Goal: Task Accomplishment & Management: Use online tool/utility

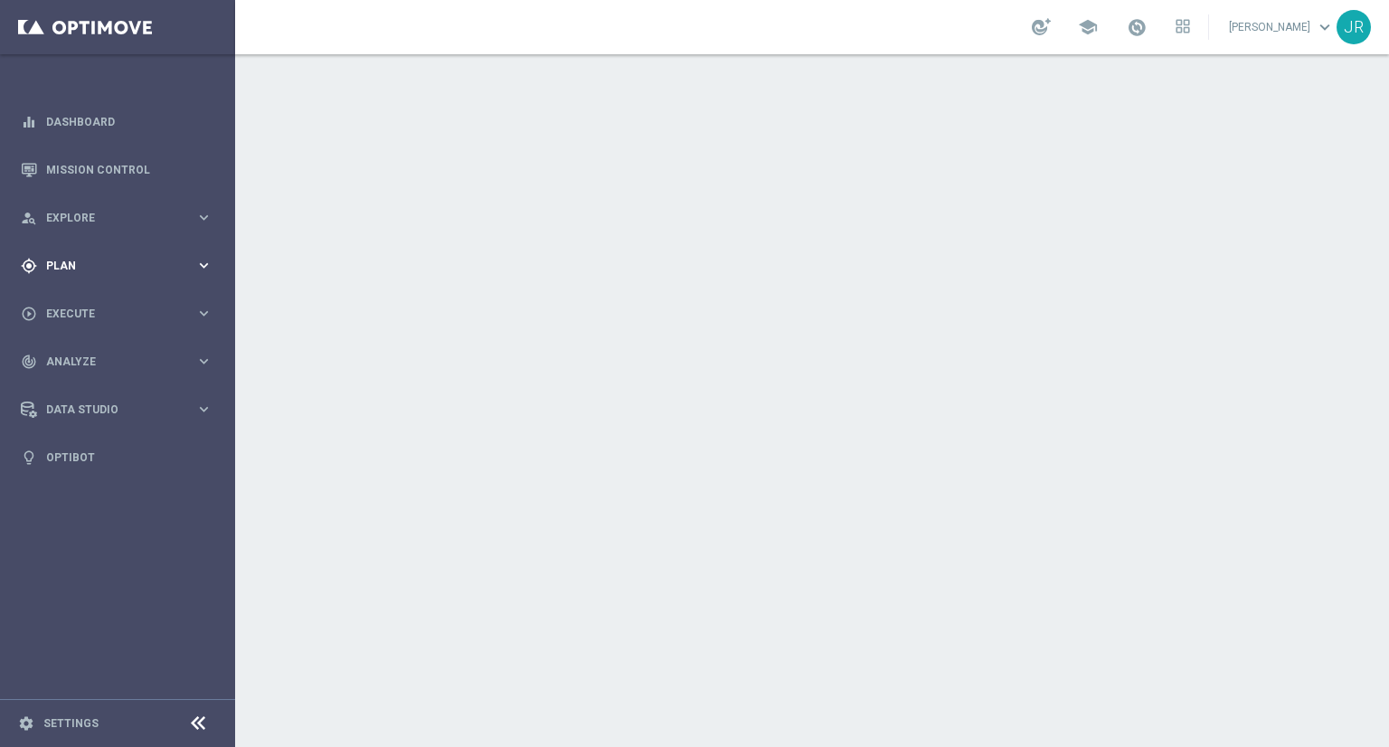
click at [96, 261] on span "Plan" at bounding box center [120, 266] width 149 height 11
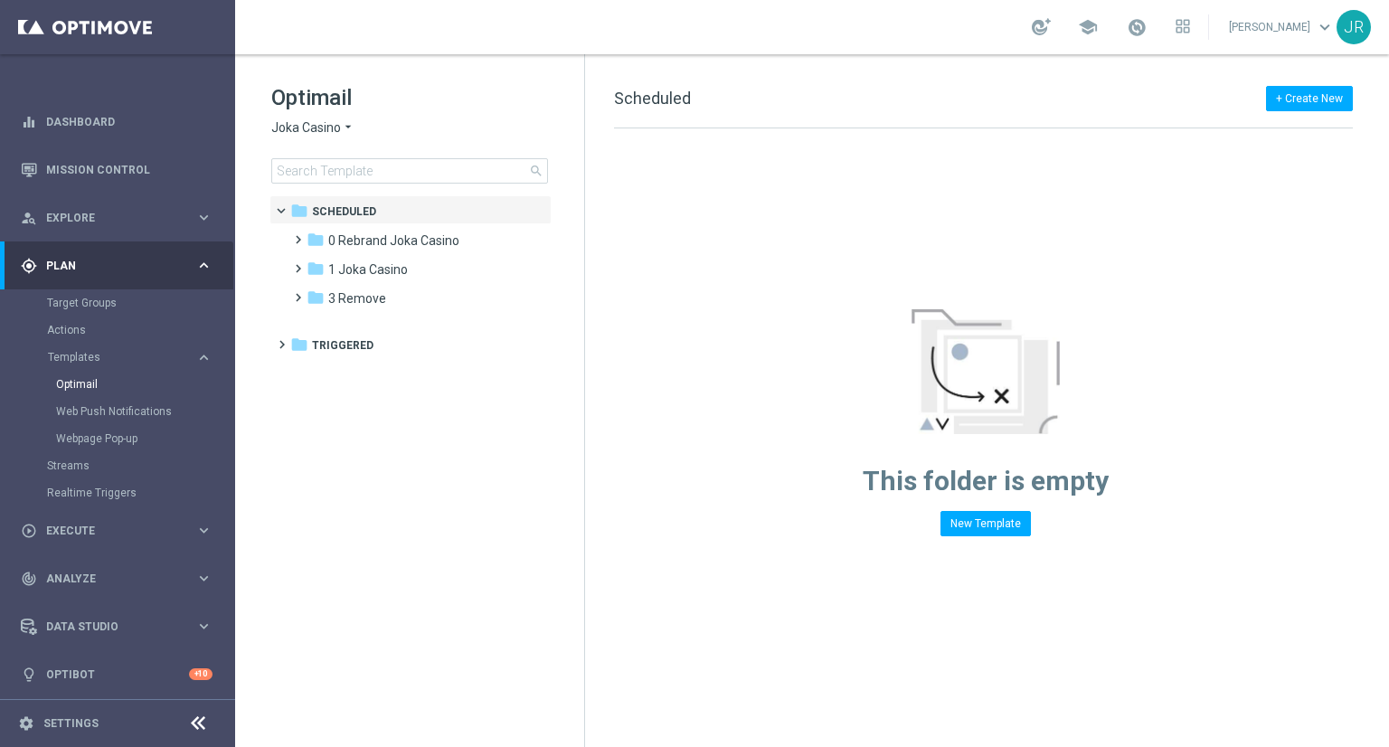
click at [318, 123] on span "Joka Casino" at bounding box center [306, 127] width 70 height 17
click at [504, 436] on tree-viewport "folder Scheduled more_vert folder 0 Rebrand Joka Casino more_vert" at bounding box center [426, 469] width 313 height 548
click at [394, 269] on span "1 Joka Casino" at bounding box center [368, 269] width 80 height 16
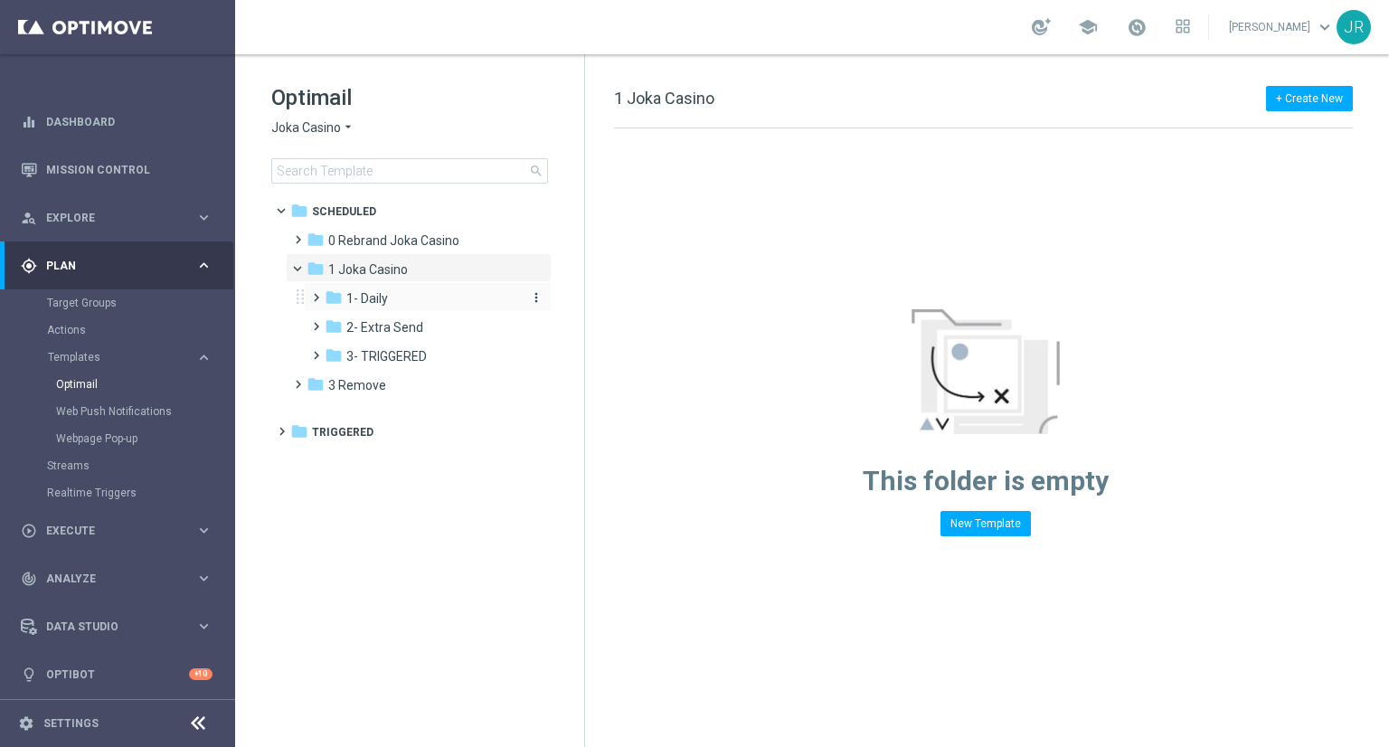
click at [362, 299] on span "1- Daily" at bounding box center [367, 298] width 42 height 16
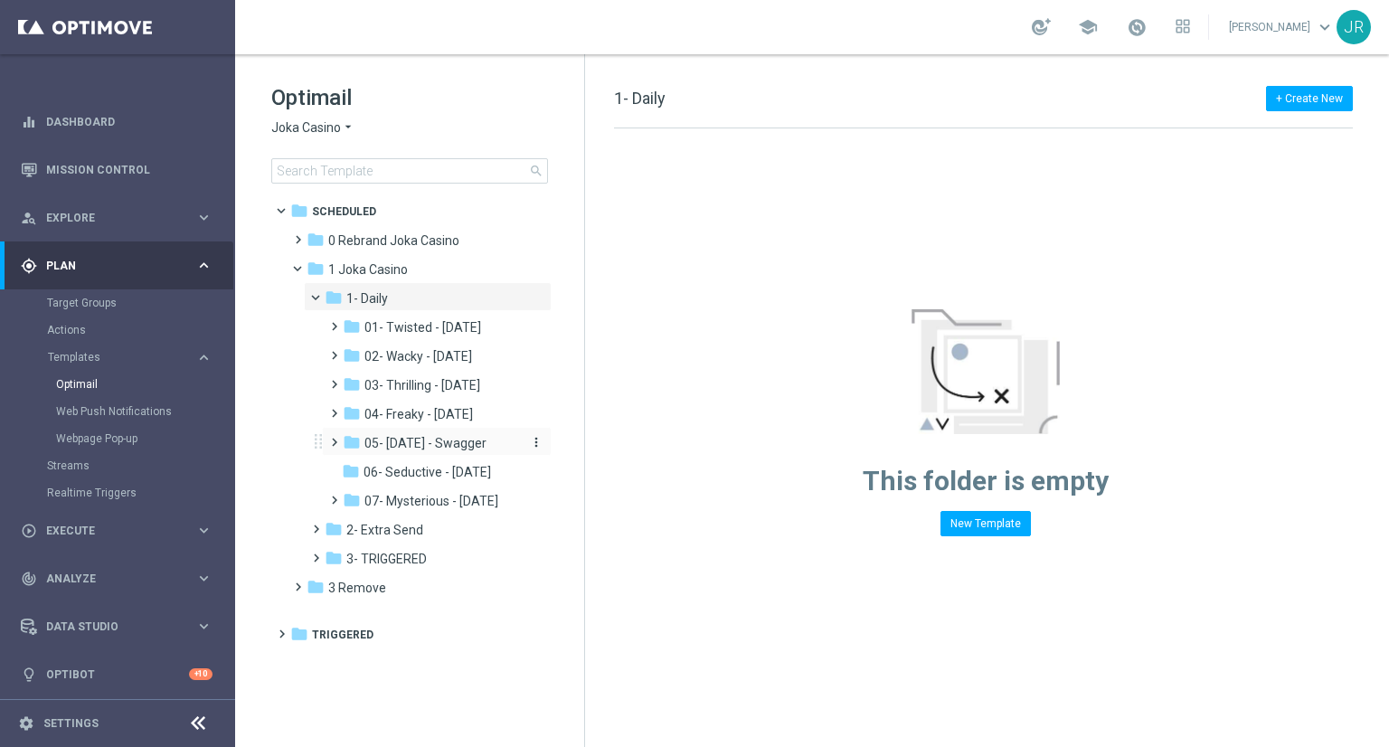
click at [400, 448] on span "05- Saturday - Swagger" at bounding box center [426, 443] width 122 height 16
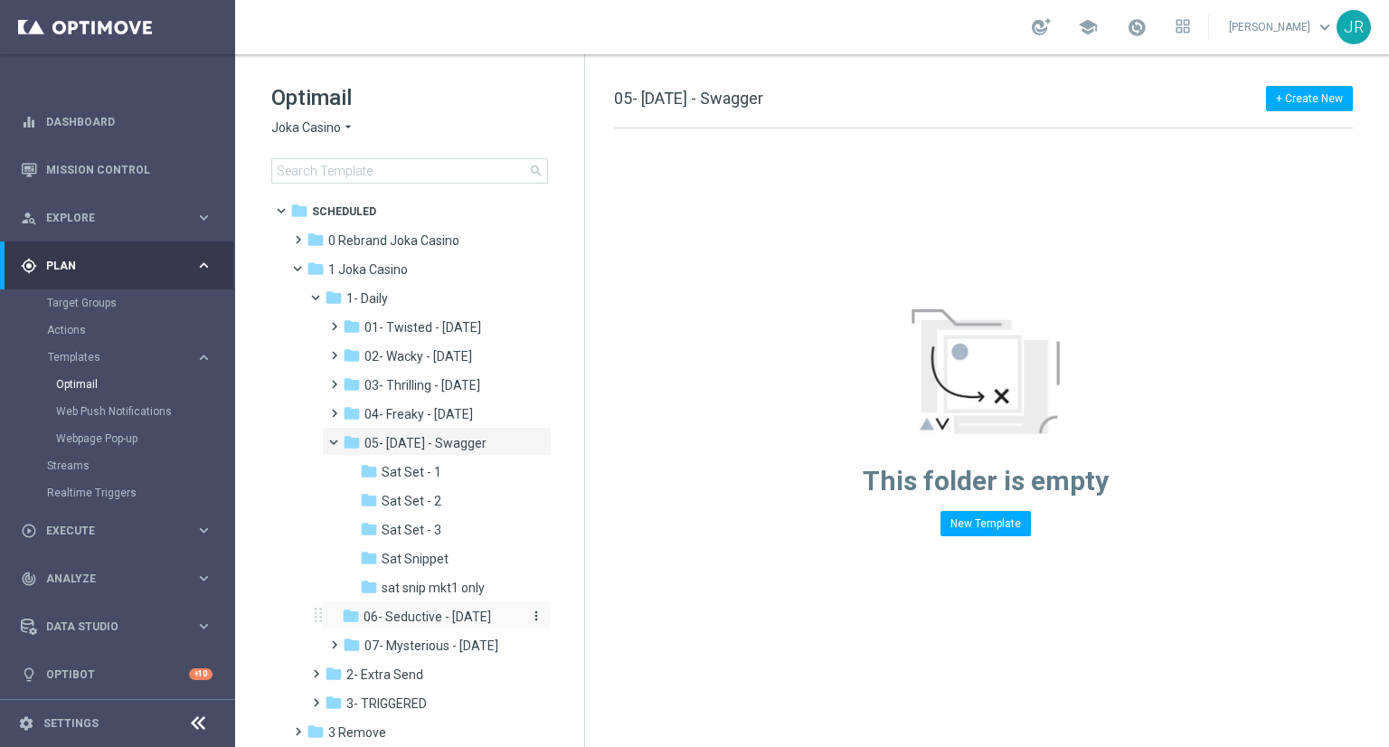
click at [420, 621] on span "06- Seductive - Sunday" at bounding box center [428, 617] width 128 height 16
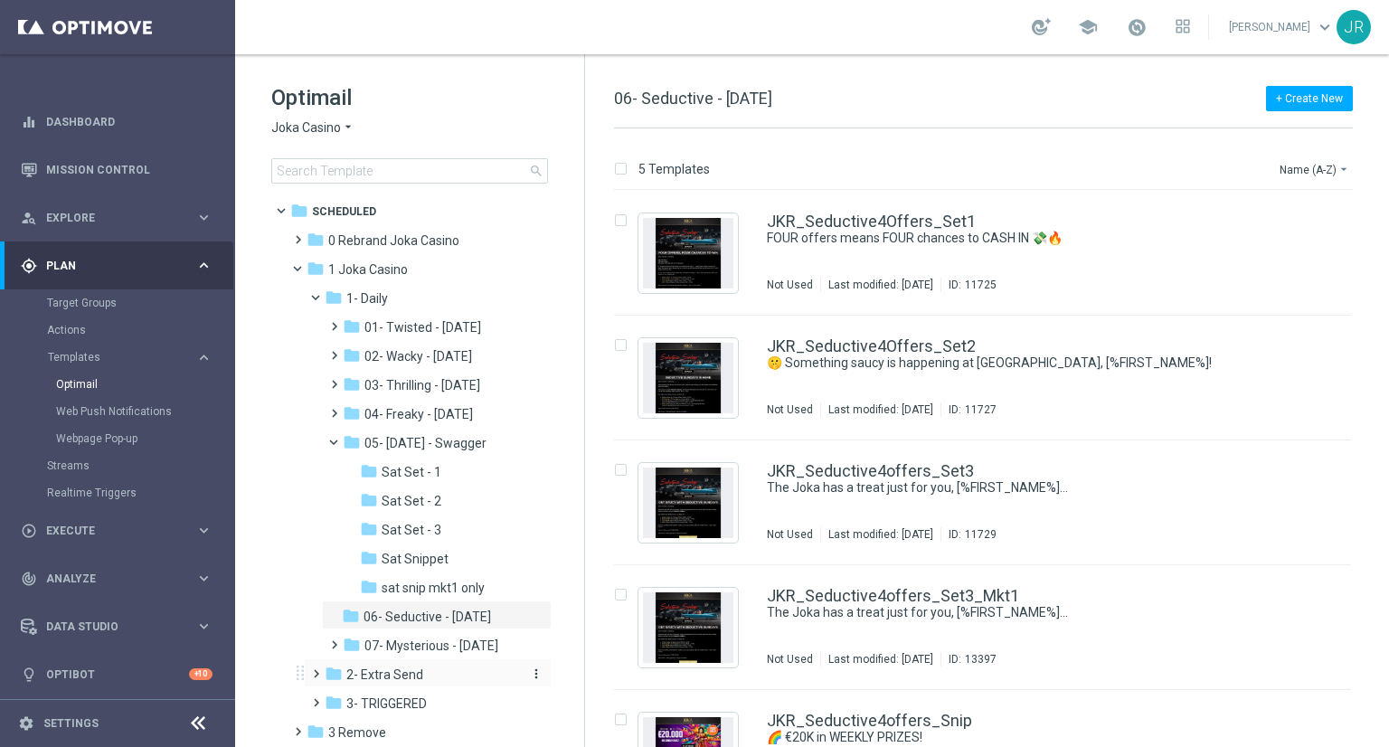
scroll to position [49, 0]
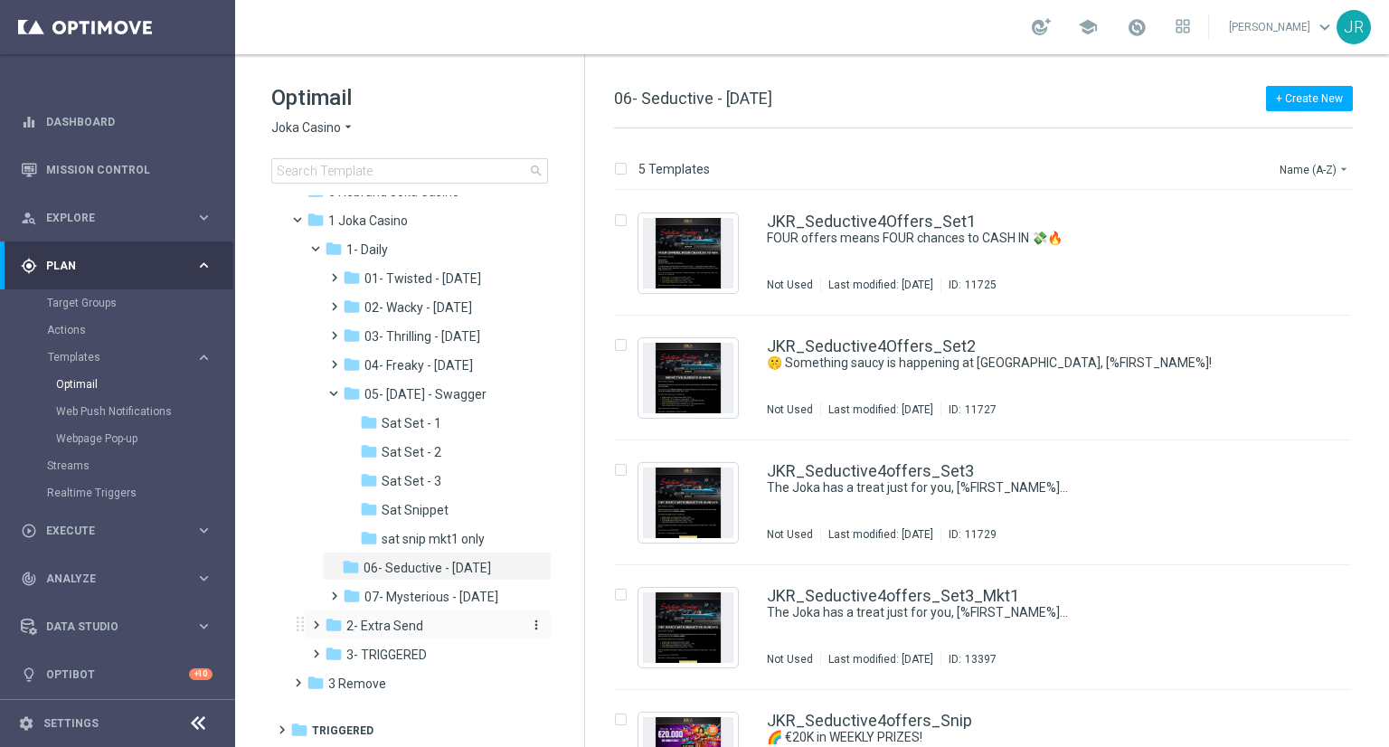
click at [392, 616] on div "folder 2- Extra Send" at bounding box center [421, 626] width 193 height 21
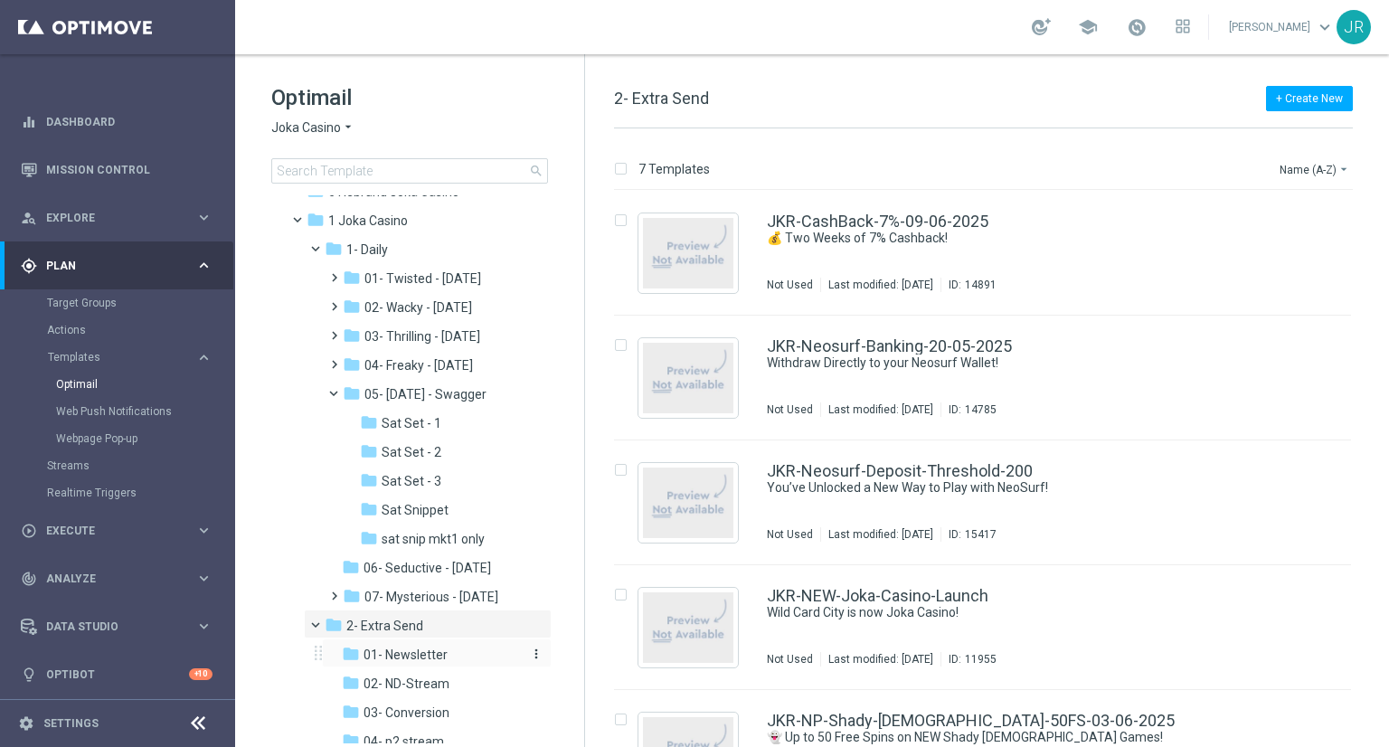
click at [406, 649] on span "01- Newsletter" at bounding box center [406, 655] width 84 height 16
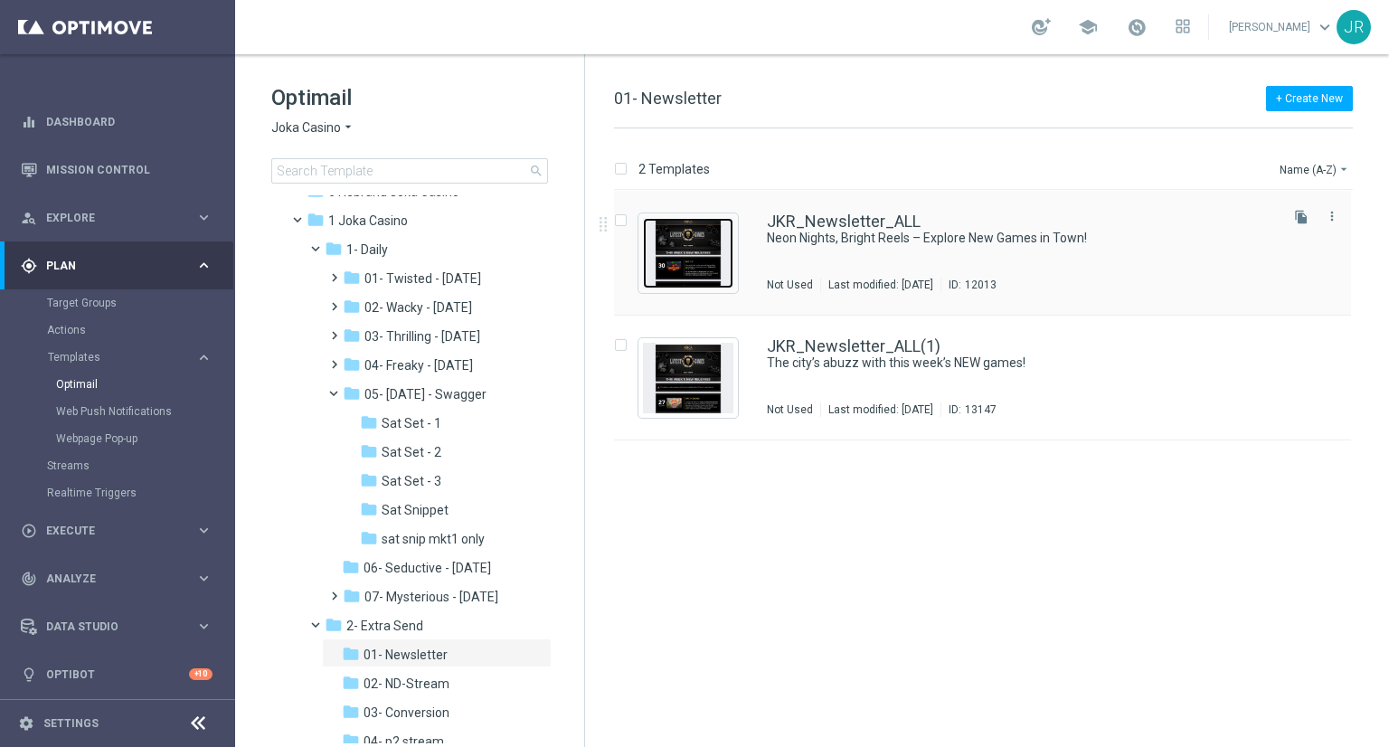
click at [689, 257] on img "Press SPACE to select this row." at bounding box center [688, 253] width 90 height 71
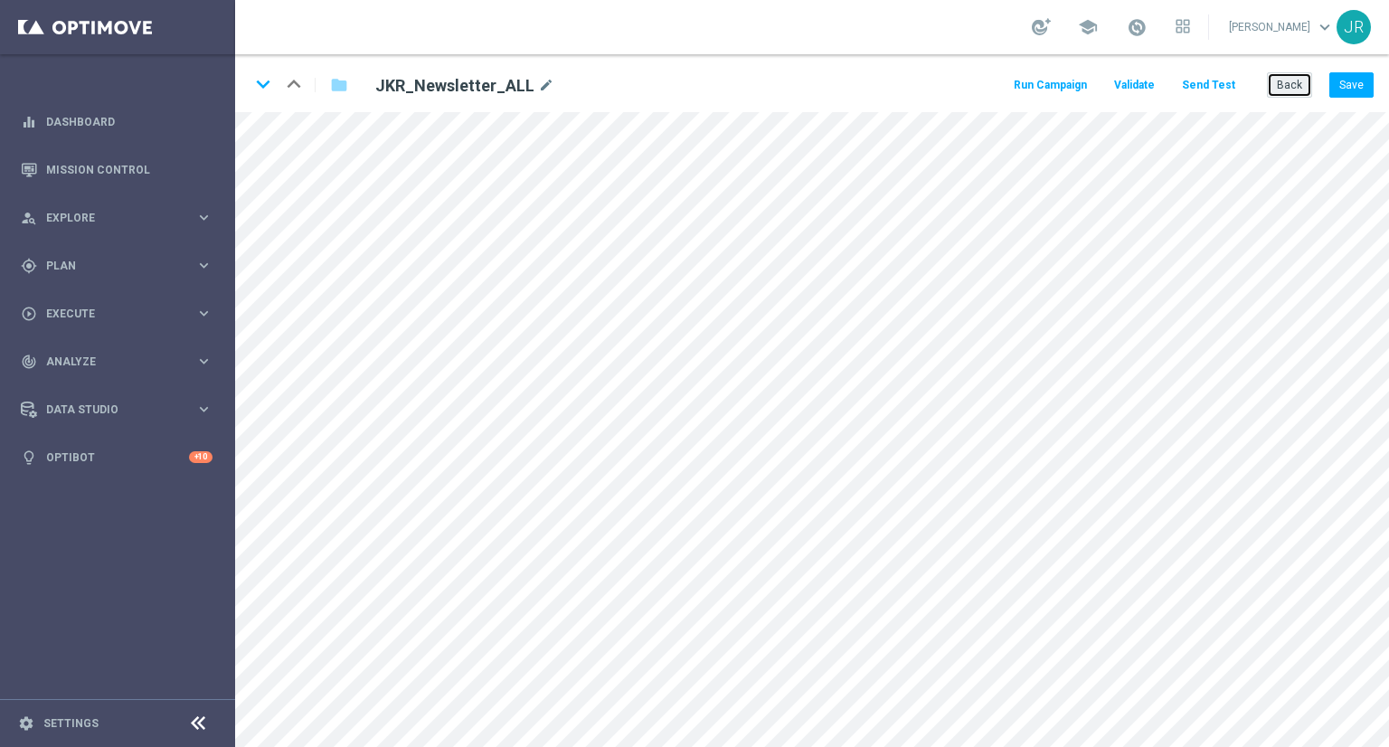
click at [1291, 84] on button "Back" at bounding box center [1289, 84] width 45 height 25
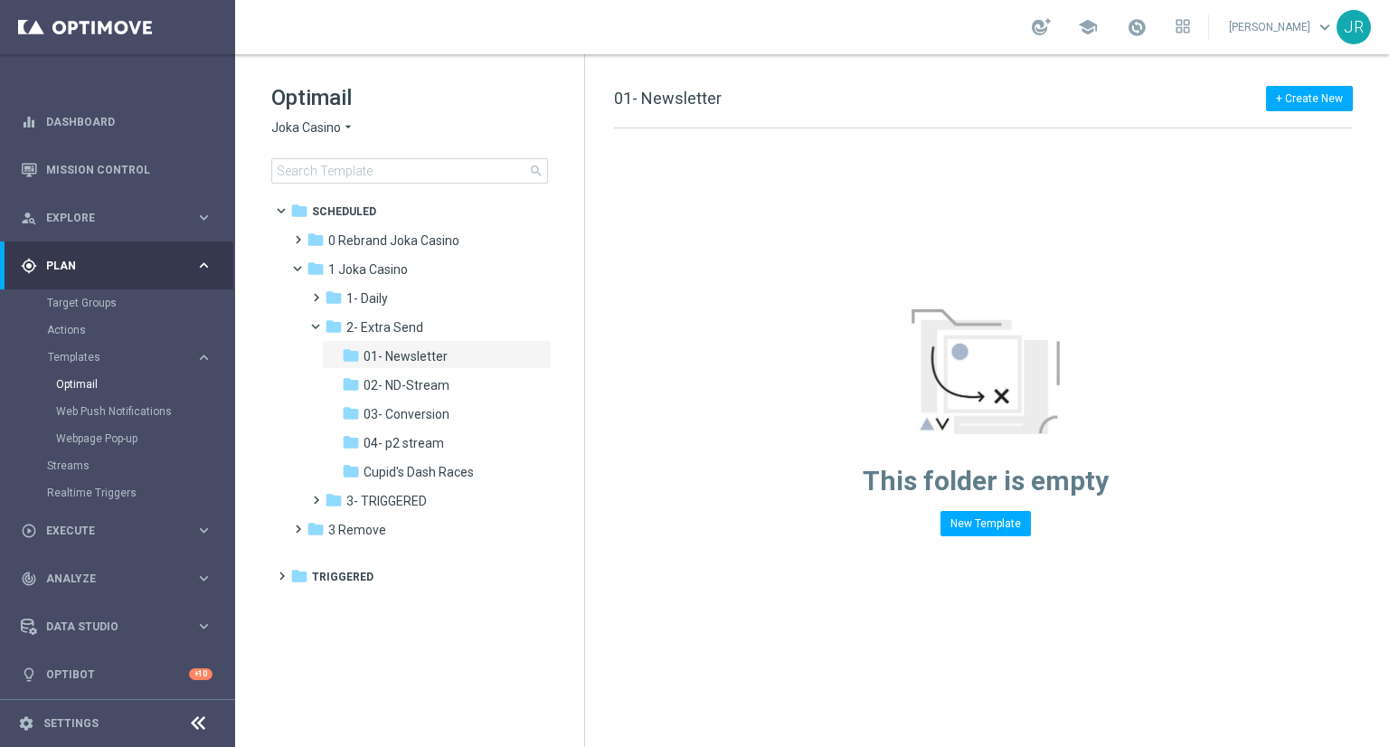
click at [289, 126] on span "Joka Casino" at bounding box center [306, 127] width 70 height 17
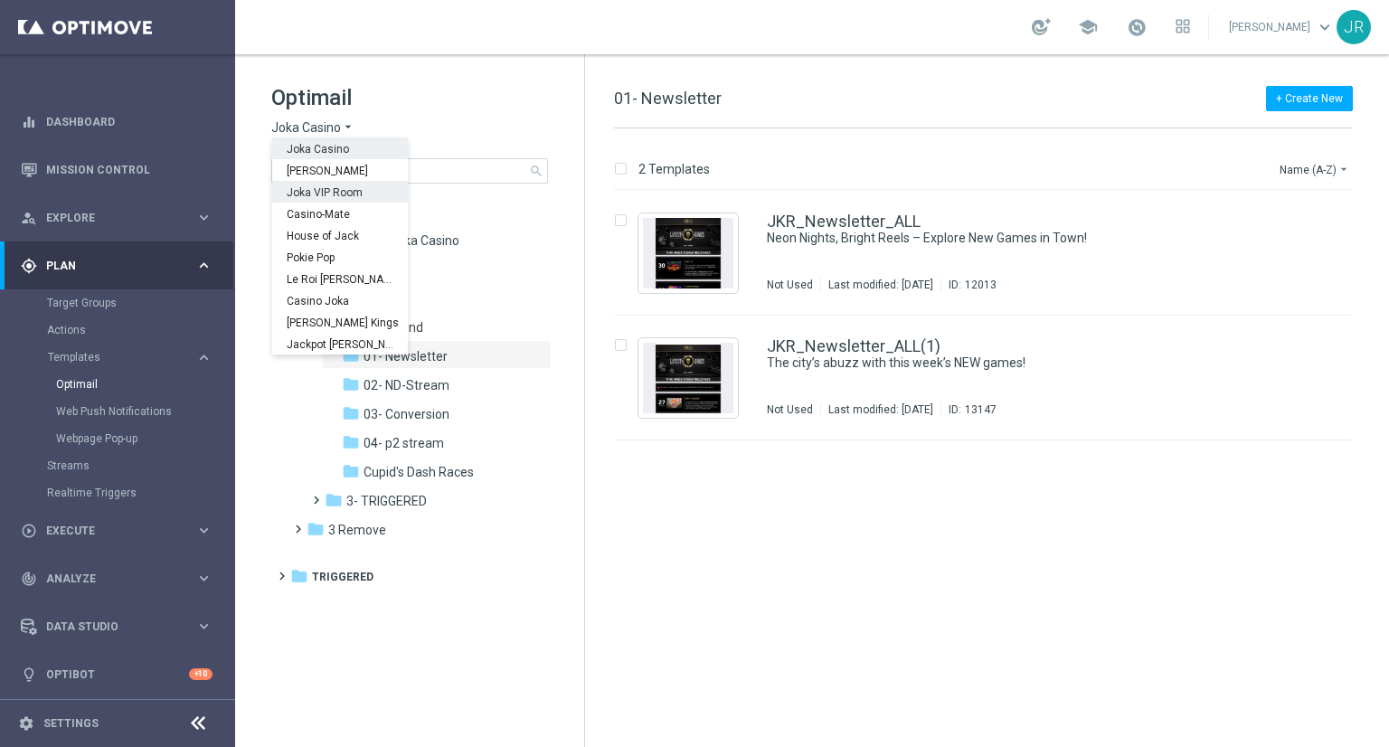
click at [0, 0] on span "Joka VIP Room" at bounding box center [0, 0] width 0 height 0
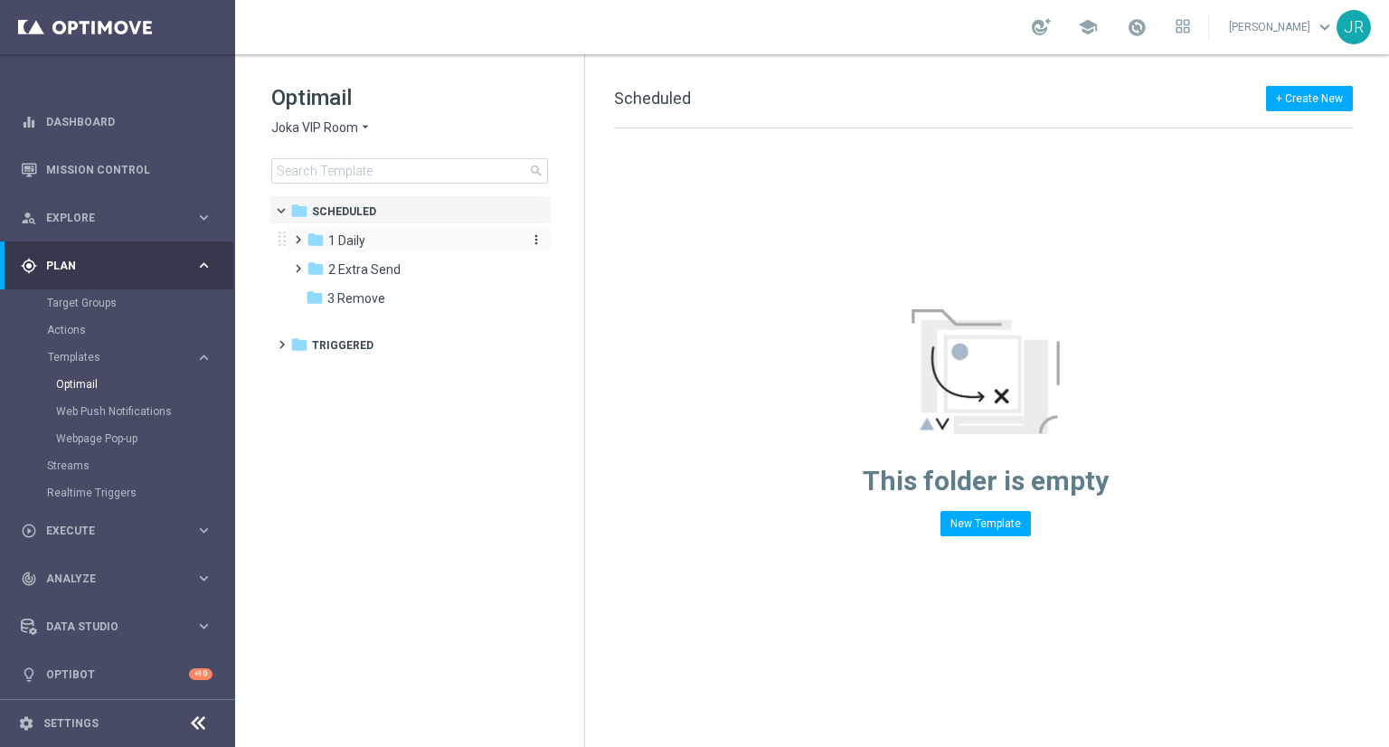
click at [376, 236] on div "folder 1 Daily" at bounding box center [411, 241] width 208 height 21
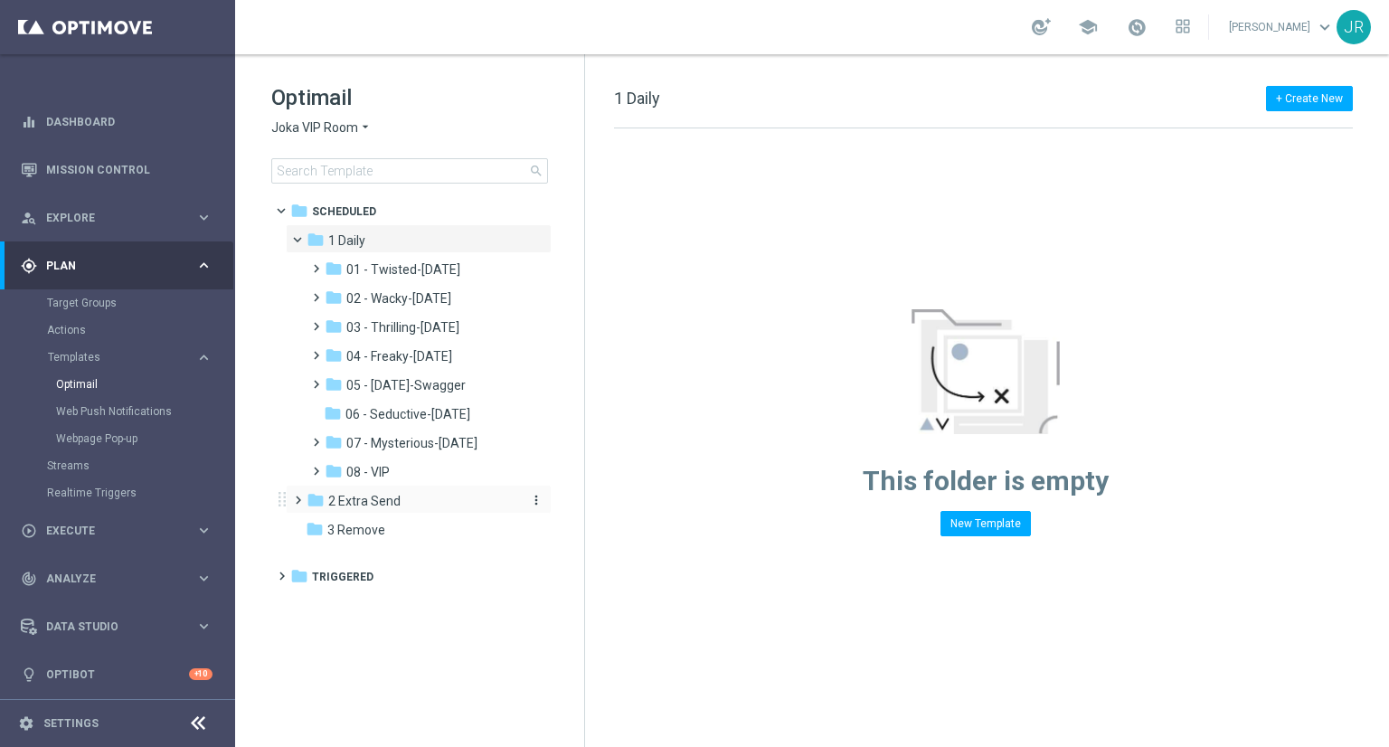
click at [373, 497] on span "2 Extra Send" at bounding box center [364, 501] width 72 height 16
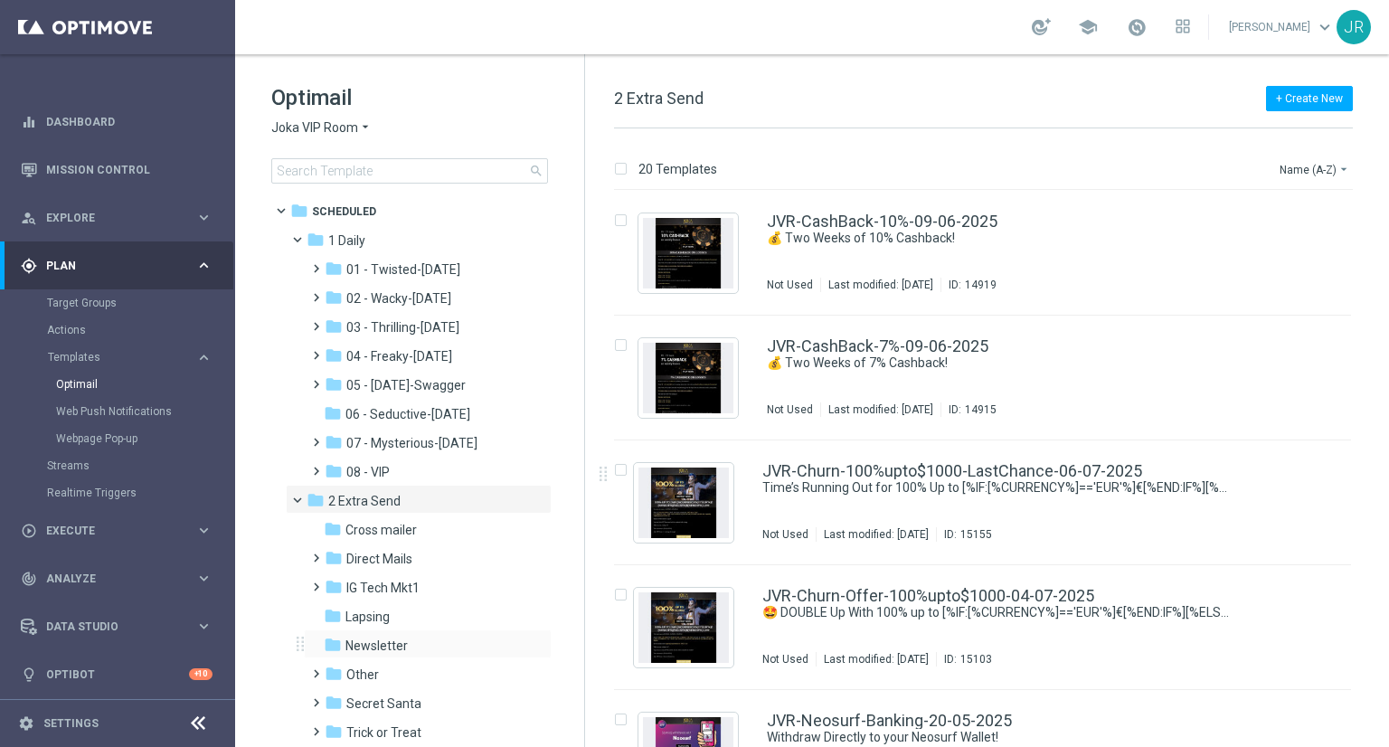
click at [380, 634] on div "folder Newsletter more_vert" at bounding box center [428, 644] width 248 height 29
click at [399, 649] on span "Newsletter" at bounding box center [377, 646] width 62 height 16
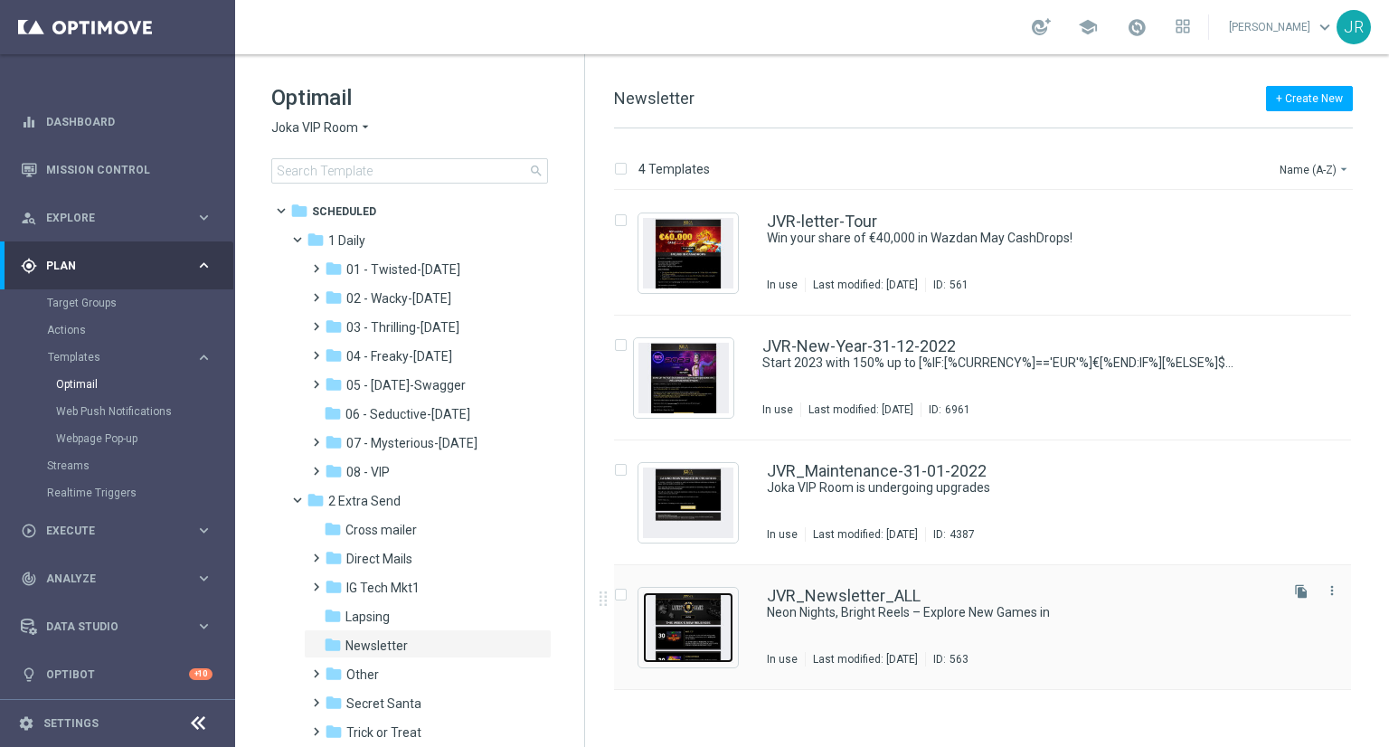
click at [680, 640] on img "Press SPACE to select this row." at bounding box center [688, 628] width 90 height 71
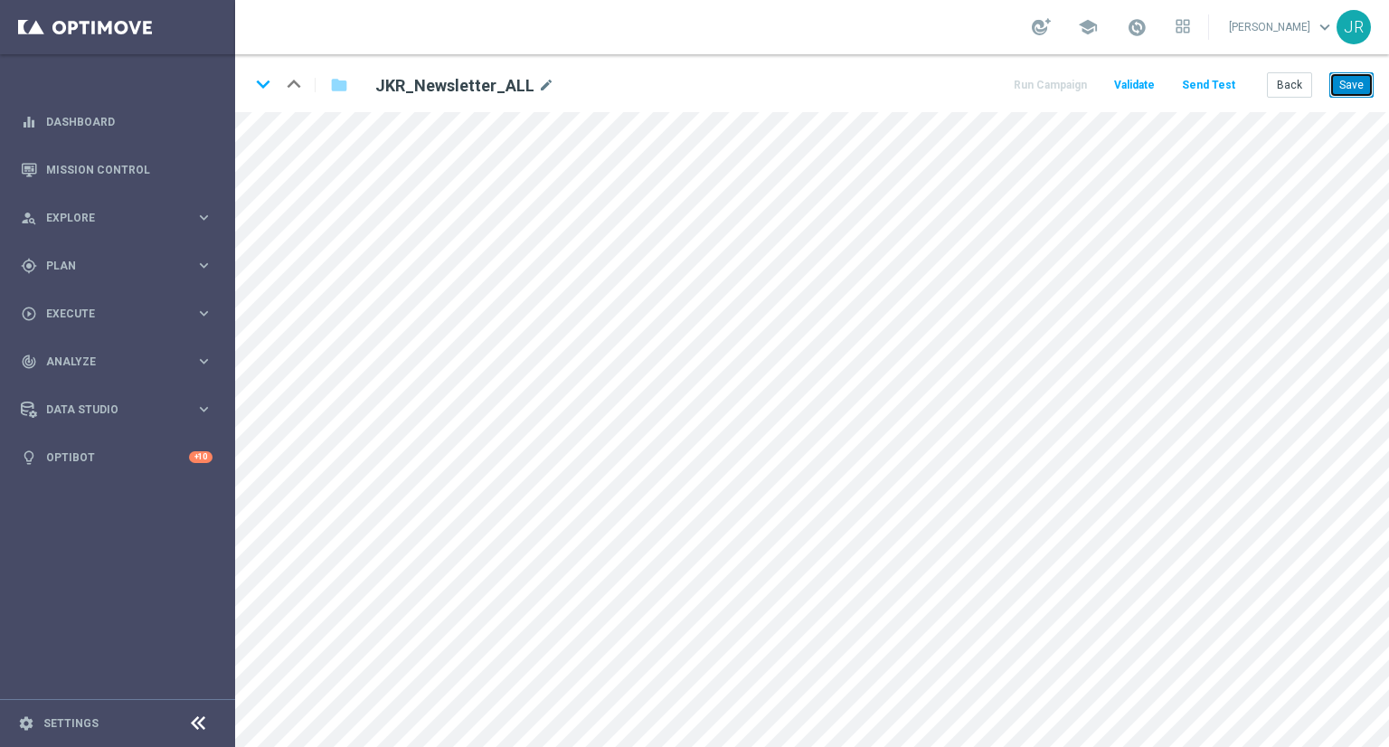
click at [1361, 92] on button "Save" at bounding box center [1352, 84] width 44 height 25
click at [1351, 93] on button "Save" at bounding box center [1352, 84] width 44 height 25
click at [1348, 88] on button "Save" at bounding box center [1352, 84] width 44 height 25
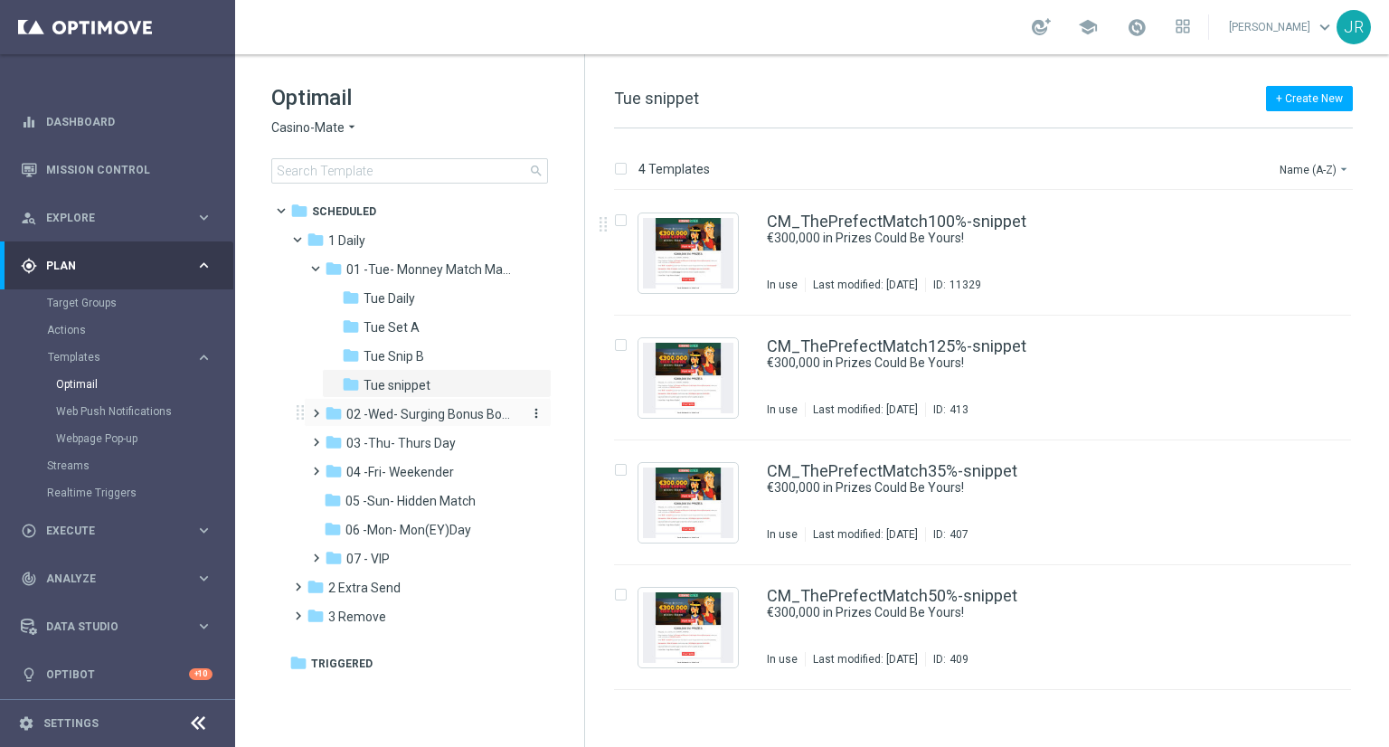
click at [376, 410] on span "02 -Wed- Surging Bonus Booster" at bounding box center [431, 414] width 171 height 16
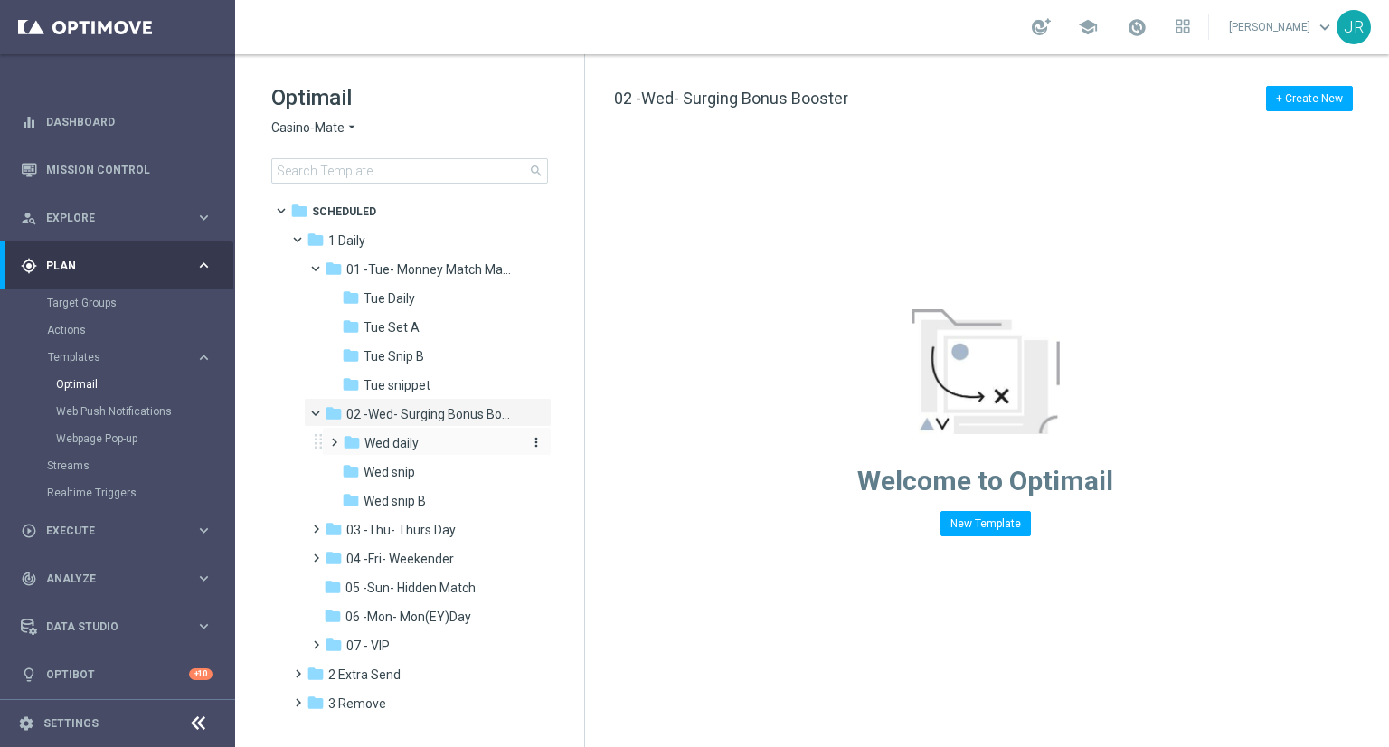
click at [394, 443] on span "Wed daily" at bounding box center [392, 443] width 54 height 16
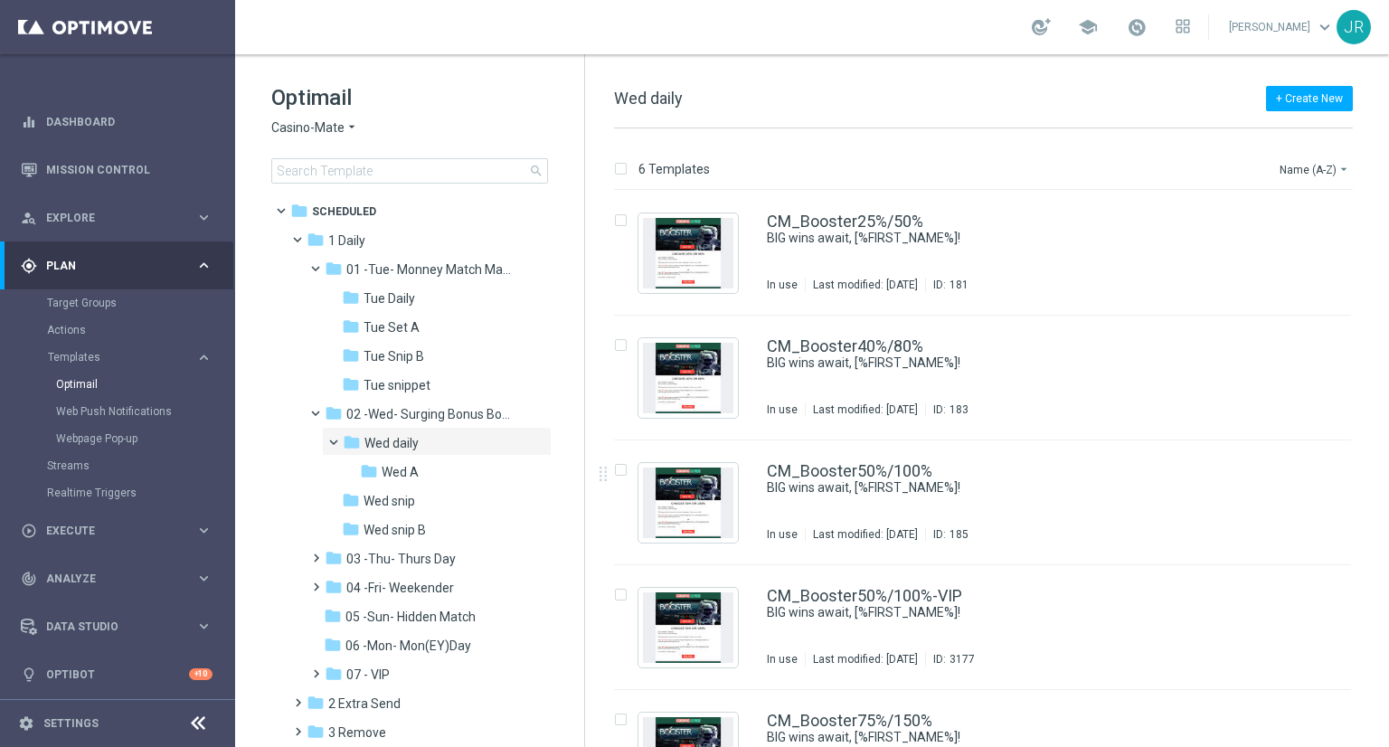
drag, startPoint x: 402, startPoint y: 504, endPoint x: 830, endPoint y: 487, distance: 429.1
click at [402, 504] on span "Wed snip" at bounding box center [390, 501] width 52 height 16
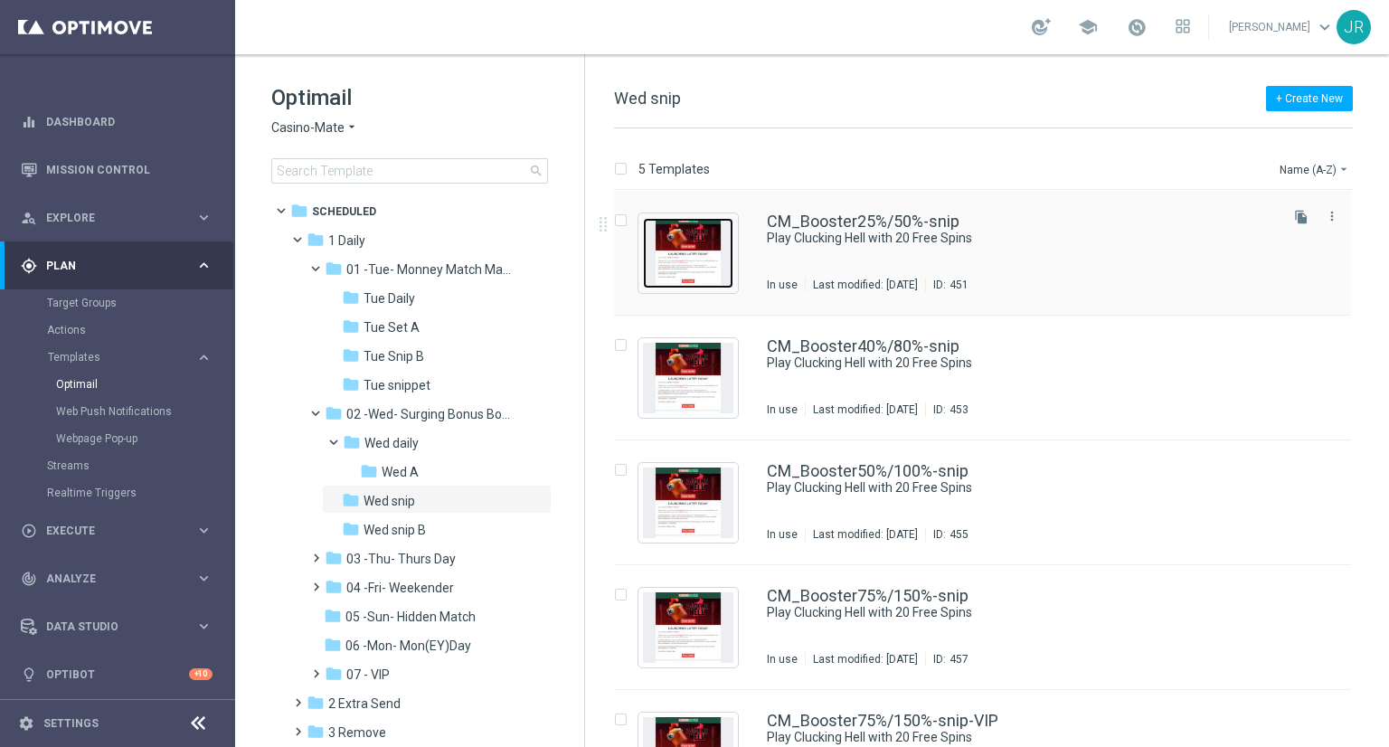
click at [703, 271] on img "Press SPACE to select this row." at bounding box center [688, 253] width 90 height 71
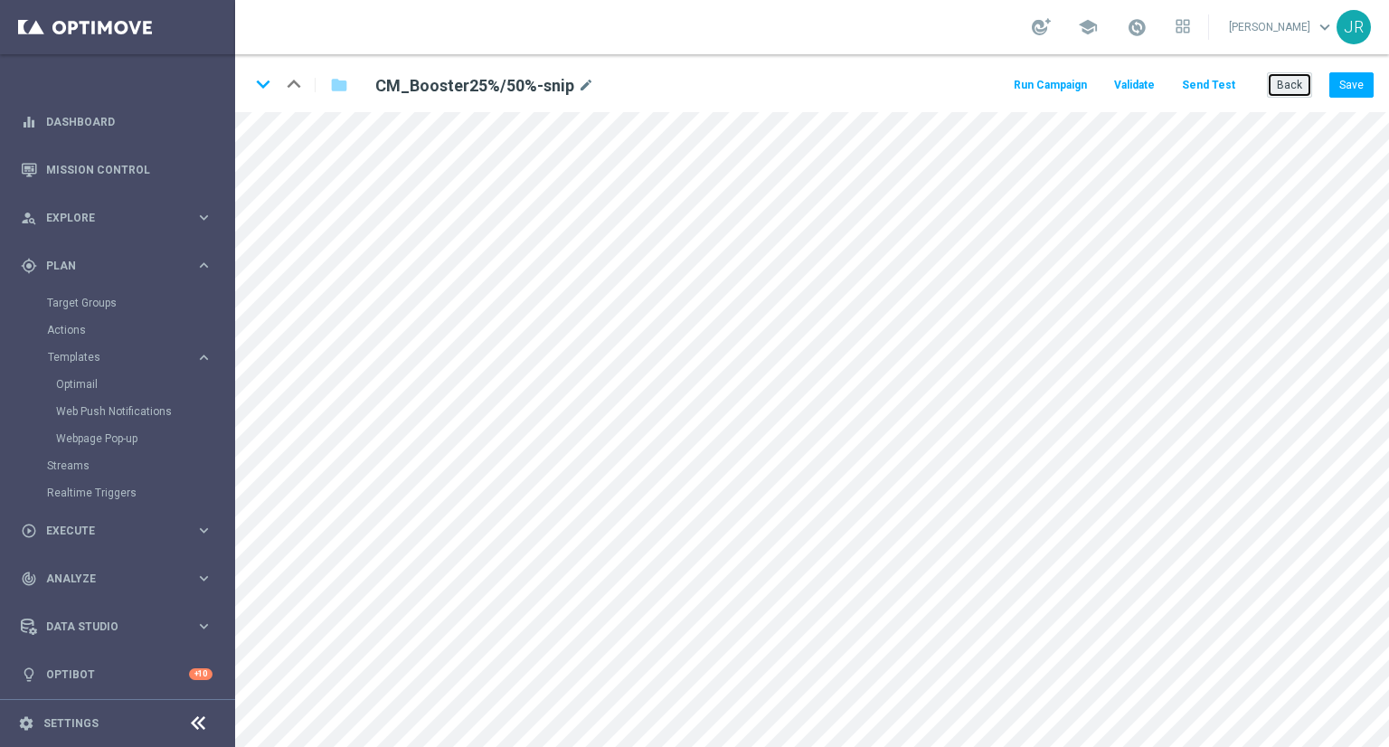
click at [1275, 87] on button "Back" at bounding box center [1289, 84] width 45 height 25
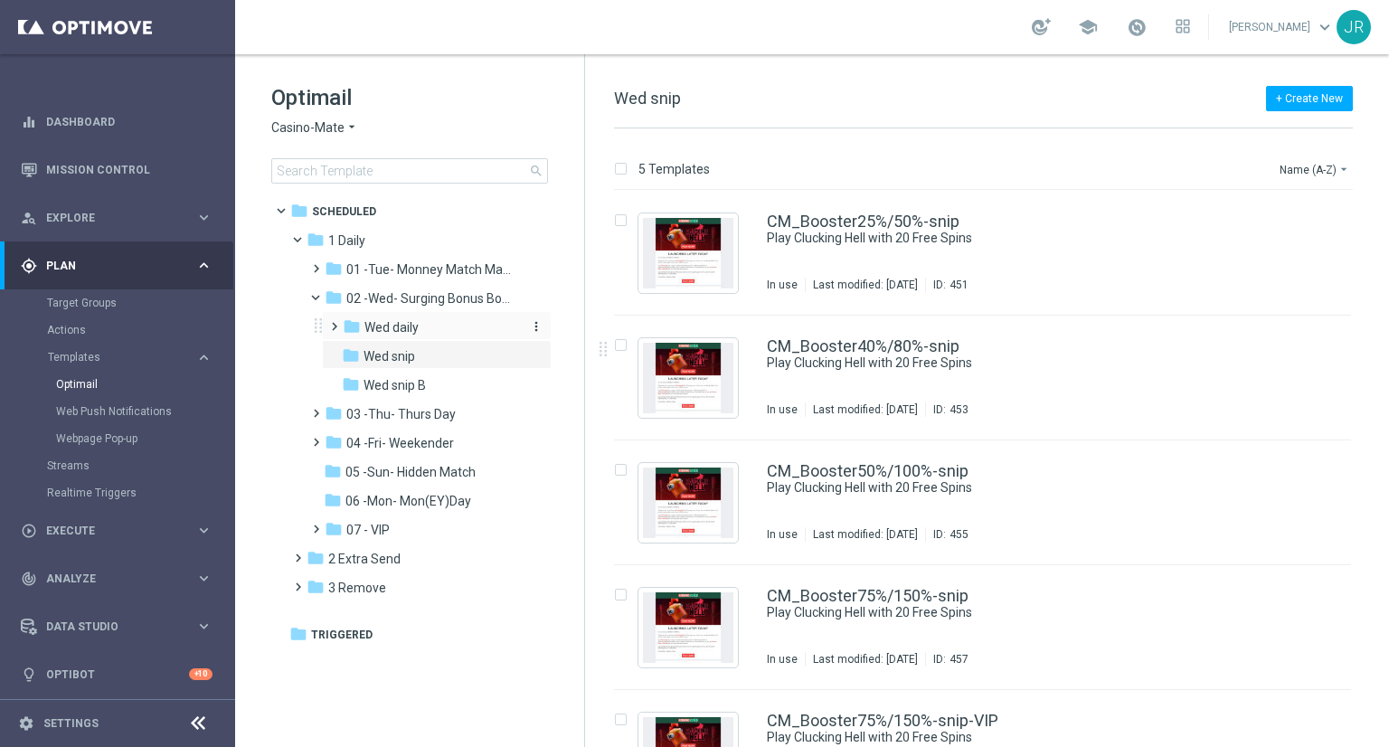
click at [388, 320] on span "Wed daily" at bounding box center [392, 327] width 54 height 16
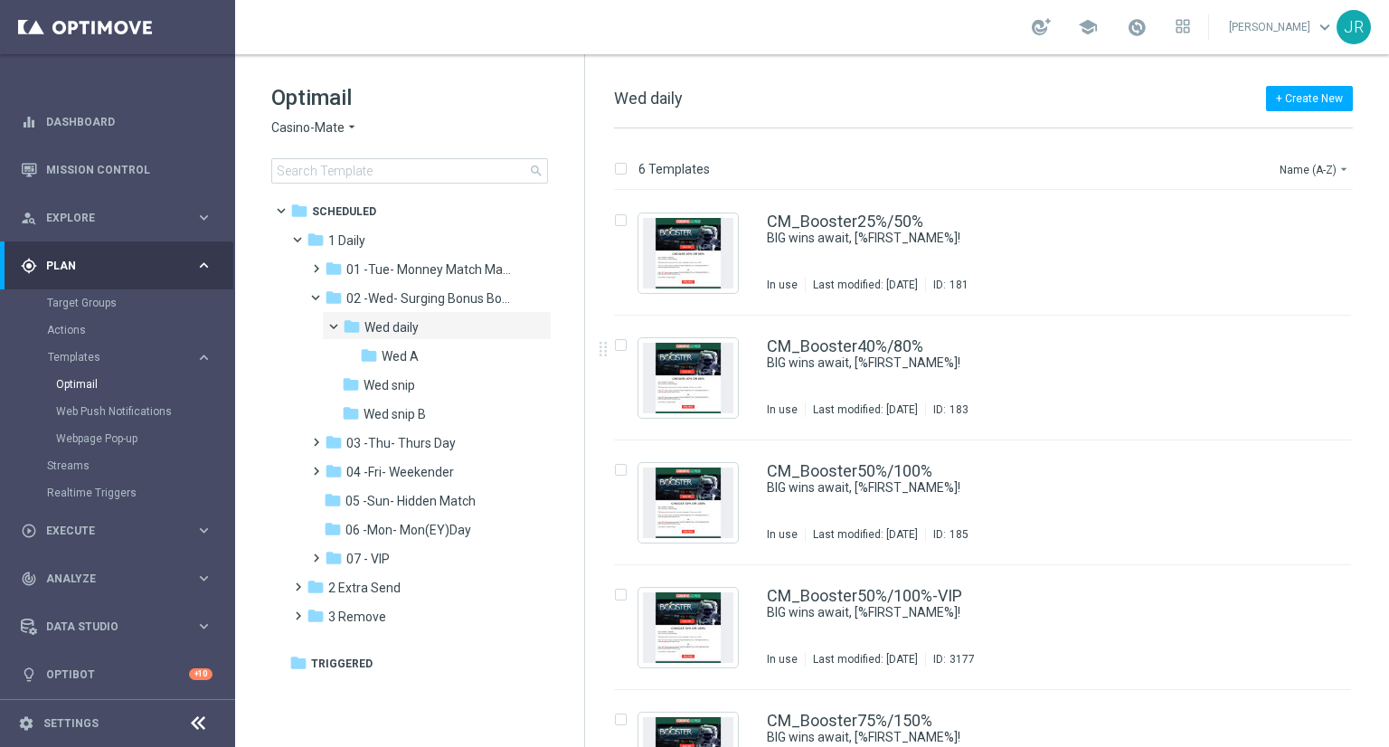
click at [318, 121] on span "Casino-Mate" at bounding box center [307, 127] width 73 height 17
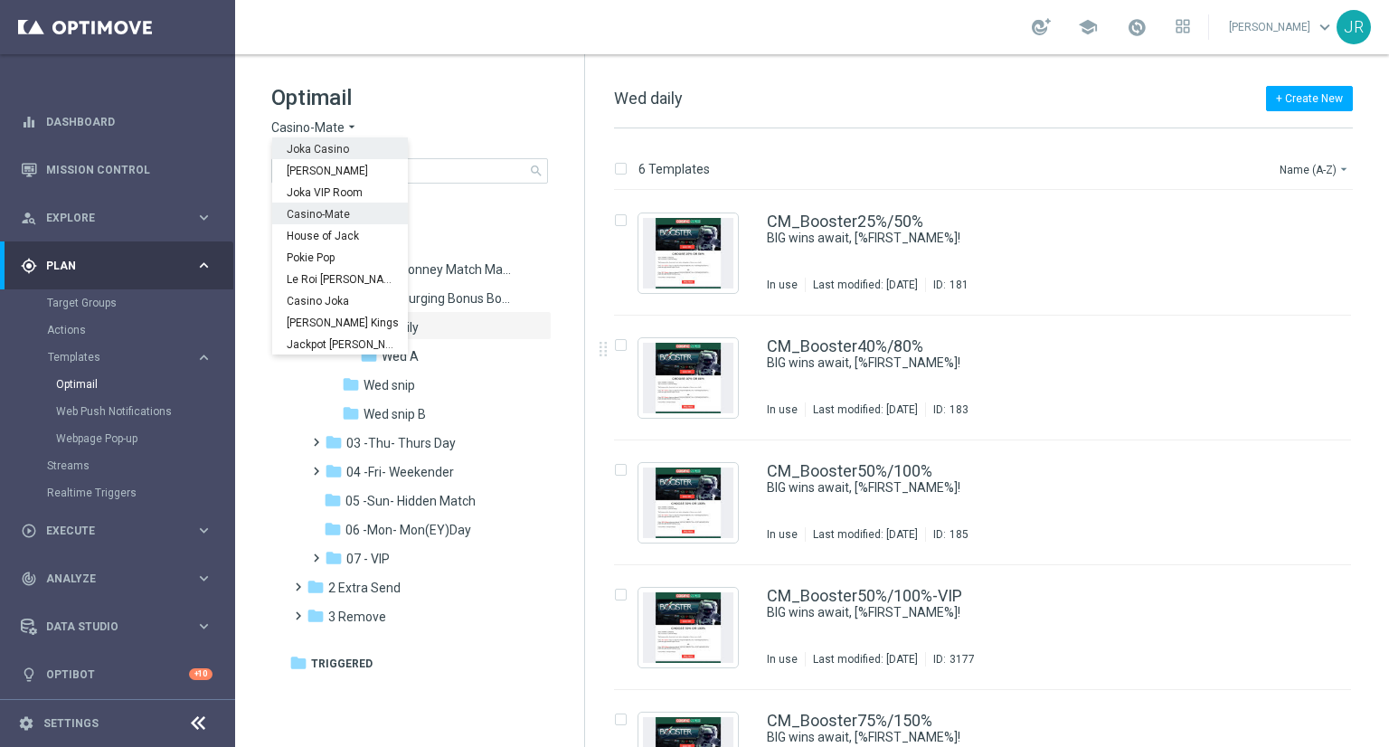
click at [304, 141] on div "Joka Casino" at bounding box center [340, 148] width 136 height 22
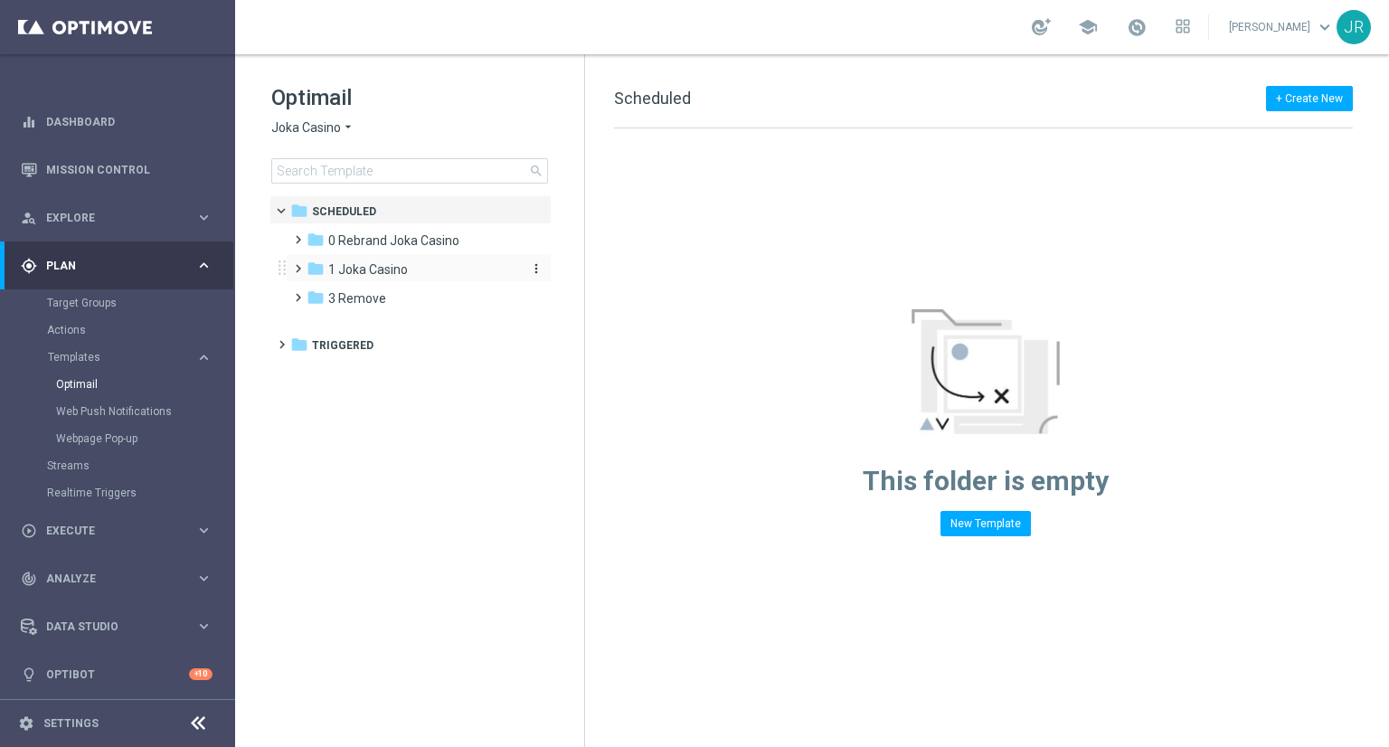
click at [389, 271] on span "1 Joka Casino" at bounding box center [368, 269] width 80 height 16
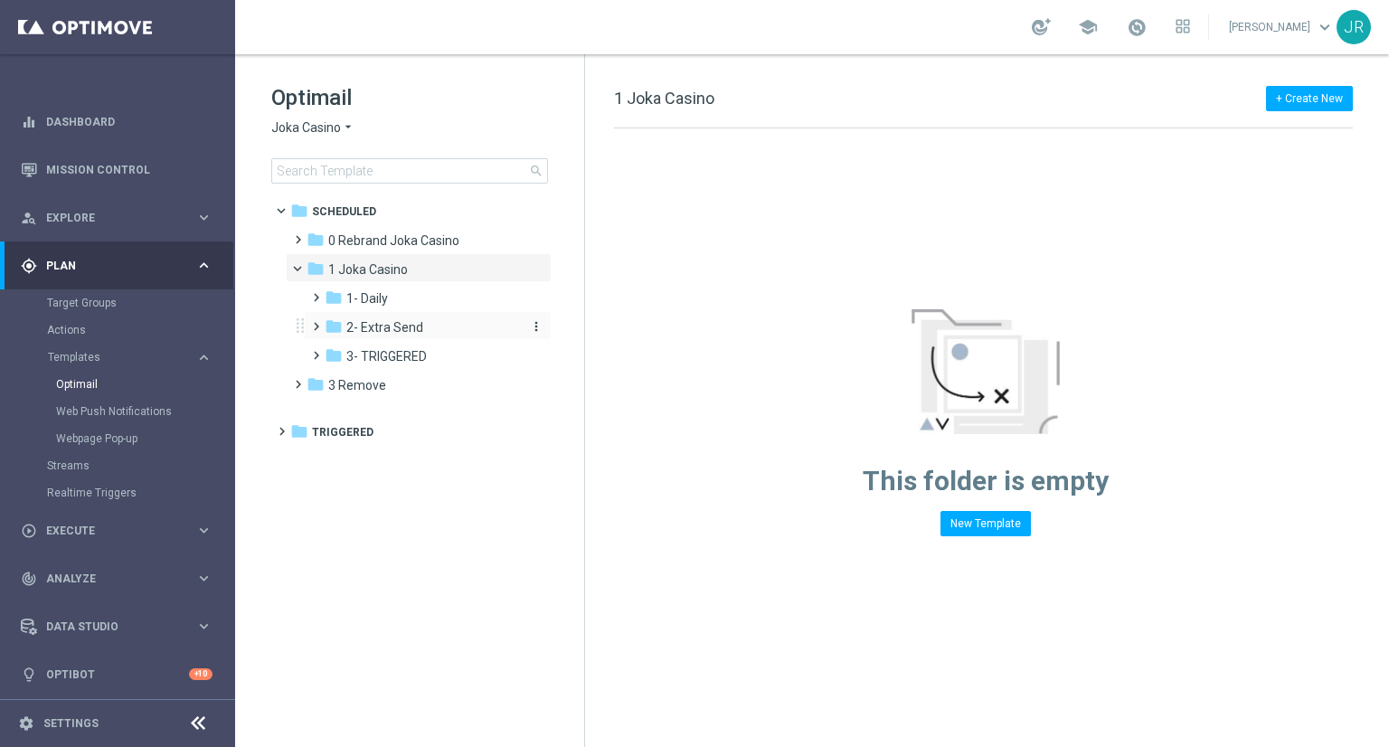
click at [386, 334] on span "2- Extra Send" at bounding box center [384, 327] width 77 height 16
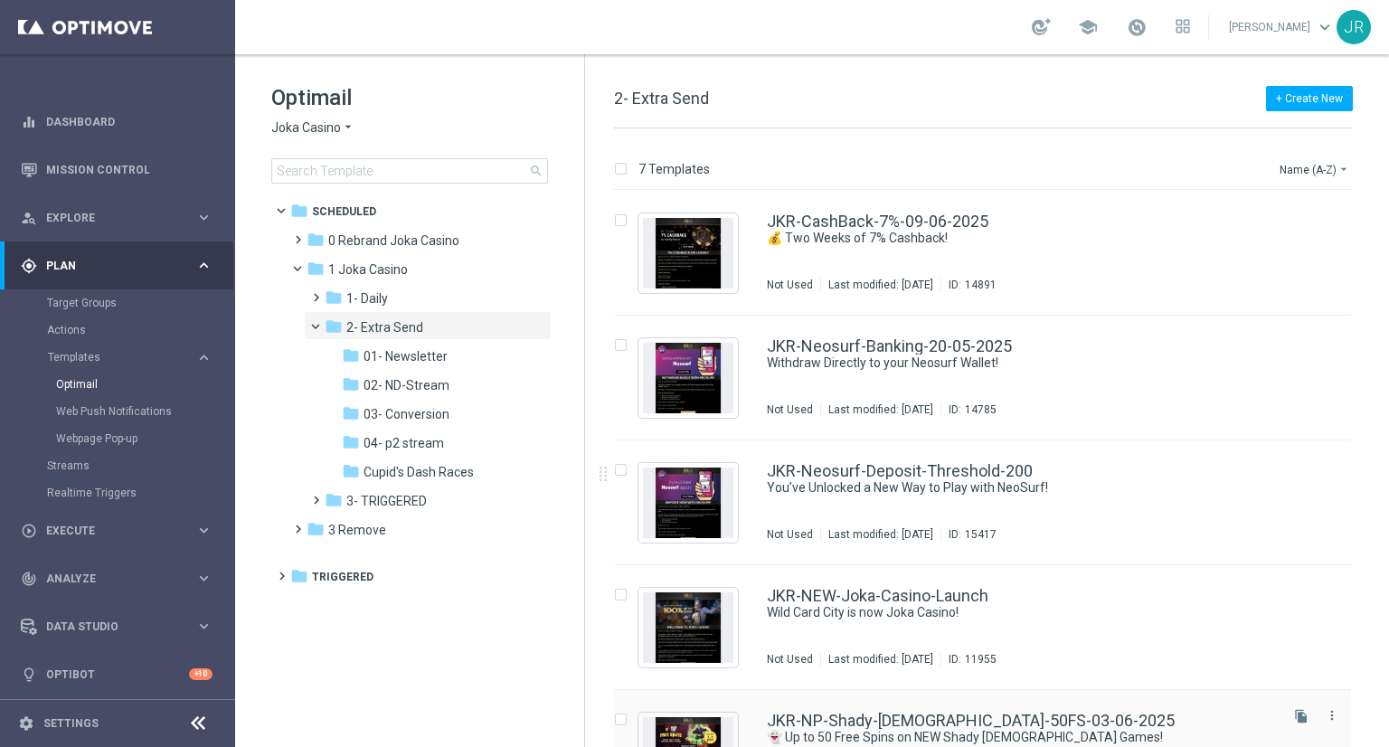
scroll to position [318, 0]
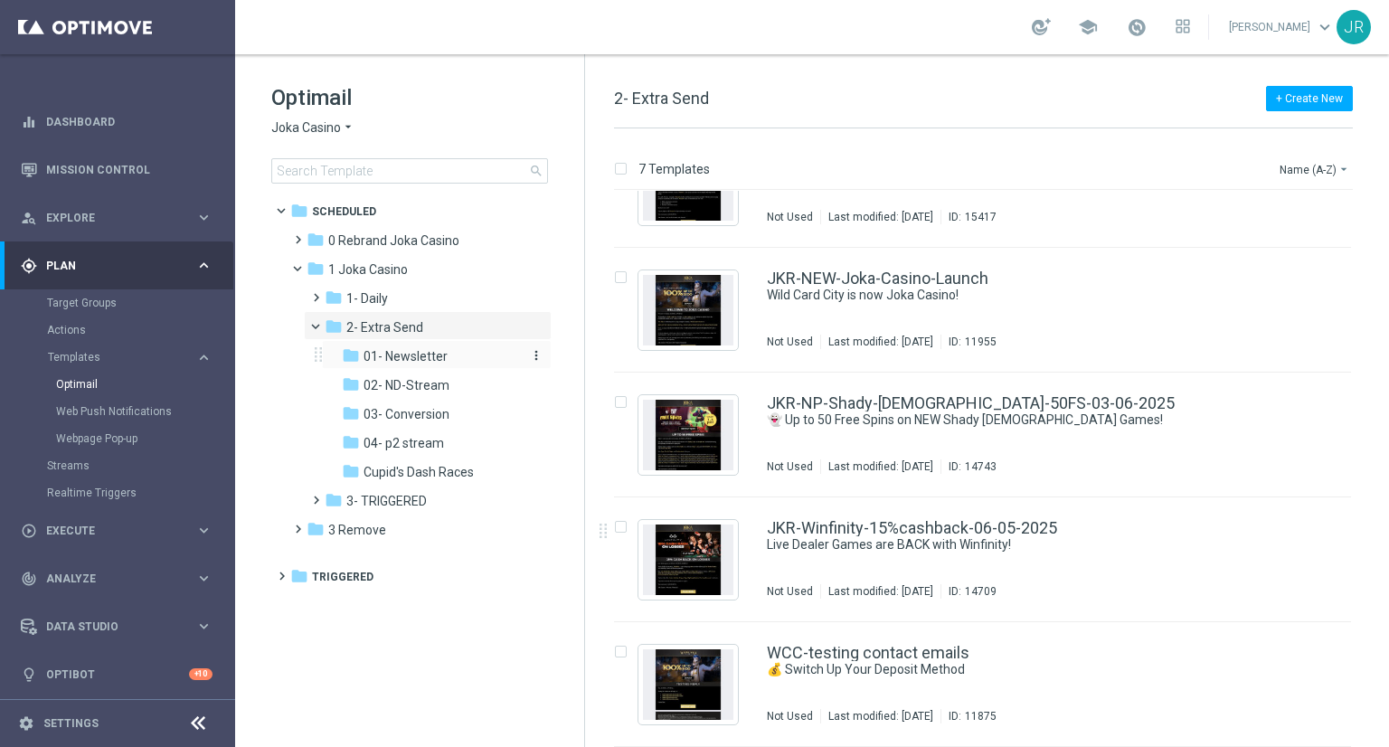
click at [403, 357] on span "01- Newsletter" at bounding box center [406, 356] width 84 height 16
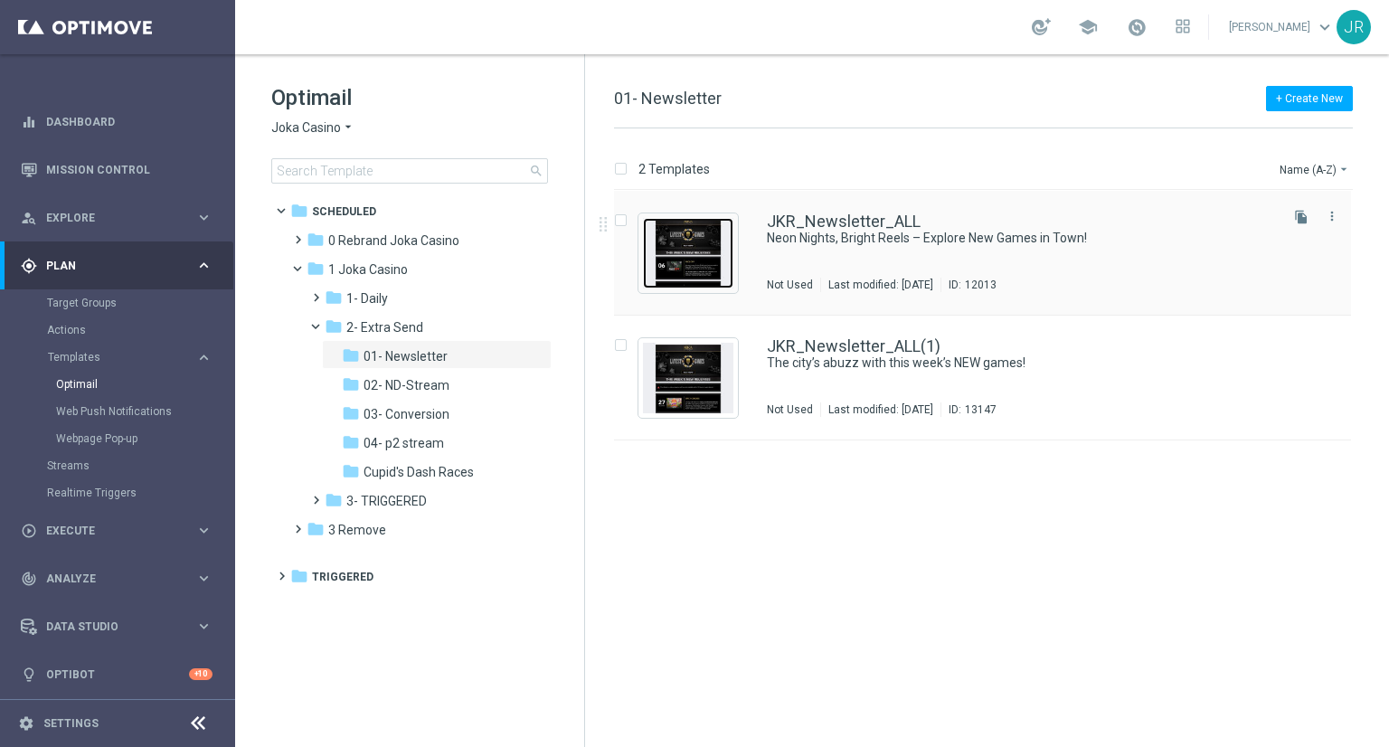
click at [678, 259] on img "Press SPACE to select this row." at bounding box center [688, 253] width 90 height 71
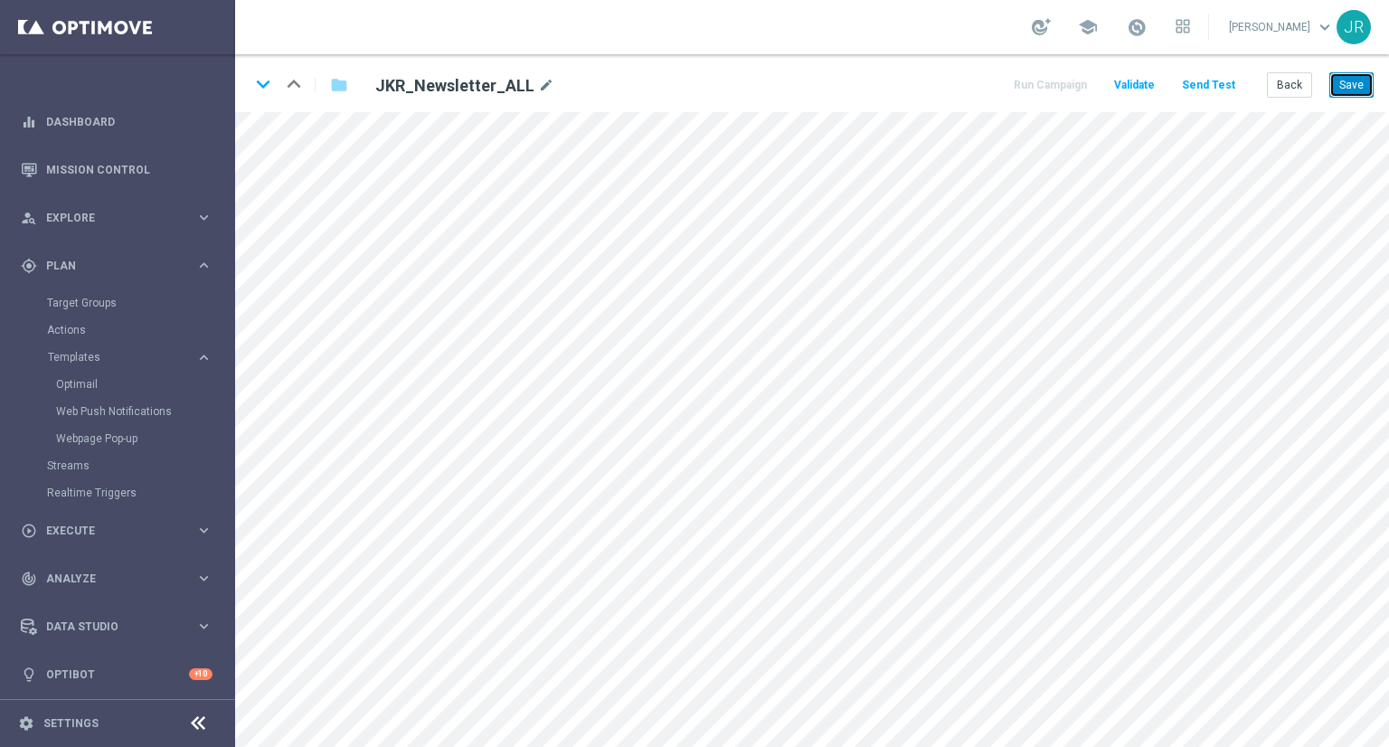
click at [1351, 80] on button "Save" at bounding box center [1352, 84] width 44 height 25
click at [1348, 82] on button "Save" at bounding box center [1352, 84] width 44 height 25
click at [1355, 91] on button "Save" at bounding box center [1352, 84] width 44 height 25
drag, startPoint x: 1349, startPoint y: 95, endPoint x: 1333, endPoint y: 96, distance: 15.4
click at [1333, 96] on button "Save" at bounding box center [1352, 84] width 44 height 25
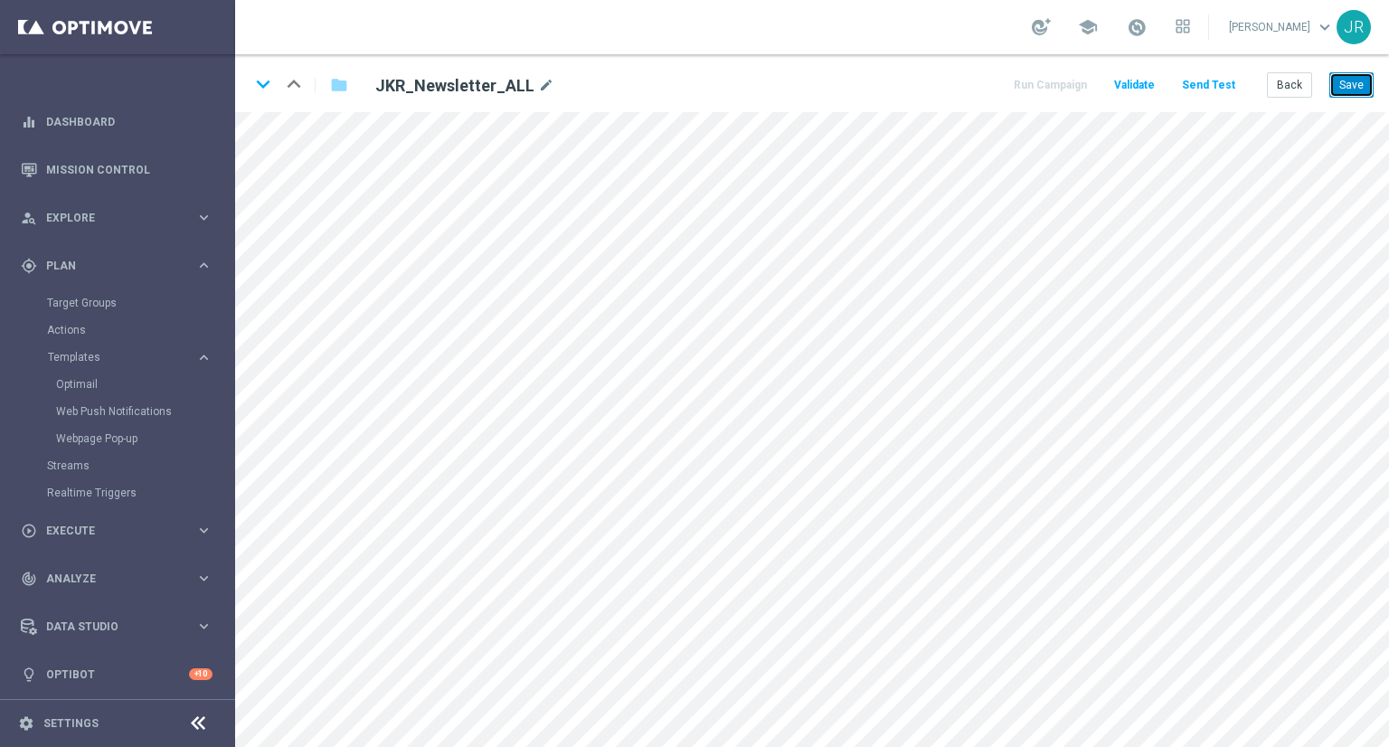
click at [1357, 81] on button "Save" at bounding box center [1352, 84] width 44 height 25
click at [1360, 81] on button "Save" at bounding box center [1352, 84] width 44 height 25
click at [1352, 94] on button "Save" at bounding box center [1352, 84] width 44 height 25
click at [115, 700] on main "equalizer Dashboard Mission Control" at bounding box center [694, 373] width 1389 height 747
click at [1359, 93] on button "Save" at bounding box center [1352, 84] width 44 height 25
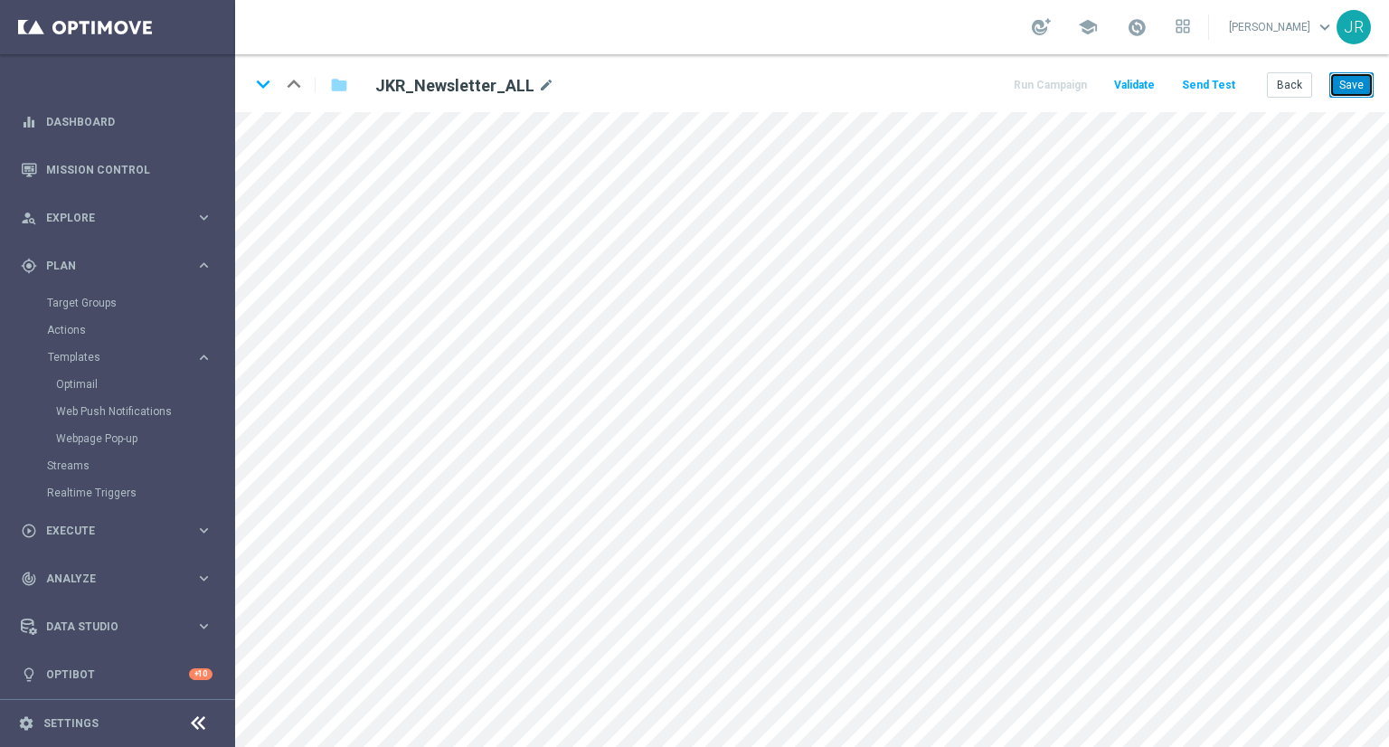
click at [1350, 88] on button "Save" at bounding box center [1352, 84] width 44 height 25
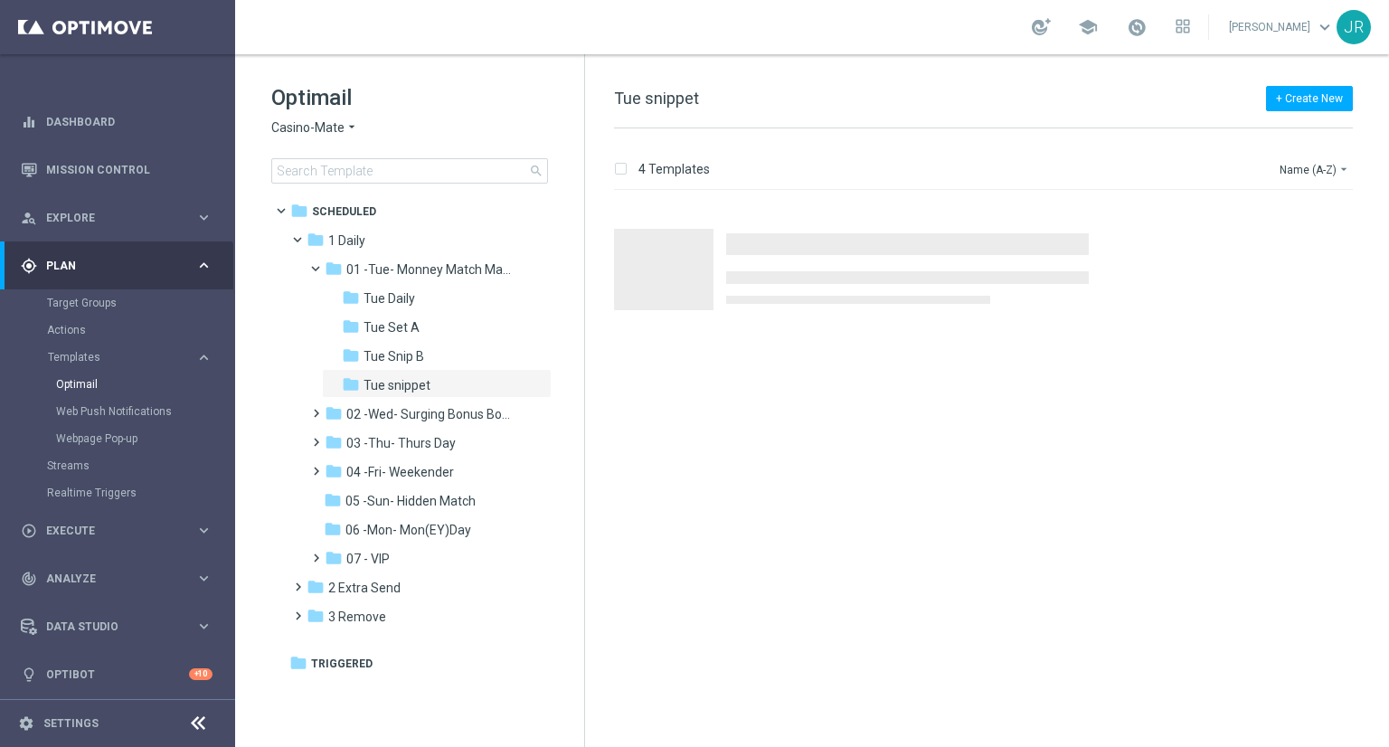
click at [322, 130] on span "Casino-Mate" at bounding box center [307, 127] width 73 height 17
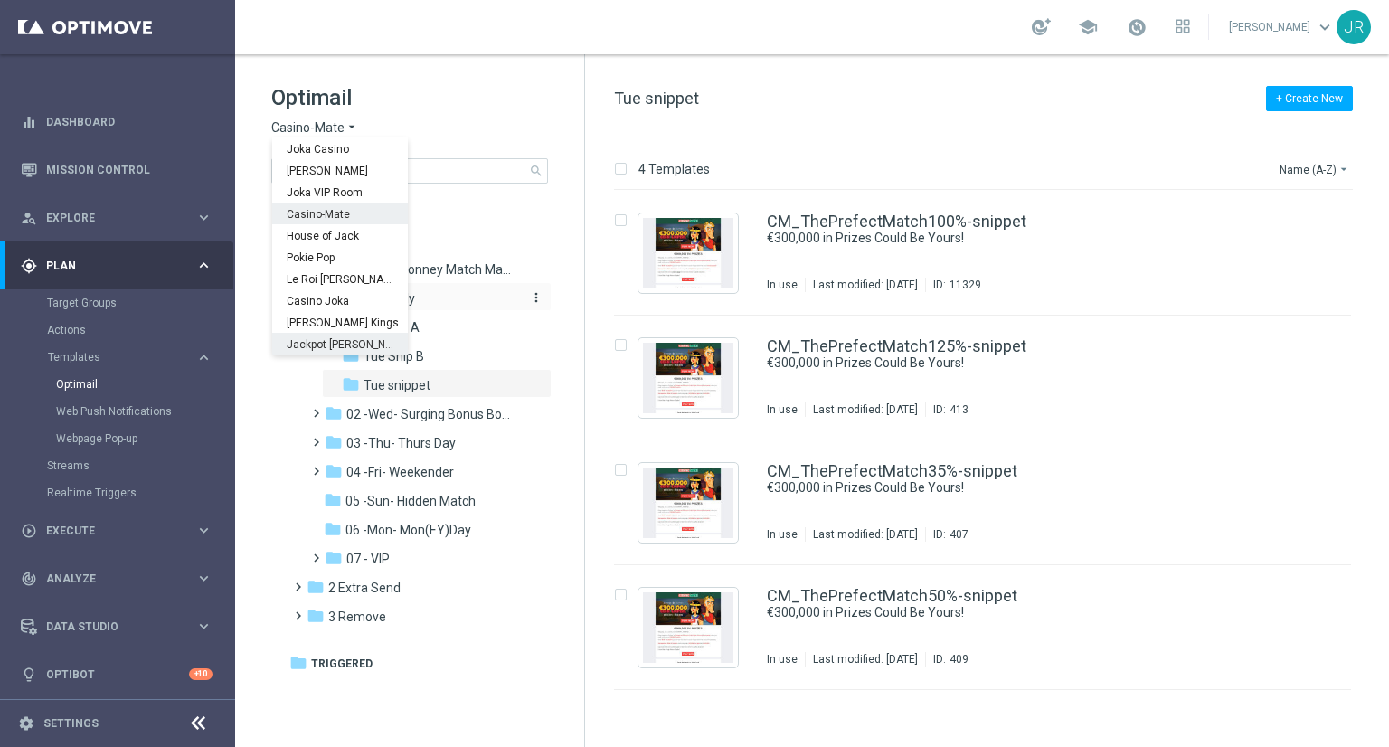
click at [434, 301] on div "folder Tue Daily" at bounding box center [431, 299] width 178 height 21
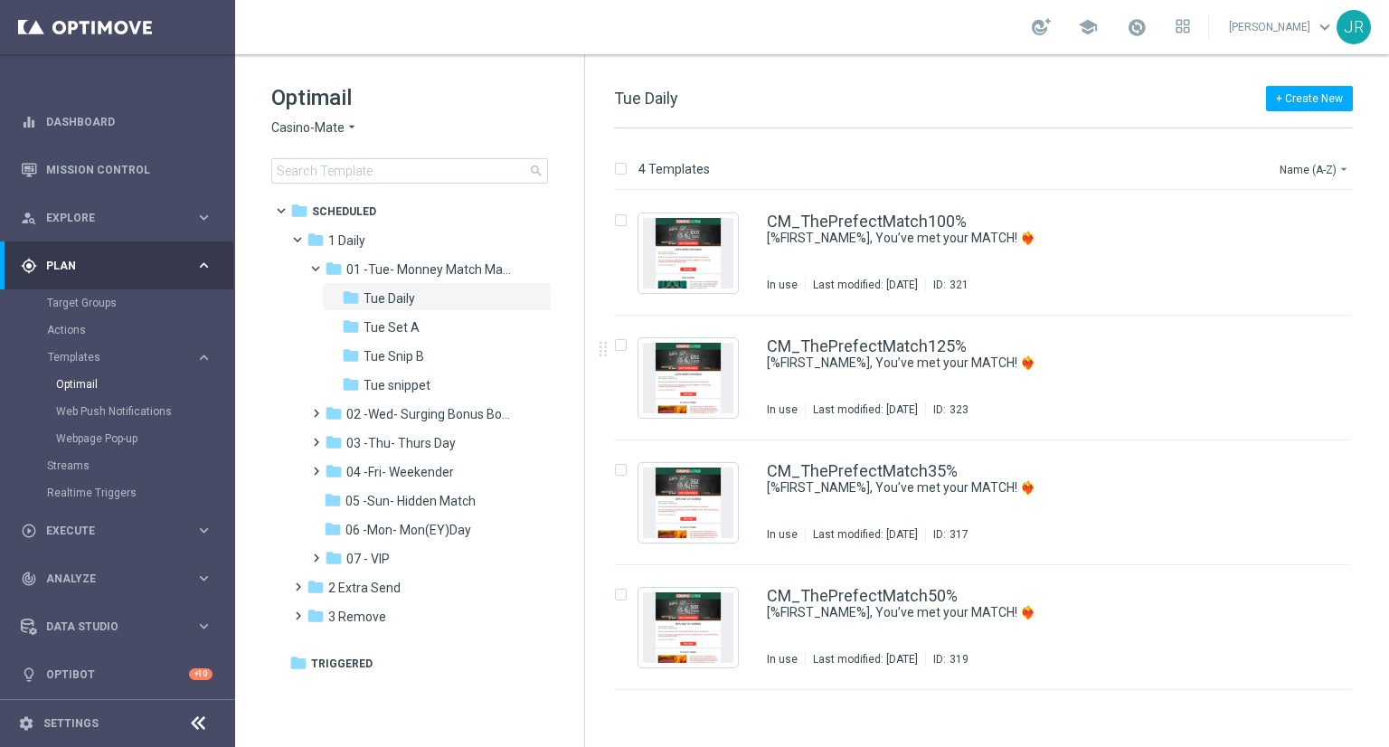
click at [318, 127] on span "Casino-Mate" at bounding box center [307, 127] width 73 height 17
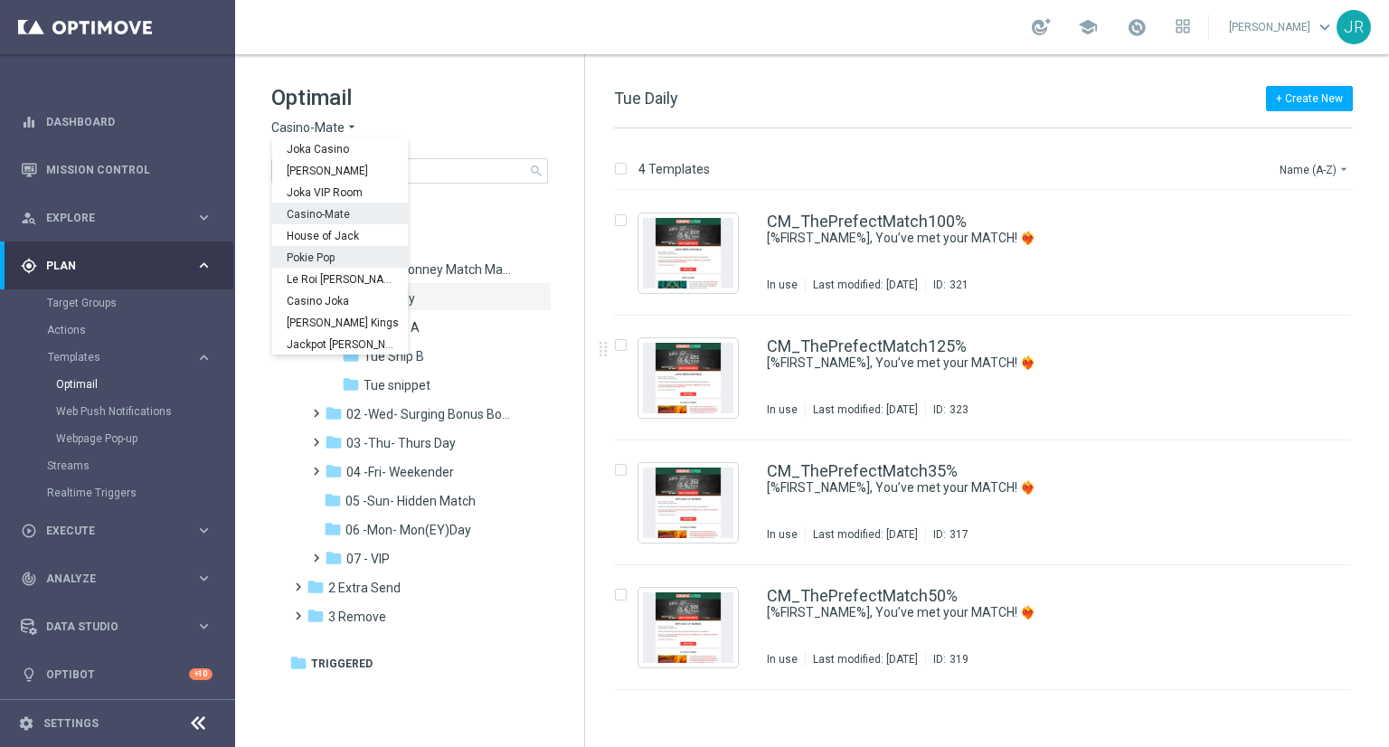
click at [0, 0] on span "Pokie Pop" at bounding box center [0, 0] width 0 height 0
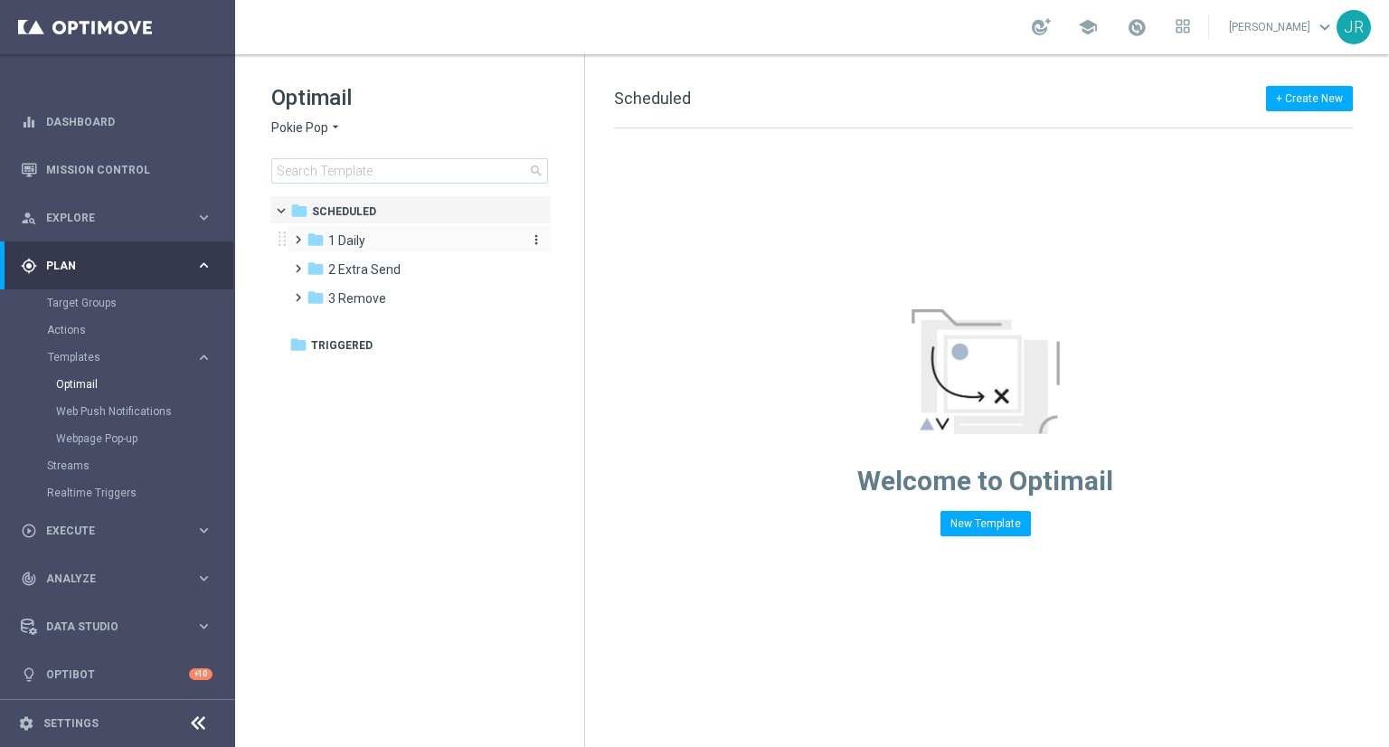
click at [384, 242] on div "folder 1 Daily" at bounding box center [411, 241] width 208 height 21
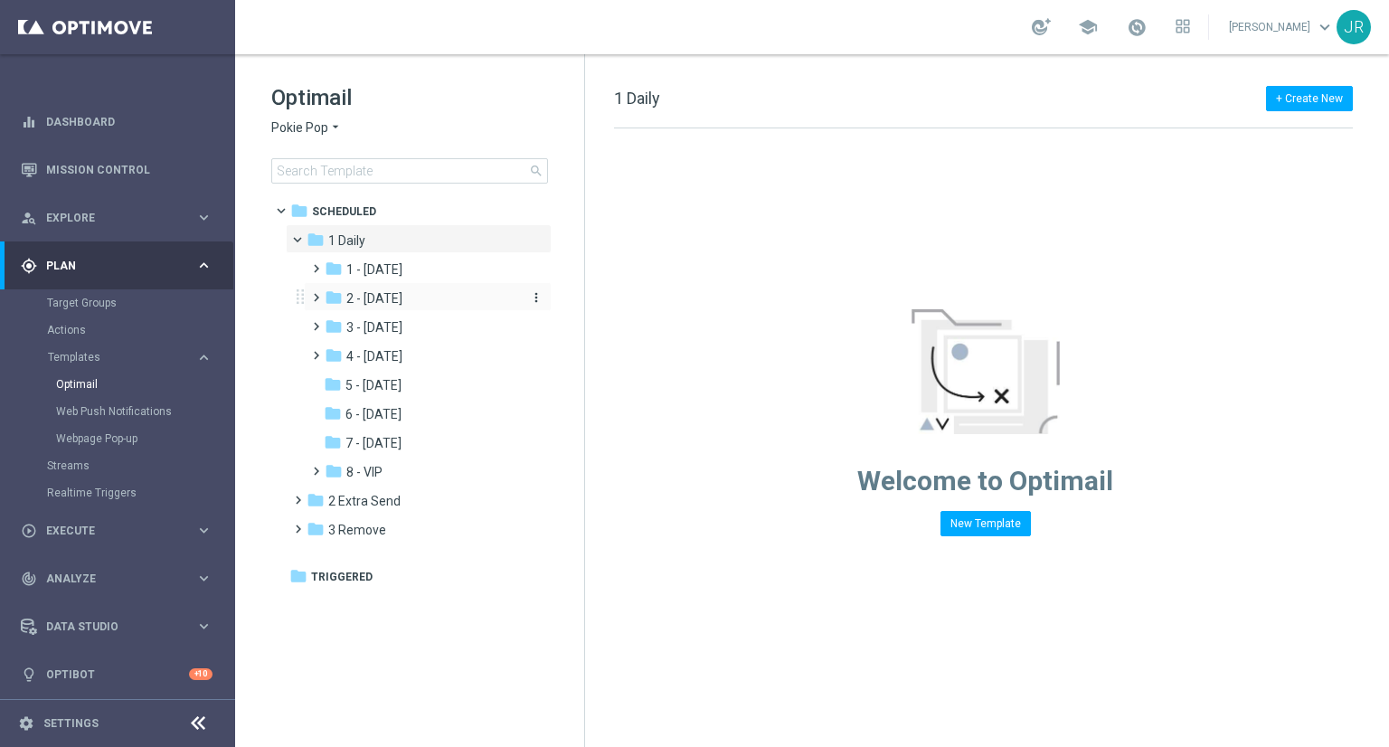
click at [390, 289] on div "folder 2 - Wednesday" at bounding box center [421, 299] width 193 height 21
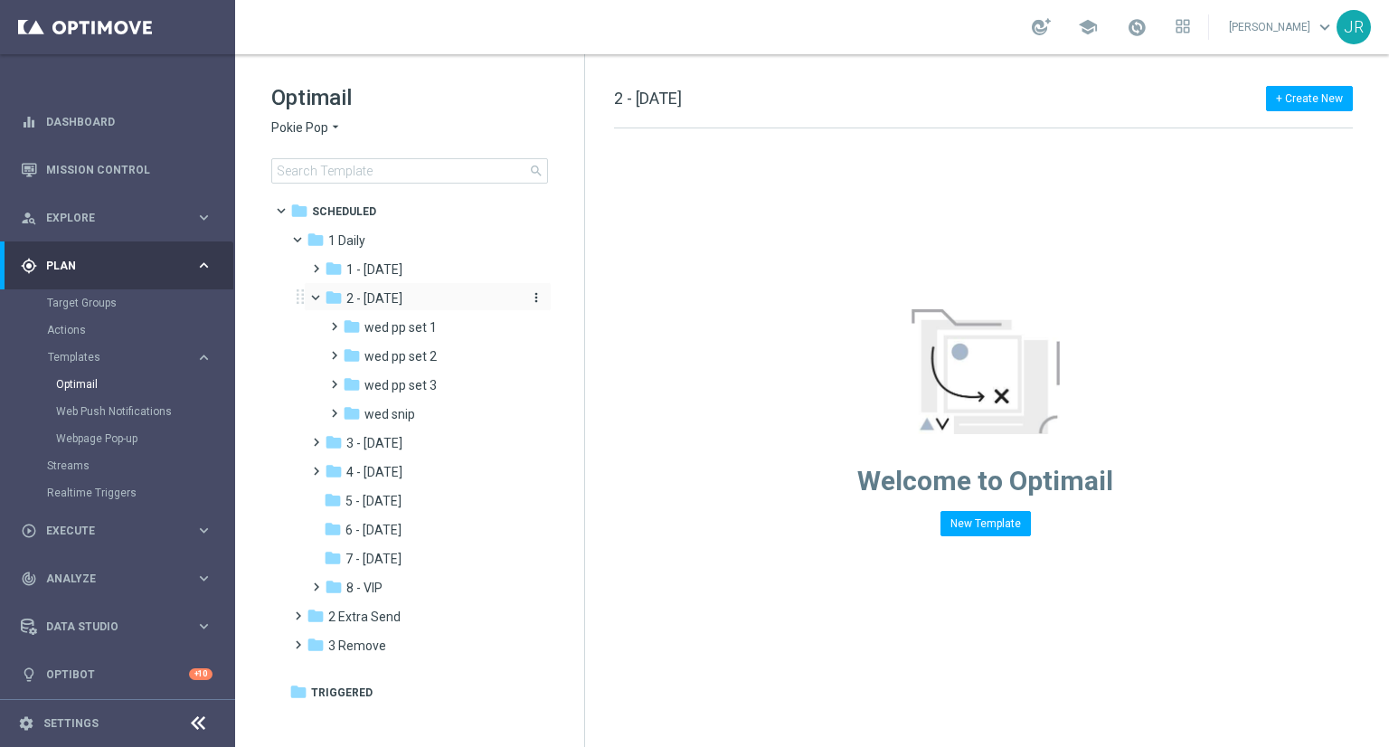
click at [400, 296] on span "2 - [DATE]" at bounding box center [374, 298] width 56 height 16
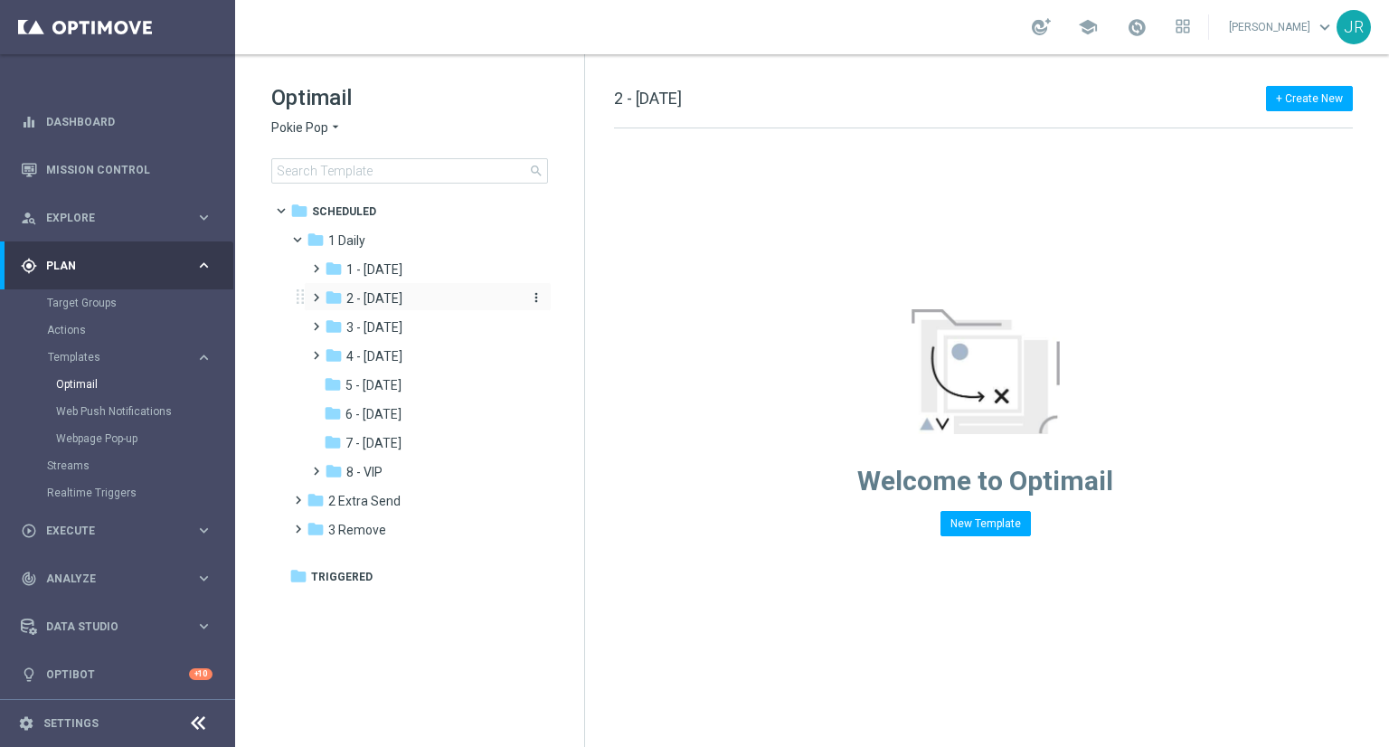
click at [398, 298] on span "2 - [DATE]" at bounding box center [374, 298] width 56 height 16
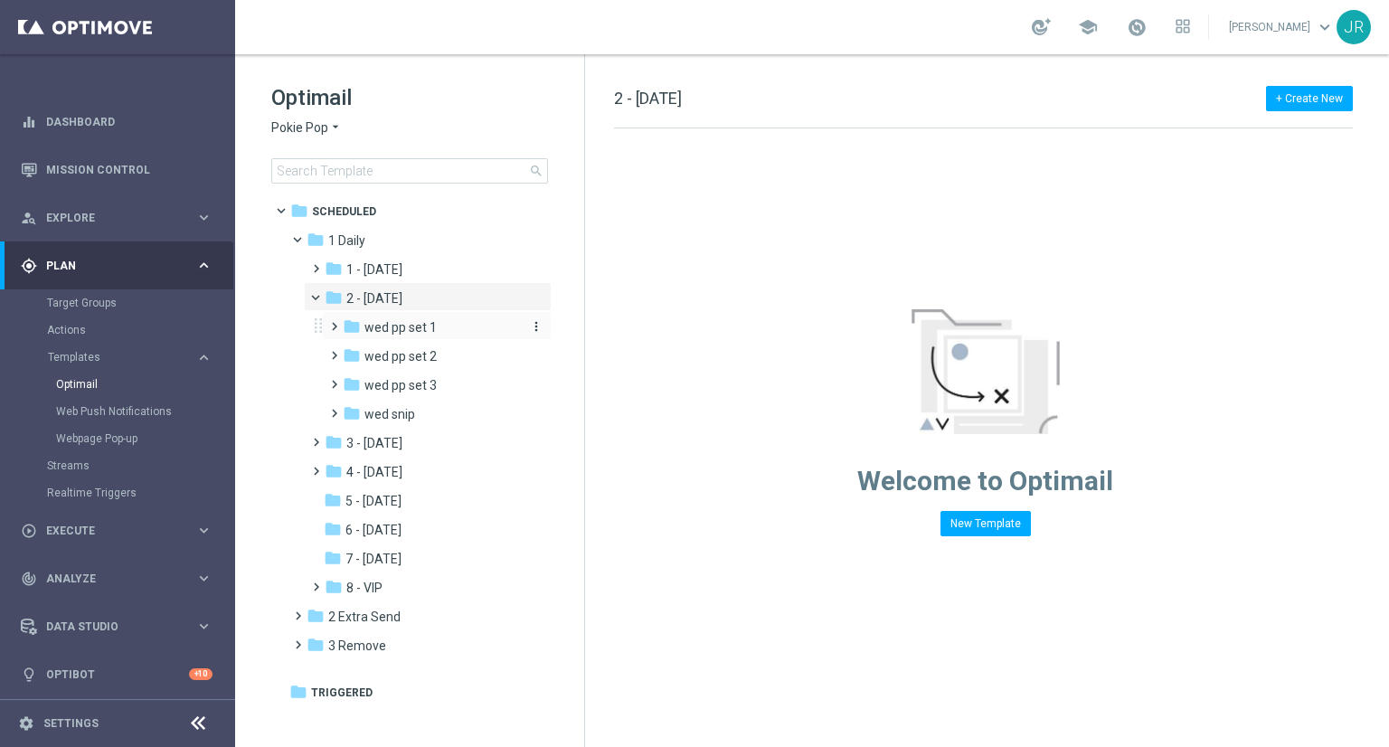
click at [404, 331] on span "wed pp set 1" at bounding box center [401, 327] width 72 height 16
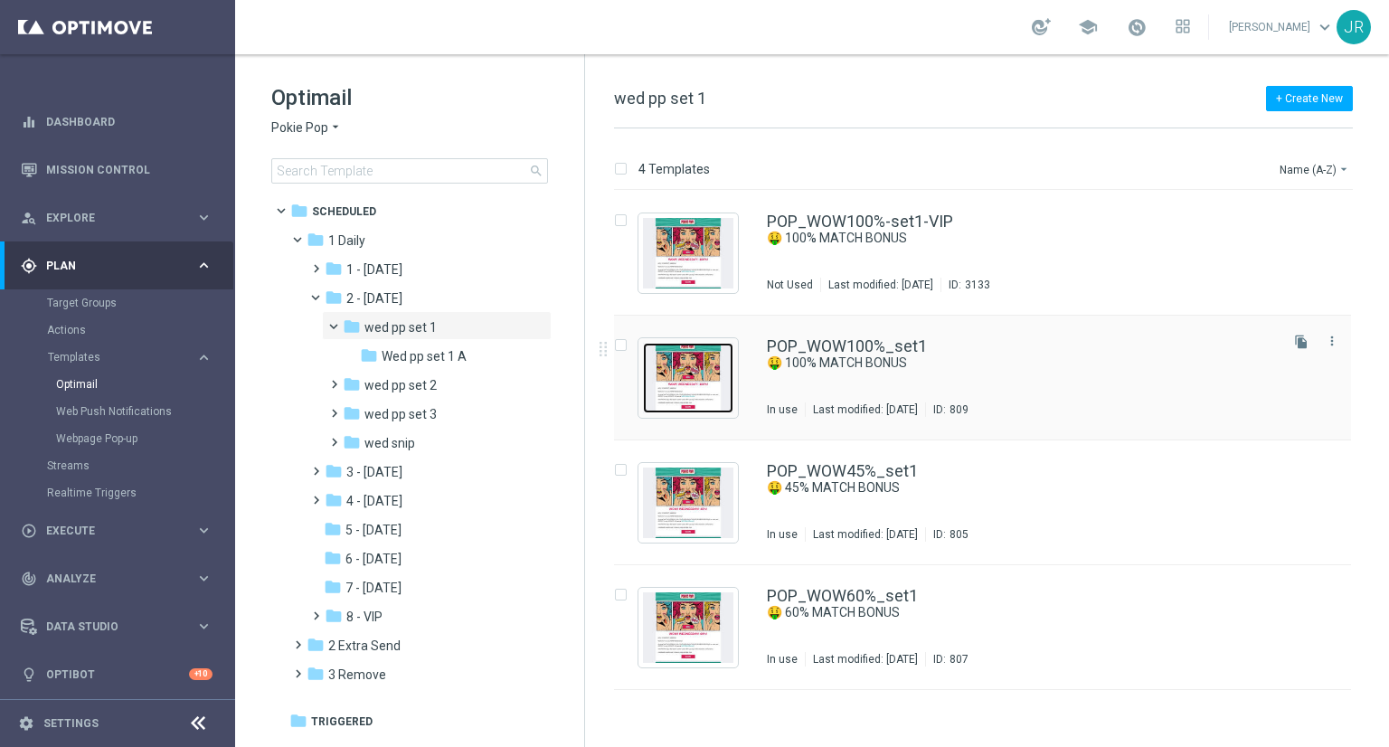
click at [687, 371] on img "Press SPACE to select this row." at bounding box center [688, 378] width 90 height 71
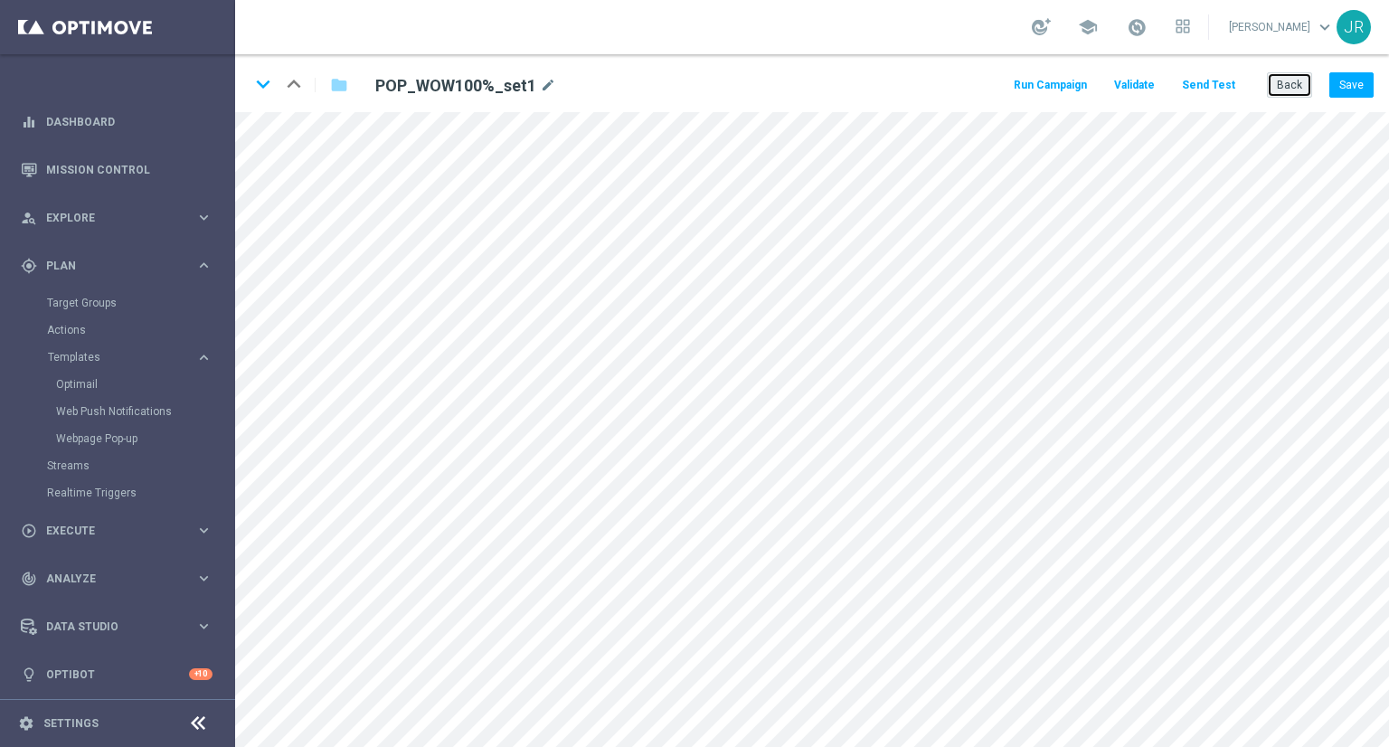
click at [1289, 89] on button "Back" at bounding box center [1289, 84] width 45 height 25
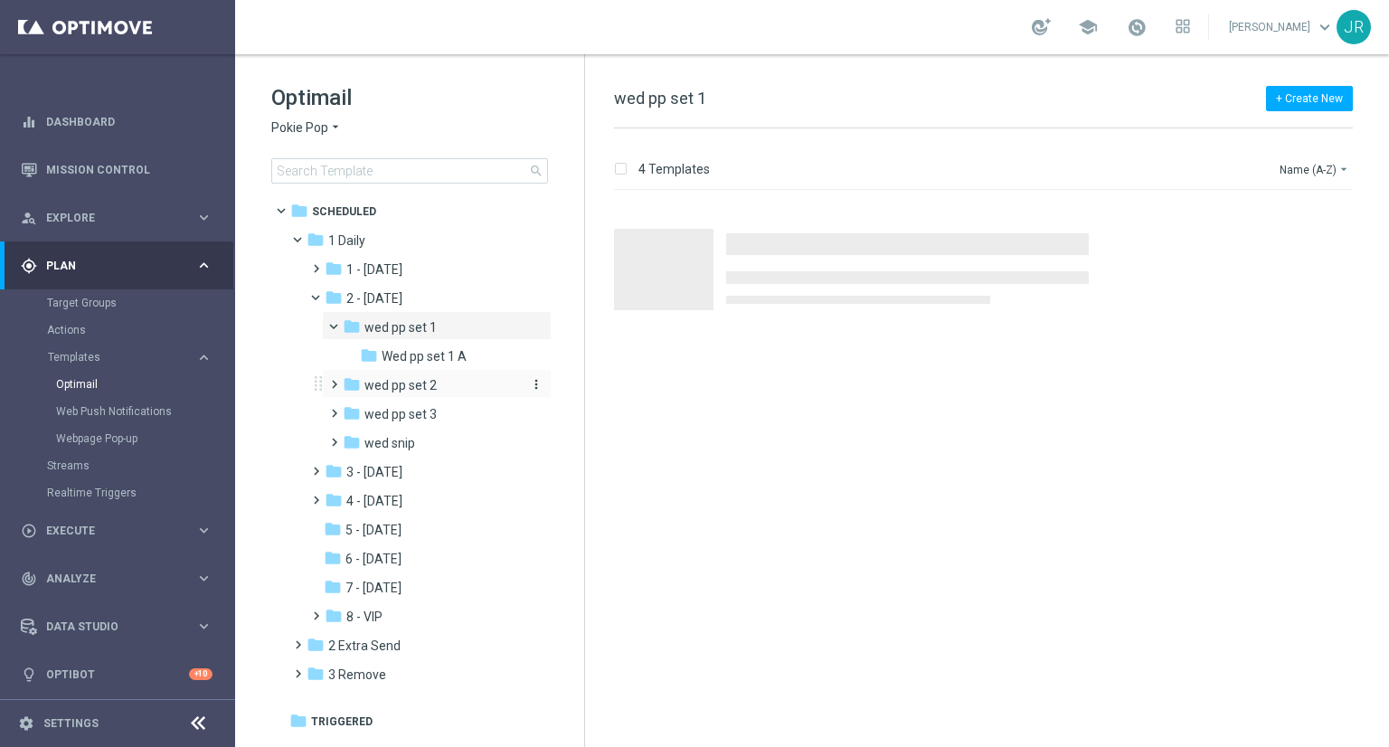
click at [438, 385] on div "folder wed pp set 2" at bounding box center [431, 385] width 177 height 21
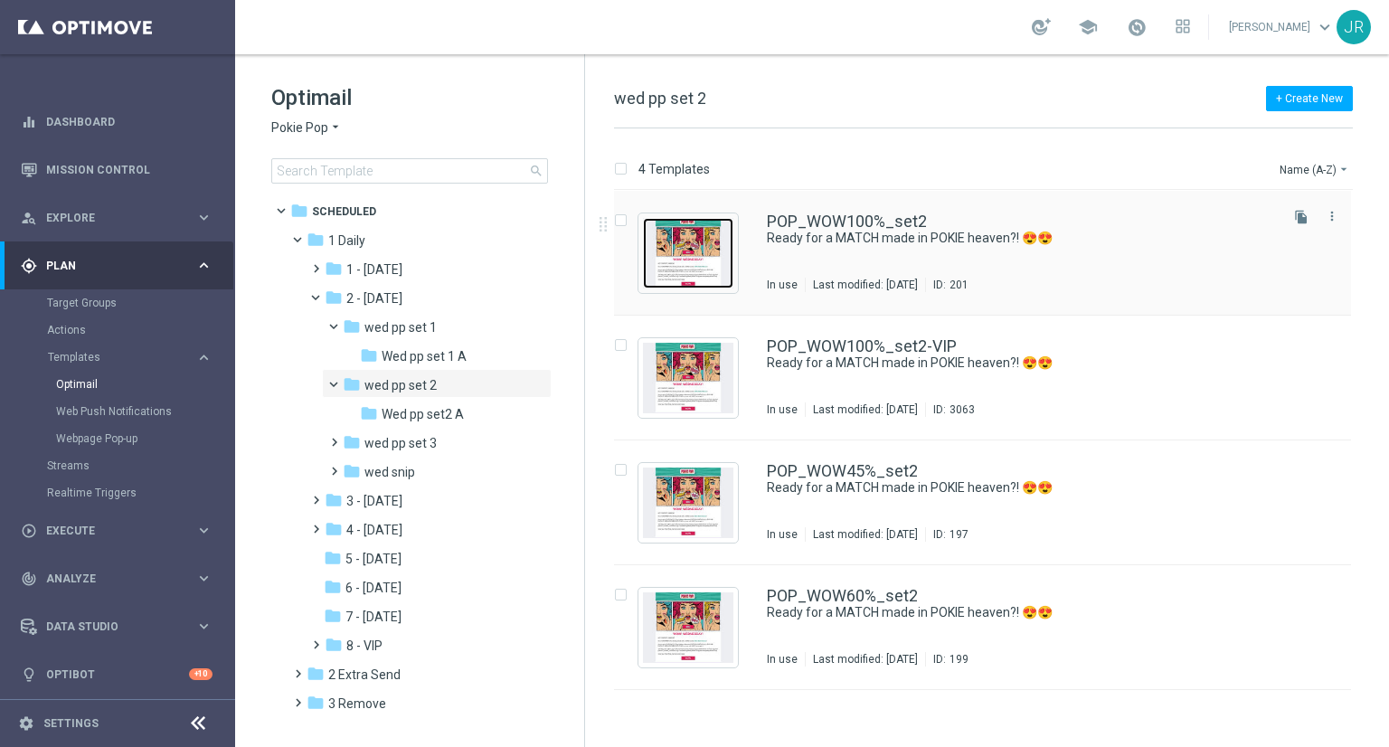
drag, startPoint x: 718, startPoint y: 236, endPoint x: 721, endPoint y: 265, distance: 29.1
click at [716, 237] on img "Press SPACE to select this row." at bounding box center [688, 253] width 90 height 71
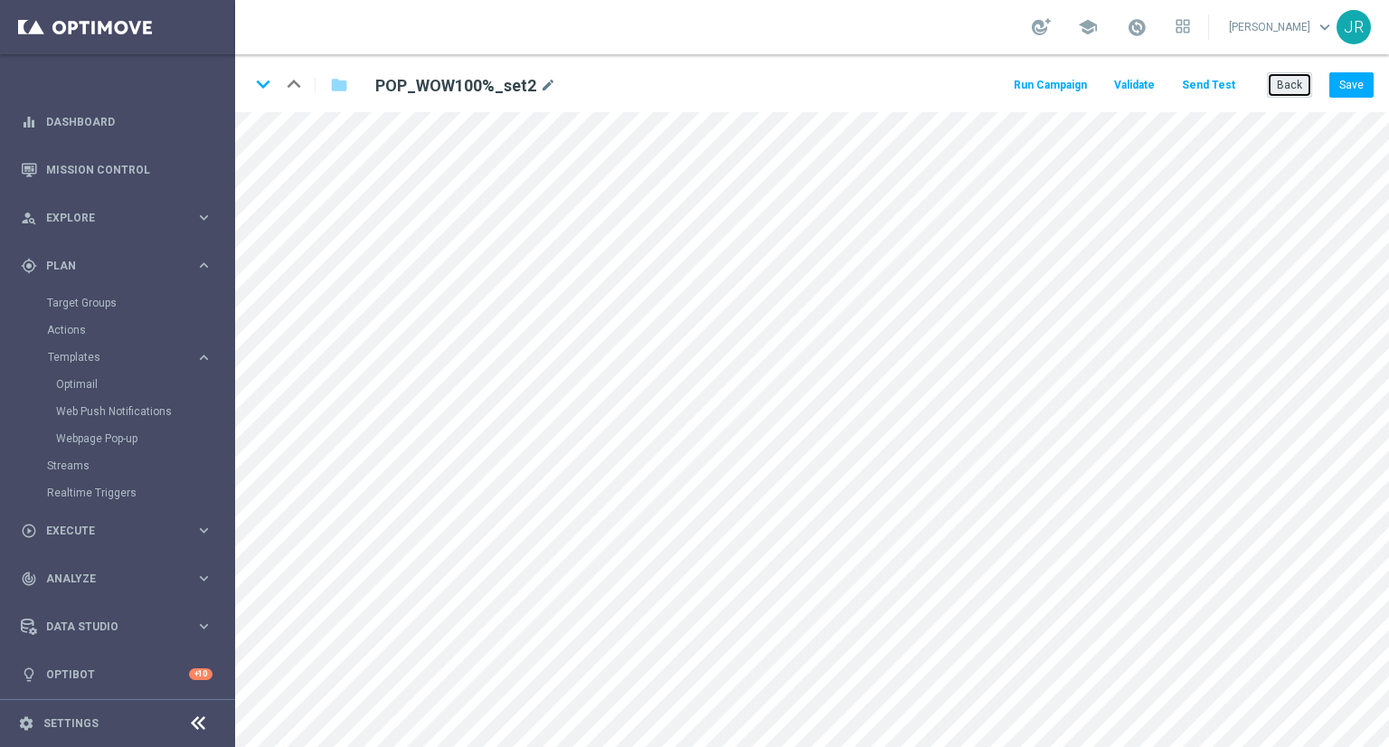
click at [1299, 90] on button "Back" at bounding box center [1289, 84] width 45 height 25
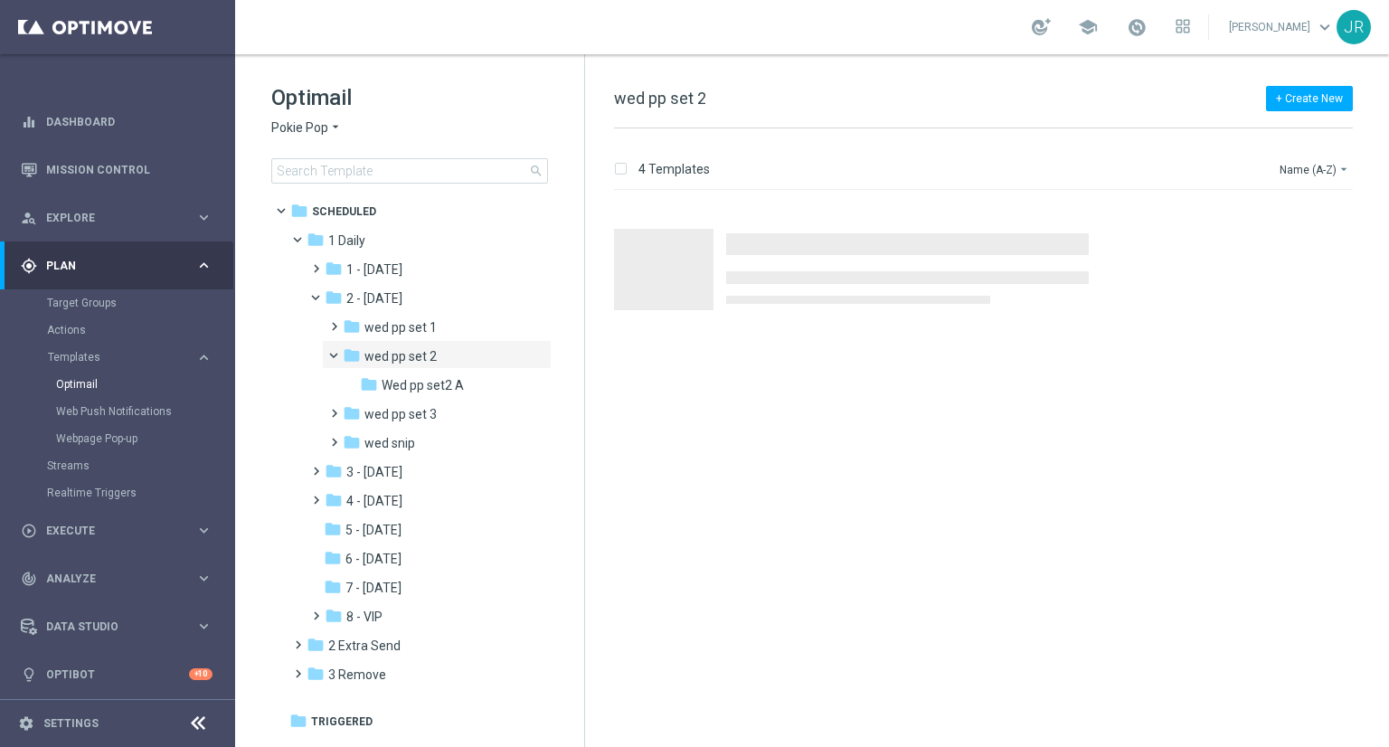
drag, startPoint x: 434, startPoint y: 412, endPoint x: 1048, endPoint y: 377, distance: 614.3
click at [434, 412] on span "wed pp set 3" at bounding box center [401, 414] width 72 height 16
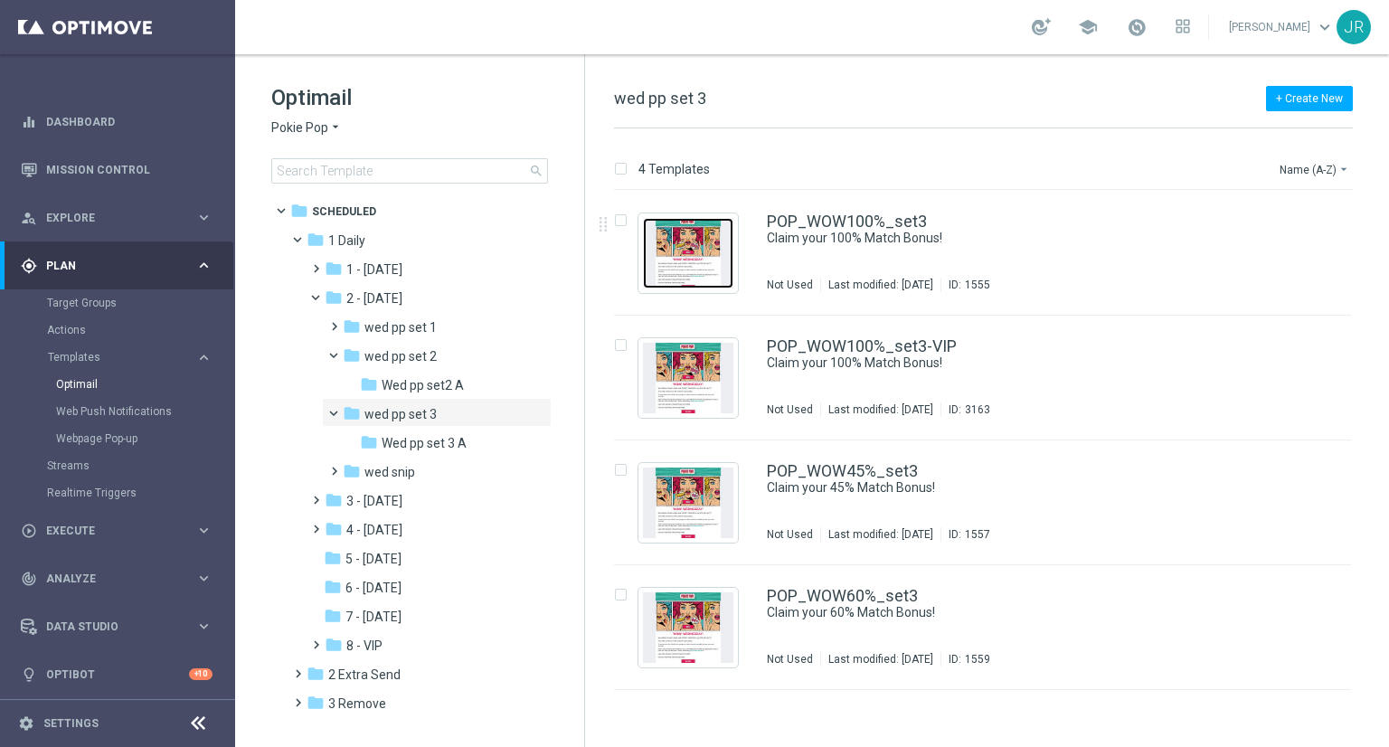
drag, startPoint x: 708, startPoint y: 254, endPoint x: 767, endPoint y: 219, distance: 68.6
click at [708, 254] on img "Press SPACE to select this row." at bounding box center [688, 253] width 90 height 71
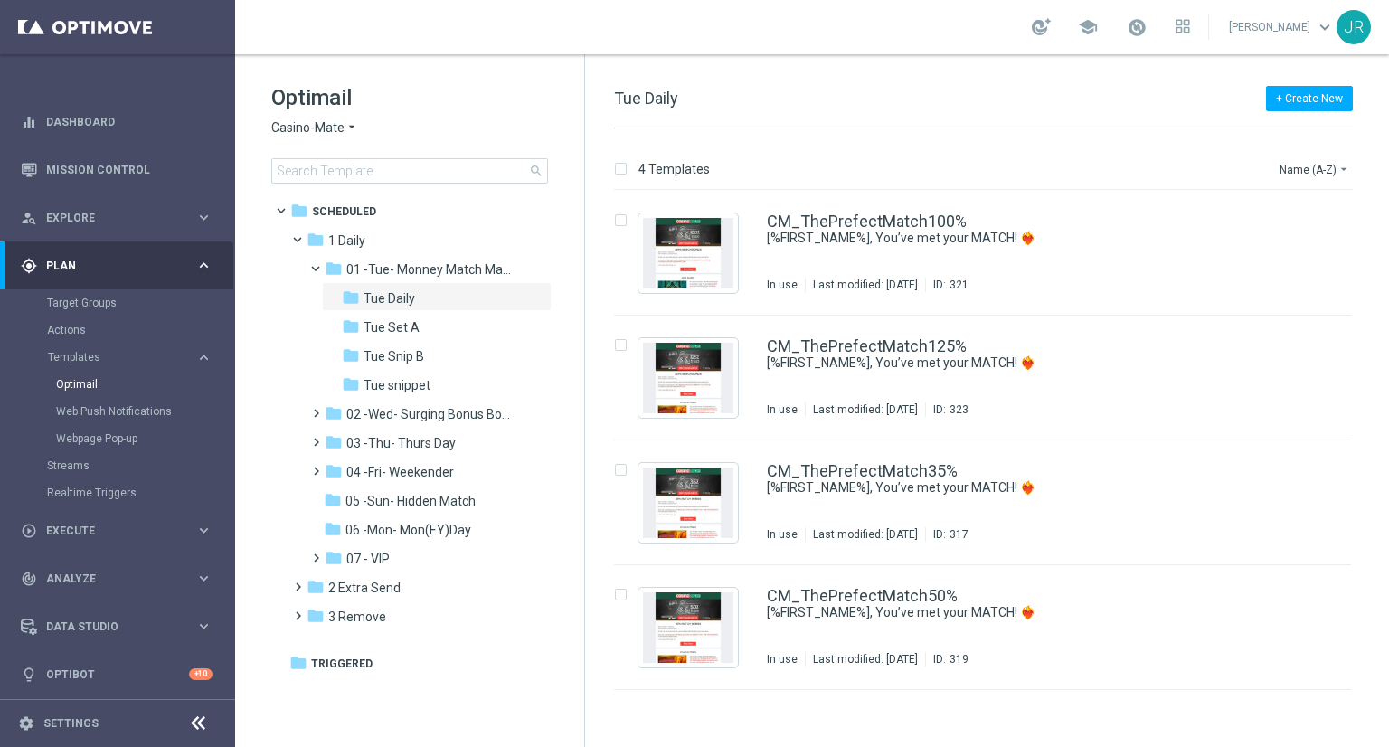
click at [285, 128] on span "Casino-Mate" at bounding box center [307, 127] width 73 height 17
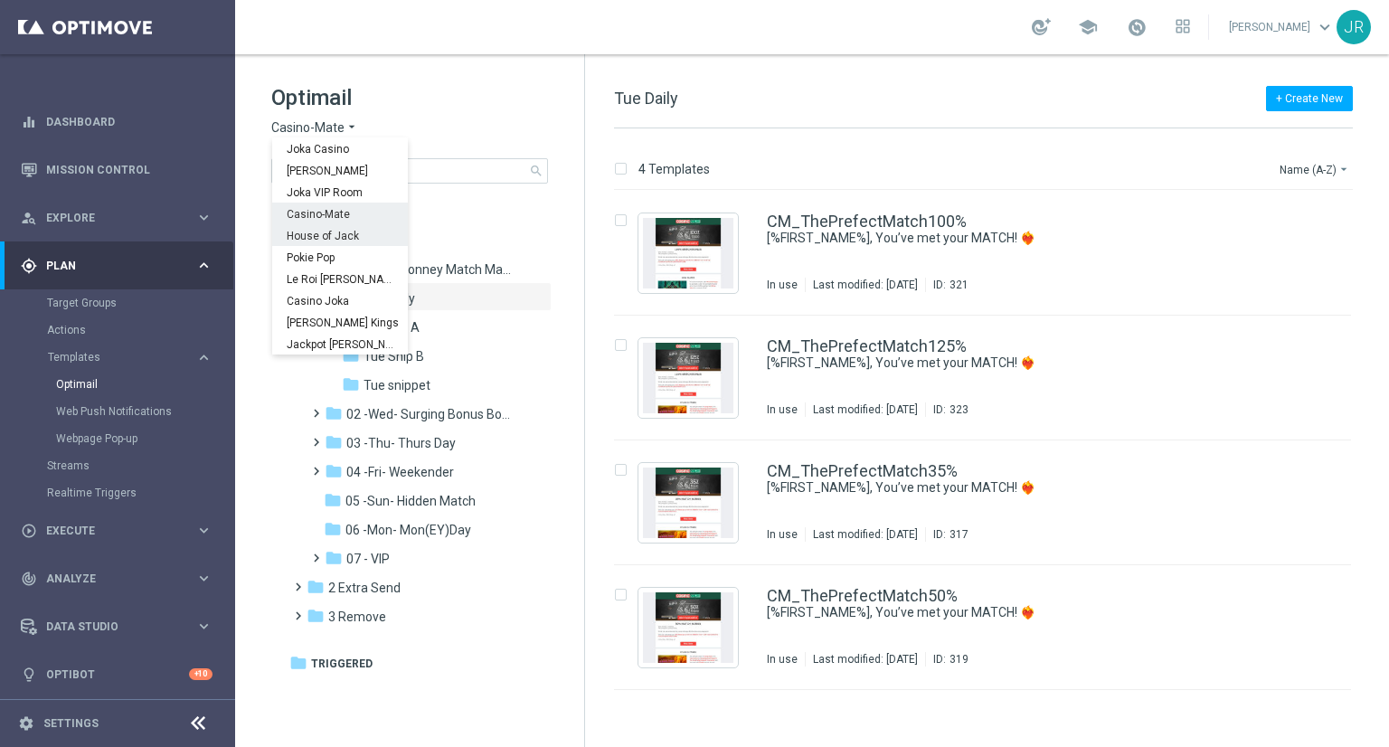
click at [0, 0] on span "House of Jack" at bounding box center [0, 0] width 0 height 0
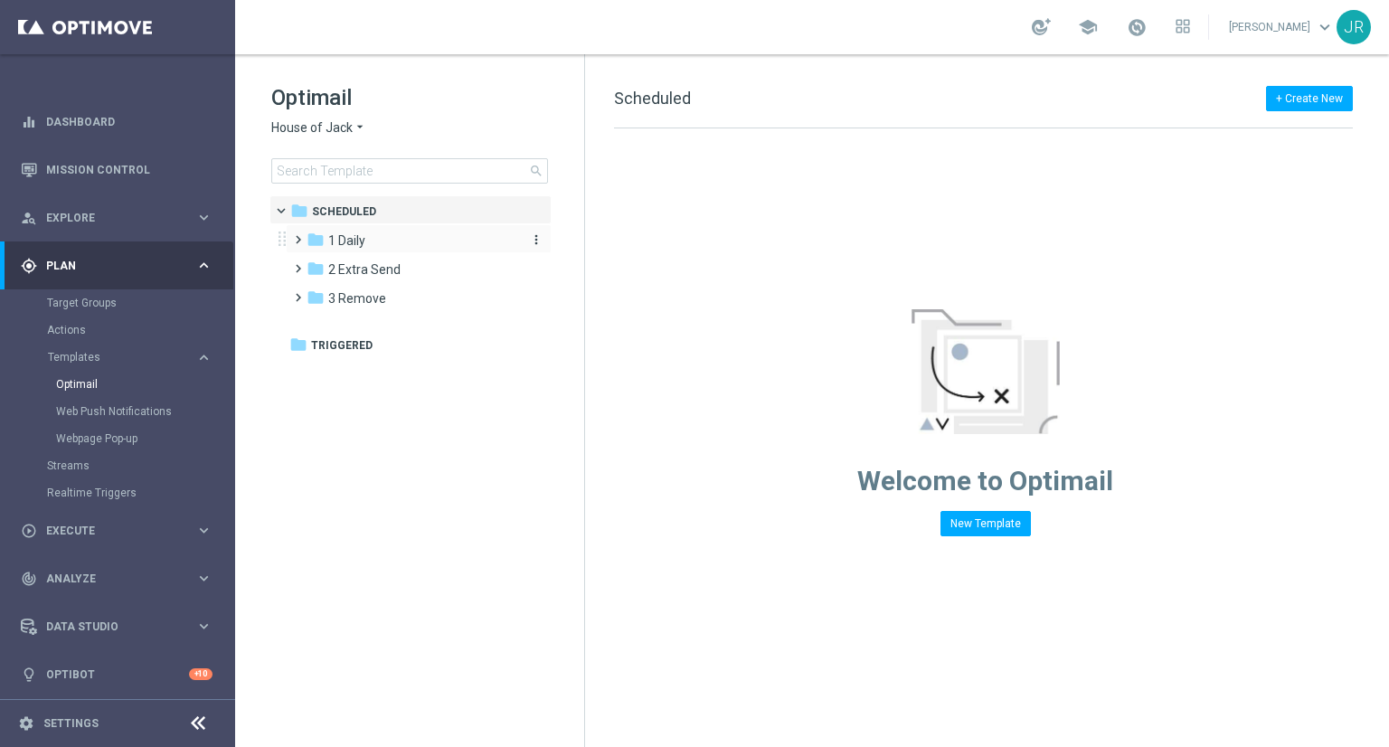
click at [362, 244] on span "1 Daily" at bounding box center [346, 240] width 37 height 16
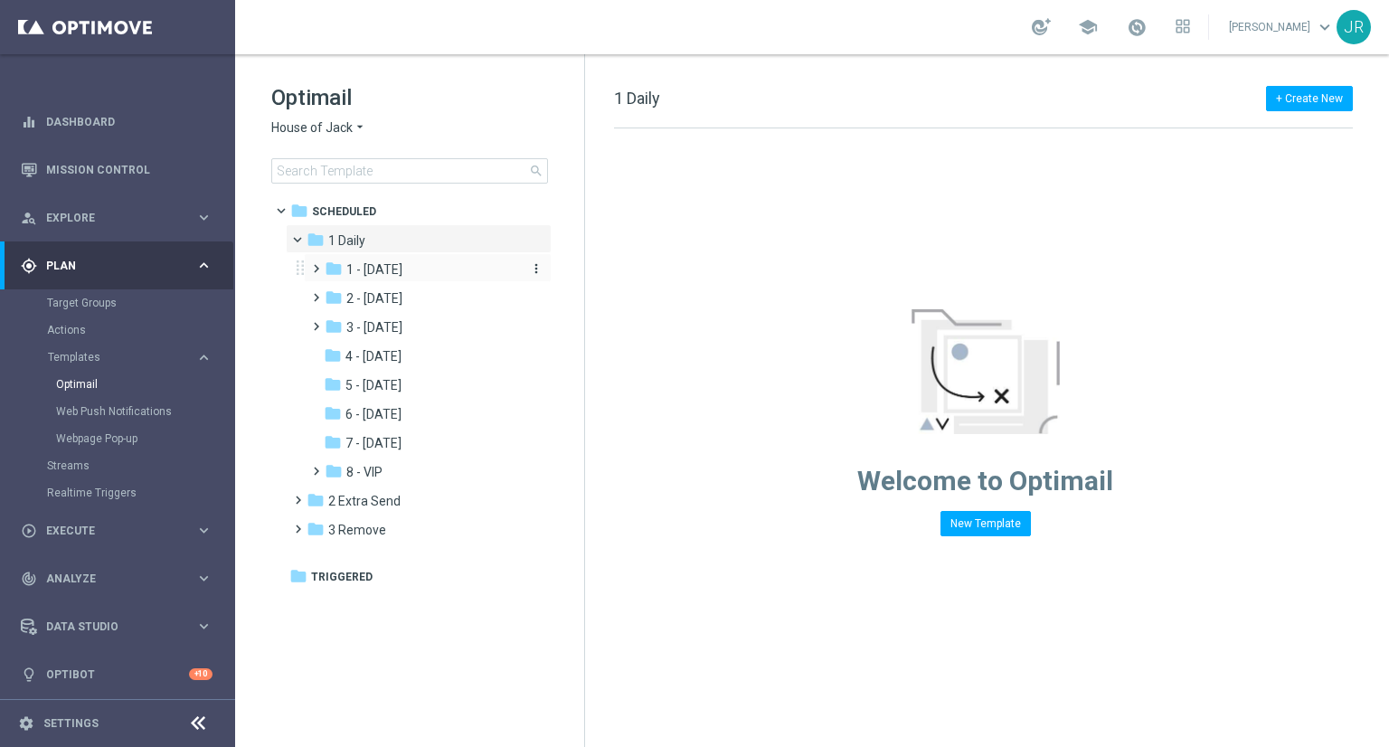
click at [374, 271] on span "1 - [DATE]" at bounding box center [374, 269] width 56 height 16
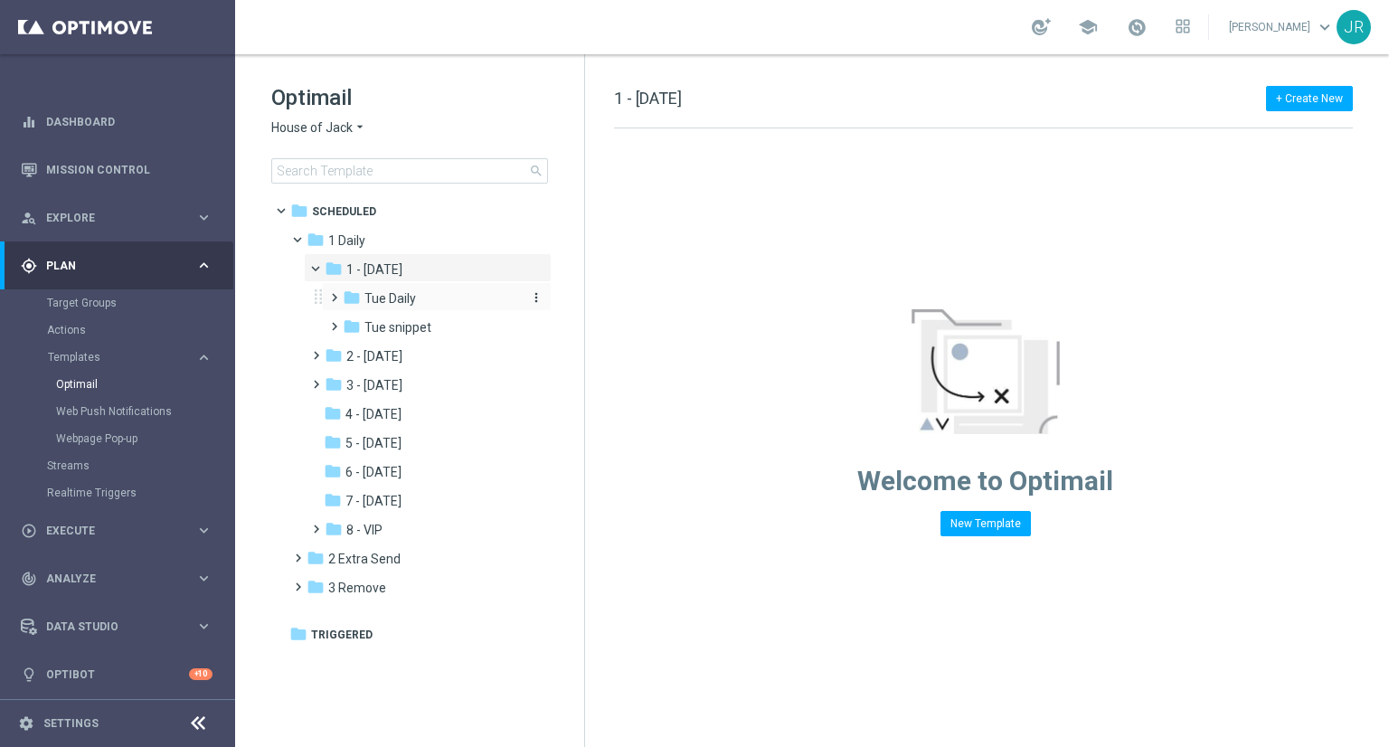
click at [377, 301] on span "Tue Daily" at bounding box center [391, 298] width 52 height 16
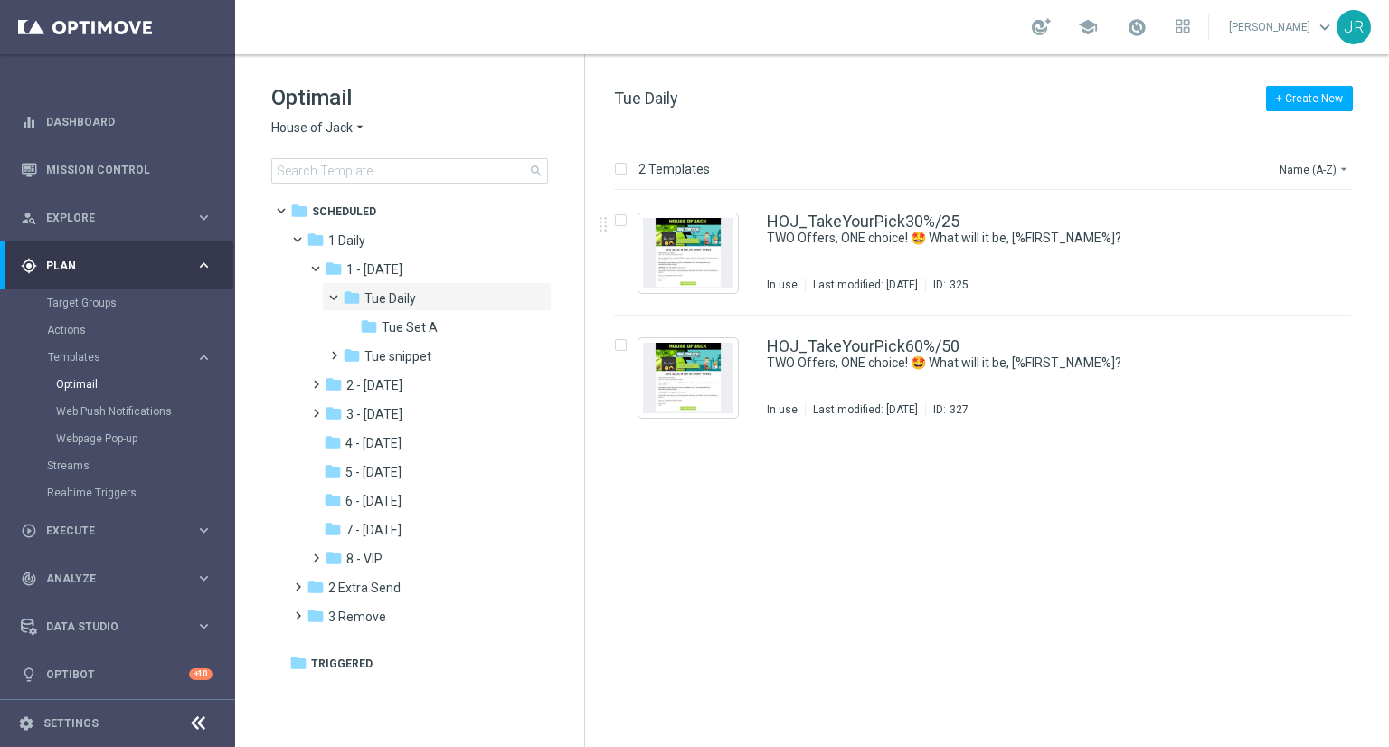
click at [337, 128] on span "House of Jack" at bounding box center [311, 127] width 81 height 17
click at [396, 388] on span "2 - [DATE]" at bounding box center [374, 385] width 56 height 16
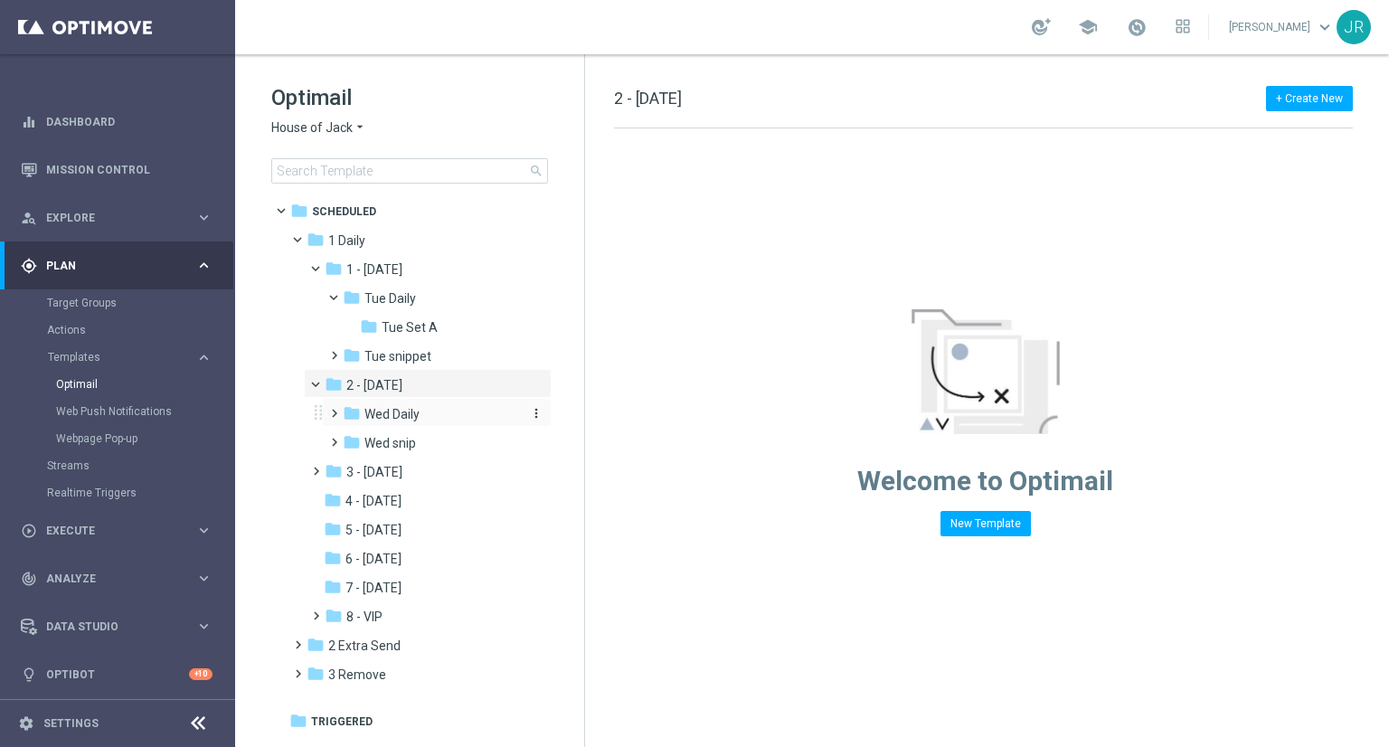
click at [380, 412] on span "Wed Daily" at bounding box center [392, 414] width 55 height 16
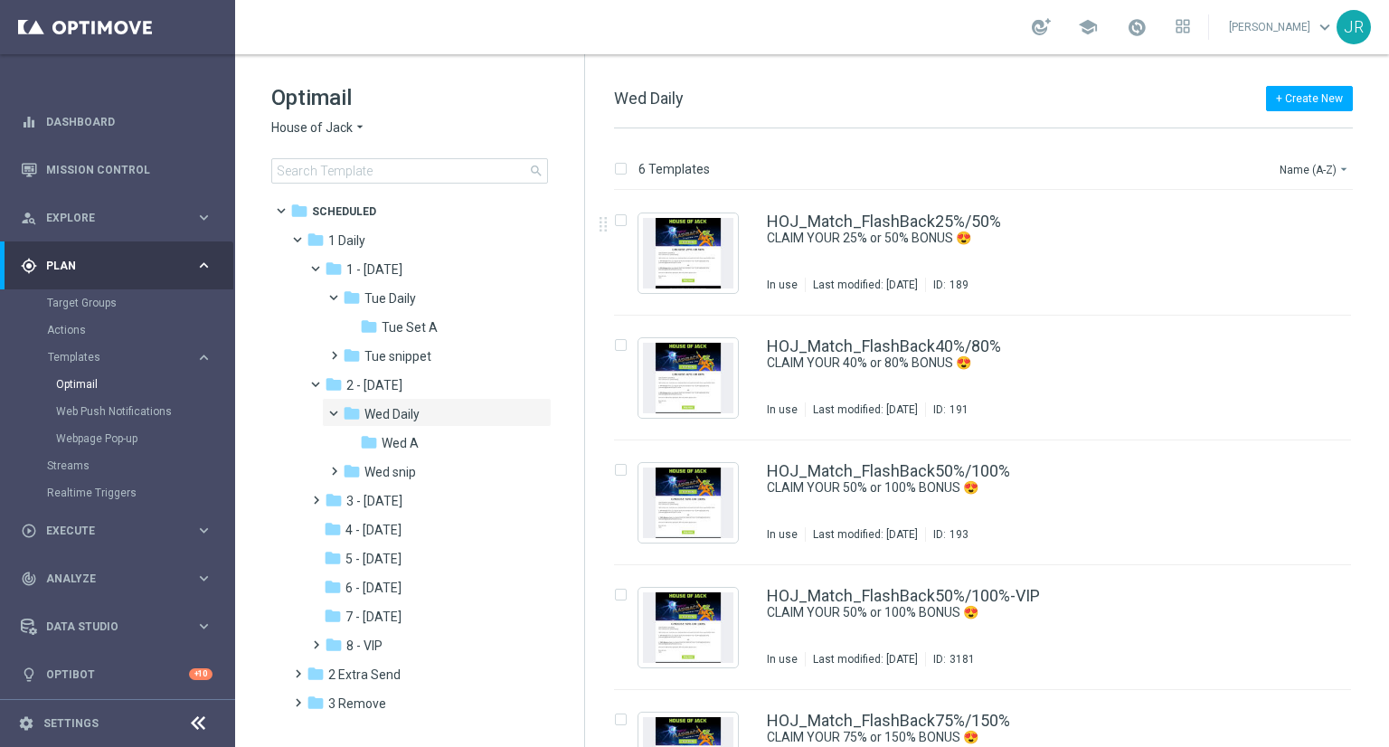
drag, startPoint x: 404, startPoint y: 302, endPoint x: 760, endPoint y: 359, distance: 360.0
click at [404, 303] on span "Tue Daily" at bounding box center [391, 298] width 52 height 16
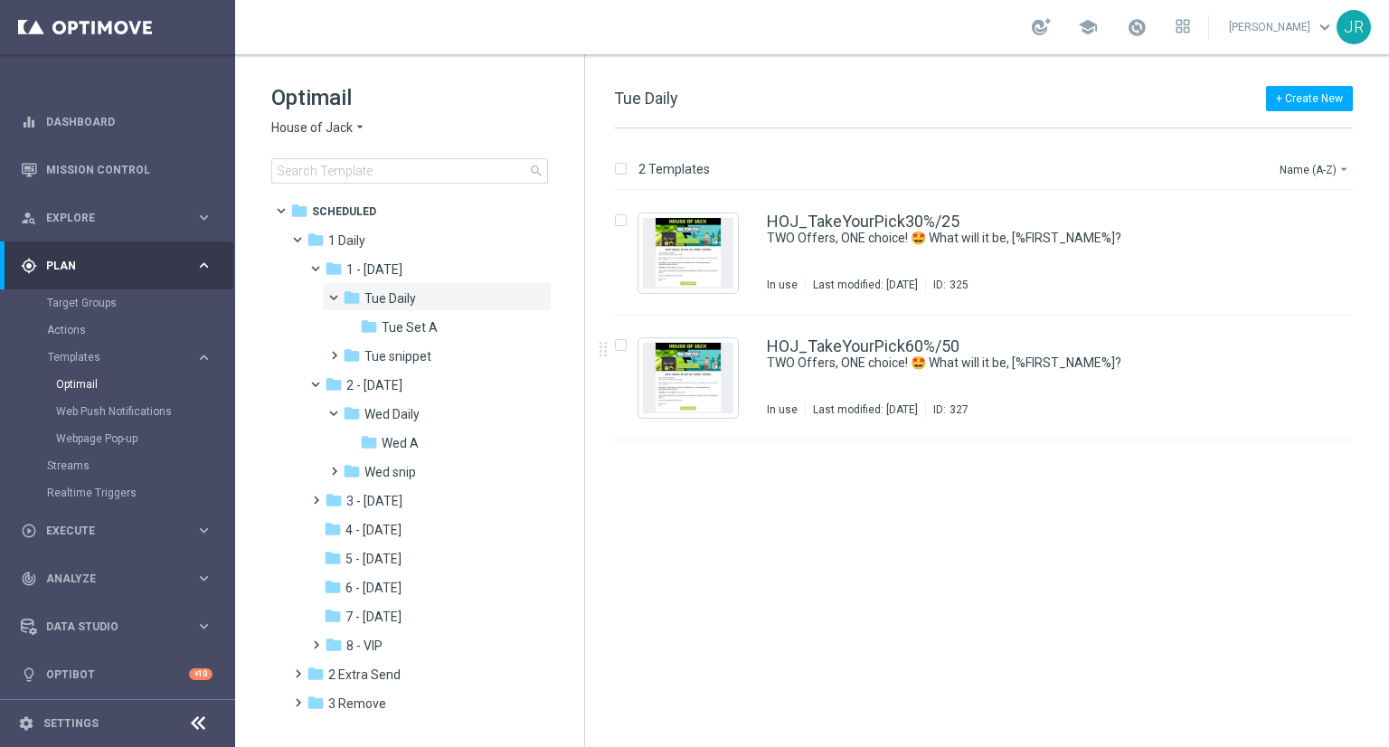
click at [307, 133] on span "House of Jack" at bounding box center [311, 127] width 81 height 17
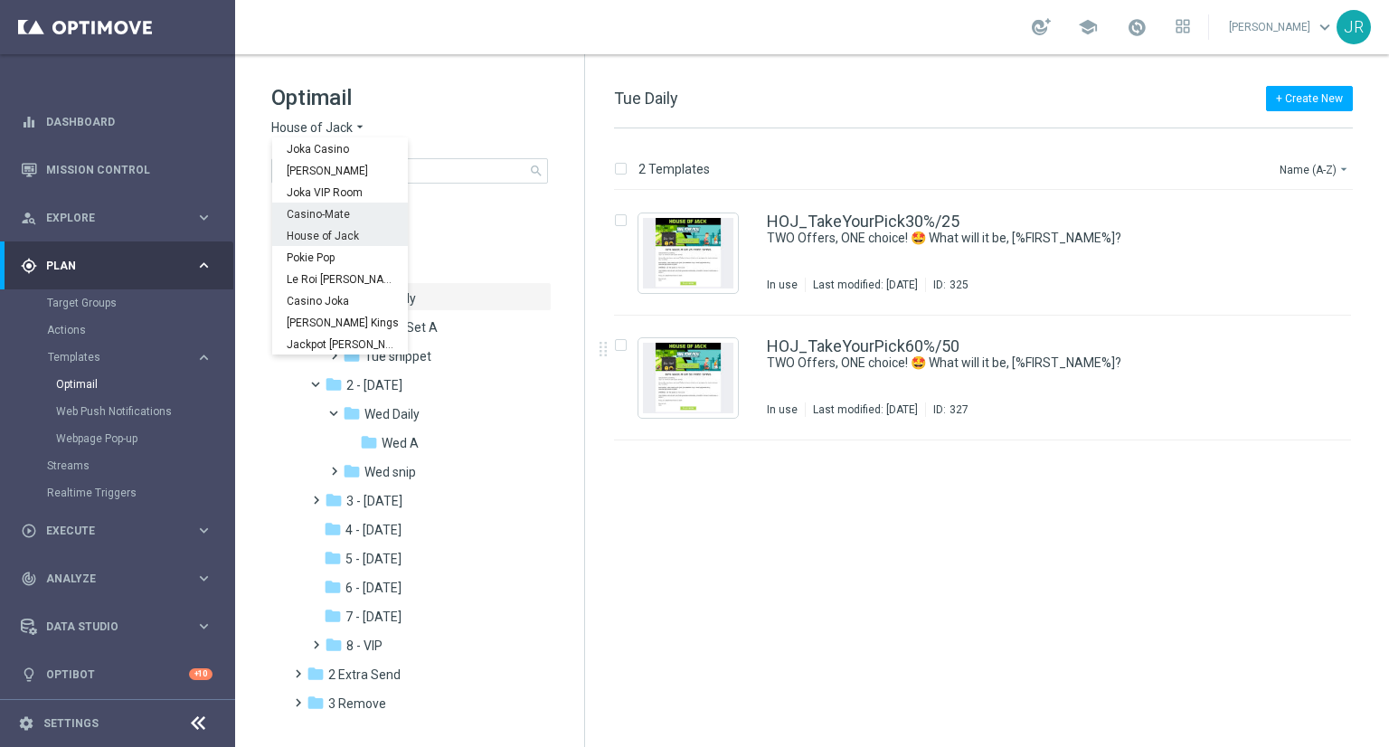
click at [0, 0] on span "Casino-Mate" at bounding box center [0, 0] width 0 height 0
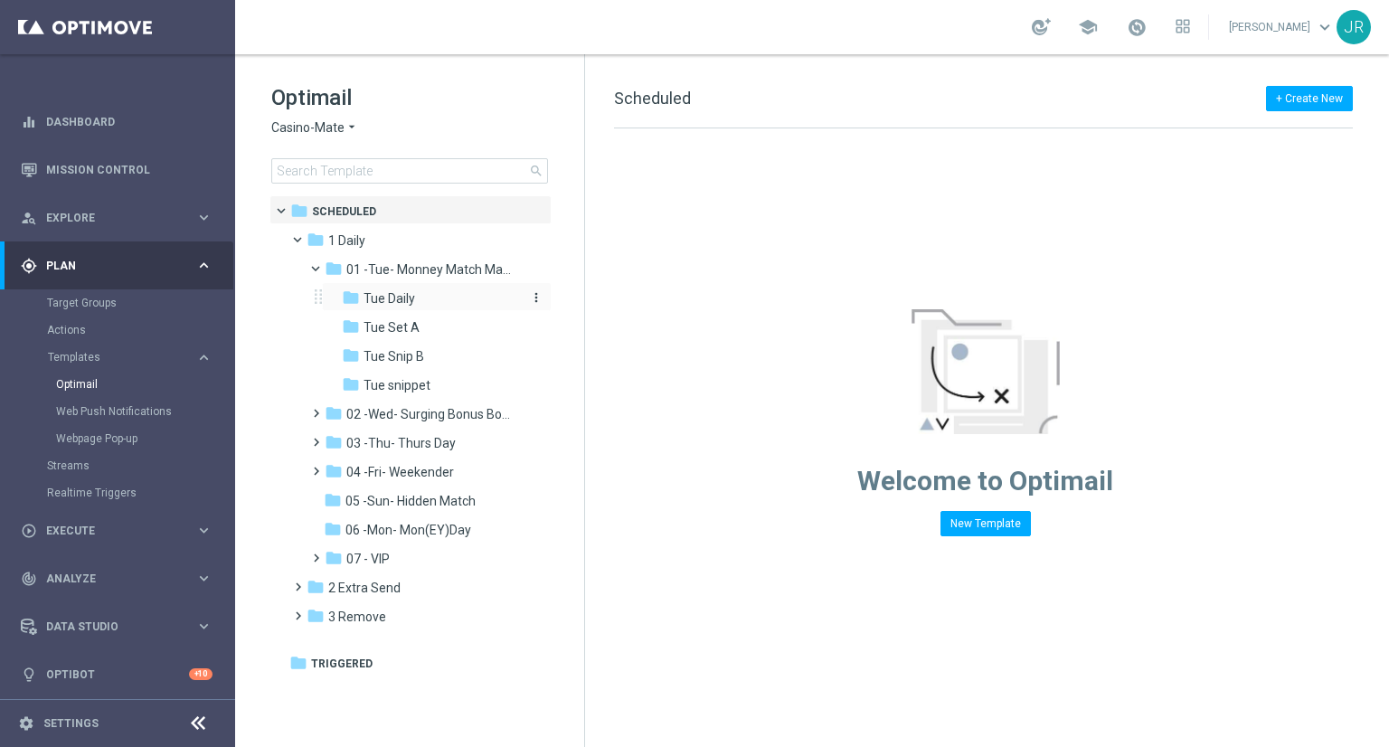
click at [394, 296] on span "Tue Daily" at bounding box center [390, 298] width 52 height 16
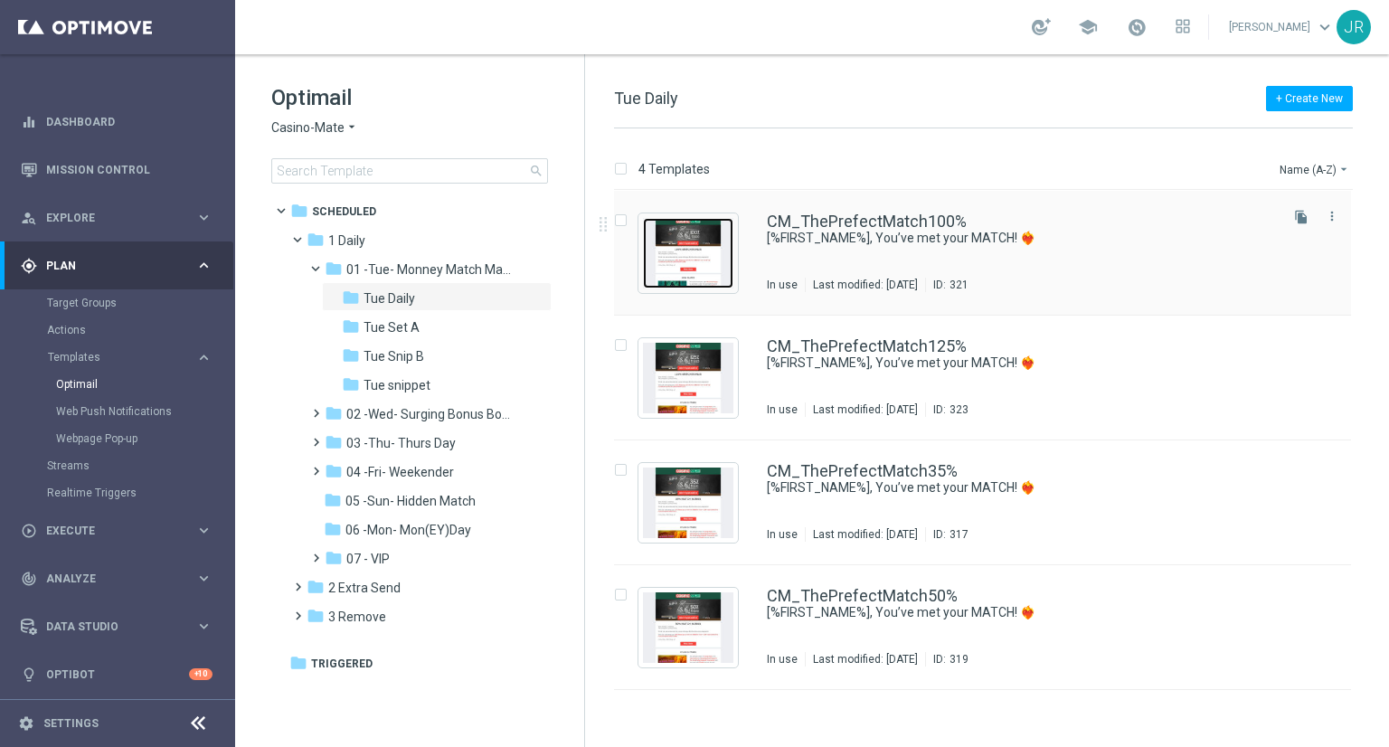
click at [670, 262] on img "Press SPACE to select this row." at bounding box center [688, 253] width 90 height 71
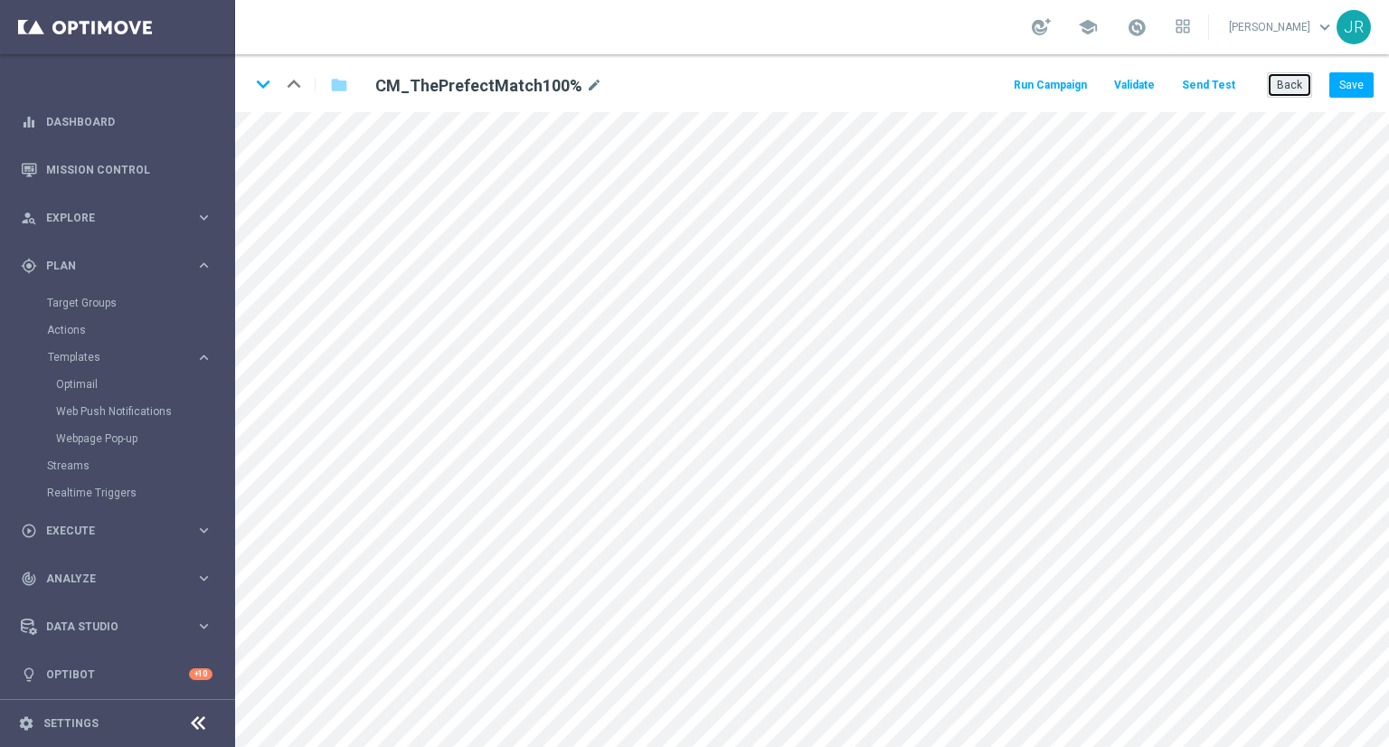
click at [1299, 85] on button "Back" at bounding box center [1289, 84] width 45 height 25
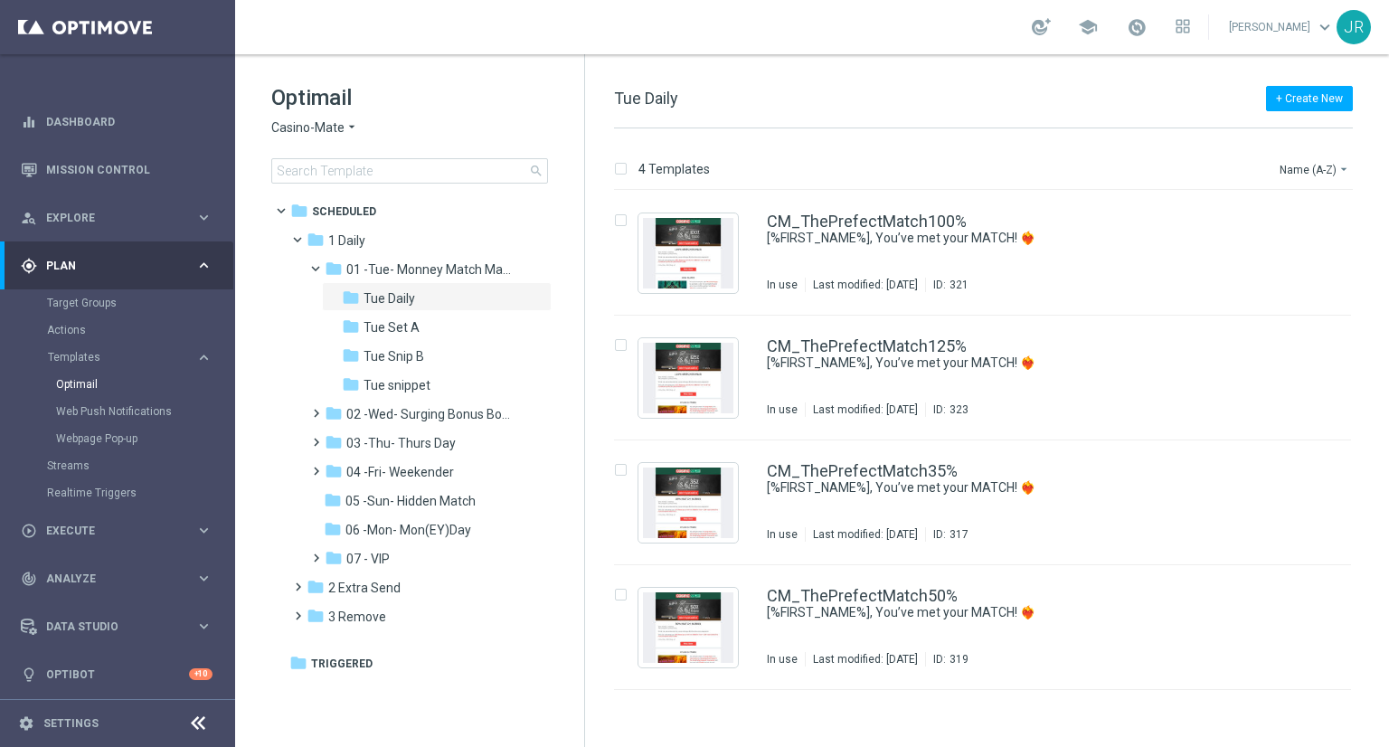
click at [292, 127] on span "Casino-Mate" at bounding box center [307, 127] width 73 height 17
drag, startPoint x: 384, startPoint y: 412, endPoint x: 949, endPoint y: 537, distance: 579.0
click at [397, 422] on div "folder 02 -Wed- Surging Bonus Booster" at bounding box center [421, 414] width 193 height 21
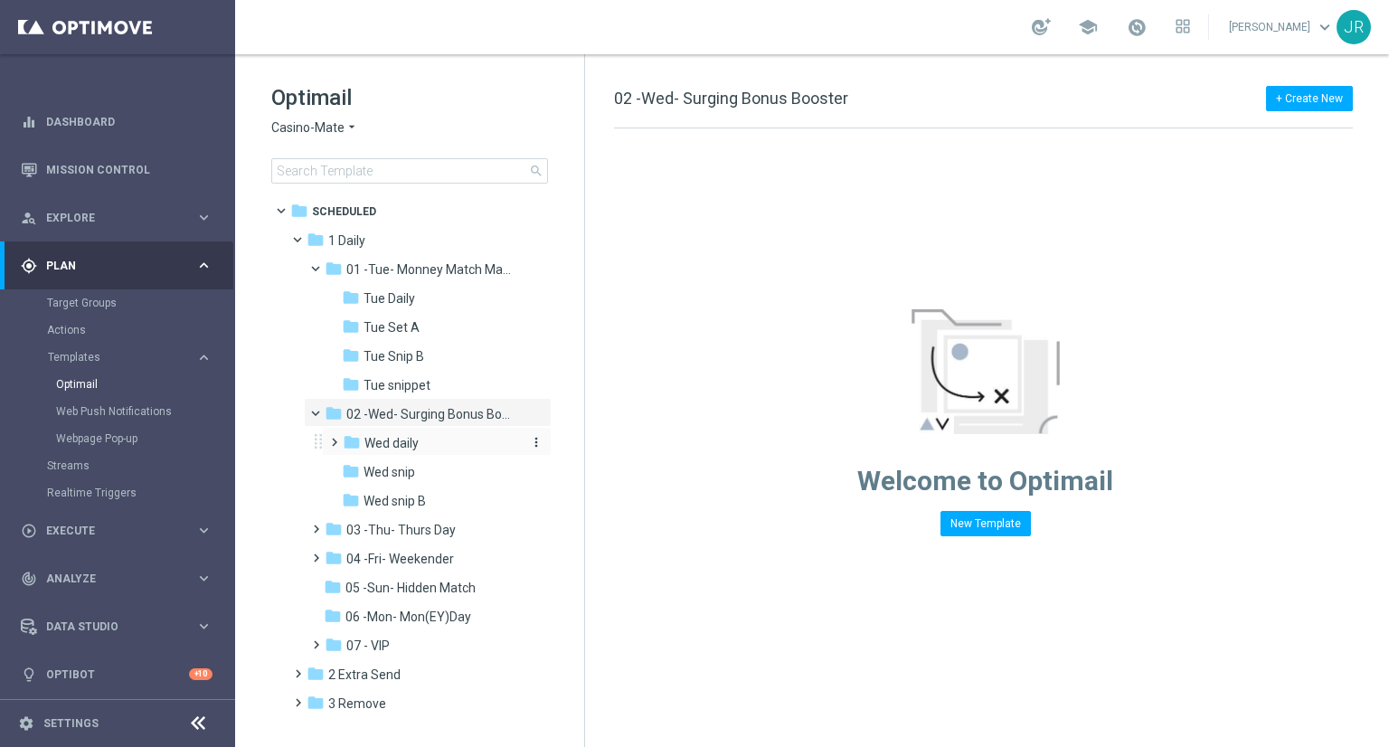
click at [412, 441] on span "Wed daily" at bounding box center [392, 443] width 54 height 16
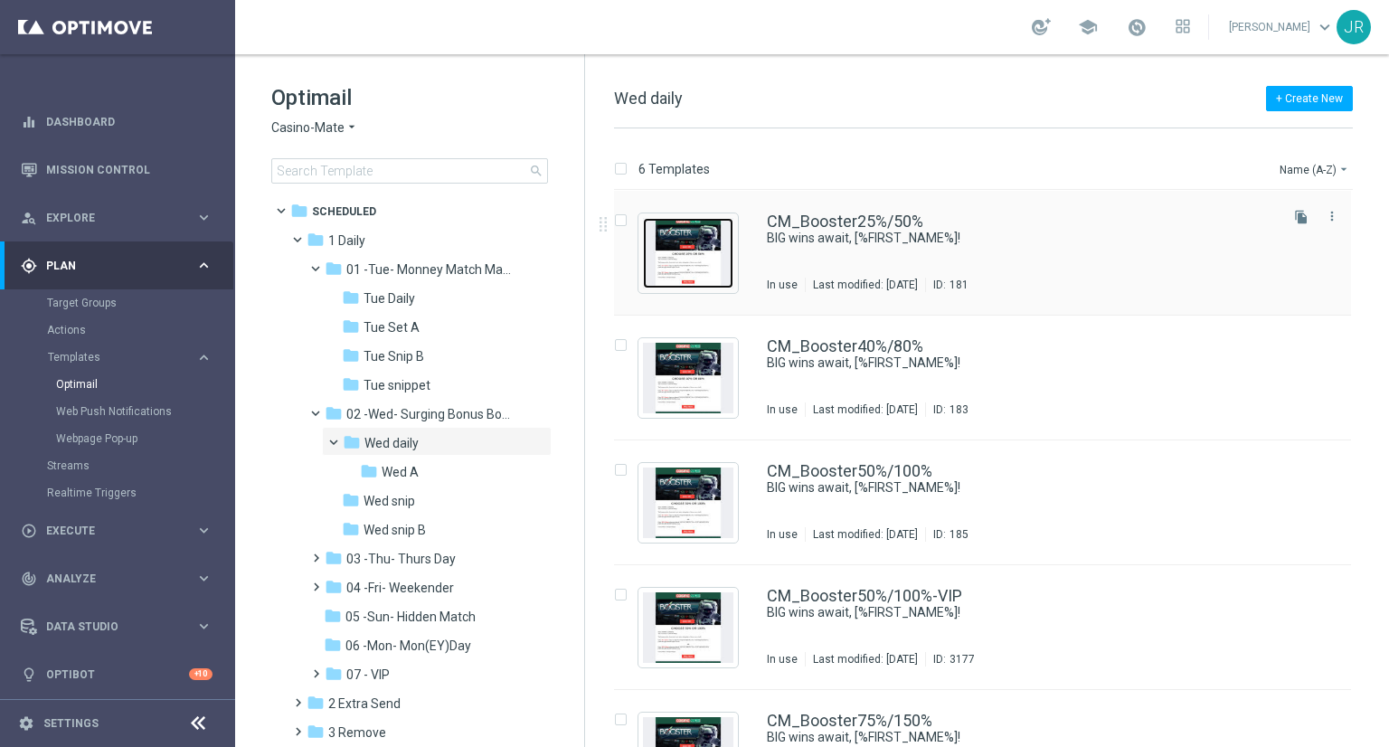
click at [696, 247] on img "Press SPACE to select this row." at bounding box center [688, 253] width 90 height 71
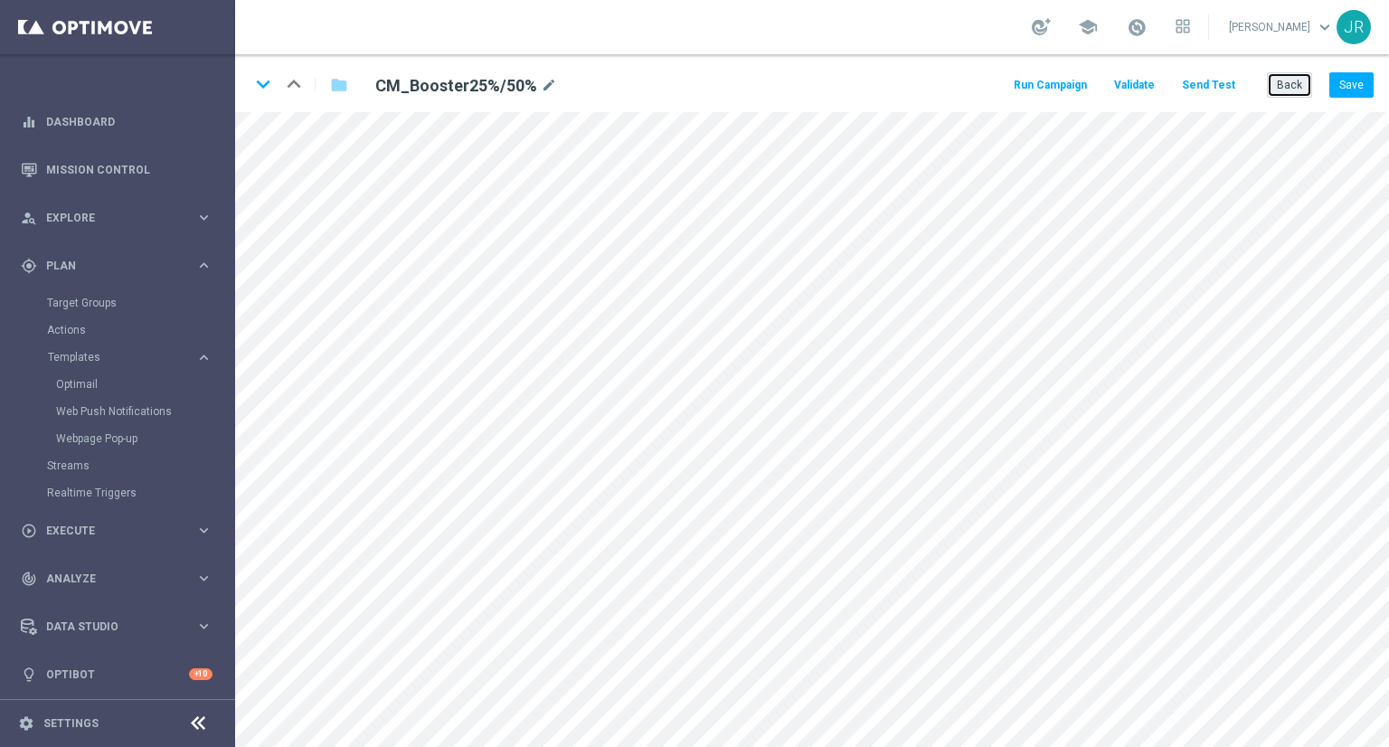
click at [1293, 91] on button "Back" at bounding box center [1289, 84] width 45 height 25
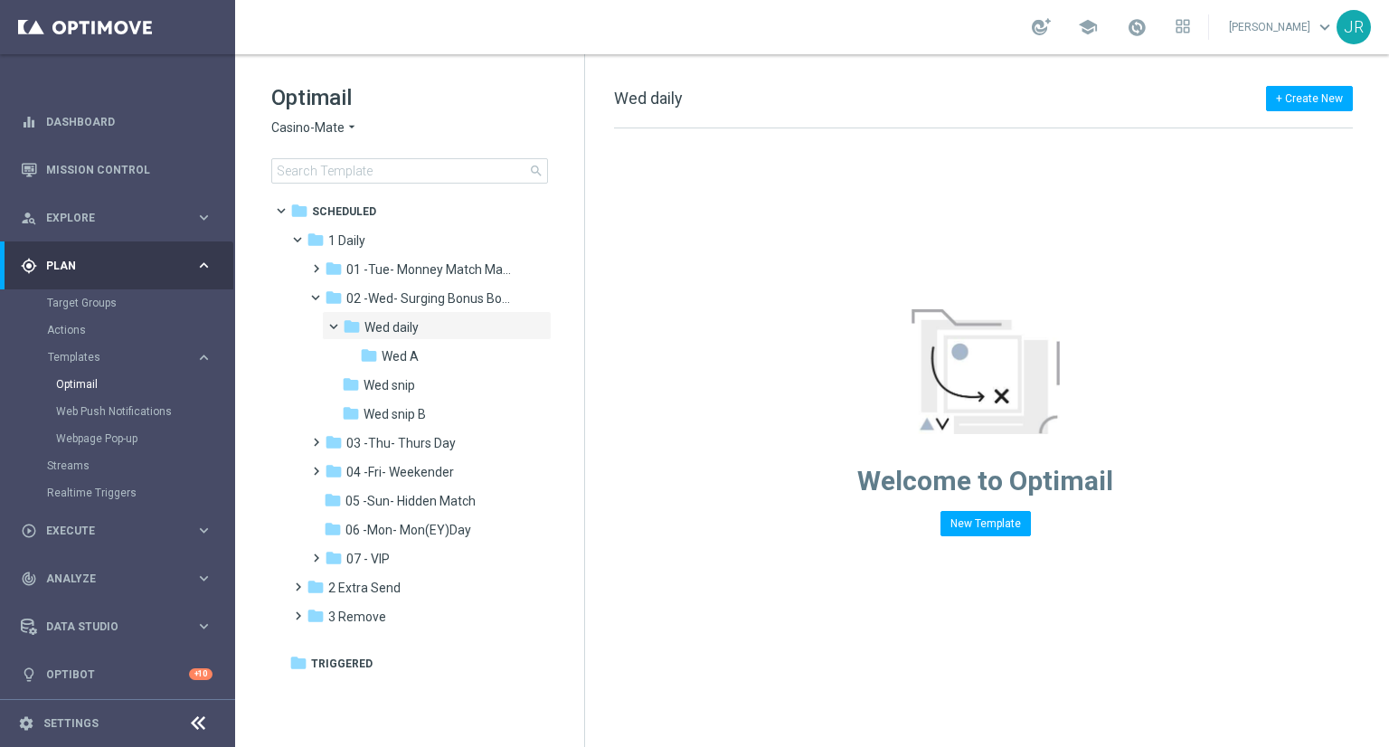
click at [295, 135] on span "Casino-Mate" at bounding box center [307, 127] width 73 height 17
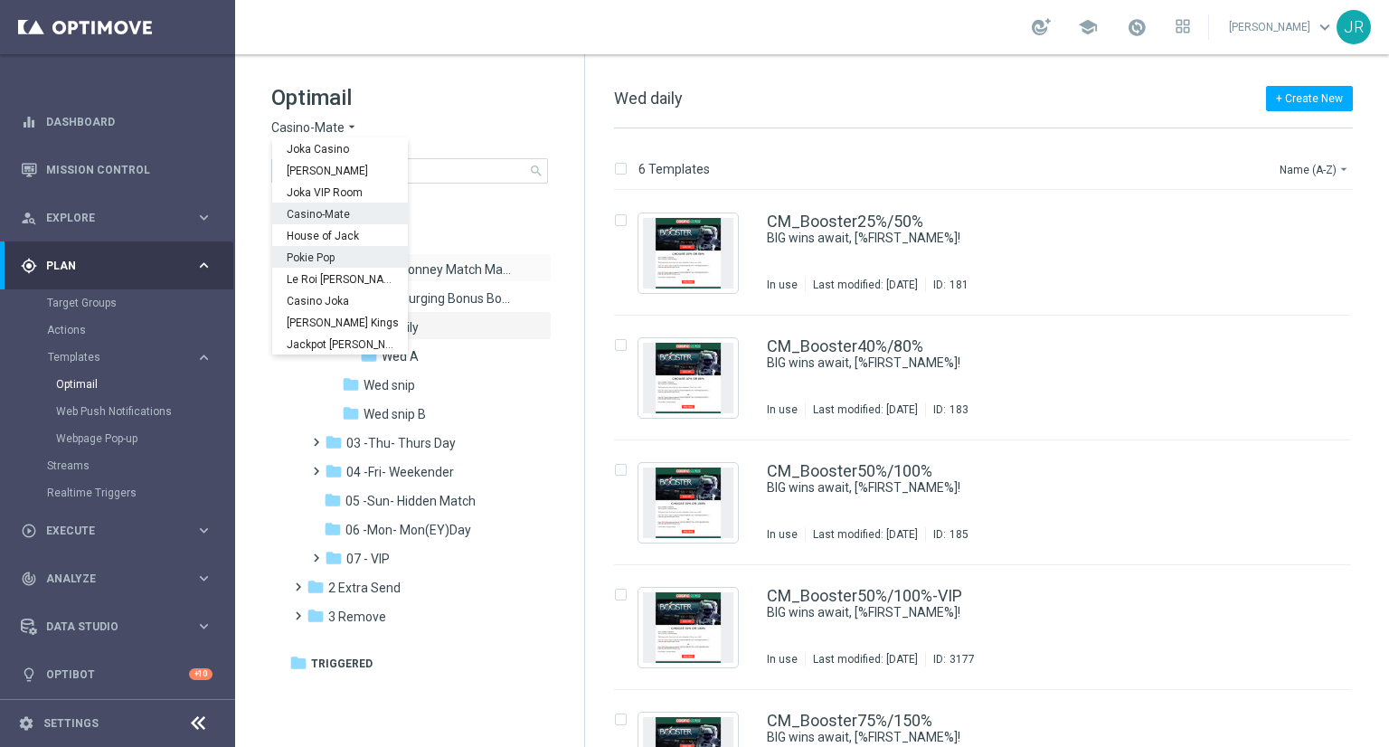
click at [0, 0] on span "Pokie Pop" at bounding box center [0, 0] width 0 height 0
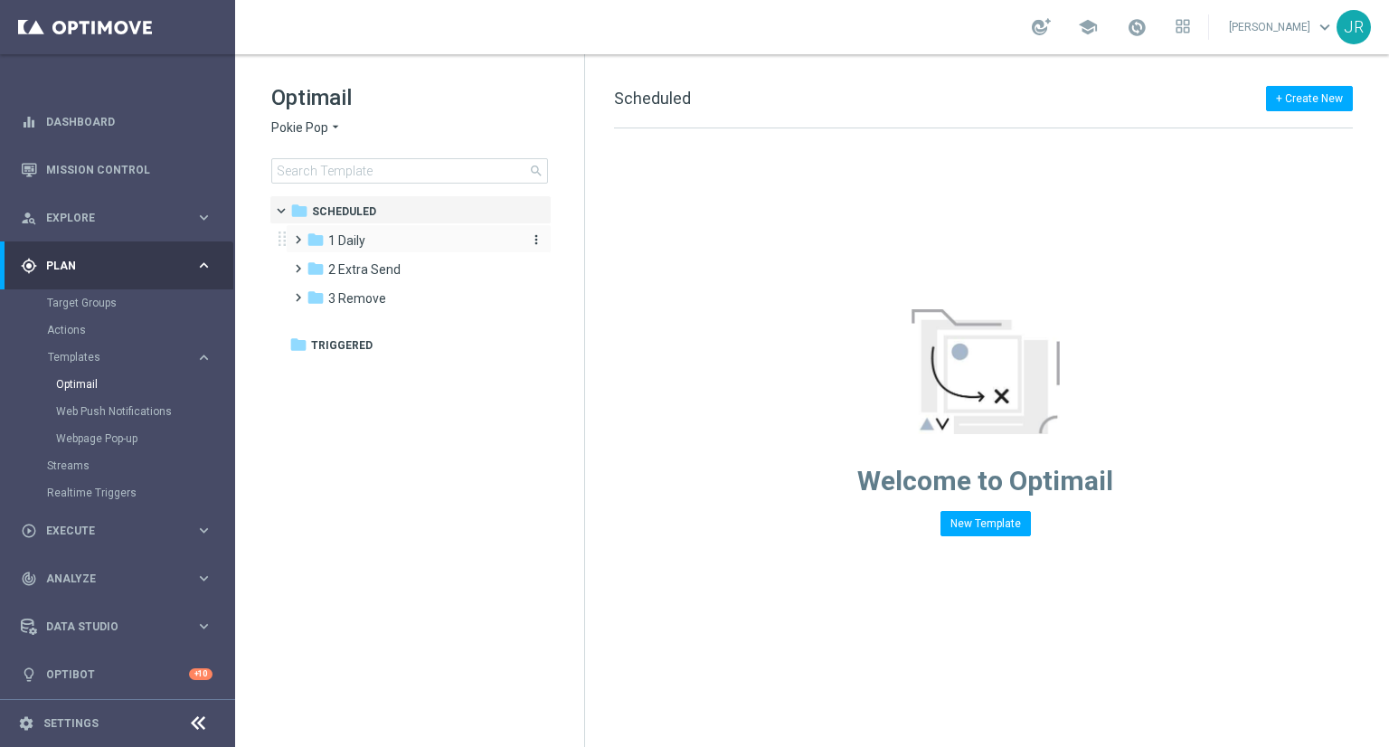
click at [355, 231] on div "folder 1 Daily" at bounding box center [411, 241] width 208 height 21
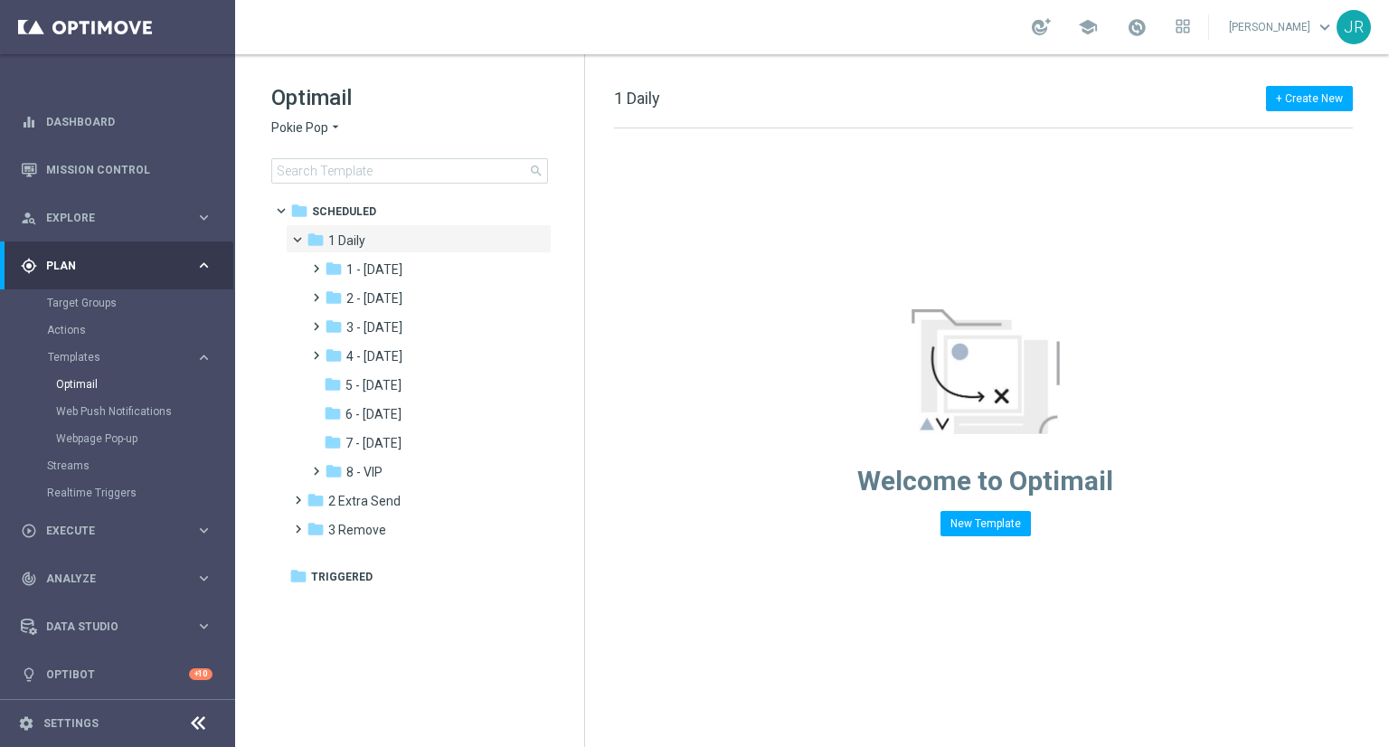
drag, startPoint x: 402, startPoint y: 290, endPoint x: 619, endPoint y: 350, distance: 225.2
click at [403, 290] on span "2 - Wednesday" at bounding box center [374, 298] width 56 height 16
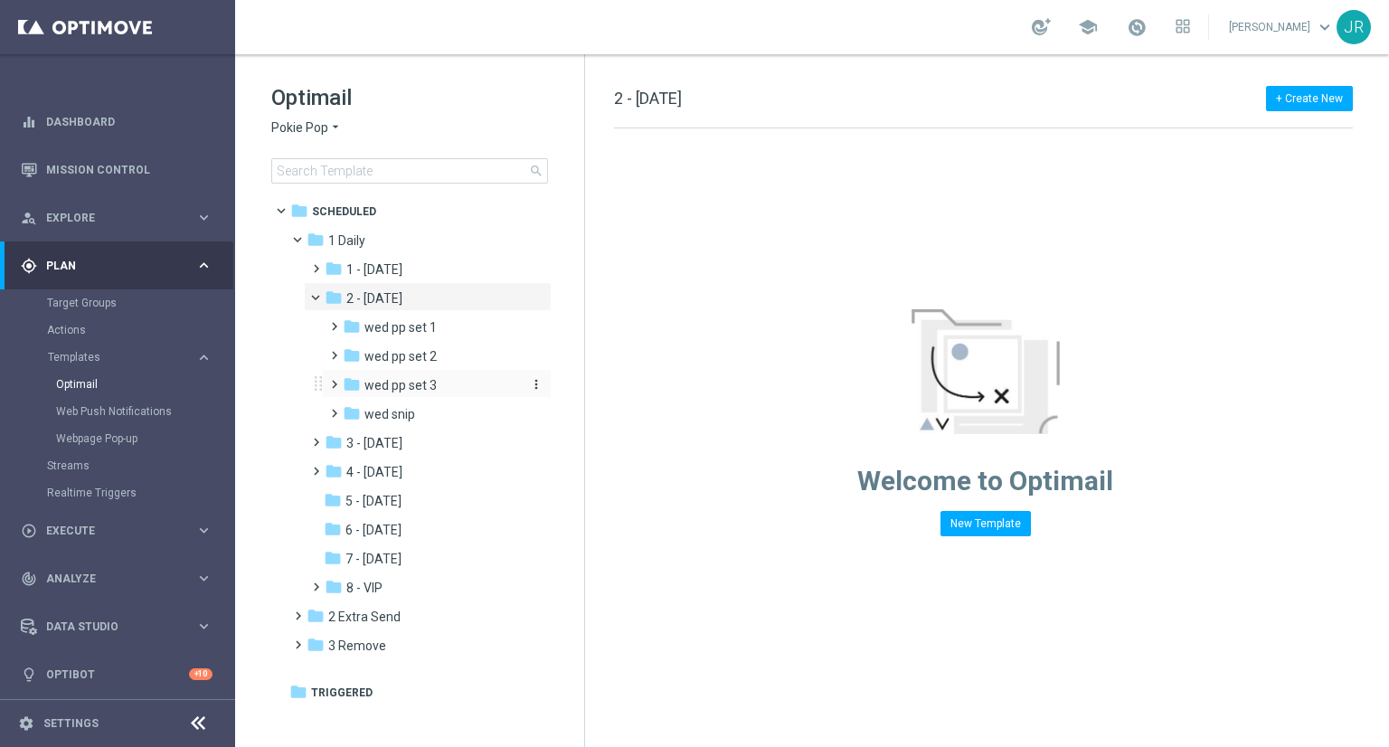
click at [402, 388] on span "wed pp set 3" at bounding box center [401, 385] width 72 height 16
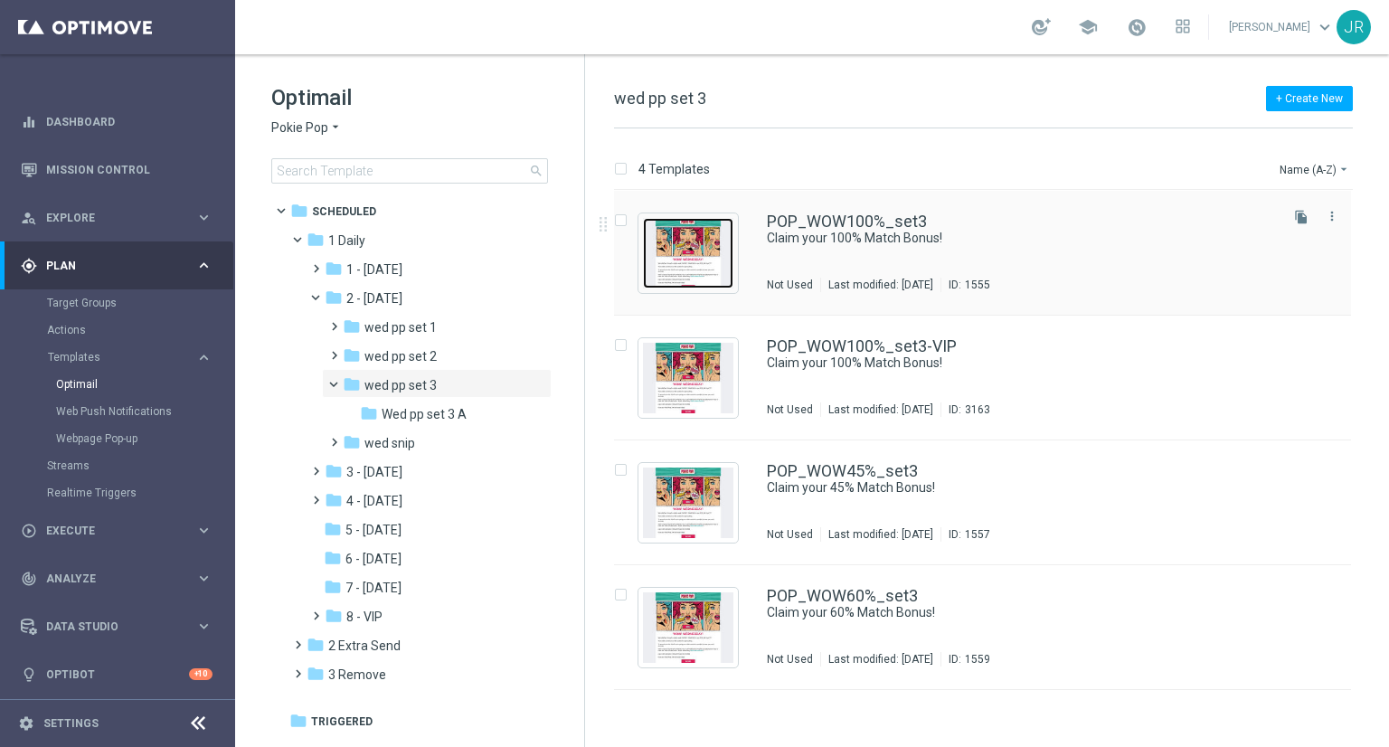
click at [678, 269] on img "Press SPACE to select this row." at bounding box center [688, 253] width 90 height 71
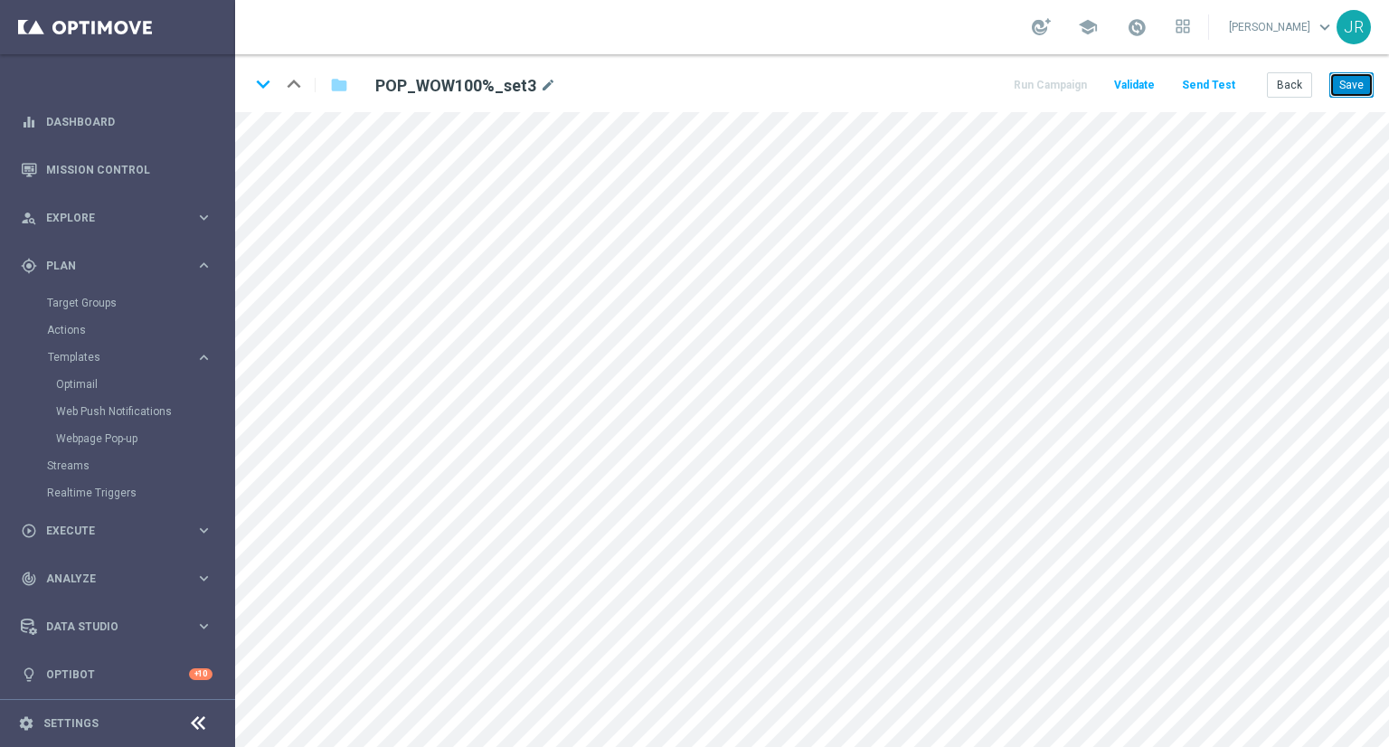
click at [1349, 88] on button "Save" at bounding box center [1352, 84] width 44 height 25
click at [1354, 84] on button "Save" at bounding box center [1352, 84] width 44 height 25
click at [1303, 92] on button "Back" at bounding box center [1289, 84] width 45 height 25
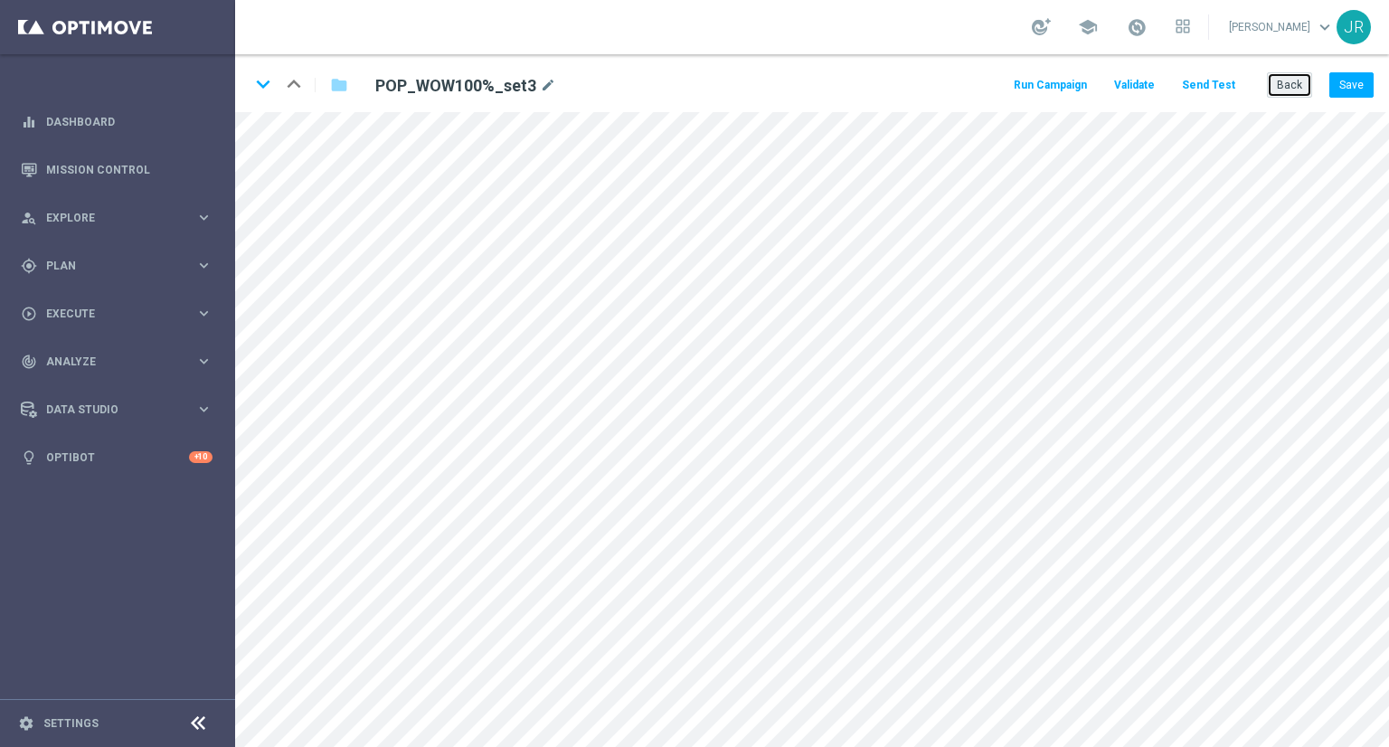
drag, startPoint x: 1306, startPoint y: 86, endPoint x: 1237, endPoint y: 102, distance: 70.6
click at [1306, 86] on button "Back" at bounding box center [1289, 84] width 45 height 25
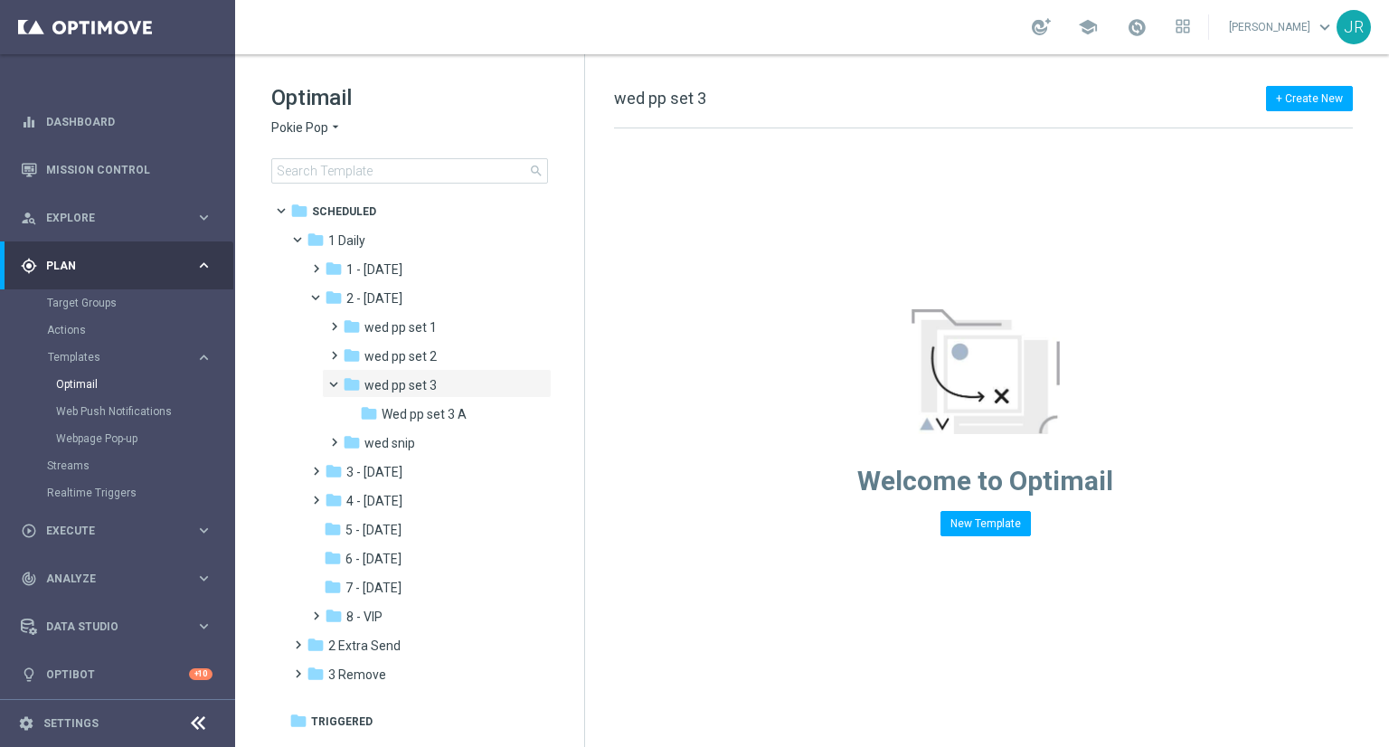
drag, startPoint x: 280, startPoint y: 131, endPoint x: 251, endPoint y: 172, distance: 49.9
click at [280, 131] on span "Pokie Pop" at bounding box center [299, 127] width 57 height 17
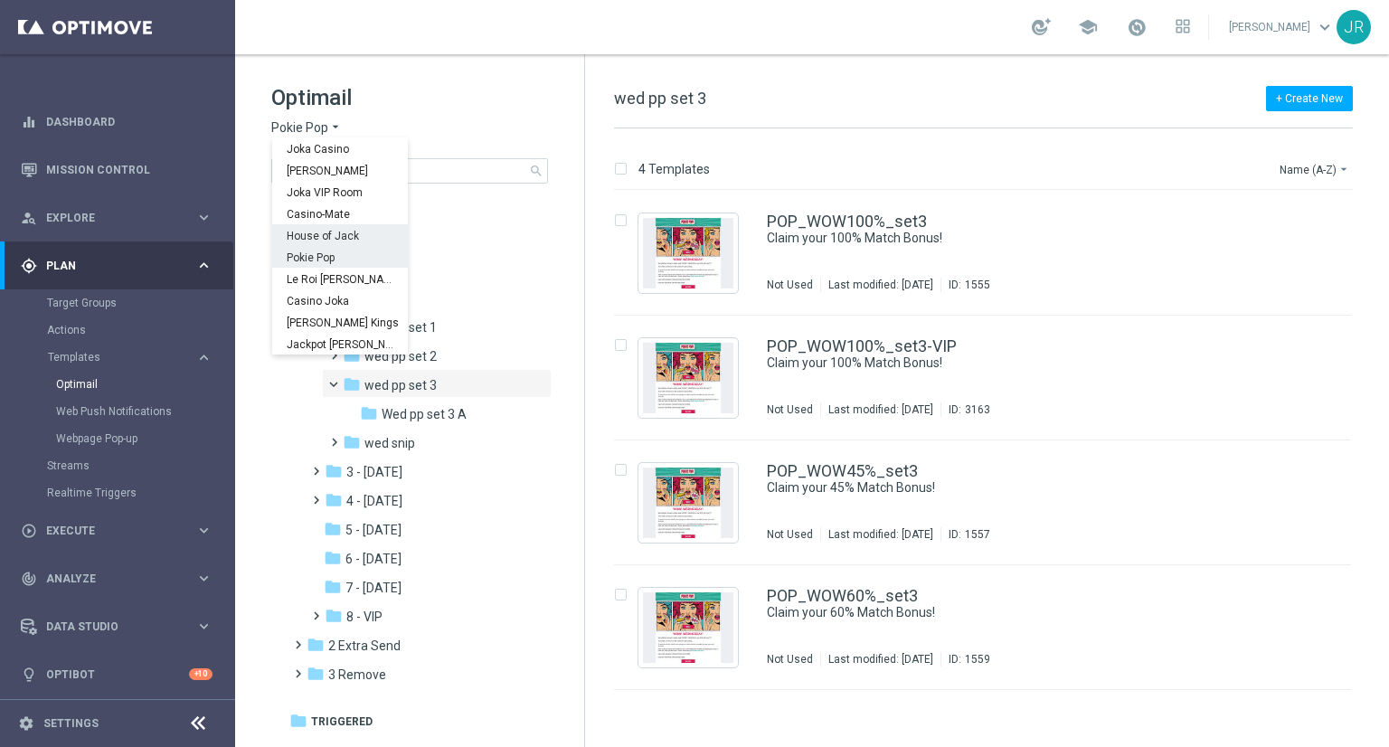
click at [306, 227] on div "House of Jack" at bounding box center [340, 235] width 136 height 22
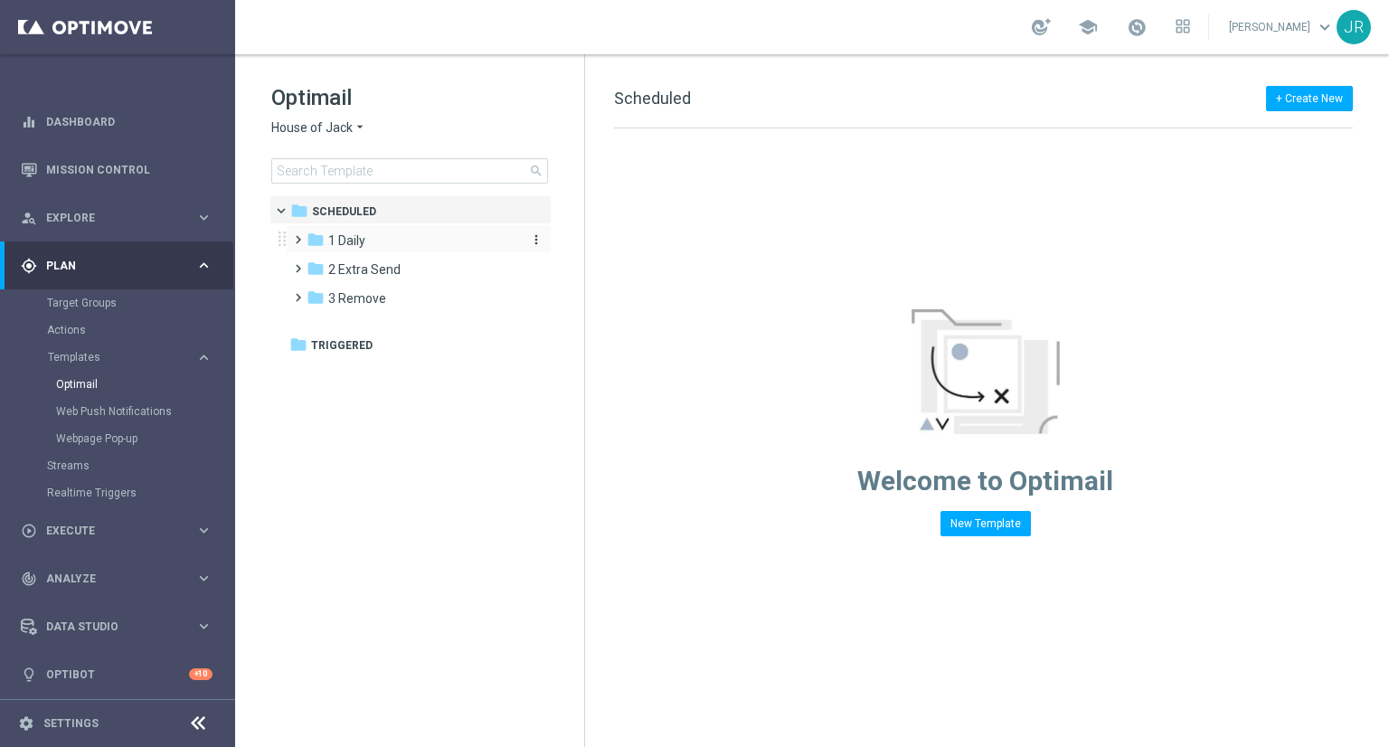
click at [362, 245] on span "1 Daily" at bounding box center [346, 240] width 37 height 16
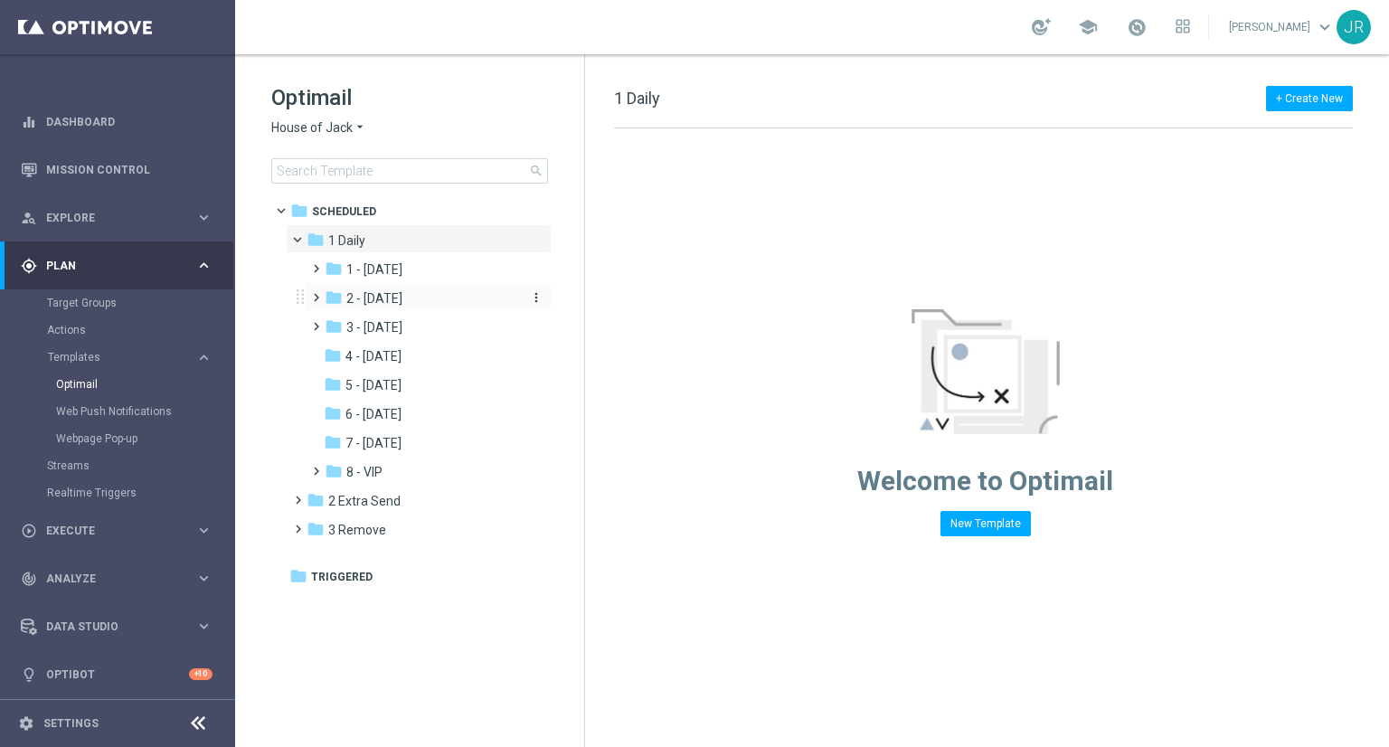
click at [387, 299] on span "2 - [DATE]" at bounding box center [374, 298] width 56 height 16
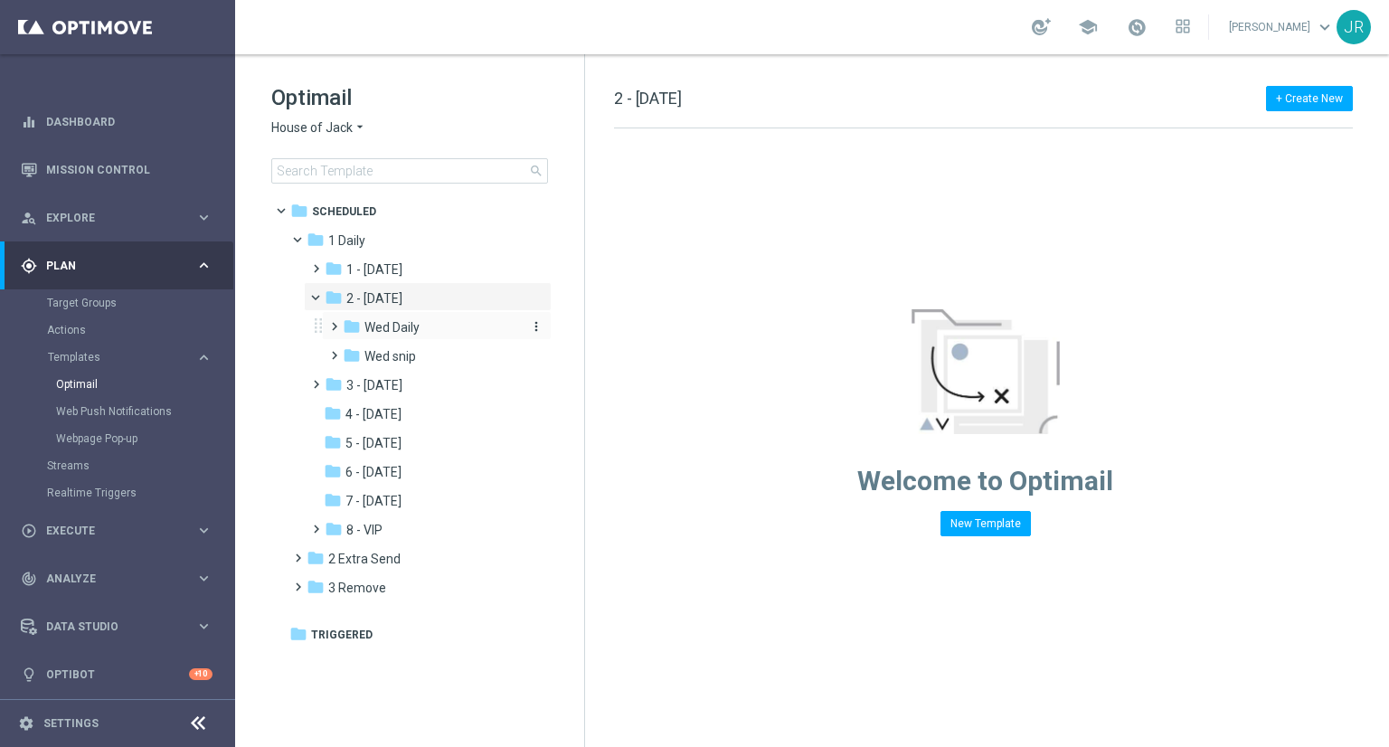
click at [397, 330] on span "Wed Daily" at bounding box center [392, 327] width 55 height 16
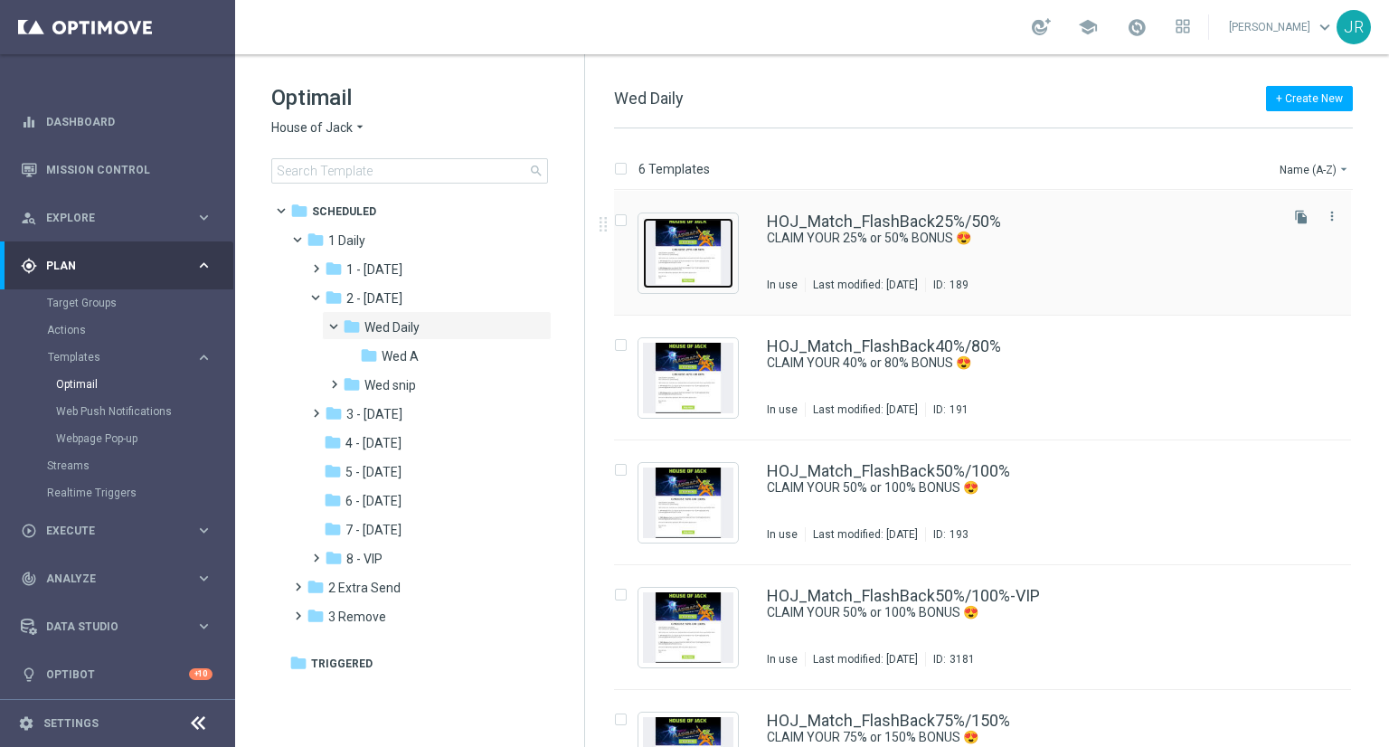
click at [686, 257] on img "Press SPACE to select this row." at bounding box center [688, 253] width 90 height 71
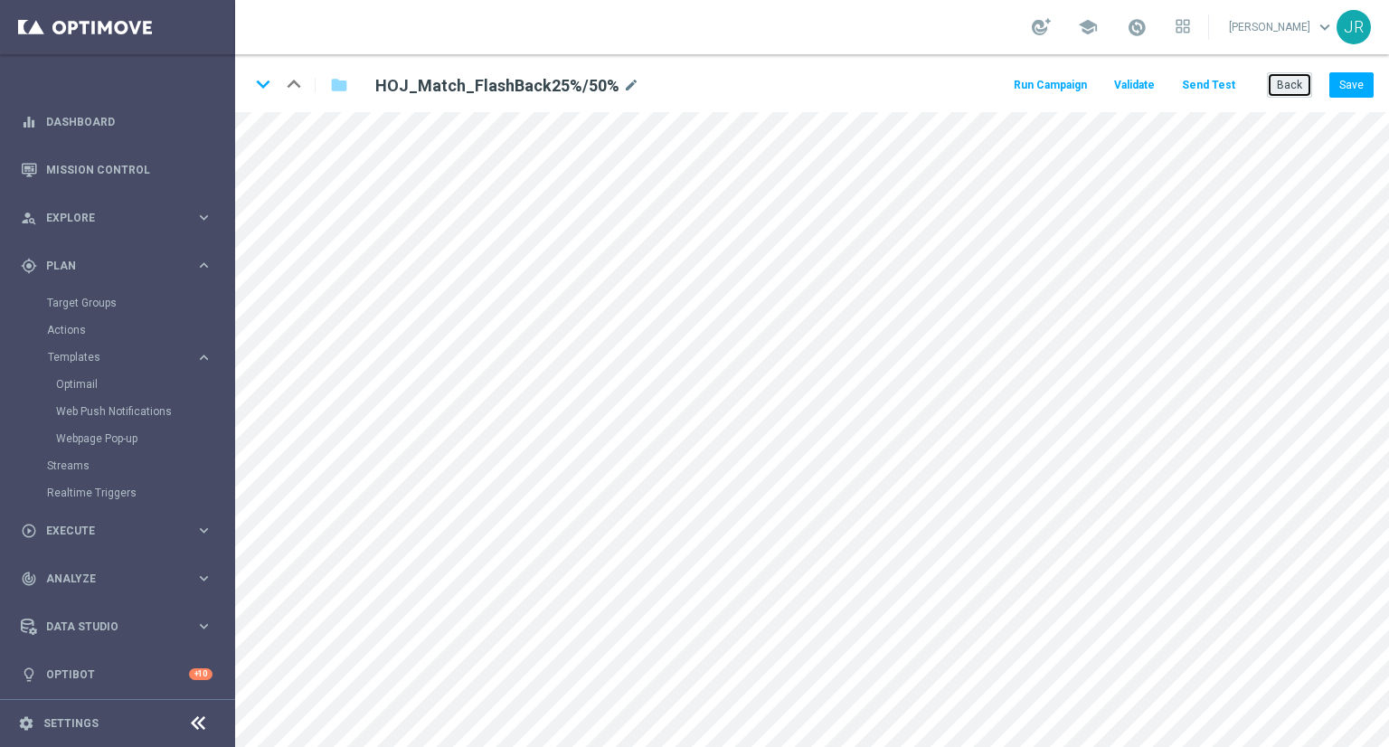
click at [1299, 91] on button "Back" at bounding box center [1289, 84] width 45 height 25
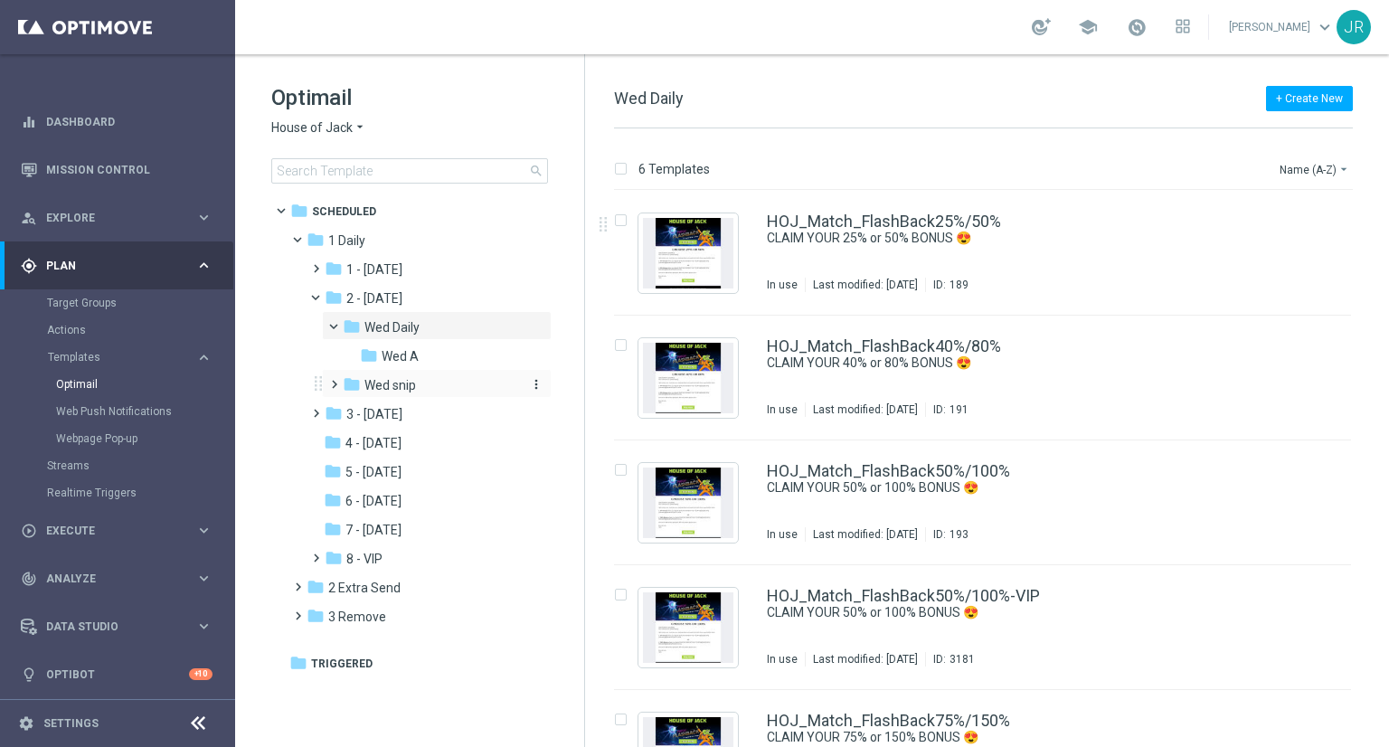
click at [414, 390] on span "Wed snip" at bounding box center [391, 385] width 52 height 16
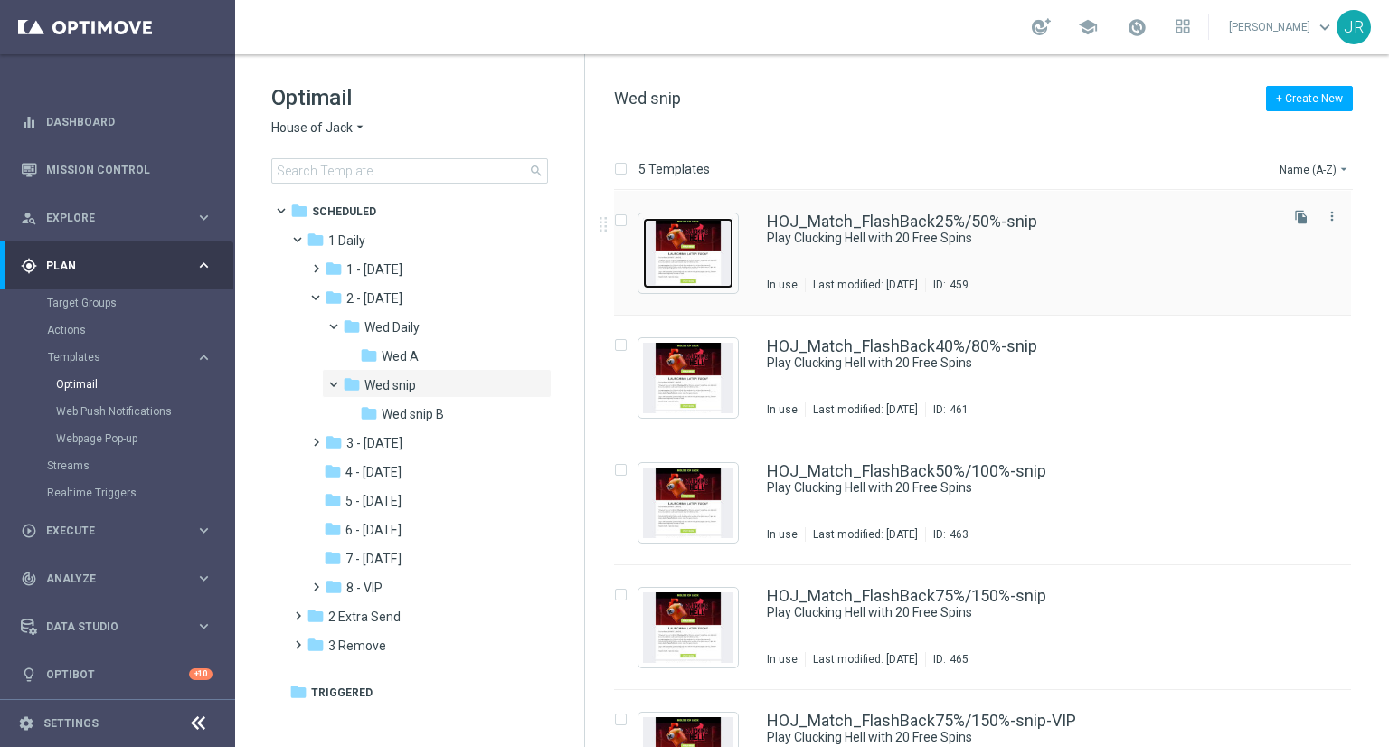
click at [726, 256] on img "Press SPACE to select this row." at bounding box center [688, 253] width 90 height 71
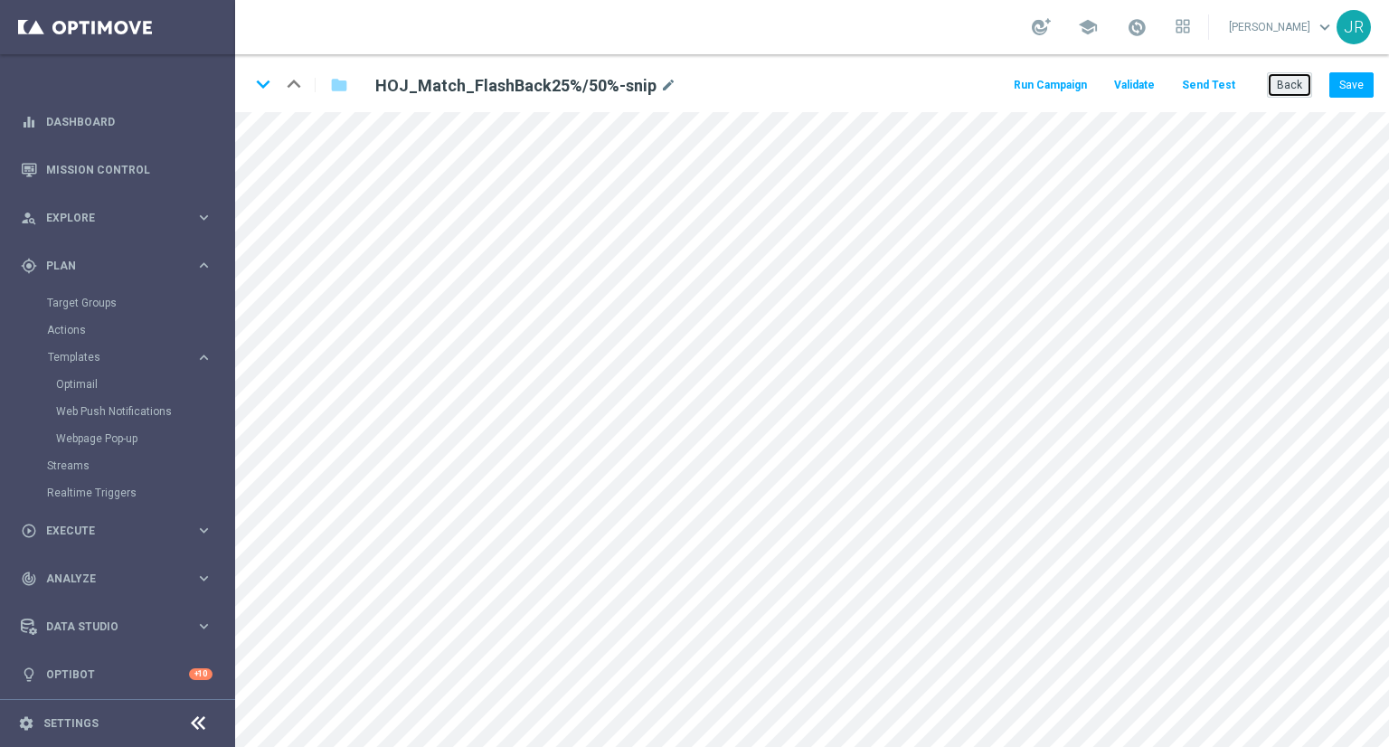
click at [1292, 87] on button "Back" at bounding box center [1289, 84] width 45 height 25
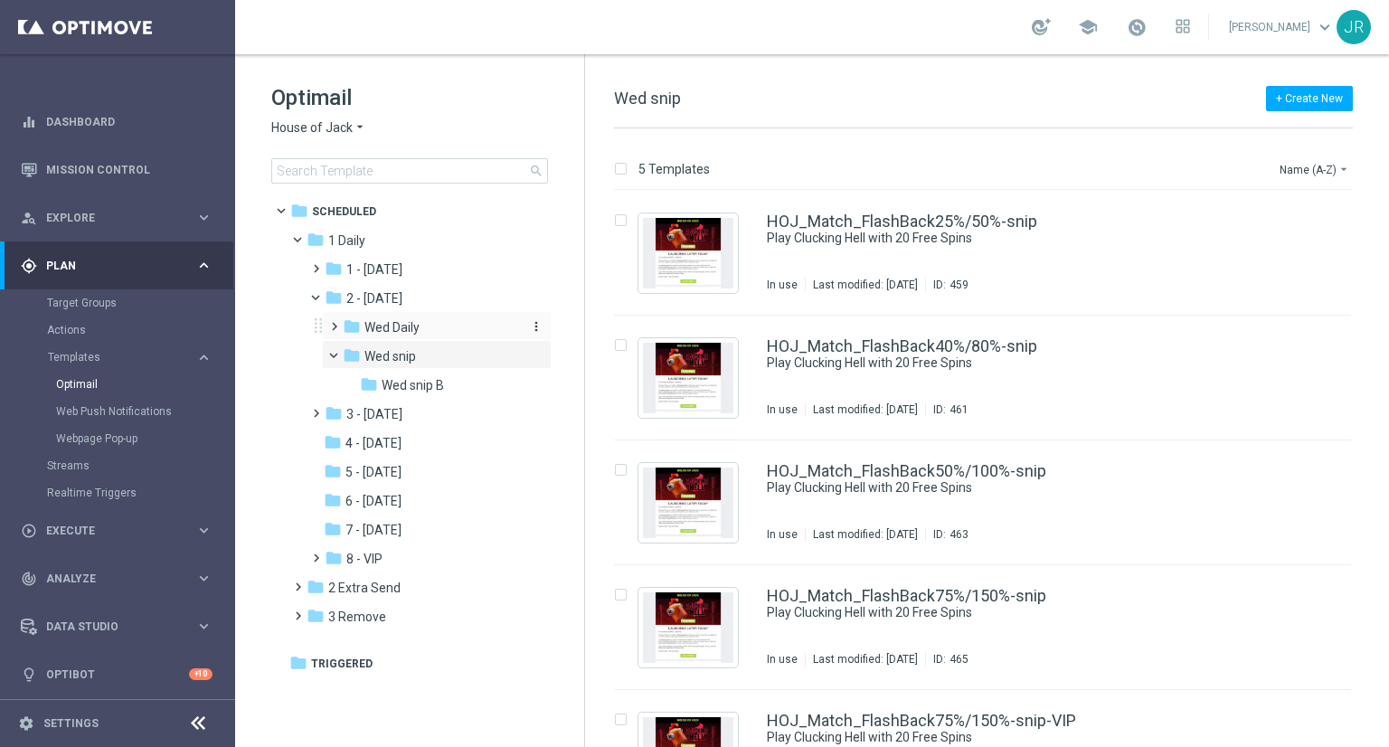
click at [427, 325] on div "folder Wed Daily" at bounding box center [431, 328] width 177 height 21
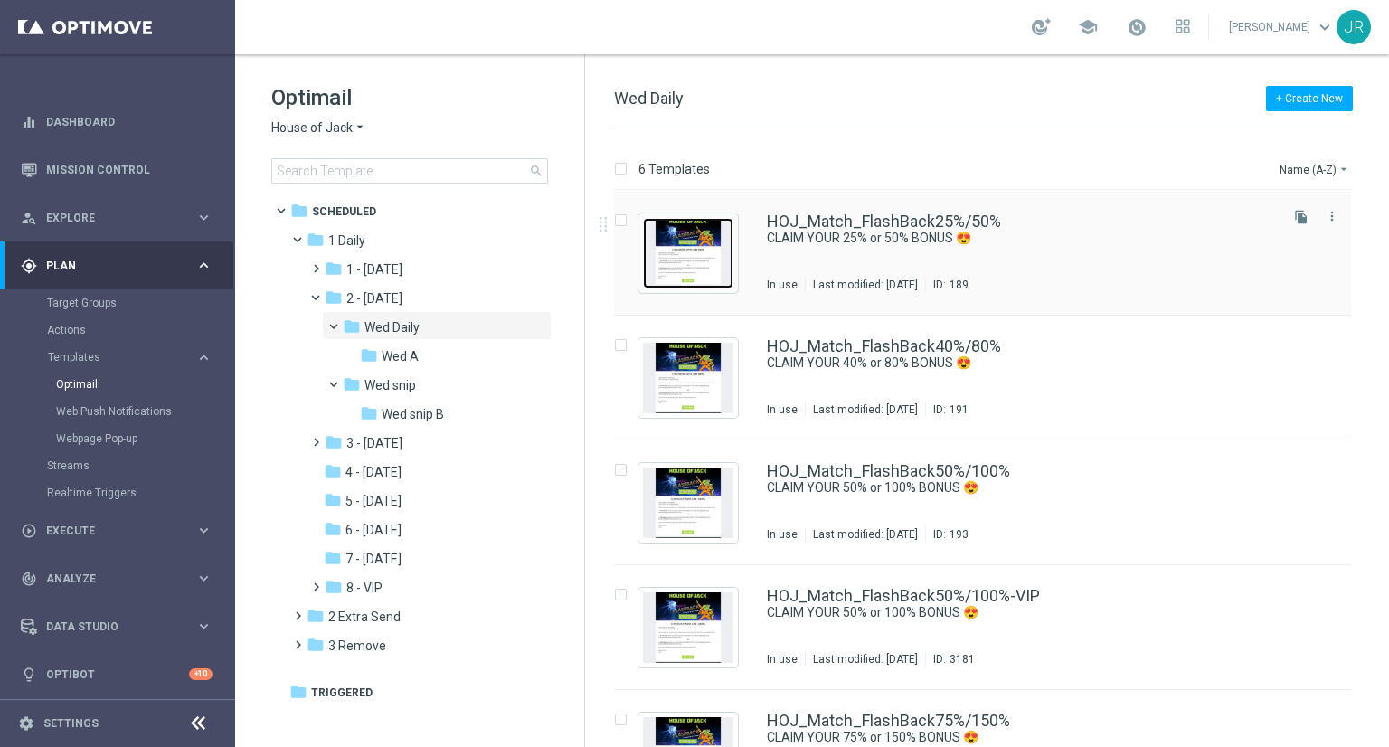
click at [700, 261] on img "Press SPACE to select this row." at bounding box center [688, 253] width 90 height 71
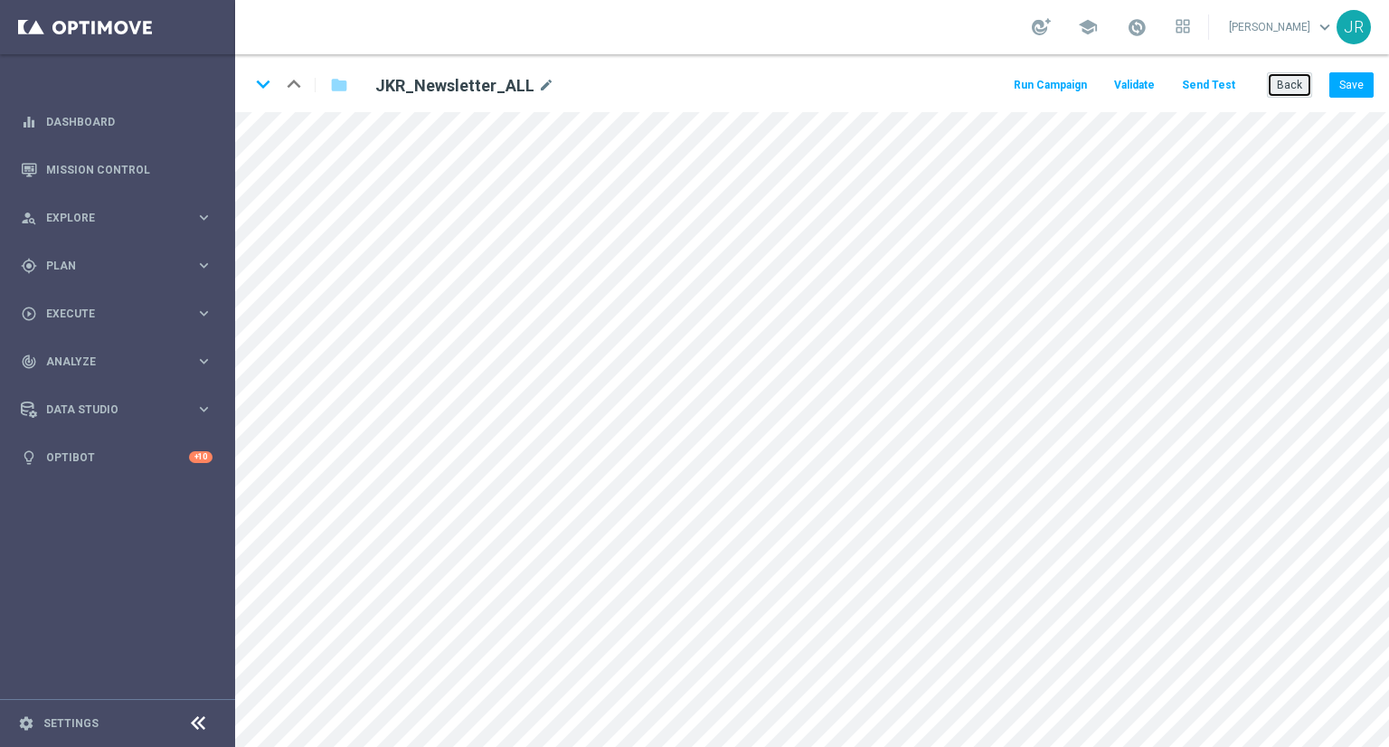
click at [1290, 90] on button "Back" at bounding box center [1289, 84] width 45 height 25
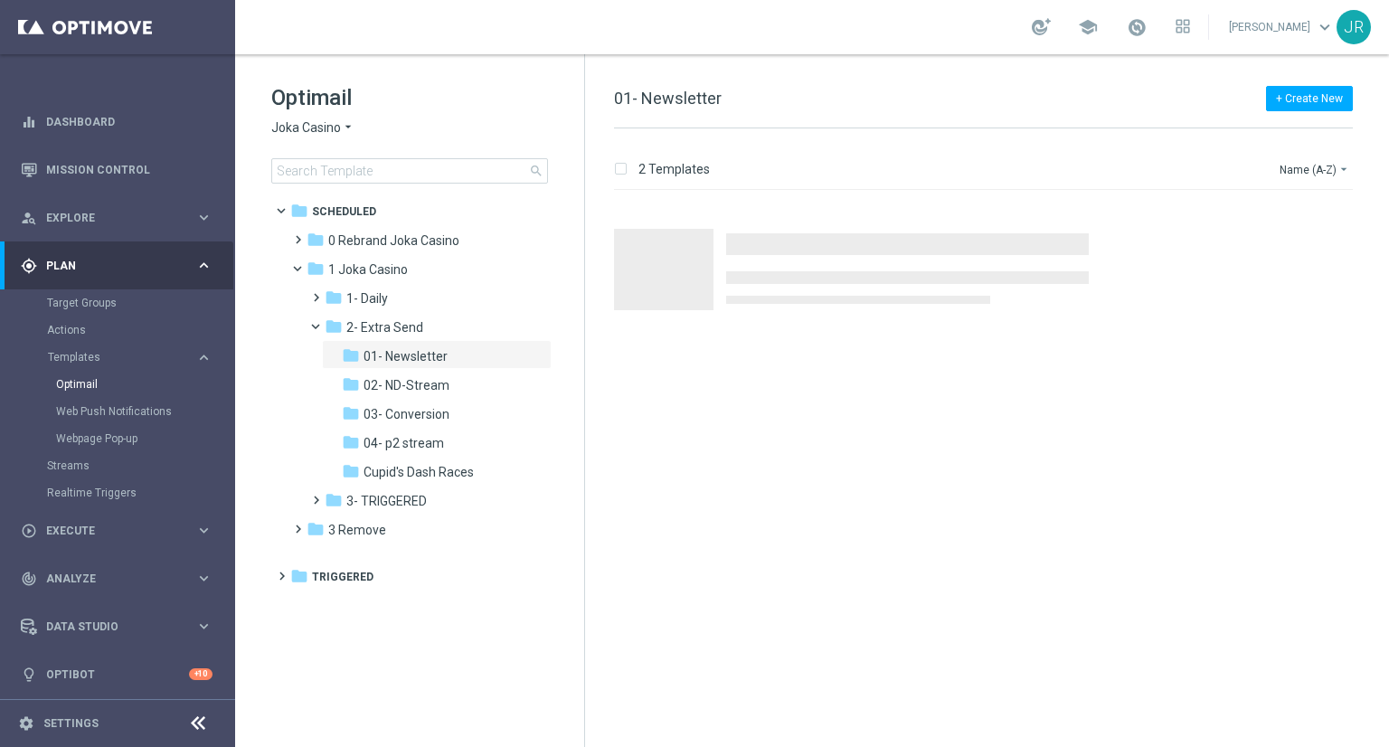
click at [275, 122] on span "Joka Casino" at bounding box center [306, 127] width 70 height 17
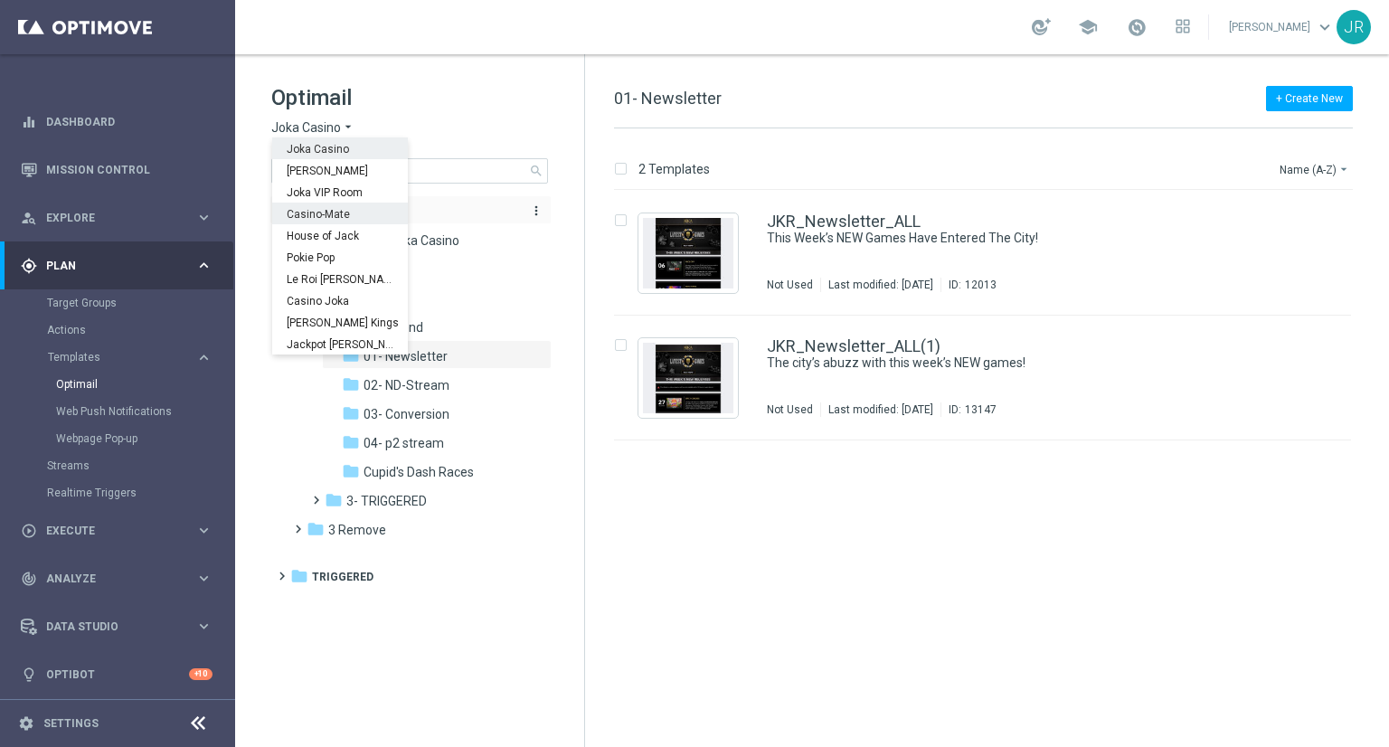
click at [301, 203] on div "Casino-Mate" at bounding box center [340, 214] width 136 height 22
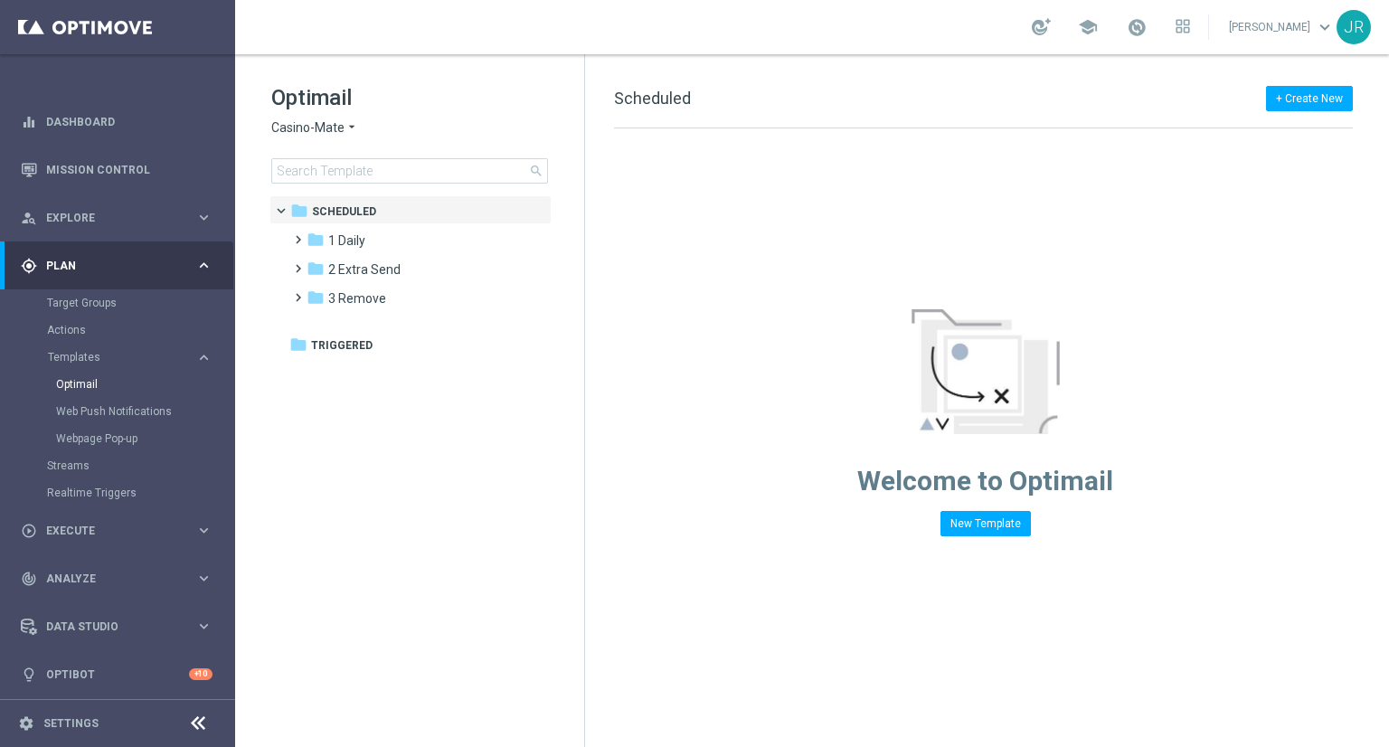
click at [298, 132] on span "Casino-Mate" at bounding box center [307, 127] width 73 height 17
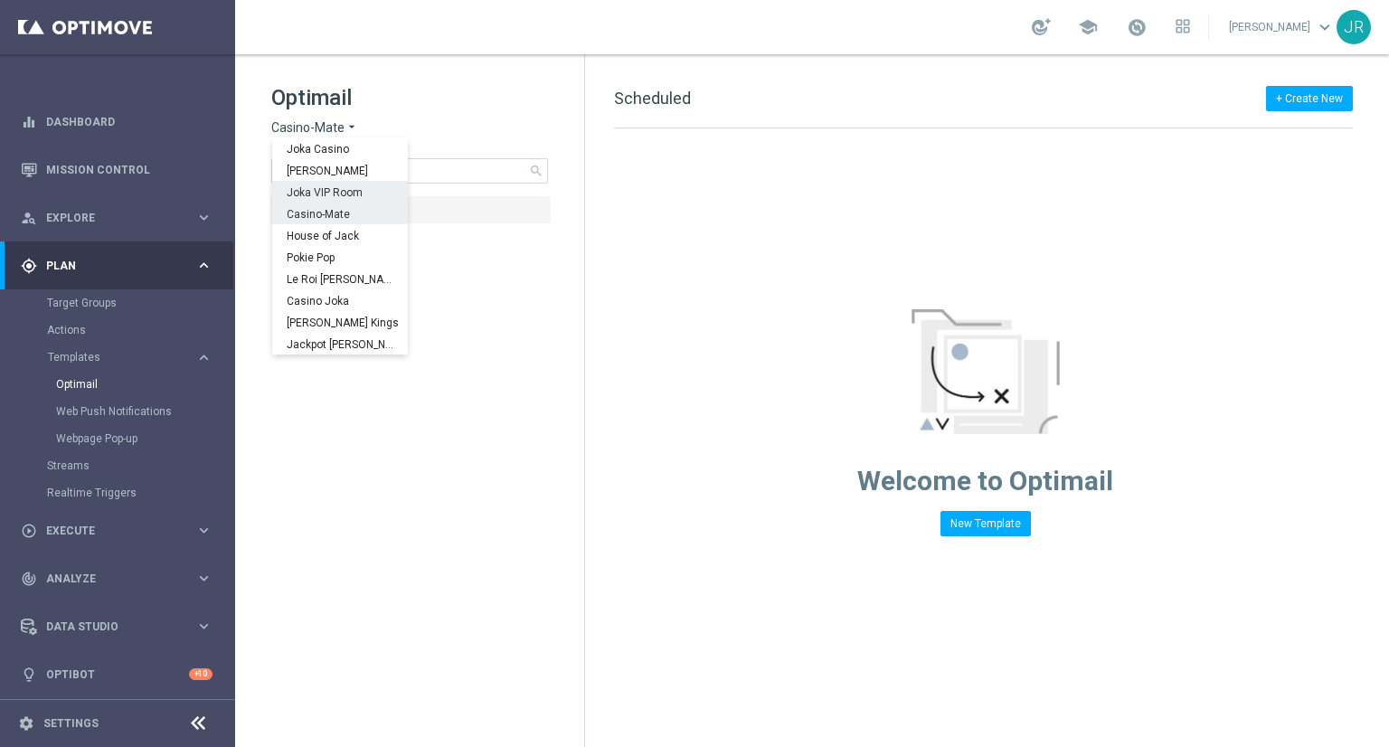
click at [0, 0] on span "Joka VIP Room" at bounding box center [0, 0] width 0 height 0
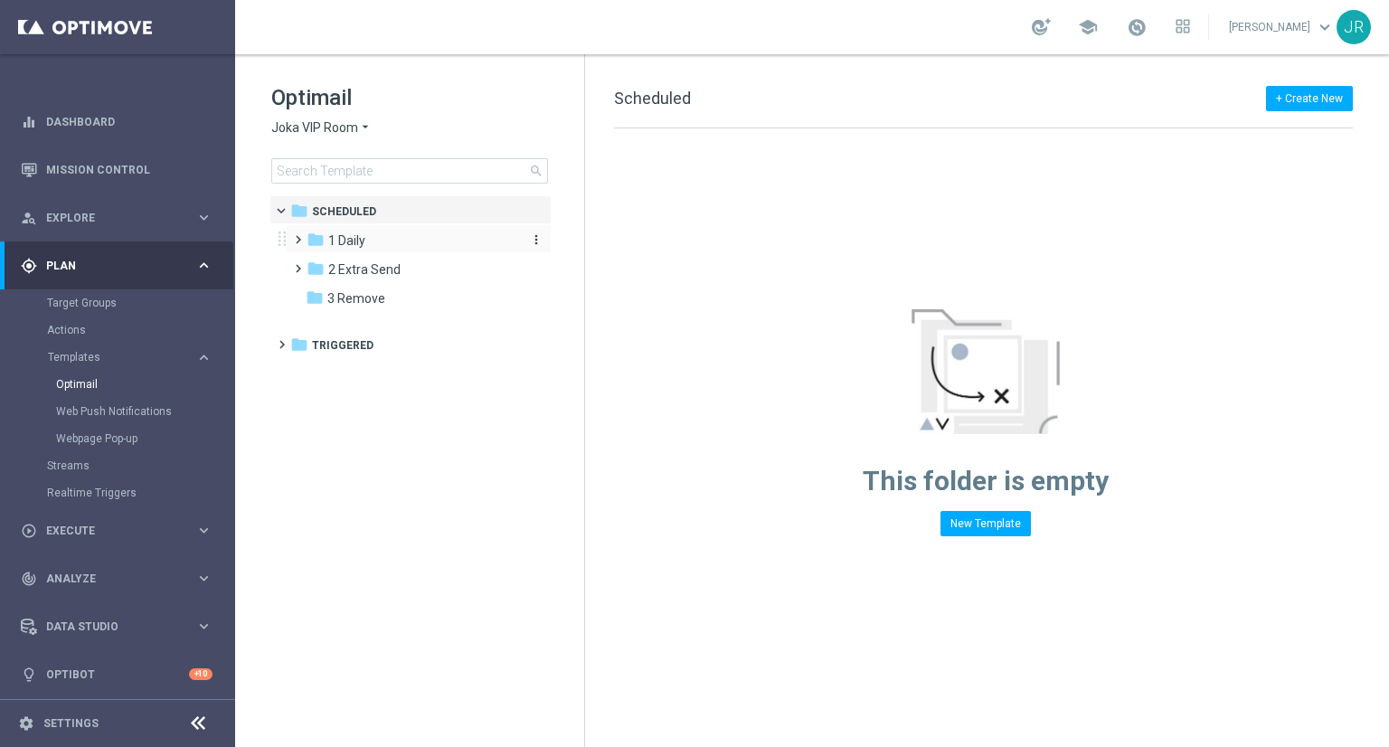
click at [353, 242] on span "1 Daily" at bounding box center [346, 240] width 37 height 16
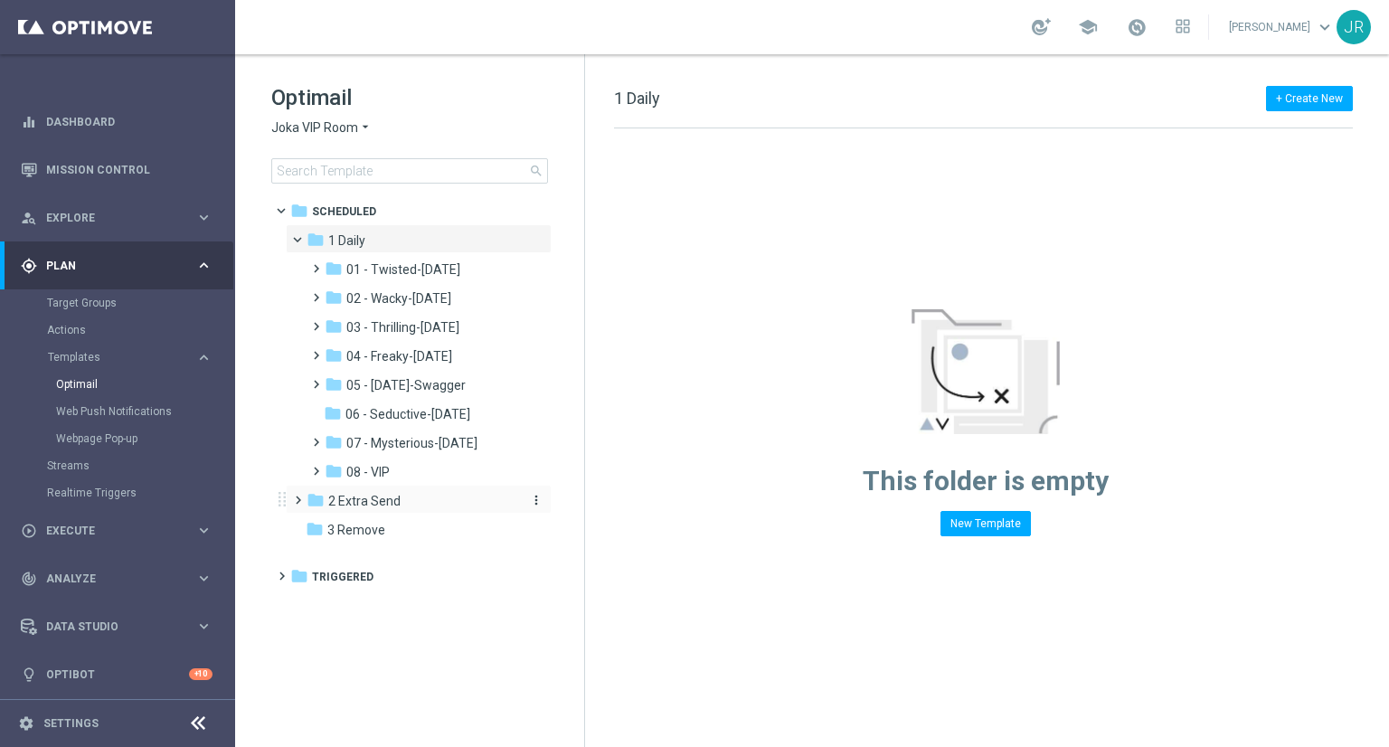
click at [371, 496] on span "2 Extra Send" at bounding box center [364, 501] width 72 height 16
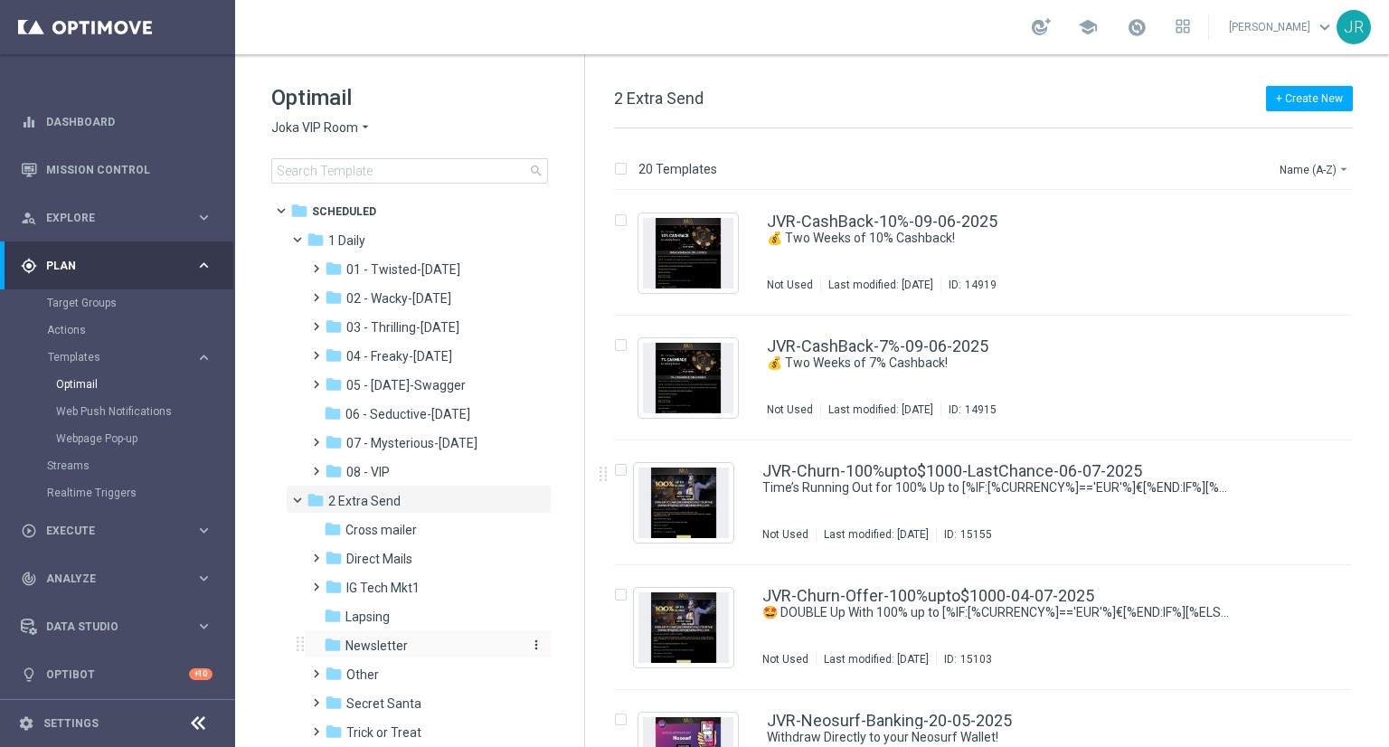
click at [369, 649] on span "Newsletter" at bounding box center [377, 646] width 62 height 16
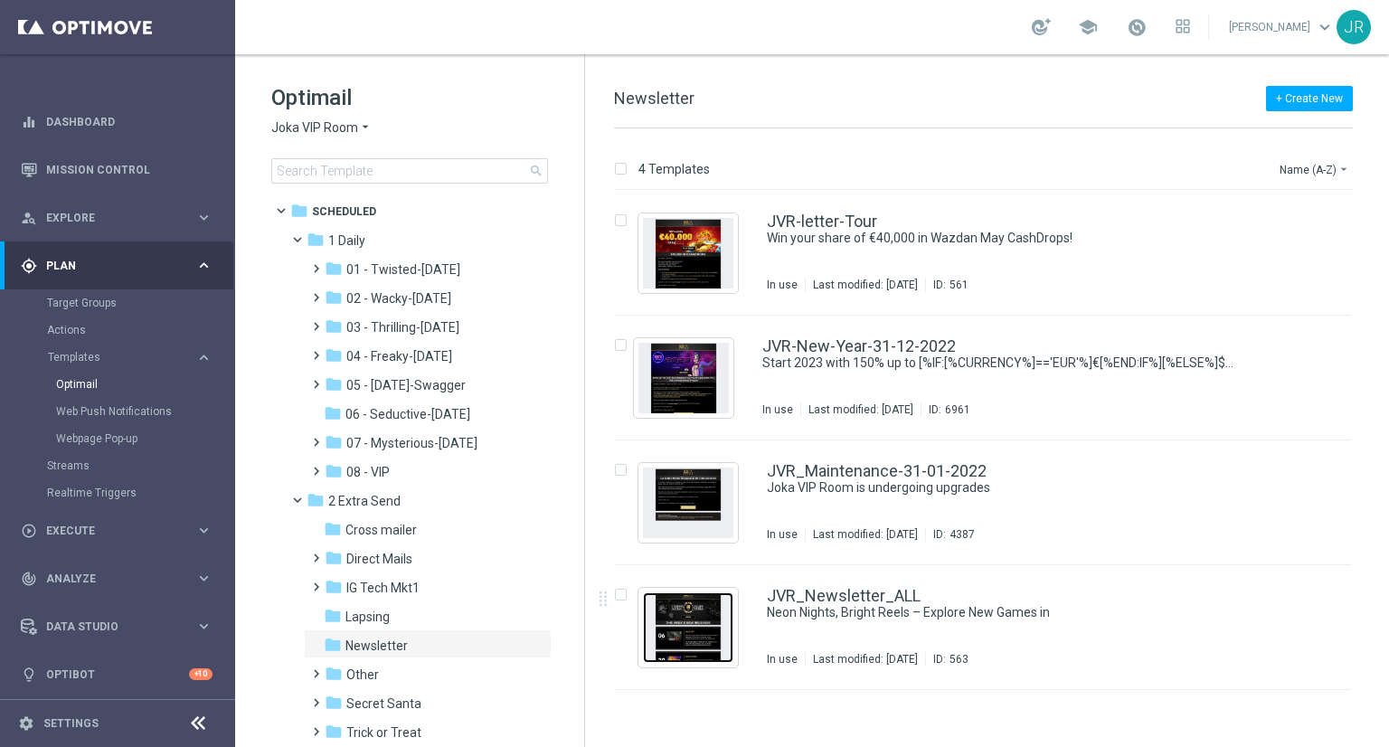
drag, startPoint x: 687, startPoint y: 641, endPoint x: 678, endPoint y: 653, distance: 15.4
click at [687, 645] on img "Press SPACE to select this row." at bounding box center [688, 628] width 90 height 71
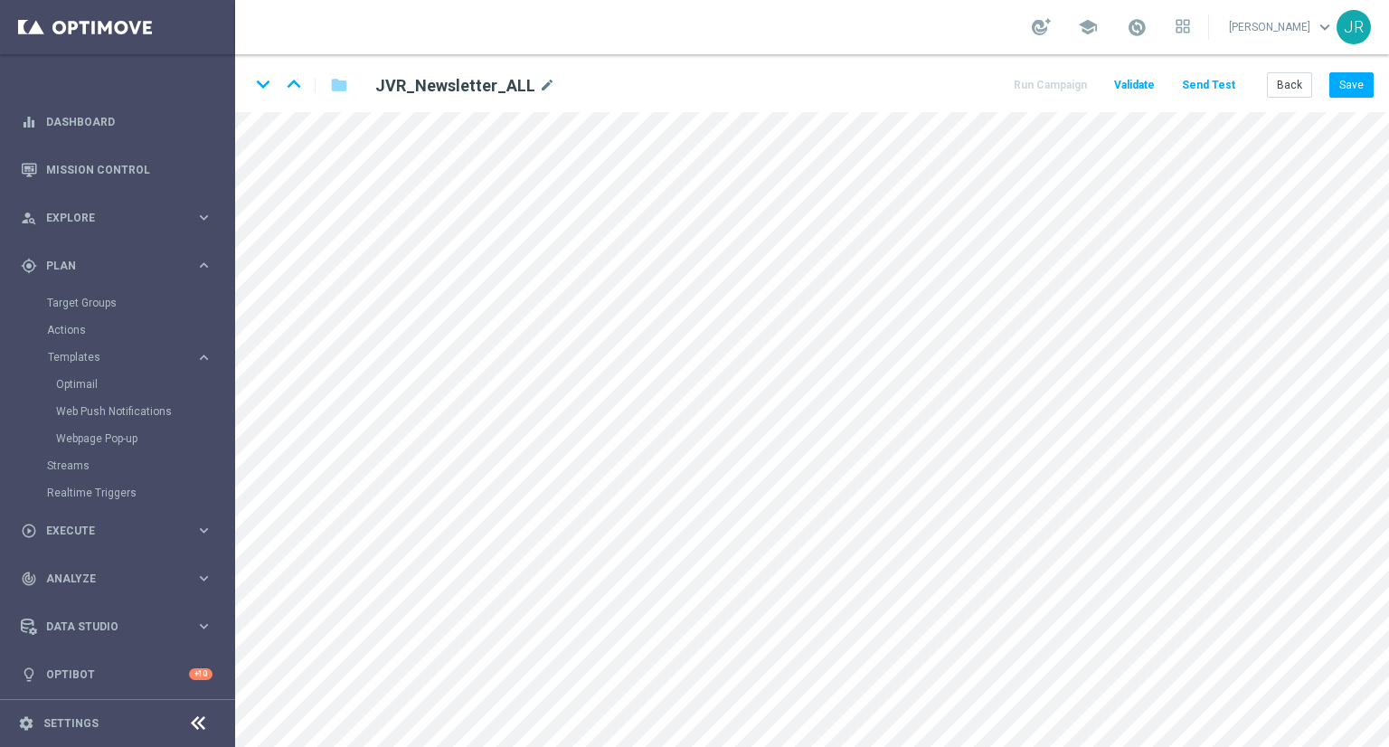
click at [1347, 99] on div "keyboard_arrow_down keyboard_arrow_up folder JVR_Newsletter_ALL mode_edit Run C…" at bounding box center [812, 83] width 1154 height 58
click at [1370, 71] on div "keyboard_arrow_down keyboard_arrow_up folder JVR_Newsletter_ALL mode_edit Run C…" at bounding box center [812, 83] width 1154 height 58
click at [1362, 80] on button "Save" at bounding box center [1352, 84] width 44 height 25
click at [1357, 90] on button "Save" at bounding box center [1352, 84] width 44 height 25
click at [1353, 91] on button "Save" at bounding box center [1352, 84] width 44 height 25
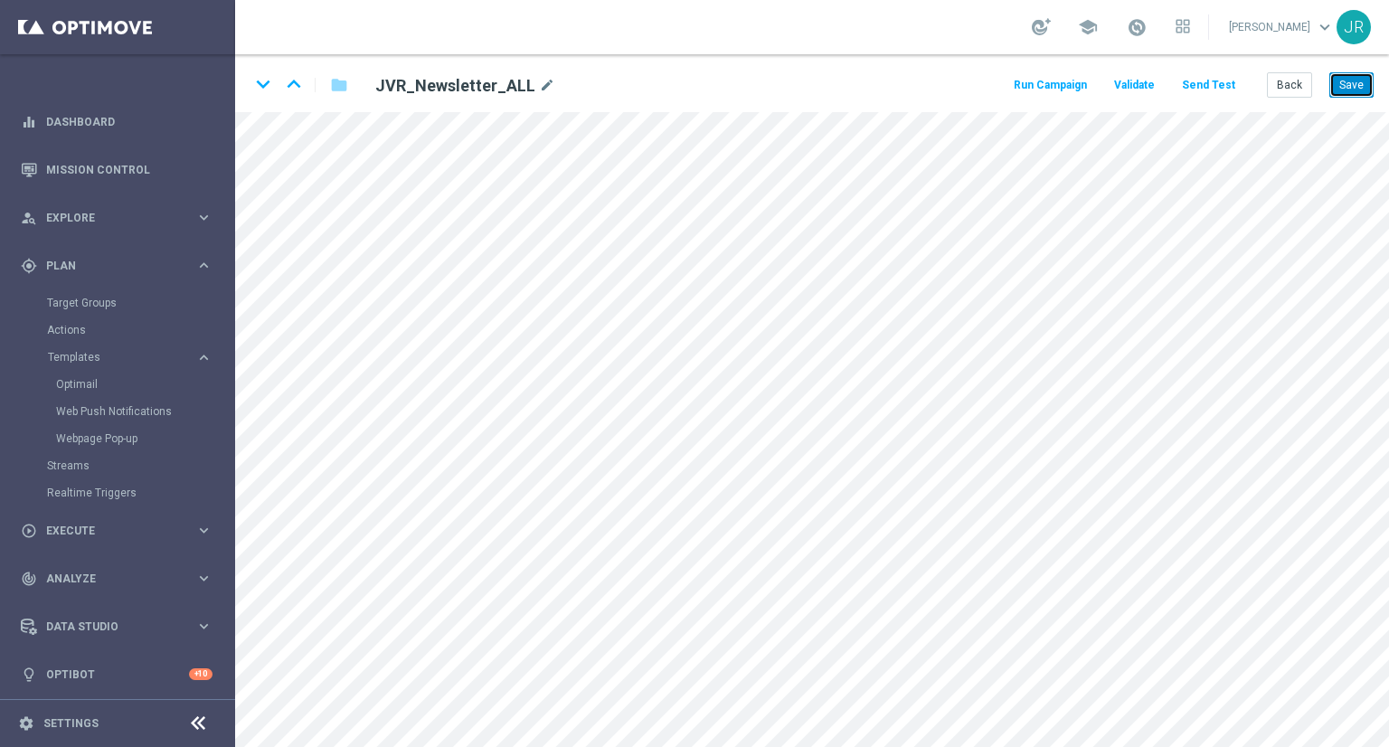
drag, startPoint x: 1364, startPoint y: 90, endPoint x: 1371, endPoint y: 108, distance: 18.6
click at [1364, 91] on button "Save" at bounding box center [1352, 84] width 44 height 25
click at [1363, 87] on button "Save" at bounding box center [1352, 84] width 44 height 25
click at [1358, 88] on button "Save" at bounding box center [1352, 84] width 44 height 25
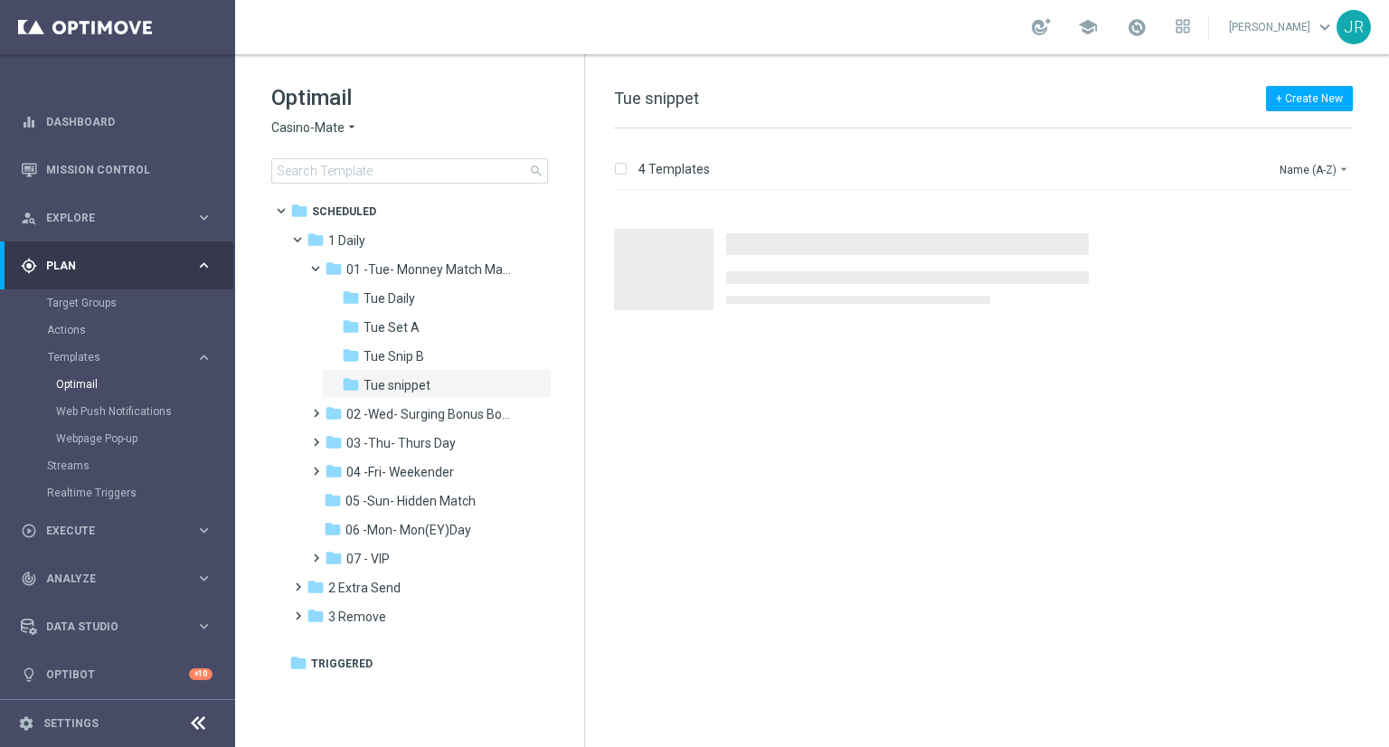
click at [279, 130] on span "Casino-Mate" at bounding box center [307, 127] width 73 height 17
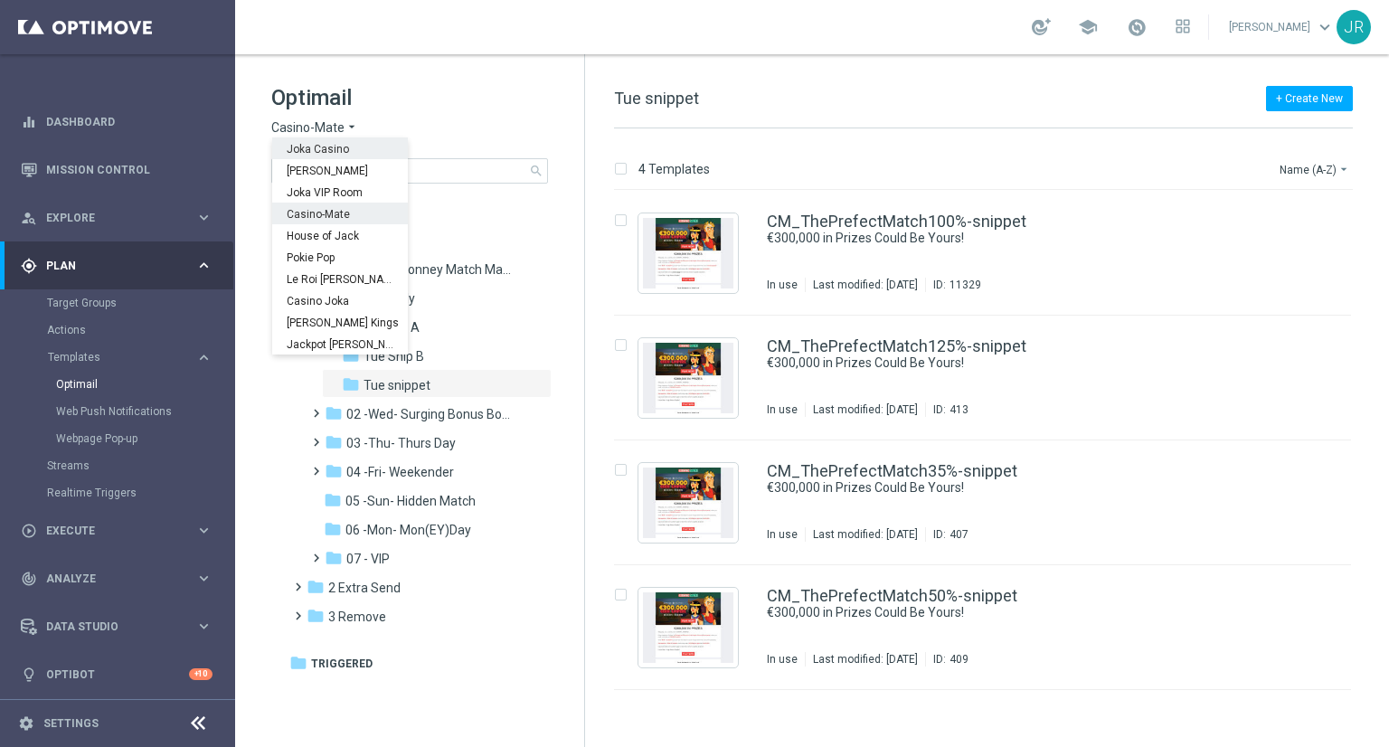
click at [0, 0] on span "Joka Casino" at bounding box center [0, 0] width 0 height 0
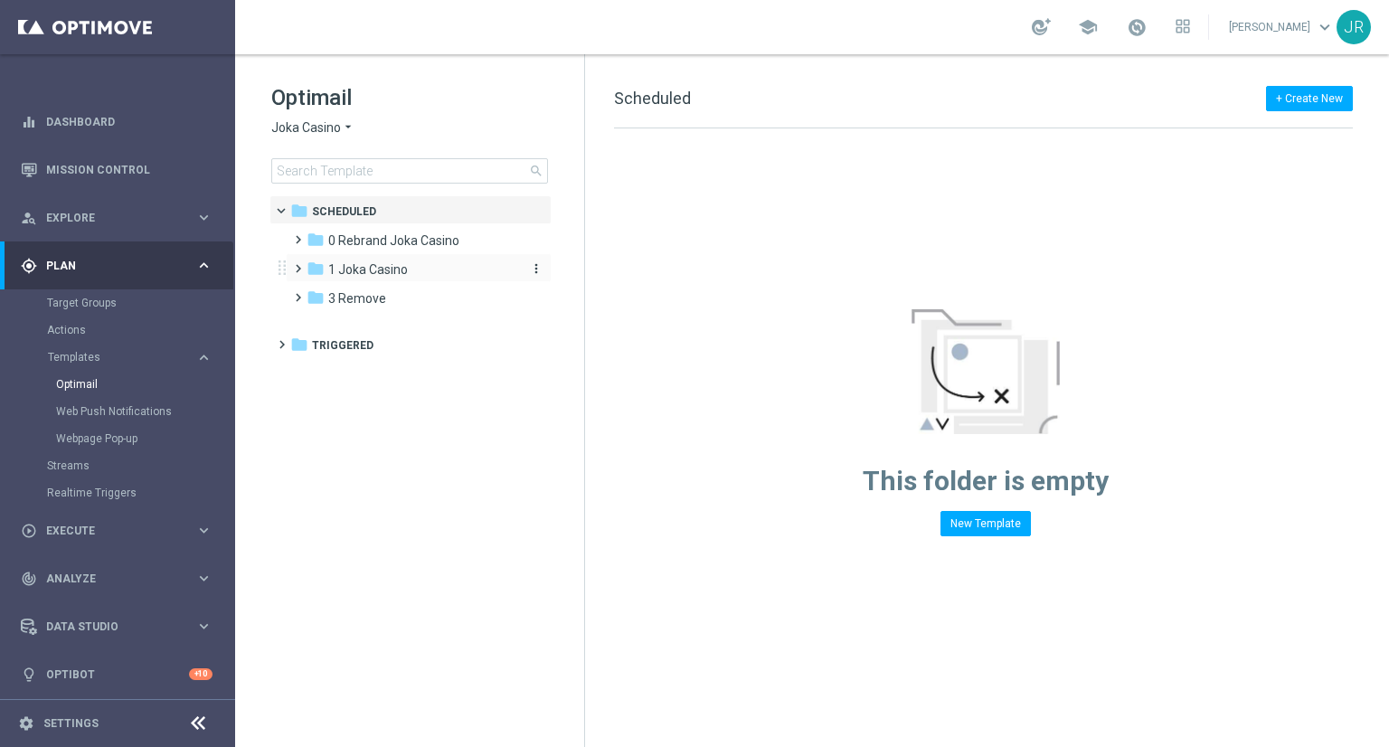
click at [379, 272] on span "1 Joka Casino" at bounding box center [368, 269] width 80 height 16
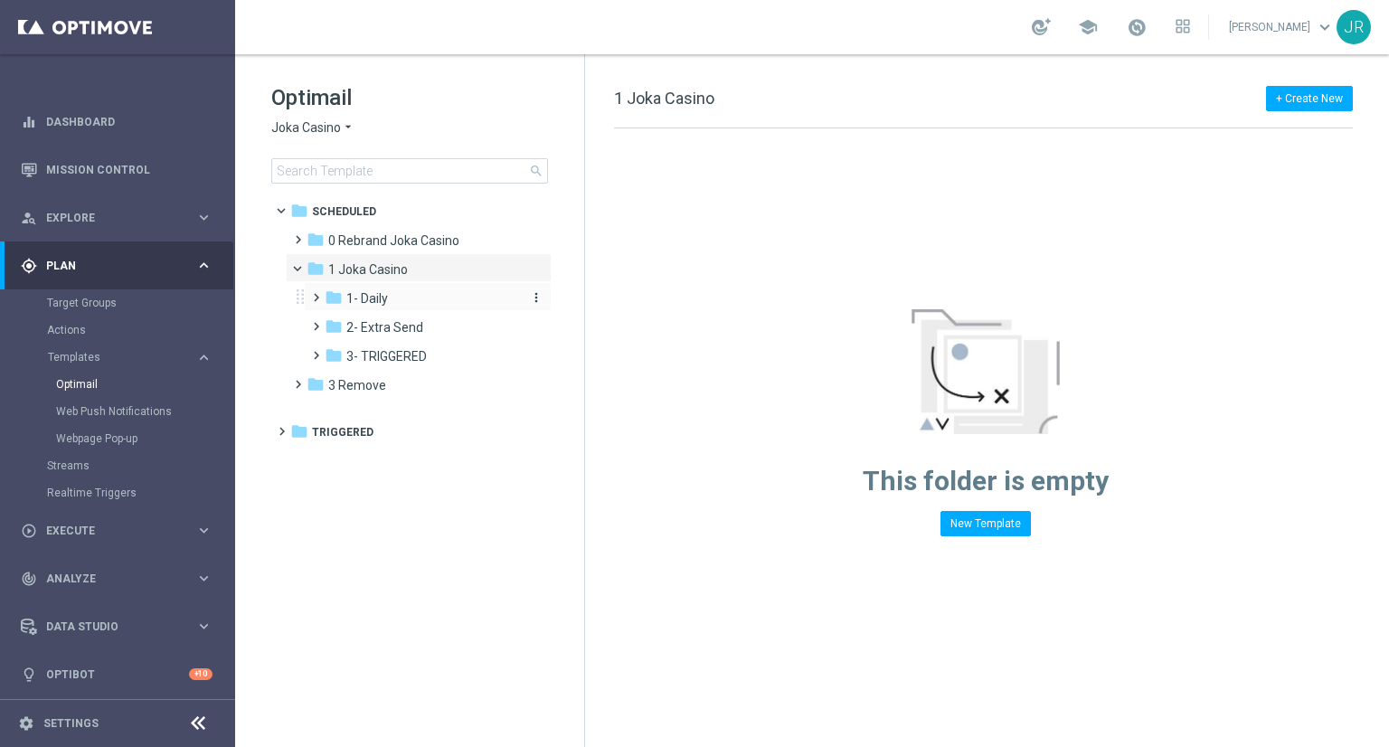
click at [370, 299] on span "1- Daily" at bounding box center [367, 298] width 42 height 16
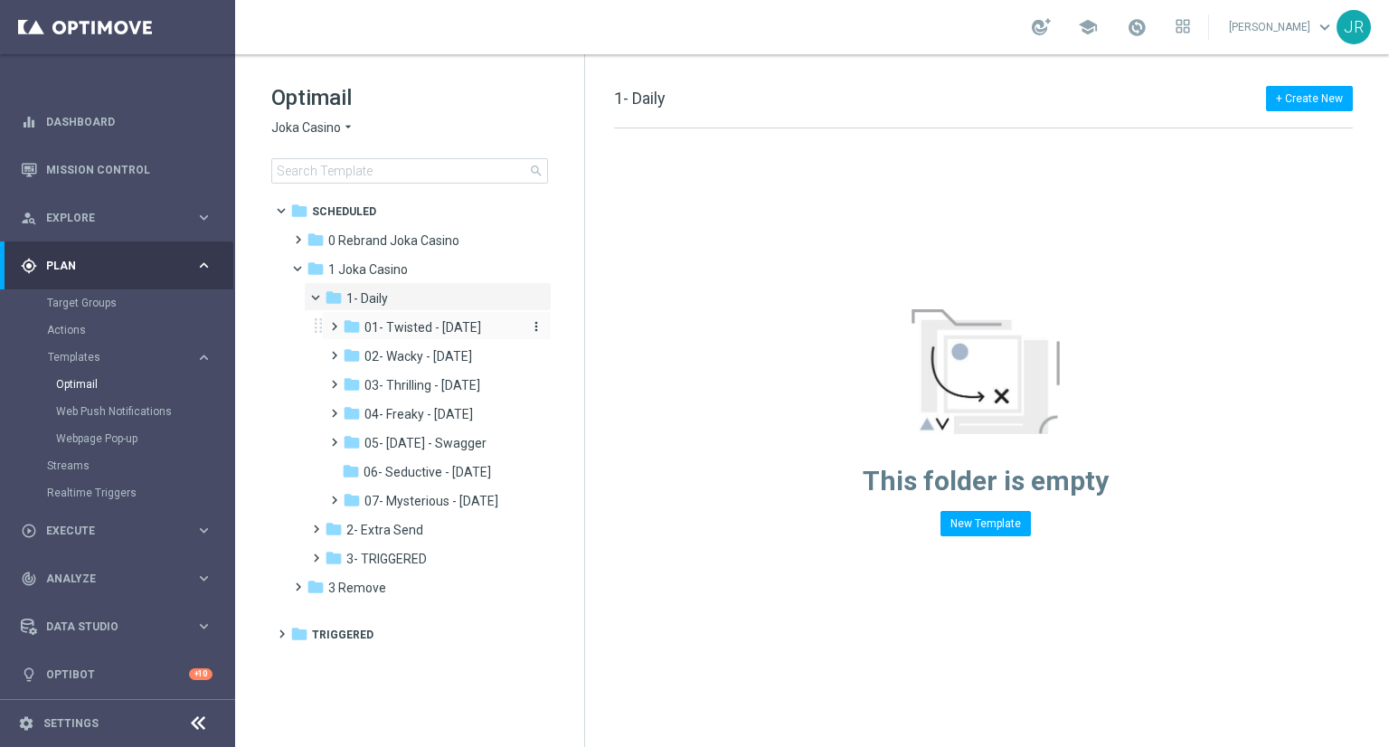
click at [401, 328] on span "01- Twisted - [DATE]" at bounding box center [423, 327] width 117 height 16
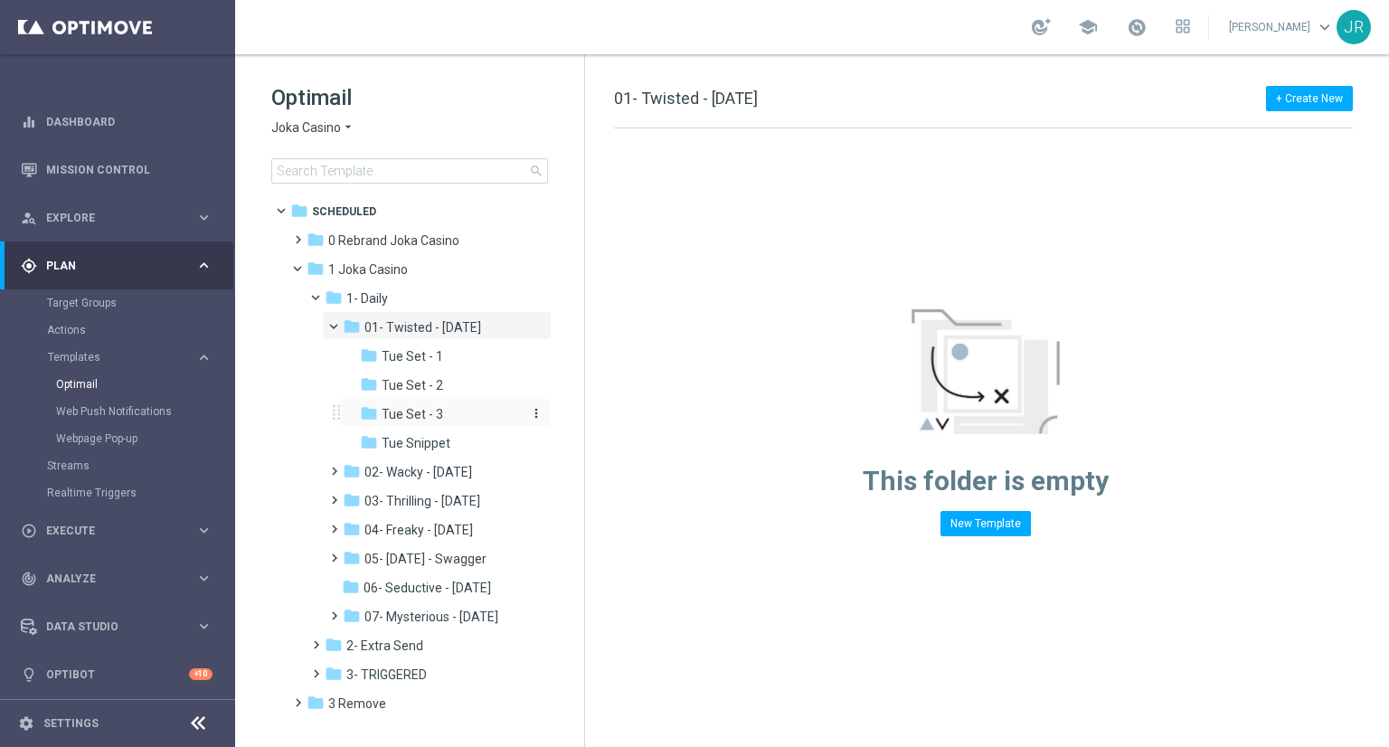
click at [420, 422] on span "Tue Set - 3" at bounding box center [413, 414] width 62 height 16
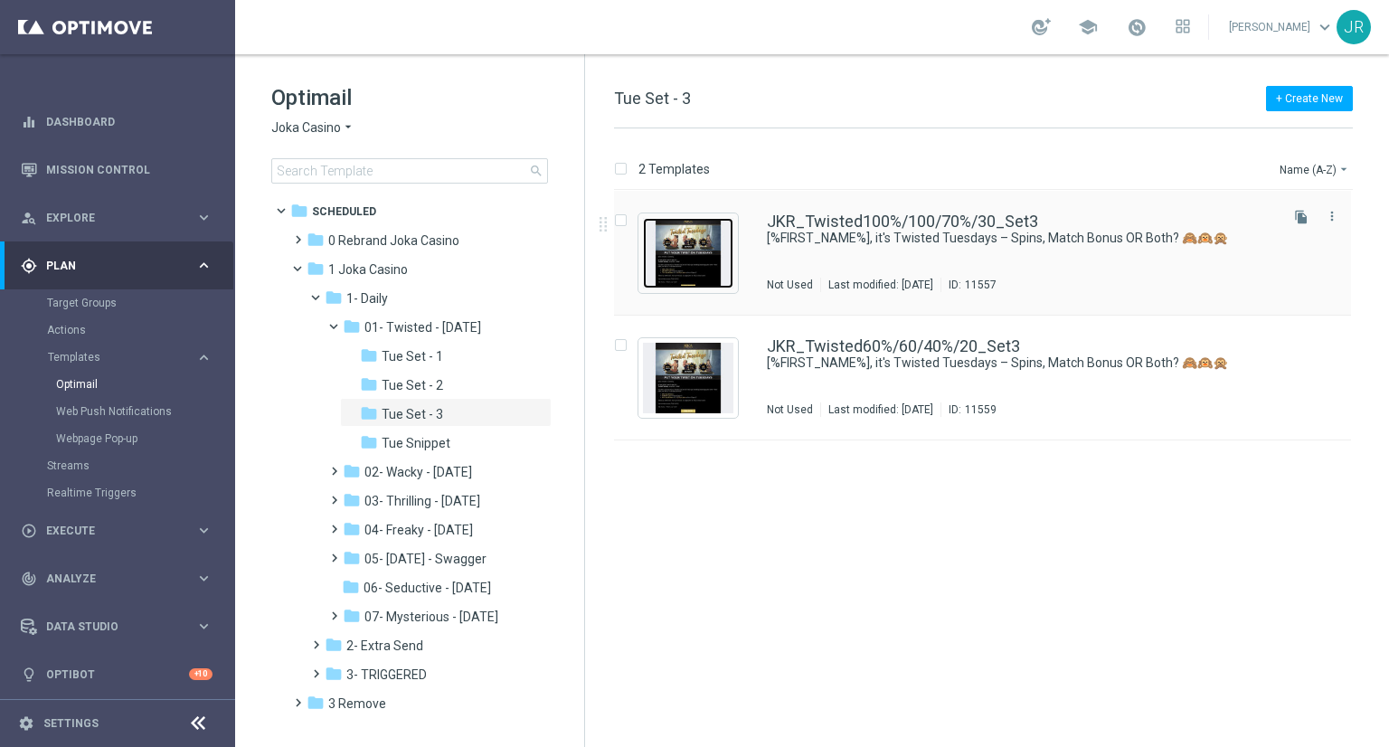
click at [680, 254] on img "Press SPACE to select this row." at bounding box center [688, 253] width 90 height 71
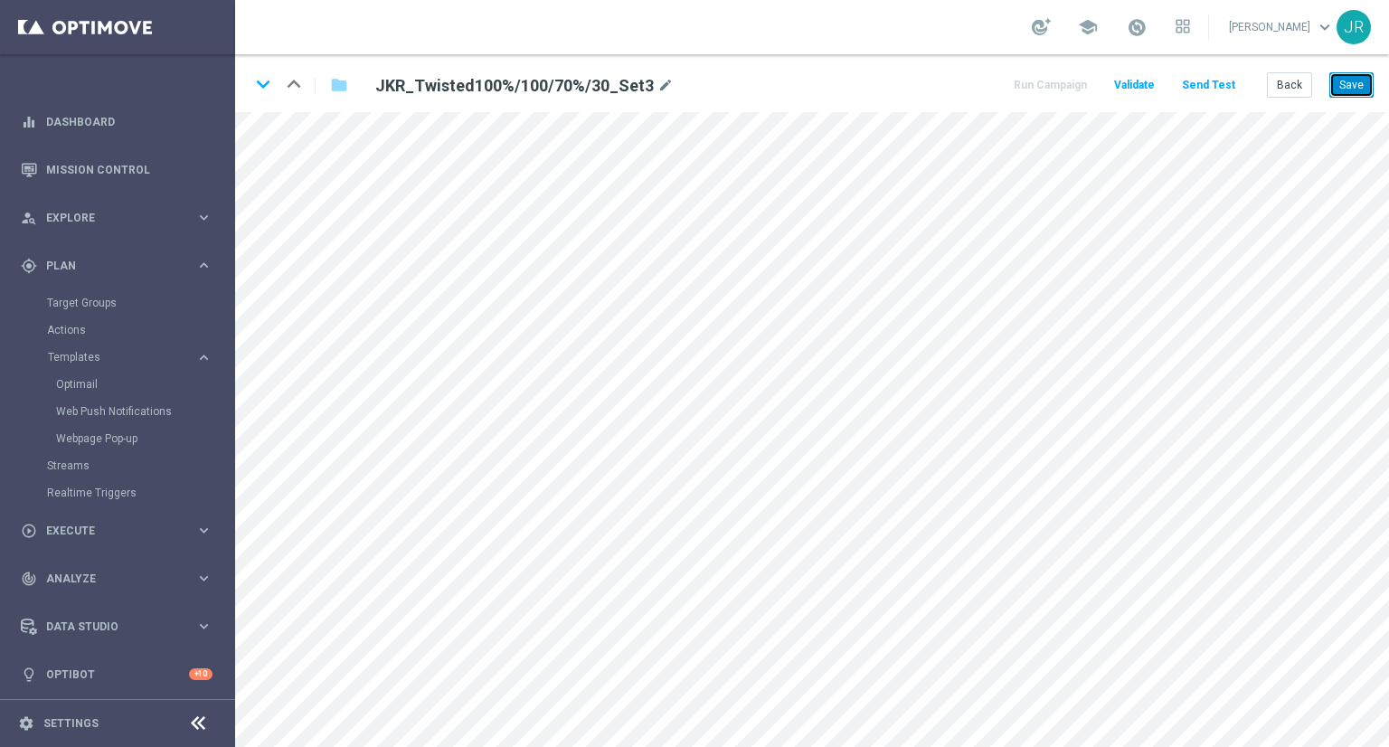
click at [1341, 88] on button "Save" at bounding box center [1352, 84] width 44 height 25
click at [260, 84] on icon "keyboard_arrow_down" at bounding box center [263, 84] width 27 height 27
drag, startPoint x: 1355, startPoint y: 81, endPoint x: 1336, endPoint y: 150, distance: 71.3
click at [1356, 82] on button "Save" at bounding box center [1352, 84] width 44 height 25
click at [1368, 73] on button "Save" at bounding box center [1352, 84] width 44 height 25
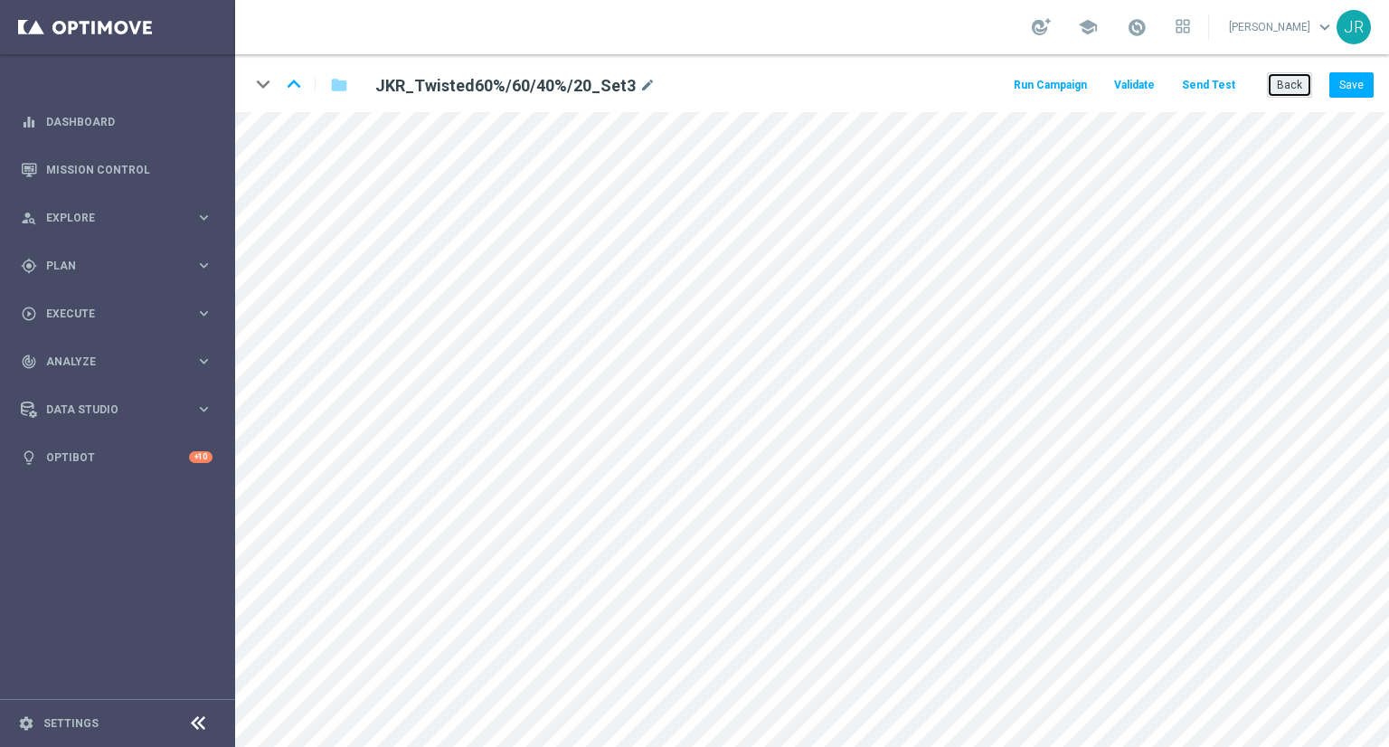
click at [1281, 89] on button "Back" at bounding box center [1289, 84] width 45 height 25
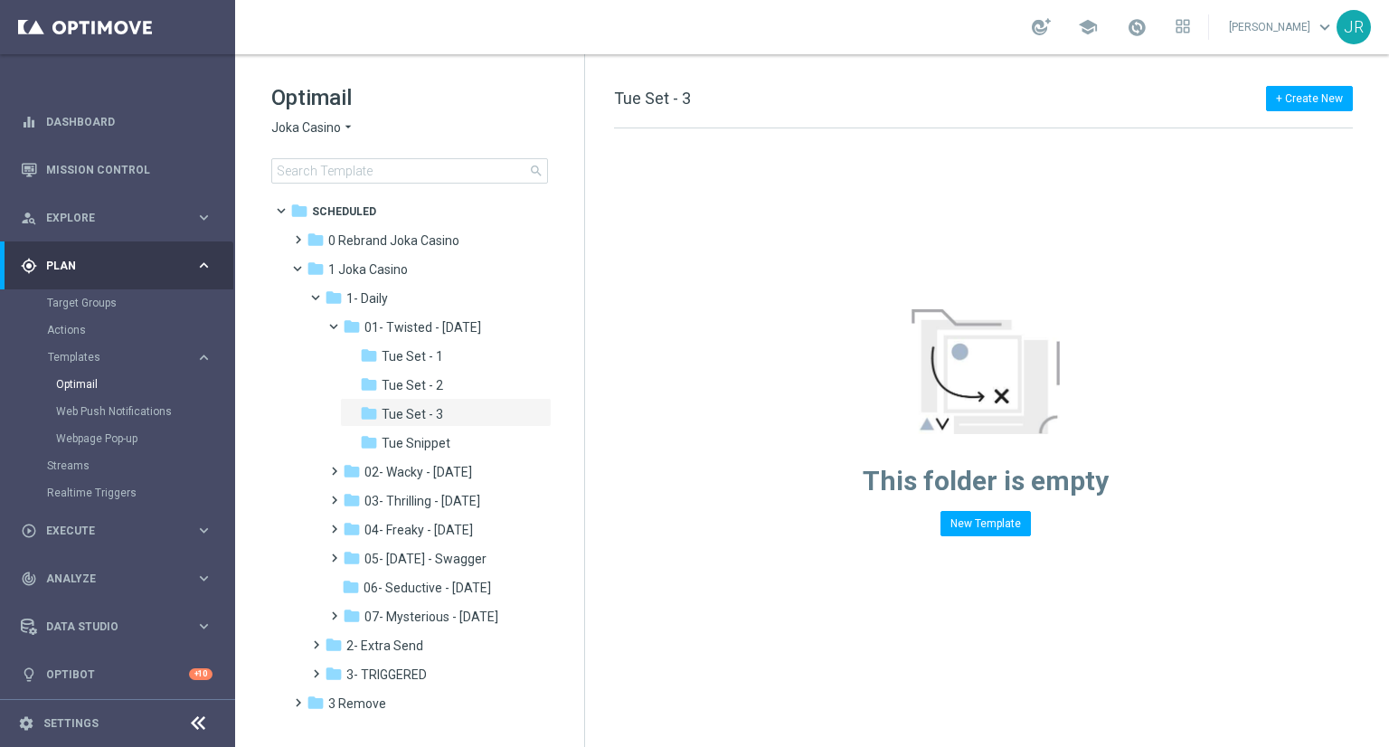
click at [315, 128] on span "Joka Casino" at bounding box center [306, 127] width 70 height 17
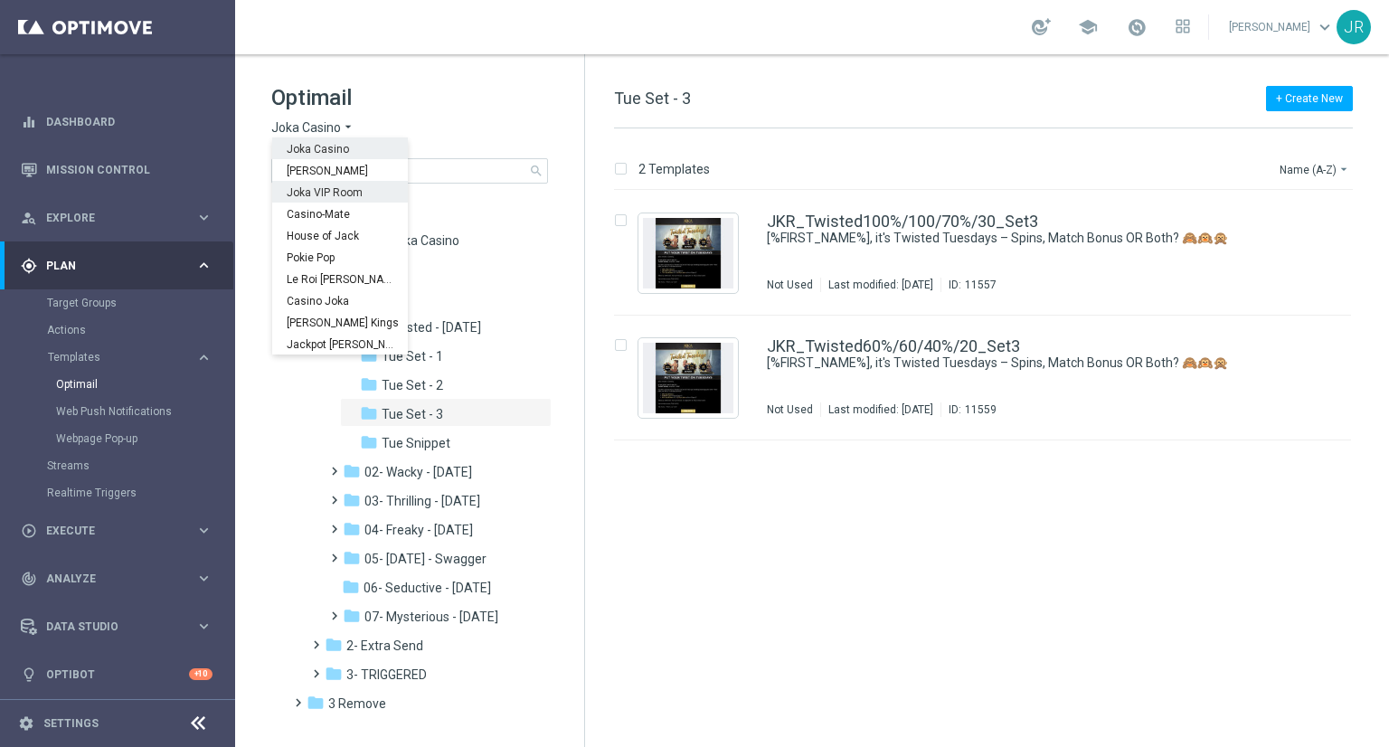
click at [0, 0] on span "Joka VIP Room" at bounding box center [0, 0] width 0 height 0
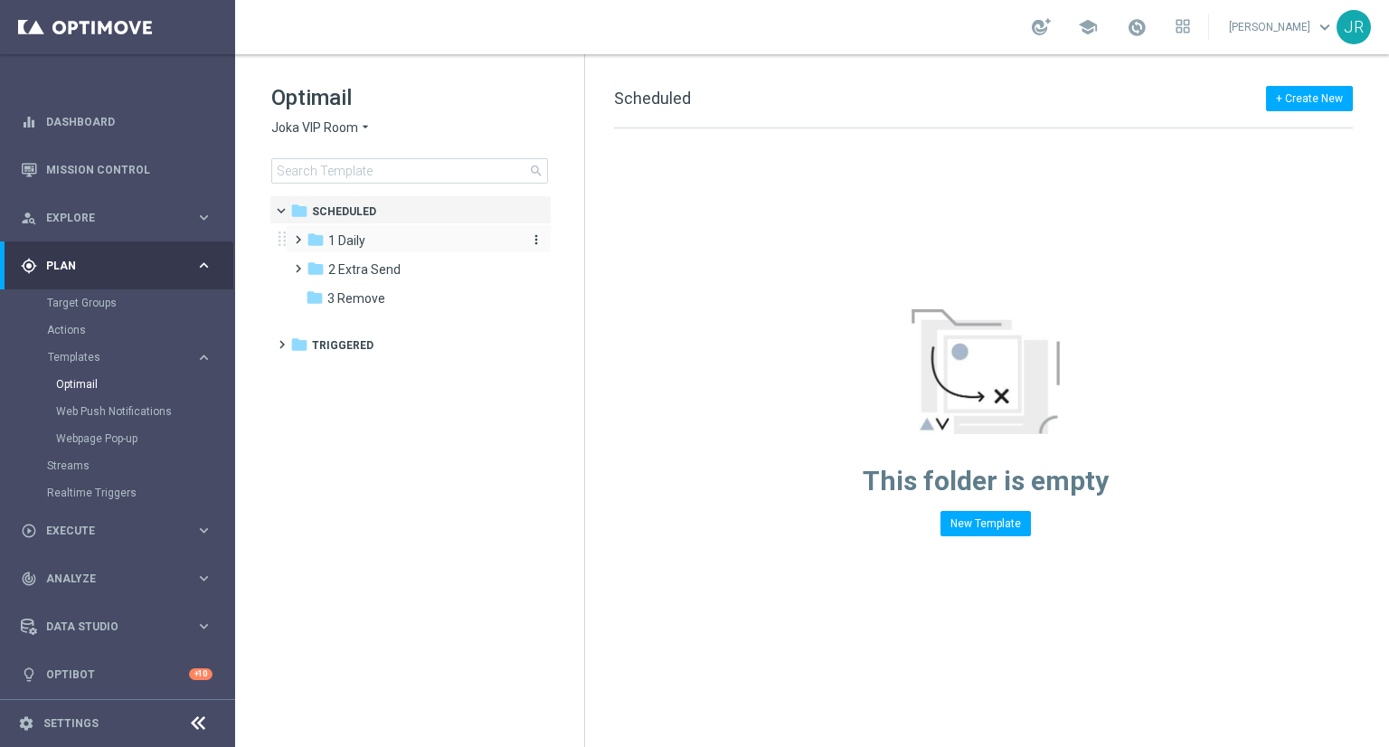
click at [365, 234] on div "folder 1 Daily" at bounding box center [411, 241] width 208 height 21
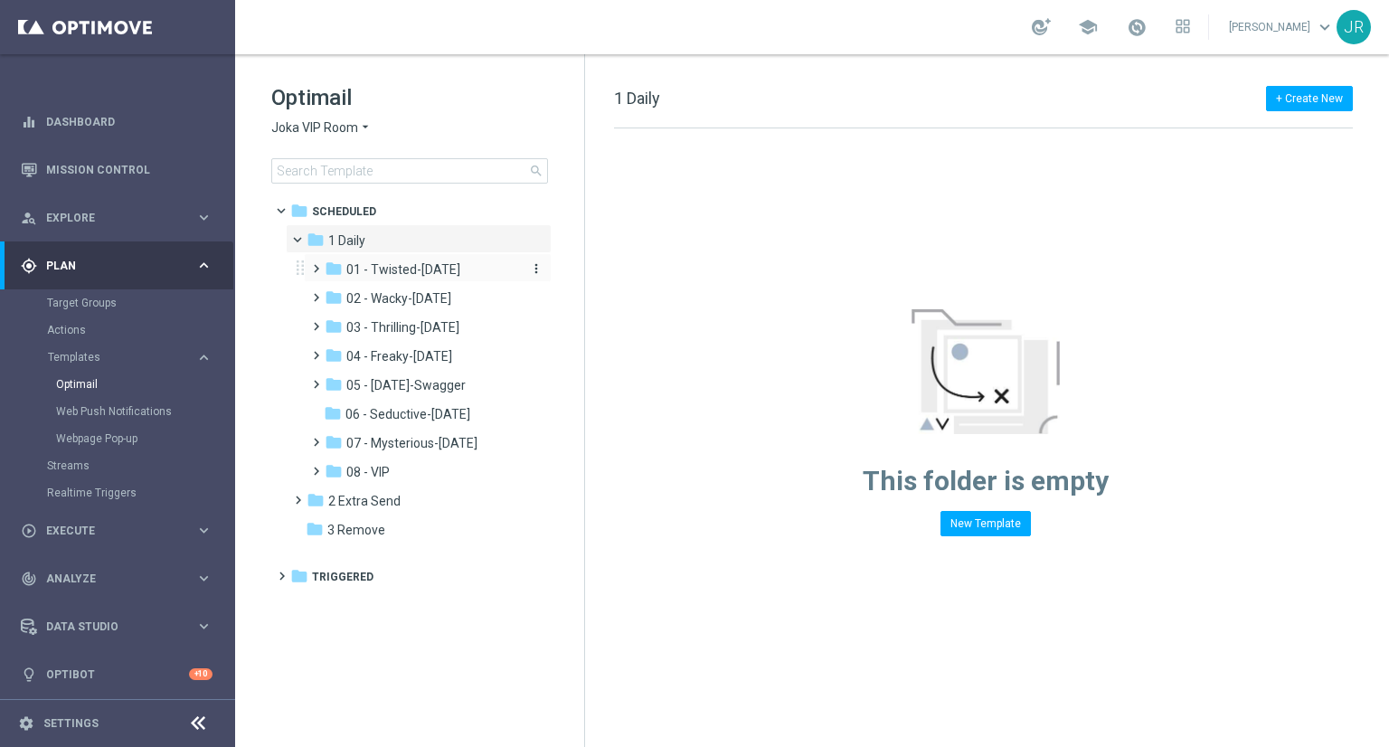
click at [391, 271] on span "01 - Twisted-Tuesday" at bounding box center [403, 269] width 114 height 16
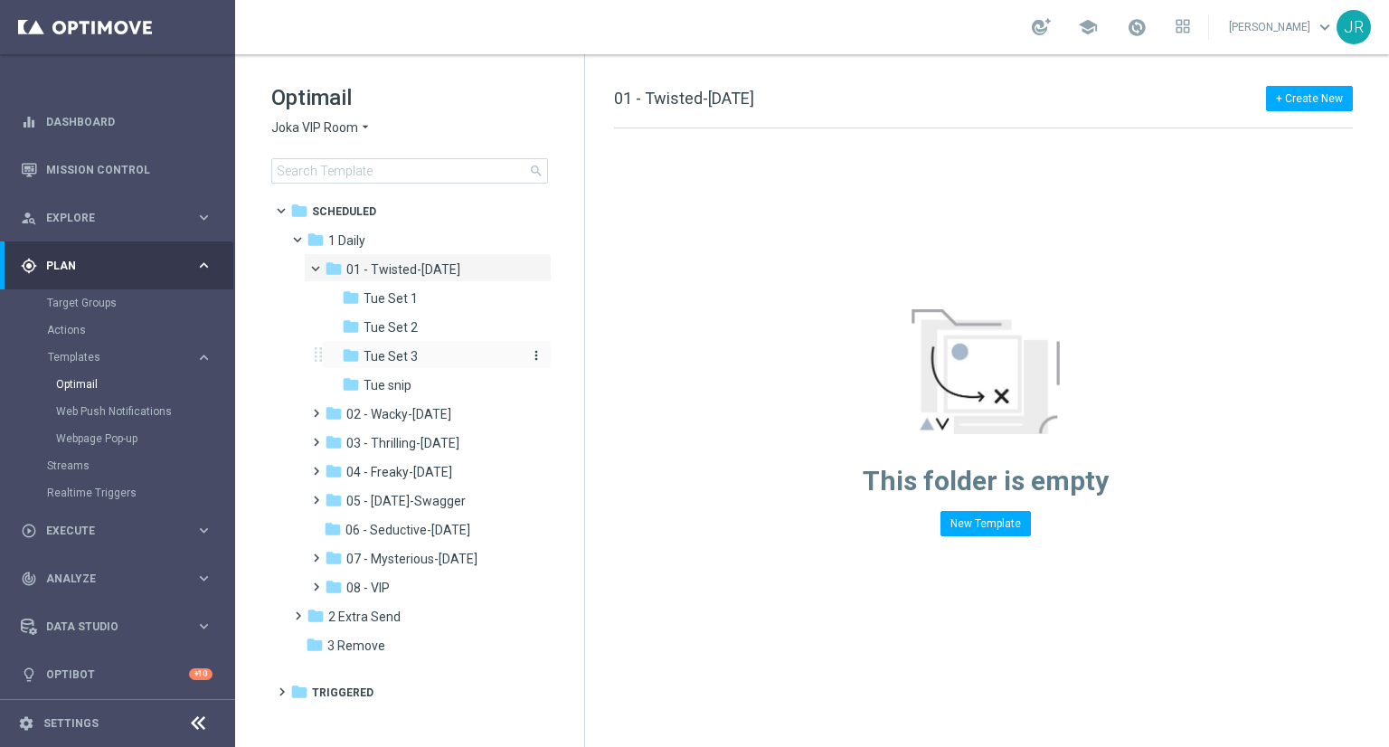
click at [399, 364] on span "Tue Set 3" at bounding box center [391, 356] width 54 height 16
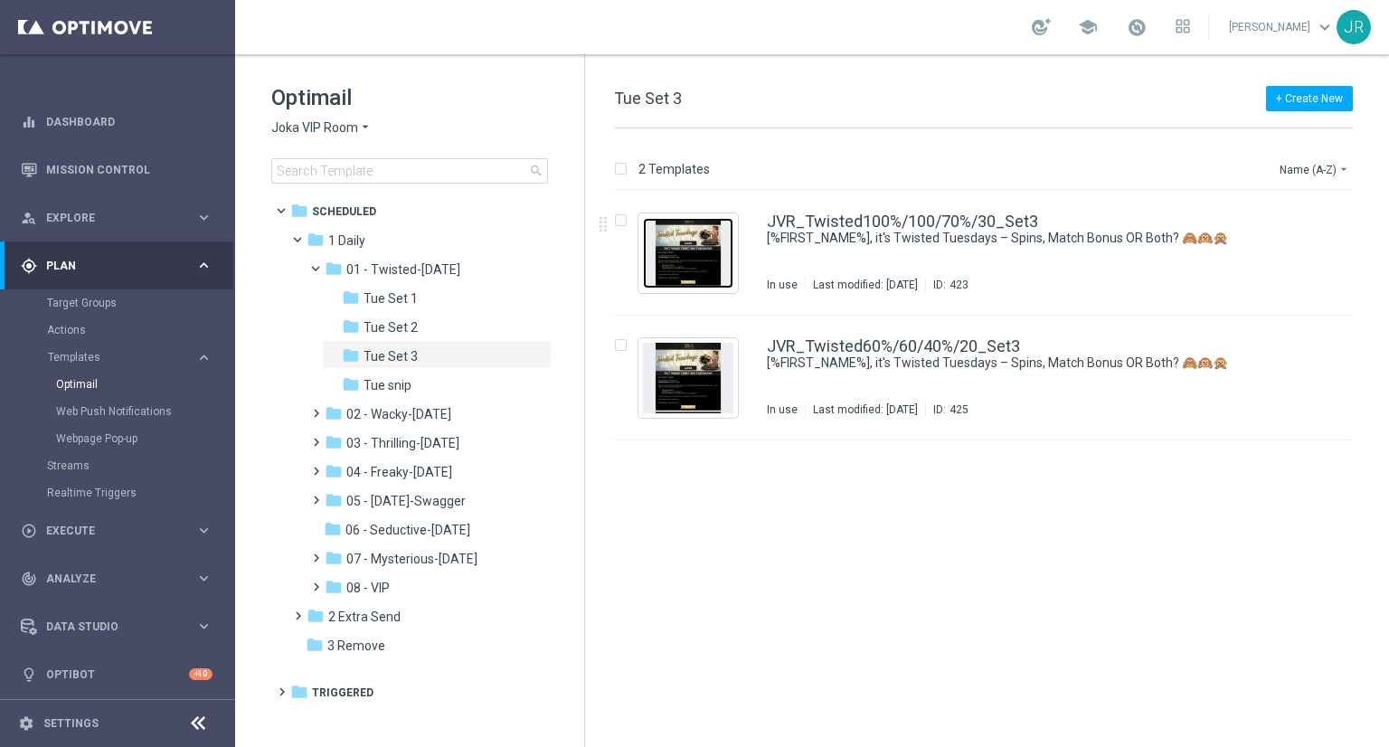
click at [706, 258] on img "Press SPACE to select this row." at bounding box center [688, 253] width 90 height 71
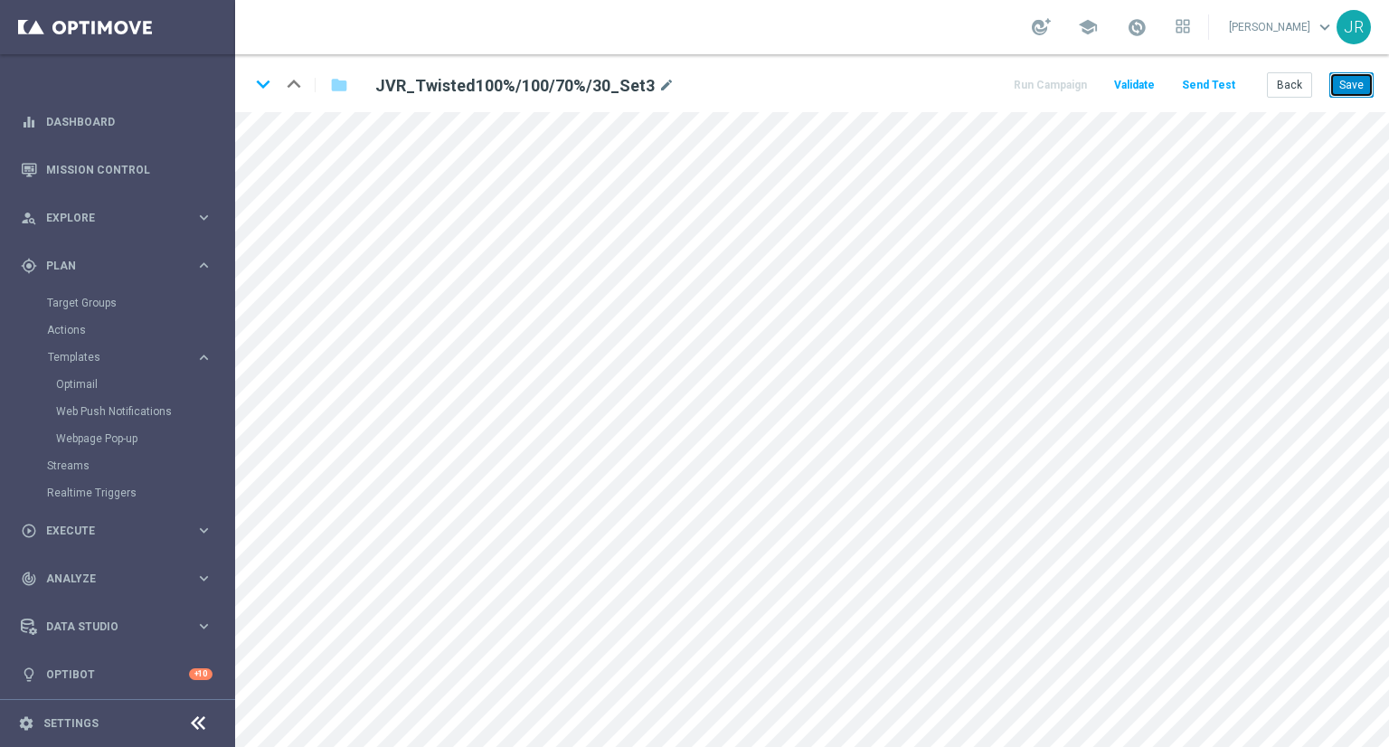
click at [1357, 82] on button "Save" at bounding box center [1352, 84] width 44 height 25
drag, startPoint x: 258, startPoint y: 83, endPoint x: 255, endPoint y: 130, distance: 47.1
click at [259, 84] on icon "keyboard_arrow_down" at bounding box center [263, 84] width 27 height 27
click at [1365, 84] on button "Save" at bounding box center [1352, 84] width 44 height 25
click at [1359, 86] on button "Save" at bounding box center [1352, 84] width 44 height 25
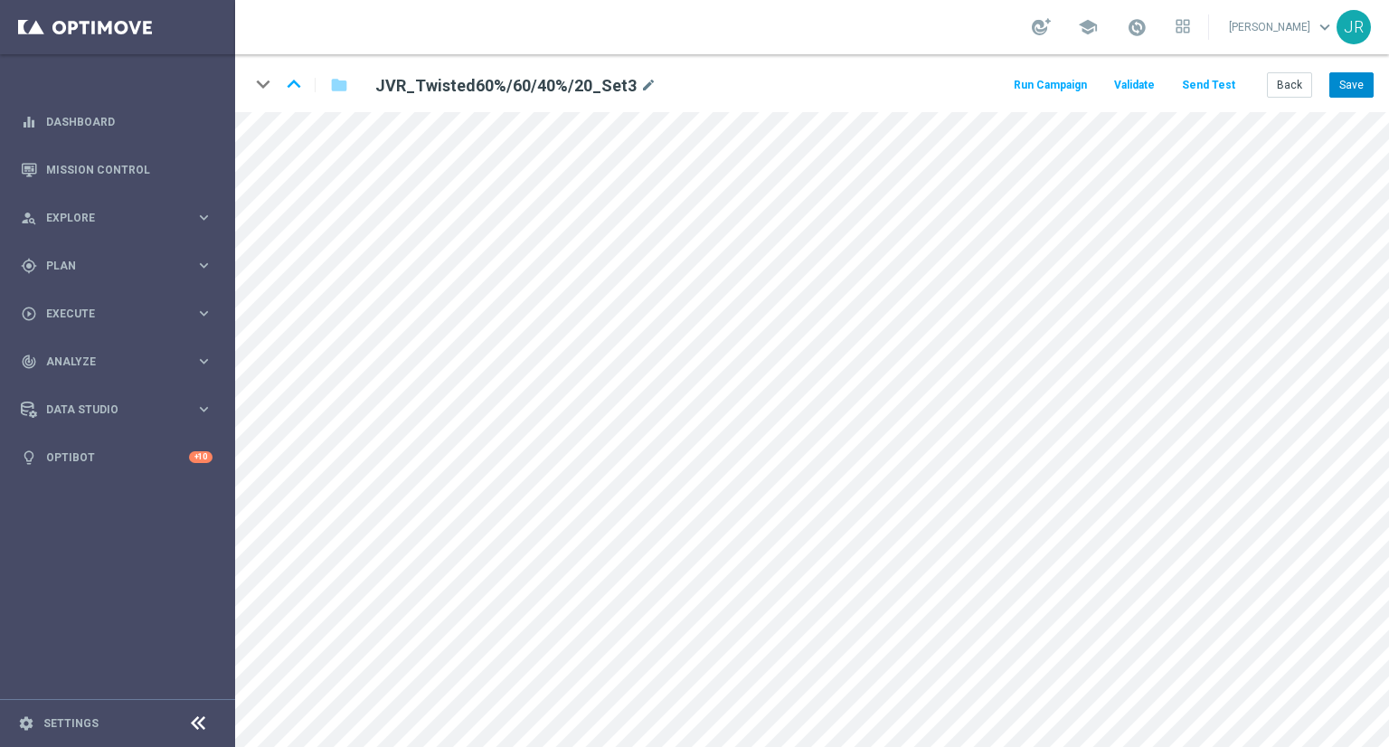
click at [1364, 84] on form "keyboard_arrow_down keyboard_arrow_up folder JVR_Twisted60%/60/40%/20_Set3 mode…" at bounding box center [812, 400] width 1154 height 693
click at [1283, 88] on button "Back" at bounding box center [1289, 84] width 45 height 25
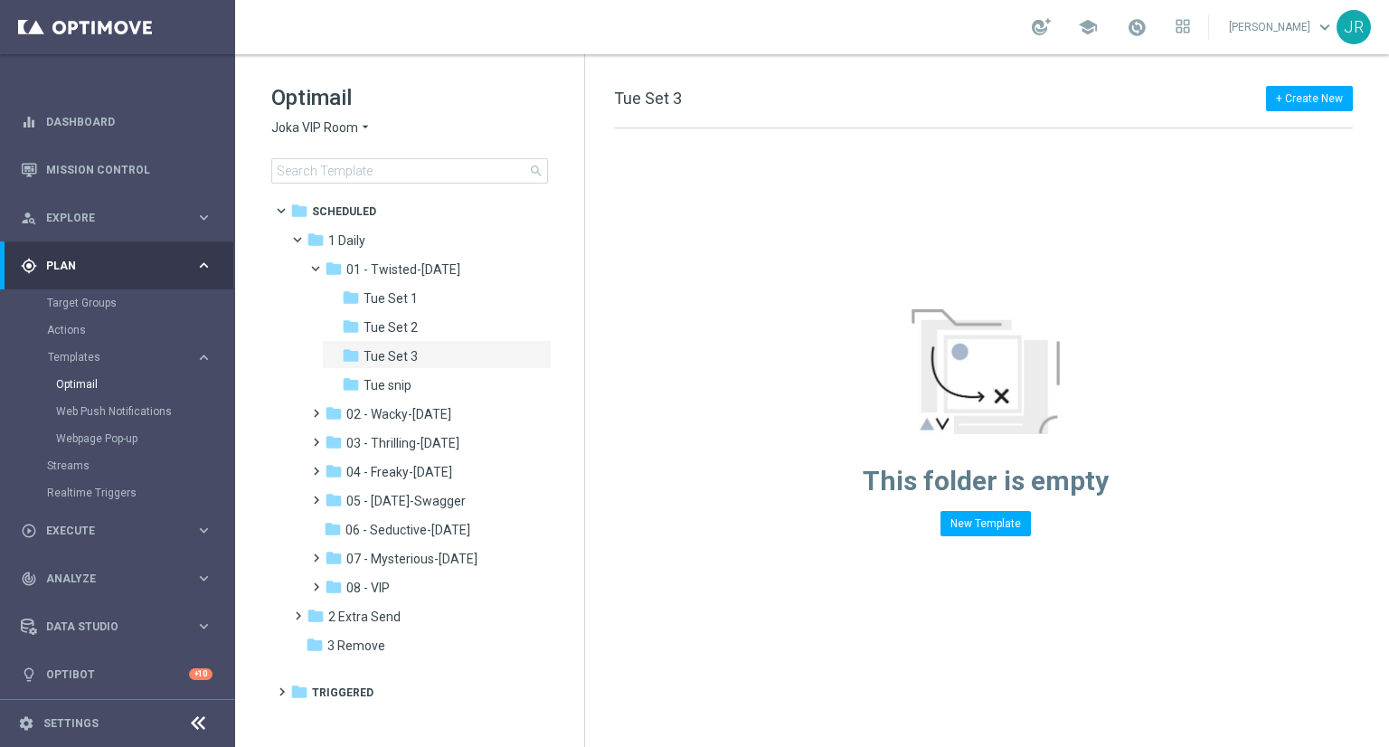
click at [343, 128] on span "Joka VIP Room" at bounding box center [314, 127] width 87 height 17
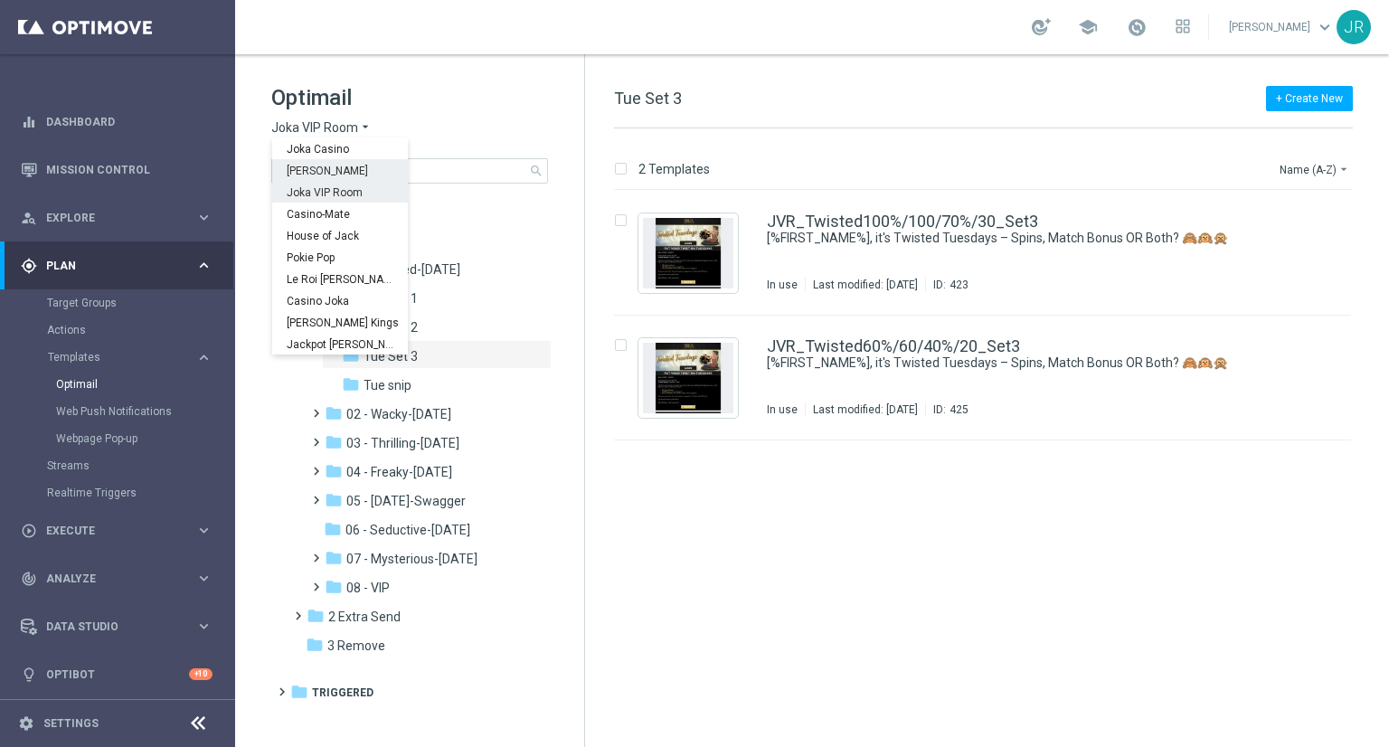
click at [0, 0] on span "[PERSON_NAME]" at bounding box center [0, 0] width 0 height 0
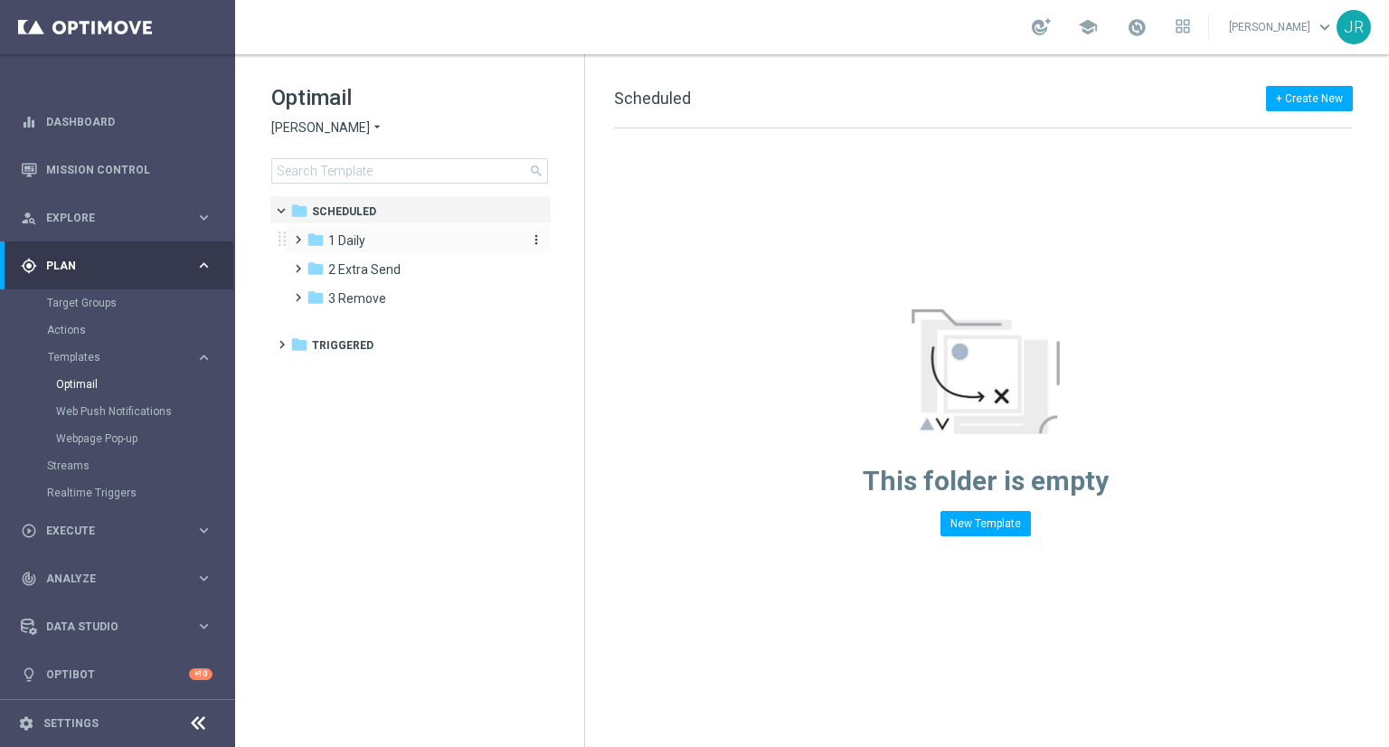
click at [347, 244] on span "1 Daily" at bounding box center [346, 240] width 37 height 16
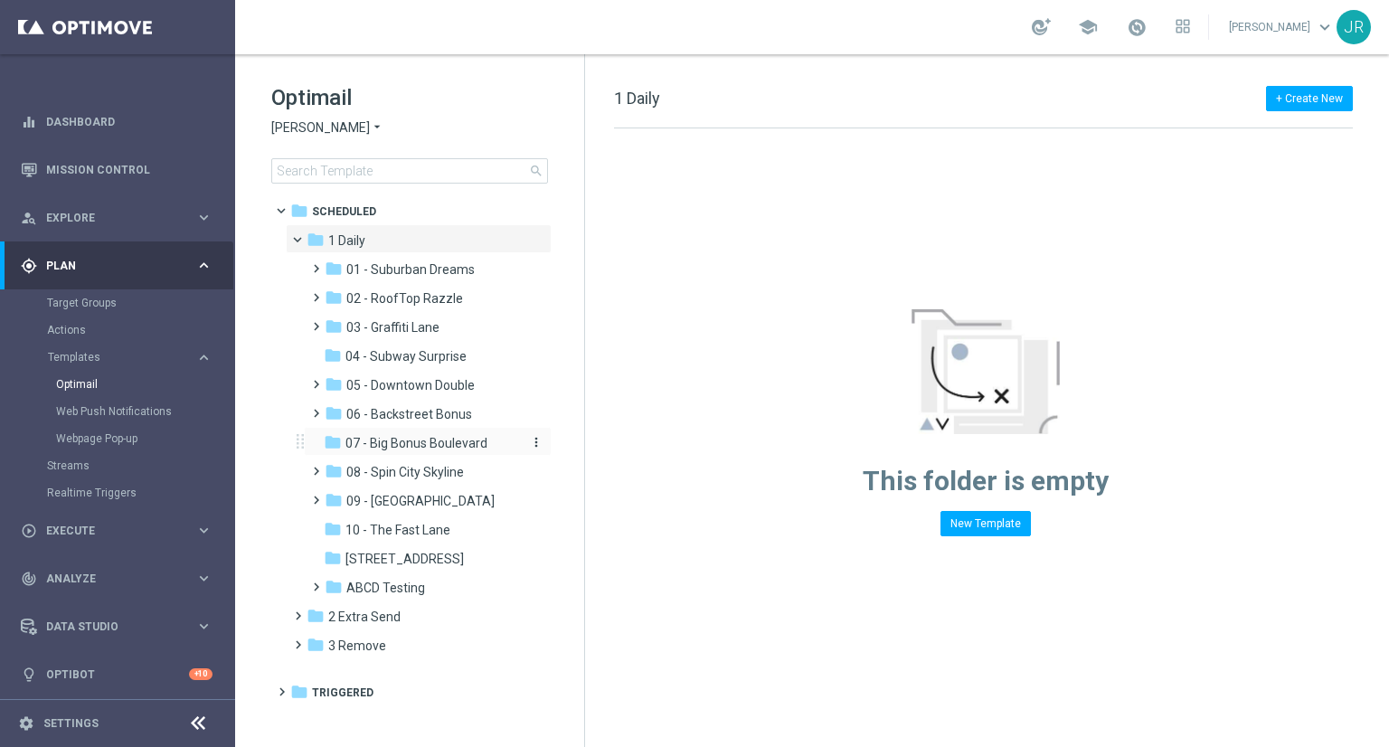
click at [424, 445] on span "07 - Big Bonus Boulevard" at bounding box center [417, 443] width 142 height 16
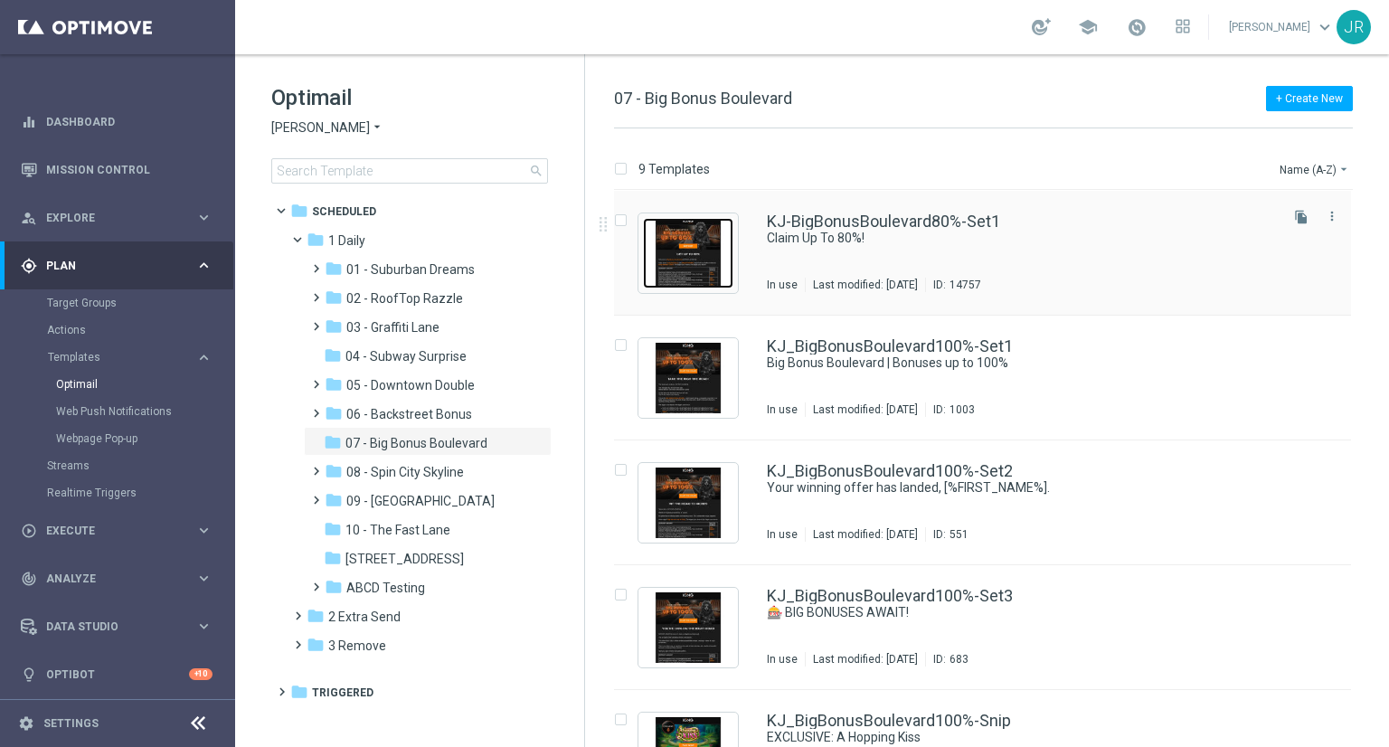
click at [690, 269] on img "Press SPACE to select this row." at bounding box center [688, 253] width 90 height 71
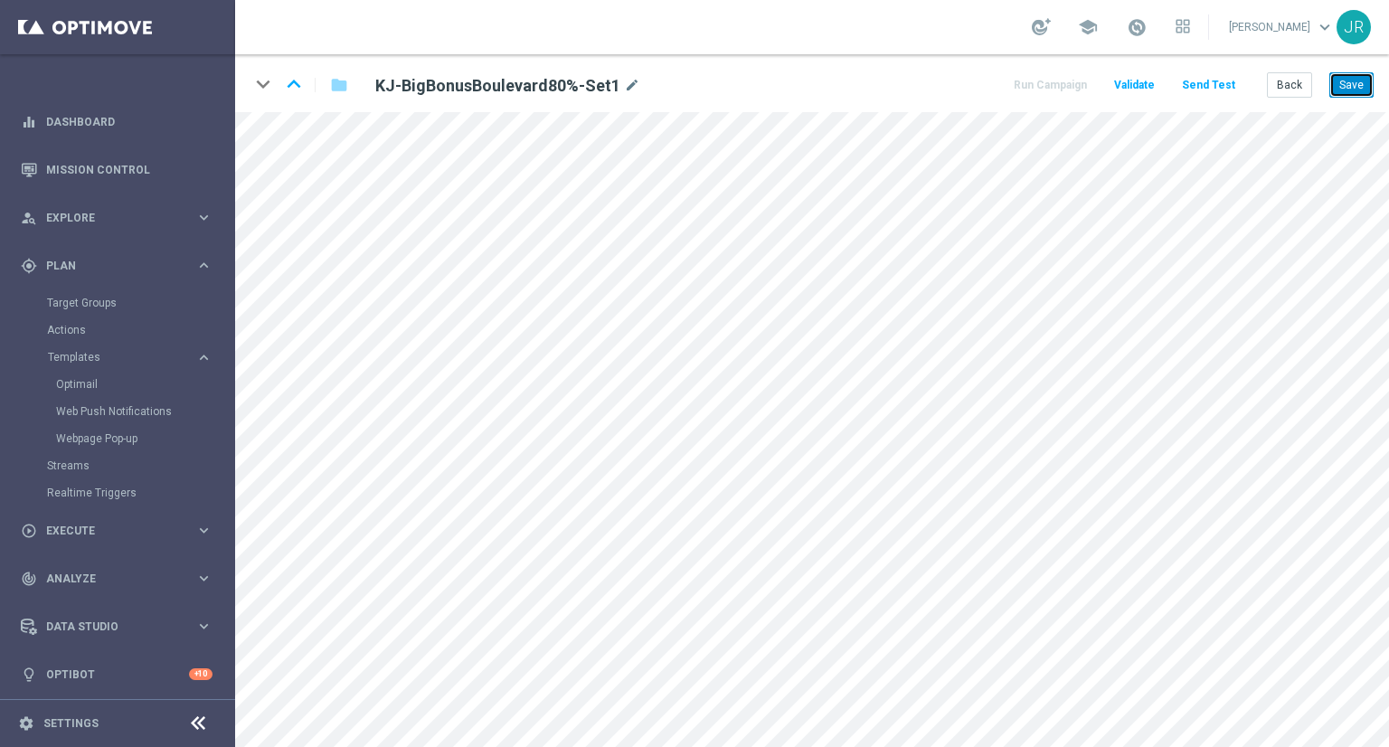
click at [1360, 89] on button "Save" at bounding box center [1352, 84] width 44 height 25
click at [1355, 77] on button "Save" at bounding box center [1352, 84] width 44 height 25
click at [1345, 72] on button "Save" at bounding box center [1352, 84] width 44 height 25
click at [1339, 84] on button "Save" at bounding box center [1352, 84] width 44 height 25
click at [1350, 77] on button "Save" at bounding box center [1352, 84] width 44 height 25
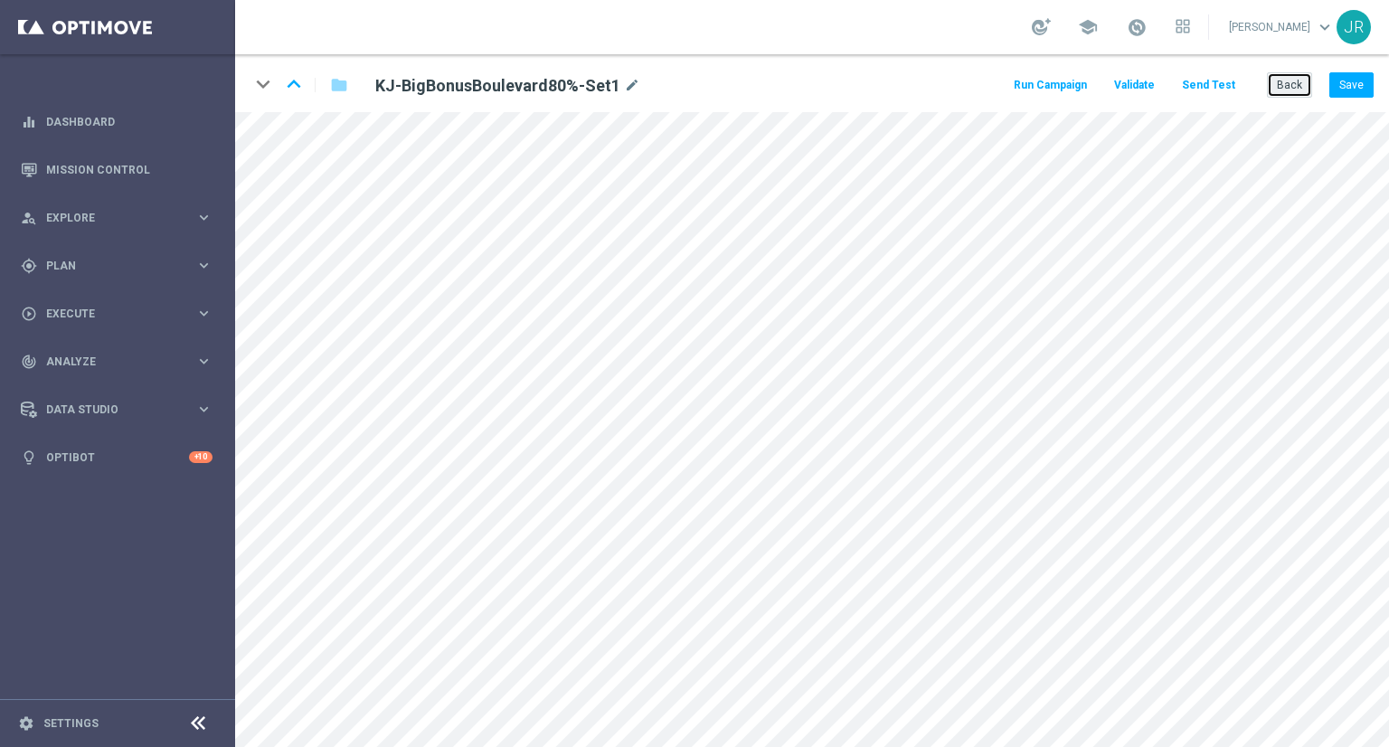
click at [1288, 86] on button "Back" at bounding box center [1289, 84] width 45 height 25
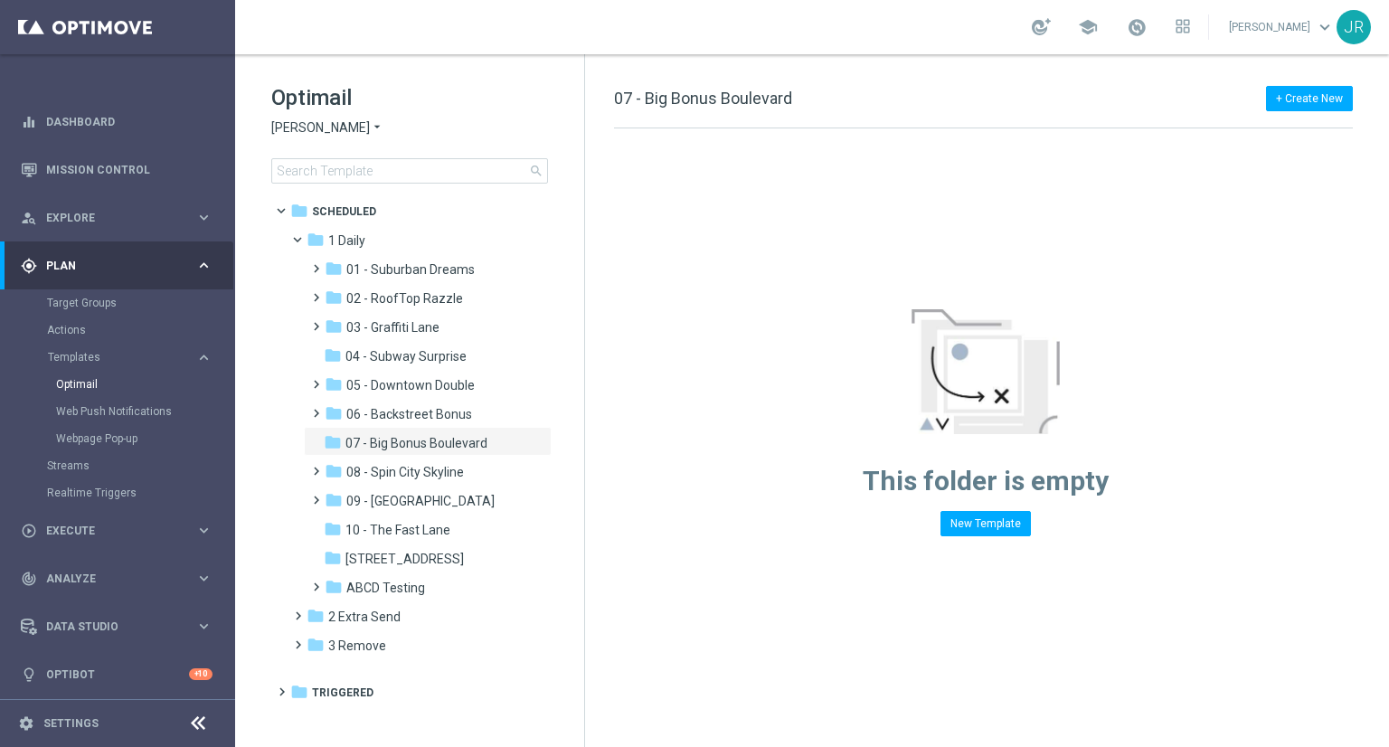
click at [324, 130] on span "King Johnnie" at bounding box center [320, 127] width 99 height 17
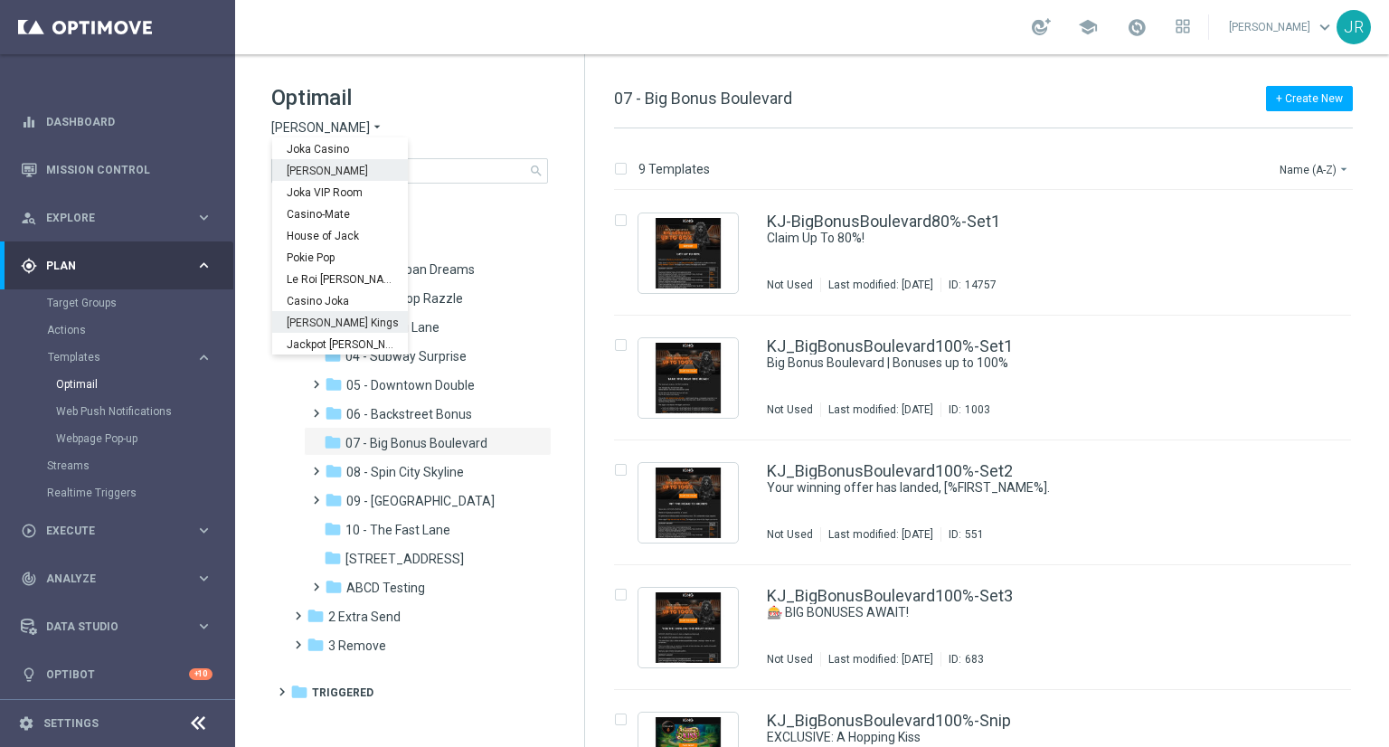
click at [0, 0] on span "Johnnie Kash Kings" at bounding box center [0, 0] width 0 height 0
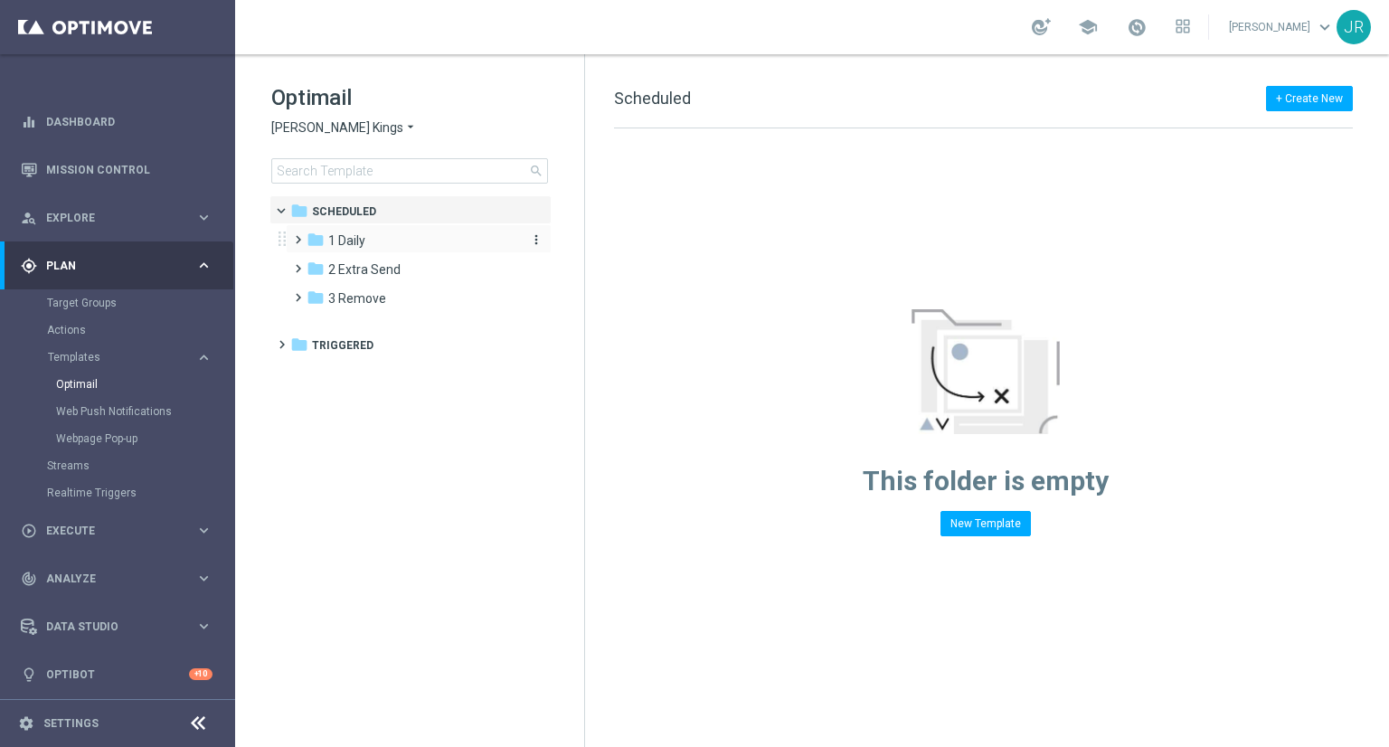
click at [345, 235] on span "1 Daily" at bounding box center [346, 240] width 37 height 16
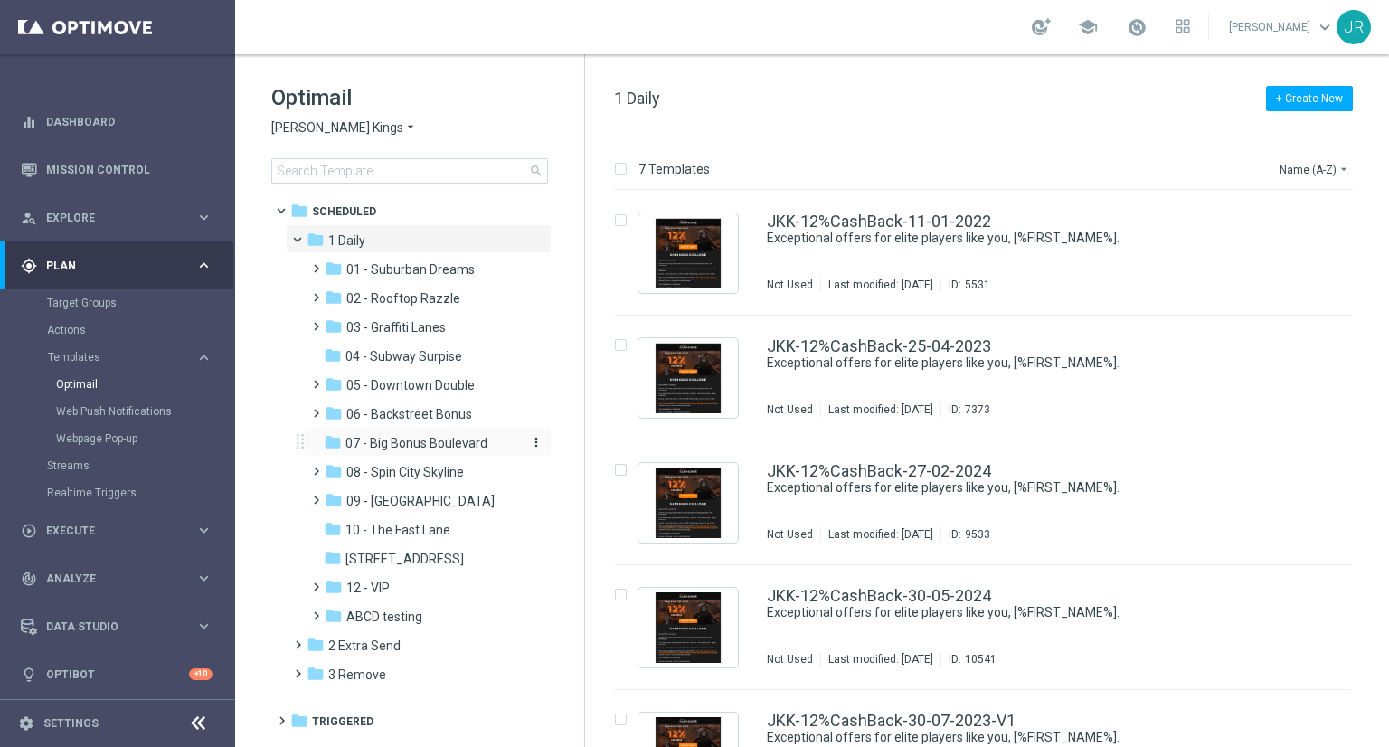
click at [384, 444] on span "07 - Big Bonus Boulevard" at bounding box center [417, 443] width 142 height 16
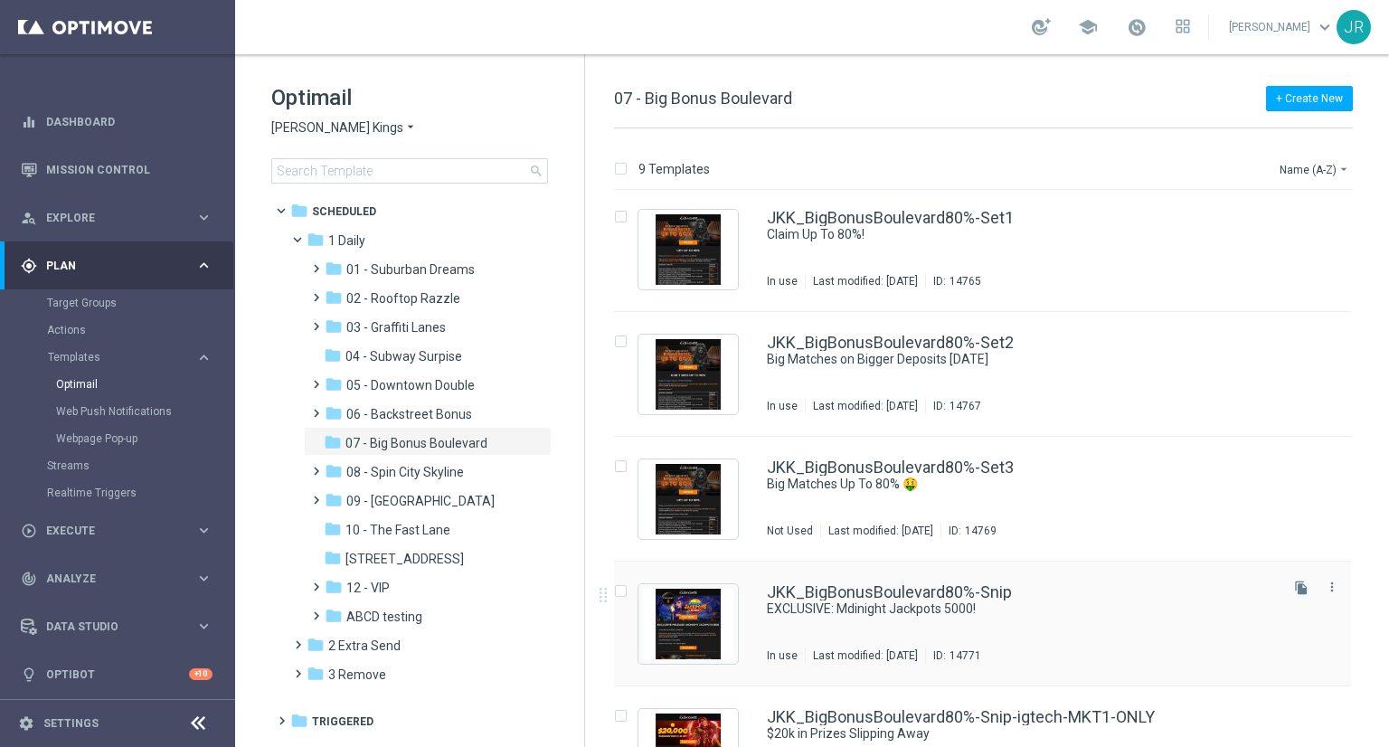
scroll to position [477, 0]
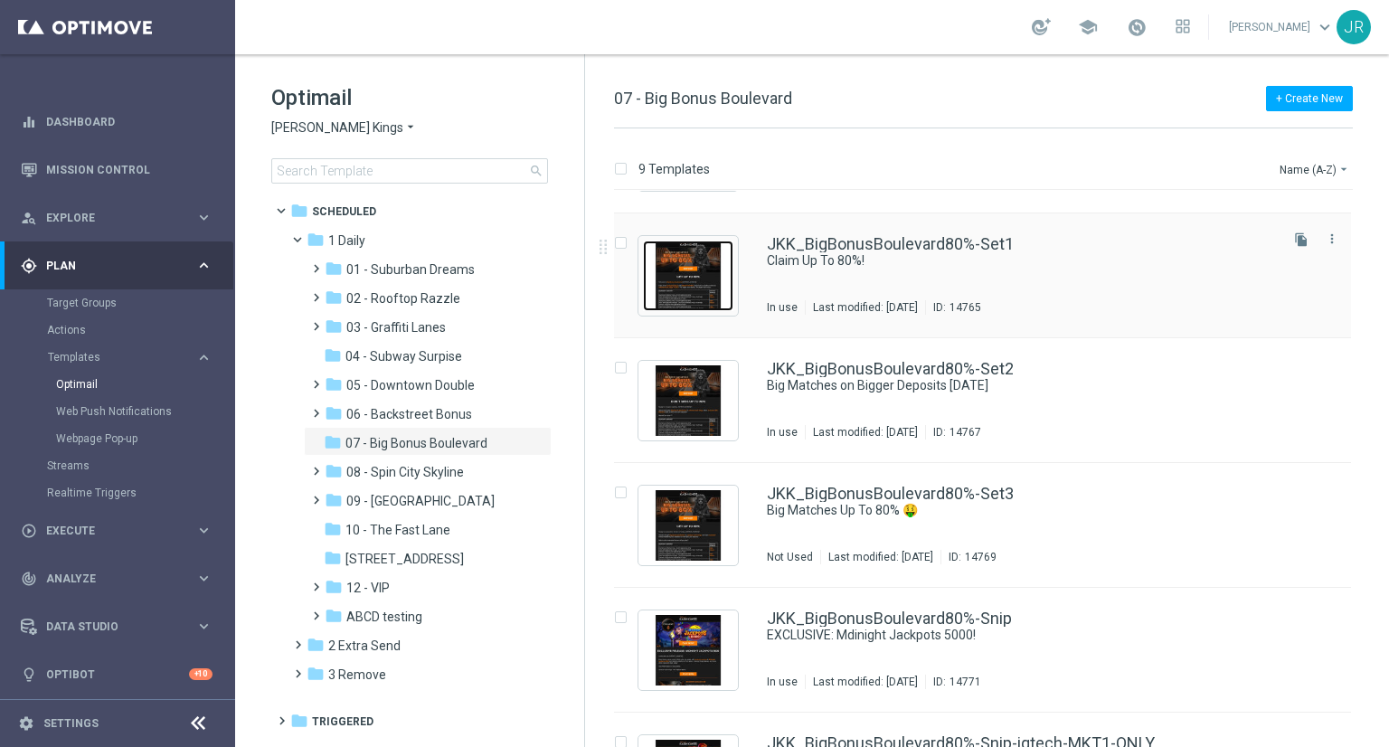
click at [684, 268] on img "Press SPACE to select this row." at bounding box center [688, 276] width 90 height 71
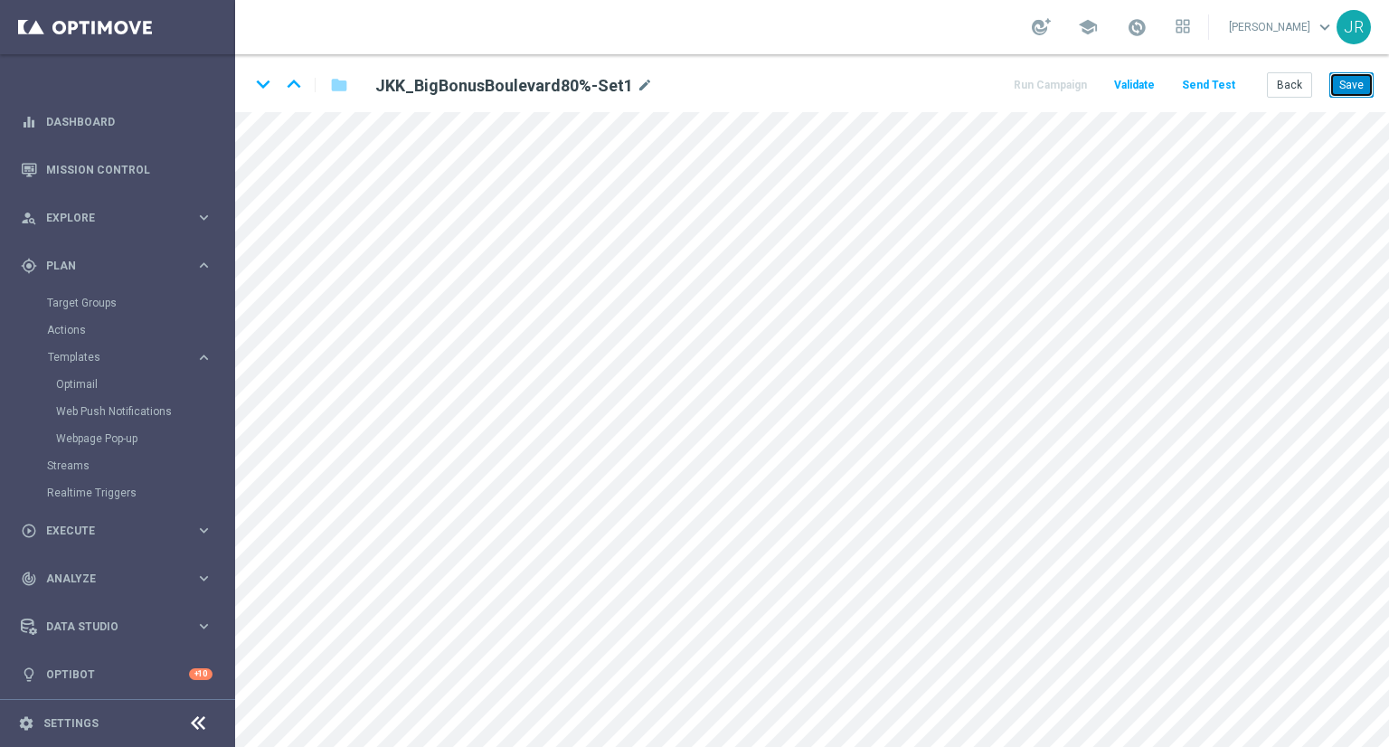
click at [1355, 77] on button "Save" at bounding box center [1352, 84] width 44 height 25
click at [1368, 81] on button "Save" at bounding box center [1352, 84] width 44 height 25
click at [1357, 81] on button "Save" at bounding box center [1352, 84] width 44 height 25
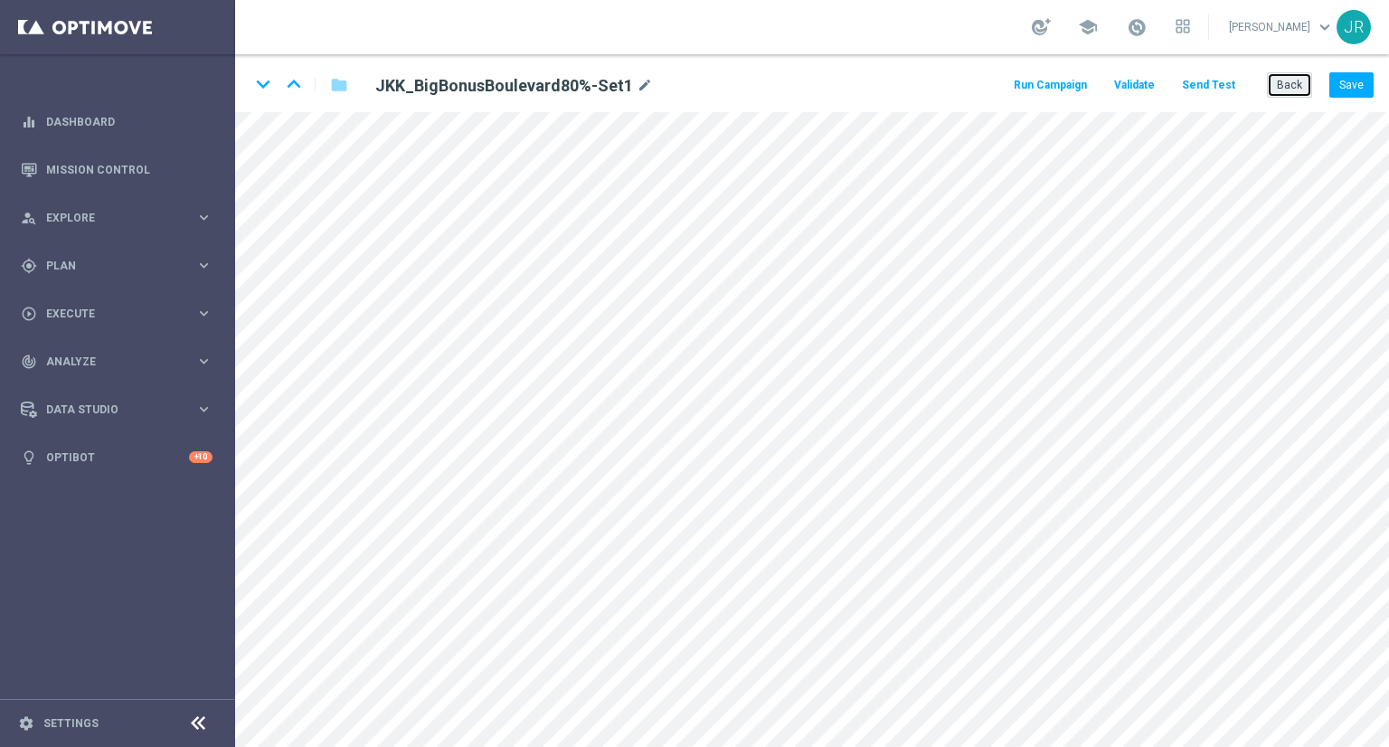
click at [1301, 88] on button "Back" at bounding box center [1289, 84] width 45 height 25
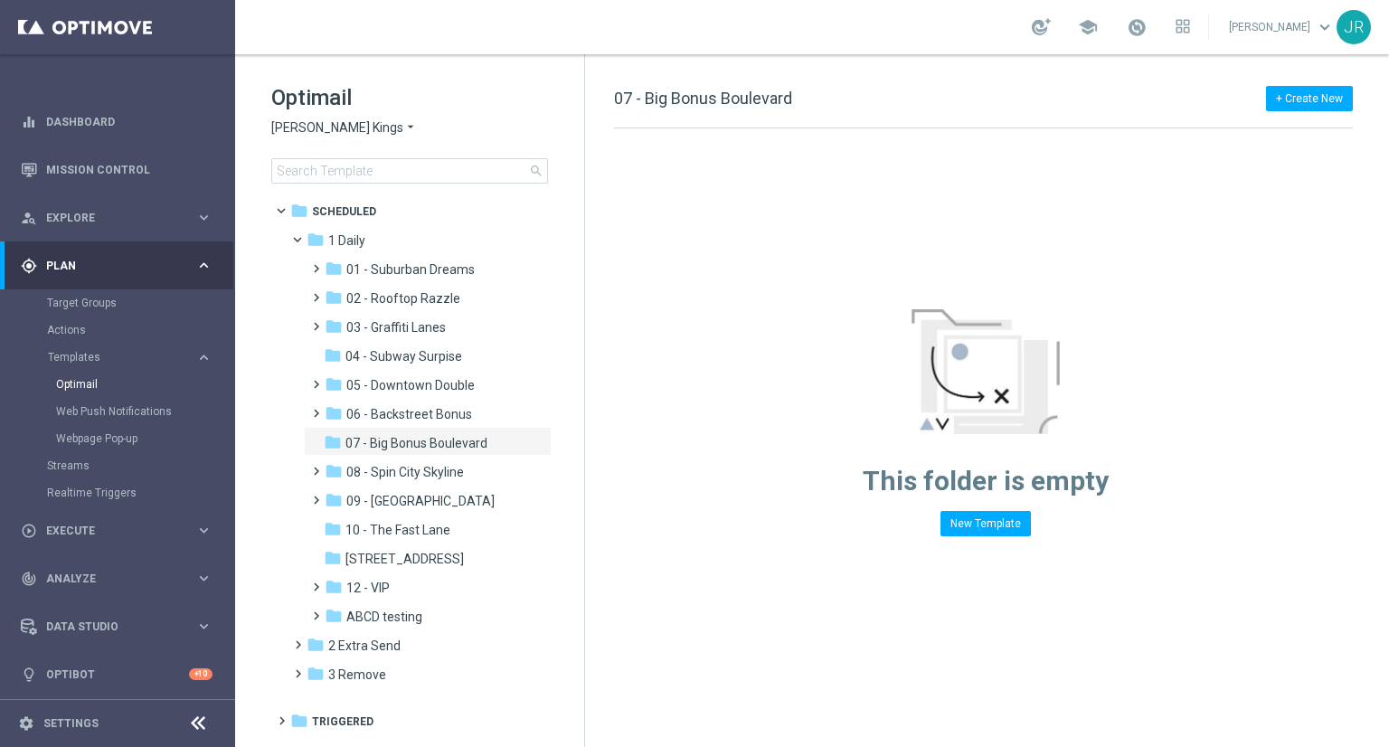
click at [299, 125] on span "[PERSON_NAME] Kings" at bounding box center [337, 127] width 132 height 17
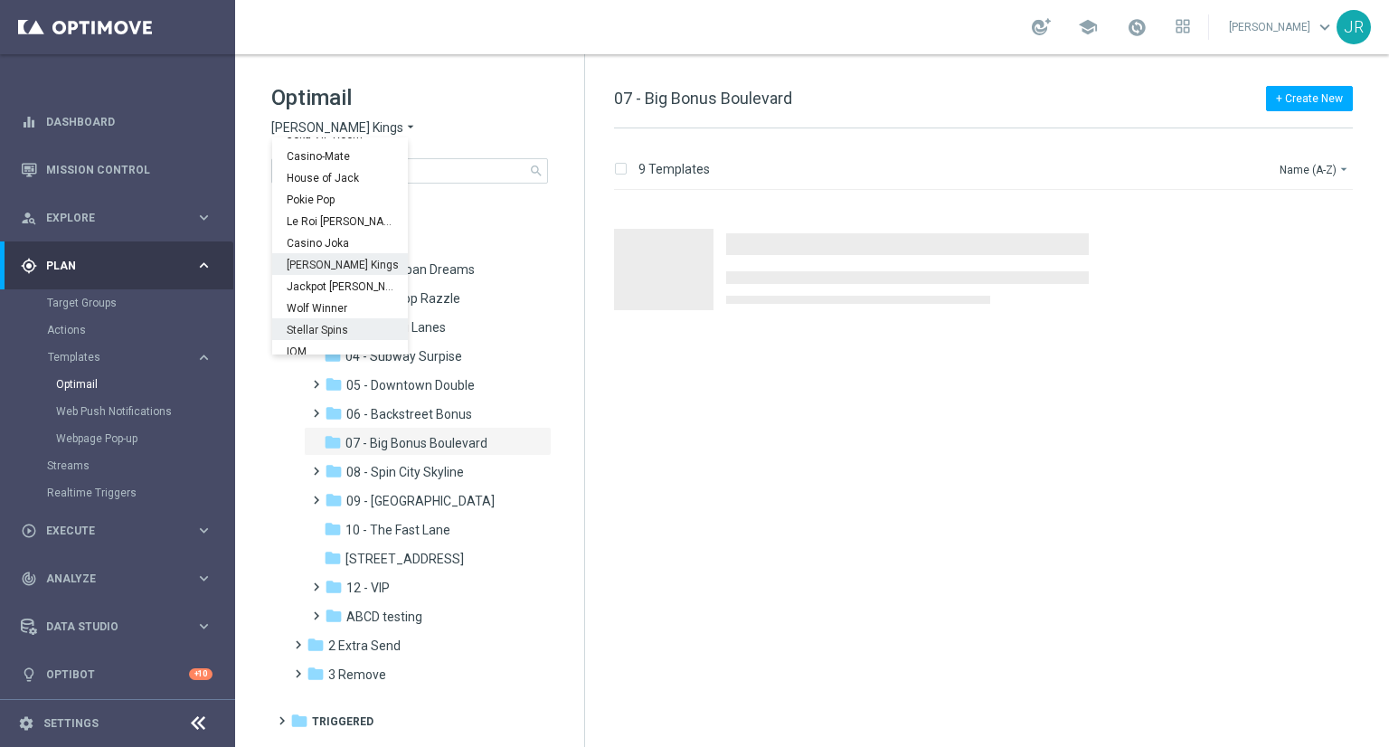
scroll to position [65, 0]
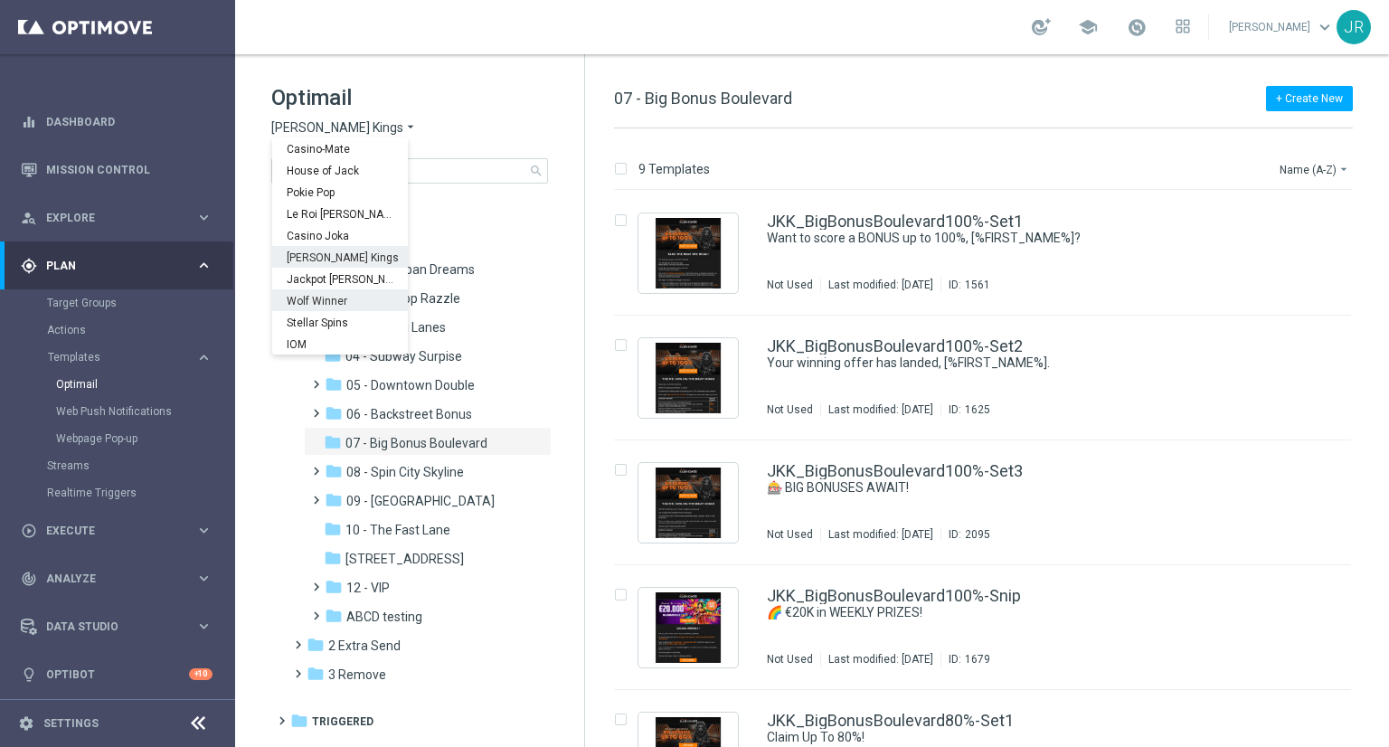
click at [315, 287] on div "Jackpot [PERSON_NAME]" at bounding box center [340, 279] width 136 height 22
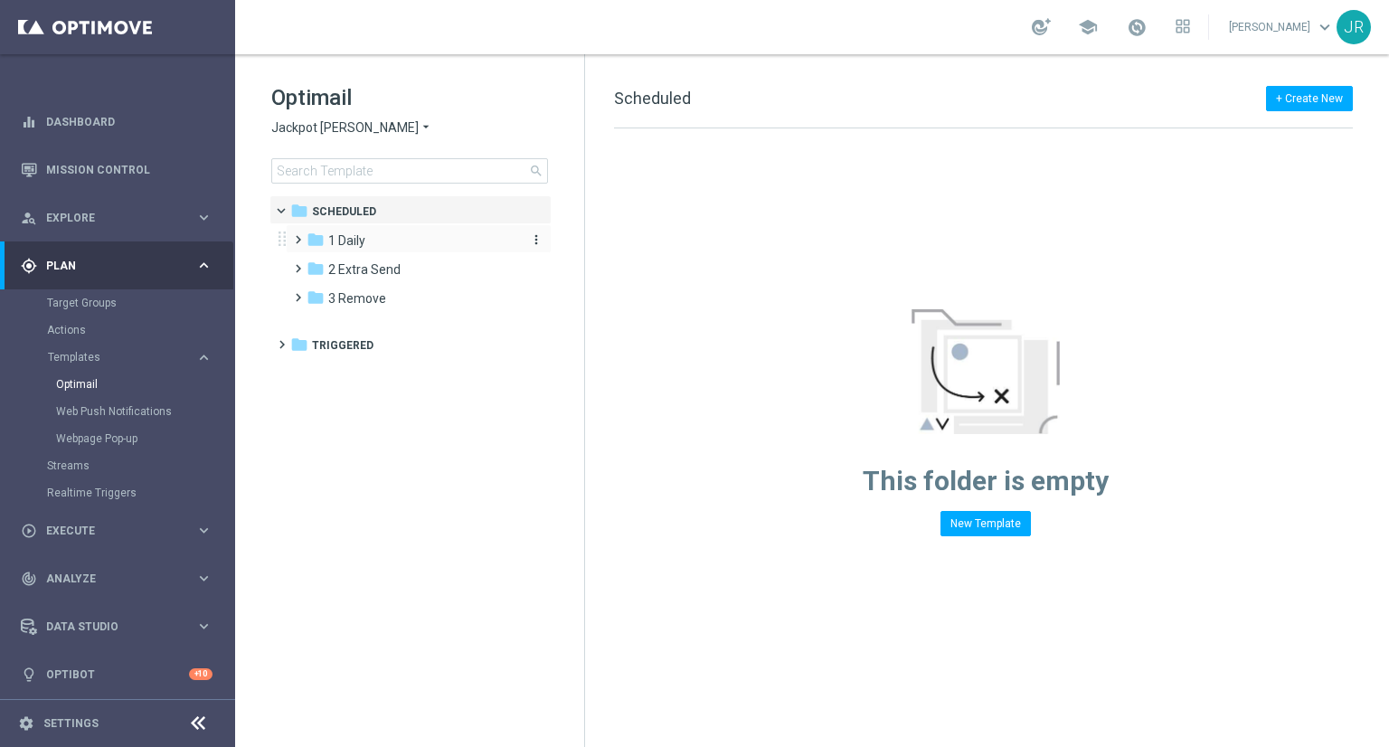
click at [330, 244] on span "1 Daily" at bounding box center [346, 240] width 37 height 16
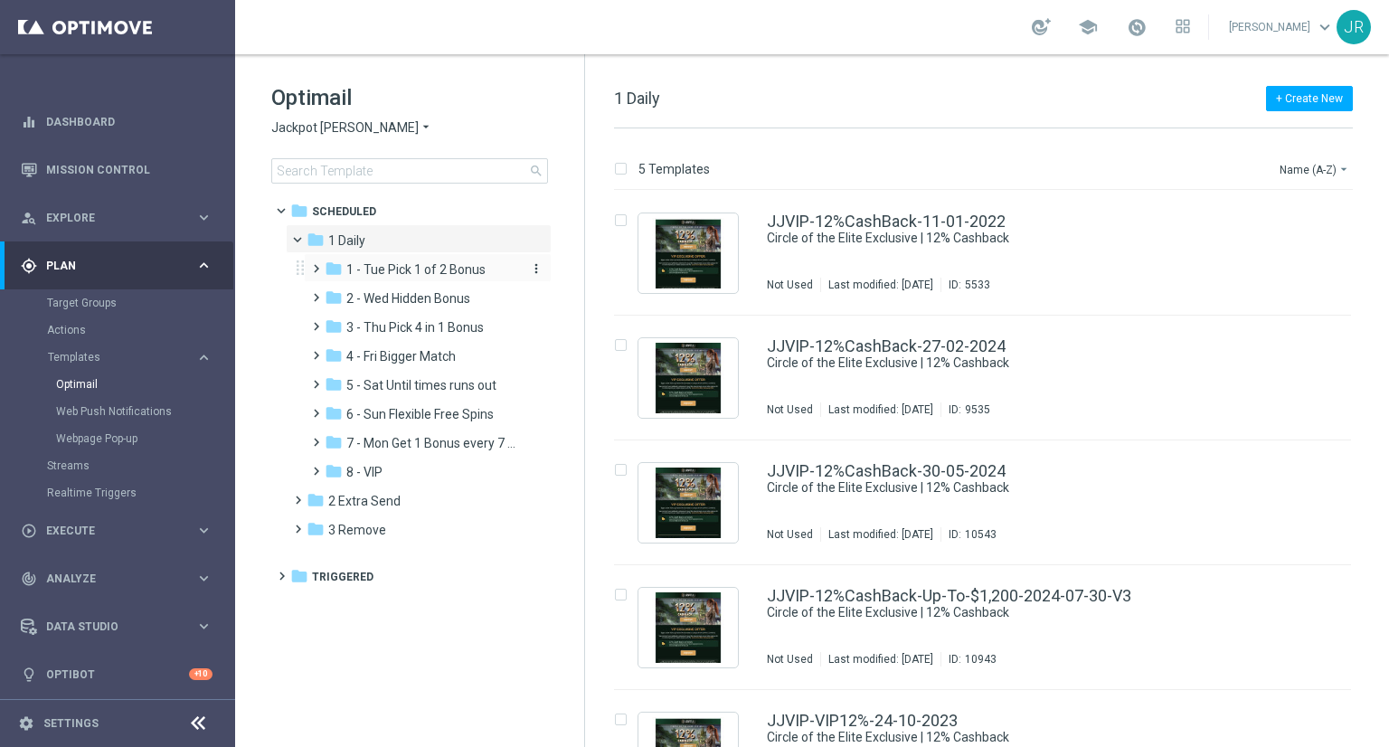
click at [386, 268] on span "1 - Tue Pick 1 of 2 Bonus" at bounding box center [415, 269] width 139 height 16
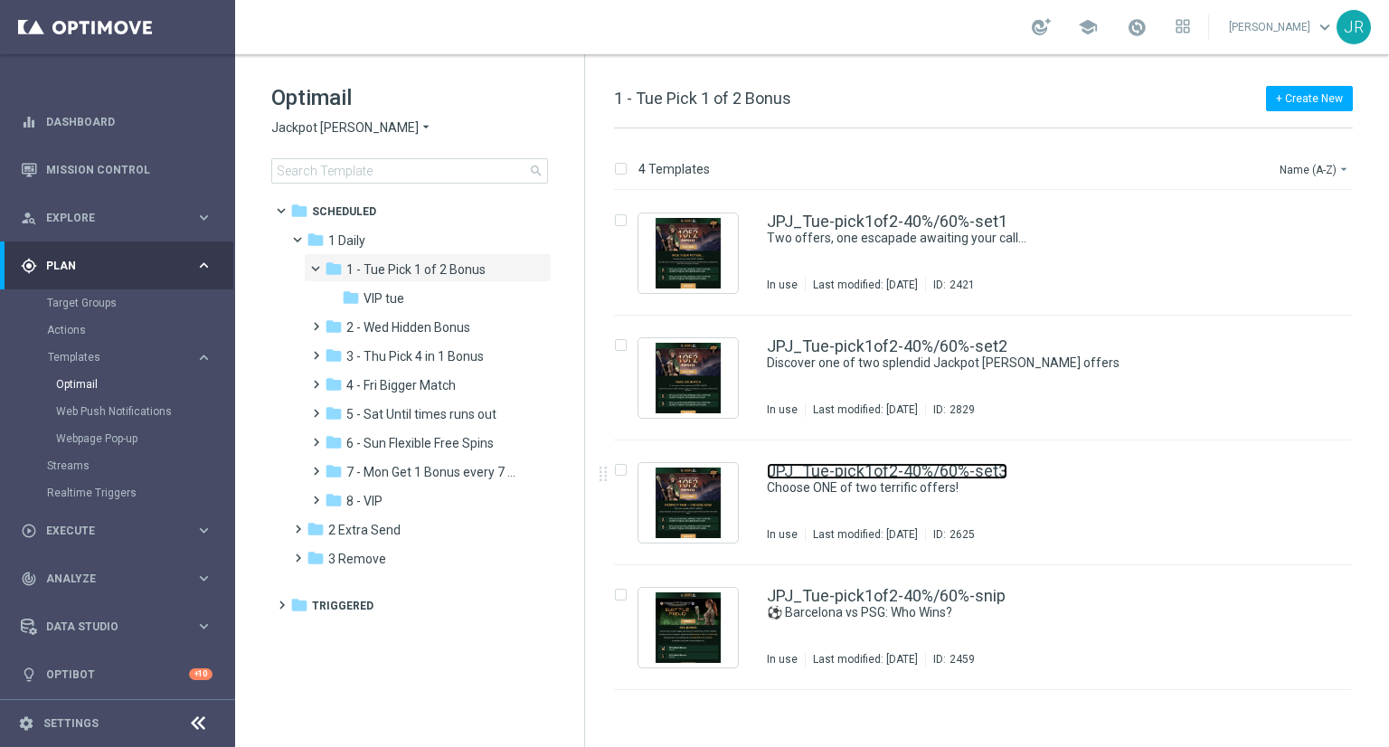
click at [901, 477] on link "JPJ_Tue-pick1of2-40%/60%-set3" at bounding box center [887, 471] width 241 height 16
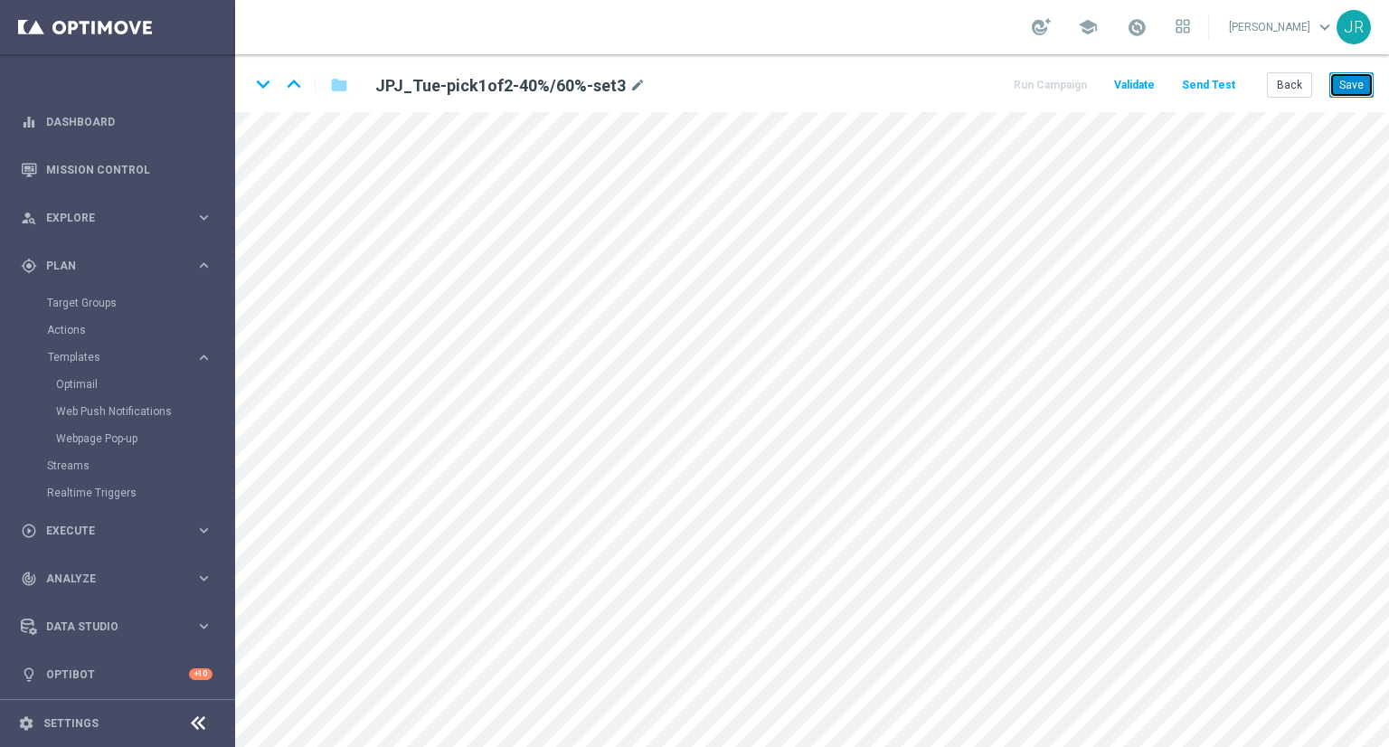
click at [1351, 84] on button "Save" at bounding box center [1352, 84] width 44 height 25
click at [1374, 76] on div "keyboard_arrow_down keyboard_arrow_up folder JPJ_Tue-pick1of2-40%/60%-set3 mode…" at bounding box center [812, 83] width 1154 height 58
click at [1365, 78] on button "Save" at bounding box center [1352, 84] width 44 height 25
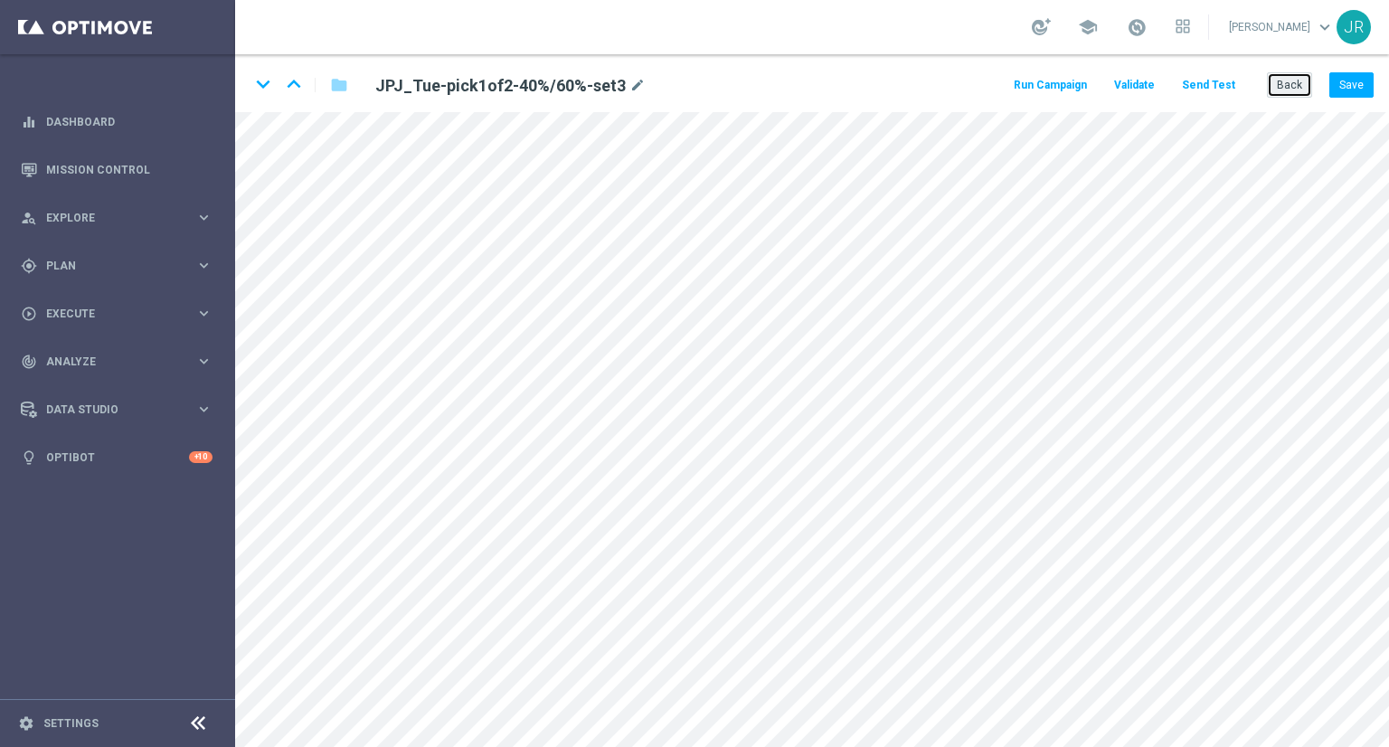
drag, startPoint x: 1296, startPoint y: 90, endPoint x: 1240, endPoint y: 101, distance: 57.1
click at [1295, 90] on button "Back" at bounding box center [1289, 84] width 45 height 25
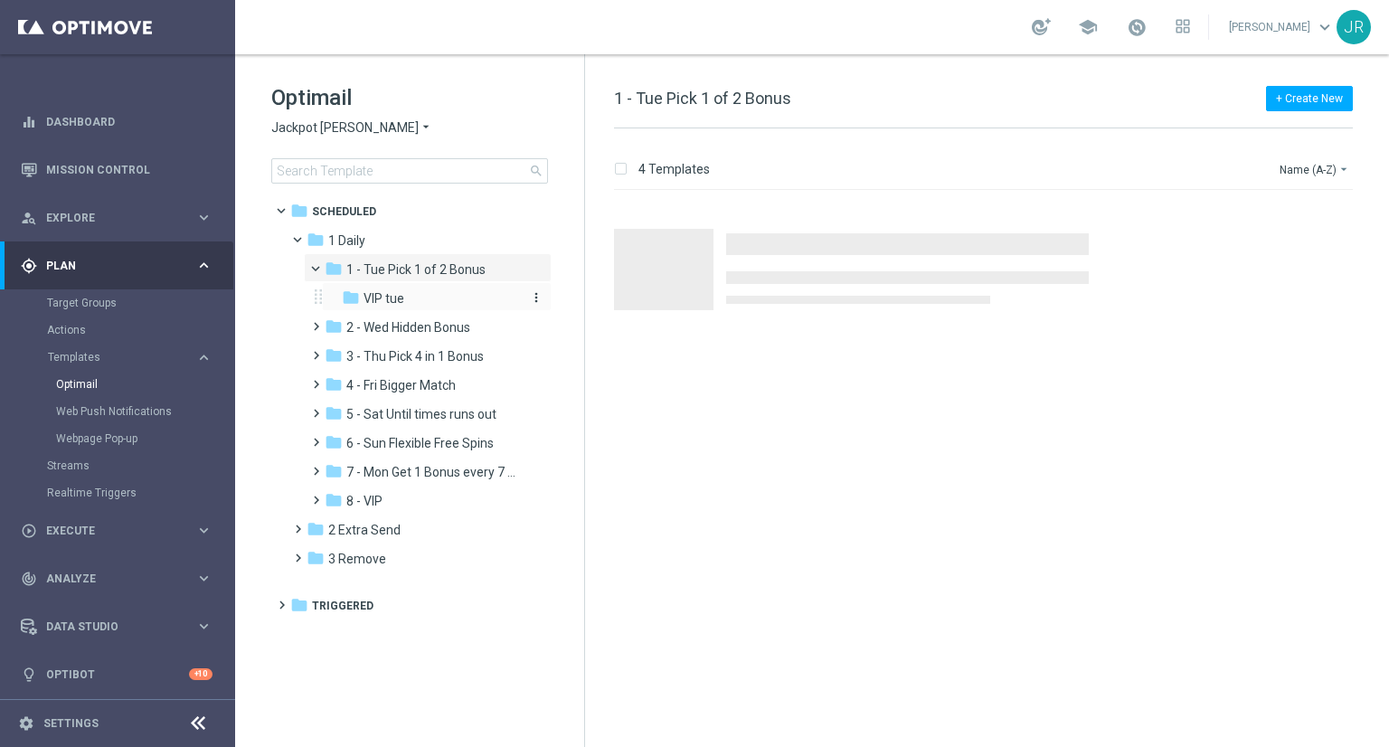
click at [379, 298] on span "VIP tue" at bounding box center [384, 298] width 41 height 16
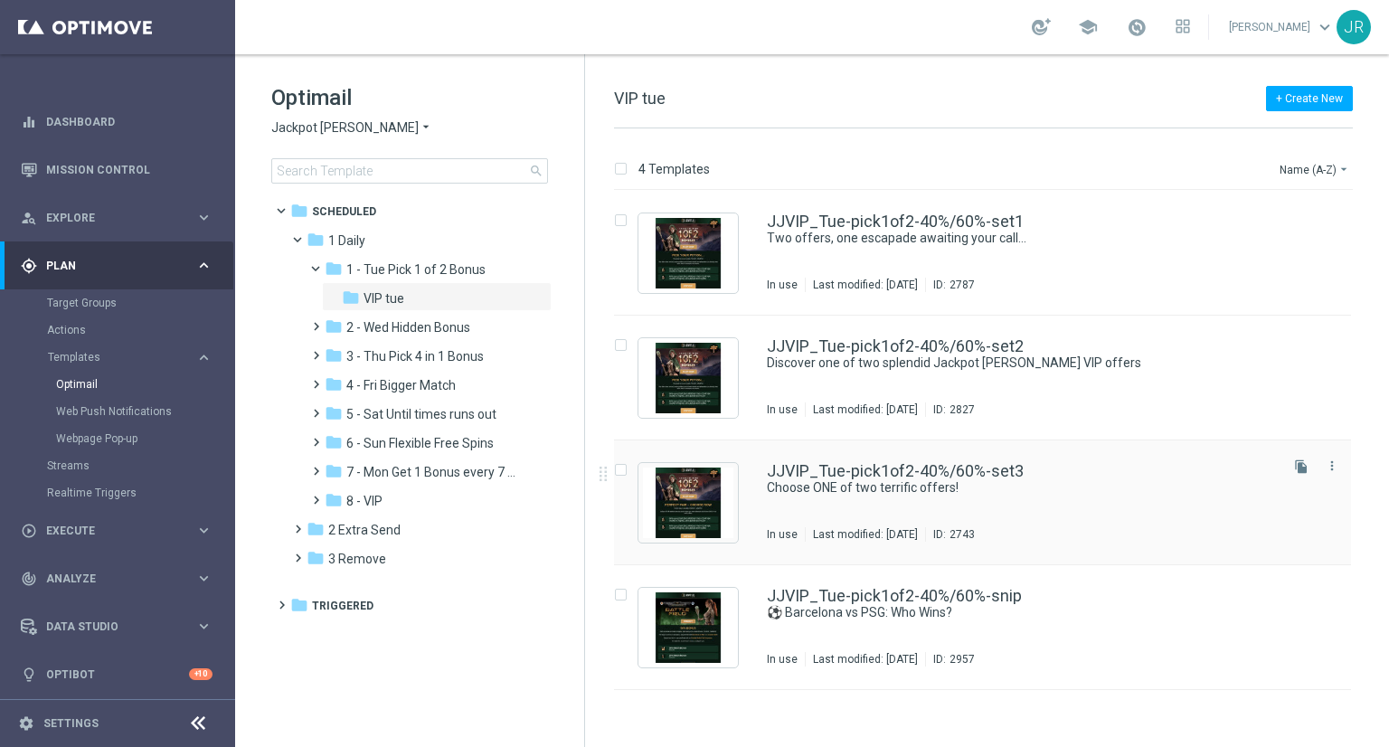
click at [847, 503] on div "JJVIP_Tue-pick1of2-40%/60%-set3 Choose ONE of two terrific offers! In use Last …" at bounding box center [1021, 502] width 508 height 79
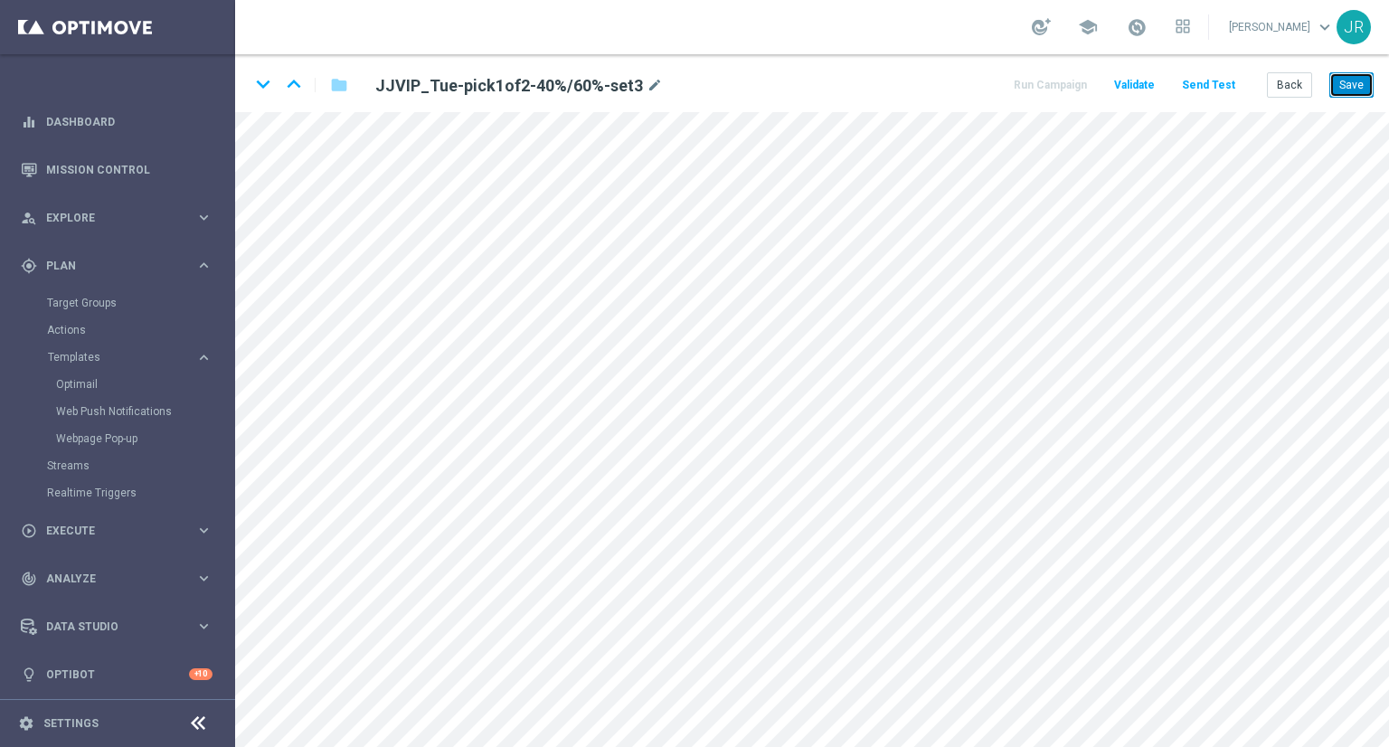
drag, startPoint x: 1357, startPoint y: 78, endPoint x: 1370, endPoint y: 91, distance: 19.2
click at [1357, 81] on button "Save" at bounding box center [1352, 84] width 44 height 25
click at [1354, 84] on button "Save" at bounding box center [1352, 84] width 44 height 25
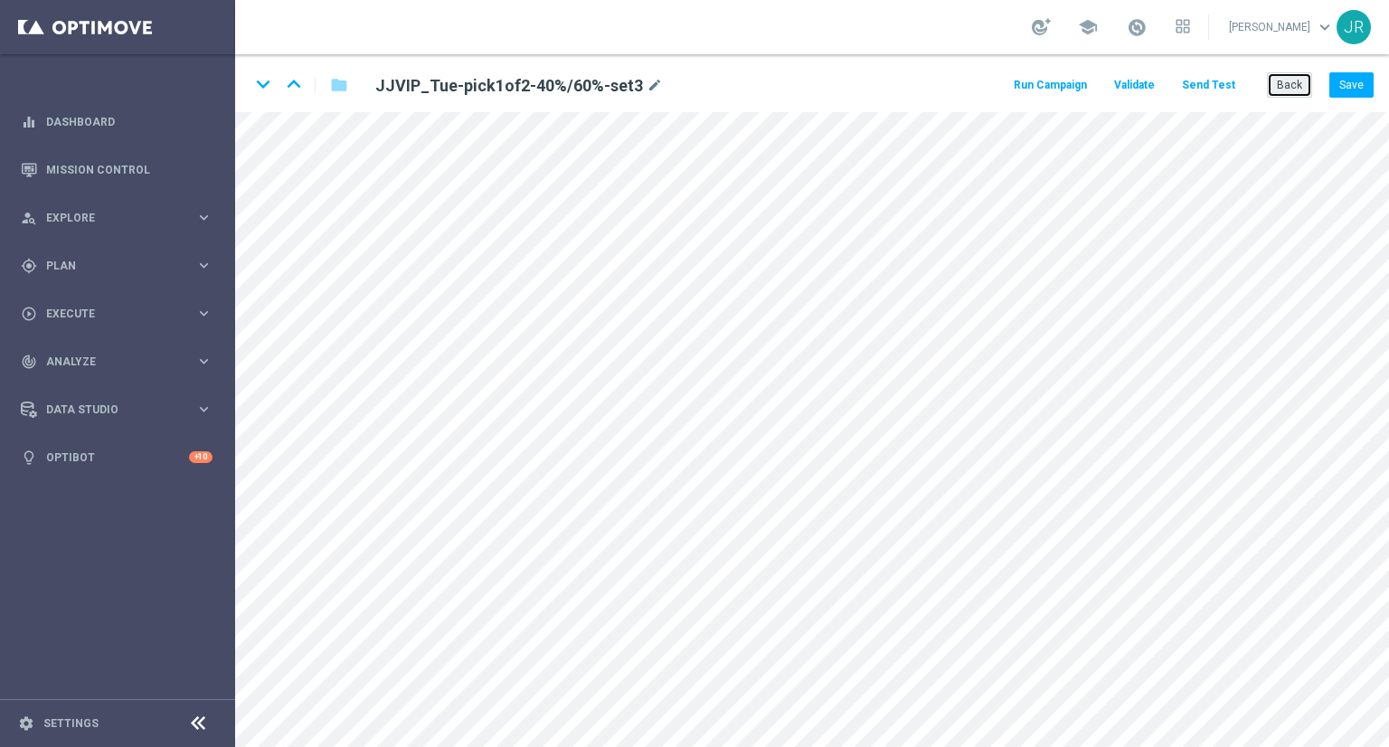
click at [1294, 88] on button "Back" at bounding box center [1289, 84] width 45 height 25
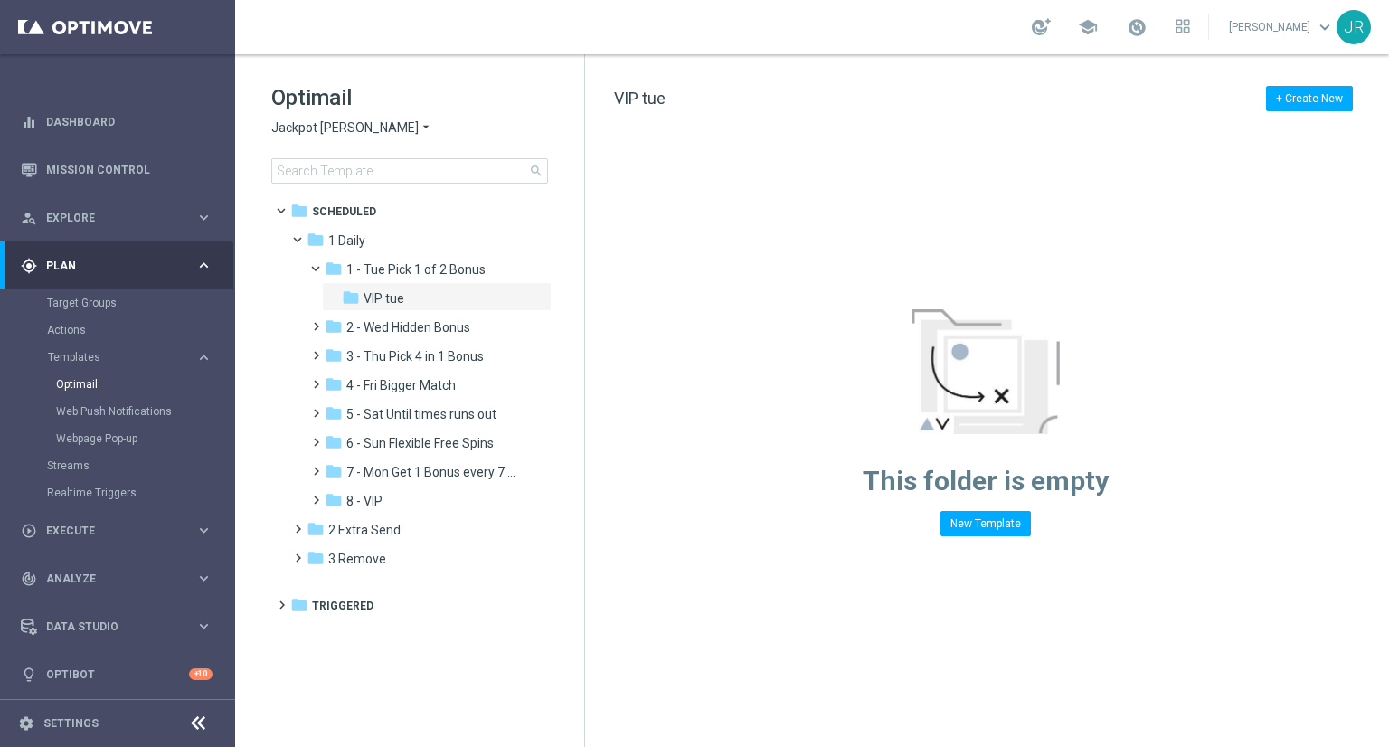
click at [308, 122] on span "Jackpot [PERSON_NAME]" at bounding box center [344, 127] width 147 height 17
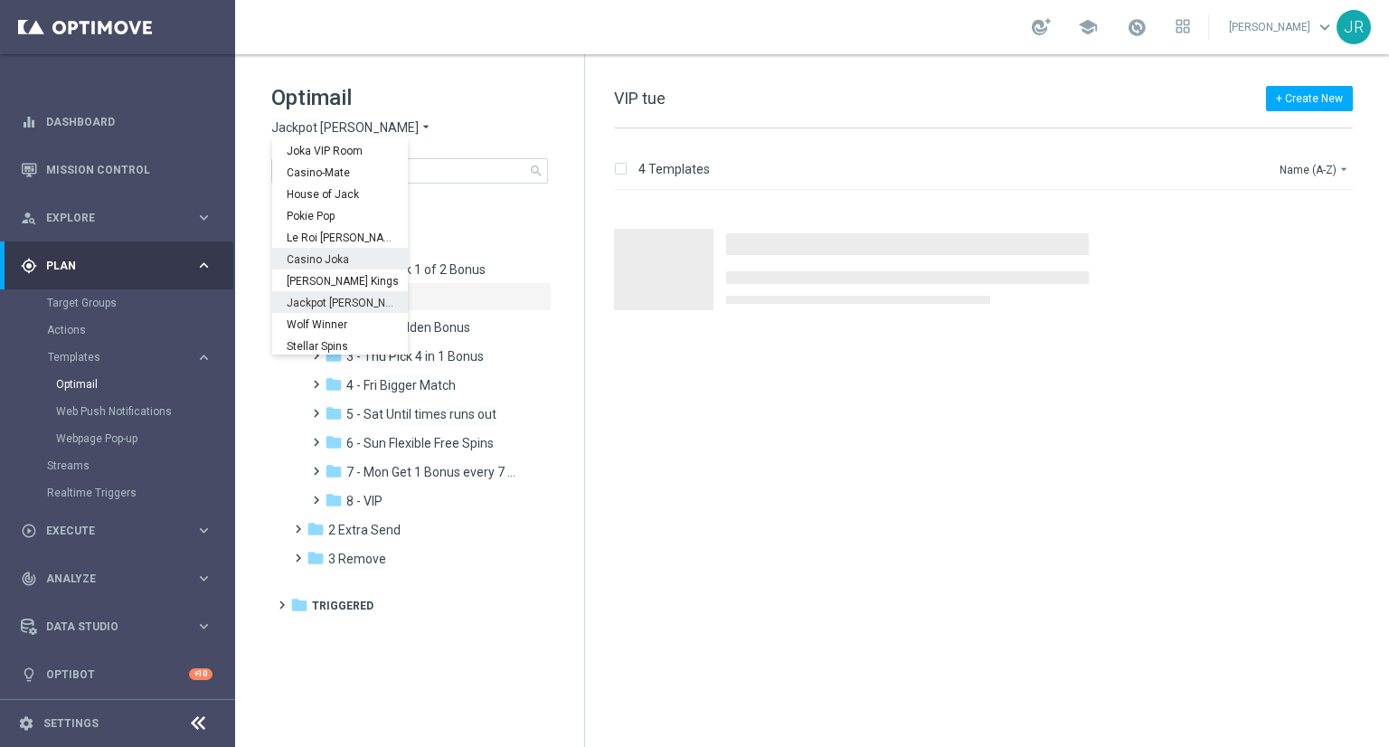
scroll to position [65, 0]
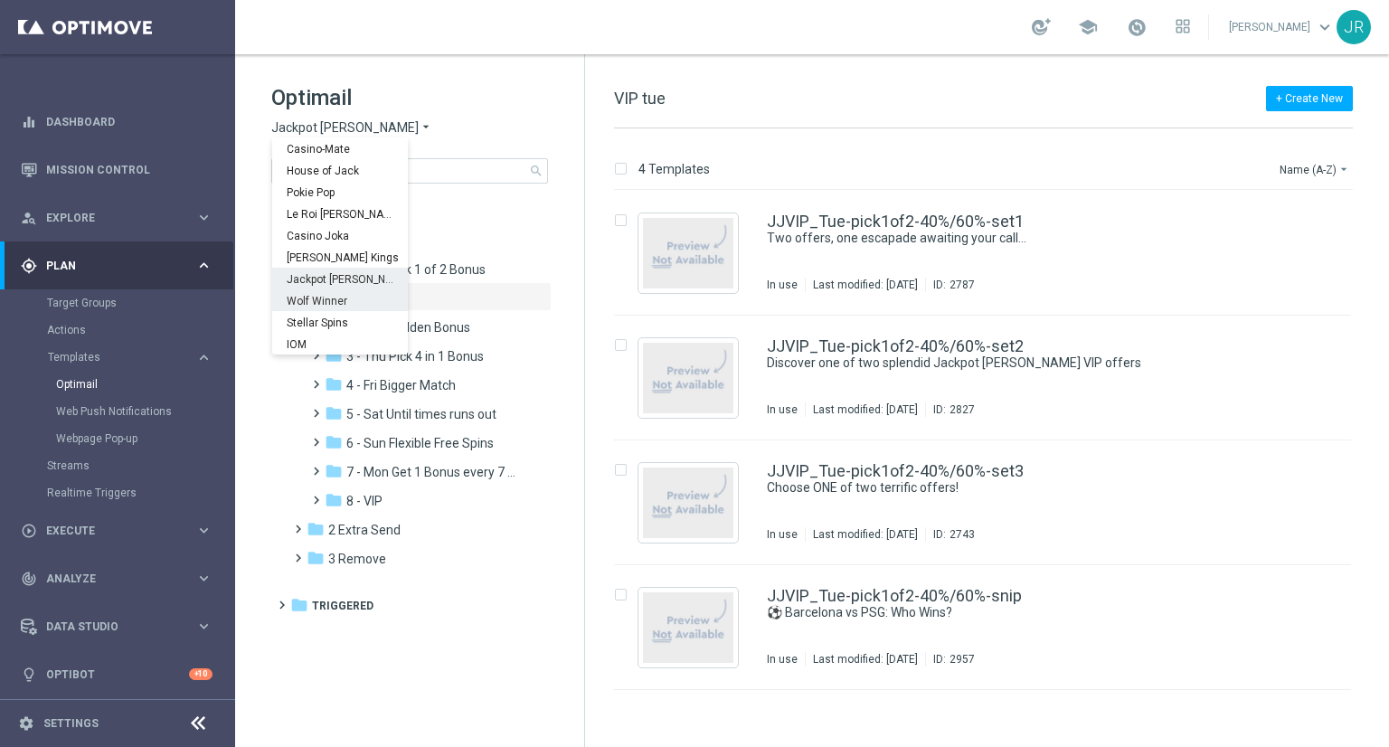
click at [0, 0] on span "Wolf Winner" at bounding box center [0, 0] width 0 height 0
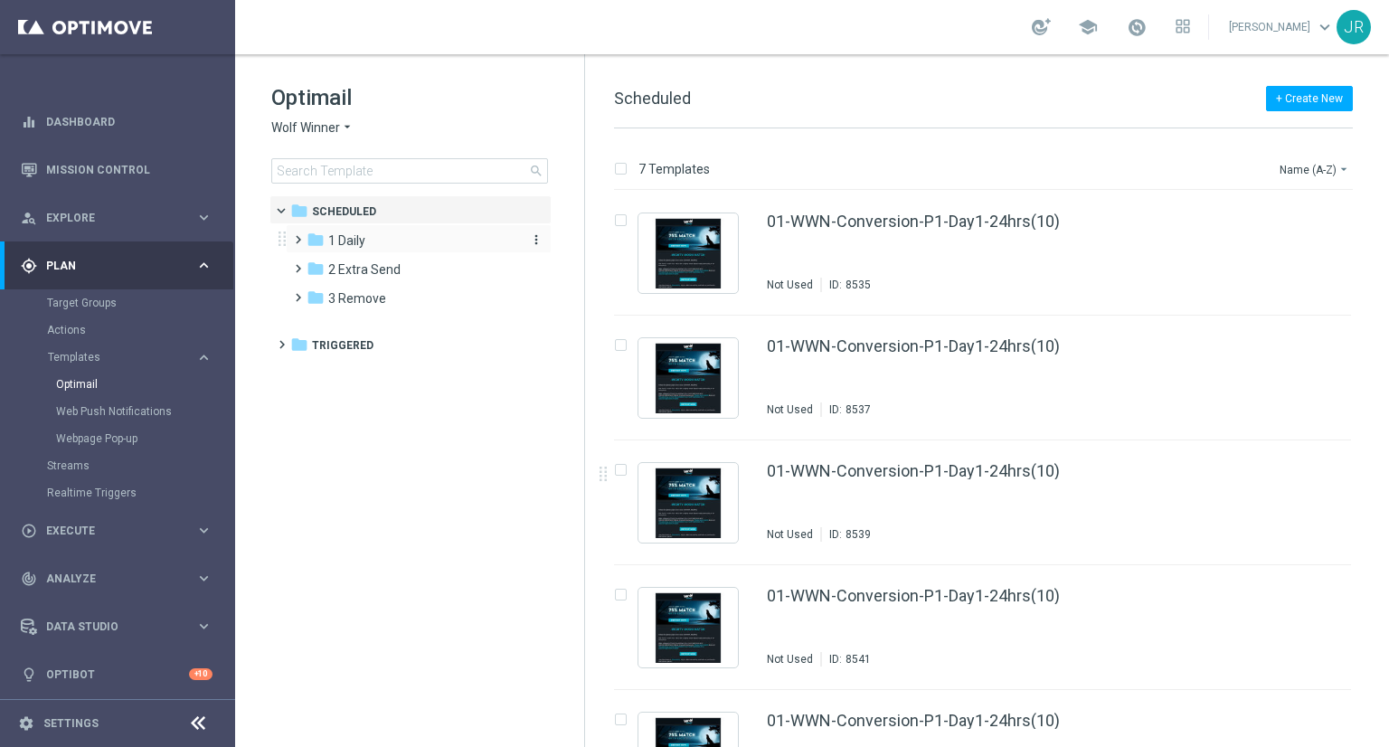
click at [347, 238] on span "1 Daily" at bounding box center [346, 240] width 37 height 16
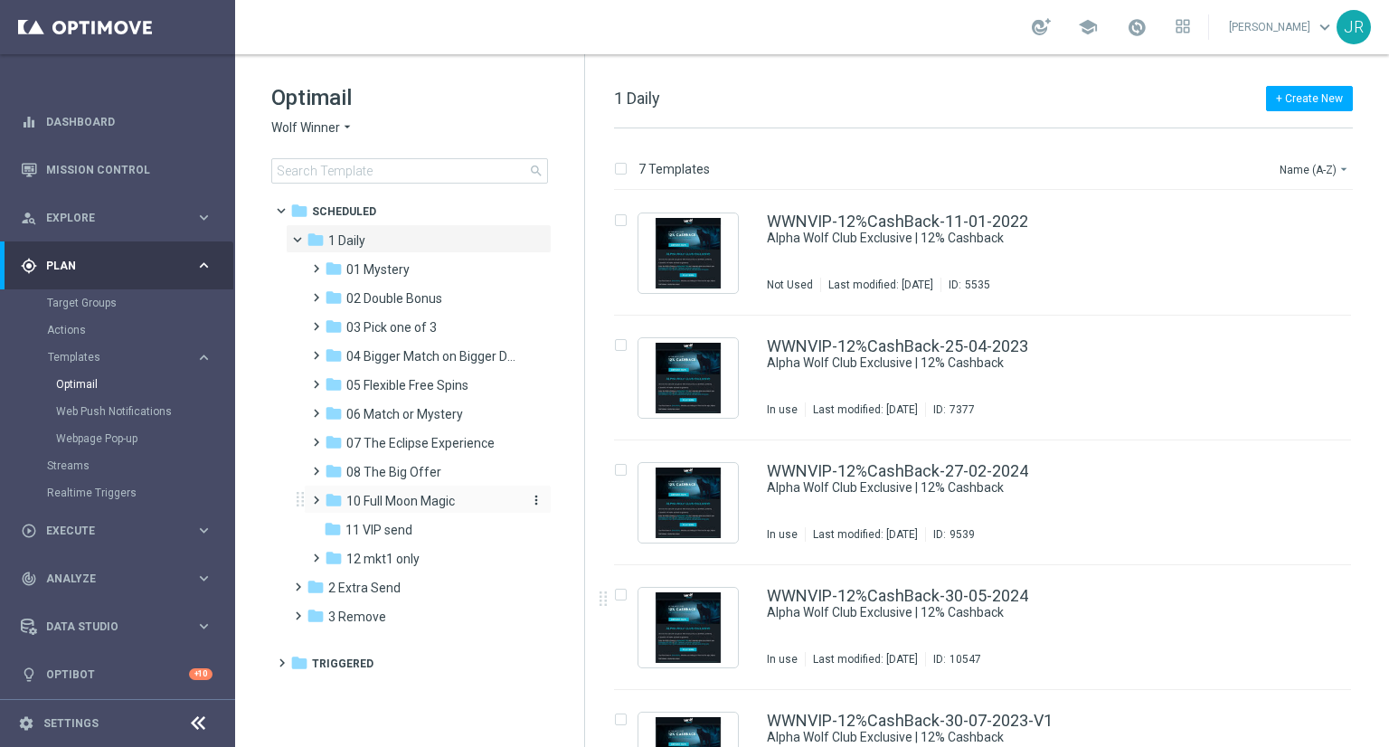
click at [392, 500] on span "10 Full Moon Magic" at bounding box center [400, 501] width 109 height 16
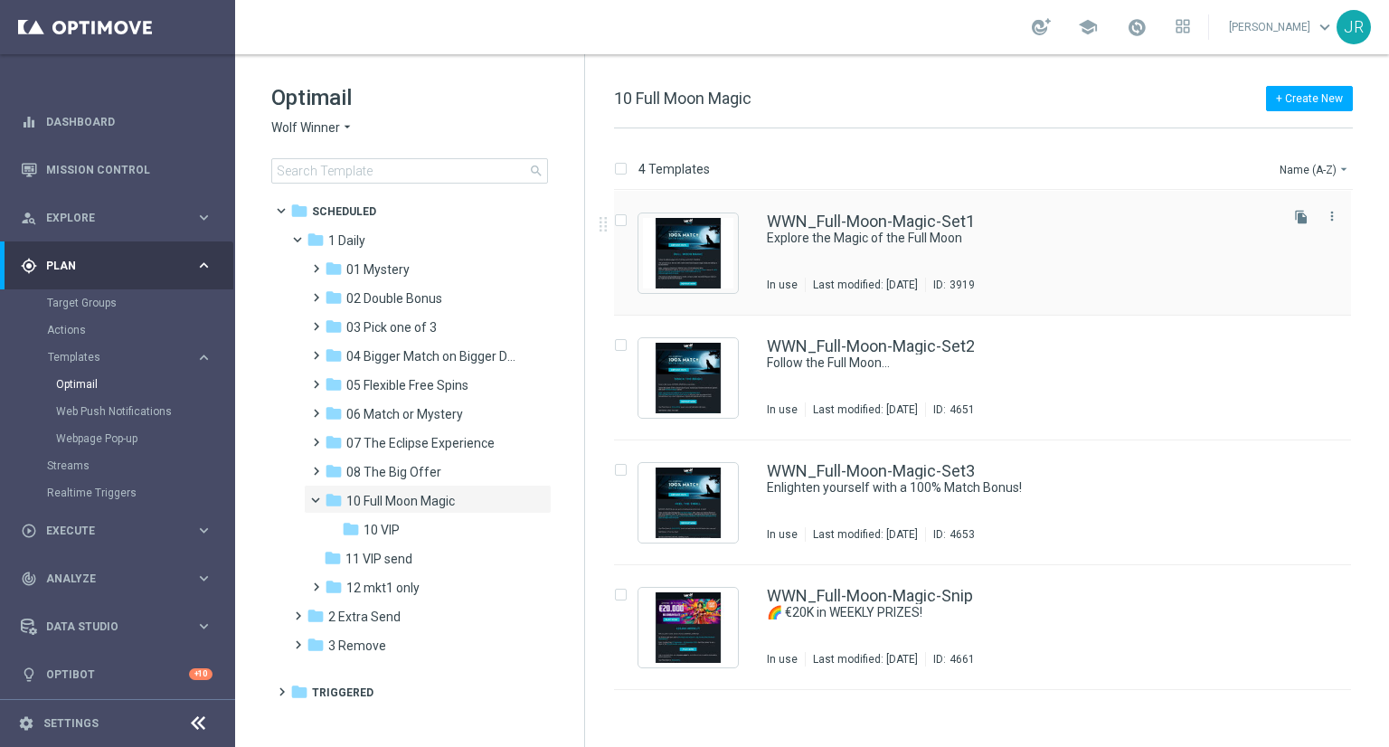
click at [850, 251] on div "WWN_Full-Moon-Magic-Set1 Explore the Magic of the Full Moon In use Last modifie…" at bounding box center [1021, 252] width 508 height 79
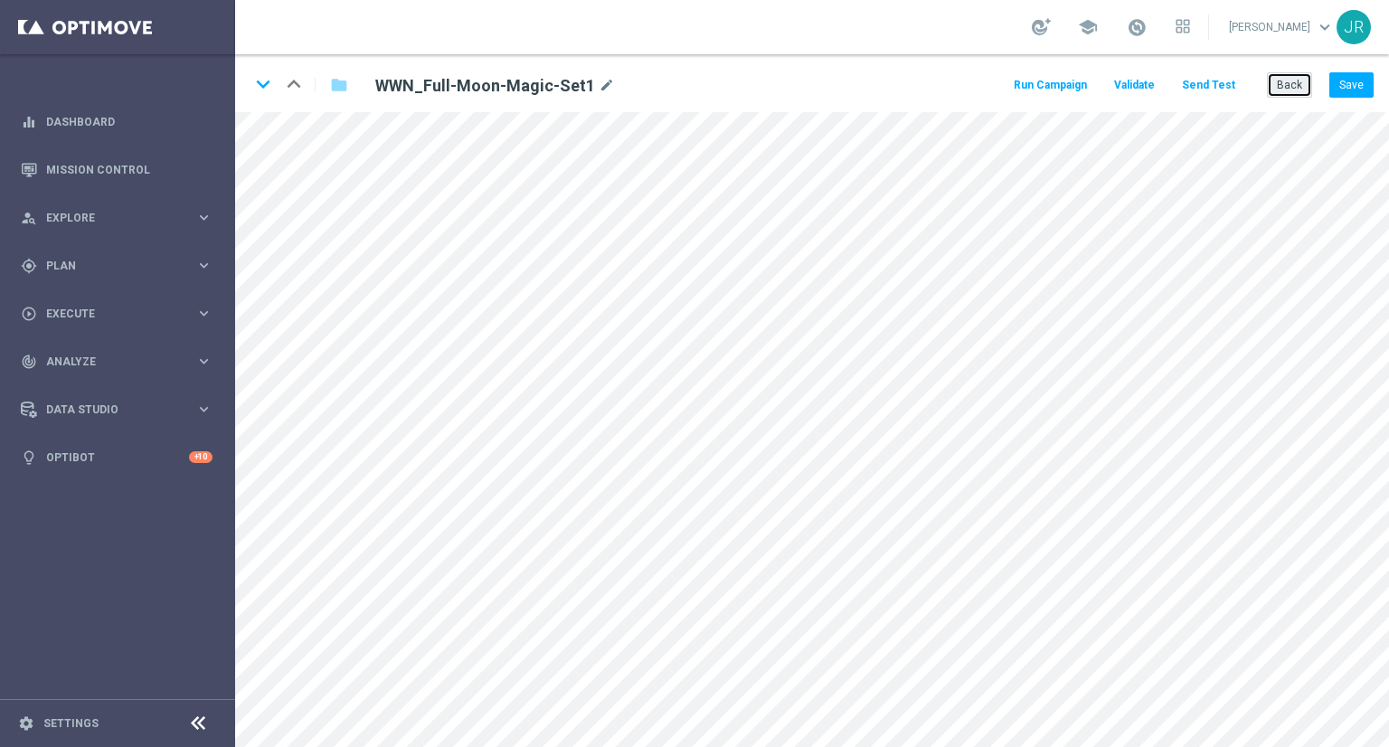
click at [1287, 93] on button "Back" at bounding box center [1289, 84] width 45 height 25
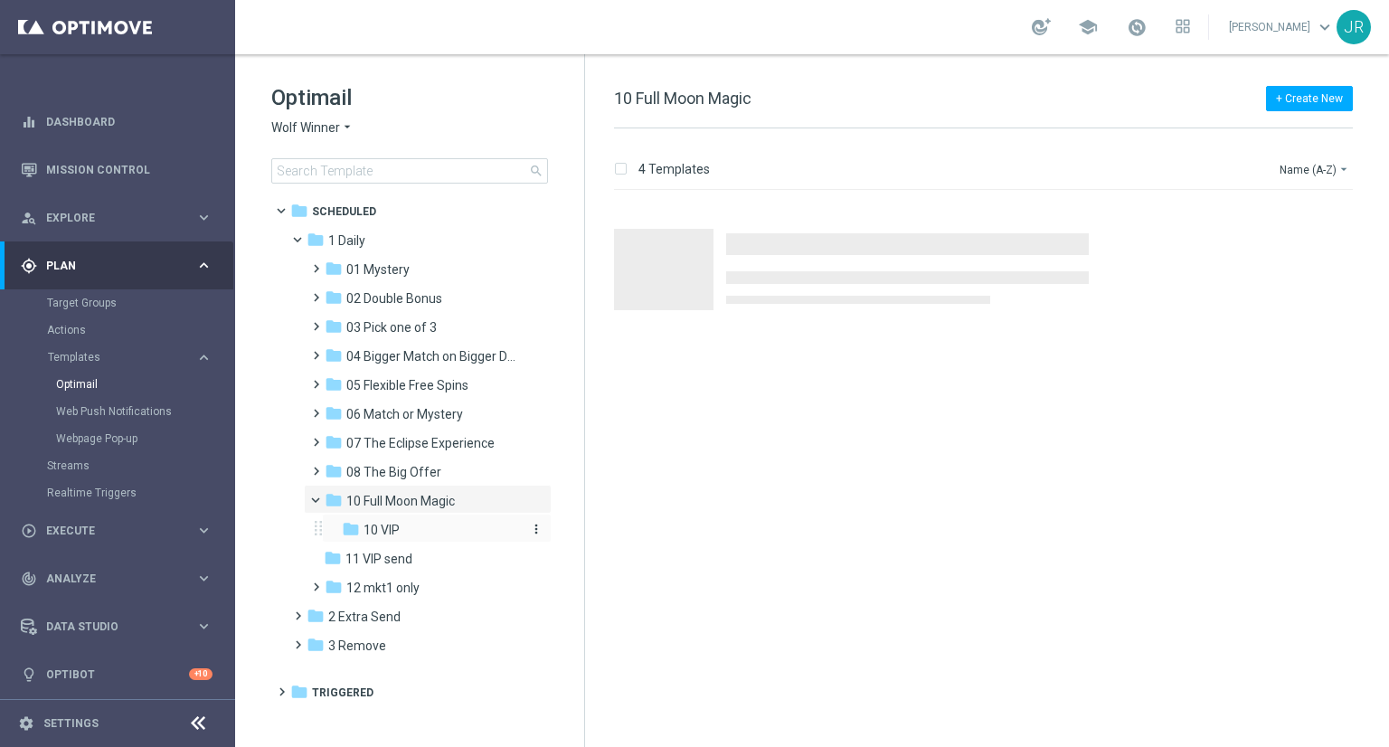
click at [437, 533] on div "folder 10 VIP" at bounding box center [431, 530] width 178 height 21
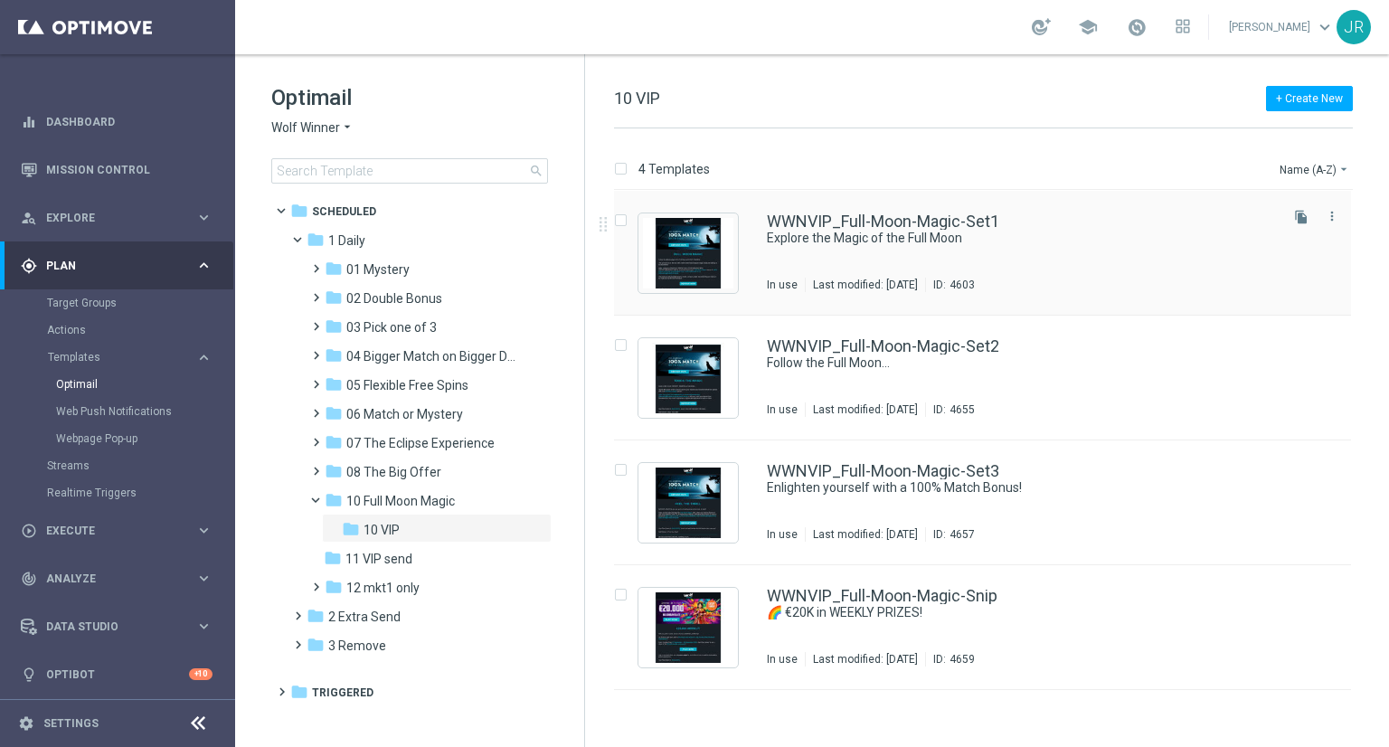
click at [789, 258] on div "WWNVIP_Full-Moon-Magic-Set1 Explore the Magic of the Full Moon In use Last modi…" at bounding box center [1021, 252] width 508 height 79
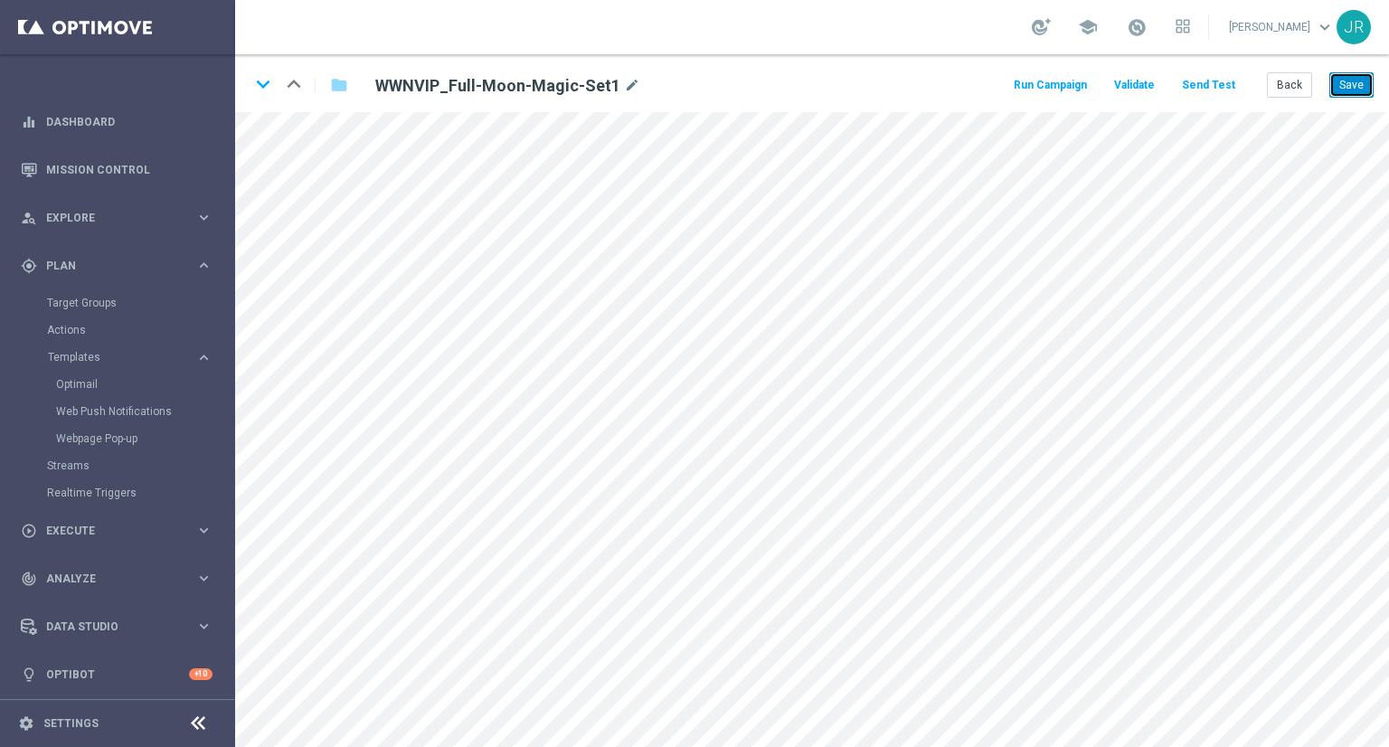
click at [1353, 90] on button "Save" at bounding box center [1352, 84] width 44 height 25
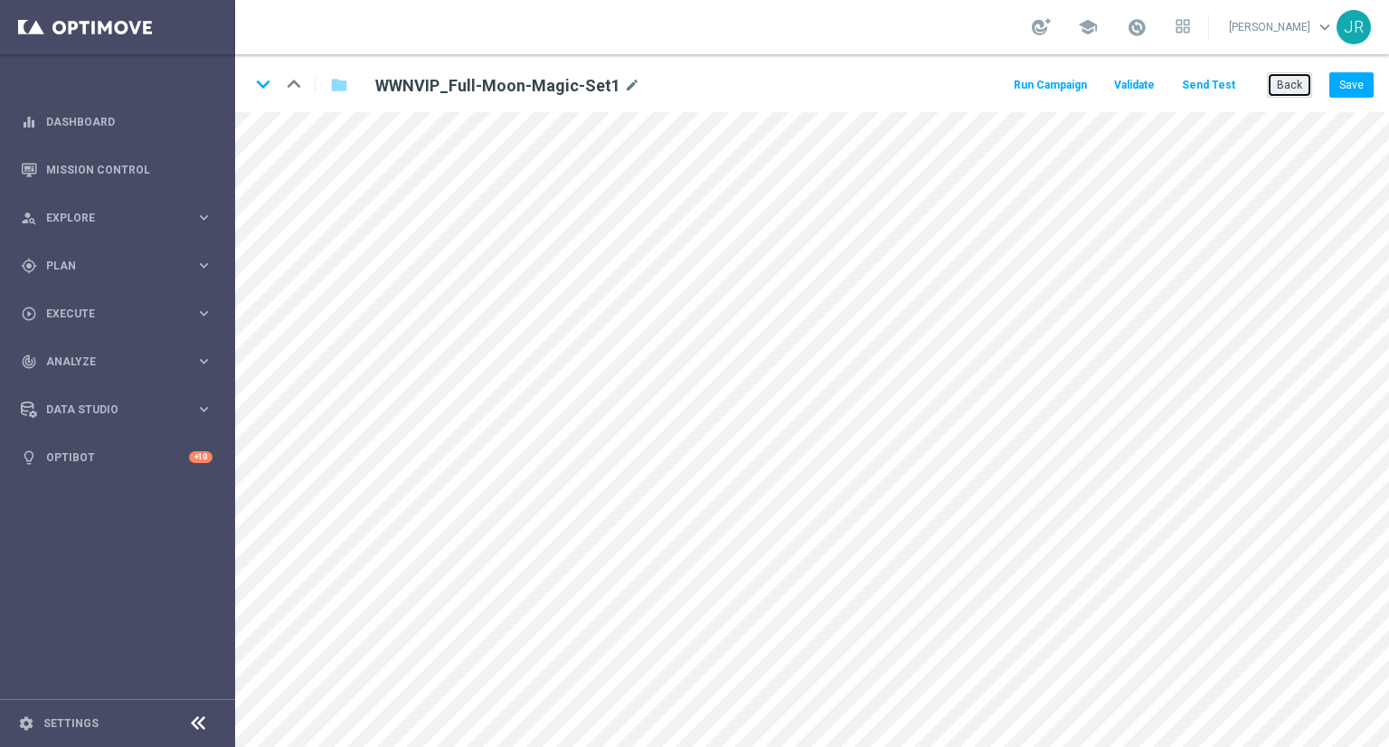
drag, startPoint x: 1296, startPoint y: 90, endPoint x: 1255, endPoint y: 107, distance: 45.0
click at [1293, 90] on button "Back" at bounding box center [1289, 84] width 45 height 25
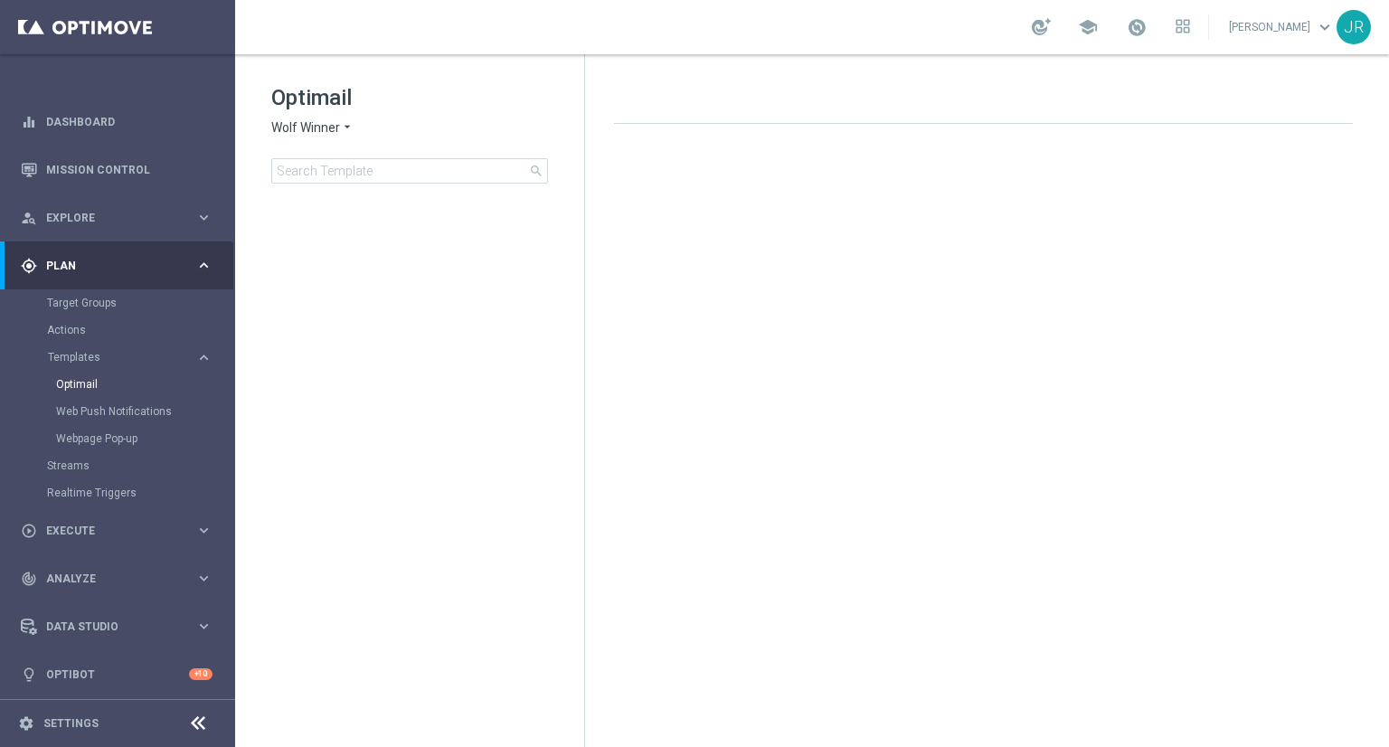
click at [299, 125] on span "Wolf Winner" at bounding box center [305, 127] width 69 height 17
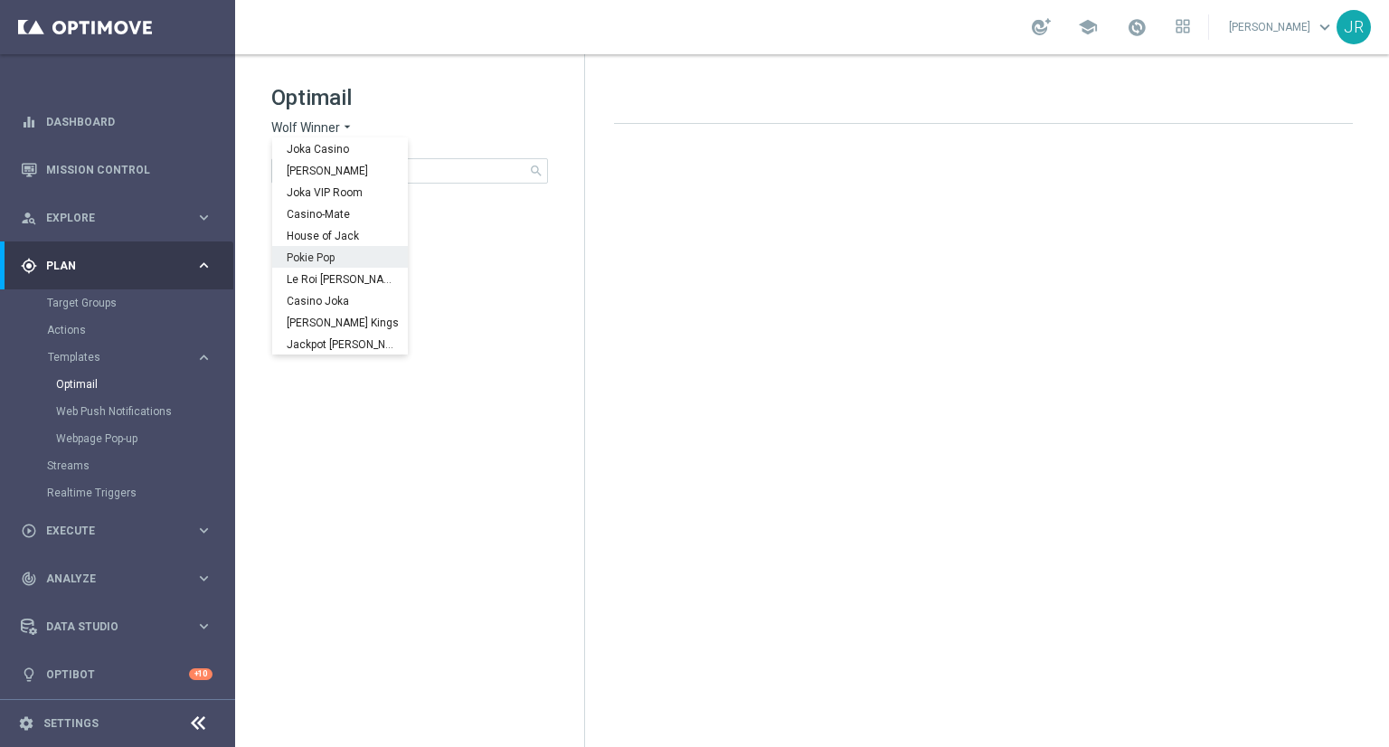
scroll to position [65, 0]
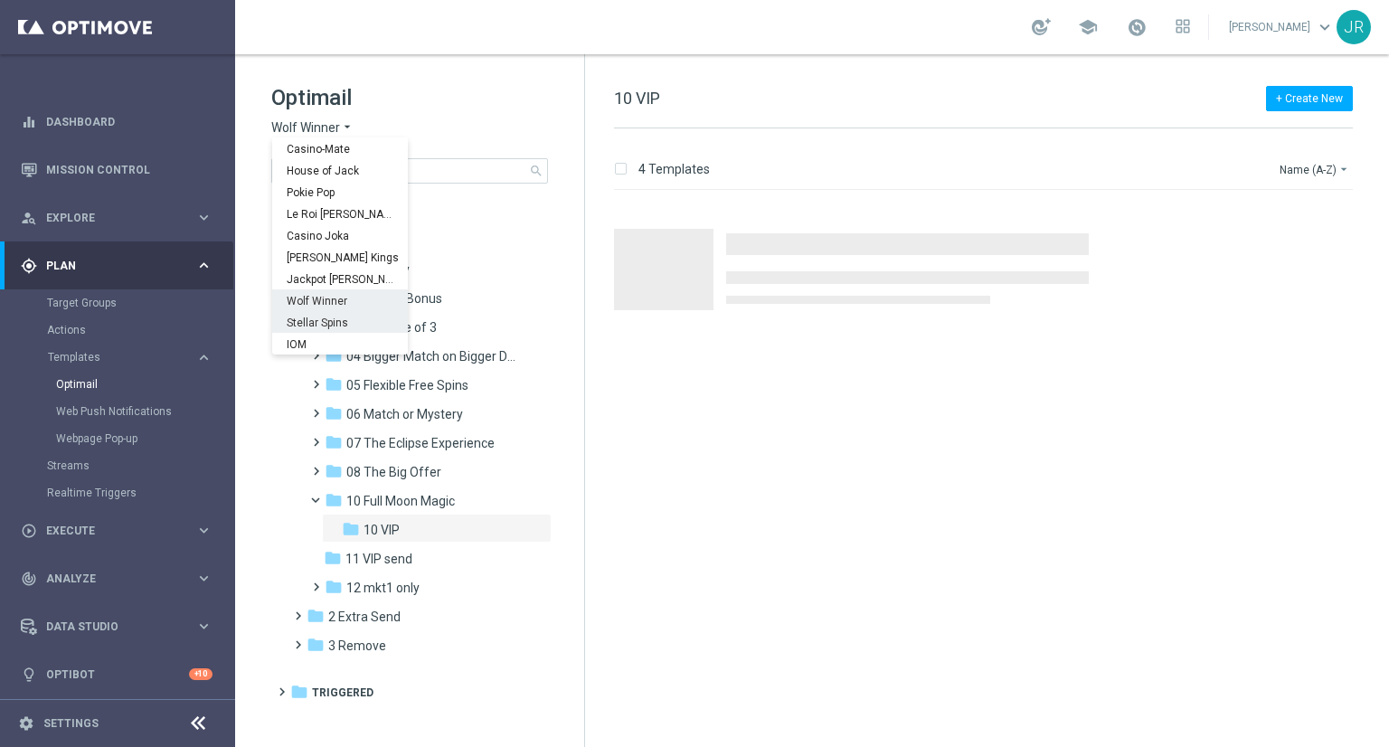
click at [0, 0] on span "Stellar Spins" at bounding box center [0, 0] width 0 height 0
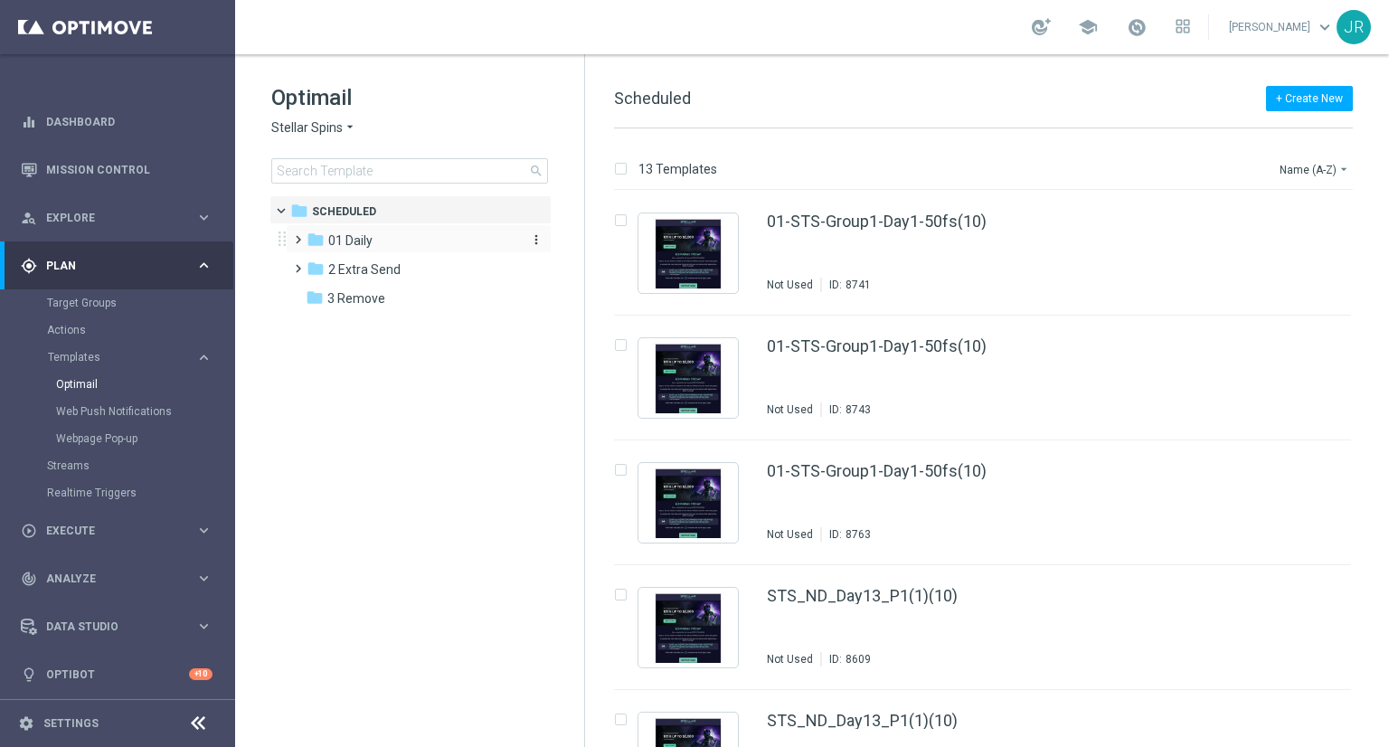
click at [377, 233] on div "folder 01 Daily" at bounding box center [411, 241] width 208 height 21
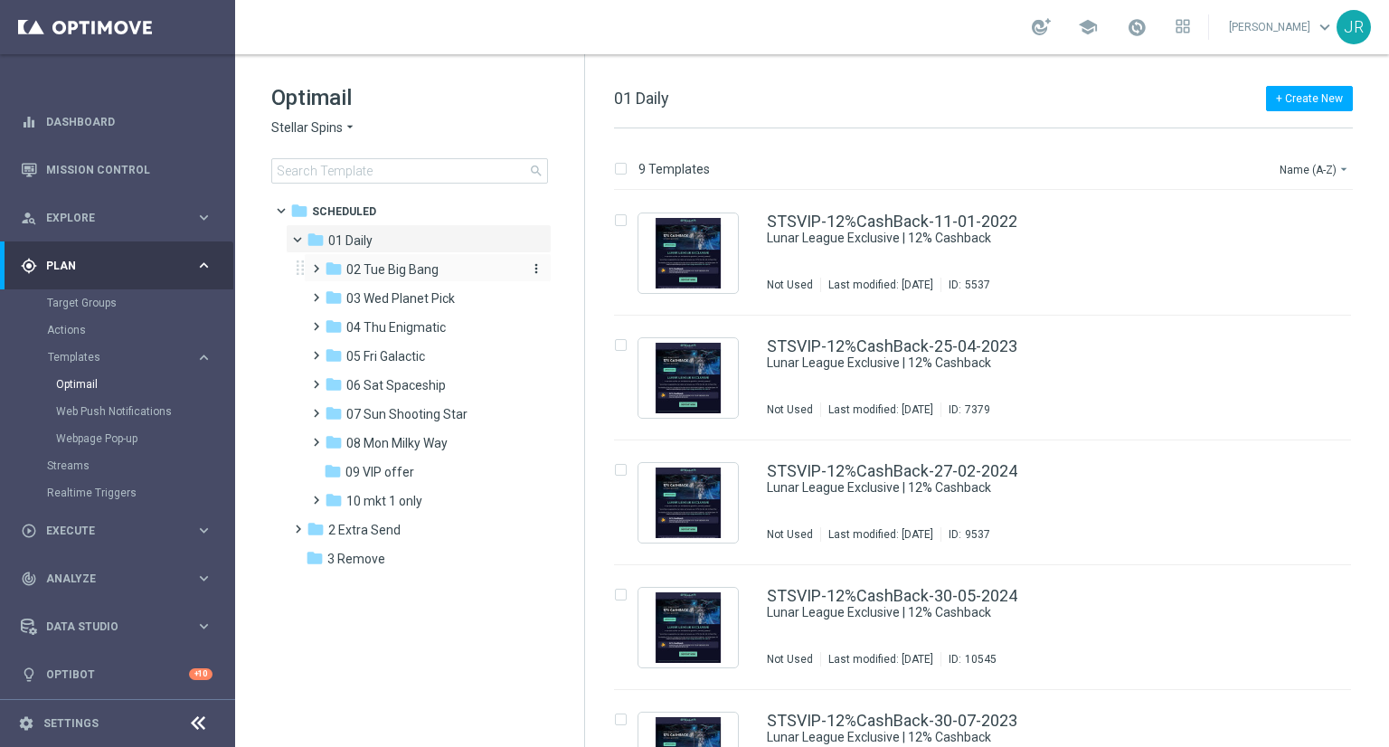
click at [384, 269] on span "02 Tue Big Bang" at bounding box center [392, 269] width 92 height 16
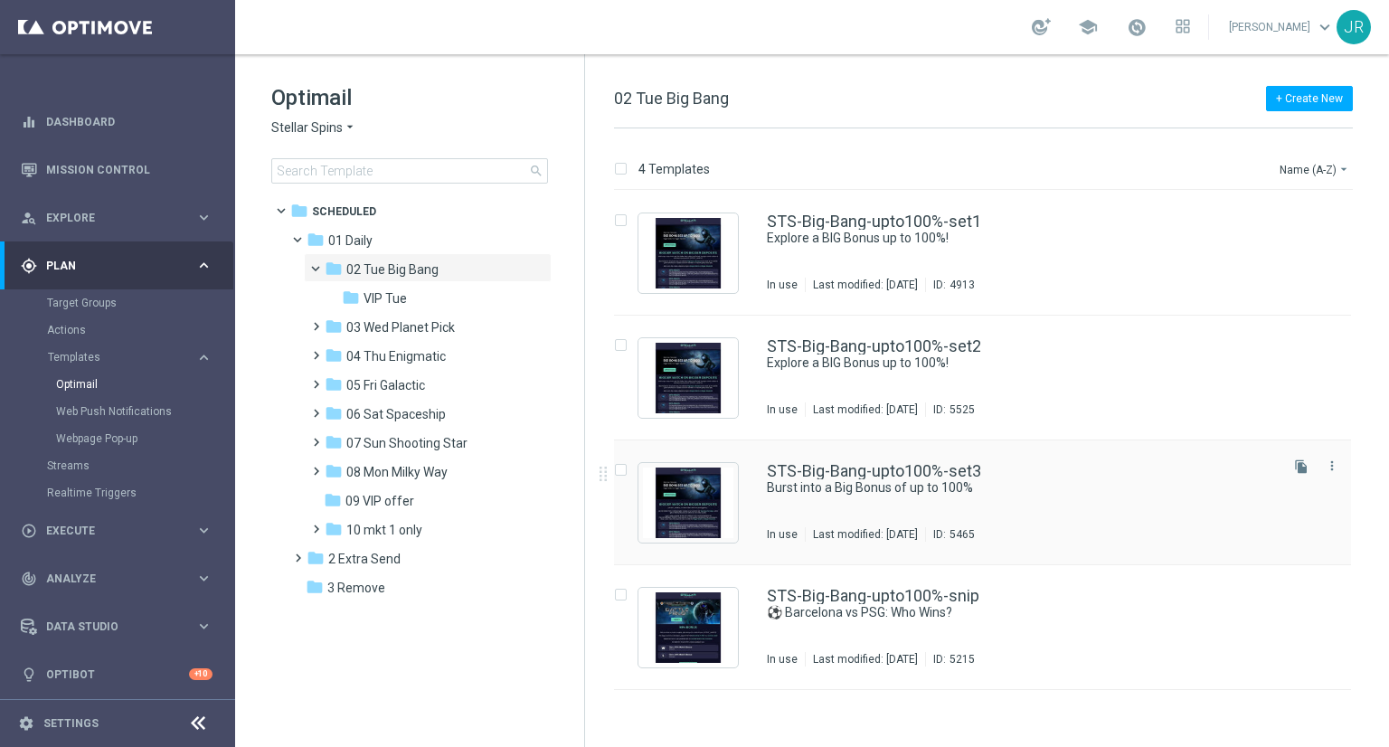
click at [977, 499] on div "STS-Big-Bang-upto100%-set3 Burst into a Big Bonus of up to 100% In use Last mod…" at bounding box center [1021, 502] width 508 height 79
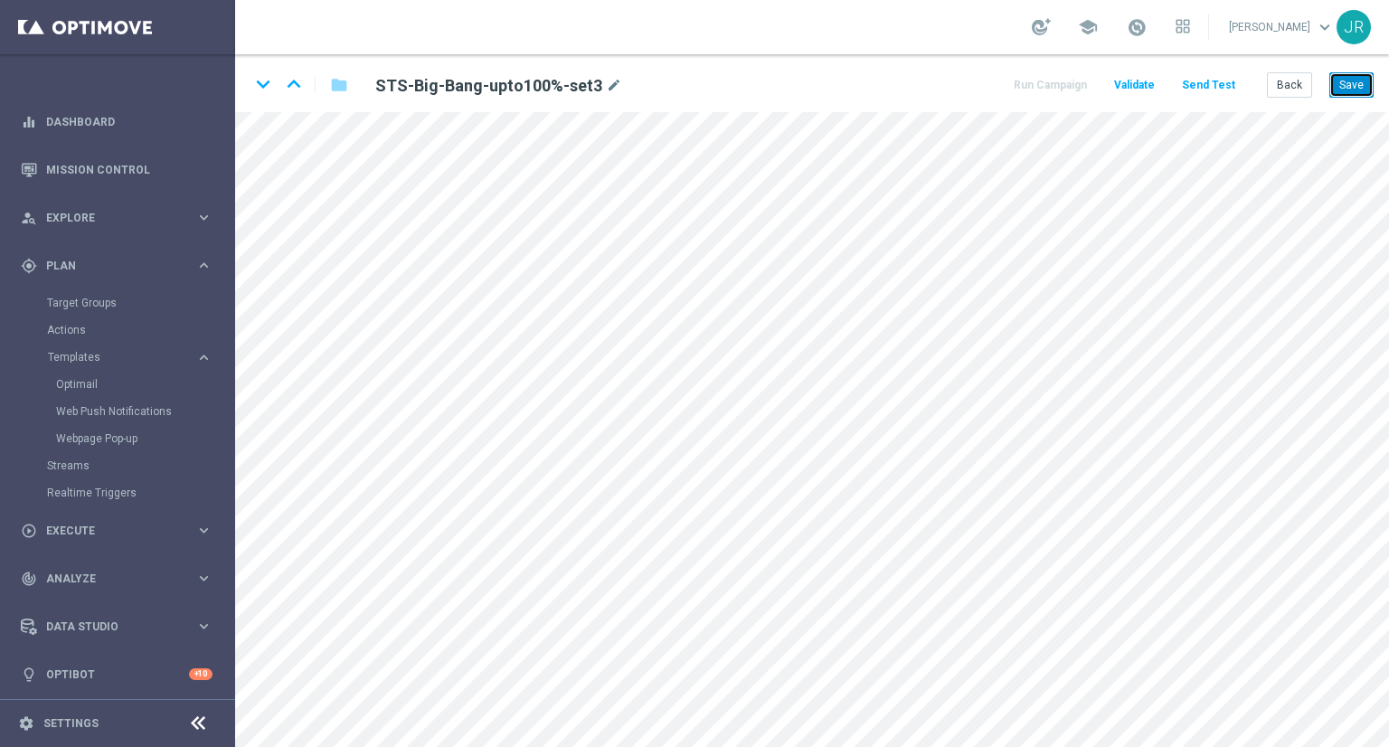
click at [1346, 86] on button "Save" at bounding box center [1352, 84] width 44 height 25
click at [1368, 72] on button "Save" at bounding box center [1352, 84] width 44 height 25
click at [1361, 85] on button "Save" at bounding box center [1352, 84] width 44 height 25
click at [1362, 79] on button "Save" at bounding box center [1352, 84] width 44 height 25
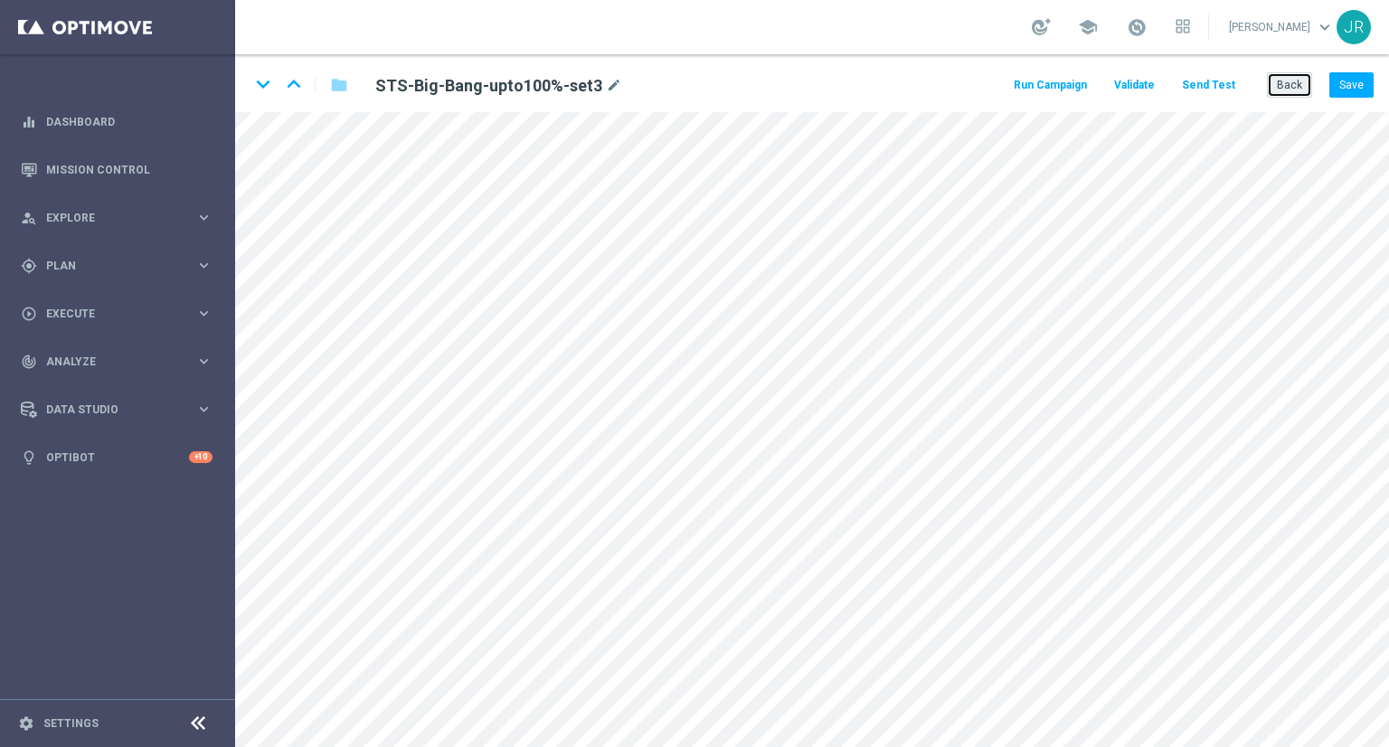
click at [1285, 91] on button "Back" at bounding box center [1289, 84] width 45 height 25
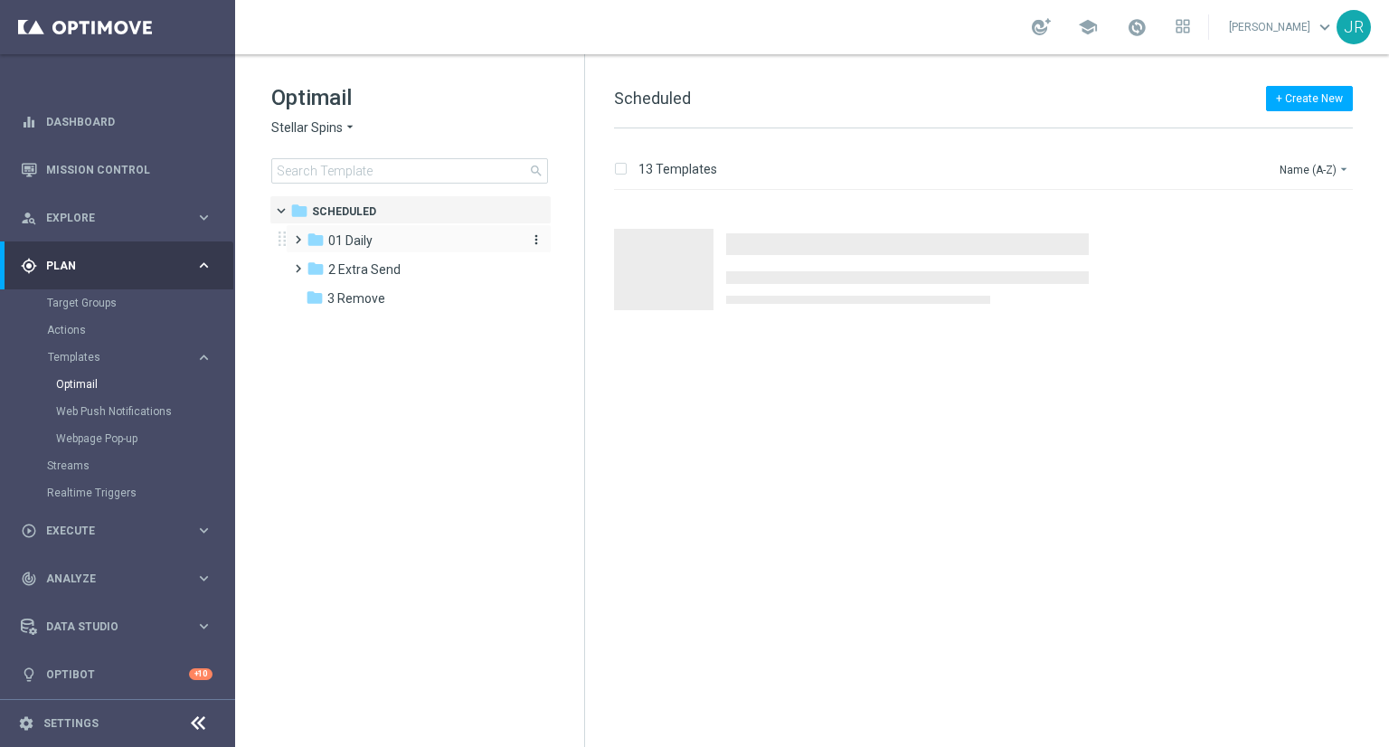
click at [377, 238] on div "folder 01 Daily" at bounding box center [411, 241] width 208 height 21
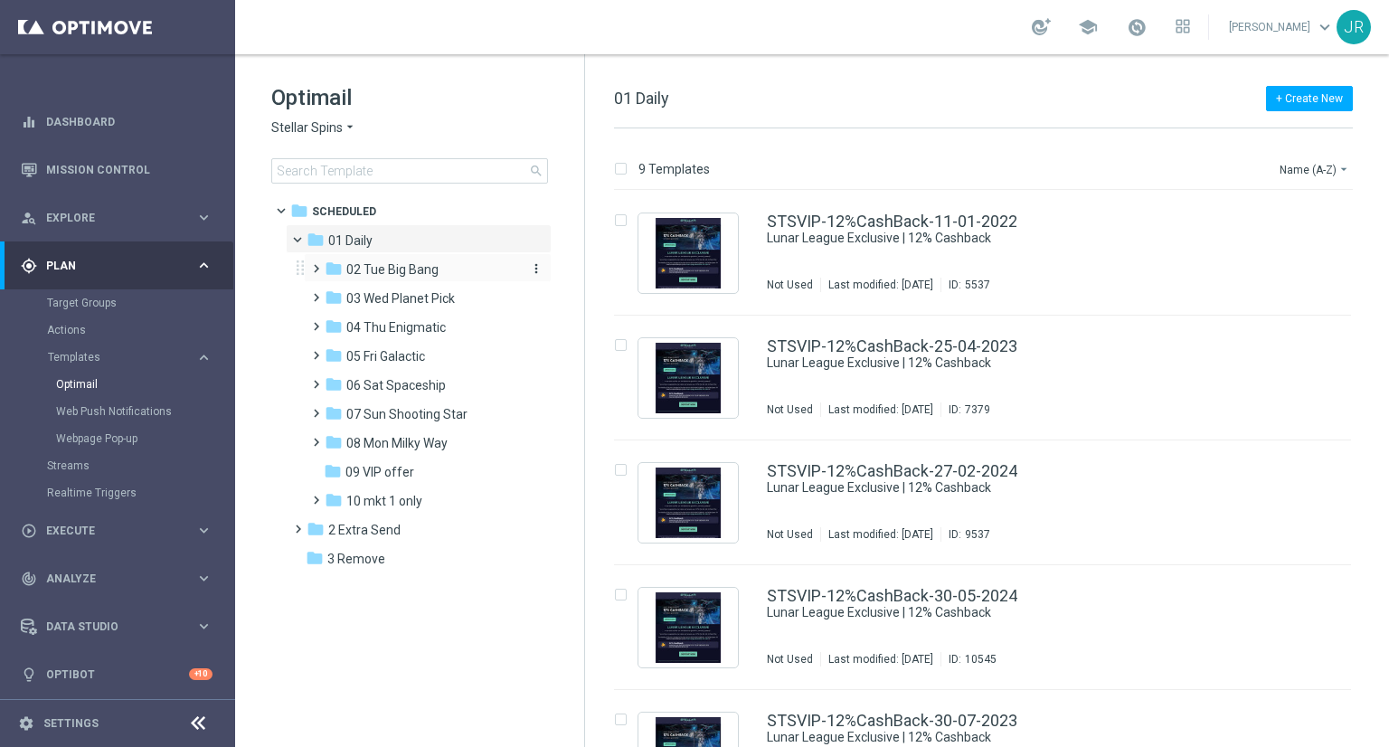
click at [386, 269] on span "02 Tue Big Bang" at bounding box center [392, 269] width 92 height 16
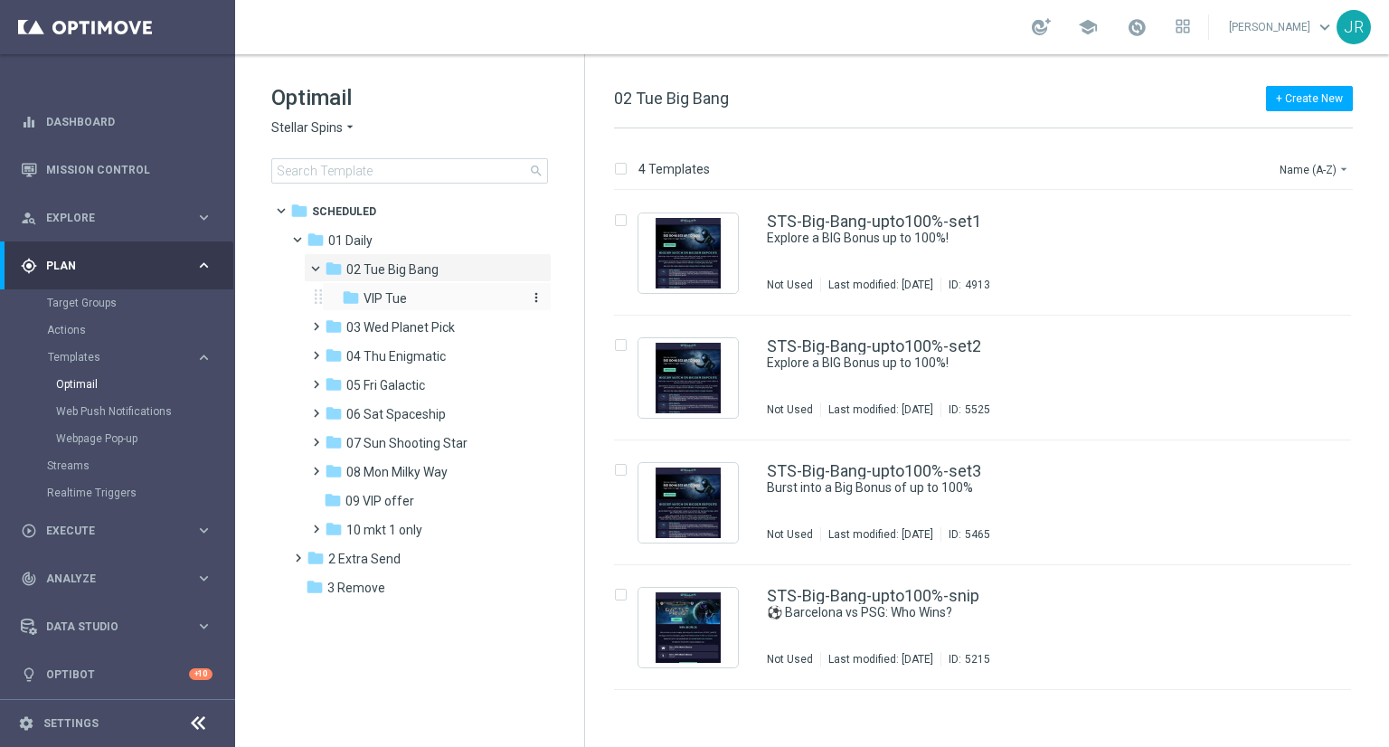
click at [378, 297] on span "VIP Tue" at bounding box center [385, 298] width 43 height 16
click at [868, 517] on div "STS_VIP-Big-Bang-upto100%-set3 Burst into a Big Bonus of up to 100% In use Last…" at bounding box center [1021, 502] width 508 height 79
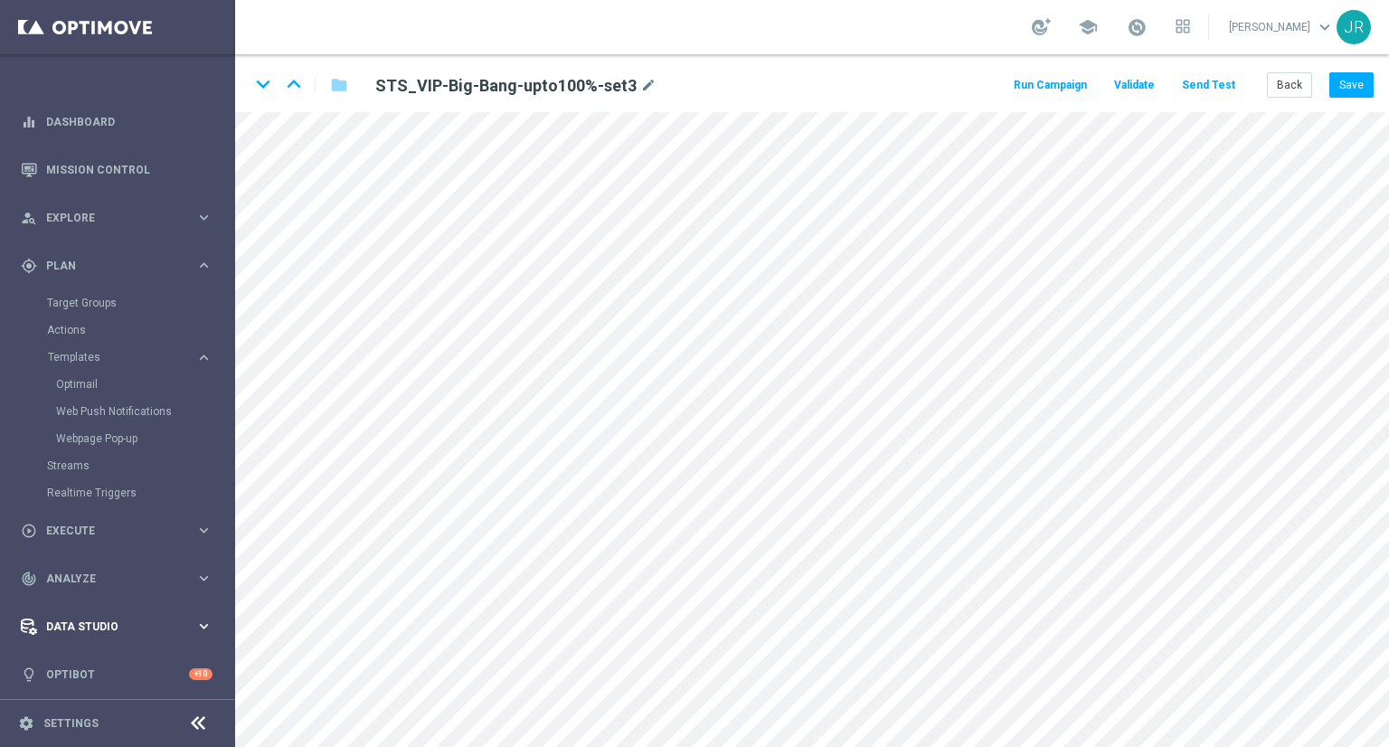
scroll to position [4, 0]
drag, startPoint x: 1342, startPoint y: 86, endPoint x: 1346, endPoint y: 100, distance: 14.9
click at [1342, 87] on button "Save" at bounding box center [1352, 84] width 44 height 25
click at [1351, 94] on button "Save" at bounding box center [1352, 84] width 44 height 25
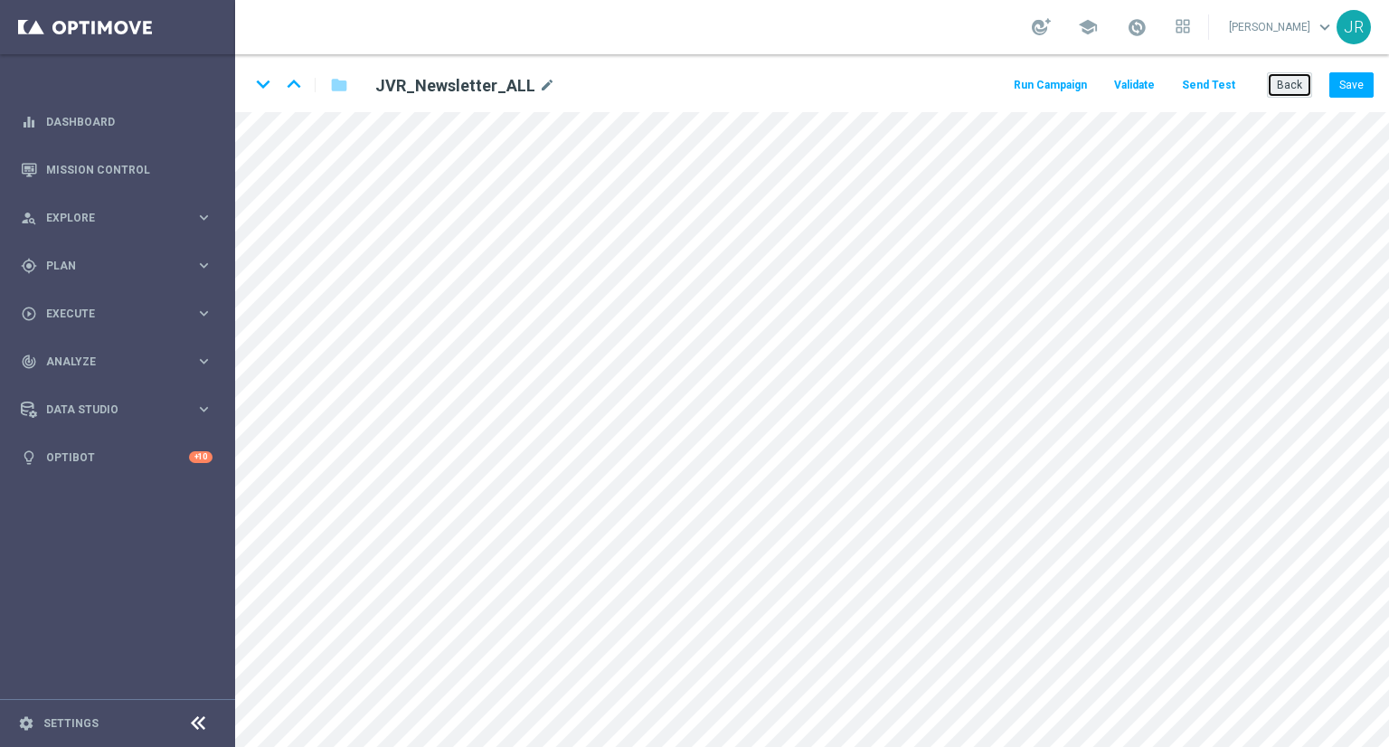
drag, startPoint x: 1285, startPoint y: 82, endPoint x: 1201, endPoint y: 95, distance: 85.1
click at [1285, 82] on button "Back" at bounding box center [1289, 84] width 45 height 25
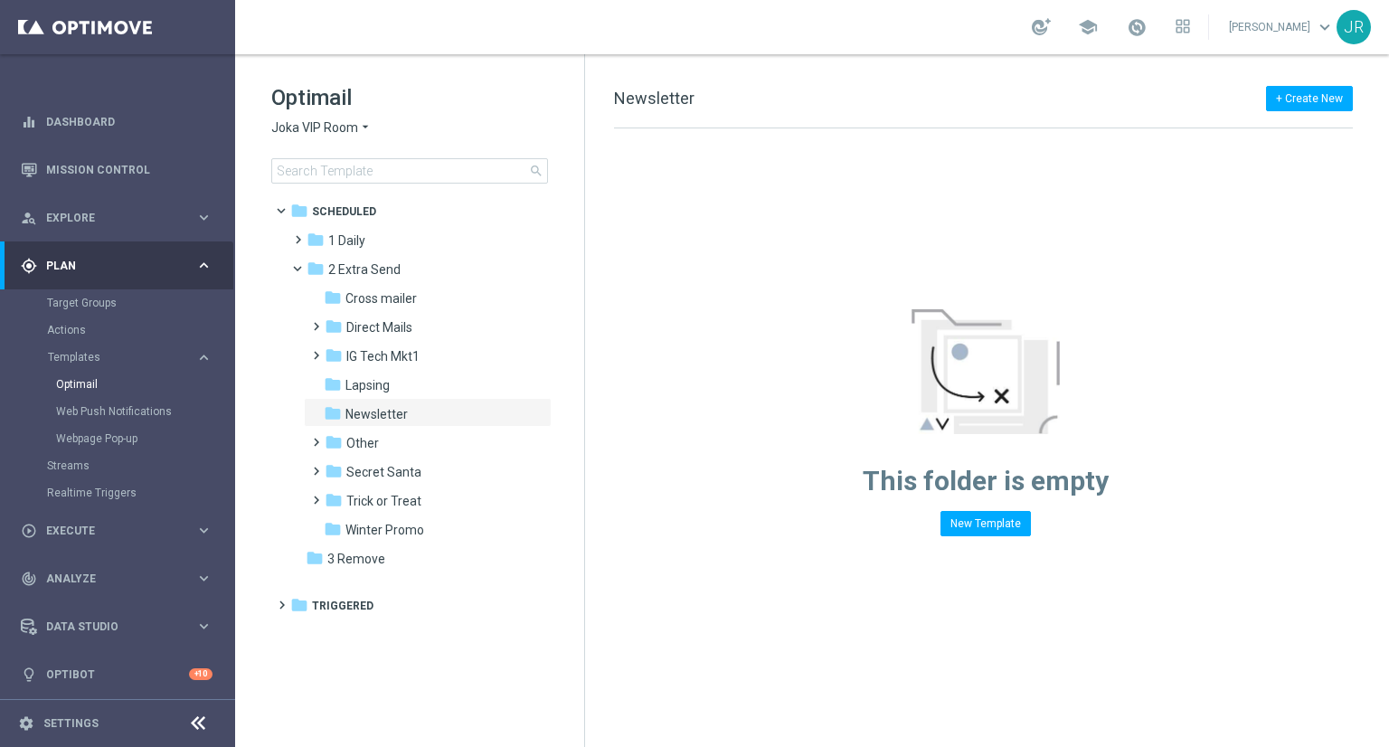
click at [307, 128] on span "Joka VIP Room" at bounding box center [314, 127] width 87 height 17
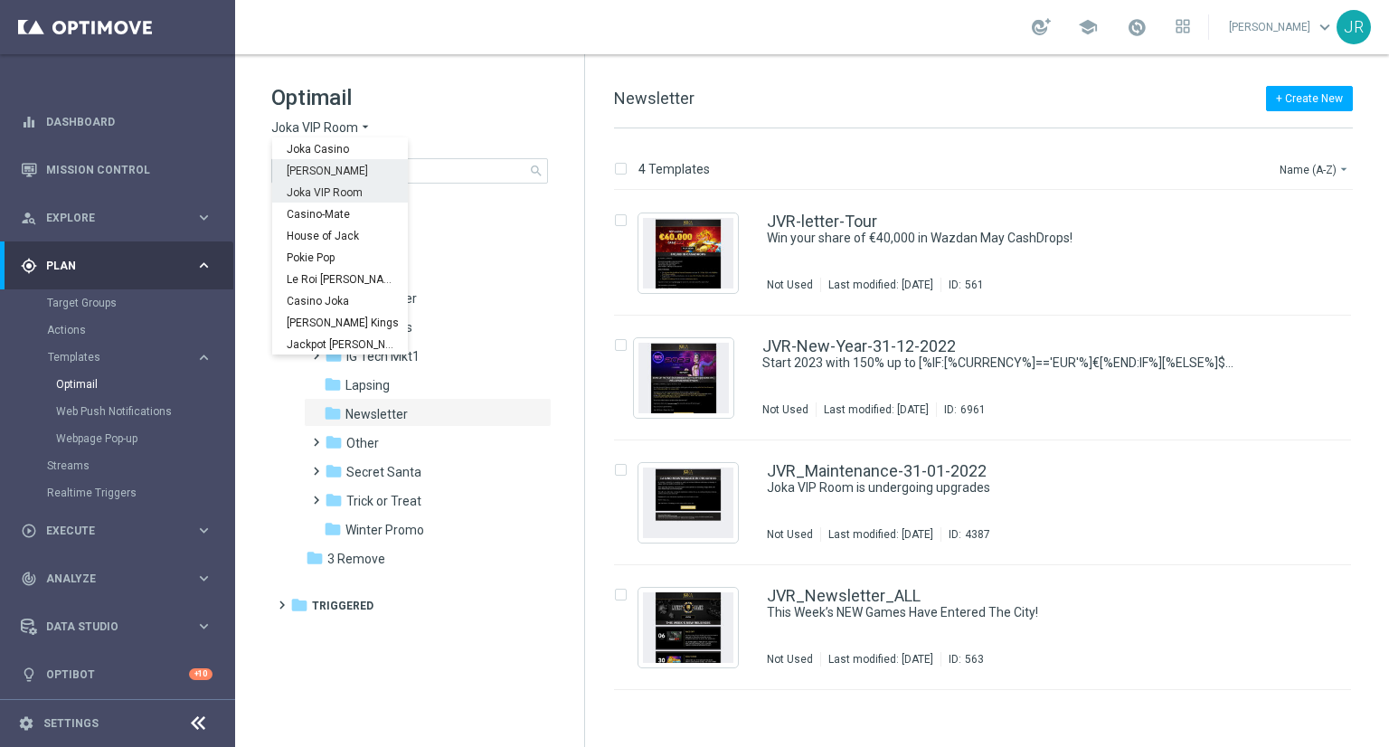
click at [315, 162] on div "[PERSON_NAME]" at bounding box center [340, 170] width 136 height 22
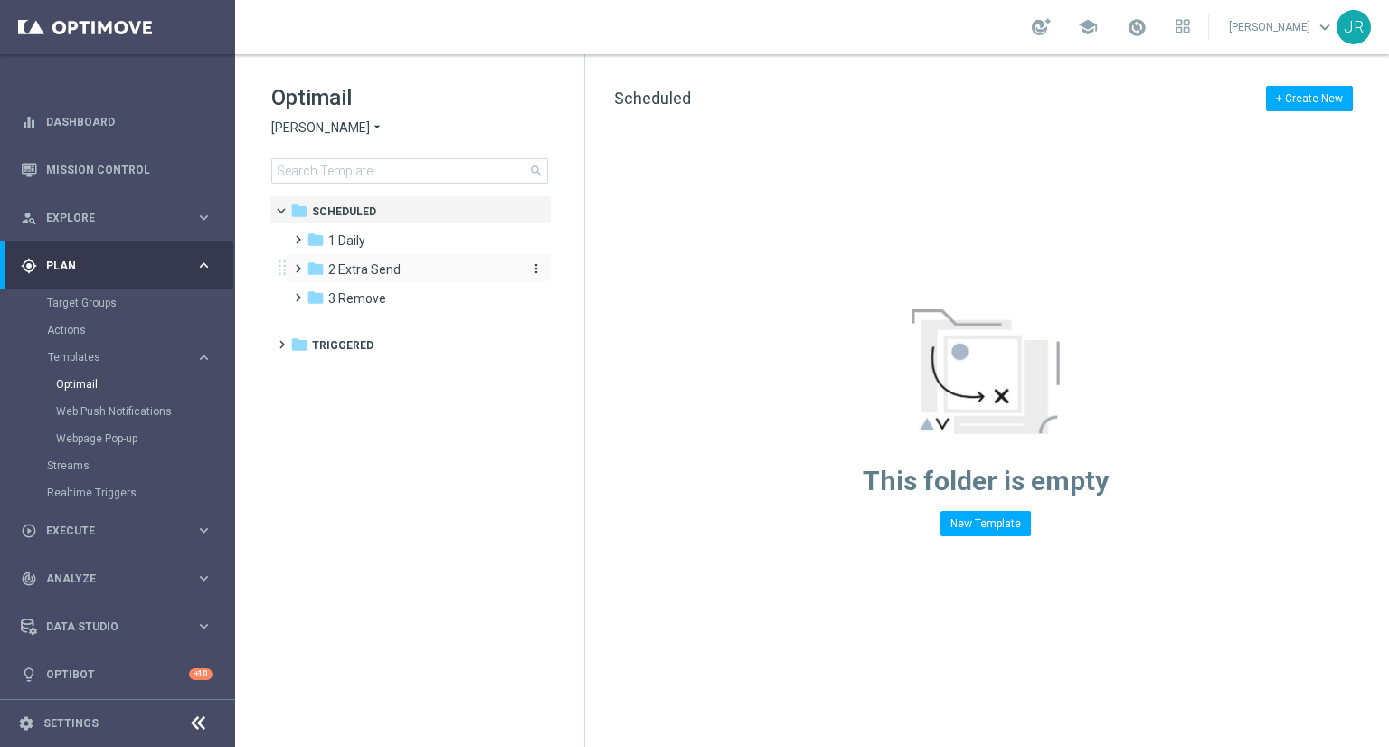
click at [376, 267] on span "2 Extra Send" at bounding box center [364, 269] width 72 height 16
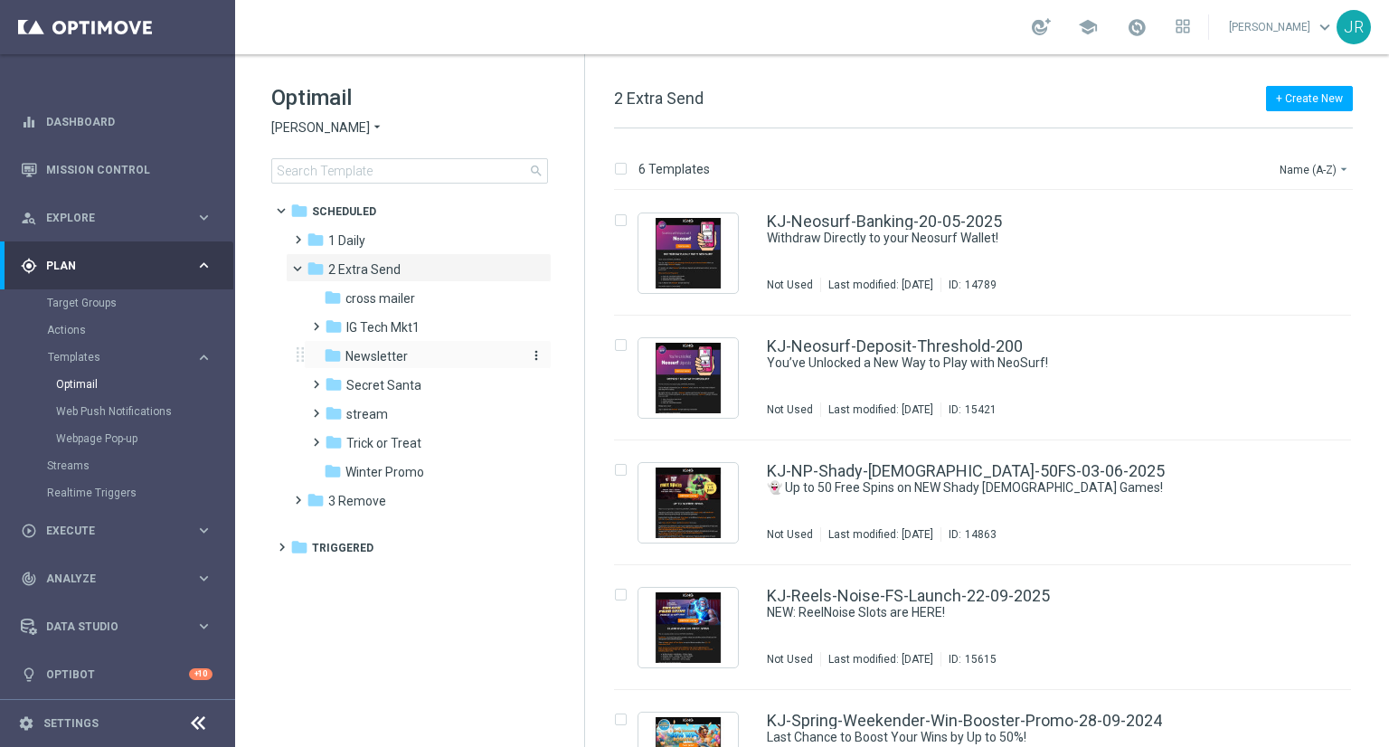
click at [363, 352] on span "Newsletter" at bounding box center [377, 356] width 62 height 16
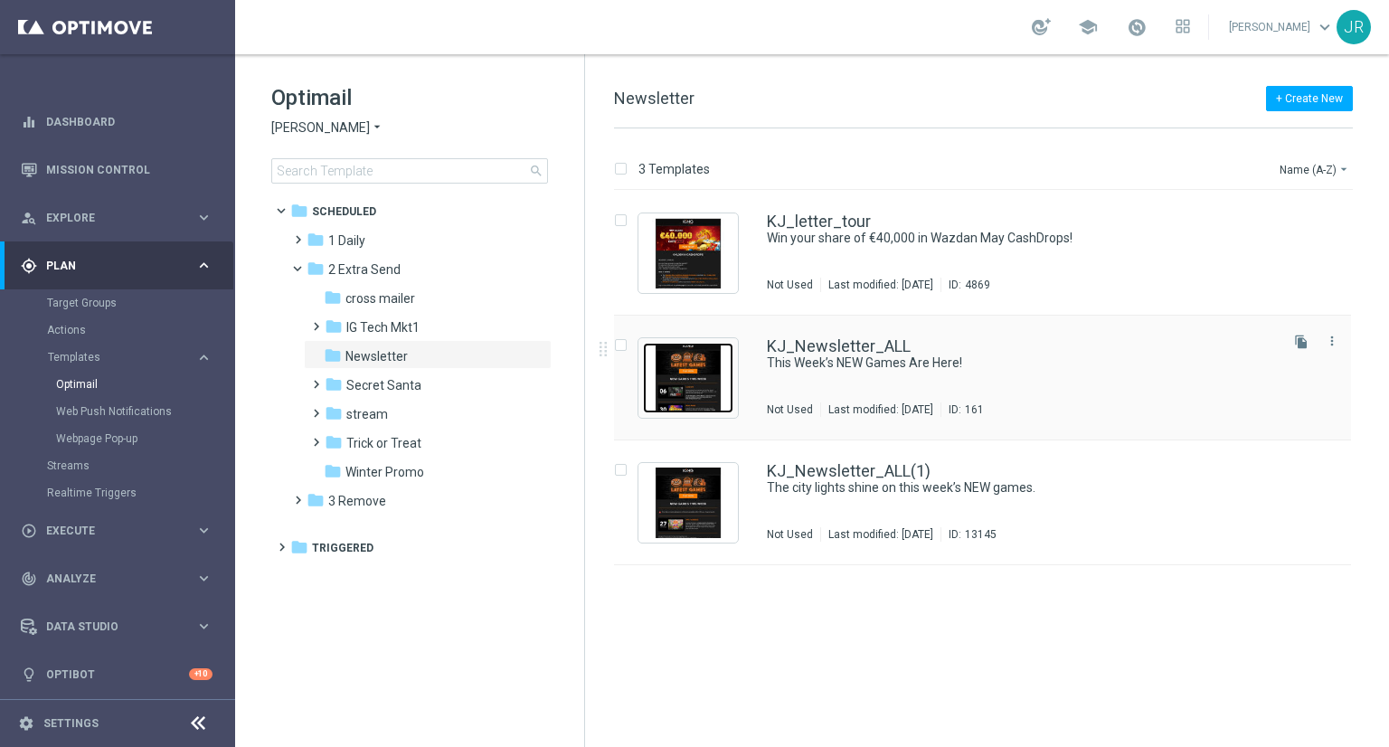
click at [691, 377] on img "Press SPACE to select this row." at bounding box center [688, 378] width 90 height 71
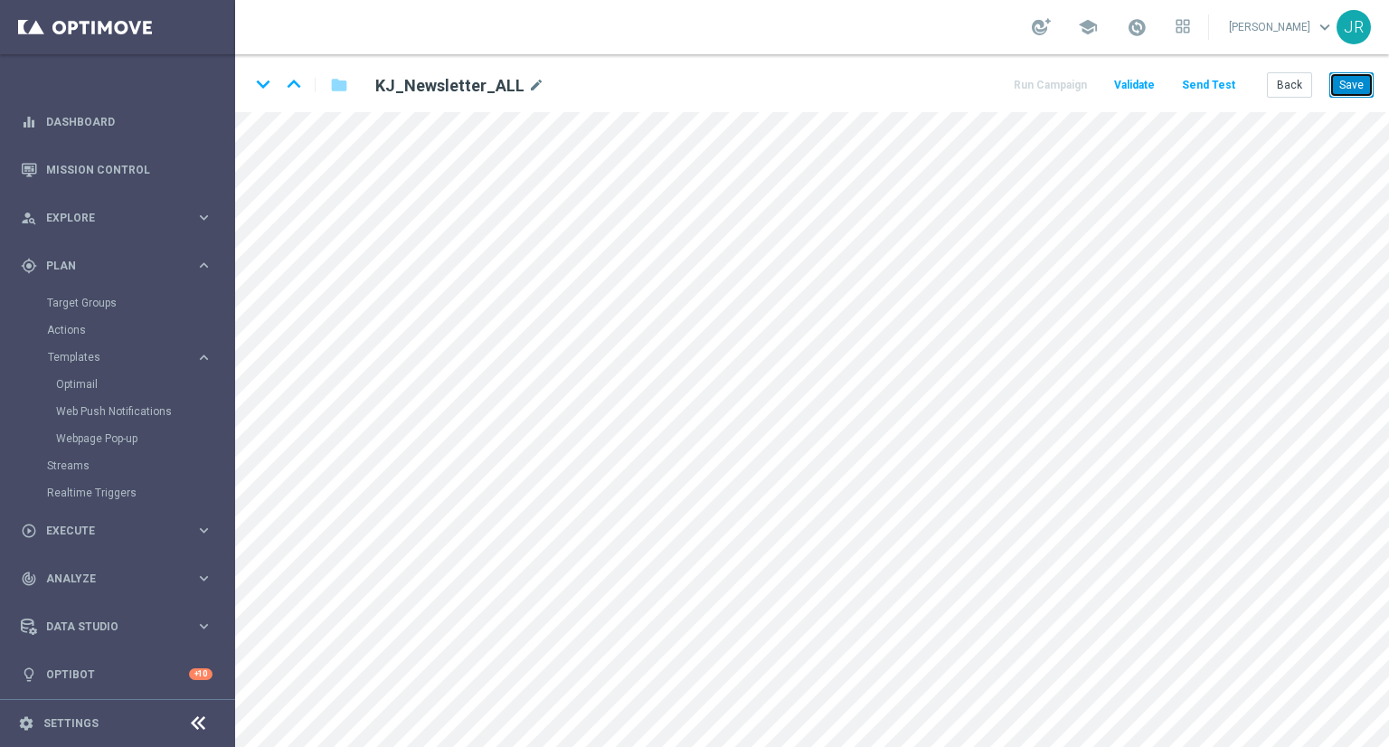
click at [1358, 85] on button "Save" at bounding box center [1352, 84] width 44 height 25
click at [1345, 74] on button "Save" at bounding box center [1352, 84] width 44 height 25
click at [1360, 80] on button "Save" at bounding box center [1352, 84] width 44 height 25
click at [1342, 81] on button "Save" at bounding box center [1352, 84] width 44 height 25
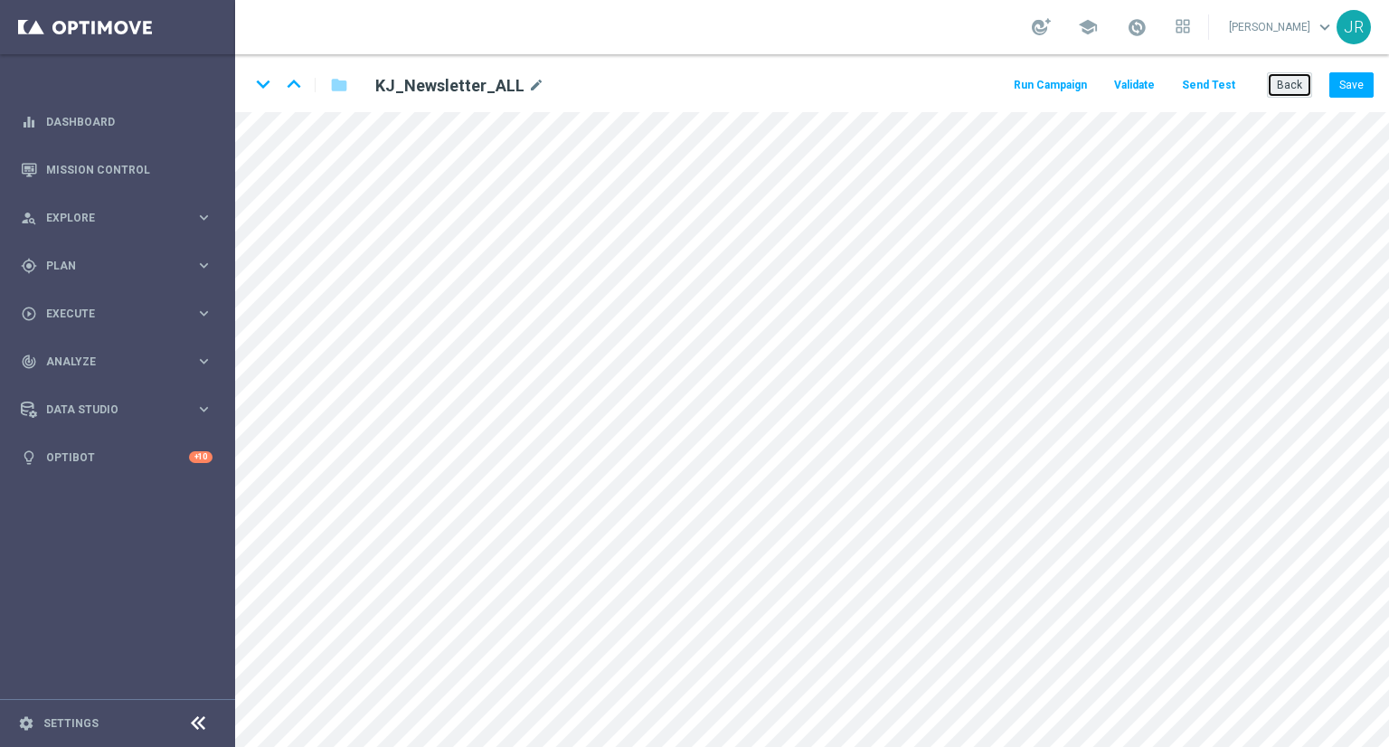
click at [1275, 89] on button "Back" at bounding box center [1289, 84] width 45 height 25
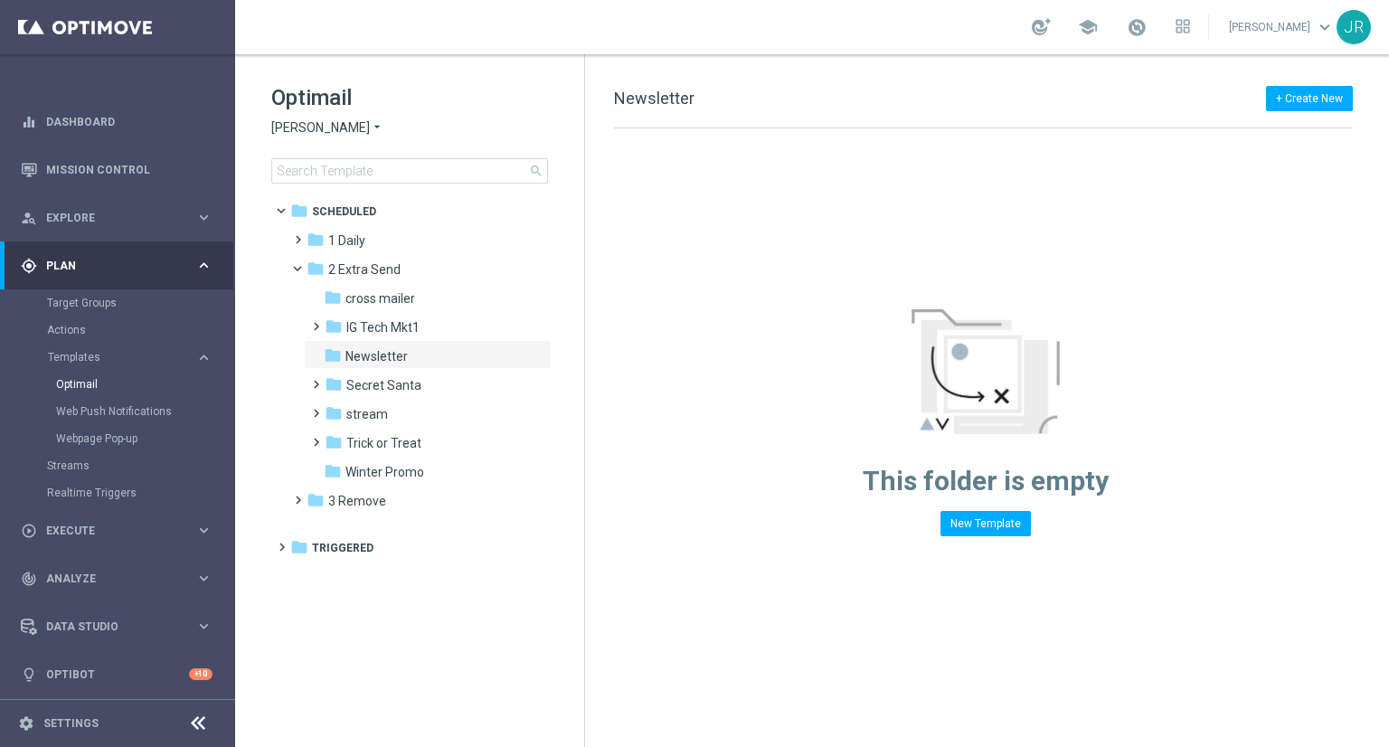
click at [304, 128] on span "[PERSON_NAME]" at bounding box center [320, 127] width 99 height 17
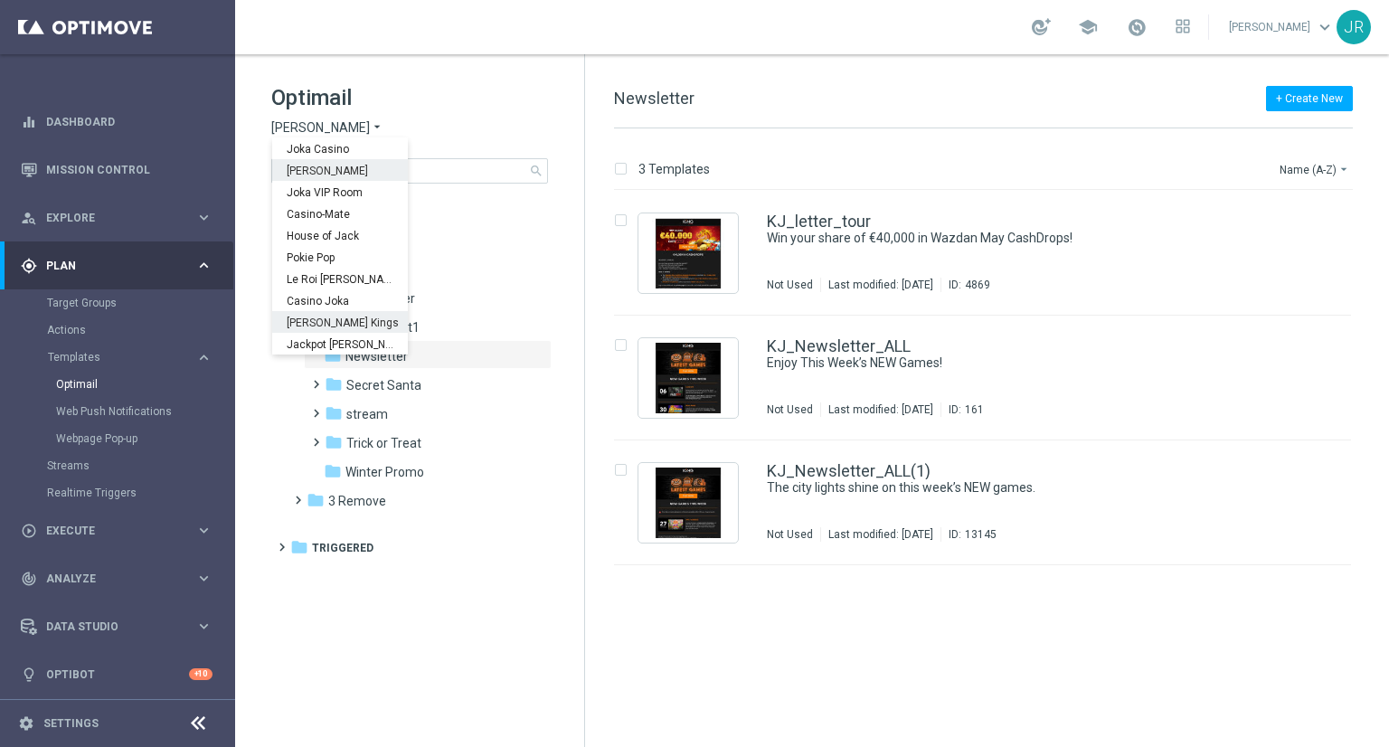
click at [0, 0] on span "[PERSON_NAME] Kings" at bounding box center [0, 0] width 0 height 0
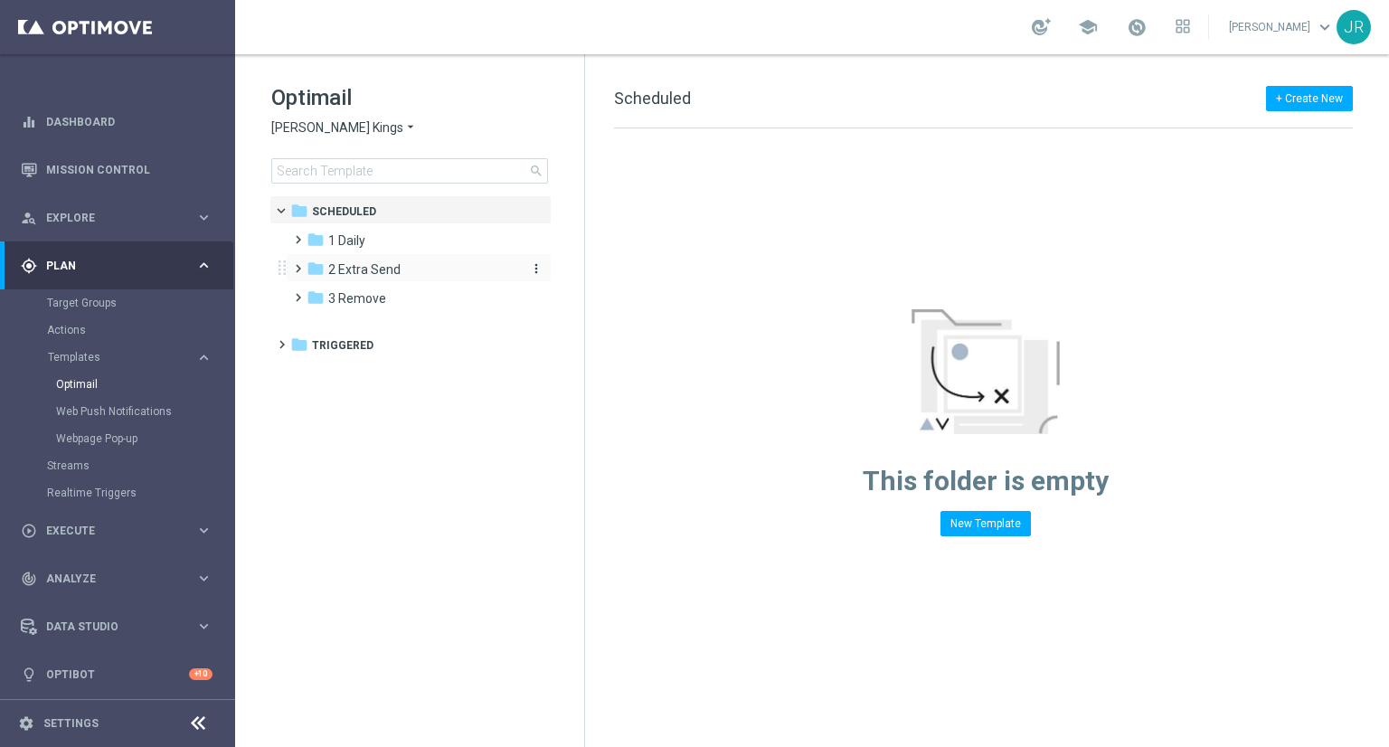
click at [346, 277] on span "2 Extra Send" at bounding box center [364, 269] width 72 height 16
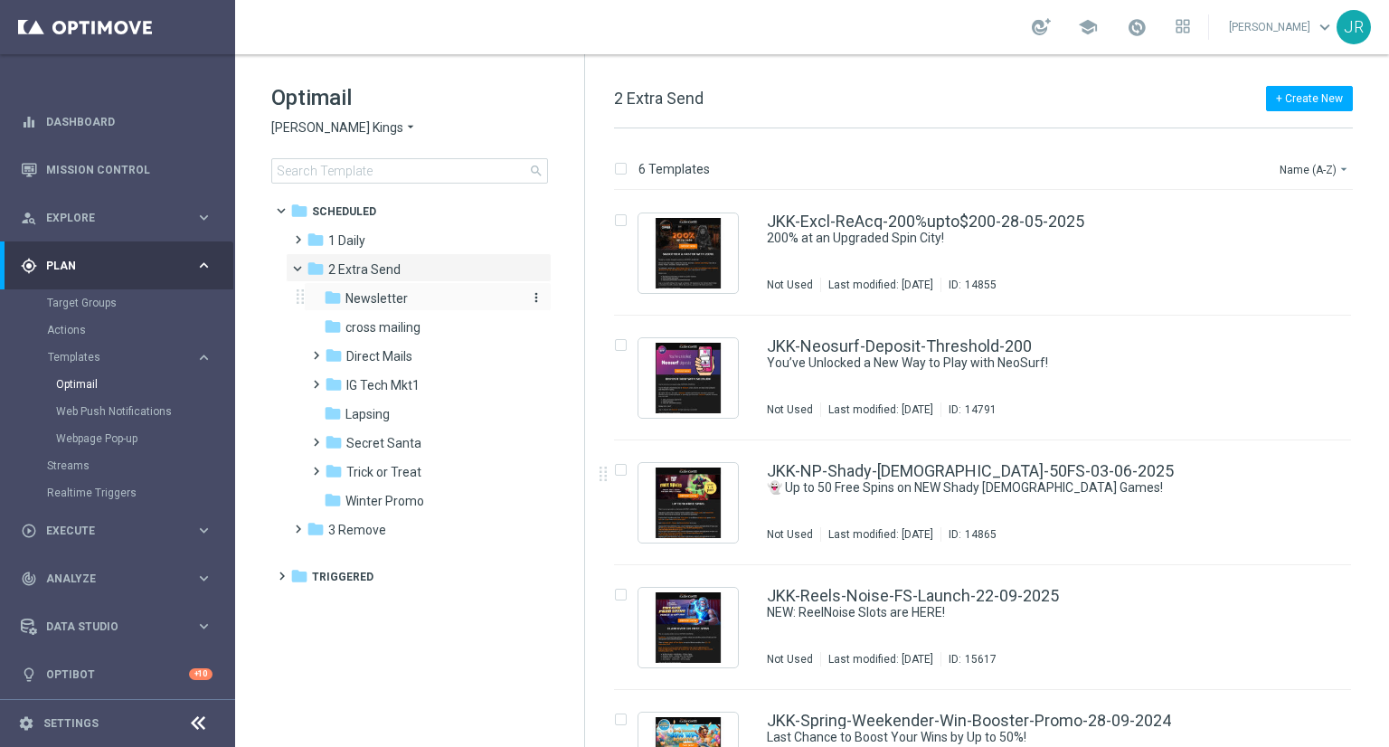
click at [358, 298] on span "Newsletter" at bounding box center [377, 298] width 62 height 16
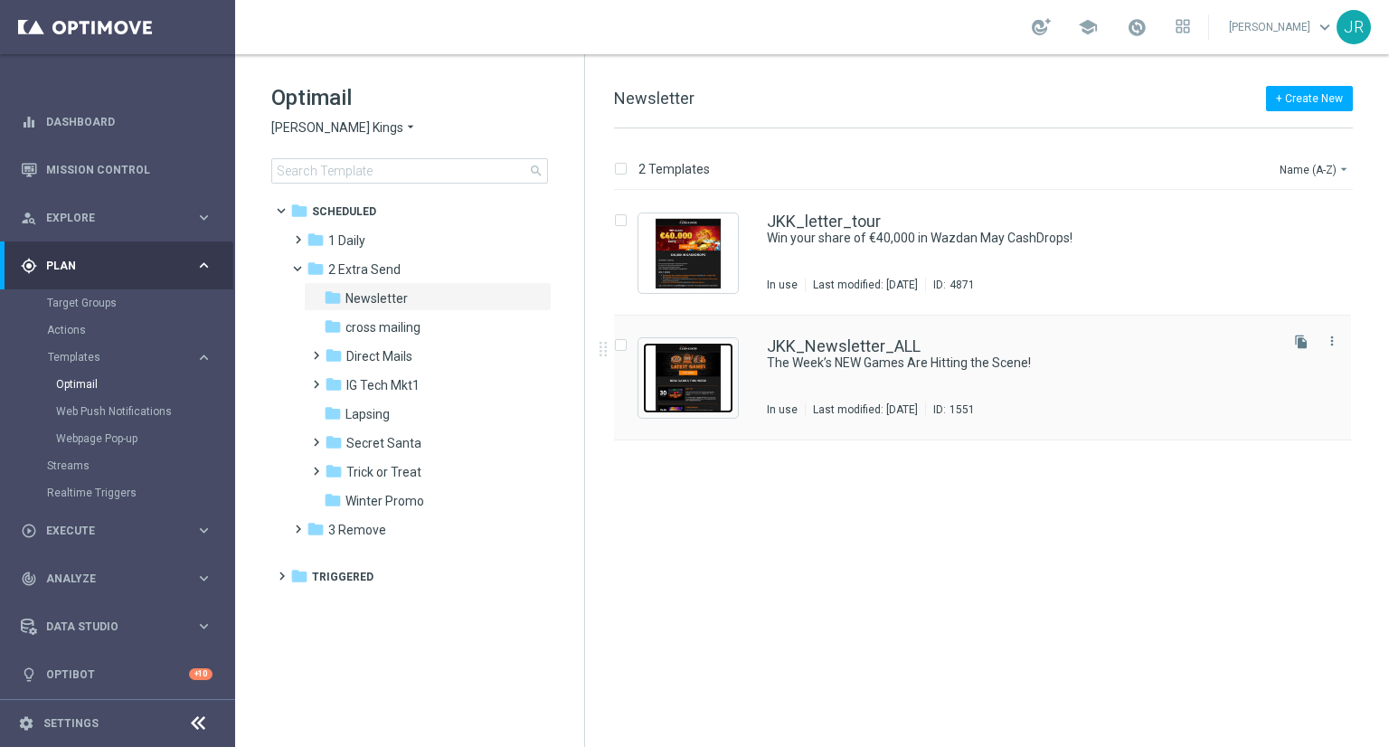
click at [699, 370] on img "Press SPACE to select this row." at bounding box center [688, 378] width 90 height 71
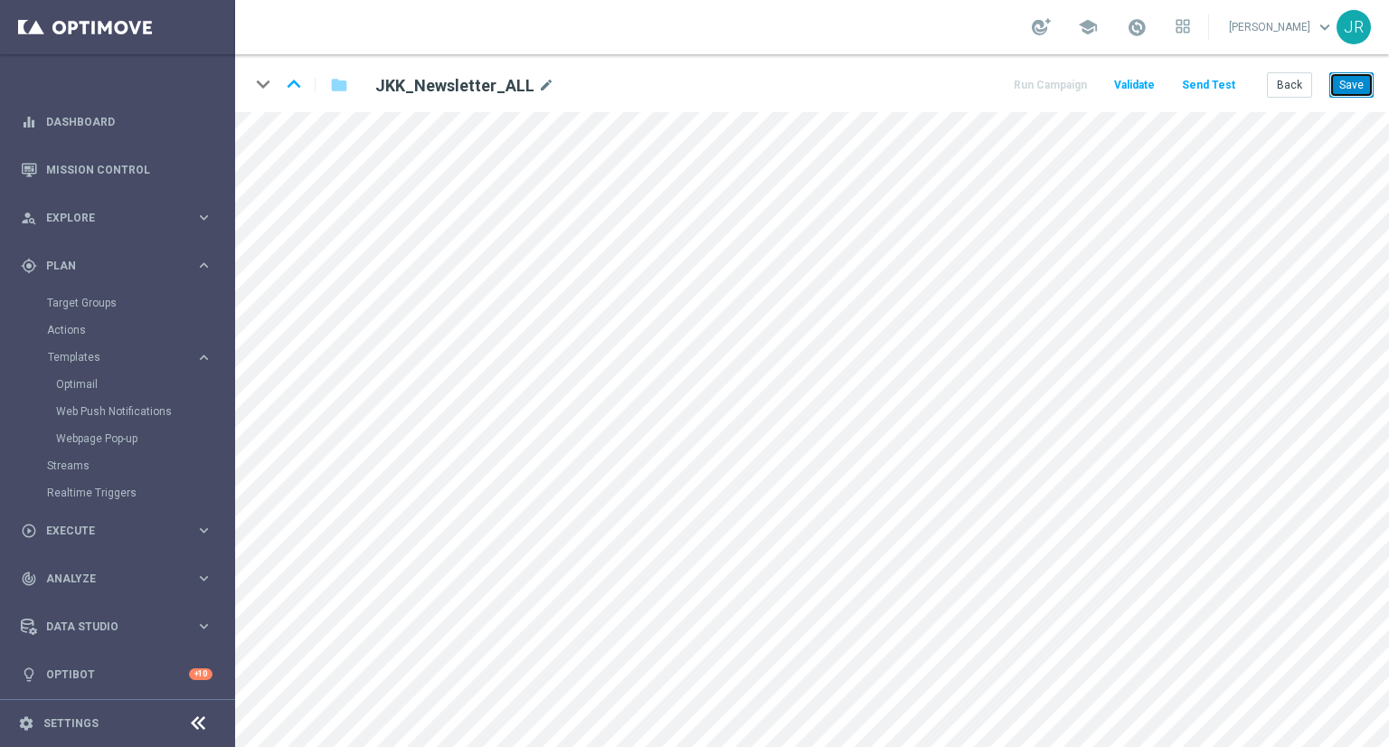
click at [1353, 83] on button "Save" at bounding box center [1352, 84] width 44 height 25
click at [1372, 76] on button "Save" at bounding box center [1352, 84] width 44 height 25
click at [1338, 88] on button "Save" at bounding box center [1352, 84] width 44 height 25
click at [1341, 82] on button "Save" at bounding box center [1352, 84] width 44 height 25
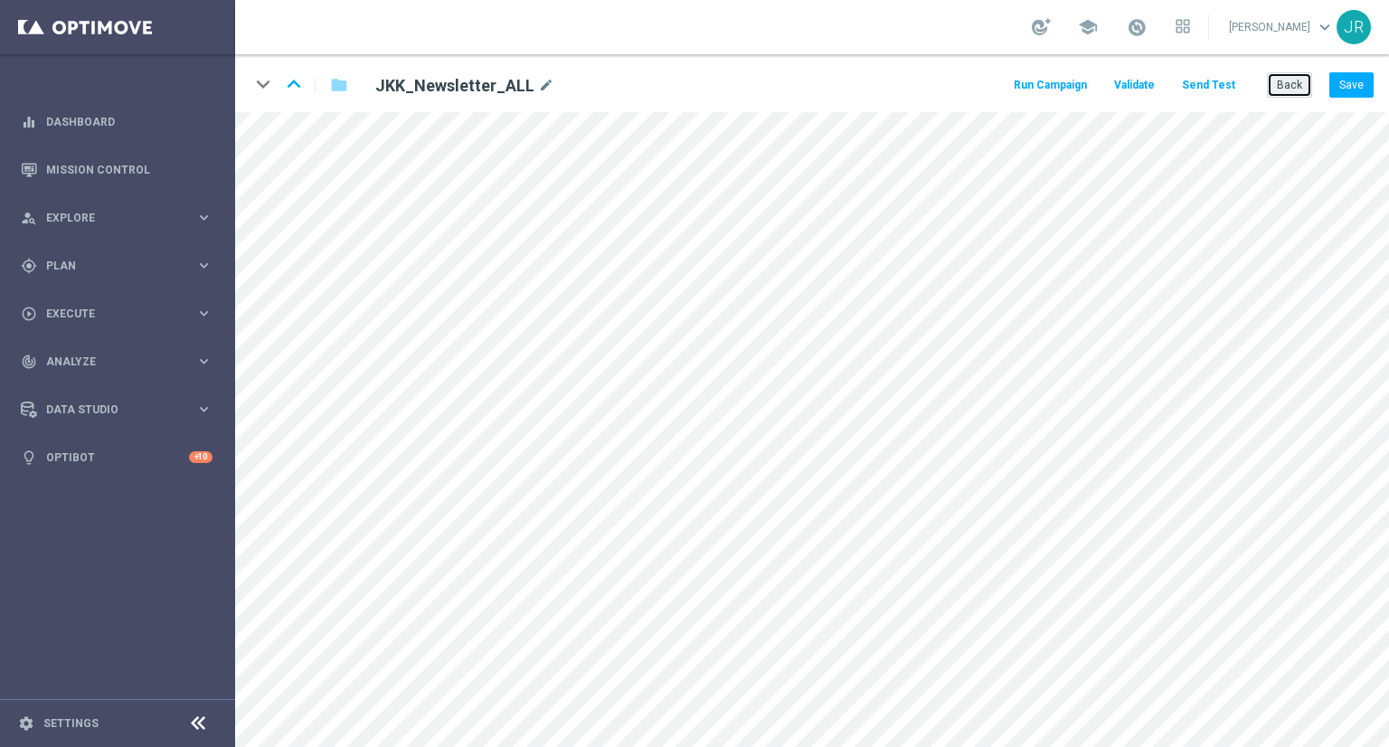
click at [1302, 77] on button "Back" at bounding box center [1289, 84] width 45 height 25
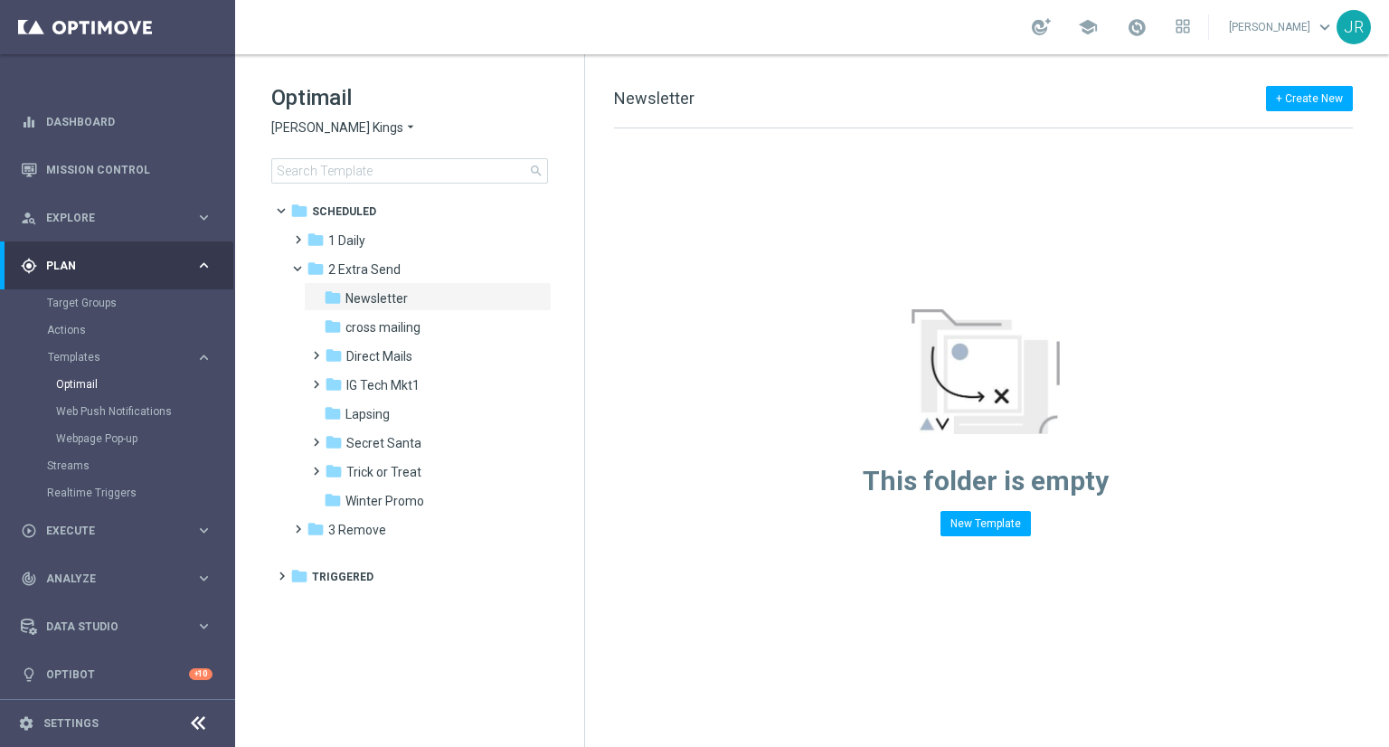
click at [329, 128] on span "[PERSON_NAME] Kings" at bounding box center [337, 127] width 132 height 17
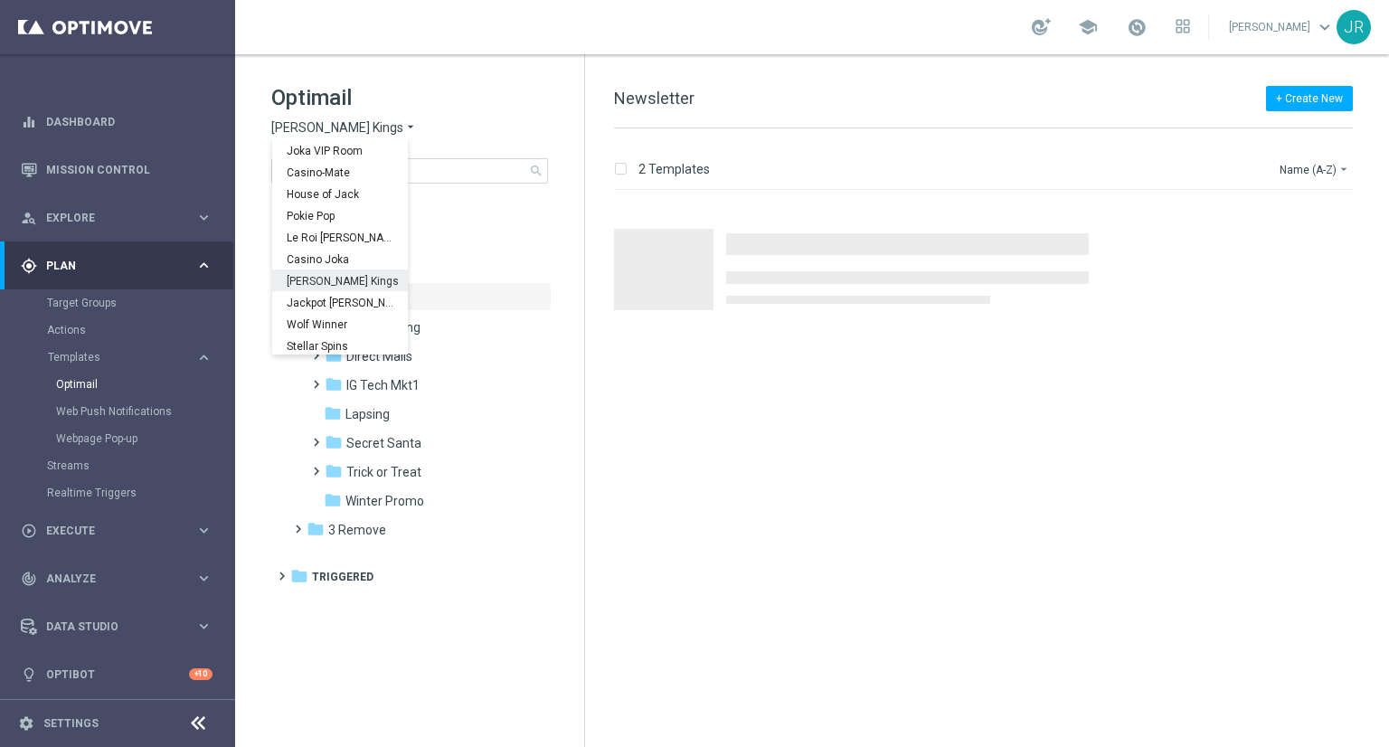
scroll to position [65, 0]
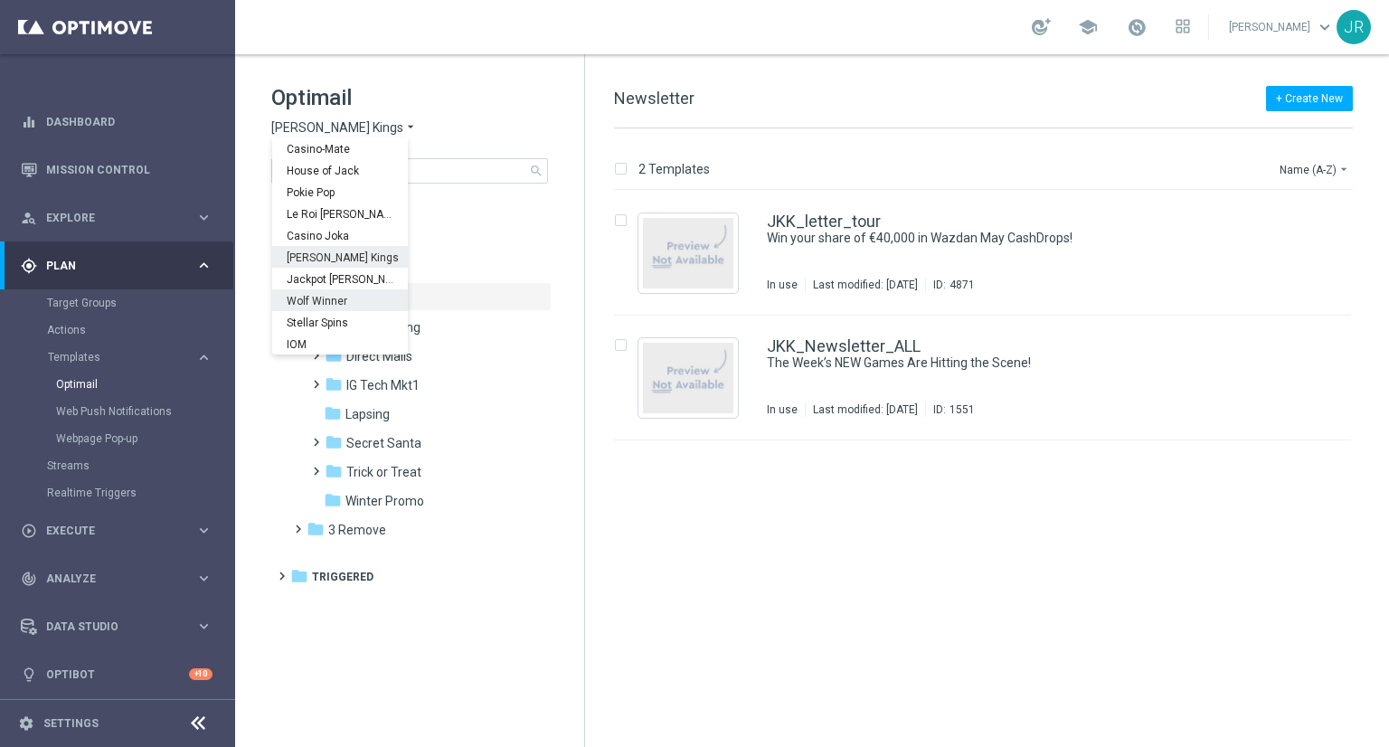
click at [0, 0] on span "Wolf Winner" at bounding box center [0, 0] width 0 height 0
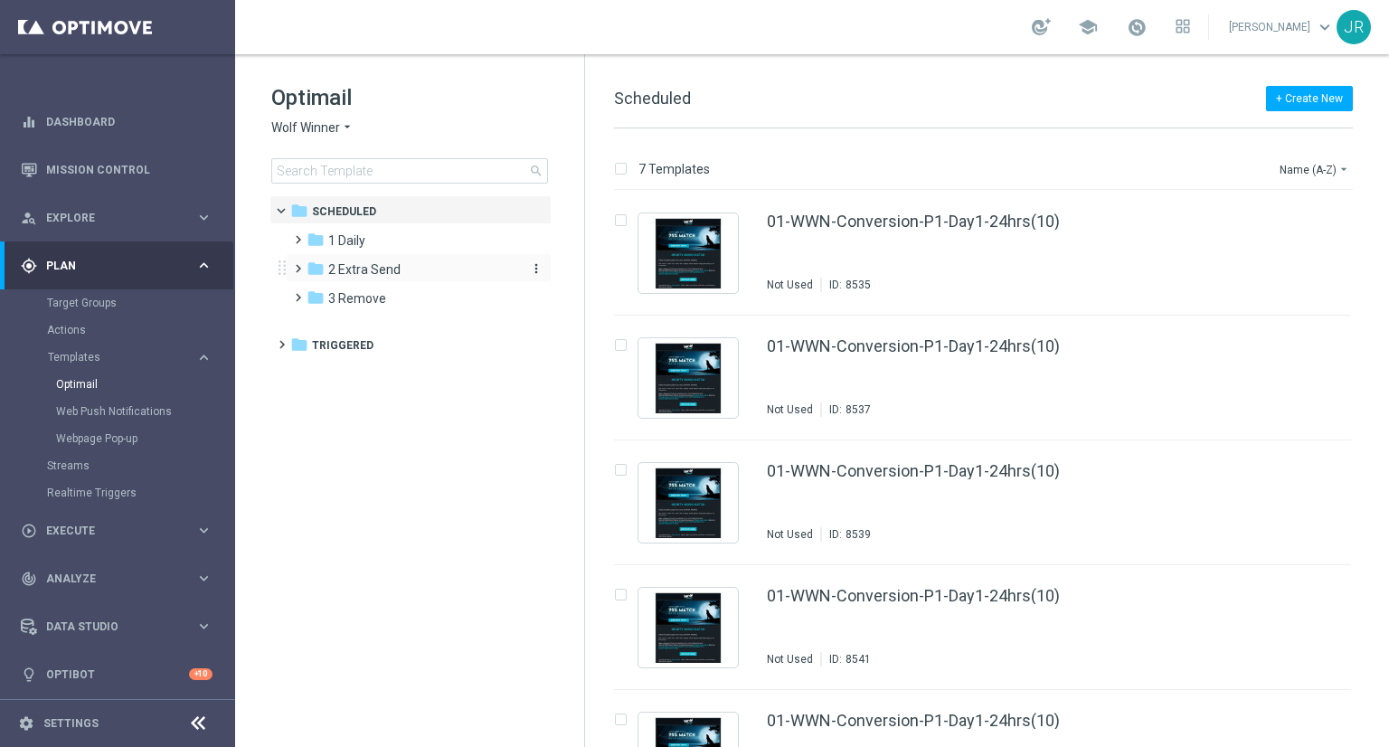
click at [365, 269] on span "2 Extra Send" at bounding box center [364, 269] width 72 height 16
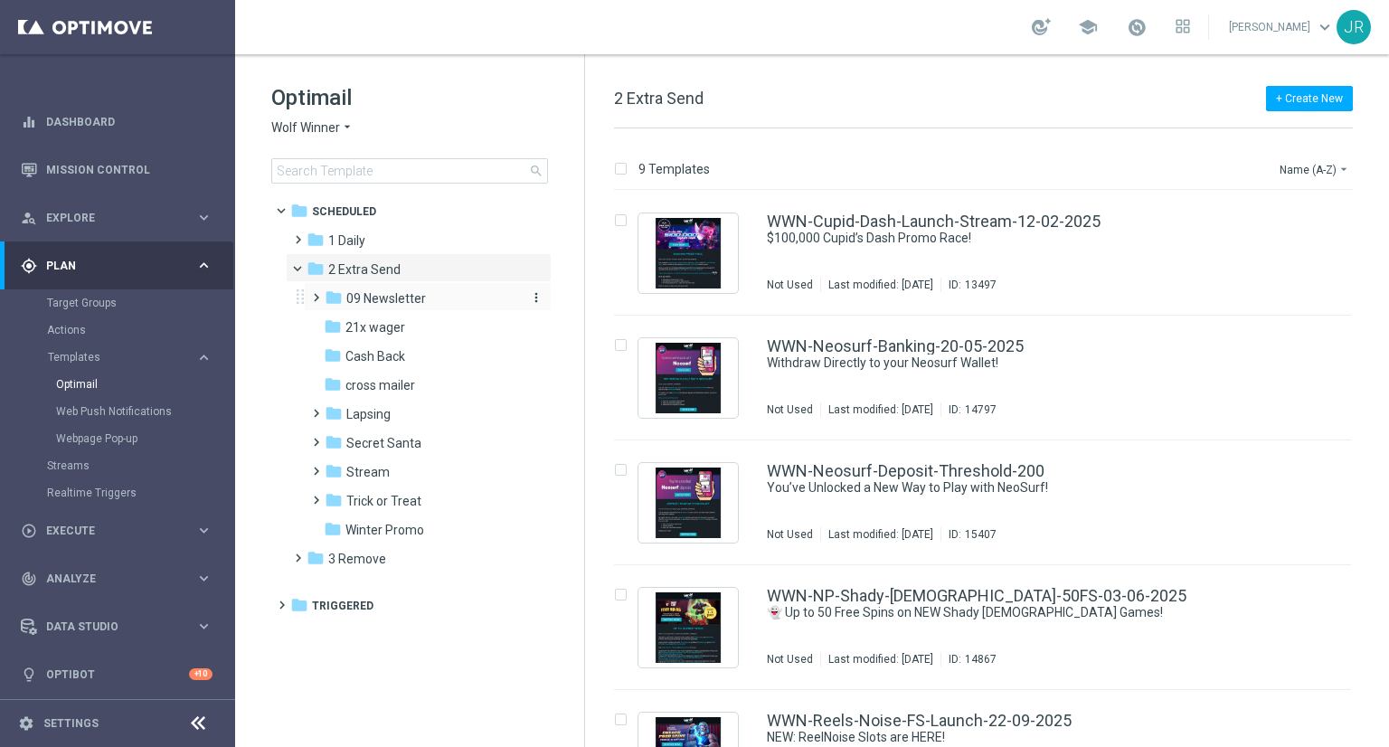
click at [371, 301] on span "09 Newsletter" at bounding box center [386, 298] width 80 height 16
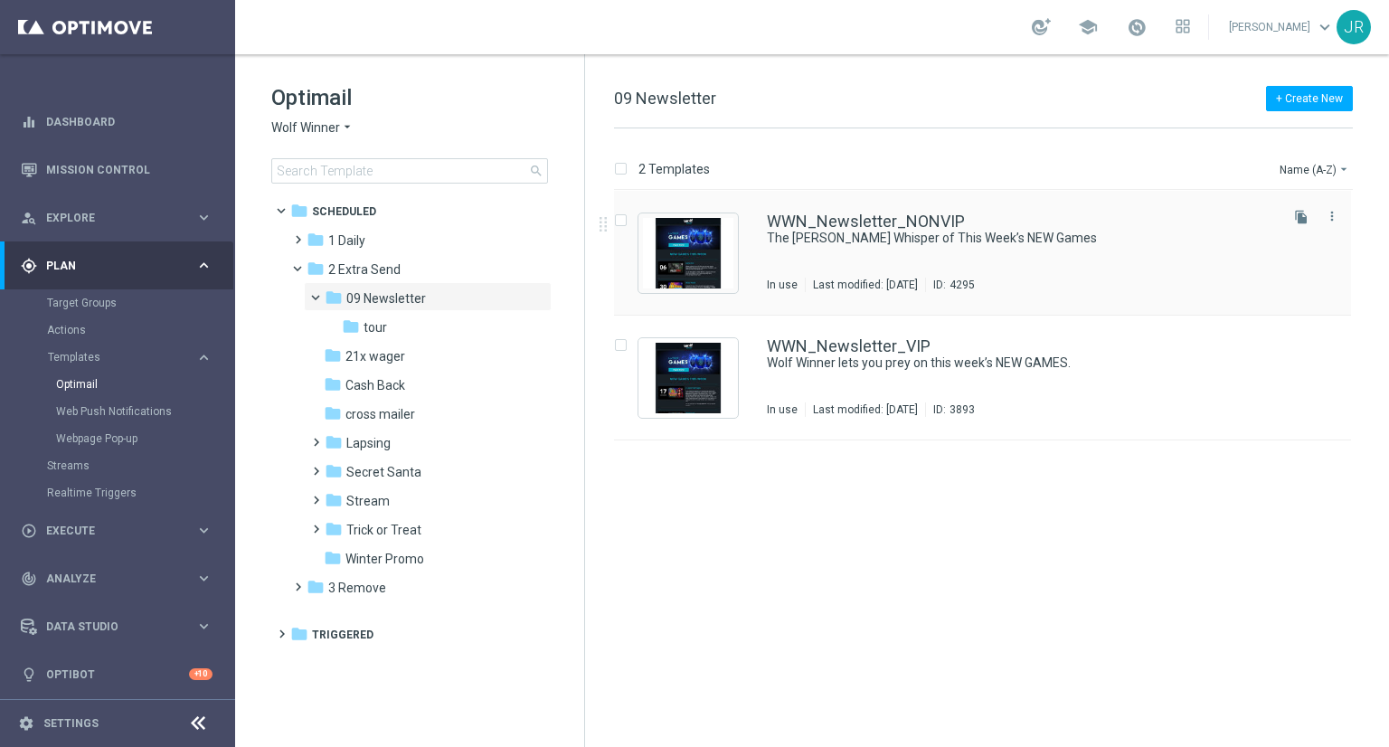
click at [804, 258] on div "WWN_Newsletter_NONVIP The Woods Whisper of This Week’s NEW Games In use Last mo…" at bounding box center [1021, 252] width 508 height 79
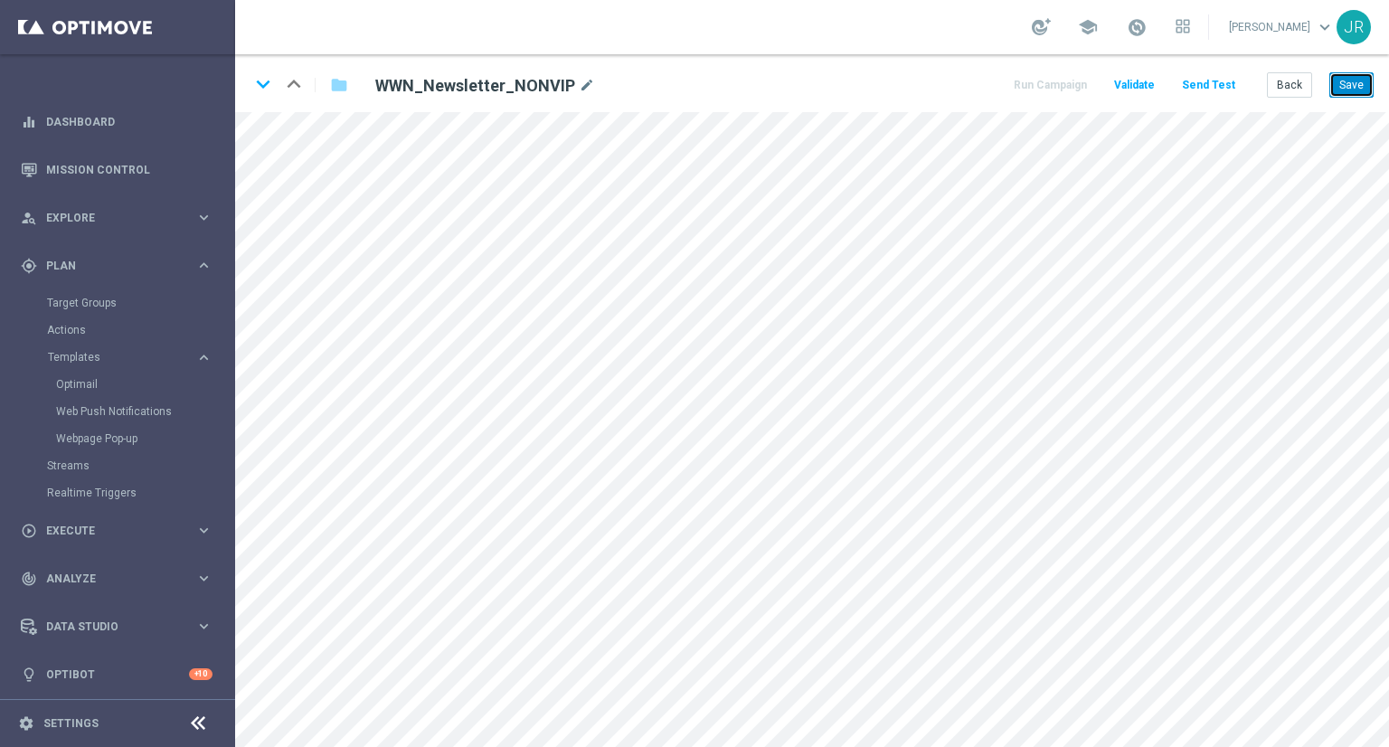
click at [1342, 87] on button "Save" at bounding box center [1352, 84] width 44 height 25
click at [1370, 89] on button "Save" at bounding box center [1352, 84] width 44 height 25
click at [1348, 94] on button "Save" at bounding box center [1352, 84] width 44 height 25
click at [1351, 90] on button "Save" at bounding box center [1352, 84] width 44 height 25
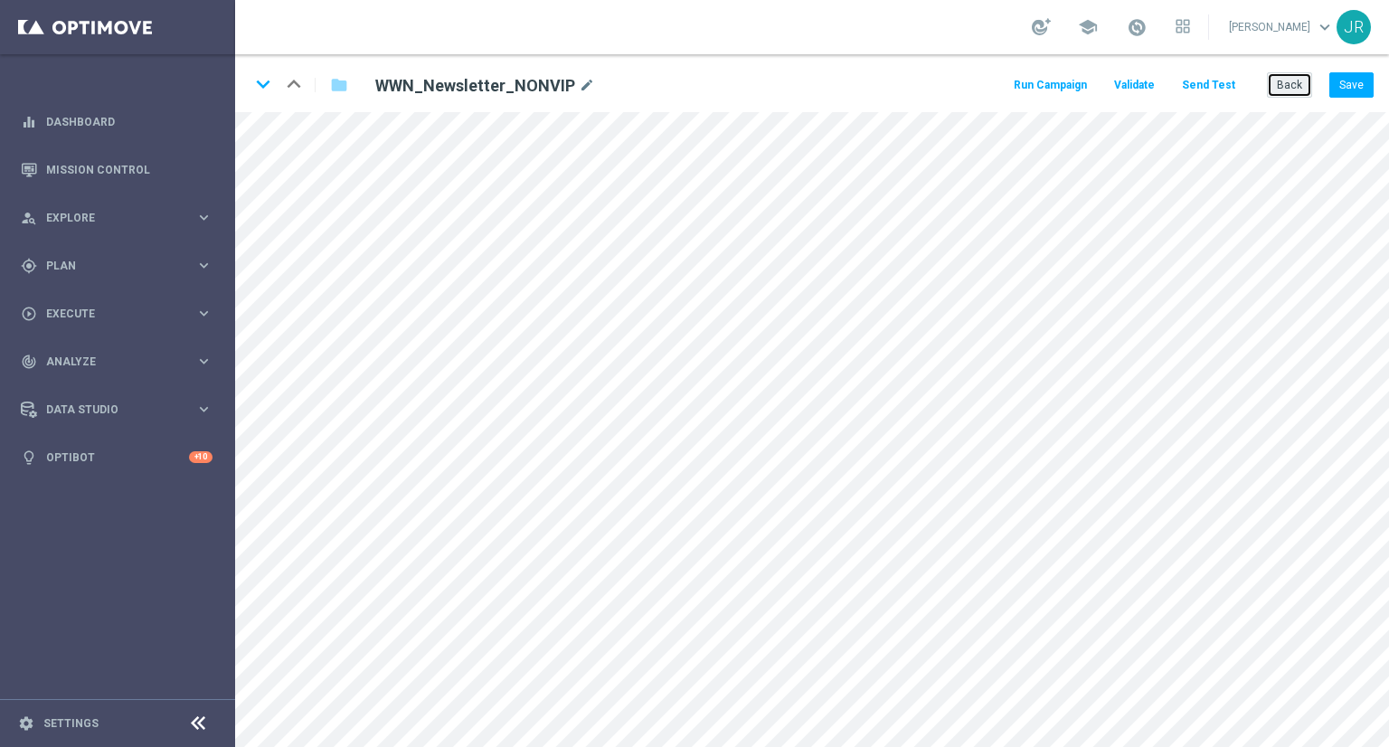
click at [1306, 88] on button "Back" at bounding box center [1289, 84] width 45 height 25
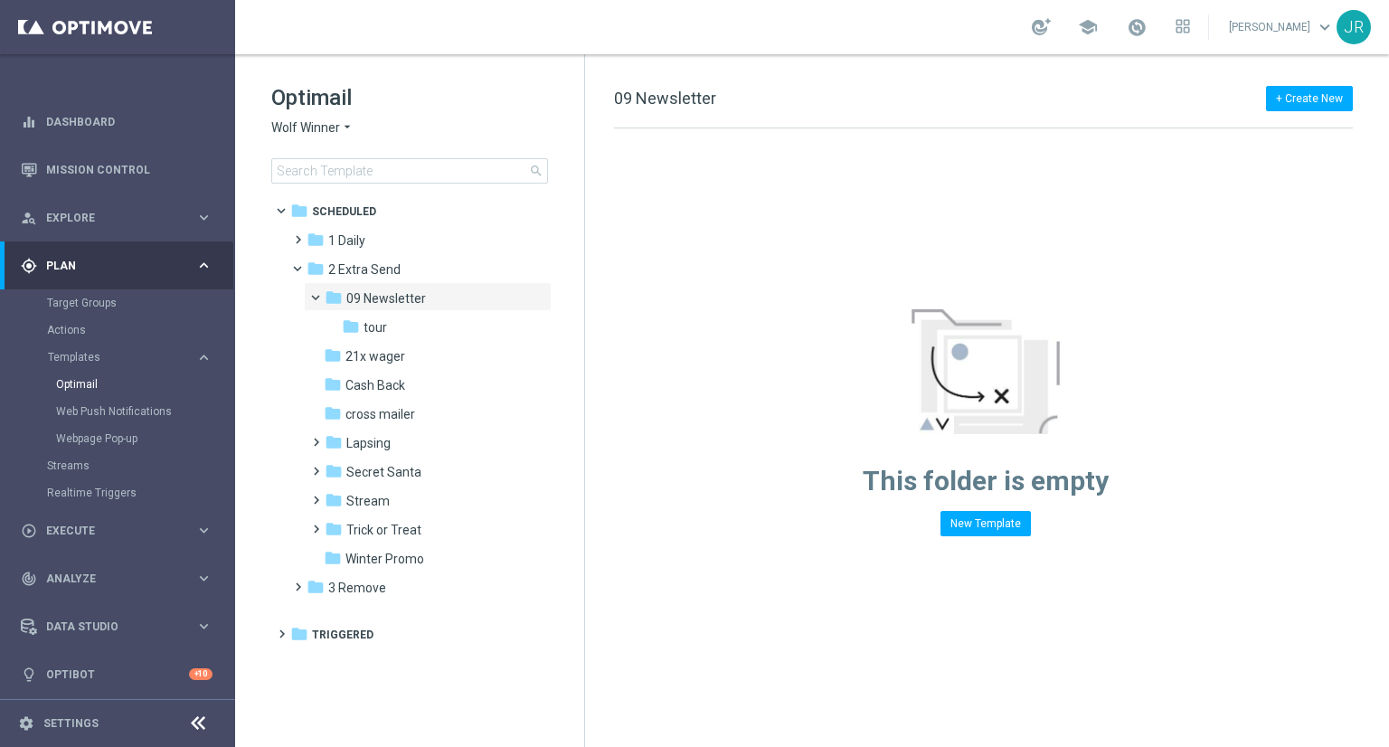
click at [320, 136] on span "Wolf Winner" at bounding box center [305, 127] width 69 height 17
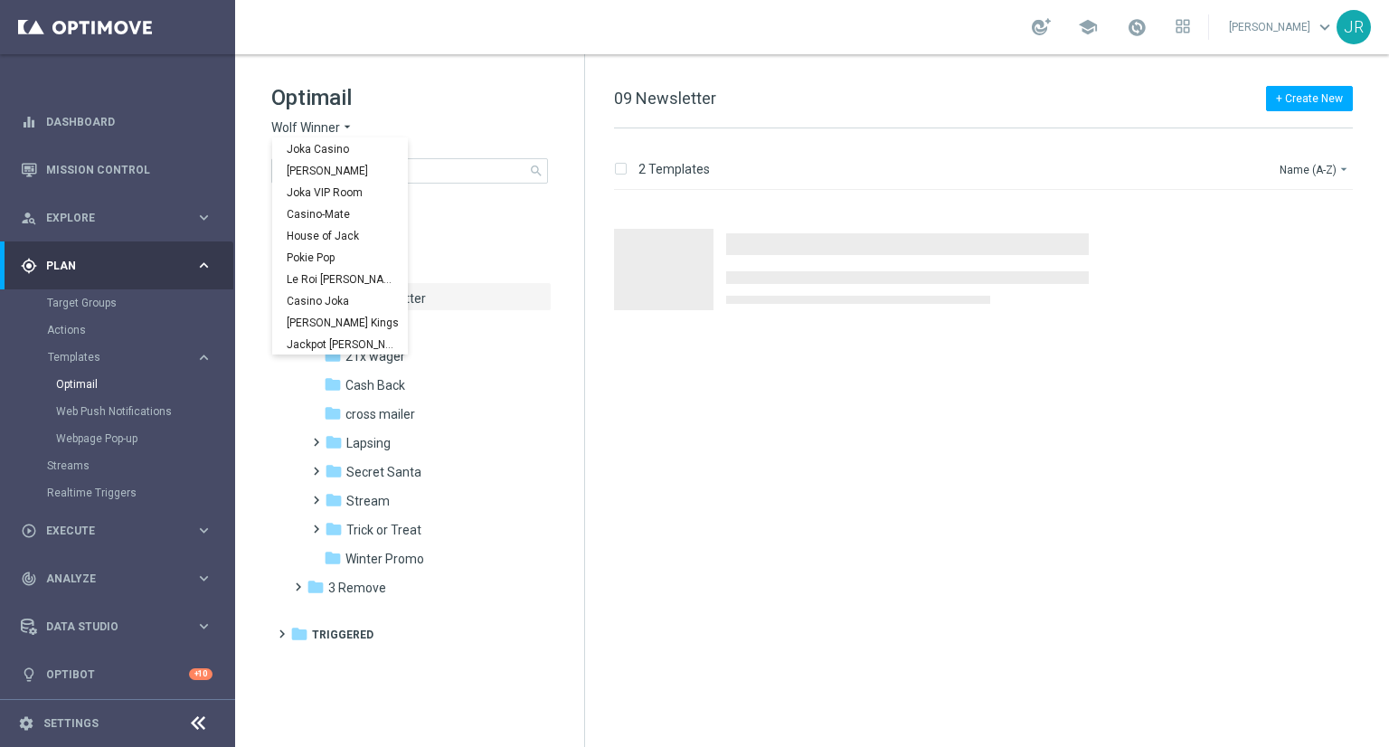
scroll to position [65, 0]
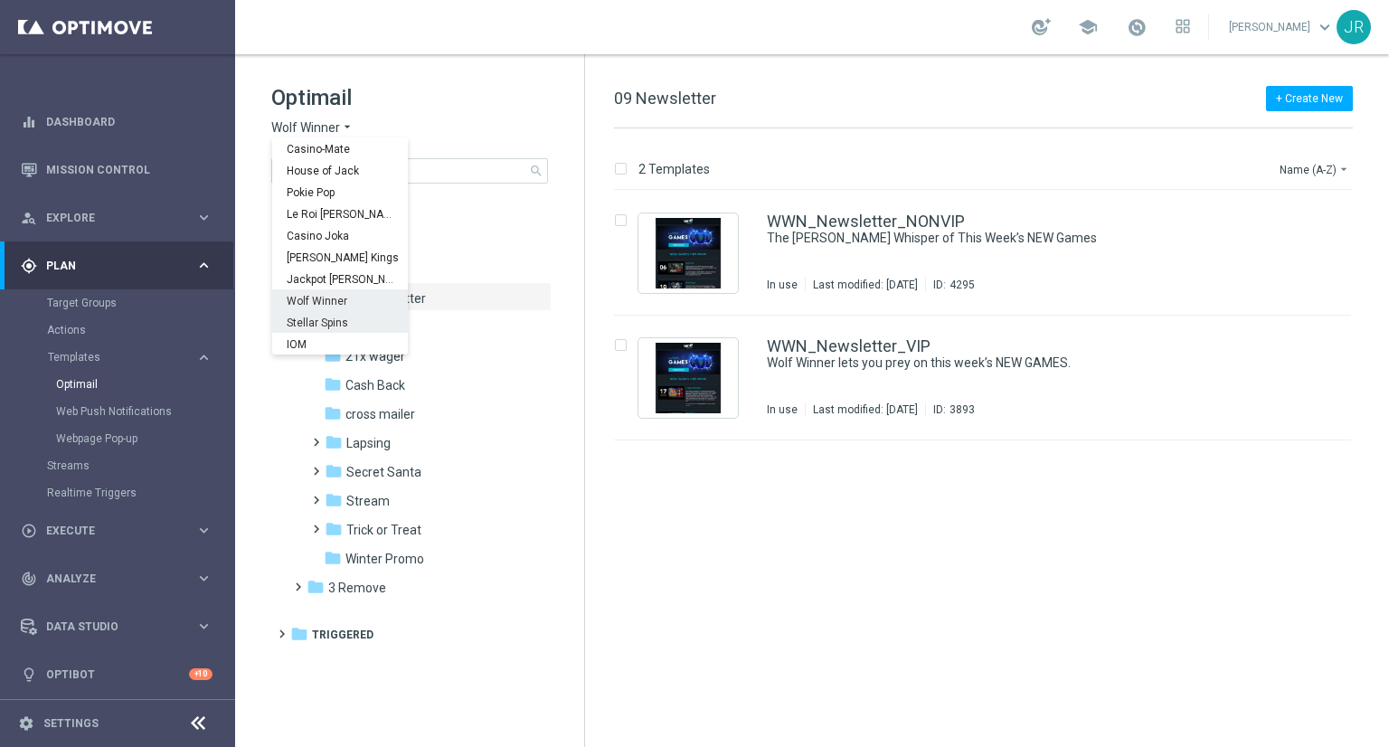
click at [0, 0] on span "Stellar Spins" at bounding box center [0, 0] width 0 height 0
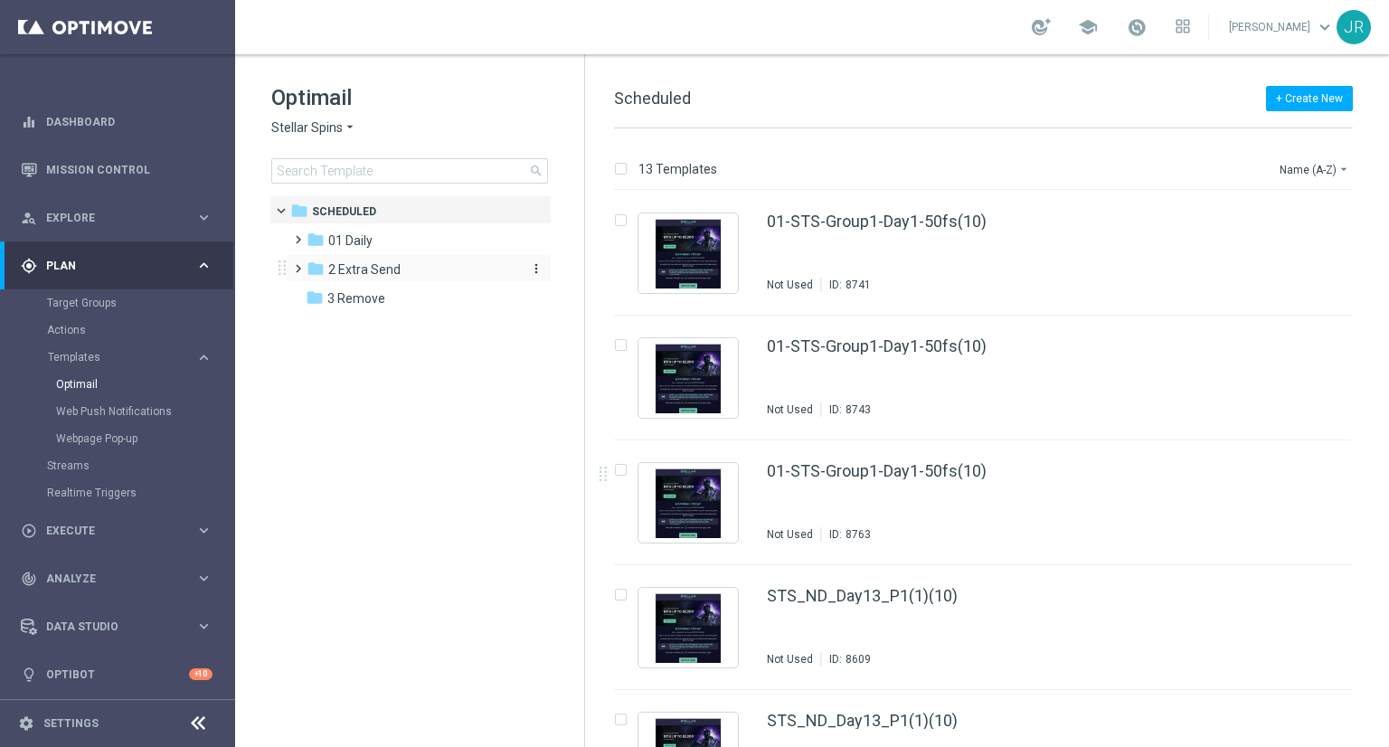
click at [361, 270] on span "2 Extra Send" at bounding box center [364, 269] width 72 height 16
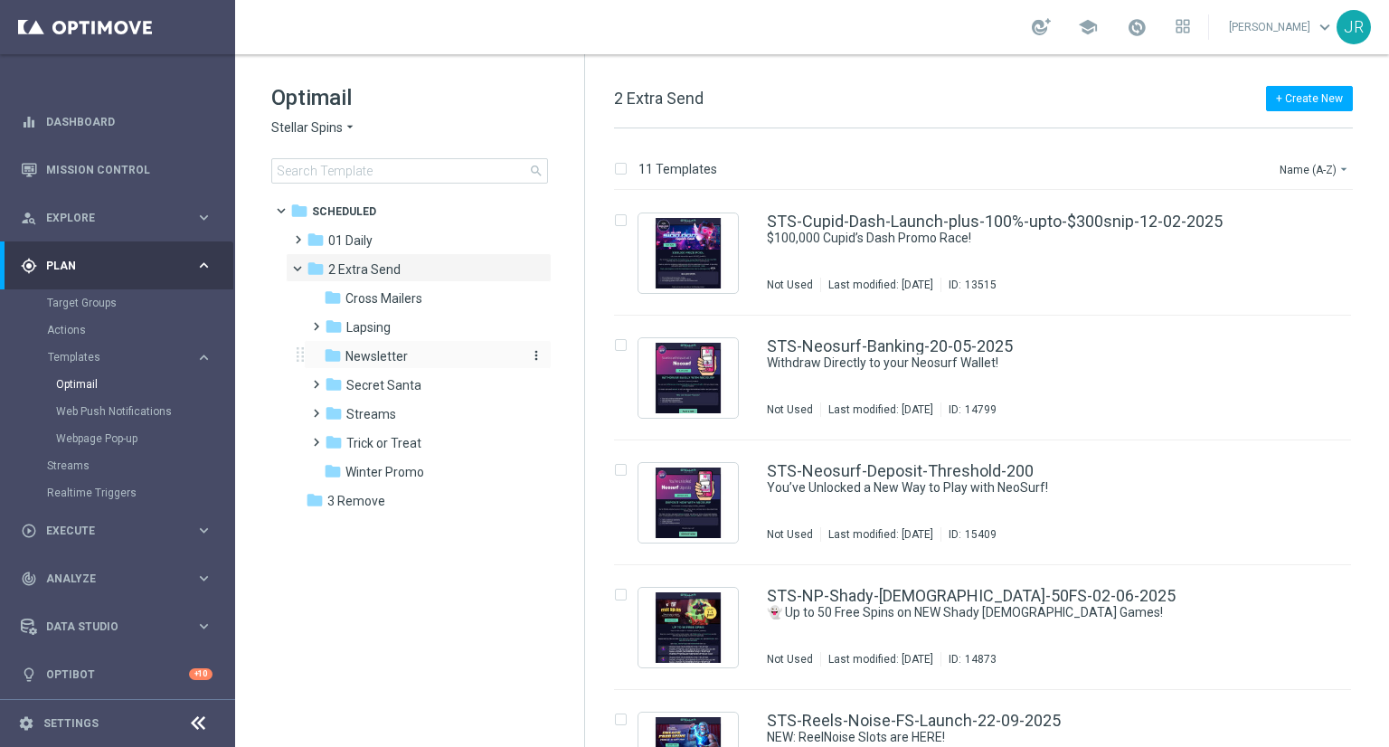
click at [376, 349] on span "Newsletter" at bounding box center [377, 356] width 62 height 16
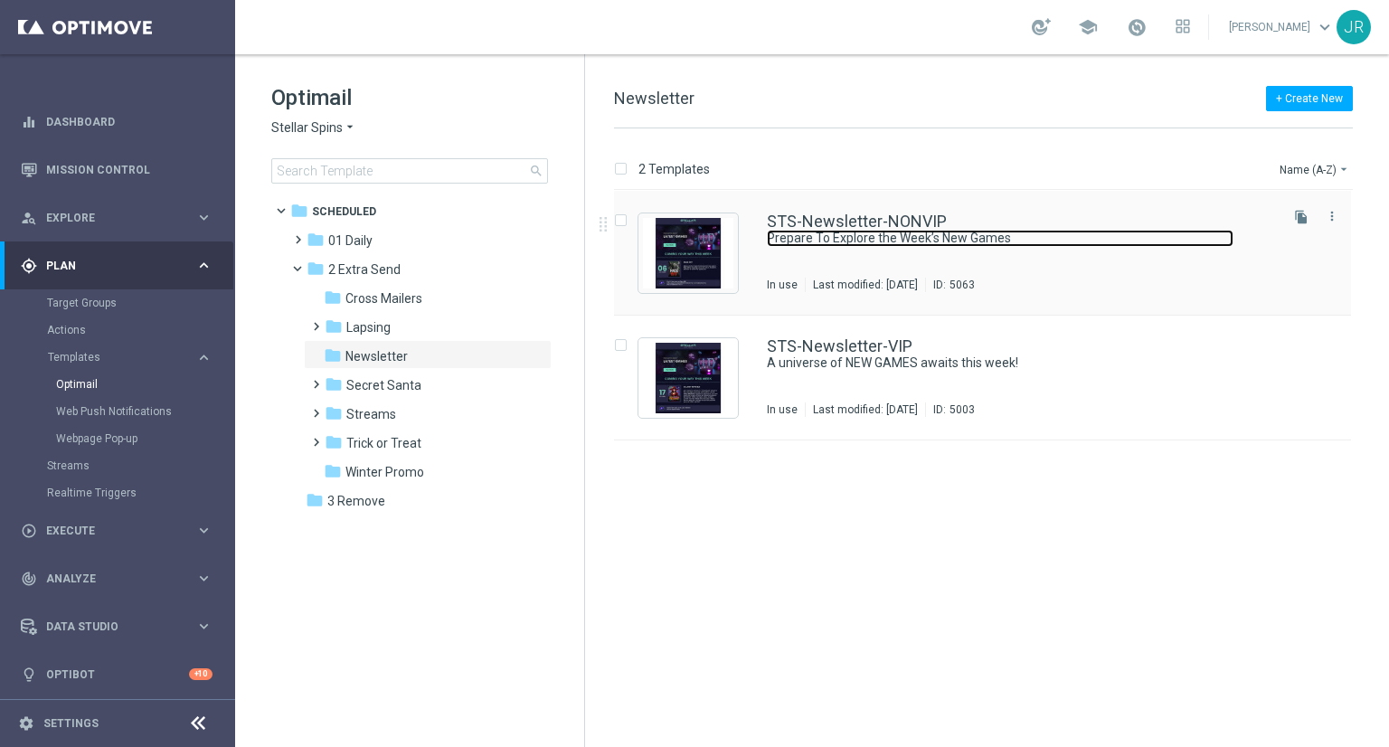
click at [817, 236] on link "Prepare To Explore the Week’s New Games" at bounding box center [1000, 238] width 467 height 17
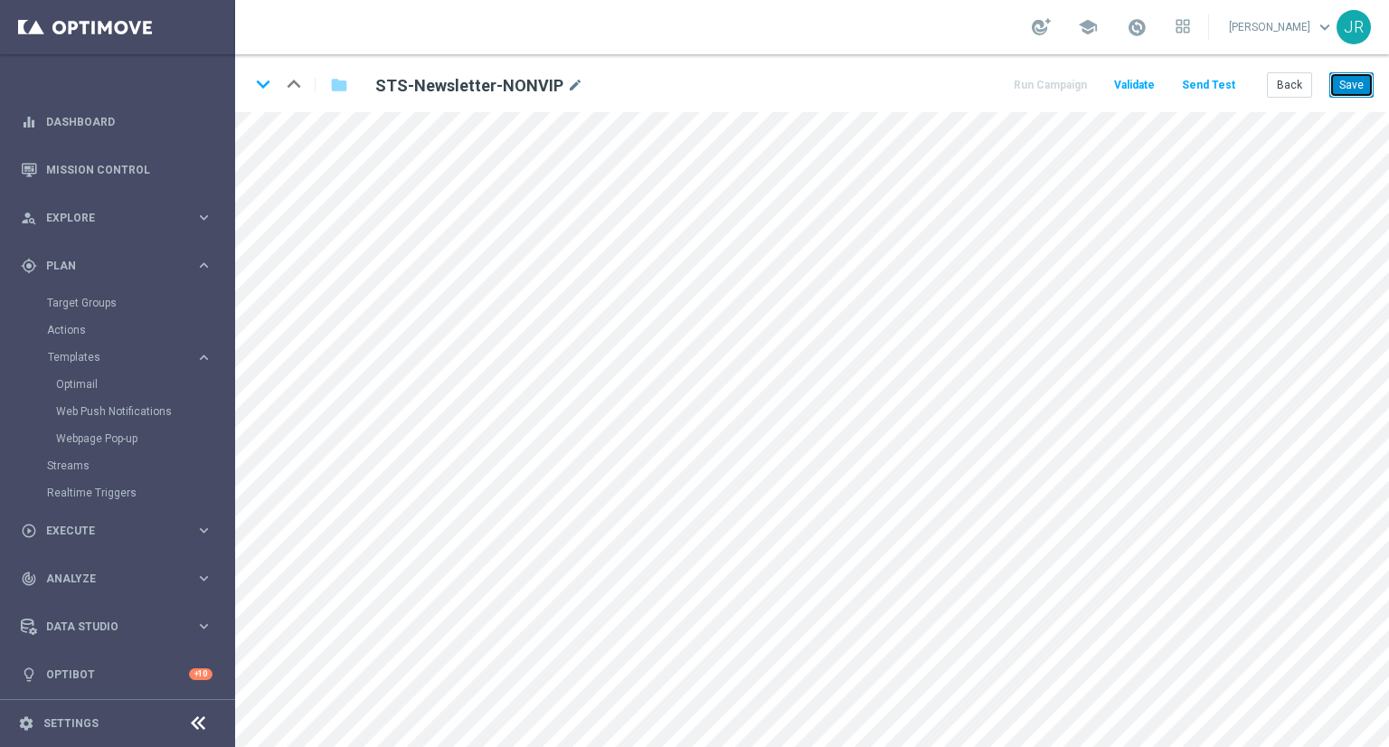
click at [1357, 85] on button "Save" at bounding box center [1352, 84] width 44 height 25
click at [1360, 86] on button "Save" at bounding box center [1352, 84] width 44 height 25
click at [1342, 90] on button "Save" at bounding box center [1352, 84] width 44 height 25
click at [1346, 85] on button "Save" at bounding box center [1352, 84] width 44 height 25
click at [1341, 85] on button "Save" at bounding box center [1352, 84] width 44 height 25
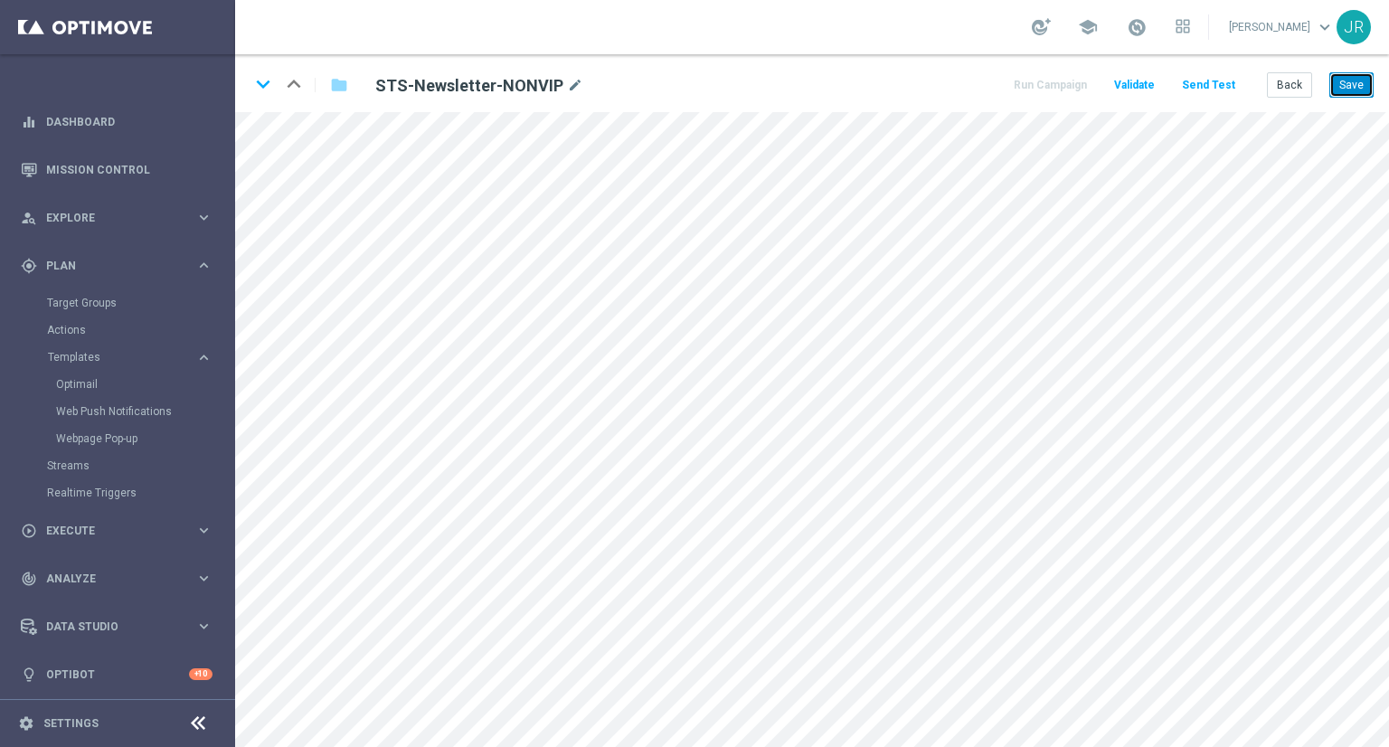
click at [1370, 80] on button "Save" at bounding box center [1352, 84] width 44 height 25
click at [1364, 91] on button "Save" at bounding box center [1352, 84] width 44 height 25
drag, startPoint x: 1360, startPoint y: 81, endPoint x: 1357, endPoint y: 98, distance: 17.6
click at [1360, 81] on button "Save" at bounding box center [1352, 84] width 44 height 25
drag, startPoint x: 1350, startPoint y: 88, endPoint x: 1294, endPoint y: 106, distance: 58.1
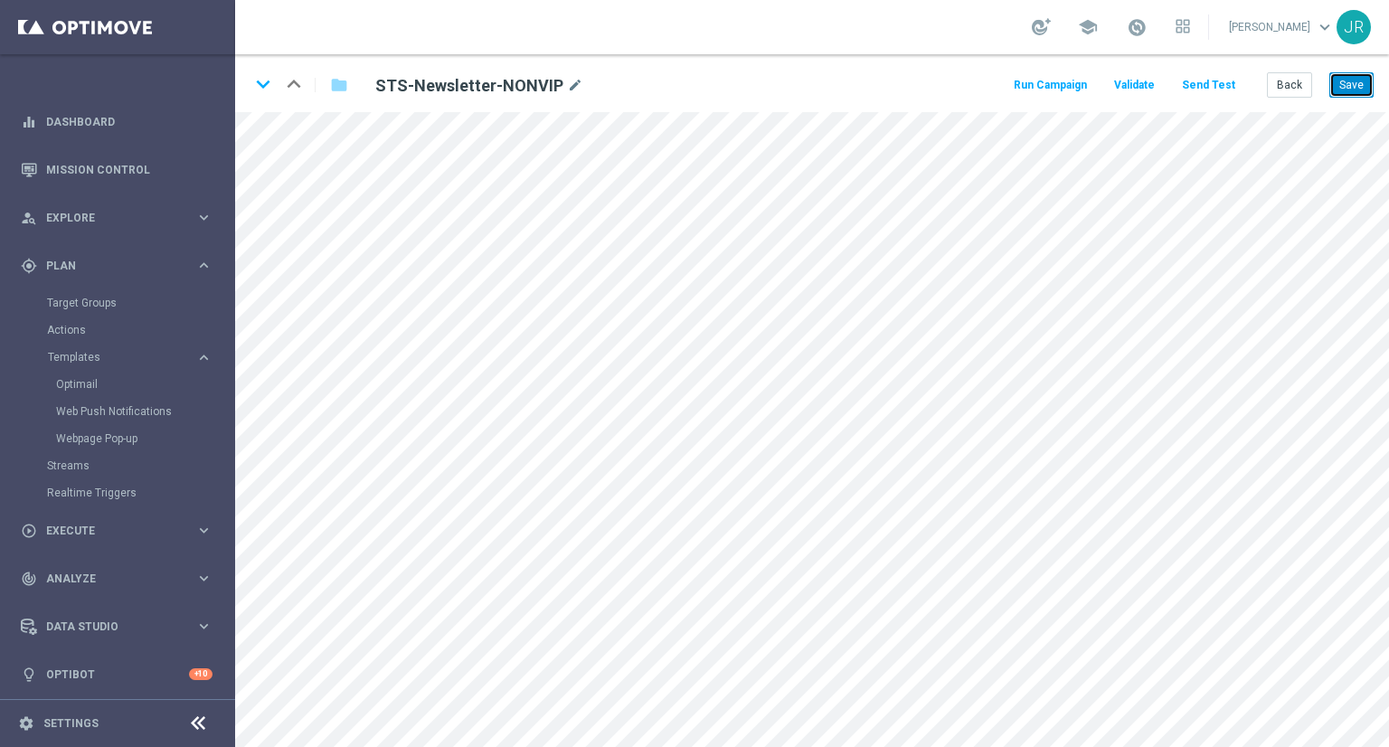
click at [1350, 89] on button "Save" at bounding box center [1352, 84] width 44 height 25
click at [1341, 95] on button "Save" at bounding box center [1352, 84] width 44 height 25
click at [1359, 88] on button "Save" at bounding box center [1352, 84] width 44 height 25
click at [1357, 91] on button "Save" at bounding box center [1352, 84] width 44 height 25
click at [1355, 81] on button "Save" at bounding box center [1352, 84] width 44 height 25
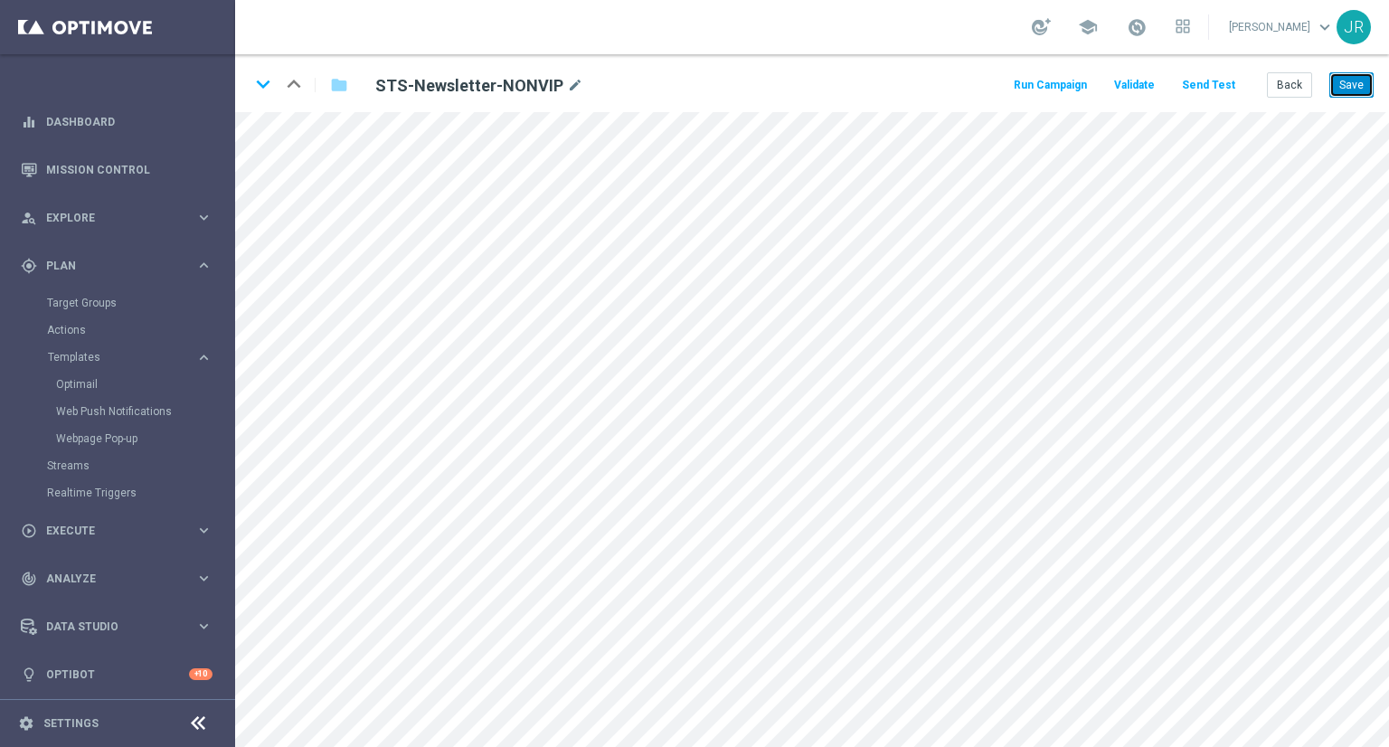
click at [1348, 83] on button "Save" at bounding box center [1352, 84] width 44 height 25
click at [1359, 94] on button "Save" at bounding box center [1352, 84] width 44 height 25
click at [1360, 96] on button "Save" at bounding box center [1352, 84] width 44 height 25
click at [1356, 93] on button "Save" at bounding box center [1352, 84] width 44 height 25
click at [1341, 81] on button "Save" at bounding box center [1352, 84] width 44 height 25
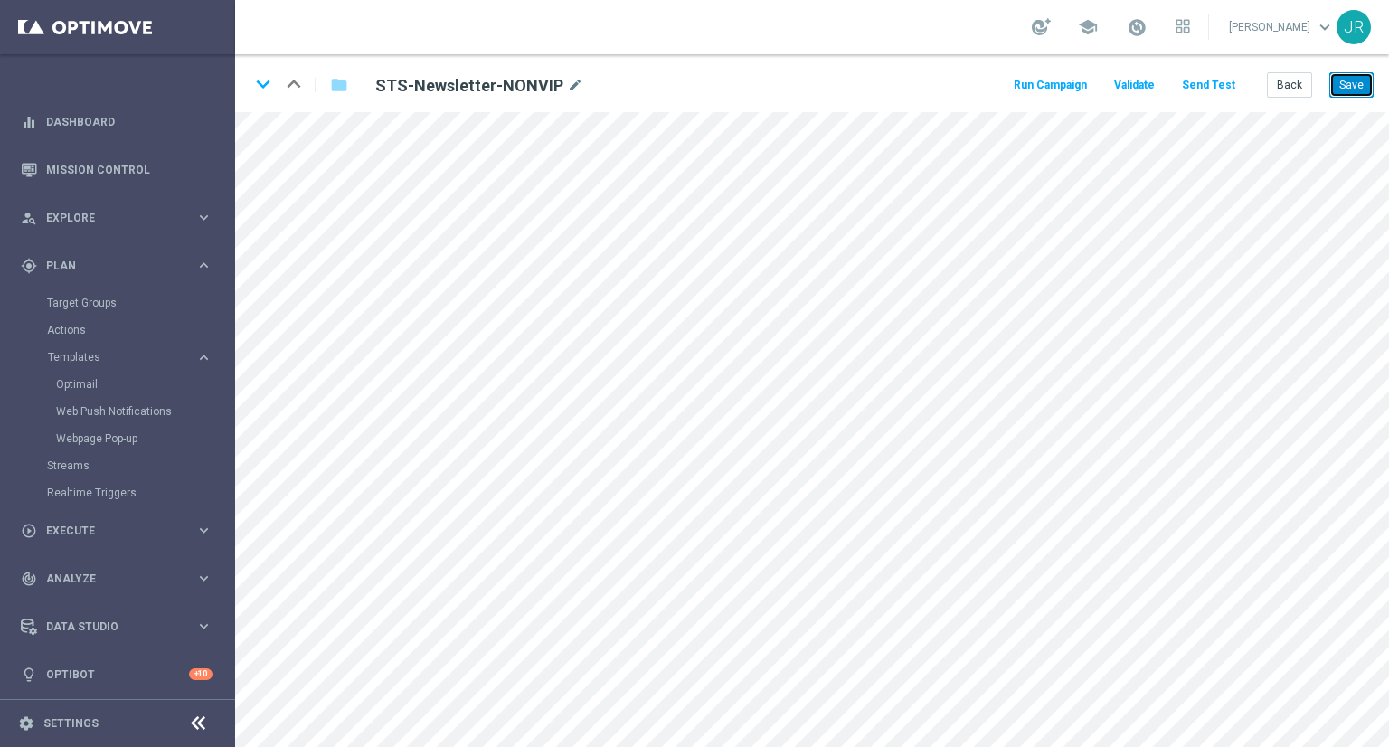
click at [1359, 92] on button "Save" at bounding box center [1352, 84] width 44 height 25
click at [1216, 84] on button "Send Test" at bounding box center [1209, 85] width 59 height 24
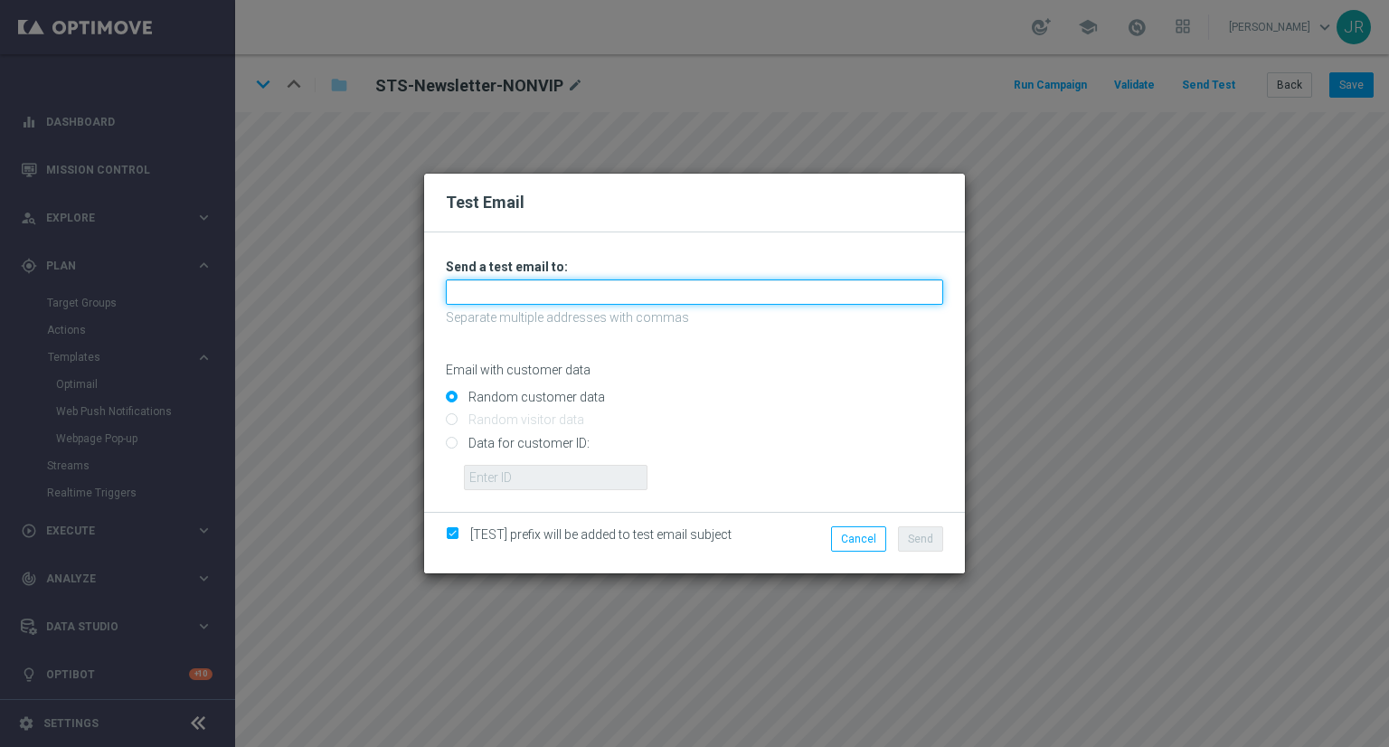
drag, startPoint x: 611, startPoint y: 287, endPoint x: 513, endPoint y: 309, distance: 100.3
click at [611, 287] on input "text" at bounding box center [695, 292] width 498 height 25
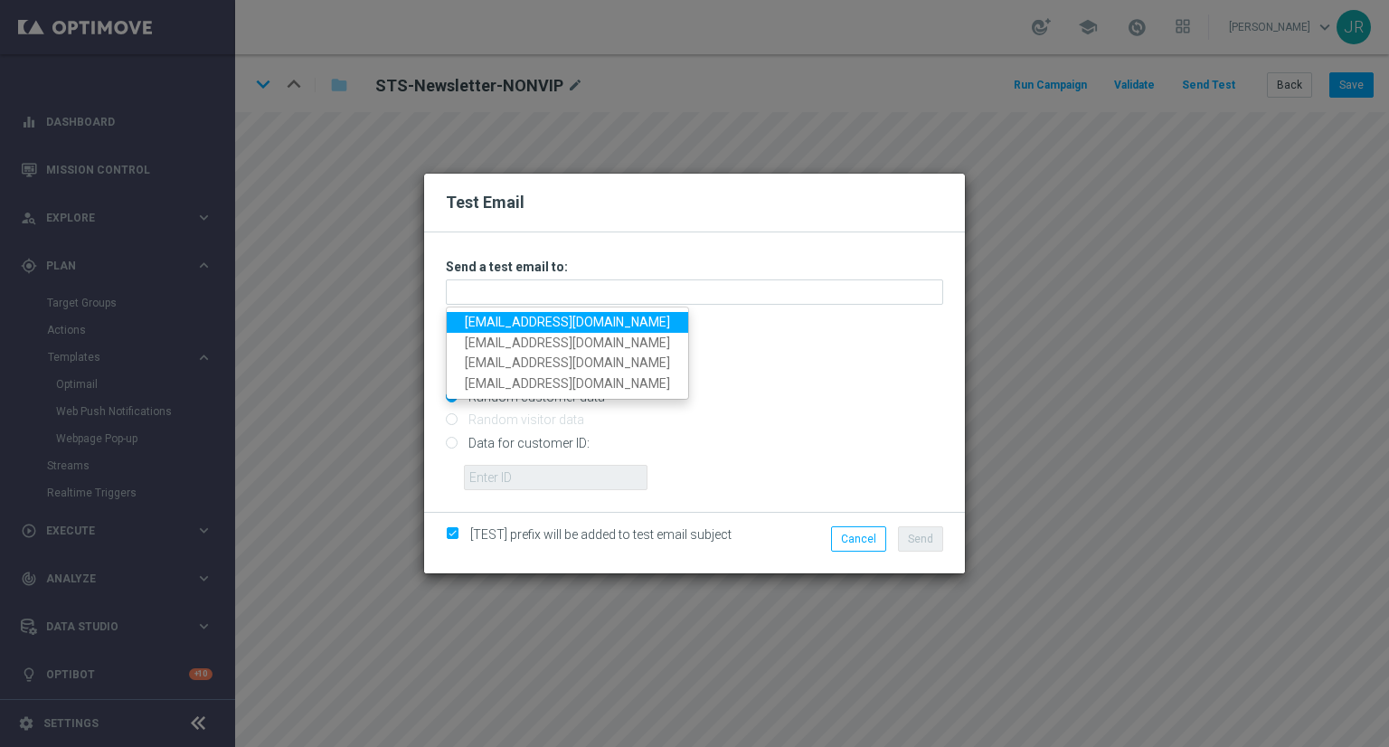
click at [469, 322] on link "testingalltesting@gmail.com" at bounding box center [568, 322] width 242 height 21
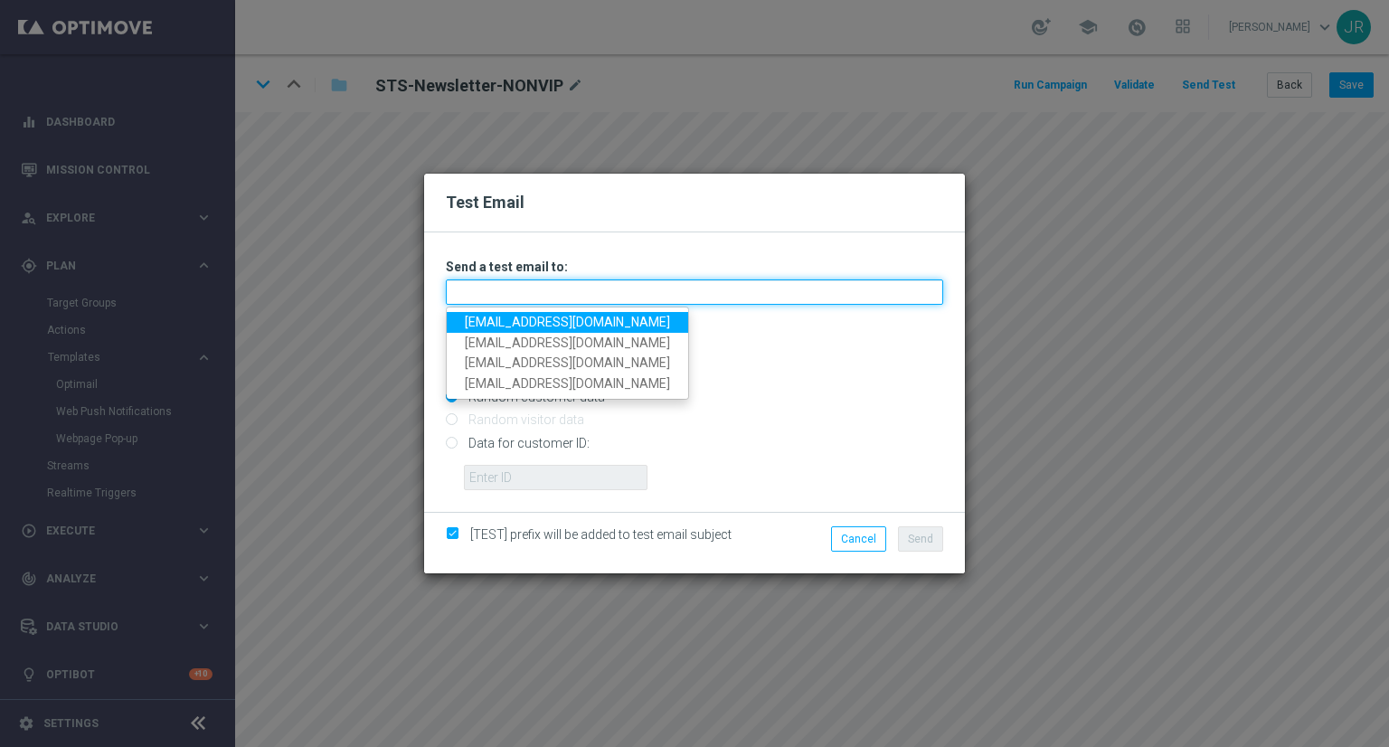
type input "testingalltesting@gmail.com"
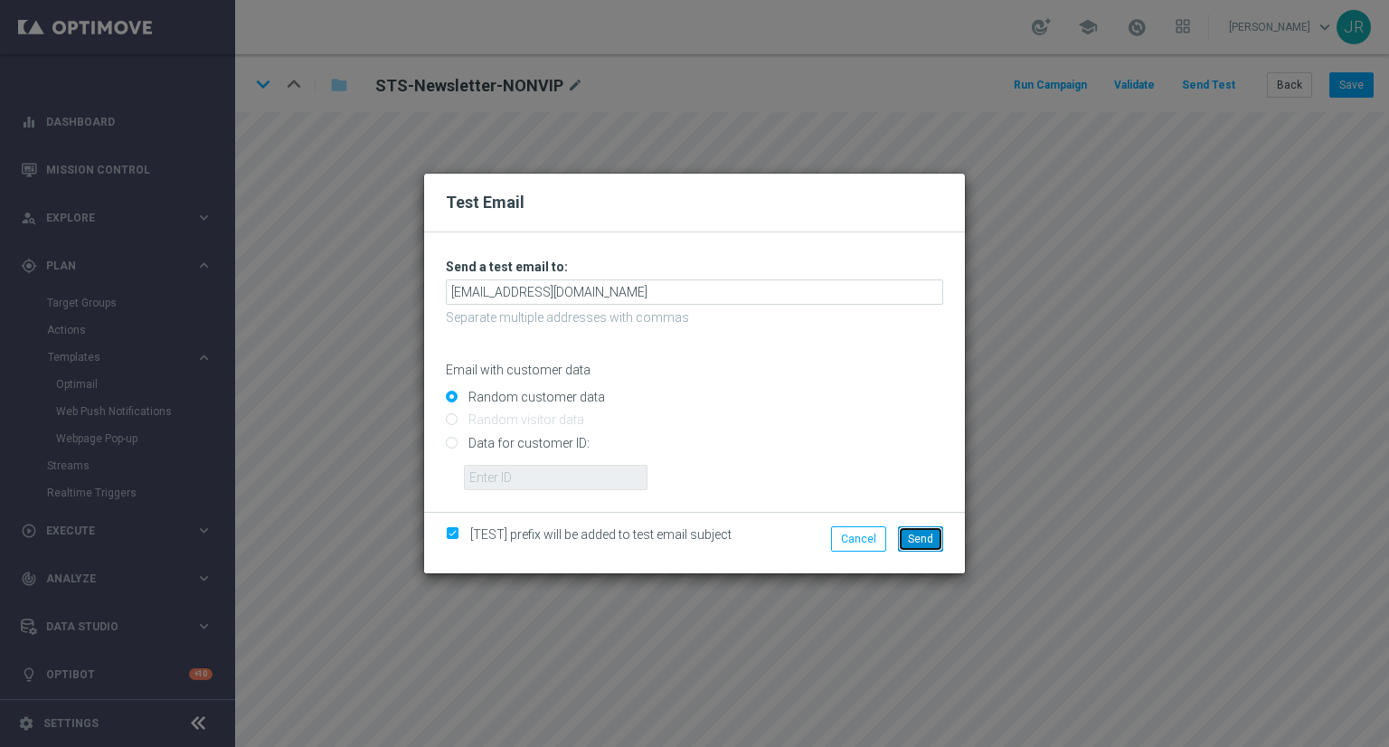
click at [927, 537] on span "Send" at bounding box center [920, 539] width 25 height 13
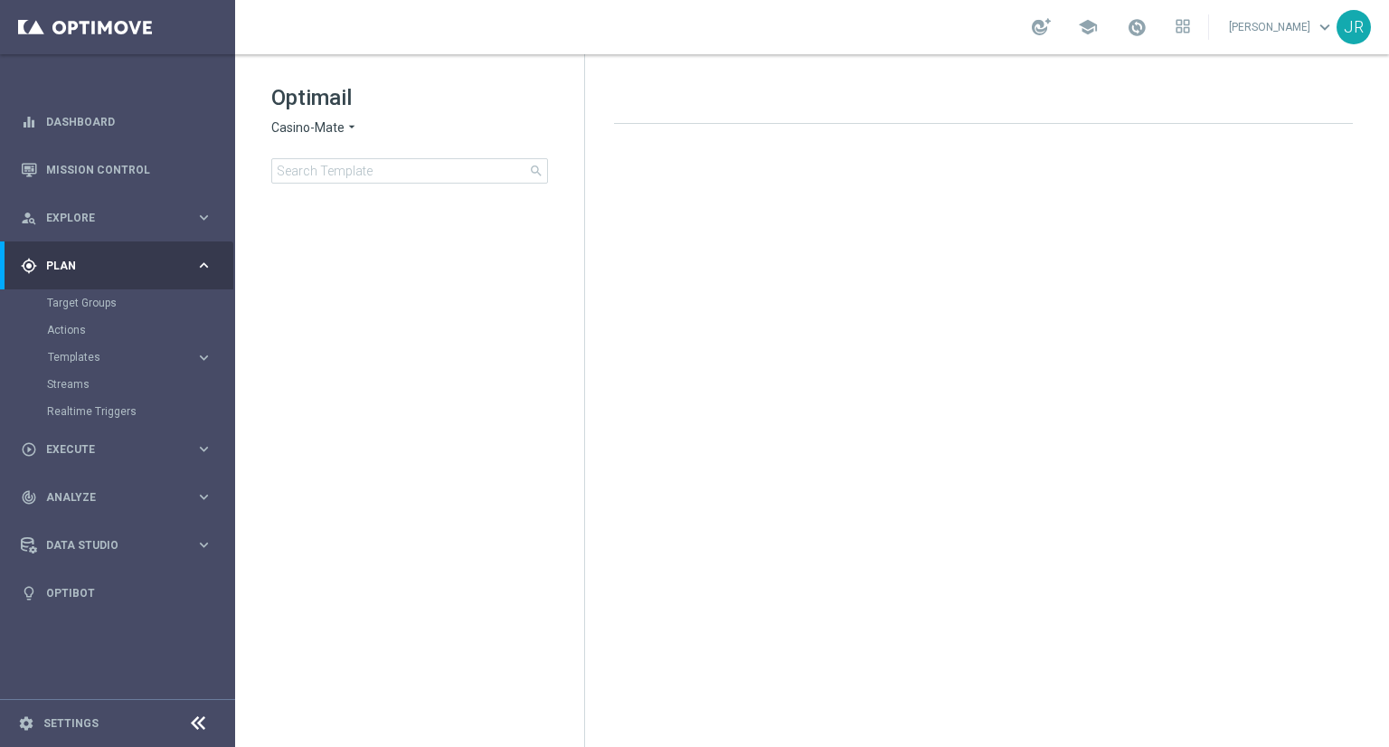
click at [107, 264] on span "Plan" at bounding box center [120, 266] width 149 height 11
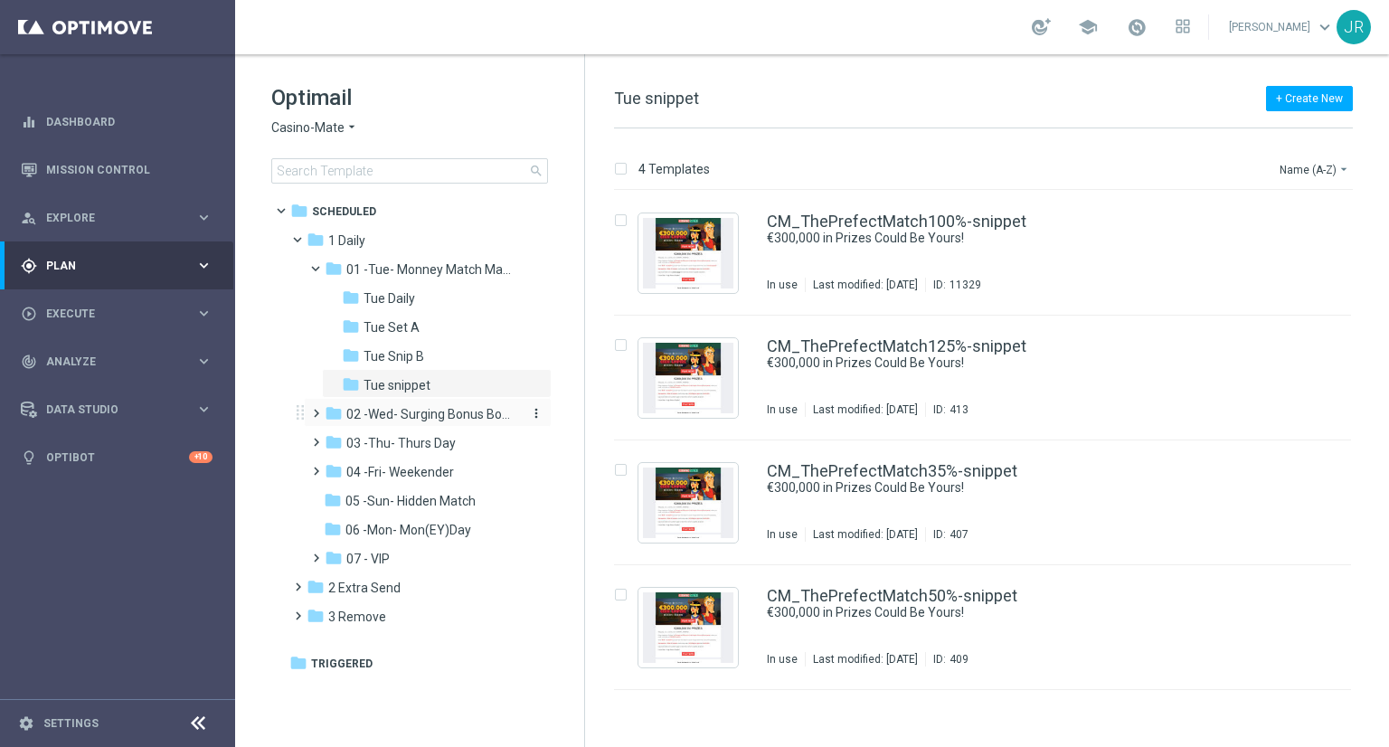
click at [384, 421] on span "02 -Wed- Surging Bonus Booster" at bounding box center [431, 414] width 171 height 16
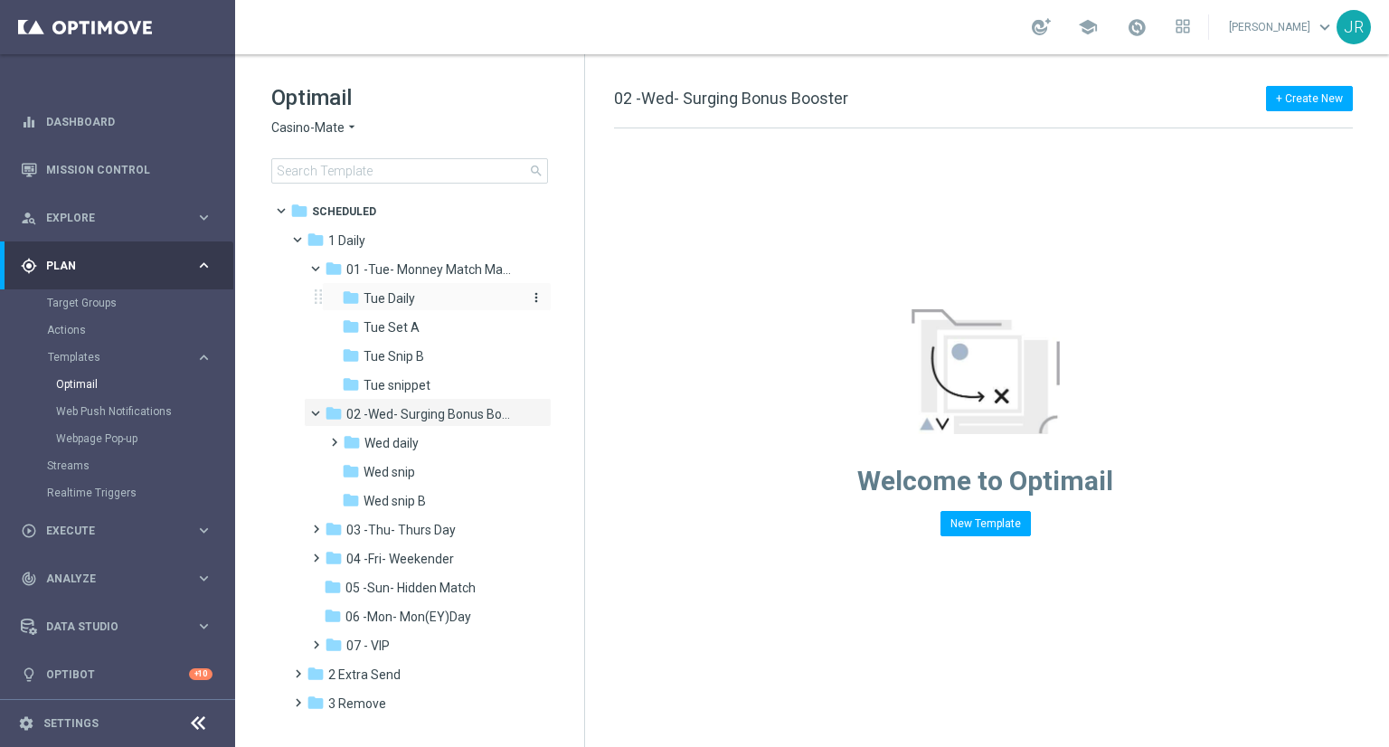
click at [384, 303] on span "Tue Daily" at bounding box center [390, 298] width 52 height 16
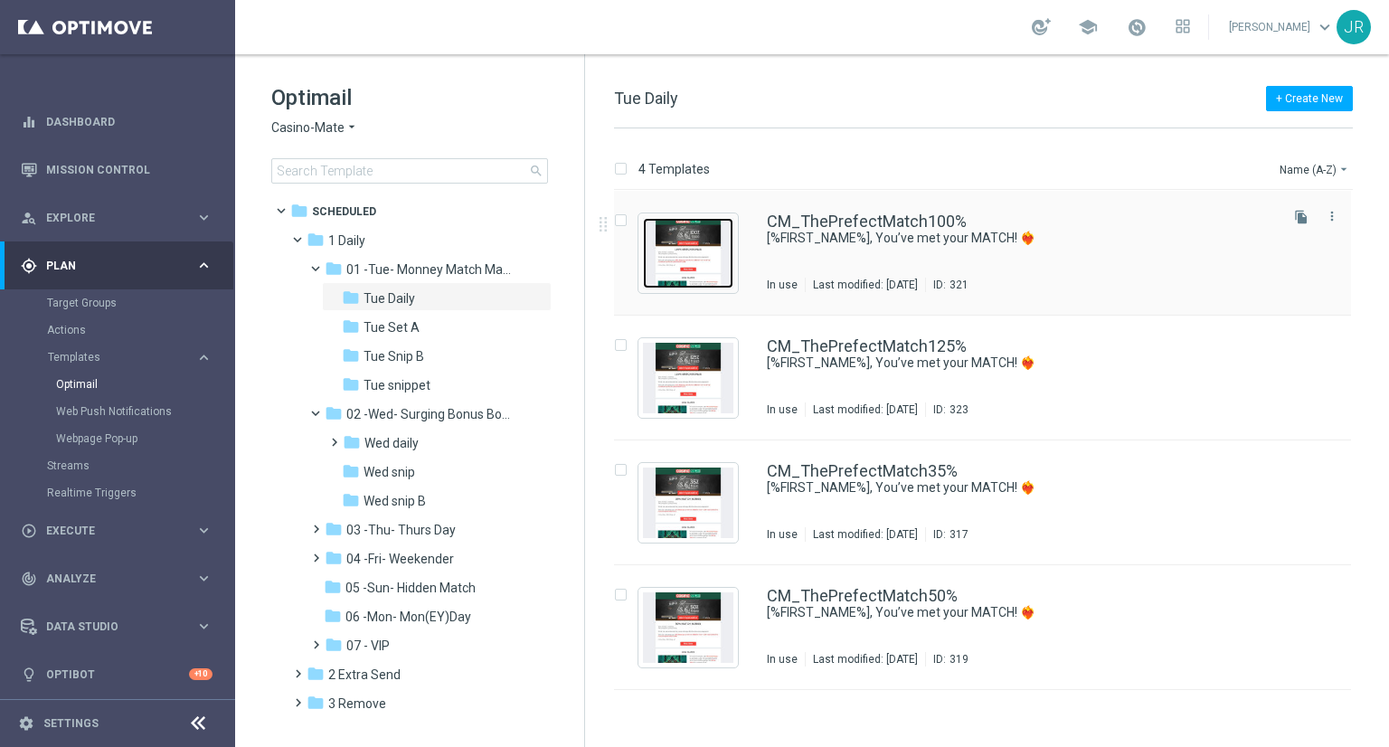
click at [687, 244] on img "Press SPACE to select this row." at bounding box center [688, 253] width 90 height 71
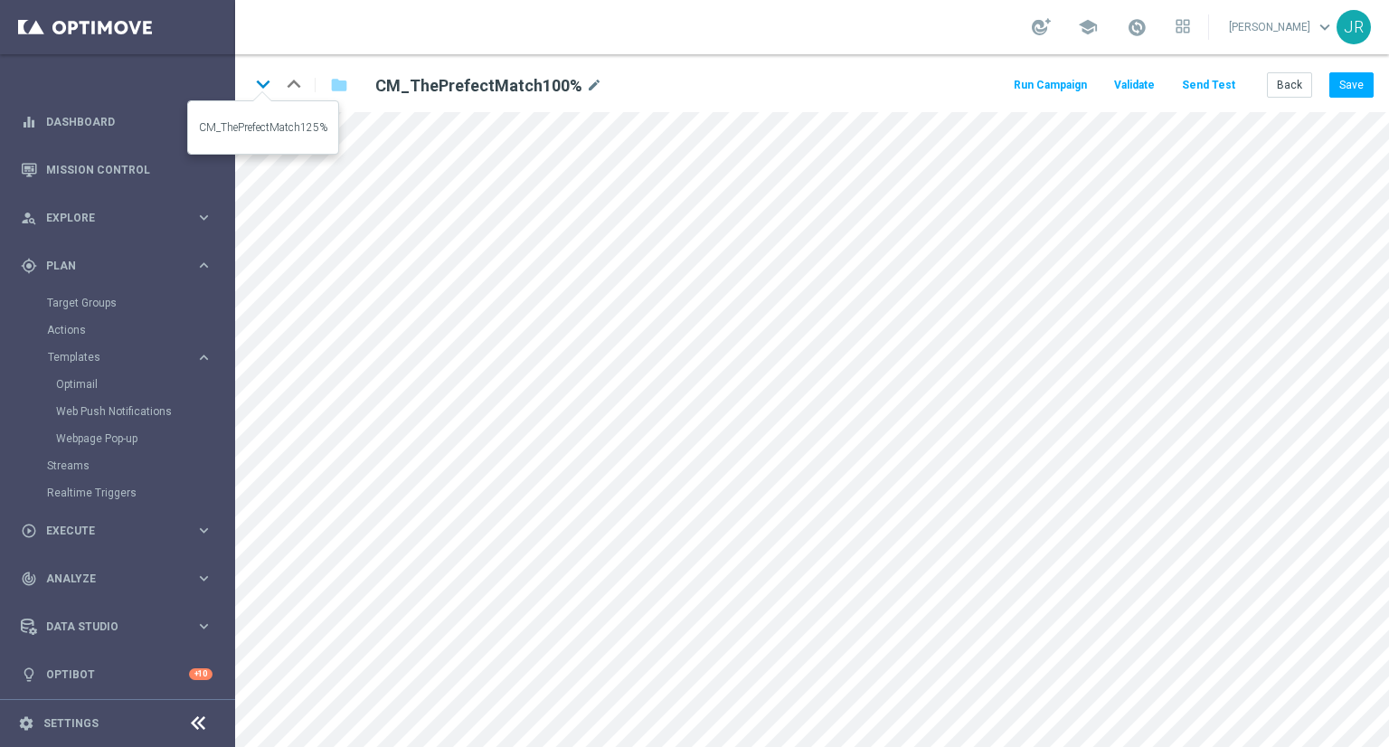
click at [254, 89] on icon "keyboard_arrow_down" at bounding box center [263, 84] width 27 height 27
click at [264, 87] on icon "keyboard_arrow_down" at bounding box center [263, 84] width 27 height 27
click at [267, 85] on icon "keyboard_arrow_down" at bounding box center [263, 84] width 27 height 27
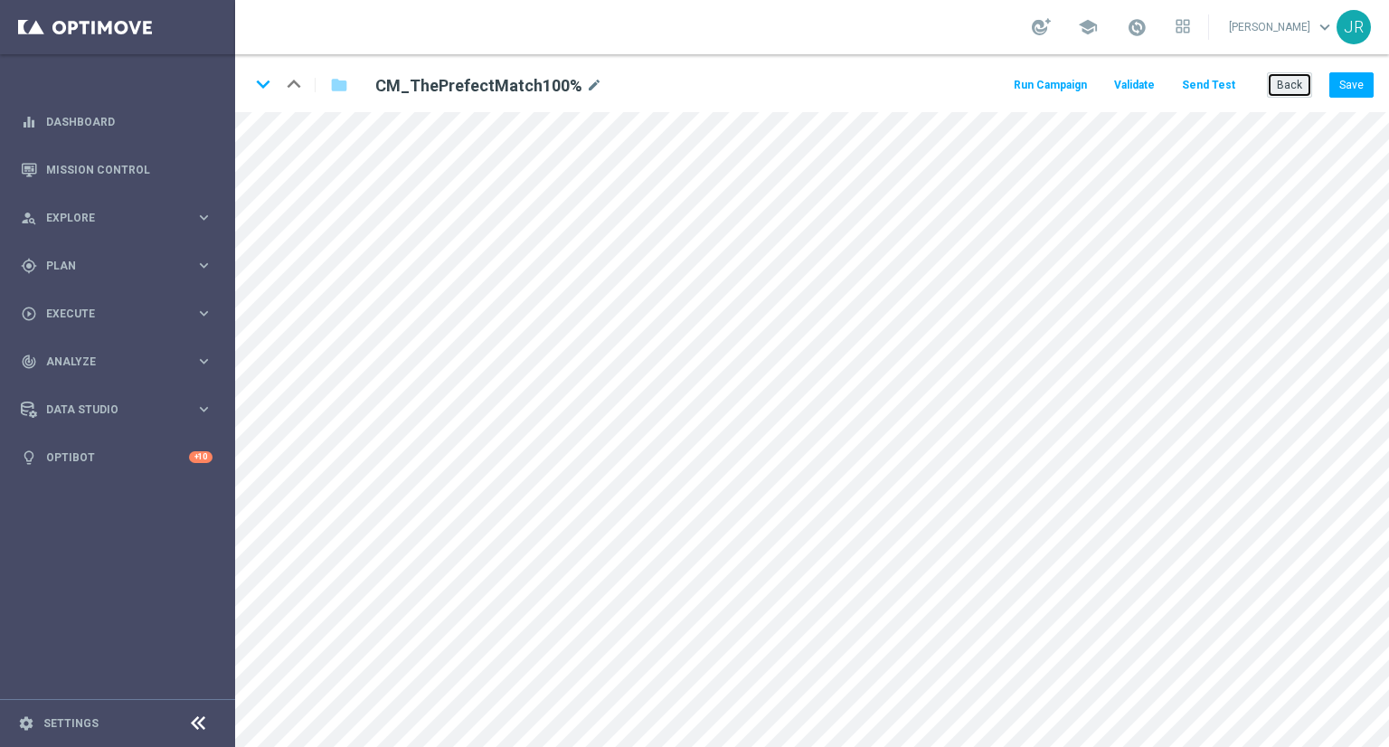
drag, startPoint x: 1286, startPoint y: 88, endPoint x: 1236, endPoint y: 88, distance: 50.7
click at [1286, 88] on button "Back" at bounding box center [1289, 84] width 45 height 25
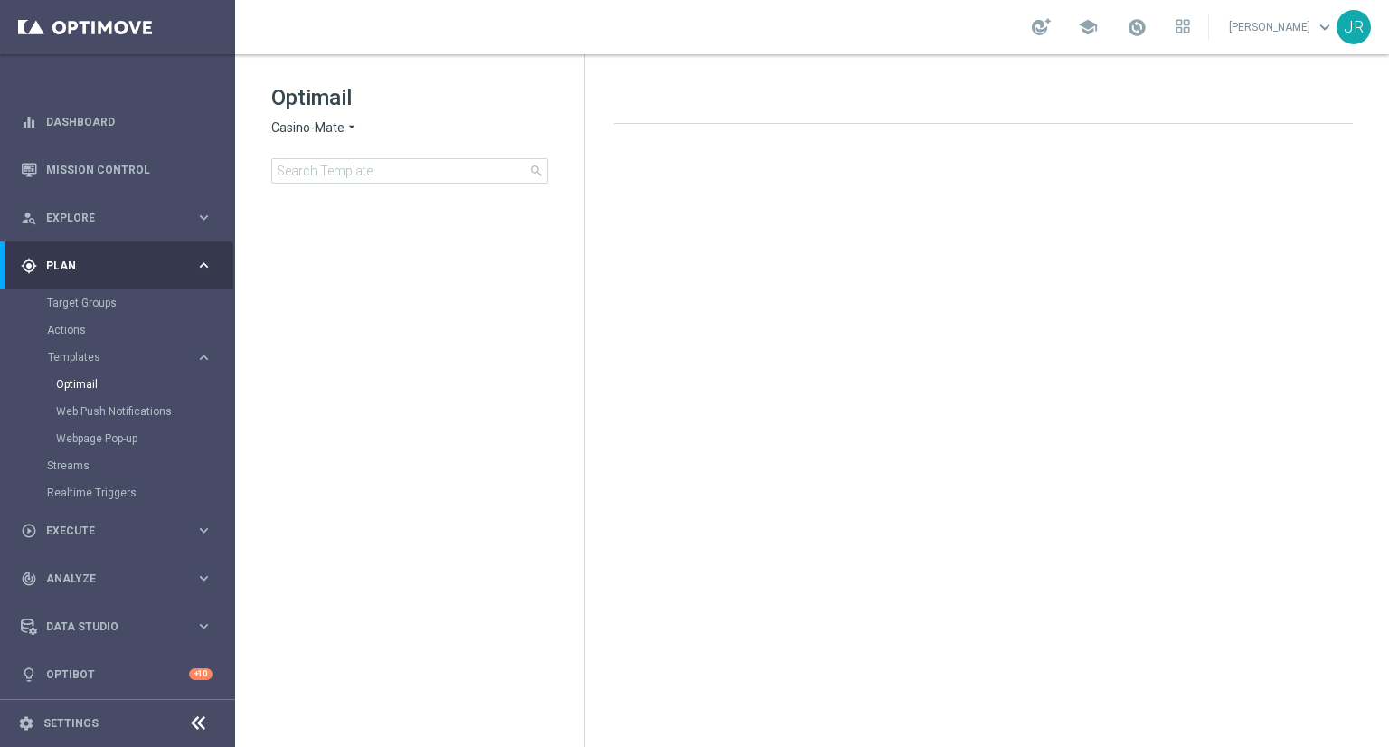
click at [282, 121] on span "Casino-Mate" at bounding box center [307, 127] width 73 height 17
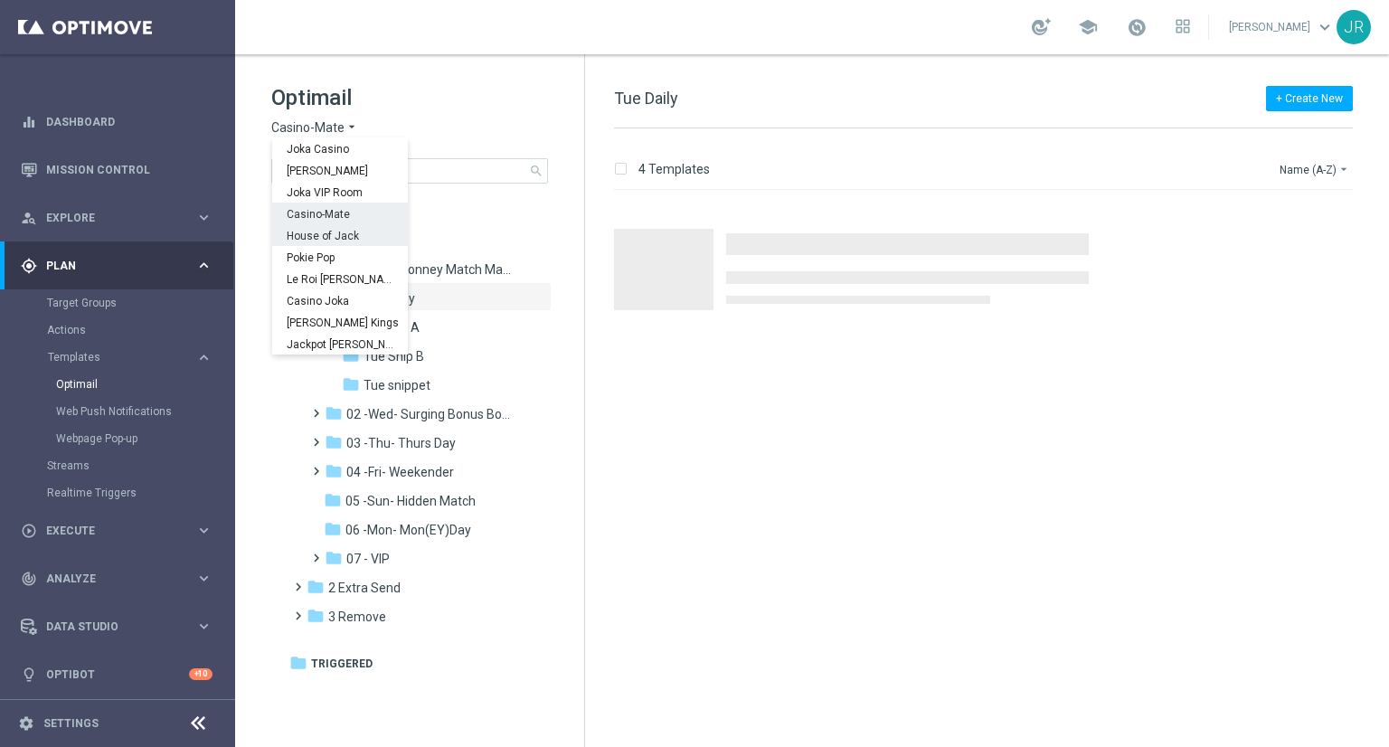
click at [0, 0] on span "House of Jack" at bounding box center [0, 0] width 0 height 0
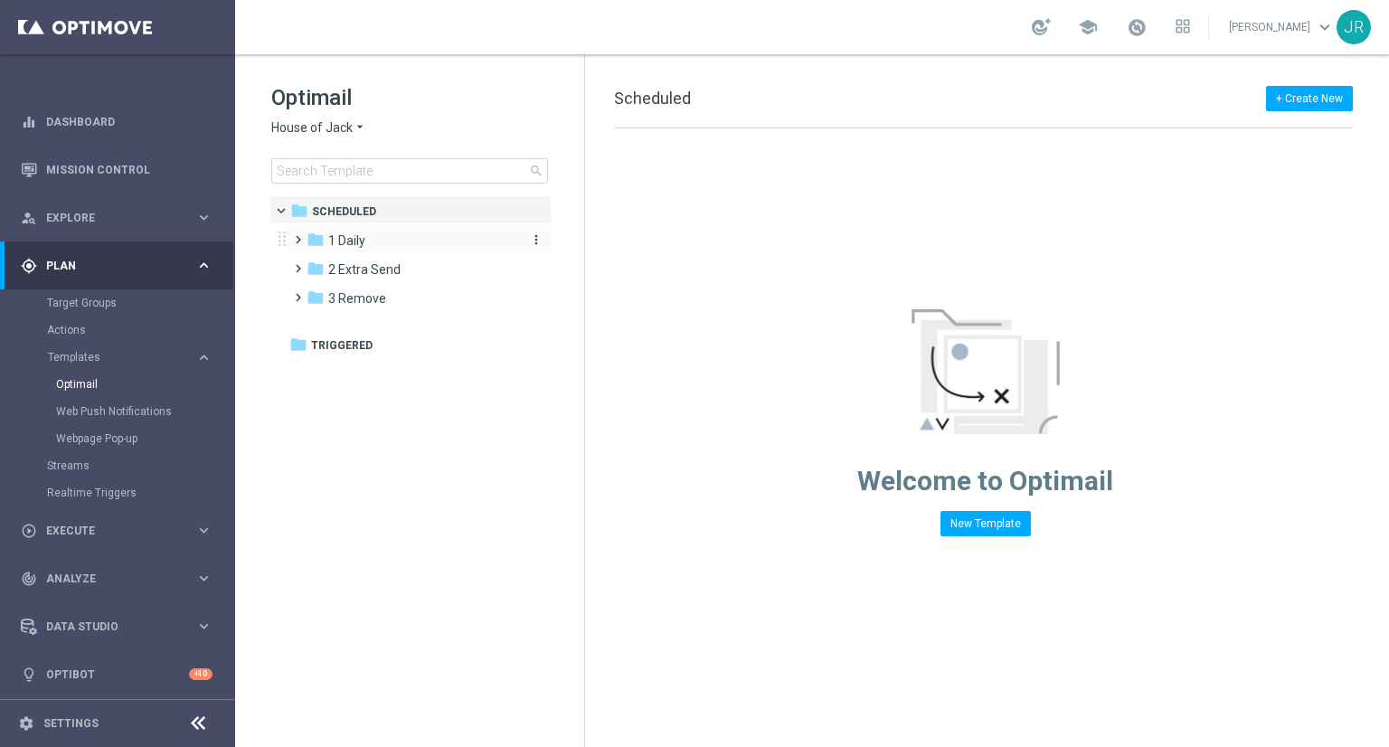
click at [352, 243] on span "1 Daily" at bounding box center [346, 240] width 37 height 16
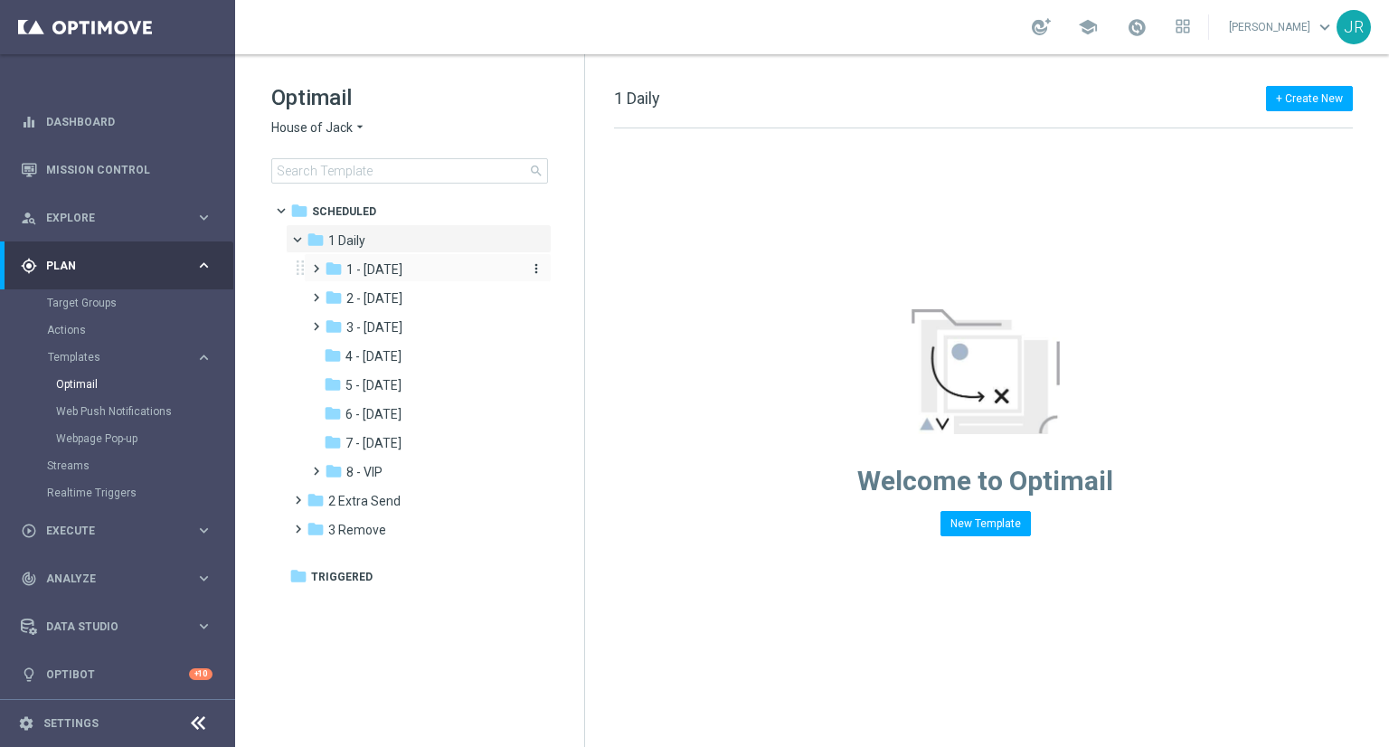
click at [393, 269] on span "1 - Tuesday" at bounding box center [374, 269] width 56 height 16
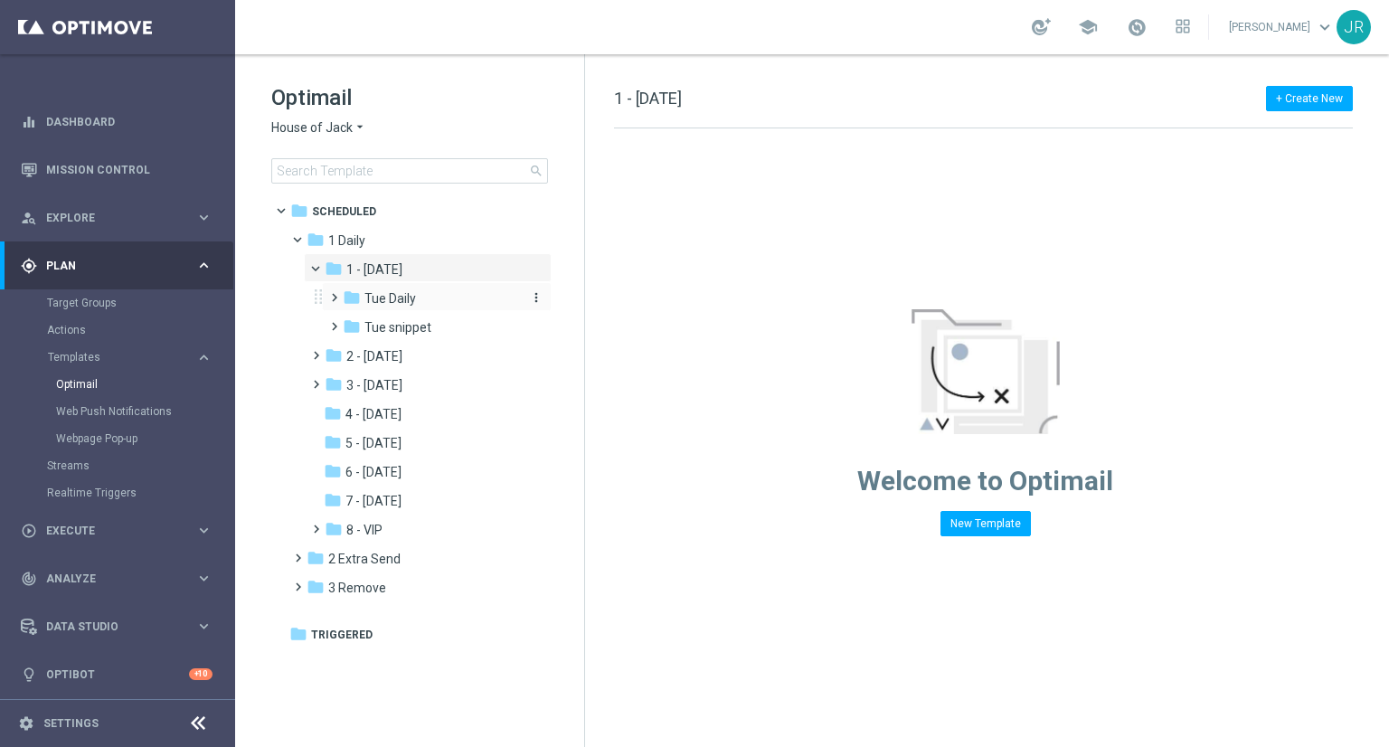
click at [387, 303] on span "Tue Daily" at bounding box center [391, 298] width 52 height 16
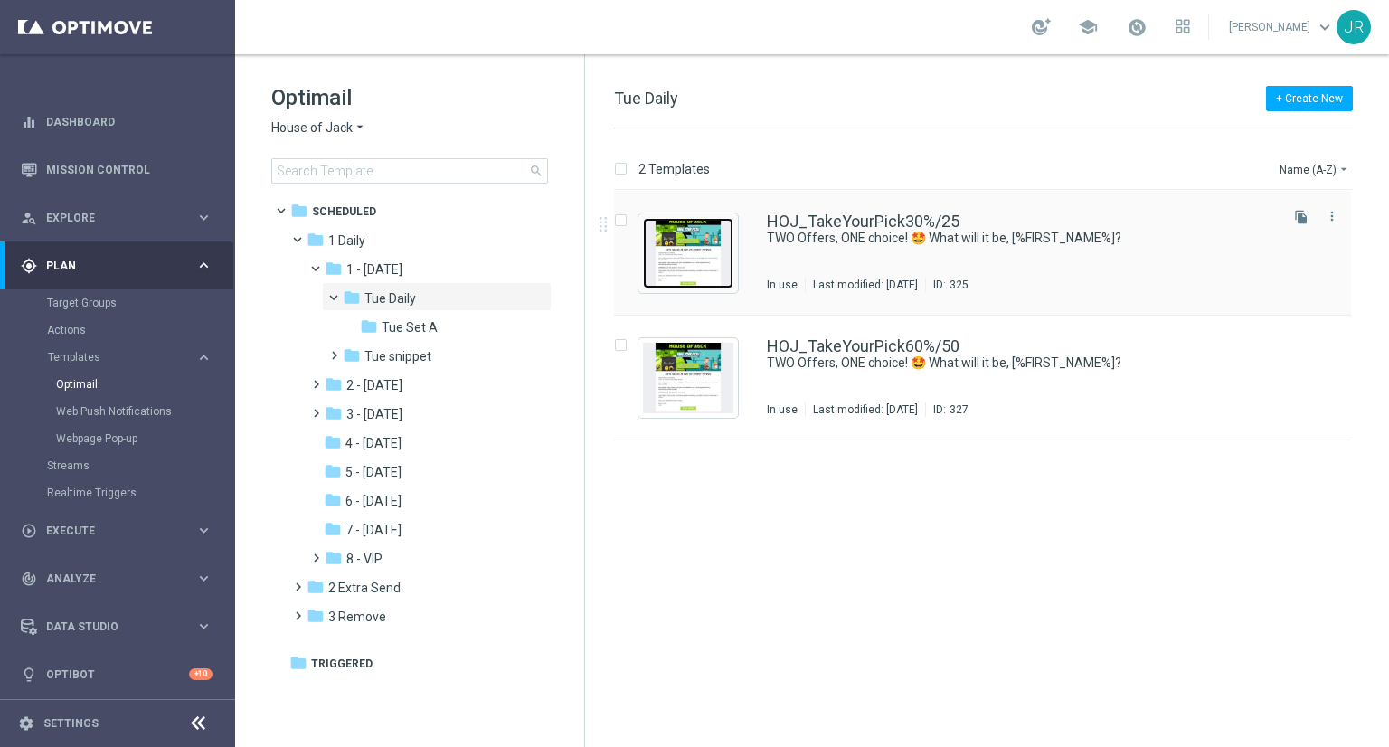
click at [705, 241] on img "Press SPACE to select this row." at bounding box center [688, 253] width 90 height 71
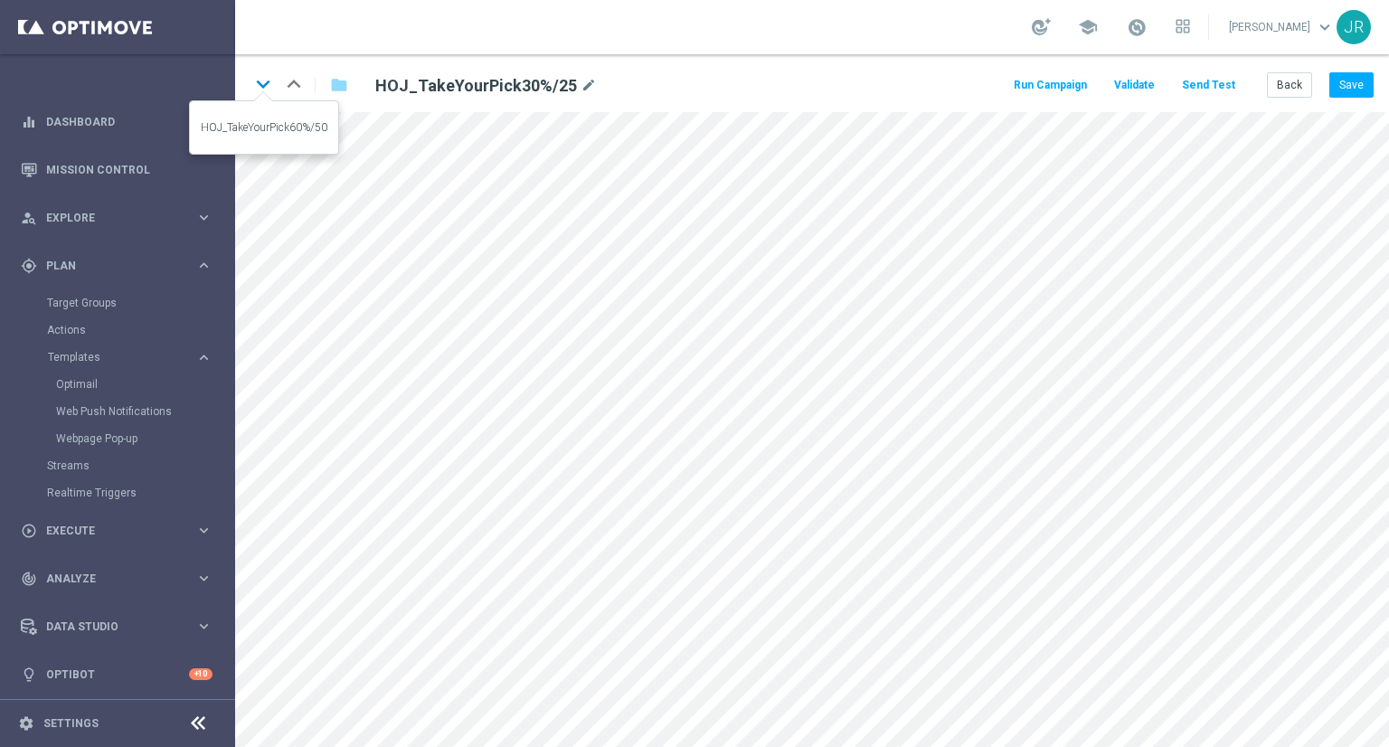
click at [263, 81] on icon "keyboard_arrow_down" at bounding box center [263, 84] width 27 height 27
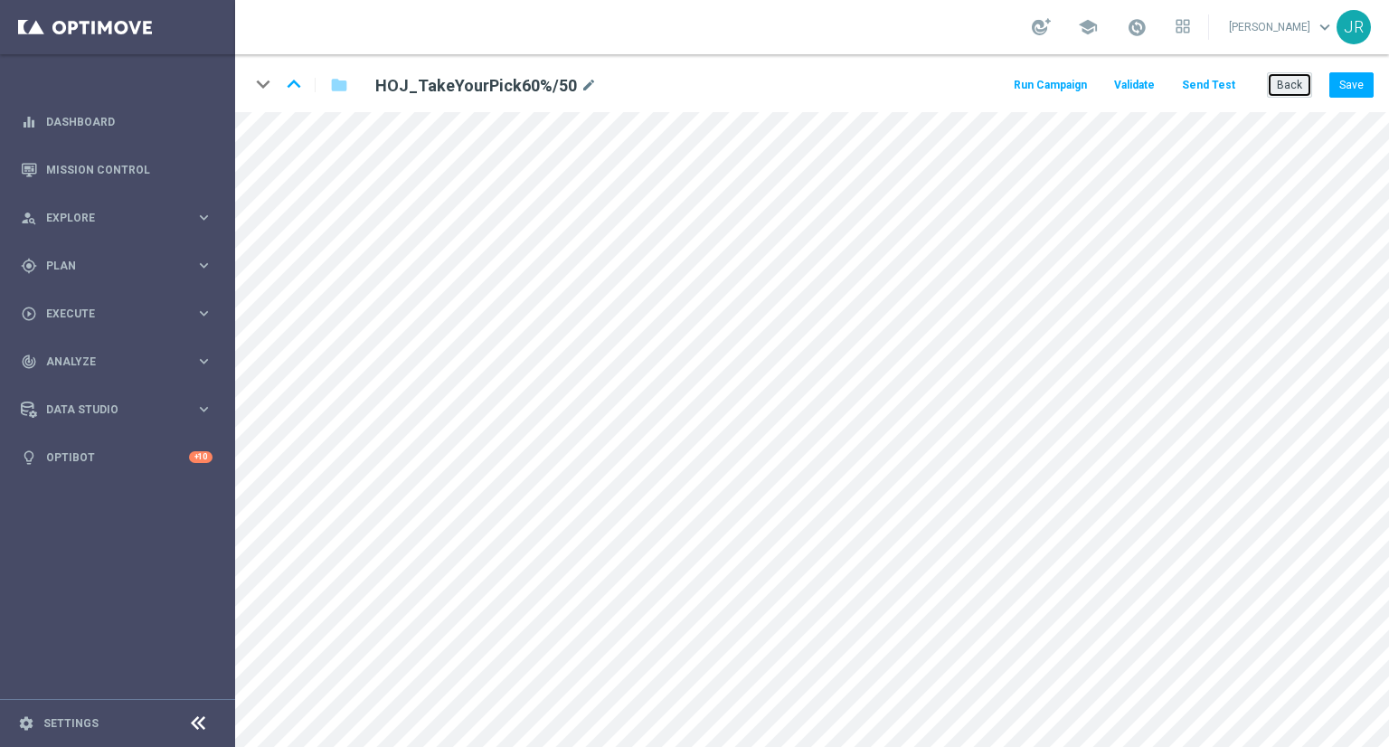
click at [1292, 80] on button "Back" at bounding box center [1289, 84] width 45 height 25
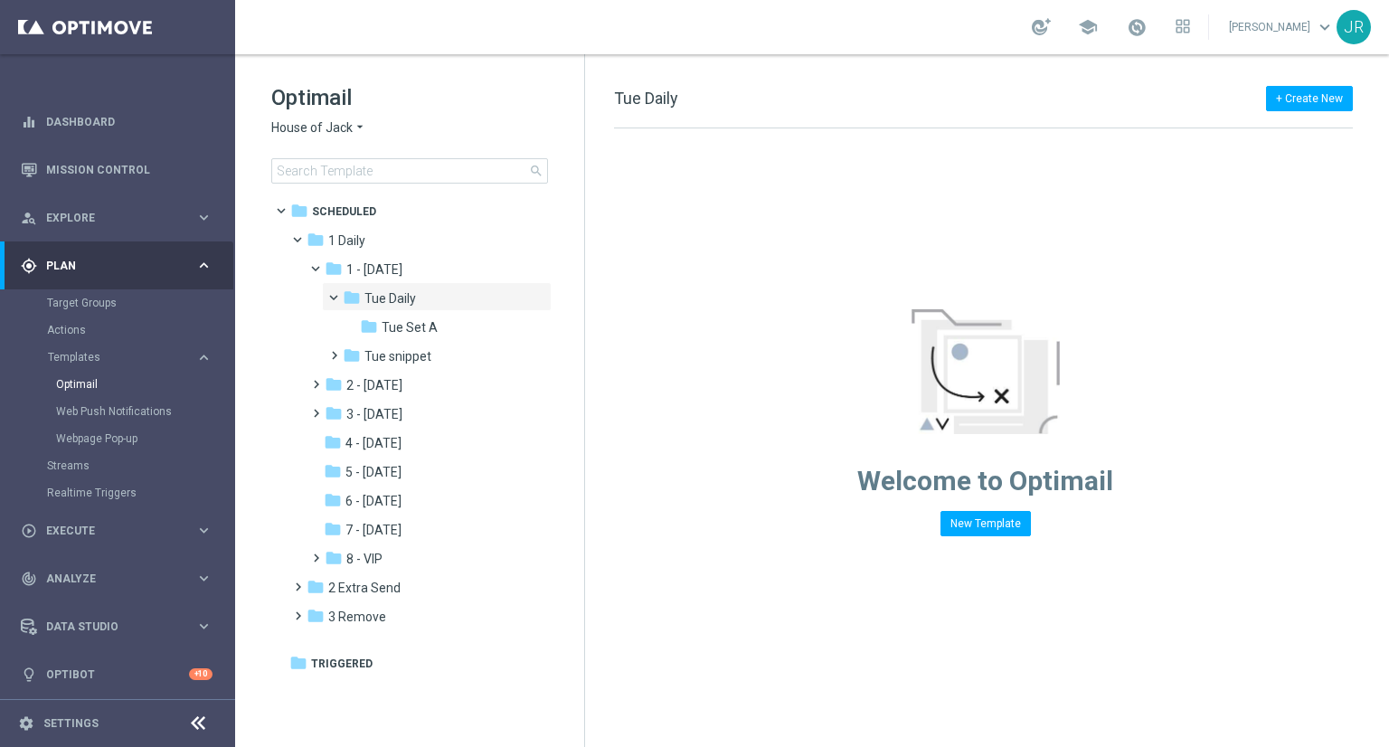
click at [308, 130] on span "House of Jack" at bounding box center [311, 127] width 81 height 17
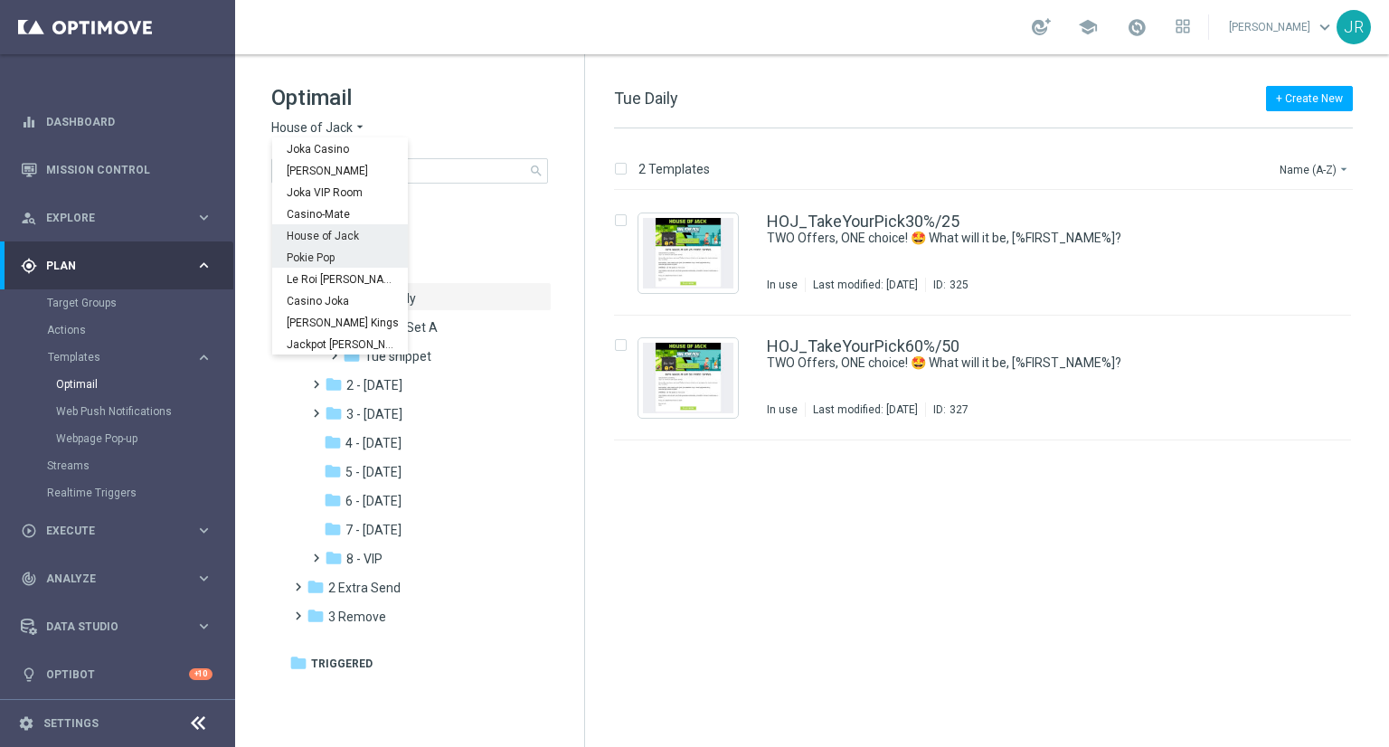
click at [0, 0] on span "Pokie Pop" at bounding box center [0, 0] width 0 height 0
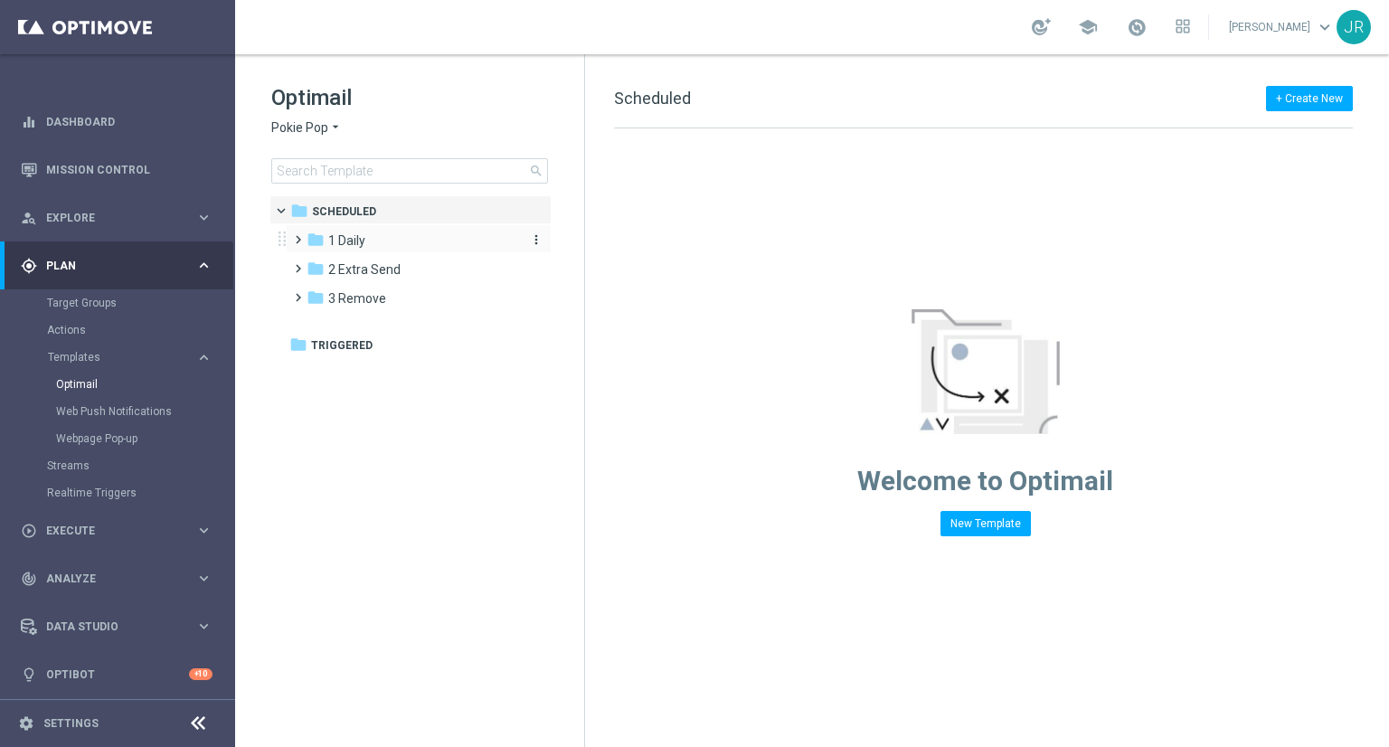
click at [448, 242] on div "folder 1 Daily" at bounding box center [411, 241] width 208 height 21
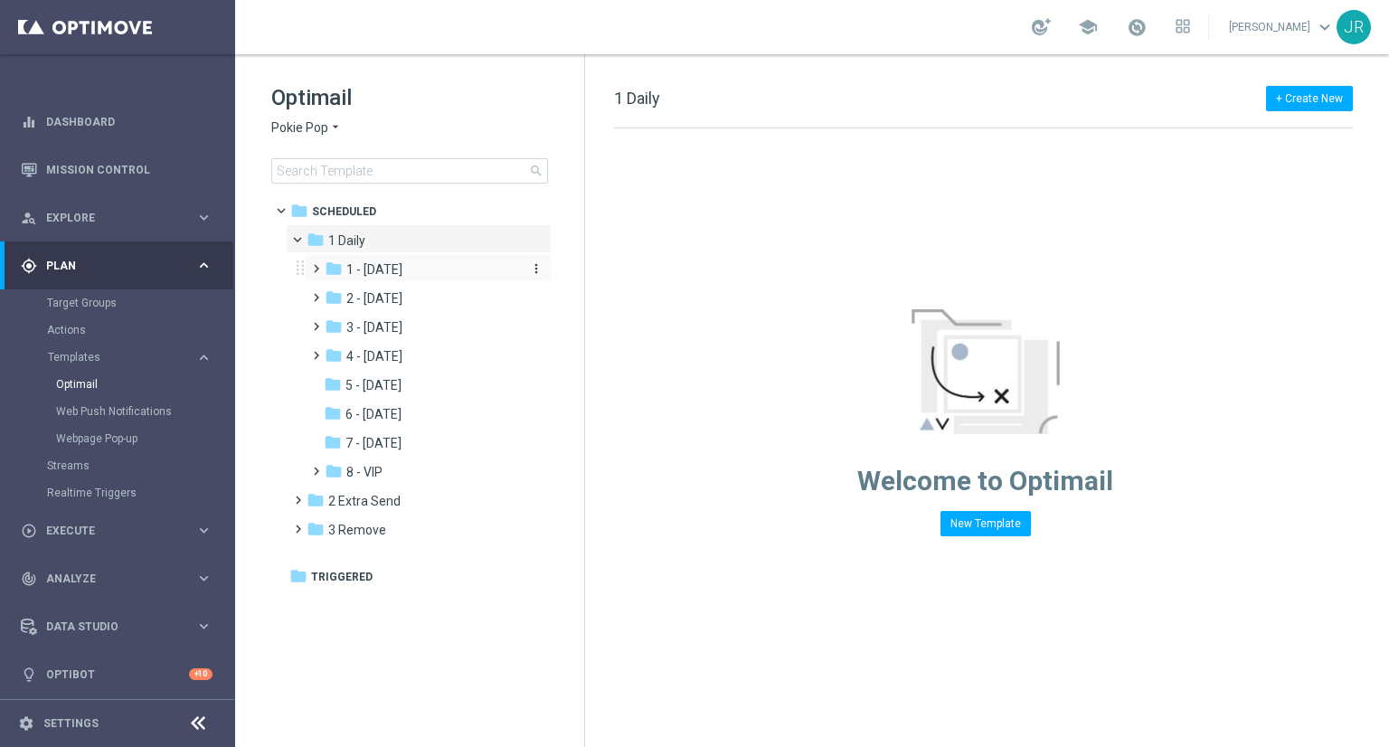
click at [359, 270] on span "1 - Tuesday" at bounding box center [374, 269] width 56 height 16
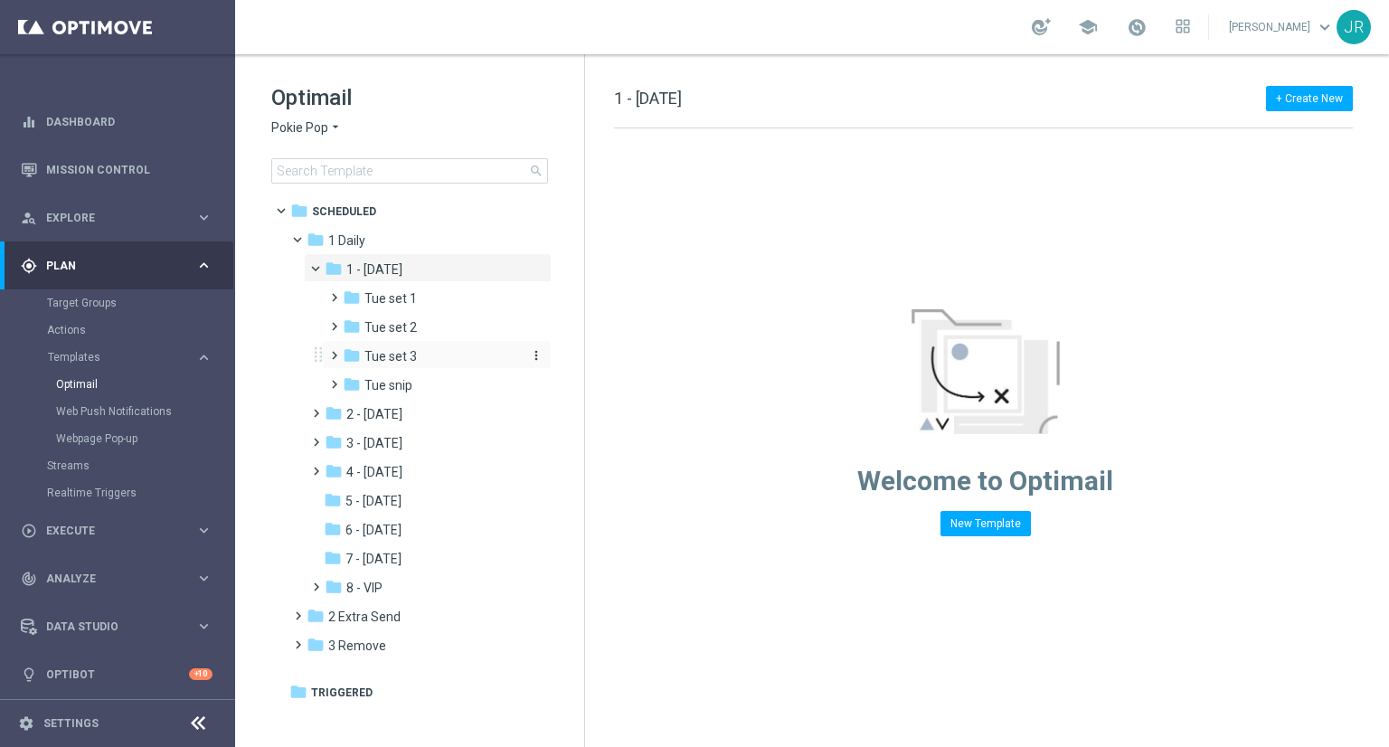
click at [387, 352] on span "Tue set 3" at bounding box center [391, 356] width 52 height 16
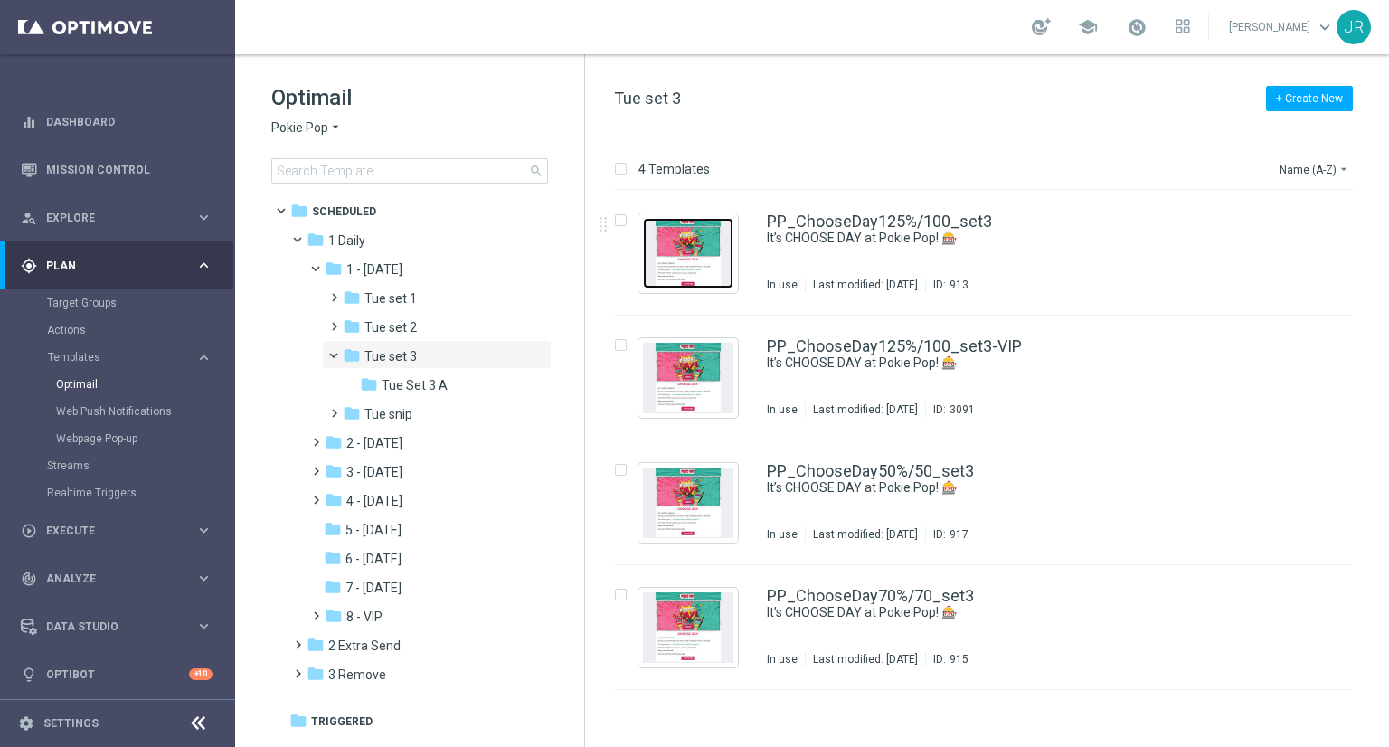
drag, startPoint x: 688, startPoint y: 265, endPoint x: 718, endPoint y: 297, distance: 43.5
click at [695, 266] on img "Press SPACE to select this row." at bounding box center [688, 253] width 90 height 71
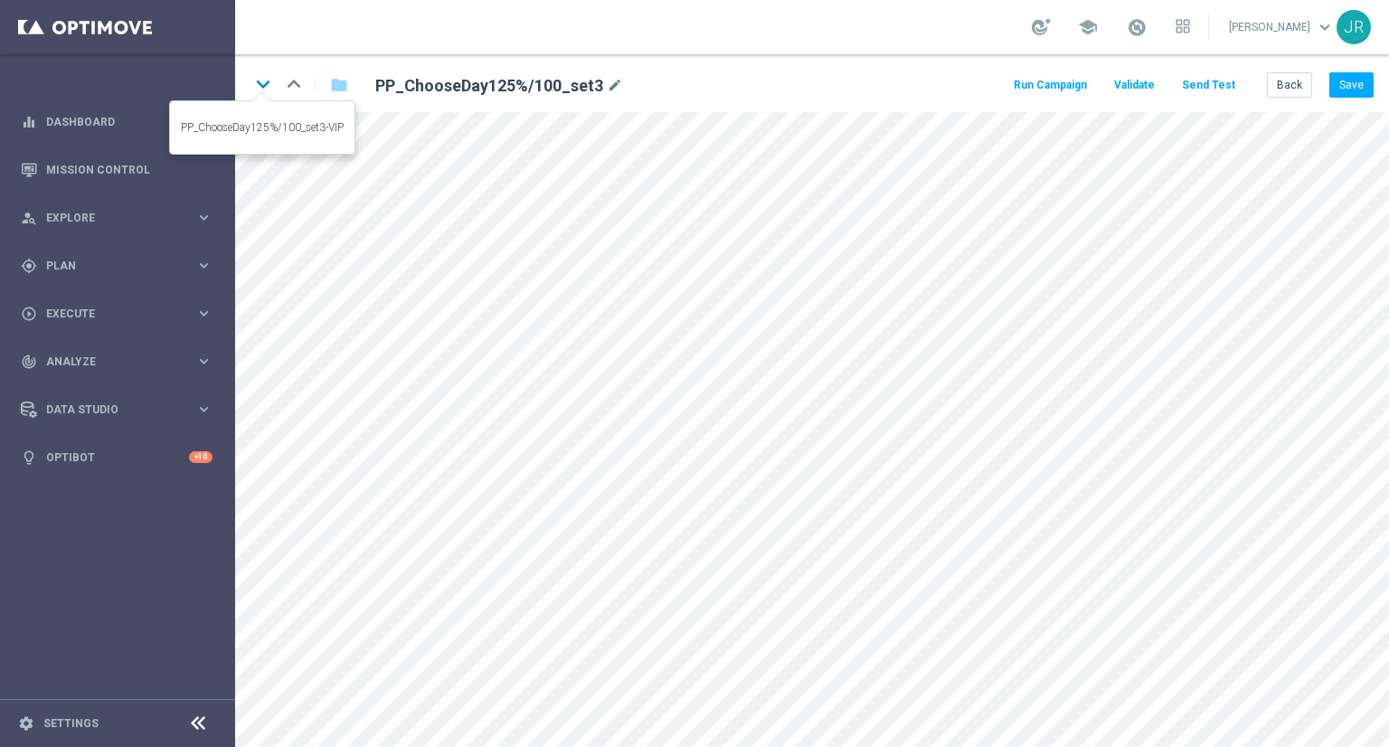
click at [261, 74] on icon "keyboard_arrow_down" at bounding box center [263, 84] width 27 height 27
click at [253, 86] on icon "keyboard_arrow_down" at bounding box center [263, 84] width 27 height 27
click at [1337, 92] on button "Save" at bounding box center [1352, 84] width 44 height 25
click at [261, 81] on icon "keyboard_arrow_down" at bounding box center [263, 84] width 27 height 27
click at [1339, 89] on button "Save" at bounding box center [1352, 84] width 44 height 25
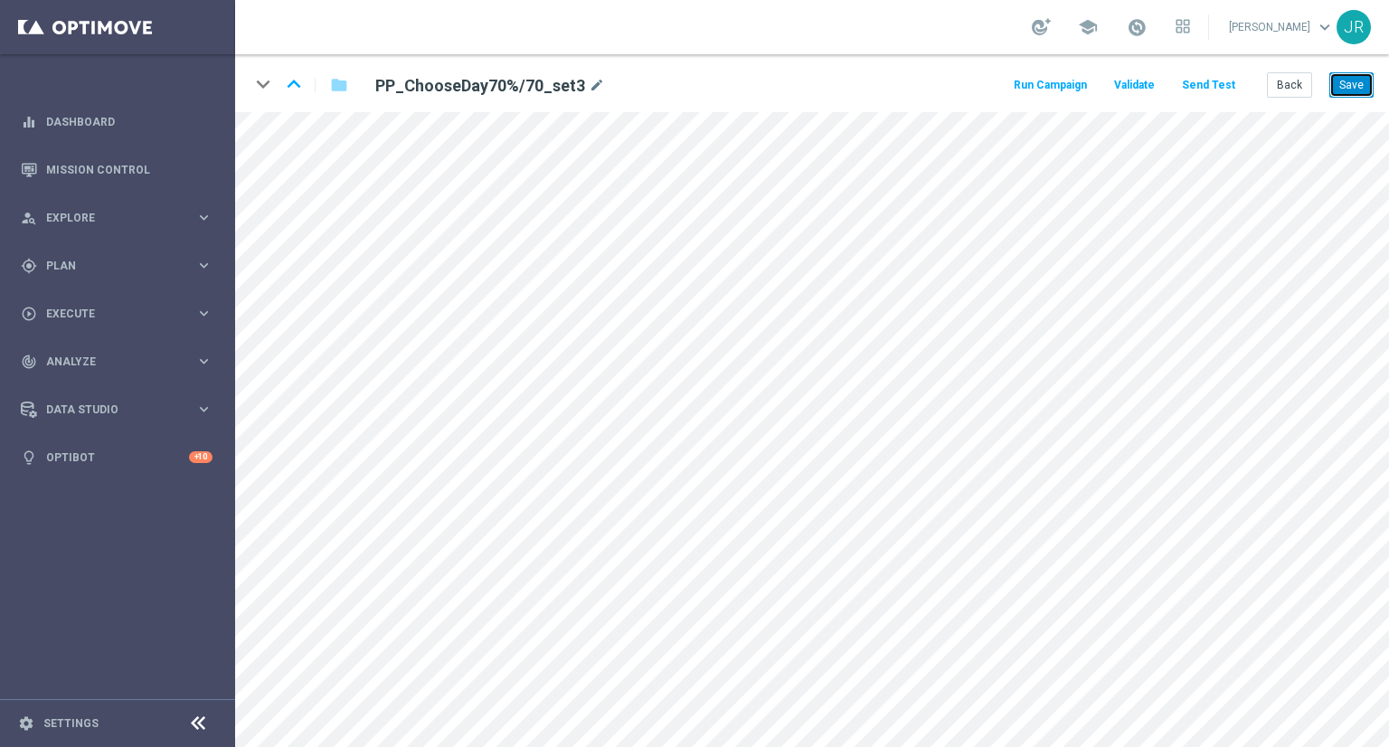
drag, startPoint x: 1342, startPoint y: 83, endPoint x: 1339, endPoint y: 105, distance: 22.0
click at [1342, 84] on button "Save" at bounding box center [1352, 84] width 44 height 25
click at [1352, 96] on button "Save" at bounding box center [1352, 84] width 44 height 25
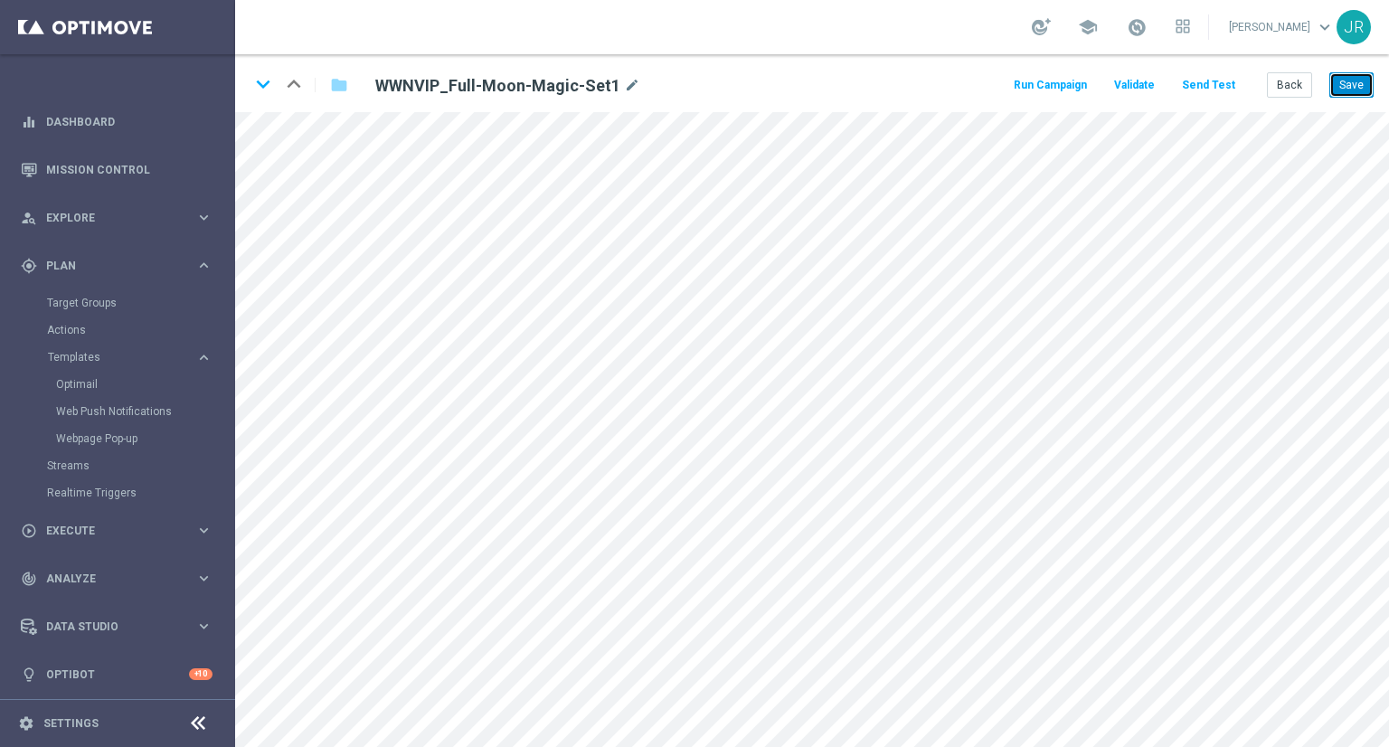
click at [1349, 82] on button "Save" at bounding box center [1352, 84] width 44 height 25
click at [1345, 94] on button "Save" at bounding box center [1352, 84] width 44 height 25
click at [1345, 93] on button "Save" at bounding box center [1352, 84] width 44 height 25
drag, startPoint x: 1357, startPoint y: 81, endPoint x: 1360, endPoint y: 102, distance: 21.1
click at [1358, 83] on button "Save" at bounding box center [1352, 84] width 44 height 25
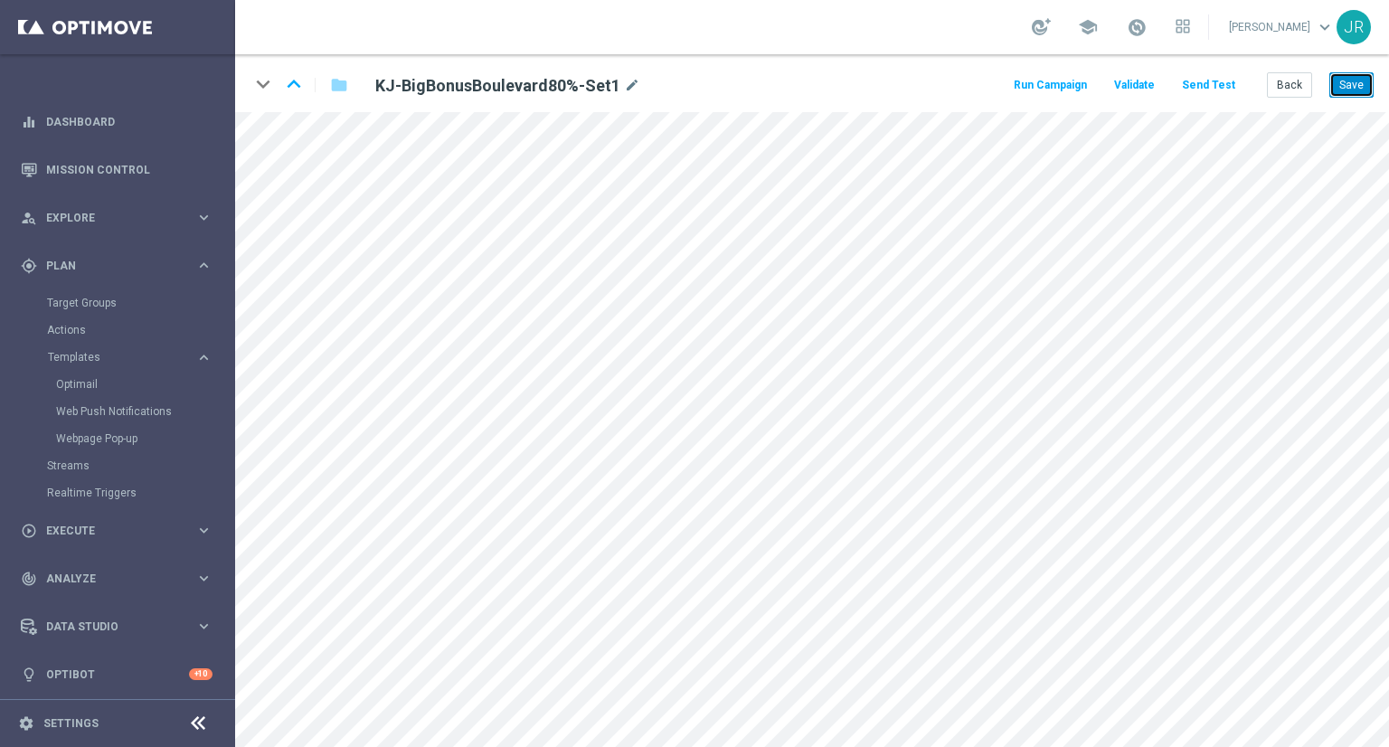
click at [1346, 83] on button "Save" at bounding box center [1352, 84] width 44 height 25
drag, startPoint x: 1363, startPoint y: 87, endPoint x: 1363, endPoint y: 103, distance: 16.3
click at [1361, 89] on button "Save" at bounding box center [1352, 84] width 44 height 25
drag, startPoint x: 1370, startPoint y: 84, endPoint x: 1353, endPoint y: 84, distance: 17.2
click at [1370, 84] on button "Save" at bounding box center [1352, 84] width 44 height 25
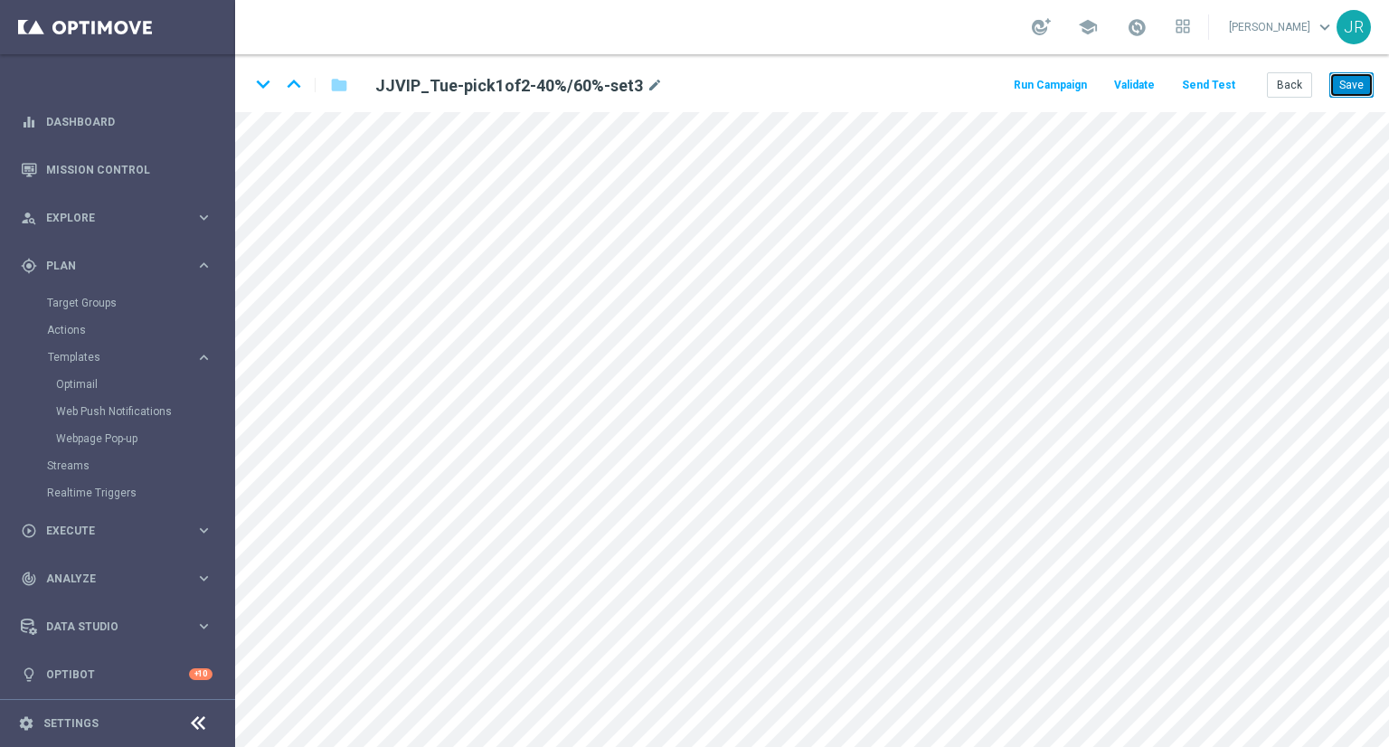
drag, startPoint x: 1358, startPoint y: 86, endPoint x: 876, endPoint y: 5, distance: 489.0
click at [1357, 87] on button "Save" at bounding box center [1352, 84] width 44 height 25
click at [1364, 82] on button "Save" at bounding box center [1352, 84] width 44 height 25
click at [1356, 91] on button "Save" at bounding box center [1352, 84] width 44 height 25
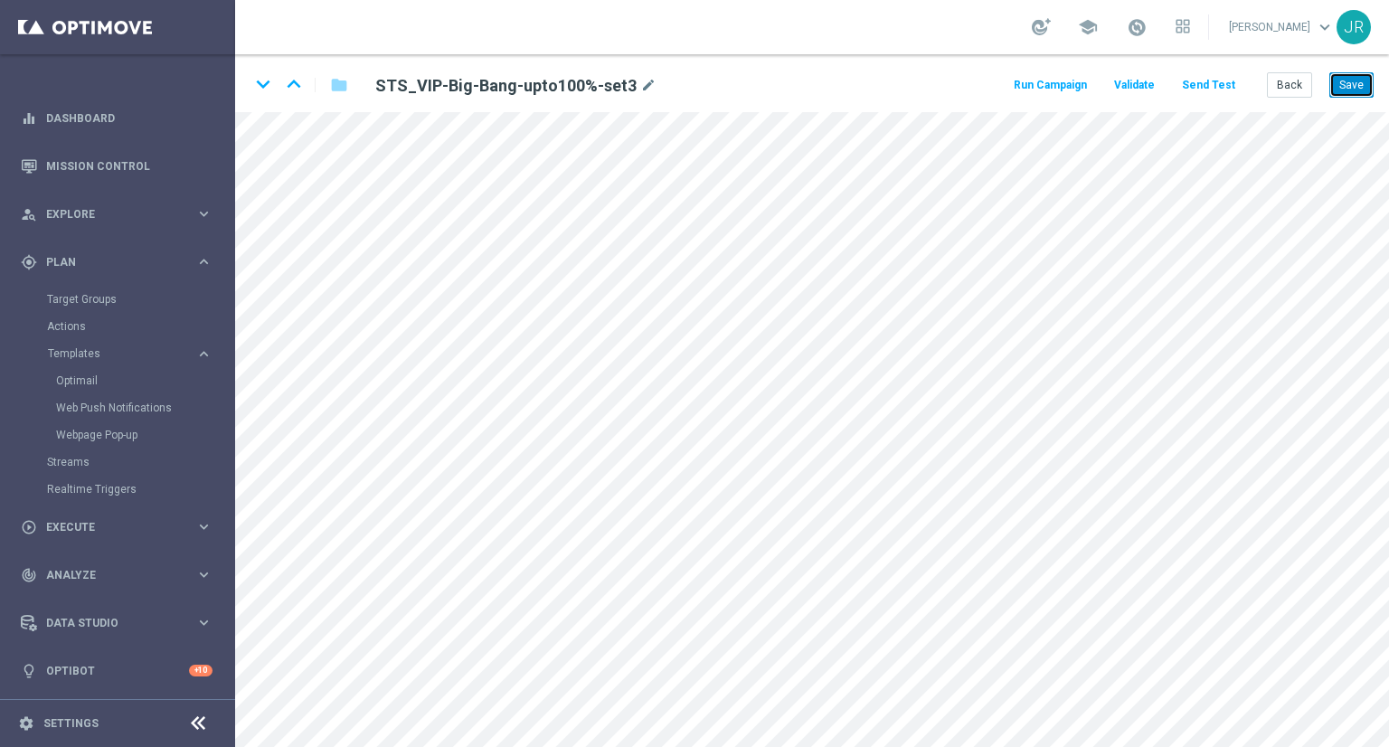
click at [1349, 83] on button "Save" at bounding box center [1352, 84] width 44 height 25
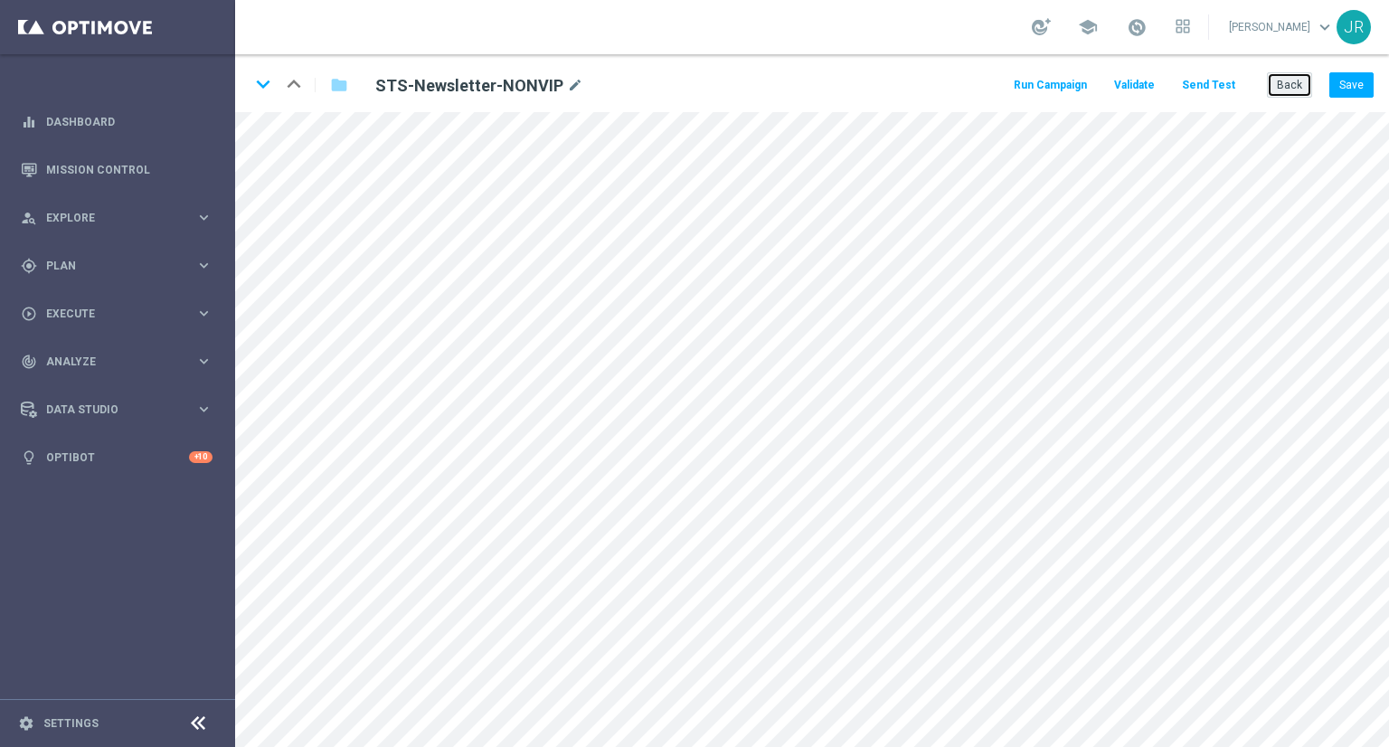
click at [1303, 81] on button "Back" at bounding box center [1289, 84] width 45 height 25
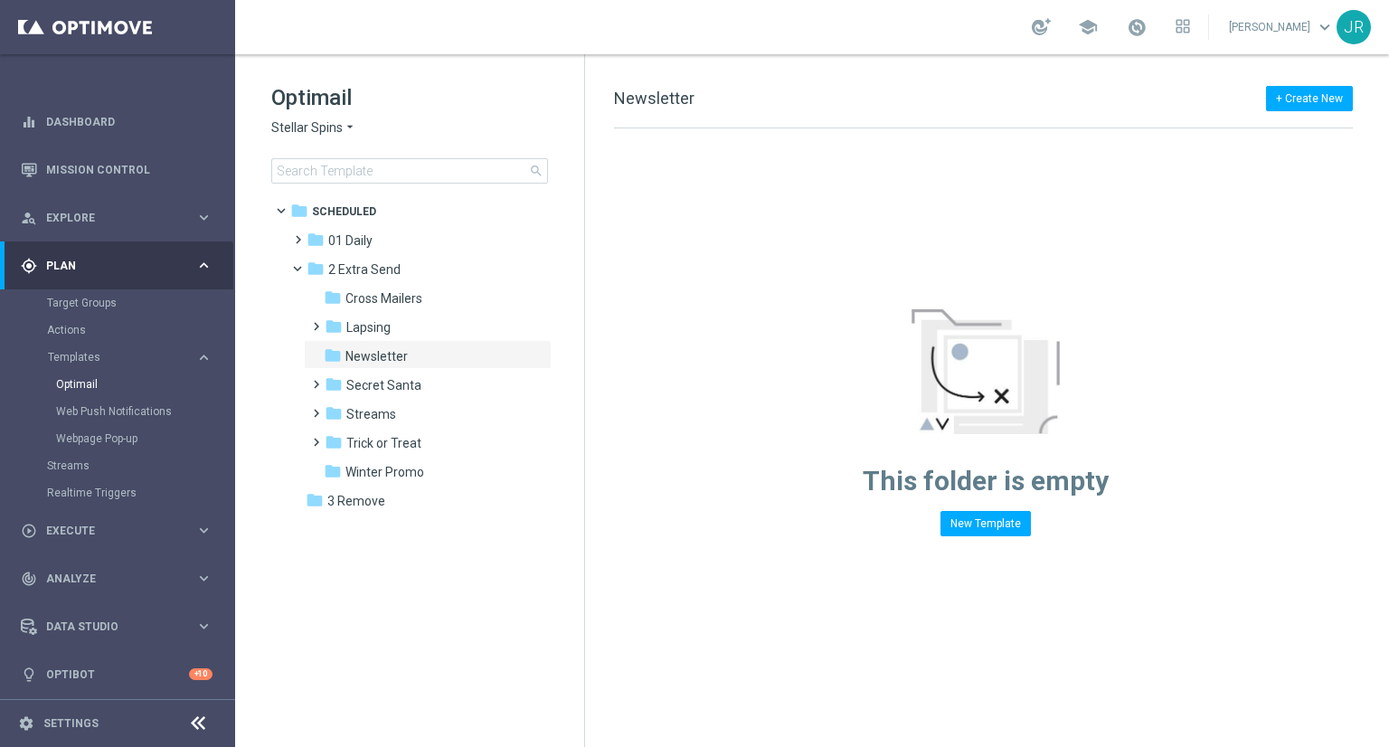
click at [277, 128] on span "Stellar Spins" at bounding box center [306, 127] width 71 height 17
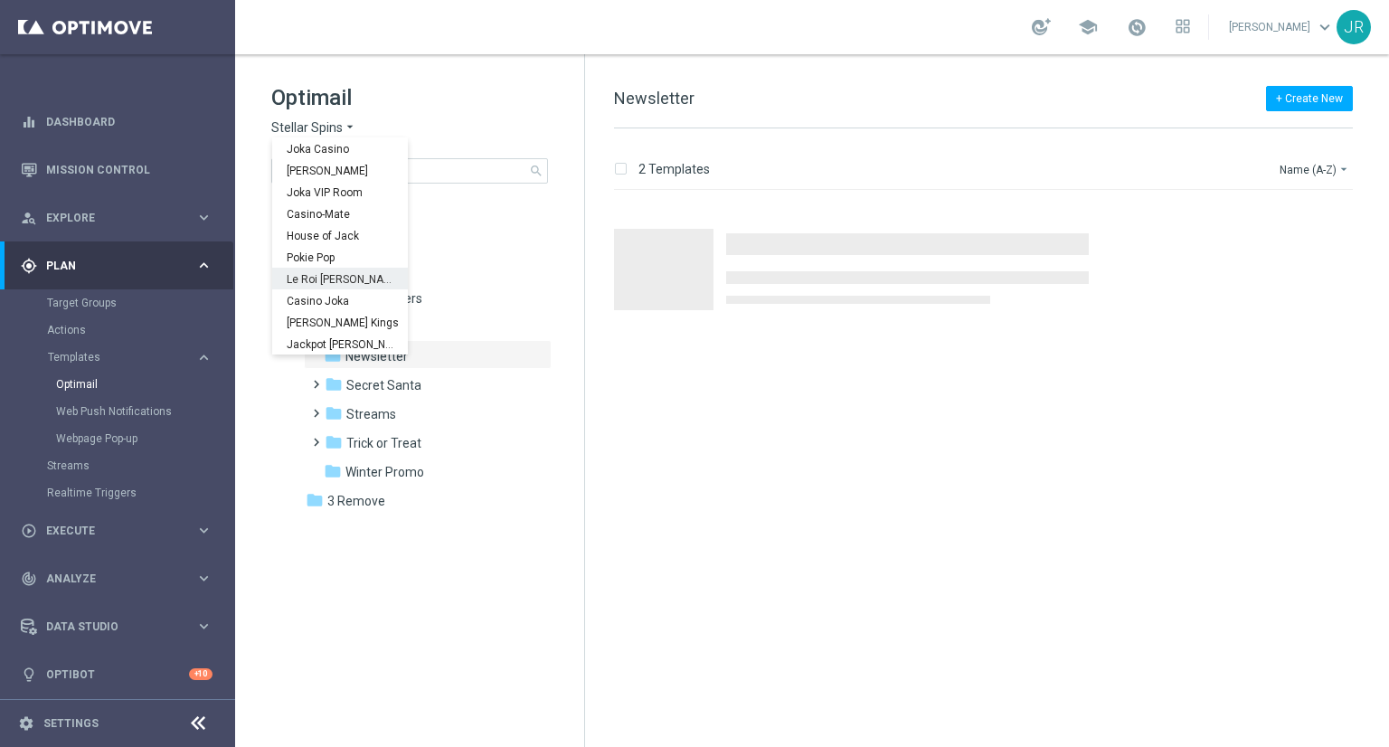
scroll to position [65, 0]
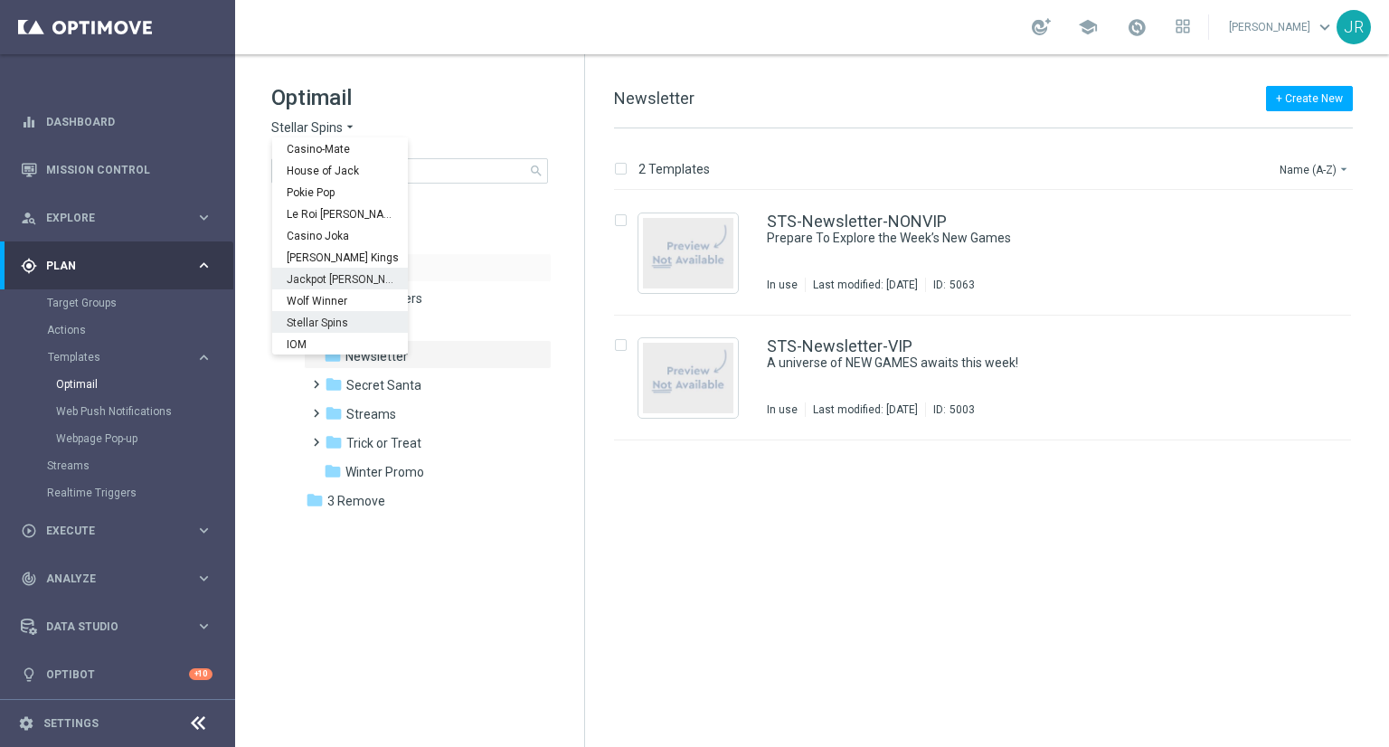
click at [0, 0] on span "Jackpot [PERSON_NAME]" at bounding box center [0, 0] width 0 height 0
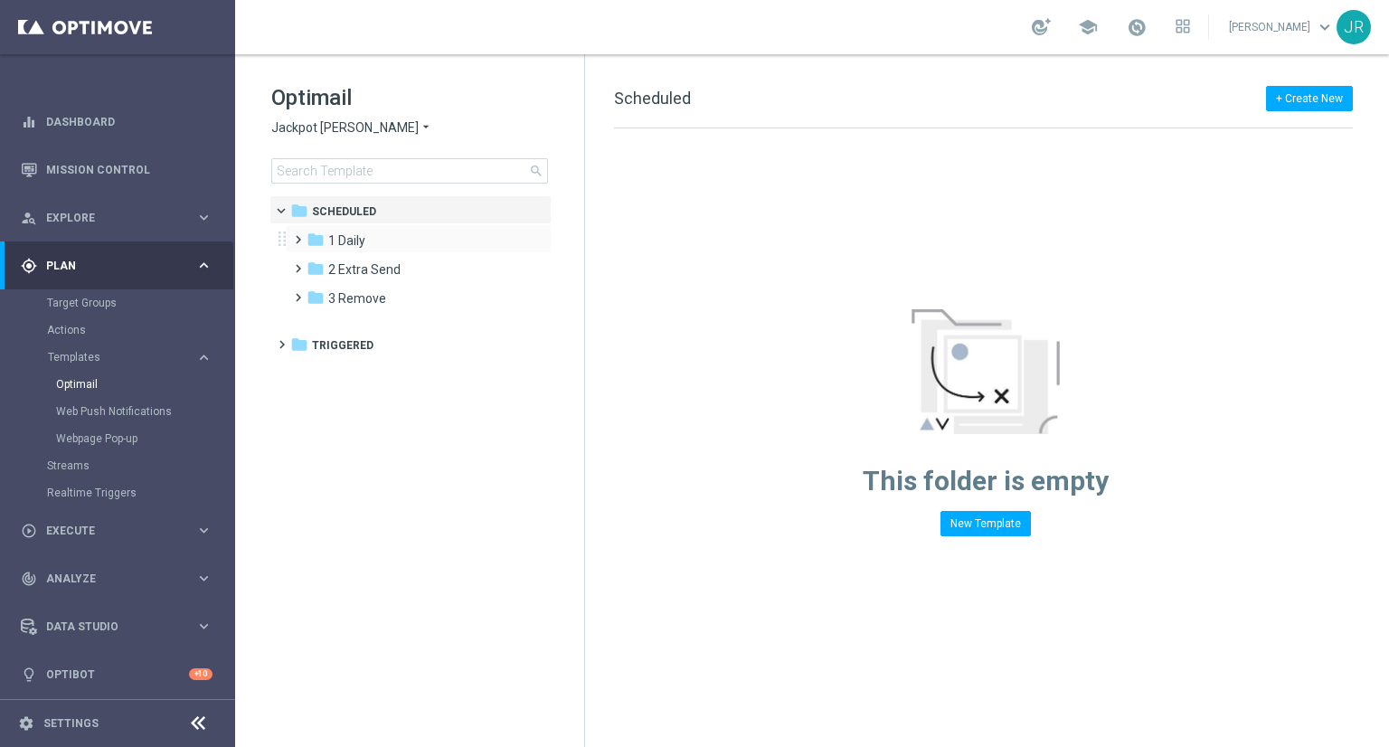
click at [359, 228] on div "folder 1 Daily more_vert" at bounding box center [419, 238] width 266 height 29
click at [365, 260] on div "folder 2 Extra Send" at bounding box center [411, 270] width 208 height 21
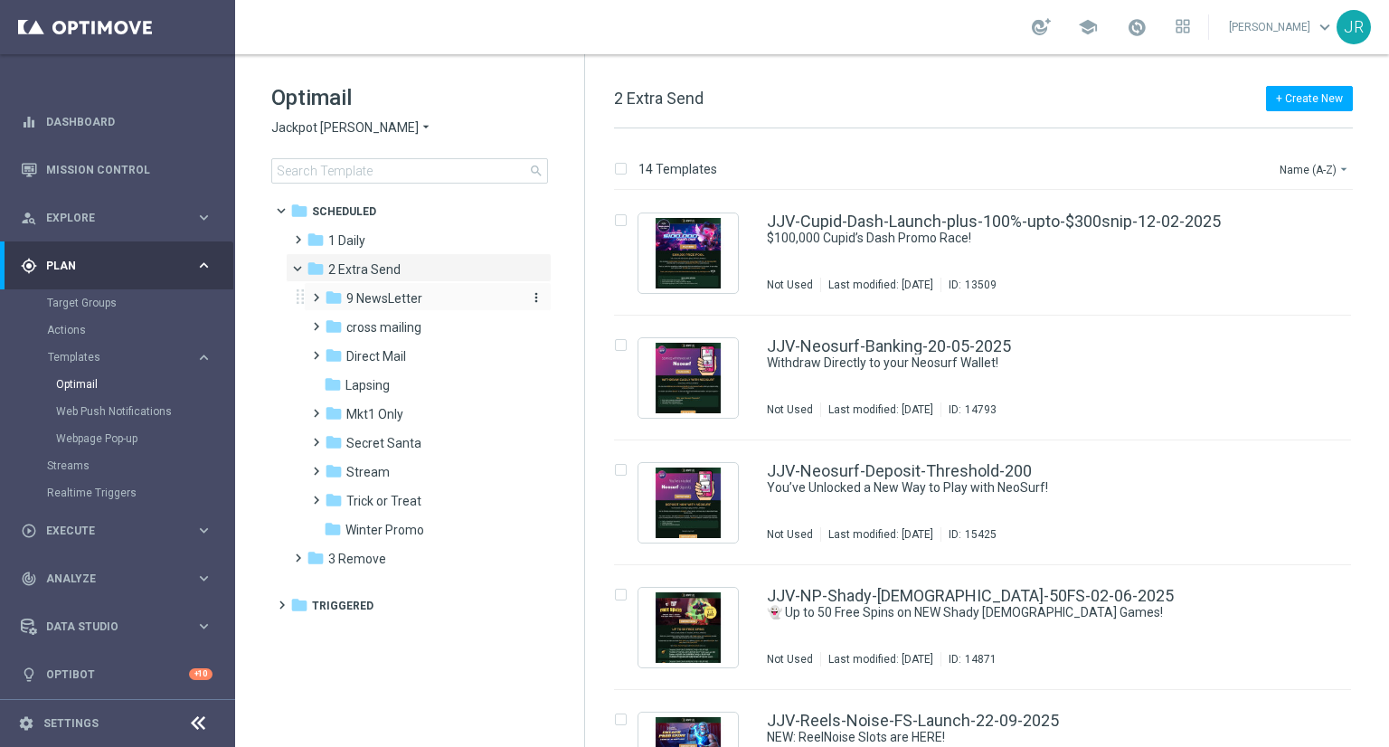
click at [373, 302] on span "9 NewsLetter" at bounding box center [384, 298] width 76 height 16
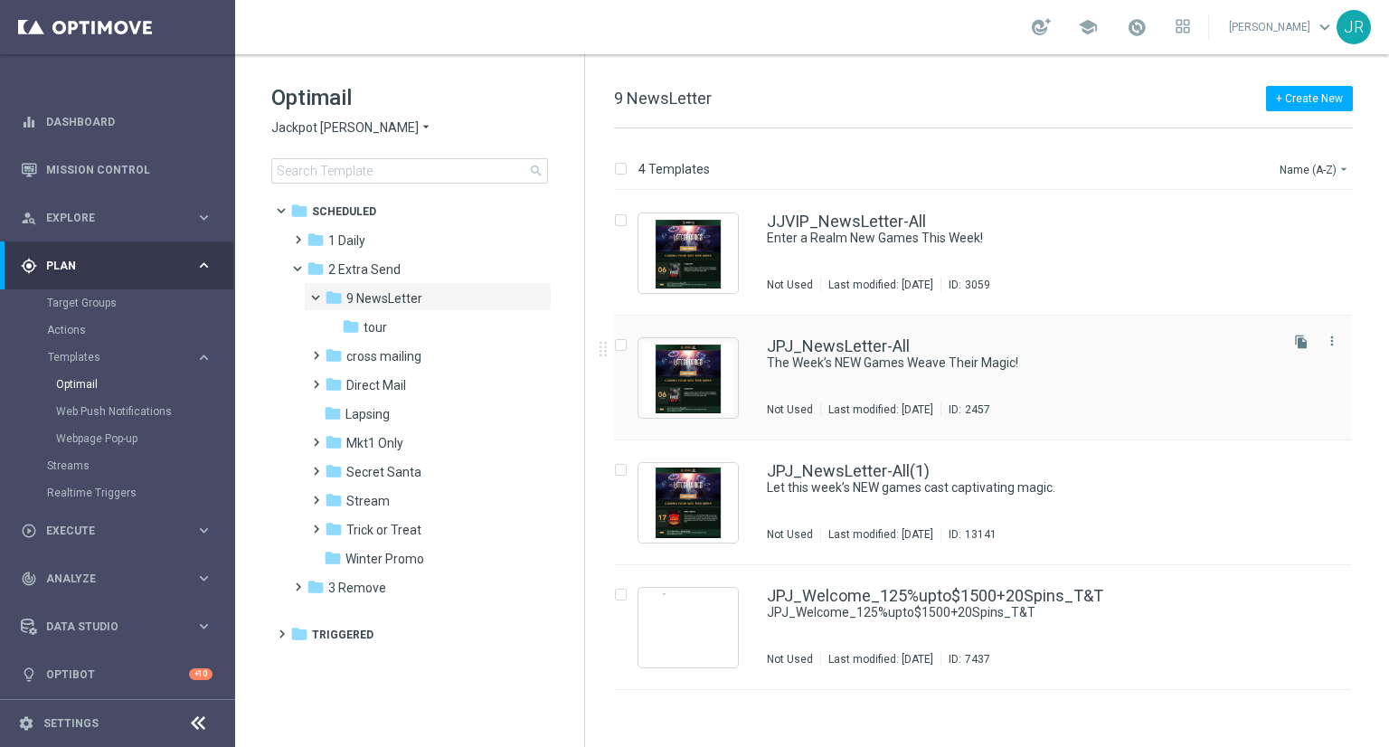
click at [865, 372] on div "JPJ_NewsLetter-All The Week’s NEW Games Weave Their Magic! Not Used Last modifi…" at bounding box center [1021, 377] width 508 height 79
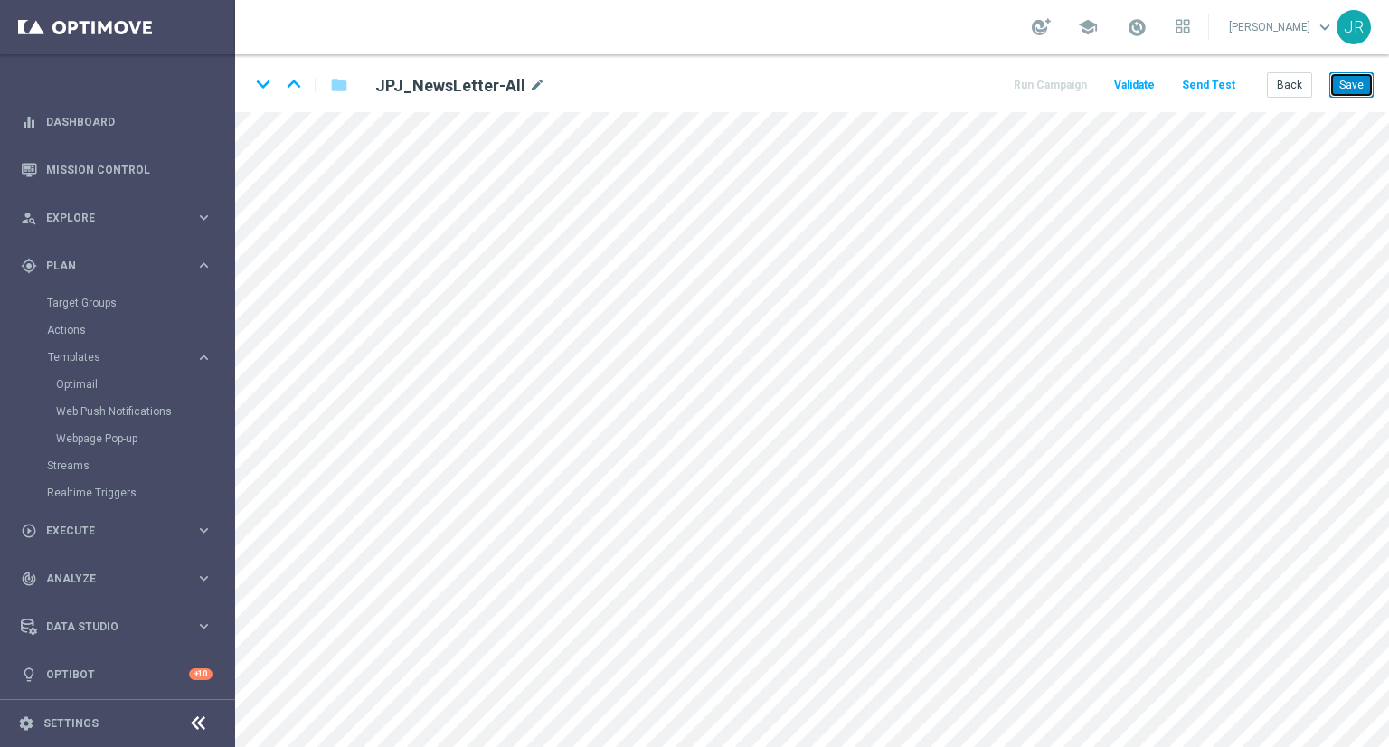
click at [1360, 76] on button "Save" at bounding box center [1352, 84] width 44 height 25
click at [1346, 87] on button "Save" at bounding box center [1352, 84] width 44 height 25
click at [1360, 91] on button "Save" at bounding box center [1352, 84] width 44 height 25
click at [1357, 77] on button "Save" at bounding box center [1352, 84] width 44 height 25
click at [1340, 87] on button "Save" at bounding box center [1352, 84] width 44 height 25
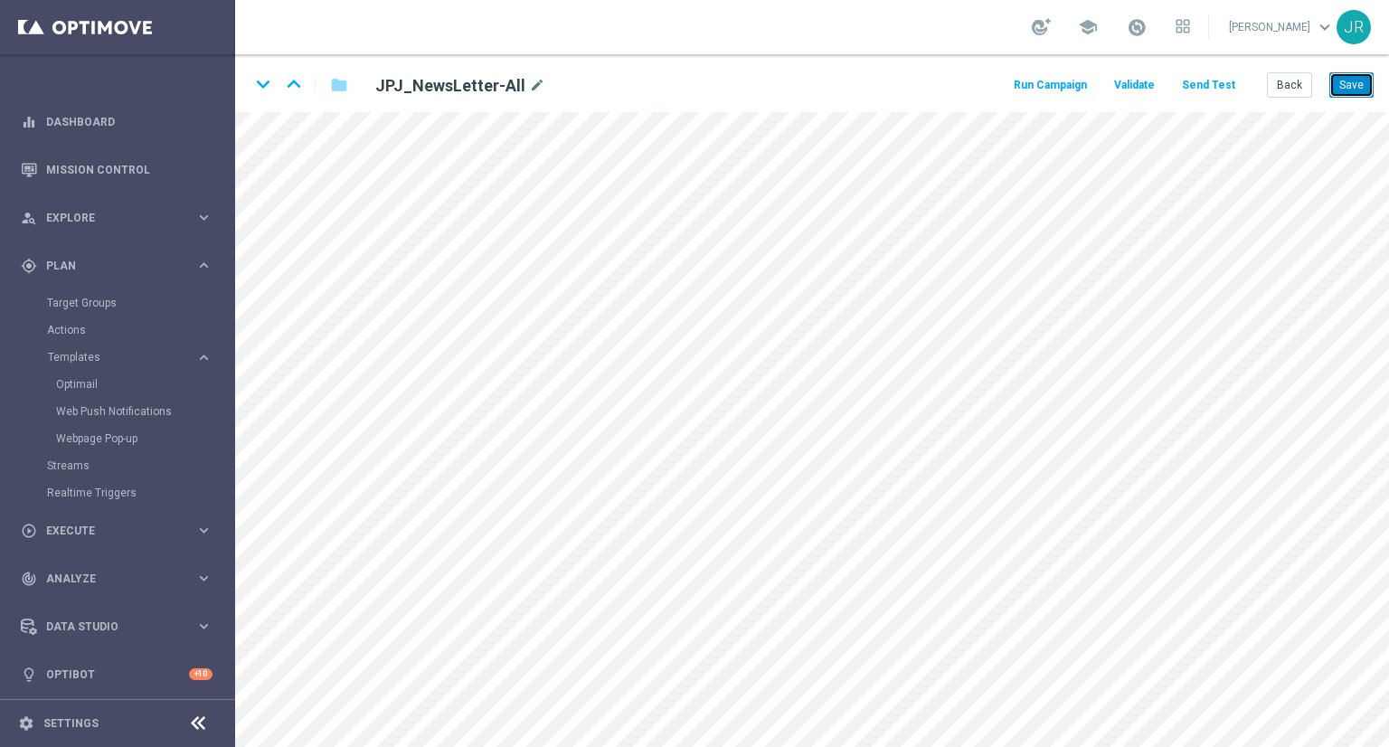
click at [1355, 78] on button "Save" at bounding box center [1352, 84] width 44 height 25
click at [1346, 91] on button "Save" at bounding box center [1352, 84] width 44 height 25
click at [1344, 95] on button "Save" at bounding box center [1352, 84] width 44 height 25
click at [1341, 86] on button "Save" at bounding box center [1352, 84] width 44 height 25
click at [1351, 84] on button "Save" at bounding box center [1352, 84] width 44 height 25
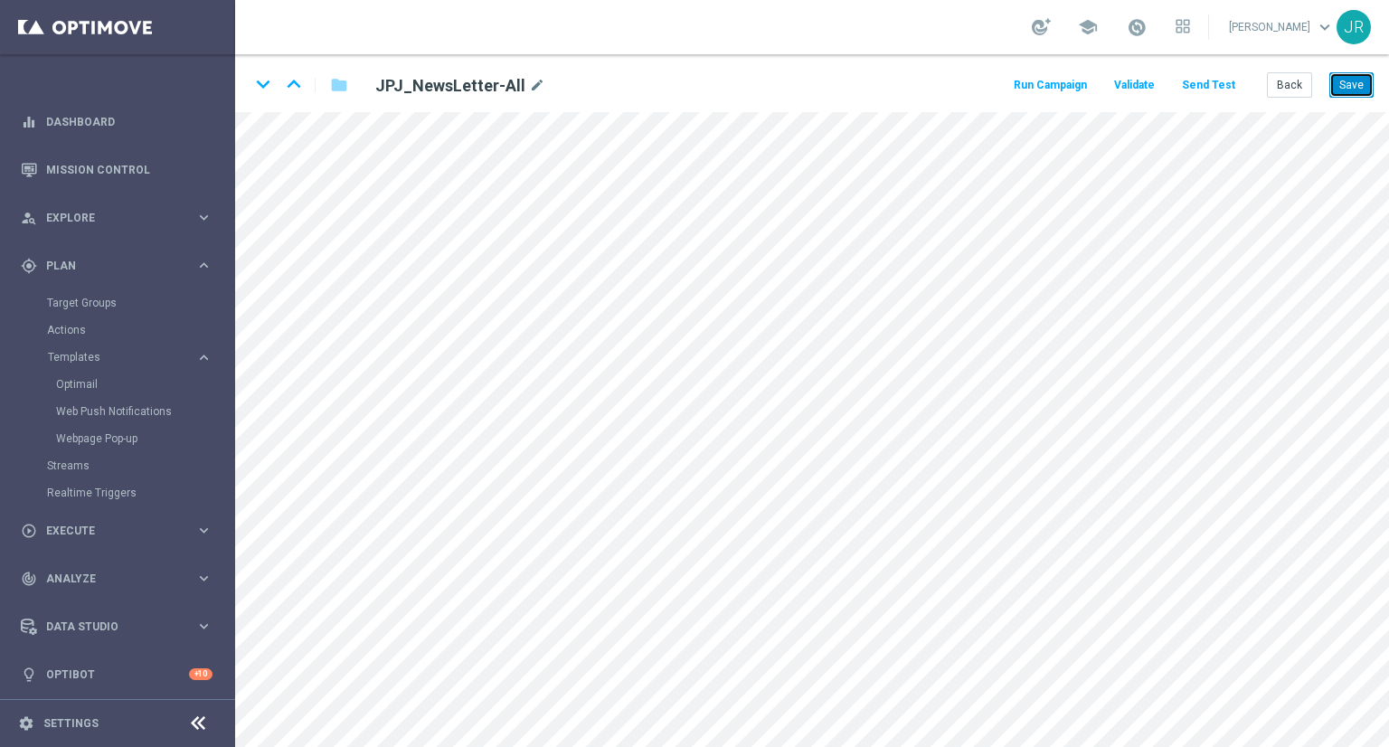
click at [1346, 90] on button "Save" at bounding box center [1352, 84] width 44 height 25
click at [1345, 95] on button "Save" at bounding box center [1352, 84] width 44 height 25
click at [1364, 78] on button "Save" at bounding box center [1352, 84] width 44 height 25
click at [1346, 90] on button "Save" at bounding box center [1352, 84] width 44 height 25
click at [1360, 86] on button "Save" at bounding box center [1352, 84] width 44 height 25
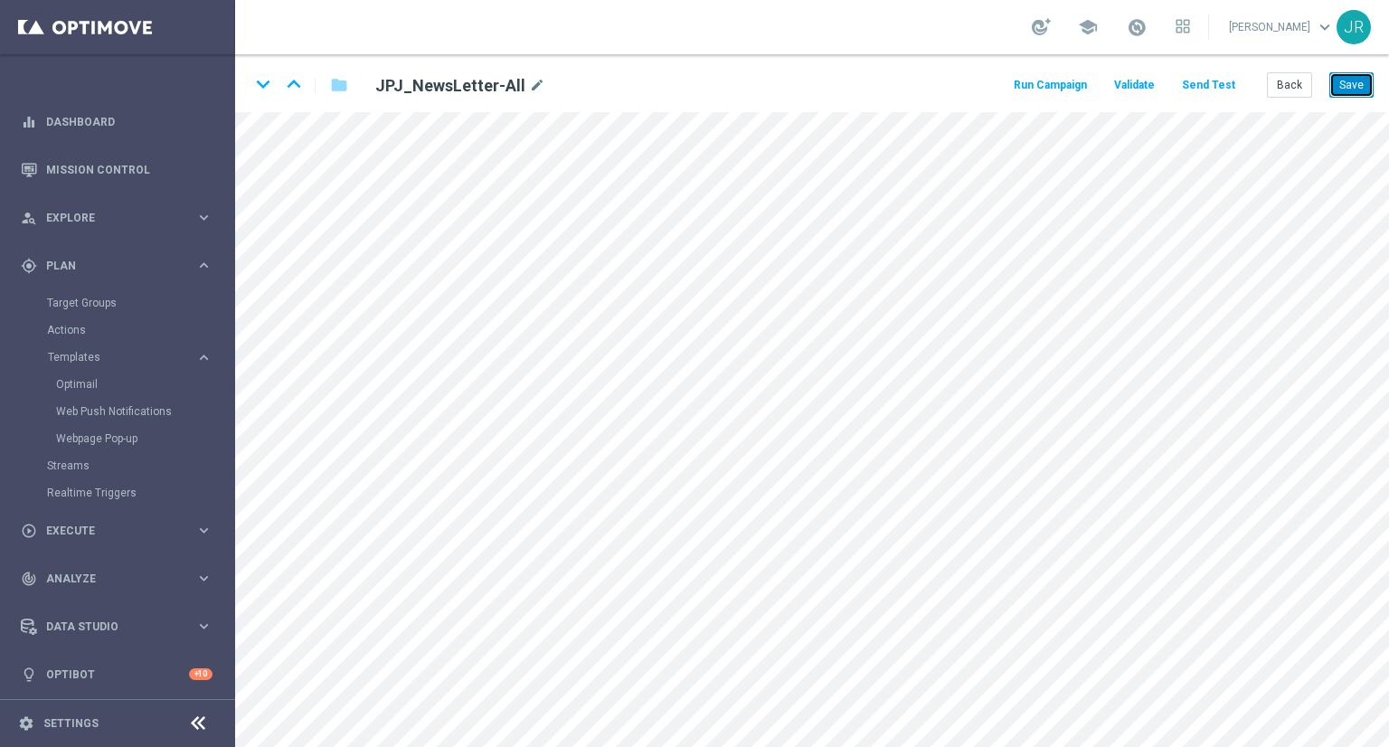
click at [1350, 93] on button "Save" at bounding box center [1352, 84] width 44 height 25
click at [1205, 88] on button "Send Test" at bounding box center [1209, 85] width 59 height 24
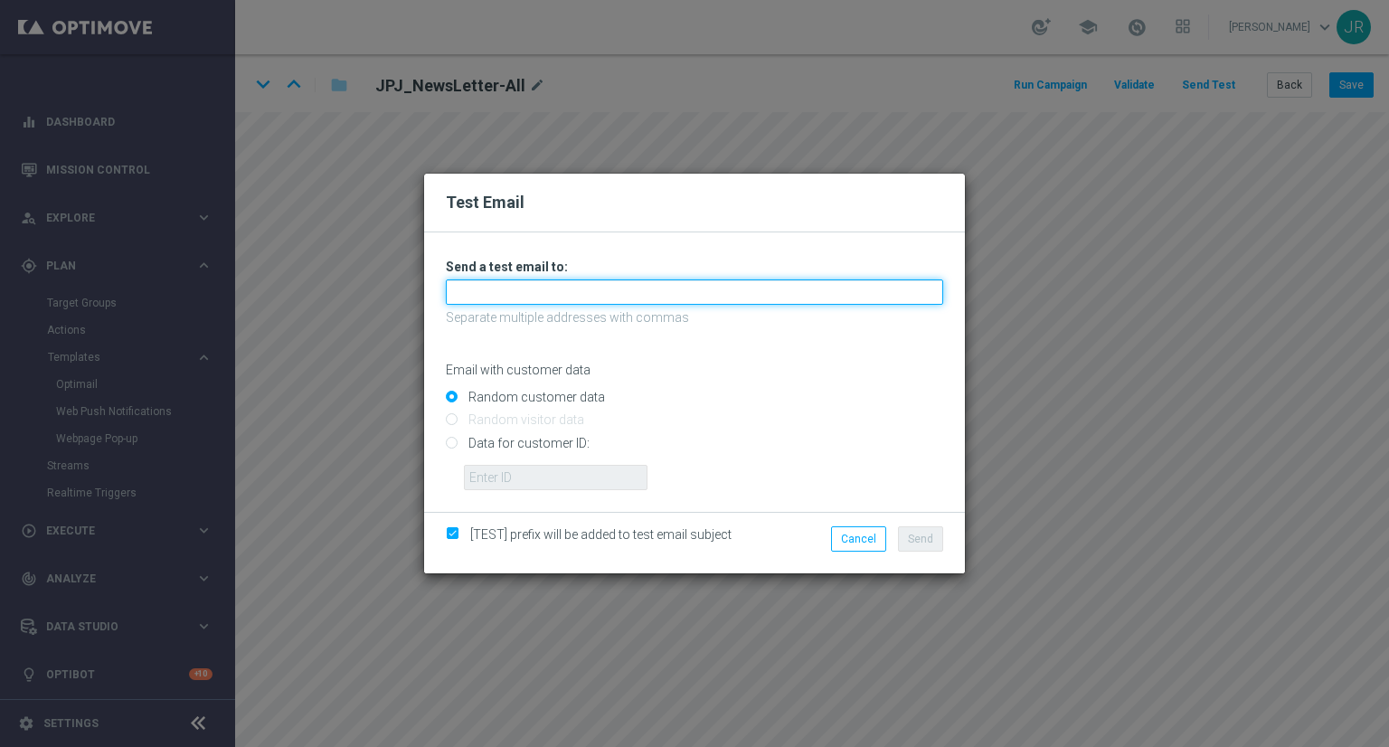
click at [659, 290] on input "text" at bounding box center [695, 292] width 498 height 25
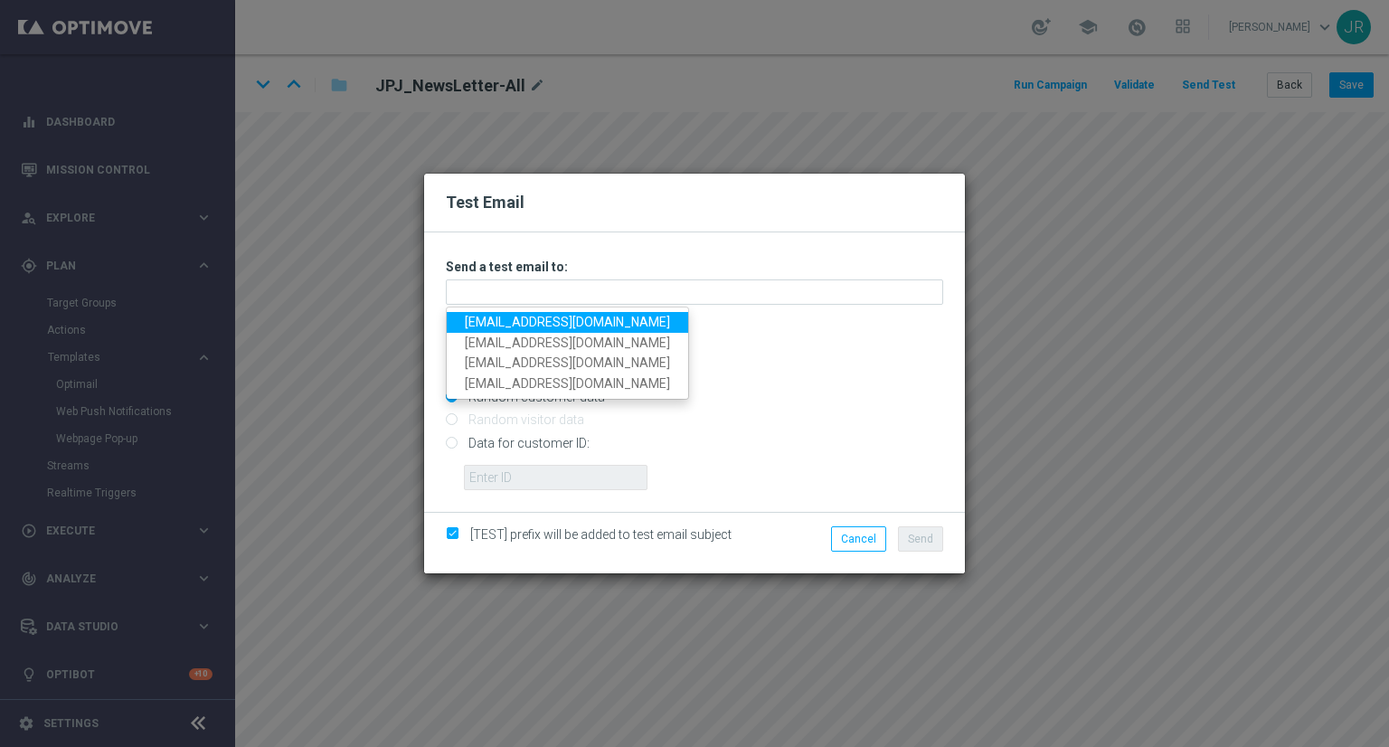
click at [503, 323] on link "testingalltesting@gmail.com" at bounding box center [568, 322] width 242 height 21
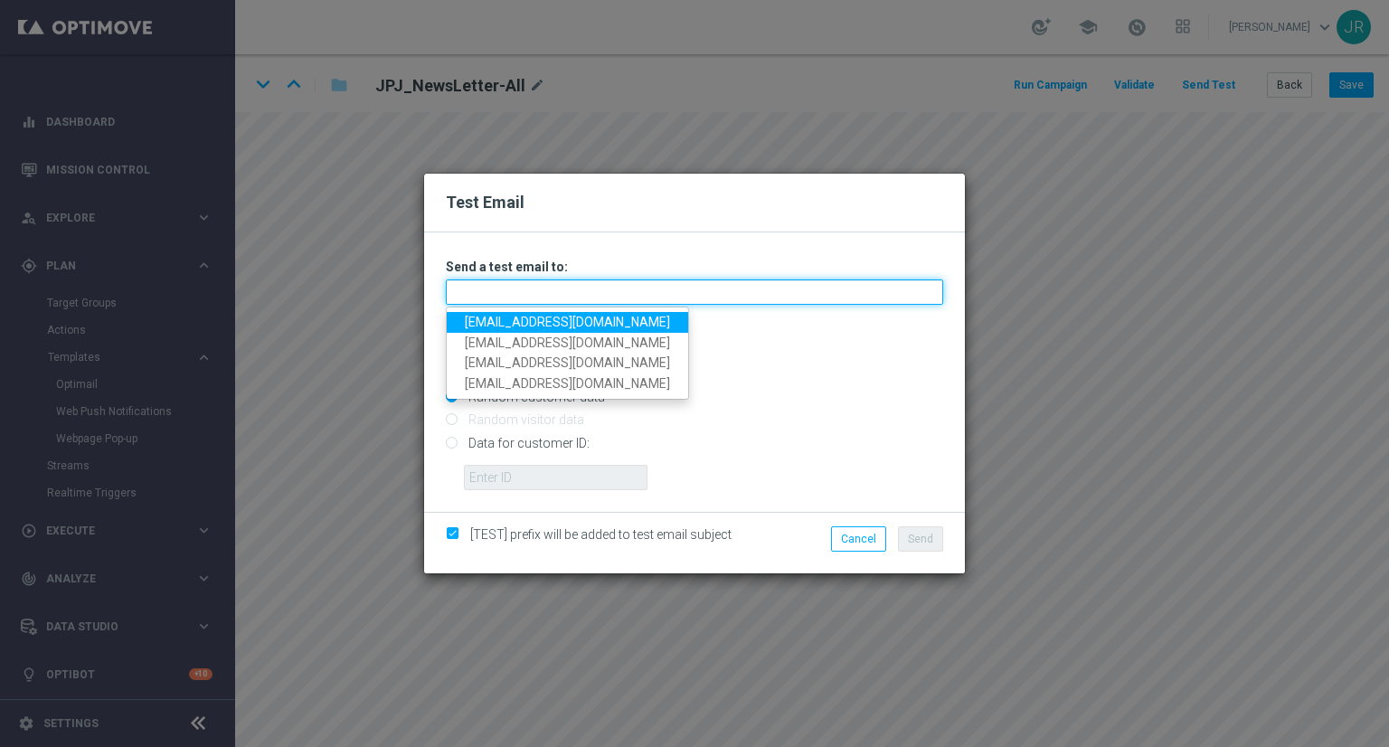
type input "testingalltesting@gmail.com"
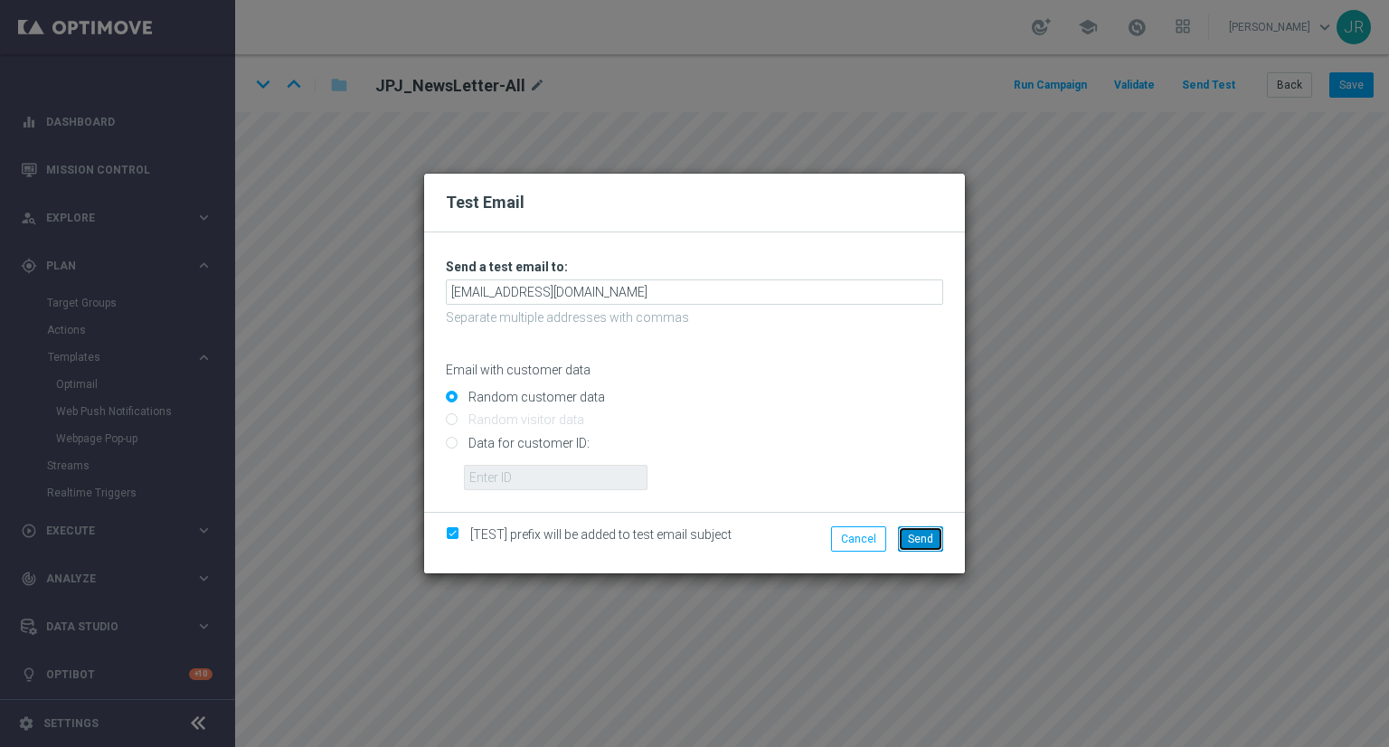
click at [940, 531] on button "Send" at bounding box center [920, 538] width 45 height 25
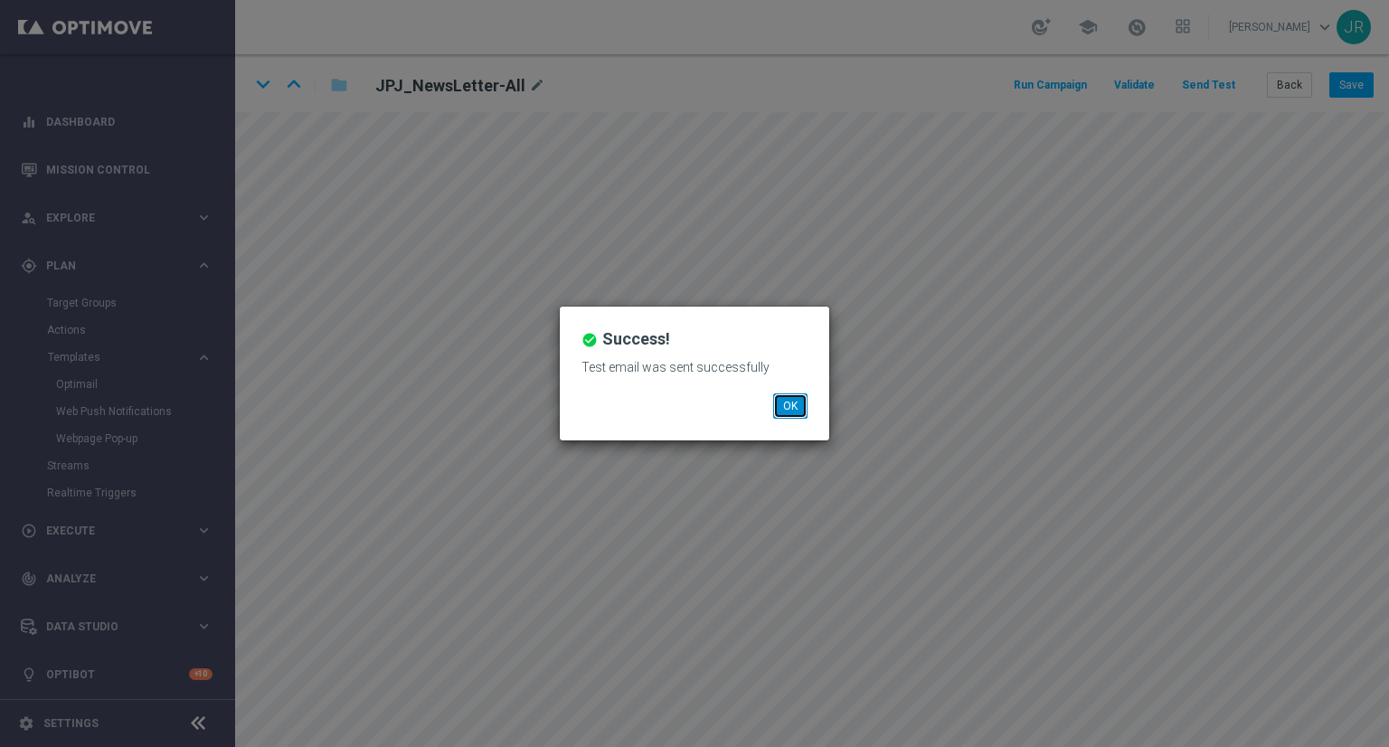
click at [788, 406] on button "OK" at bounding box center [790, 405] width 34 height 25
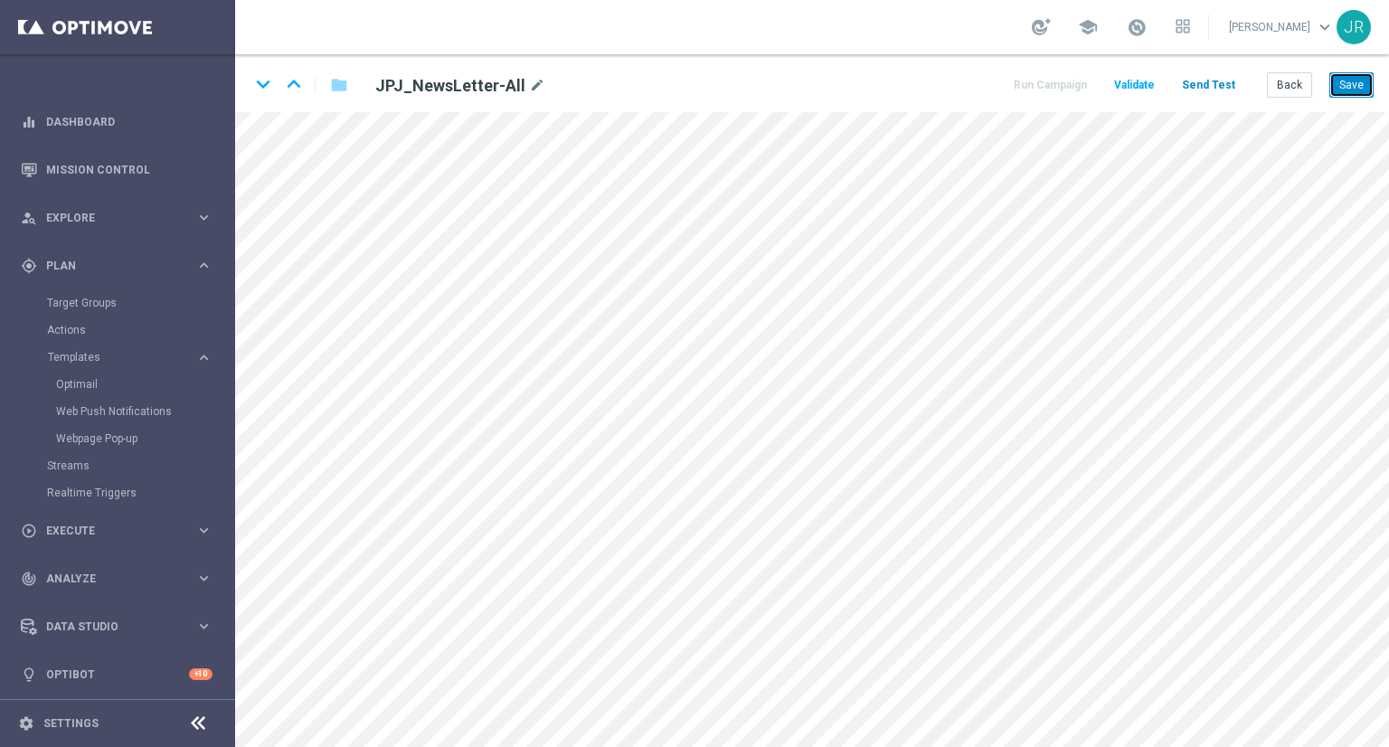
drag, startPoint x: 1362, startPoint y: 74, endPoint x: 1210, endPoint y: 76, distance: 152.0
click at [1360, 74] on button "Save" at bounding box center [1352, 84] width 44 height 25
click at [1346, 90] on button "Save" at bounding box center [1352, 84] width 44 height 25
drag, startPoint x: 1343, startPoint y: 85, endPoint x: 1297, endPoint y: 106, distance: 50.6
click at [1344, 86] on button "Save" at bounding box center [1352, 84] width 44 height 25
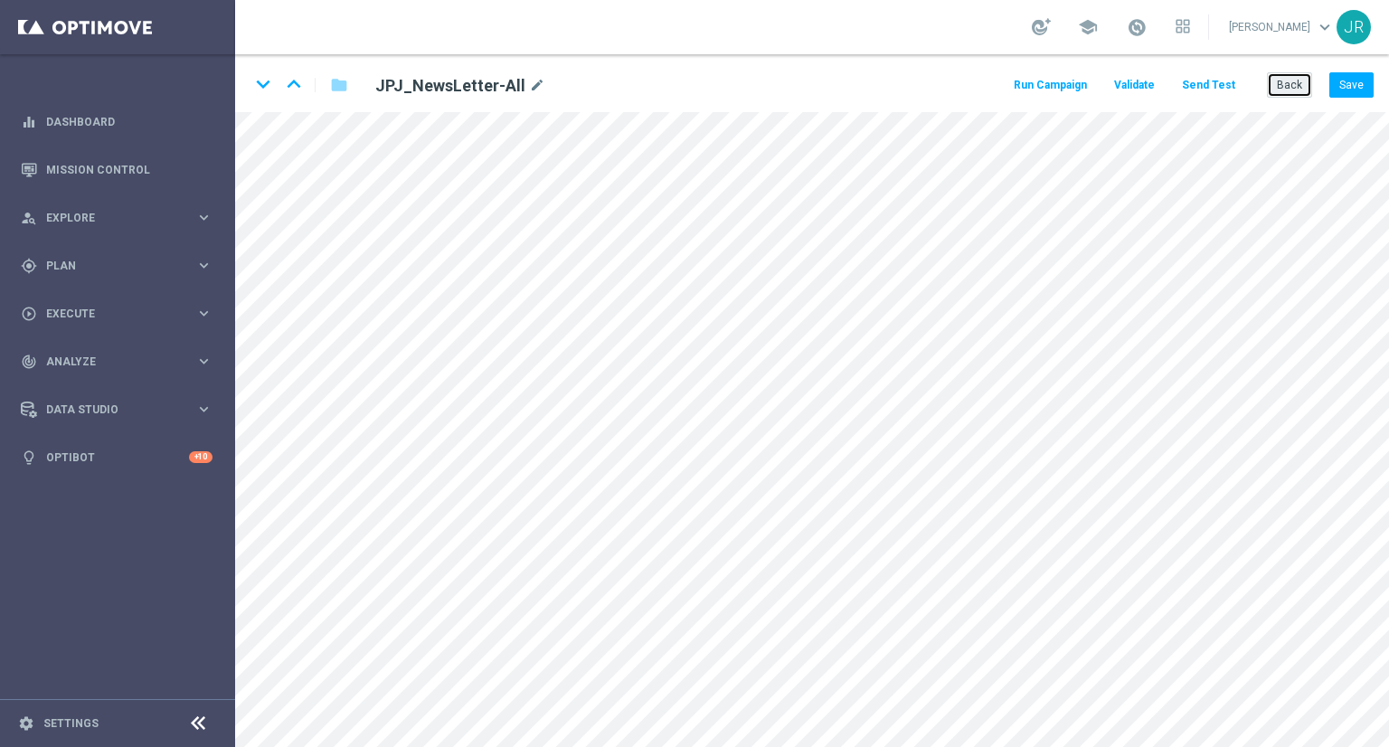
click at [1302, 77] on button "Back" at bounding box center [1289, 84] width 45 height 25
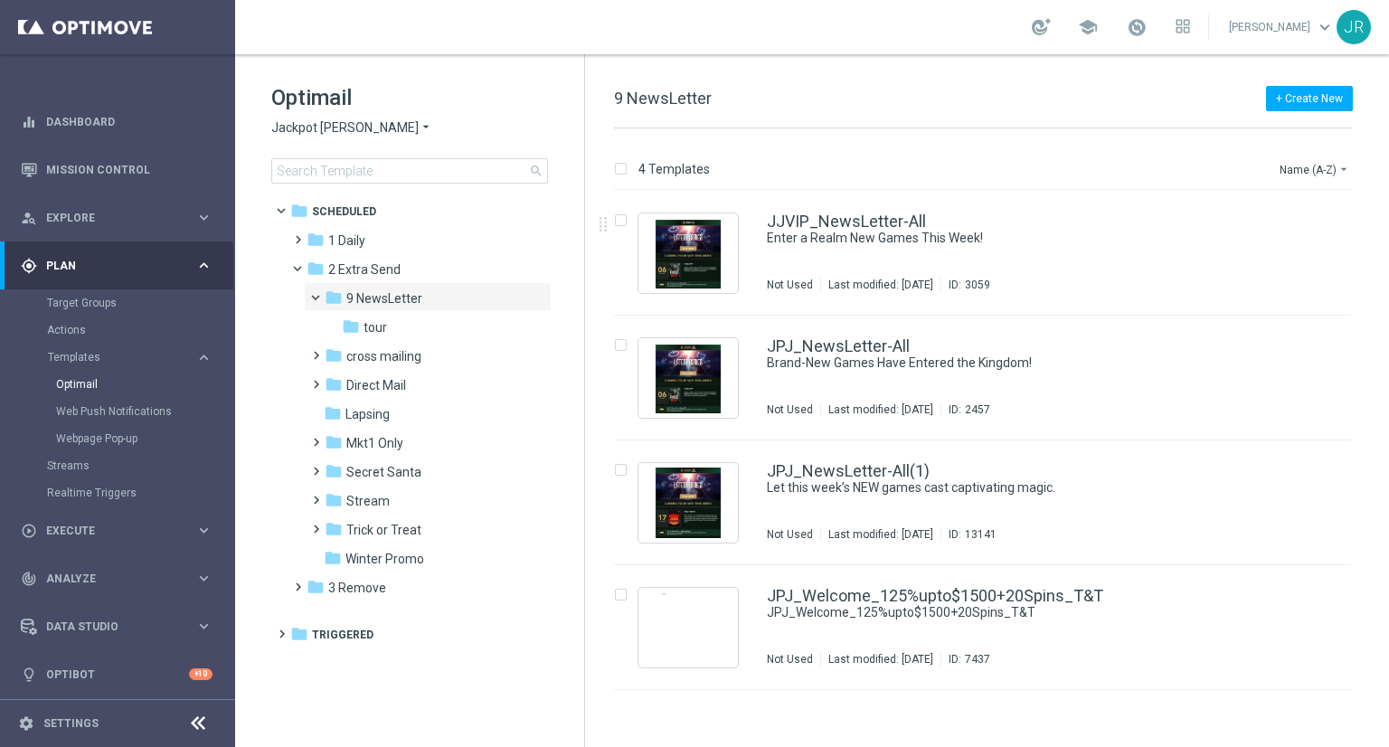
drag, startPoint x: 857, startPoint y: 280, endPoint x: 861, endPoint y: 248, distance: 32.0
click at [857, 280] on div "Last modified: [DATE]" at bounding box center [880, 285] width 119 height 14
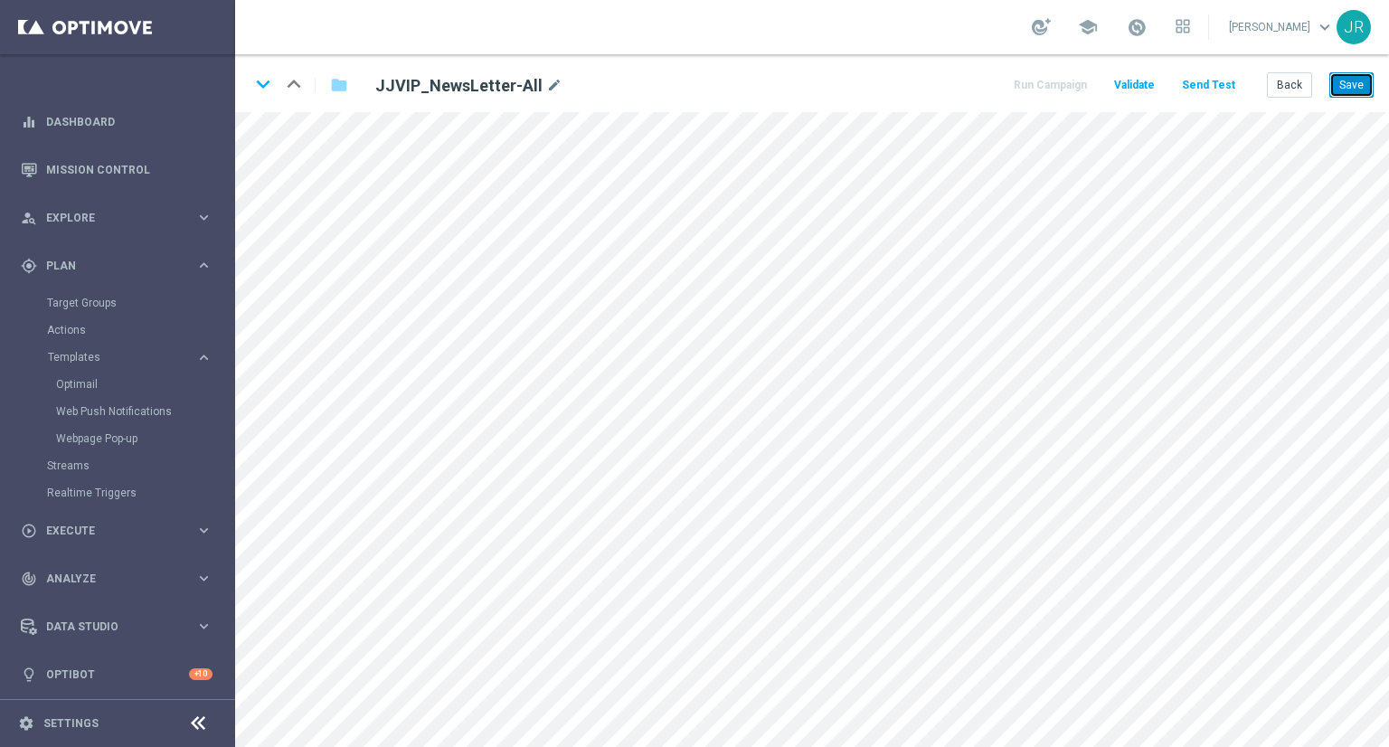
click at [1361, 90] on button "Save" at bounding box center [1352, 84] width 44 height 25
click at [1361, 89] on button "Save" at bounding box center [1352, 84] width 44 height 25
click at [1360, 84] on button "Save" at bounding box center [1352, 84] width 44 height 25
click at [1361, 90] on button "Save" at bounding box center [1352, 84] width 44 height 25
click at [1369, 77] on button "Save" at bounding box center [1352, 84] width 44 height 25
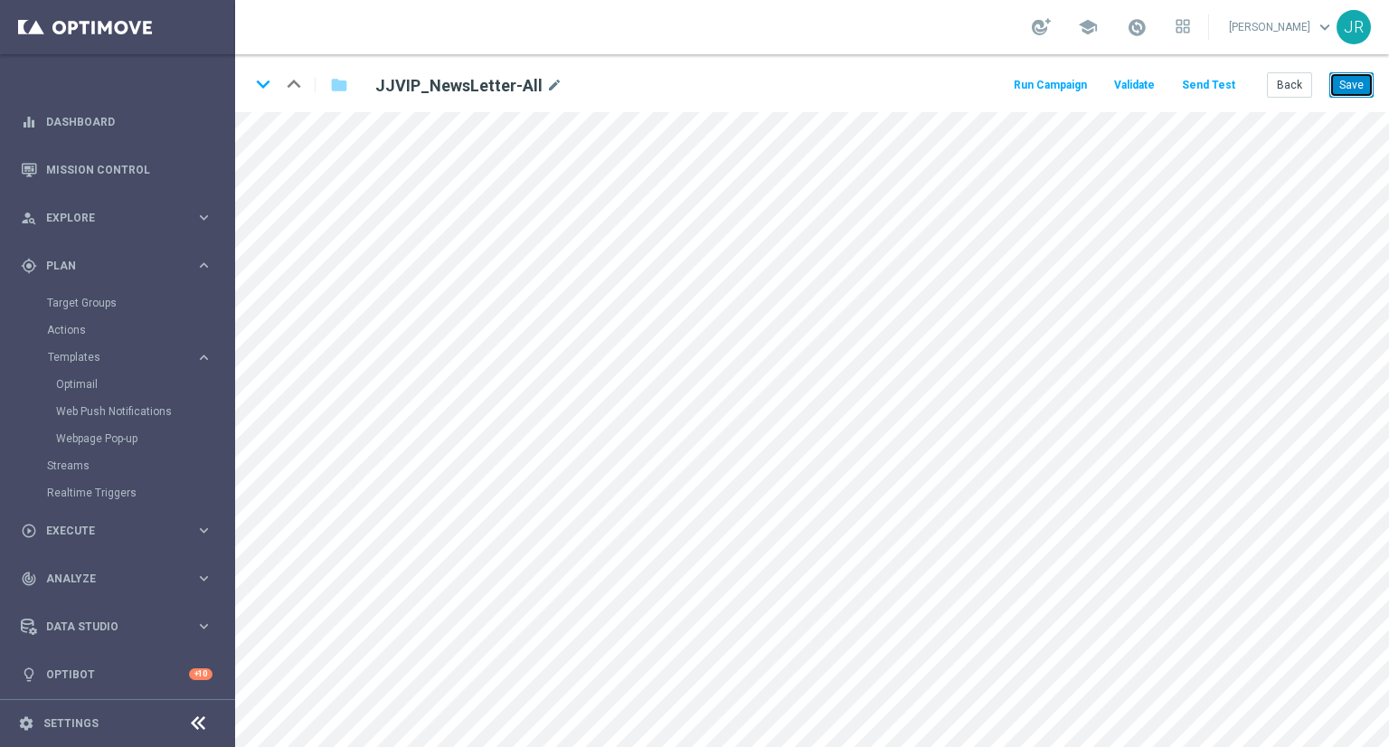
click at [1360, 78] on button "Save" at bounding box center [1352, 84] width 44 height 25
click at [1357, 91] on button "Save" at bounding box center [1352, 84] width 44 height 25
drag, startPoint x: 1352, startPoint y: 91, endPoint x: 1341, endPoint y: 149, distance: 58.9
click at [1351, 91] on button "Save" at bounding box center [1352, 84] width 44 height 25
click at [1356, 83] on button "Save" at bounding box center [1352, 84] width 44 height 25
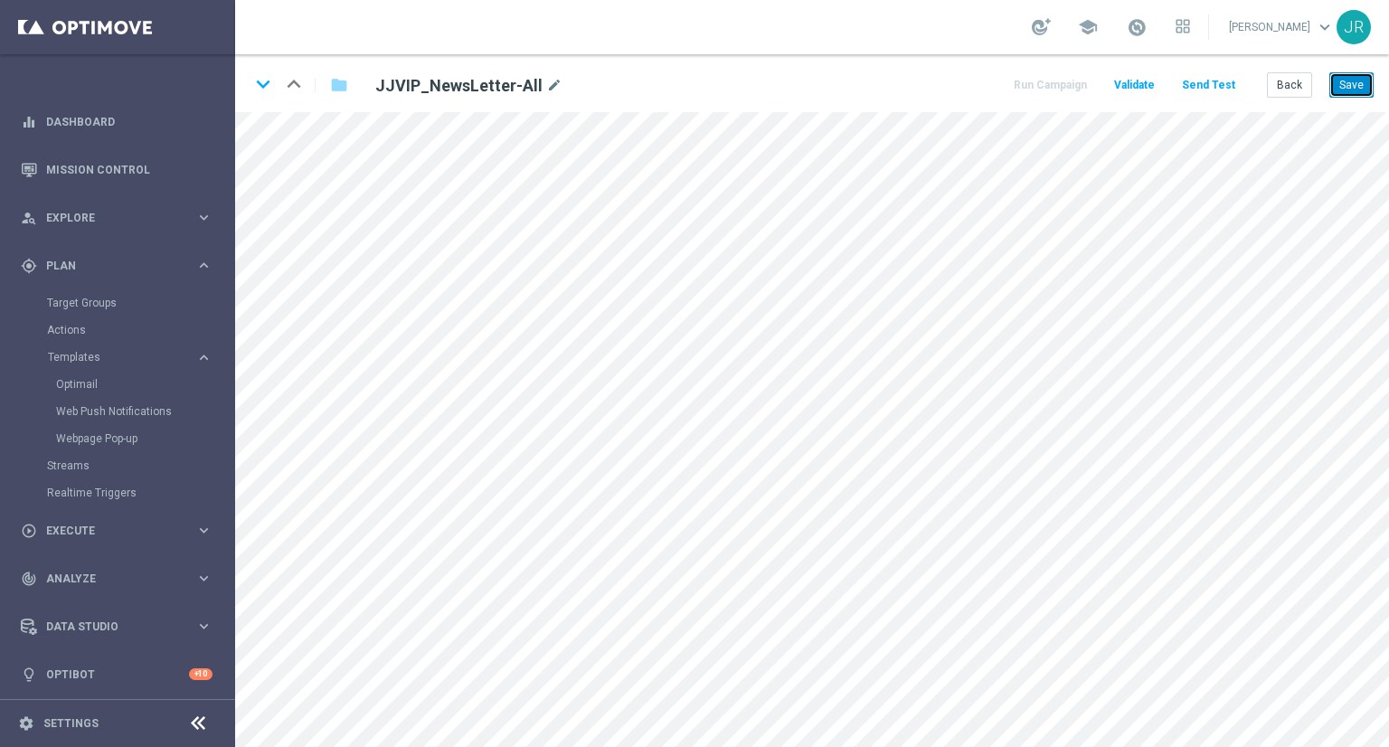
click at [1357, 87] on button "Save" at bounding box center [1352, 84] width 44 height 25
click at [1364, 86] on button "Save" at bounding box center [1352, 84] width 44 height 25
click at [1209, 90] on button "Send Test" at bounding box center [1209, 85] width 59 height 24
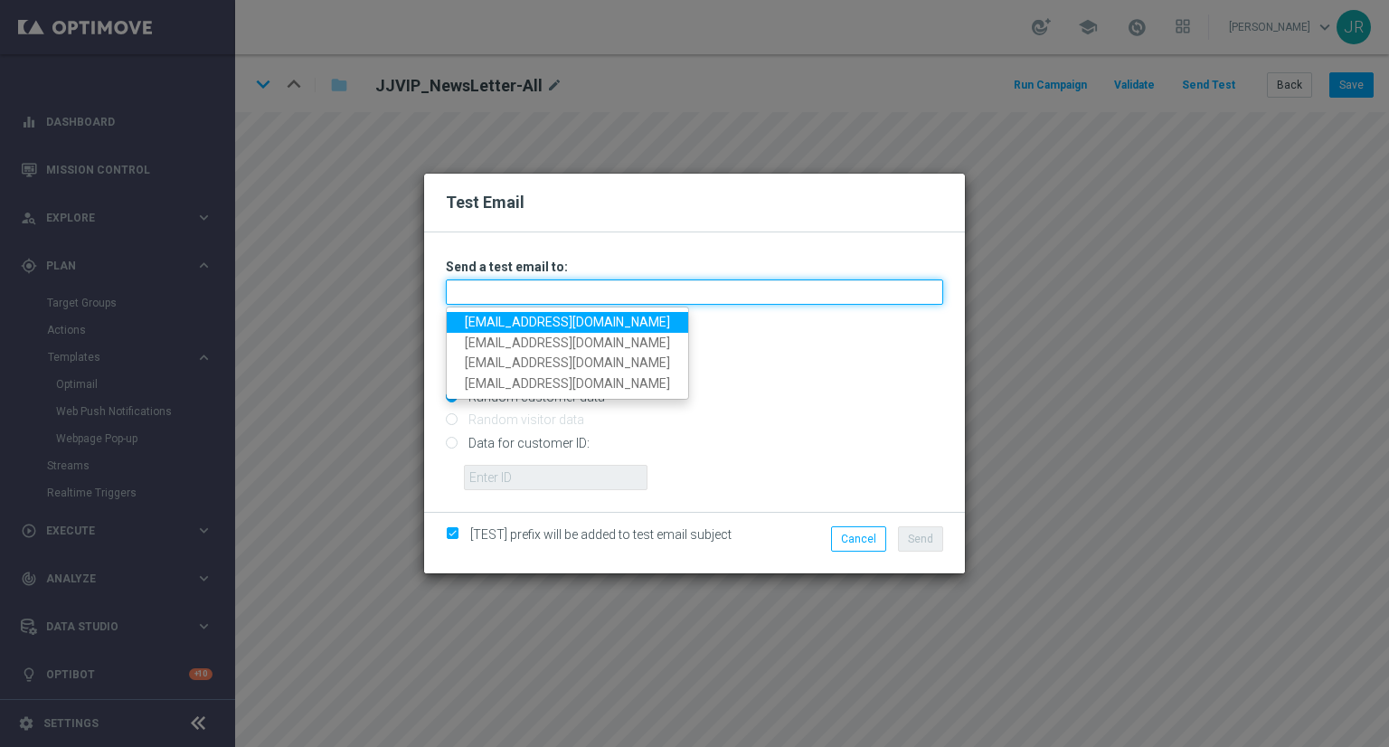
click at [730, 302] on input "text" at bounding box center [695, 292] width 498 height 25
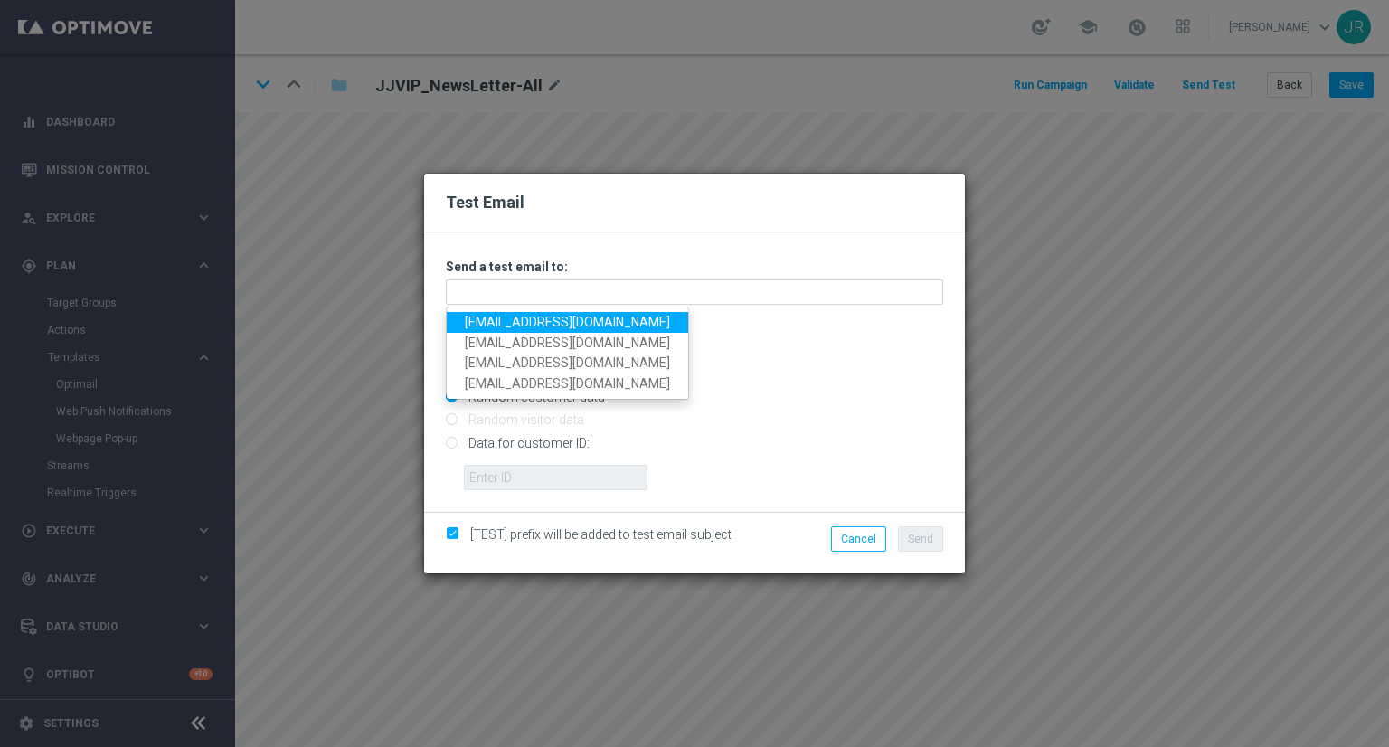
drag, startPoint x: 511, startPoint y: 319, endPoint x: 524, endPoint y: 319, distance: 12.7
click at [511, 319] on link "[EMAIL_ADDRESS][DOMAIN_NAME]" at bounding box center [568, 322] width 242 height 21
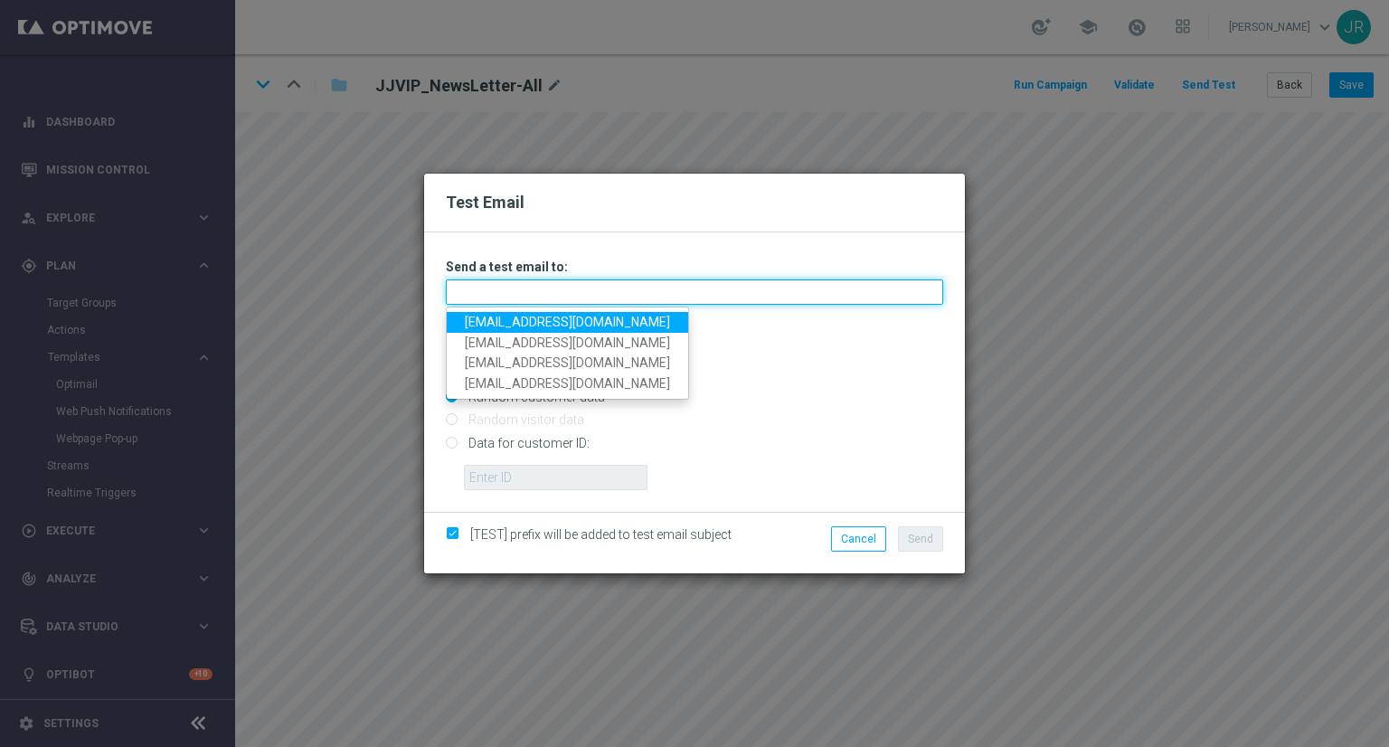
type input "[EMAIL_ADDRESS][DOMAIN_NAME]"
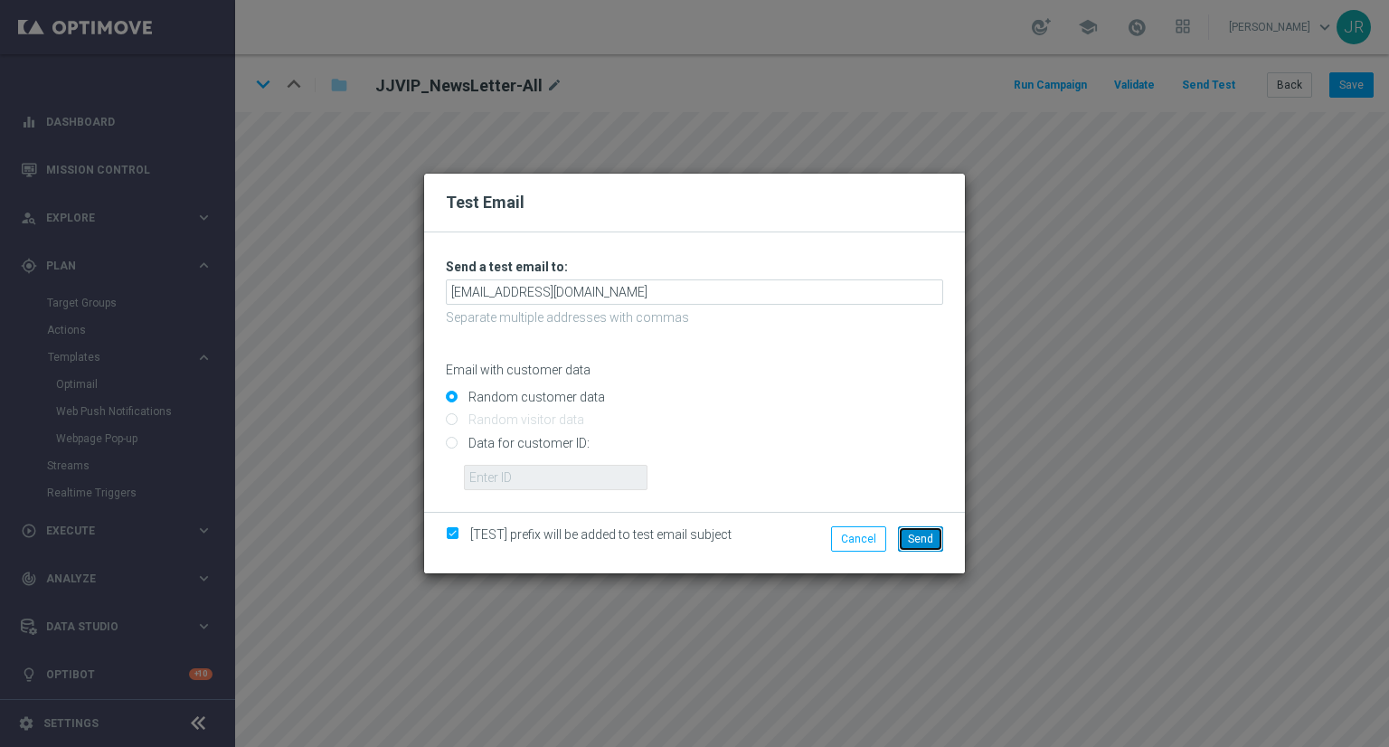
click at [901, 541] on button "Send" at bounding box center [920, 538] width 45 height 25
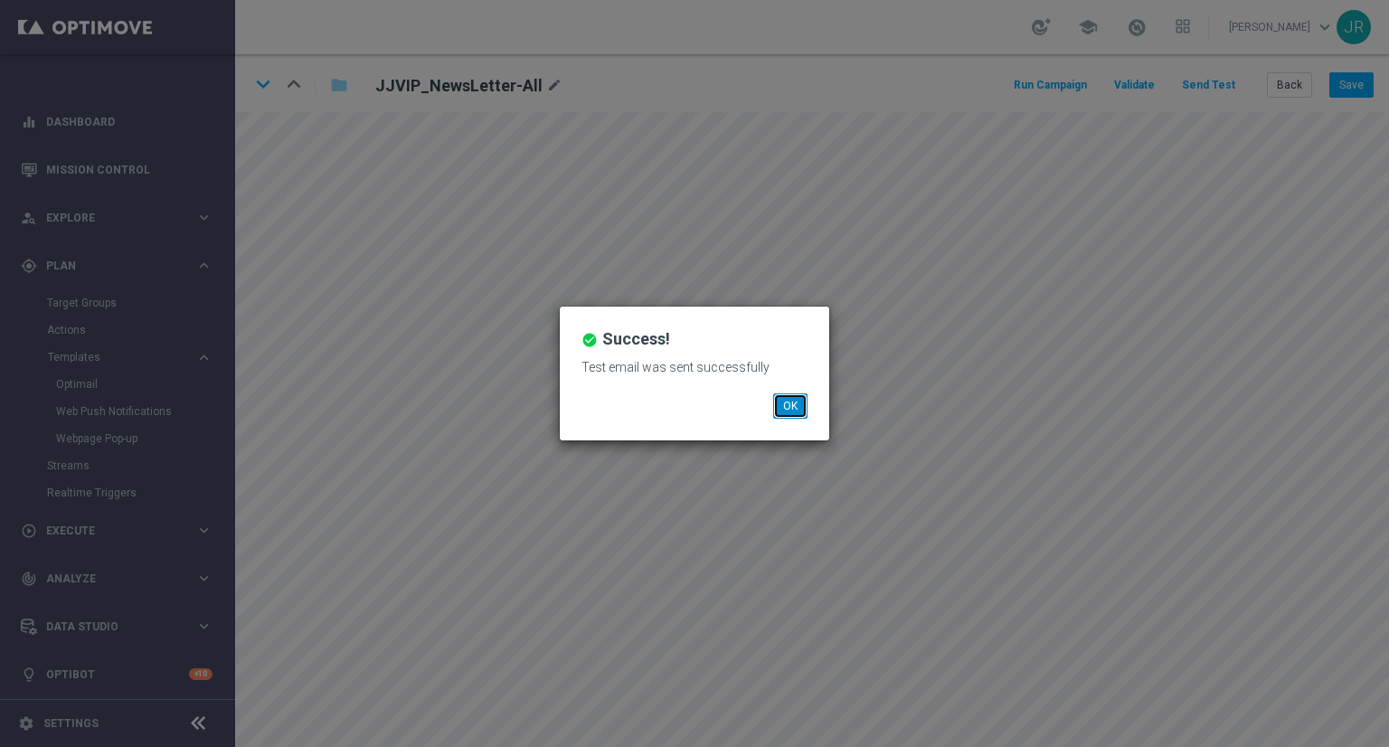
click at [801, 406] on button "OK" at bounding box center [790, 405] width 34 height 25
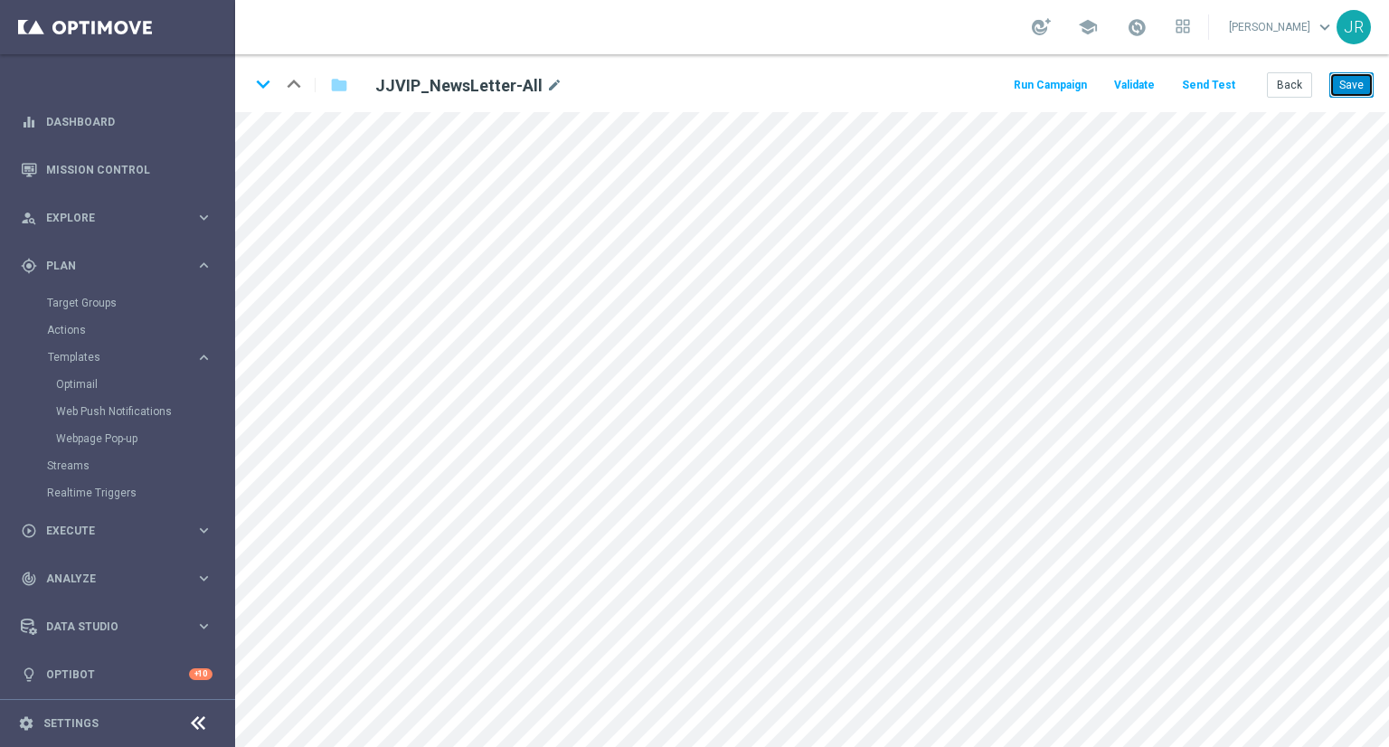
click at [1352, 91] on button "Save" at bounding box center [1352, 84] width 44 height 25
drag, startPoint x: 1360, startPoint y: 84, endPoint x: 1361, endPoint y: 100, distance: 15.4
click at [1360, 84] on button "Save" at bounding box center [1352, 84] width 44 height 25
click at [308, 109] on div "keyboard_arrow_down keyboard_arrow_up folder JJVIP_NewsLetter-All mode_edit Run…" at bounding box center [812, 83] width 1154 height 58
click at [1365, 87] on button "Save" at bounding box center [1352, 84] width 44 height 25
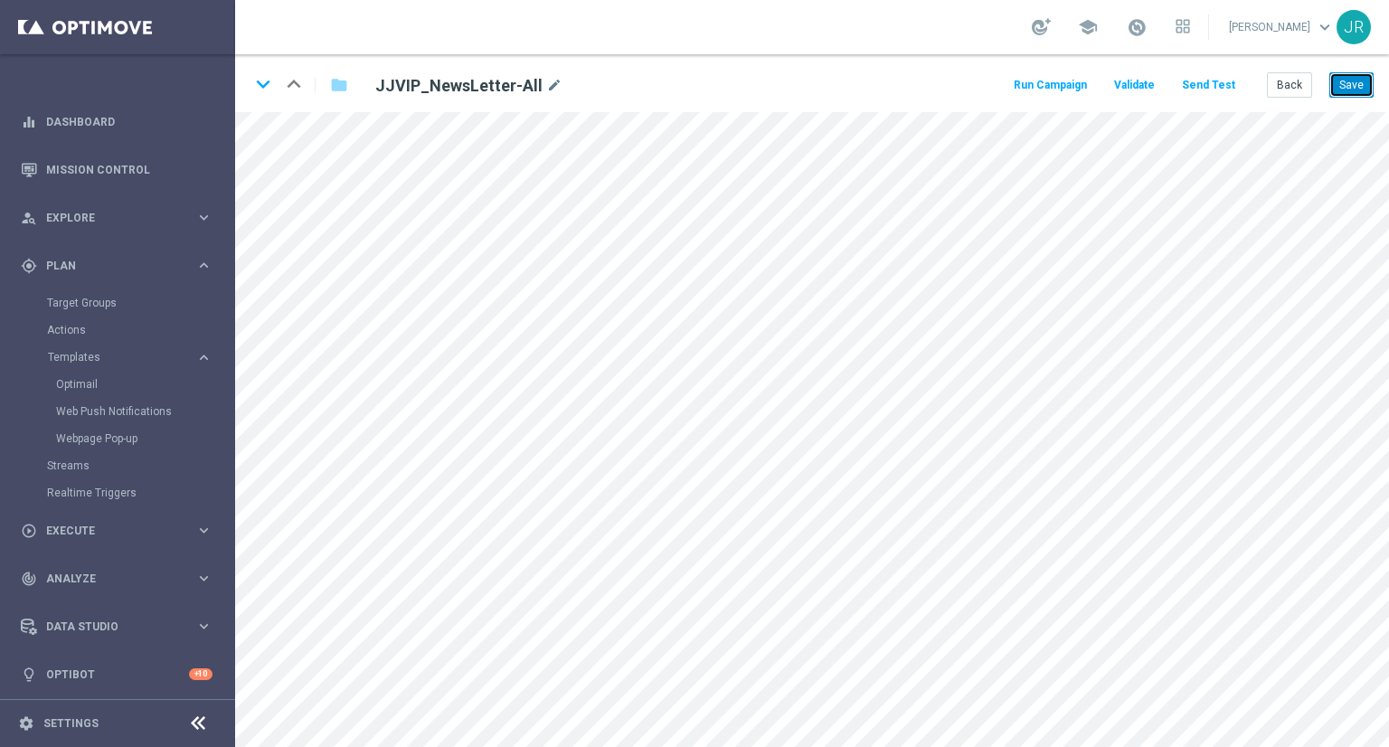
click at [1358, 81] on button "Save" at bounding box center [1352, 84] width 44 height 25
click at [1350, 90] on button "Save" at bounding box center [1352, 84] width 44 height 25
click at [1346, 81] on button "Save" at bounding box center [1352, 84] width 44 height 25
click at [1343, 80] on button "Save" at bounding box center [1352, 84] width 44 height 25
click at [1355, 83] on button "Save" at bounding box center [1352, 84] width 44 height 25
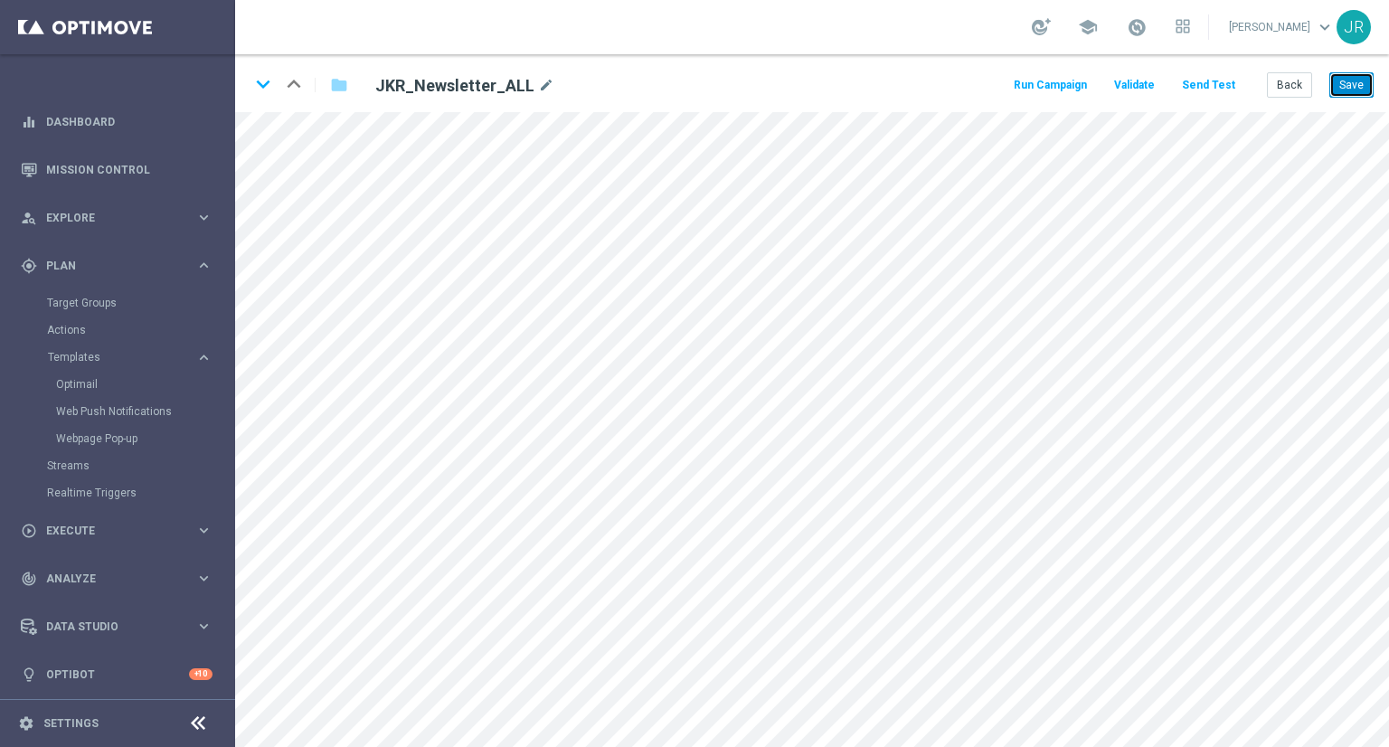
click at [1365, 83] on button "Save" at bounding box center [1352, 84] width 44 height 25
click at [1217, 84] on button "Send Test" at bounding box center [1209, 85] width 59 height 24
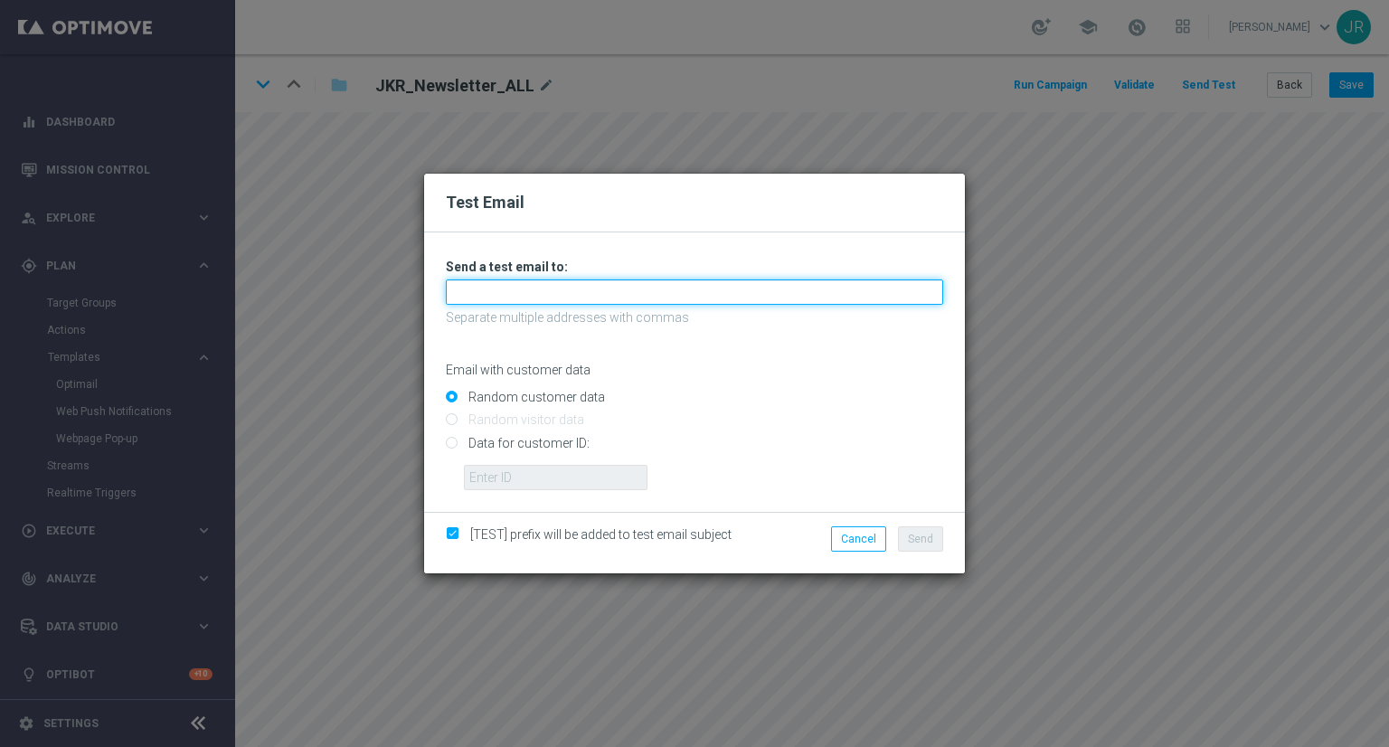
drag, startPoint x: 521, startPoint y: 291, endPoint x: 514, endPoint y: 308, distance: 18.6
click at [521, 291] on input "text" at bounding box center [695, 292] width 498 height 25
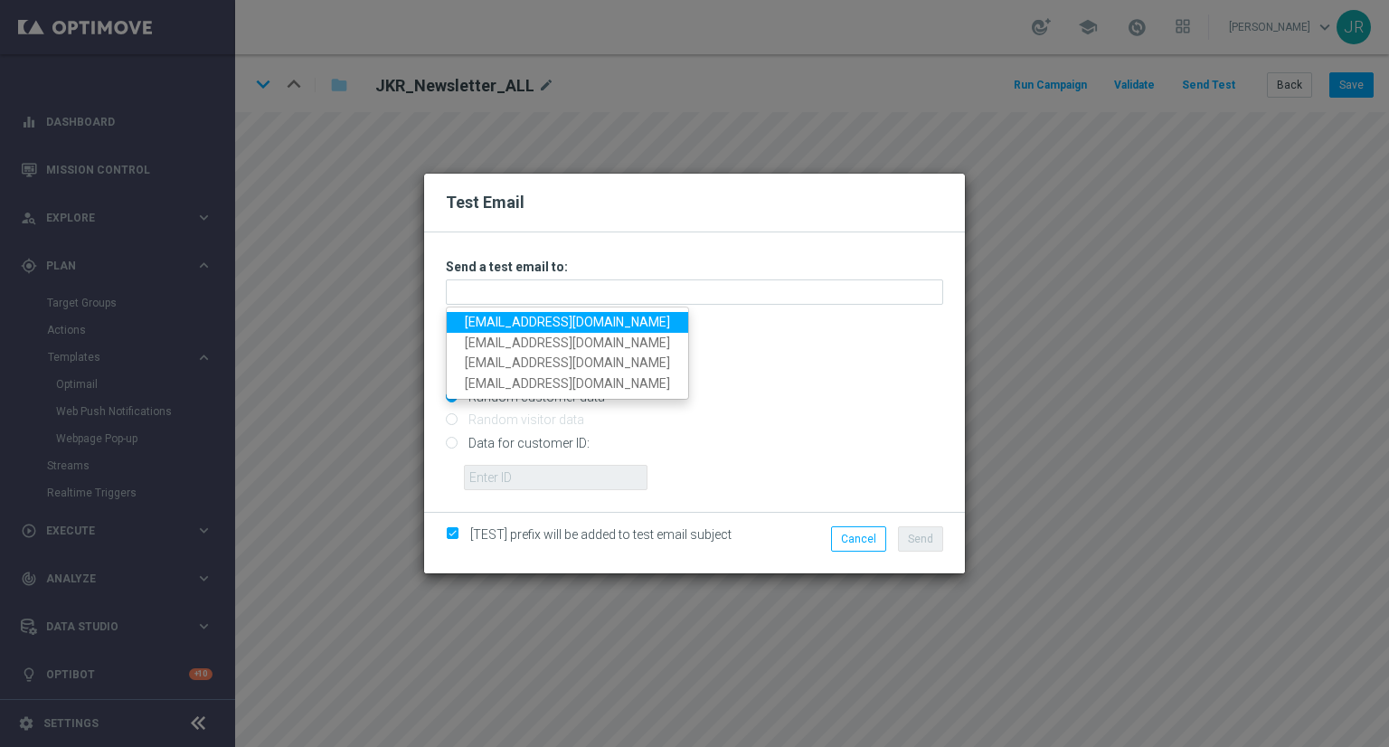
click at [510, 317] on link "[EMAIL_ADDRESS][DOMAIN_NAME]" at bounding box center [568, 322] width 242 height 21
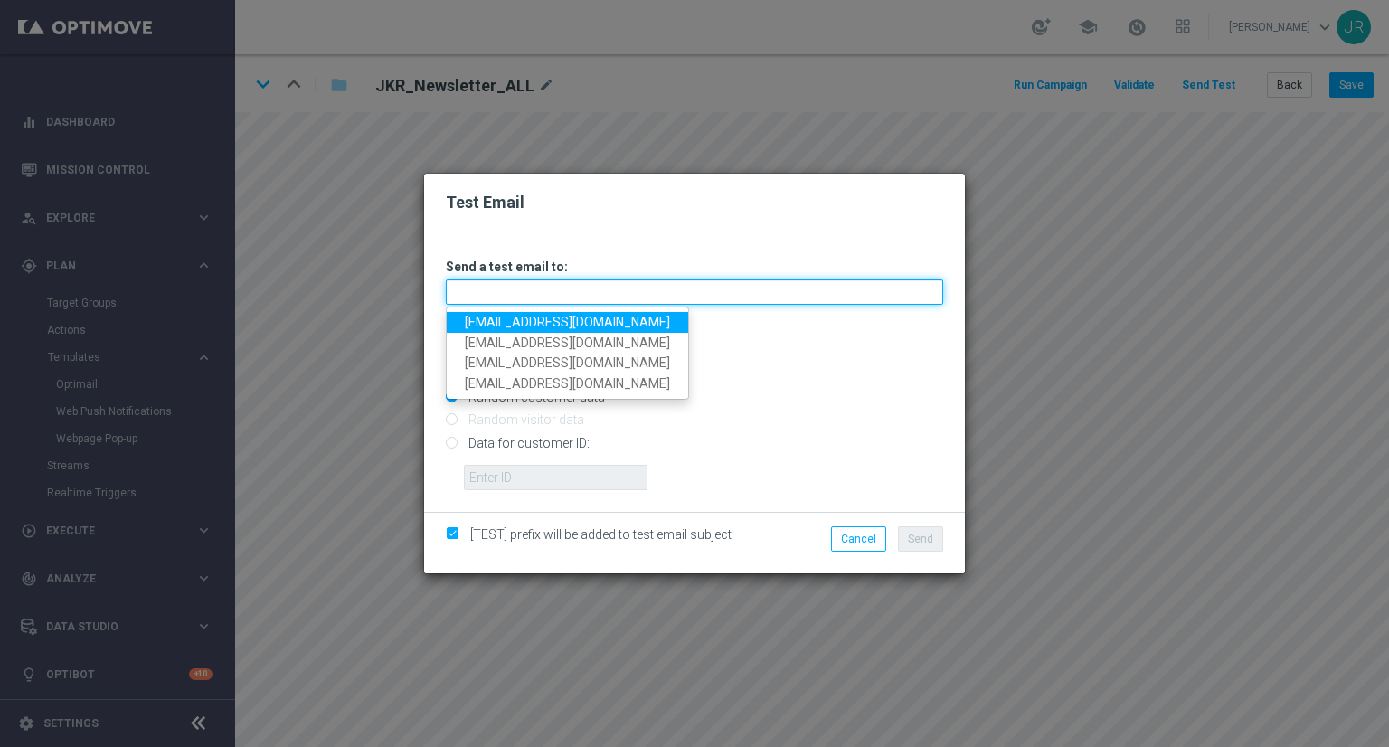
type input "[EMAIL_ADDRESS][DOMAIN_NAME]"
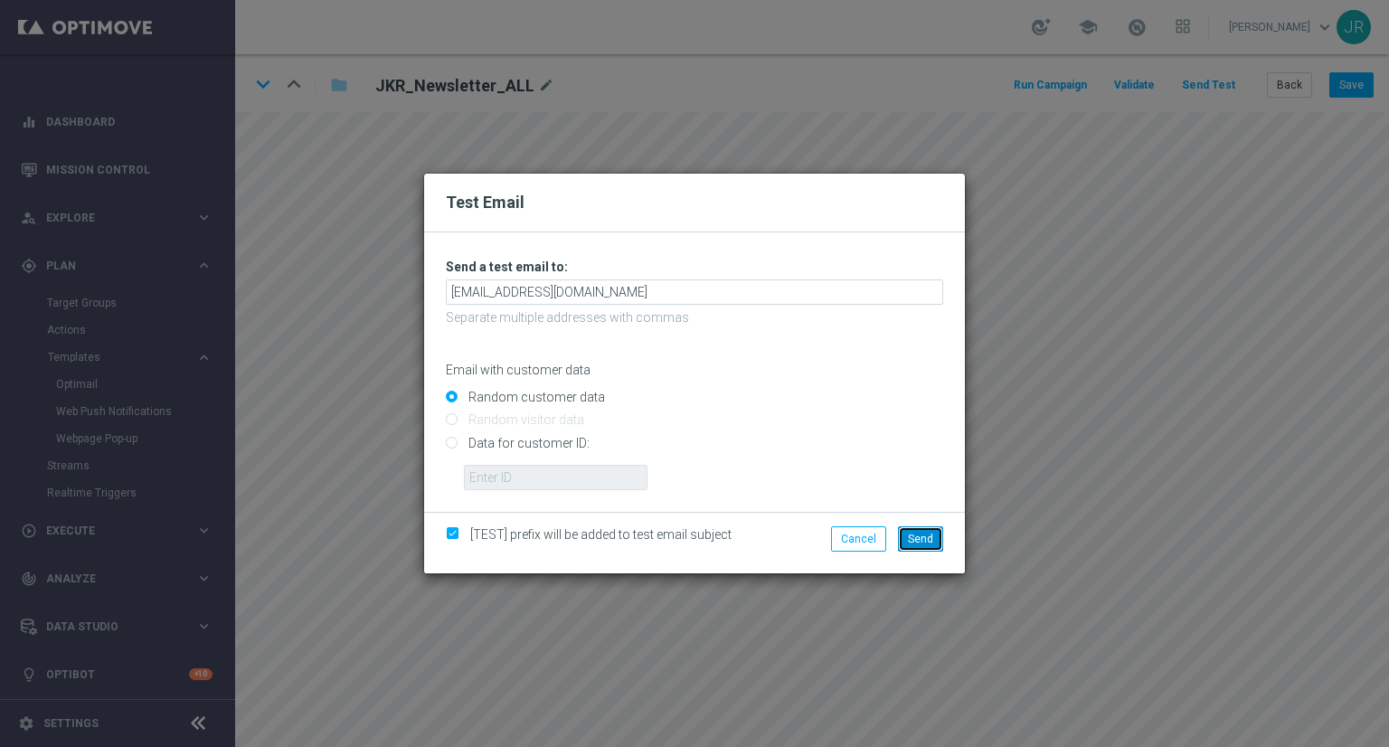
click at [915, 530] on button "Send" at bounding box center [920, 538] width 45 height 25
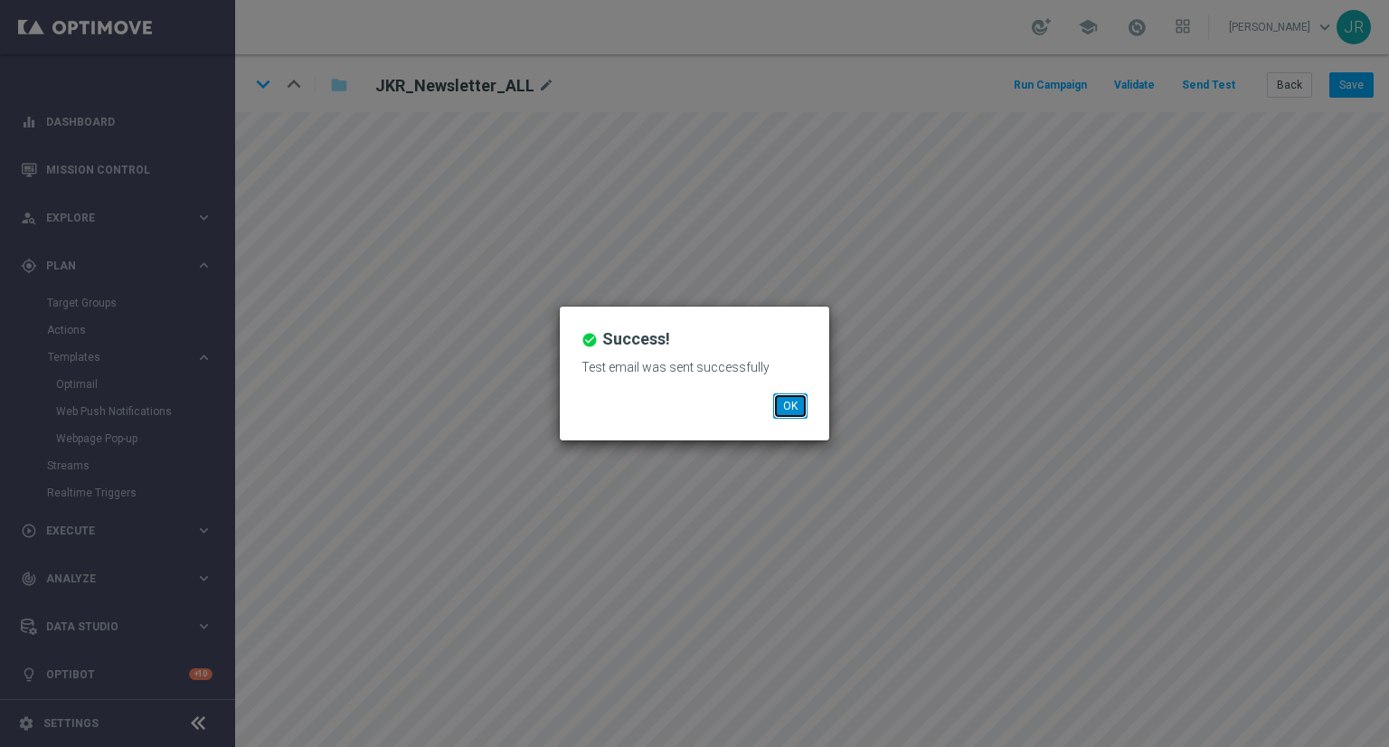
drag, startPoint x: 781, startPoint y: 401, endPoint x: 771, endPoint y: 403, distance: 10.3
click at [780, 401] on button "OK" at bounding box center [790, 405] width 34 height 25
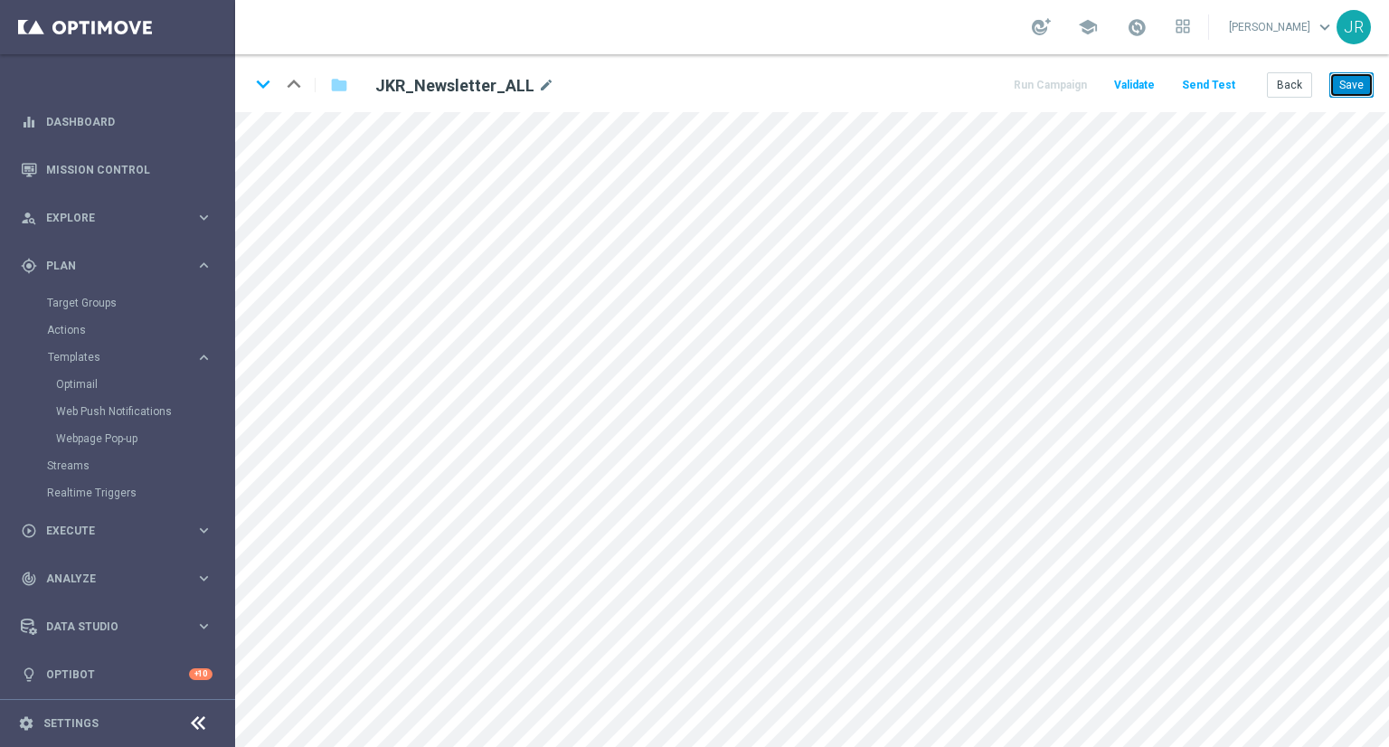
click at [1338, 92] on button "Save" at bounding box center [1352, 84] width 44 height 25
click at [1348, 78] on button "Save" at bounding box center [1352, 84] width 44 height 25
click at [1350, 88] on button "Save" at bounding box center [1352, 84] width 44 height 25
click at [1224, 75] on button "Send Test" at bounding box center [1209, 85] width 59 height 24
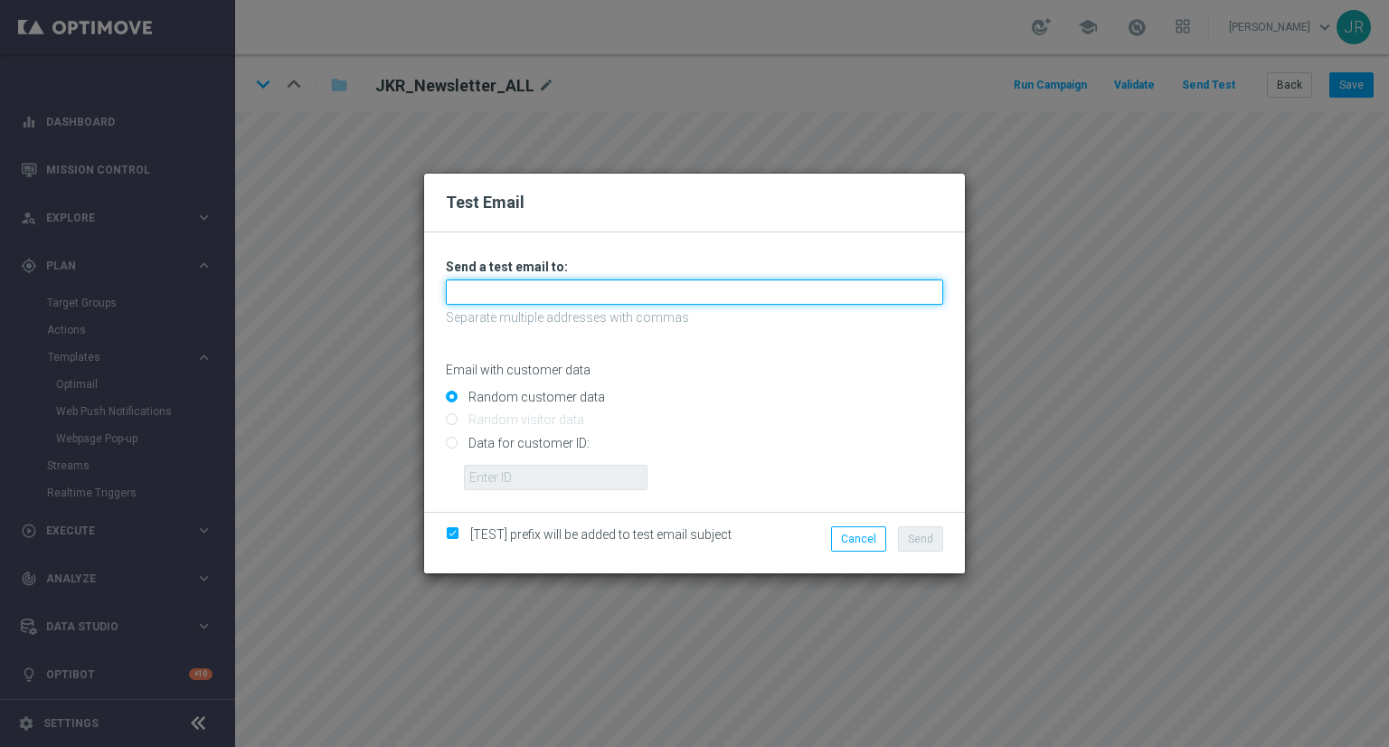
drag, startPoint x: 557, startPoint y: 295, endPoint x: 548, endPoint y: 304, distance: 12.8
click at [557, 295] on input "text" at bounding box center [695, 292] width 498 height 25
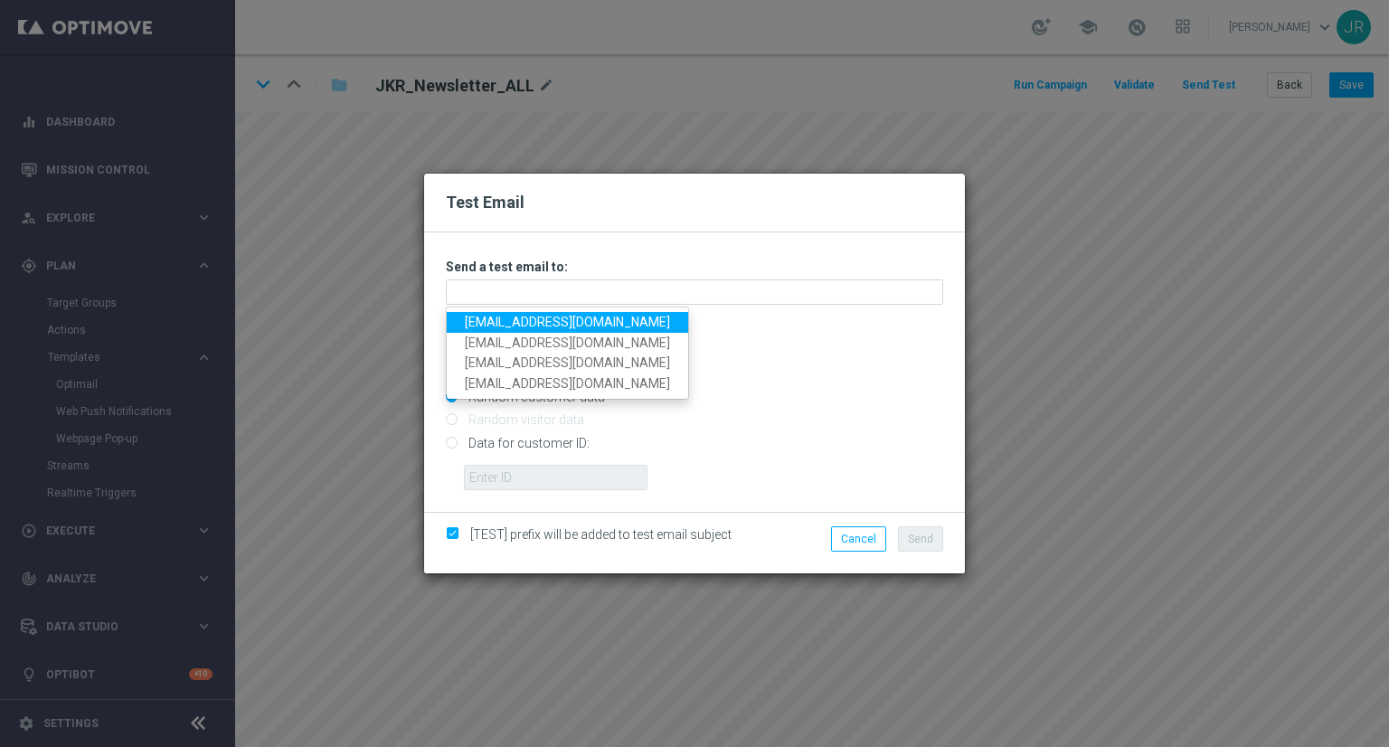
click at [500, 320] on link "[EMAIL_ADDRESS][DOMAIN_NAME]" at bounding box center [568, 322] width 242 height 21
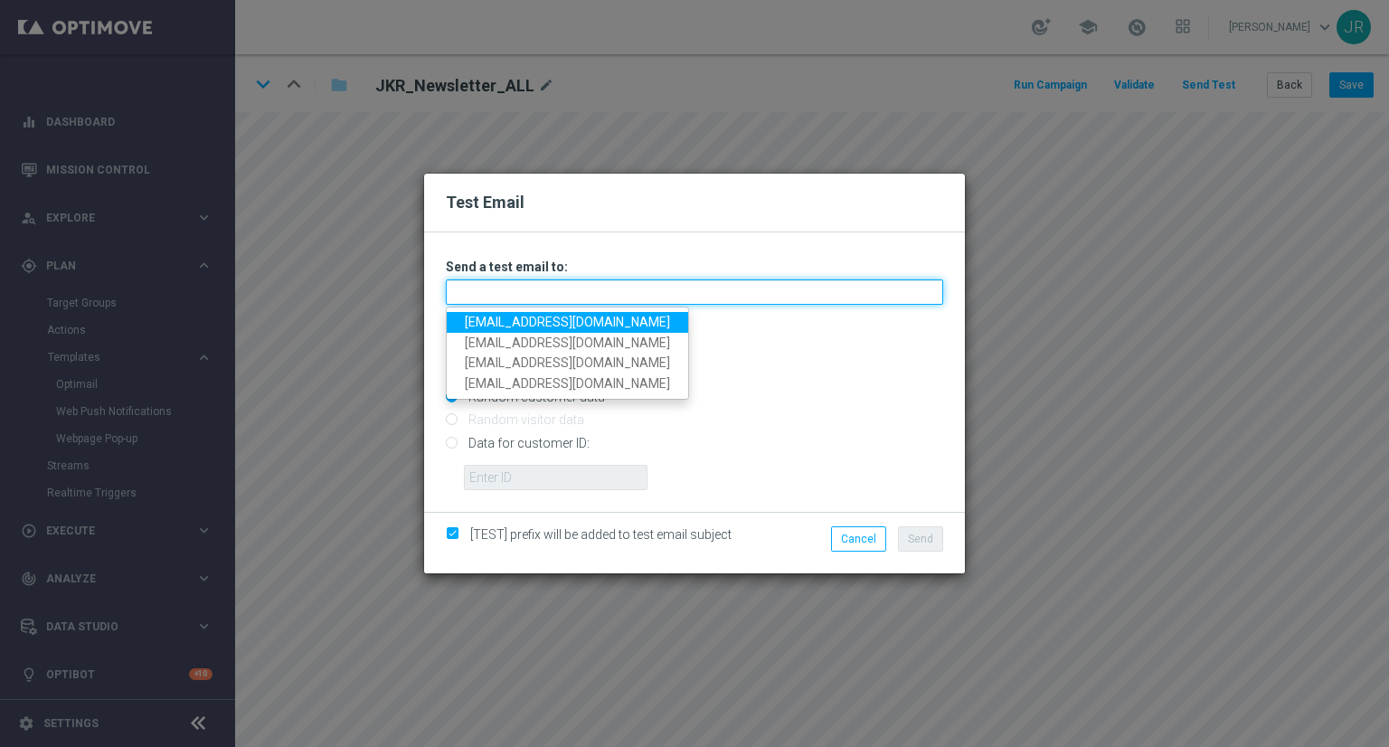
type input "[EMAIL_ADDRESS][DOMAIN_NAME]"
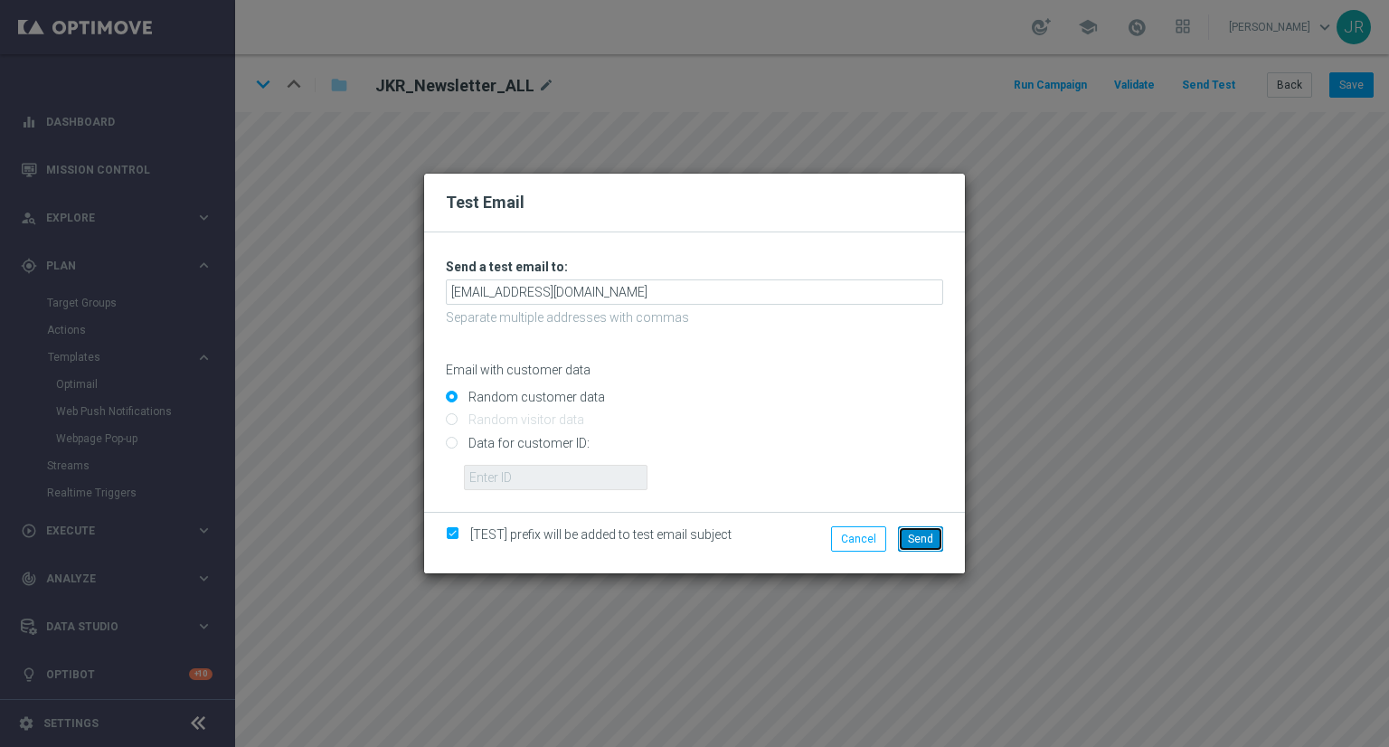
click at [914, 532] on button "Send" at bounding box center [920, 538] width 45 height 25
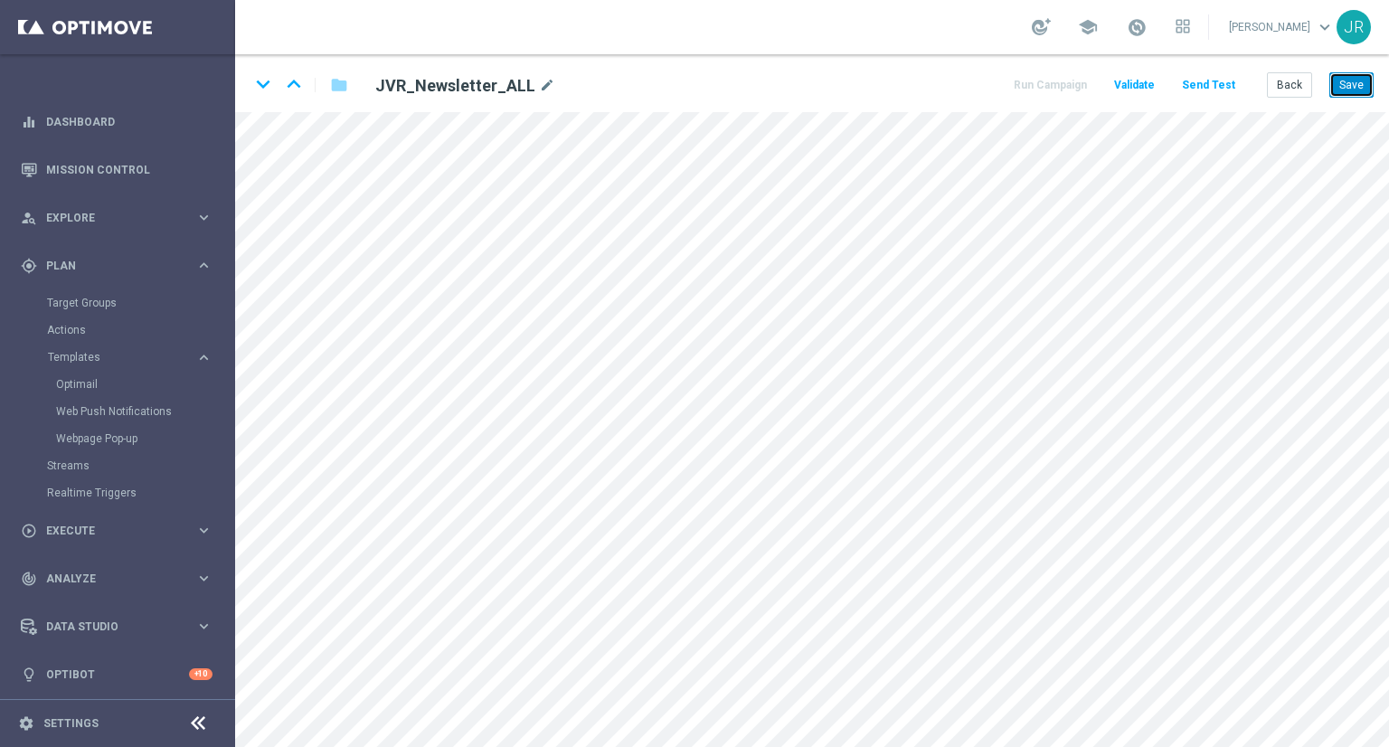
click at [1356, 87] on button "Save" at bounding box center [1352, 84] width 44 height 25
click at [1350, 81] on button "Save" at bounding box center [1352, 84] width 44 height 25
click at [1348, 81] on button "Save" at bounding box center [1352, 84] width 44 height 25
drag, startPoint x: 1355, startPoint y: 82, endPoint x: 1357, endPoint y: 104, distance: 21.8
click at [1356, 81] on button "Save" at bounding box center [1352, 84] width 44 height 25
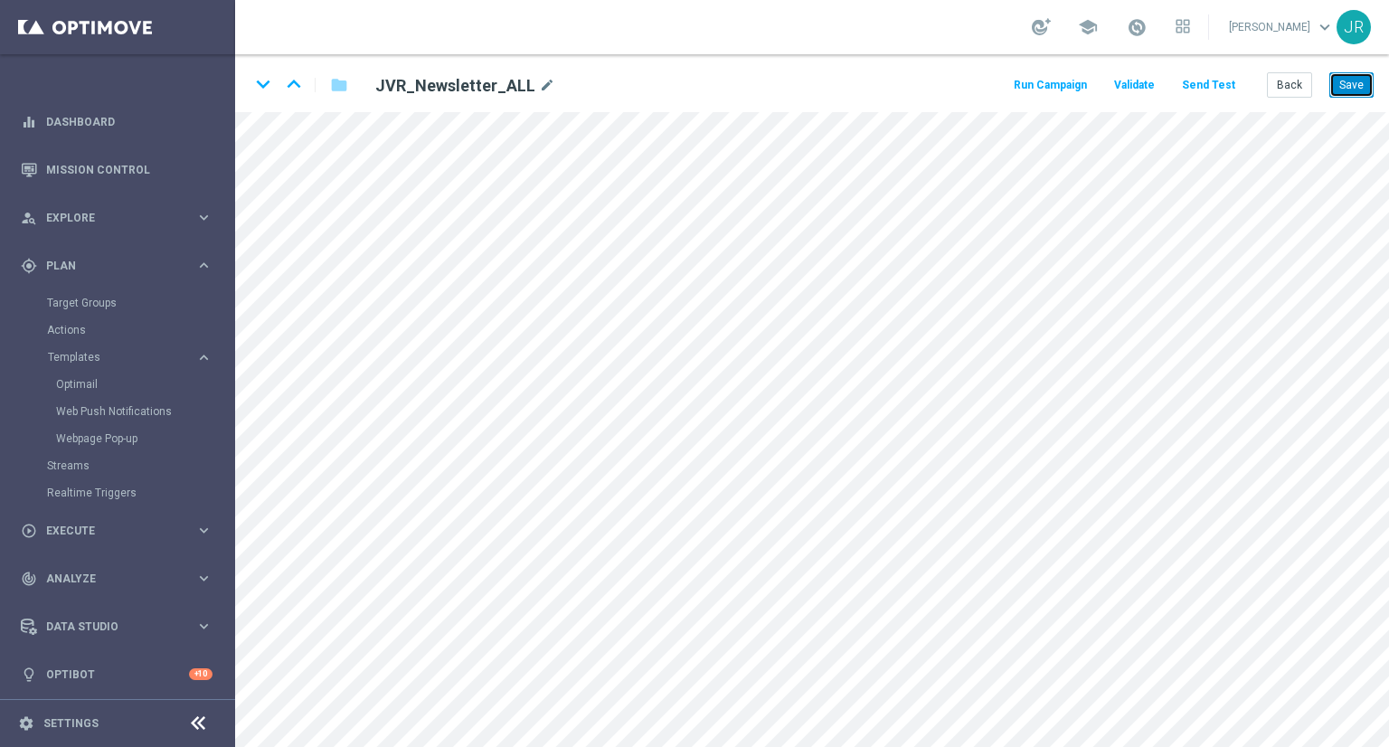
click at [1362, 81] on button "Save" at bounding box center [1352, 84] width 44 height 25
click at [1368, 77] on button "Save" at bounding box center [1352, 84] width 44 height 25
drag, startPoint x: 1346, startPoint y: 83, endPoint x: 1342, endPoint y: 99, distance: 15.8
click at [1346, 83] on button "Save" at bounding box center [1352, 84] width 44 height 25
click at [1351, 84] on button "Save" at bounding box center [1352, 84] width 44 height 25
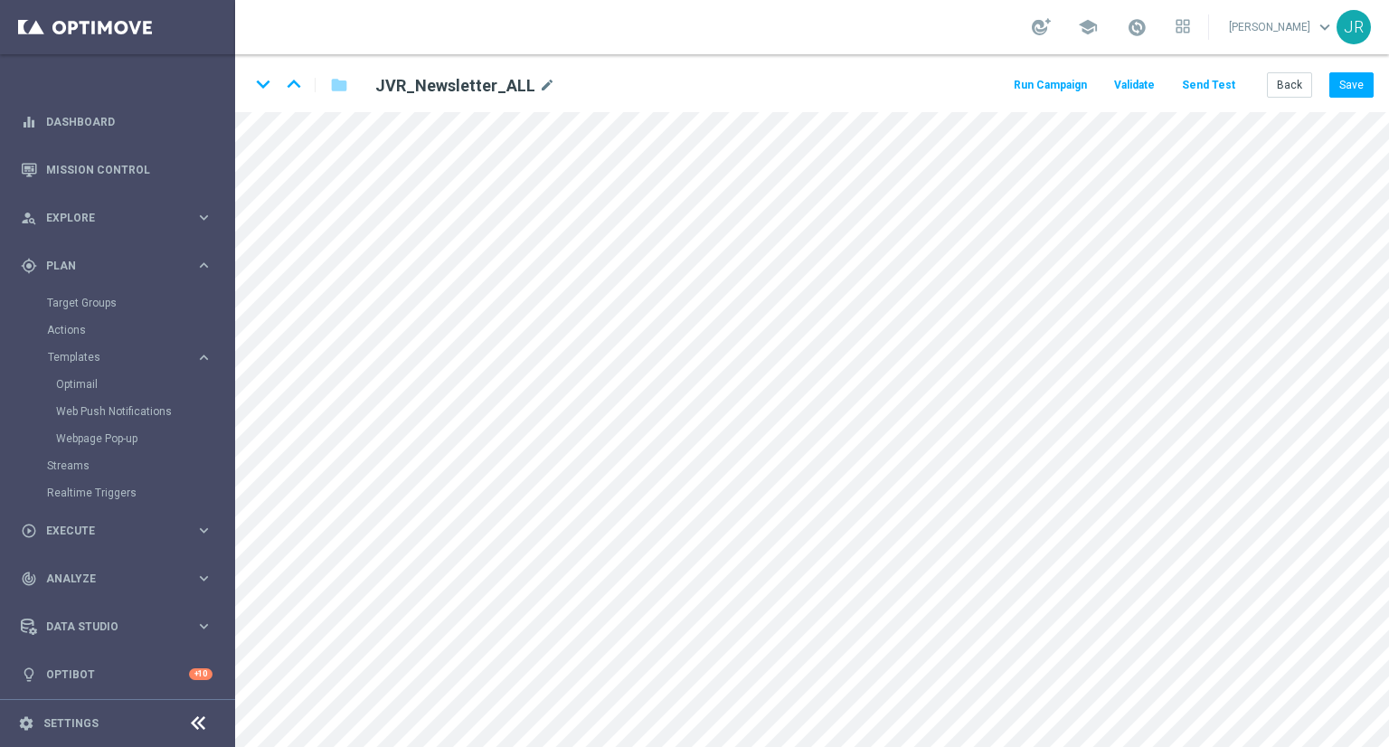
click at [1198, 91] on button "Send Test" at bounding box center [1209, 85] width 59 height 24
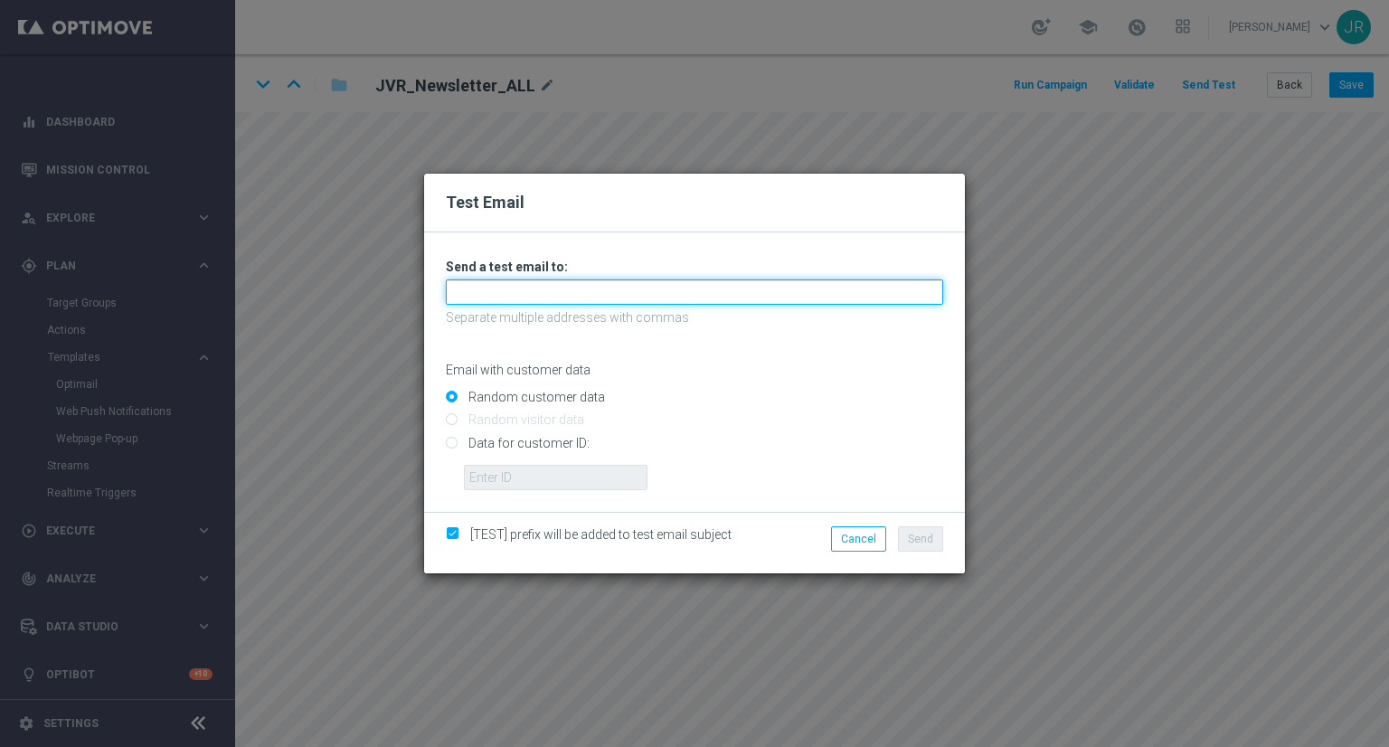
click at [536, 299] on input "text" at bounding box center [695, 292] width 498 height 25
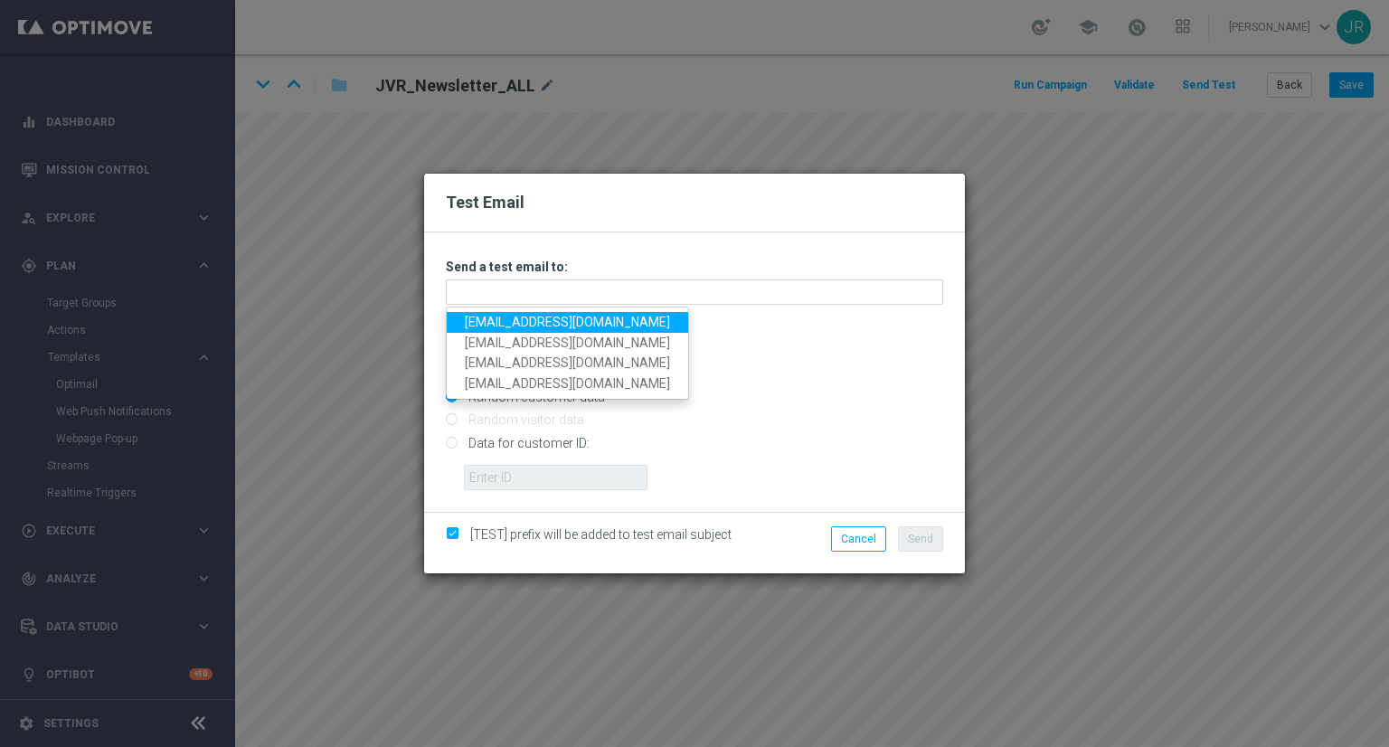
click at [487, 312] on link "[EMAIL_ADDRESS][DOMAIN_NAME]" at bounding box center [568, 322] width 242 height 21
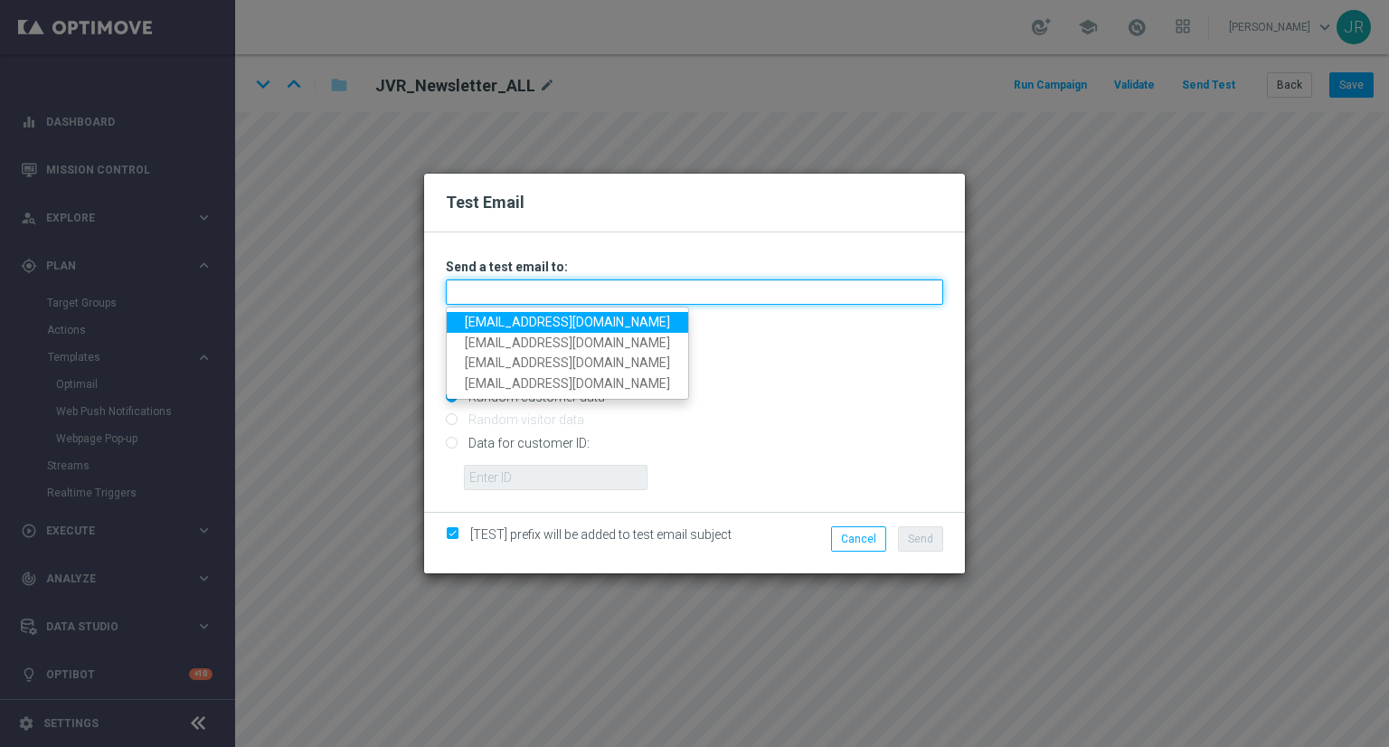
type input "[EMAIL_ADDRESS][DOMAIN_NAME]"
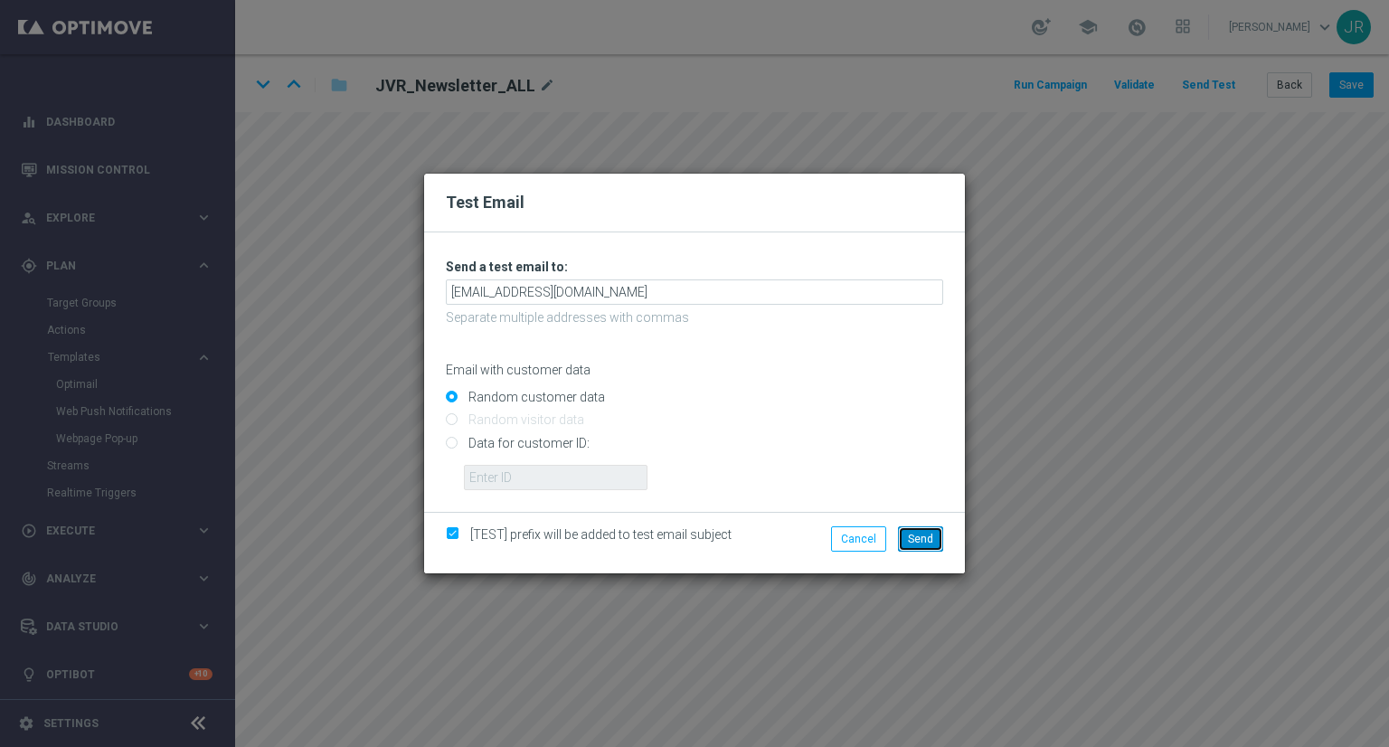
click at [915, 529] on button "Send" at bounding box center [920, 538] width 45 height 25
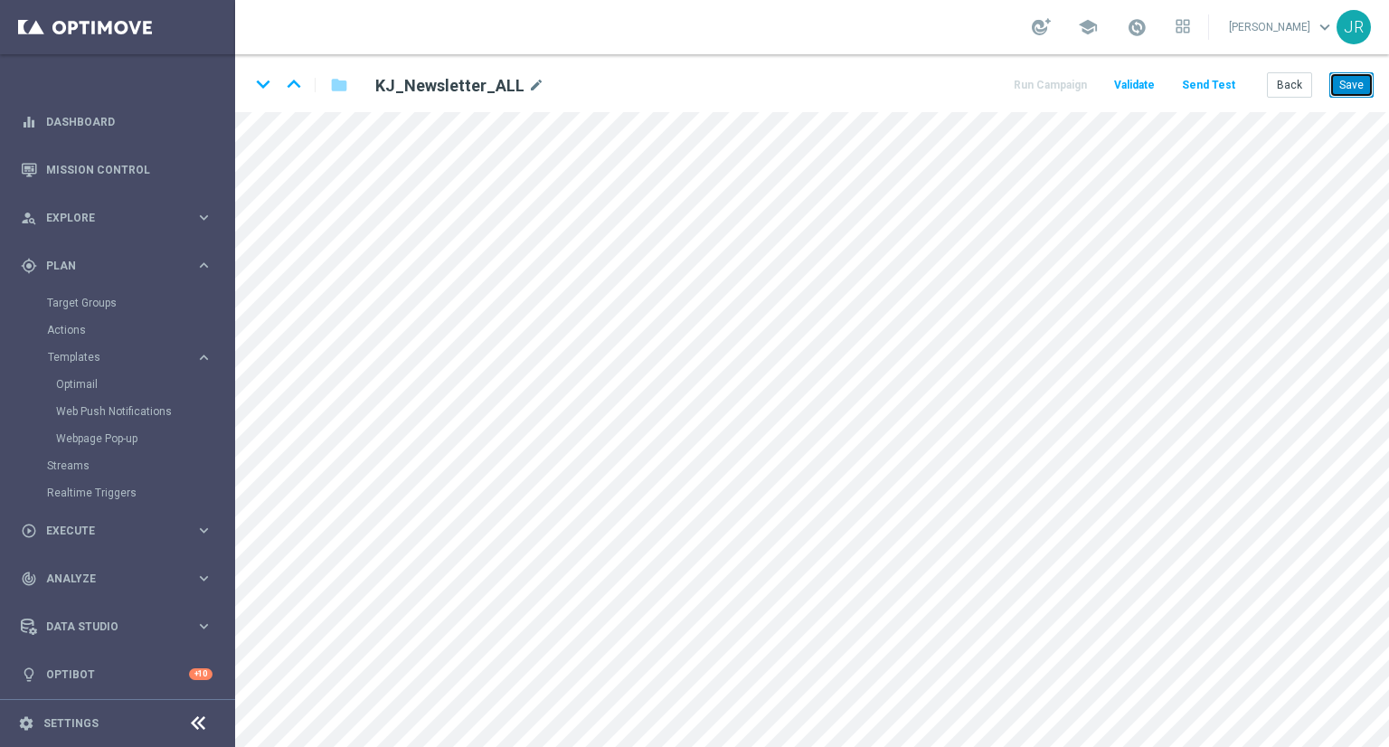
drag, startPoint x: 1364, startPoint y: 81, endPoint x: 1357, endPoint y: 90, distance: 11.6
click at [1362, 81] on button "Save" at bounding box center [1352, 84] width 44 height 25
click at [1346, 89] on button "Save" at bounding box center [1352, 84] width 44 height 25
click at [1360, 85] on button "Save" at bounding box center [1352, 84] width 44 height 25
click at [1353, 88] on button "Save" at bounding box center [1352, 84] width 44 height 25
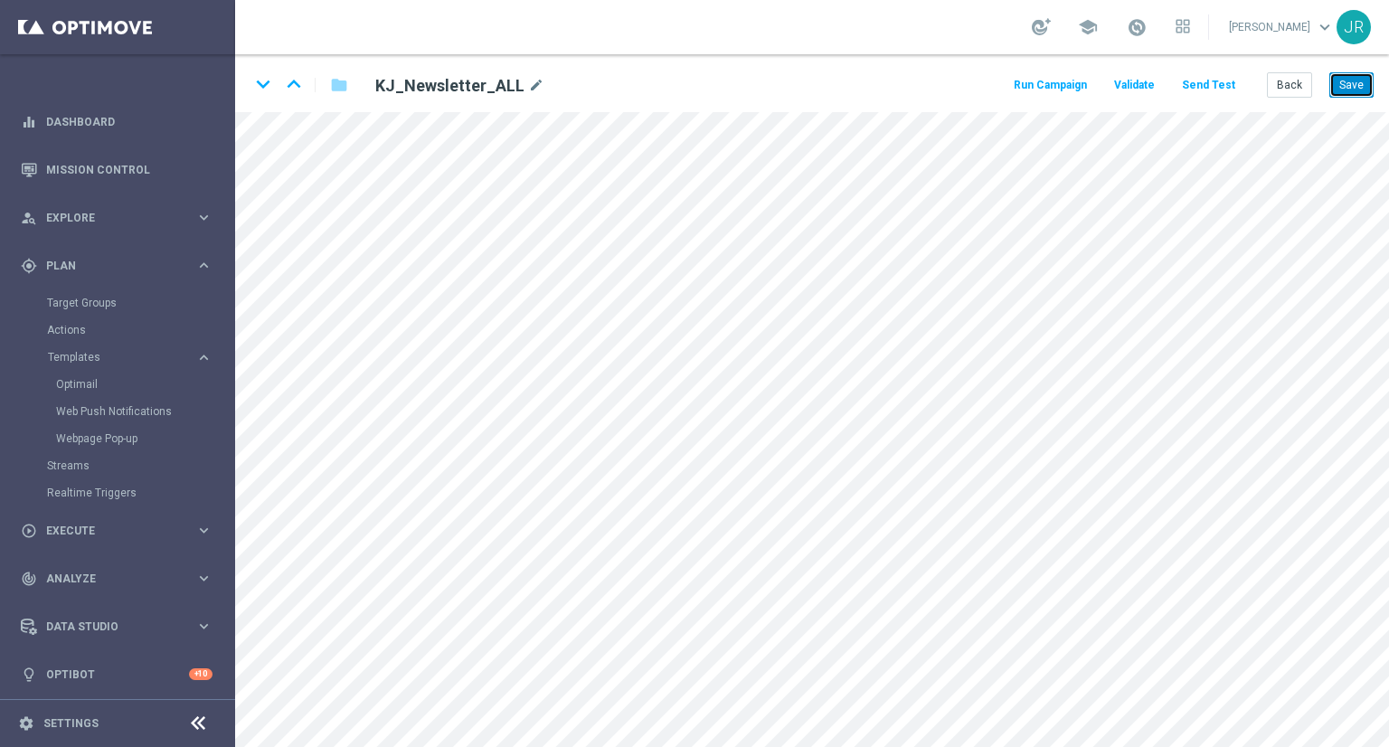
click at [1354, 81] on button "Save" at bounding box center [1352, 84] width 44 height 25
click at [1207, 90] on button "Send Test" at bounding box center [1209, 85] width 59 height 24
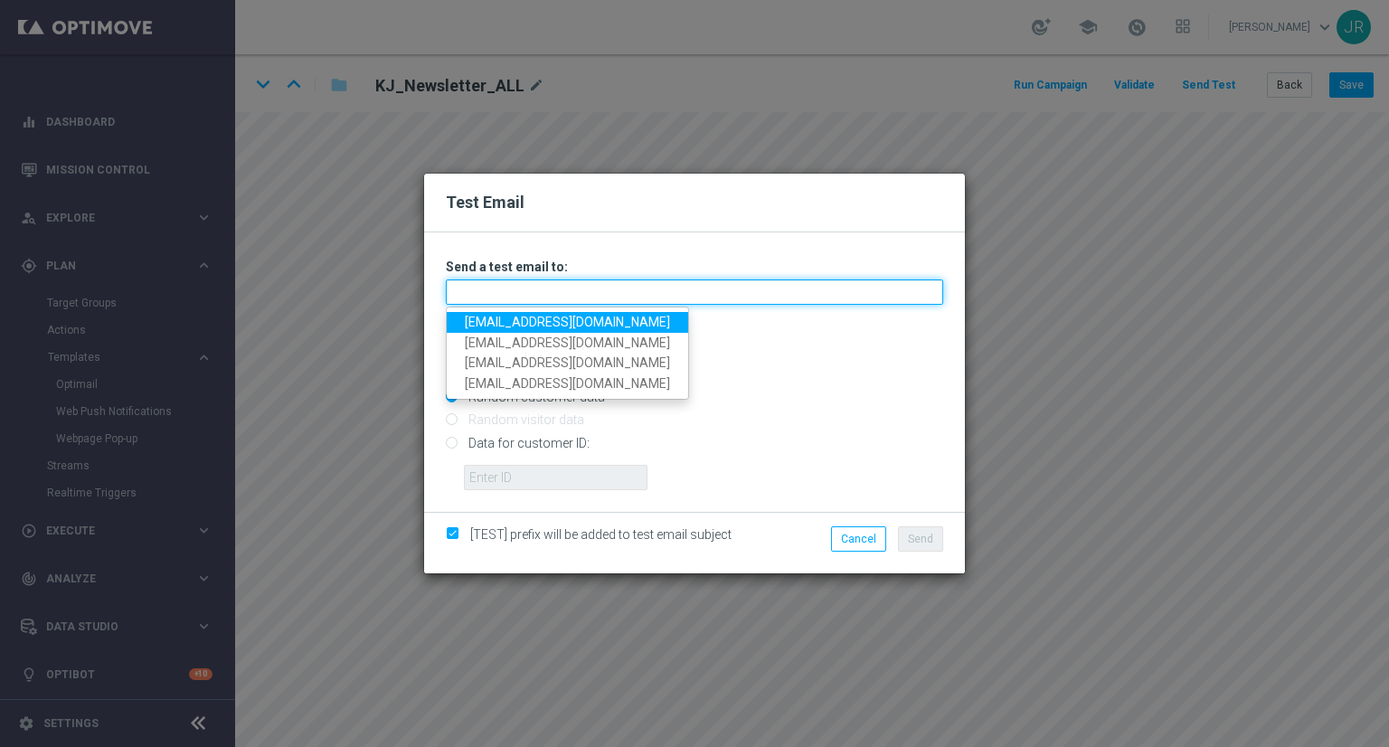
drag, startPoint x: 583, startPoint y: 294, endPoint x: 554, endPoint y: 296, distance: 29.0
click at [583, 294] on input "text" at bounding box center [695, 292] width 498 height 25
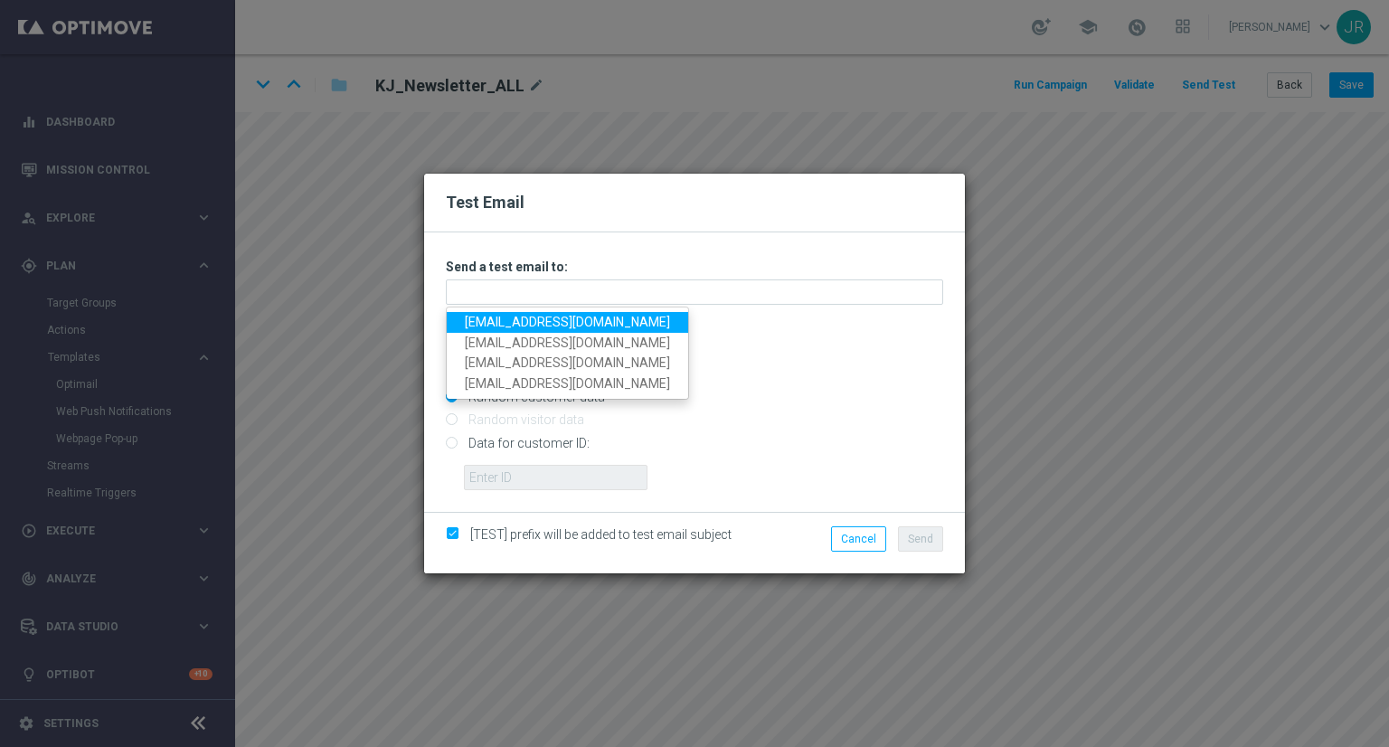
click at [496, 320] on link "testingalltesting@gmail.com" at bounding box center [568, 322] width 242 height 21
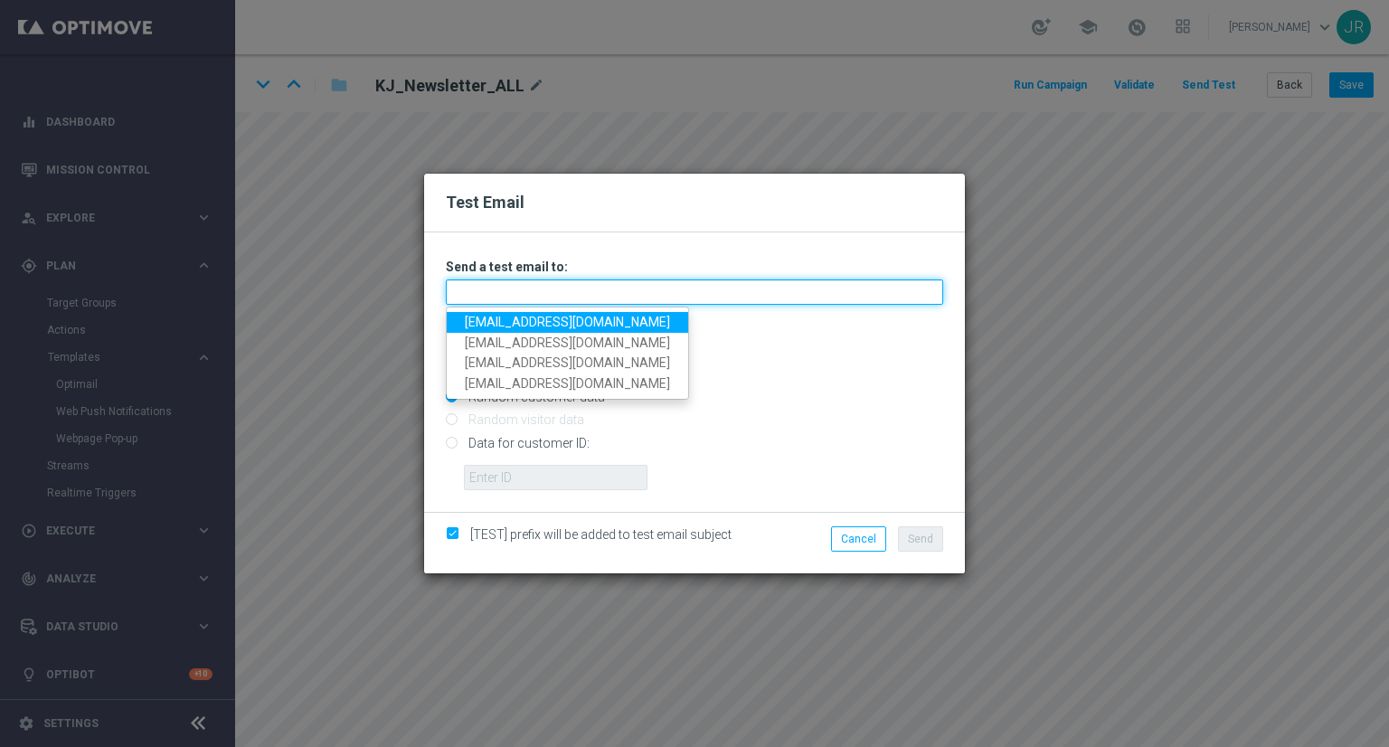
type input "testingalltesting@gmail.com"
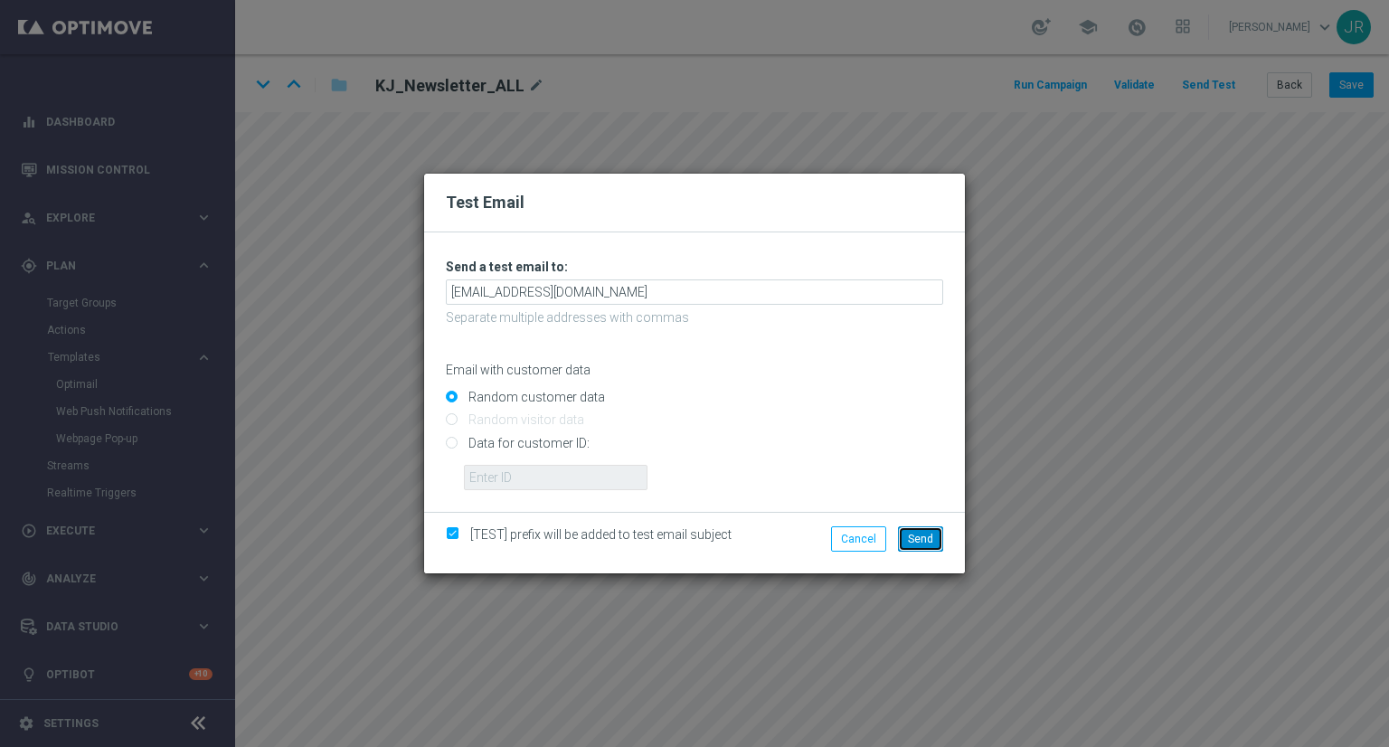
click at [923, 538] on span "Send" at bounding box center [920, 539] width 25 height 13
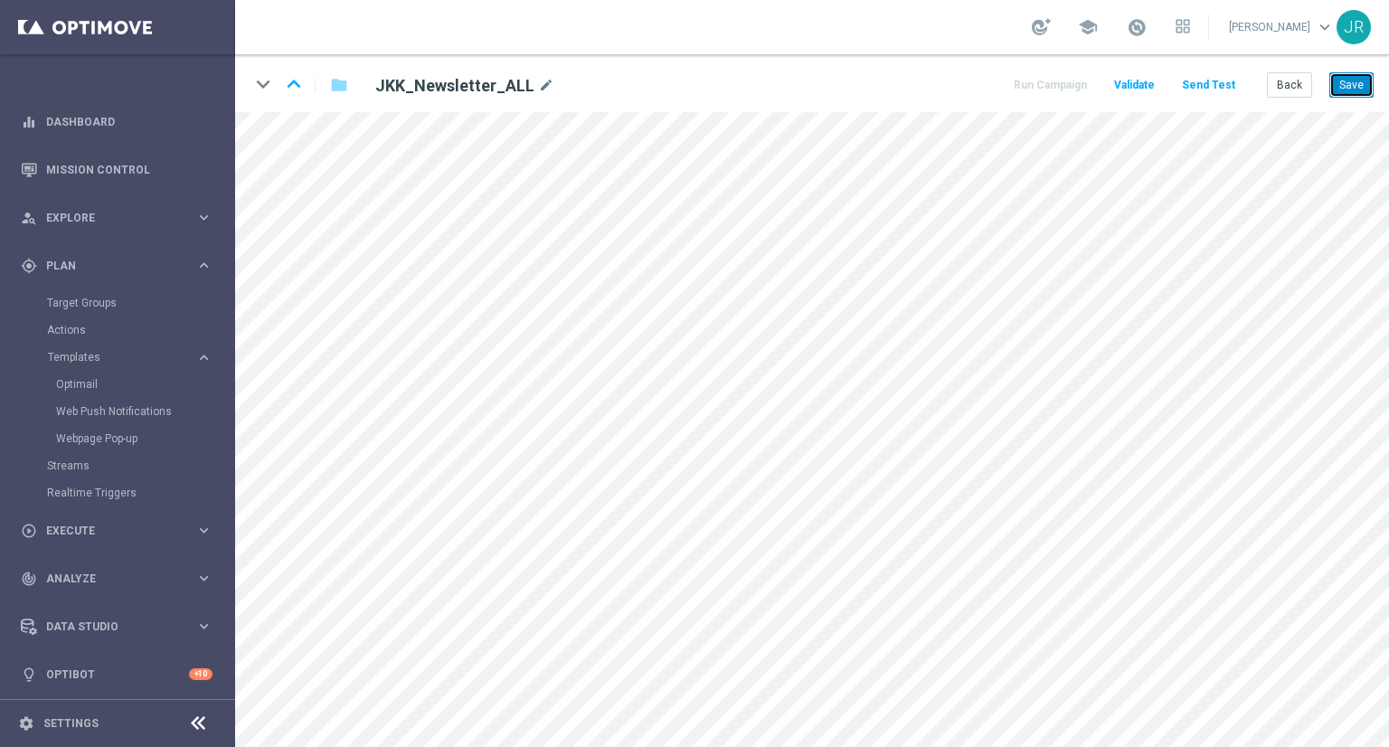
click at [1356, 85] on button "Save" at bounding box center [1352, 84] width 44 height 25
click at [1352, 76] on button "Save" at bounding box center [1352, 84] width 44 height 25
click at [1353, 86] on button "Save" at bounding box center [1352, 84] width 44 height 25
click at [1359, 86] on button "Save" at bounding box center [1352, 84] width 44 height 25
click at [1216, 90] on button "Send Test" at bounding box center [1209, 85] width 59 height 24
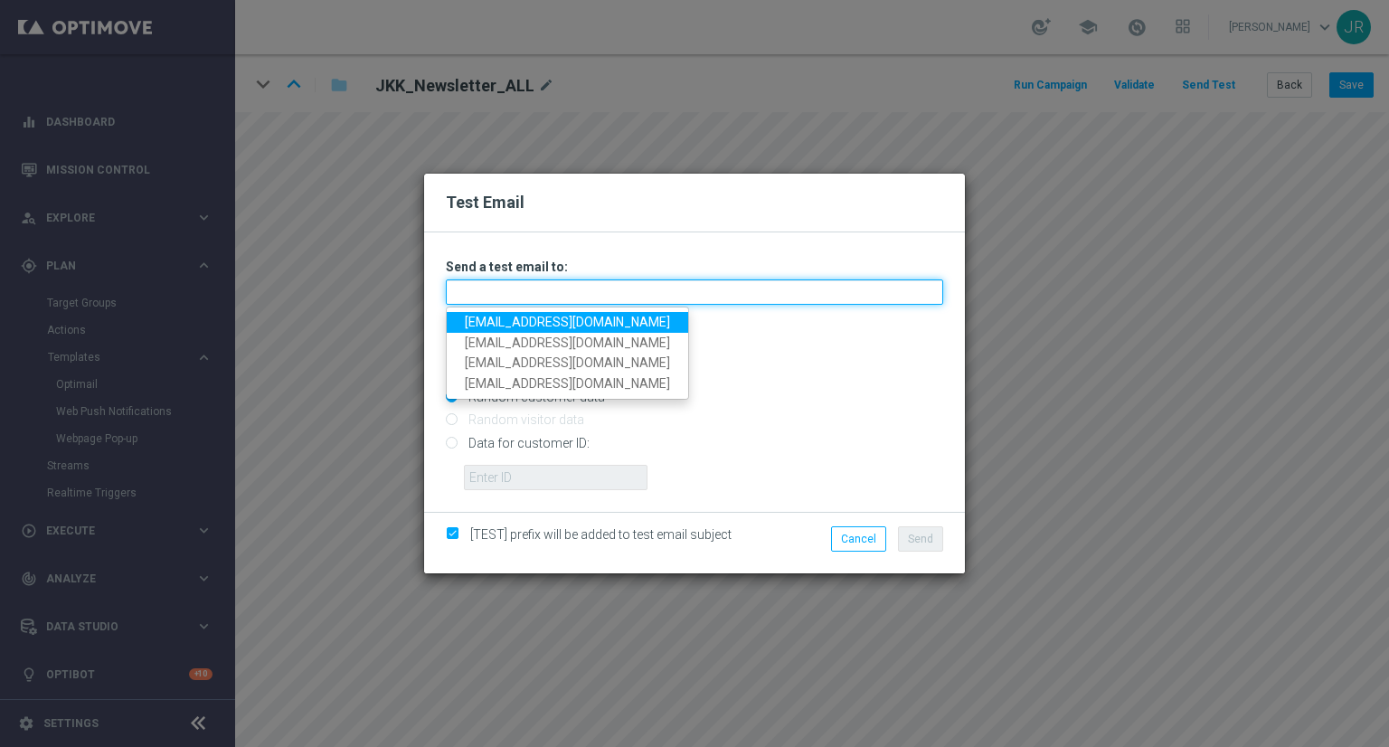
click at [575, 289] on input "text" at bounding box center [695, 292] width 498 height 25
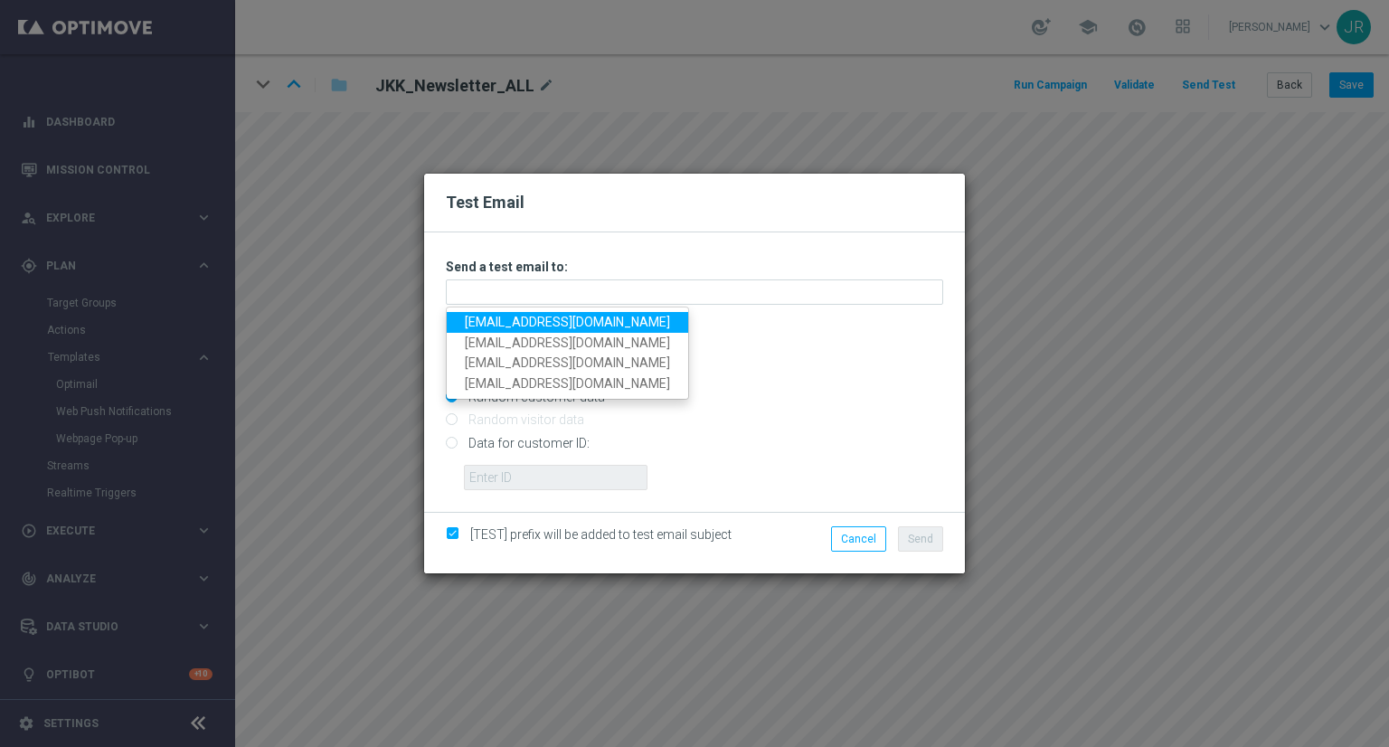
click at [500, 321] on link "[EMAIL_ADDRESS][DOMAIN_NAME]" at bounding box center [568, 322] width 242 height 21
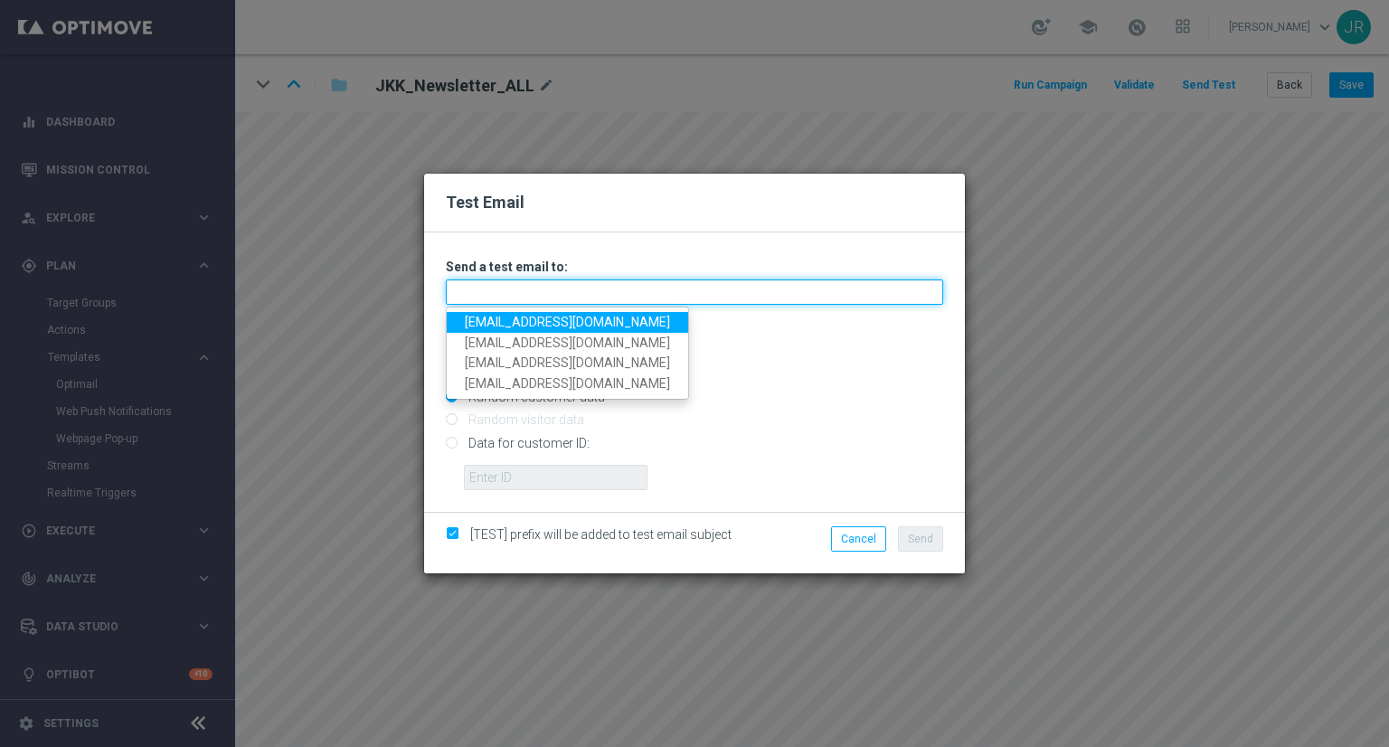
type input "[EMAIL_ADDRESS][DOMAIN_NAME]"
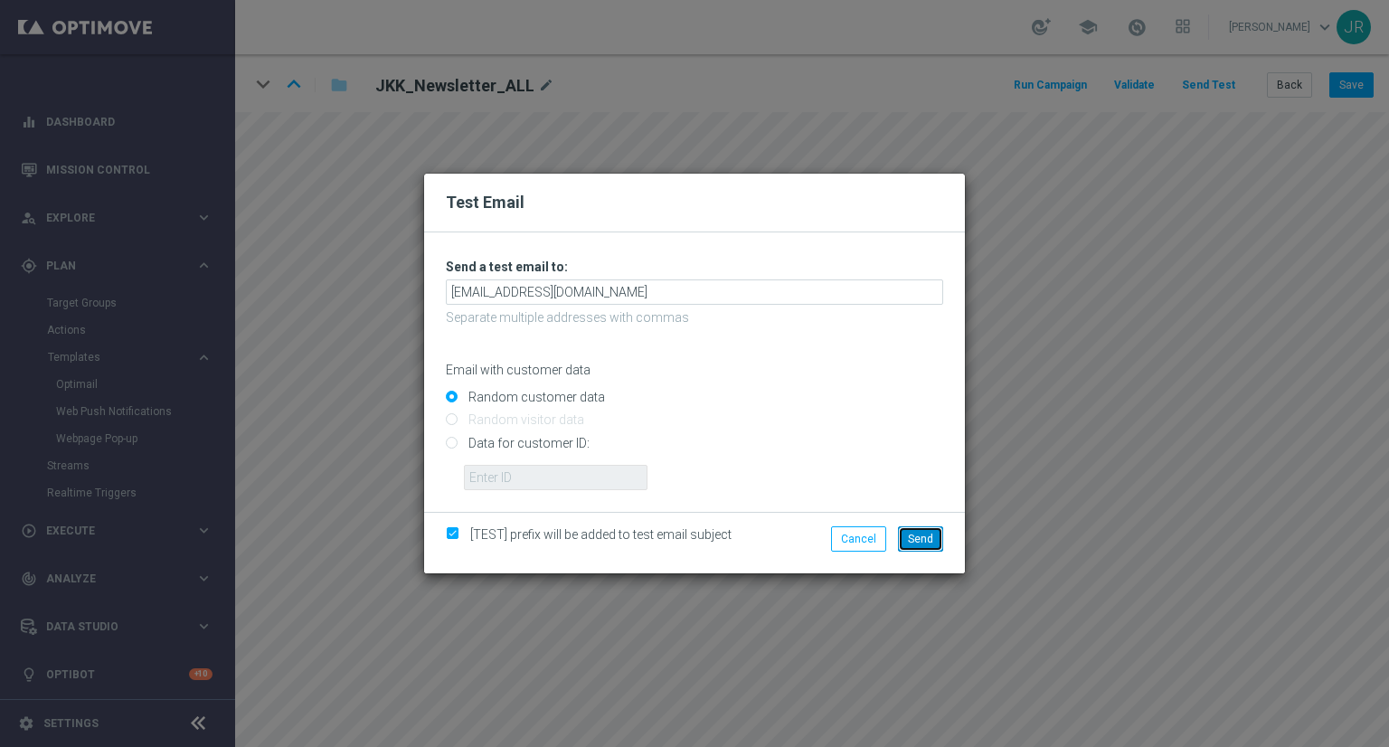
click at [917, 536] on span "Send" at bounding box center [920, 539] width 25 height 13
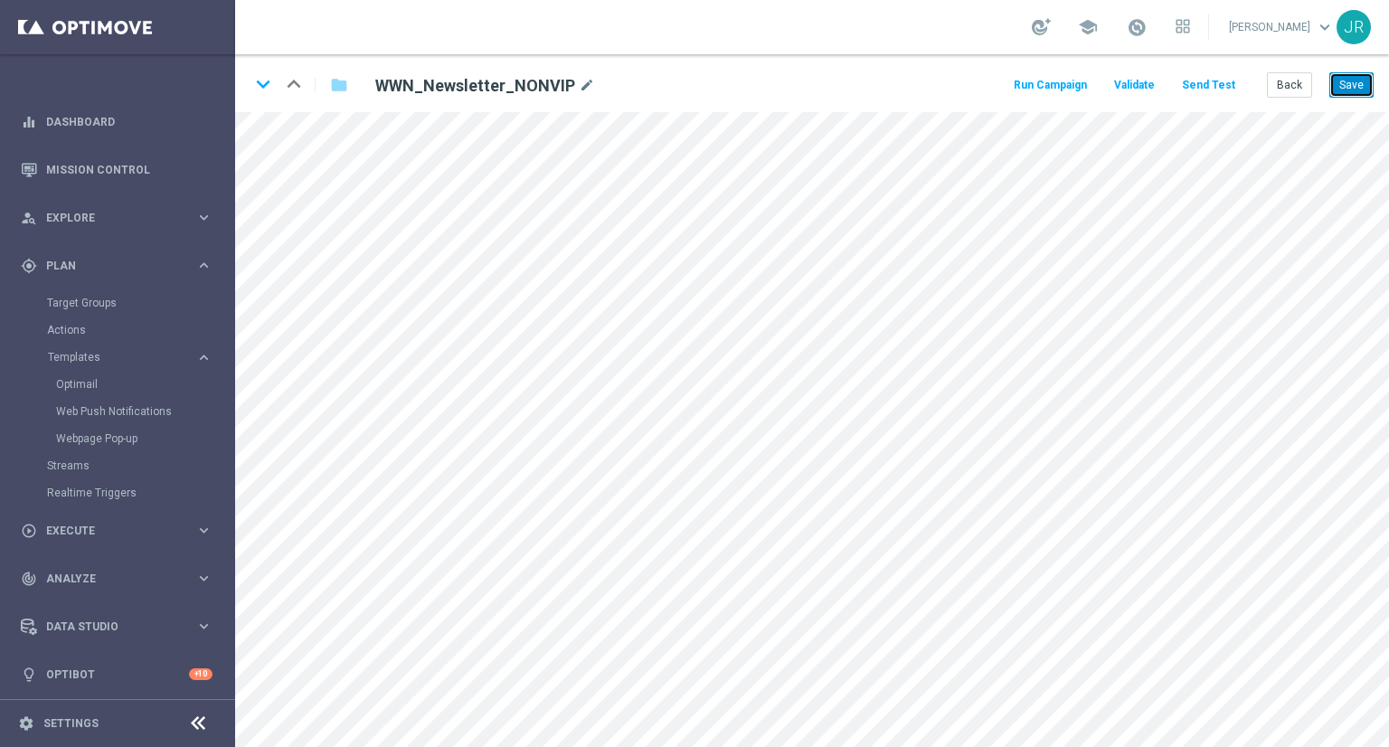
click at [1360, 91] on button "Save" at bounding box center [1352, 84] width 44 height 25
drag, startPoint x: 1346, startPoint y: 81, endPoint x: 1324, endPoint y: 154, distance: 76.4
click at [1347, 82] on button "Save" at bounding box center [1352, 84] width 44 height 25
click at [1365, 72] on button "Save" at bounding box center [1352, 84] width 44 height 25
drag, startPoint x: 1364, startPoint y: 77, endPoint x: 1370, endPoint y: 107, distance: 30.5
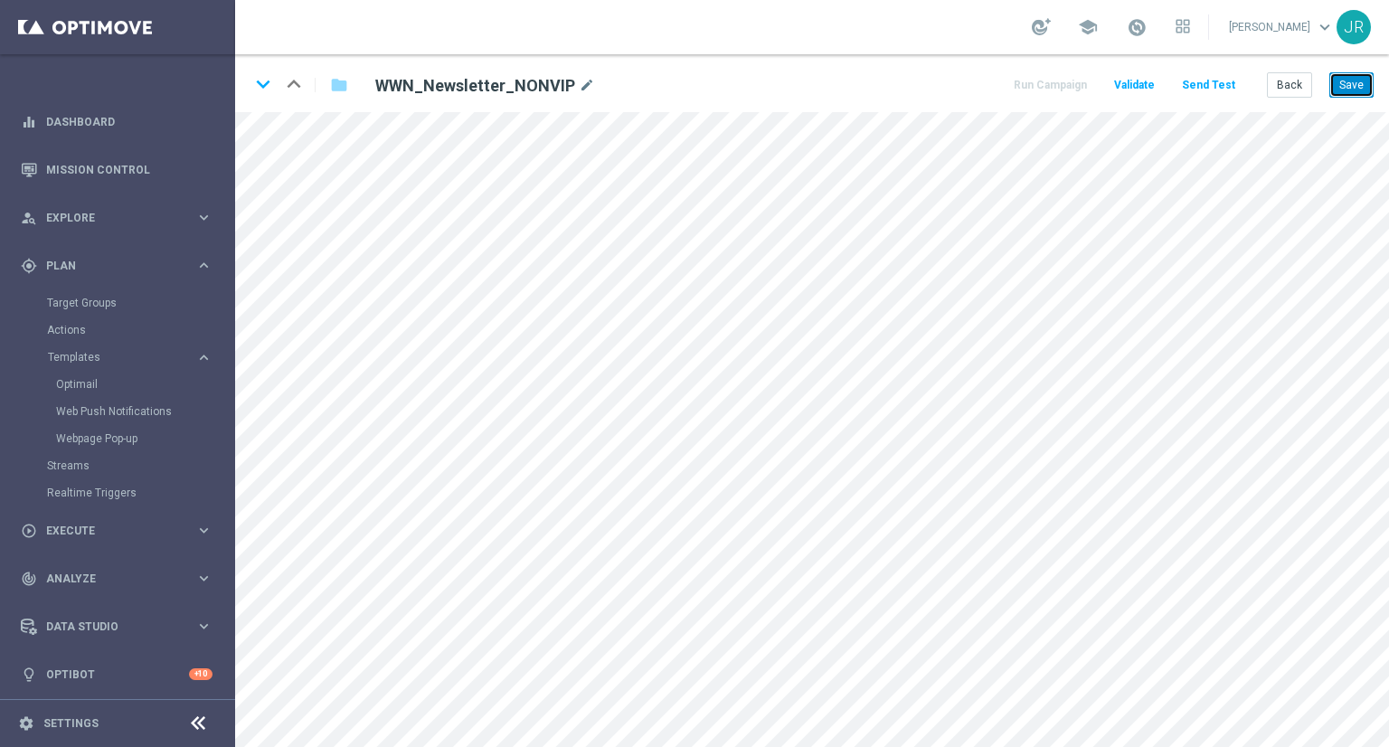
click at [1364, 78] on button "Save" at bounding box center [1352, 84] width 44 height 25
click at [1346, 91] on button "Save" at bounding box center [1352, 84] width 44 height 25
click at [1346, 90] on button "Save" at bounding box center [1352, 84] width 44 height 25
click at [1201, 91] on button "Send Test" at bounding box center [1209, 85] width 59 height 24
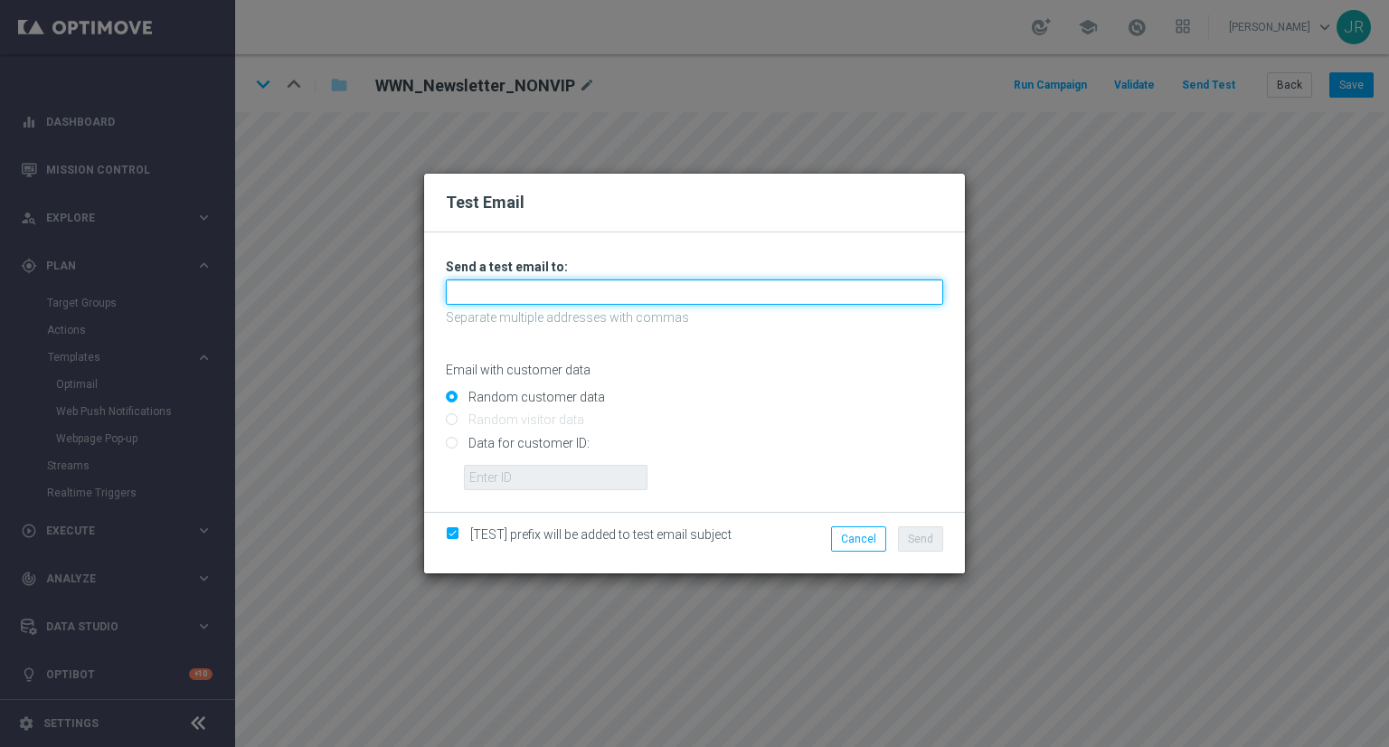
click at [561, 298] on input "text" at bounding box center [695, 292] width 498 height 25
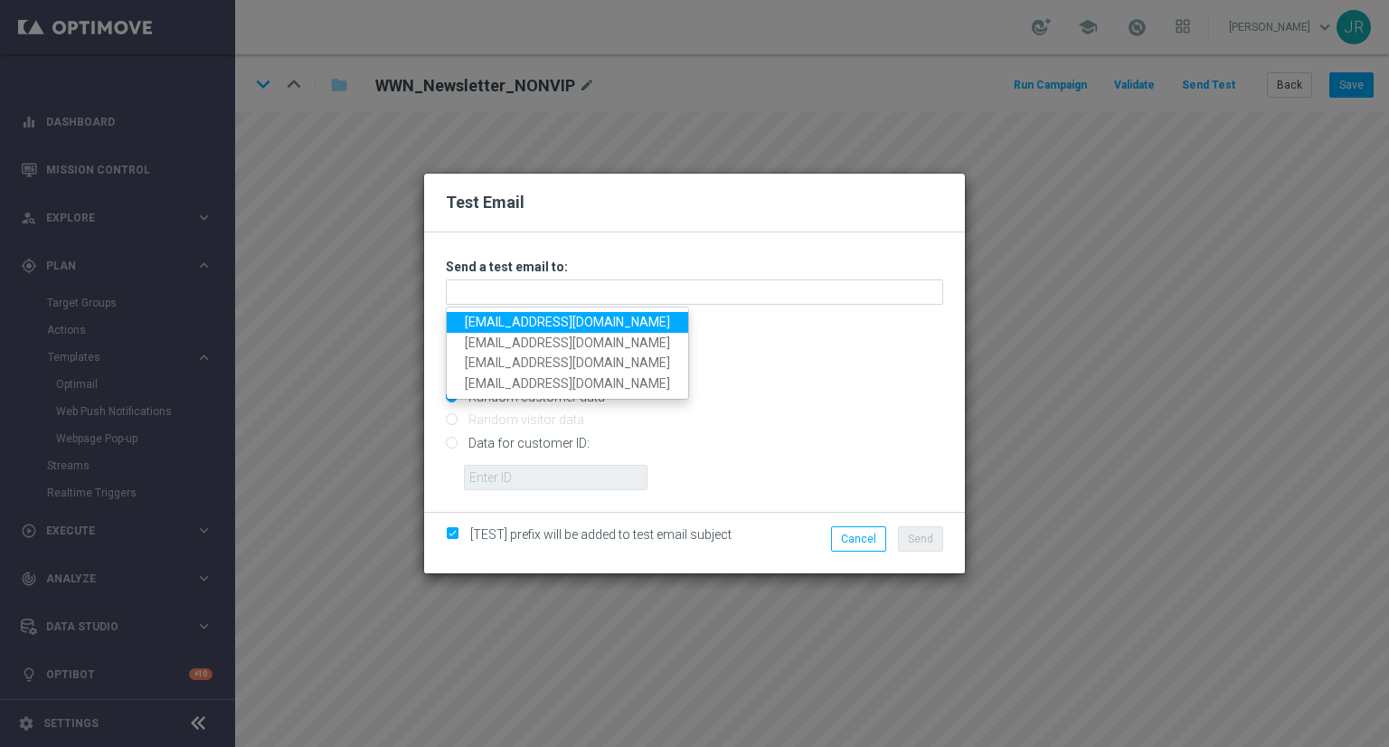
click at [476, 320] on link "[EMAIL_ADDRESS][DOMAIN_NAME]" at bounding box center [568, 322] width 242 height 21
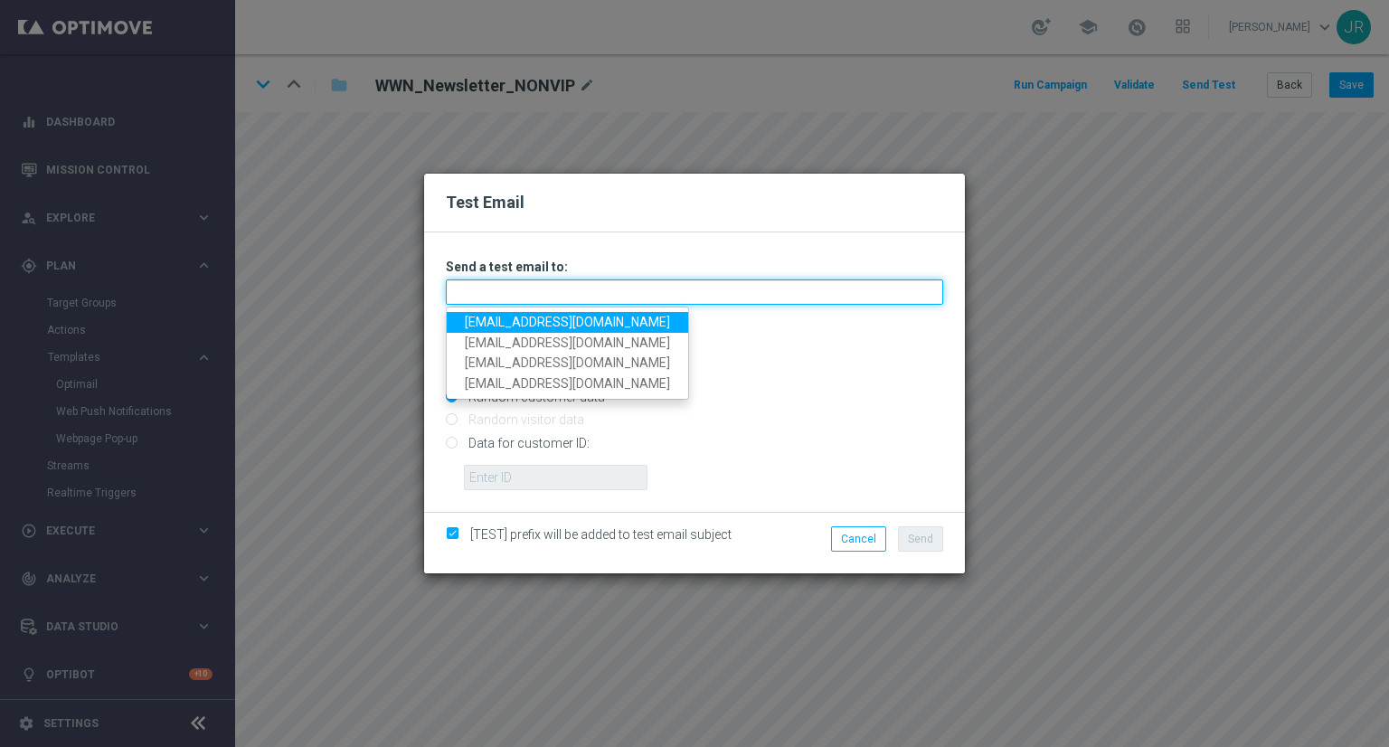
type input "[EMAIL_ADDRESS][DOMAIN_NAME]"
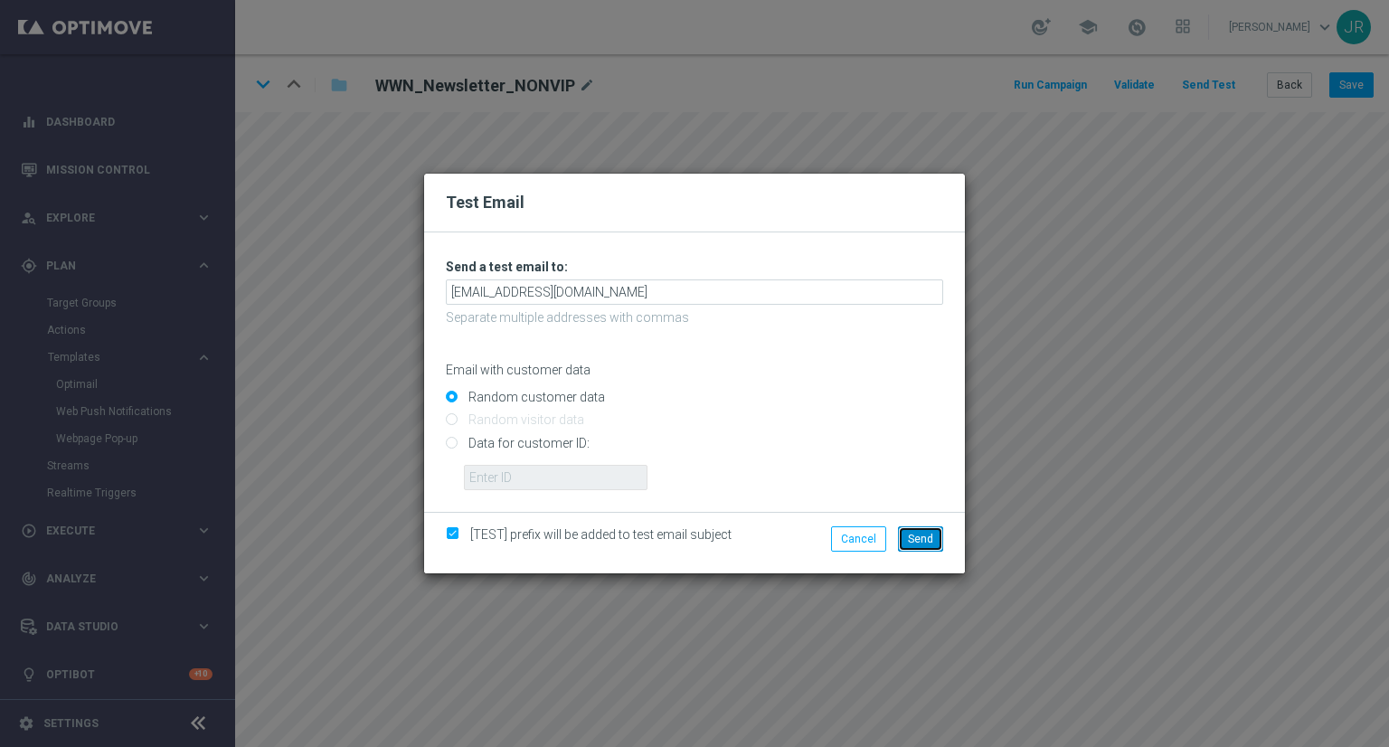
drag, startPoint x: 918, startPoint y: 546, endPoint x: 929, endPoint y: 548, distance: 11.0
click at [919, 546] on button "Send" at bounding box center [920, 538] width 45 height 25
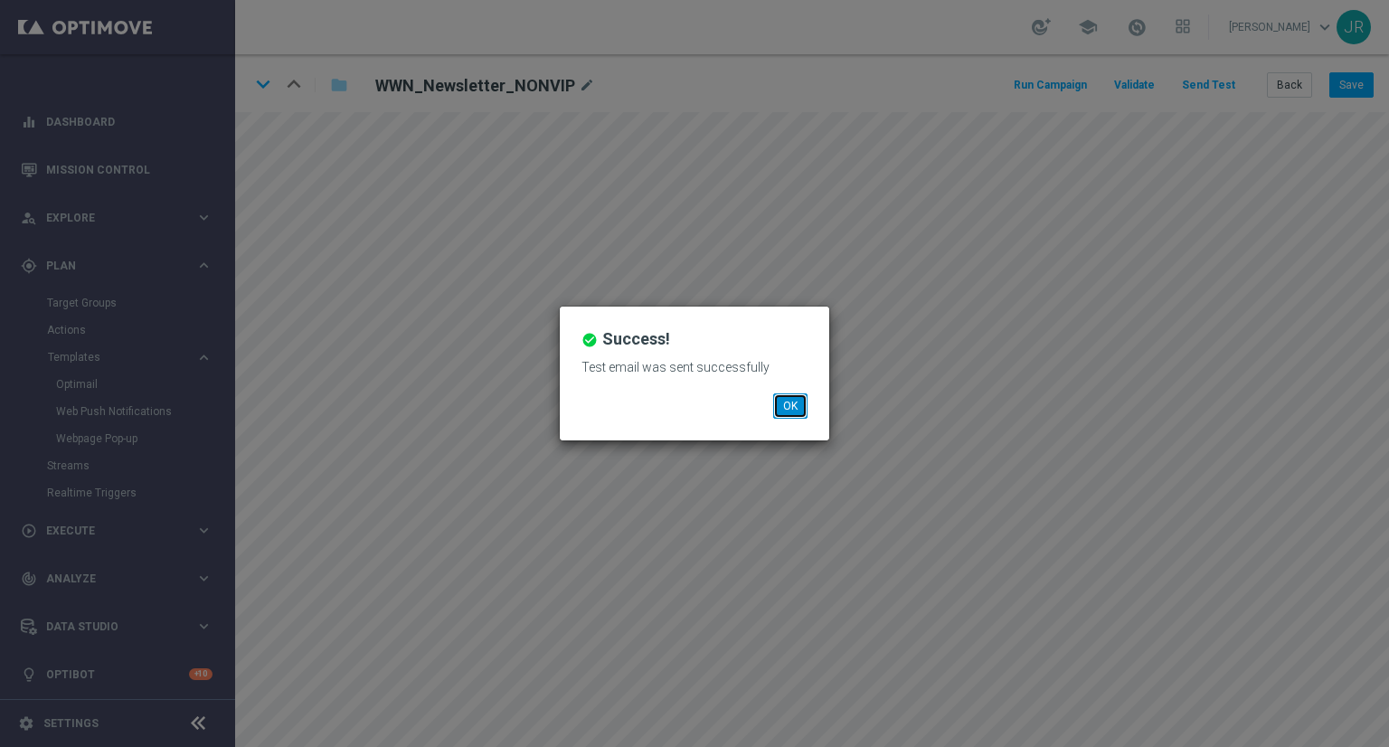
click at [778, 403] on button "OK" at bounding box center [790, 405] width 34 height 25
click at [800, 412] on button "OK" at bounding box center [790, 405] width 34 height 25
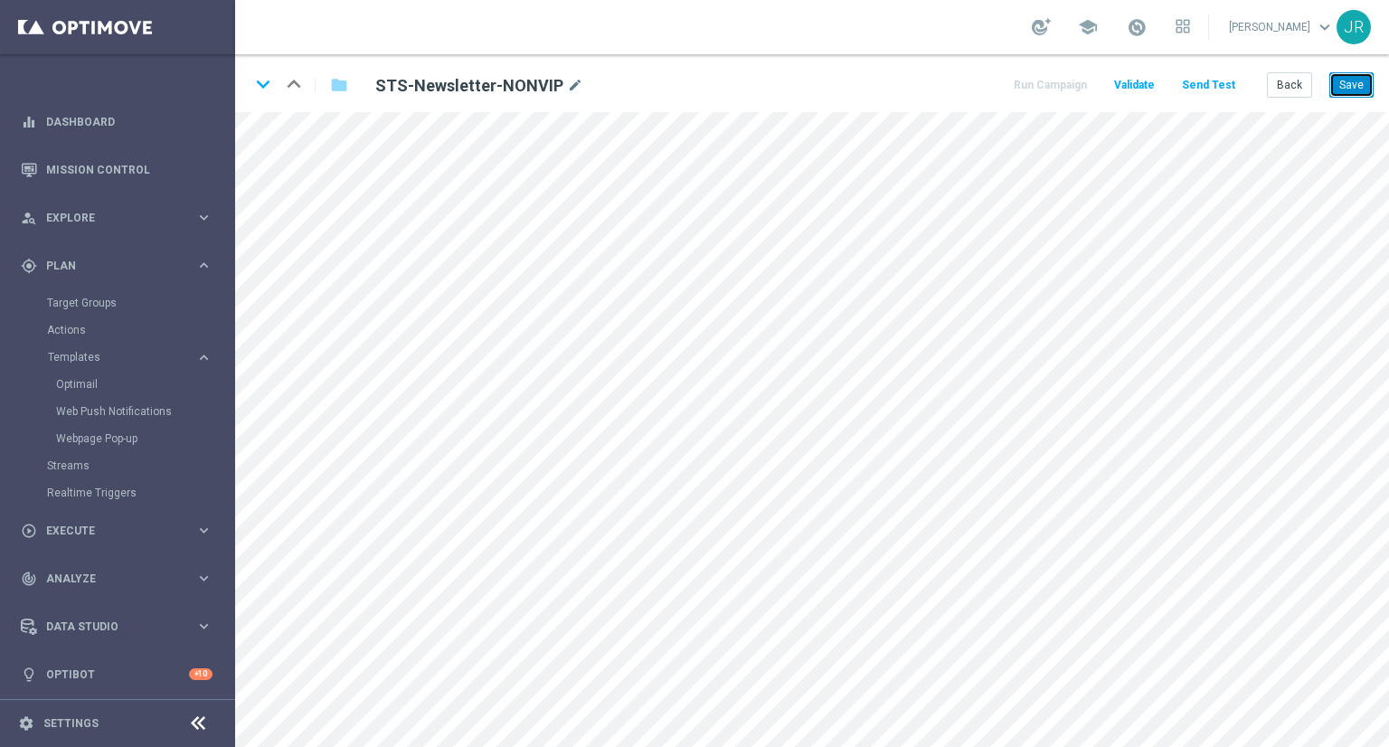
click at [1357, 90] on button "Save" at bounding box center [1352, 84] width 44 height 25
click at [1348, 88] on button "Save" at bounding box center [1352, 84] width 44 height 25
click at [1361, 86] on button "Save" at bounding box center [1352, 84] width 44 height 25
click at [1348, 79] on button "Save" at bounding box center [1352, 84] width 44 height 25
click at [1353, 90] on button "Save" at bounding box center [1352, 84] width 44 height 25
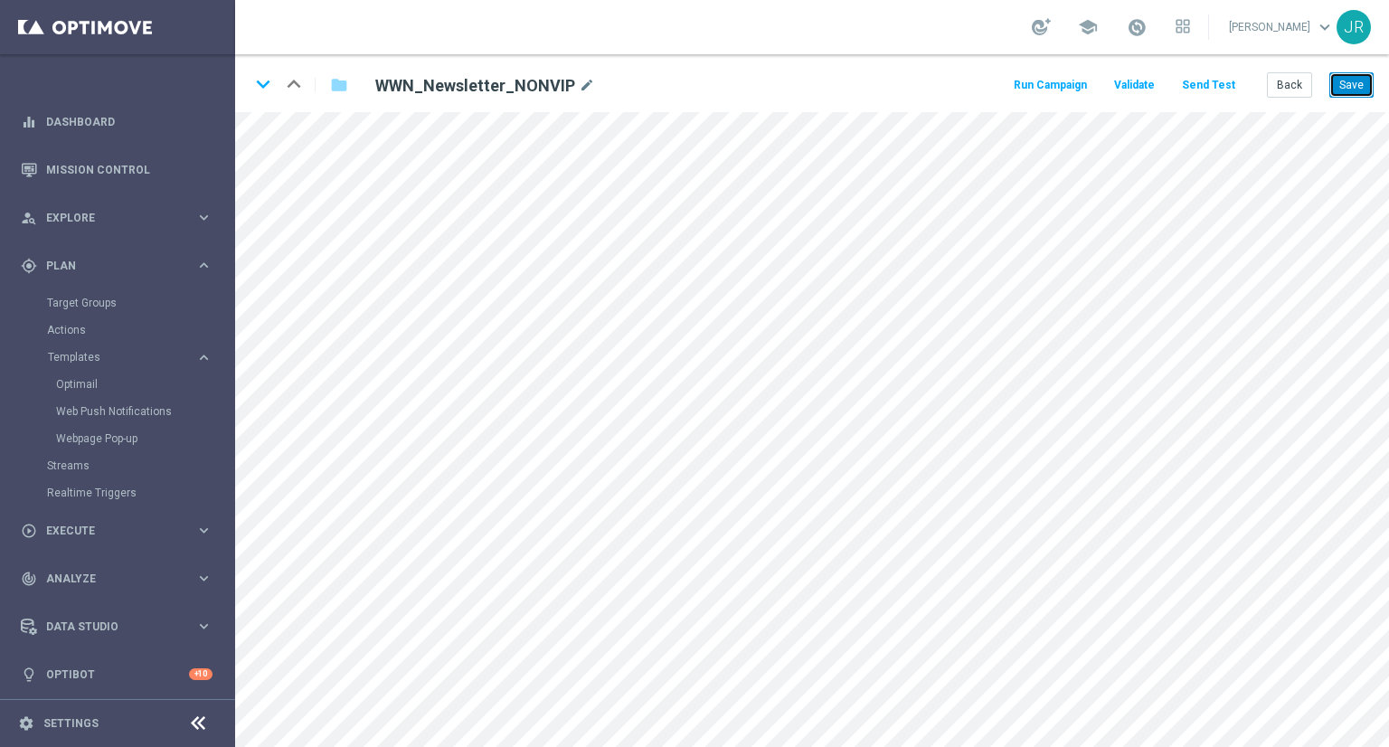
click at [1360, 81] on button "Save" at bounding box center [1352, 84] width 44 height 25
drag, startPoint x: 1368, startPoint y: 73, endPoint x: 1389, endPoint y: 101, distance: 34.9
click at [1368, 73] on button "Save" at bounding box center [1352, 84] width 44 height 25
drag, startPoint x: 1355, startPoint y: 73, endPoint x: 1364, endPoint y: 87, distance: 16.3
click at [1355, 73] on button "Save" at bounding box center [1352, 84] width 44 height 25
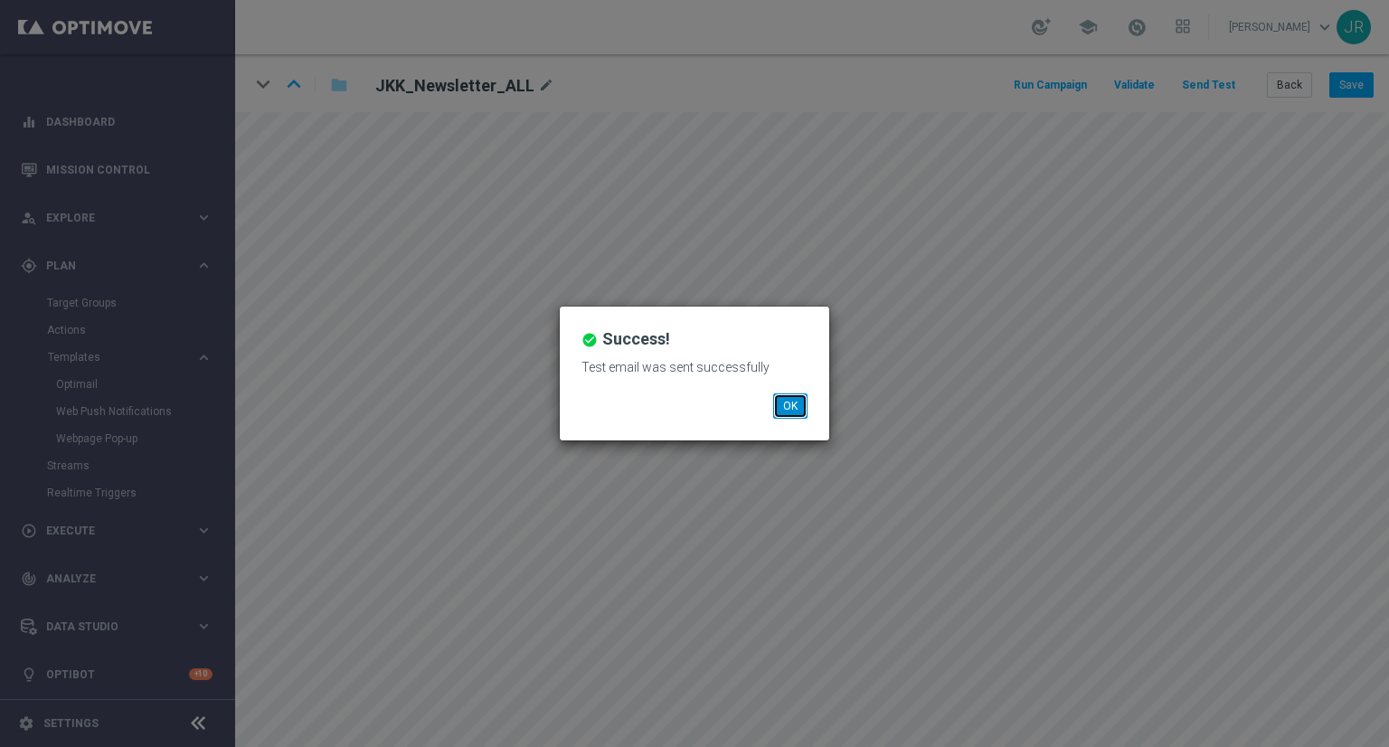
click at [784, 397] on button "OK" at bounding box center [790, 405] width 34 height 25
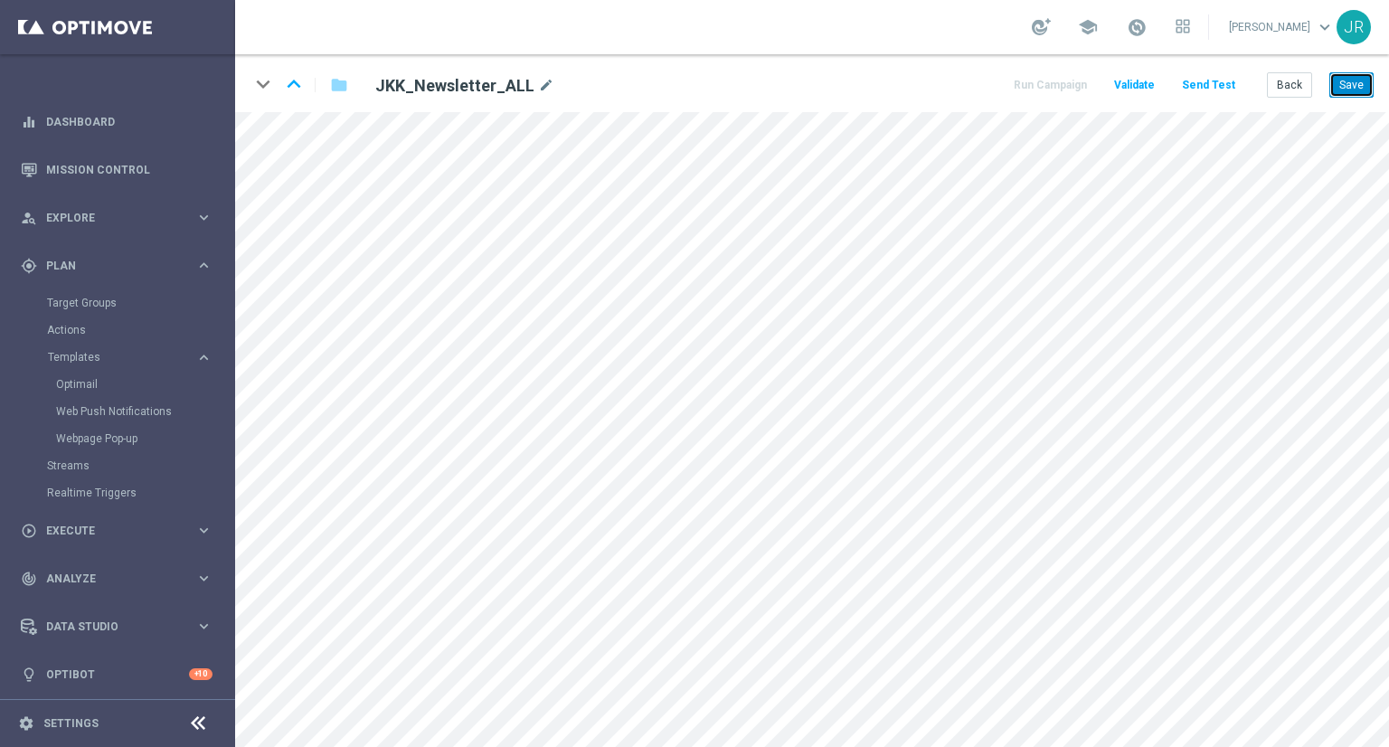
click at [1365, 83] on button "Save" at bounding box center [1352, 84] width 44 height 25
click at [1353, 95] on button "Save" at bounding box center [1352, 84] width 44 height 25
click at [1351, 81] on button "Save" at bounding box center [1352, 84] width 44 height 25
click at [1335, 84] on button "Save" at bounding box center [1352, 84] width 44 height 25
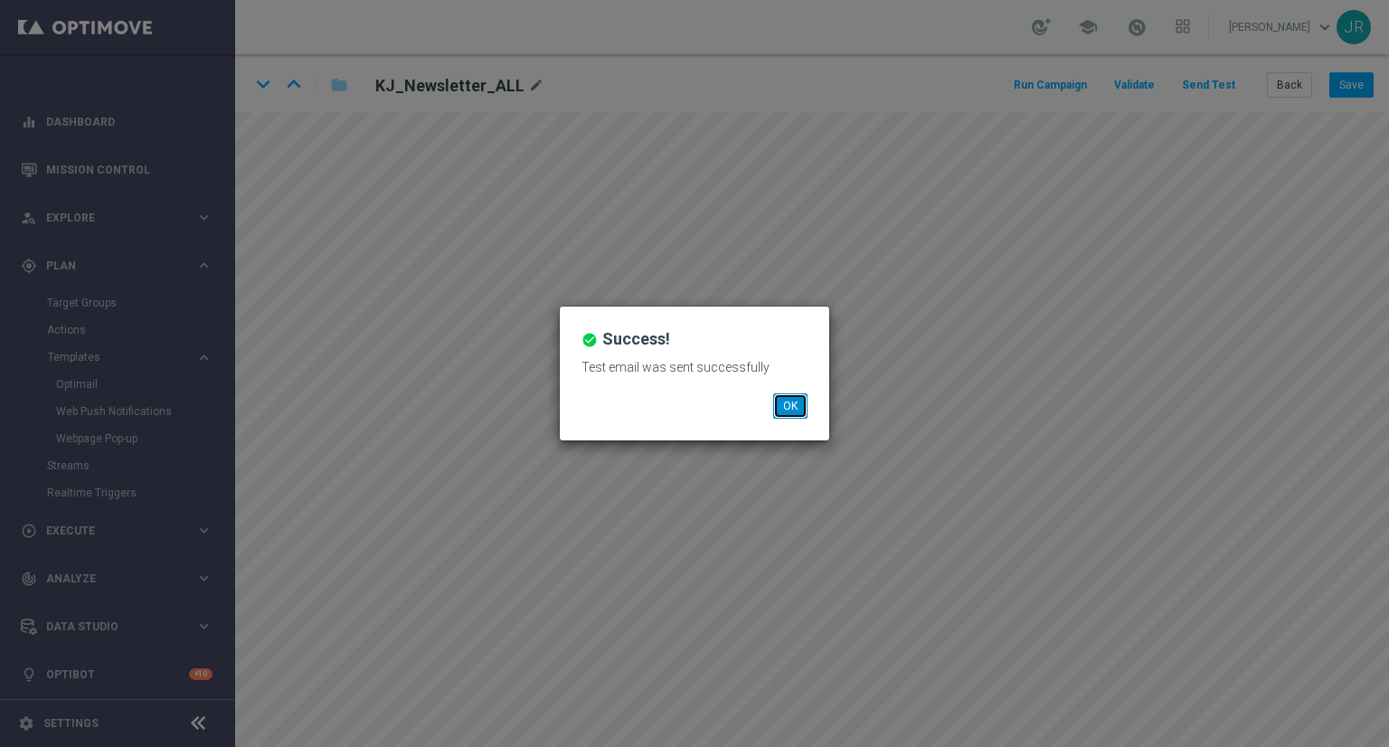
click at [794, 399] on button "OK" at bounding box center [790, 405] width 34 height 25
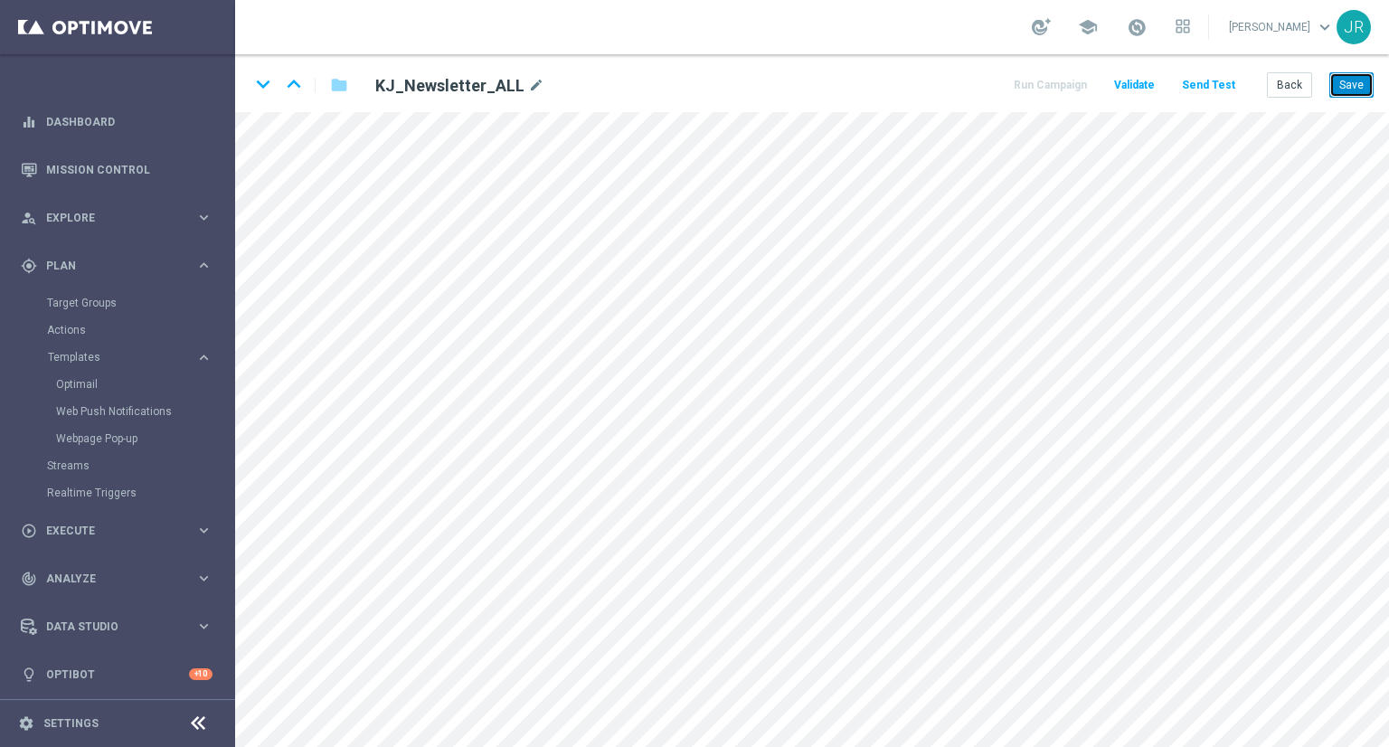
click at [1345, 93] on button "Save" at bounding box center [1352, 84] width 44 height 25
drag, startPoint x: 1367, startPoint y: 91, endPoint x: 1368, endPoint y: 106, distance: 14.5
click at [1368, 91] on button "Save" at bounding box center [1352, 84] width 44 height 25
click at [1345, 91] on button "Save" at bounding box center [1352, 84] width 44 height 25
click at [1357, 86] on button "Save" at bounding box center [1352, 84] width 44 height 25
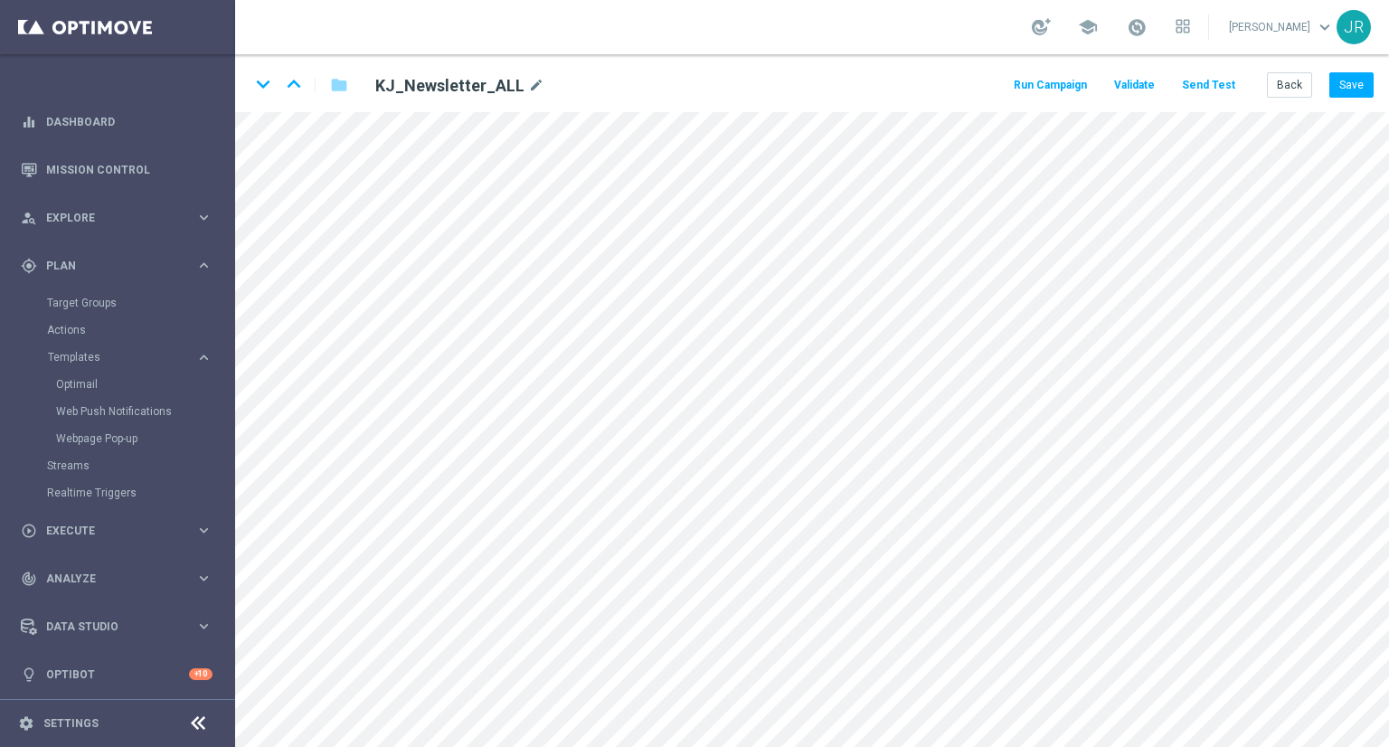
click at [1342, 70] on div "keyboard_arrow_down keyboard_arrow_up folder KJ_Newsletter_ALL mode_edit Run Ca…" at bounding box center [812, 83] width 1154 height 58
drag, startPoint x: 1353, startPoint y: 81, endPoint x: 1346, endPoint y: 92, distance: 13.0
click at [1351, 83] on button "Save" at bounding box center [1352, 84] width 44 height 25
click at [1345, 91] on button "Save" at bounding box center [1352, 84] width 44 height 25
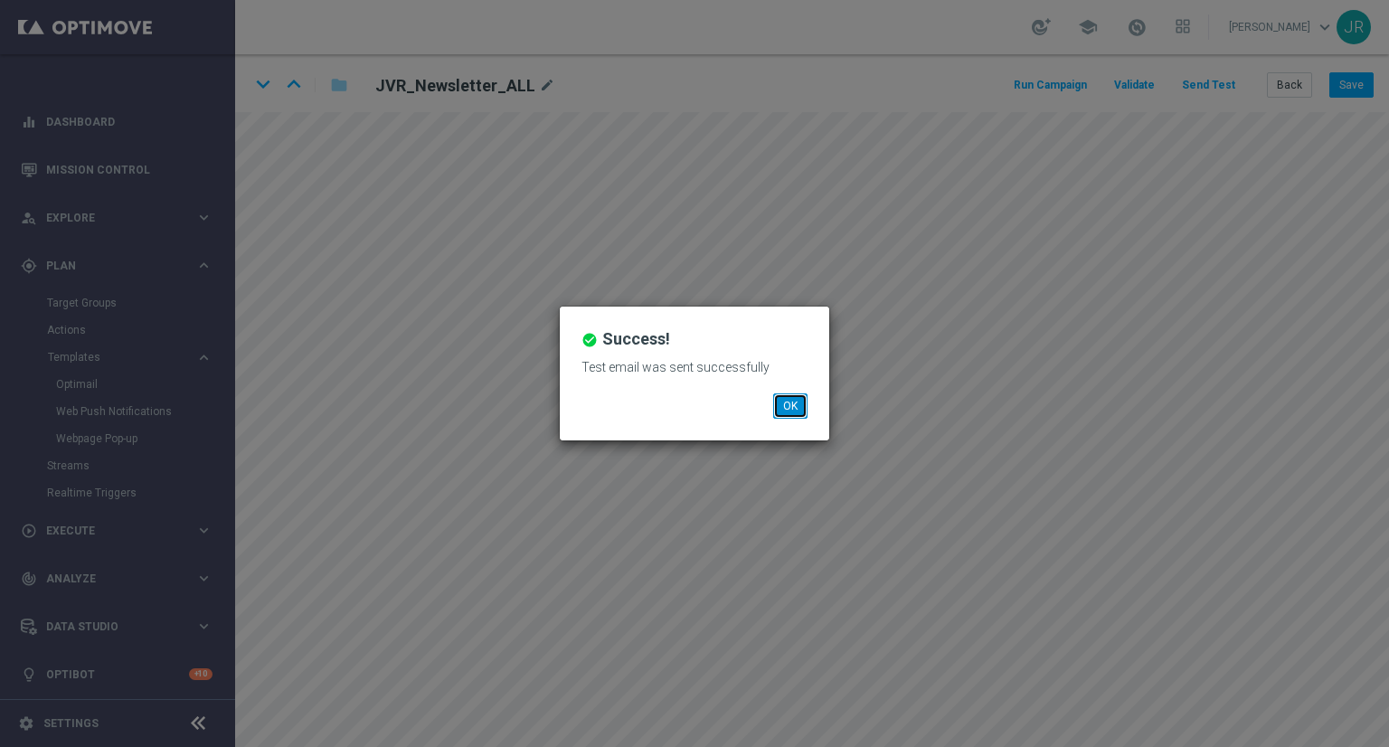
click at [789, 403] on button "OK" at bounding box center [790, 405] width 34 height 25
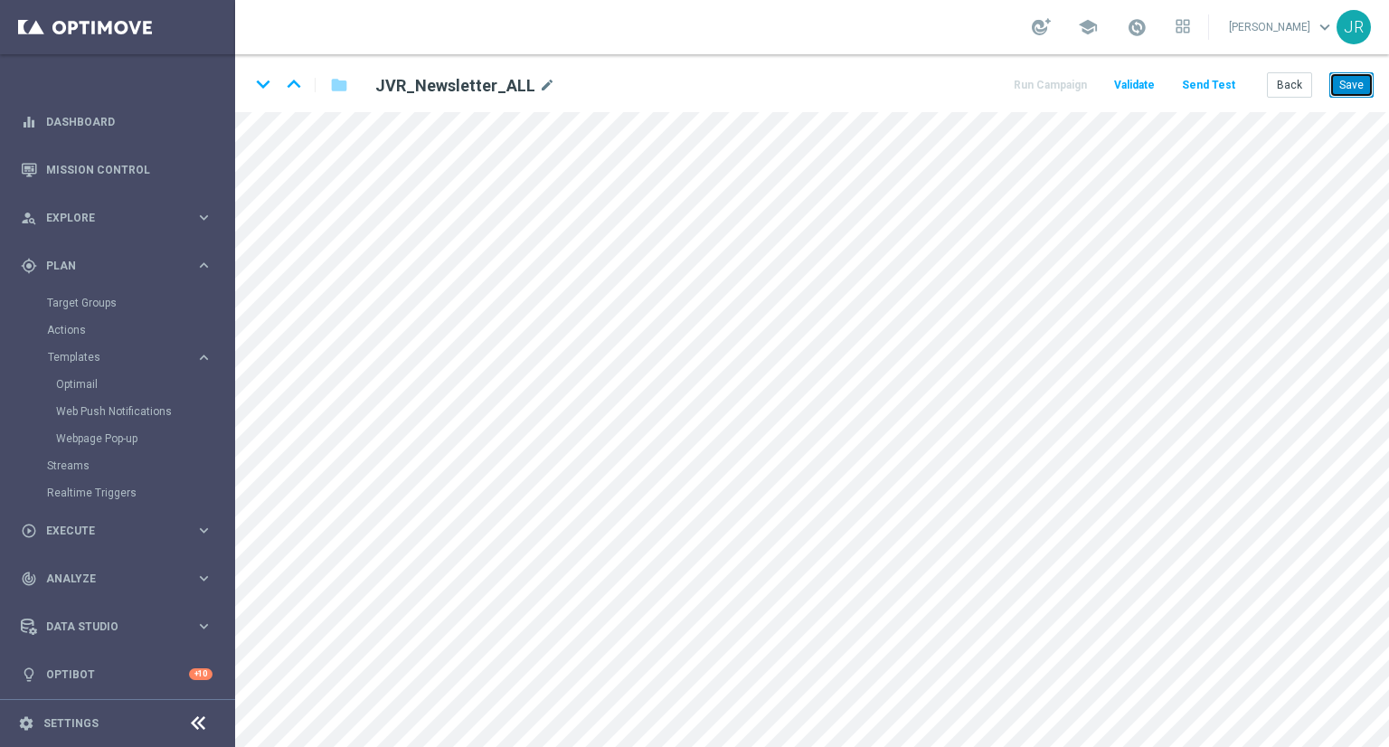
click at [1348, 88] on button "Save" at bounding box center [1352, 84] width 44 height 25
click at [1350, 91] on button "Save" at bounding box center [1352, 84] width 44 height 25
click at [1346, 92] on button "Save" at bounding box center [1352, 84] width 44 height 25
click at [1361, 82] on button "Save" at bounding box center [1352, 84] width 44 height 25
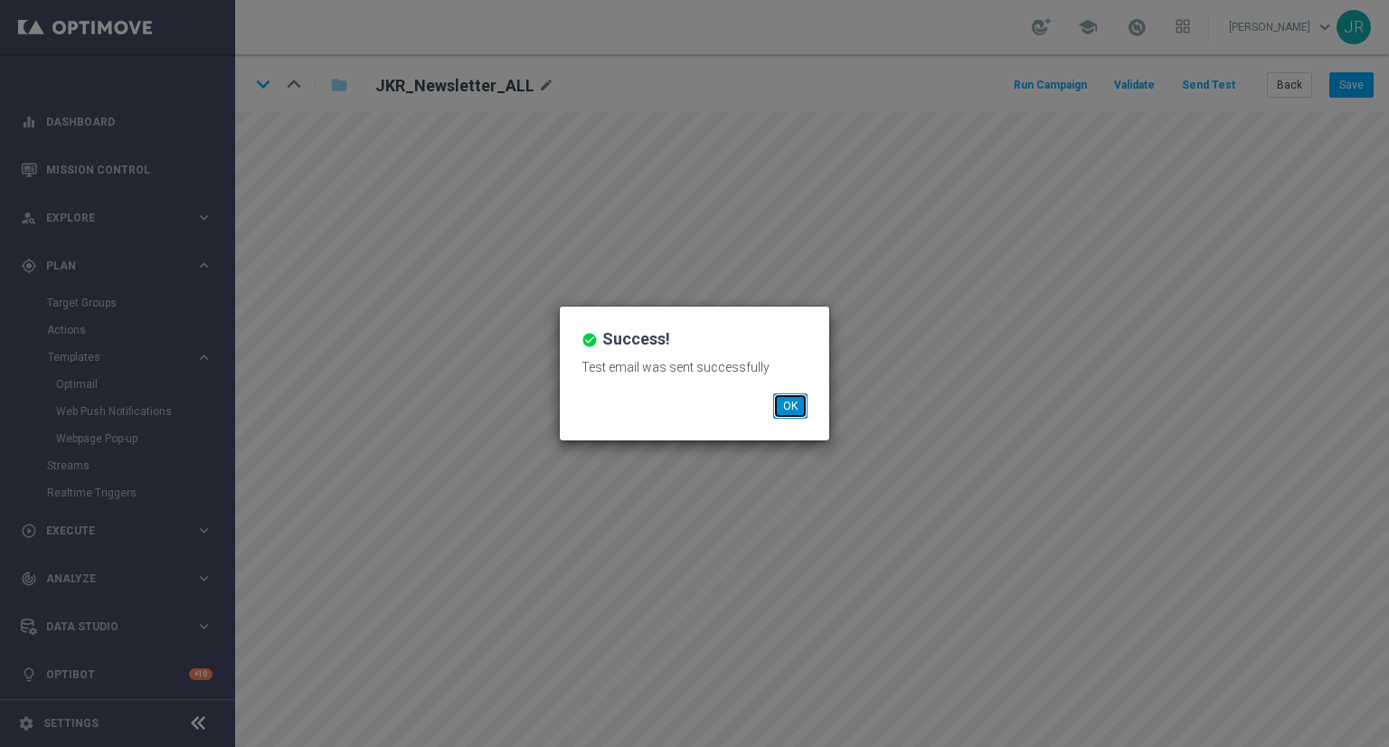
click at [792, 412] on button "OK" at bounding box center [790, 405] width 34 height 25
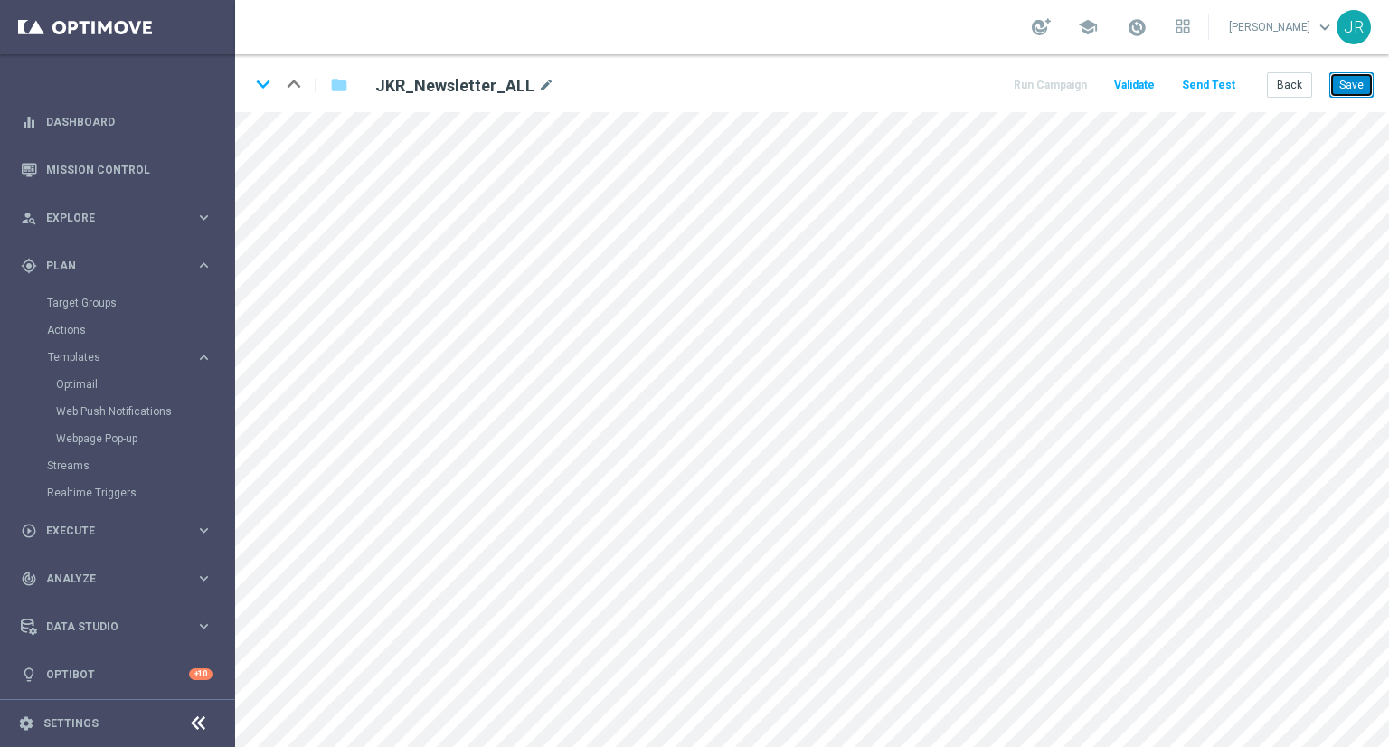
click at [1343, 72] on button "Save" at bounding box center [1352, 84] width 44 height 25
click at [1360, 95] on button "Save" at bounding box center [1352, 84] width 44 height 25
click at [1357, 90] on button "Save" at bounding box center [1352, 84] width 44 height 25
click at [1365, 76] on button "Save" at bounding box center [1352, 84] width 44 height 25
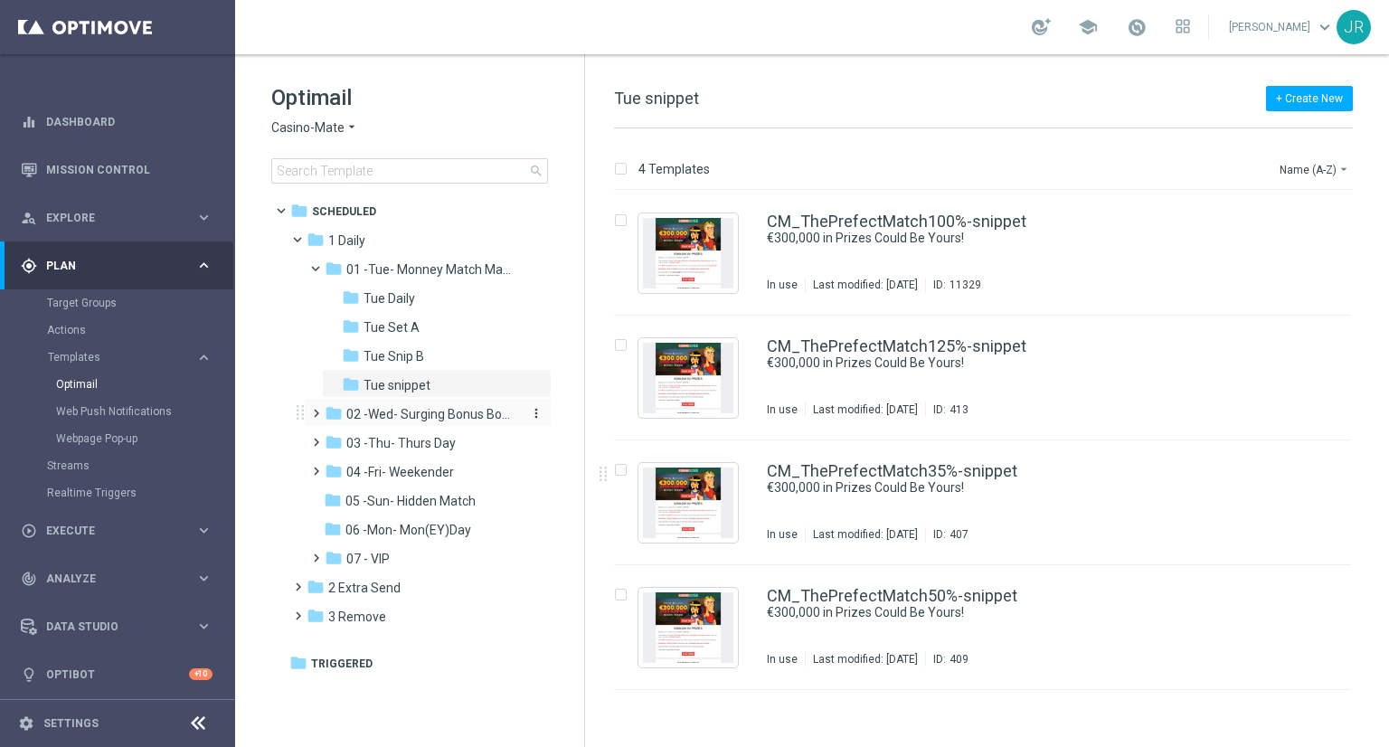
click at [403, 422] on div "folder 02 -Wed- Surging Bonus Booster" at bounding box center [421, 414] width 193 height 21
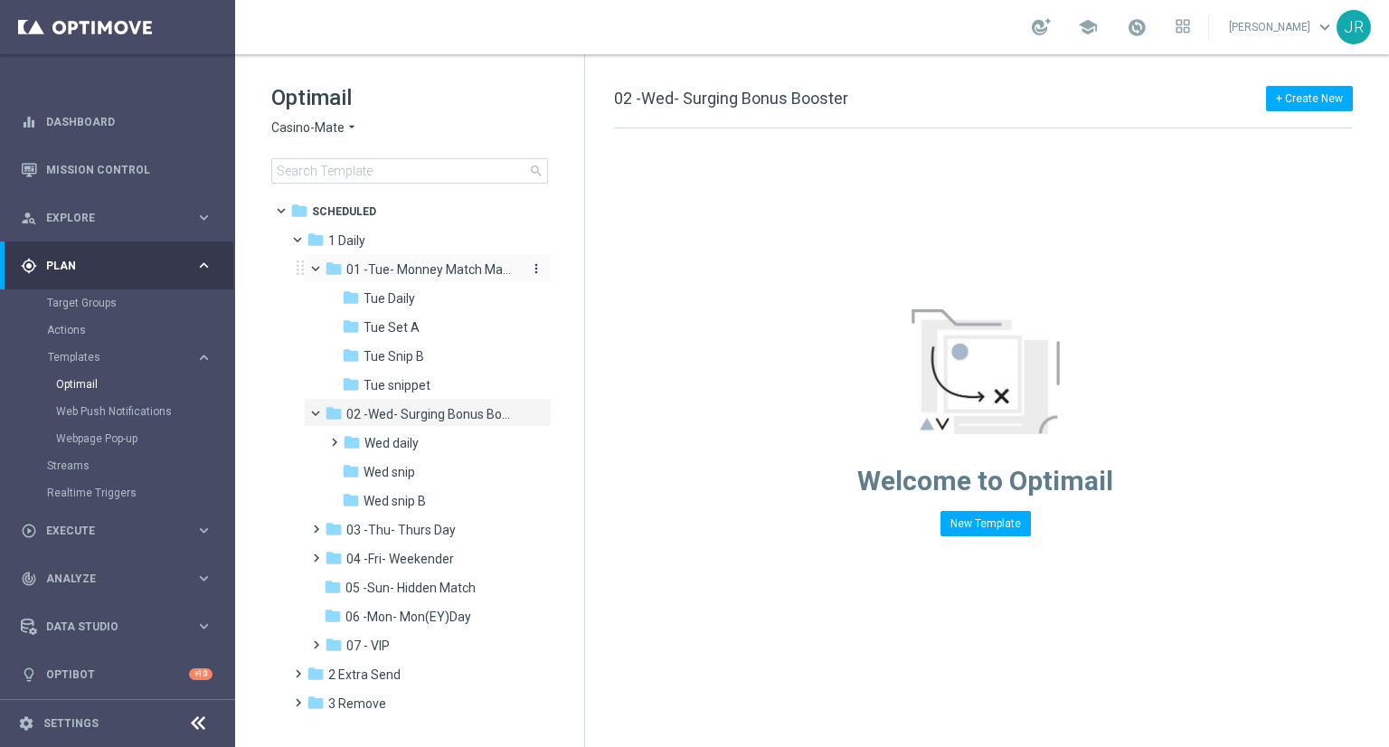
click at [369, 270] on span "01 -Tue- Monney Match Maker" at bounding box center [431, 269] width 171 height 16
click at [414, 558] on span "04 -Fri- Weekender" at bounding box center [400, 559] width 108 height 16
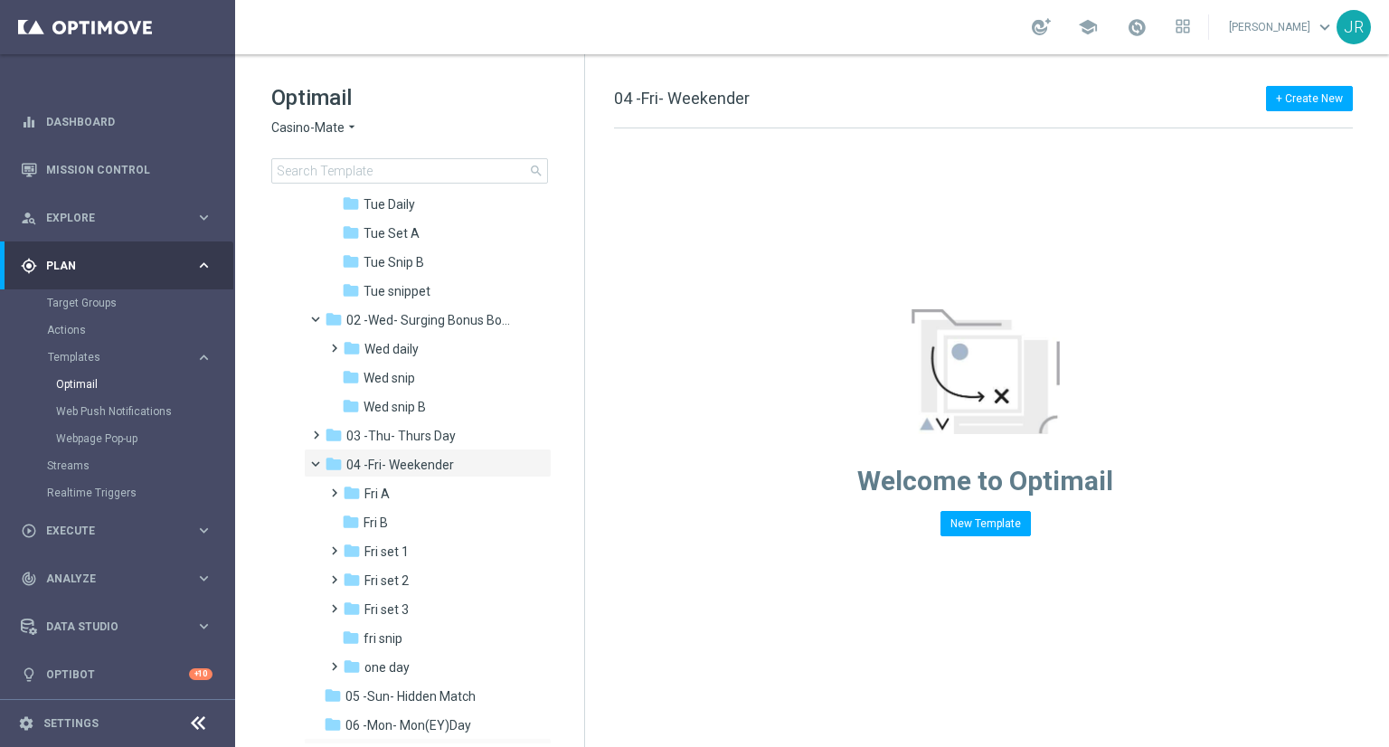
scroll to position [223, 0]
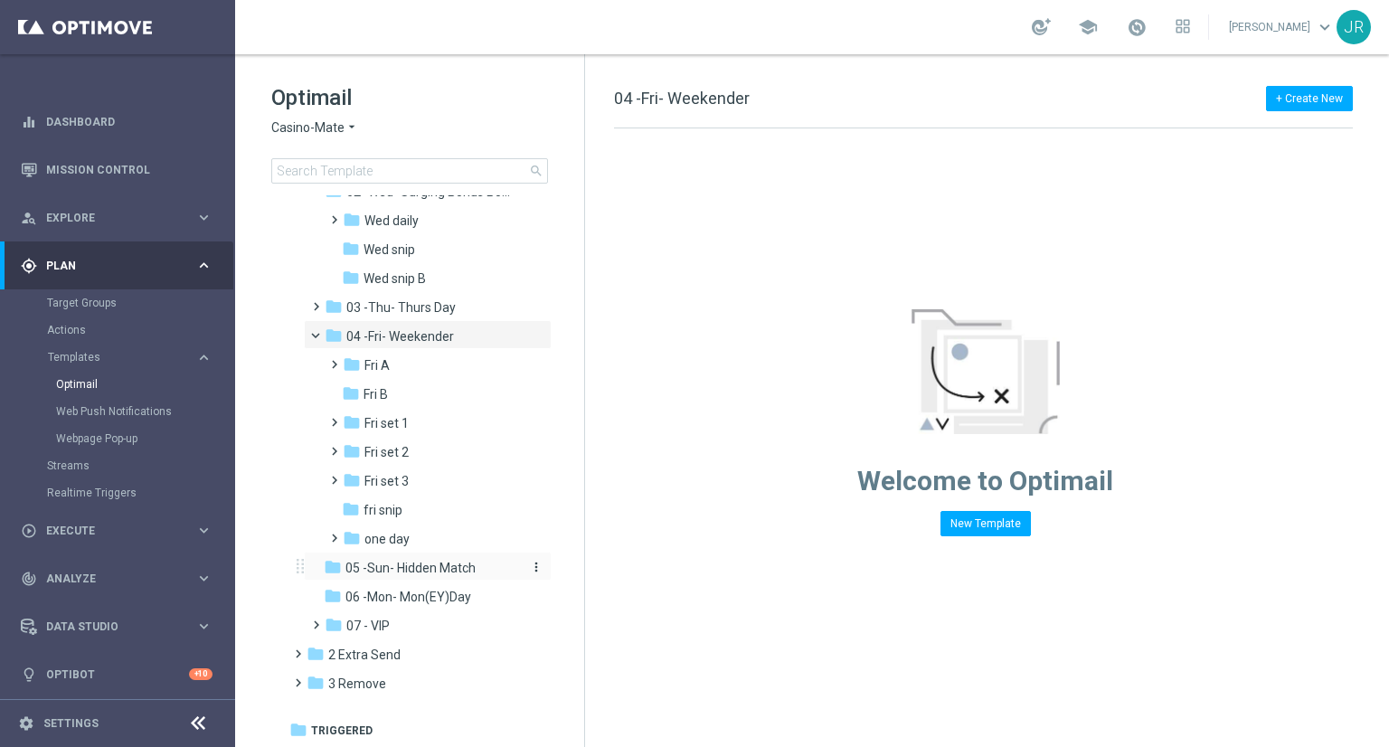
click at [456, 572] on span "05 -Sun- Hidden Match" at bounding box center [411, 568] width 130 height 16
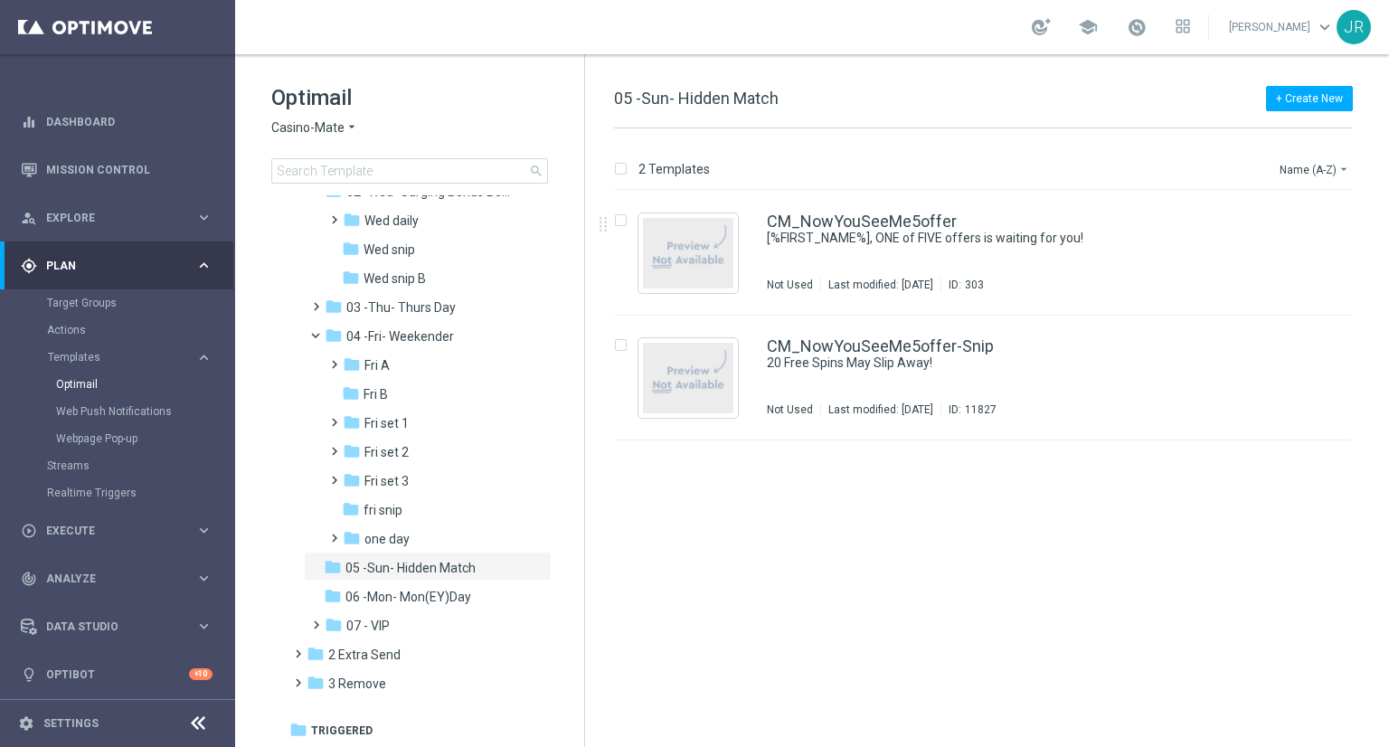
click at [1068, 498] on div "insert_drive_file CM_NowYouSeeMe5offer [%FIRST_NAME%], ONE of FIVE offers is wa…" at bounding box center [991, 469] width 790 height 556
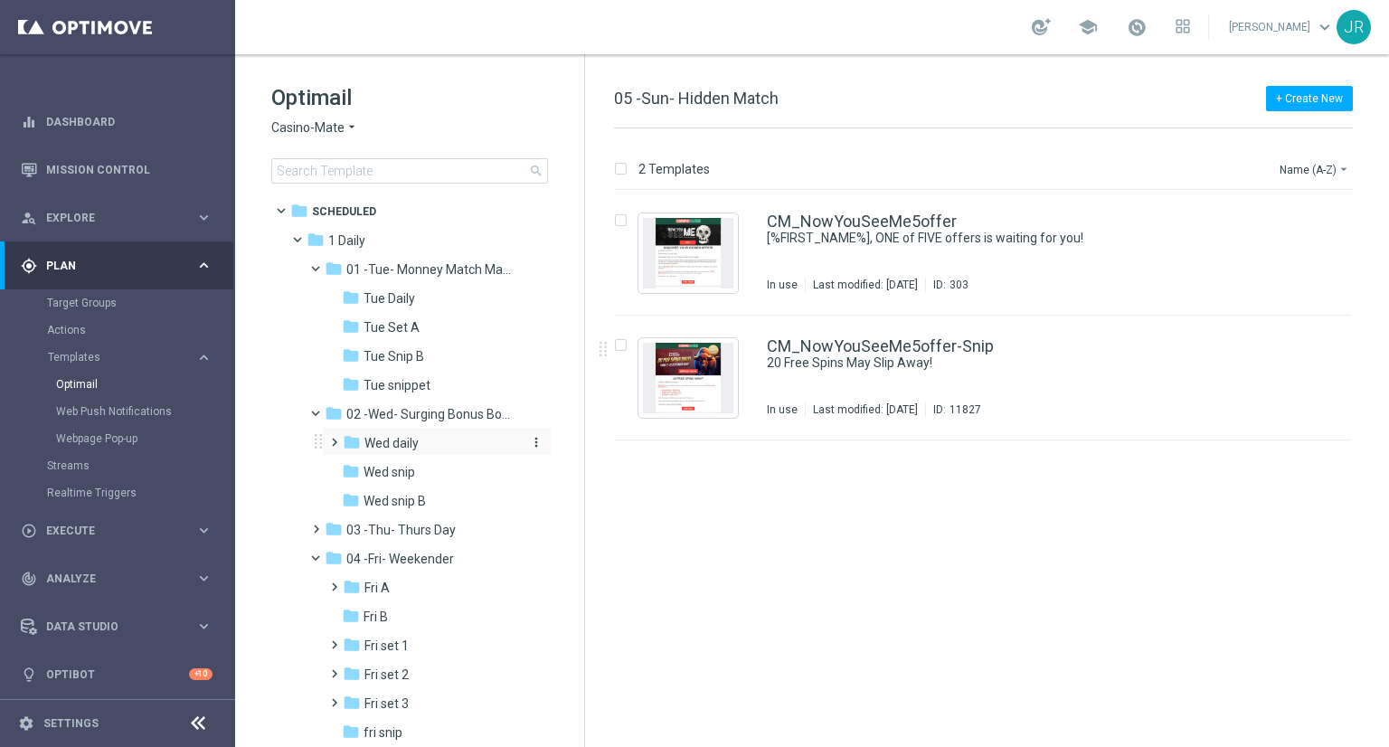
click at [437, 434] on div "folder Wed daily" at bounding box center [431, 443] width 177 height 21
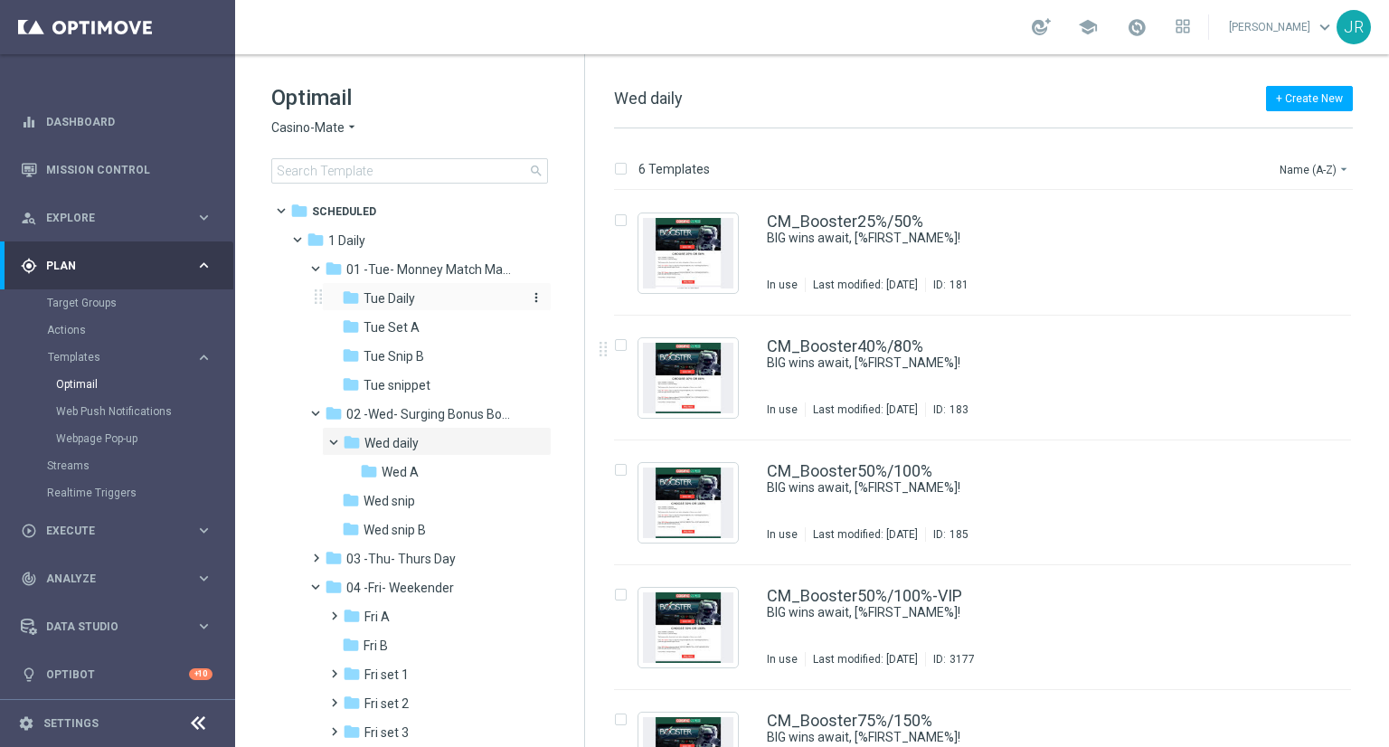
click at [383, 301] on span "Tue Daily" at bounding box center [390, 298] width 52 height 16
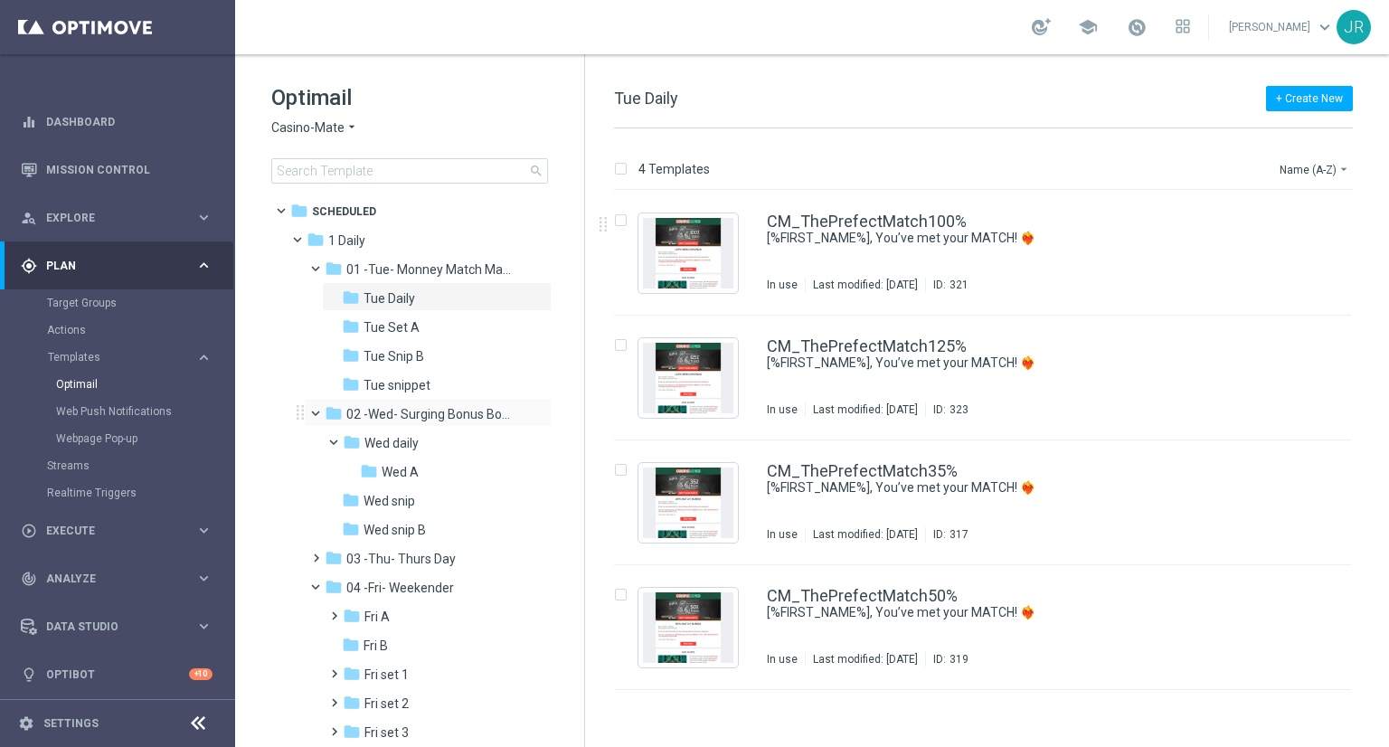
click at [452, 424] on div "folder 02 -Wed- Surging Bonus Booster" at bounding box center [421, 414] width 193 height 21
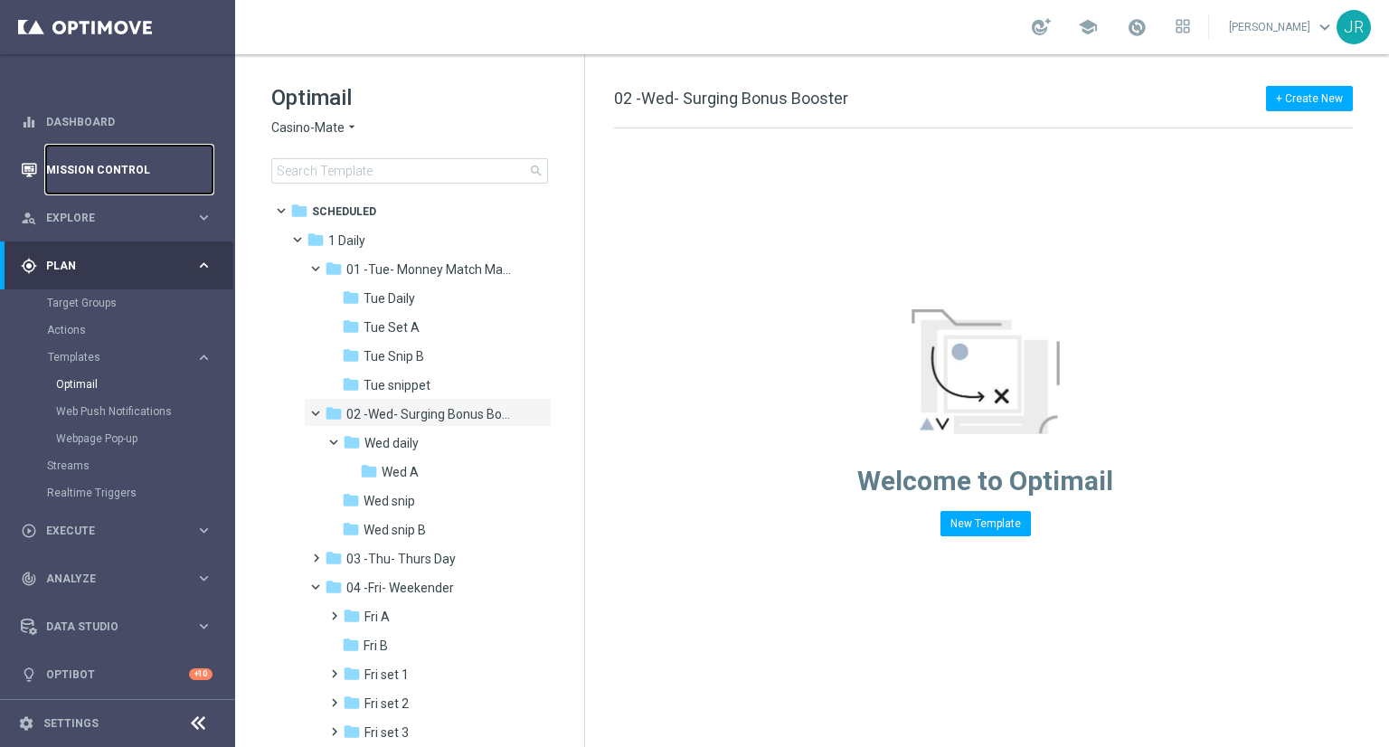
click at [57, 175] on link "Mission Control" at bounding box center [129, 170] width 166 height 48
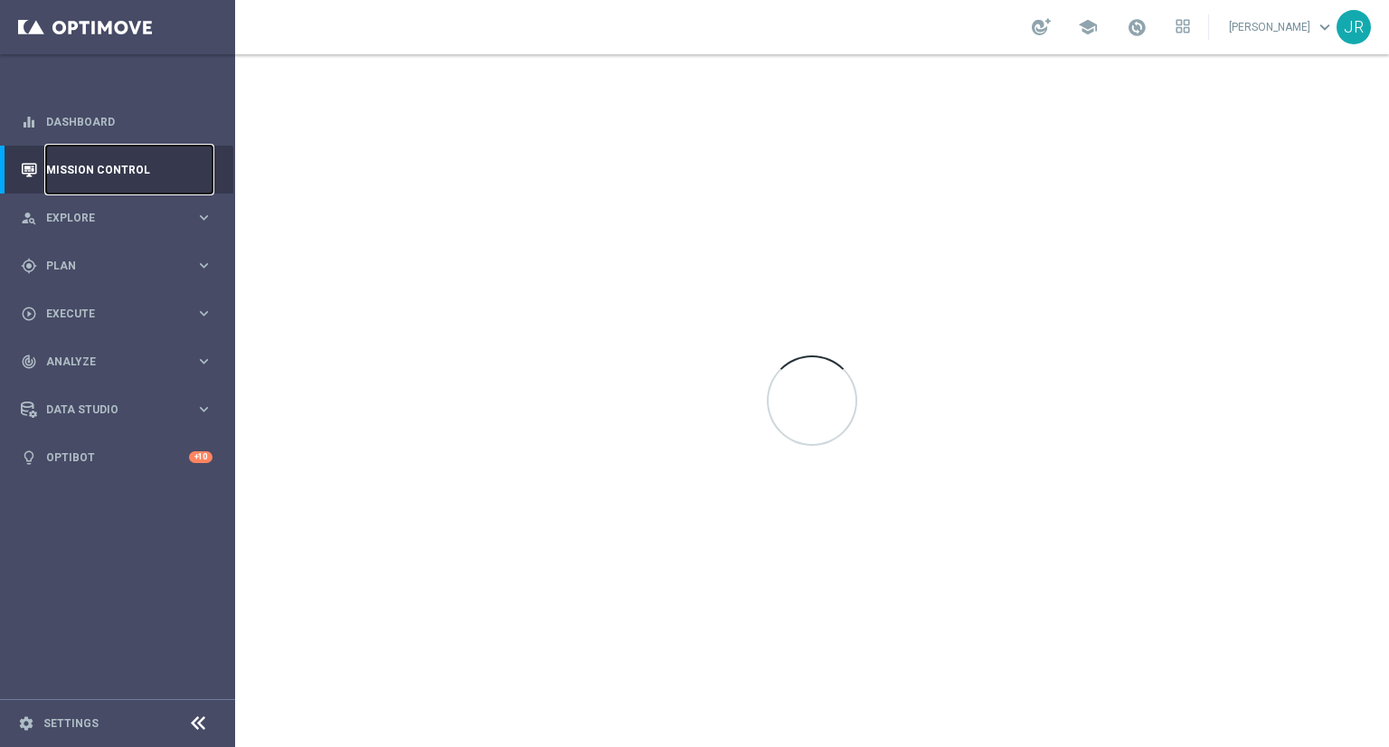
click at [166, 173] on link "Mission Control" at bounding box center [129, 170] width 166 height 48
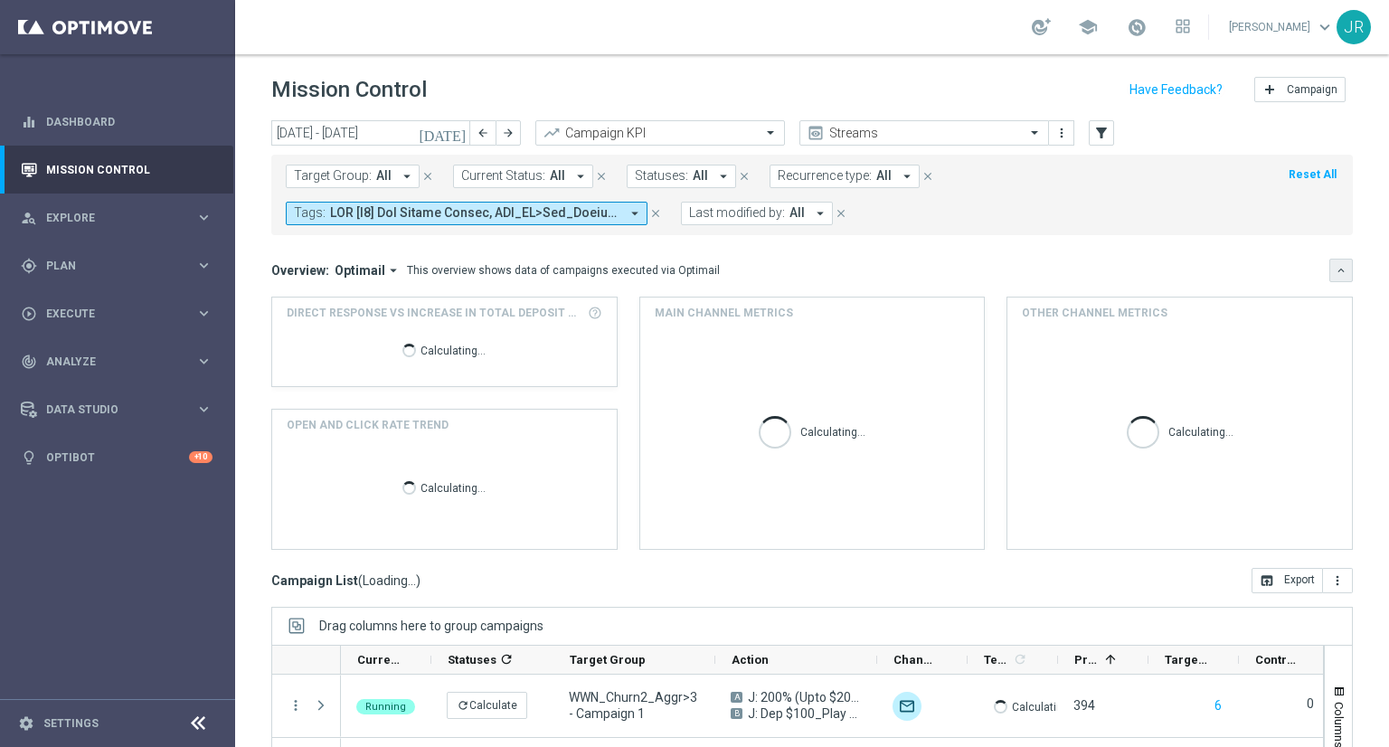
click at [1330, 280] on button "keyboard_arrow_down" at bounding box center [1342, 271] width 24 height 24
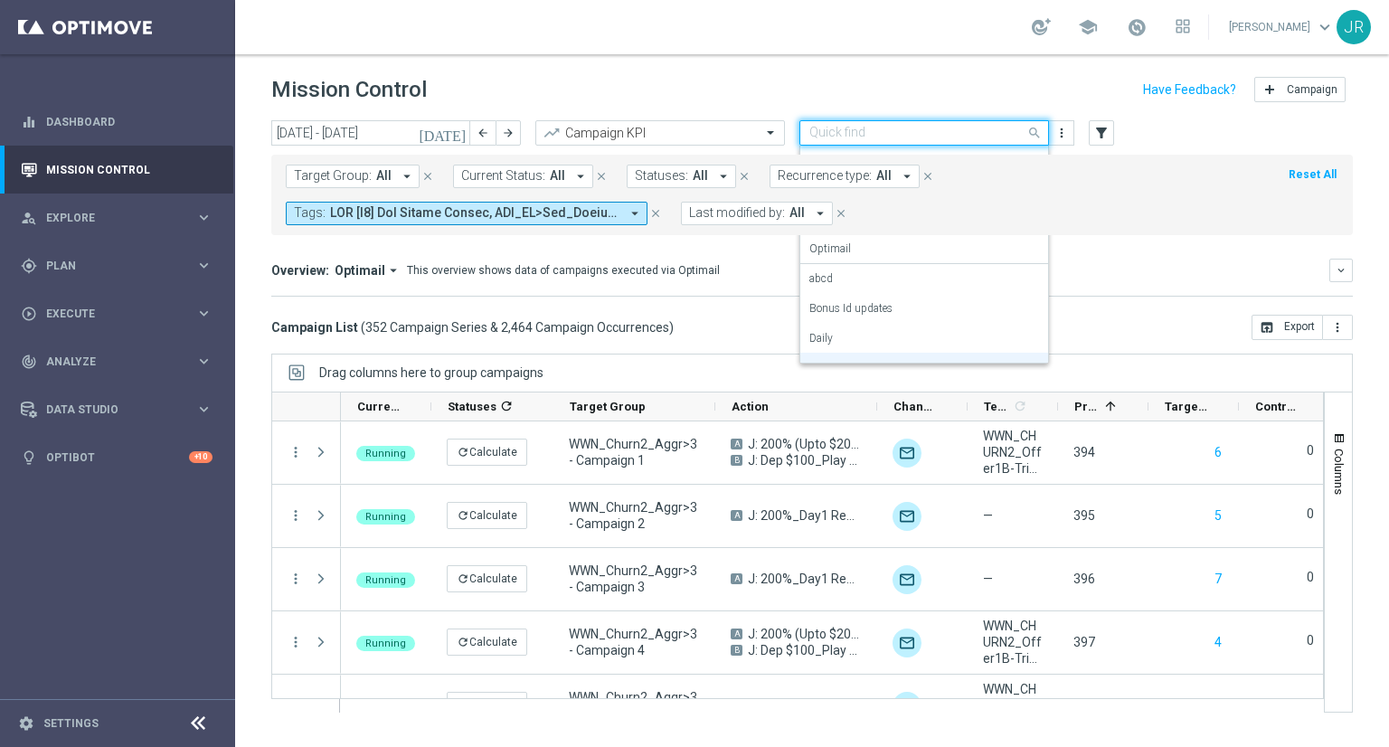
click at [1026, 132] on span at bounding box center [1037, 132] width 23 height 23
click at [827, 129] on input "text" at bounding box center [907, 133] width 194 height 15
click at [830, 194] on label "Monitoring" at bounding box center [836, 190] width 52 height 15
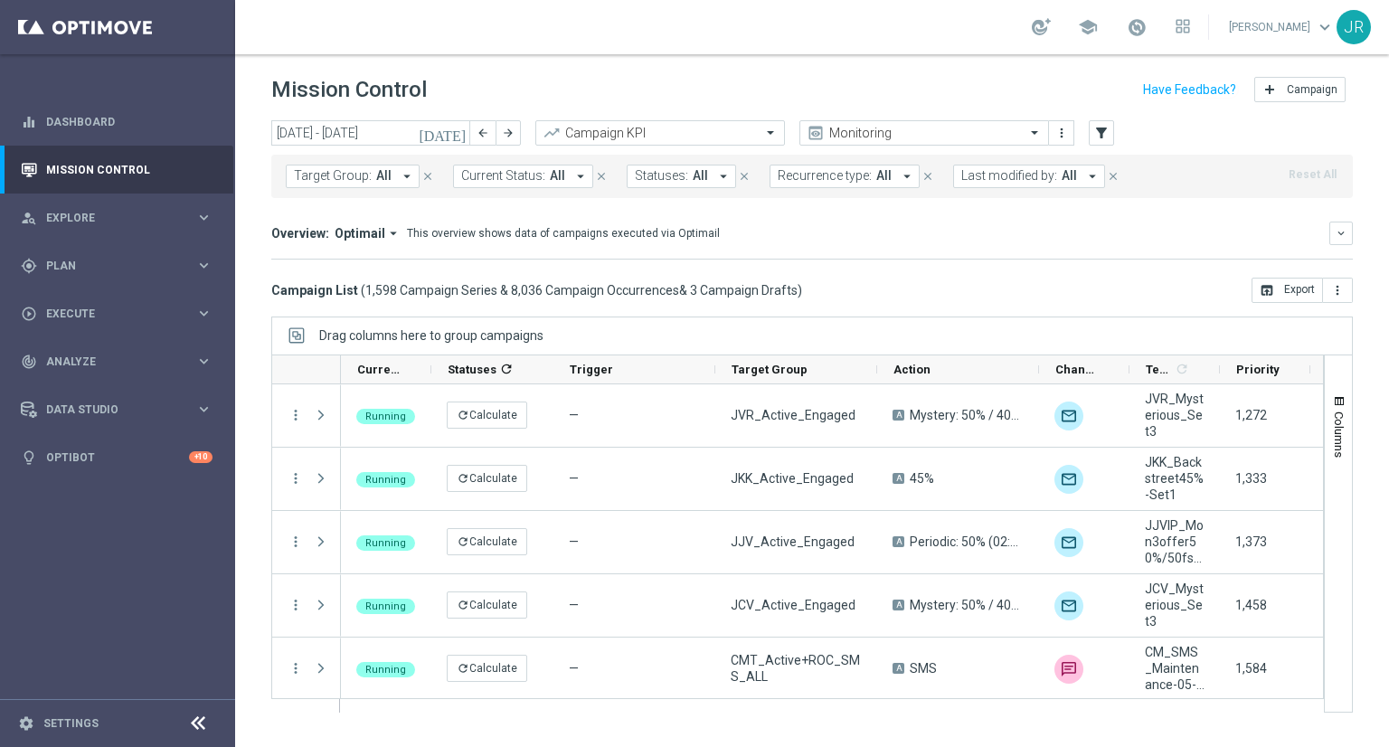
click at [462, 131] on icon "[DATE]" at bounding box center [443, 133] width 49 height 16
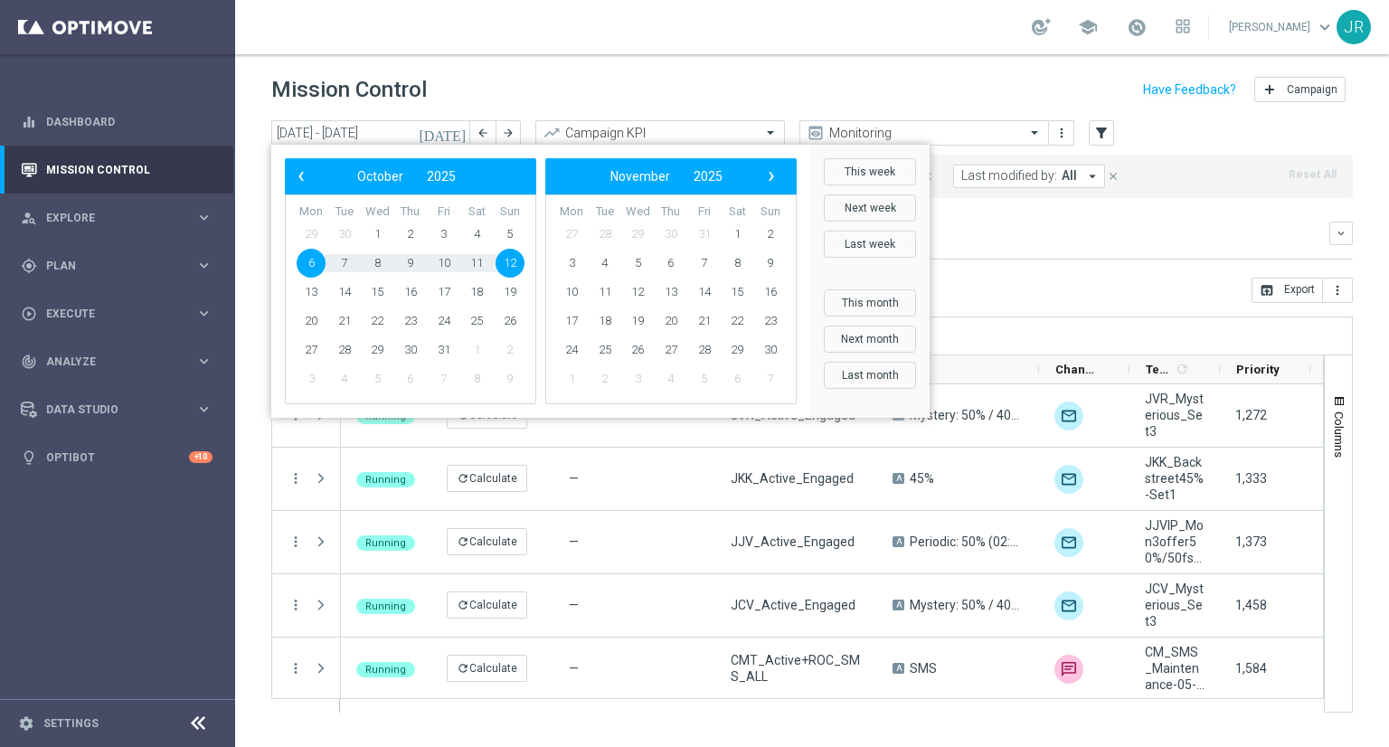
click at [301, 264] on span "6" at bounding box center [311, 263] width 29 height 29
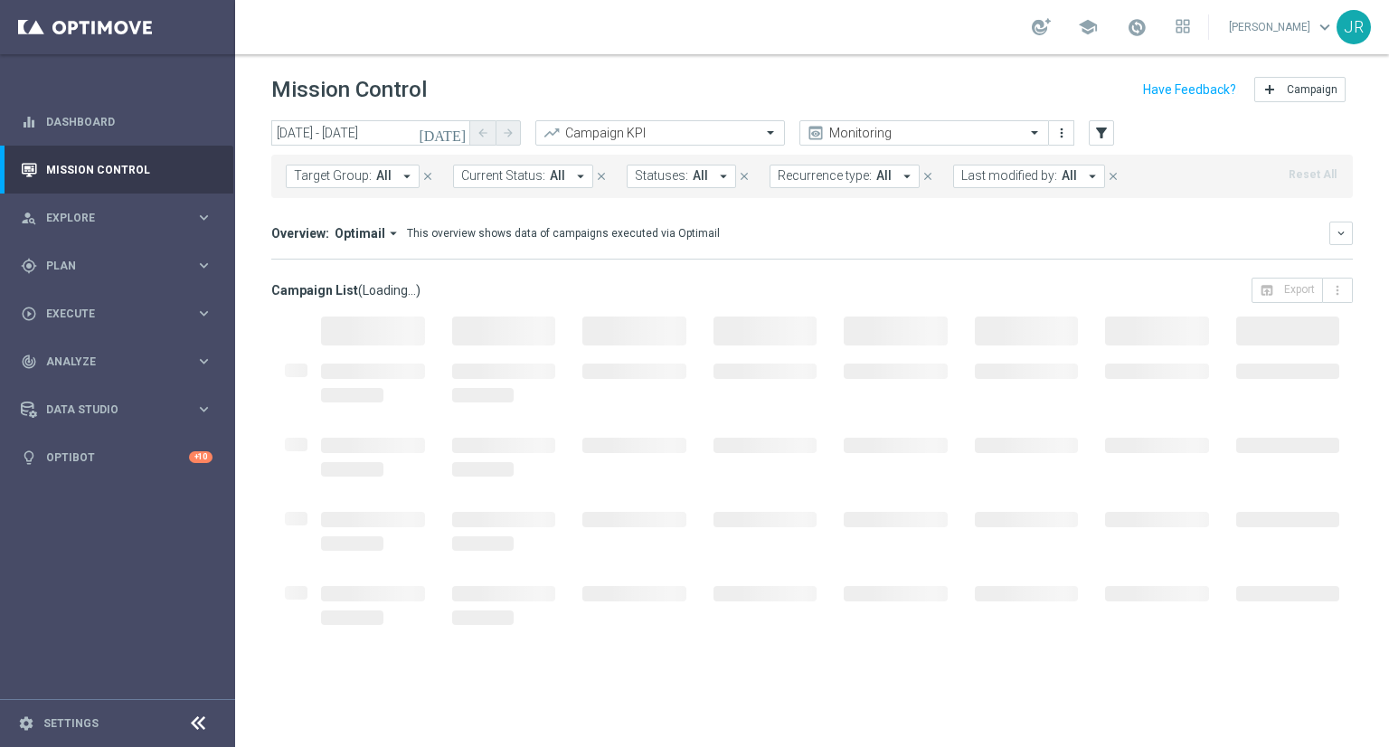
click at [452, 135] on icon "[DATE]" at bounding box center [443, 133] width 49 height 16
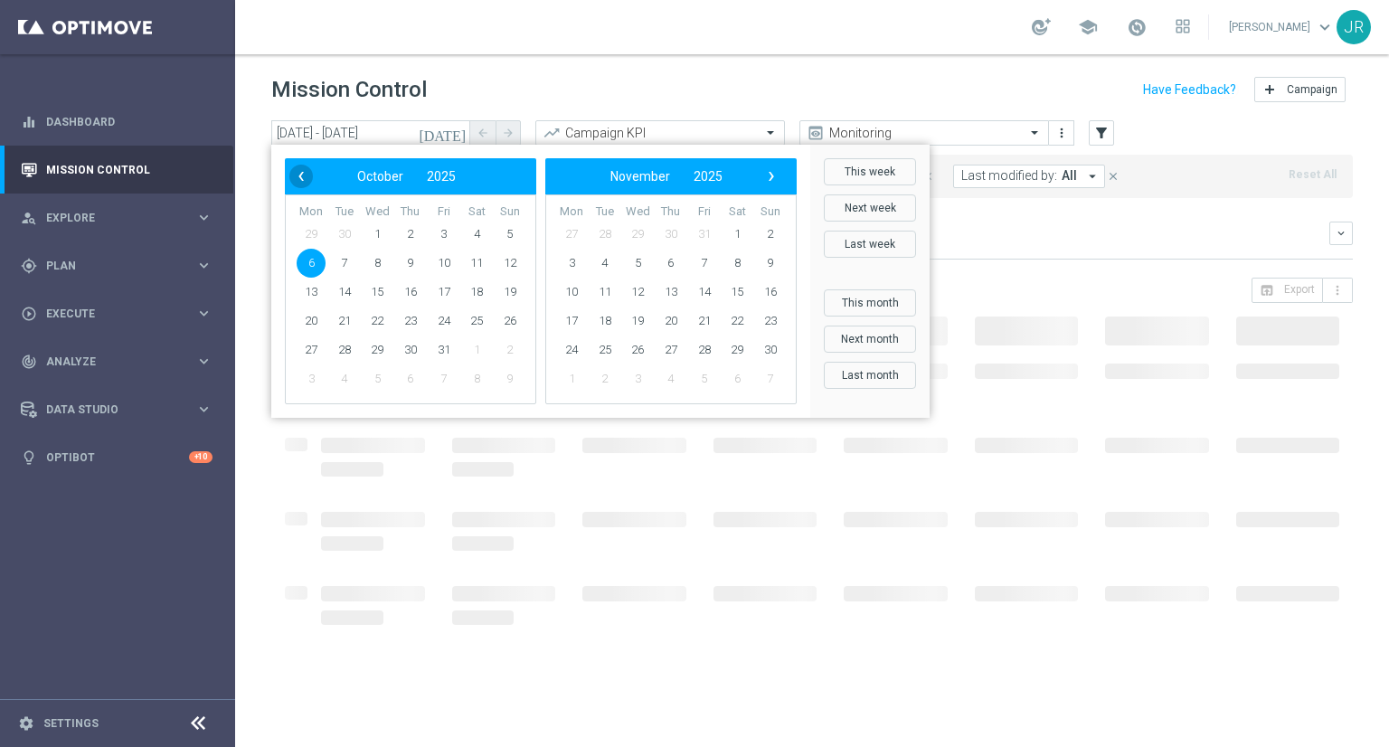
click at [299, 181] on span "‹" at bounding box center [301, 177] width 24 height 24
click at [306, 355] on span "29" at bounding box center [311, 350] width 29 height 29
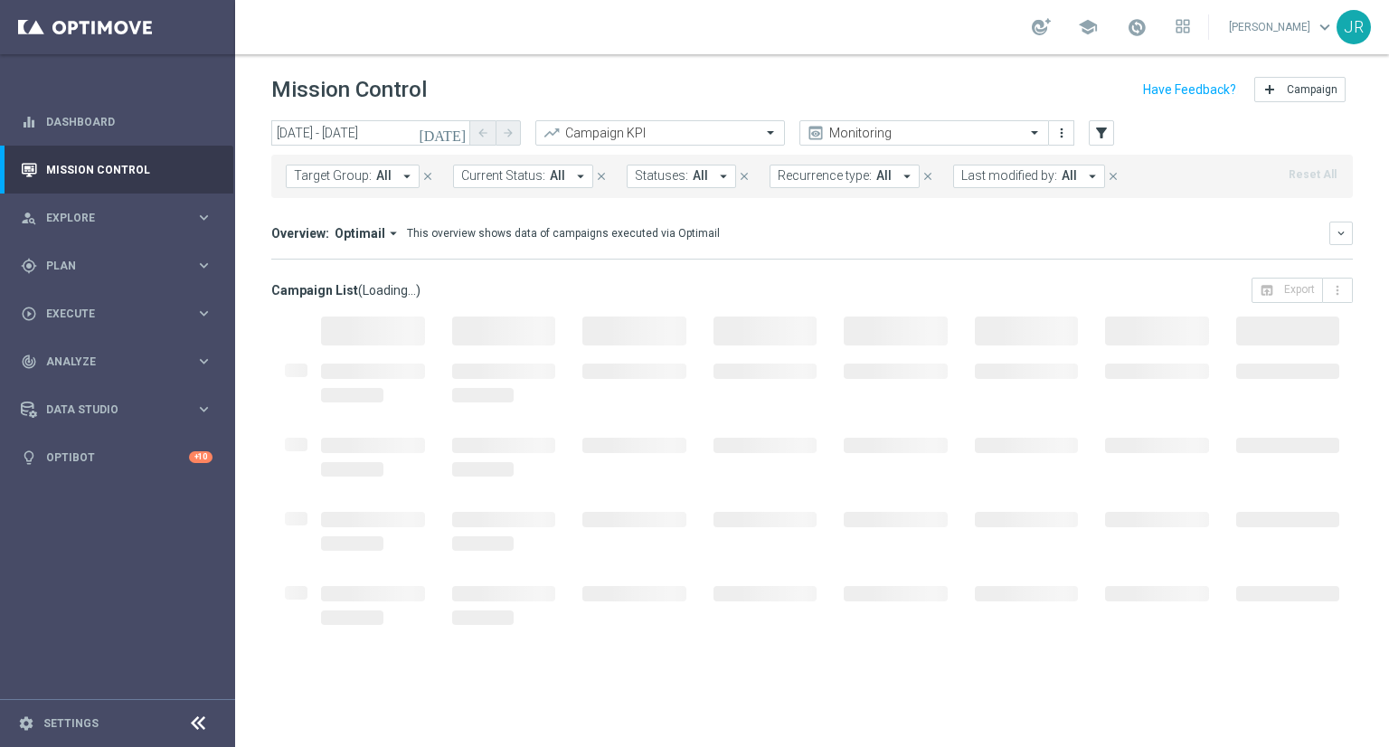
click at [1039, 172] on span "Last modified by:" at bounding box center [1010, 175] width 96 height 15
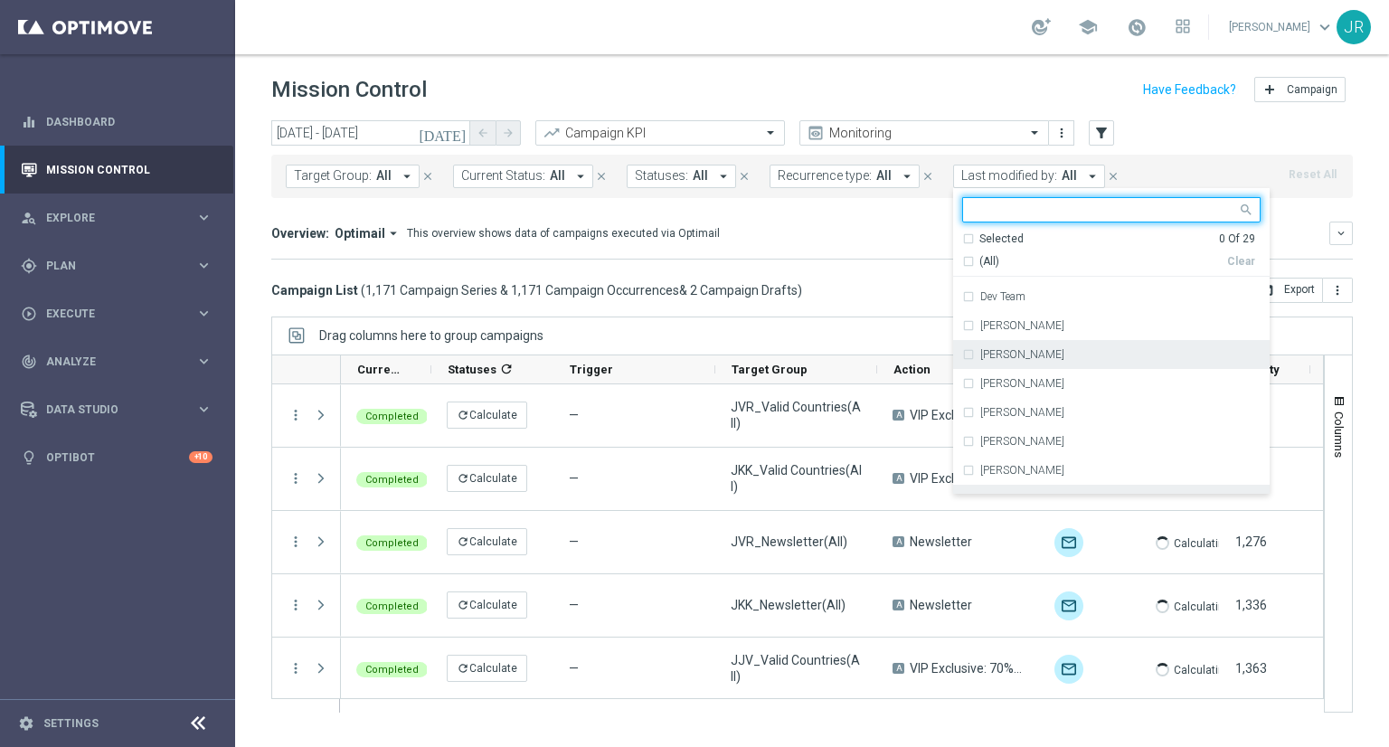
scroll to position [351, 0]
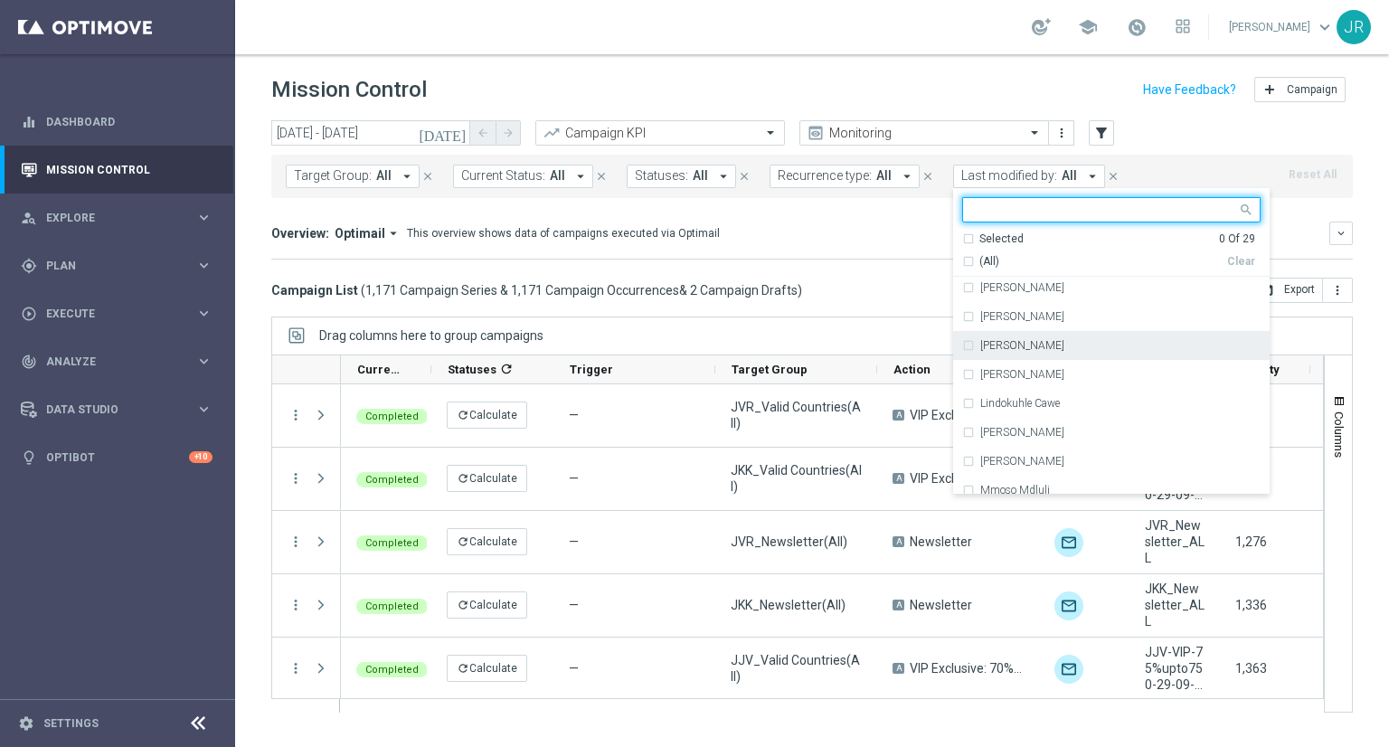
click at [1007, 351] on div "[PERSON_NAME]" at bounding box center [1111, 345] width 299 height 29
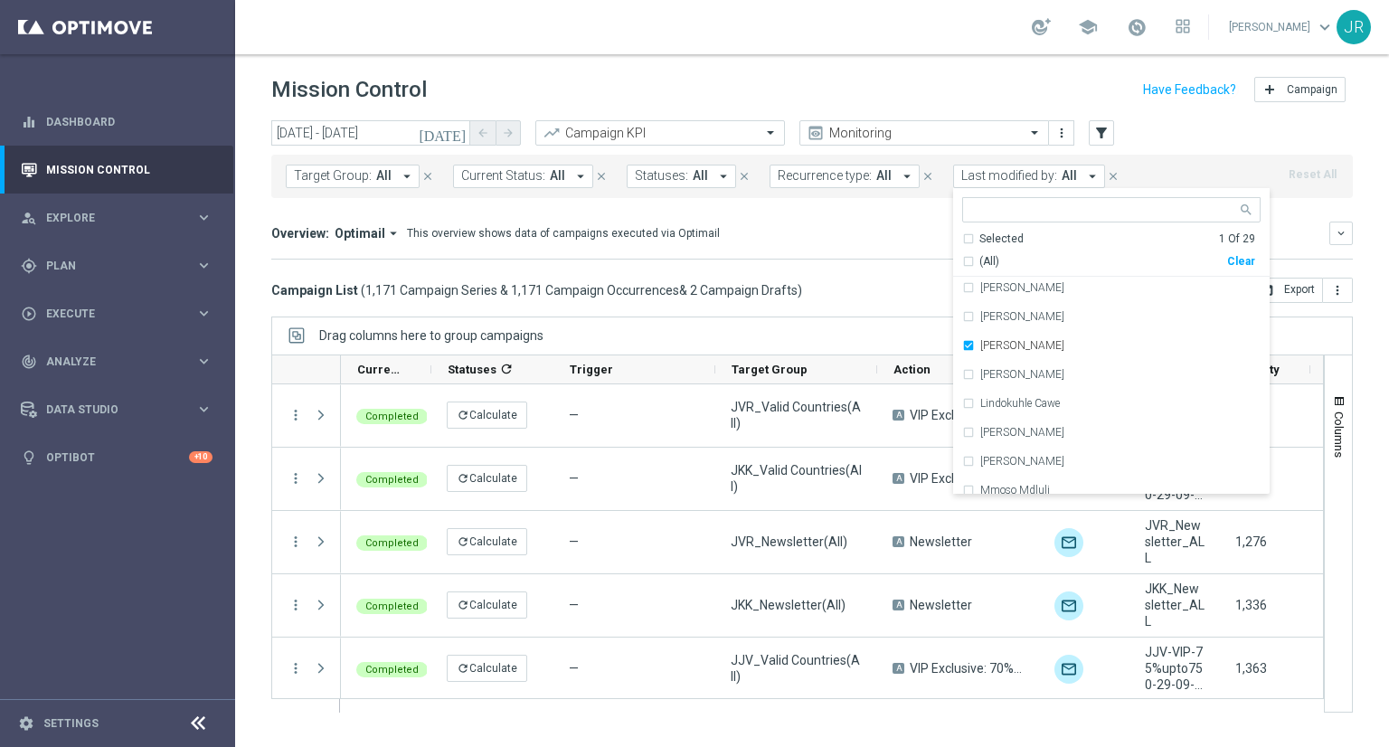
click at [861, 295] on div "Campaign List ( 1,171 Campaign Series & 1,171 Campaign Occurrences & 2 Campaign…" at bounding box center [812, 290] width 1082 height 25
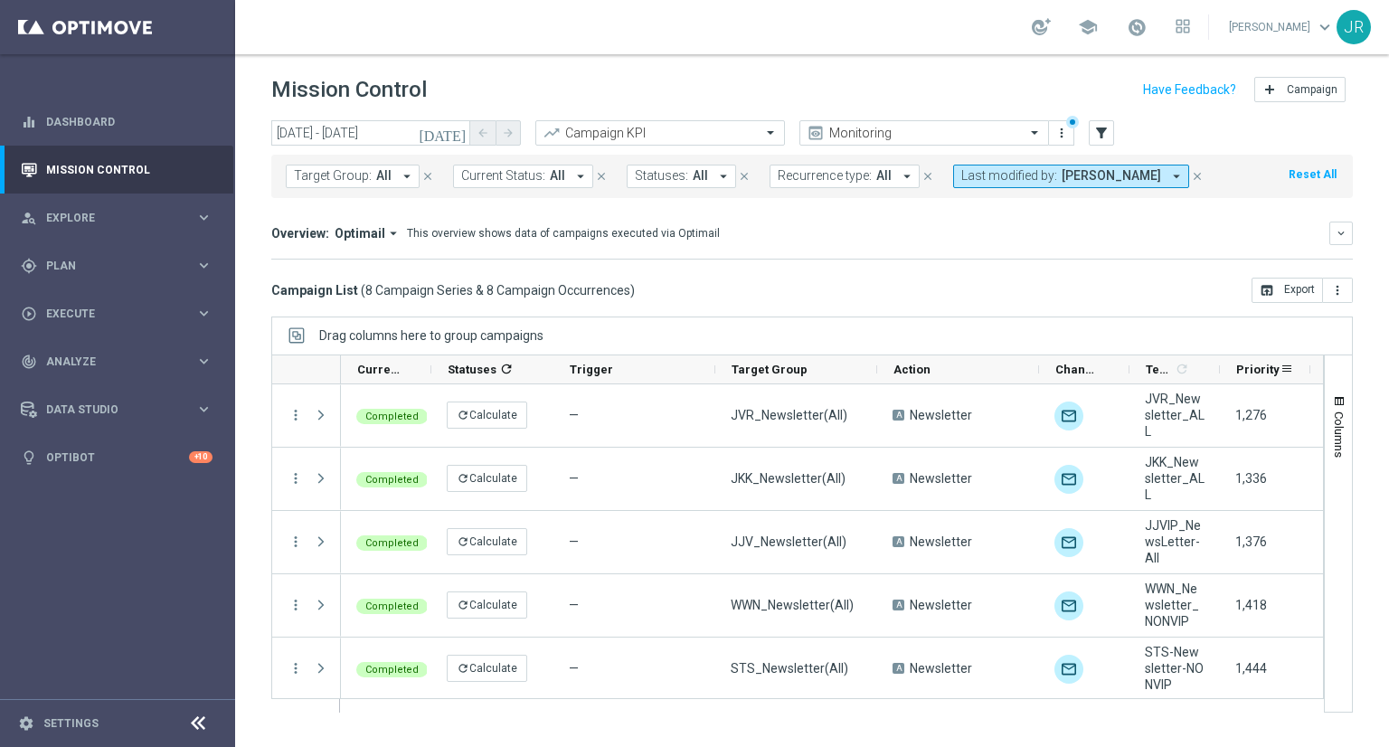
click at [1256, 370] on span "Priority" at bounding box center [1258, 370] width 43 height 14
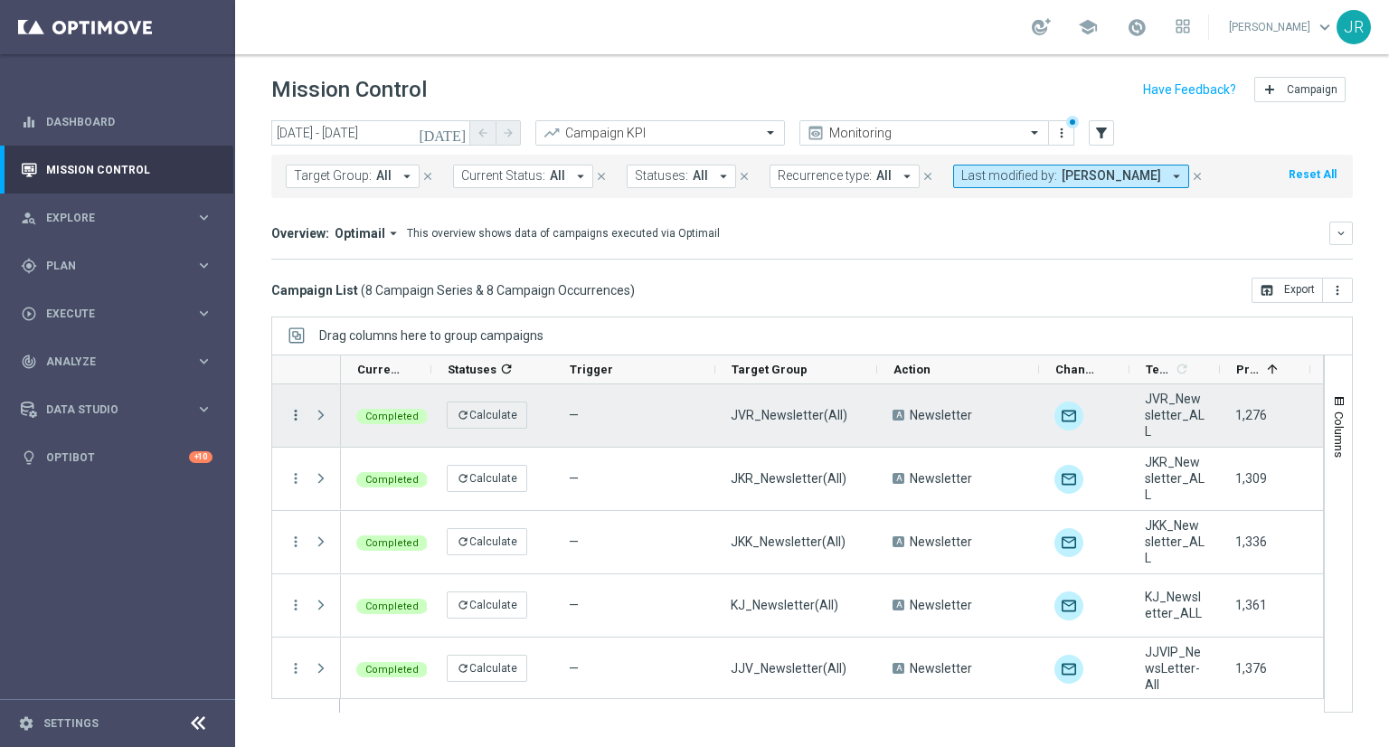
click at [300, 413] on icon "more_vert" at bounding box center [296, 415] width 16 height 16
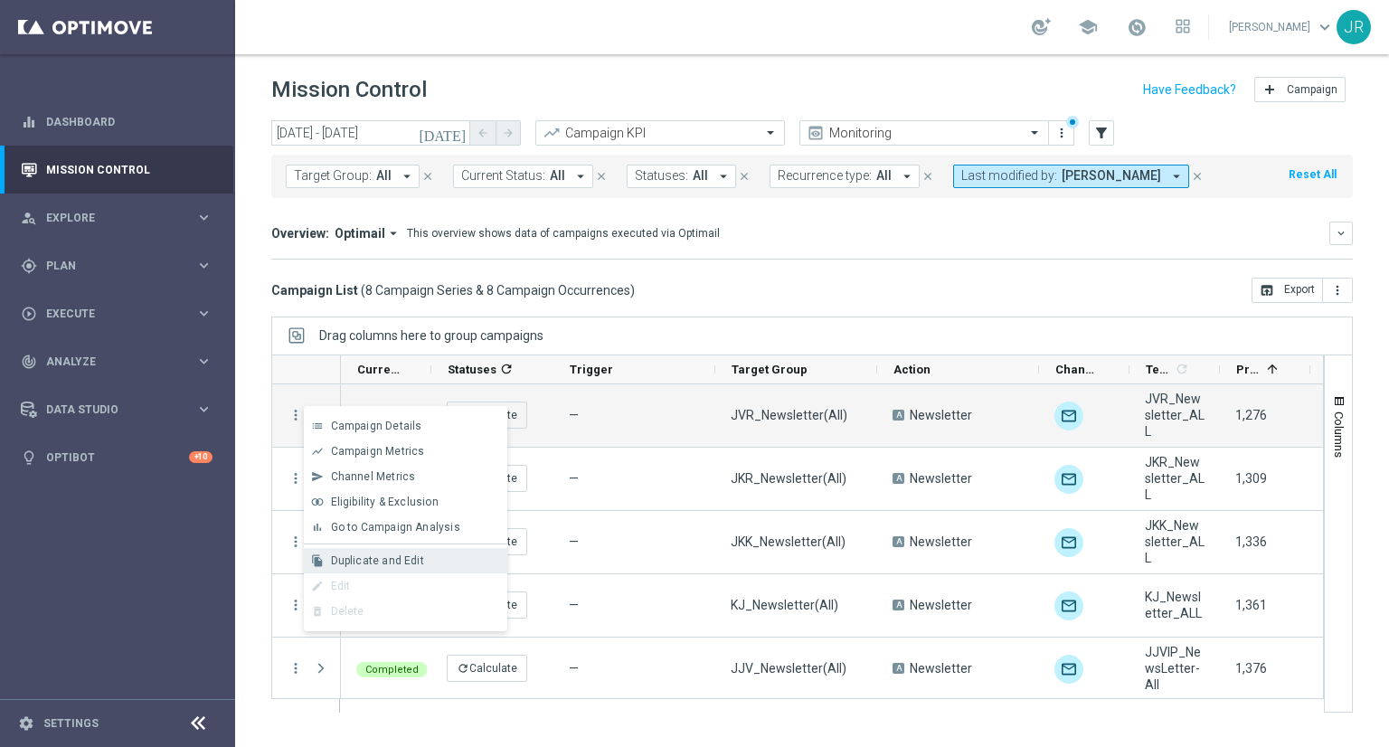
click at [374, 562] on span "Duplicate and Edit" at bounding box center [377, 561] width 93 height 13
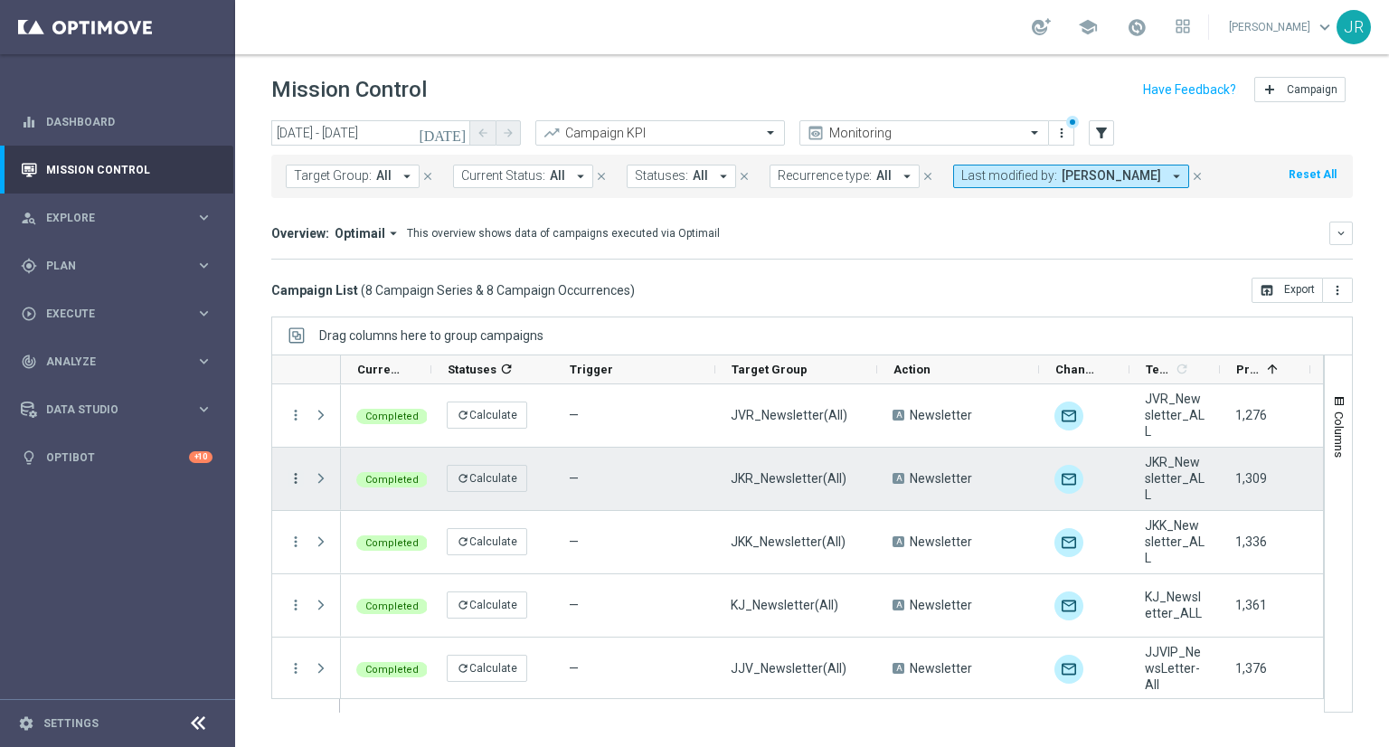
click at [295, 479] on icon "more_vert" at bounding box center [296, 478] width 16 height 16
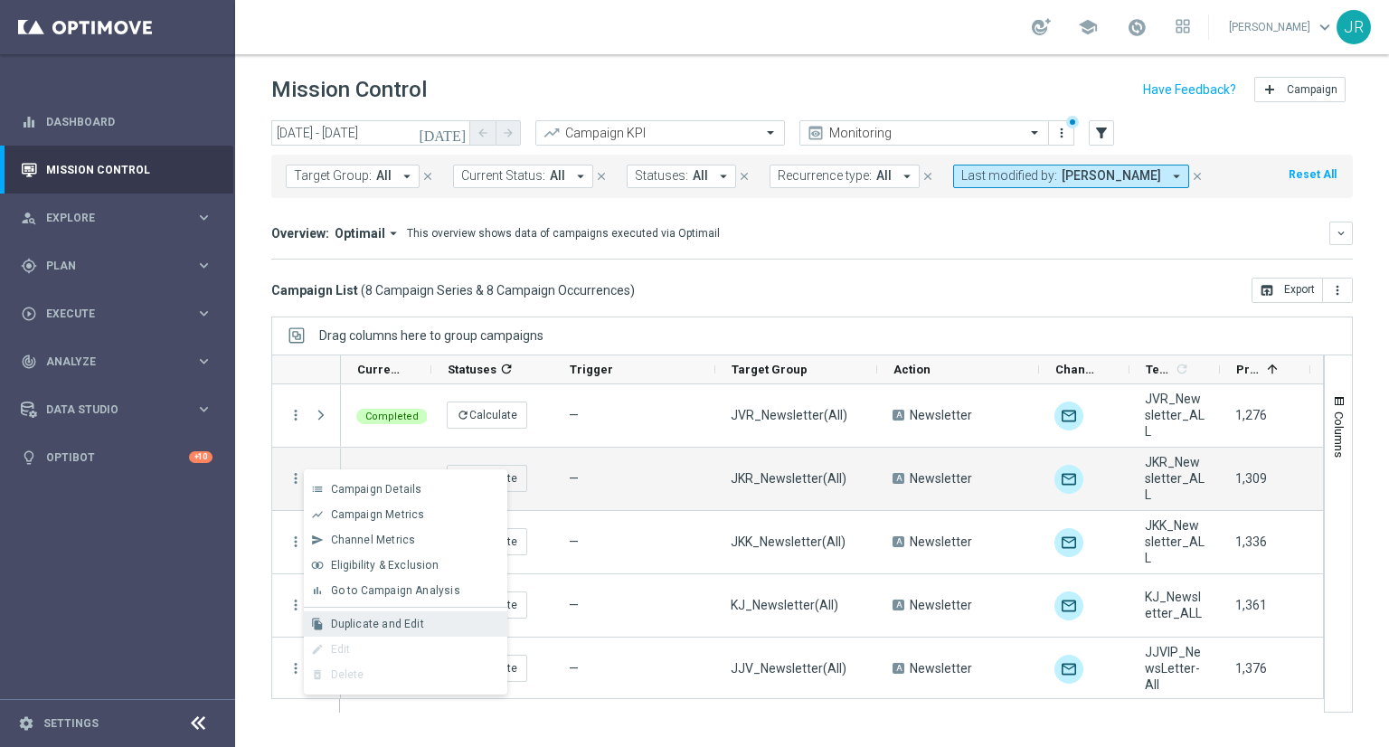
click at [376, 620] on span "Duplicate and Edit" at bounding box center [377, 624] width 93 height 13
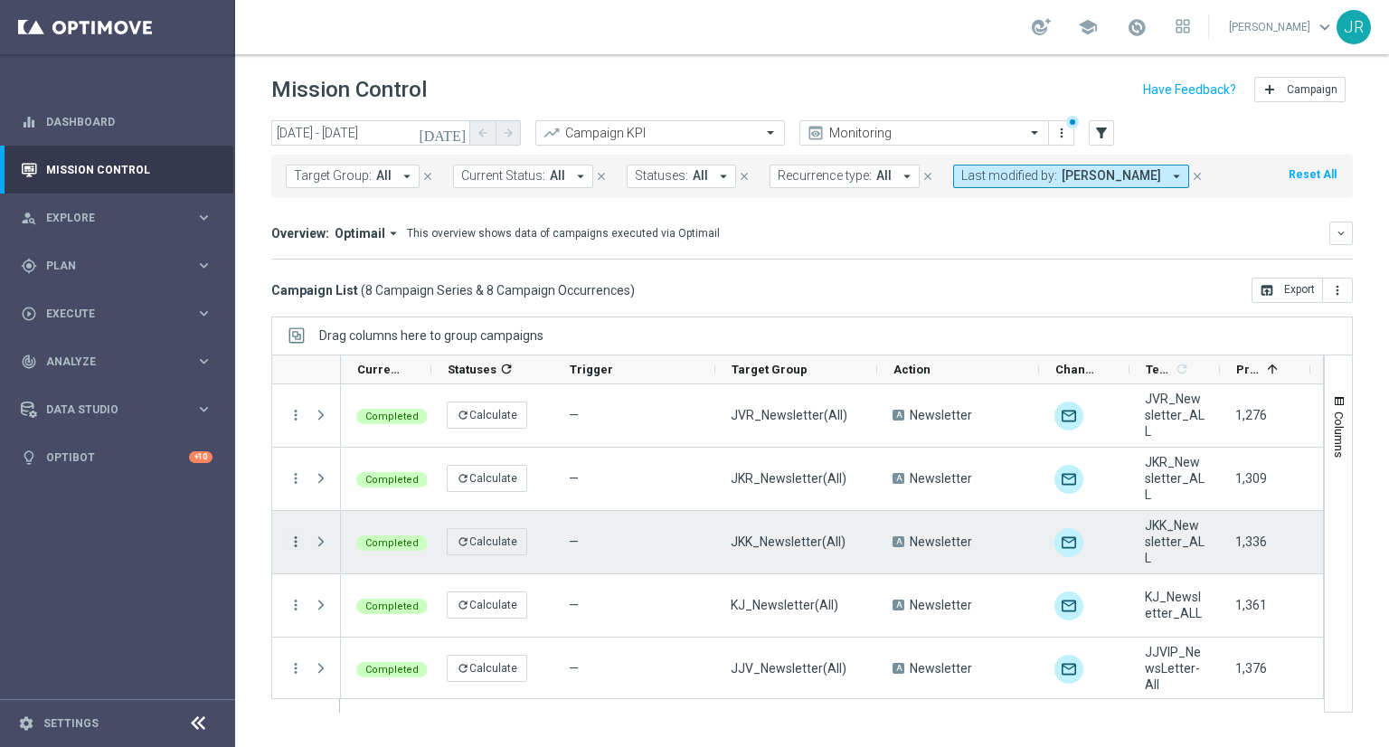
click at [291, 539] on icon "more_vert" at bounding box center [296, 542] width 16 height 16
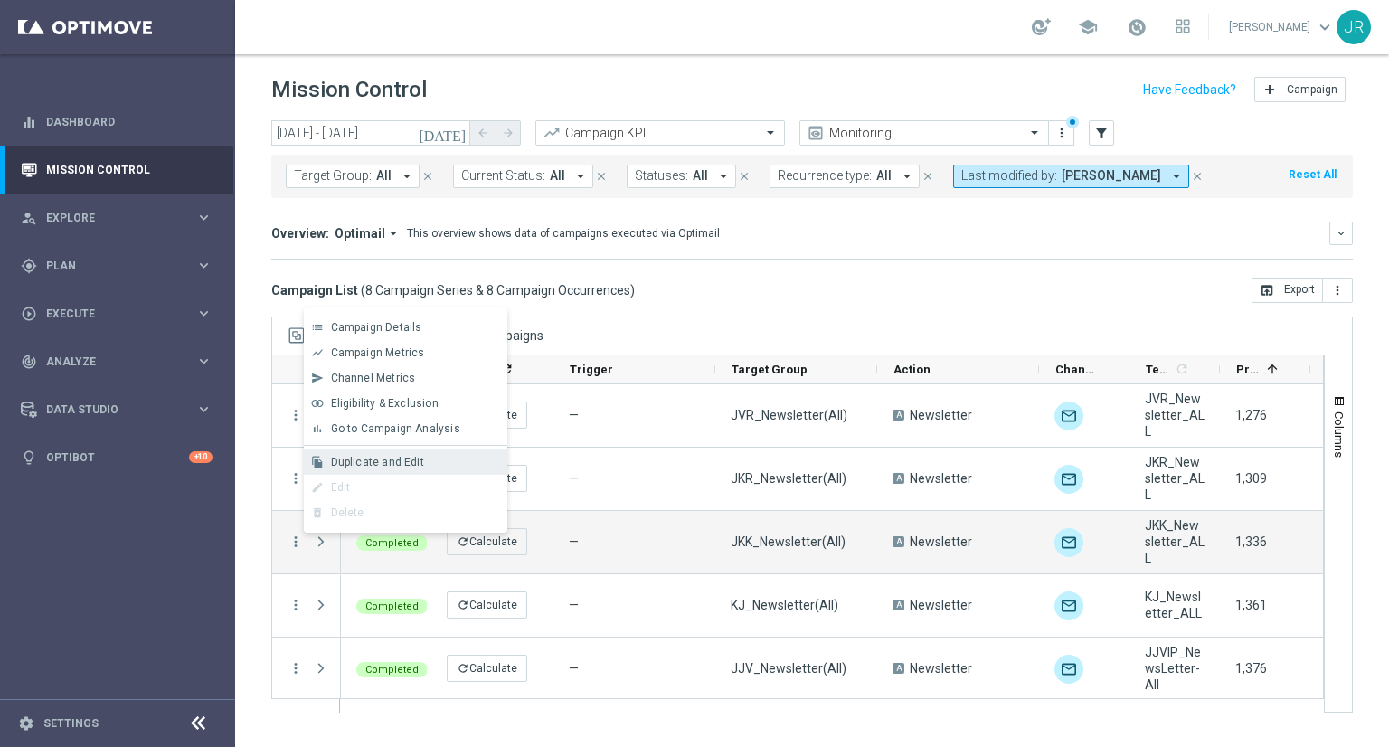
click at [370, 460] on span "Duplicate and Edit" at bounding box center [377, 462] width 93 height 13
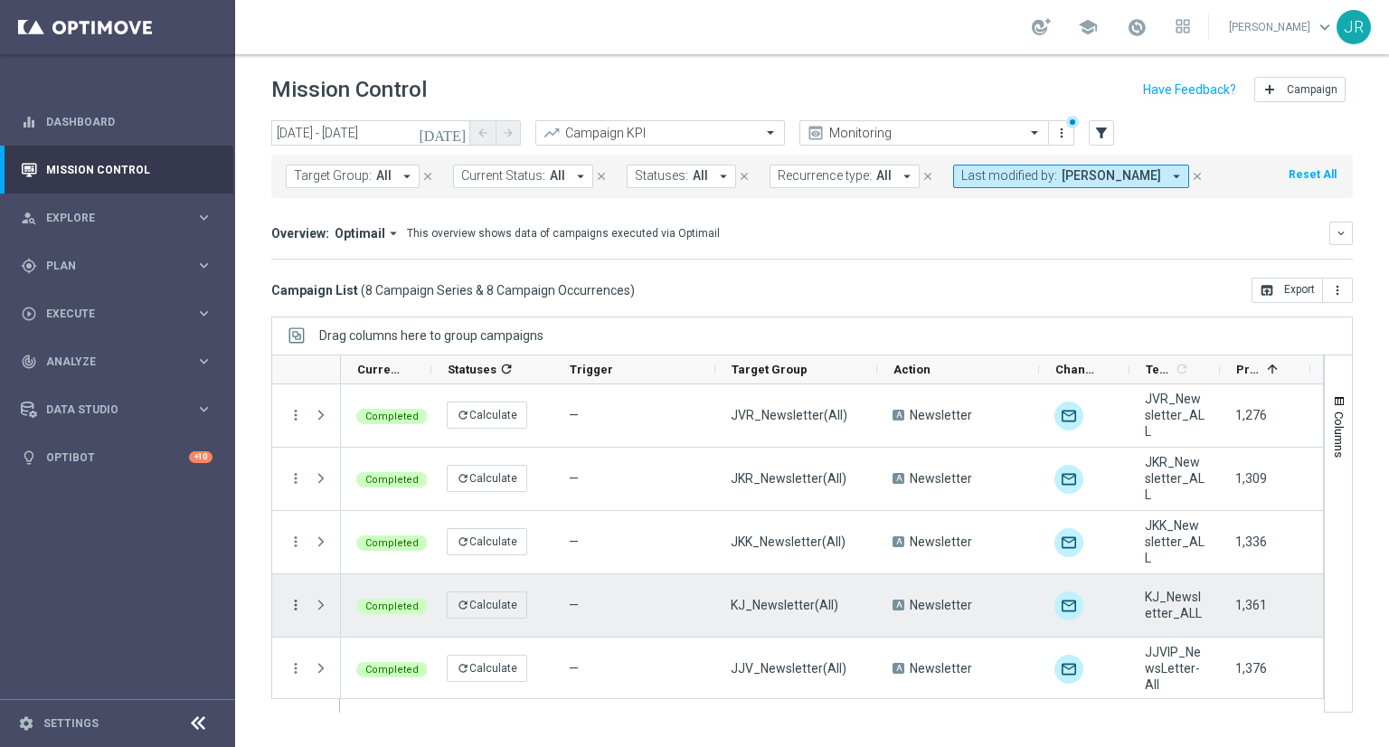
click at [297, 605] on icon "more_vert" at bounding box center [296, 605] width 16 height 16
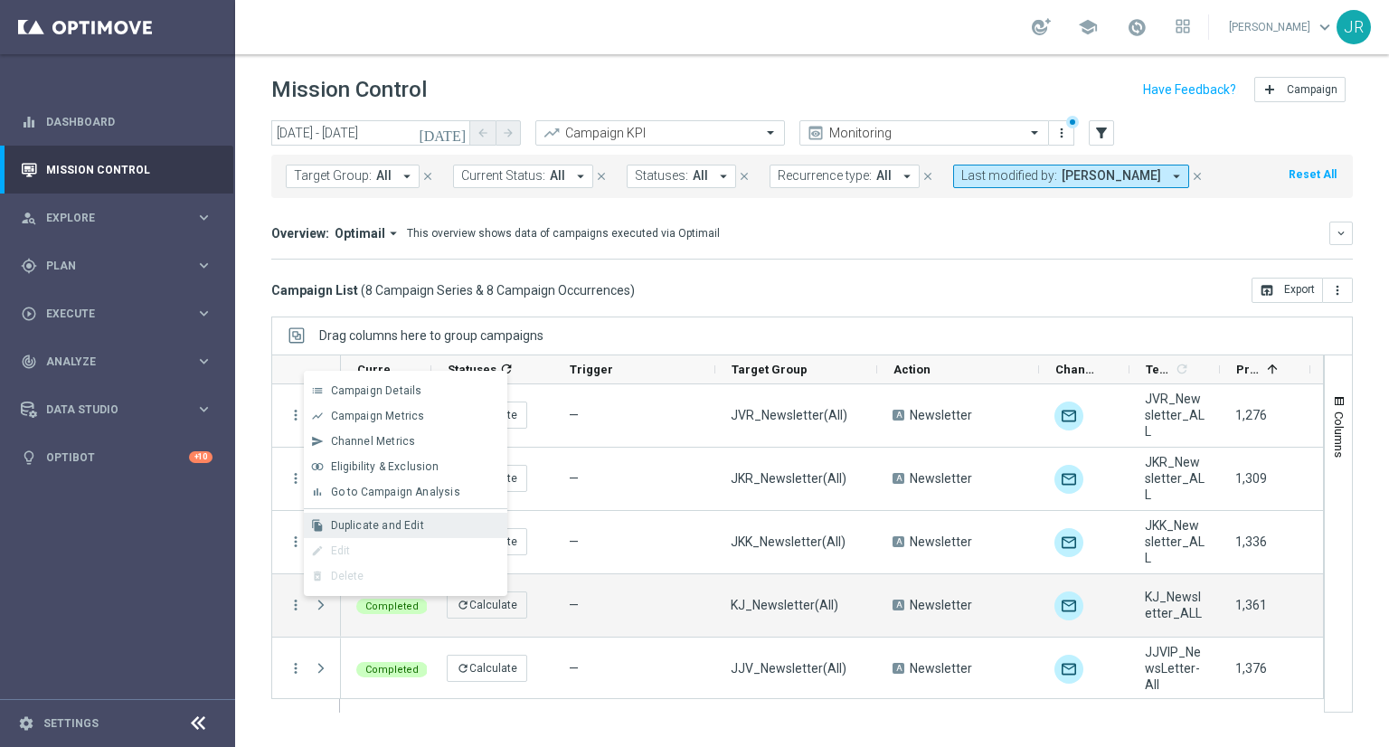
click at [339, 523] on span "Duplicate and Edit" at bounding box center [377, 525] width 93 height 13
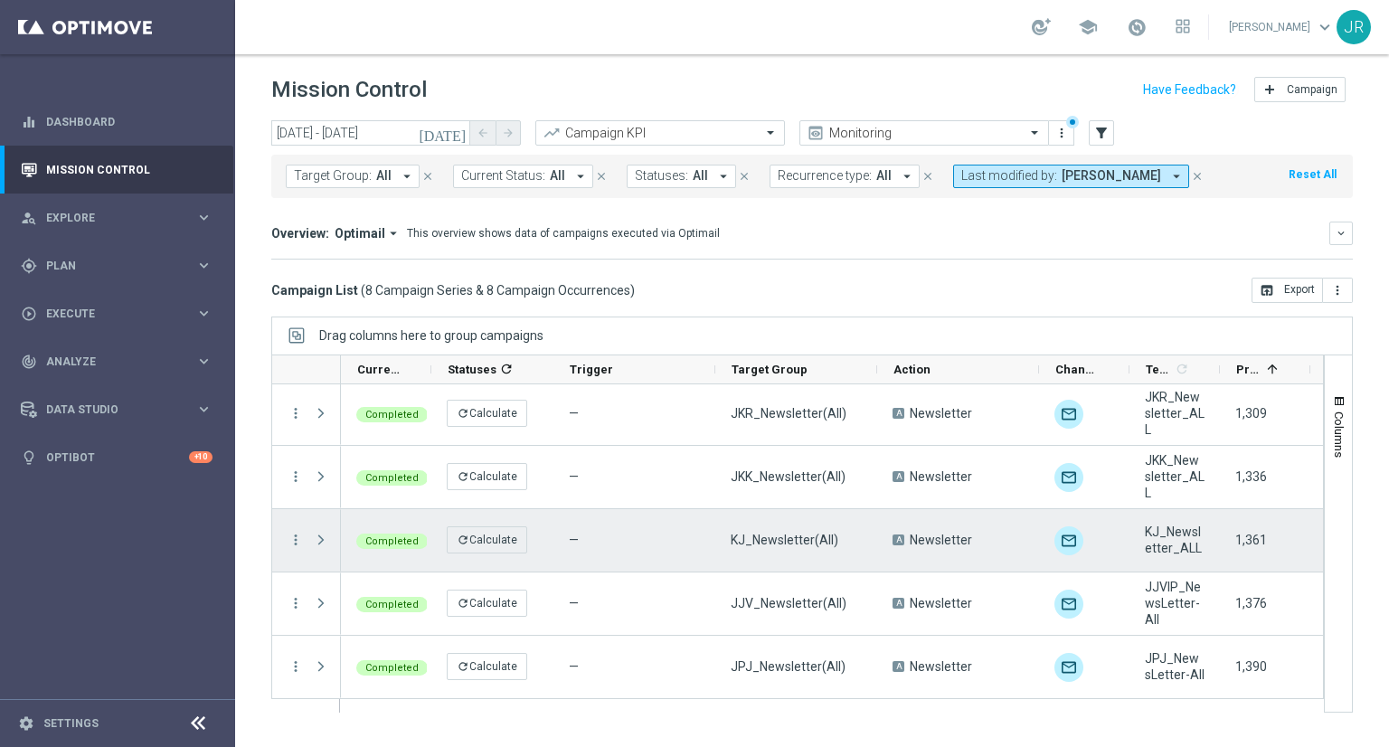
scroll to position [90, 0]
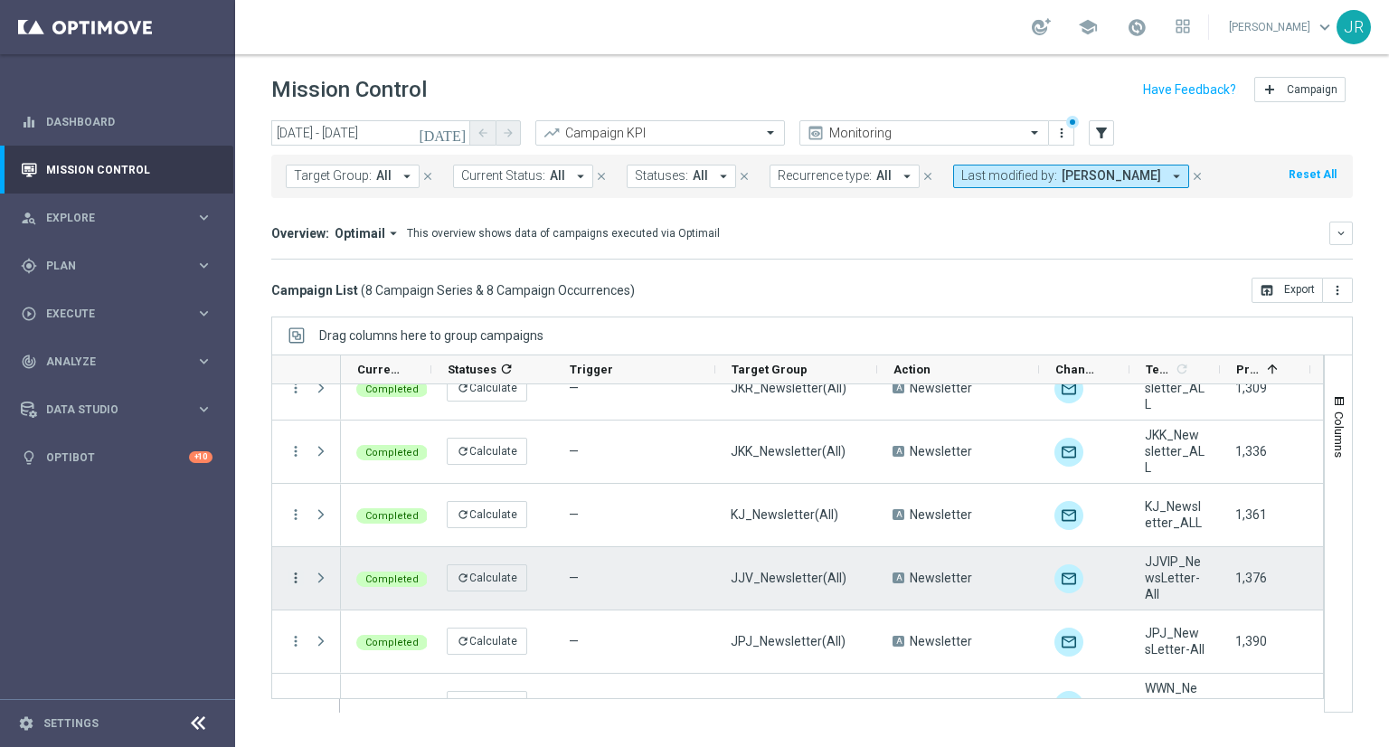
click at [295, 573] on icon "more_vert" at bounding box center [296, 578] width 16 height 16
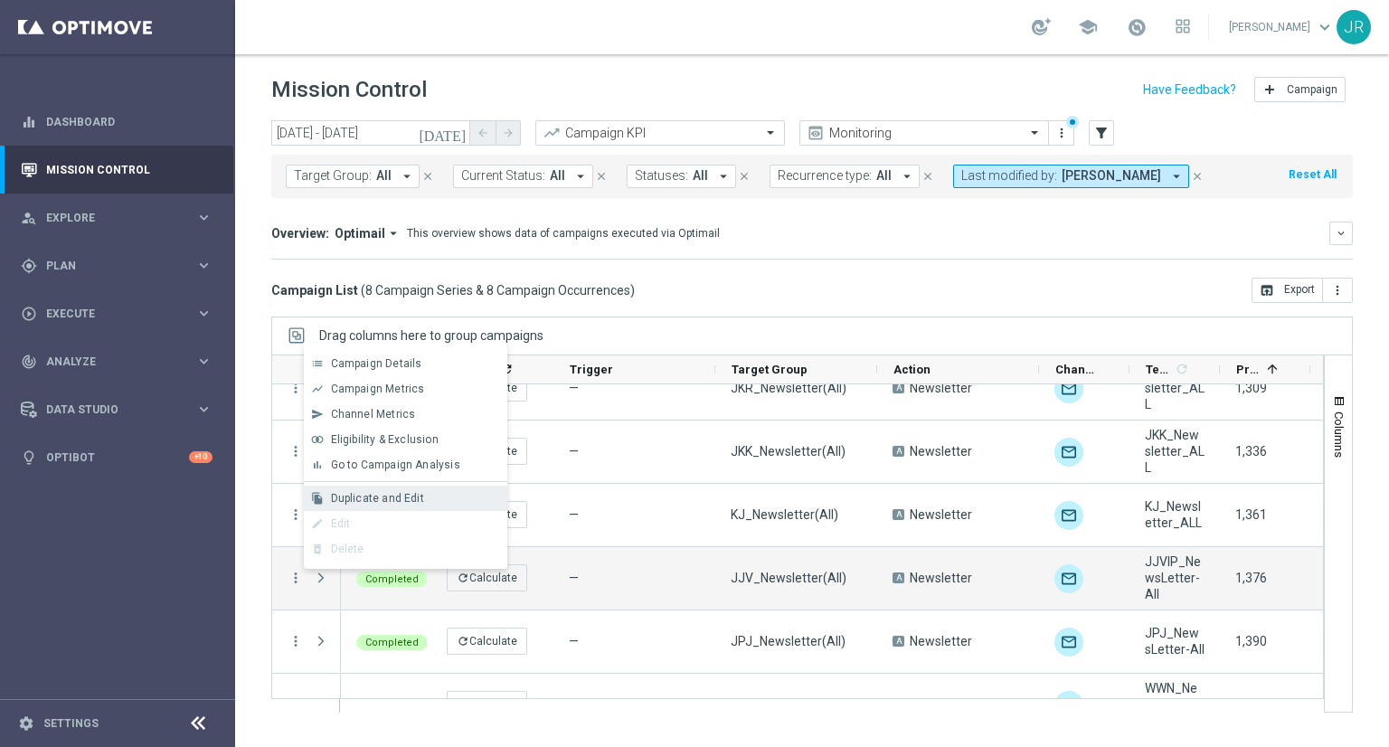
click at [334, 492] on span "Duplicate and Edit" at bounding box center [377, 498] width 93 height 13
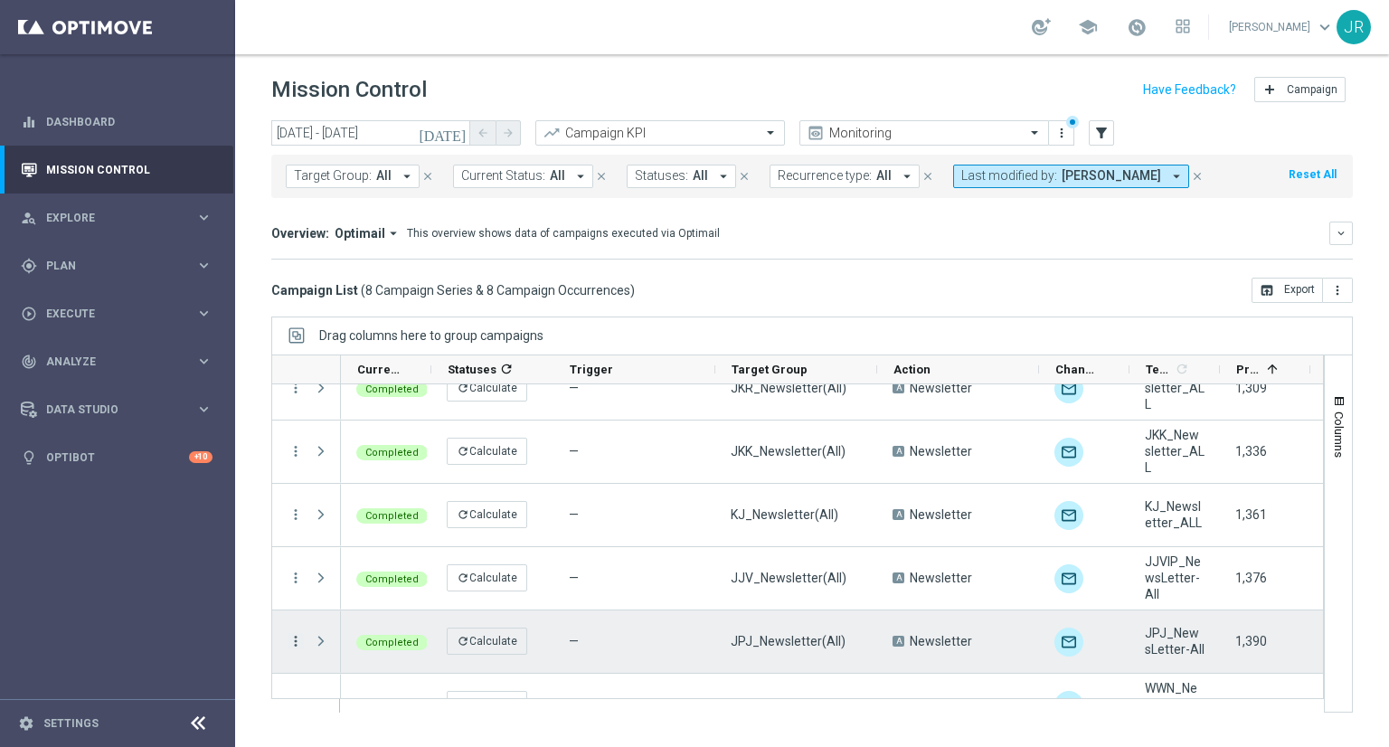
click at [292, 646] on icon "more_vert" at bounding box center [296, 641] width 16 height 16
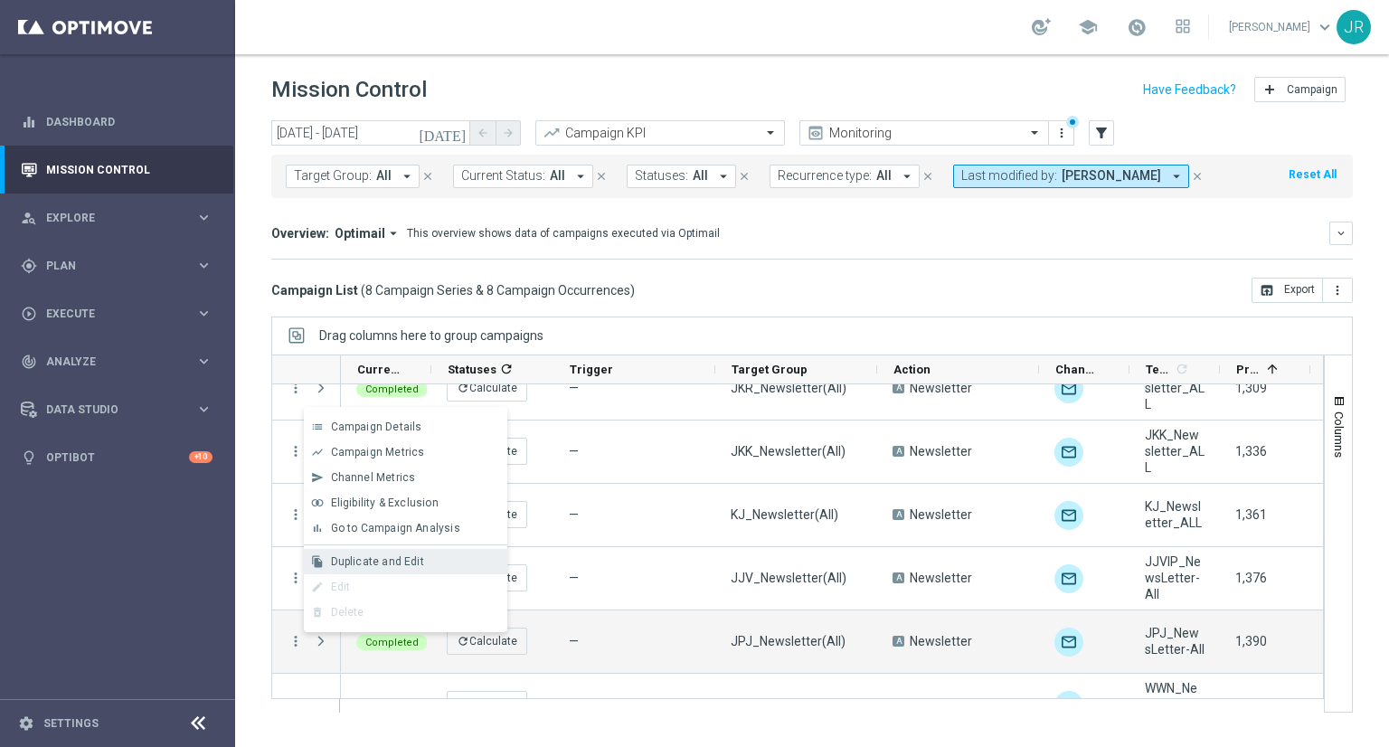
click at [337, 566] on span "Duplicate and Edit" at bounding box center [377, 561] width 93 height 13
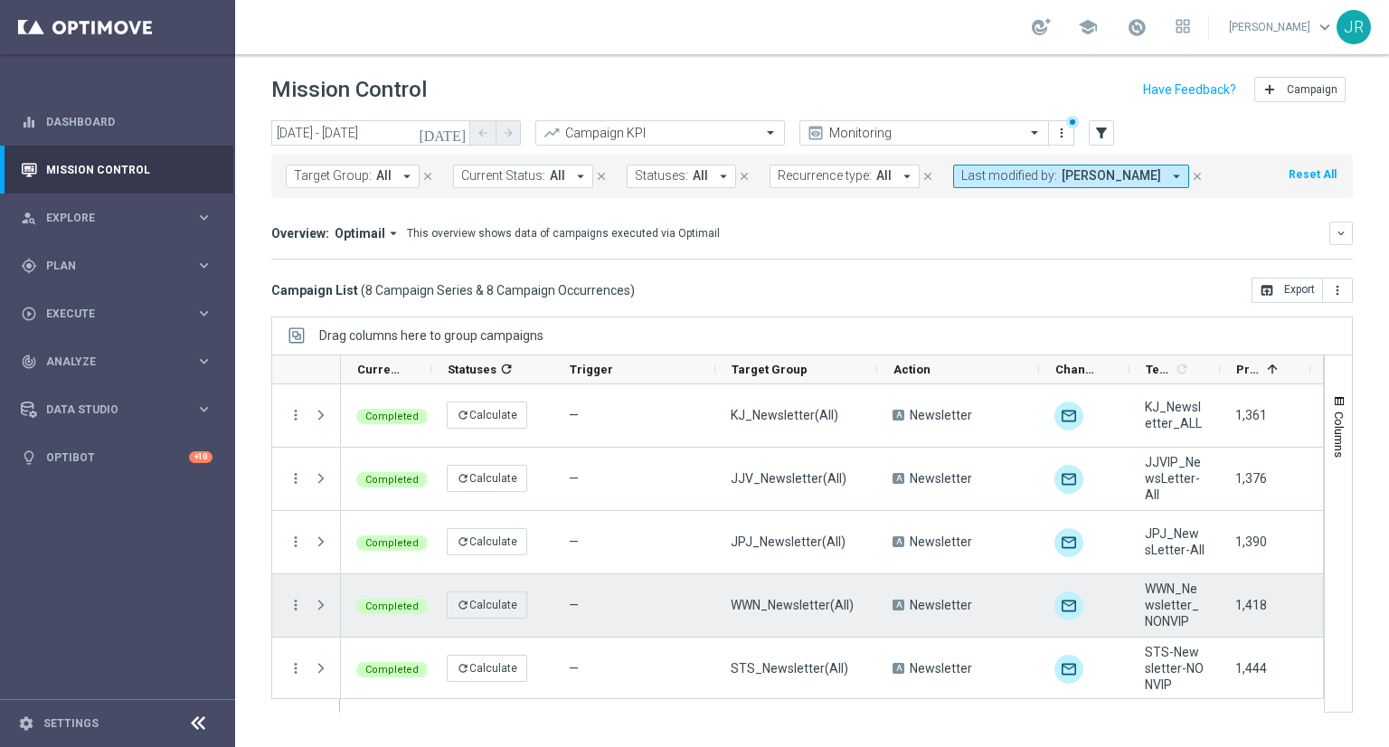
scroll to position [192, 0]
click at [291, 604] on icon "more_vert" at bounding box center [296, 603] width 16 height 16
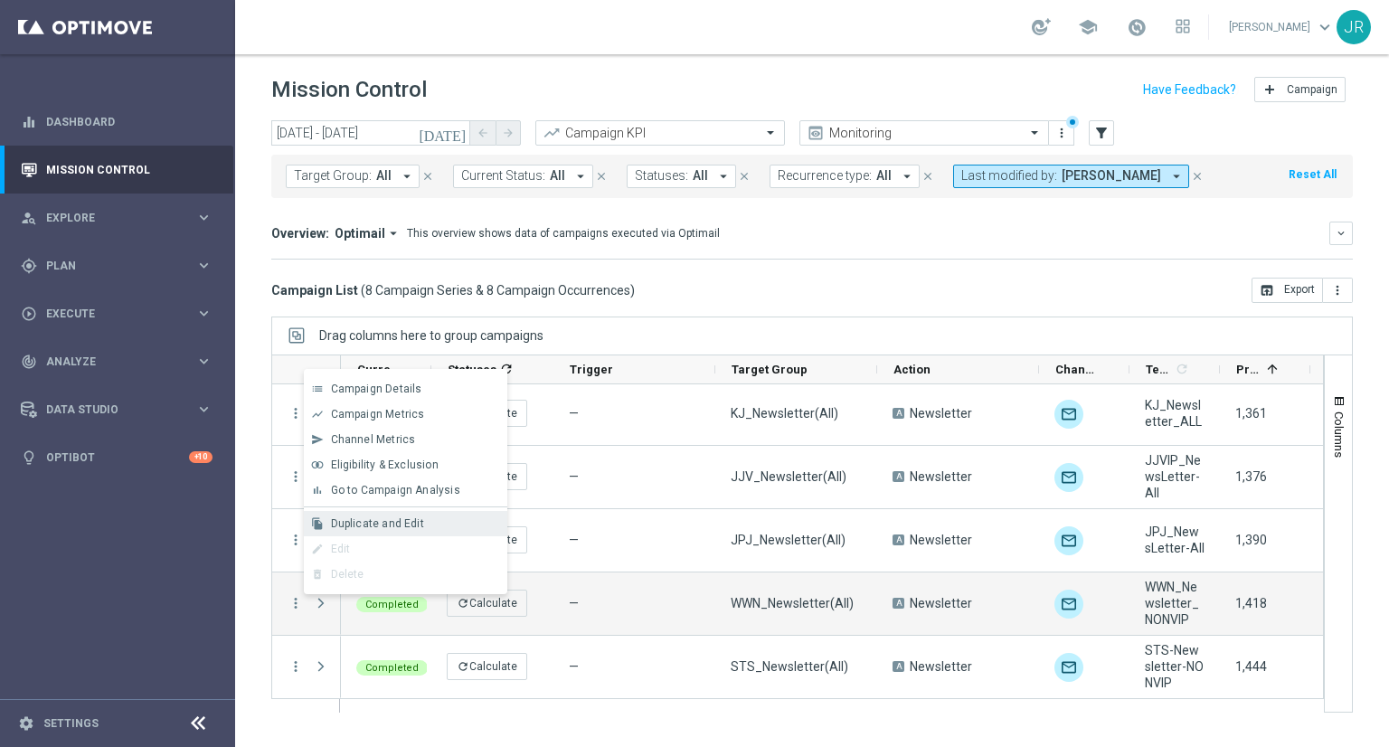
click at [358, 521] on span "Duplicate and Edit" at bounding box center [377, 523] width 93 height 13
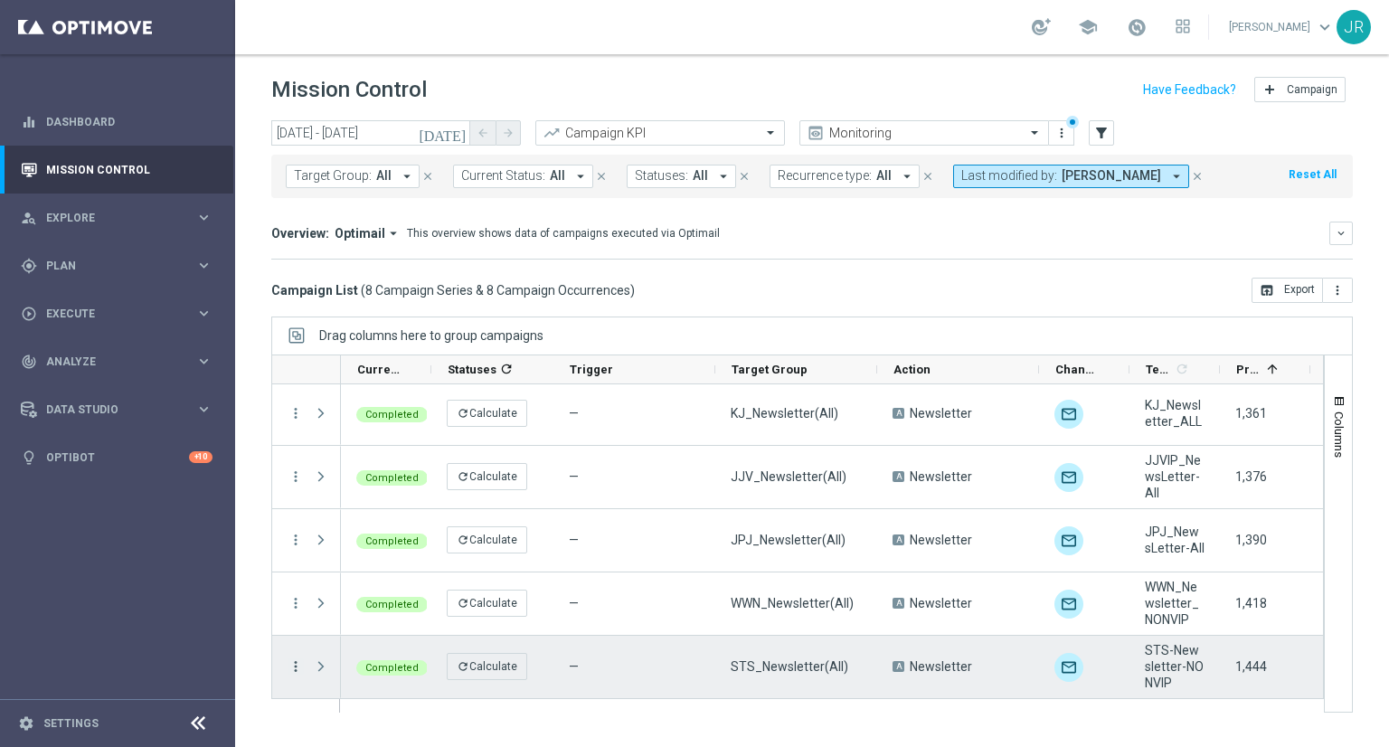
click at [290, 668] on icon "more_vert" at bounding box center [296, 667] width 16 height 16
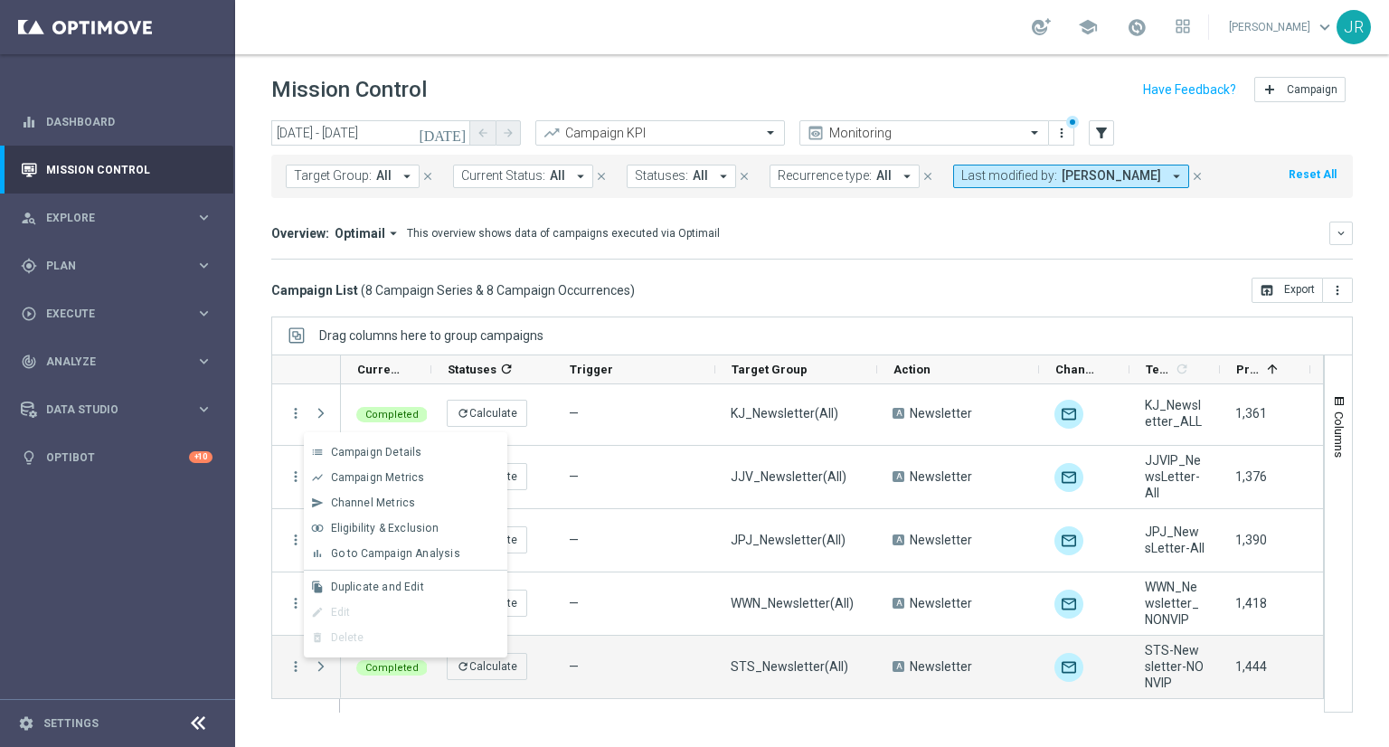
click at [329, 591] on div "file_copy Duplicate and Edit" at bounding box center [406, 586] width 204 height 25
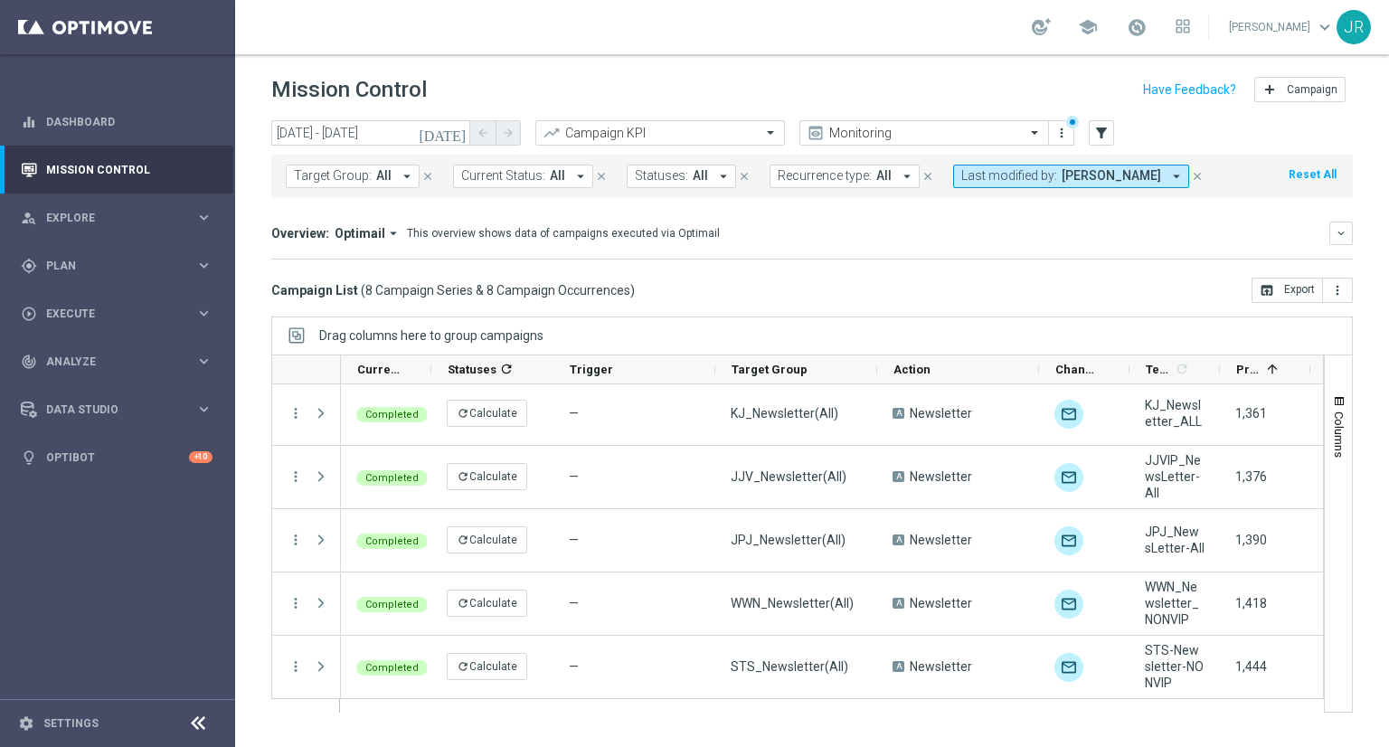
click at [457, 137] on icon "[DATE]" at bounding box center [443, 133] width 49 height 16
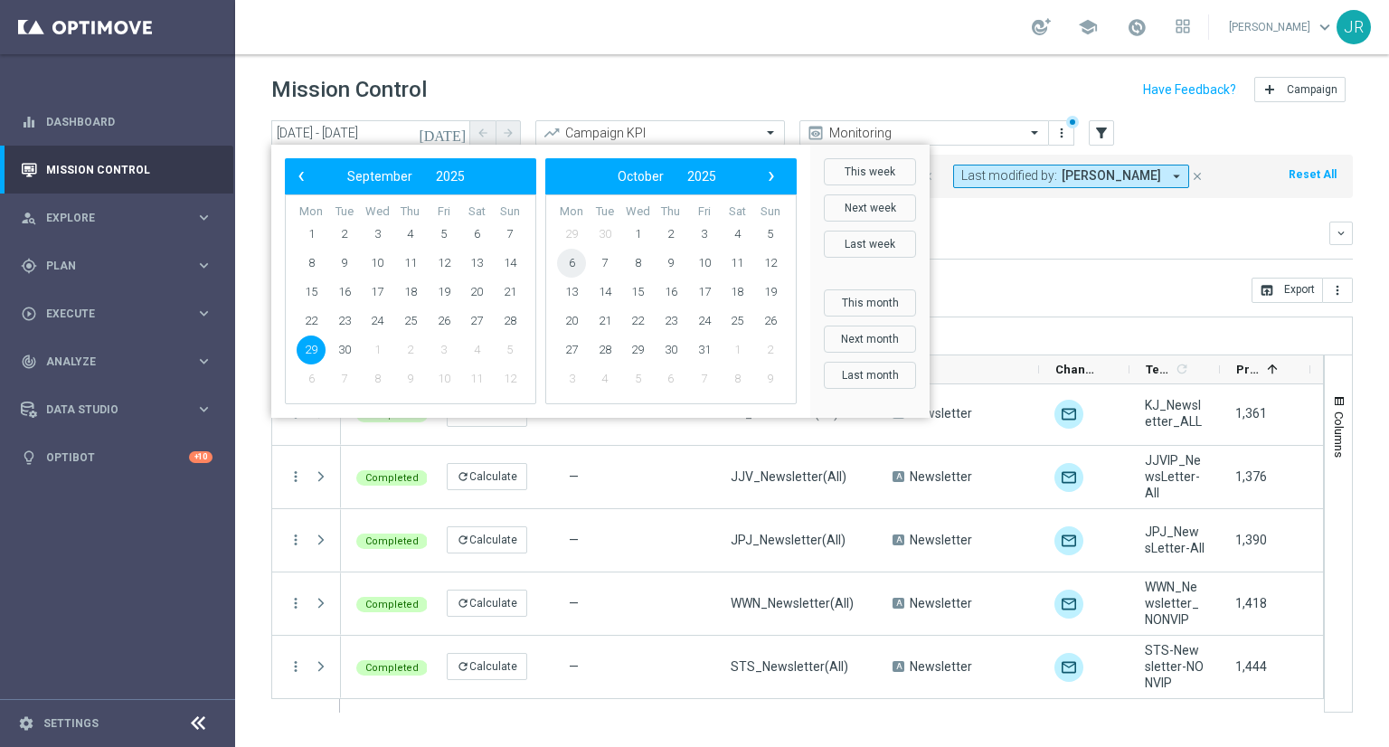
click at [566, 266] on span "6" at bounding box center [571, 263] width 29 height 29
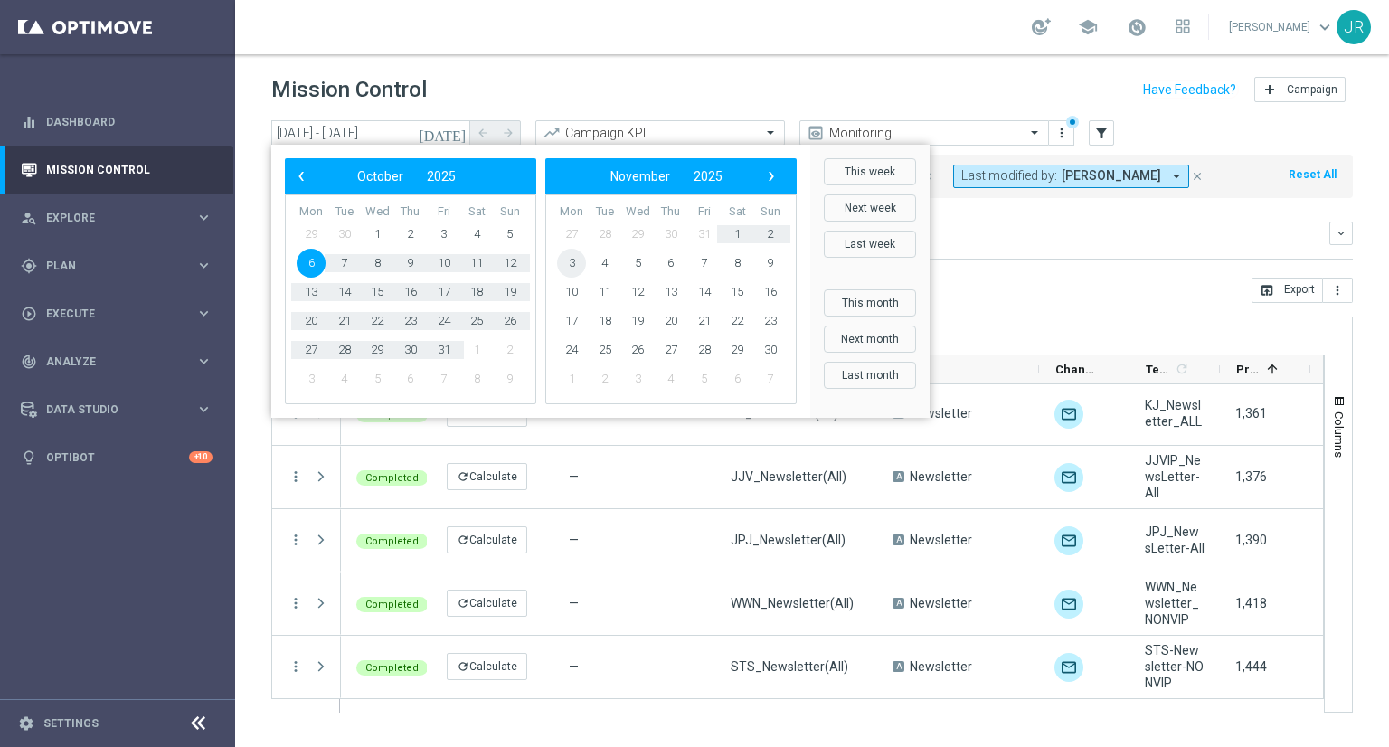
click at [566, 266] on span "3" at bounding box center [571, 263] width 29 height 29
type input "06 Oct 2025 - 03 Nov 2025"
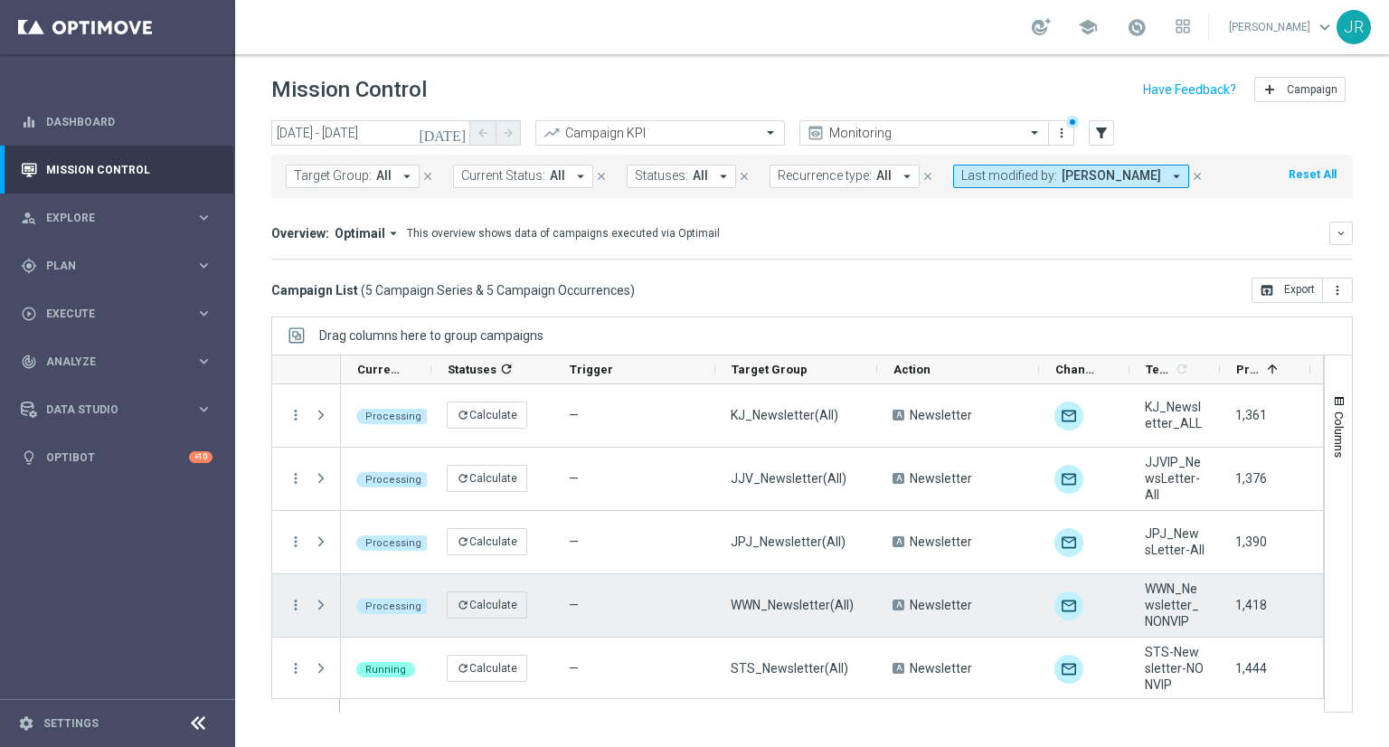
scroll to position [2, 0]
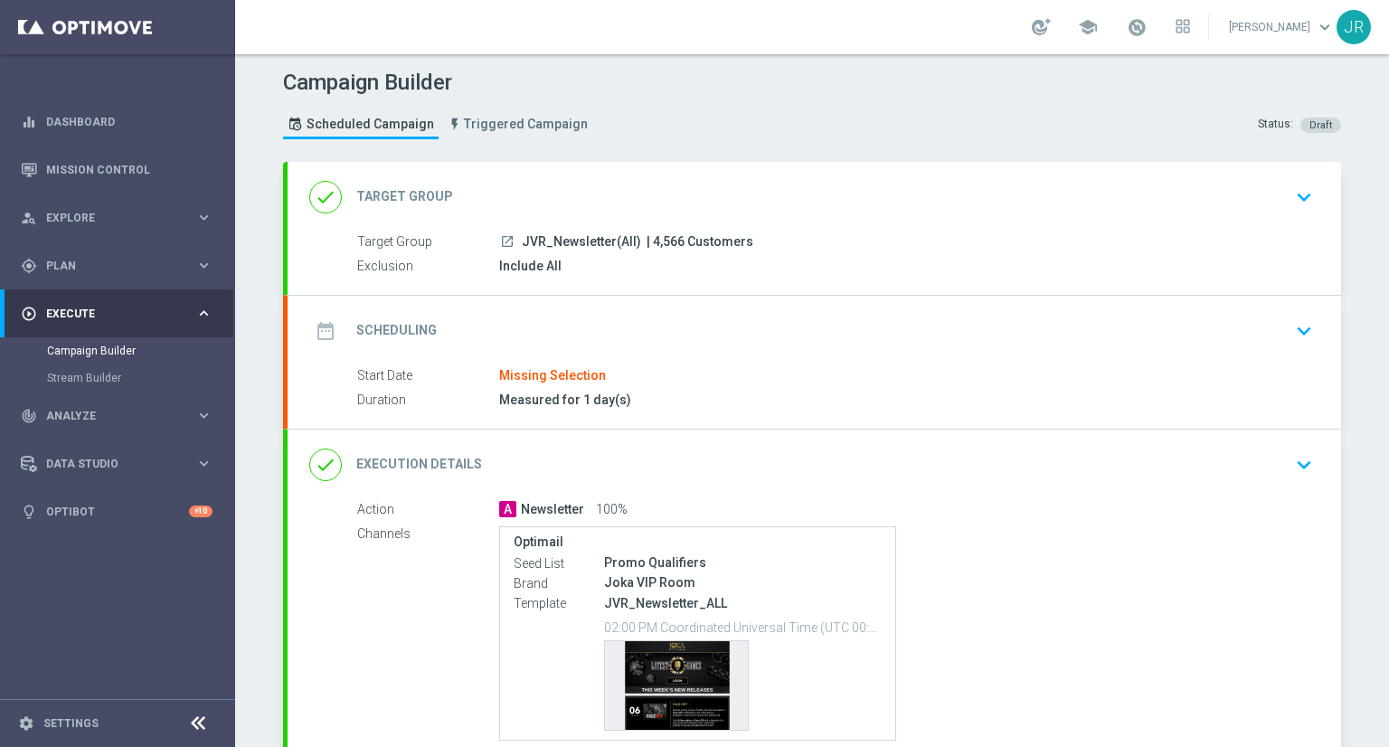
click at [1313, 319] on div "date_range Scheduling keyboard_arrow_down" at bounding box center [815, 331] width 1054 height 71
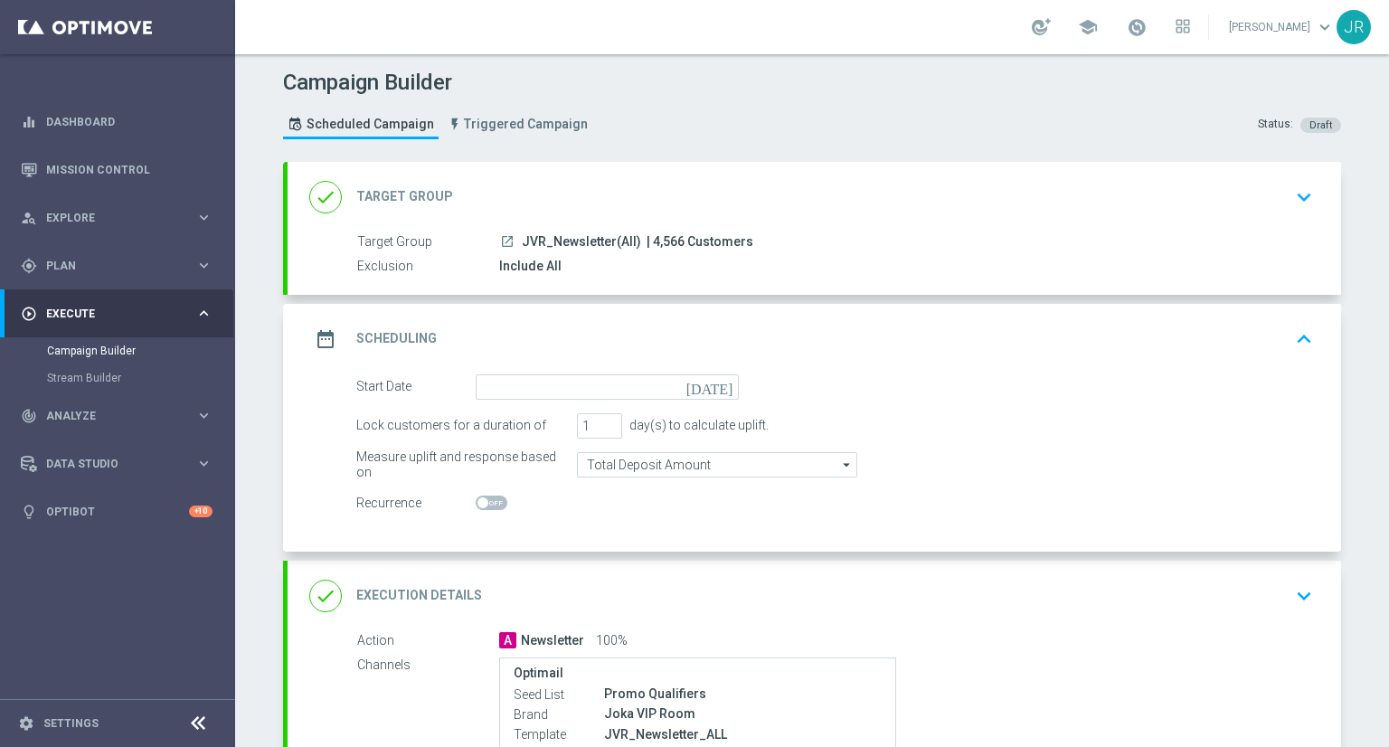
click at [713, 379] on icon "[DATE]" at bounding box center [713, 384] width 53 height 20
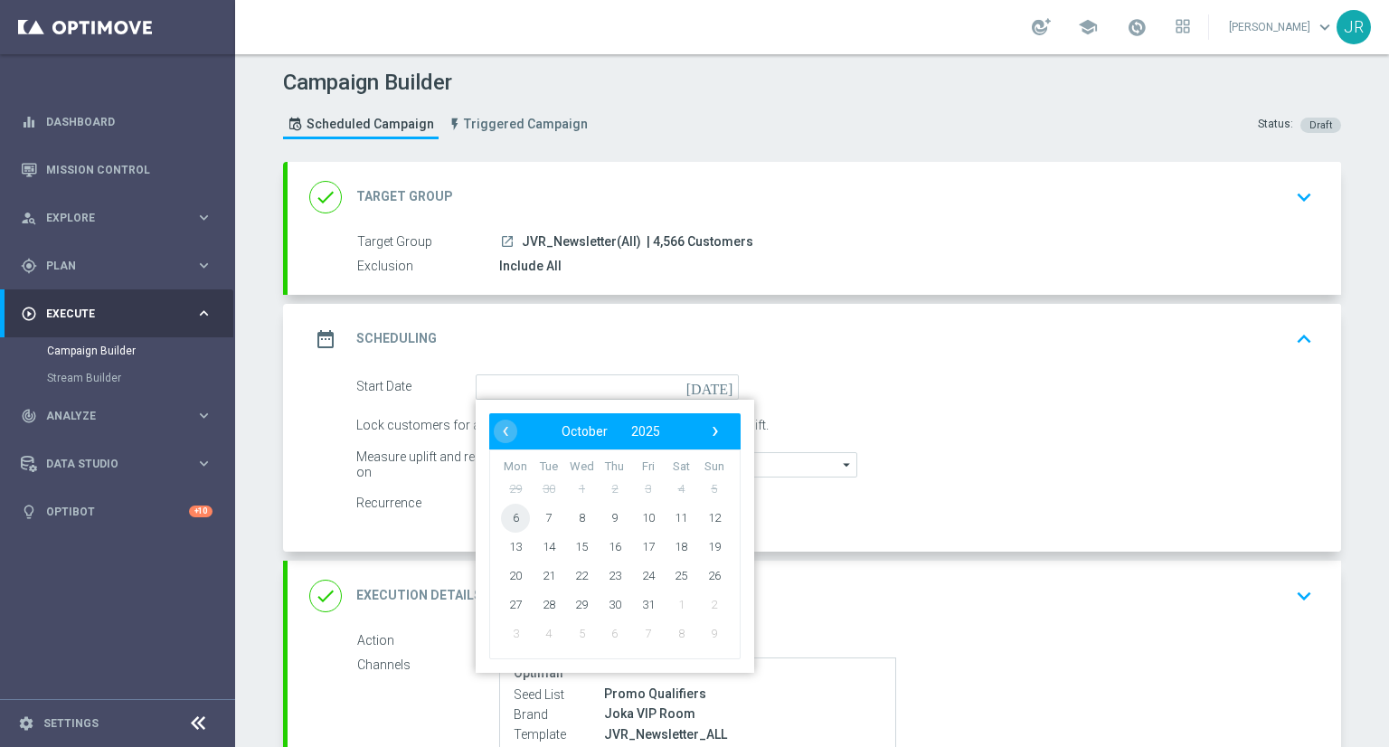
drag, startPoint x: 505, startPoint y: 530, endPoint x: 551, endPoint y: 542, distance: 47.6
click at [503, 527] on span "6" at bounding box center [515, 517] width 29 height 29
type input "[DATE]"
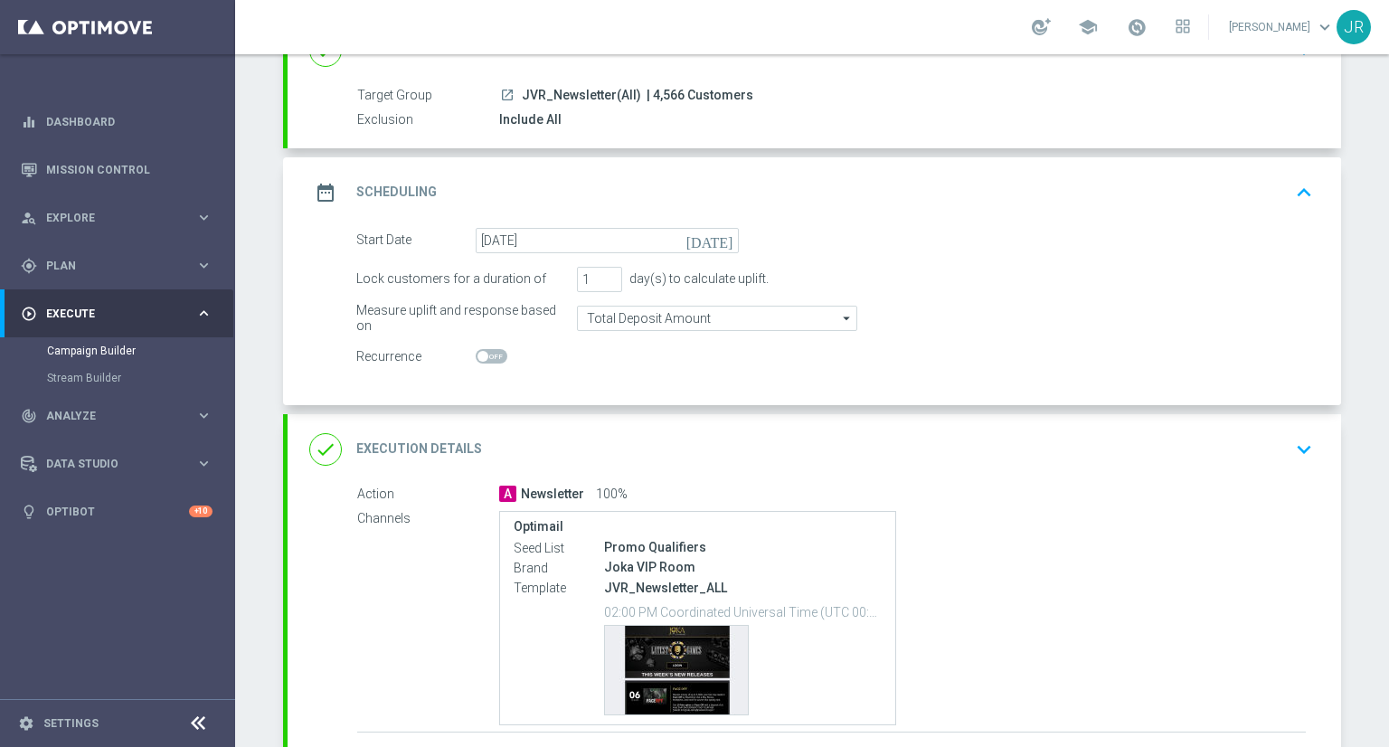
scroll to position [284, 0]
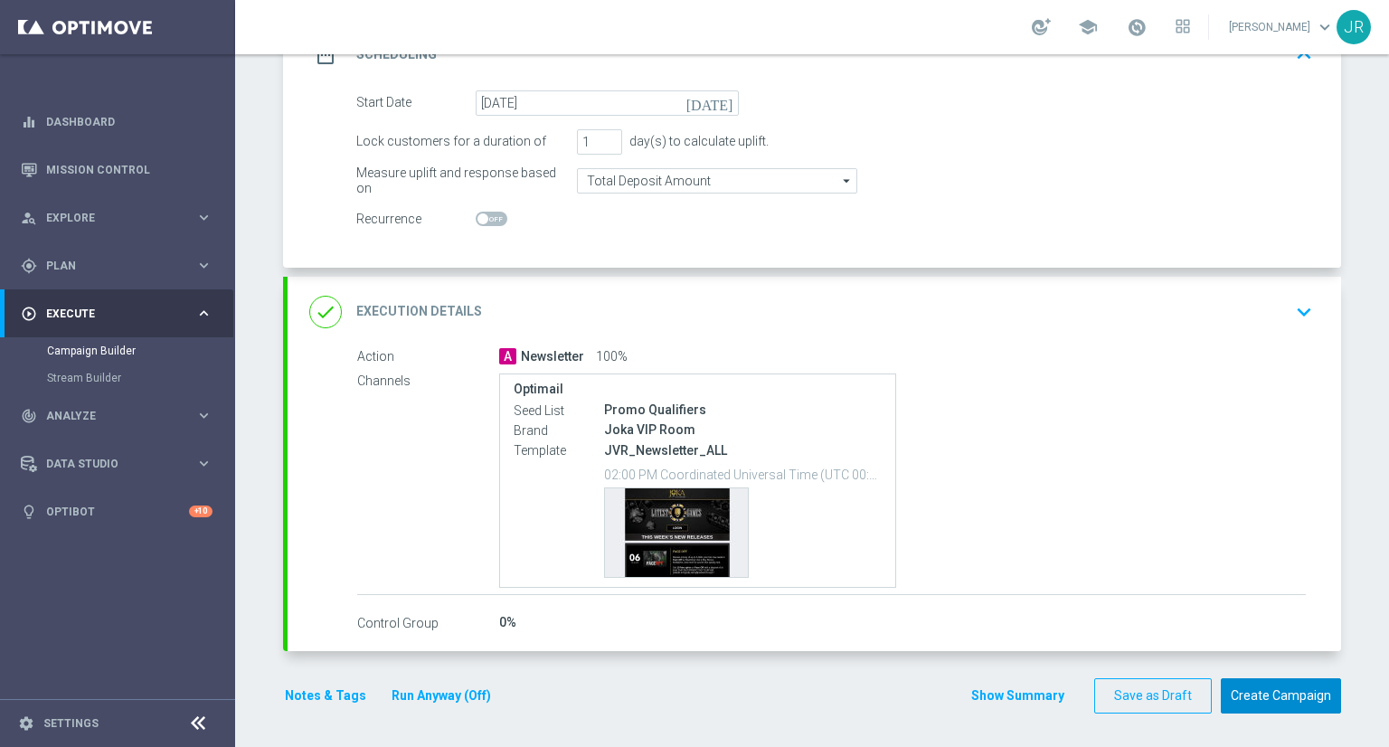
click at [1306, 697] on button "Create Campaign" at bounding box center [1281, 695] width 120 height 35
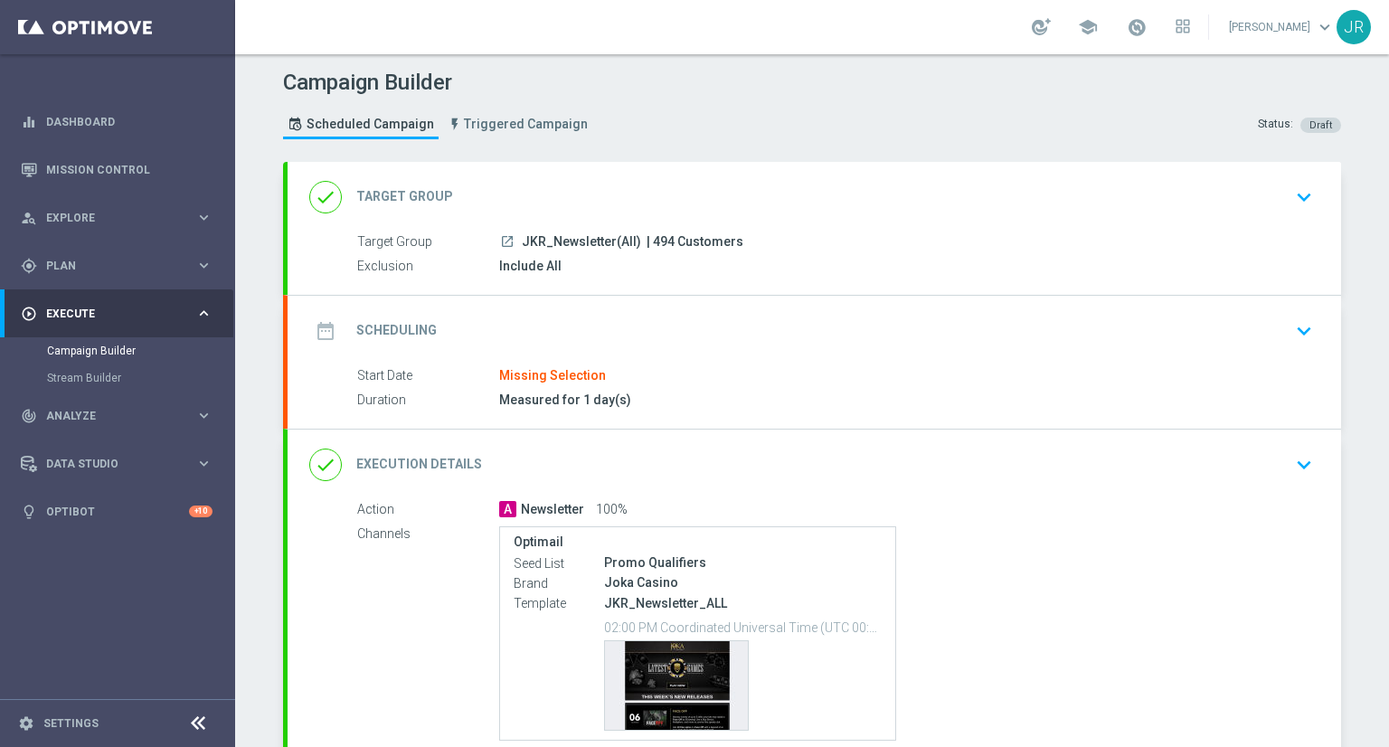
click at [1305, 337] on icon "keyboard_arrow_down" at bounding box center [1304, 331] width 27 height 27
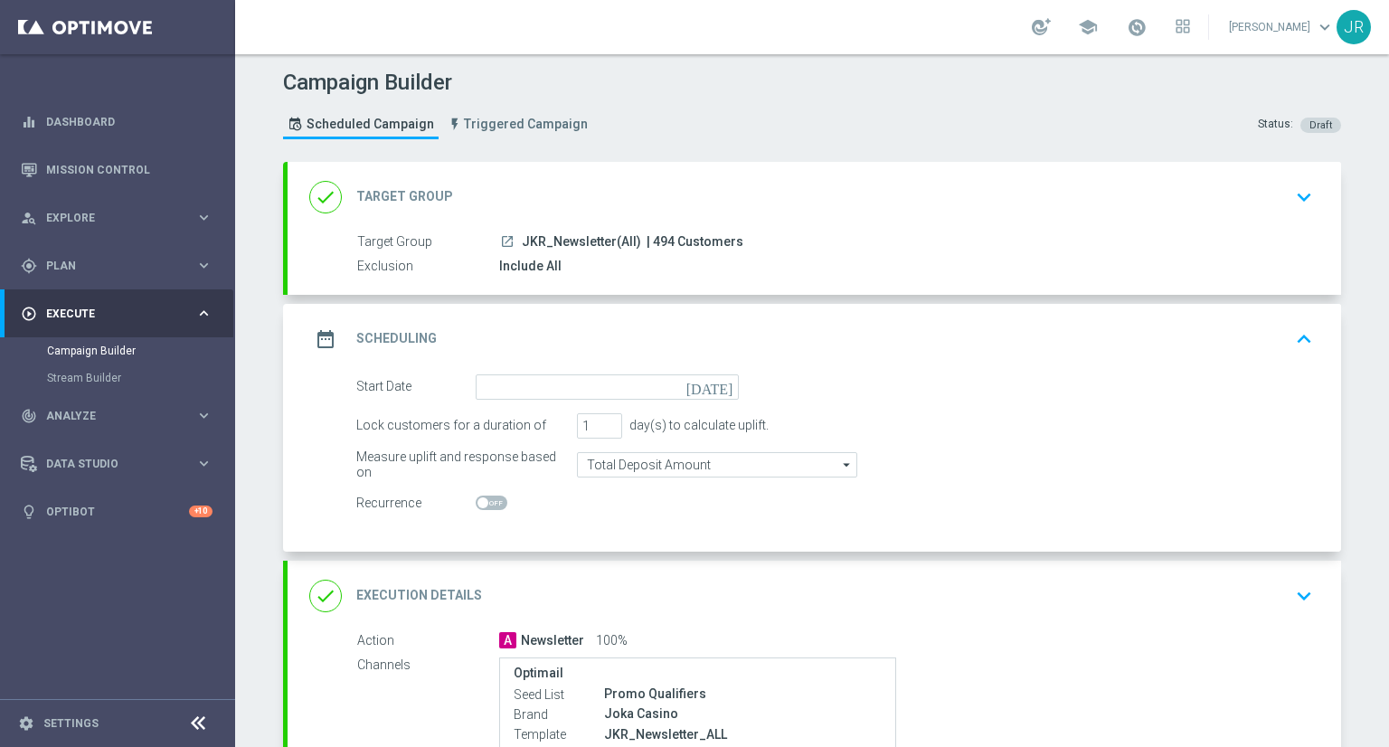
click at [716, 388] on icon "[DATE]" at bounding box center [713, 384] width 53 height 20
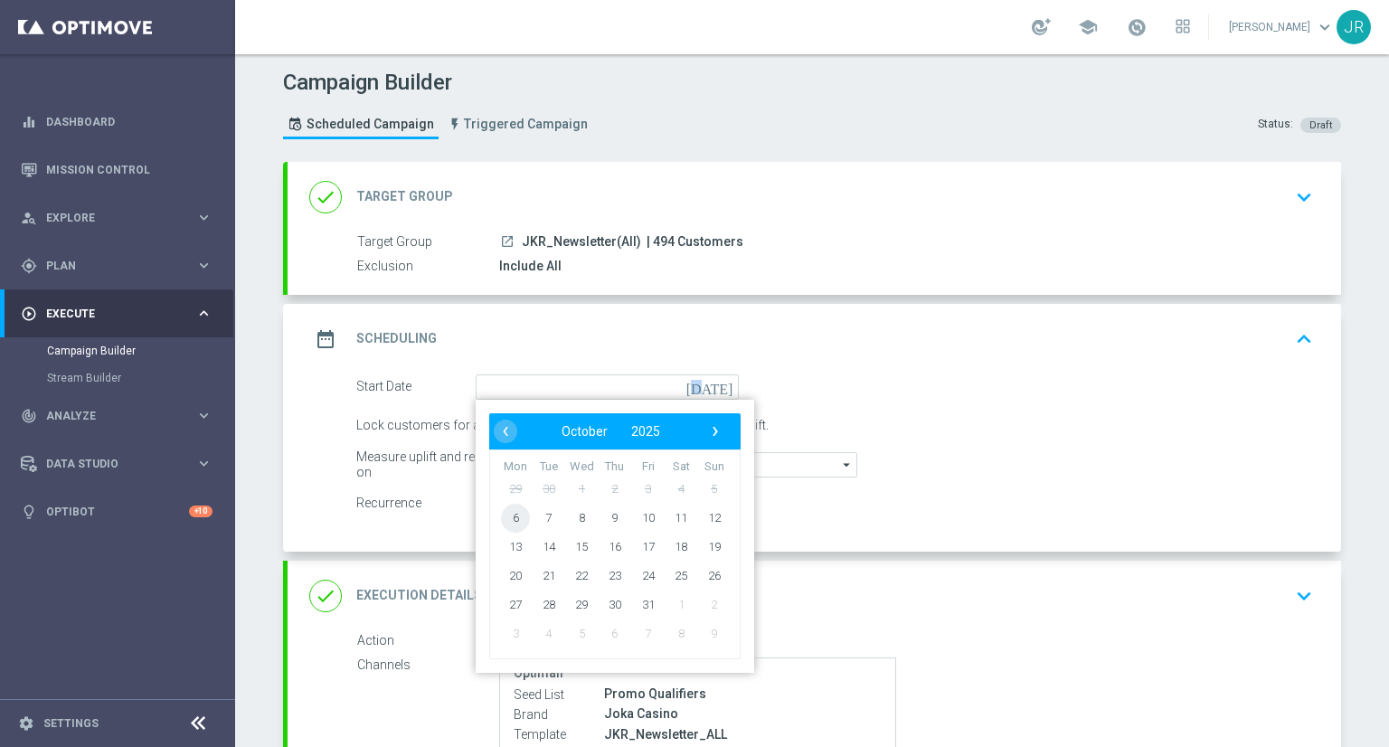
click at [510, 518] on span "6" at bounding box center [515, 517] width 29 height 29
type input "[DATE]"
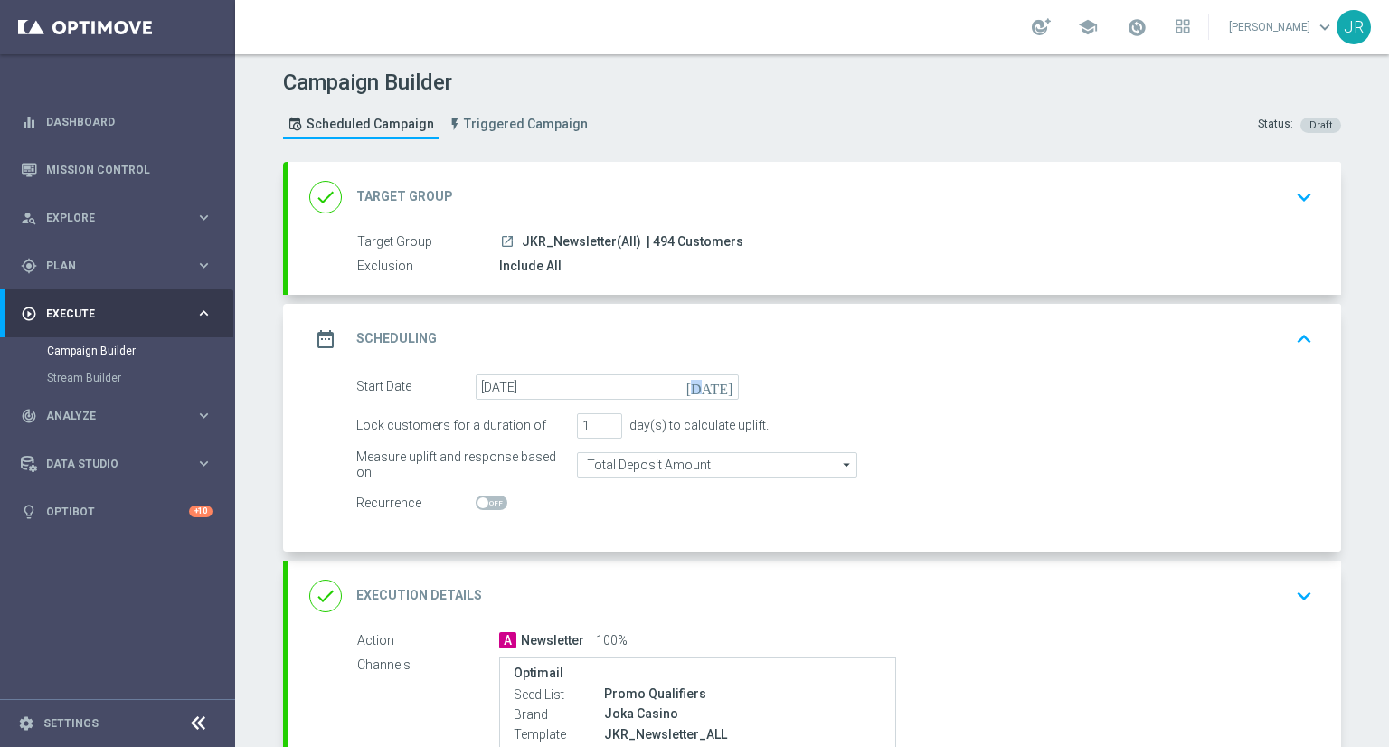
scroll to position [284, 0]
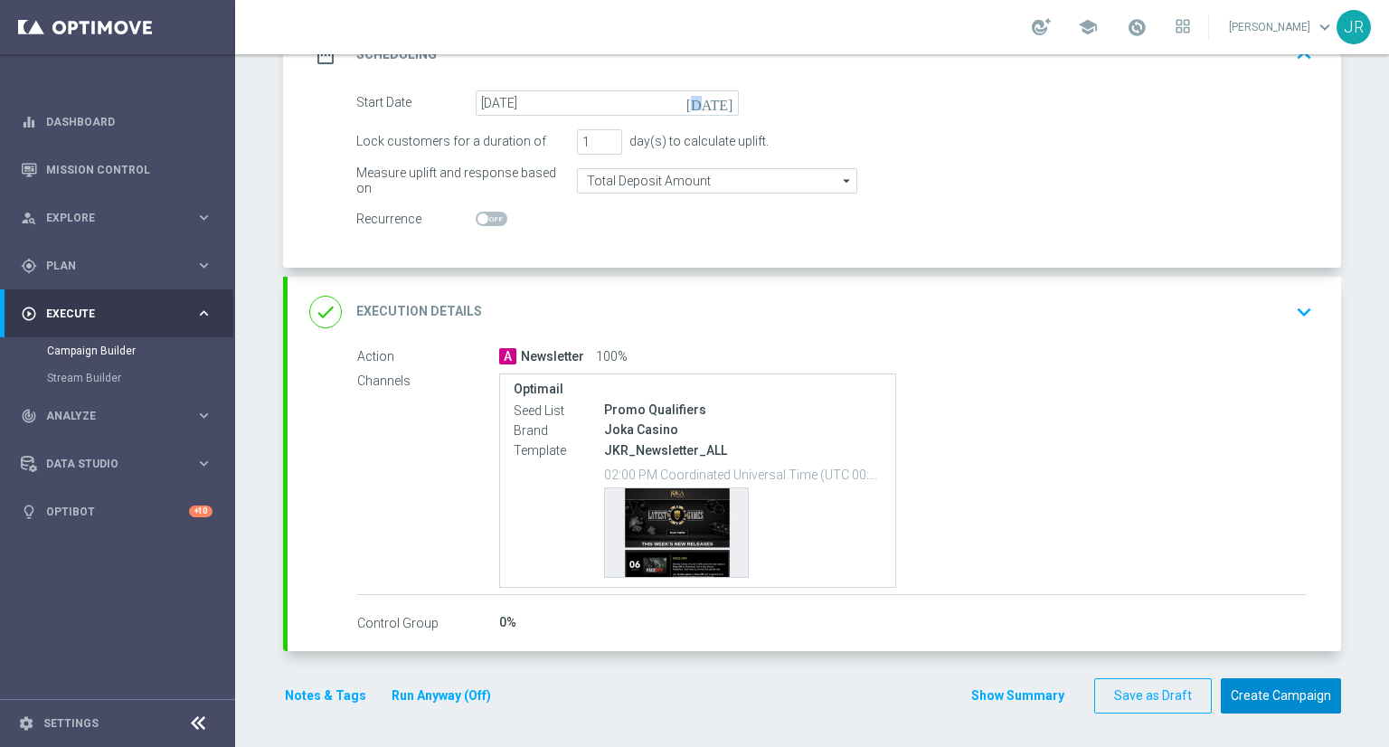
click at [1312, 688] on button "Create Campaign" at bounding box center [1281, 695] width 120 height 35
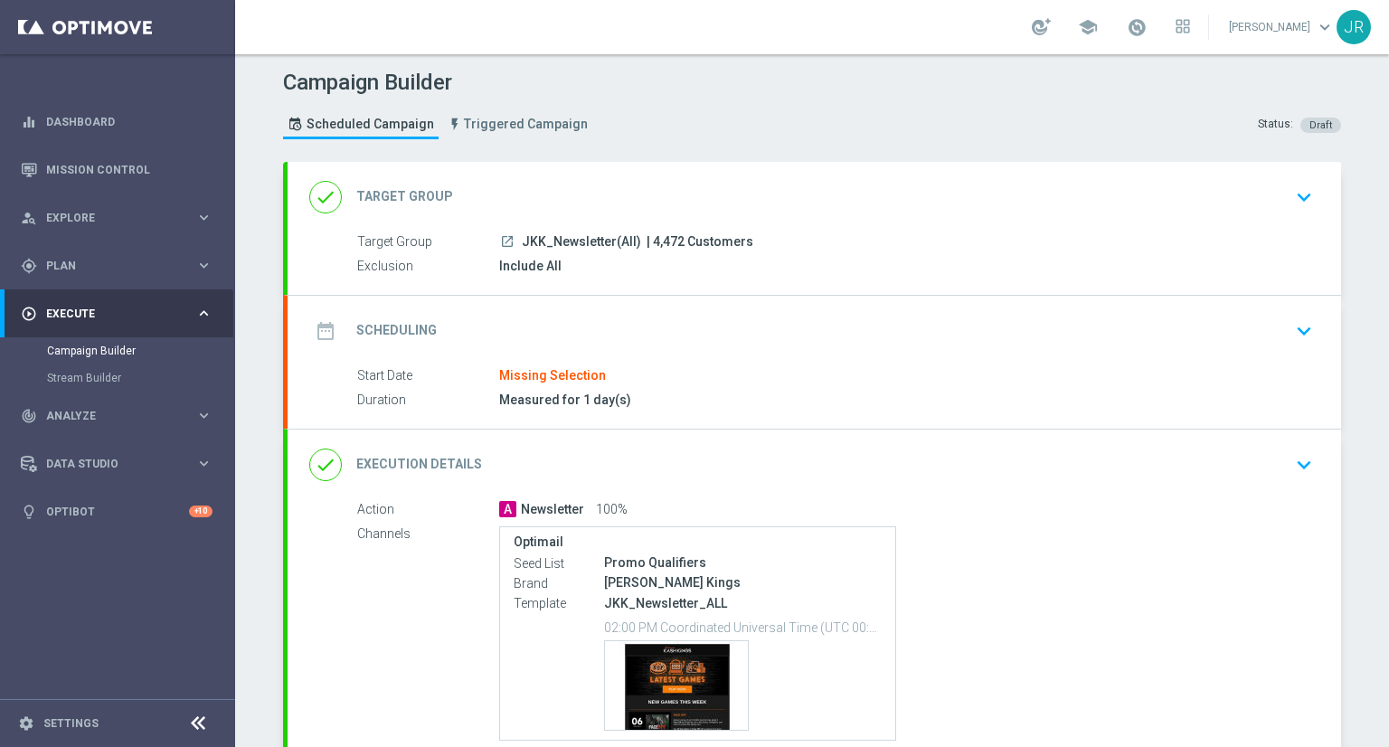
click at [1280, 335] on div "date_range Scheduling keyboard_arrow_down" at bounding box center [814, 331] width 1010 height 34
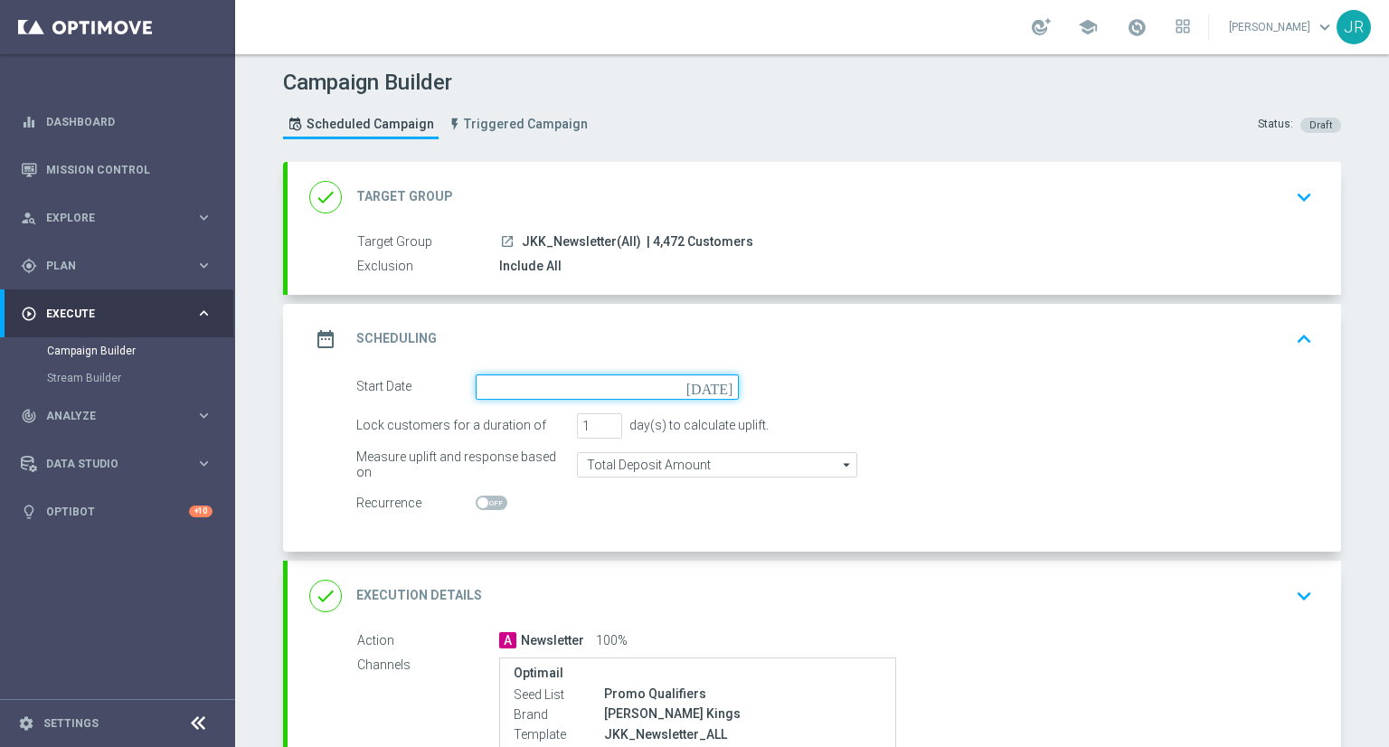
click at [720, 394] on input at bounding box center [607, 386] width 263 height 25
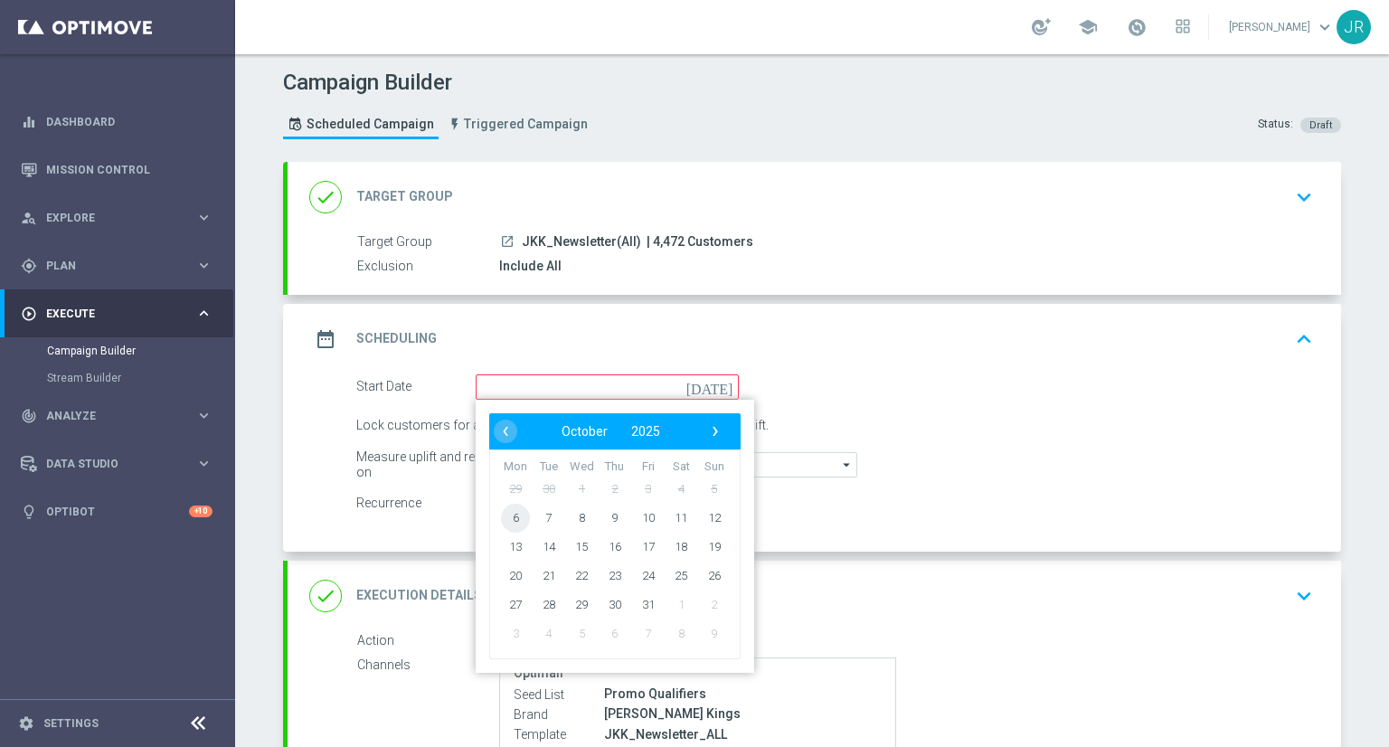
click at [503, 517] on span "6" at bounding box center [515, 517] width 29 height 29
type input "[DATE]"
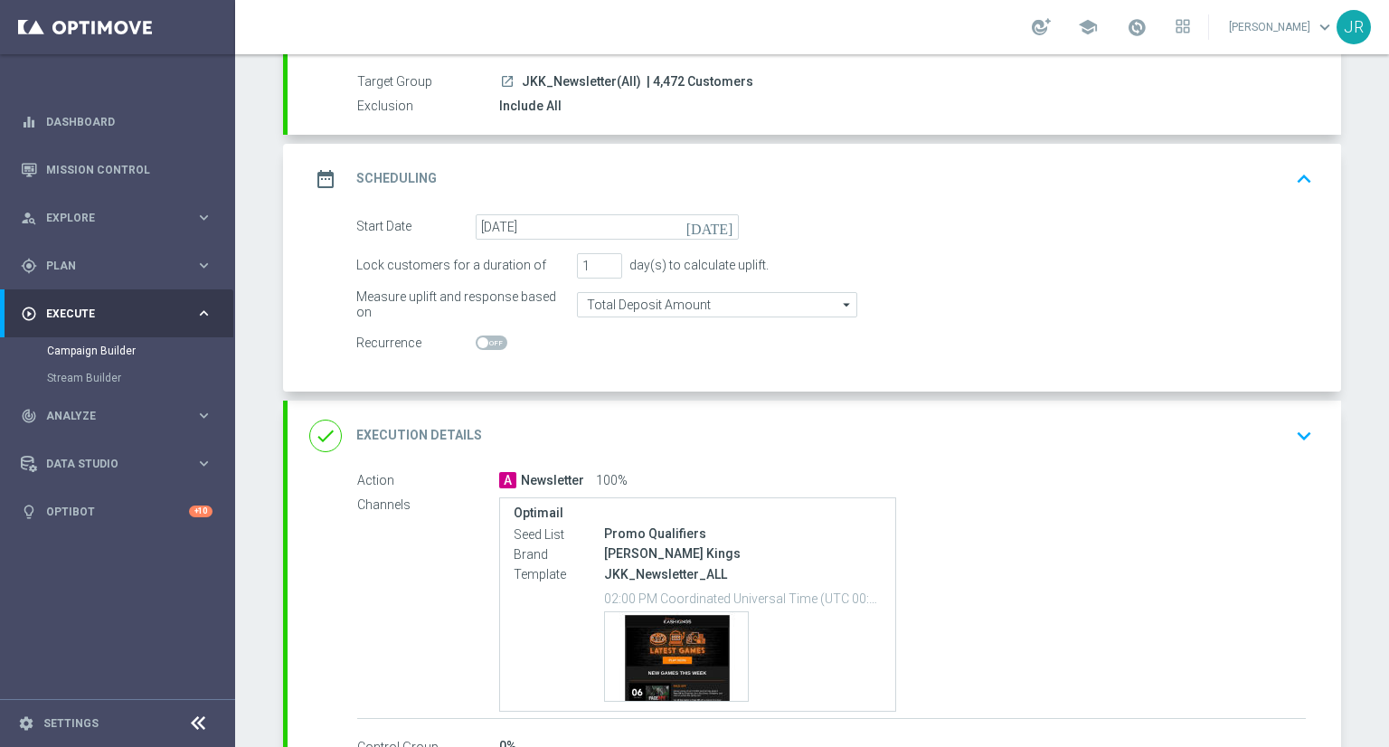
scroll to position [284, 0]
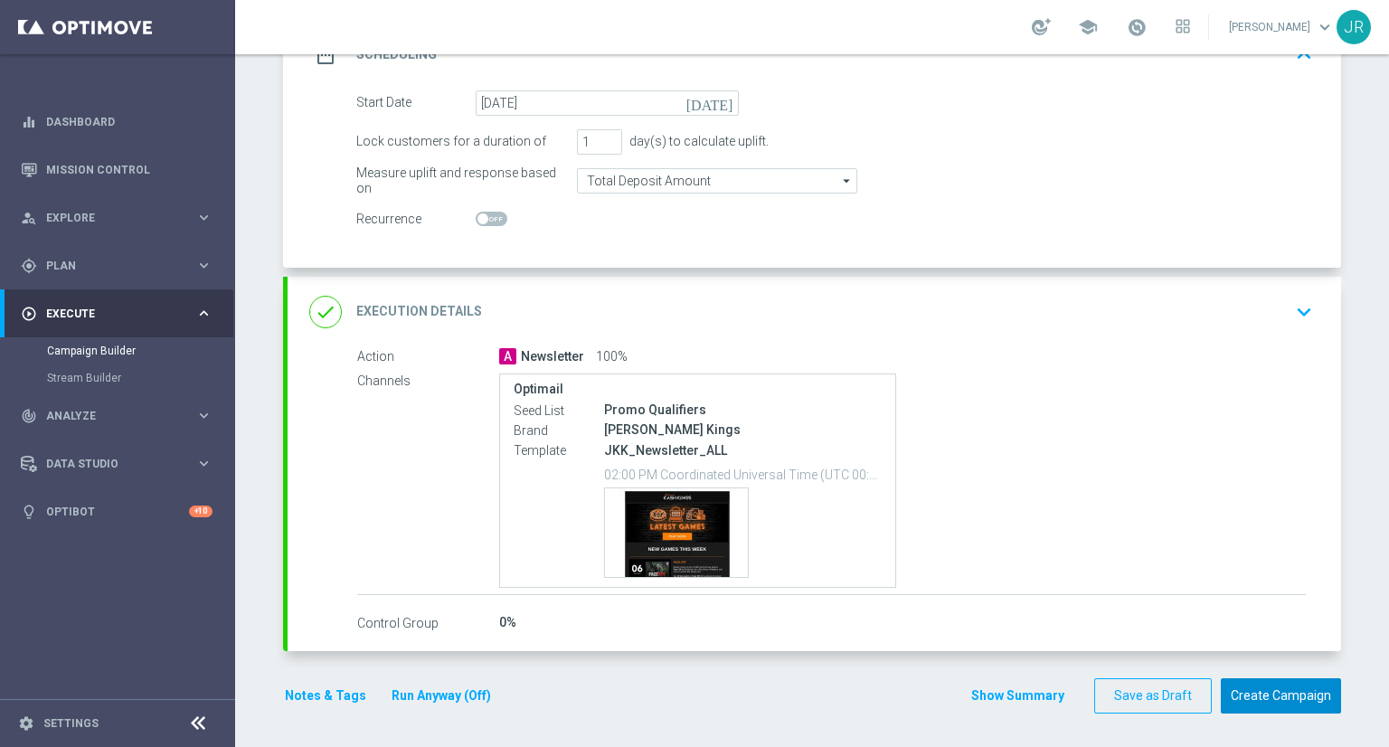
click at [1289, 685] on button "Create Campaign" at bounding box center [1281, 695] width 120 height 35
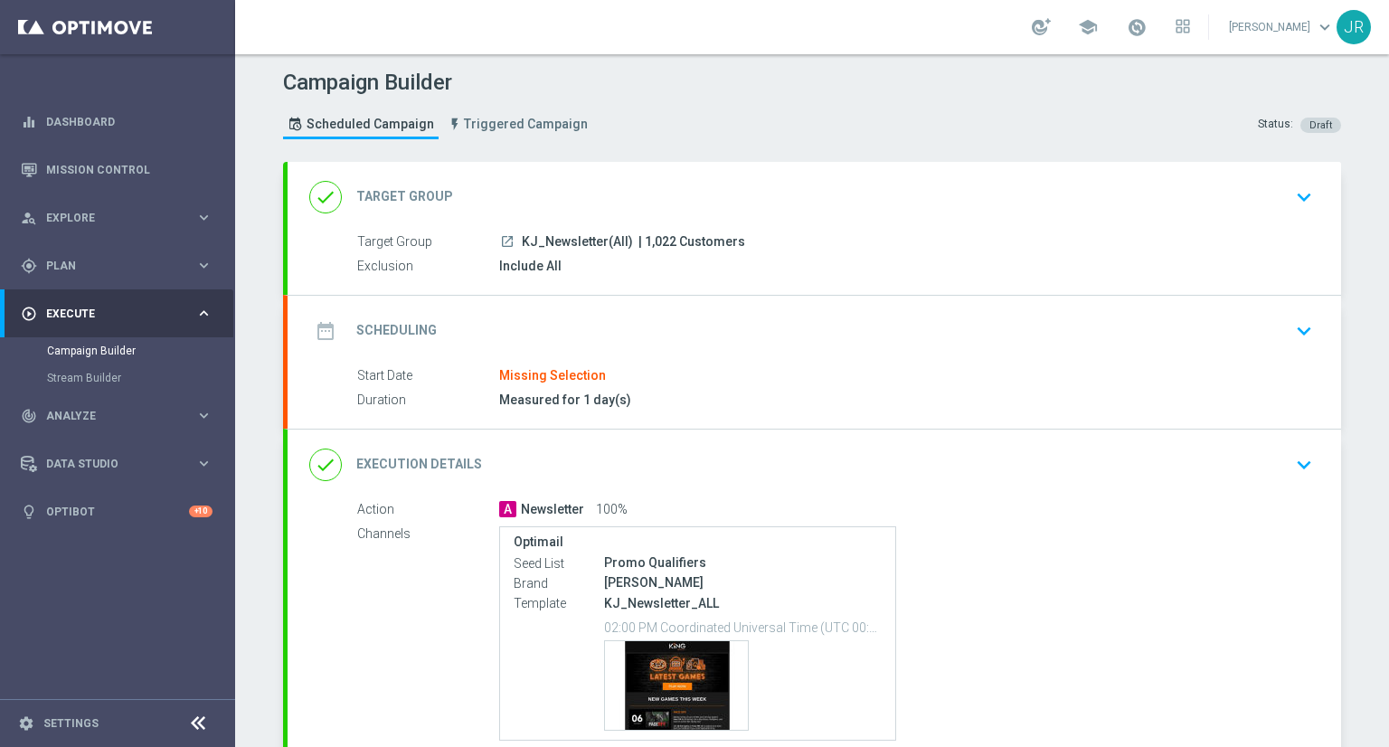
click at [1308, 331] on icon "keyboard_arrow_down" at bounding box center [1304, 331] width 27 height 27
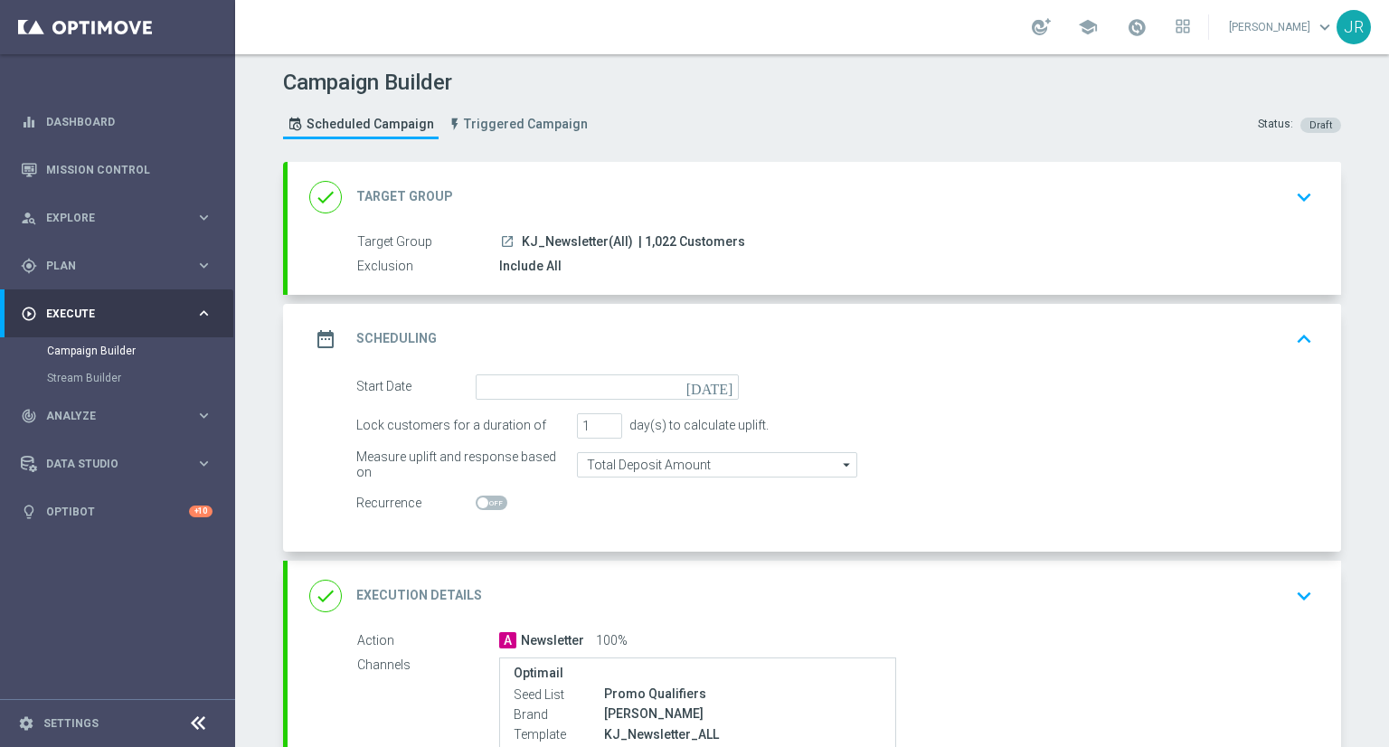
click at [724, 386] on icon "[DATE]" at bounding box center [713, 384] width 53 height 20
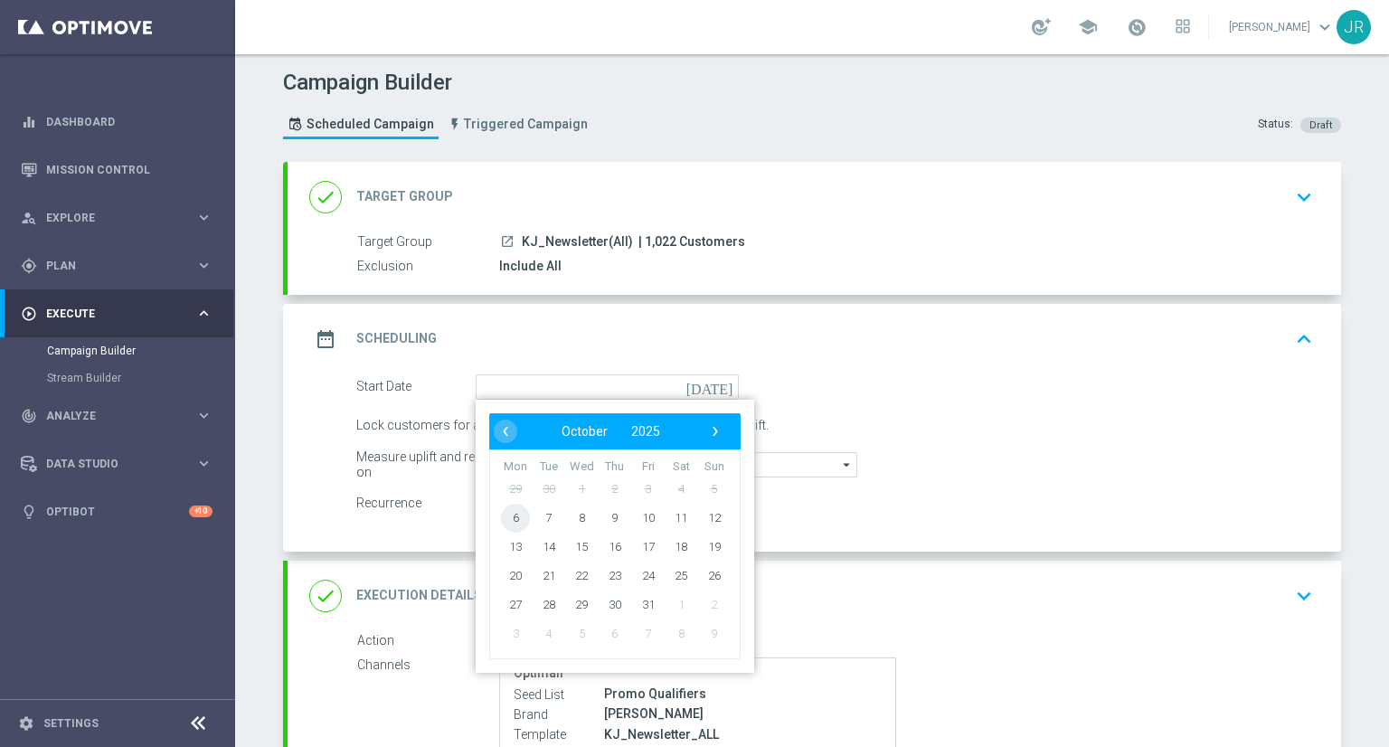
click at [515, 517] on span "6" at bounding box center [515, 517] width 29 height 29
type input "[DATE]"
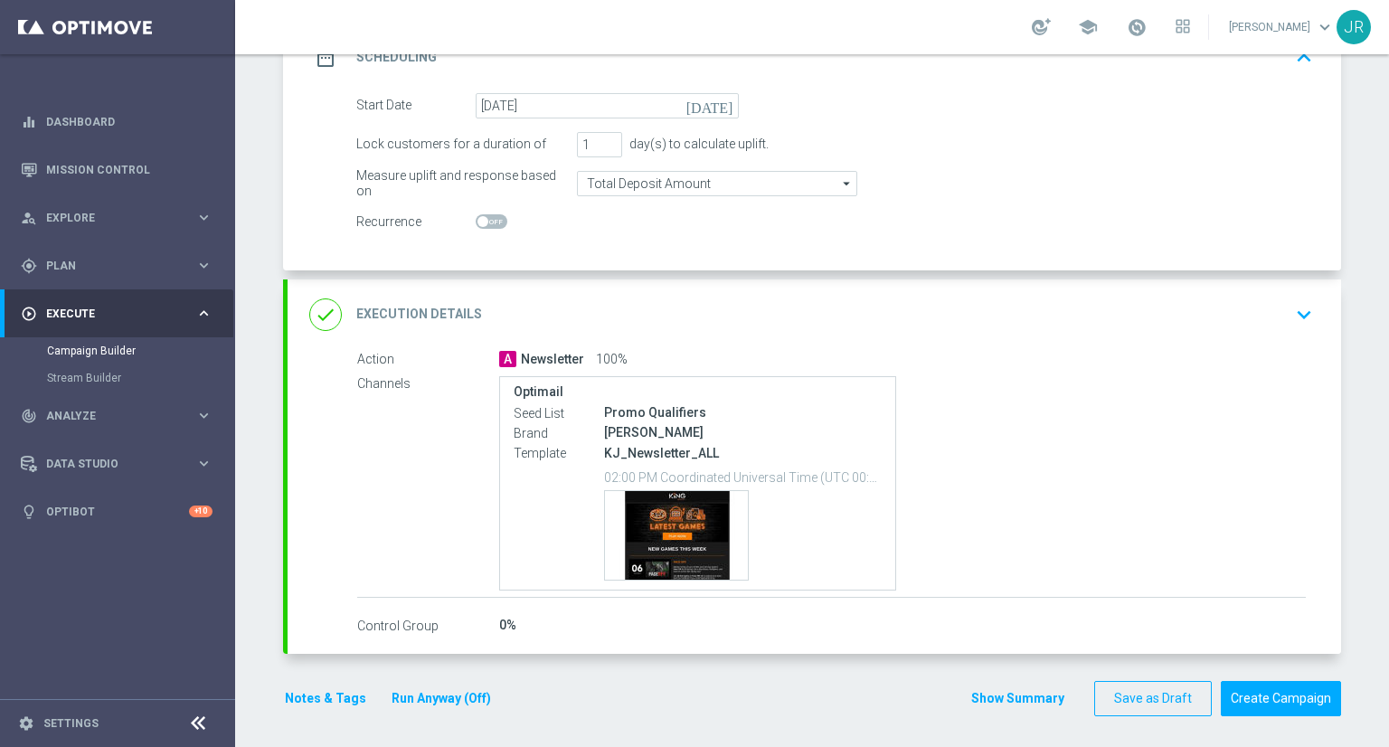
scroll to position [284, 0]
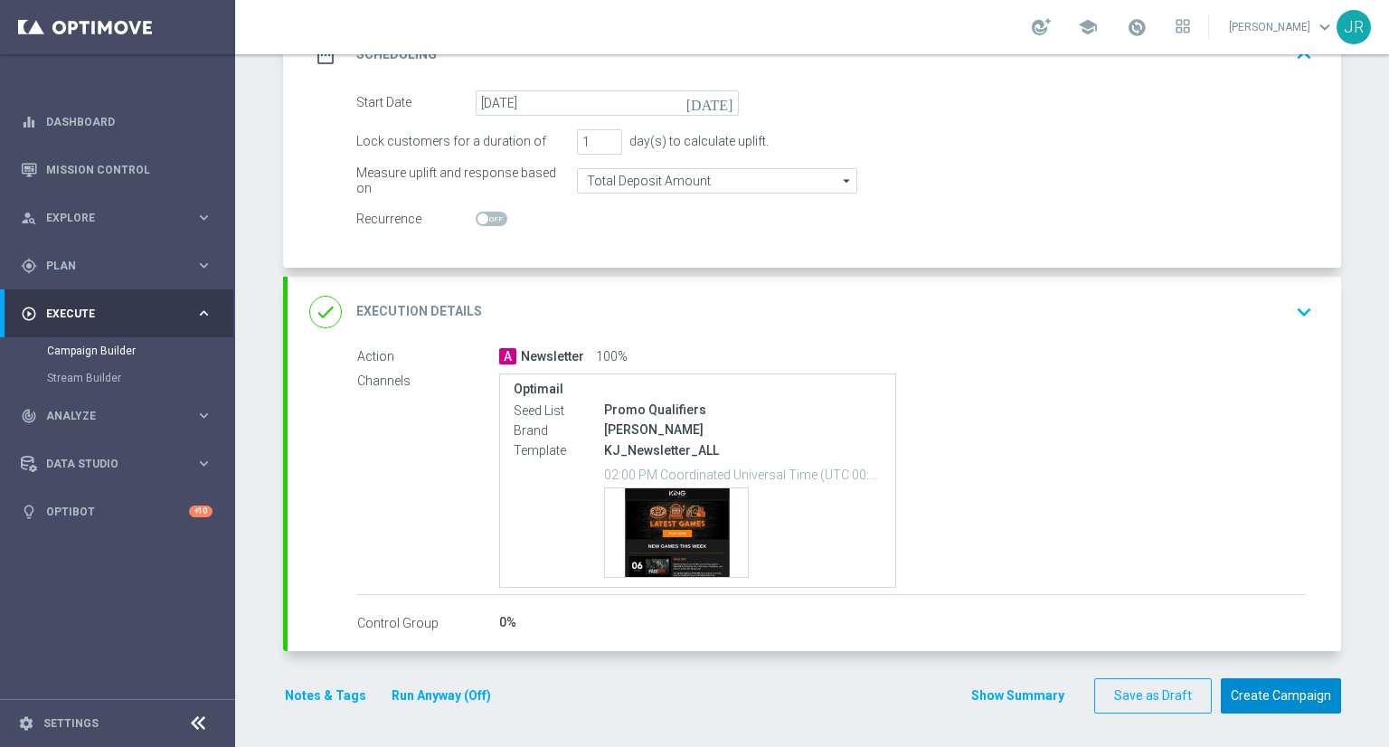
click at [1307, 689] on button "Create Campaign" at bounding box center [1281, 695] width 120 height 35
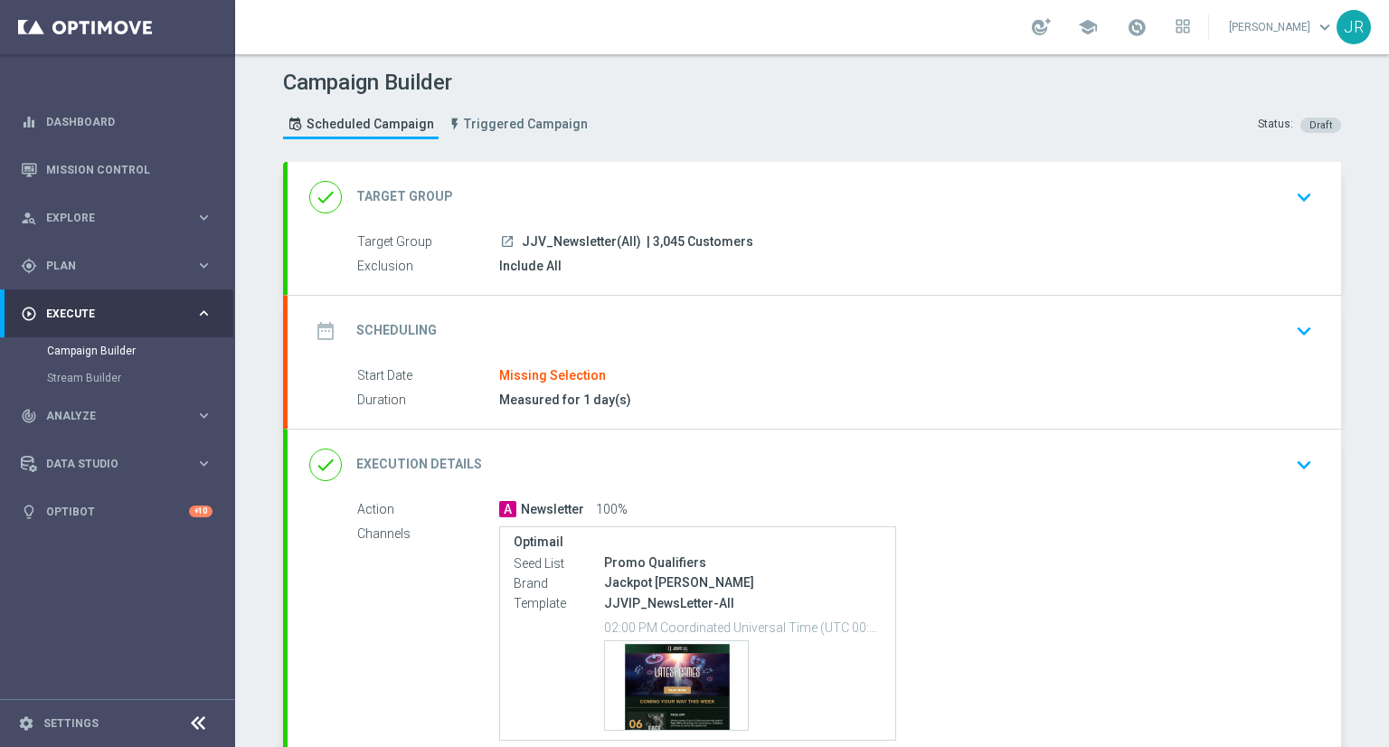
drag, startPoint x: 1318, startPoint y: 324, endPoint x: 1047, endPoint y: 390, distance: 279.3
click at [1317, 324] on div "date_range Scheduling keyboard_arrow_down" at bounding box center [815, 331] width 1054 height 71
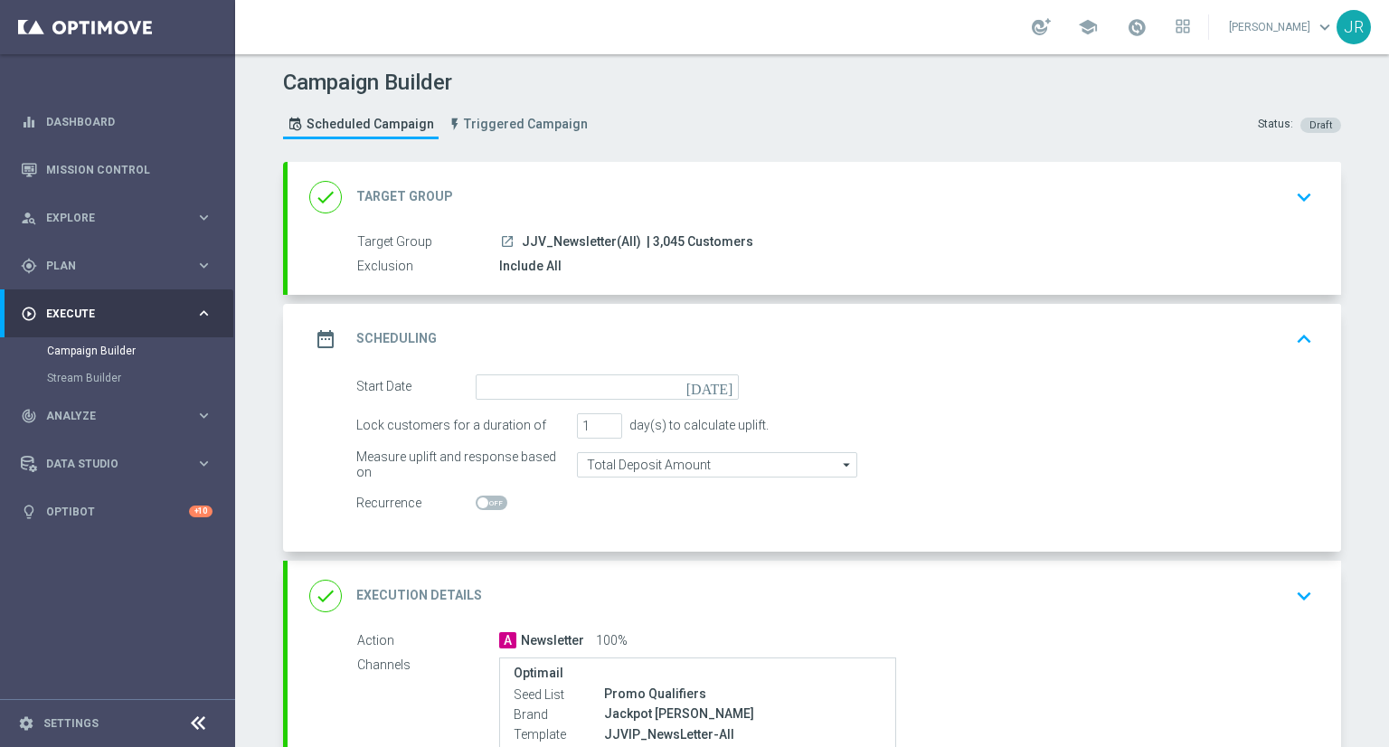
click at [725, 379] on icon "[DATE]" at bounding box center [713, 384] width 53 height 20
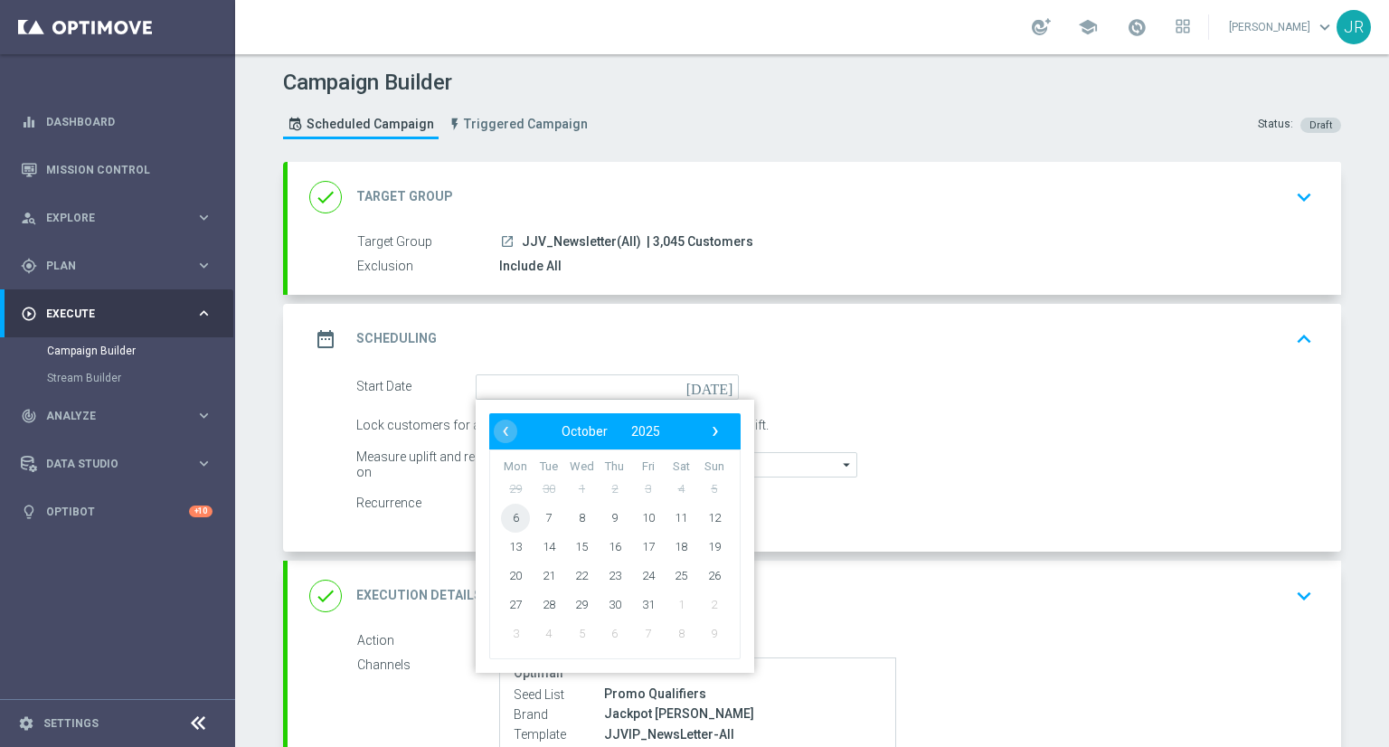
click at [513, 515] on span "6" at bounding box center [515, 517] width 29 height 29
type input "[DATE]"
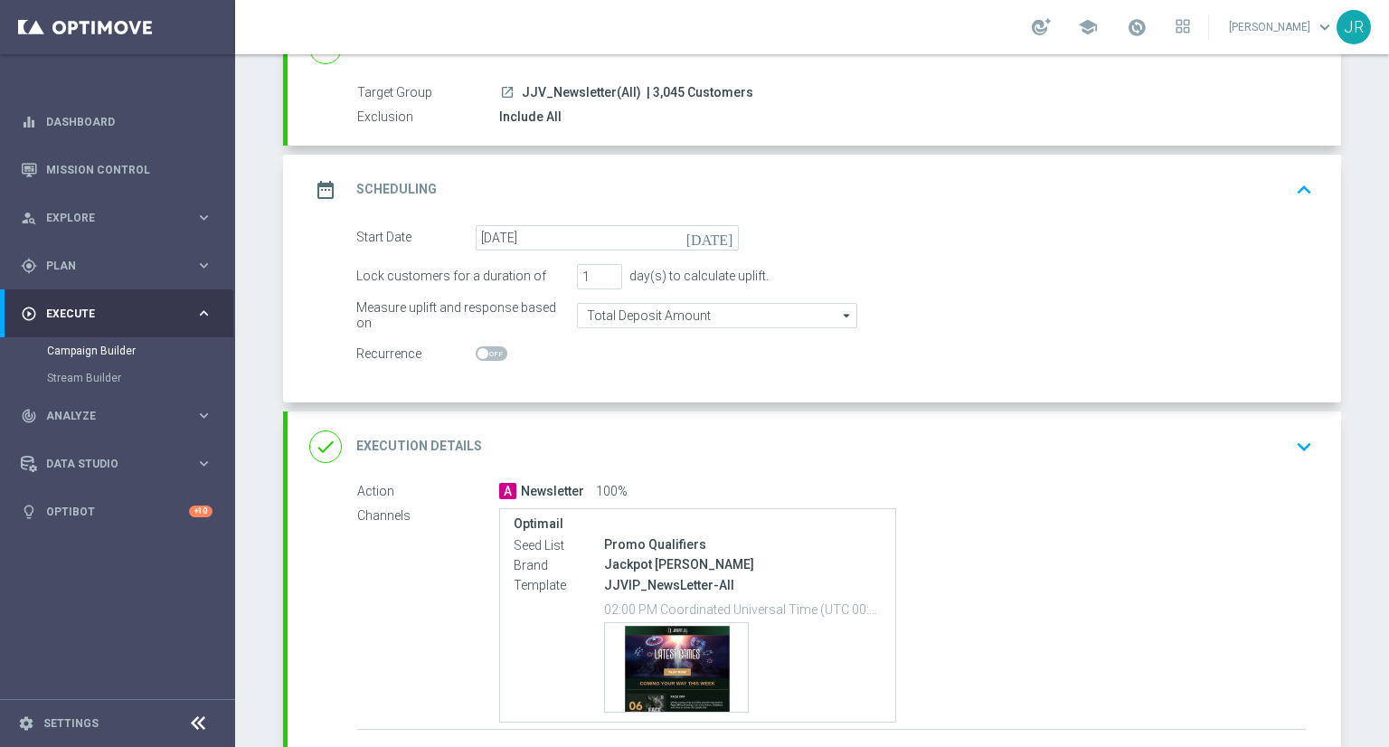
scroll to position [284, 0]
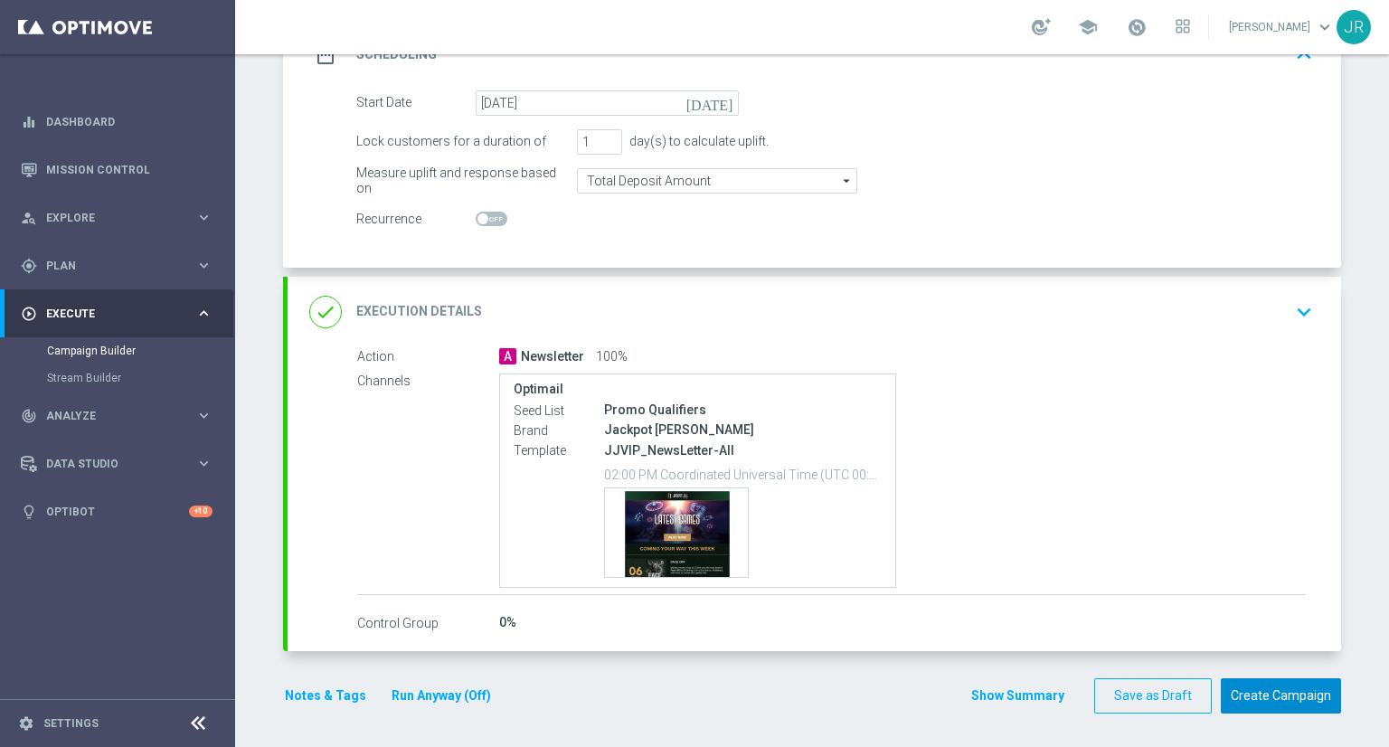
click at [1286, 702] on button "Create Campaign" at bounding box center [1281, 695] width 120 height 35
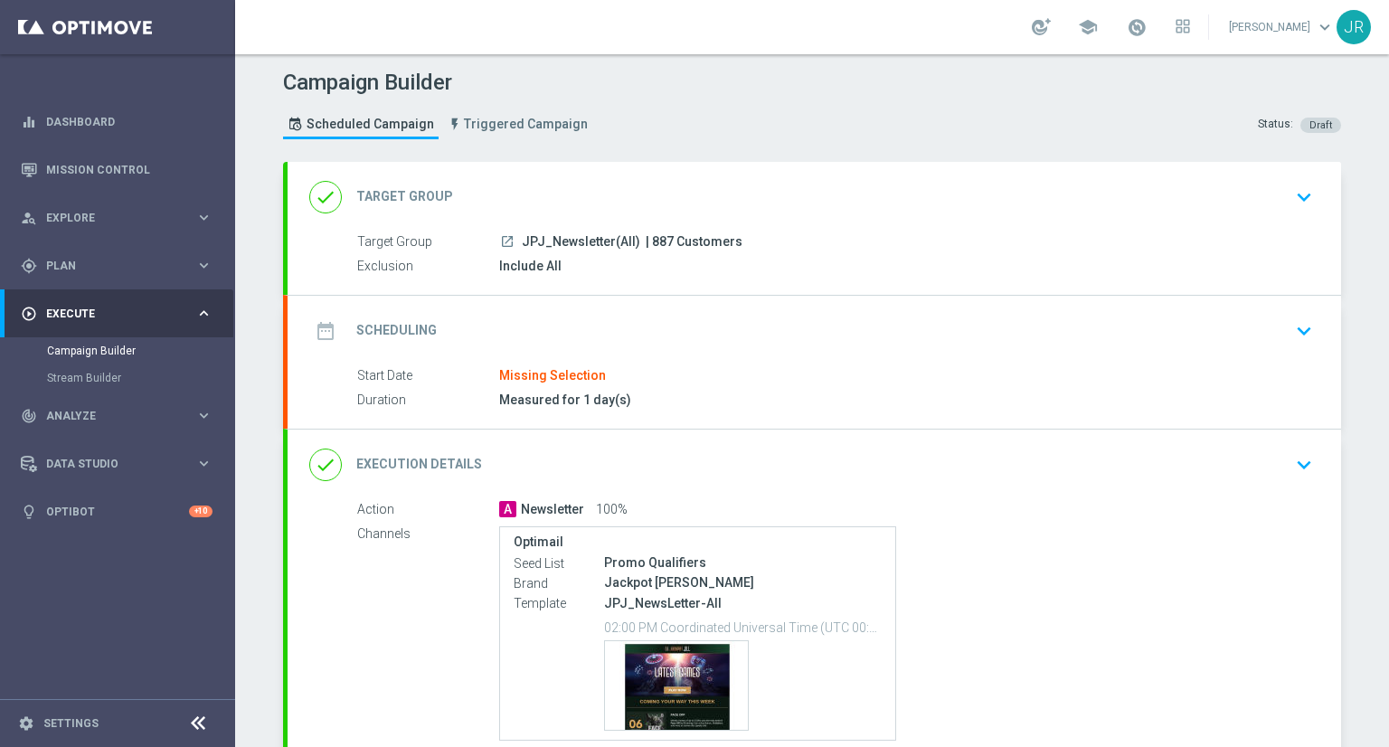
click at [1299, 333] on icon "keyboard_arrow_down" at bounding box center [1304, 331] width 27 height 27
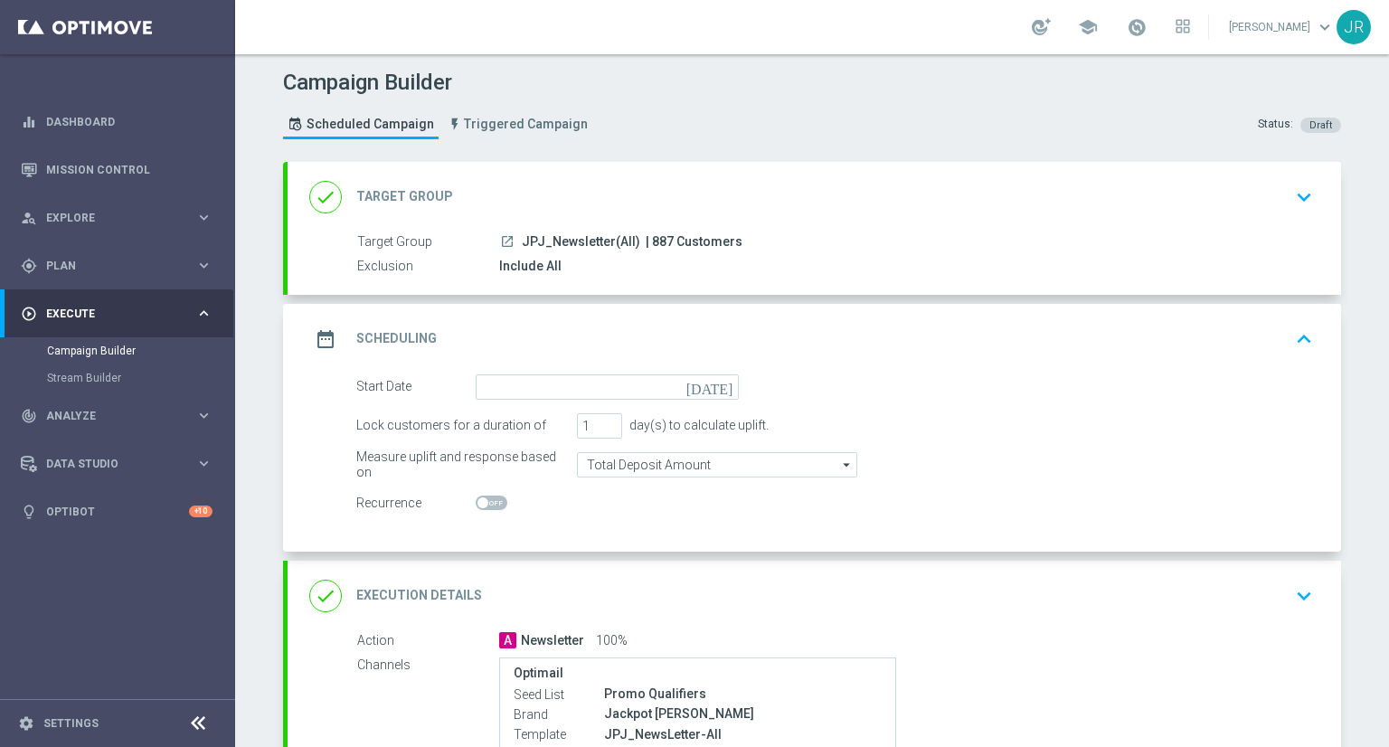
click at [716, 388] on icon "[DATE]" at bounding box center [713, 384] width 53 height 20
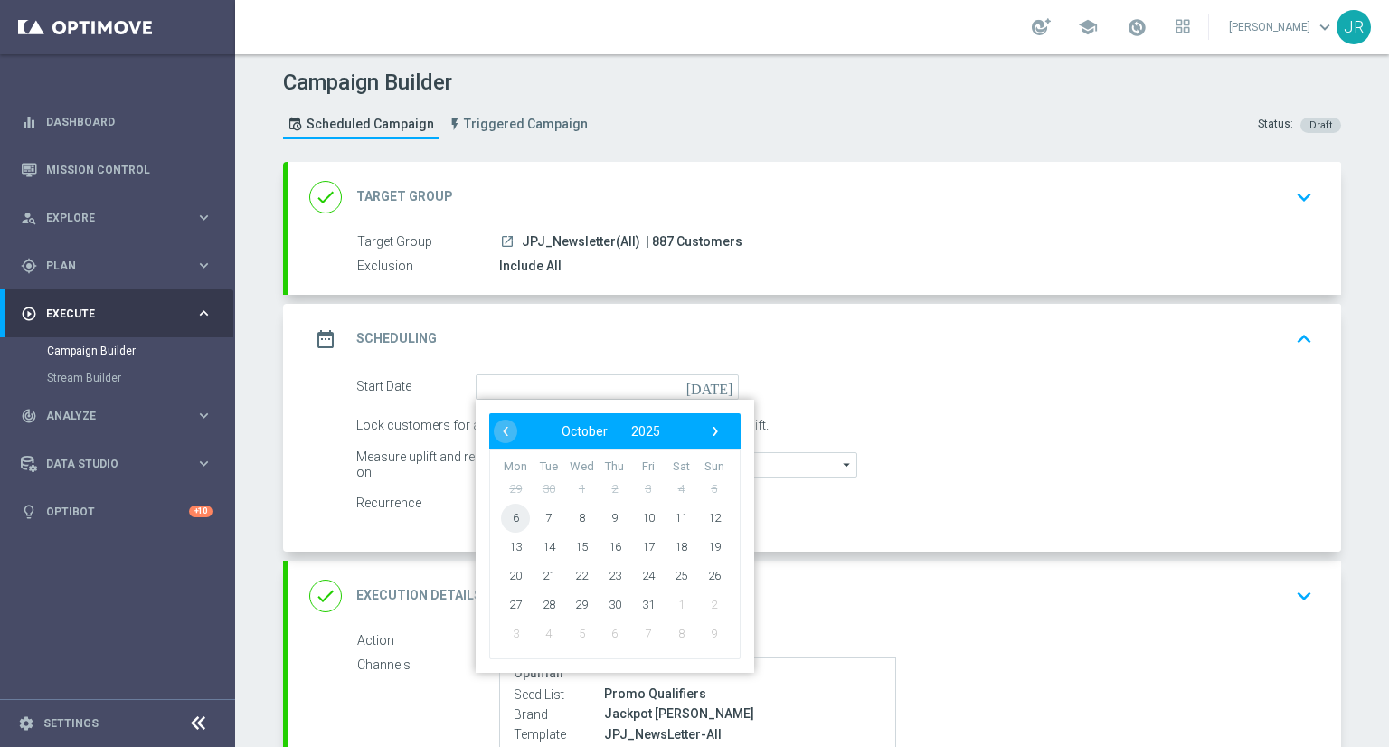
click at [509, 516] on span "6" at bounding box center [515, 517] width 29 height 29
type input "[DATE]"
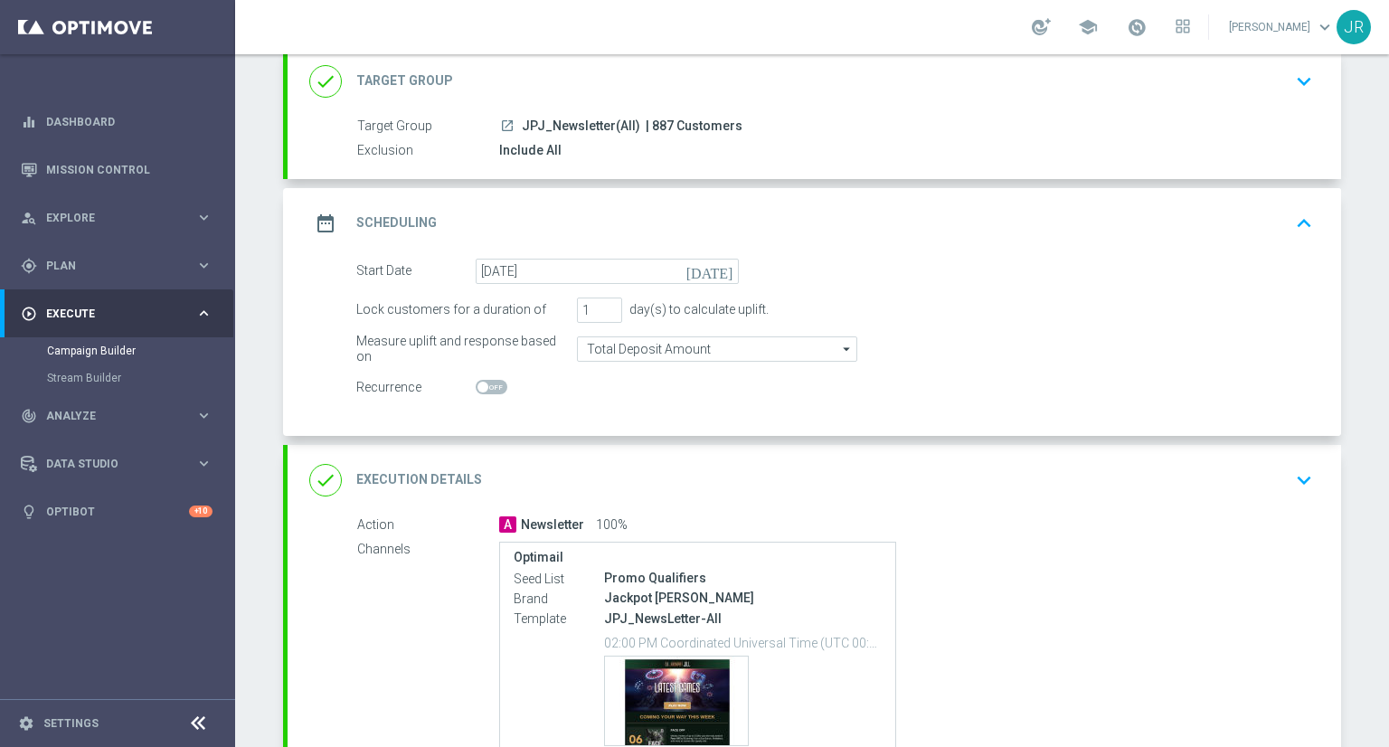
scroll to position [284, 0]
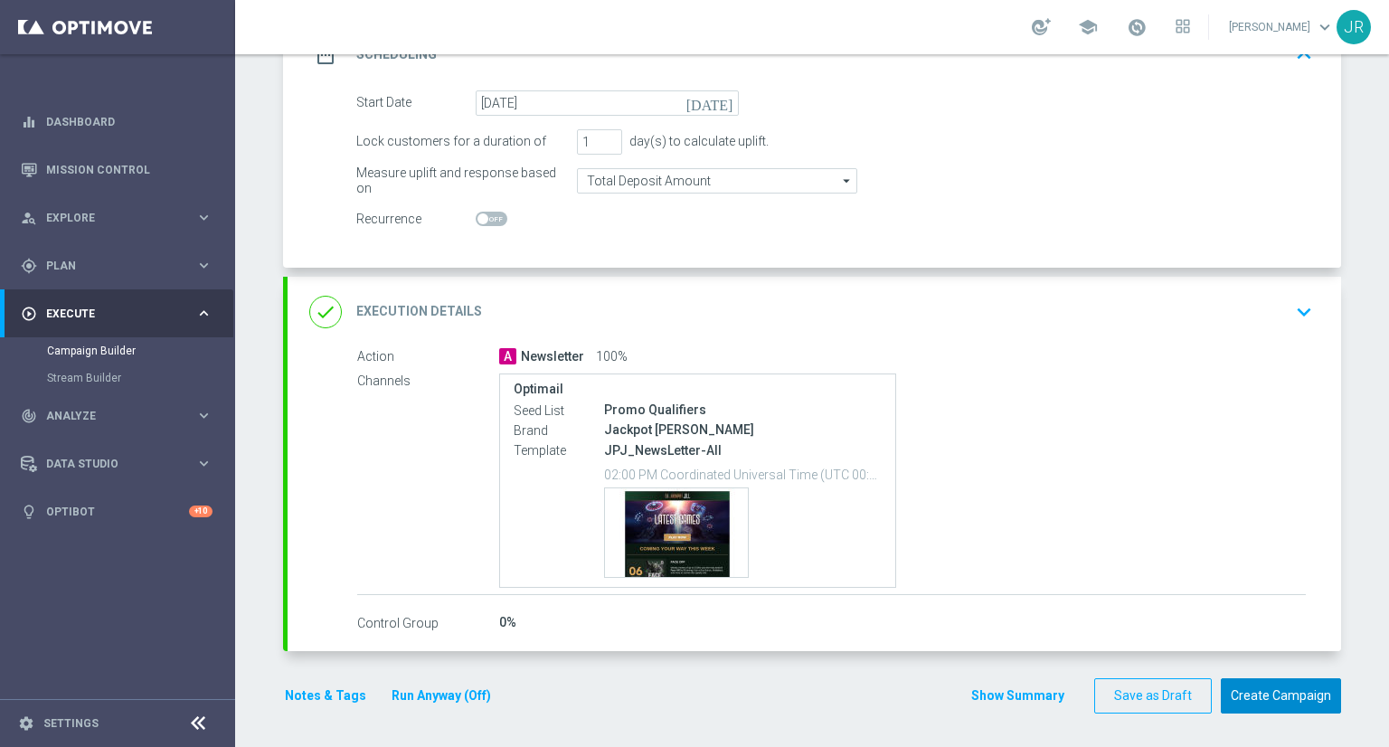
click at [1294, 694] on button "Create Campaign" at bounding box center [1281, 695] width 120 height 35
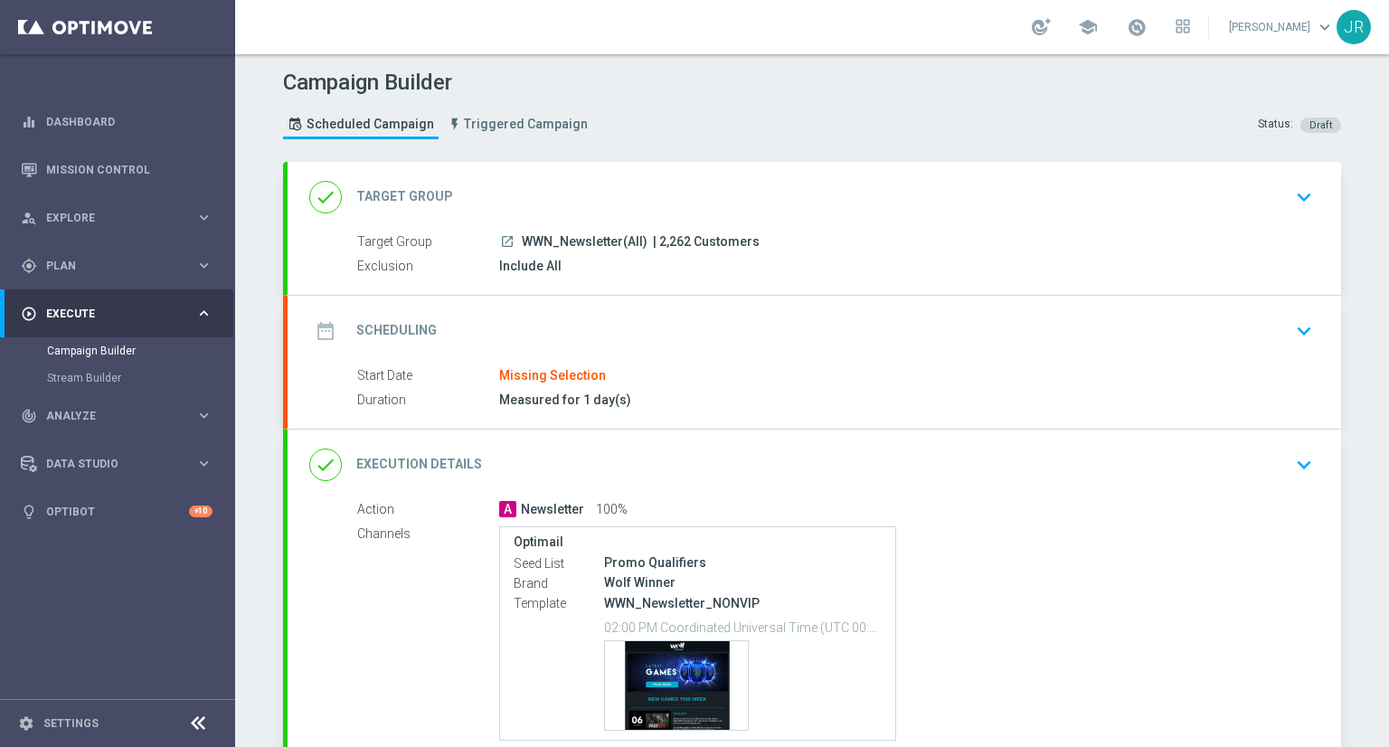
click at [1313, 313] on div "date_range Scheduling keyboard_arrow_down" at bounding box center [815, 331] width 1054 height 71
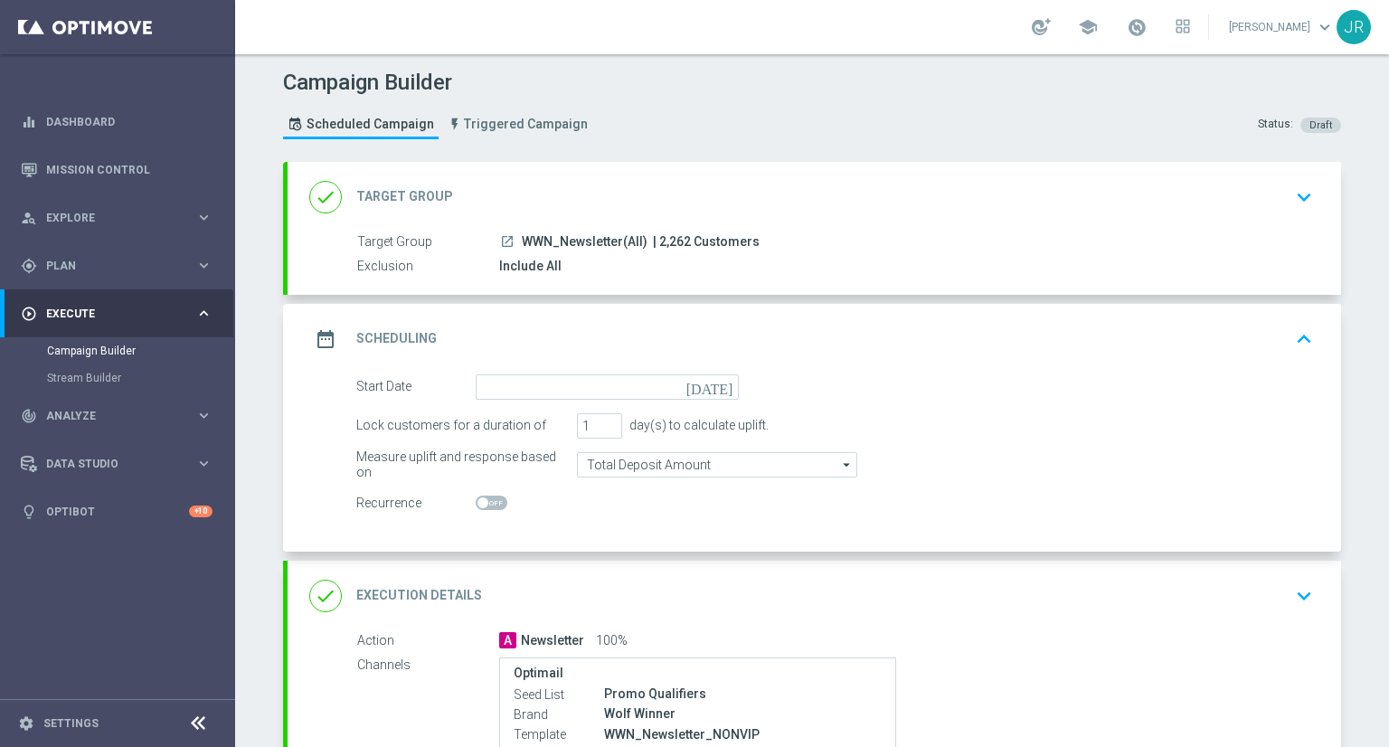
click at [715, 392] on icon "today" at bounding box center [713, 384] width 53 height 20
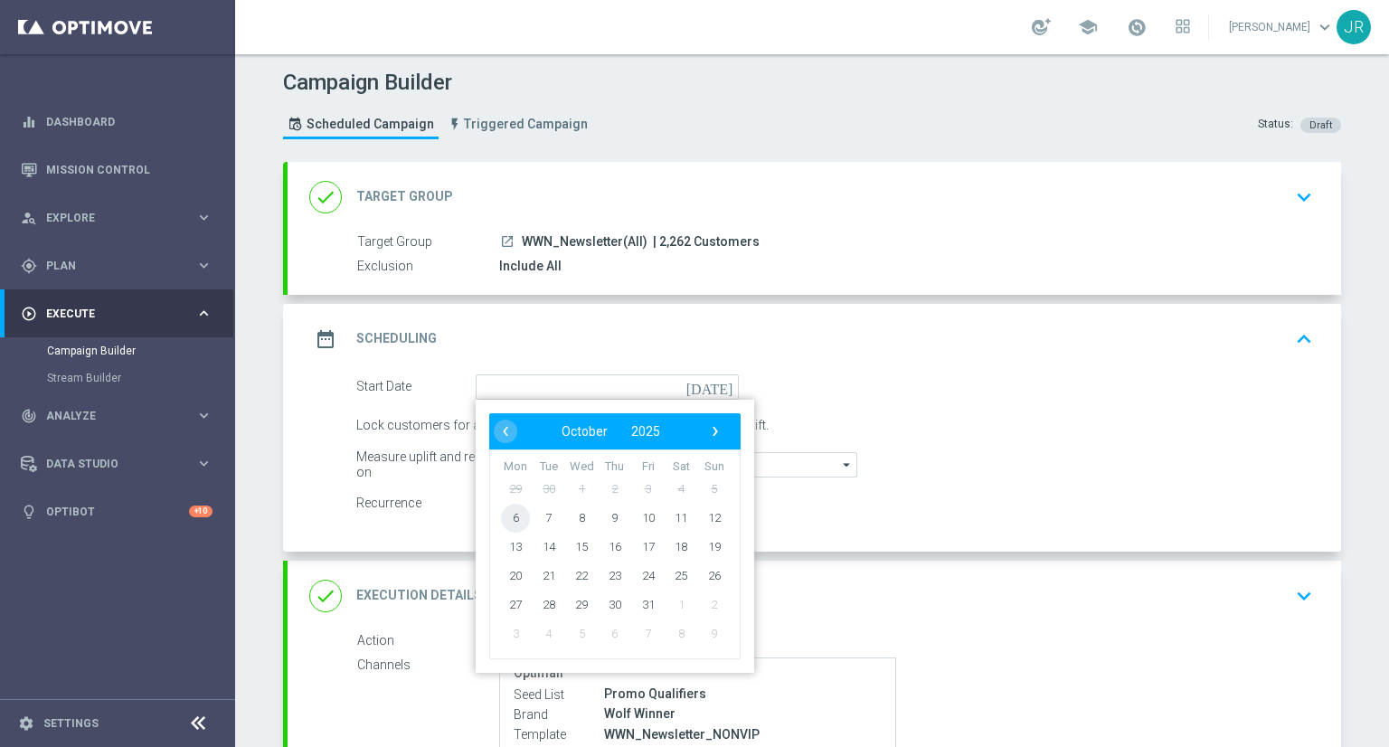
click at [512, 519] on span "6" at bounding box center [515, 517] width 29 height 29
type input "06 Oct 2025"
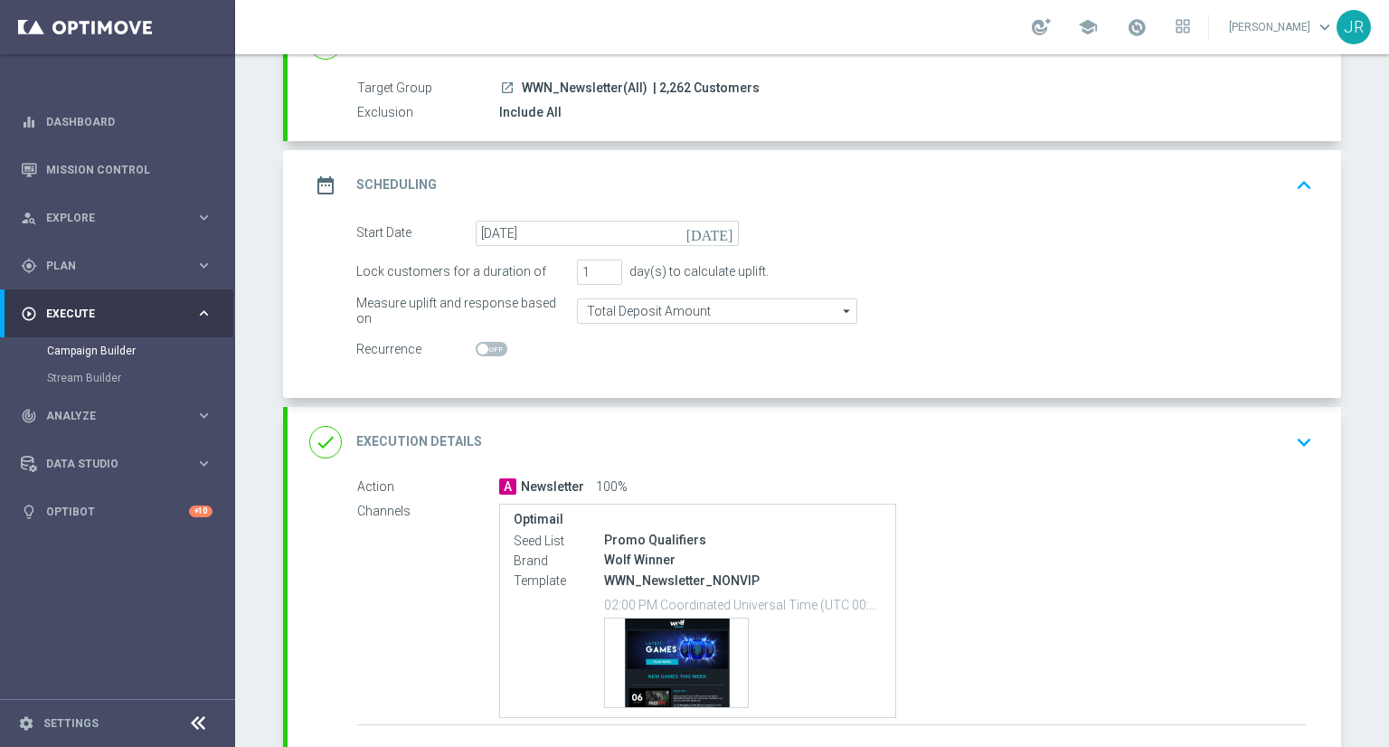
scroll to position [284, 0]
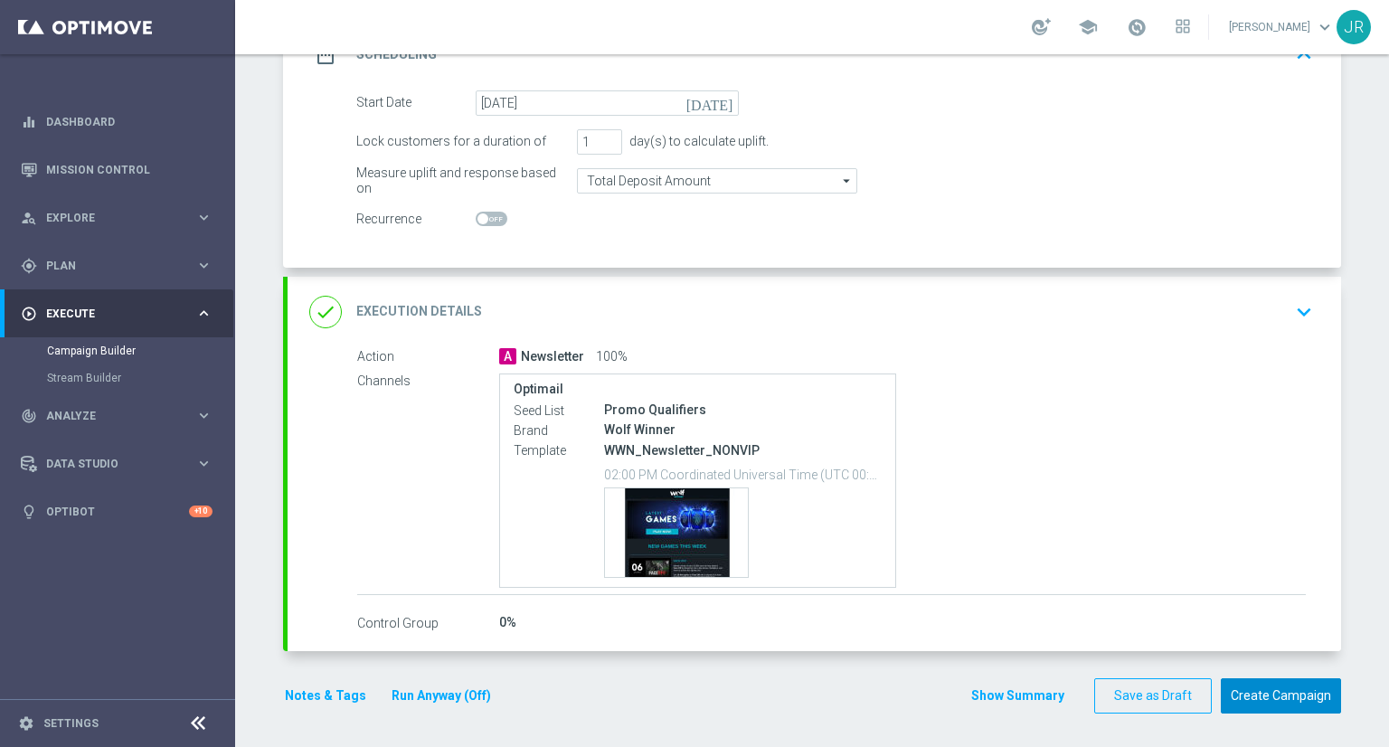
click at [1288, 680] on button "Create Campaign" at bounding box center [1281, 695] width 120 height 35
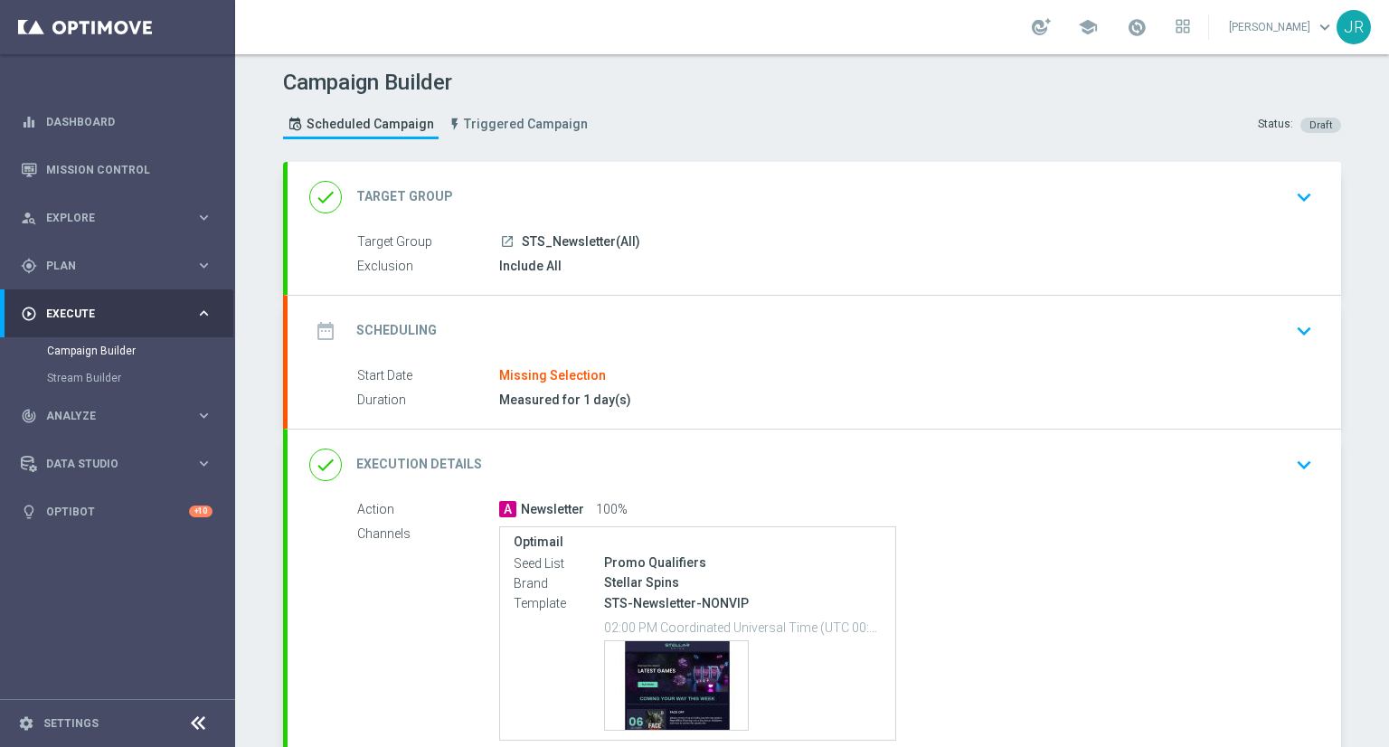
click at [1296, 327] on icon "keyboard_arrow_down" at bounding box center [1304, 331] width 27 height 27
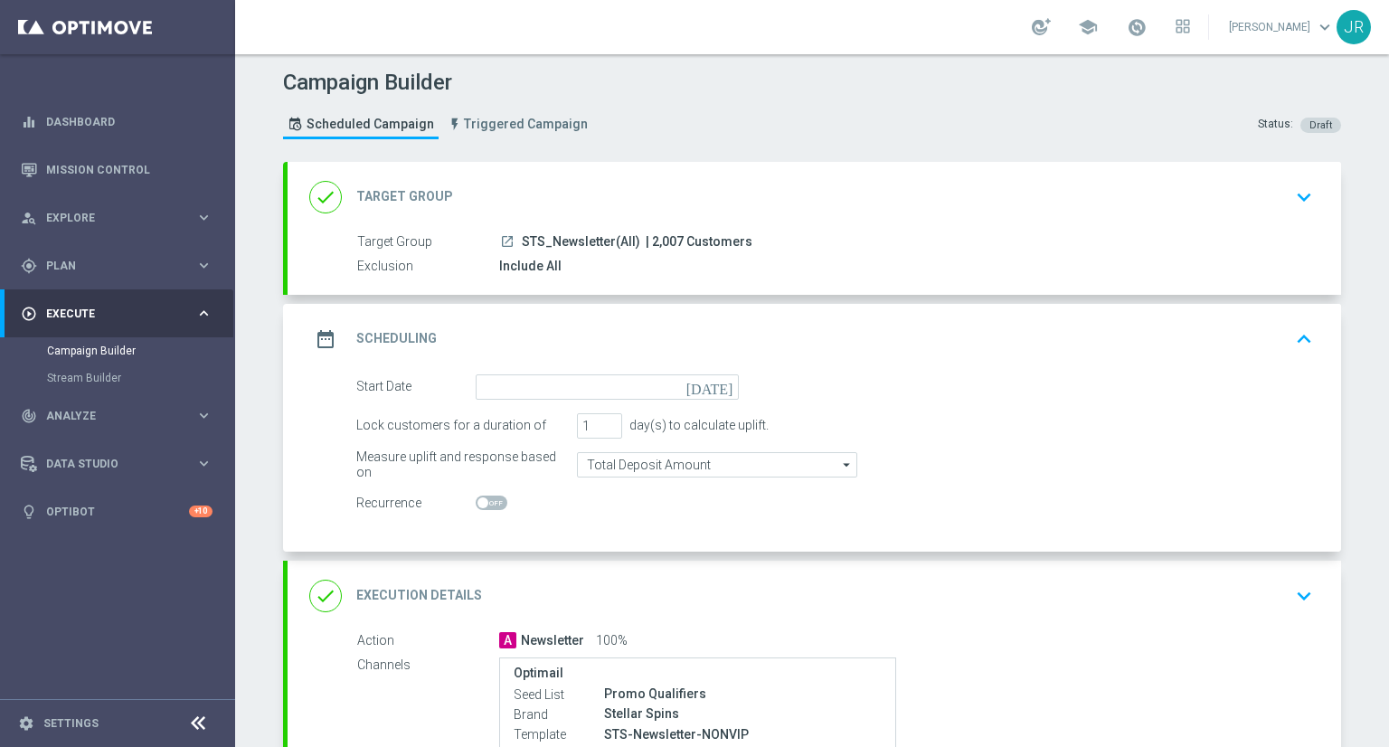
click at [715, 383] on icon "today" at bounding box center [713, 384] width 53 height 20
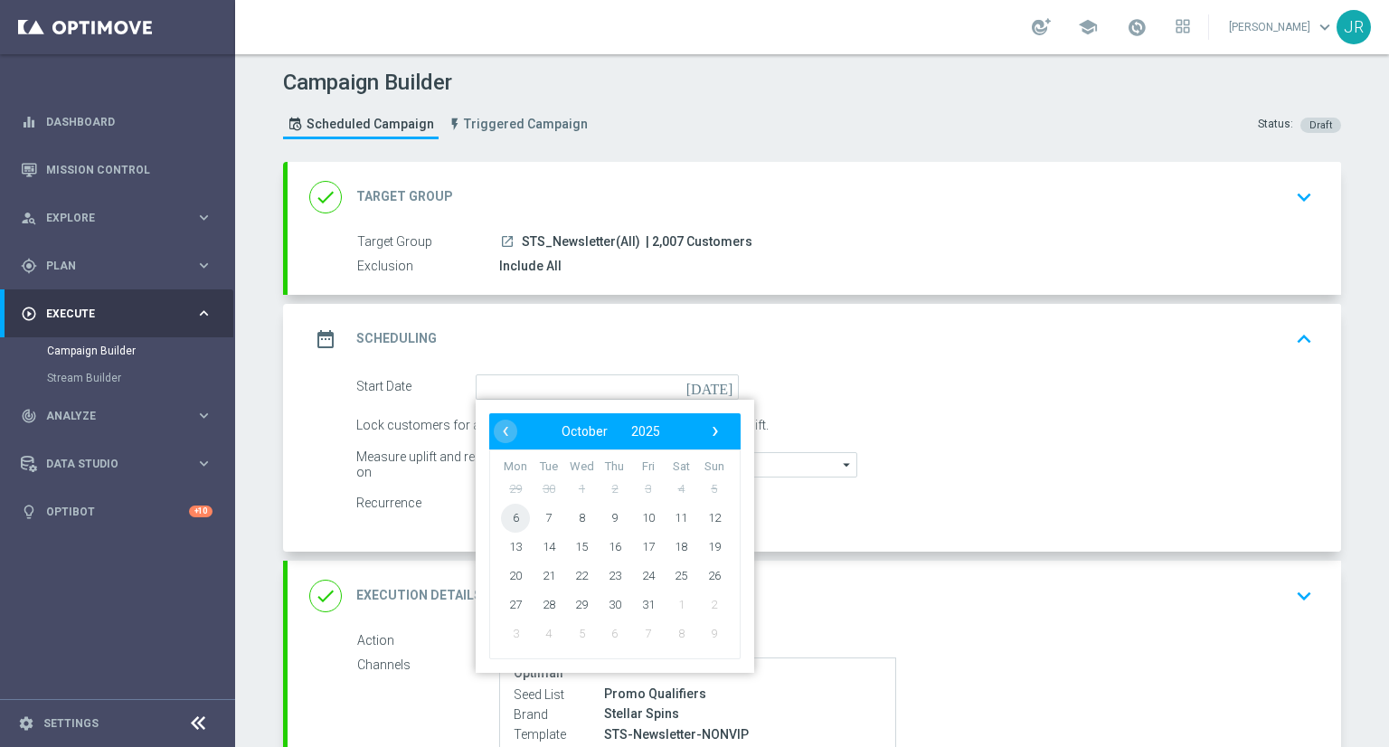
click at [512, 515] on span "6" at bounding box center [515, 517] width 29 height 29
type input "06 Oct 2025"
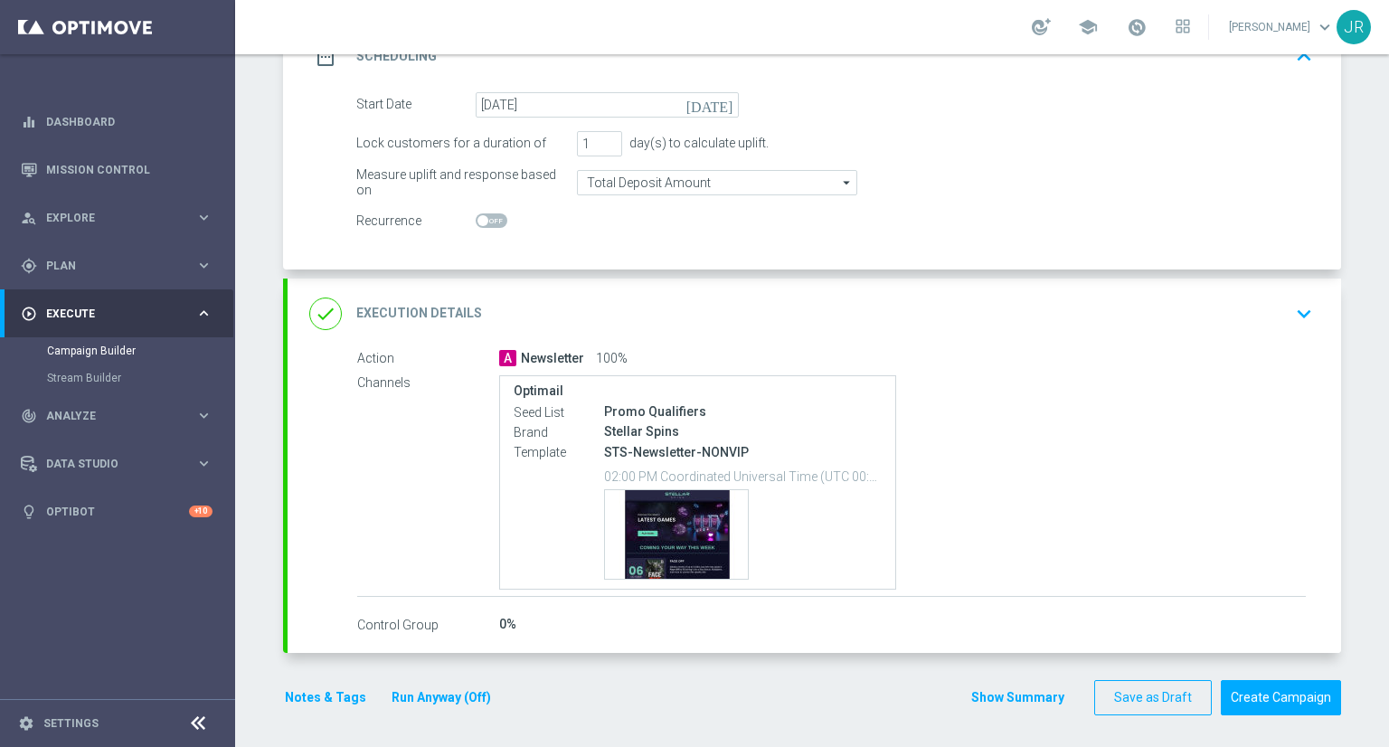
scroll to position [284, 0]
click at [1271, 687] on button "Create Campaign" at bounding box center [1281, 695] width 120 height 35
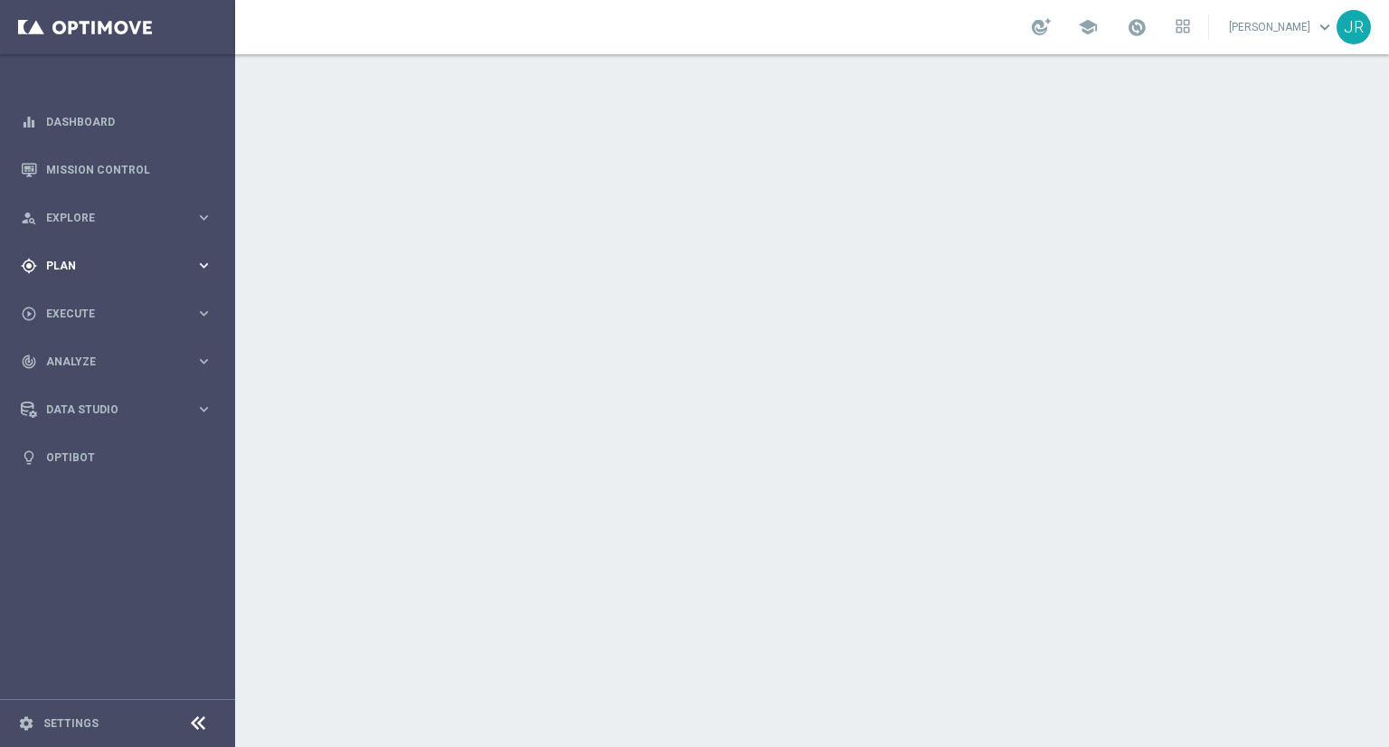
click at [91, 261] on div "gps_fixed Plan" at bounding box center [108, 266] width 175 height 16
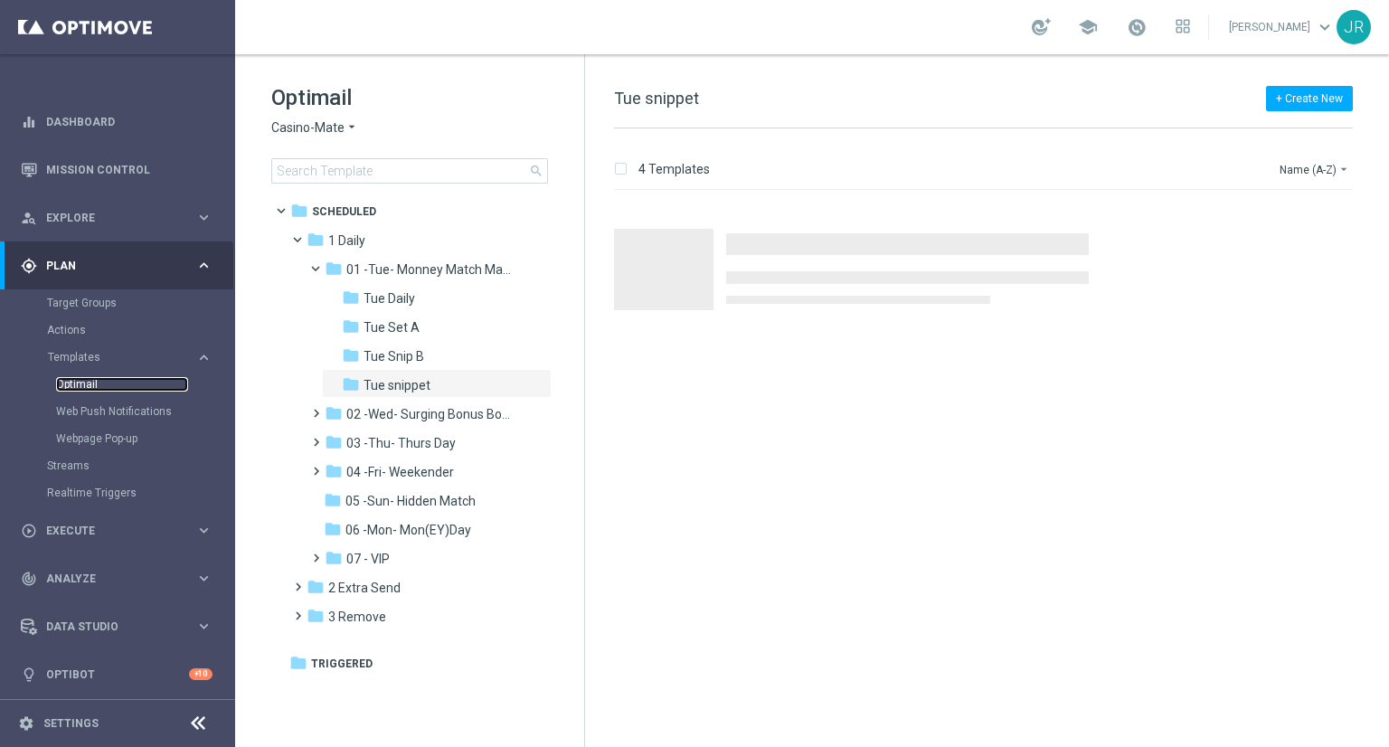
click at [73, 382] on link "Optimail" at bounding box center [122, 384] width 132 height 14
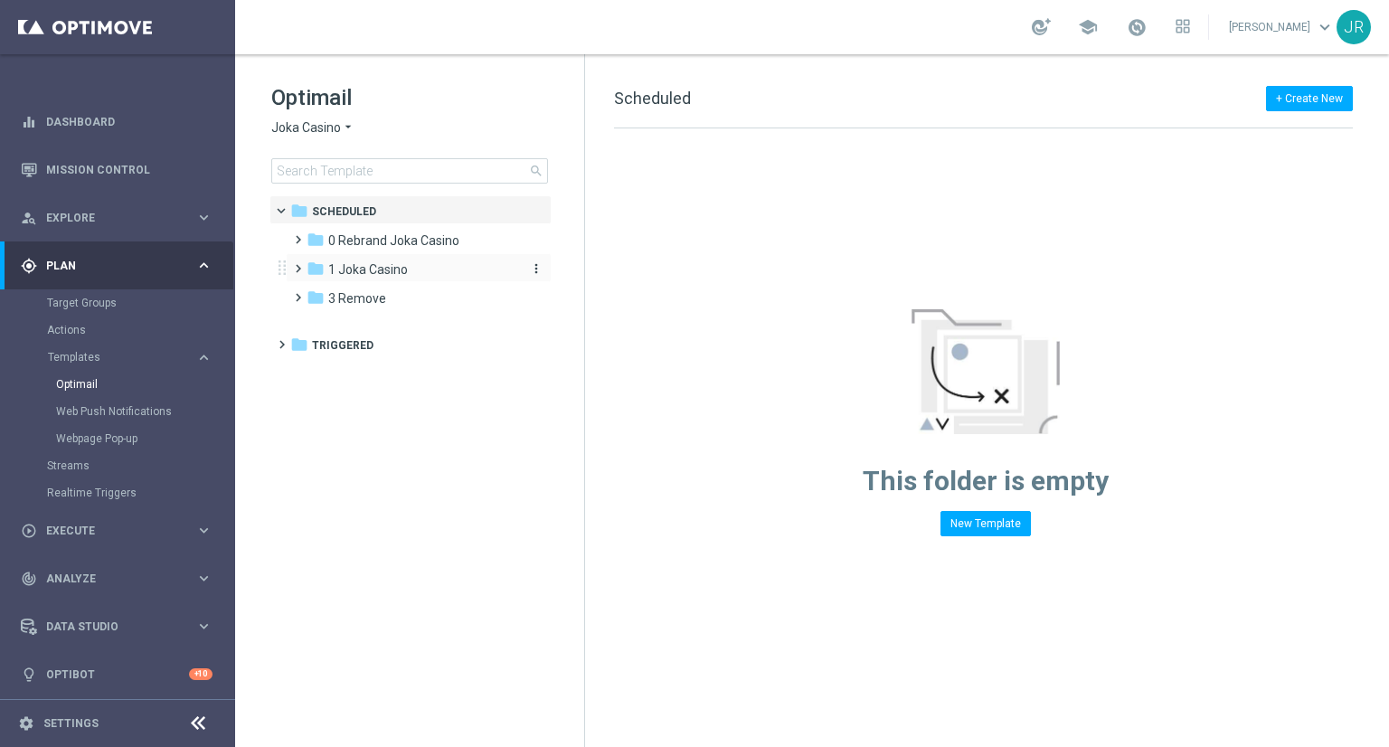
click at [394, 265] on span "1 Joka Casino" at bounding box center [368, 269] width 80 height 16
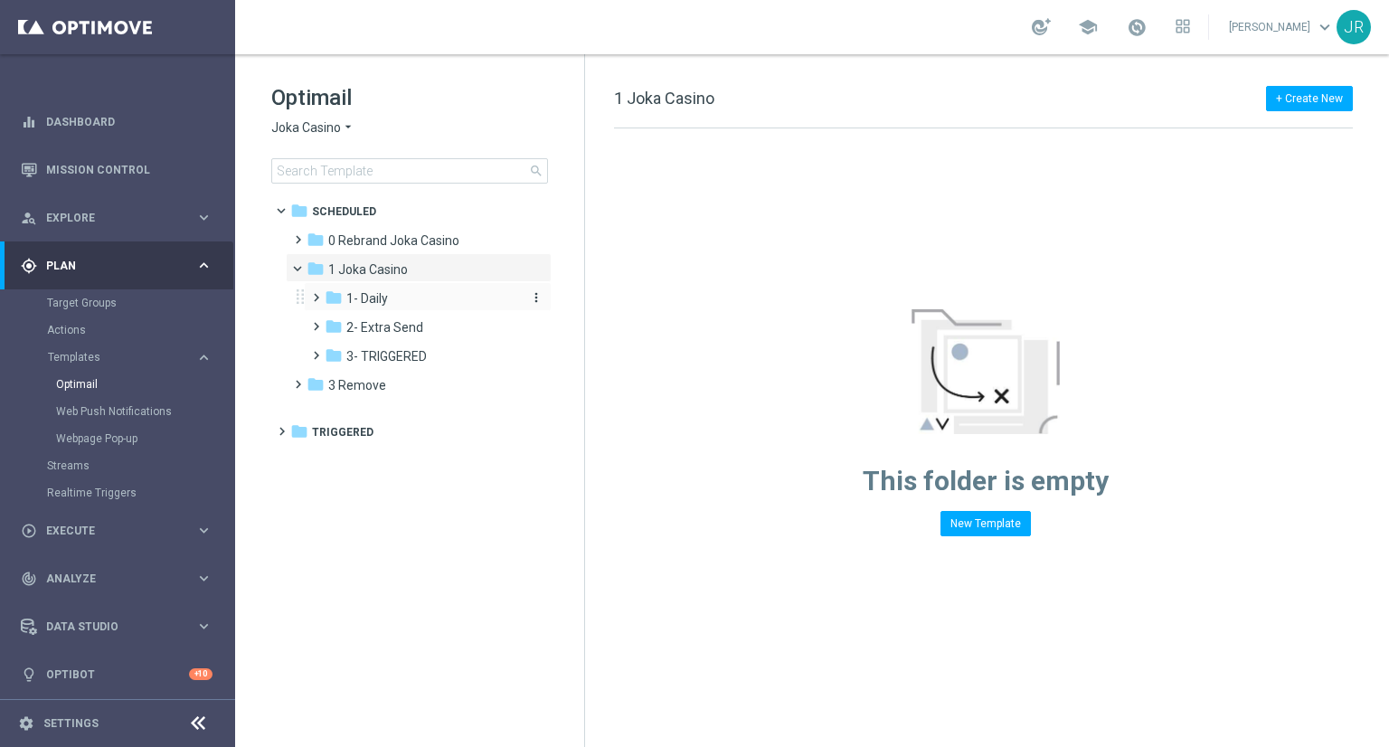
click at [413, 289] on div "folder 1- Daily" at bounding box center [421, 299] width 193 height 21
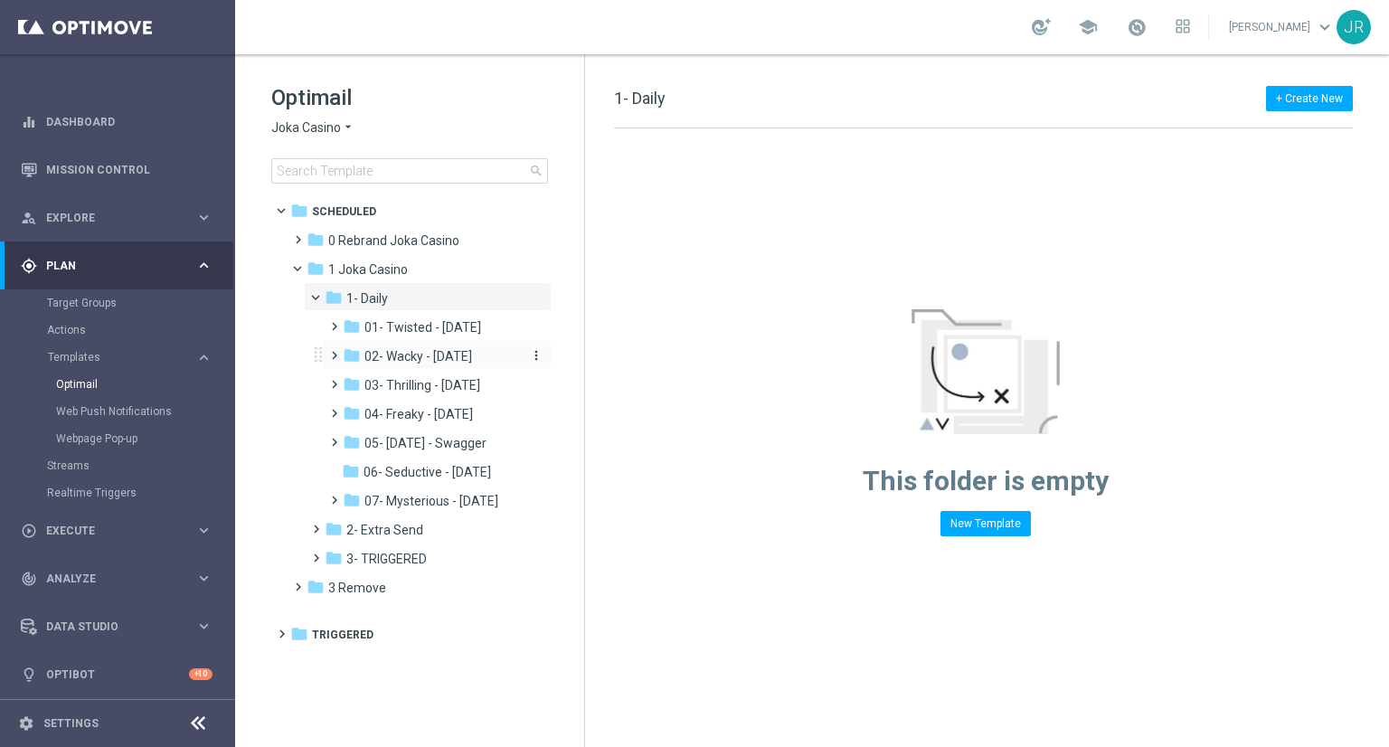
click at [414, 349] on span "02- Wacky - Wednesday" at bounding box center [419, 356] width 108 height 16
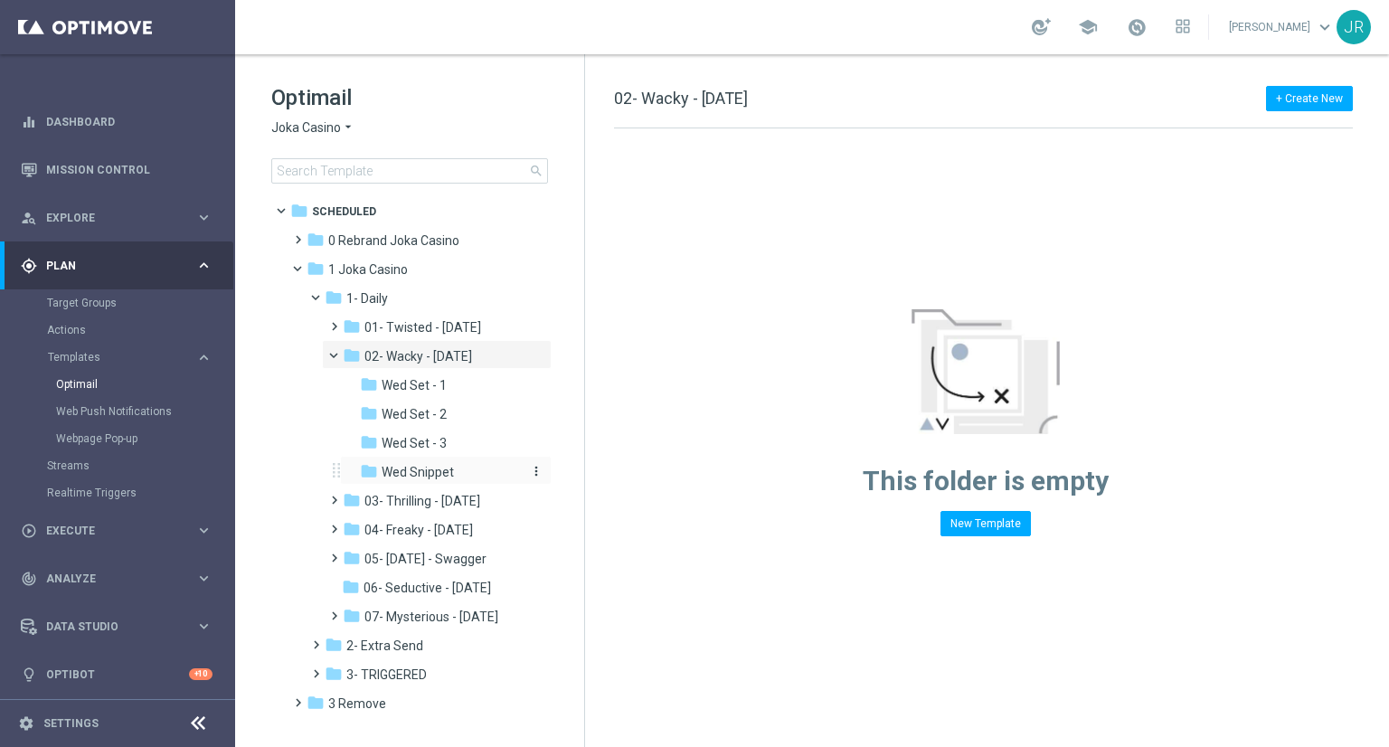
click at [422, 479] on span "Wed Snippet" at bounding box center [418, 472] width 72 height 16
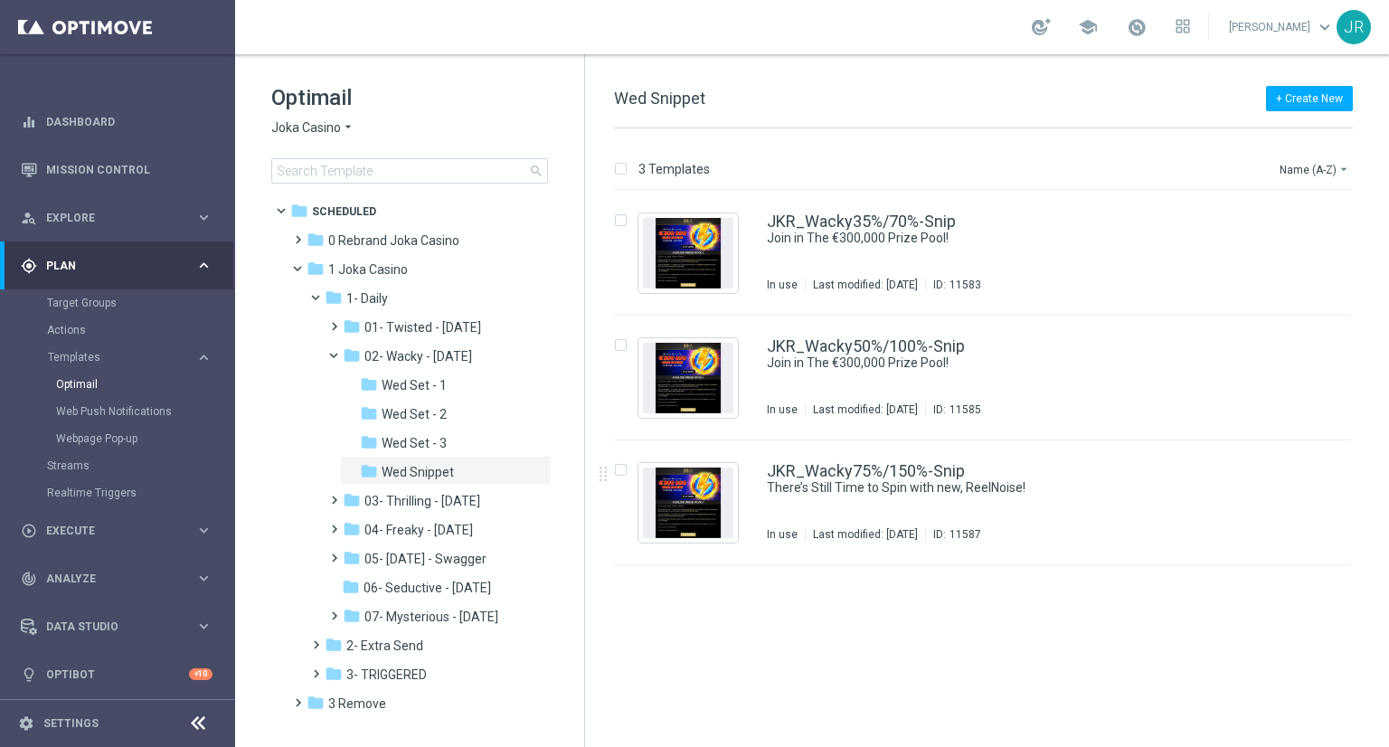
click at [284, 129] on span "Joka Casino" at bounding box center [306, 127] width 70 height 17
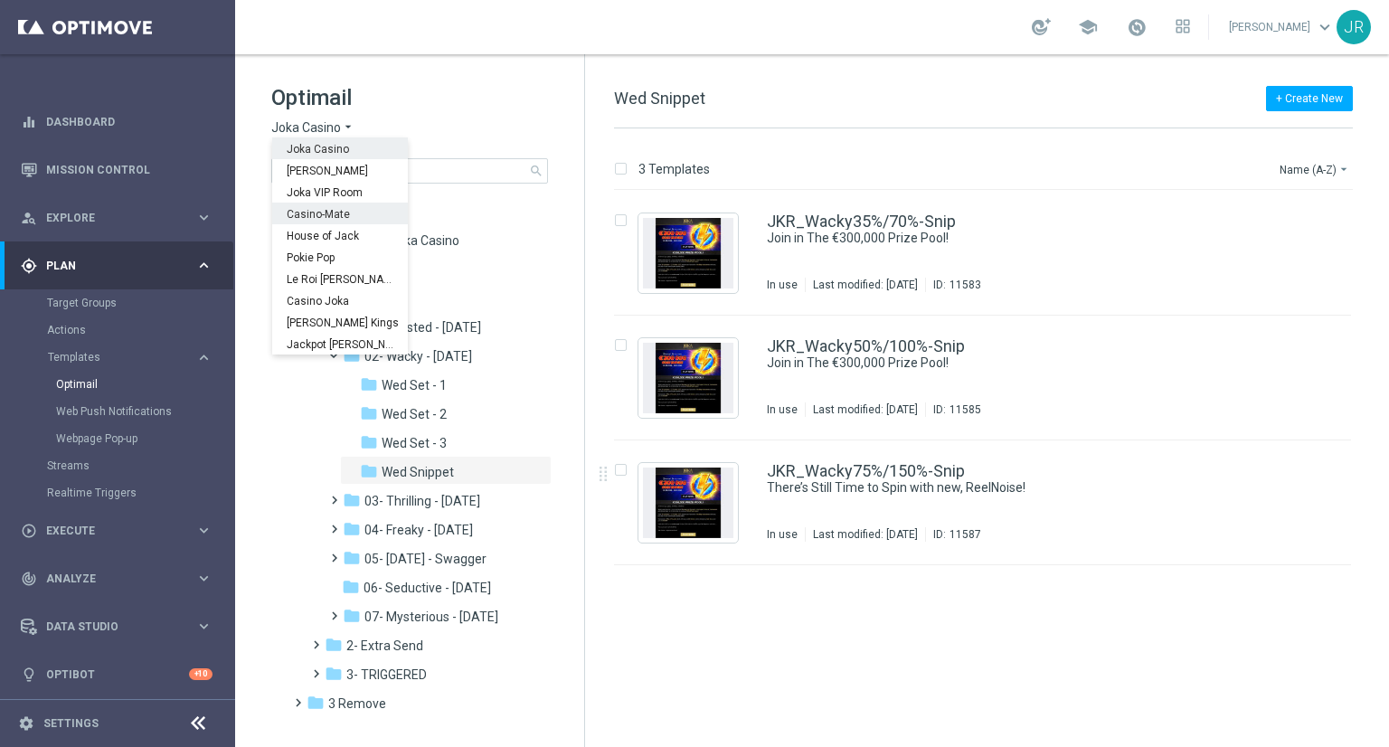
click at [308, 222] on div "Casino-Mate" at bounding box center [340, 214] width 136 height 22
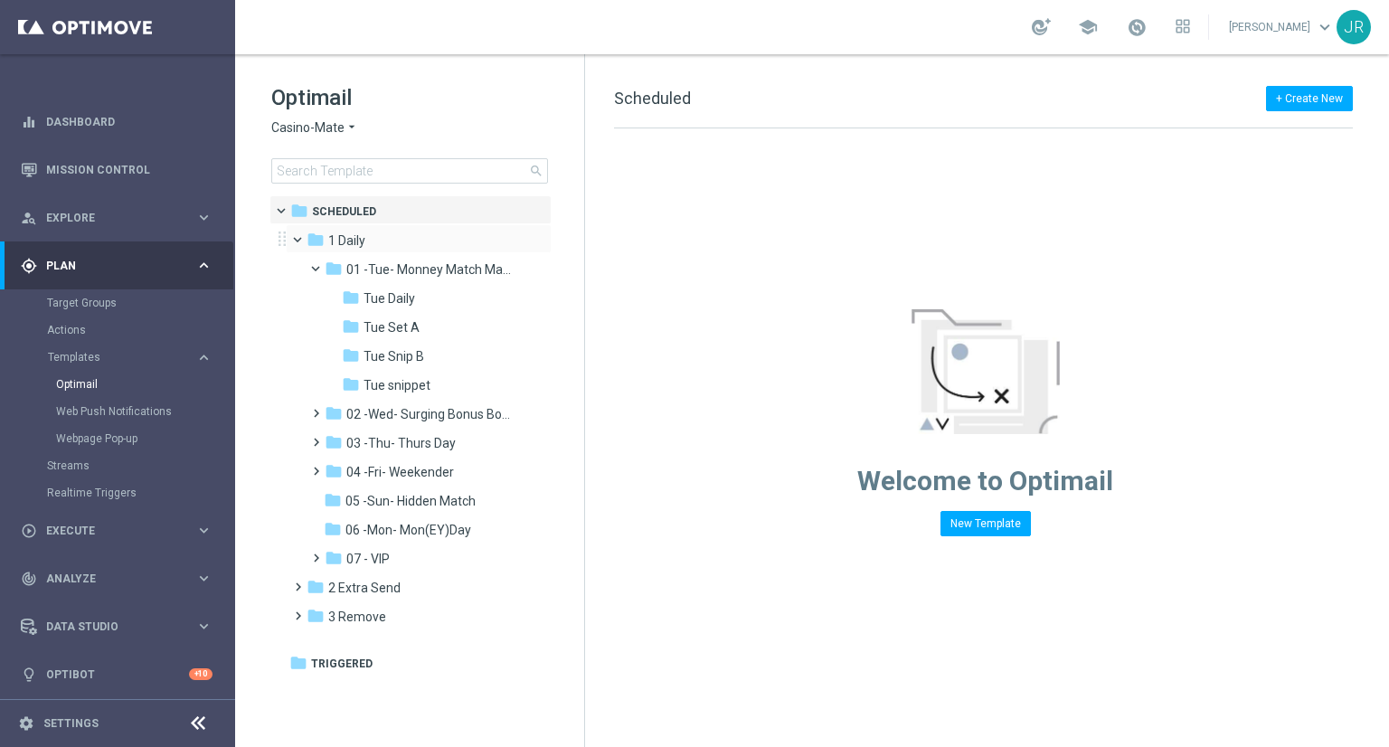
click at [363, 251] on div "folder 1 Daily more_vert" at bounding box center [419, 238] width 266 height 29
click at [358, 246] on span "1 Daily" at bounding box center [346, 240] width 37 height 16
click at [399, 408] on span "02 -Wed- Surging Bonus Booster" at bounding box center [431, 414] width 171 height 16
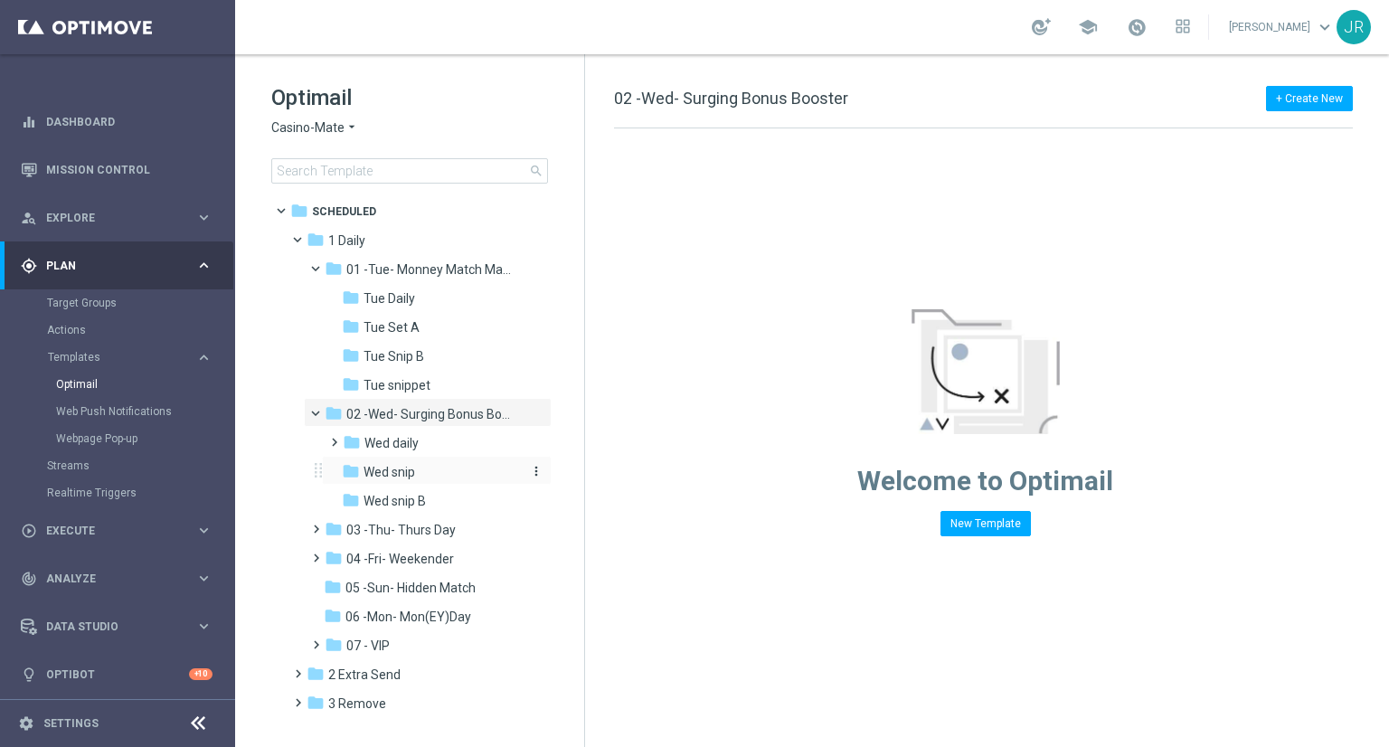
click at [387, 475] on span "Wed snip" at bounding box center [390, 472] width 52 height 16
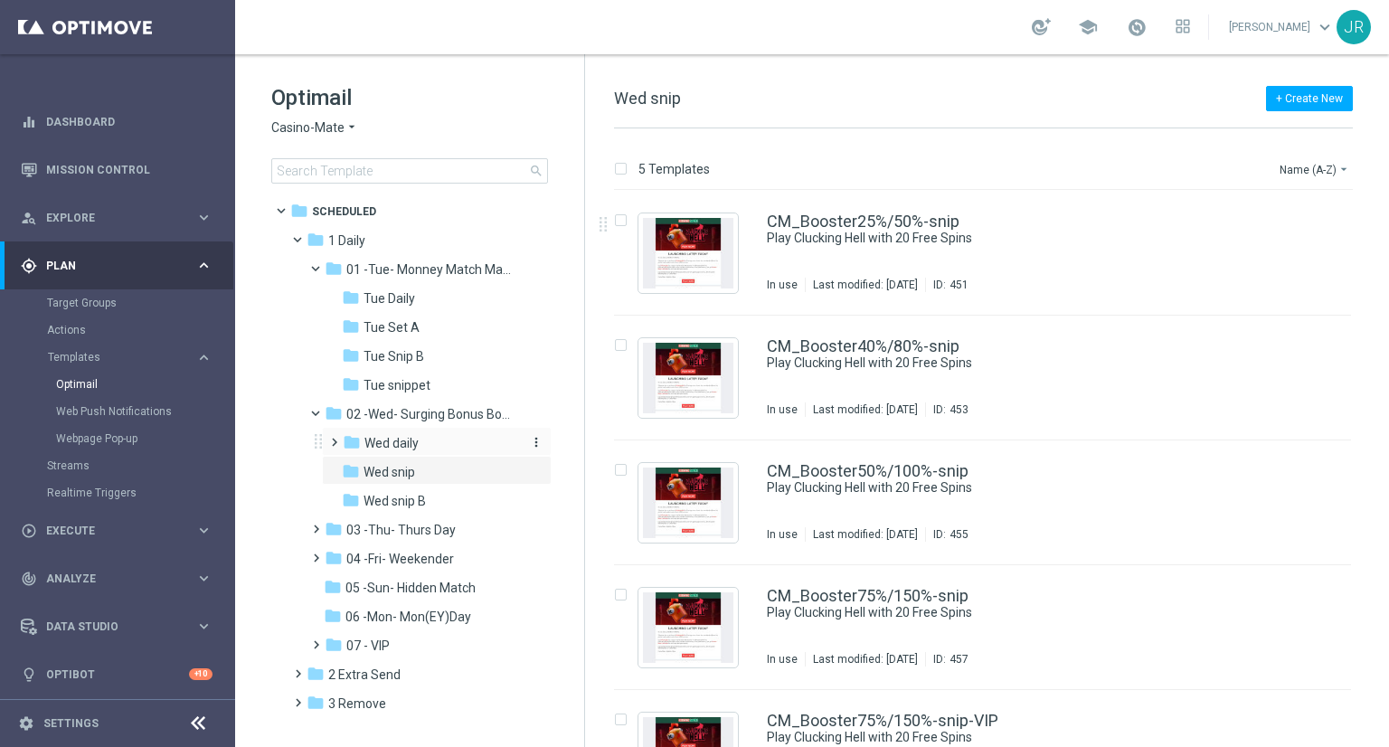
click at [406, 451] on div "folder Wed daily" at bounding box center [431, 443] width 177 height 21
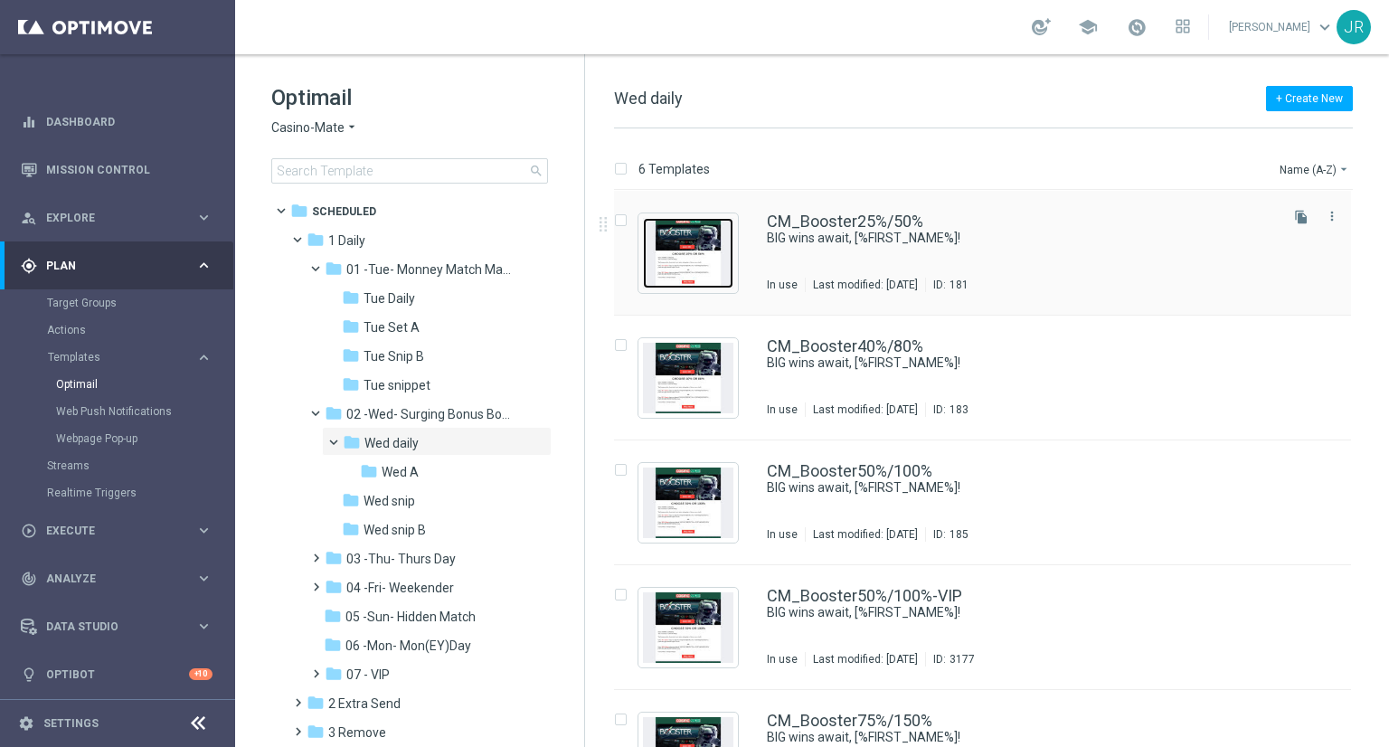
click at [704, 249] on img "Press SPACE to select this row." at bounding box center [688, 253] width 90 height 71
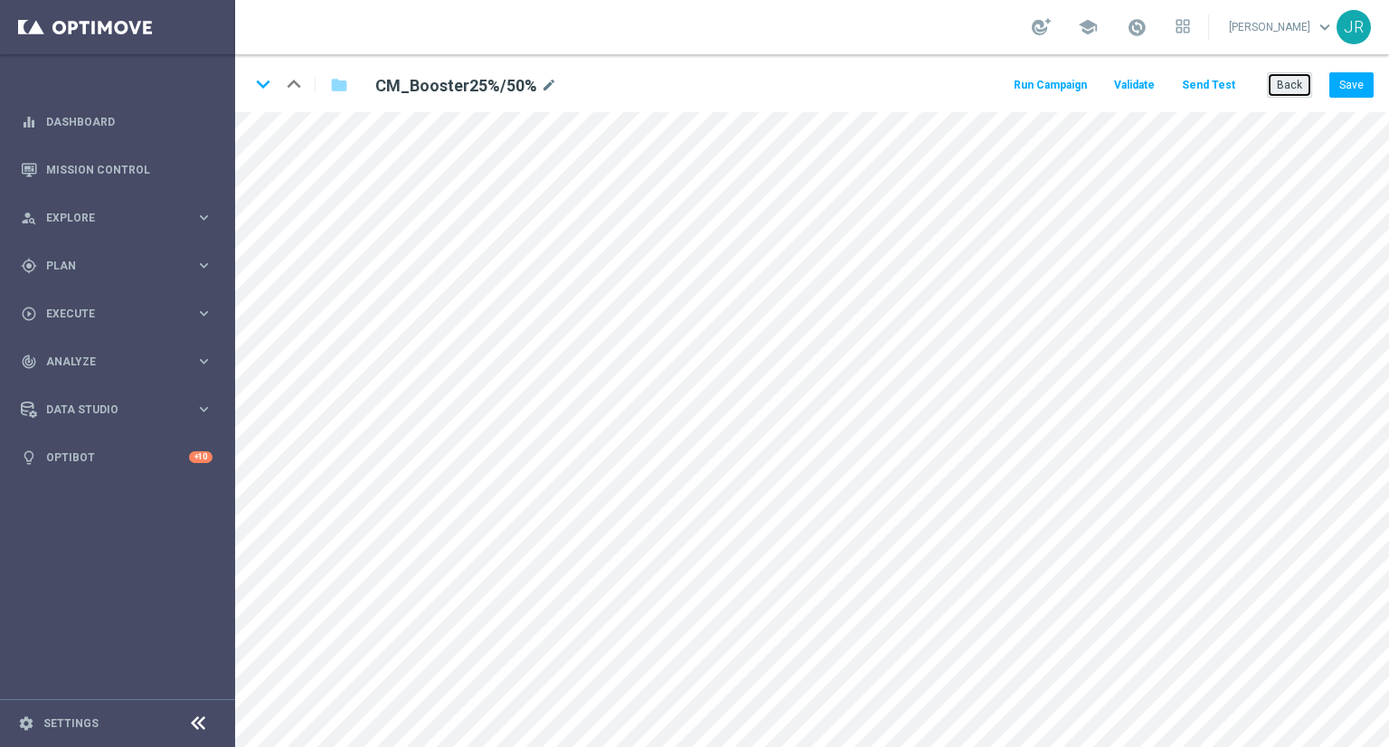
click at [1291, 88] on button "Back" at bounding box center [1289, 84] width 45 height 25
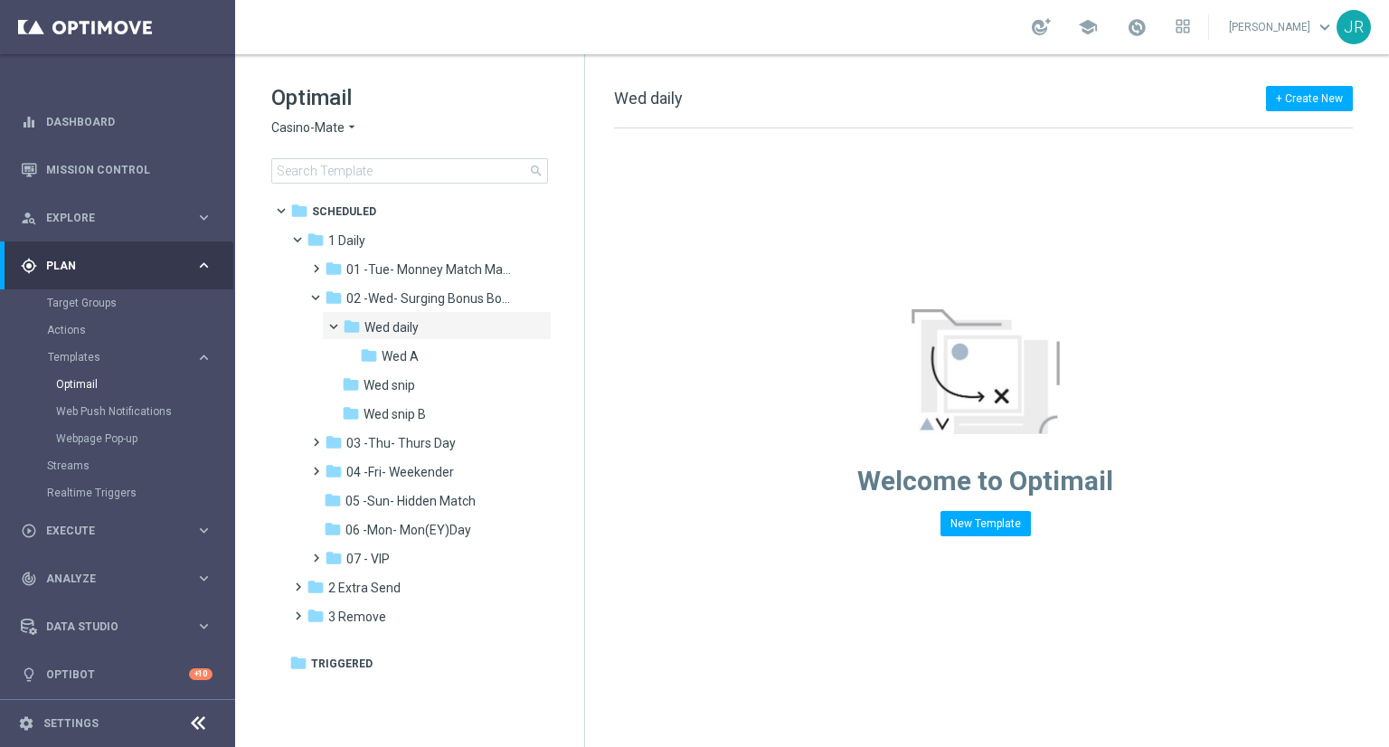
click at [289, 127] on span "Casino-Mate" at bounding box center [307, 127] width 73 height 17
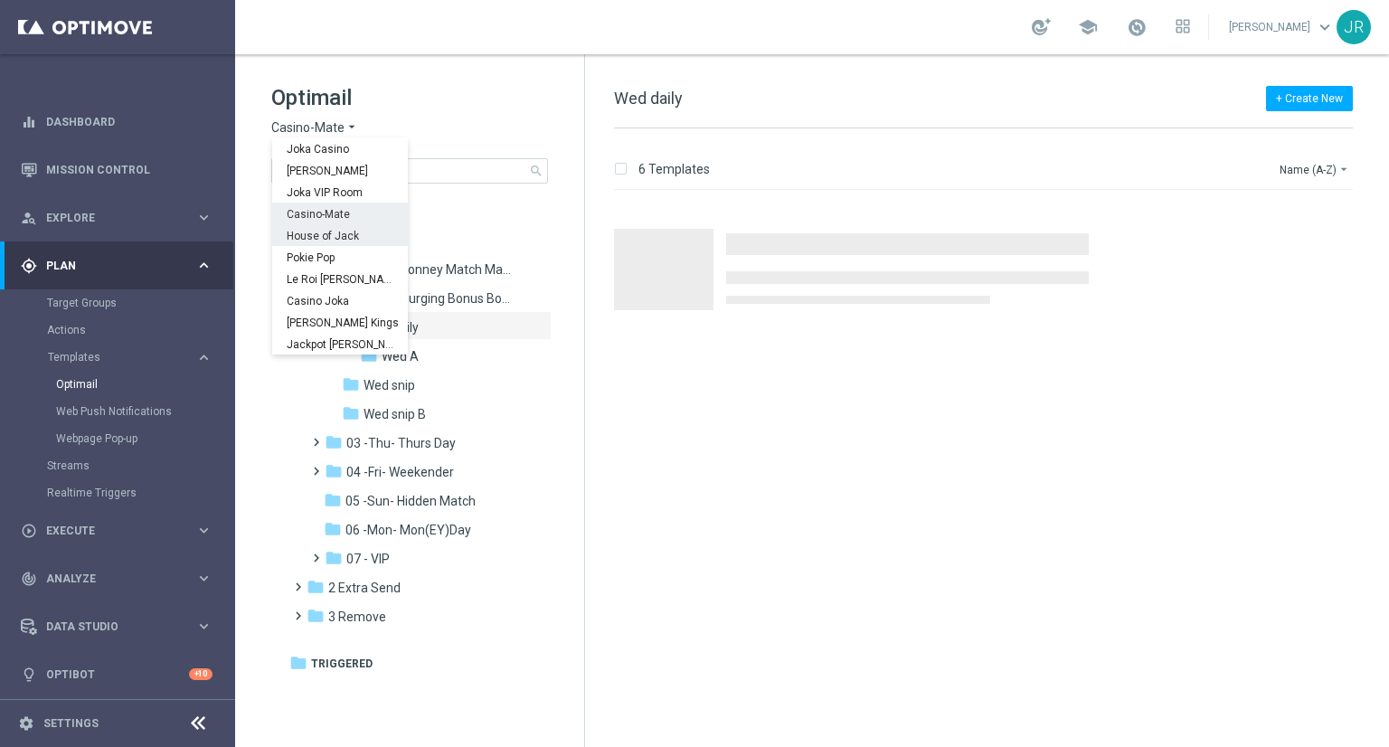
click at [306, 228] on div "House of Jack" at bounding box center [340, 235] width 136 height 22
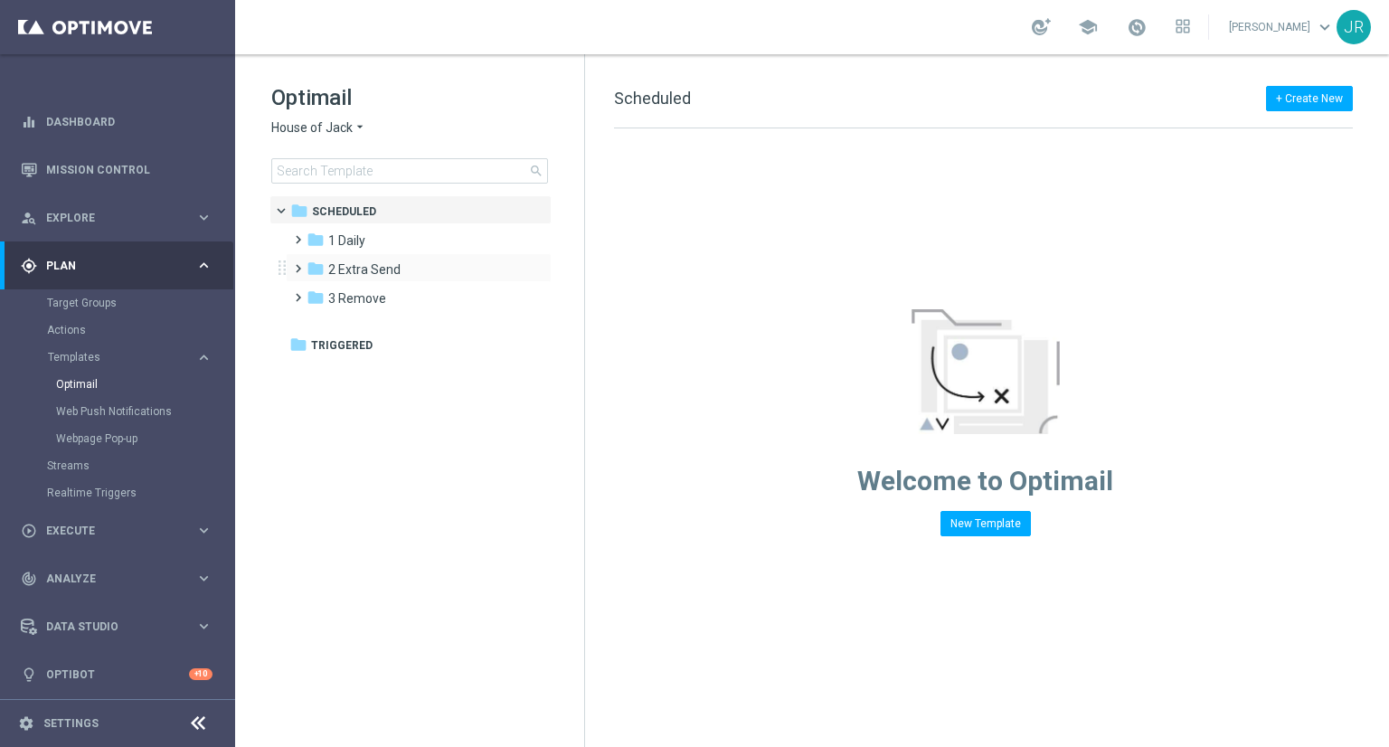
click at [355, 253] on div "folder 2 Extra Send more_vert" at bounding box center [419, 267] width 266 height 29
click at [354, 240] on span "1 Daily" at bounding box center [346, 240] width 37 height 16
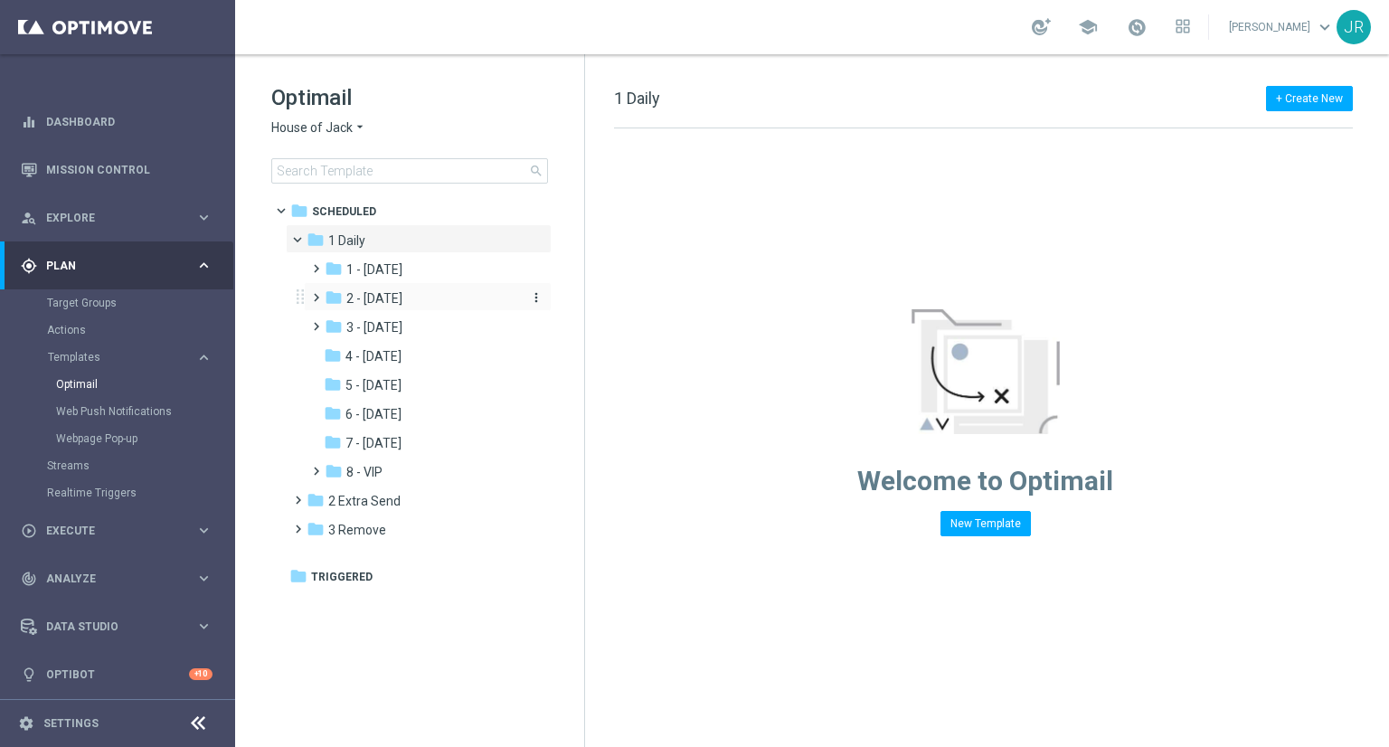
click at [402, 301] on span "2 - [DATE]" at bounding box center [374, 298] width 56 height 16
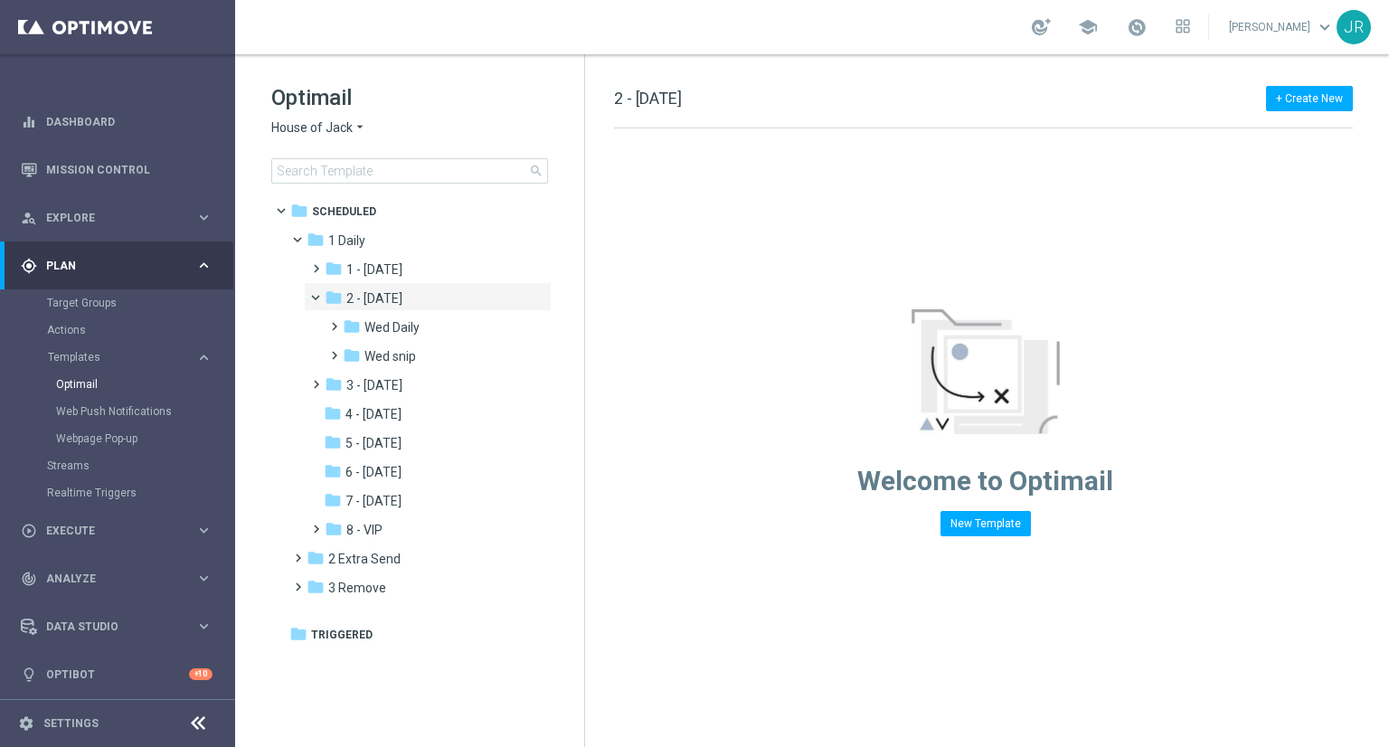
drag, startPoint x: 421, startPoint y: 323, endPoint x: 559, endPoint y: 330, distance: 138.6
click at [421, 324] on div "folder Wed Daily" at bounding box center [431, 328] width 177 height 21
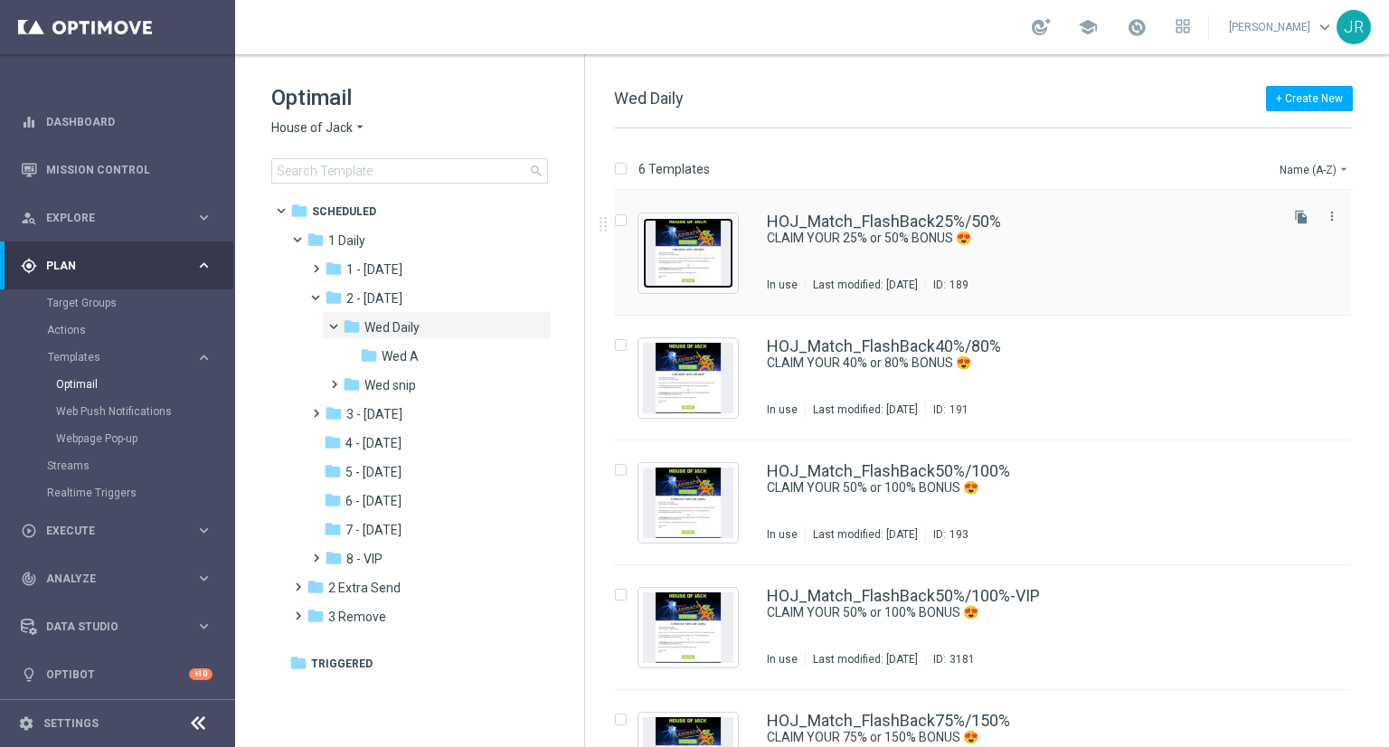
click at [699, 267] on img "Press SPACE to select this row." at bounding box center [688, 253] width 90 height 71
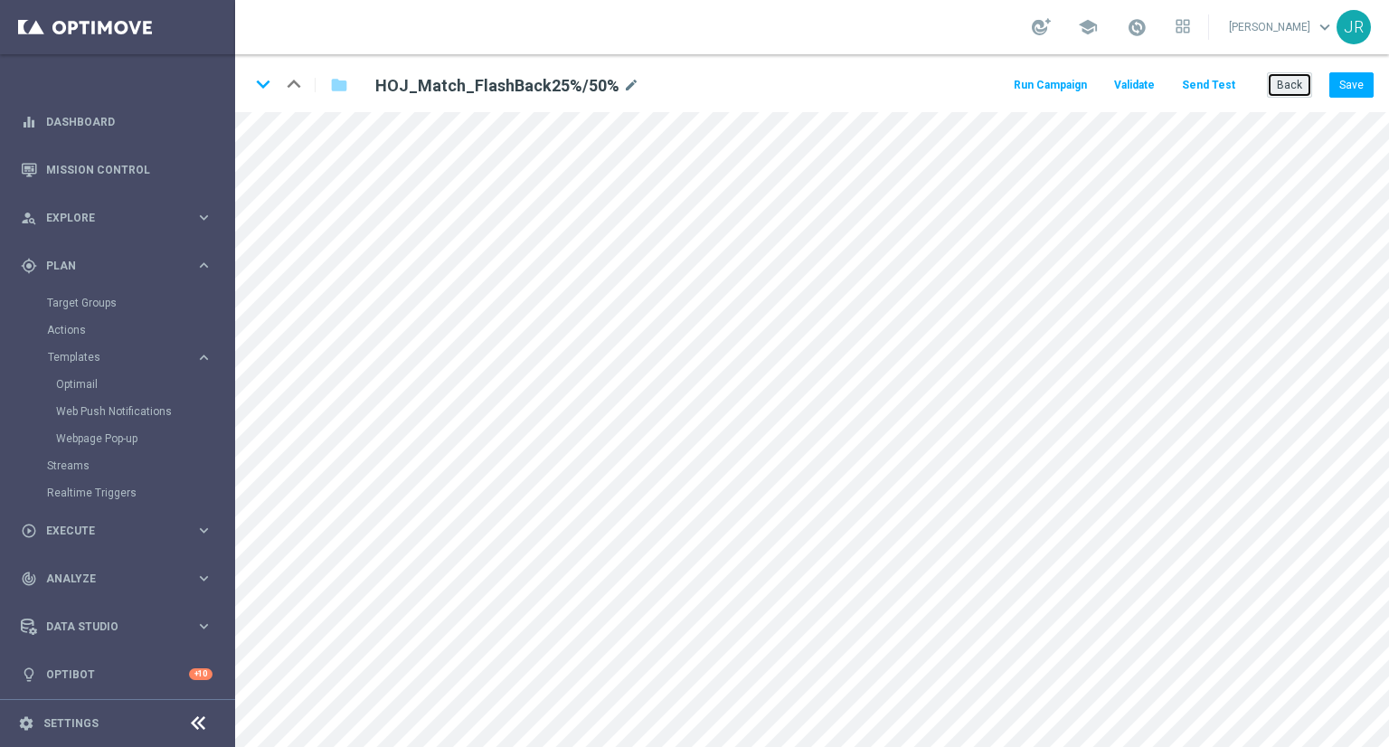
click at [1292, 97] on button "Back" at bounding box center [1289, 84] width 45 height 25
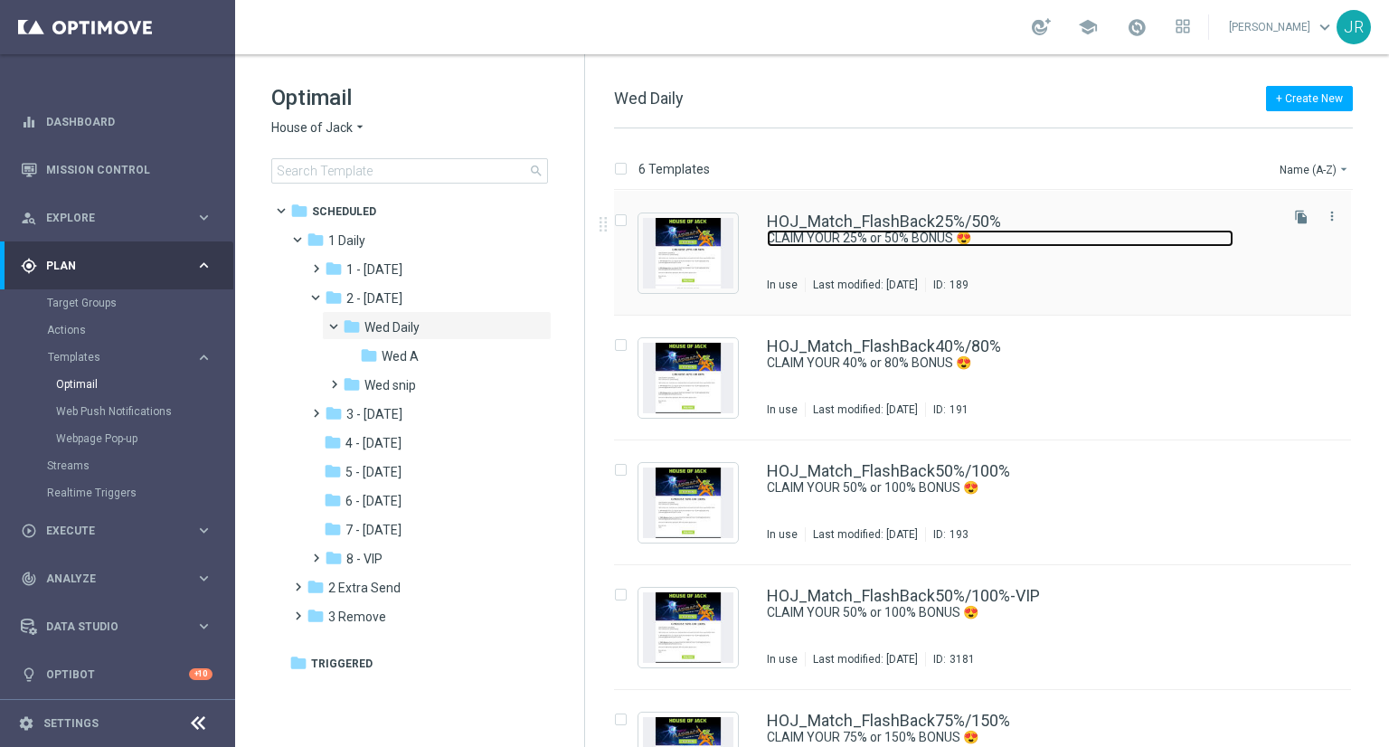
click at [883, 246] on link "CLAIM YOUR 25% or 50% BONUS 😍" at bounding box center [1000, 238] width 467 height 17
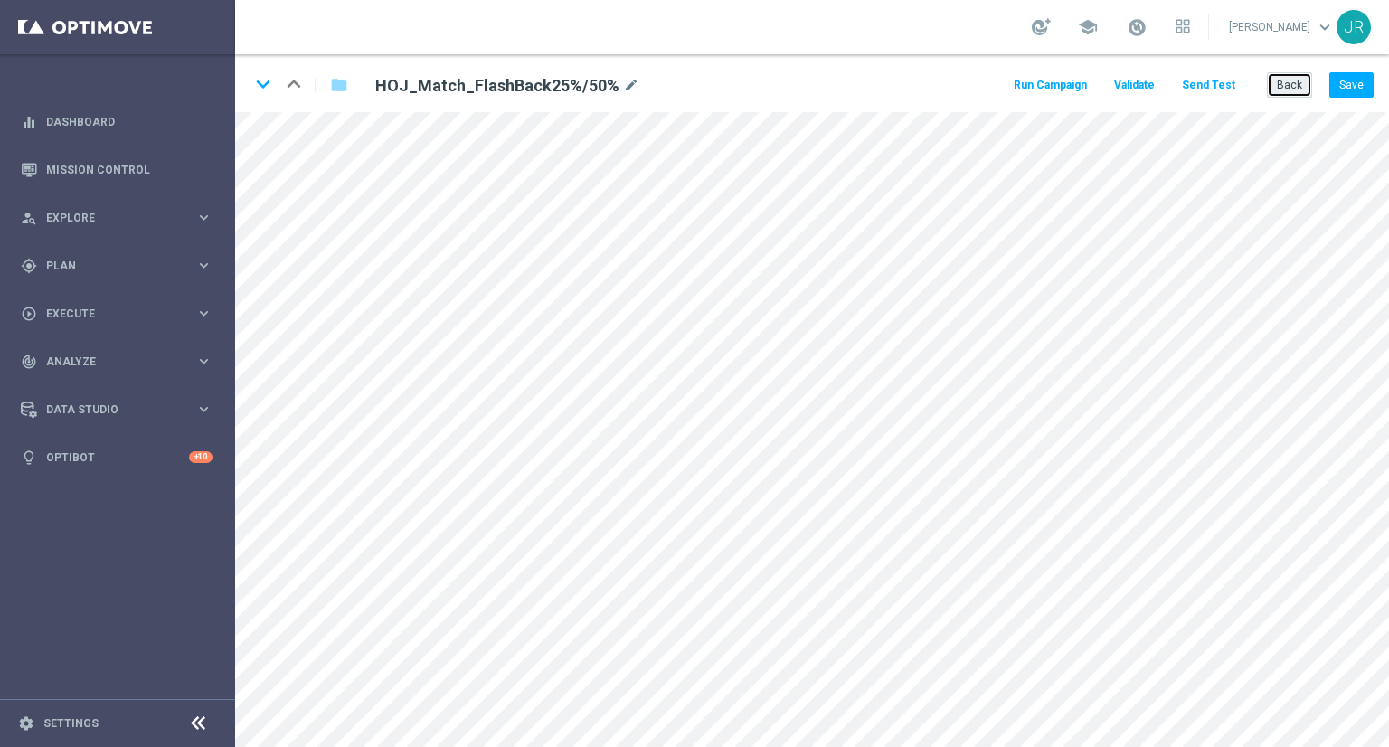
click at [1294, 74] on button "Back" at bounding box center [1289, 84] width 45 height 25
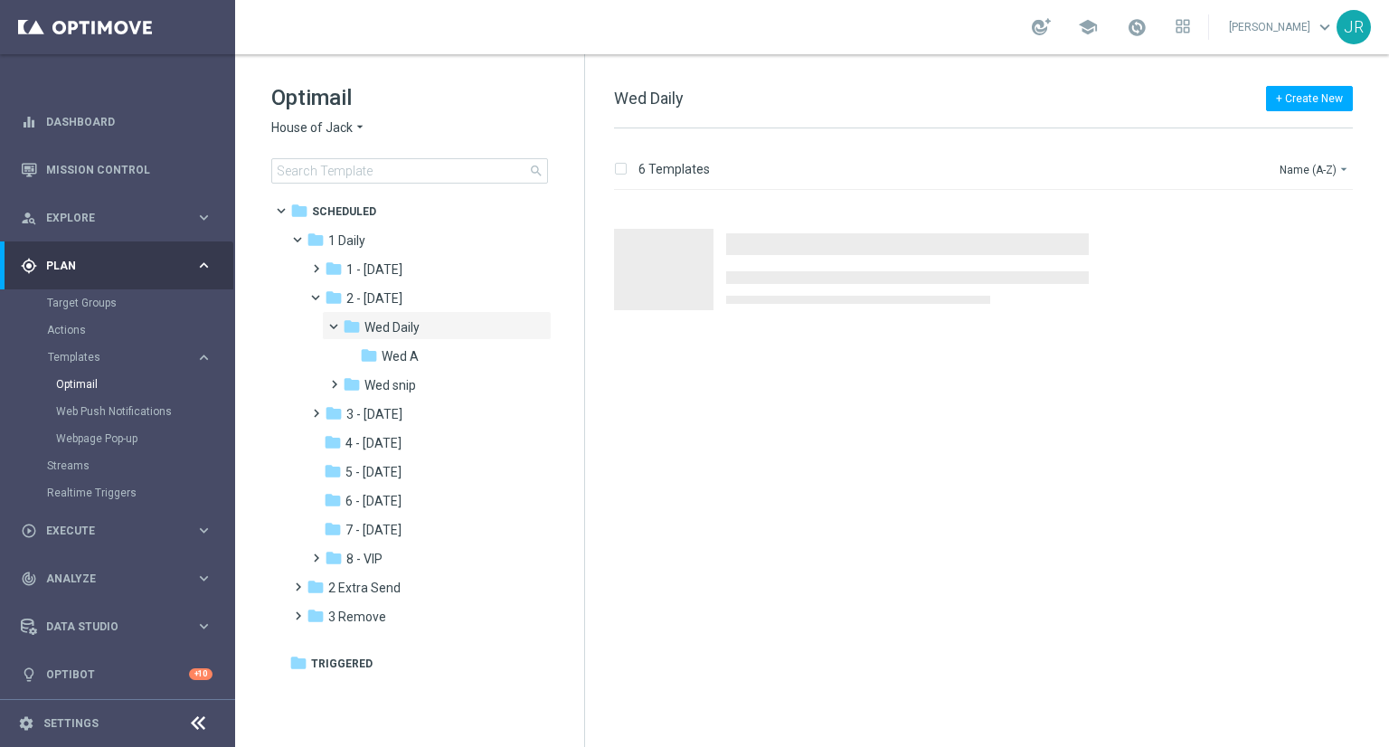
click at [282, 129] on span "House of Jack" at bounding box center [311, 127] width 81 height 17
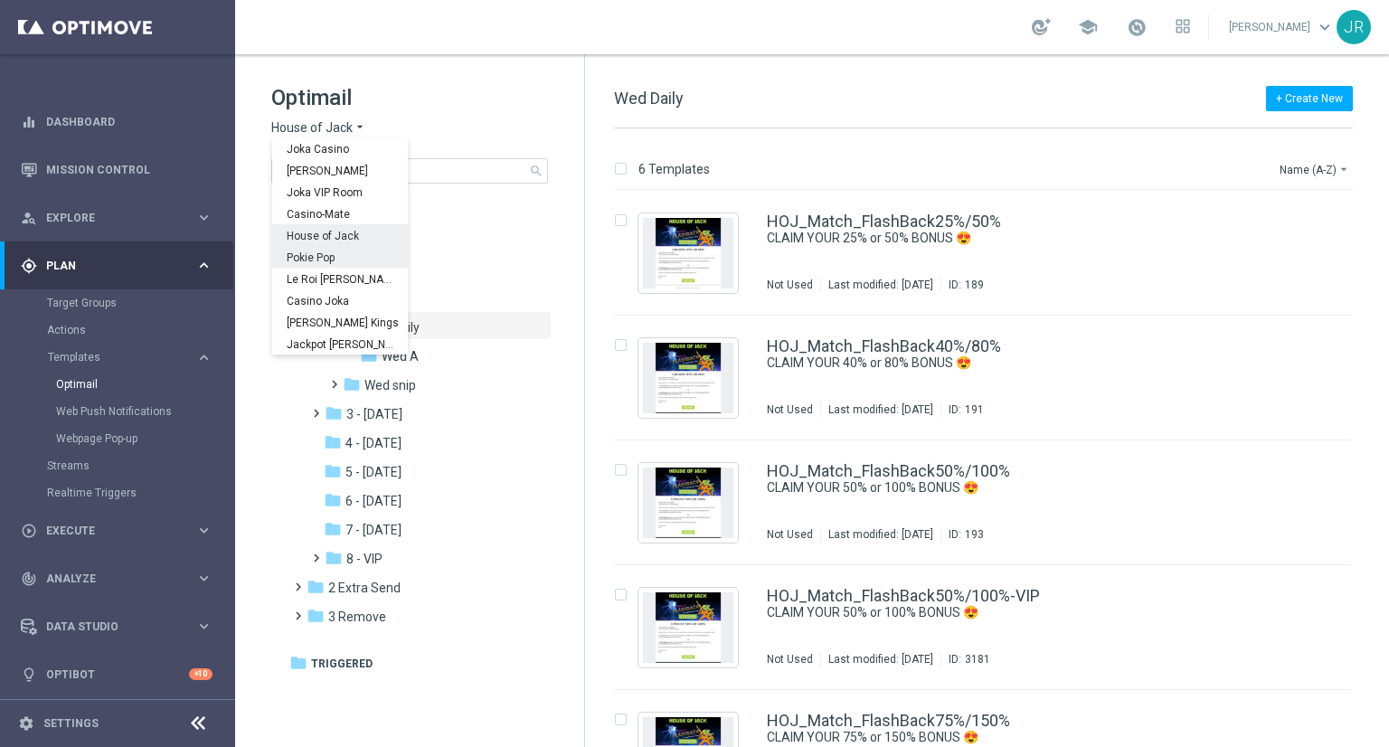
click at [0, 0] on span "Pokie Pop" at bounding box center [0, 0] width 0 height 0
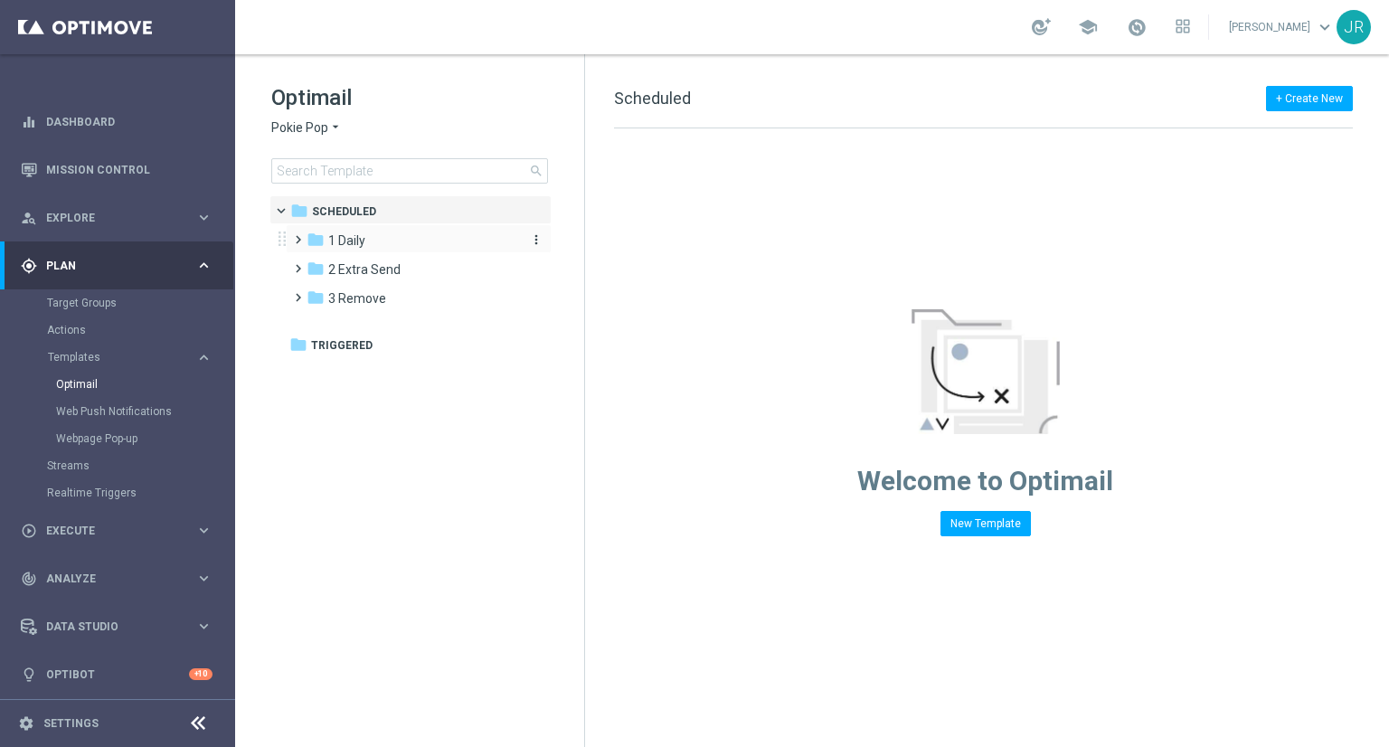
click at [347, 235] on span "1 Daily" at bounding box center [346, 240] width 37 height 16
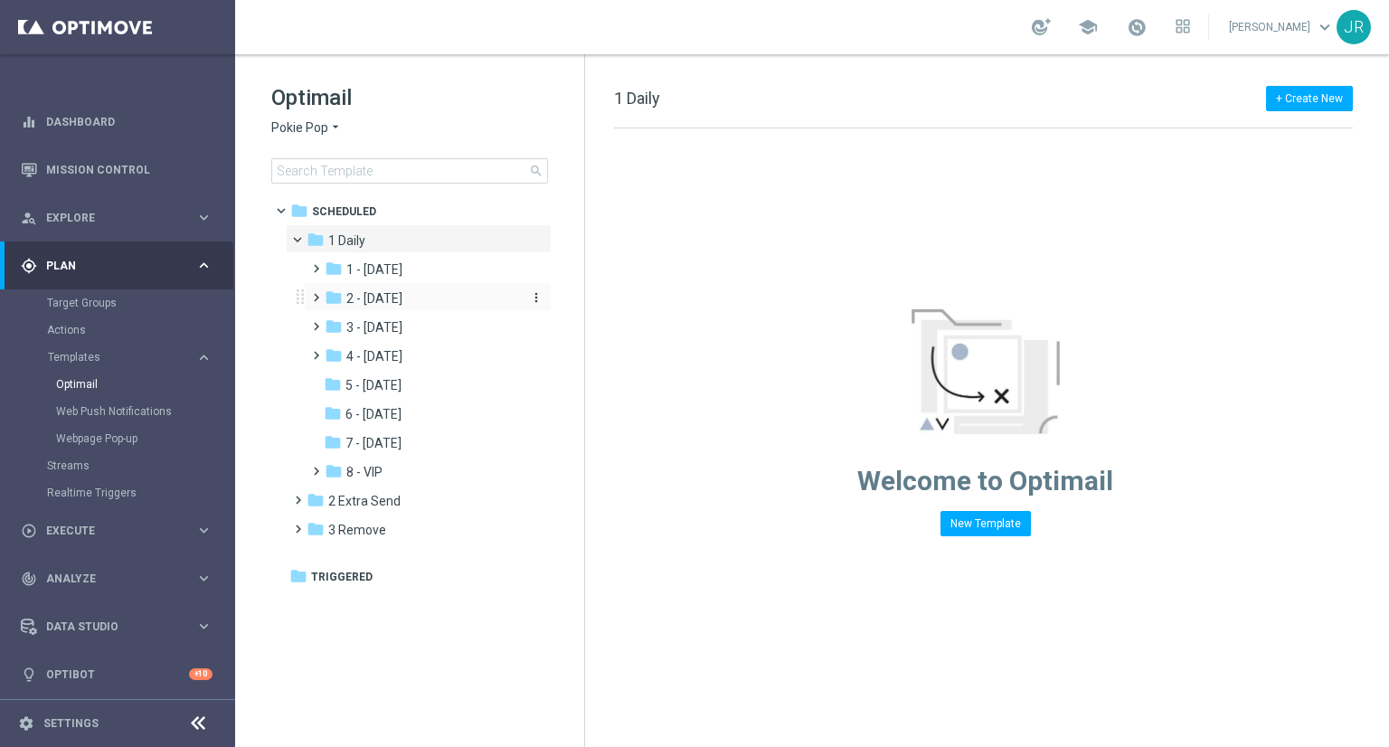
click at [400, 297] on span "2 - [DATE]" at bounding box center [374, 298] width 56 height 16
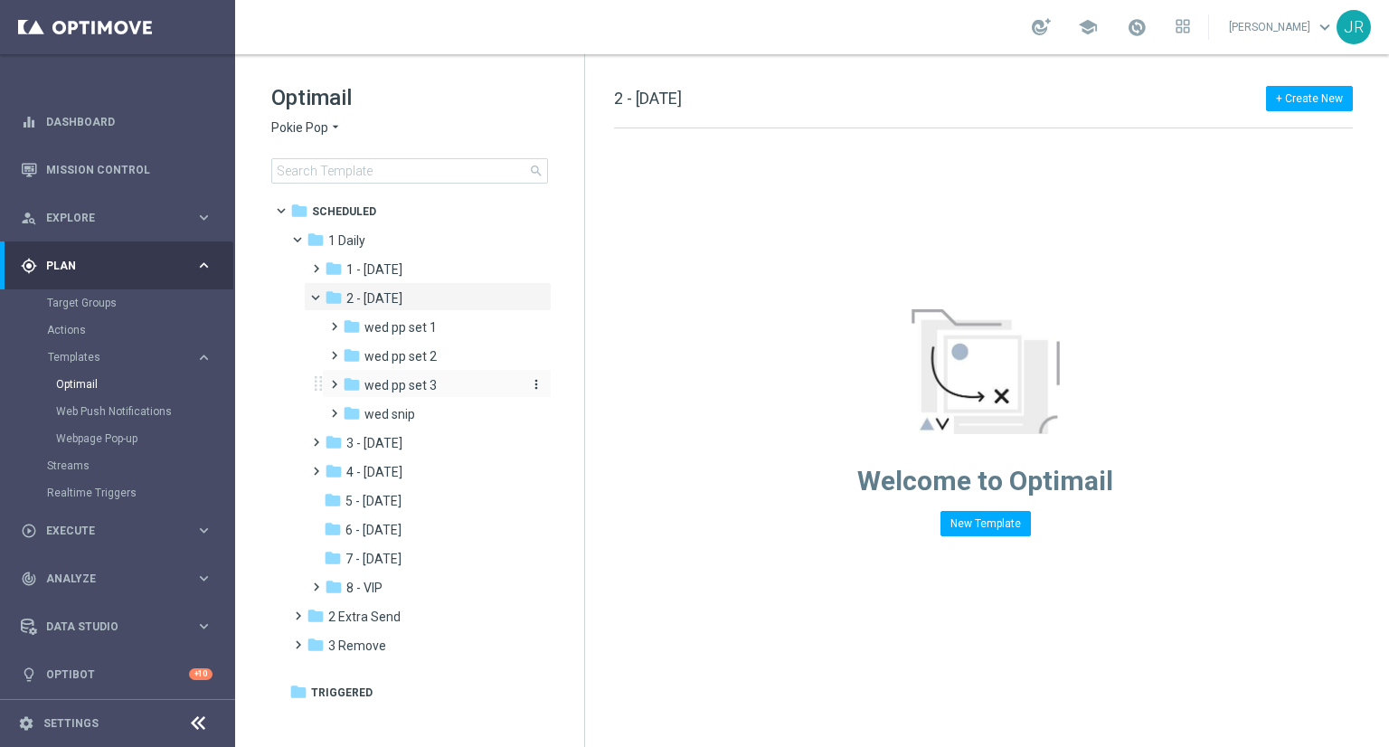
click at [438, 392] on div "folder wed pp set 3" at bounding box center [431, 385] width 177 height 21
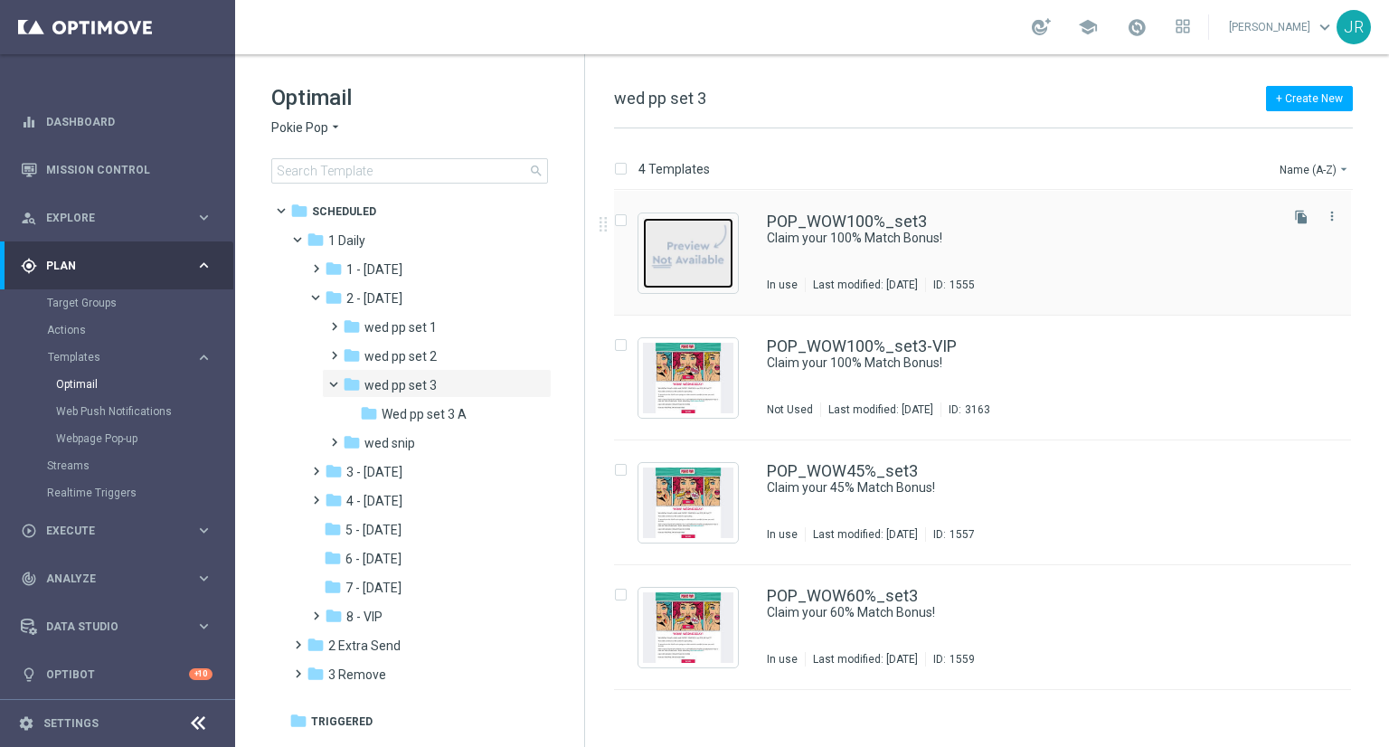
click at [707, 268] on img "Press SPACE to select this row." at bounding box center [688, 253] width 90 height 71
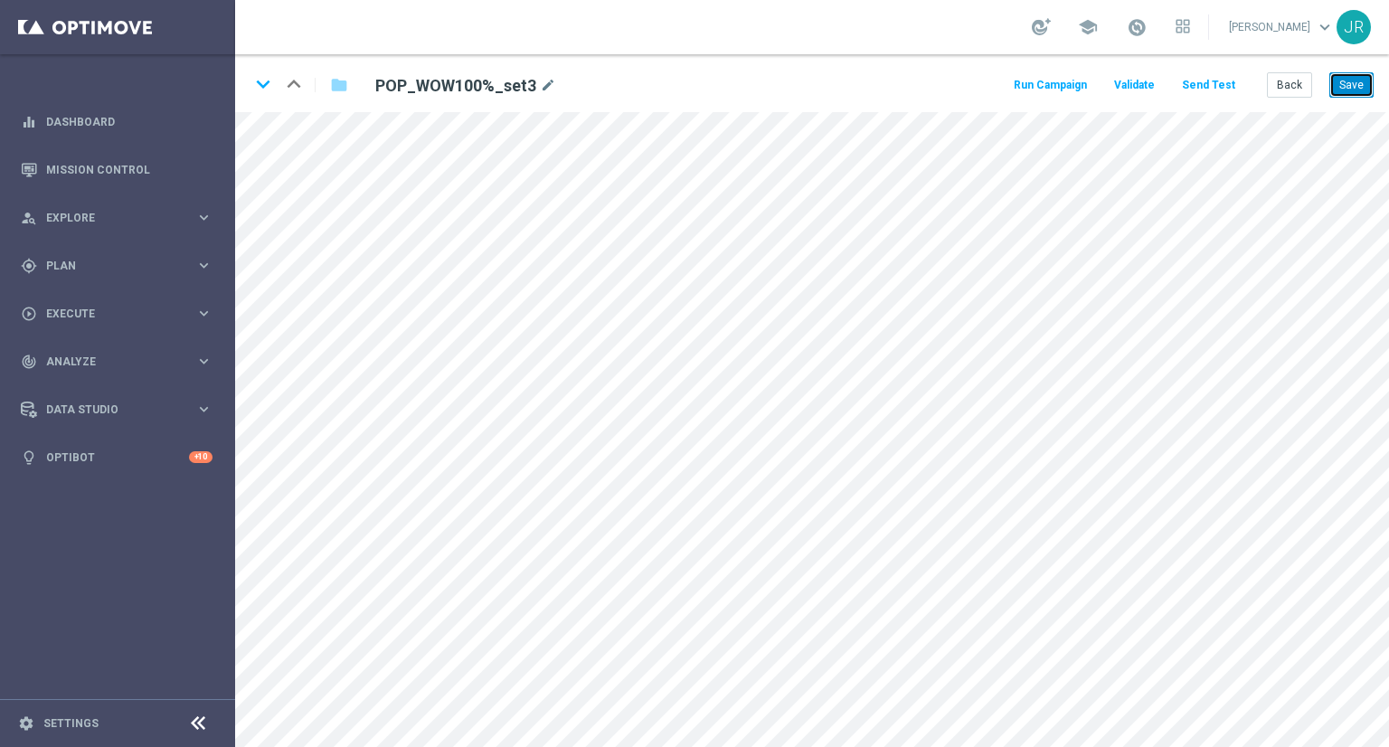
click at [1368, 77] on button "Save" at bounding box center [1352, 84] width 44 height 25
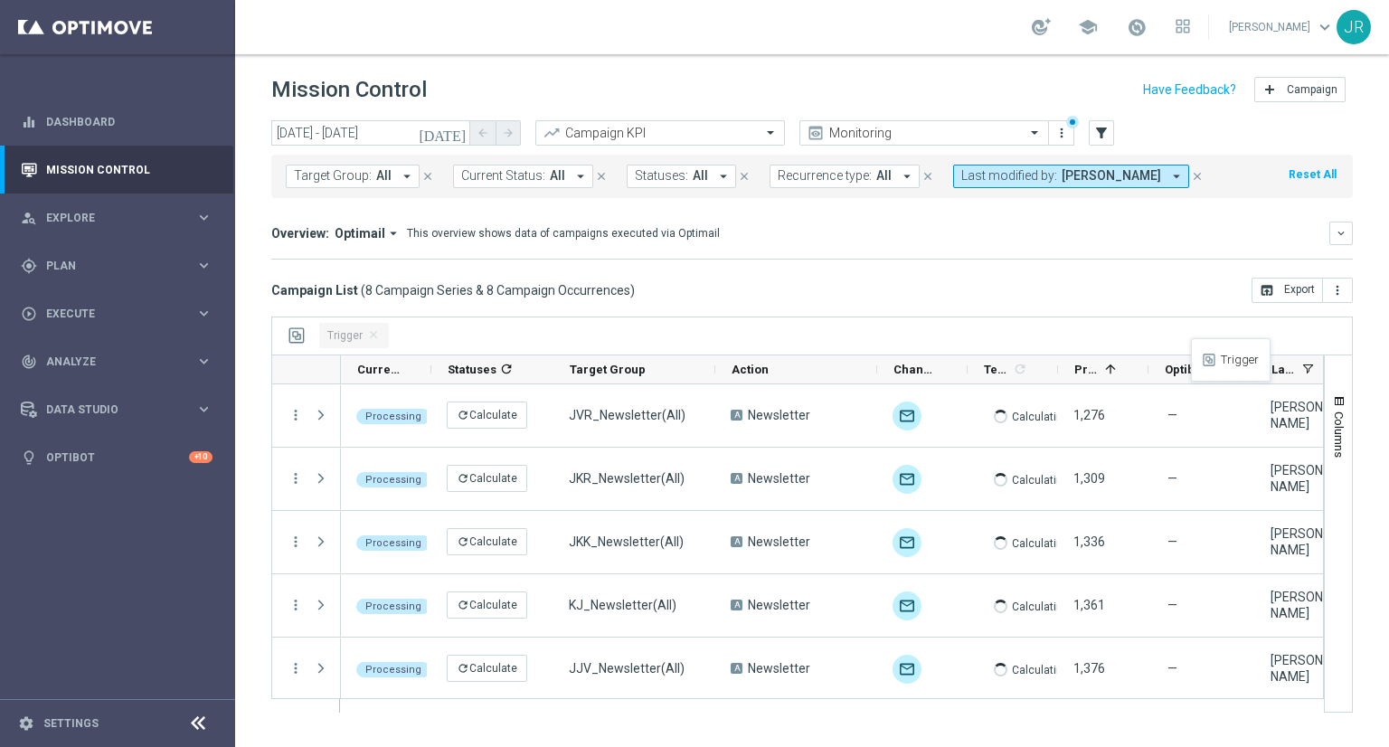
drag, startPoint x: 593, startPoint y: 363, endPoint x: 1200, endPoint y: 349, distance: 607.1
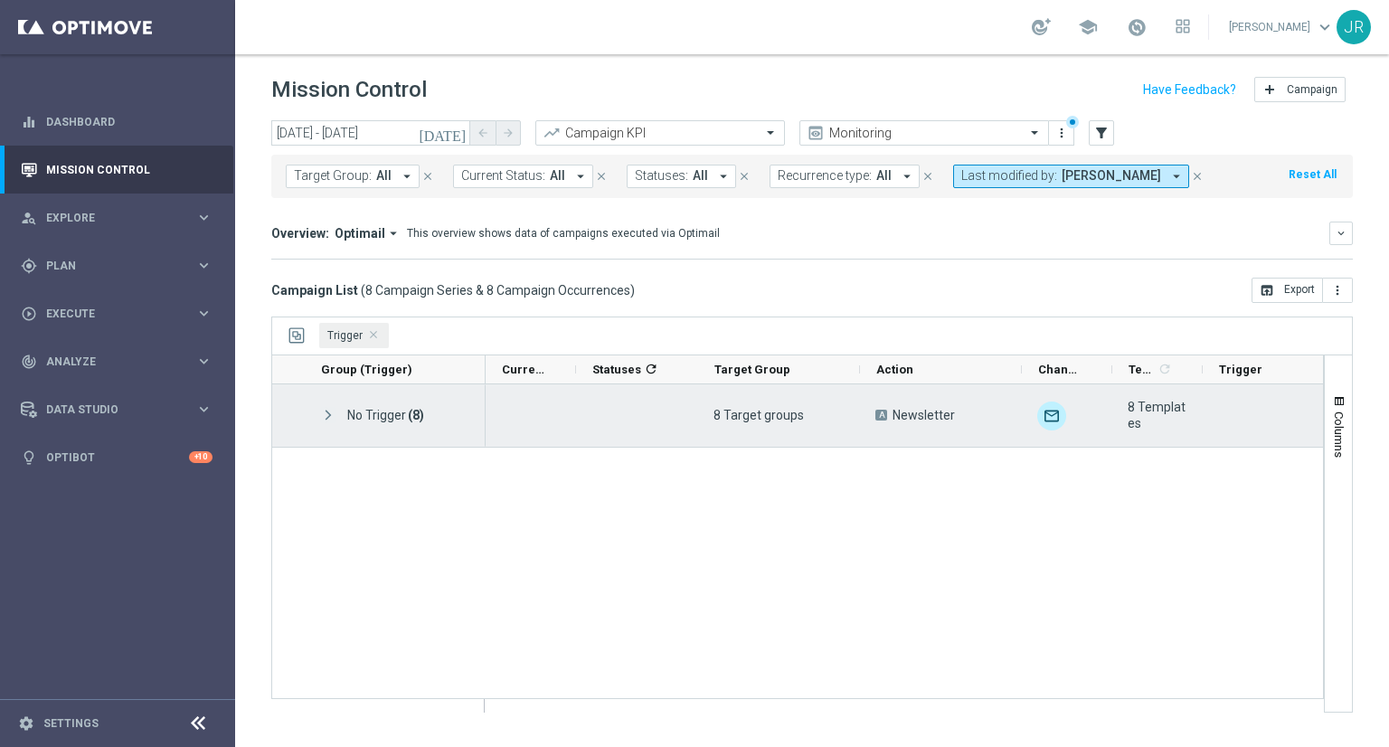
click at [326, 410] on span at bounding box center [328, 415] width 16 height 15
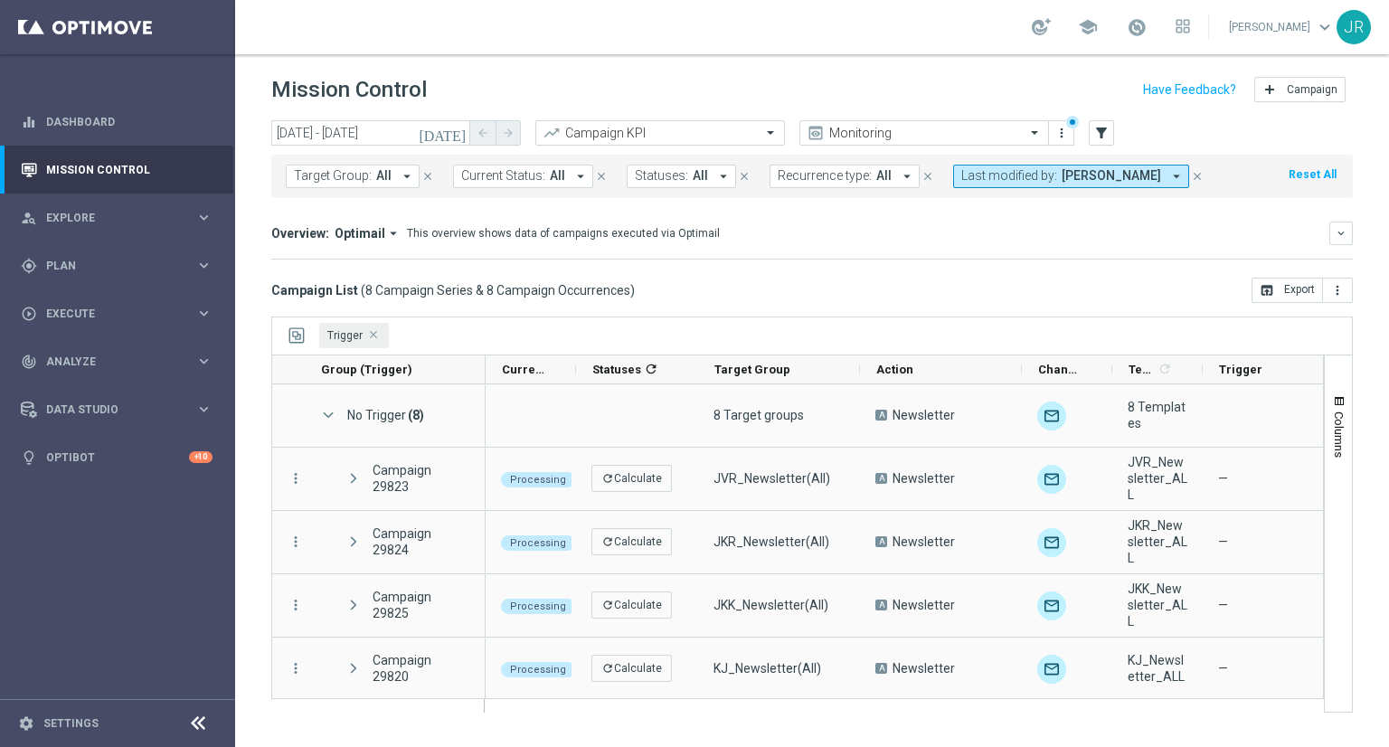
click at [374, 335] on span "Trigger Press DELETE to remove" at bounding box center [374, 335] width 9 height 9
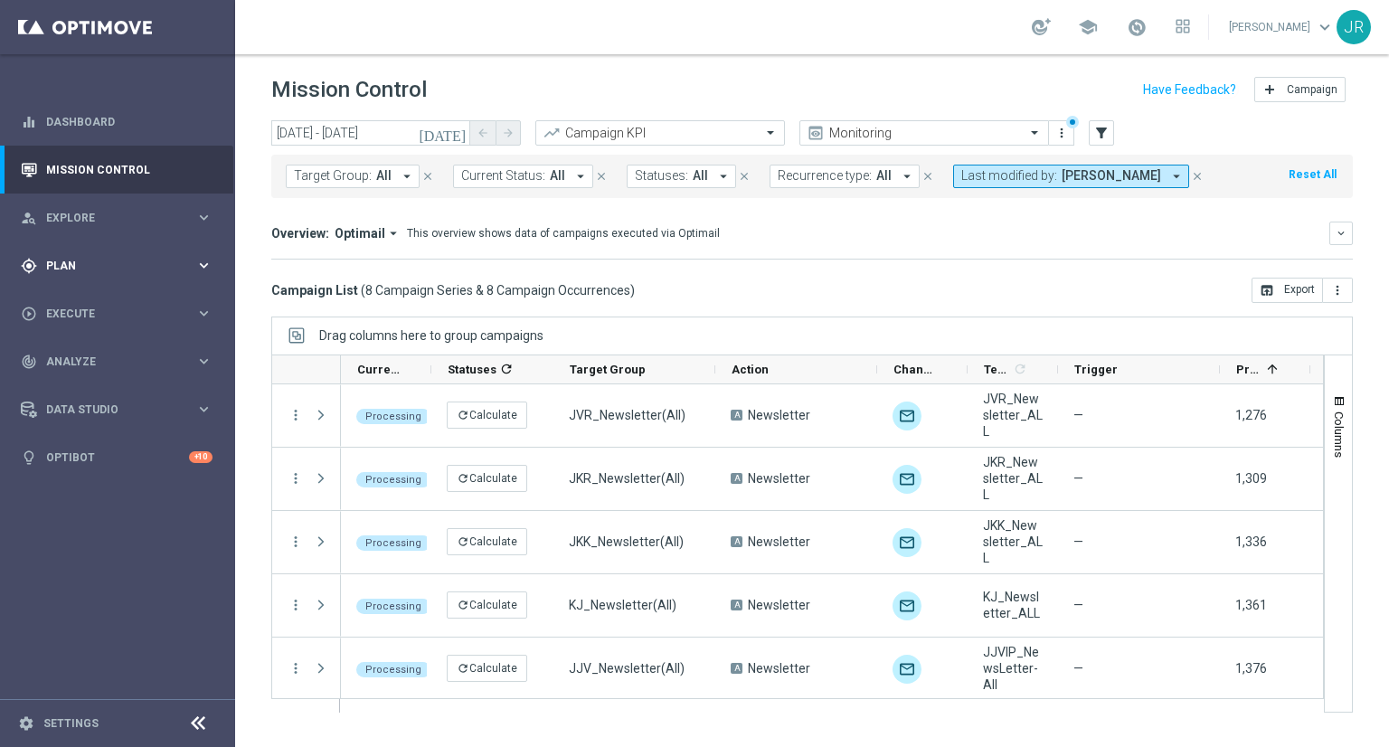
click at [63, 259] on div "gps_fixed Plan" at bounding box center [108, 266] width 175 height 16
click at [63, 356] on span "Templates" at bounding box center [112, 357] width 129 height 11
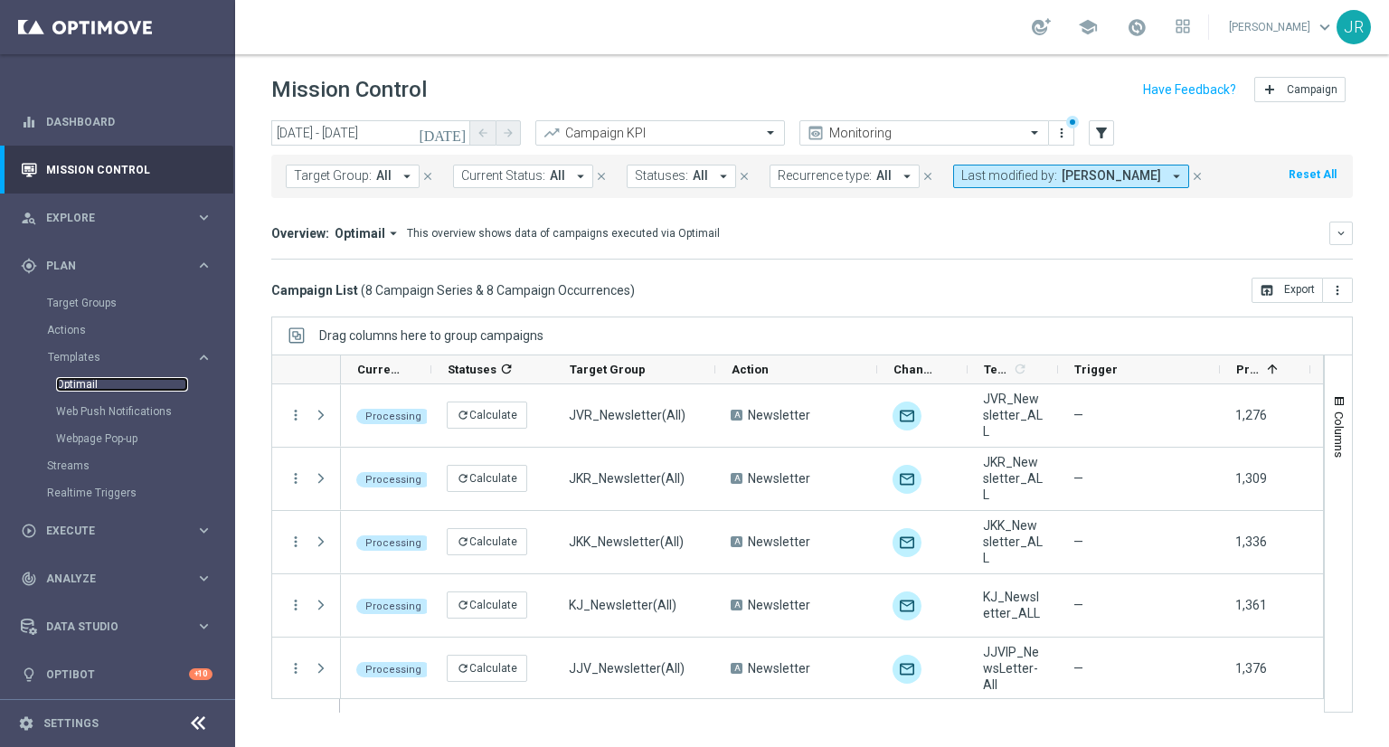
click at [87, 383] on link "Optimail" at bounding box center [122, 384] width 132 height 14
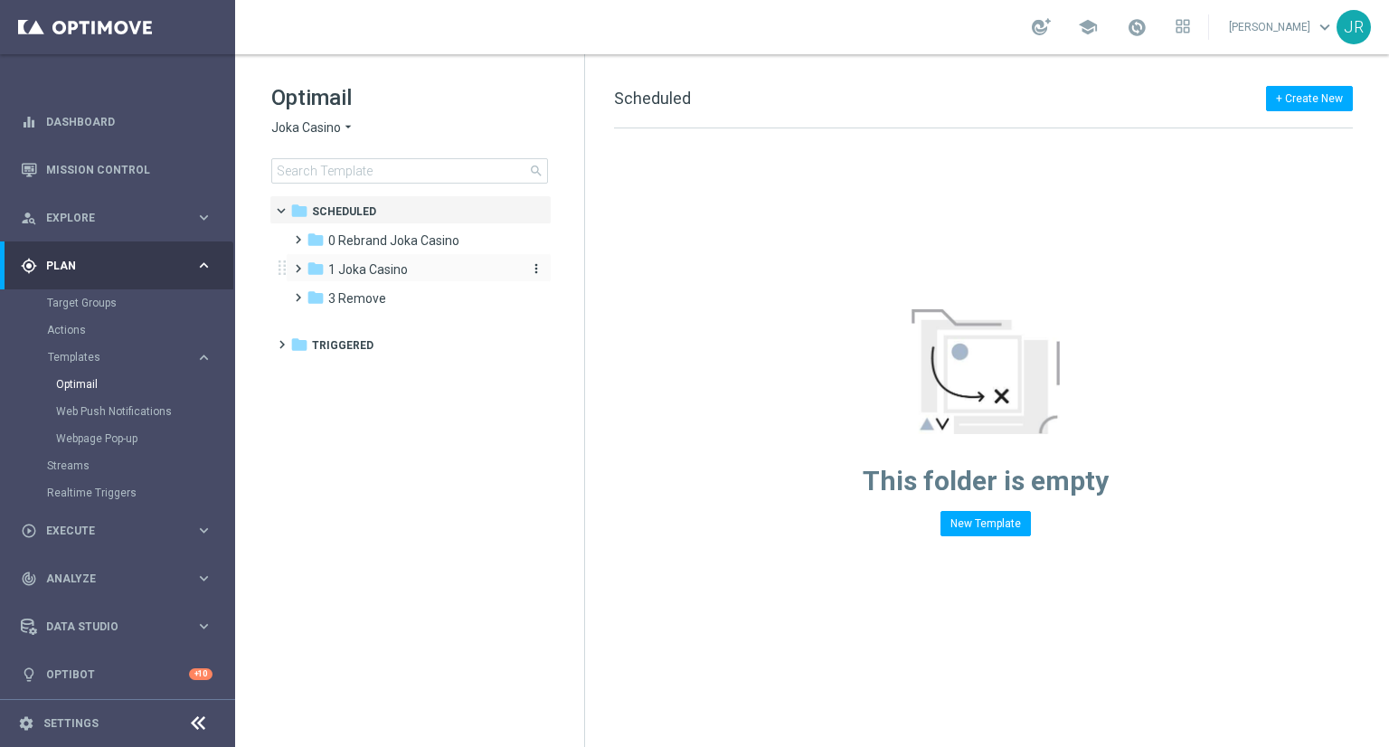
click at [364, 276] on span "1 Joka Casino" at bounding box center [368, 269] width 80 height 16
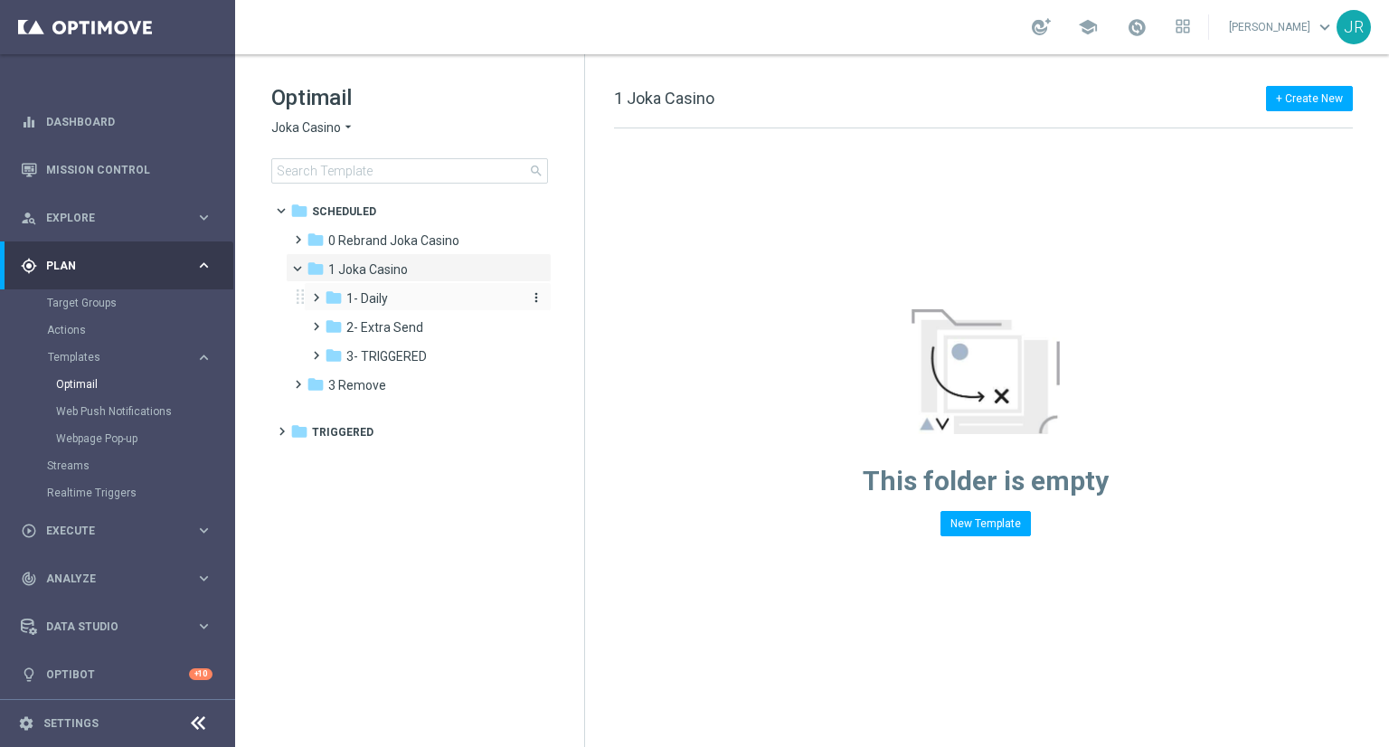
click at [376, 306] on span "1- Daily" at bounding box center [367, 298] width 42 height 16
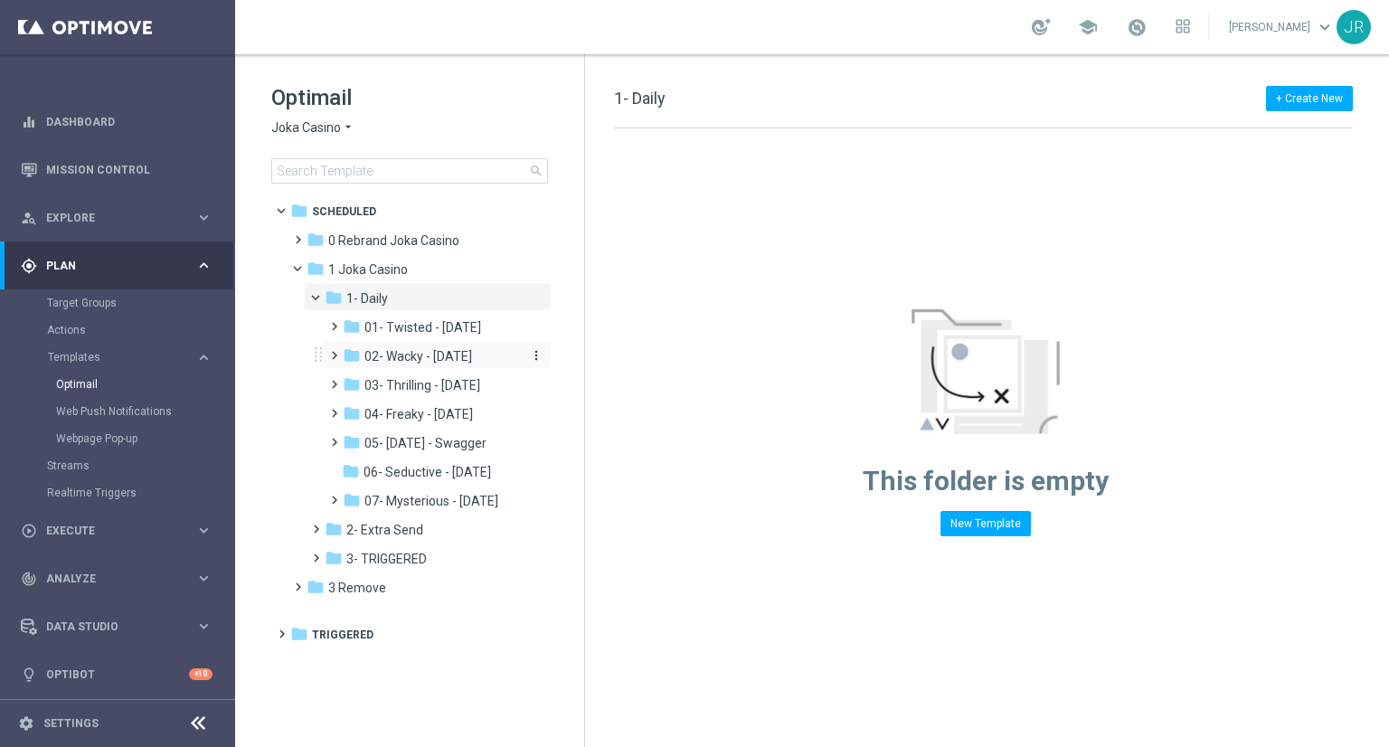
click at [405, 353] on span "02- Wacky - [DATE]" at bounding box center [419, 356] width 108 height 16
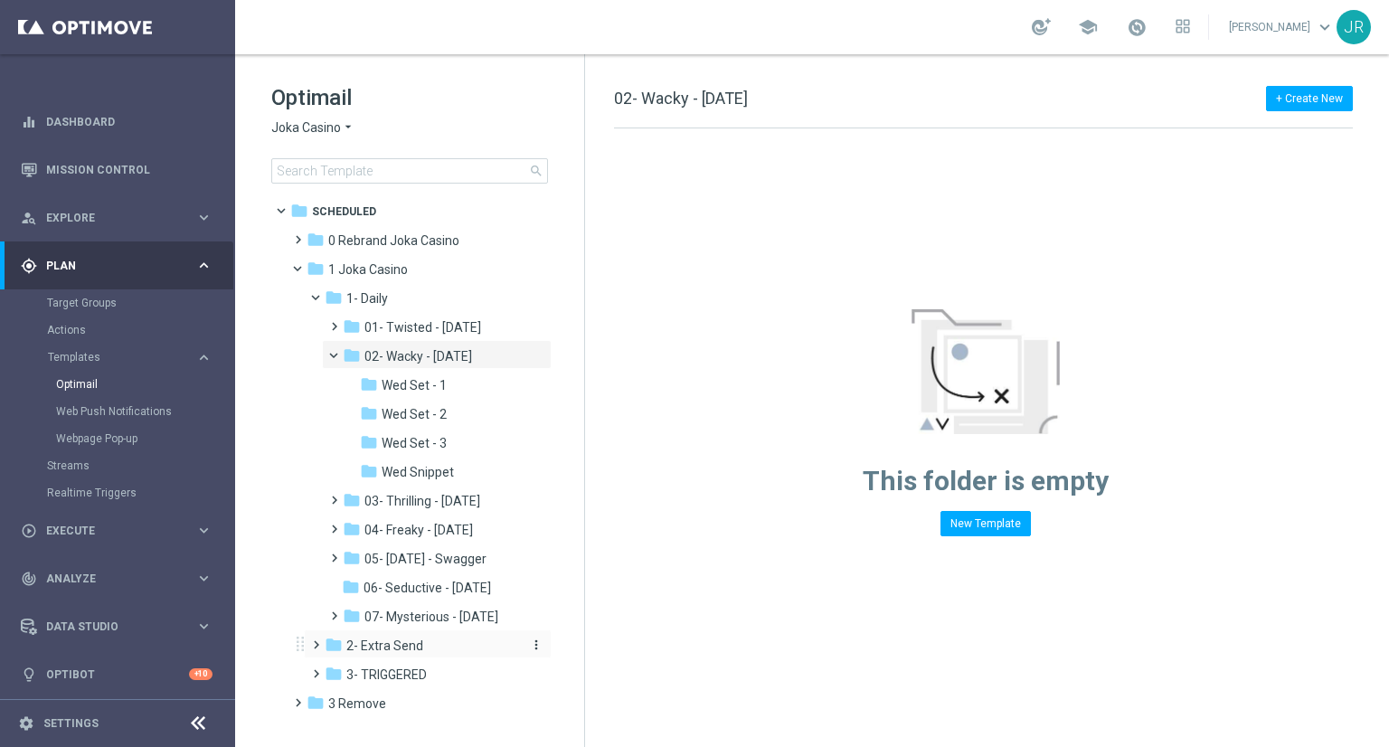
click at [379, 644] on span "2- Extra Send" at bounding box center [384, 646] width 77 height 16
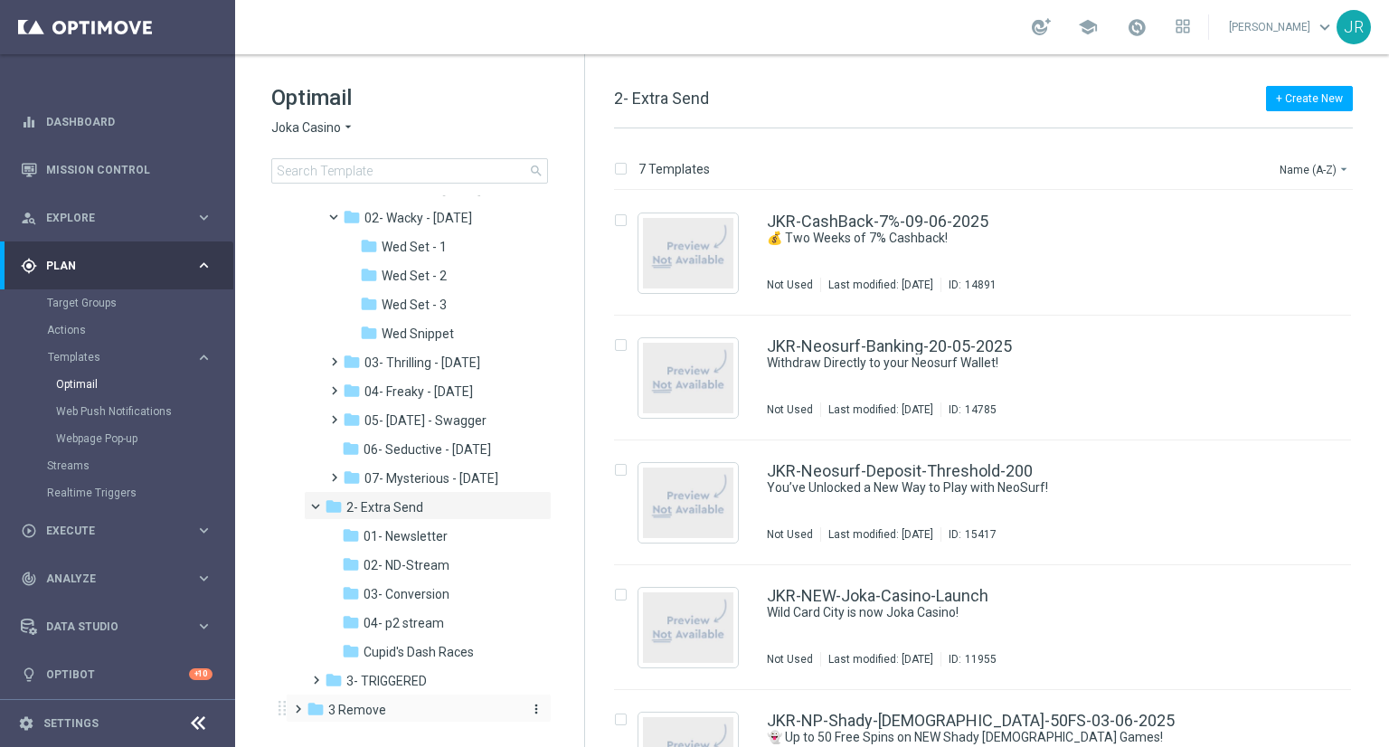
scroll to position [165, 0]
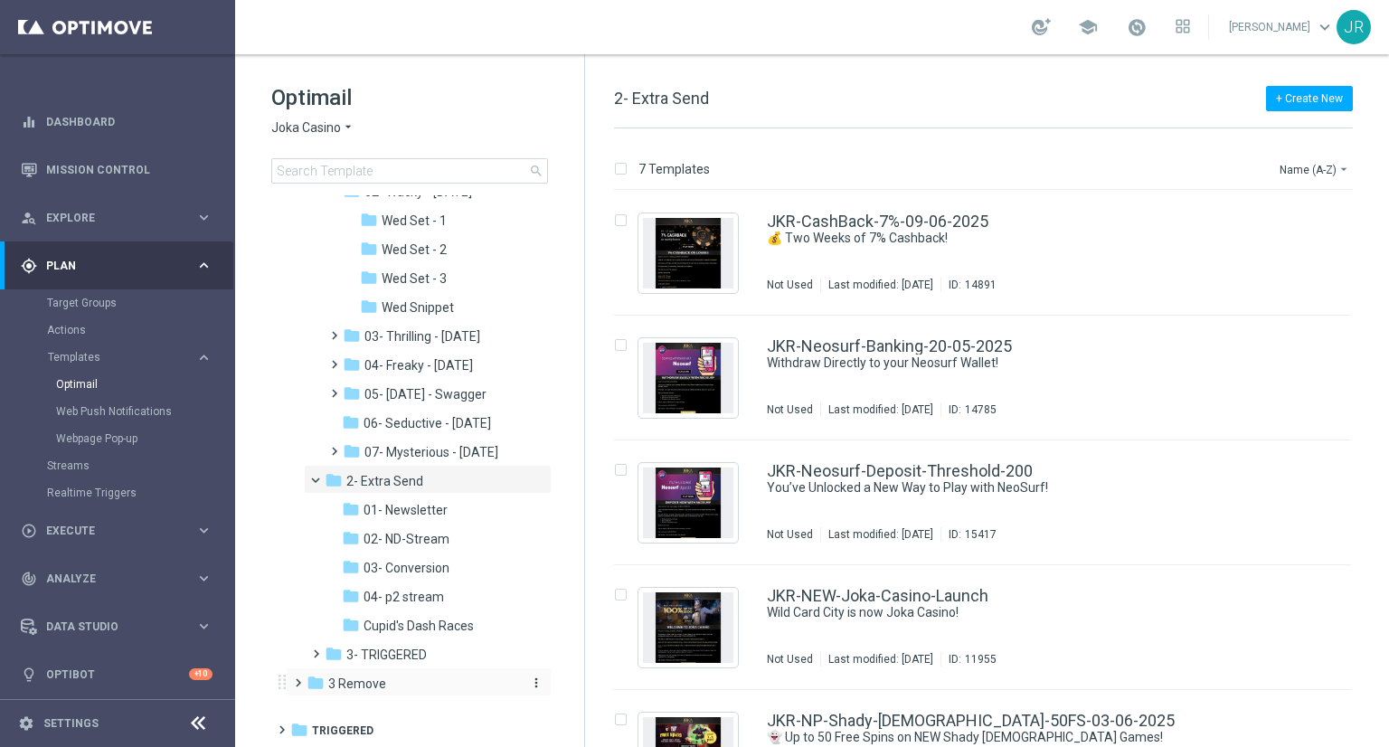
click at [368, 685] on span "3 Remove" at bounding box center [357, 684] width 58 height 16
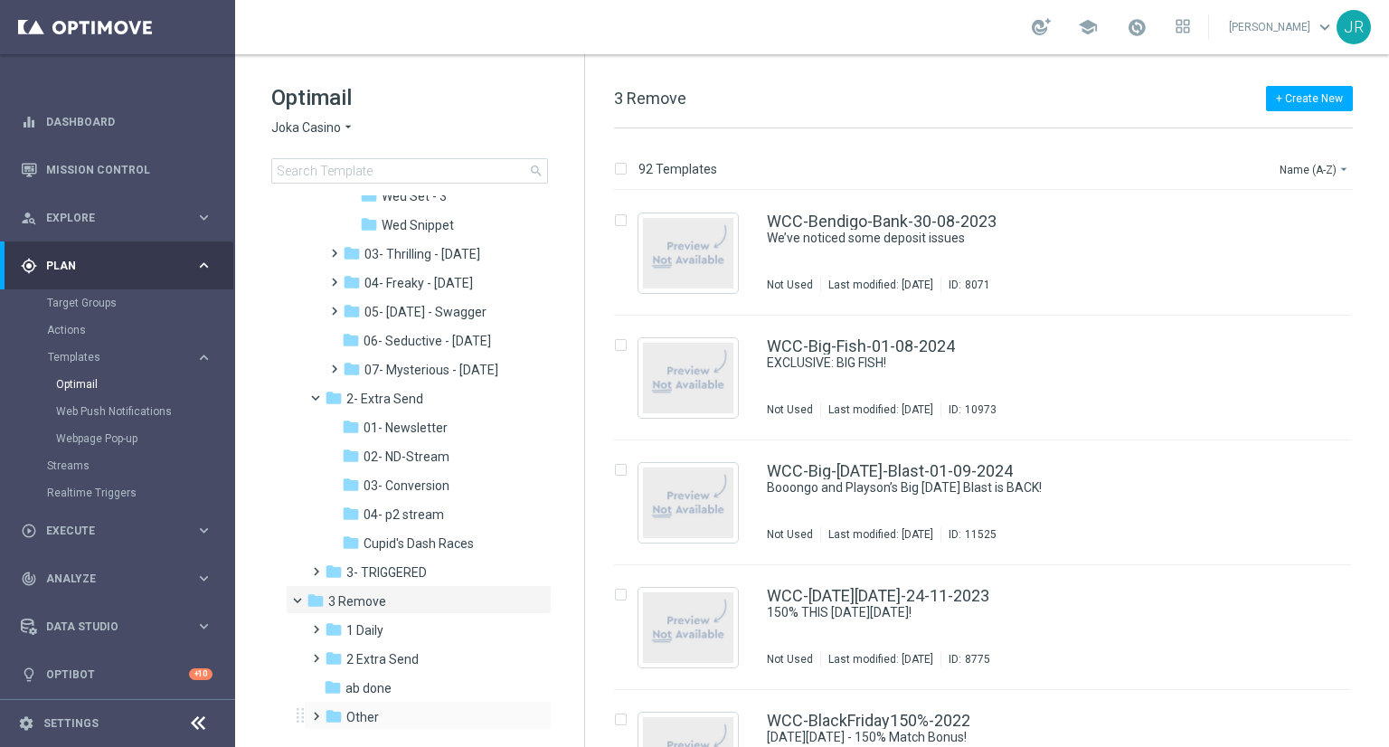
scroll to position [280, 0]
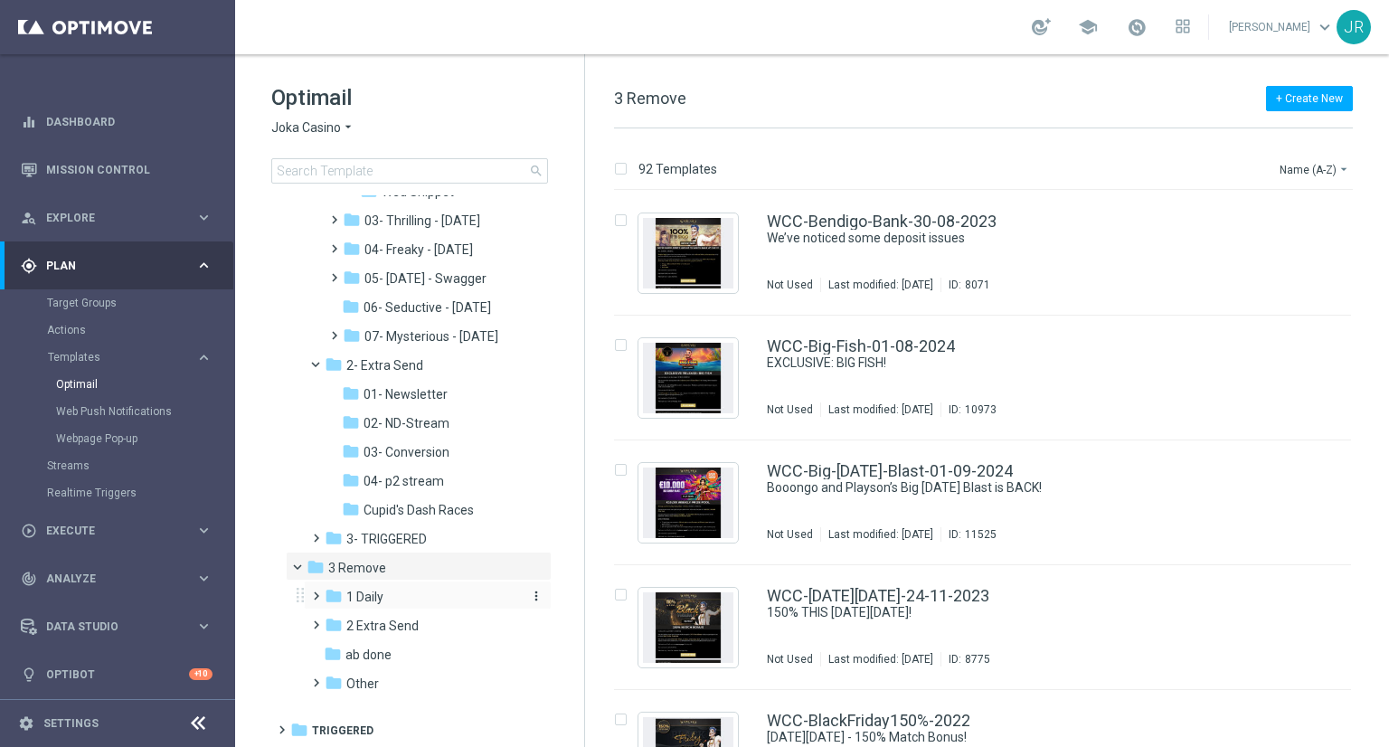
click at [364, 594] on span "1 Daily" at bounding box center [364, 597] width 37 height 16
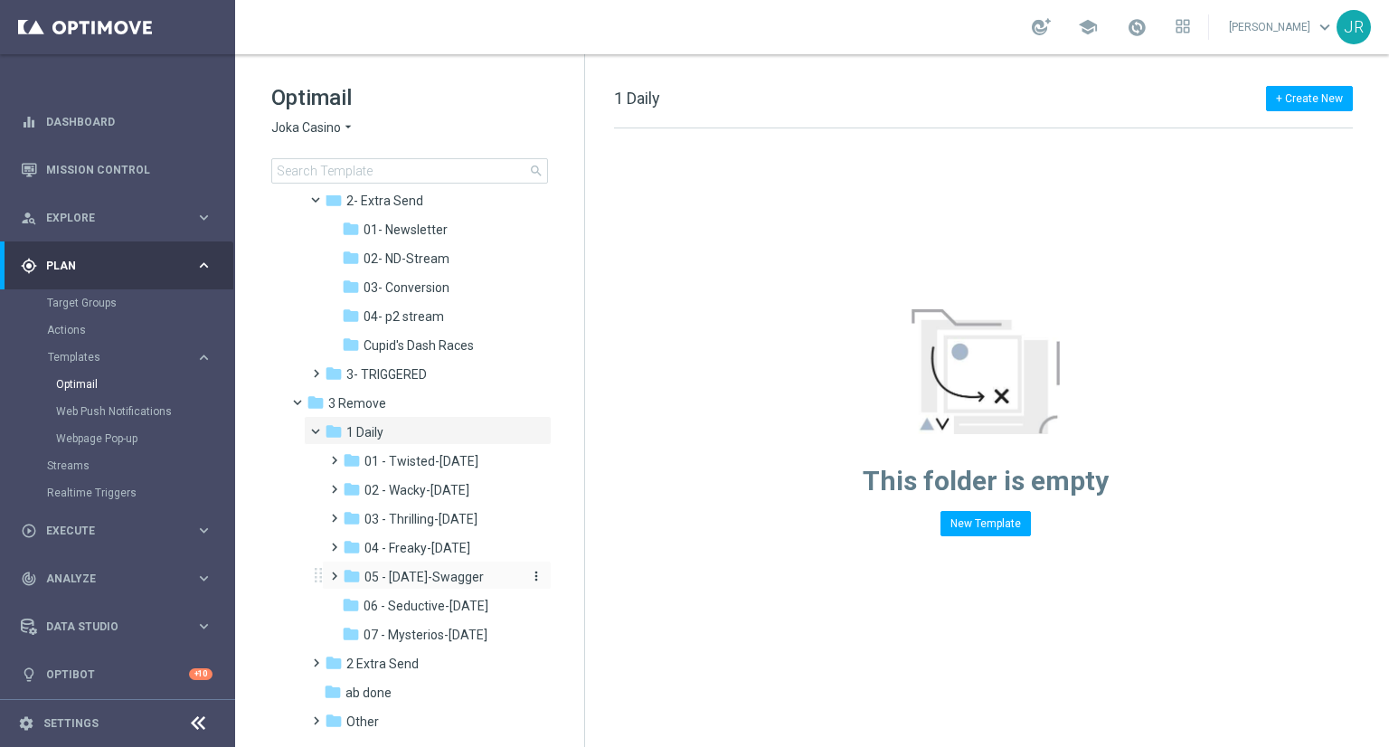
scroll to position [483, 0]
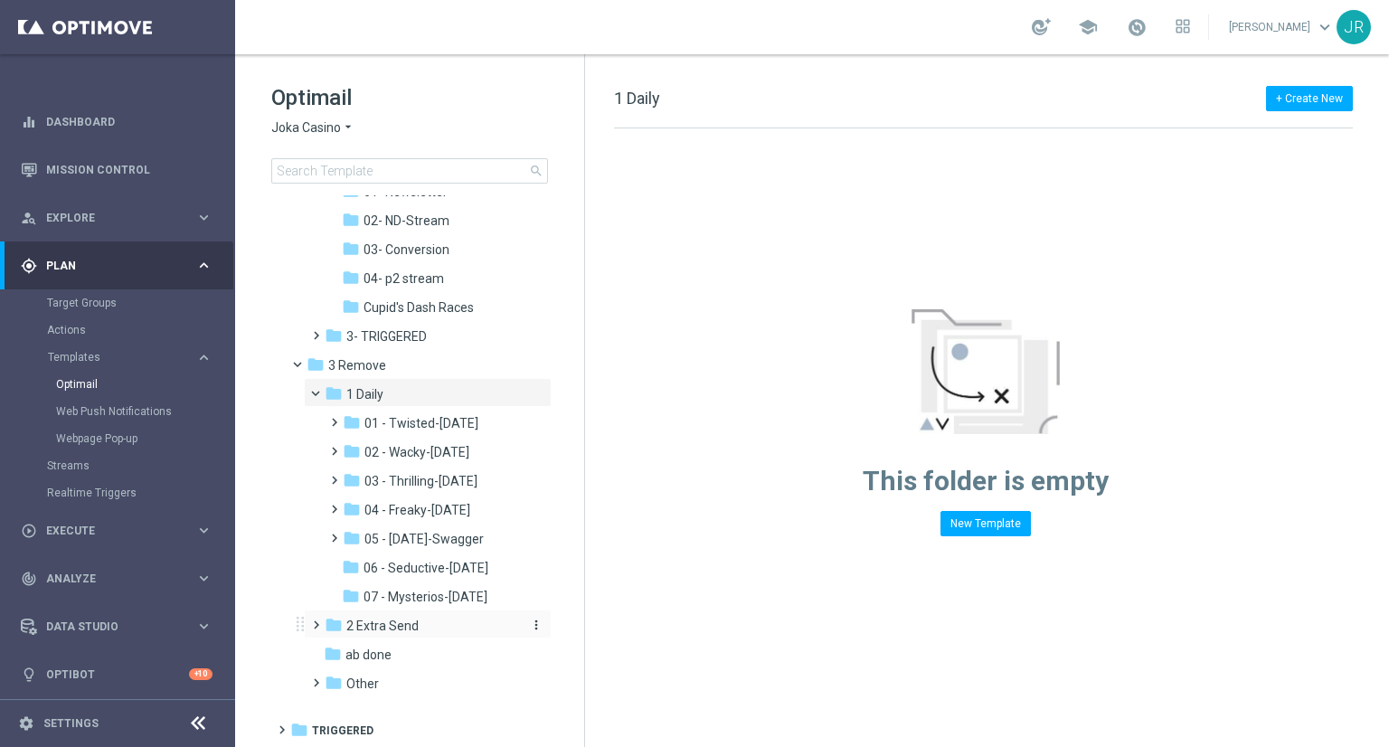
click at [377, 627] on span "2 Extra Send" at bounding box center [382, 626] width 72 height 16
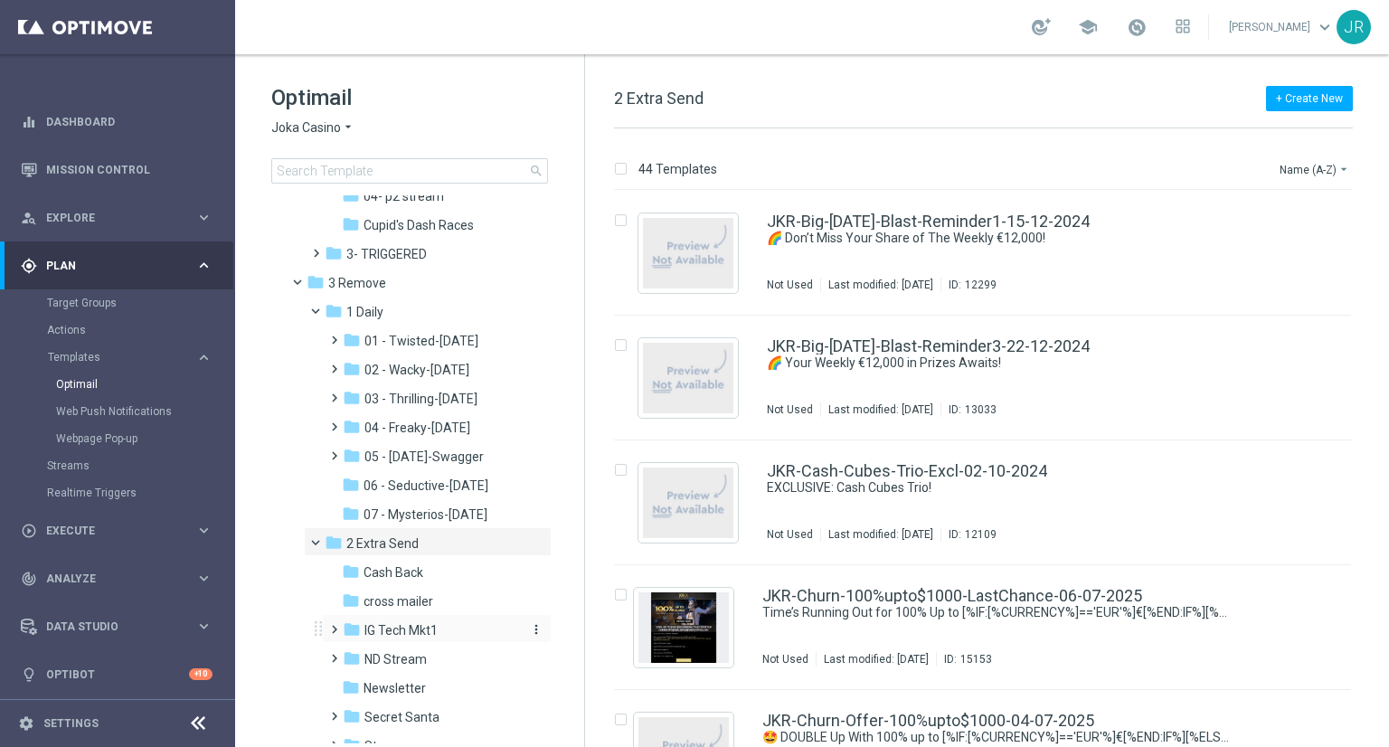
scroll to position [664, 0]
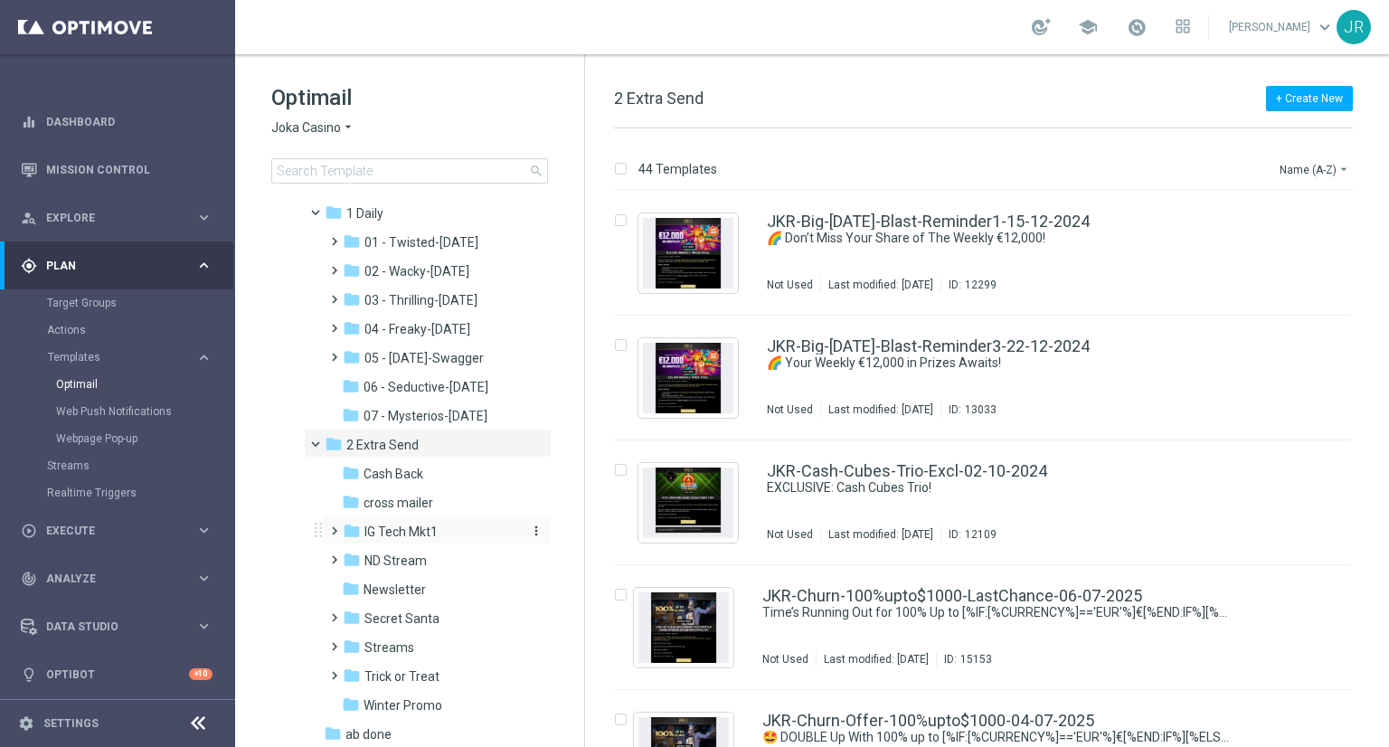
click at [379, 526] on span "IG Tech Mkt1" at bounding box center [401, 532] width 73 height 16
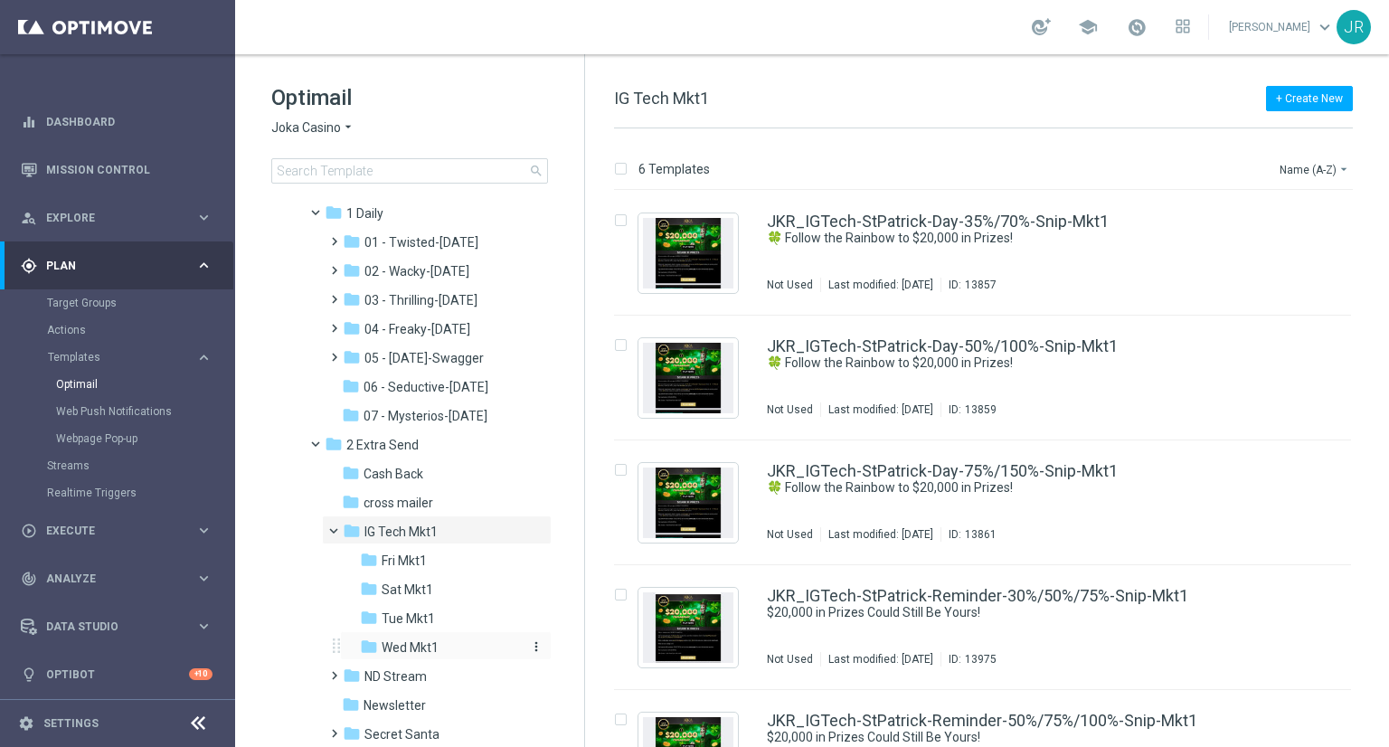
click at [426, 645] on span "Wed Mkt1" at bounding box center [410, 648] width 57 height 16
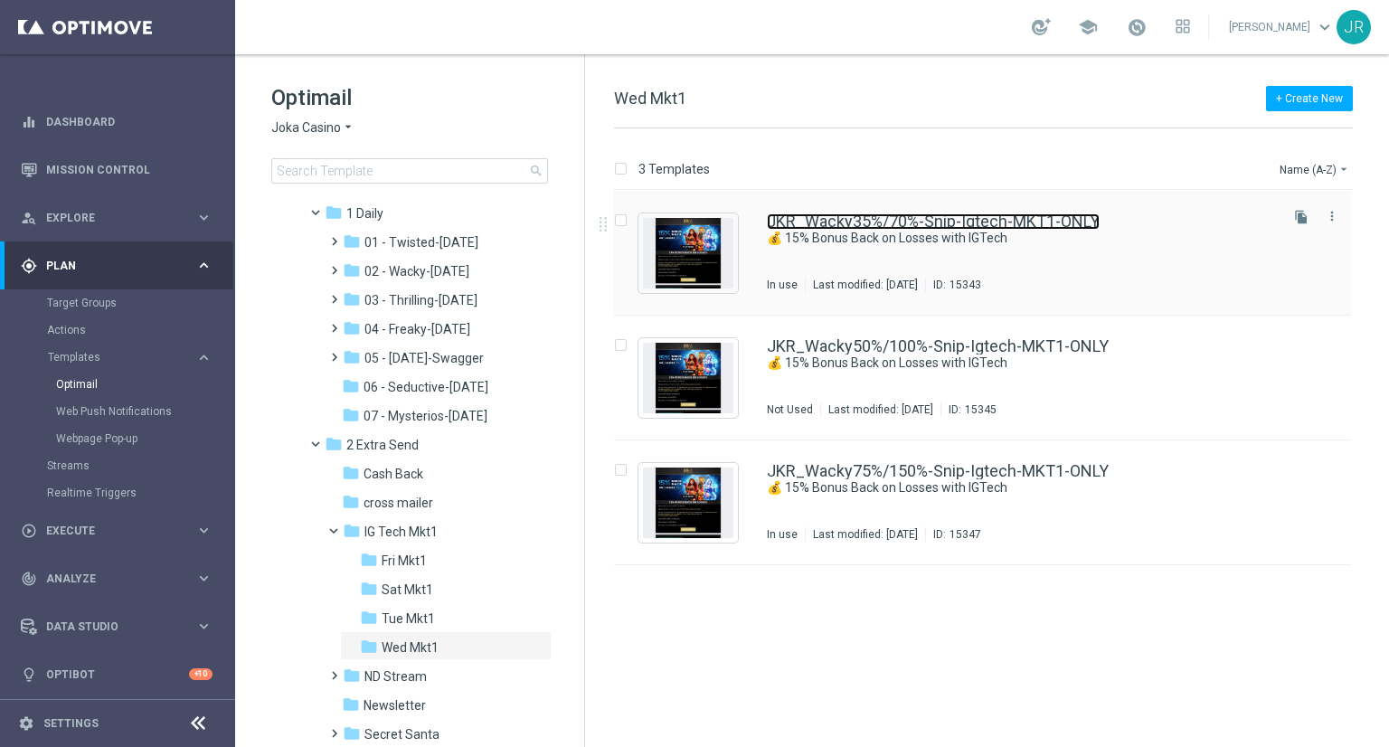
click at [886, 223] on link "JKR_Wacky35%/70%-Snip-Igtech-MKT1-ONLY" at bounding box center [933, 221] width 333 height 16
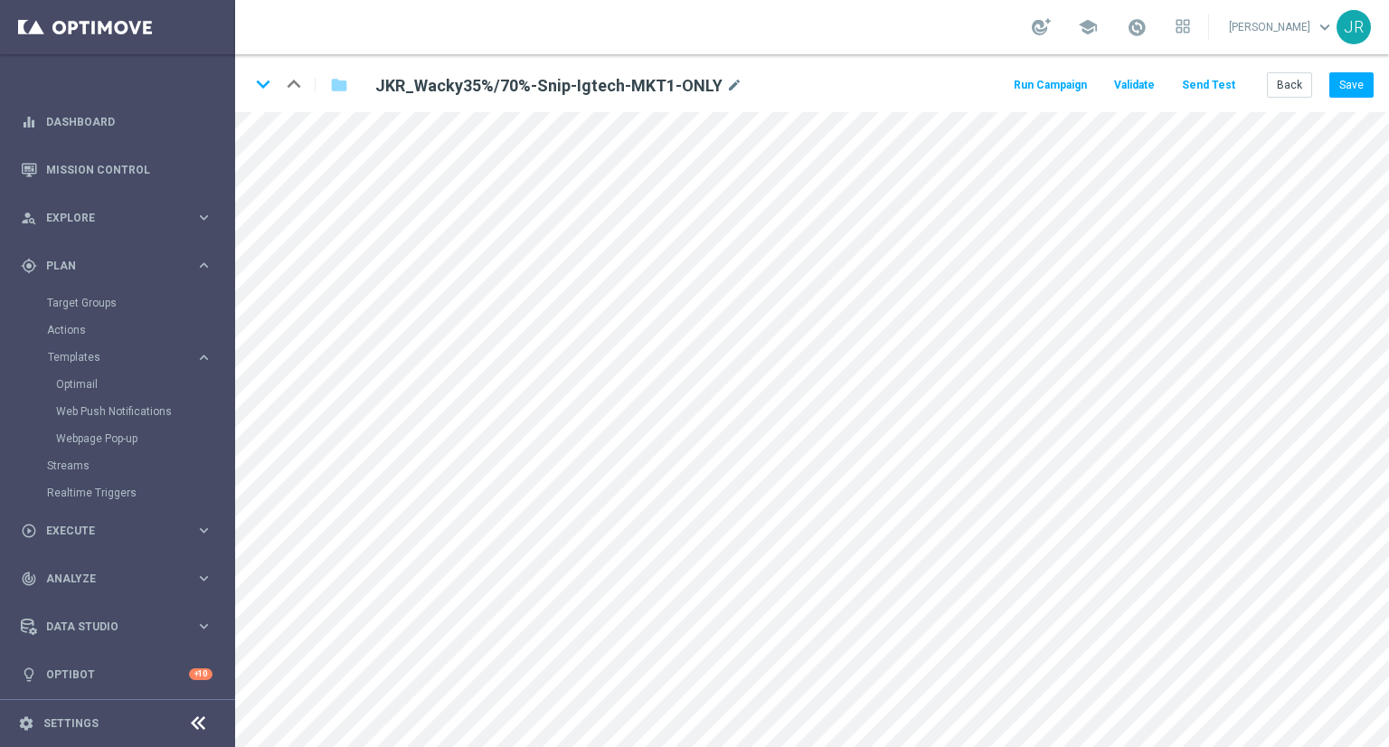
click at [726, 98] on input-edit "JKR_Wacky35%/70%-Snip-Igtech-MKT1-ONLY mode_edit" at bounding box center [586, 85] width 449 height 27
click at [726, 92] on icon "mode_edit" at bounding box center [734, 86] width 16 height 22
click at [640, 77] on input "JKR_Wacky35%/70%-Snip-Igtech-MKT1-ONLY" at bounding box center [586, 84] width 449 height 25
drag, startPoint x: 638, startPoint y: 81, endPoint x: 339, endPoint y: 67, distance: 298.8
click at [339, 66] on div "keyboard_arrow_down keyboard_arrow_up folder JKR_Wacky35%/70%-Snip-Igtech-MKT1-…" at bounding box center [812, 83] width 1154 height 58
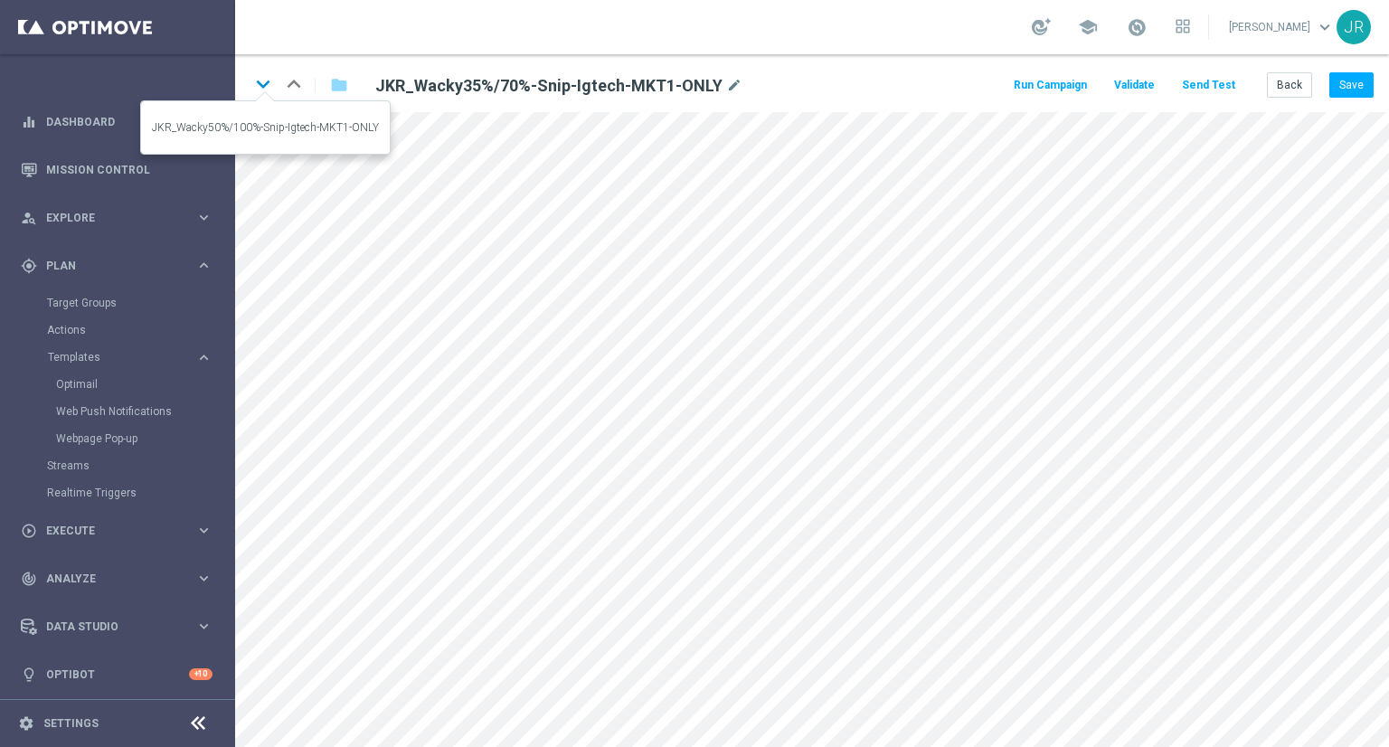
click at [273, 87] on icon "keyboard_arrow_down" at bounding box center [263, 84] width 27 height 27
click at [735, 93] on icon "mode_edit" at bounding box center [743, 86] width 16 height 22
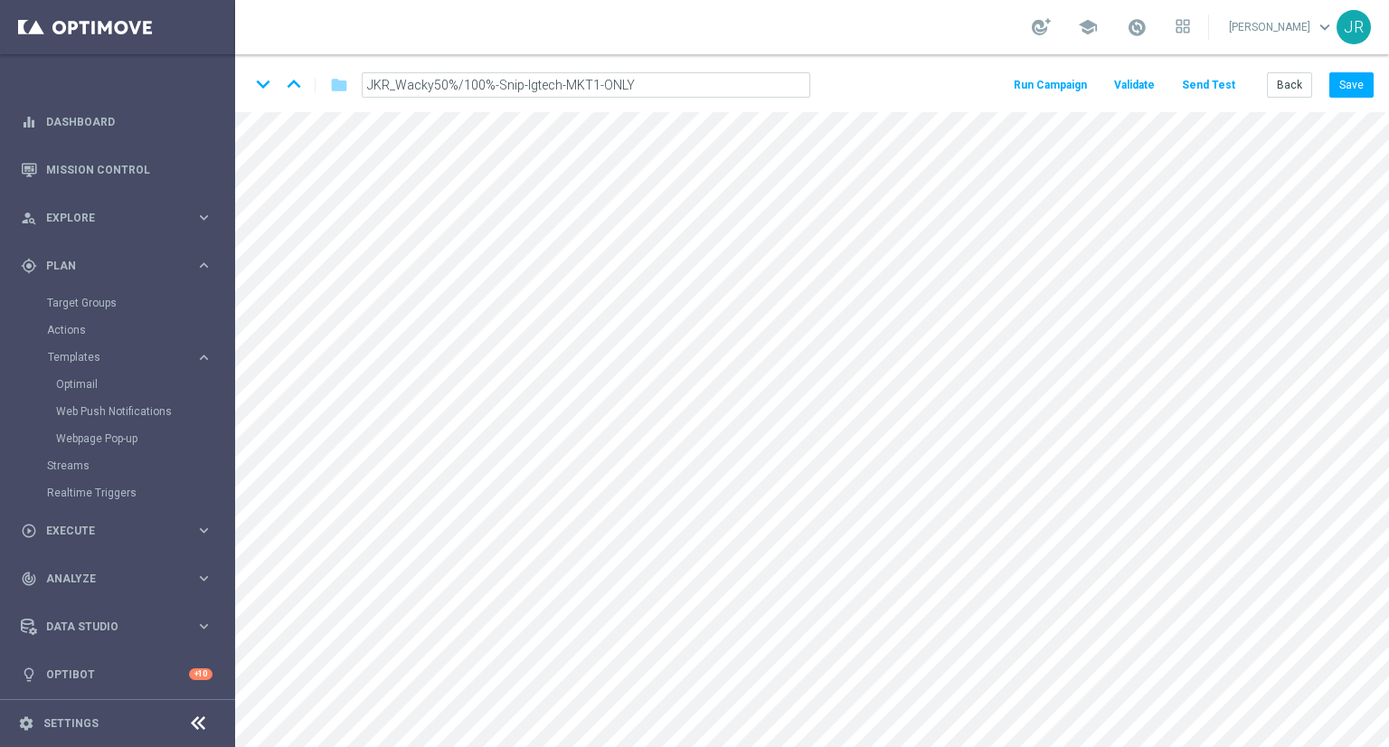
click at [658, 81] on input "JKR_Wacky50%/100%-Snip-Igtech-MKT1-ONLY" at bounding box center [586, 84] width 449 height 25
click at [639, 81] on input "JKR_Wacky50%/100%-Snip-Igtech-MKT1-ONLY" at bounding box center [586, 84] width 449 height 25
drag, startPoint x: 639, startPoint y: 81, endPoint x: 329, endPoint y: 77, distance: 309.4
click at [329, 77] on div "keyboard_arrow_down keyboard_arrow_up folder JKR_Wacky50%/100%-Snip-Igtech-MKT1…" at bounding box center [537, 85] width 575 height 29
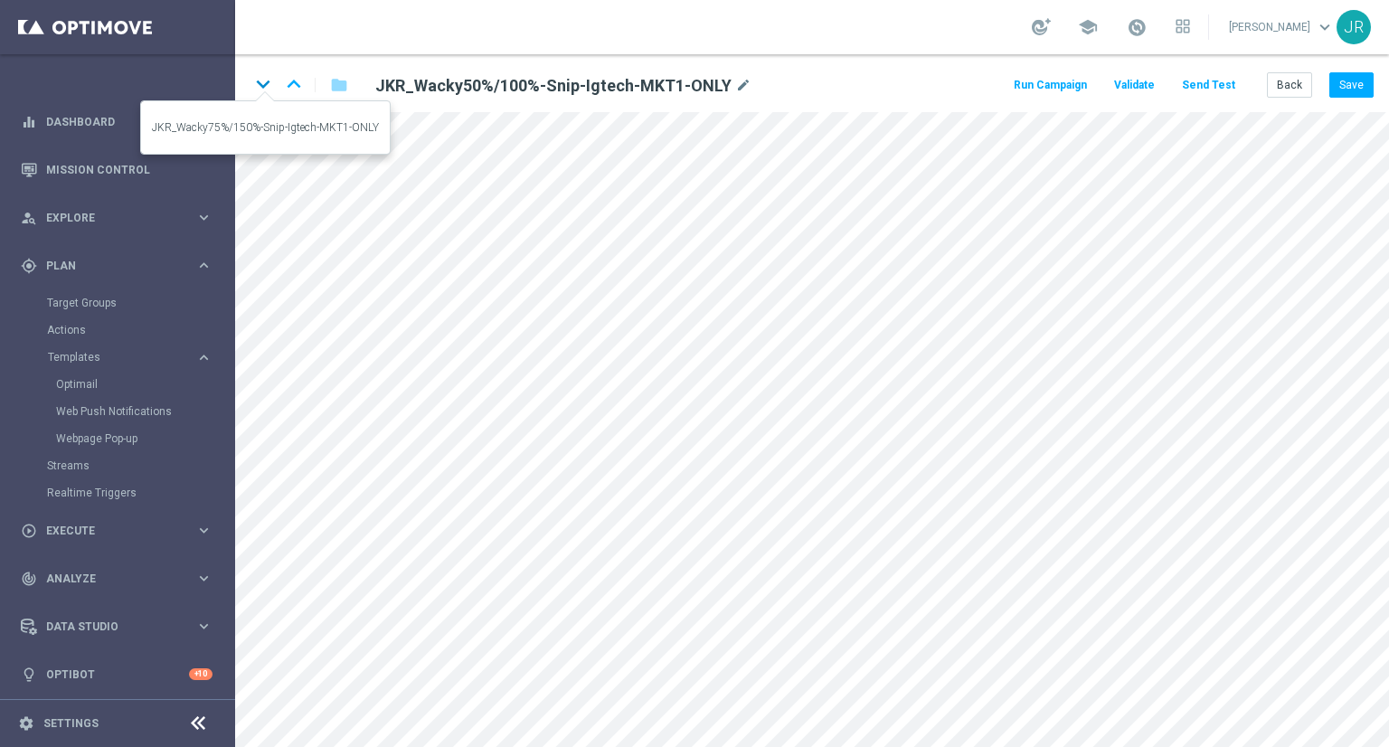
click at [272, 85] on icon "keyboard_arrow_down" at bounding box center [263, 84] width 27 height 27
click at [735, 87] on icon "mode_edit" at bounding box center [743, 86] width 16 height 22
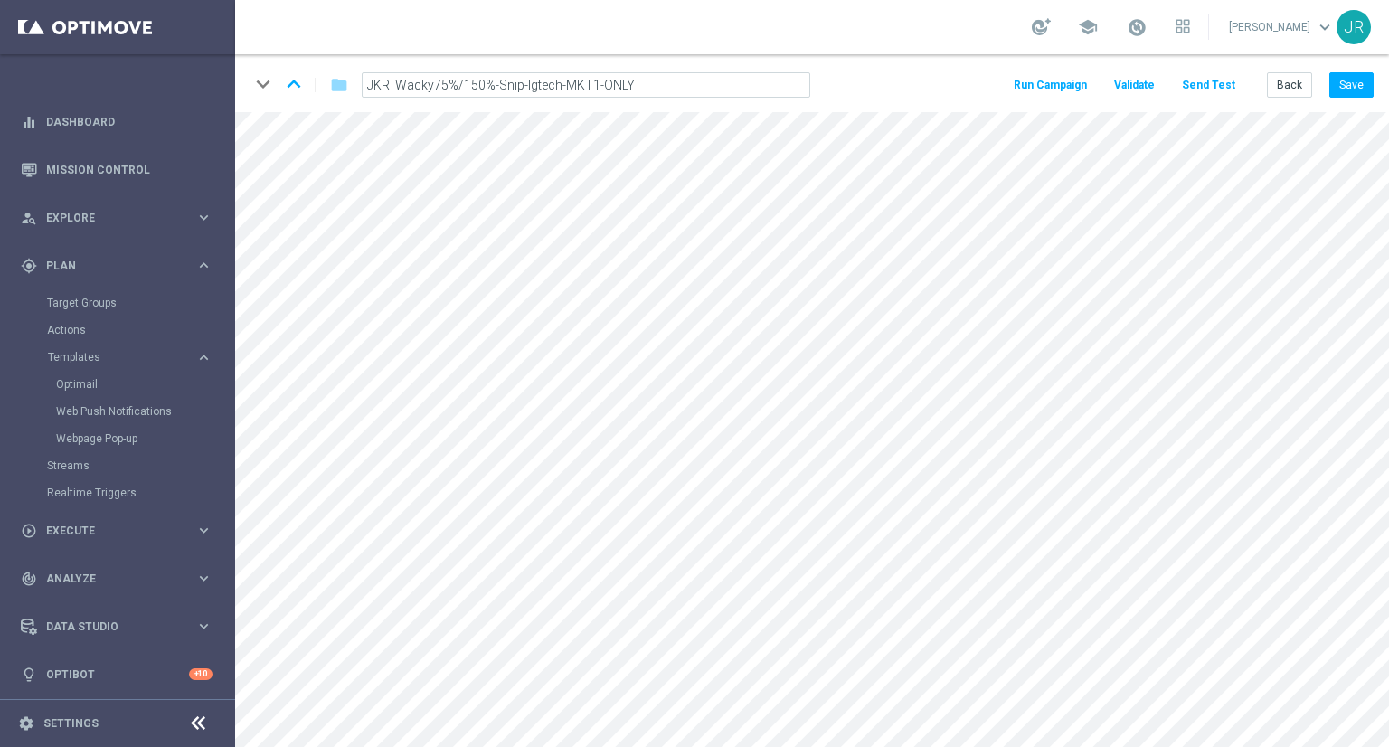
click at [655, 78] on input "JKR_Wacky75%/150%-Snip-Igtech-MKT1-ONLY" at bounding box center [586, 84] width 449 height 25
drag, startPoint x: 655, startPoint y: 79, endPoint x: 31, endPoint y: 104, distance: 624.7
click at [31, 104] on main "equalizer Dashboard Mission Control" at bounding box center [694, 373] width 1389 height 747
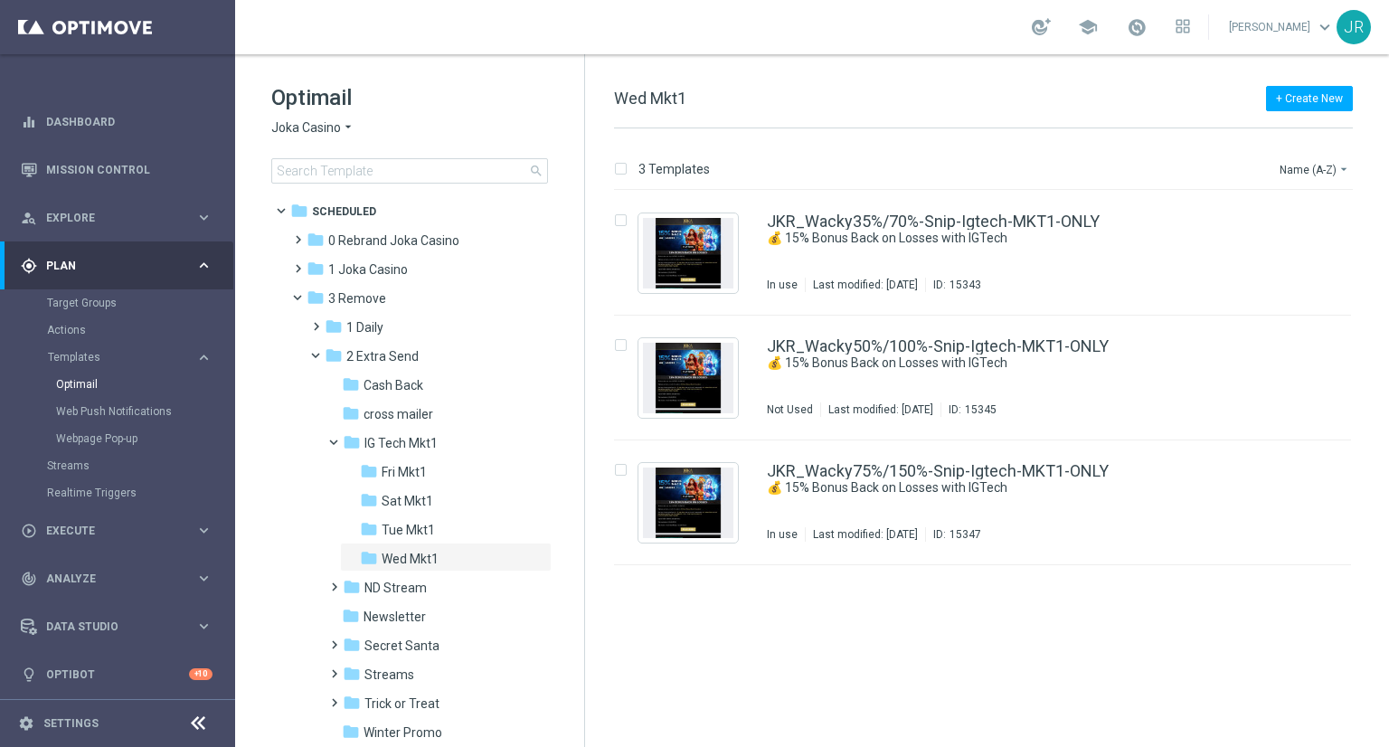
click at [318, 131] on span "Joka Casino" at bounding box center [306, 127] width 70 height 17
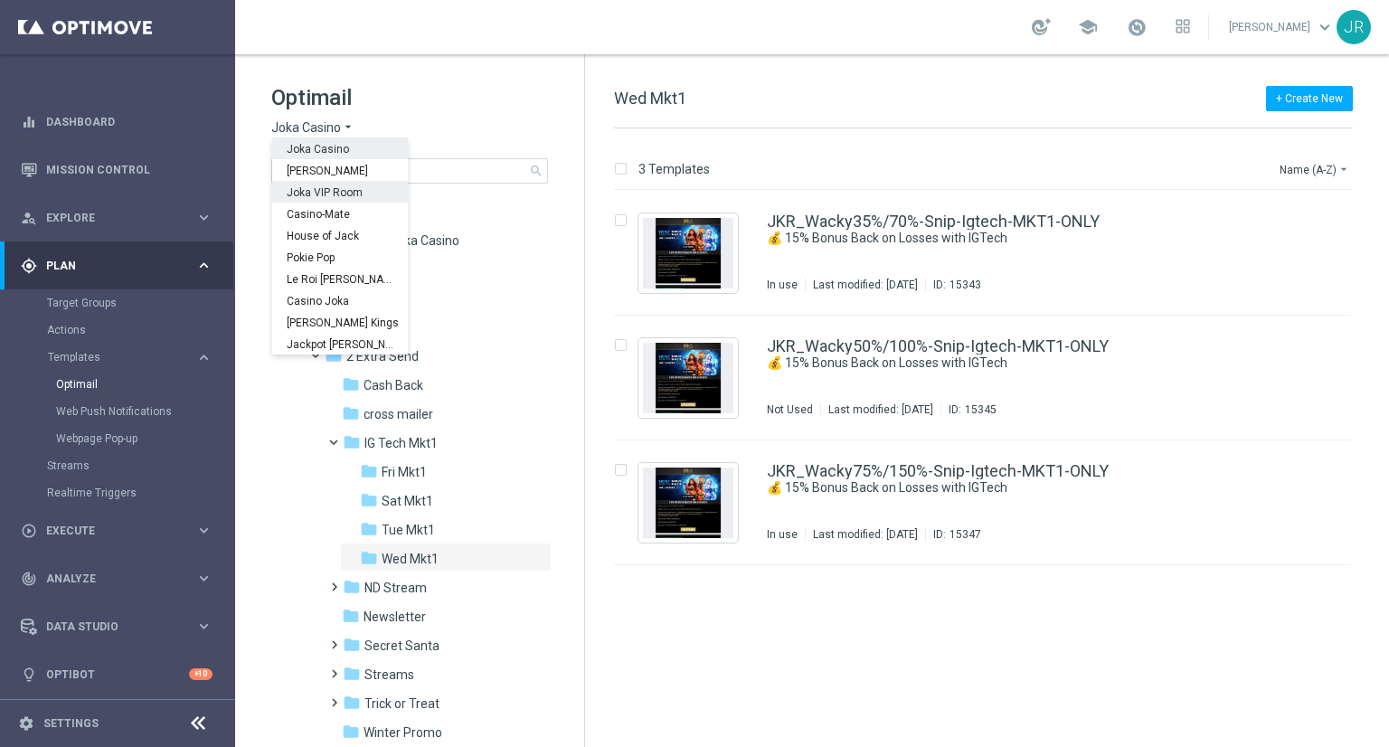
click at [0, 0] on span "Joka VIP Room" at bounding box center [0, 0] width 0 height 0
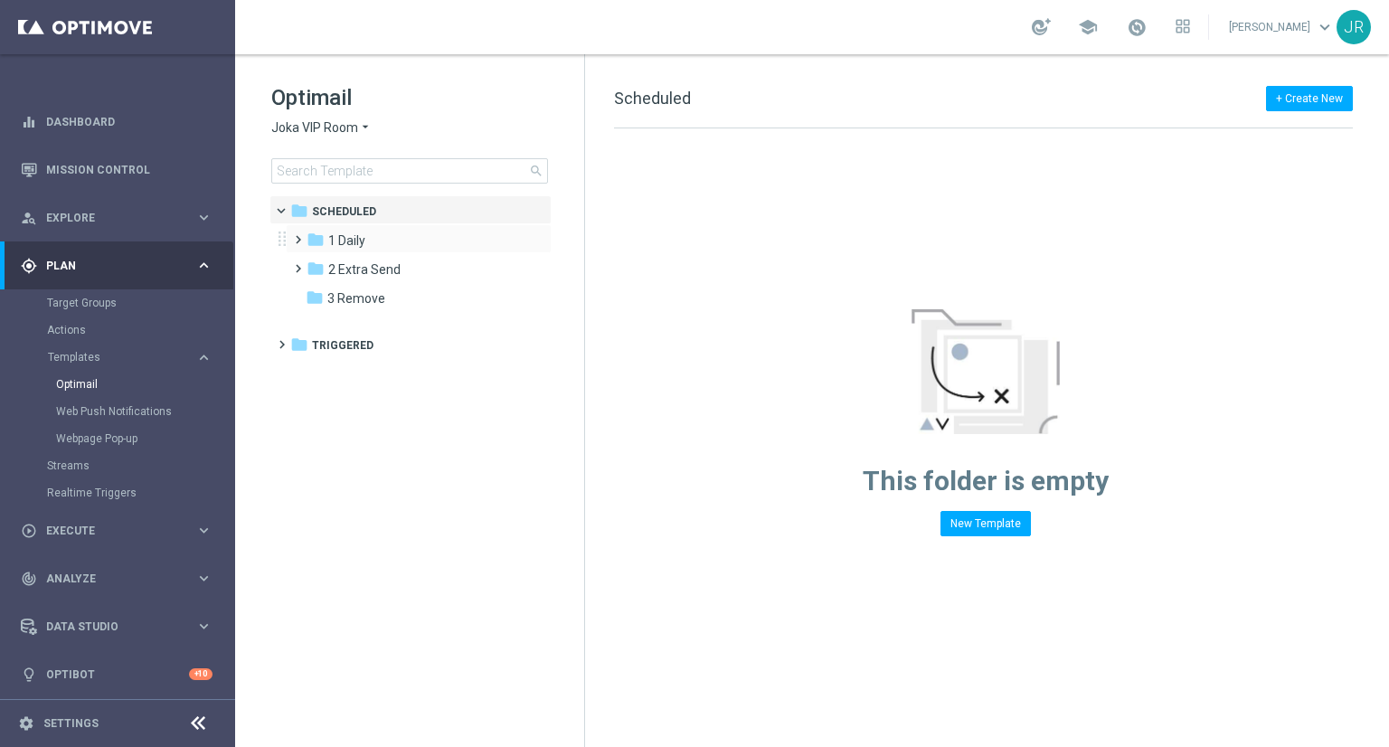
click at [352, 229] on div "folder 1 Daily more_vert" at bounding box center [419, 238] width 266 height 29
click at [367, 243] on div "folder 1 Daily" at bounding box center [411, 241] width 208 height 21
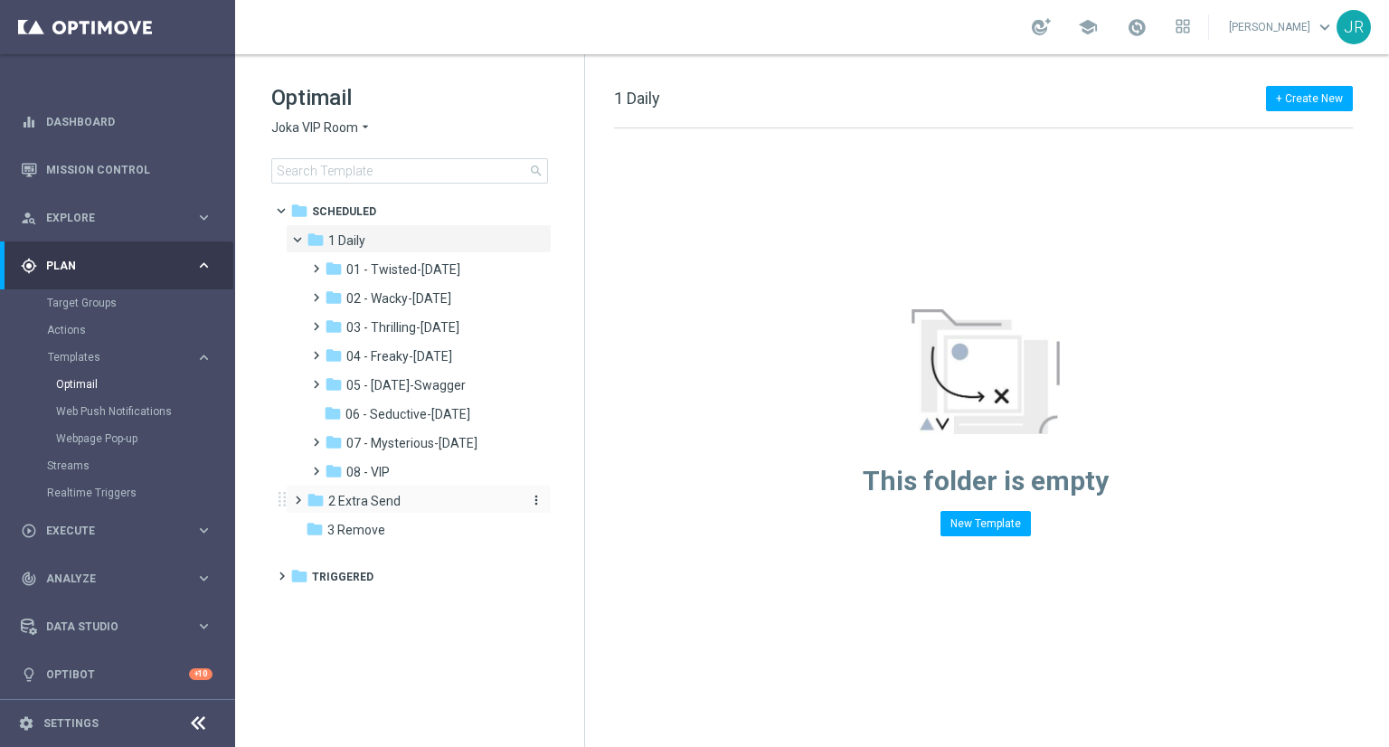
click at [361, 505] on span "2 Extra Send" at bounding box center [364, 501] width 72 height 16
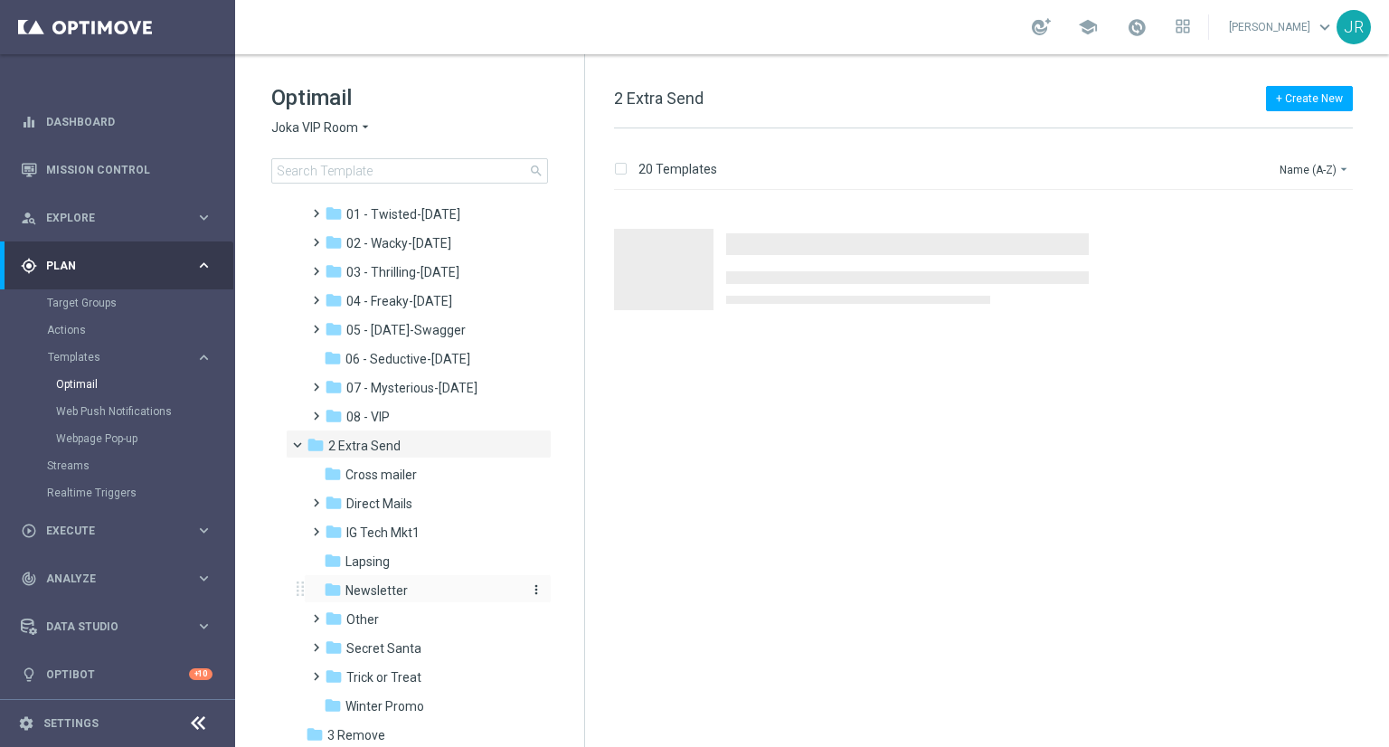
scroll to position [107, 0]
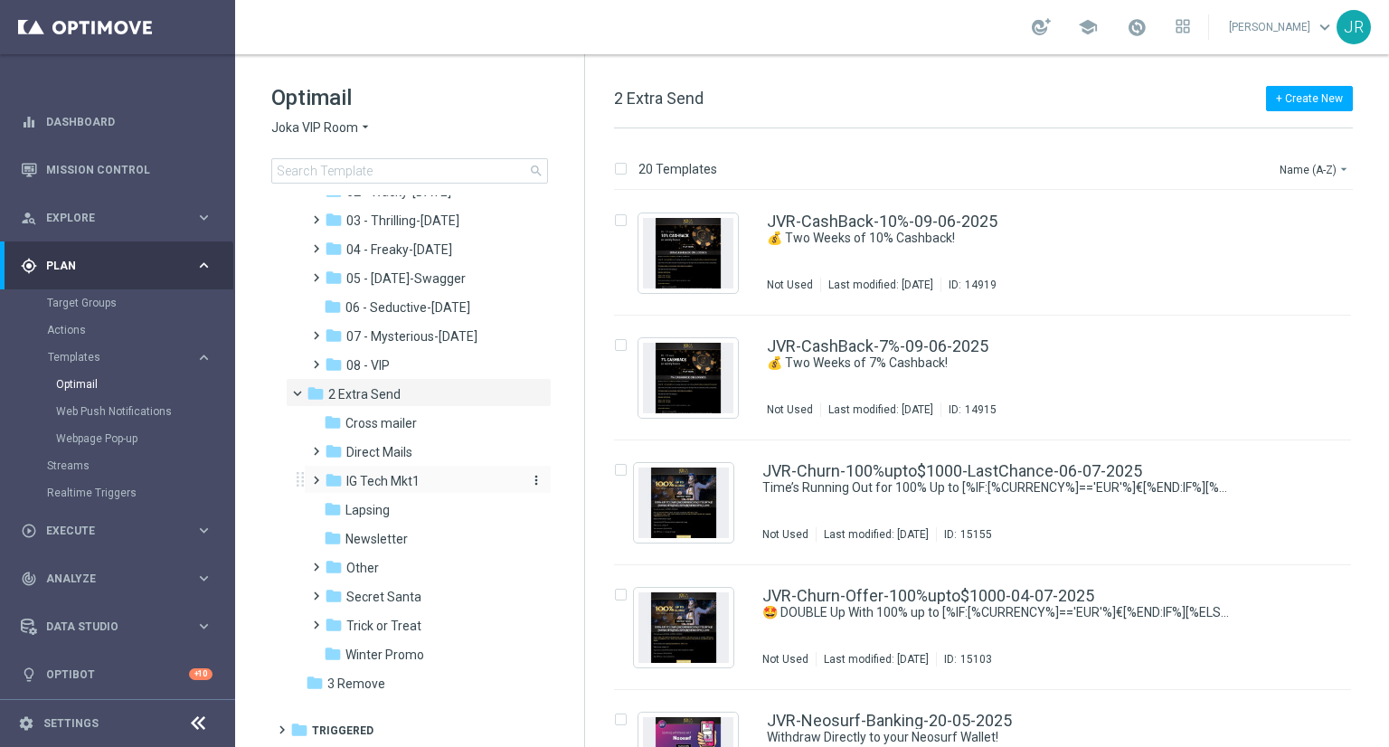
click at [373, 471] on div "folder IG Tech Mkt1" at bounding box center [421, 481] width 193 height 21
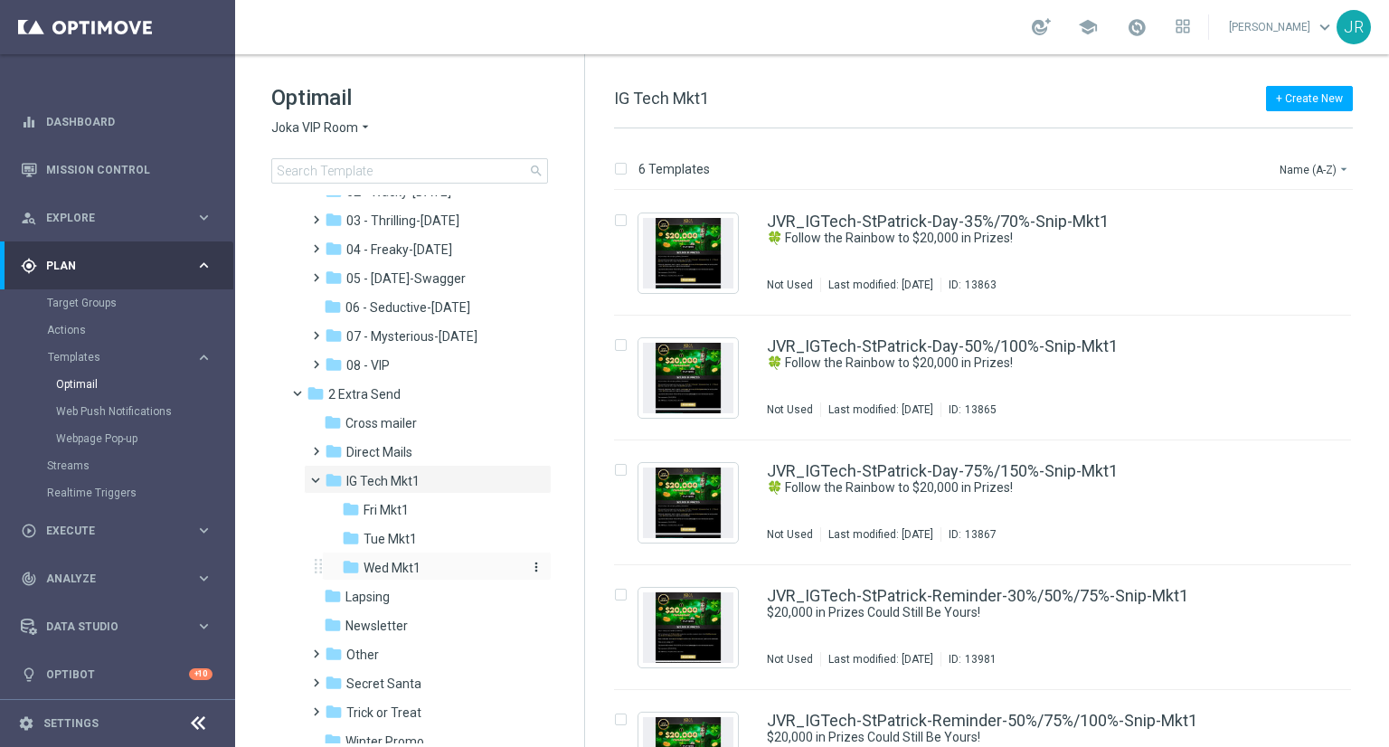
click at [394, 576] on div "folder Wed Mkt1" at bounding box center [431, 568] width 178 height 21
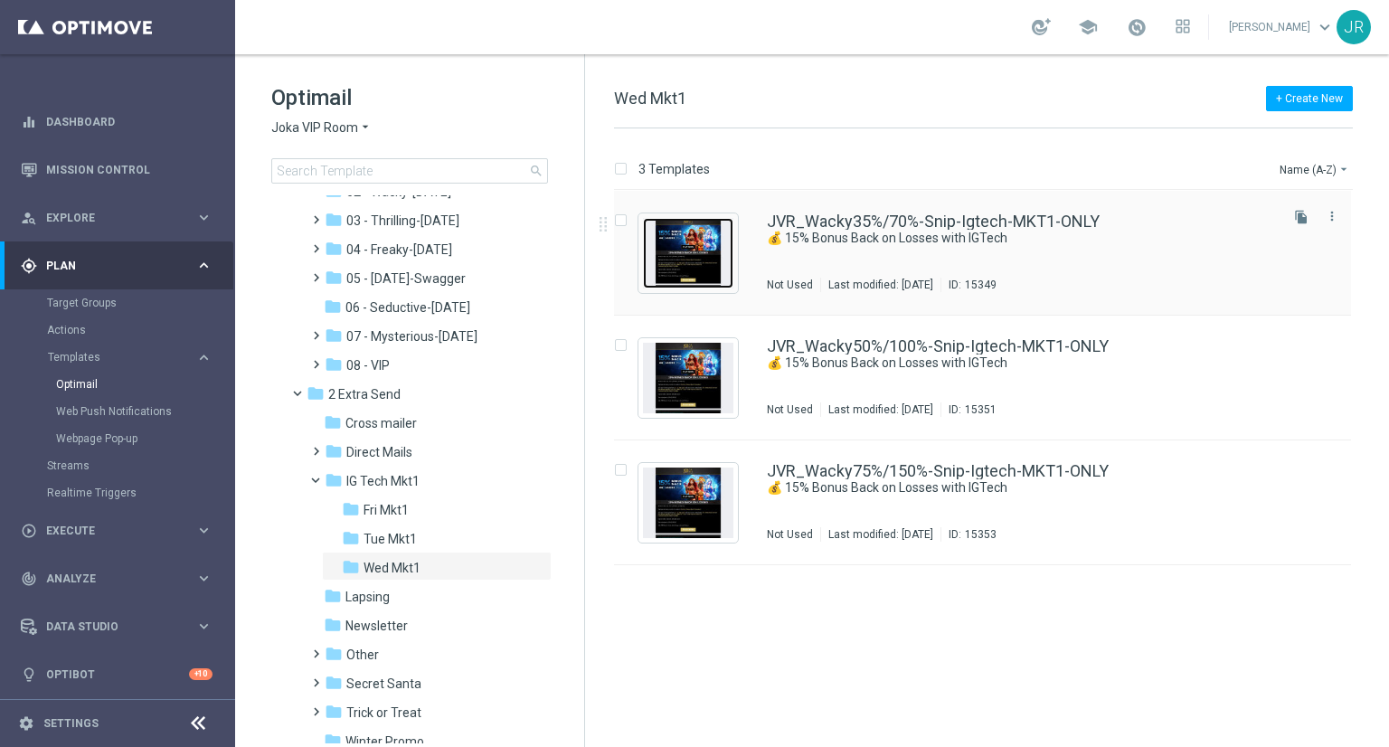
click at [686, 218] on img "Press SPACE to select this row." at bounding box center [688, 253] width 90 height 71
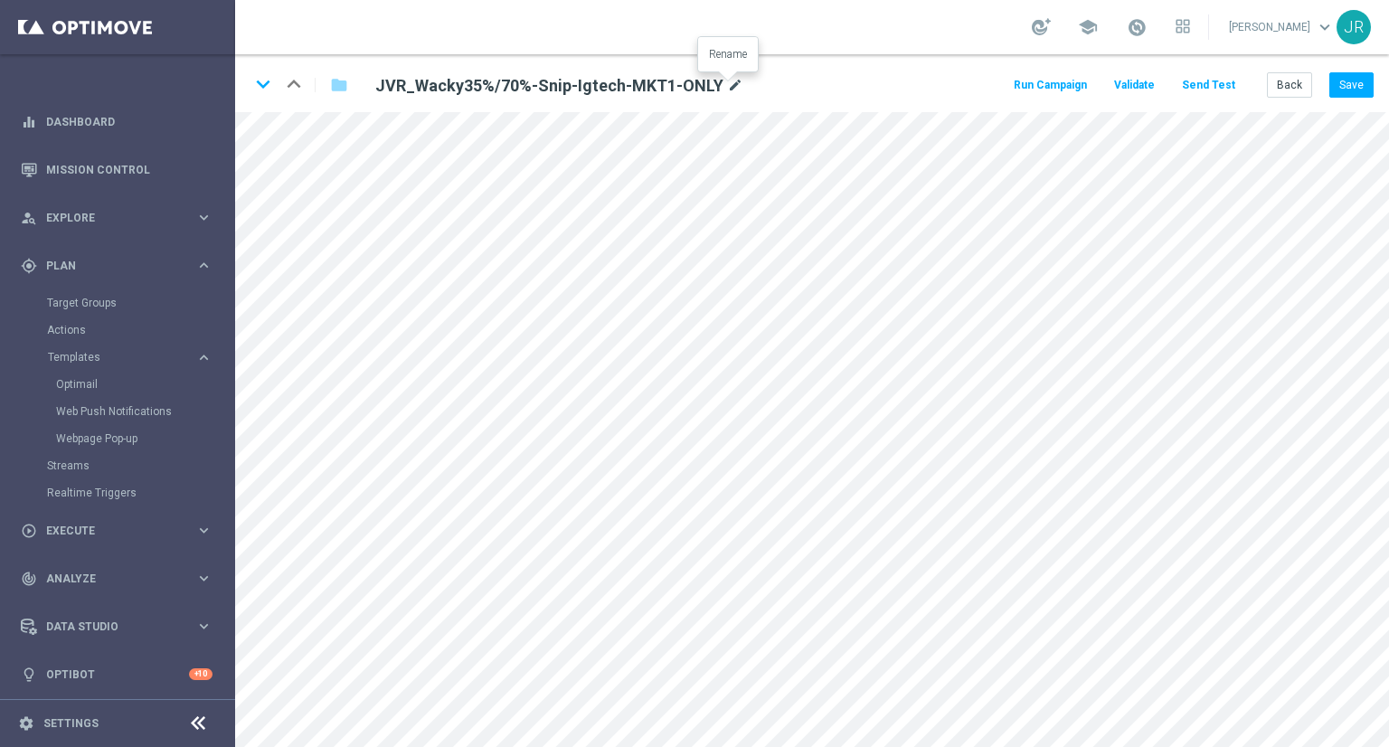
click at [735, 83] on icon "mode_edit" at bounding box center [735, 86] width 16 height 22
drag, startPoint x: 673, startPoint y: 87, endPoint x: 655, endPoint y: 84, distance: 18.3
click at [671, 87] on input "JVR_Wacky35%/70%-Snip-Igtech-MKT1-ONLY" at bounding box center [586, 84] width 449 height 25
click at [650, 81] on input "JVR_Wacky35%/70%-Snip-Igtech-MKT1-ONLY" at bounding box center [586, 84] width 449 height 25
drag, startPoint x: 648, startPoint y: 81, endPoint x: 499, endPoint y: 89, distance: 148.5
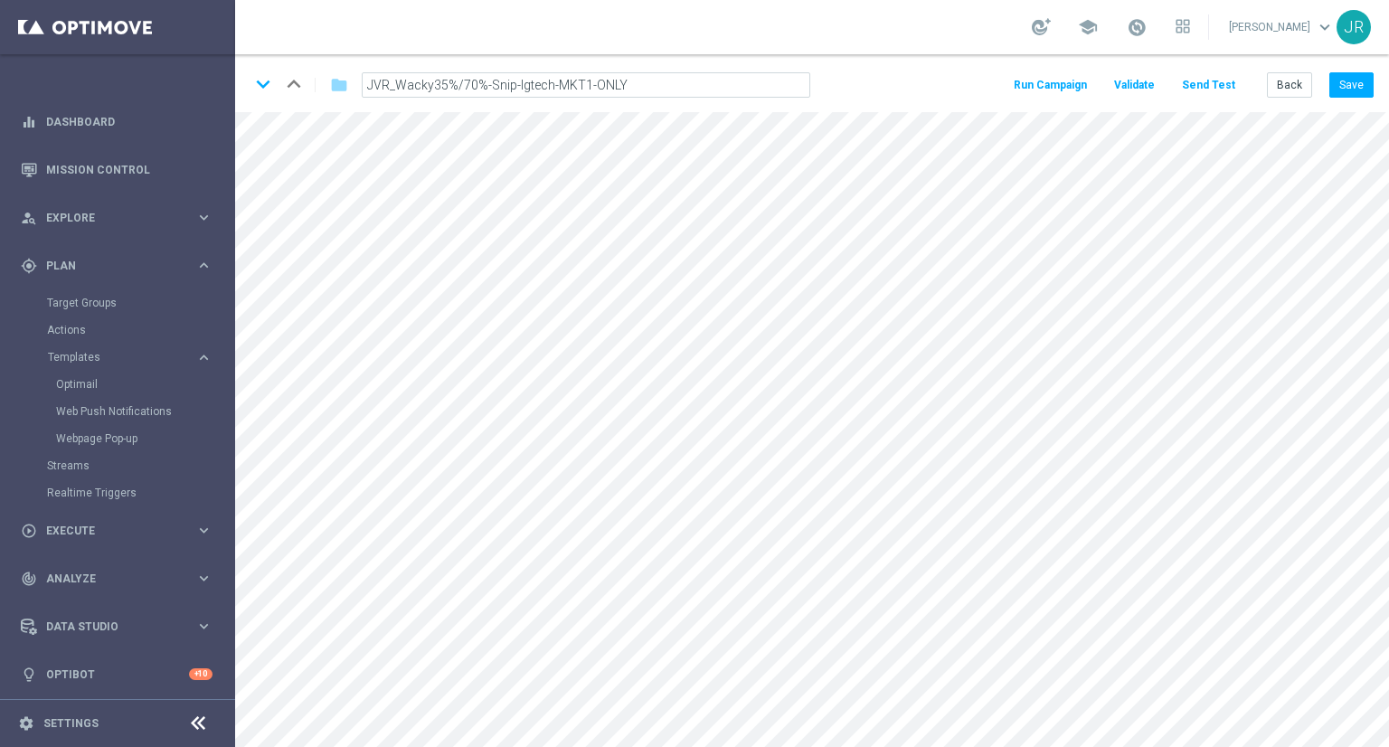
click at [499, 89] on input "JVR_Wacky35%/70%-Snip-Igtech-MKT1-ONLY" at bounding box center [586, 84] width 449 height 25
click at [727, 82] on icon "mode_edit" at bounding box center [735, 86] width 16 height 22
click at [644, 81] on input "JVR_Wacky35%/70%-Snip-Igtech-MKT1-ONLY" at bounding box center [586, 84] width 449 height 25
drag, startPoint x: 636, startPoint y: 87, endPoint x: 485, endPoint y: 82, distance: 151.1
click at [485, 82] on input "JVR_Wacky35%/70%-Snip-Igtech-MKT1-ONLY" at bounding box center [586, 84] width 449 height 25
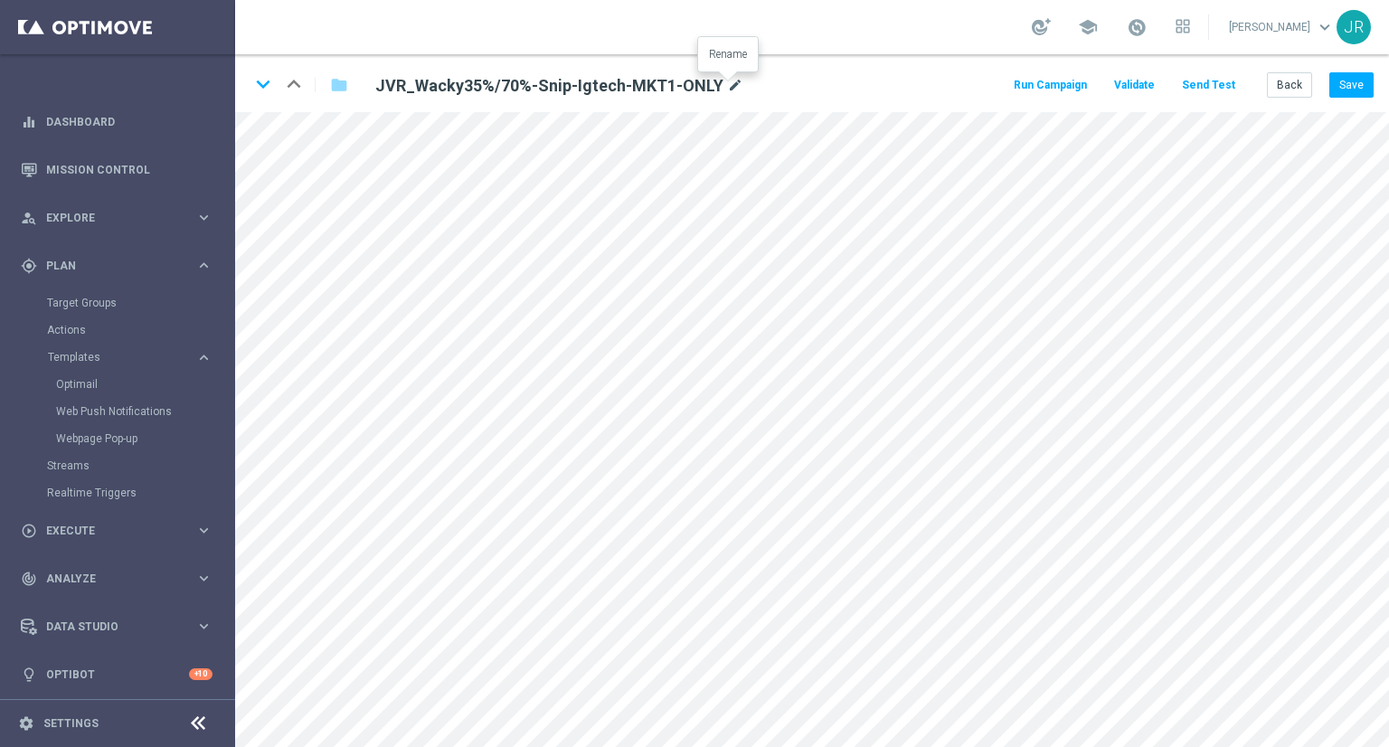
click at [727, 84] on icon "mode_edit" at bounding box center [735, 86] width 16 height 22
click at [678, 88] on input "JVR_Wacky35%/70%-Snip-Igtech-MKT1-ONLY" at bounding box center [586, 84] width 449 height 25
click at [655, 81] on input "JVR_Wacky35%/70%-Snip-Igtech-MKT1-ONLY" at bounding box center [586, 84] width 449 height 25
click at [651, 81] on input "JVR_Wacky35%/70%-Snip-Igtech-MKT1-ONLY" at bounding box center [586, 84] width 449 height 25
drag, startPoint x: 626, startPoint y: 81, endPoint x: 68, endPoint y: 111, distance: 558.9
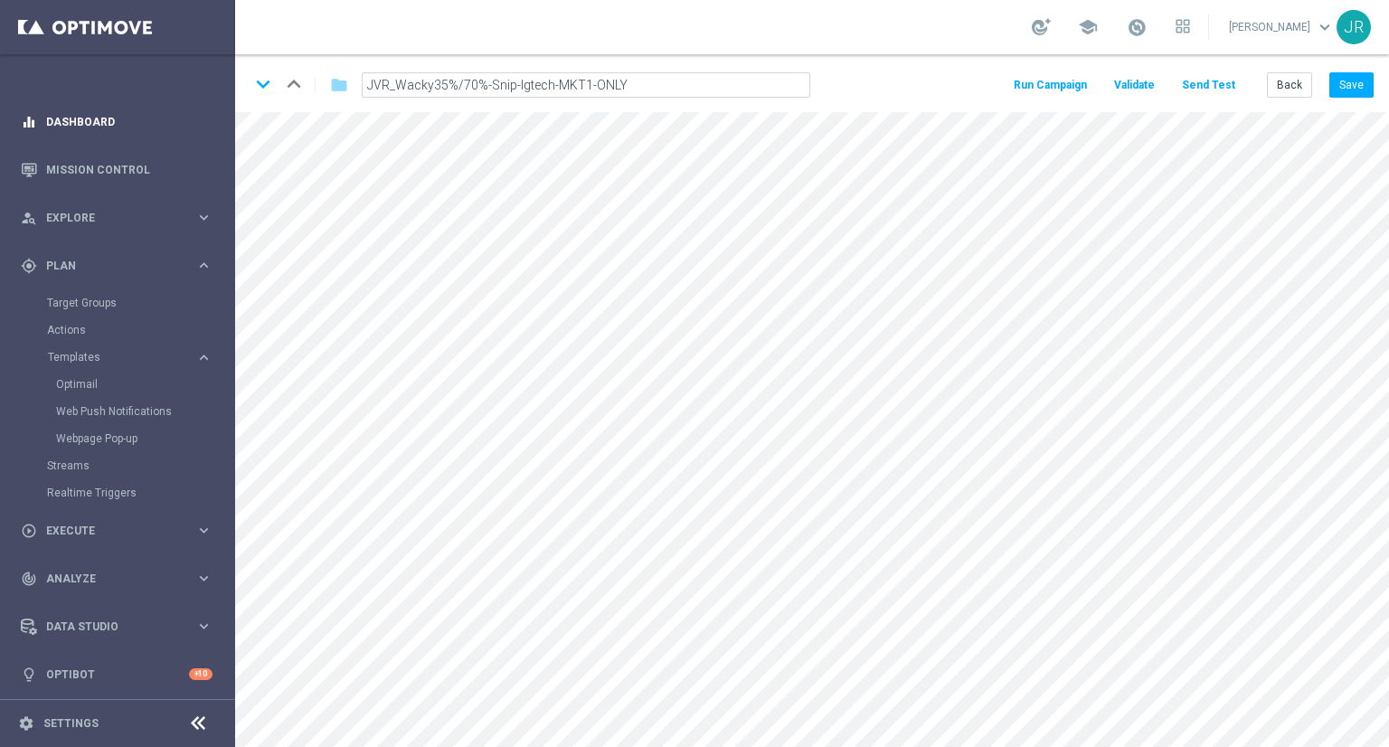
click at [68, 111] on main "equalizer Dashboard Mission Control" at bounding box center [694, 373] width 1389 height 747
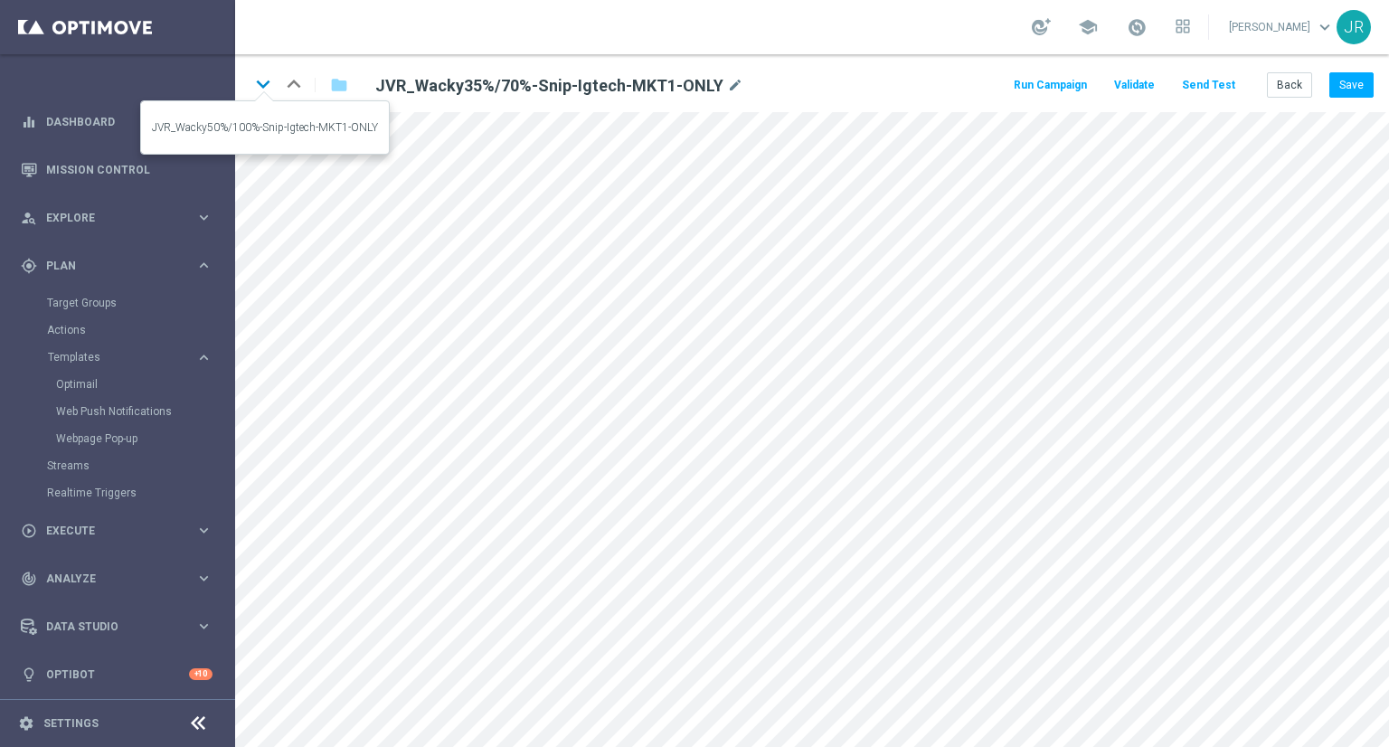
click at [260, 84] on icon "keyboard_arrow_down" at bounding box center [263, 84] width 27 height 27
click at [736, 87] on icon "mode_edit" at bounding box center [744, 86] width 16 height 22
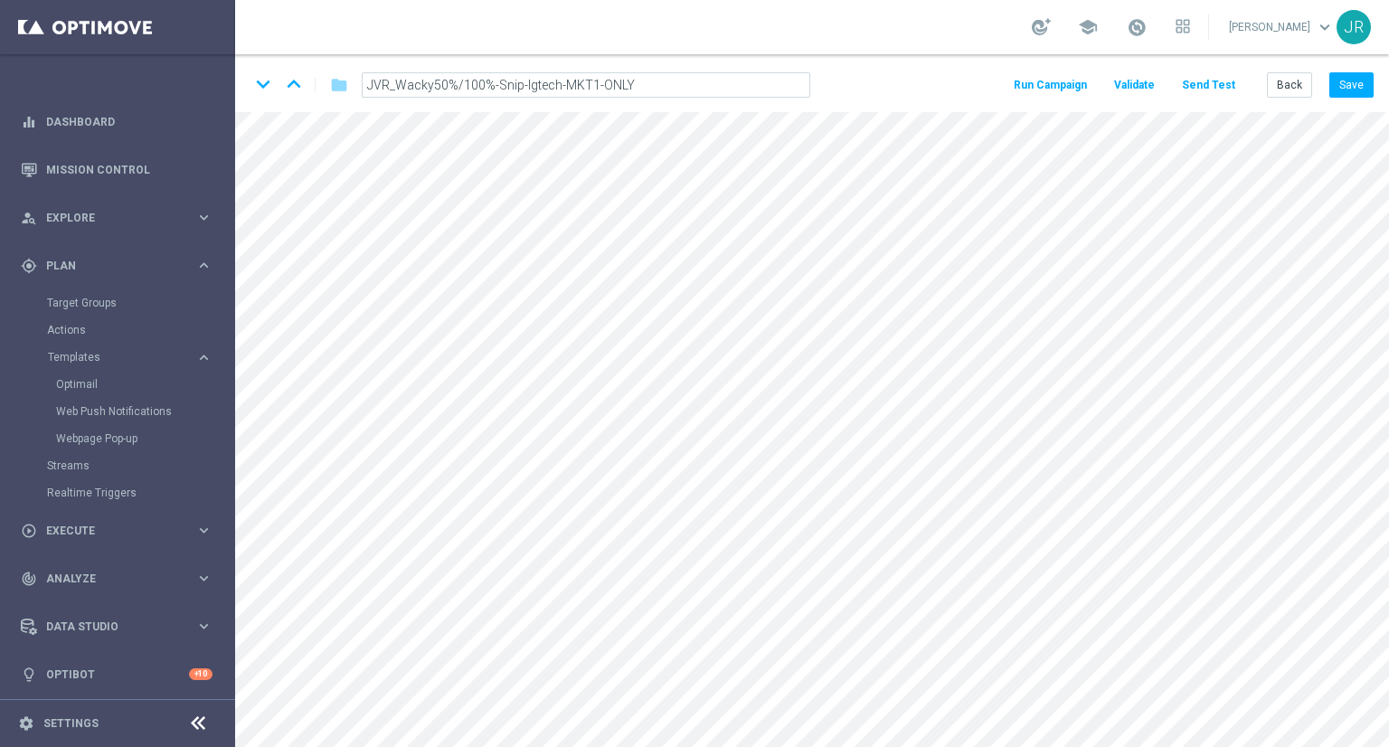
click at [698, 88] on input "JVR_Wacky50%/100%-Snip-Igtech-MKT1-ONLY" at bounding box center [586, 84] width 449 height 25
drag, startPoint x: 634, startPoint y: 89, endPoint x: 329, endPoint y: 97, distance: 305.0
click at [329, 97] on div "keyboard_arrow_down keyboard_arrow_up folder JVR_Wacky50%/100%-Snip-Igtech-MKT1…" at bounding box center [537, 85] width 575 height 29
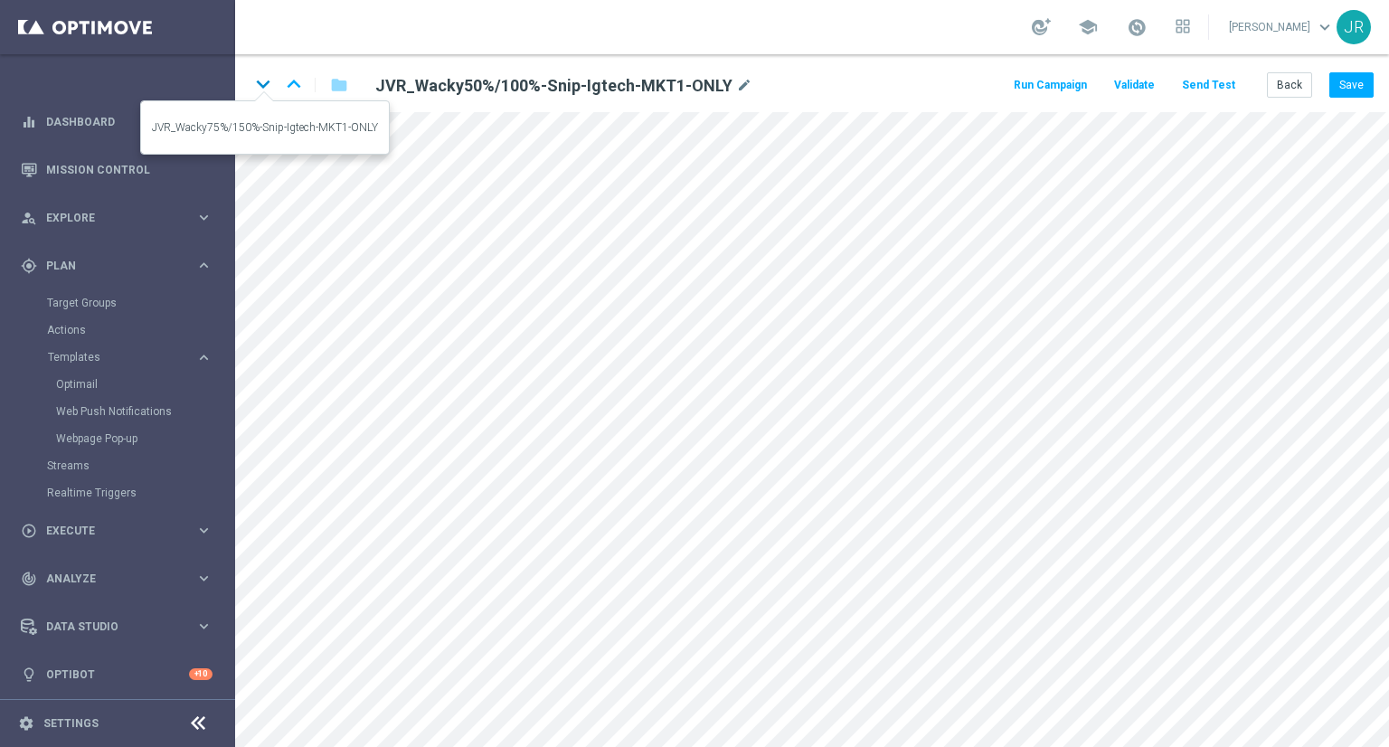
click at [261, 84] on icon "keyboard_arrow_down" at bounding box center [263, 84] width 27 height 27
click at [742, 85] on icon "mode_edit" at bounding box center [744, 86] width 16 height 22
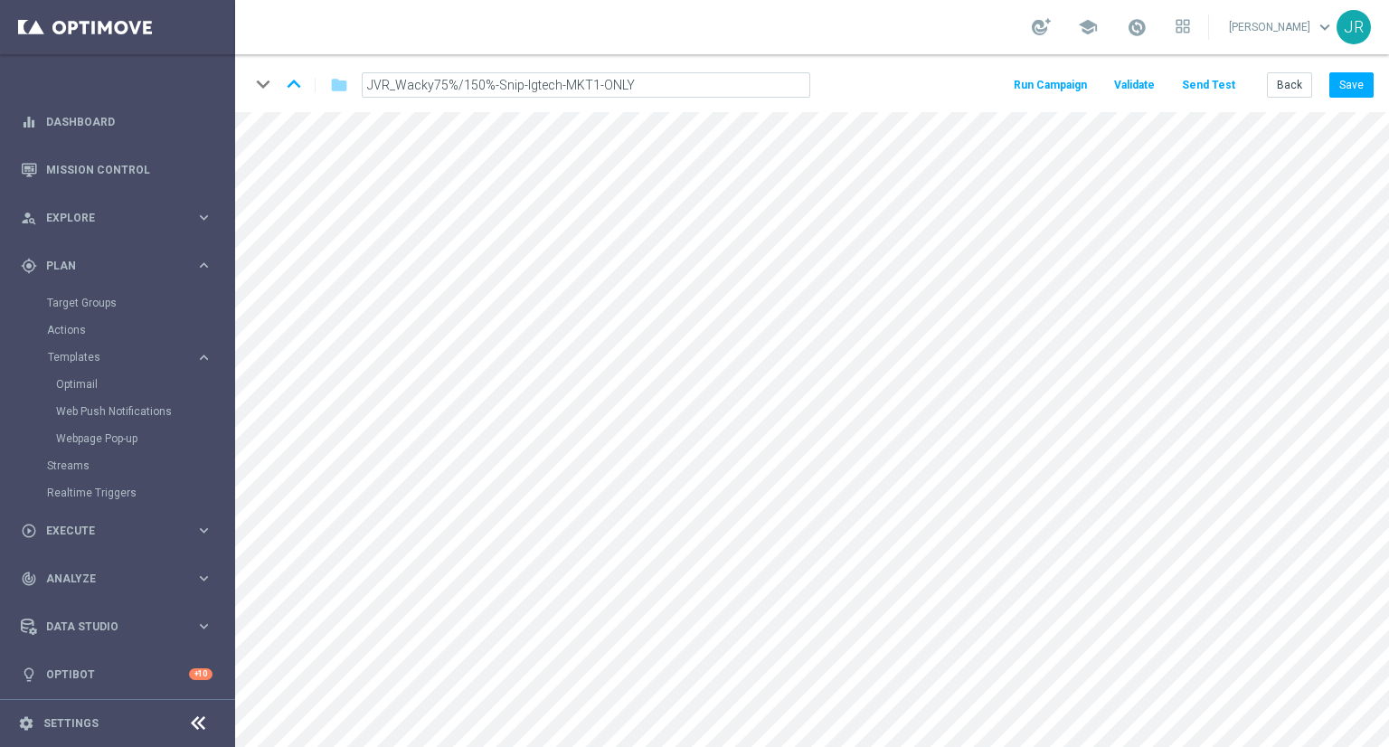
click at [670, 80] on input "JVR_Wacky75%/150%-Snip-Igtech-MKT1-ONLY" at bounding box center [586, 84] width 449 height 25
drag, startPoint x: 666, startPoint y: 81, endPoint x: 354, endPoint y: 80, distance: 312.1
click at [354, 80] on div "JVR_Wacky75%/150%-Snip-Igtech-MKT1-ONLY" at bounding box center [586, 84] width 476 height 25
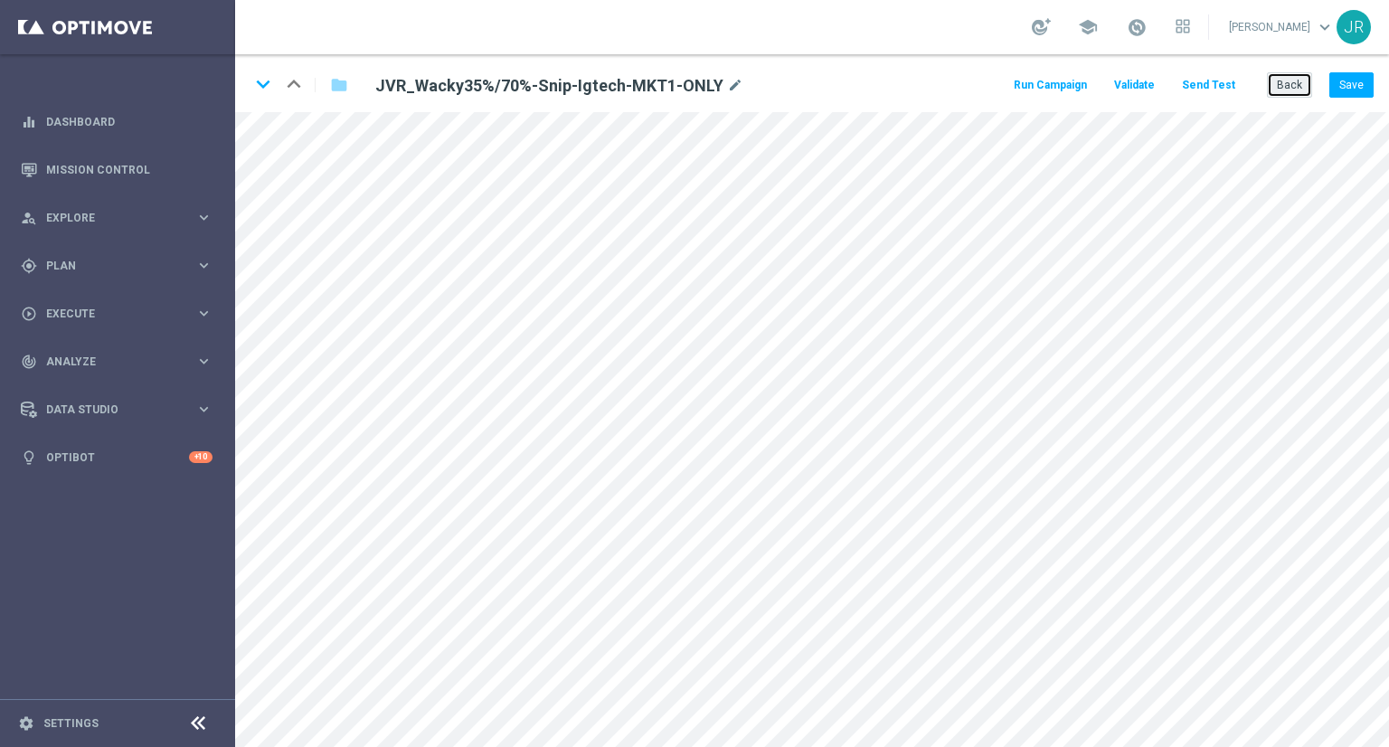
click at [1298, 88] on button "Back" at bounding box center [1289, 84] width 45 height 25
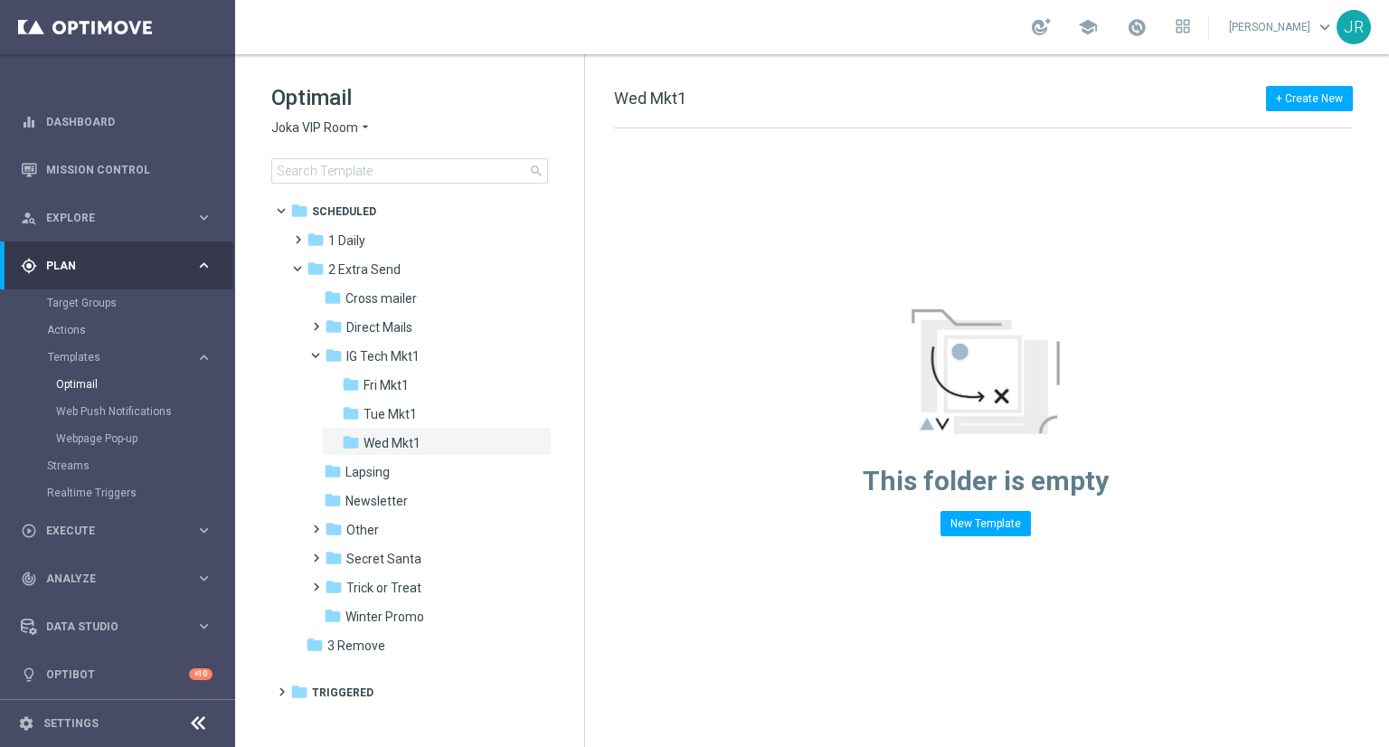
click at [326, 127] on span "Joka VIP Room" at bounding box center [314, 127] width 87 height 17
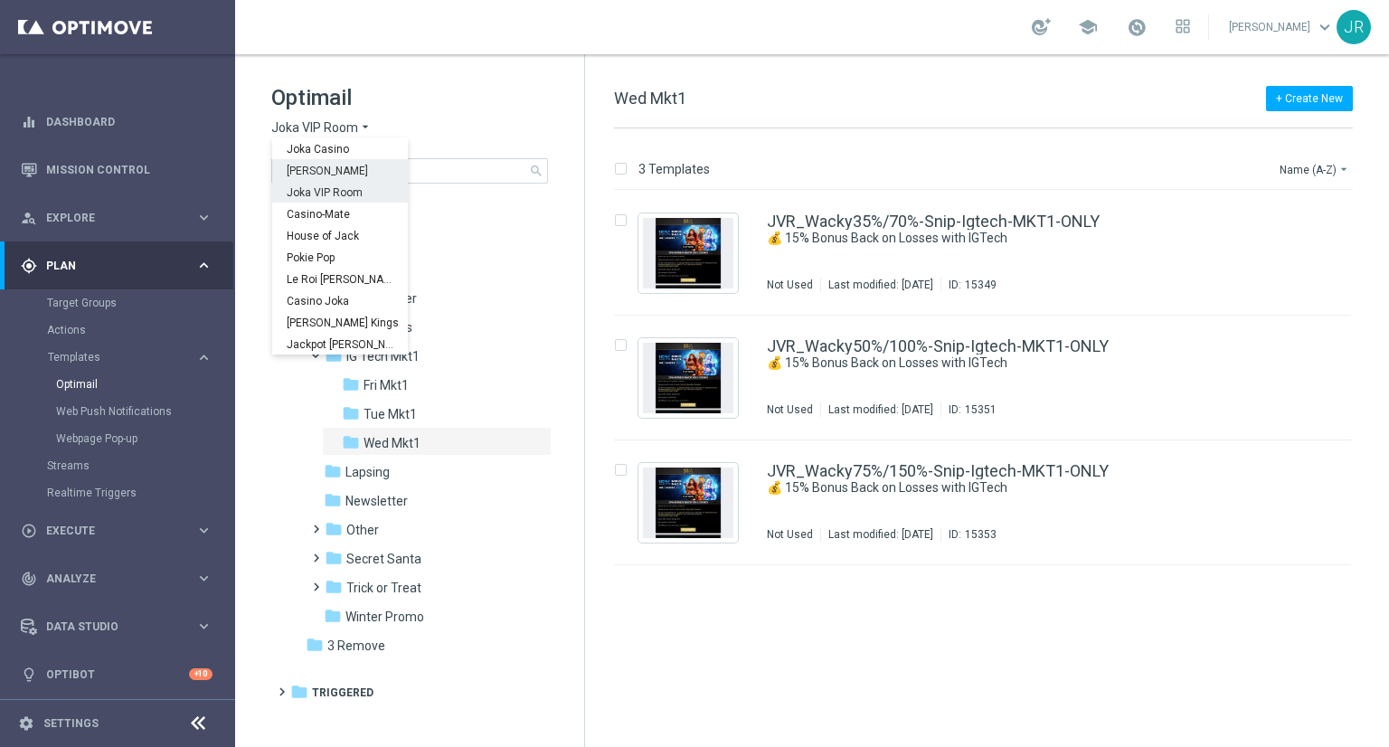
click at [0, 0] on span "[PERSON_NAME]" at bounding box center [0, 0] width 0 height 0
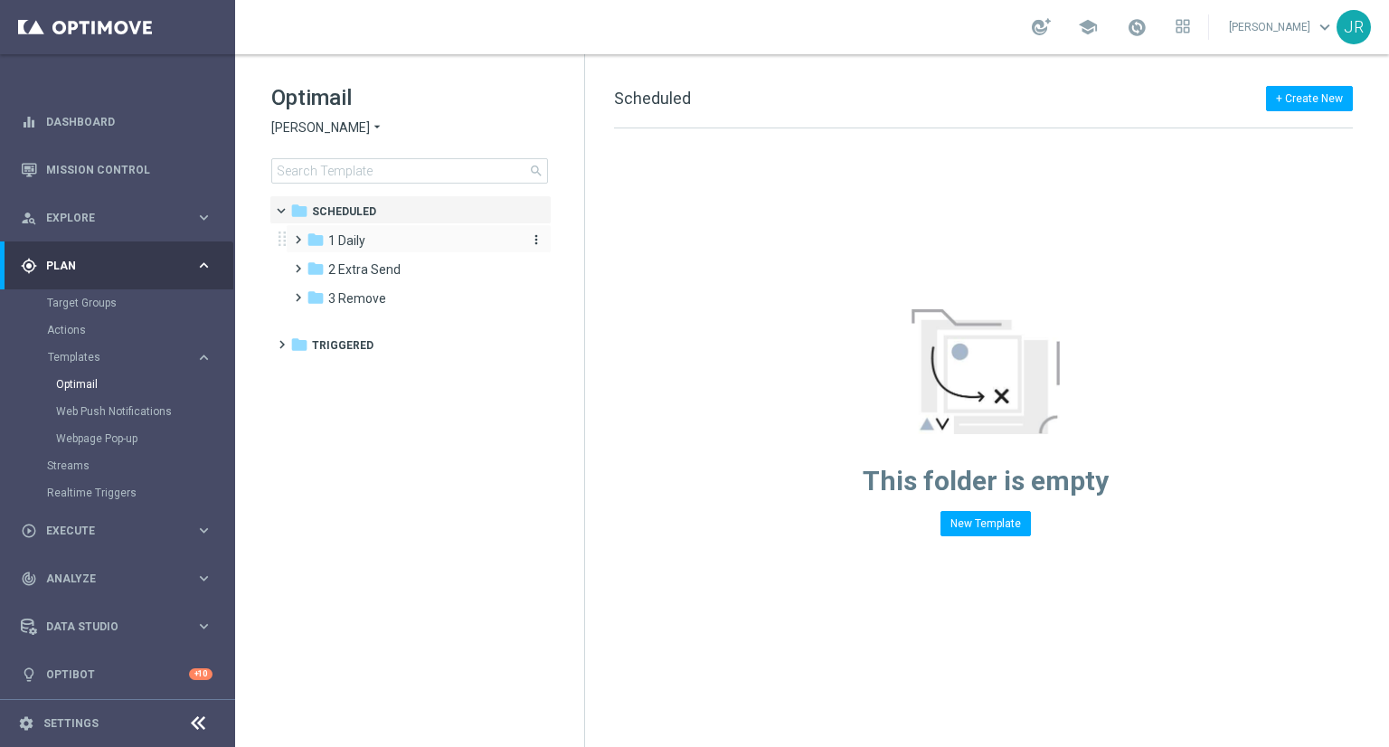
click at [350, 243] on span "1 Daily" at bounding box center [346, 240] width 37 height 16
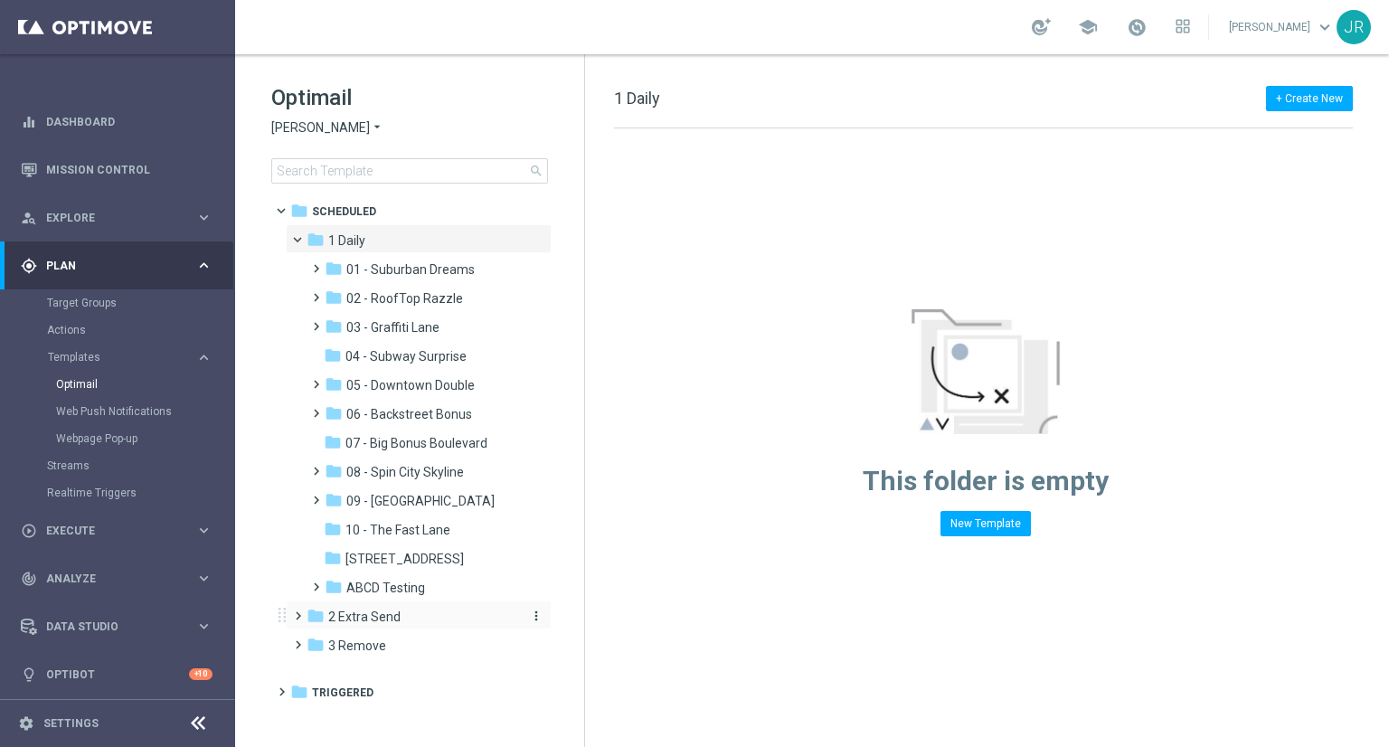
click at [382, 621] on span "2 Extra Send" at bounding box center [364, 617] width 72 height 16
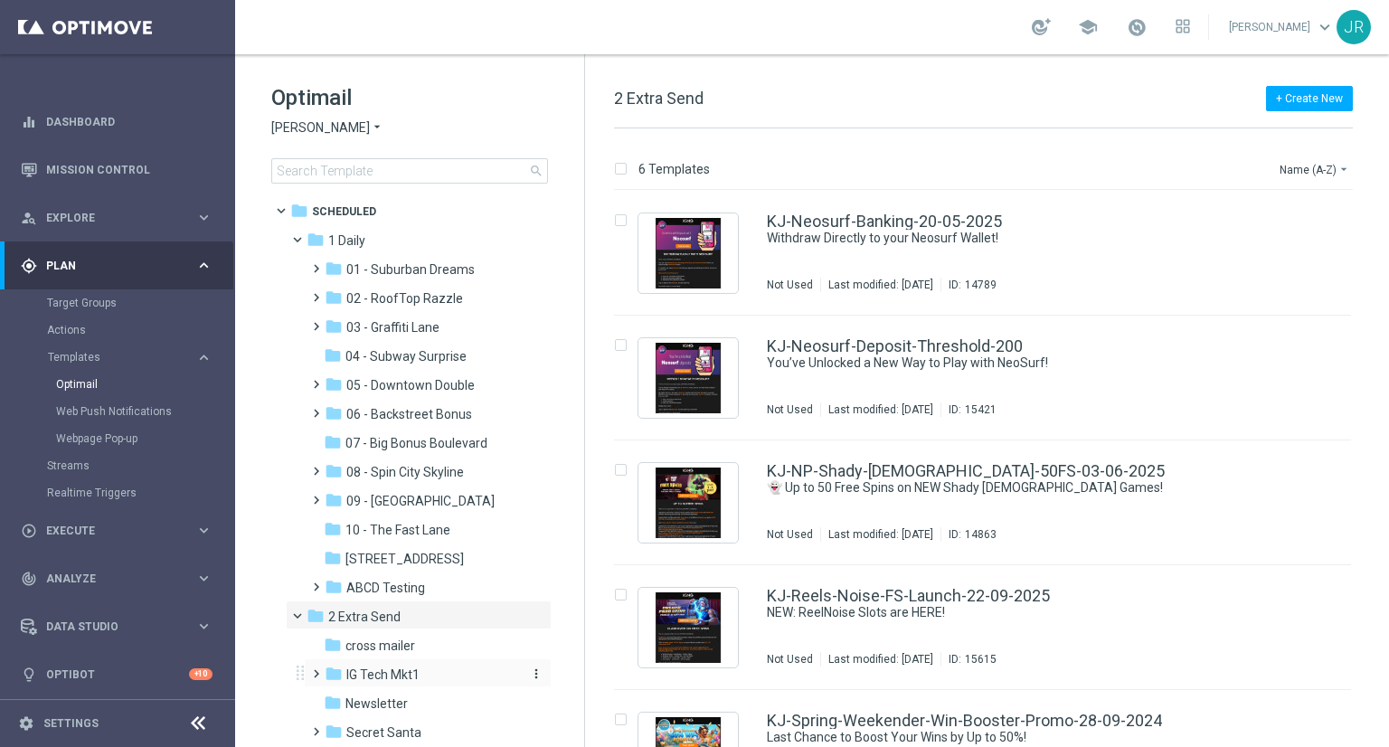
click at [397, 675] on span "IG Tech Mkt1" at bounding box center [382, 675] width 73 height 16
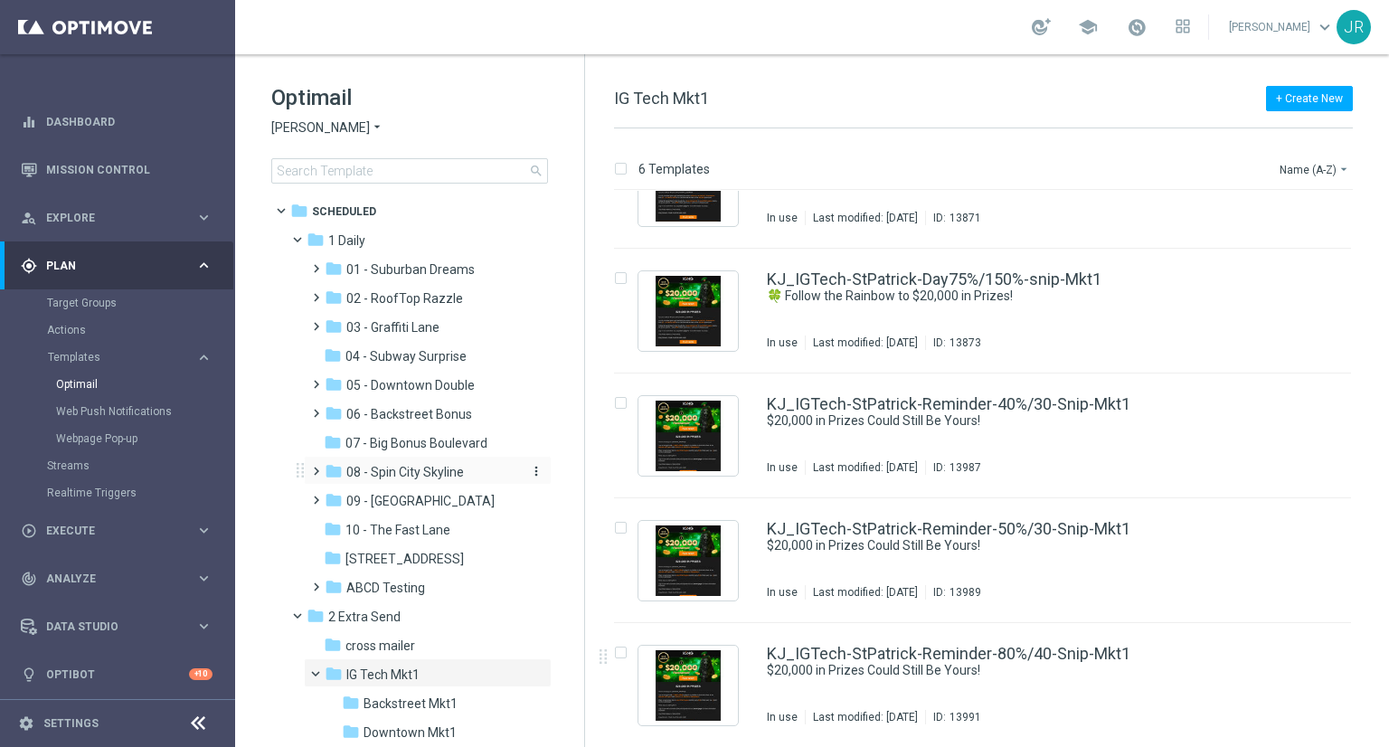
click at [403, 480] on div "folder 08 - Spin City Skyline" at bounding box center [421, 472] width 193 height 21
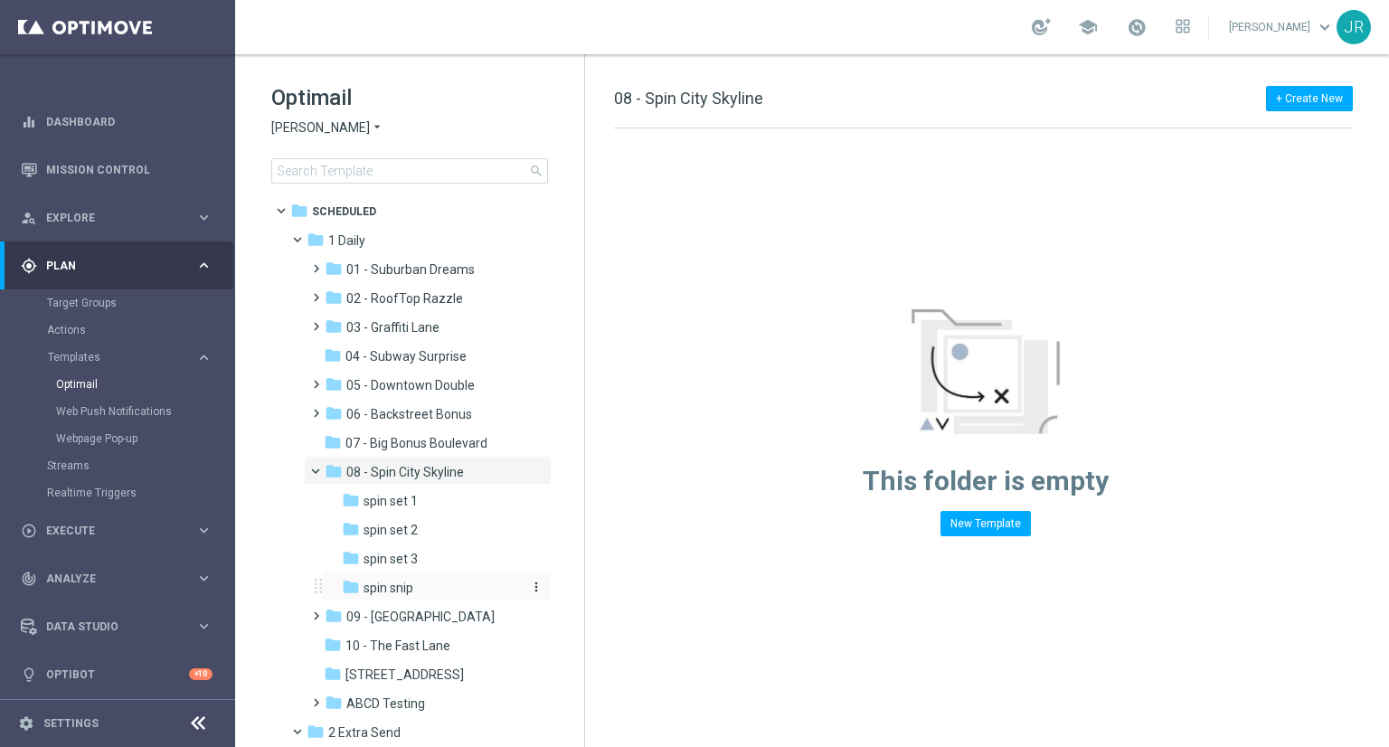
click at [397, 584] on span "spin snip" at bounding box center [389, 588] width 50 height 16
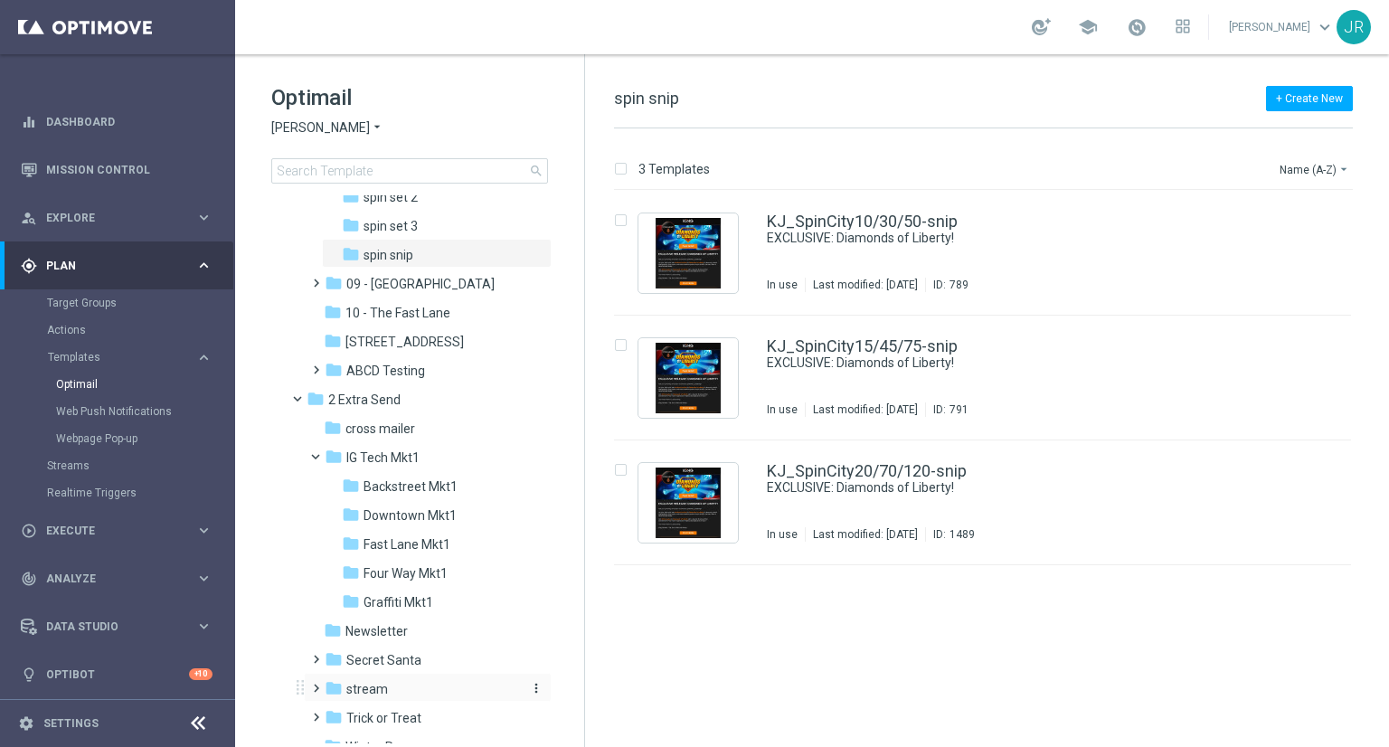
scroll to position [425, 0]
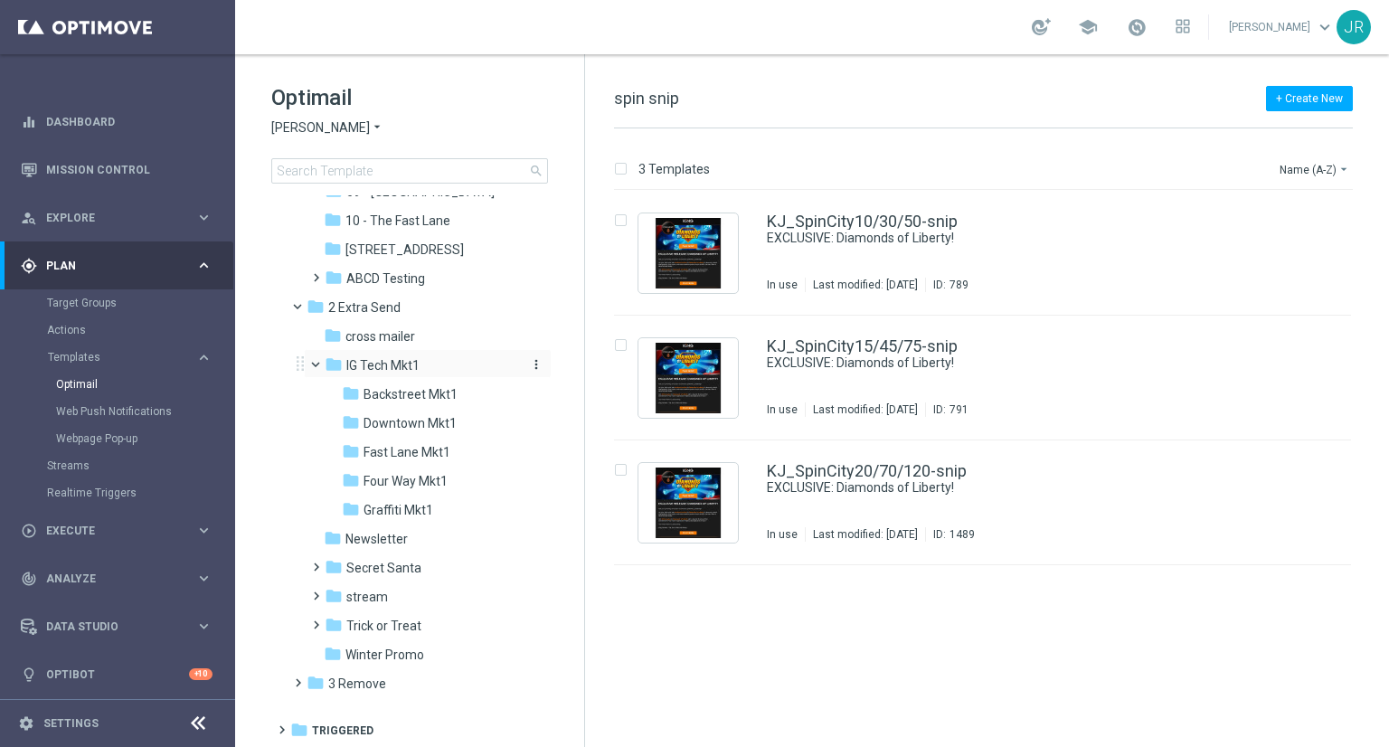
drag, startPoint x: 402, startPoint y: 363, endPoint x: 536, endPoint y: 369, distance: 134.0
click at [536, 369] on icon "more_vert" at bounding box center [536, 364] width 14 height 14
click at [611, 369] on span "New Folder" at bounding box center [607, 367] width 55 height 14
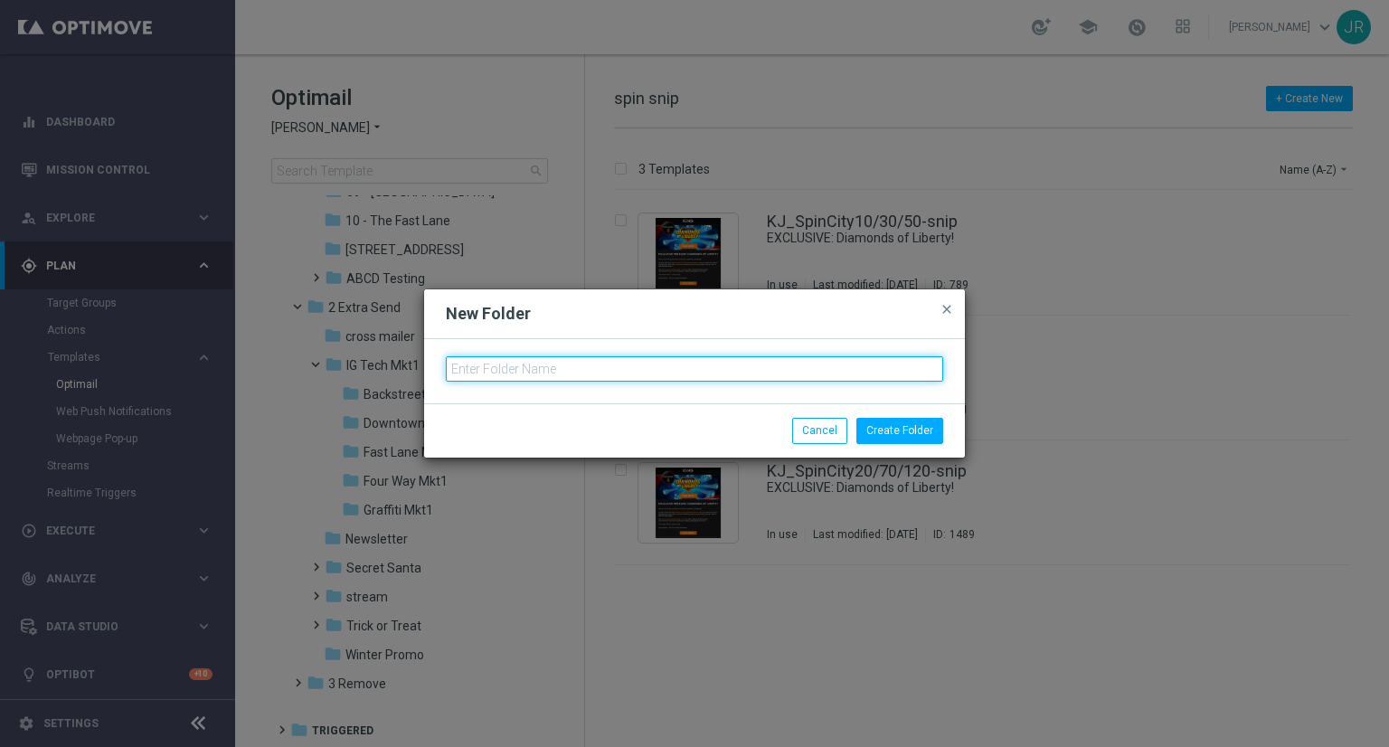
click at [505, 373] on input "text" at bounding box center [695, 368] width 498 height 25
type input "Spin City Mkt1"
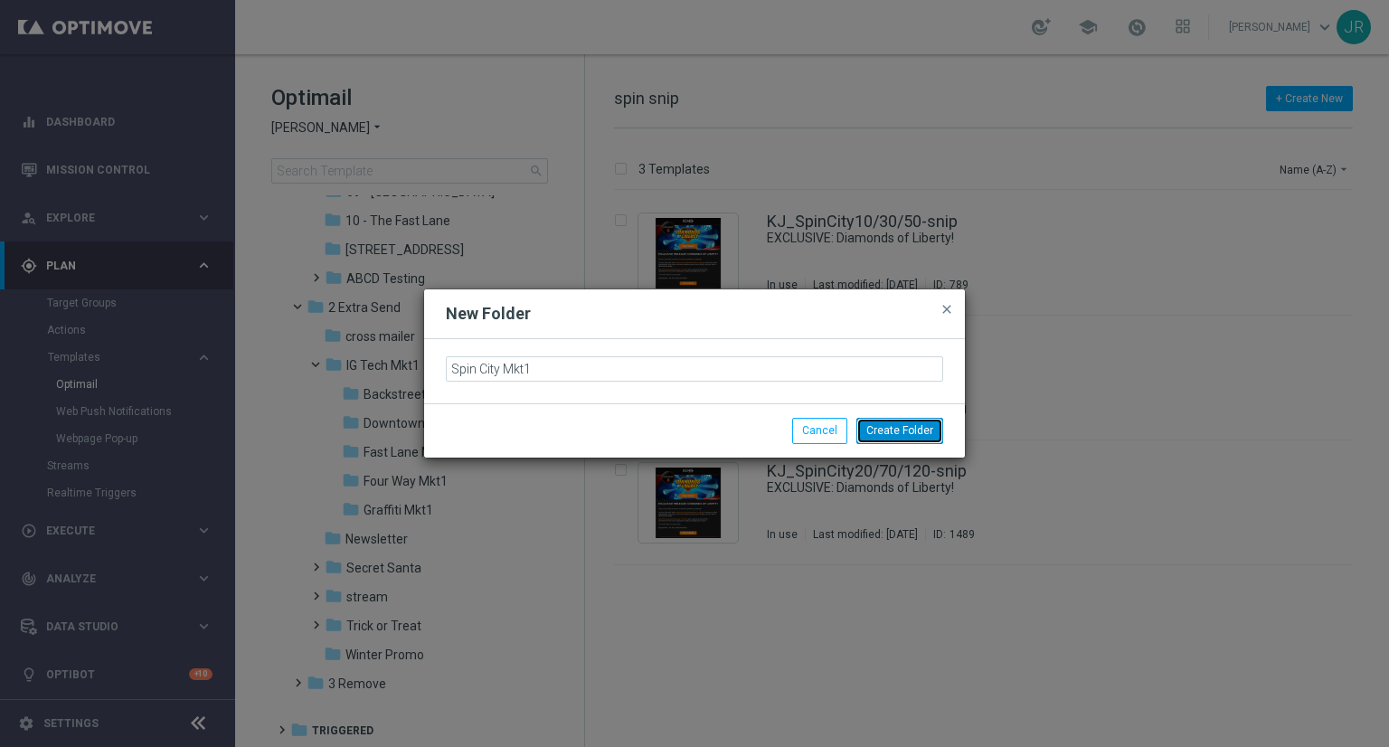
click at [912, 432] on button "Create Folder" at bounding box center [900, 430] width 87 height 25
click at [904, 432] on button "Create Folder" at bounding box center [900, 430] width 87 height 25
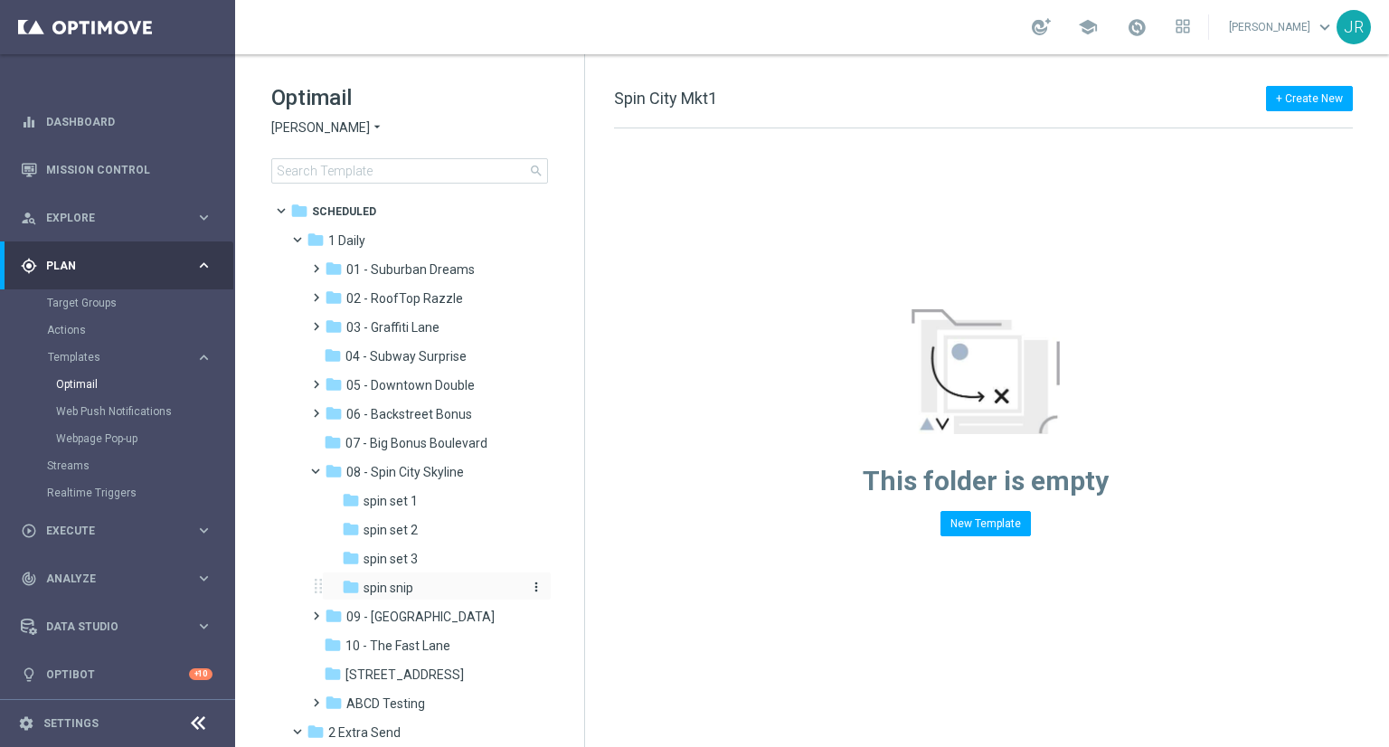
click at [393, 589] on span "spin snip" at bounding box center [389, 588] width 50 height 16
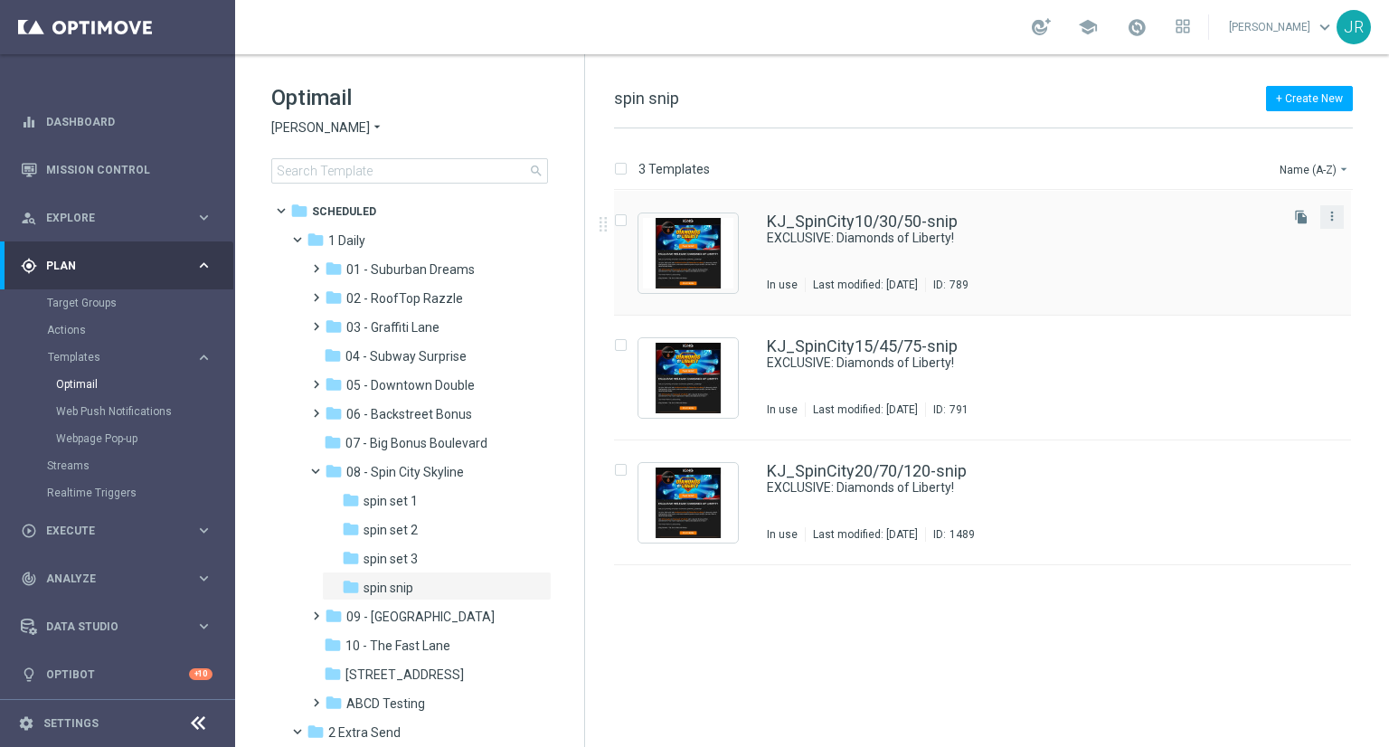
click at [1334, 218] on icon "more_vert" at bounding box center [1332, 216] width 14 height 14
click at [1228, 274] on div "delete_forever Delete" at bounding box center [1251, 286] width 145 height 25
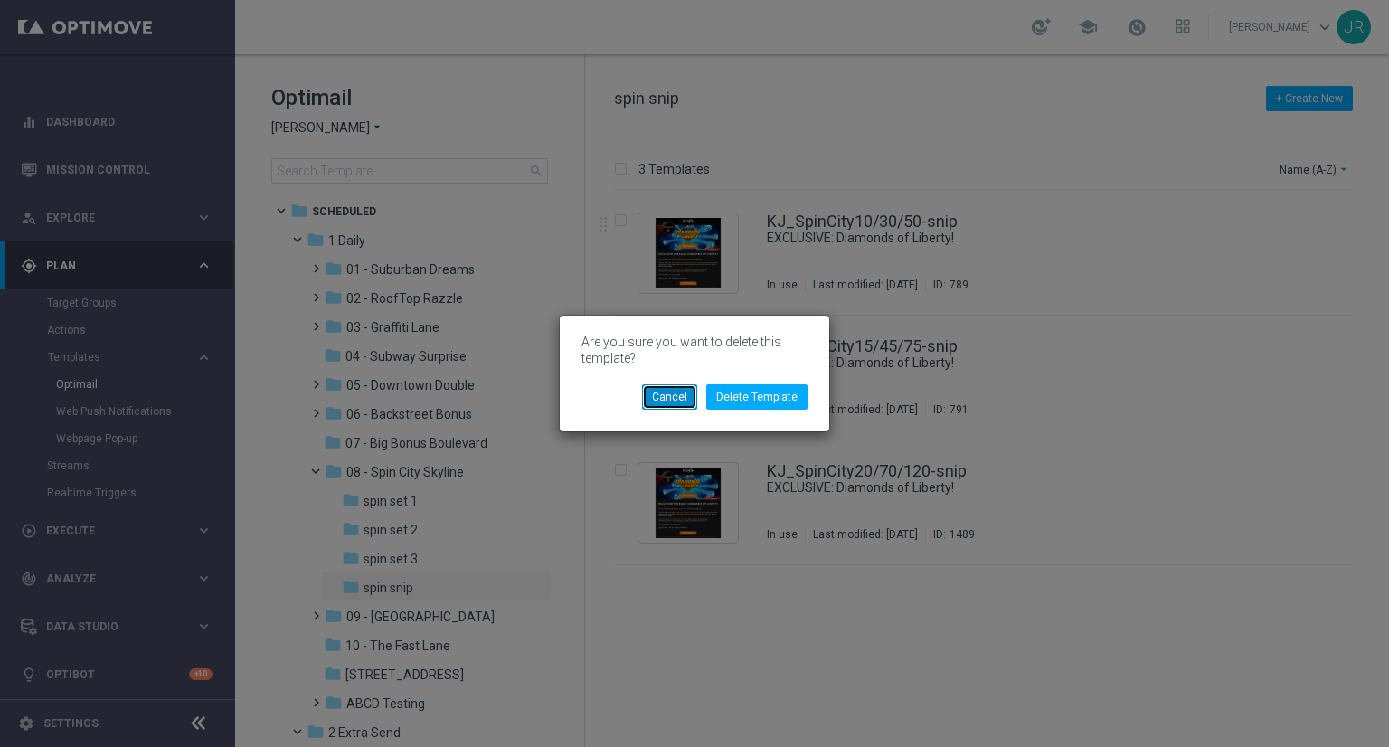
click at [685, 395] on button "Cancel" at bounding box center [669, 396] width 55 height 25
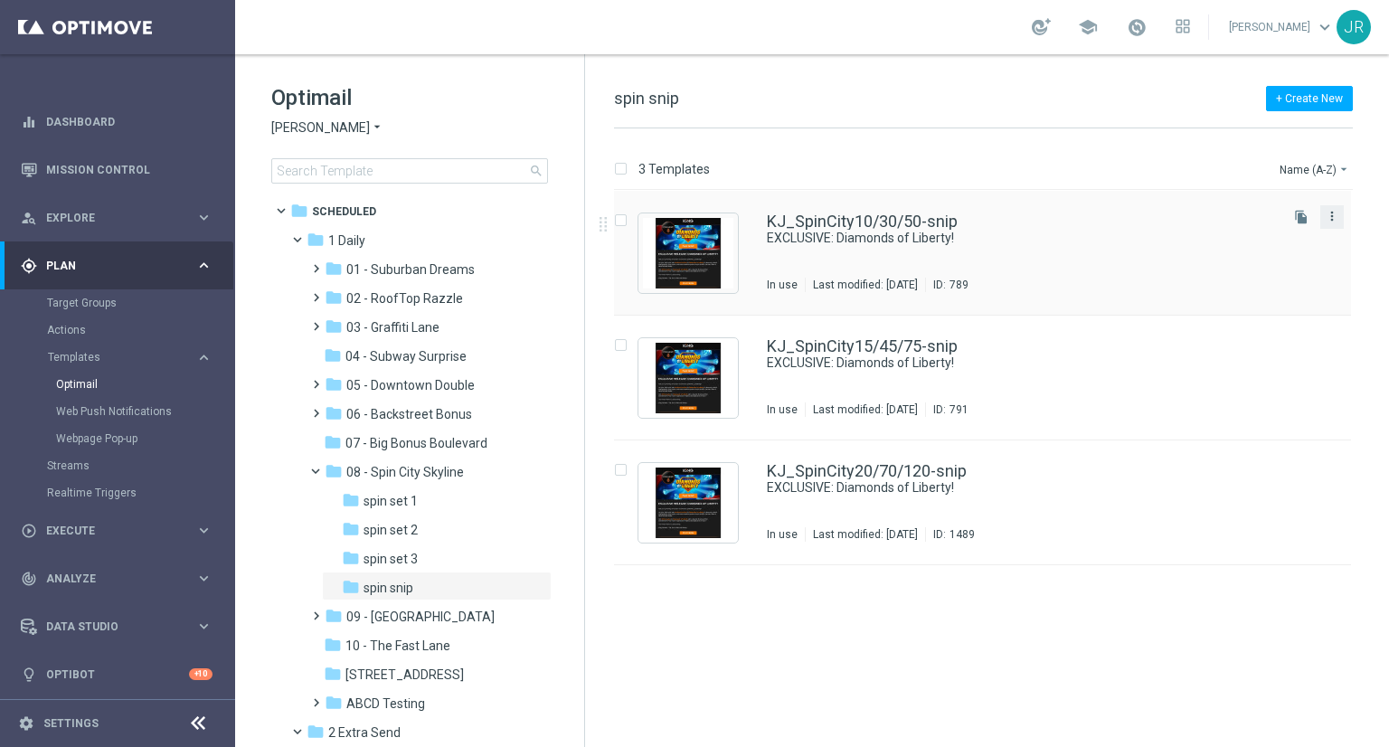
click at [1335, 213] on icon "more_vert" at bounding box center [1332, 216] width 14 height 14
click at [1227, 262] on span "Copy To" at bounding box center [1226, 260] width 40 height 13
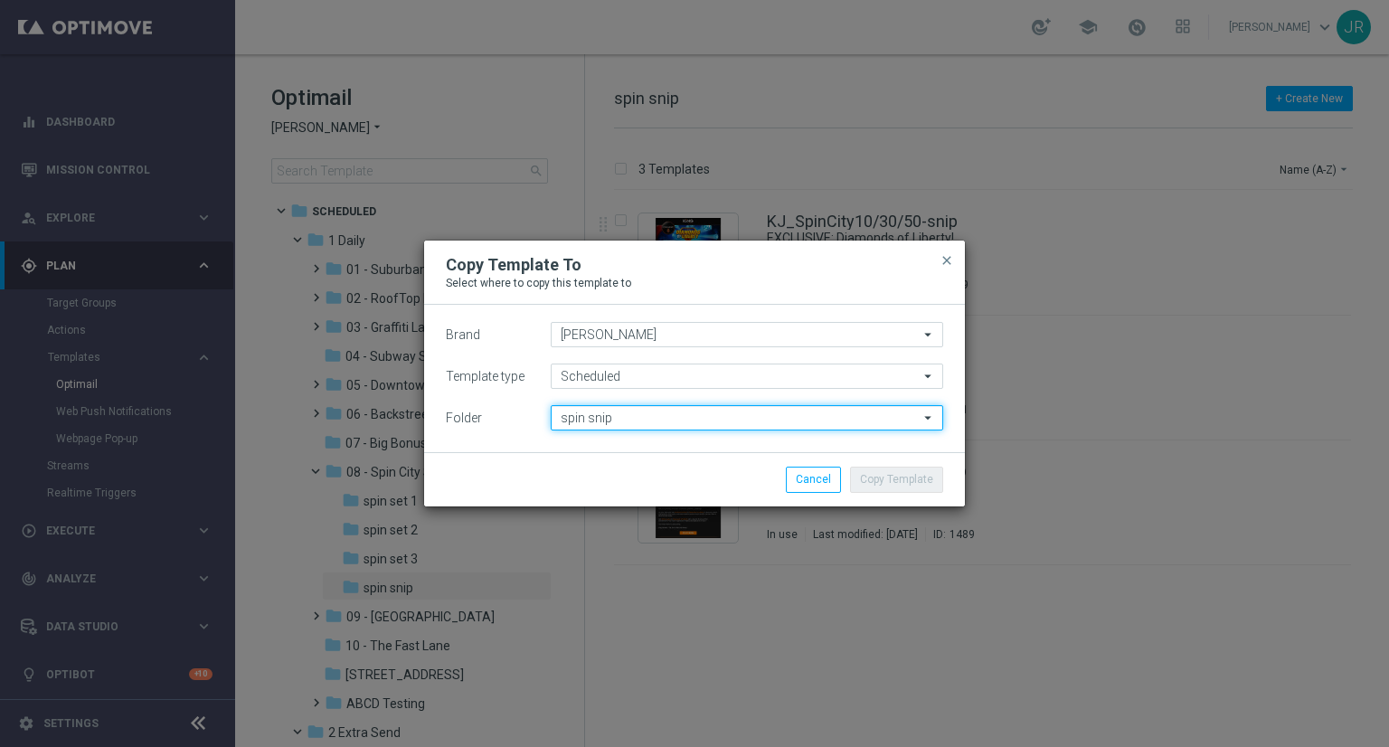
click at [630, 421] on input "spin snip" at bounding box center [747, 417] width 393 height 25
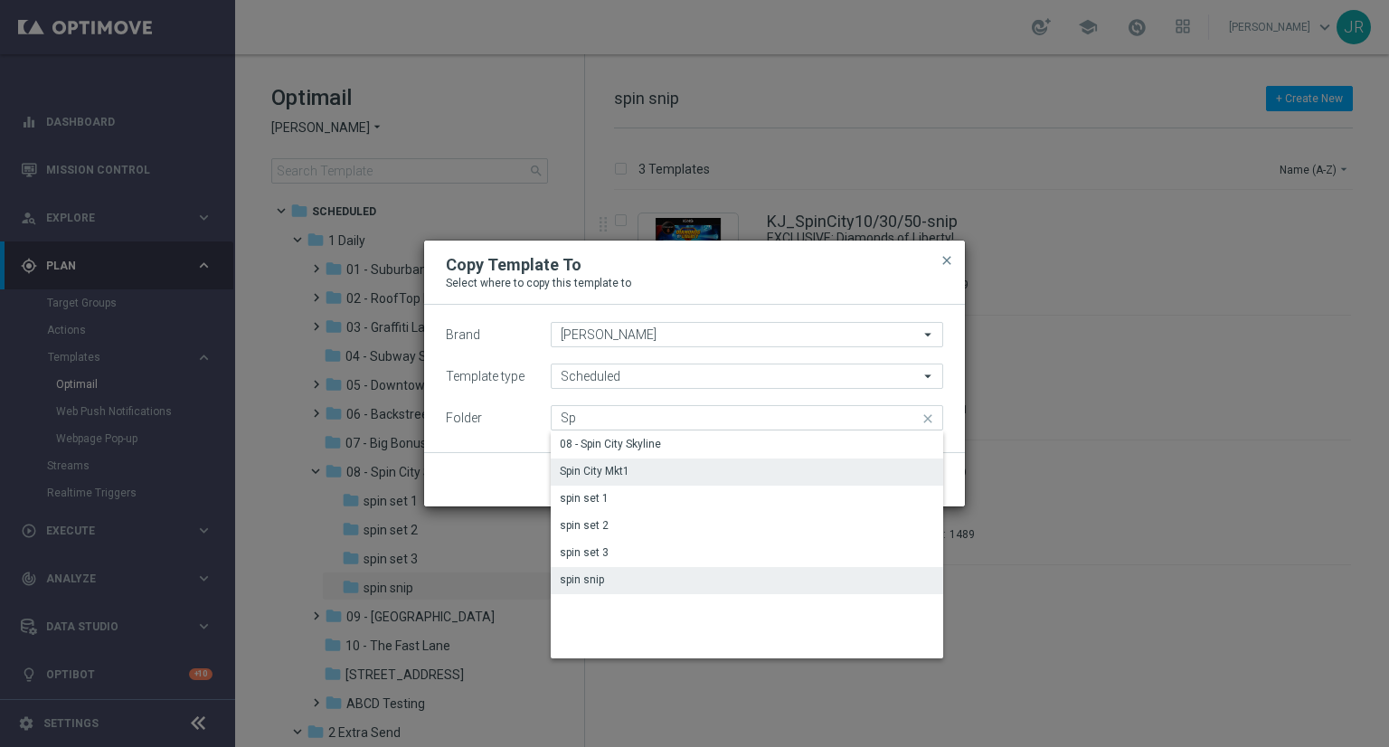
click at [624, 476] on div "Spin City Mkt1" at bounding box center [595, 471] width 70 height 16
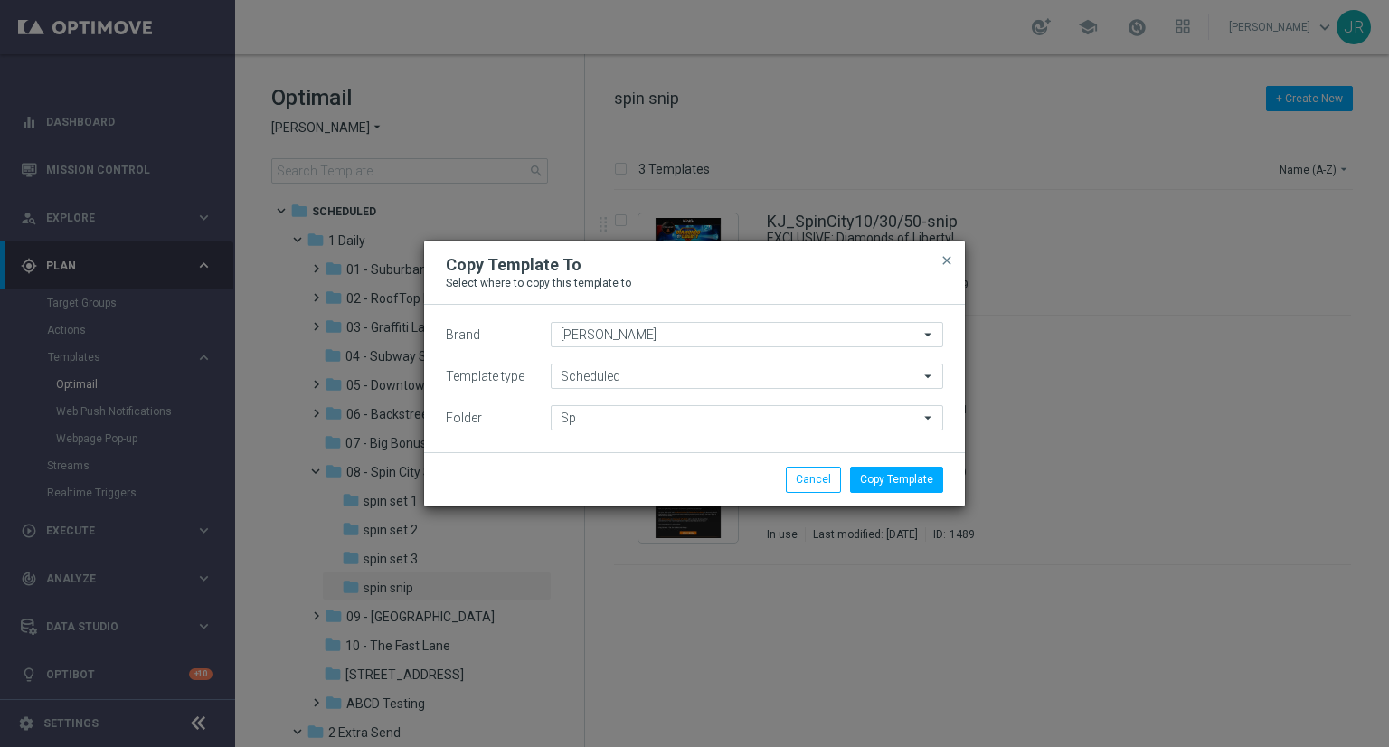
type input "Spin City Mkt1"
click at [894, 480] on button "Copy Template" at bounding box center [896, 479] width 93 height 25
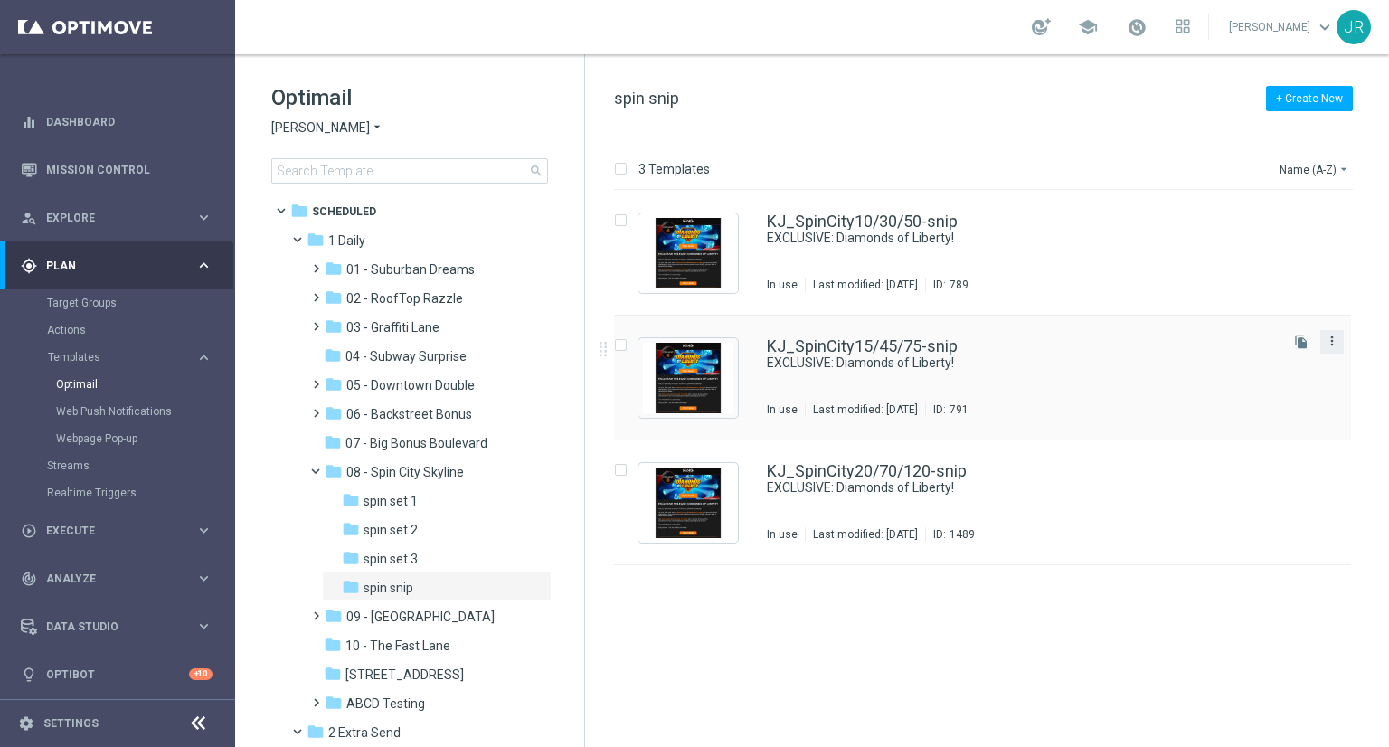
click at [1338, 345] on icon "more_vert" at bounding box center [1332, 341] width 14 height 14
click at [1225, 388] on span "Copy To" at bounding box center [1226, 385] width 40 height 13
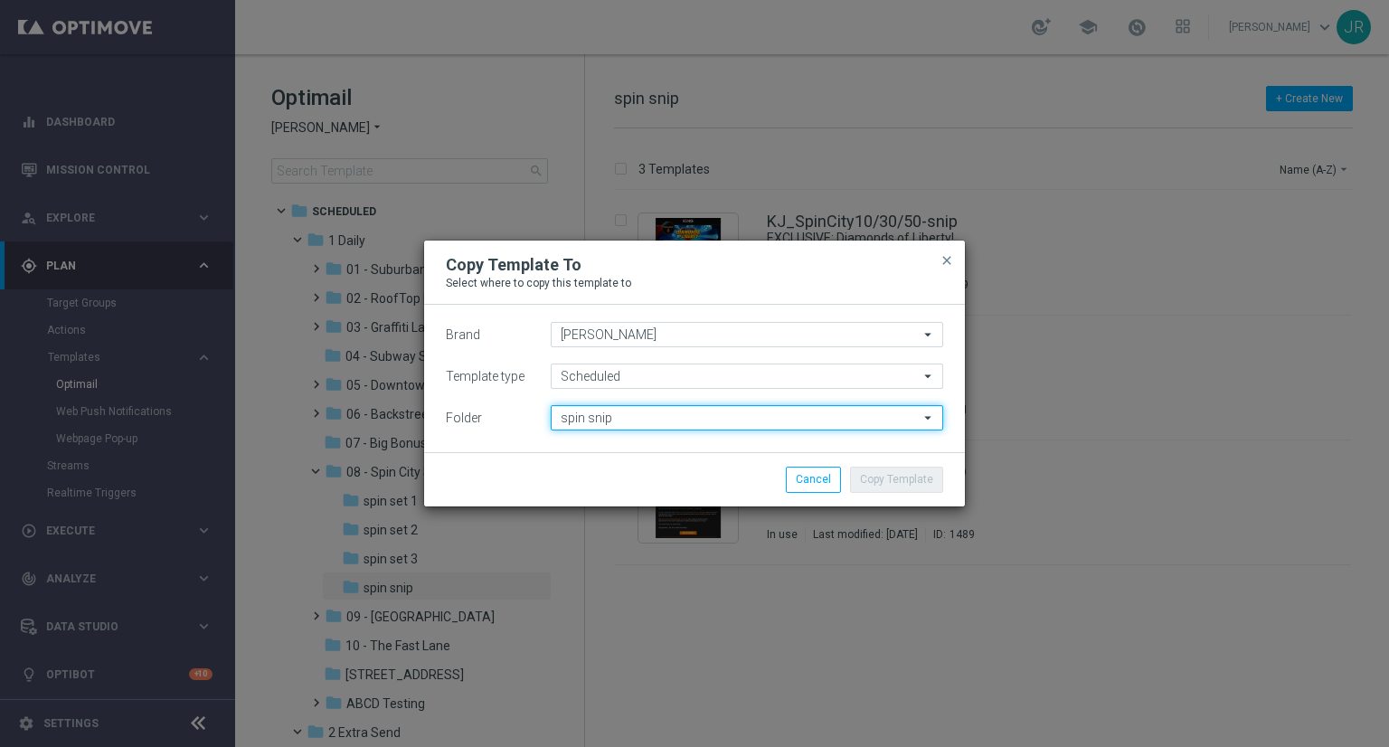
click at [667, 424] on input "spin snip" at bounding box center [747, 417] width 393 height 25
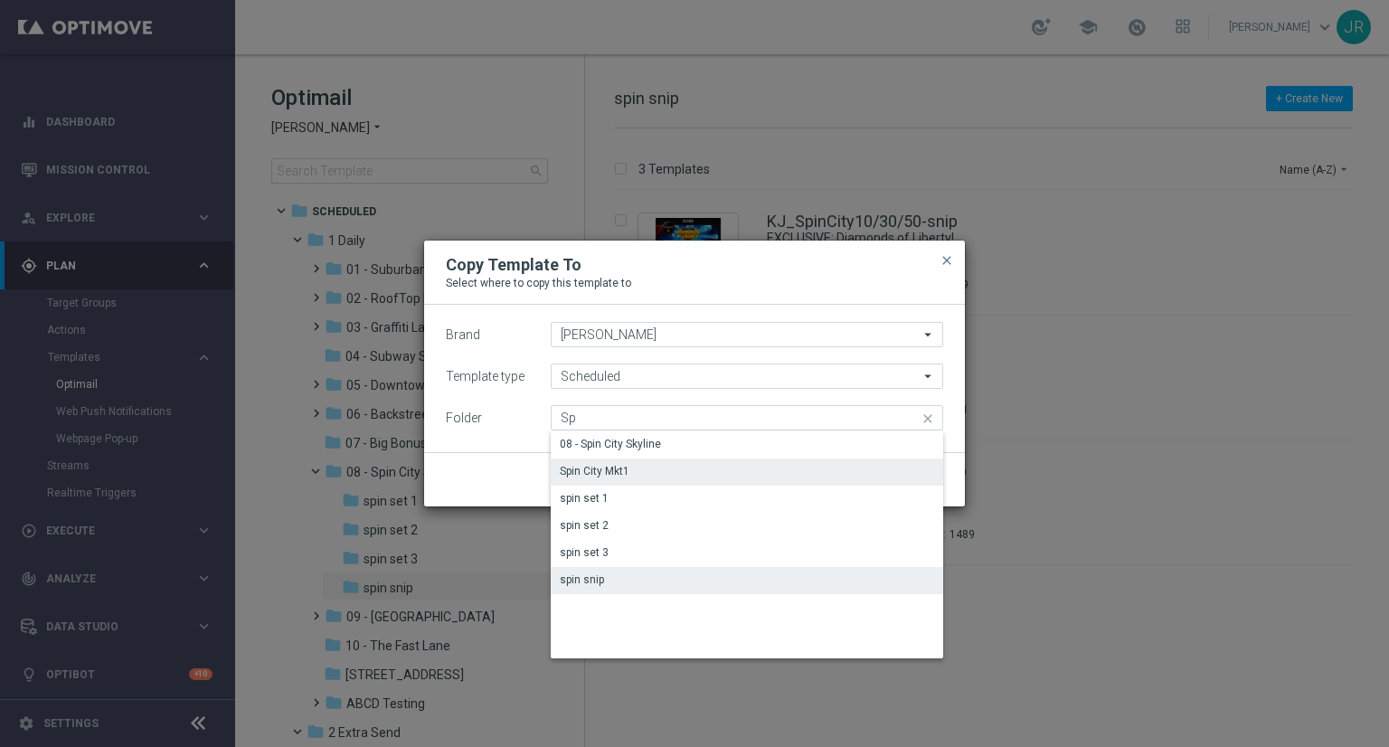
click at [608, 478] on div "Spin City Mkt1" at bounding box center [595, 471] width 70 height 16
type input "Spin City Mkt1"
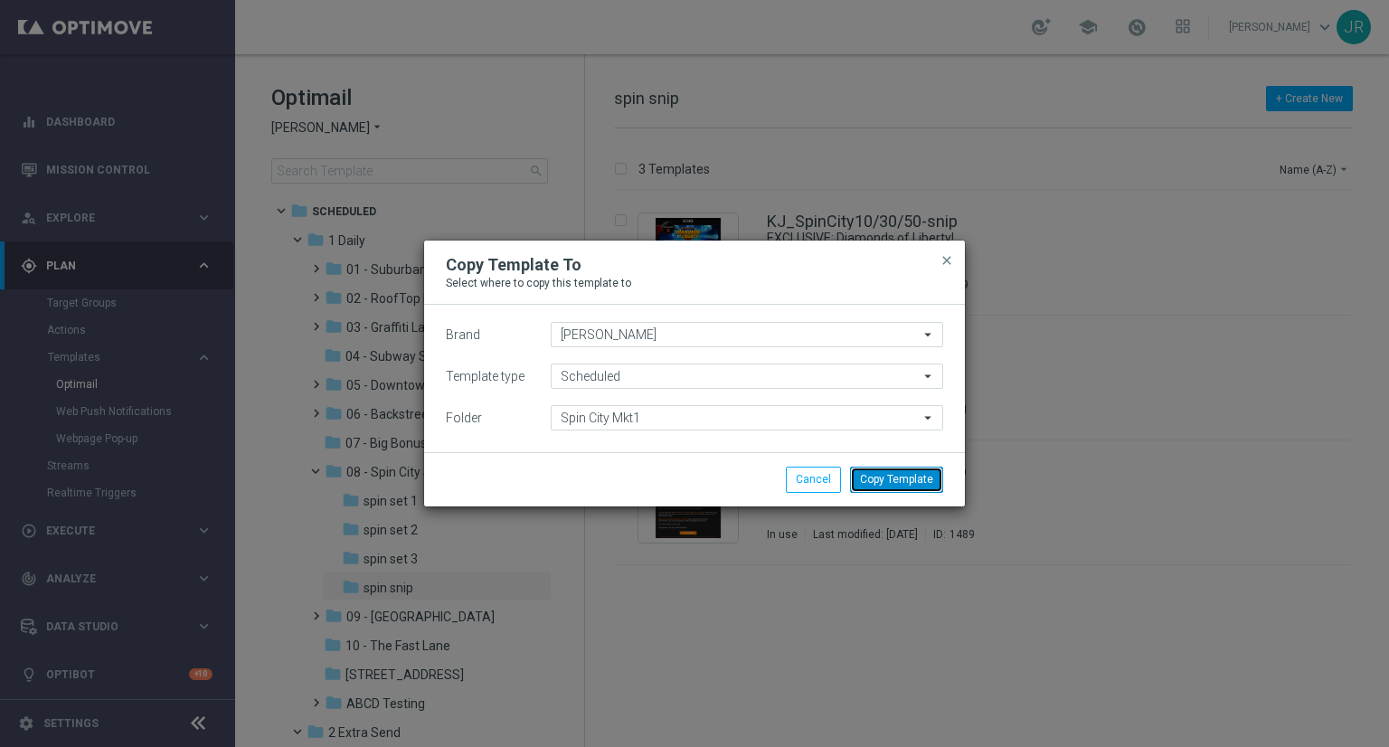
click at [923, 479] on button "Copy Template" at bounding box center [896, 479] width 93 height 25
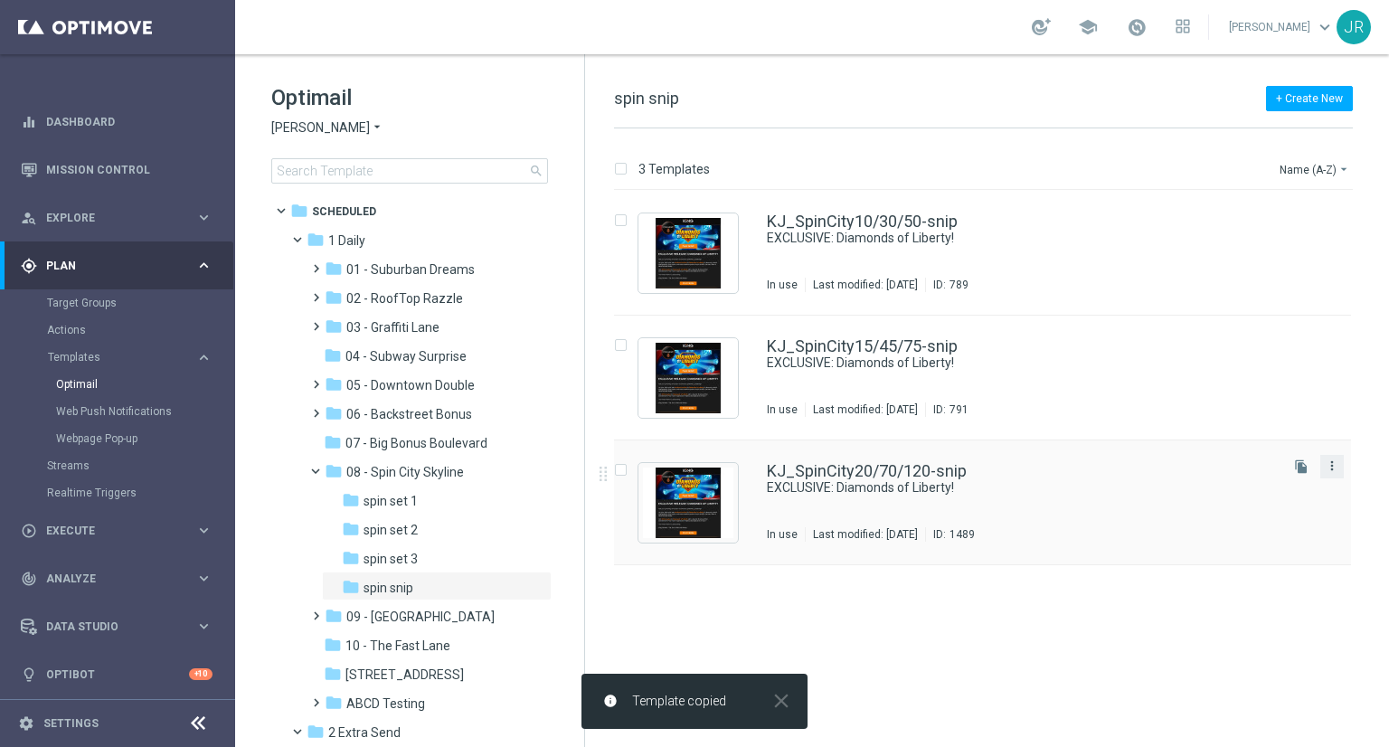
click at [1339, 470] on icon "more_vert" at bounding box center [1332, 466] width 14 height 14
click at [1227, 513] on span "Copy To" at bounding box center [1226, 510] width 40 height 13
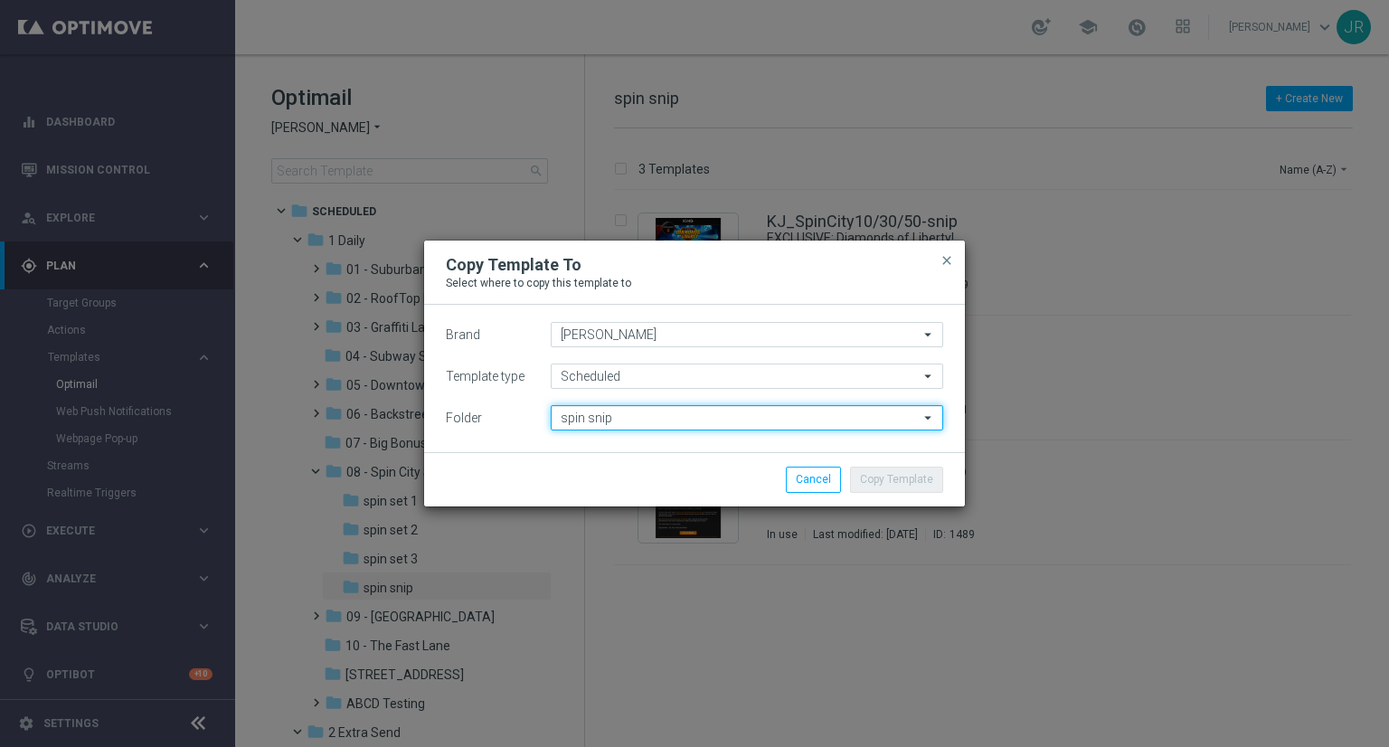
click at [669, 413] on input "spin snip" at bounding box center [747, 417] width 393 height 25
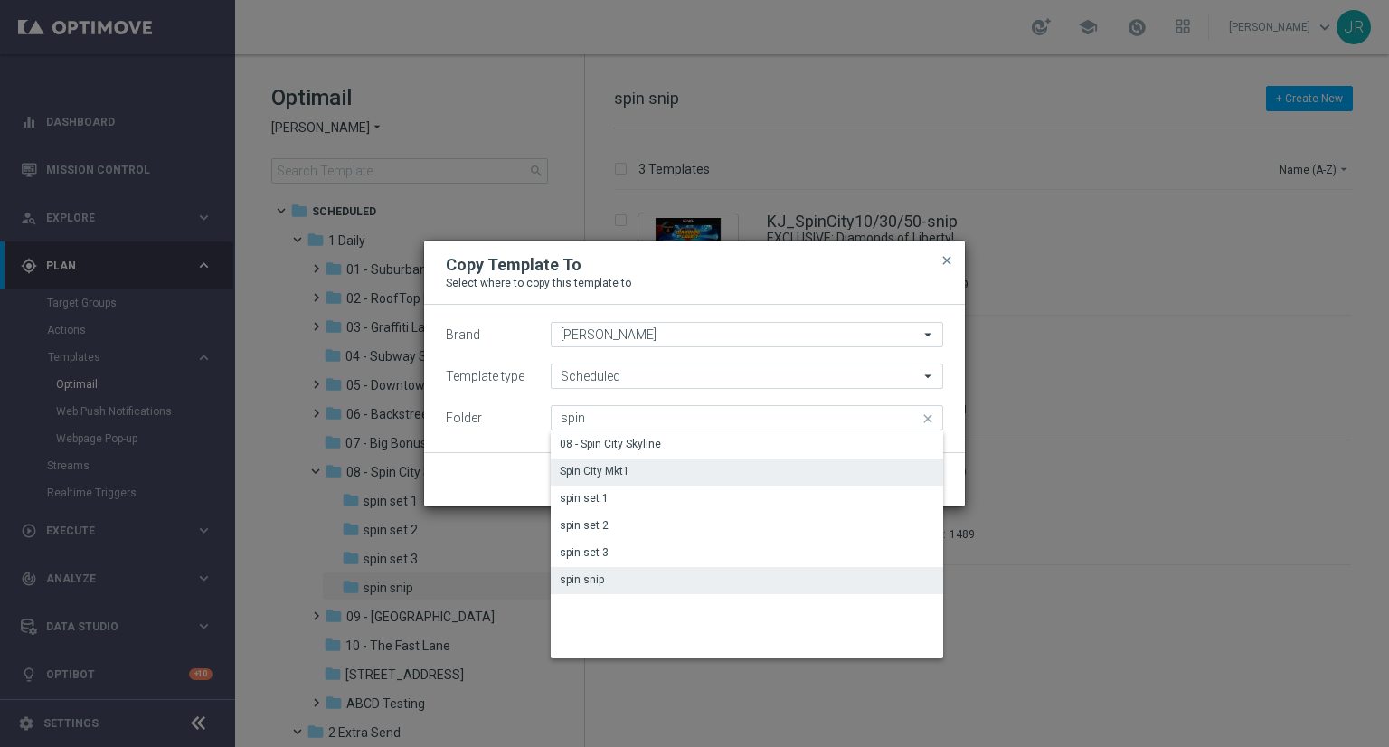
click at [584, 469] on div "Spin City Mkt1" at bounding box center [595, 471] width 70 height 16
type input "Spin City Mkt1"
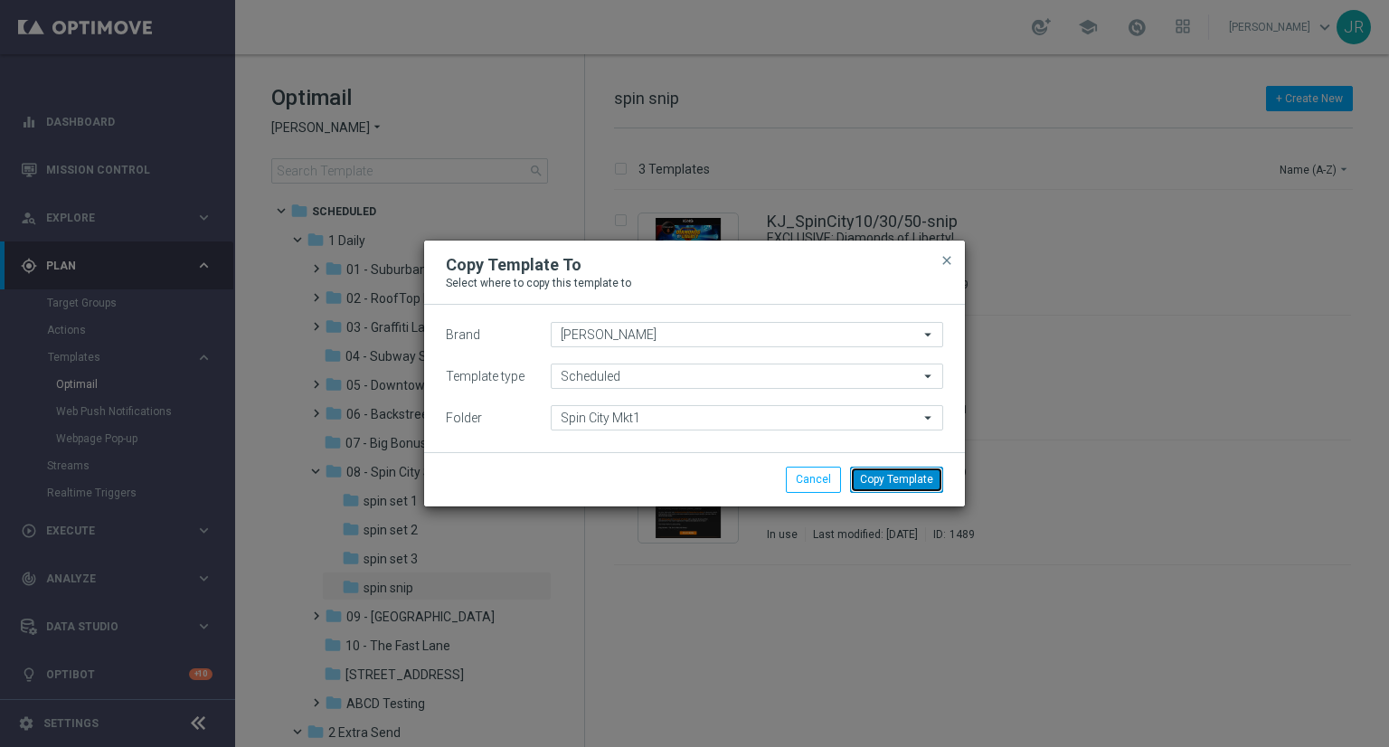
click at [913, 485] on button "Copy Template" at bounding box center [896, 479] width 93 height 25
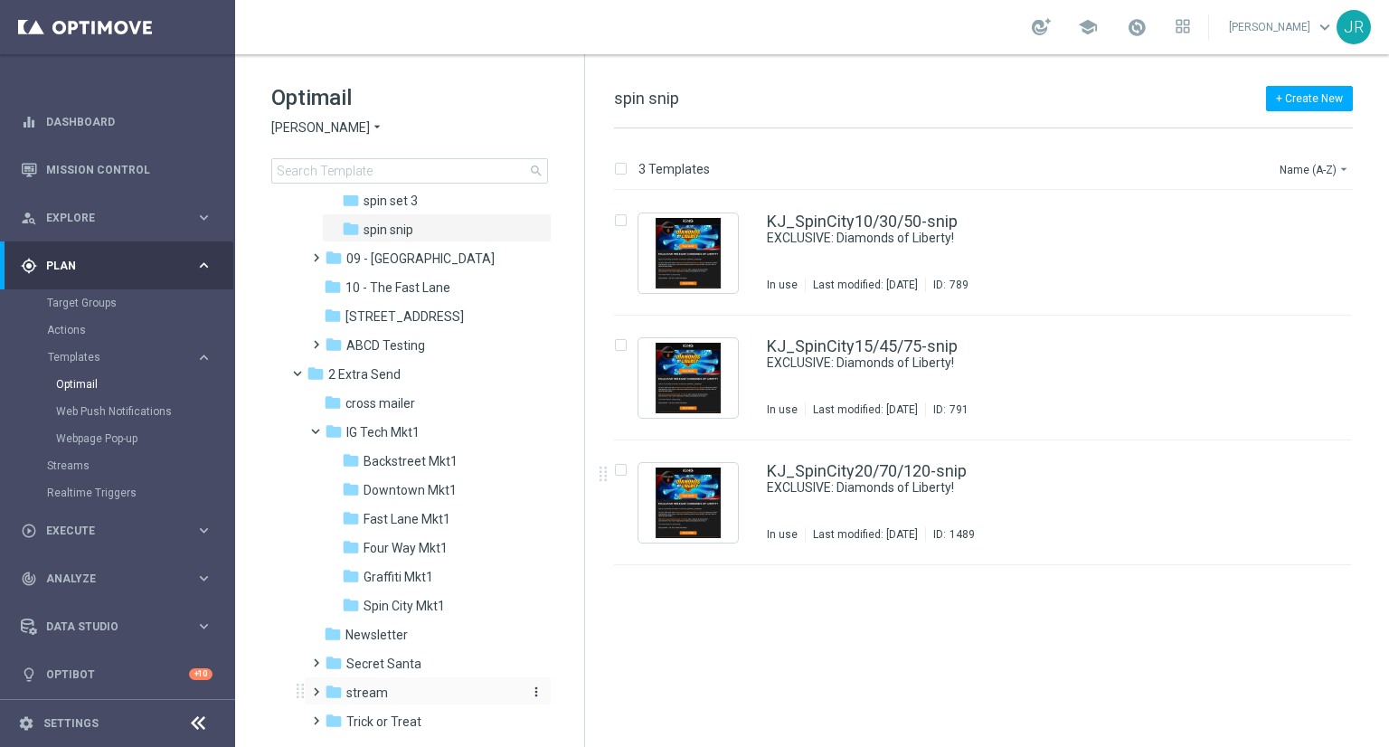
scroll to position [362, 0]
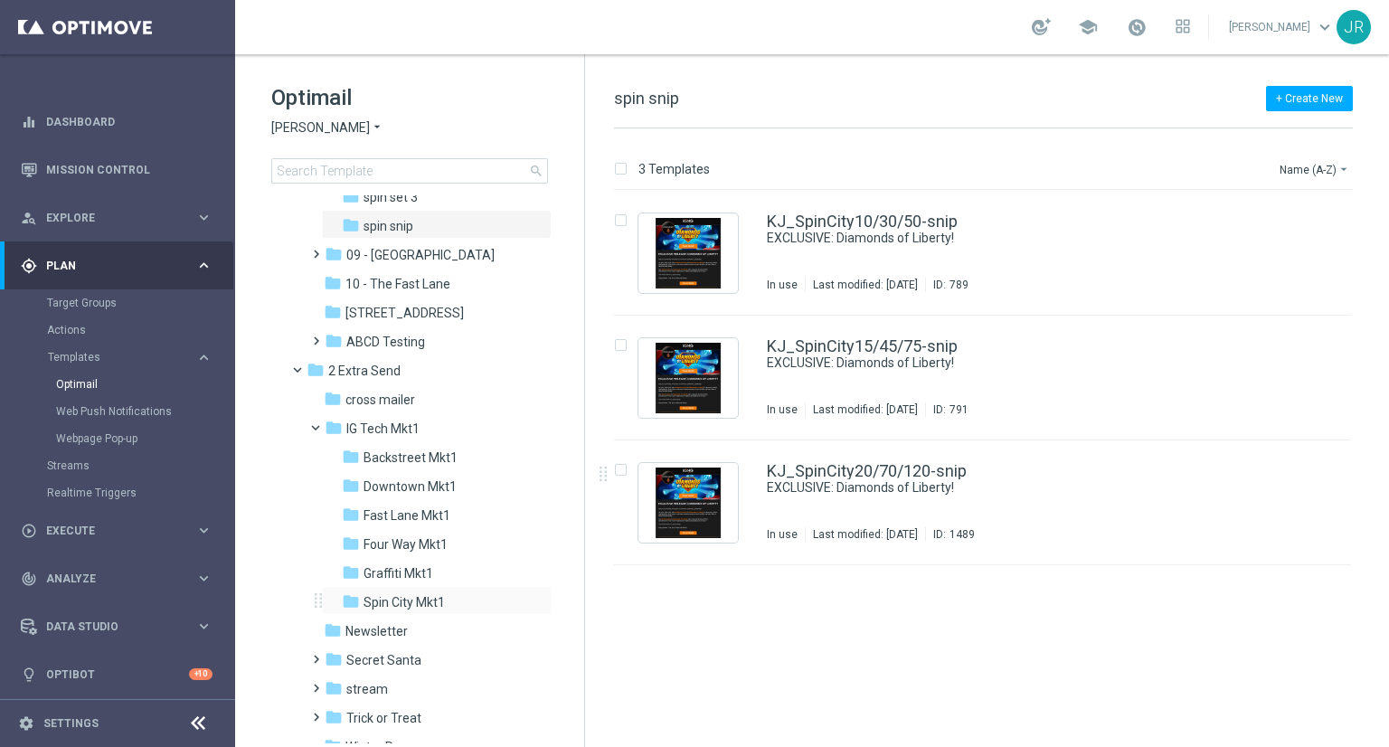
click at [414, 612] on div "folder Spin City Mkt1 more_vert" at bounding box center [437, 600] width 230 height 29
click at [420, 598] on span "Spin City Mkt1" at bounding box center [404, 602] width 81 height 16
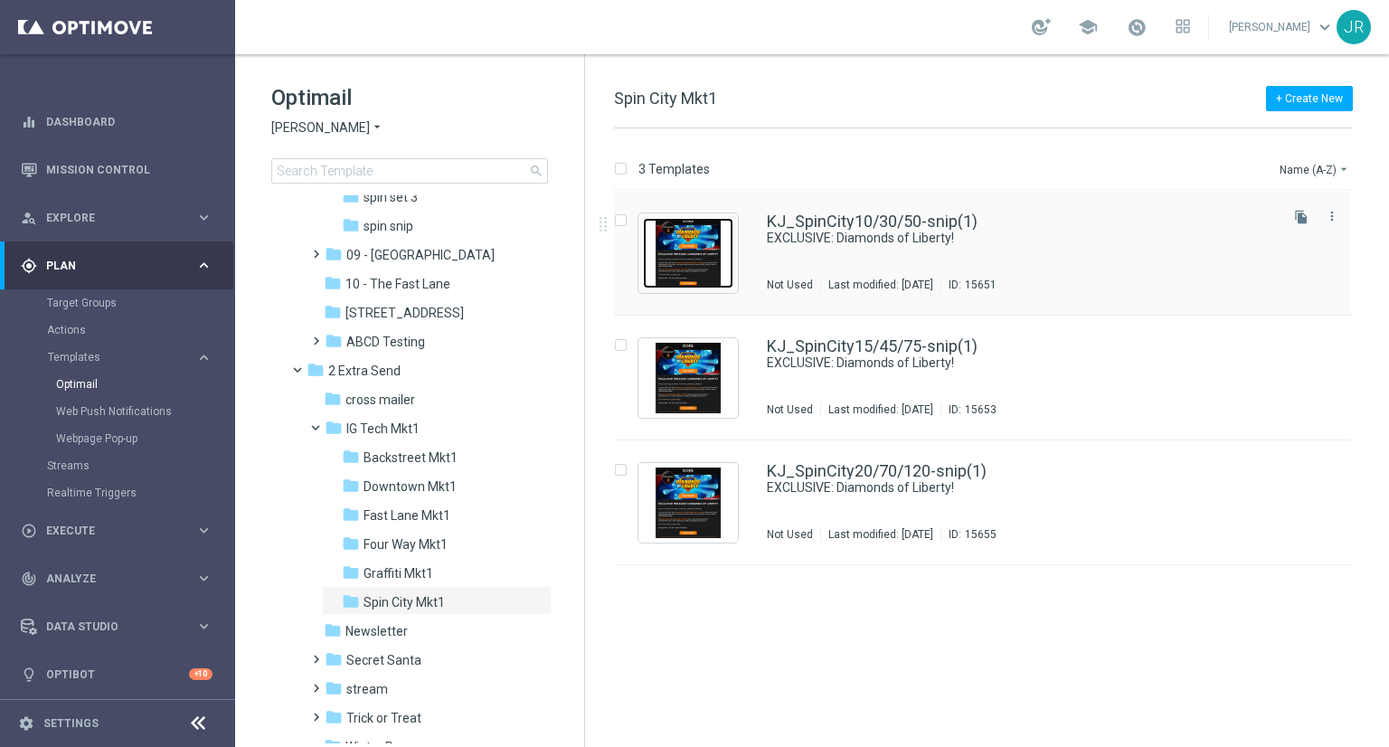
click at [668, 255] on img "Press SPACE to select this row." at bounding box center [688, 253] width 90 height 71
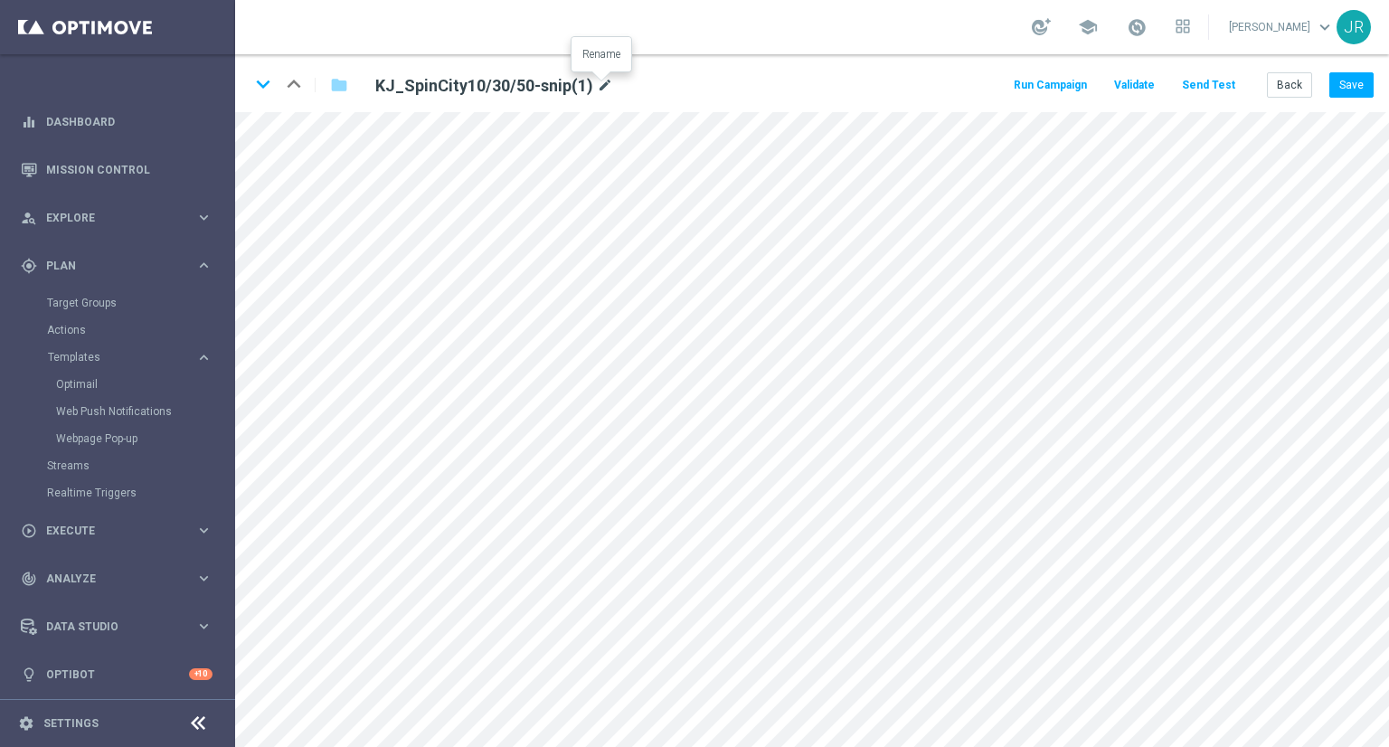
click at [602, 81] on icon "mode_edit" at bounding box center [605, 86] width 16 height 22
click at [592, 78] on input "KJ_SpinCity10/30/50-snip(1)" at bounding box center [586, 84] width 449 height 25
drag, startPoint x: 549, startPoint y: 89, endPoint x: 484, endPoint y: 87, distance: 65.2
click at [484, 87] on input "KJ_SpinCity10/30/50-snip(1)" at bounding box center [586, 84] width 449 height 25
type input "KJ_SpinCity10/30/50-Snip-Igtech-MKT1-ONLY"
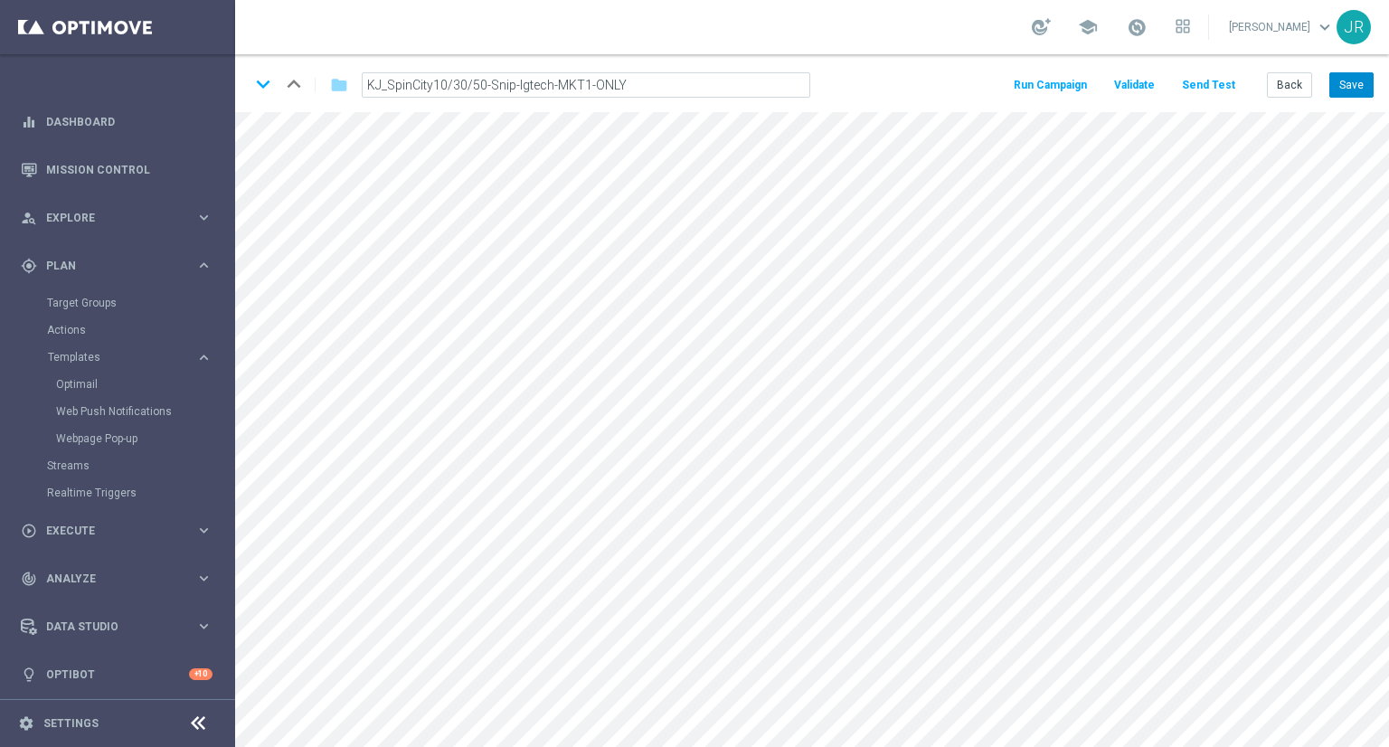
click at [1368, 81] on button "Save" at bounding box center [1352, 84] width 44 height 25
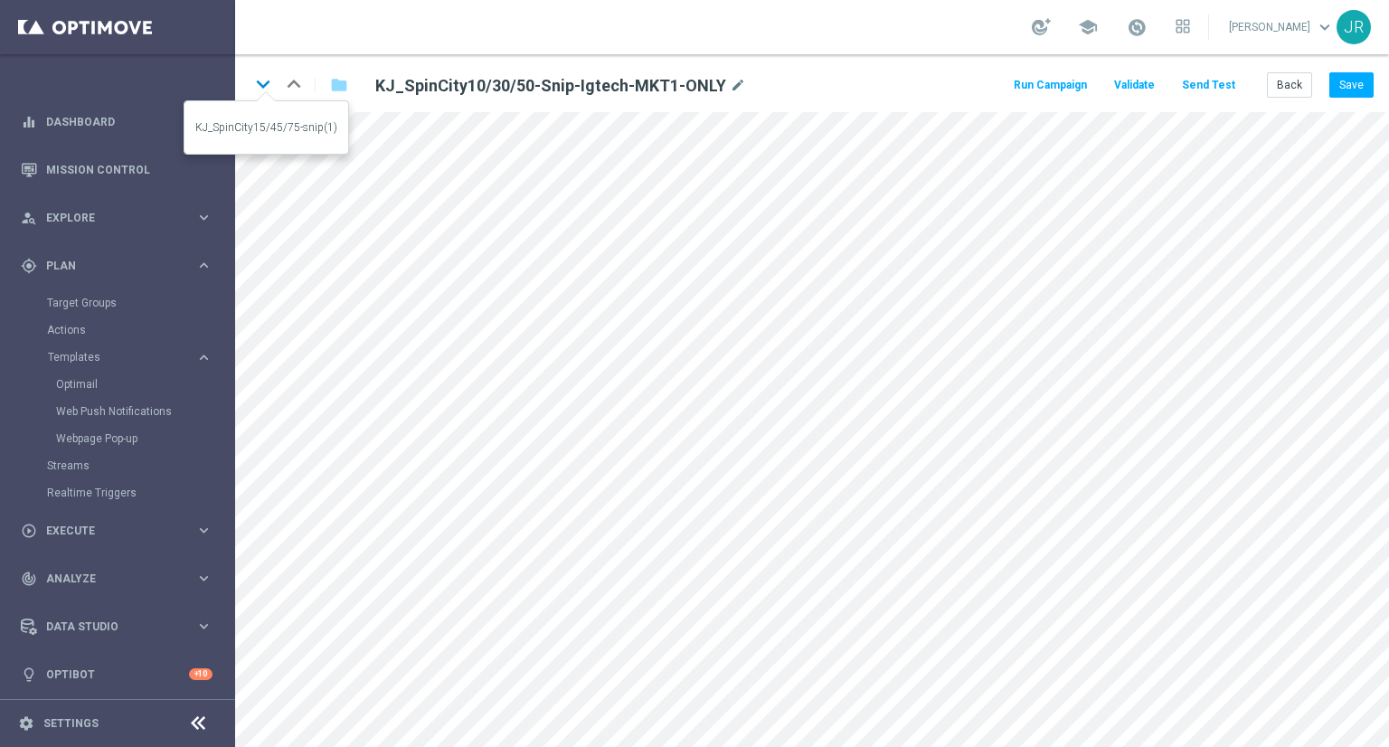
click at [261, 84] on icon "keyboard_arrow_down" at bounding box center [263, 84] width 27 height 27
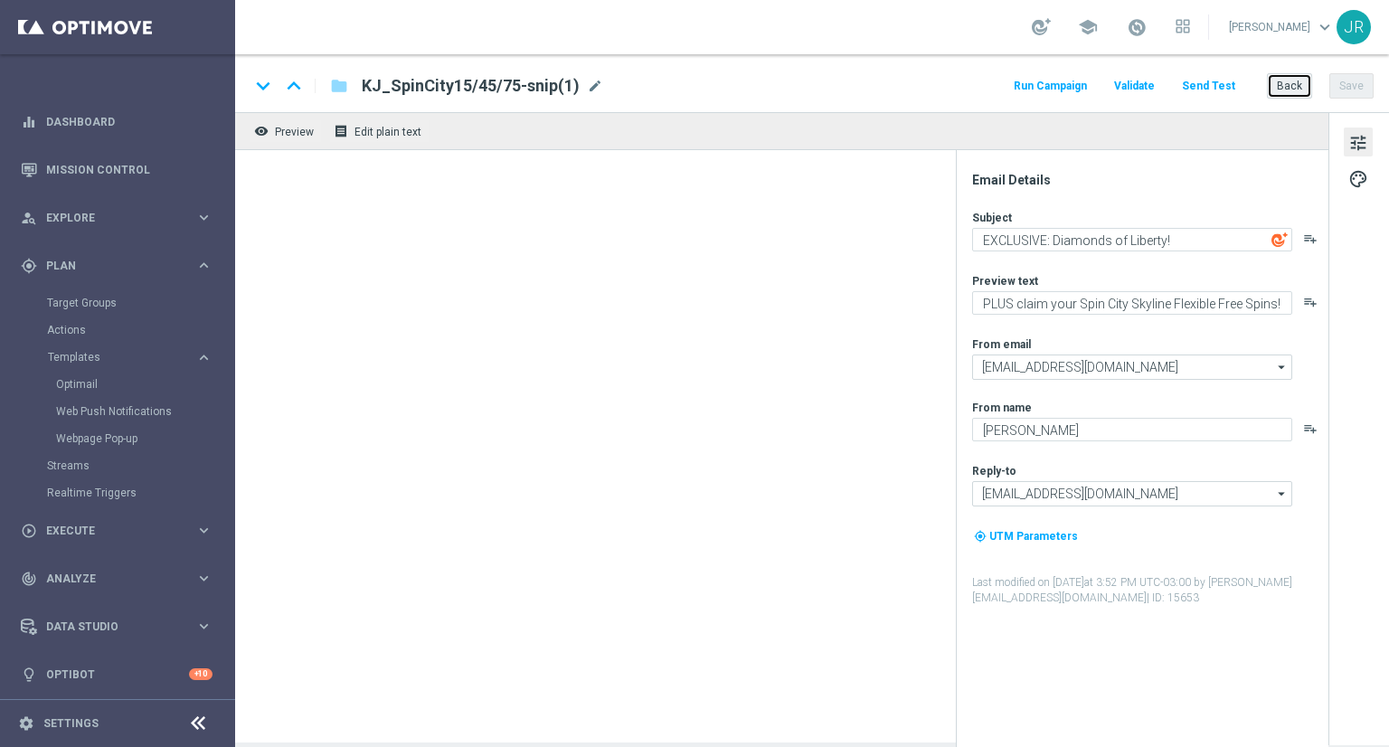
click at [1281, 93] on button "Back" at bounding box center [1289, 85] width 45 height 25
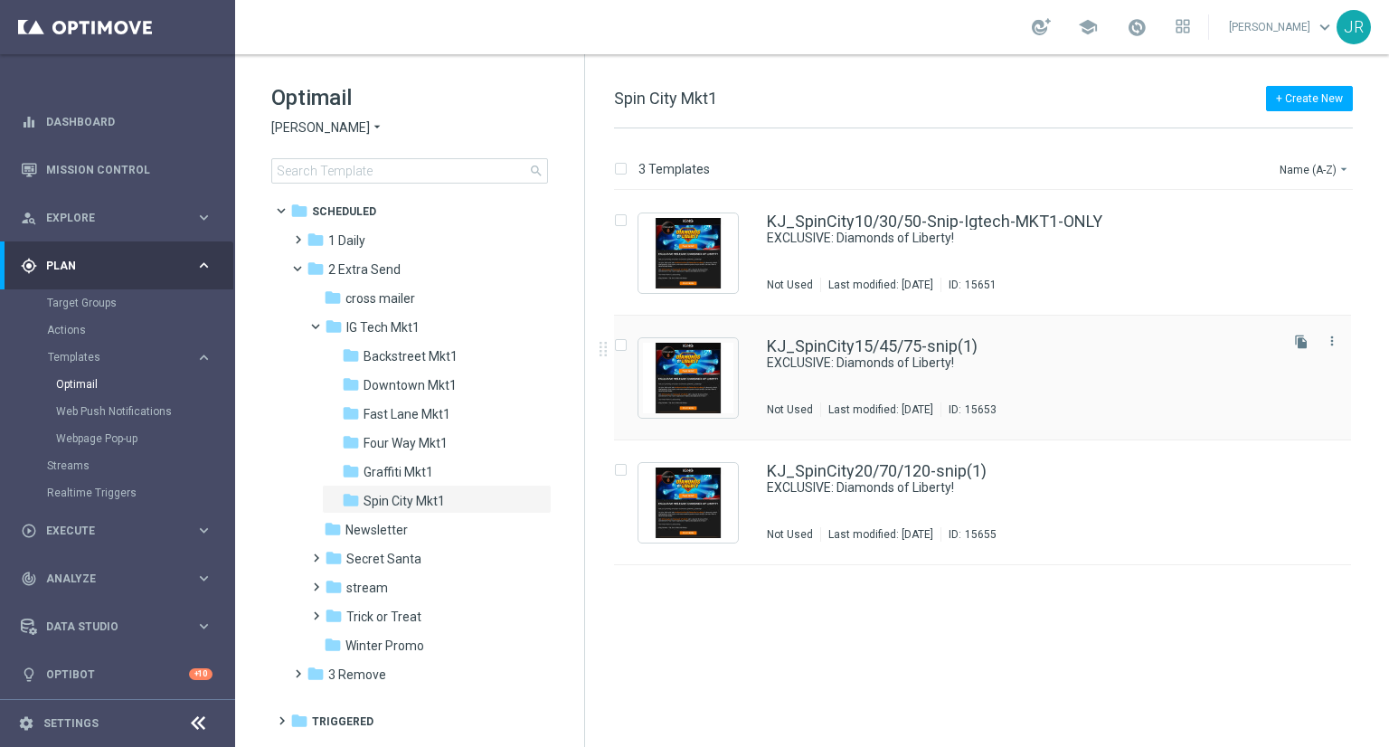
click at [957, 390] on div "KJ_SpinCity15/45/75-snip(1) EXCLUSIVE: Diamonds of Liberty! Not Used Last modif…" at bounding box center [1021, 377] width 508 height 79
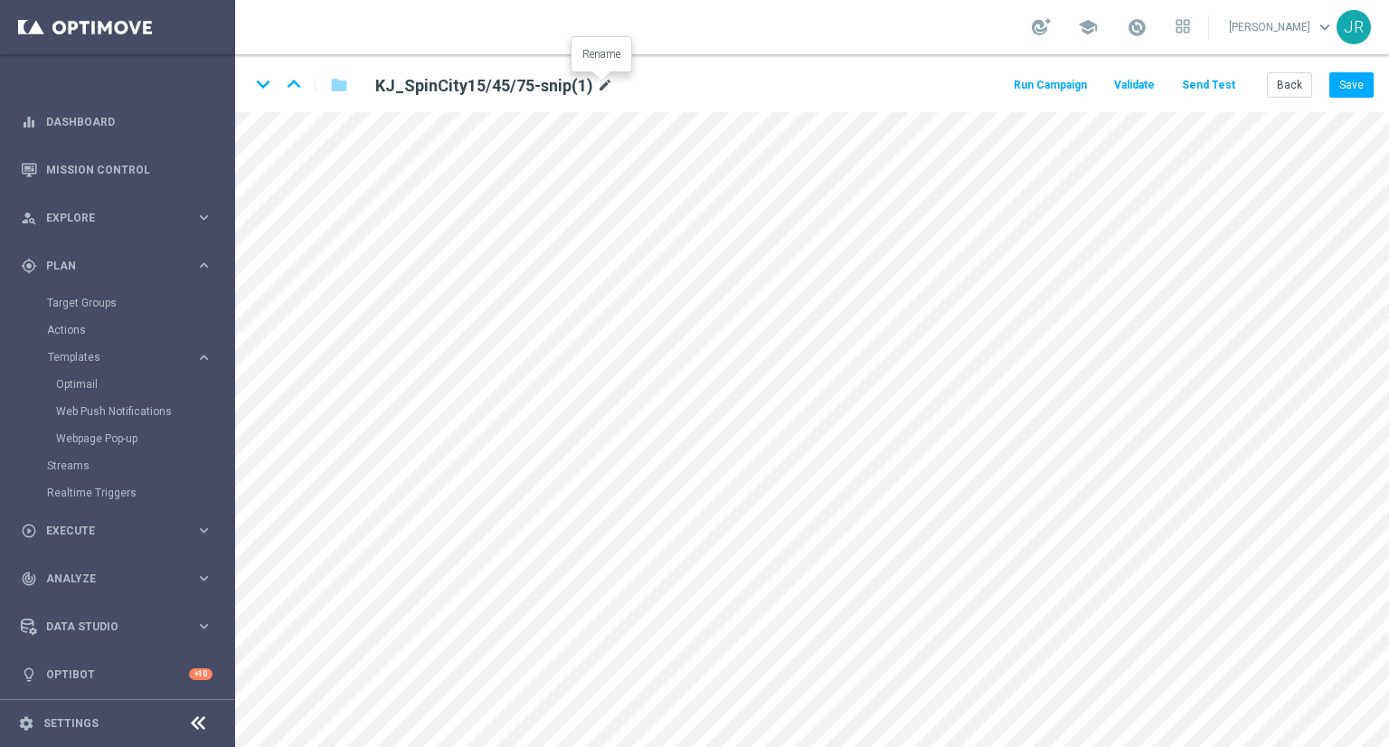
click at [599, 76] on icon "mode_edit" at bounding box center [605, 86] width 16 height 22
click at [564, 76] on input "KJ_SpinCity15/45/75-snip(1)" at bounding box center [586, 84] width 449 height 25
click at [543, 97] on input "KJ_SpinCity15/45/75-snip(1)" at bounding box center [586, 84] width 449 height 25
drag, startPoint x: 536, startPoint y: 86, endPoint x: 488, endPoint y: 89, distance: 48.9
click at [488, 89] on input "KJ_SpinCity15/45/75-snip(1)" at bounding box center [586, 84] width 449 height 25
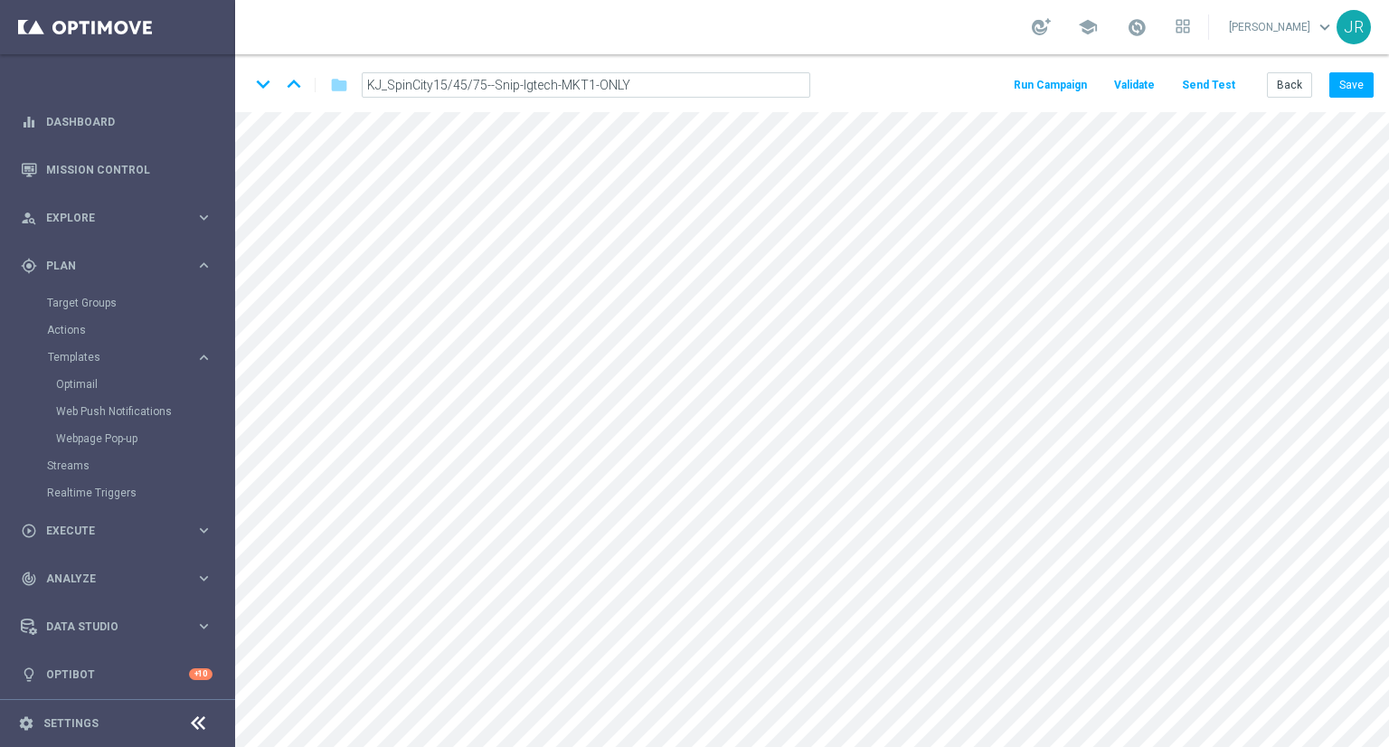
click at [498, 88] on input "KJ_SpinCity15/45/75--Snip-Igtech-MKT1-ONLY" at bounding box center [586, 84] width 449 height 25
click at [495, 88] on input "KJ_SpinCity15/45/75--Snip-Igtech-MKT1-ONLY" at bounding box center [586, 84] width 449 height 25
type input "KJ_SpinCity15/45/75-Snip-Igtech-MKT1-ONLY"
click at [1351, 88] on button "Save" at bounding box center [1352, 84] width 44 height 25
click at [1290, 84] on button "Back" at bounding box center [1289, 84] width 45 height 25
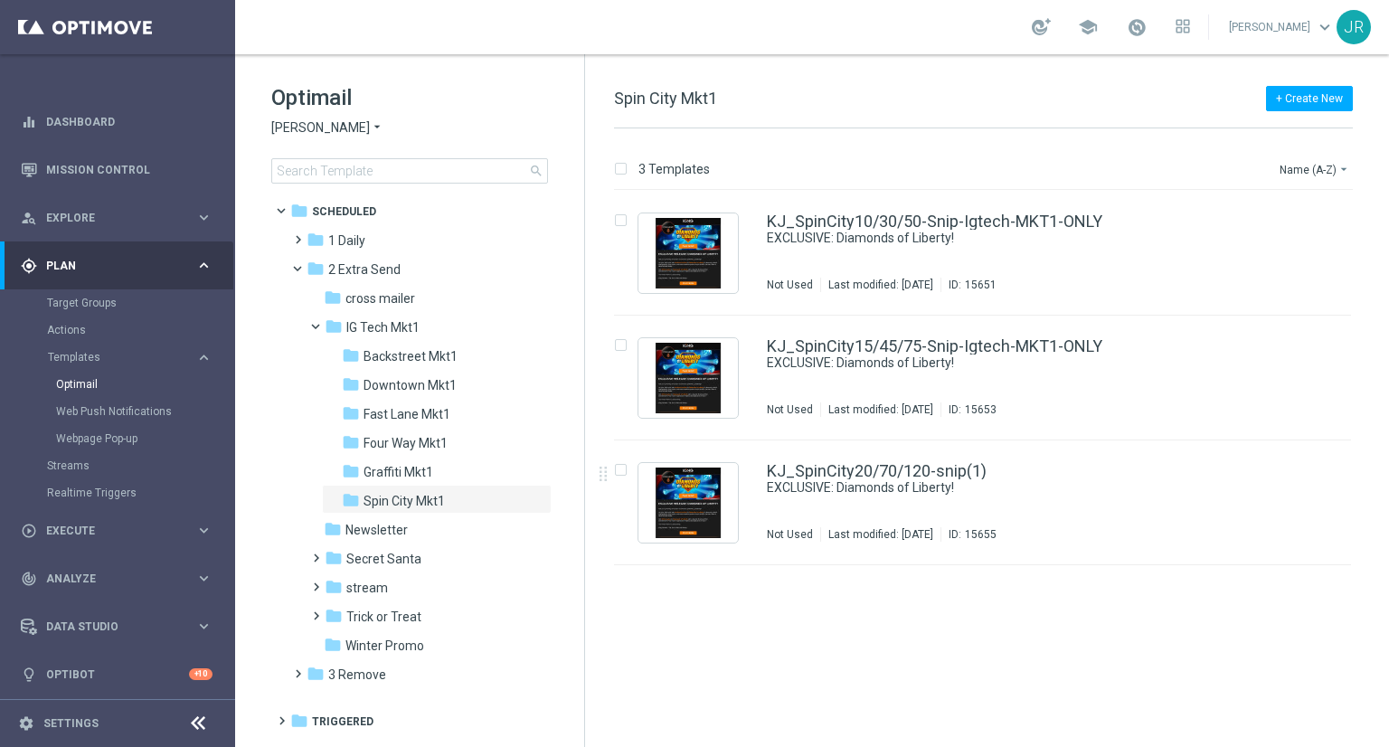
click at [888, 460] on div "KJ_SpinCity20/70/120-snip(1) EXCLUSIVE: Diamonds of Liberty! Not Used Last modi…" at bounding box center [982, 503] width 737 height 125
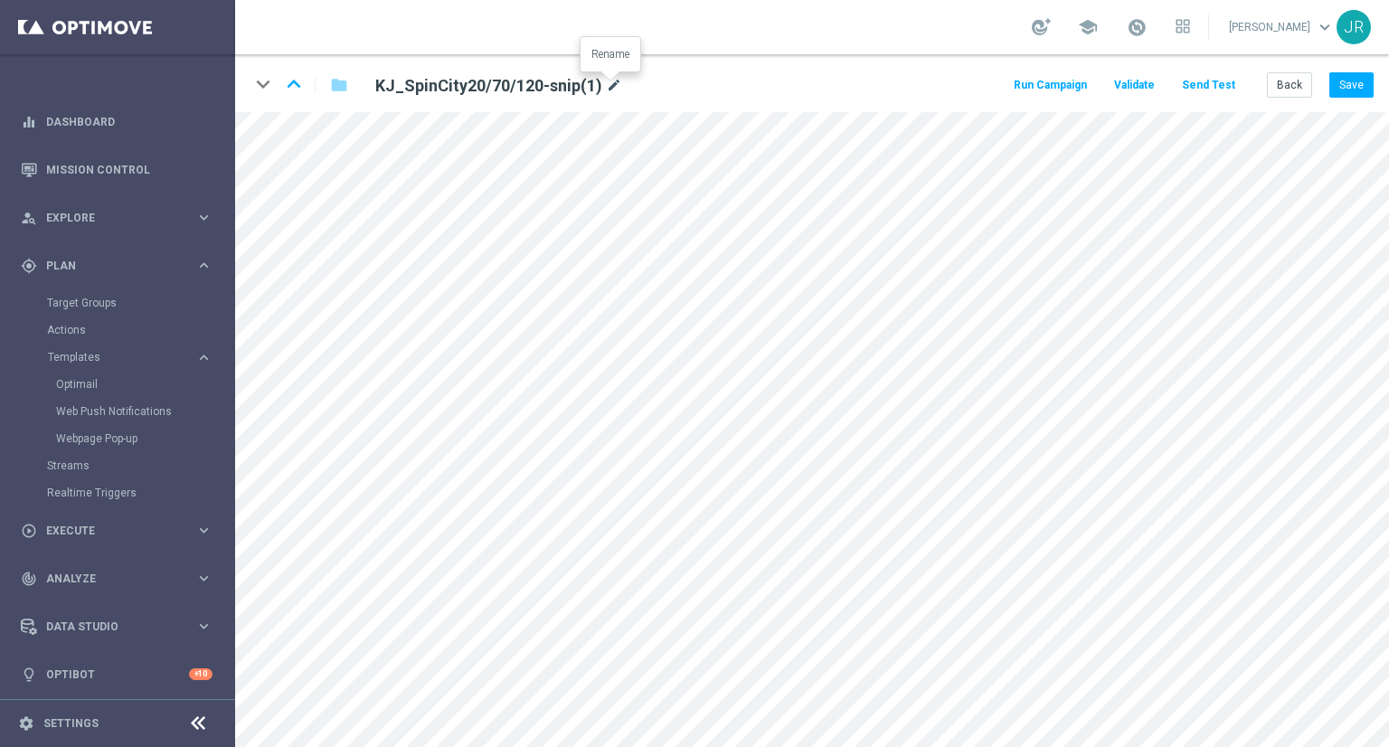
click at [615, 83] on icon "mode_edit" at bounding box center [614, 86] width 16 height 22
click at [551, 90] on input "KJ_SpinCity20/70/120-snip(1)" at bounding box center [586, 84] width 449 height 25
click at [543, 84] on input "KJ_SpinCity20/70/120-snip(1)" at bounding box center [586, 84] width 449 height 25
drag, startPoint x: 543, startPoint y: 84, endPoint x: 496, endPoint y: 90, distance: 47.5
click at [496, 90] on input "KJ_SpinCity20/70/120-snip(1)" at bounding box center [586, 84] width 449 height 25
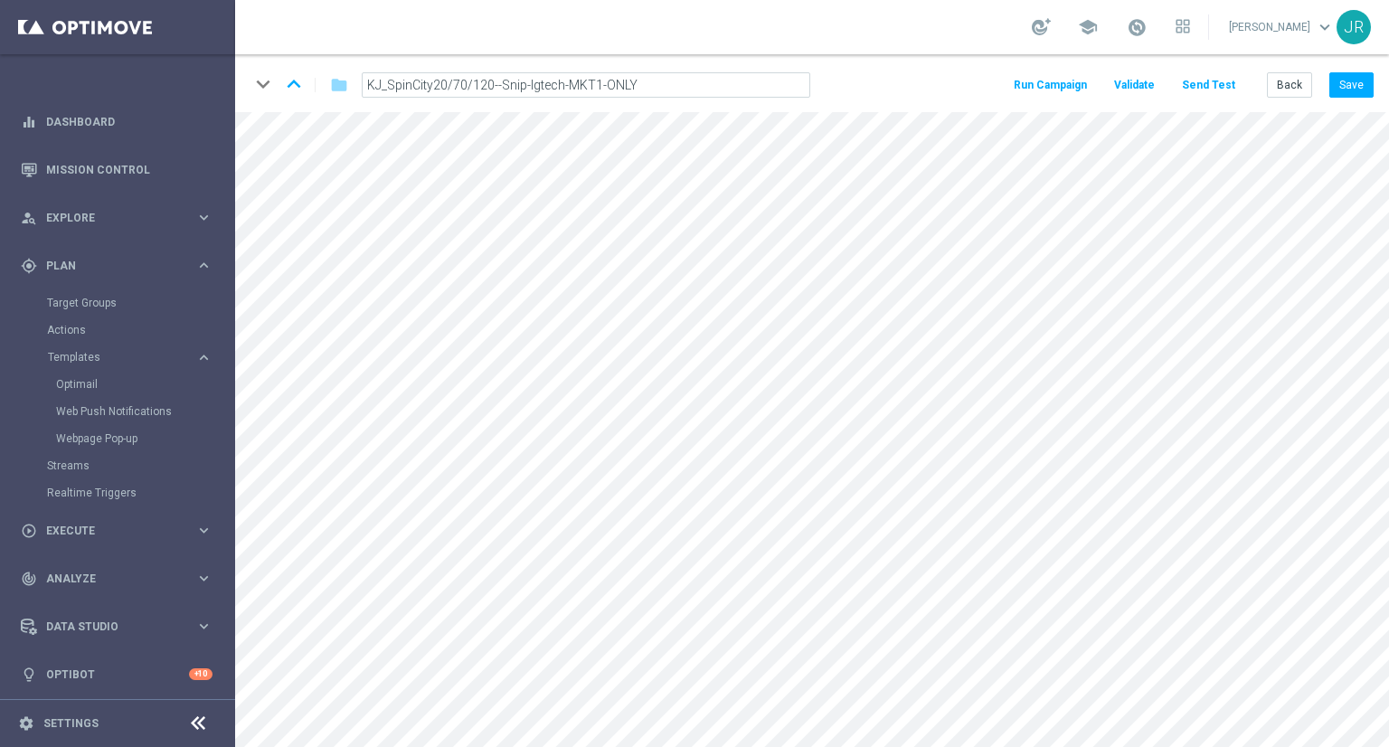
click at [499, 89] on input "KJ_SpinCity20/70/120--Snip-Igtech-MKT1-ONLY" at bounding box center [586, 84] width 449 height 25
type input "KJ_SpinCity20/70/120-Snip-Igtech-MKT1-ONLY"
click at [1359, 82] on button "Save" at bounding box center [1352, 84] width 44 height 25
drag, startPoint x: 1278, startPoint y: 87, endPoint x: 1267, endPoint y: 101, distance: 18.1
click at [1279, 87] on button "Back" at bounding box center [1289, 84] width 45 height 25
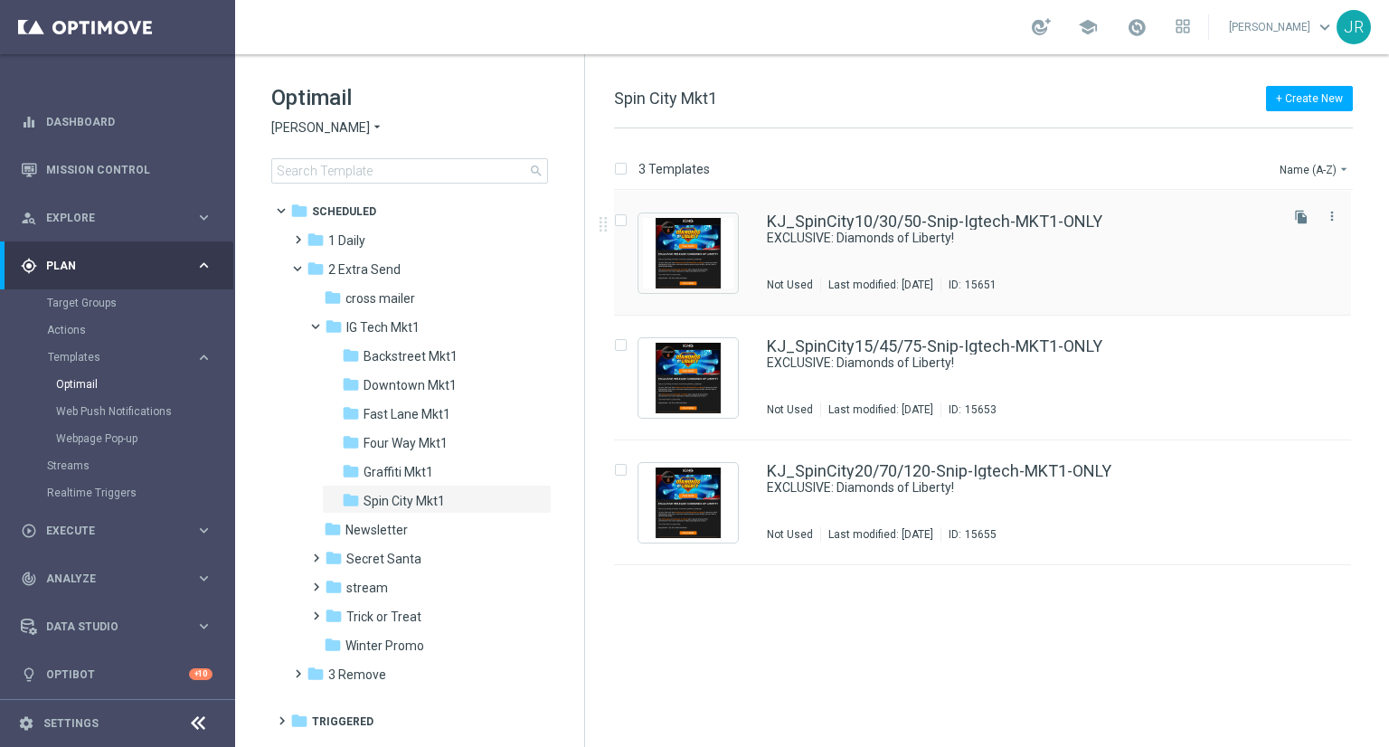
click at [823, 271] on div "KJ_SpinCity10/30/50-Snip-Igtech-MKT1-ONLY EXCLUSIVE: Diamonds of Liberty! Not U…" at bounding box center [1021, 252] width 508 height 79
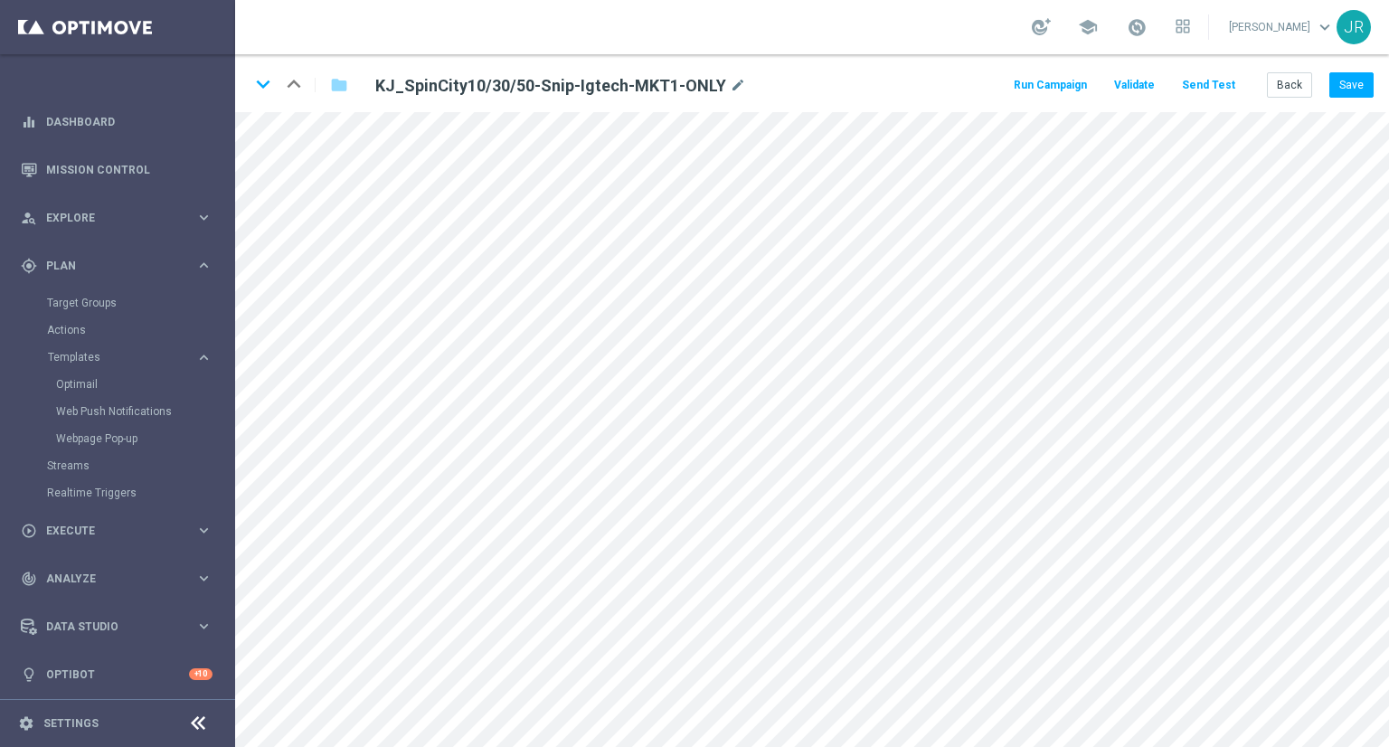
click at [740, 93] on div "KJ_SpinCity10/30/50-Snip-Igtech-MKT1-ONLY mode_edit" at bounding box center [586, 84] width 449 height 24
click at [730, 81] on icon "mode_edit" at bounding box center [738, 86] width 16 height 22
click at [610, 79] on input "KJ_SpinCity10/30/50-Snip-Igtech-MKT1-ONLY" at bounding box center [586, 84] width 449 height 25
drag, startPoint x: 647, startPoint y: 84, endPoint x: 356, endPoint y: 90, distance: 291.3
click at [356, 85] on div "KJ_SpinCity10/30/50-Snip-Igtech-MKT1-ONLY" at bounding box center [586, 84] width 476 height 25
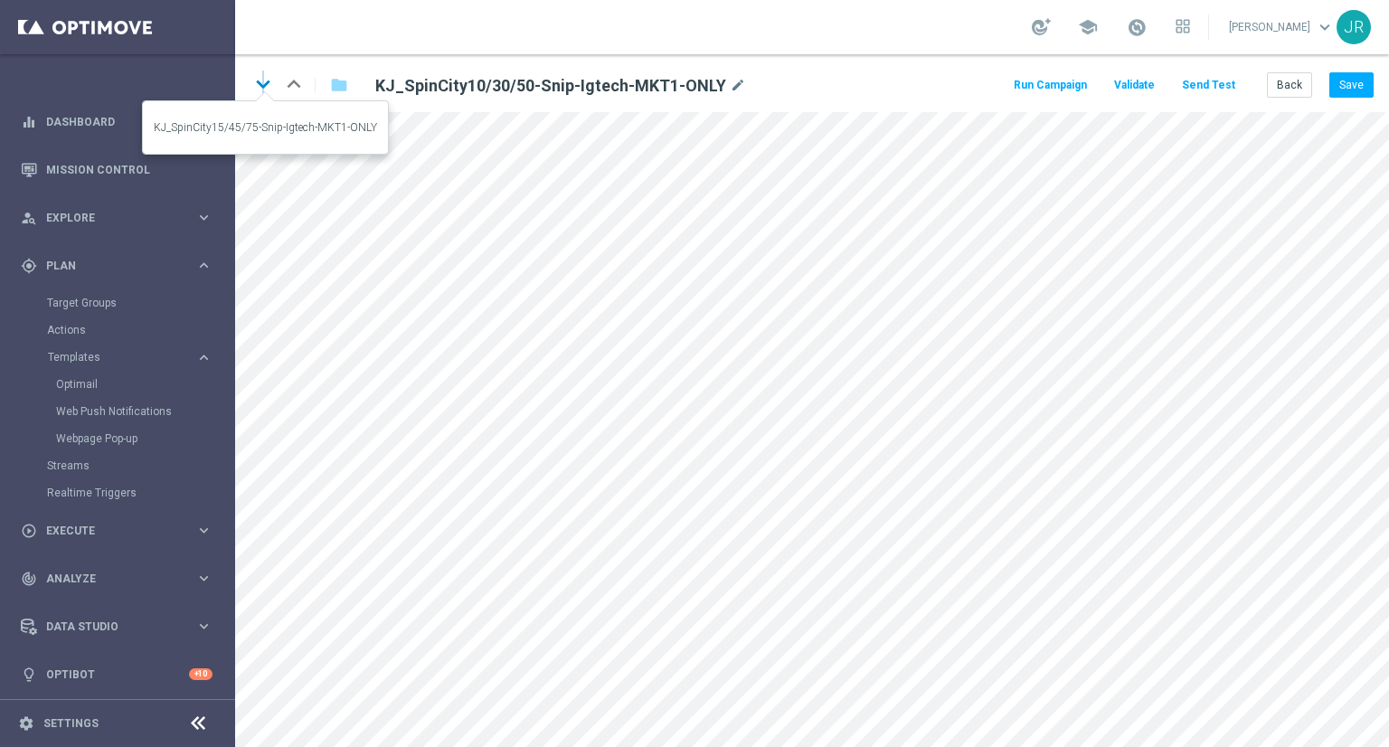
click at [262, 91] on icon "keyboard_arrow_down" at bounding box center [263, 84] width 27 height 27
click at [730, 90] on icon "mode_edit" at bounding box center [738, 86] width 16 height 22
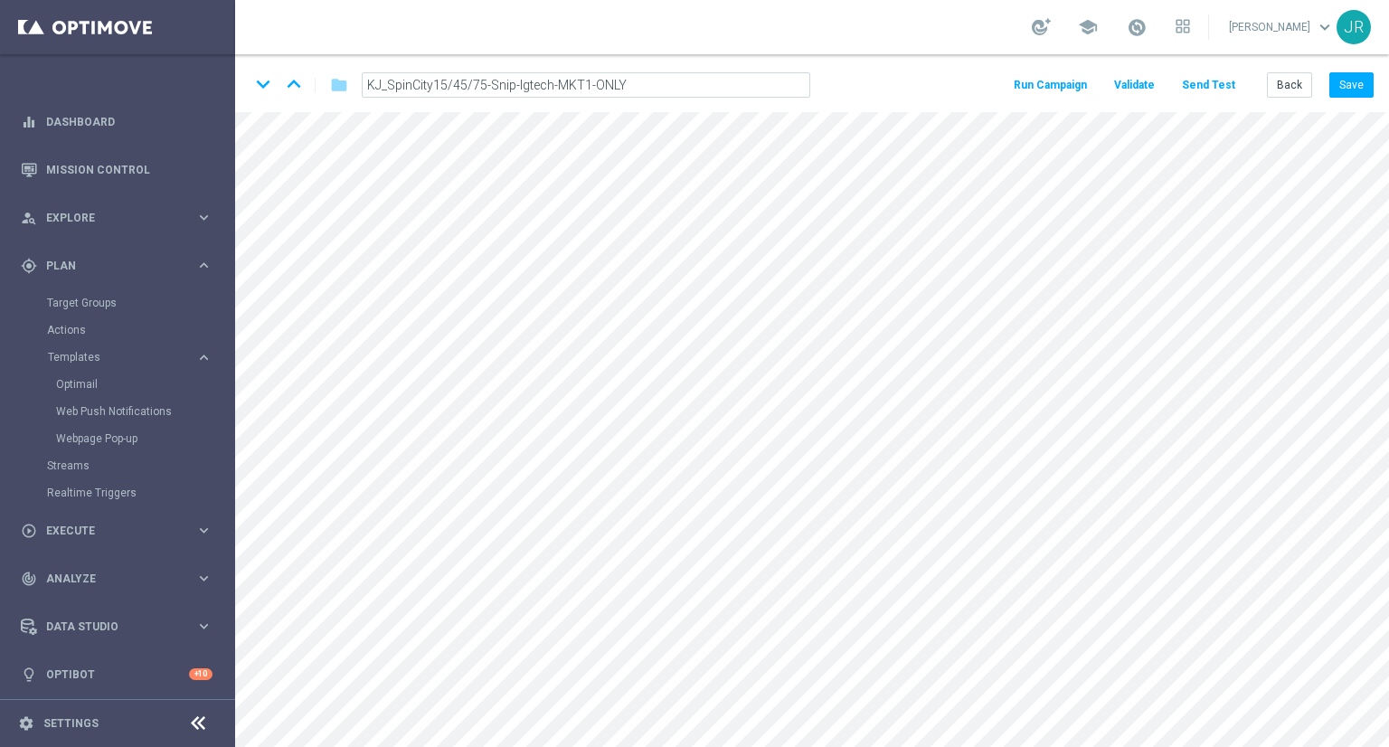
click at [663, 71] on div "keyboard_arrow_down keyboard_arrow_up folder KJ_SpinCity15/45/75-Snip-Igtech-MK…" at bounding box center [537, 85] width 575 height 29
click at [575, 88] on h2 "KJ_SpinCity15/45/75-Snip-Igtech-MKT1-ONLY" at bounding box center [550, 86] width 351 height 22
click at [735, 85] on icon "mode_edit" at bounding box center [738, 86] width 16 height 22
click at [630, 83] on input "KJ_SpinCity15/45/75-Snip-Igtech-MKT1-ONLY" at bounding box center [586, 84] width 449 height 25
drag, startPoint x: 630, startPoint y: 83, endPoint x: 355, endPoint y: 82, distance: 275.9
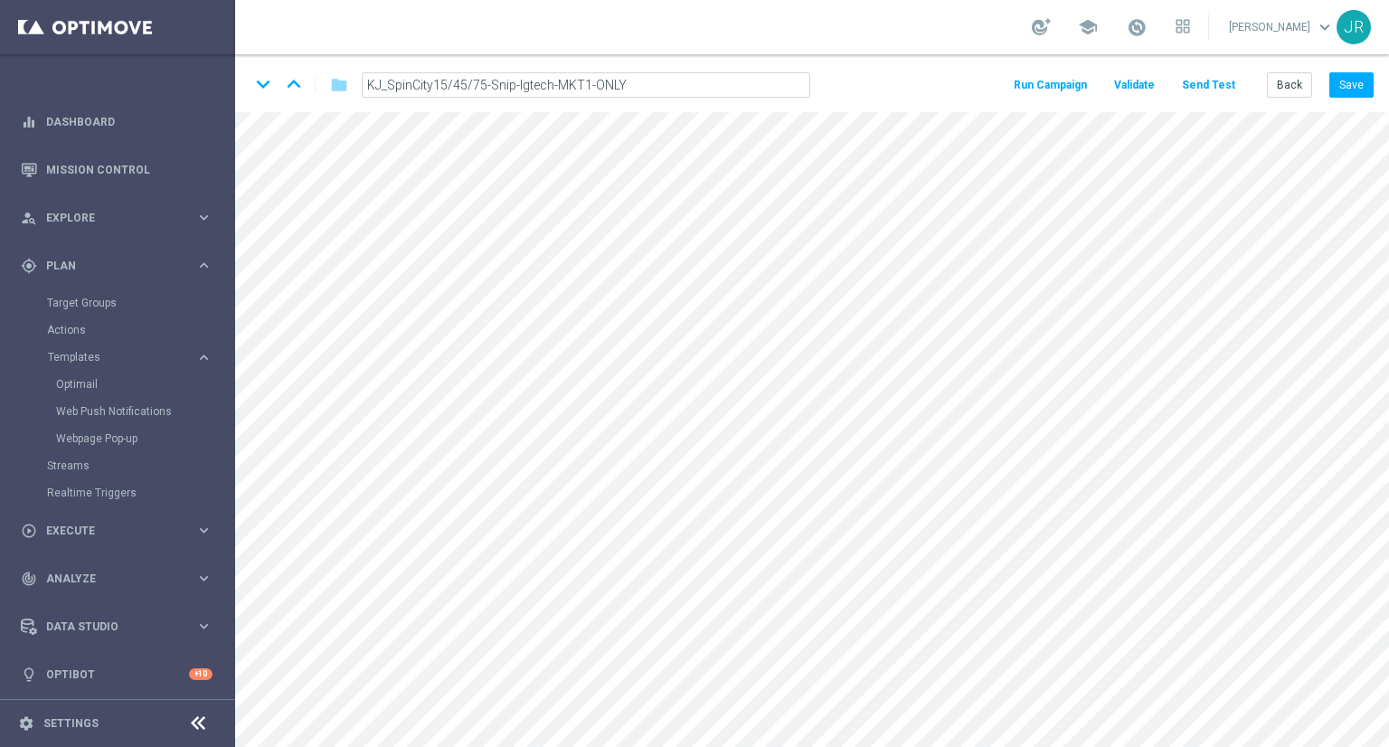
click at [355, 82] on div "KJ_SpinCity15/45/75-Snip-Igtech-MKT1-ONLY" at bounding box center [586, 84] width 476 height 25
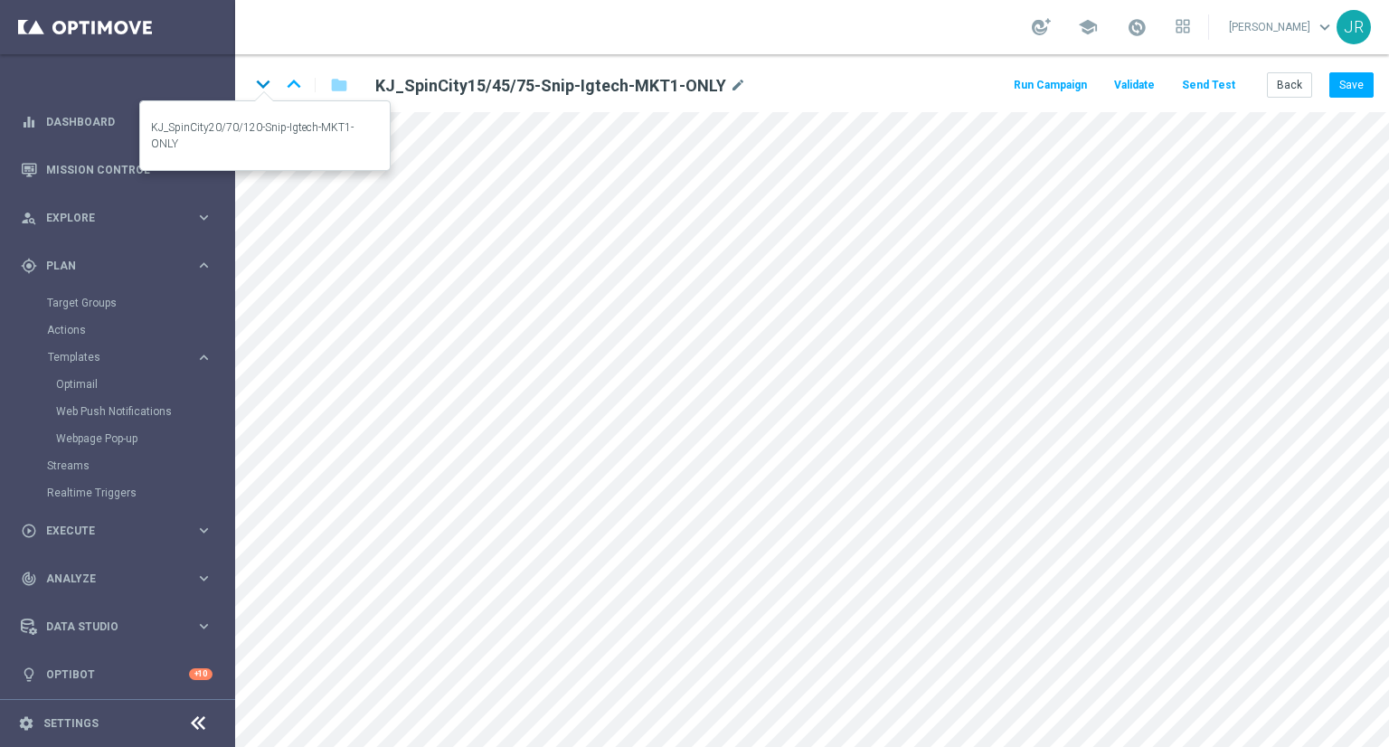
click at [262, 85] on icon "keyboard_arrow_down" at bounding box center [263, 84] width 27 height 27
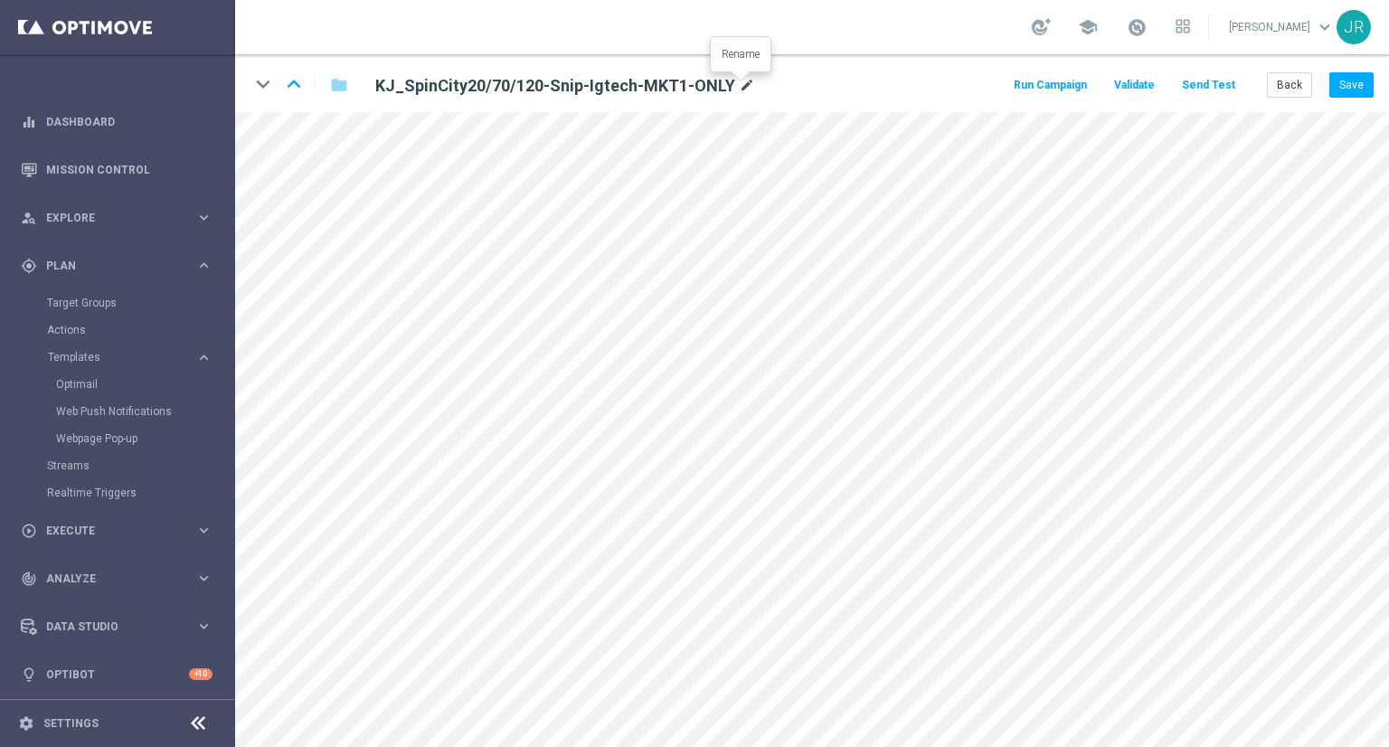
click at [743, 84] on icon "mode_edit" at bounding box center [747, 86] width 16 height 22
click at [648, 90] on input "KJ_SpinCity20/70/120-Snip-Igtech-MKT1-ONLY" at bounding box center [586, 84] width 449 height 25
drag, startPoint x: 639, startPoint y: 84, endPoint x: 346, endPoint y: 98, distance: 293.4
click at [346, 98] on div "keyboard_arrow_down keyboard_arrow_up folder KJ_SpinCity20/70/120-Snip-Igtech-M…" at bounding box center [537, 85] width 575 height 29
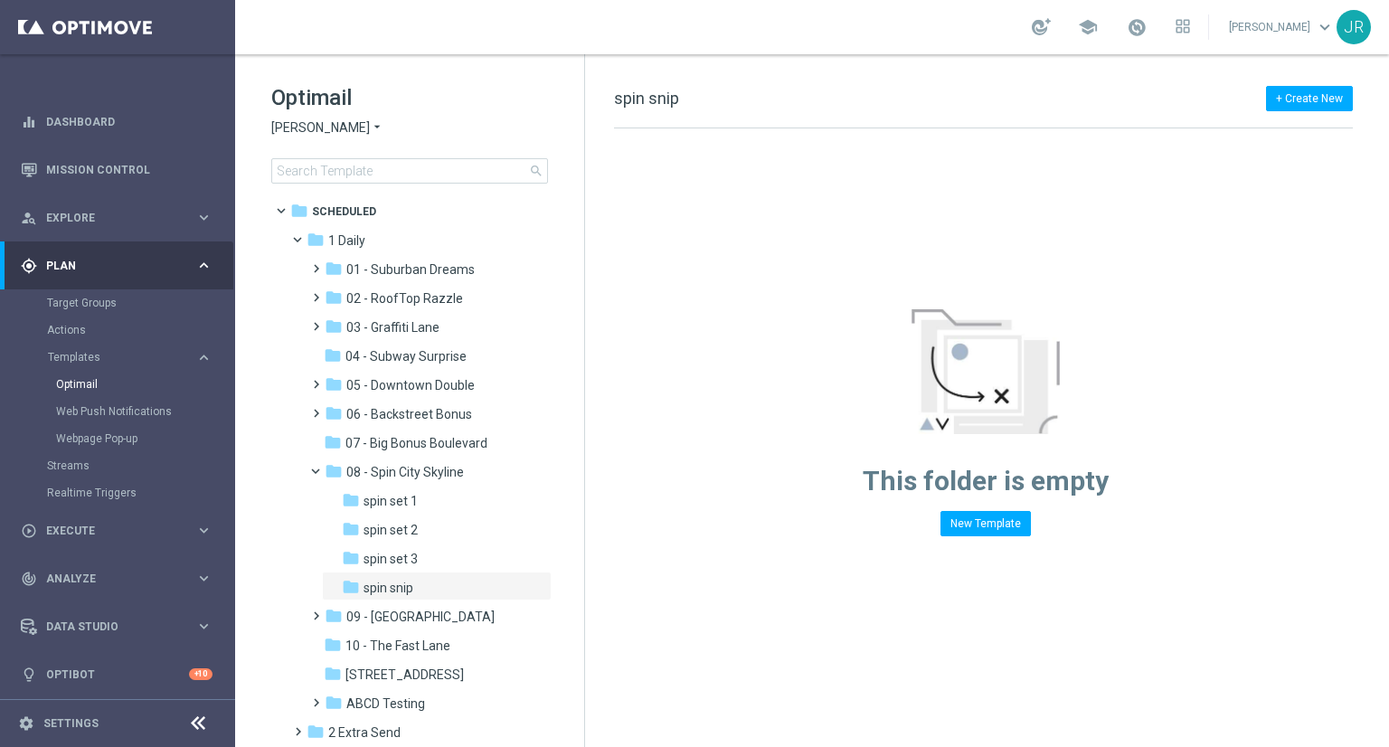
click at [328, 119] on span "[PERSON_NAME]" at bounding box center [320, 127] width 99 height 17
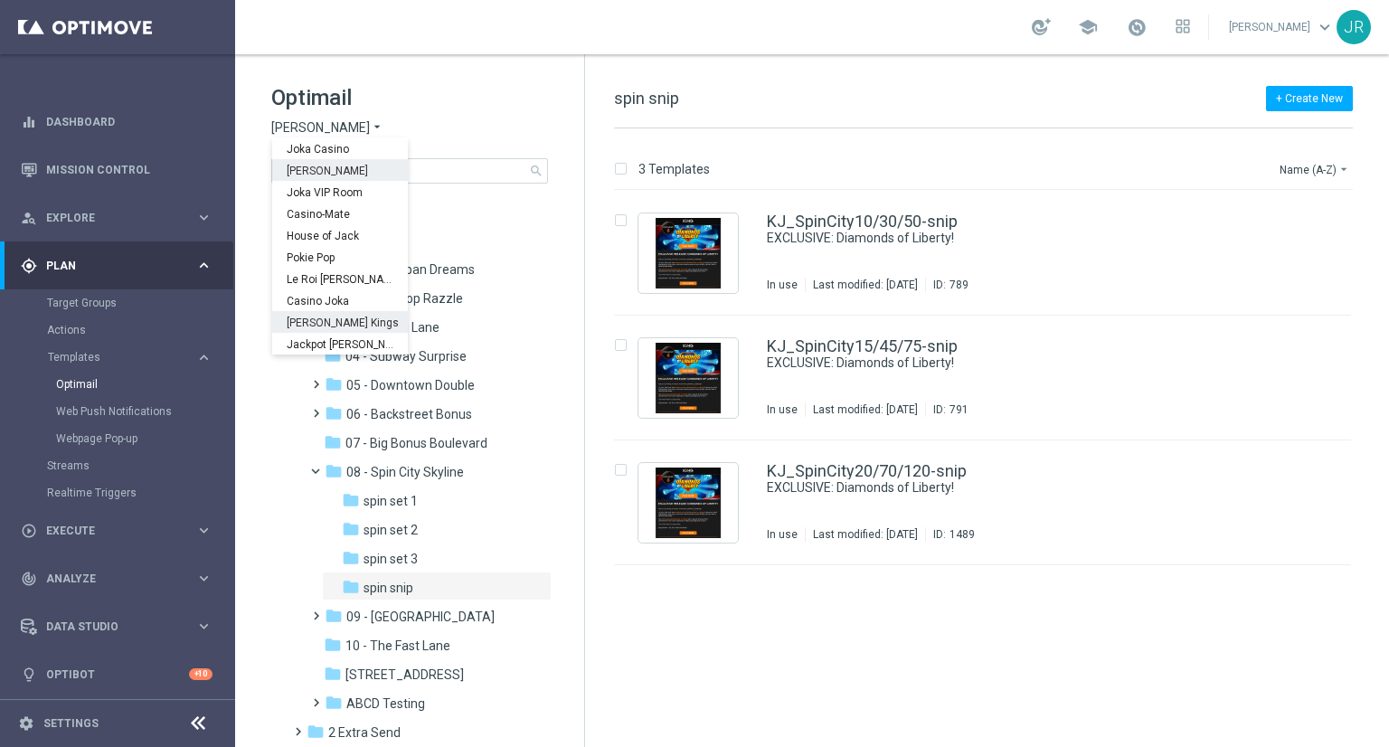
click at [0, 0] on span "[PERSON_NAME] Kings" at bounding box center [0, 0] width 0 height 0
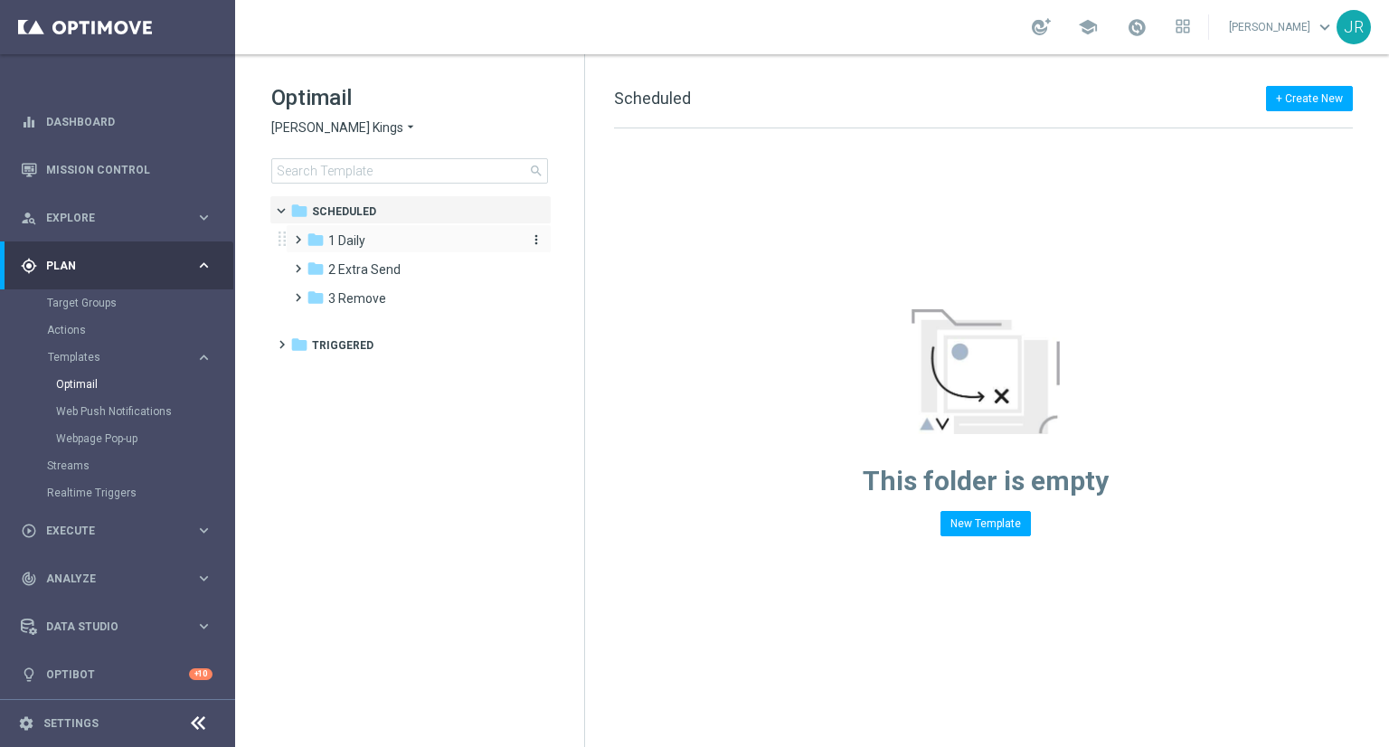
click at [361, 240] on span "1 Daily" at bounding box center [346, 240] width 37 height 16
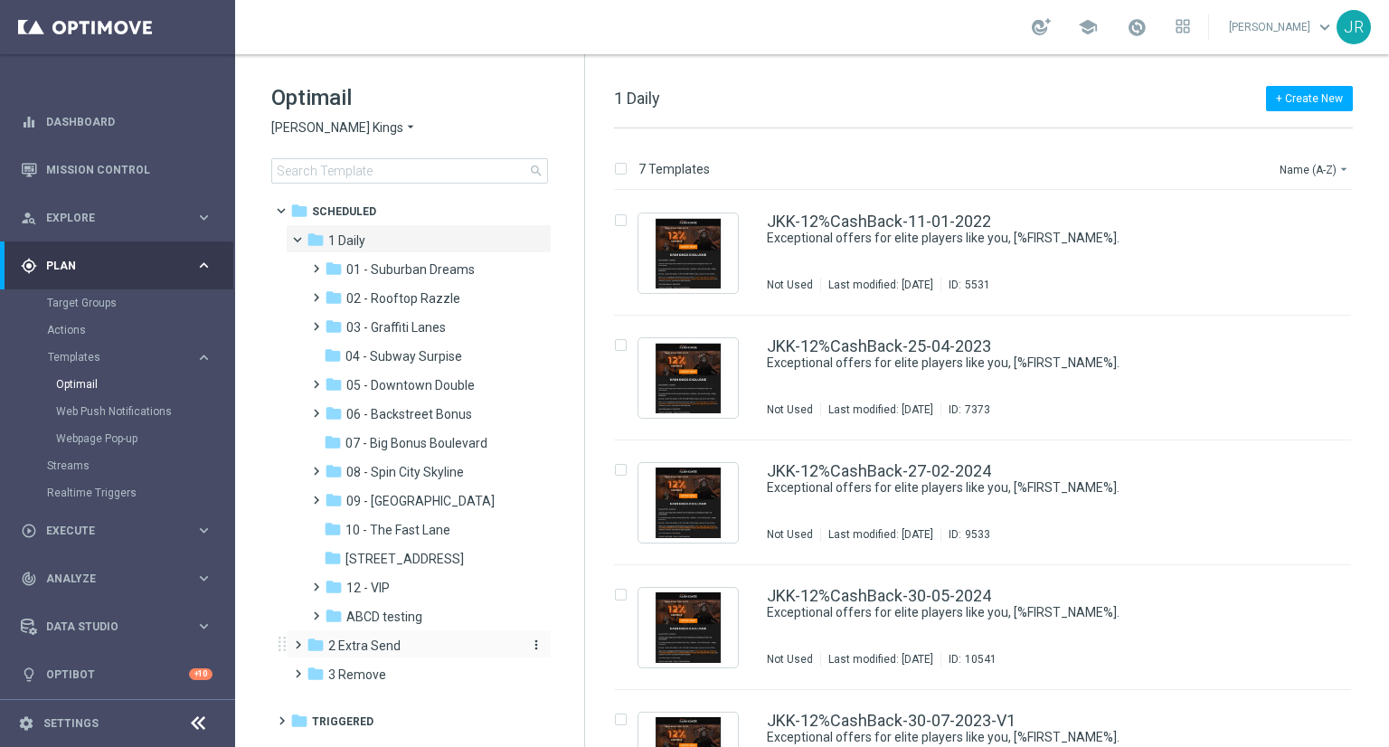
click at [348, 651] on span "2 Extra Send" at bounding box center [364, 646] width 72 height 16
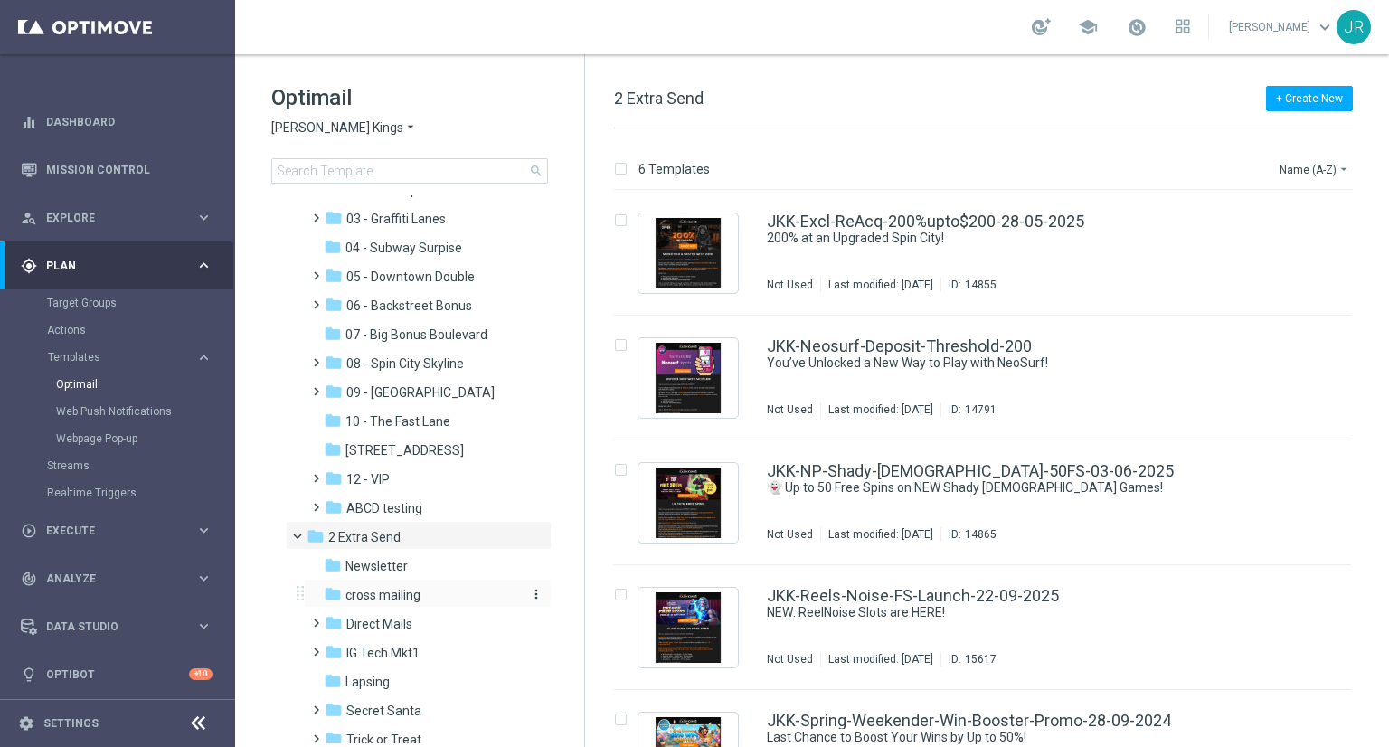
scroll to position [181, 0]
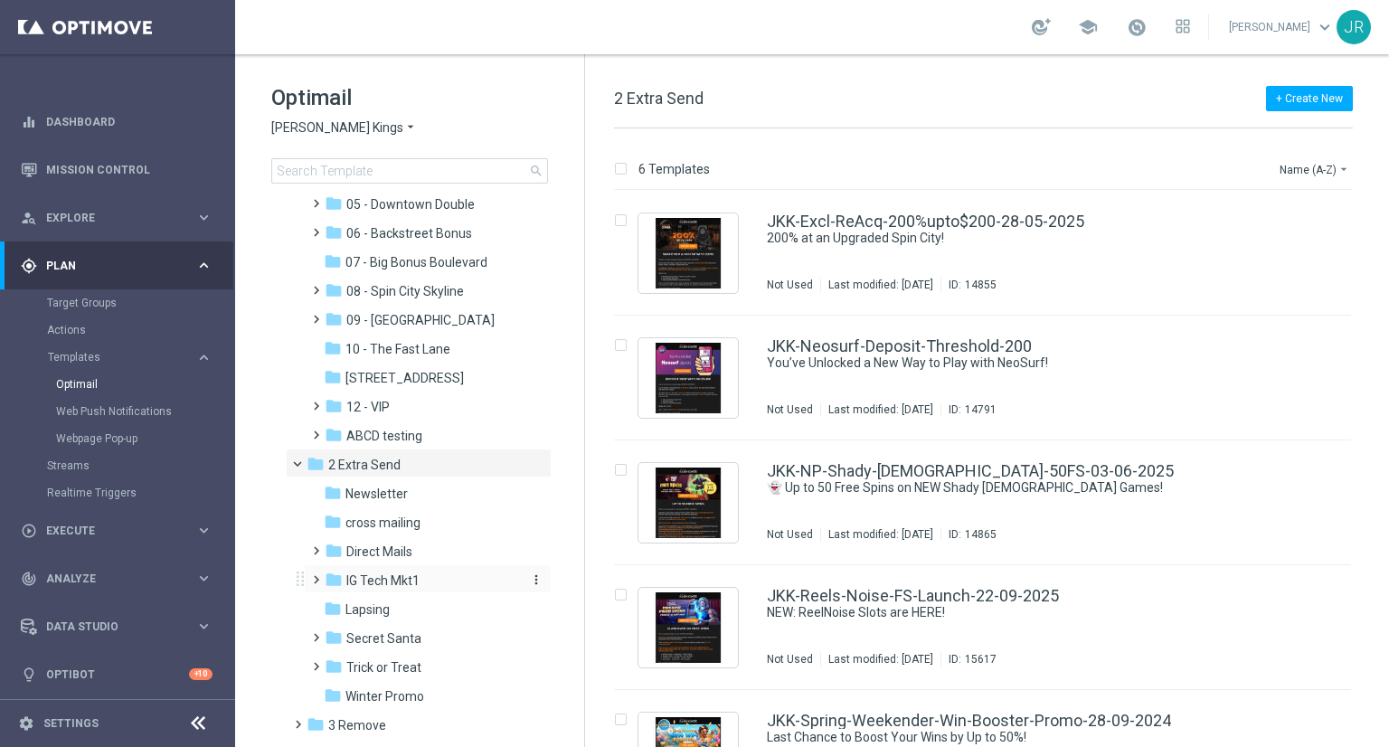
click at [412, 573] on span "IG Tech Mkt1" at bounding box center [382, 581] width 73 height 16
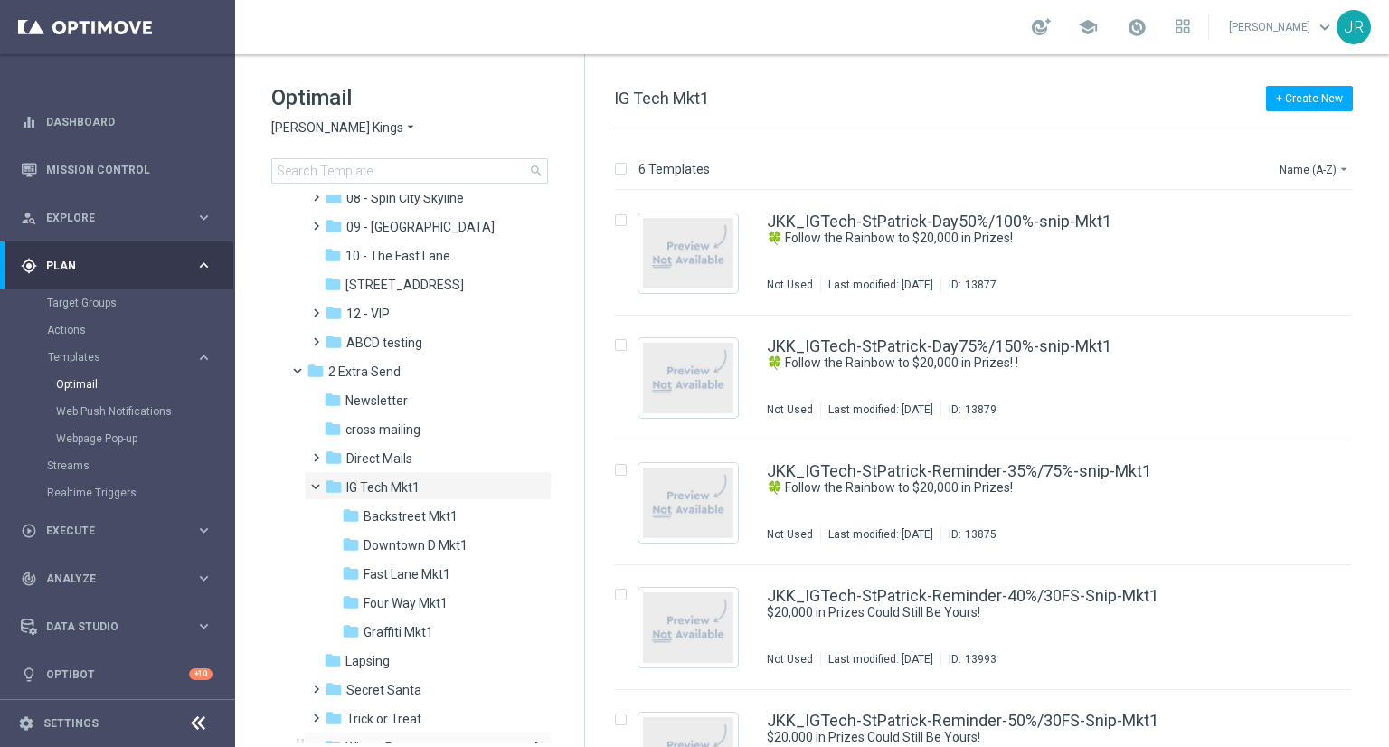
scroll to position [367, 0]
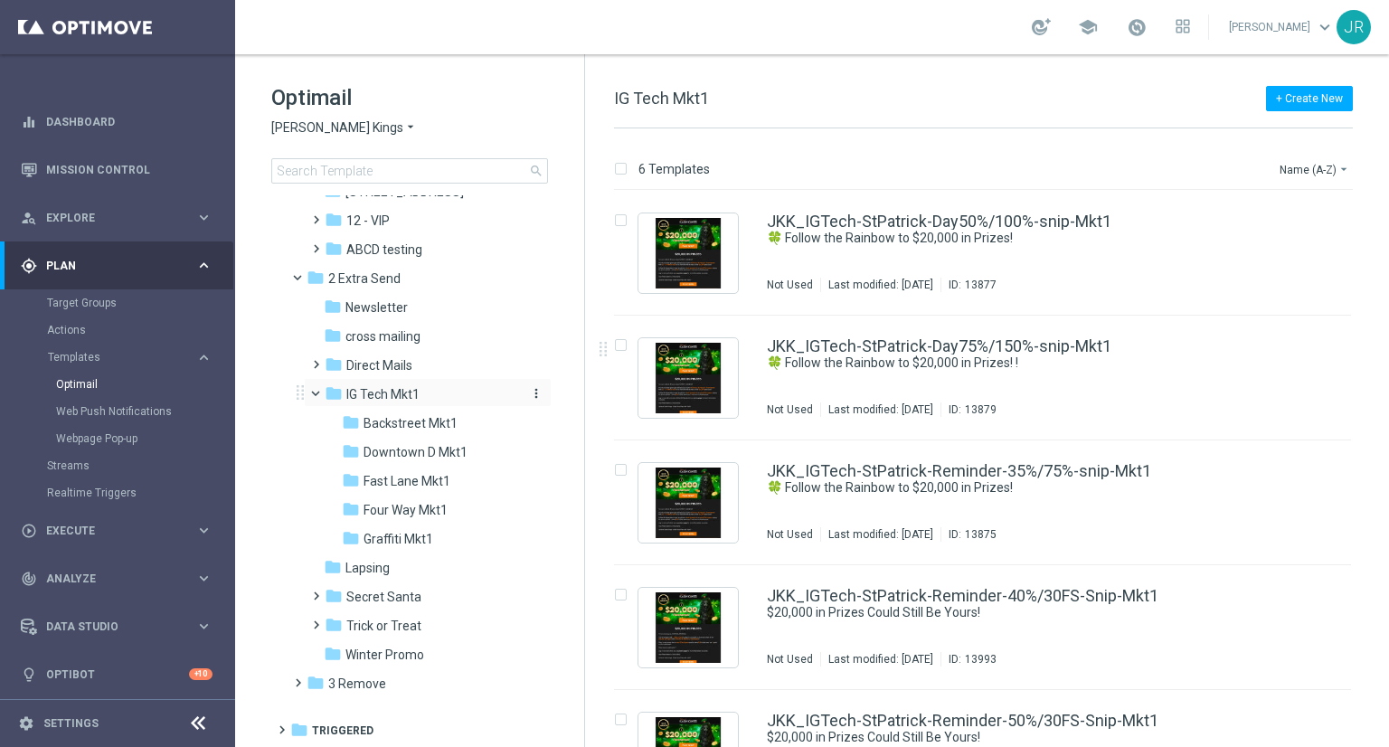
click at [535, 399] on icon "more_vert" at bounding box center [536, 393] width 14 height 14
click at [606, 407] on button "mode_edit Rename" at bounding box center [610, 418] width 118 height 22
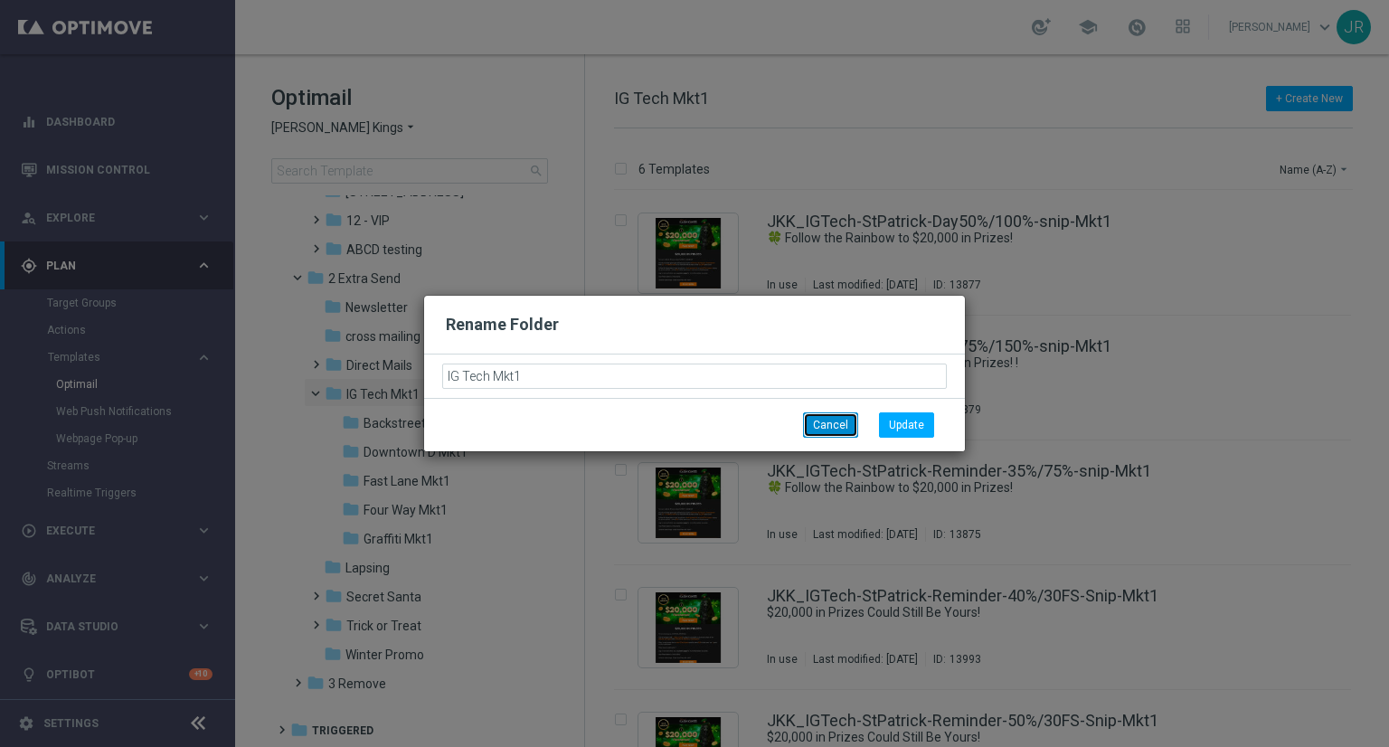
click at [820, 431] on button "Cancel" at bounding box center [830, 424] width 55 height 25
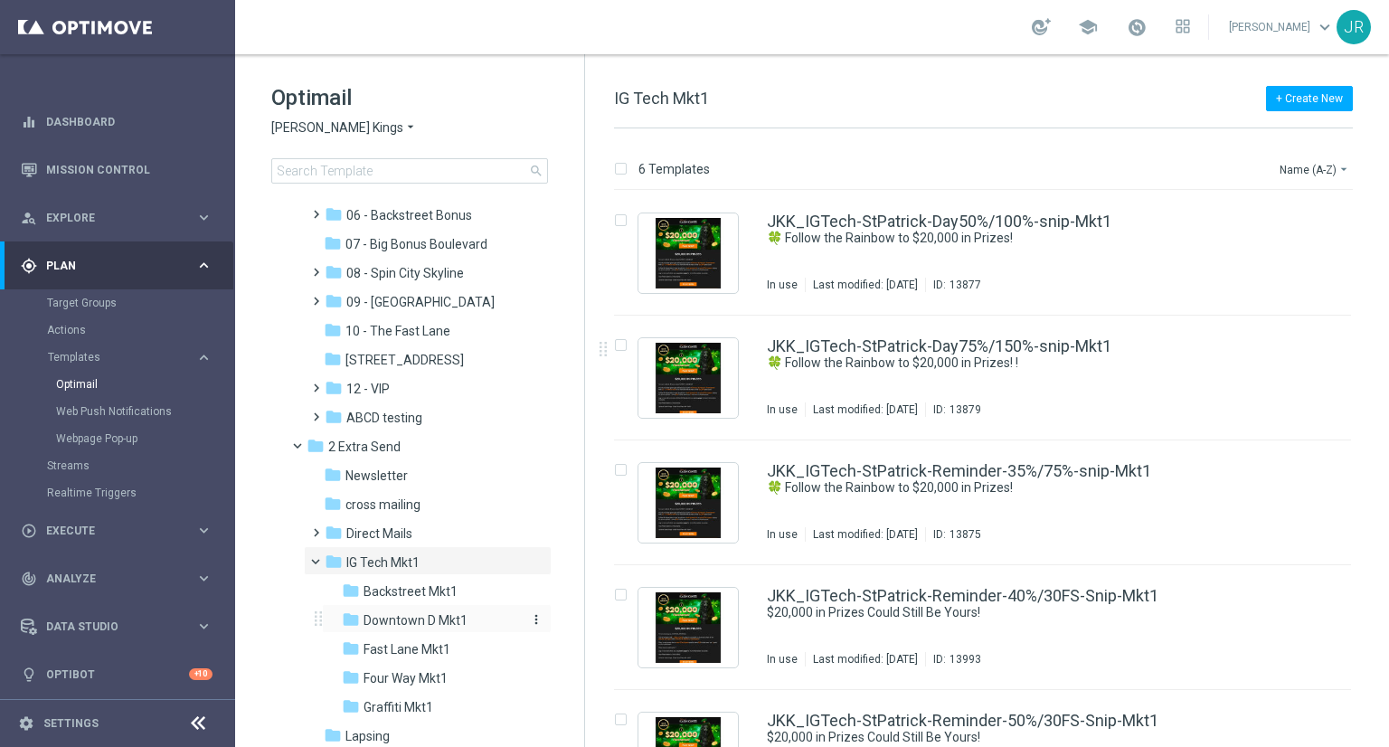
scroll to position [277, 0]
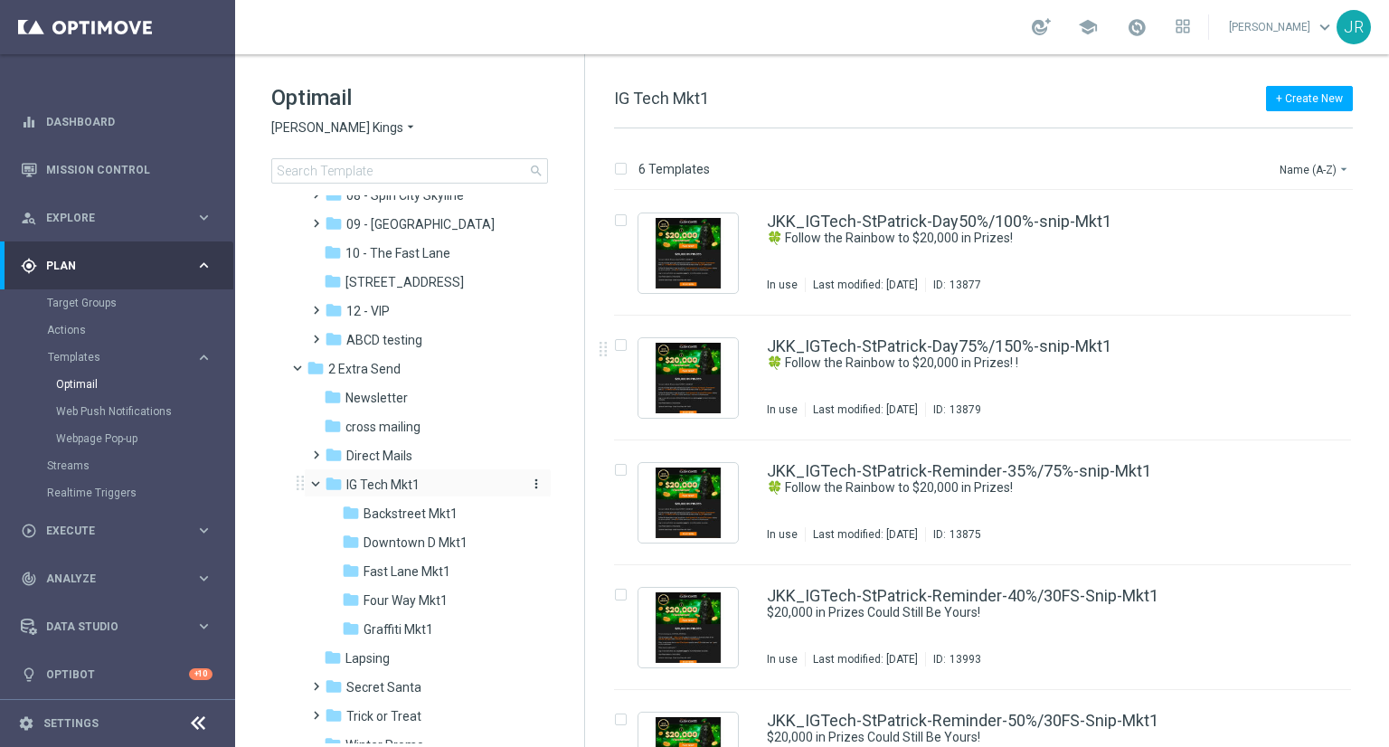
click at [533, 484] on icon "more_vert" at bounding box center [536, 484] width 14 height 14
click at [583, 484] on span "New Folder" at bounding box center [607, 486] width 55 height 14
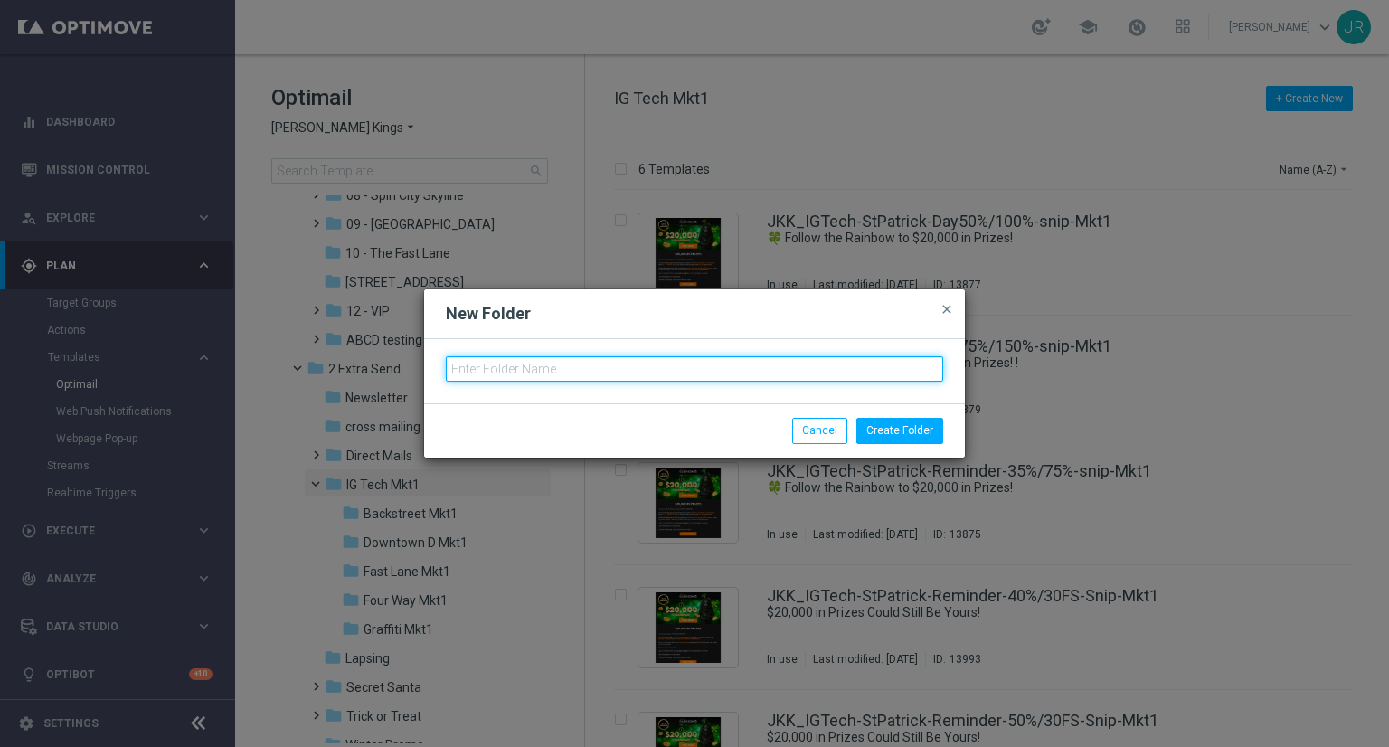
click at [490, 359] on input "text" at bounding box center [695, 368] width 498 height 25
click at [518, 373] on input "Spin City Mk1" at bounding box center [695, 368] width 498 height 25
type input "Spin City Mkt1"
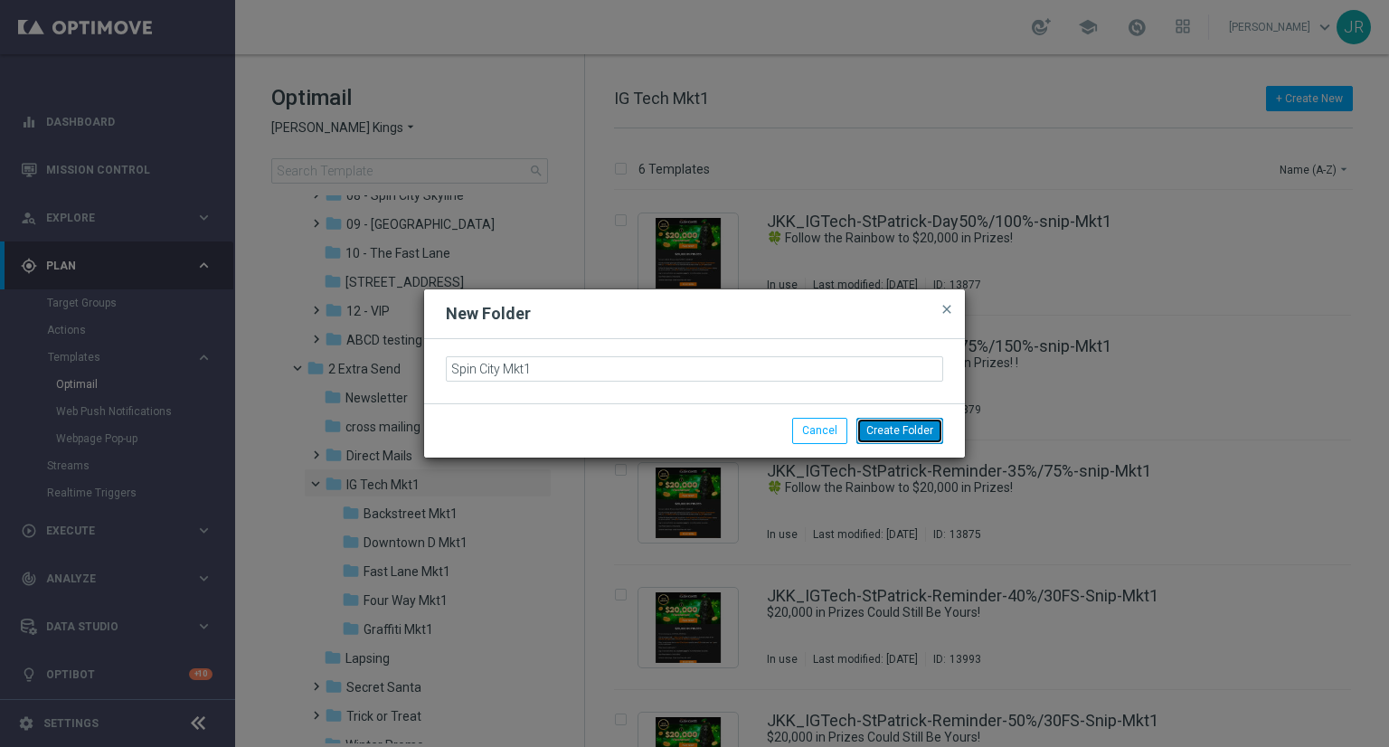
click at [908, 431] on button "Create Folder" at bounding box center [900, 430] width 87 height 25
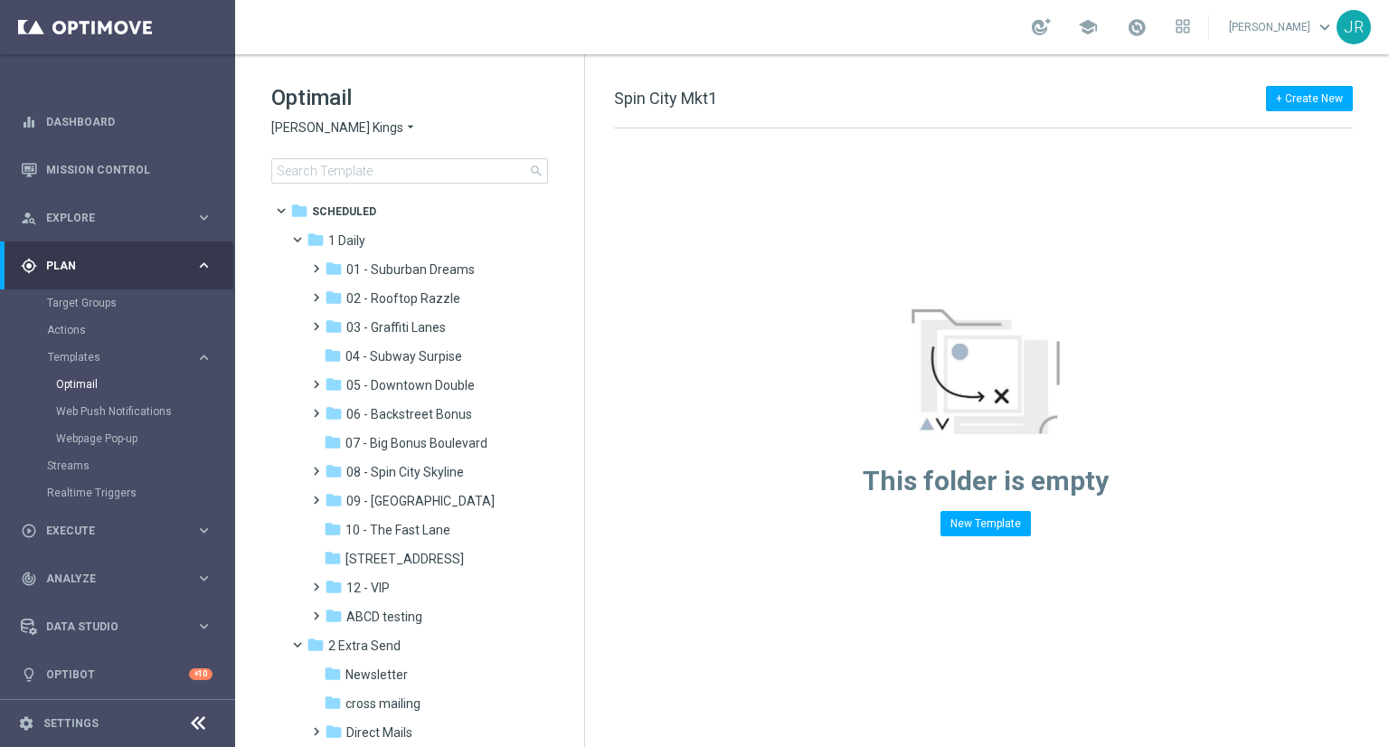
drag, startPoint x: 416, startPoint y: 468, endPoint x: 1076, endPoint y: 500, distance: 660.2
click at [416, 467] on span "08 - Spin City Skyline" at bounding box center [405, 472] width 118 height 16
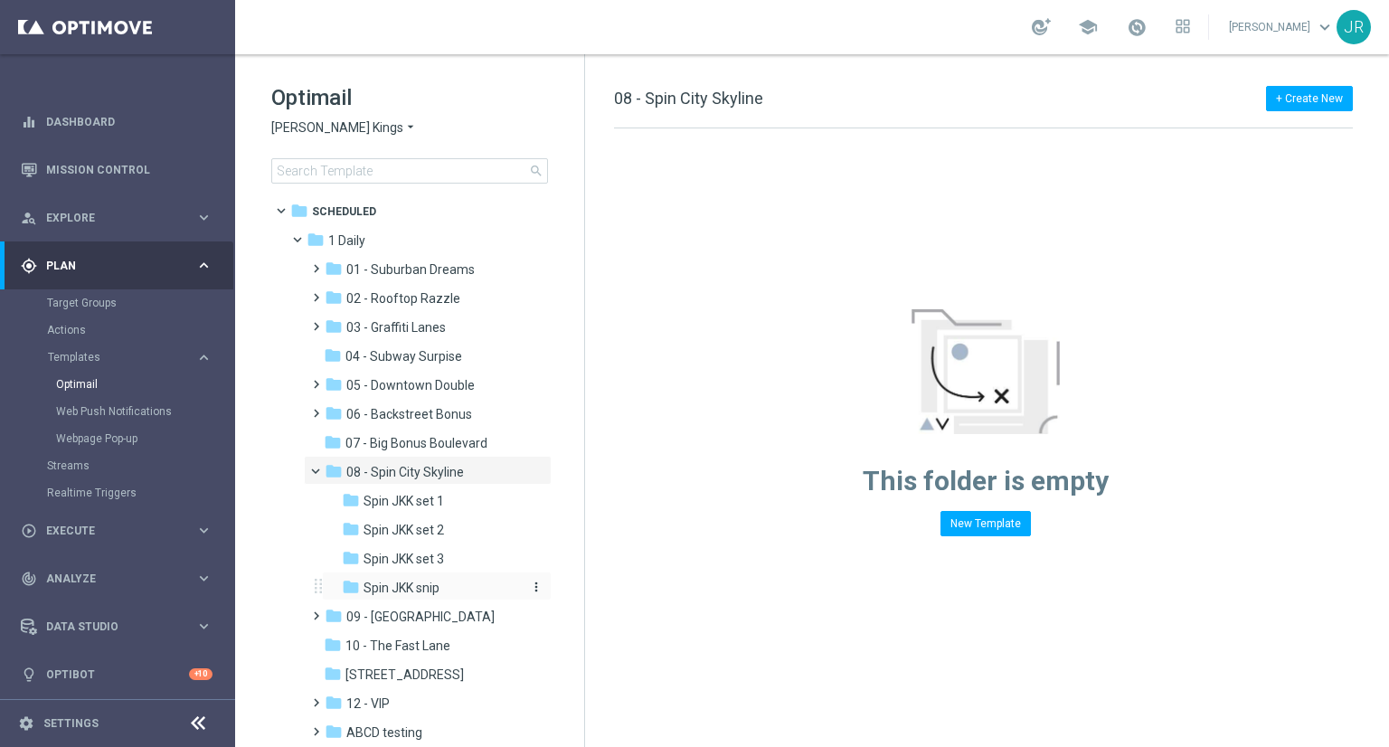
click at [450, 583] on div "folder Spin JKK snip" at bounding box center [431, 588] width 178 height 21
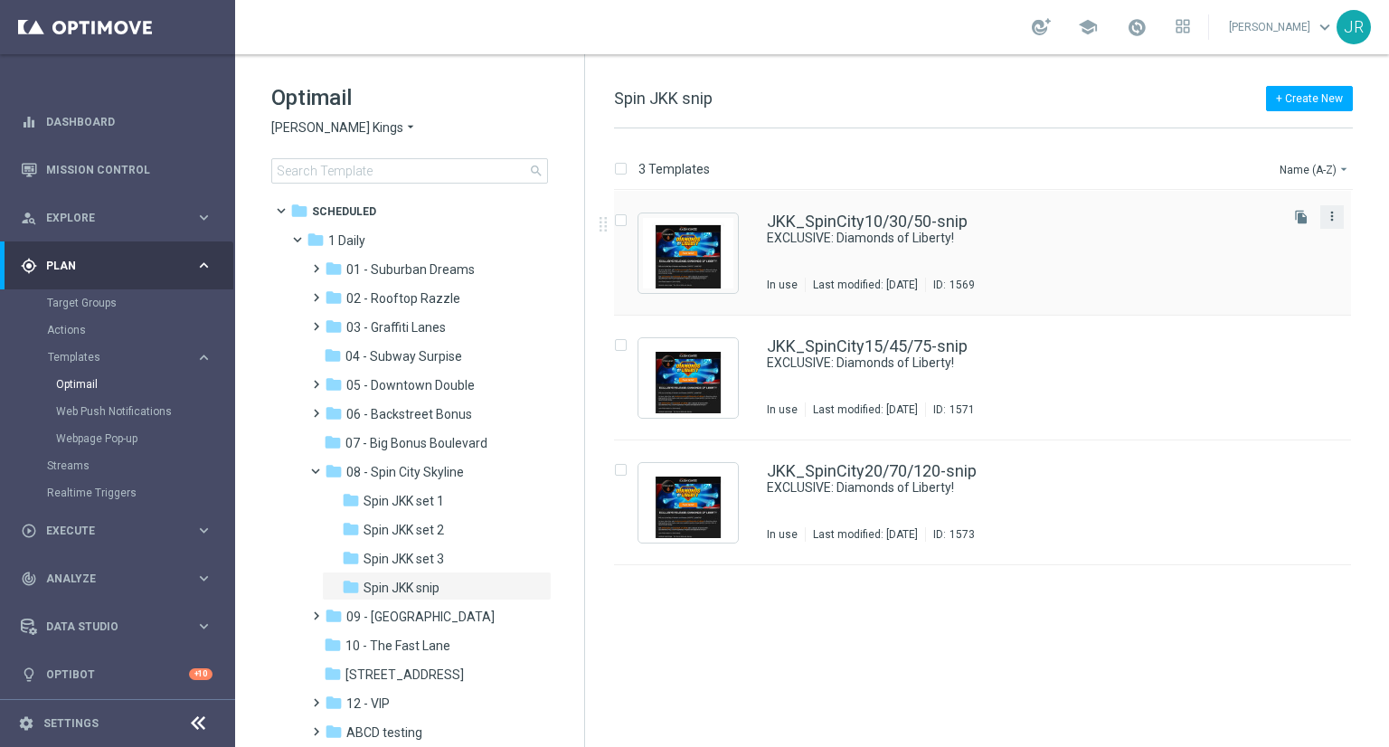
click at [1332, 213] on icon "more_vert" at bounding box center [1332, 216] width 14 height 14
click at [1222, 264] on span "Copy To" at bounding box center [1226, 260] width 40 height 13
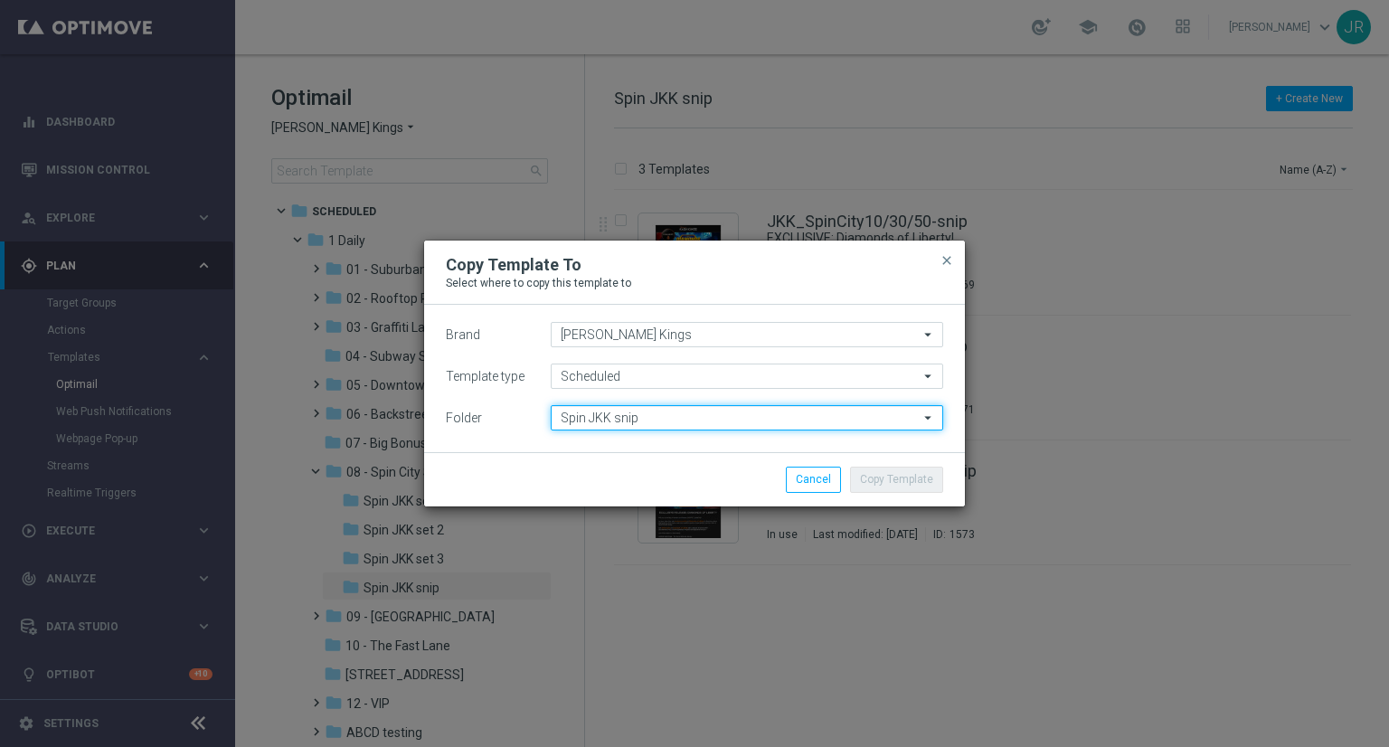
click at [735, 422] on input "Spin JKK snip" at bounding box center [747, 417] width 393 height 25
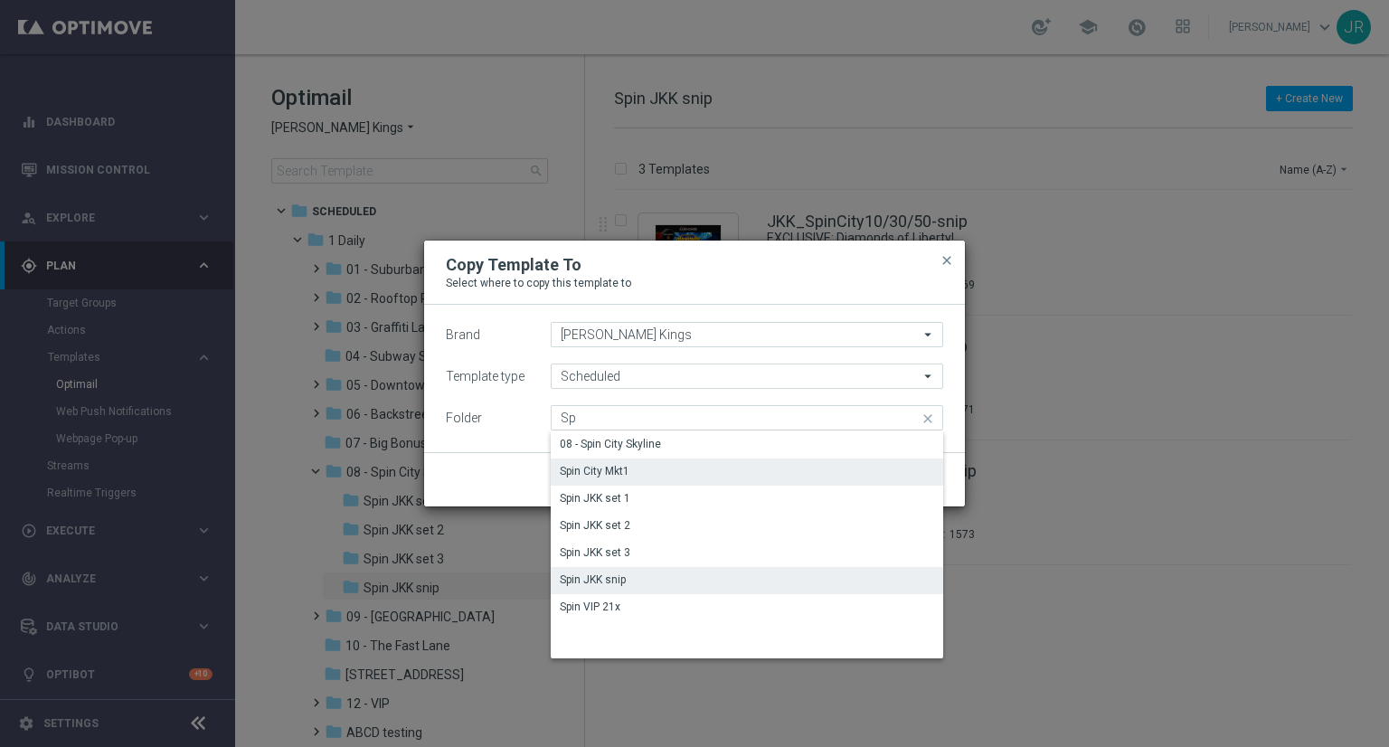
click at [598, 479] on div "Spin City Mkt1" at bounding box center [747, 471] width 393 height 25
type input "Spin City Mkt1"
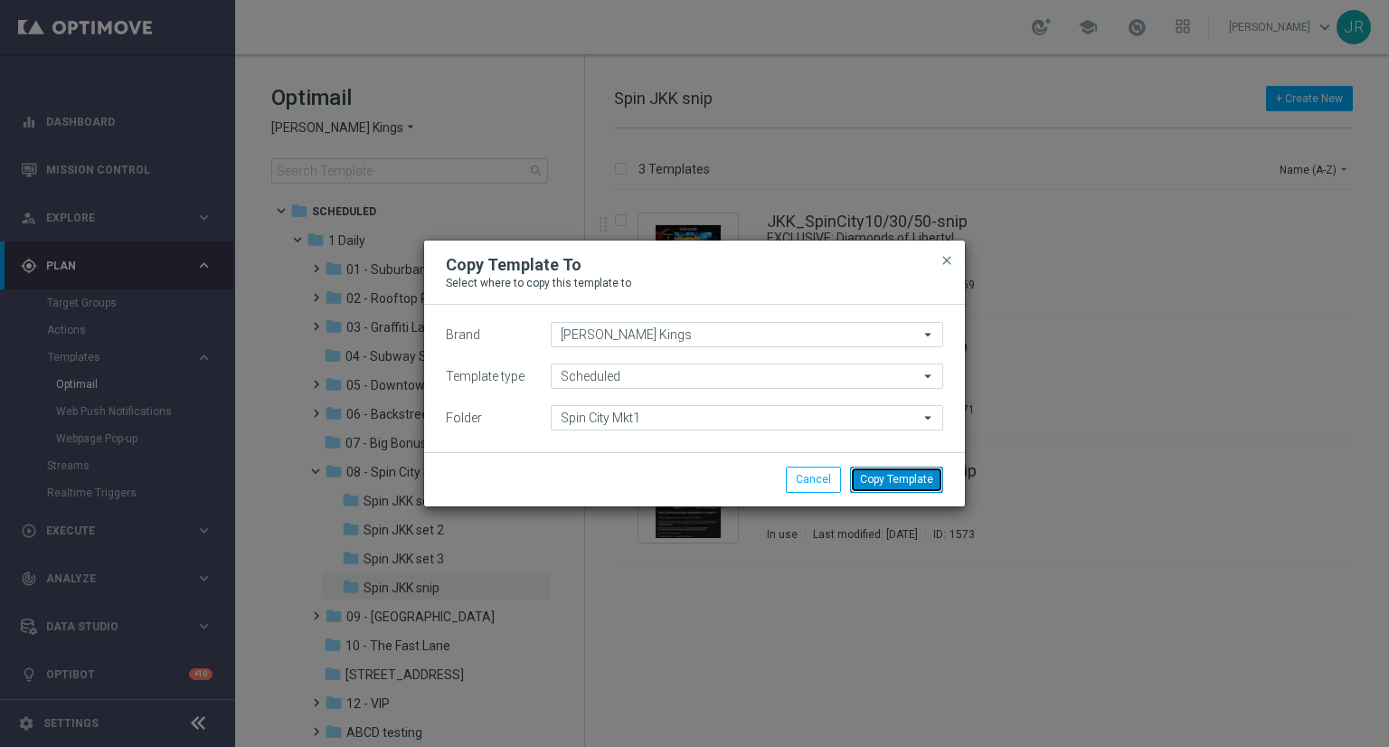
click at [890, 488] on button "Copy Template" at bounding box center [896, 479] width 93 height 25
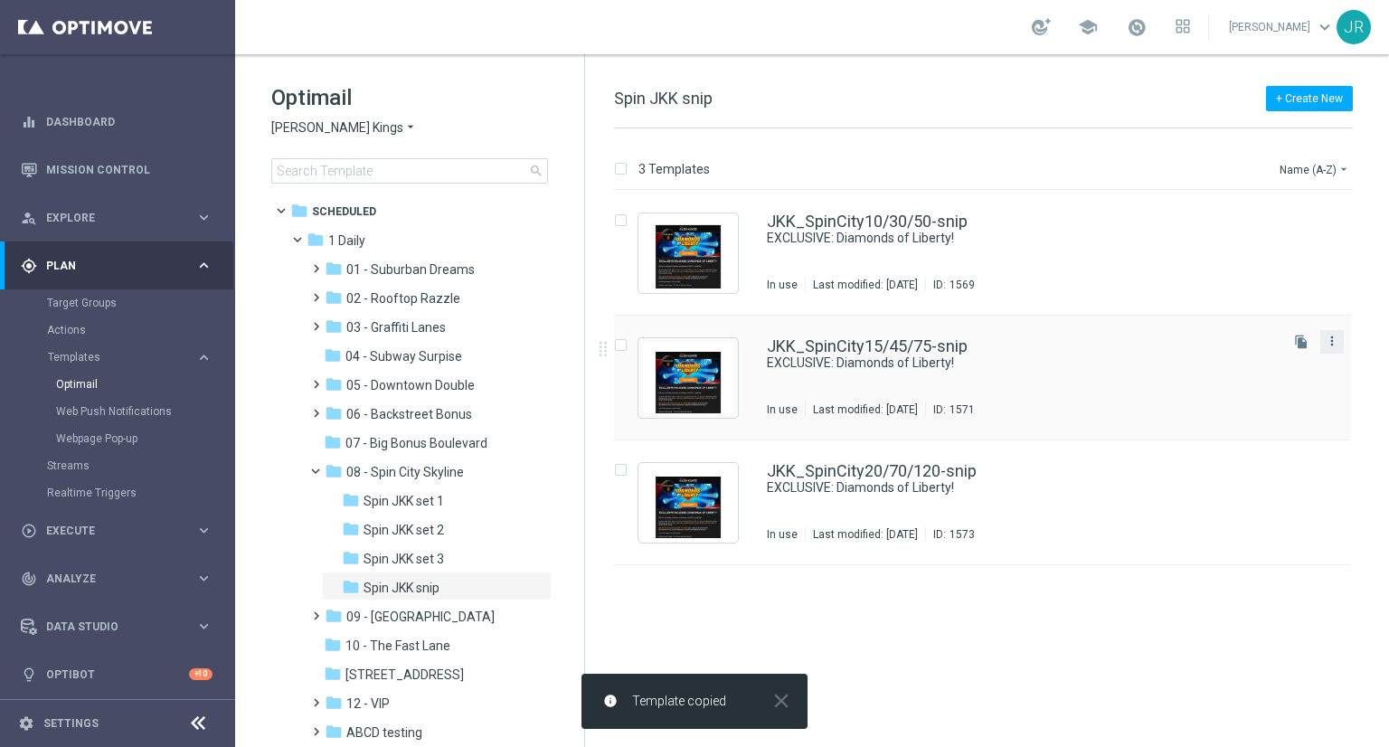
click at [1335, 345] on icon "more_vert" at bounding box center [1332, 341] width 14 height 14
click at [1224, 388] on span "Copy To" at bounding box center [1226, 385] width 40 height 13
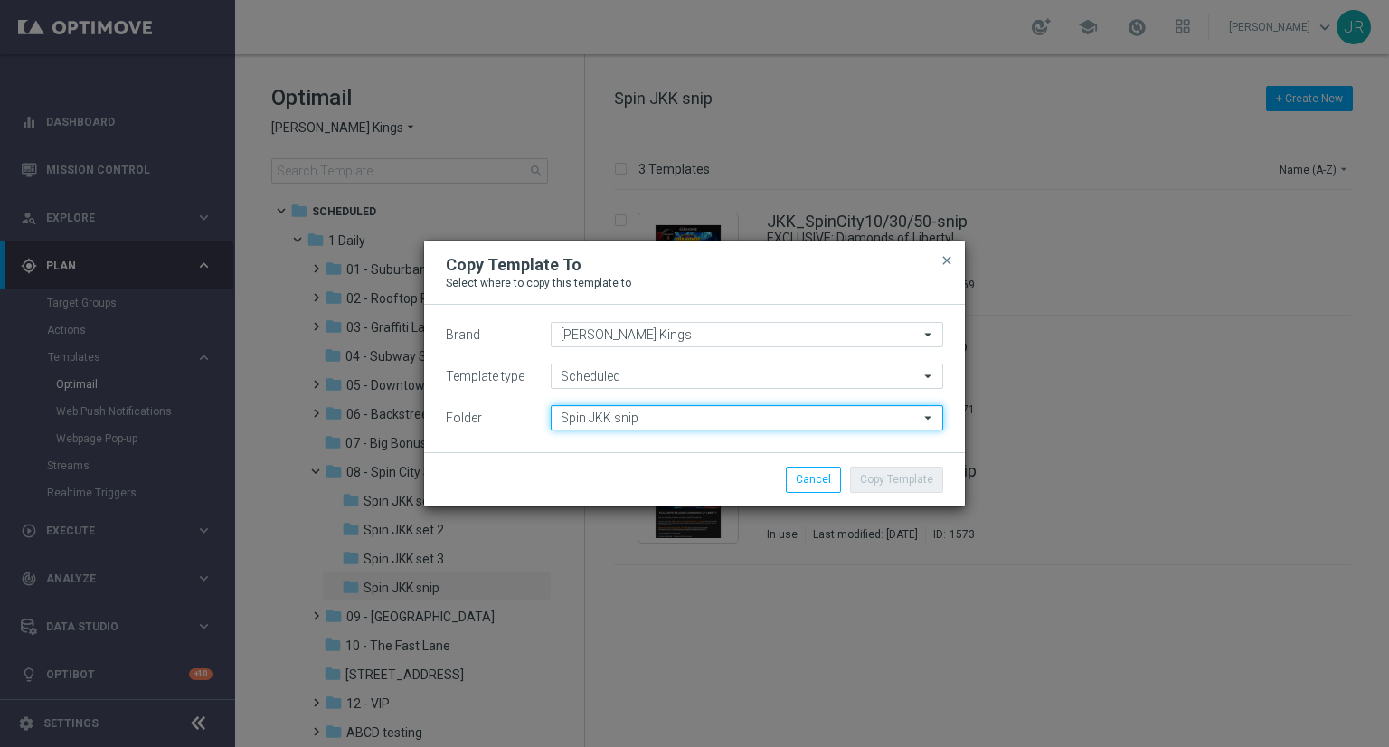
click at [585, 425] on input "Spin JKK snip" at bounding box center [747, 417] width 393 height 25
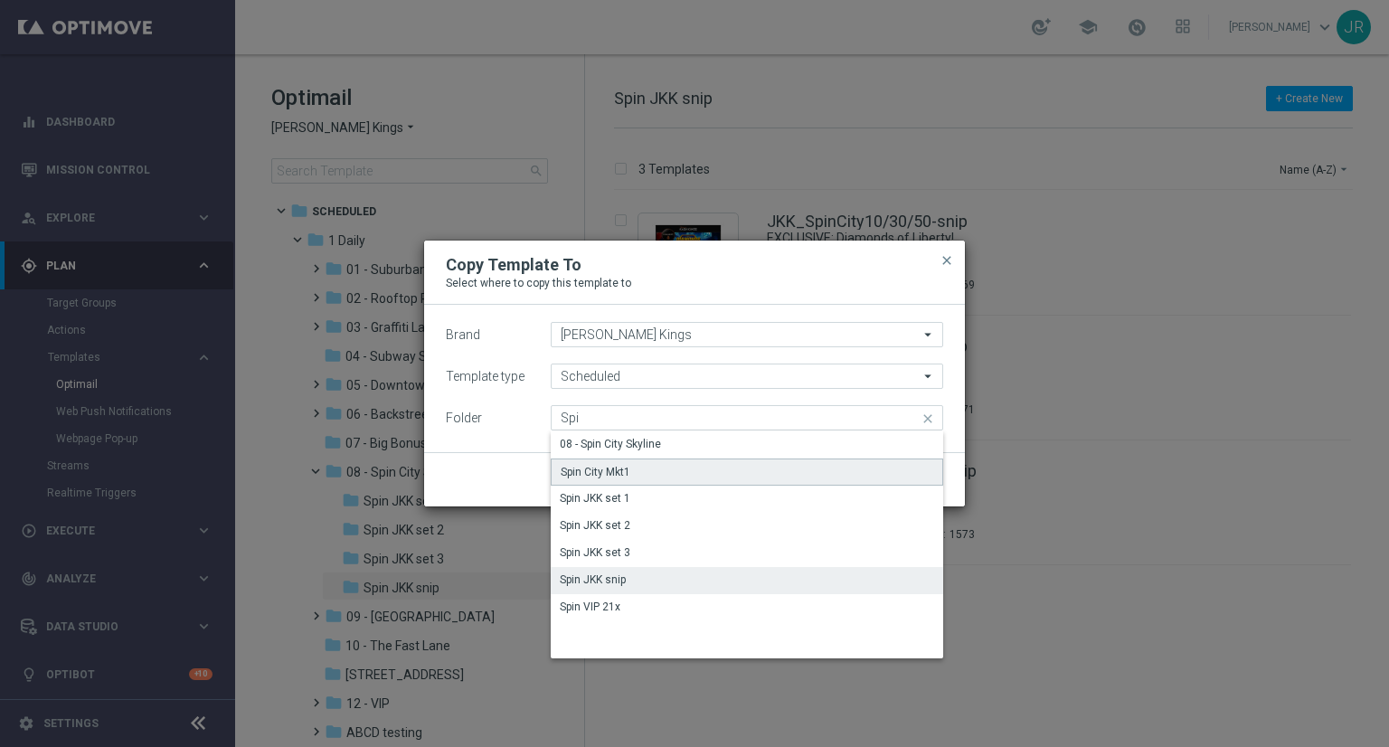
click at [620, 478] on div "Spin City Mkt1" at bounding box center [596, 472] width 70 height 16
type input "Spin City Mkt1"
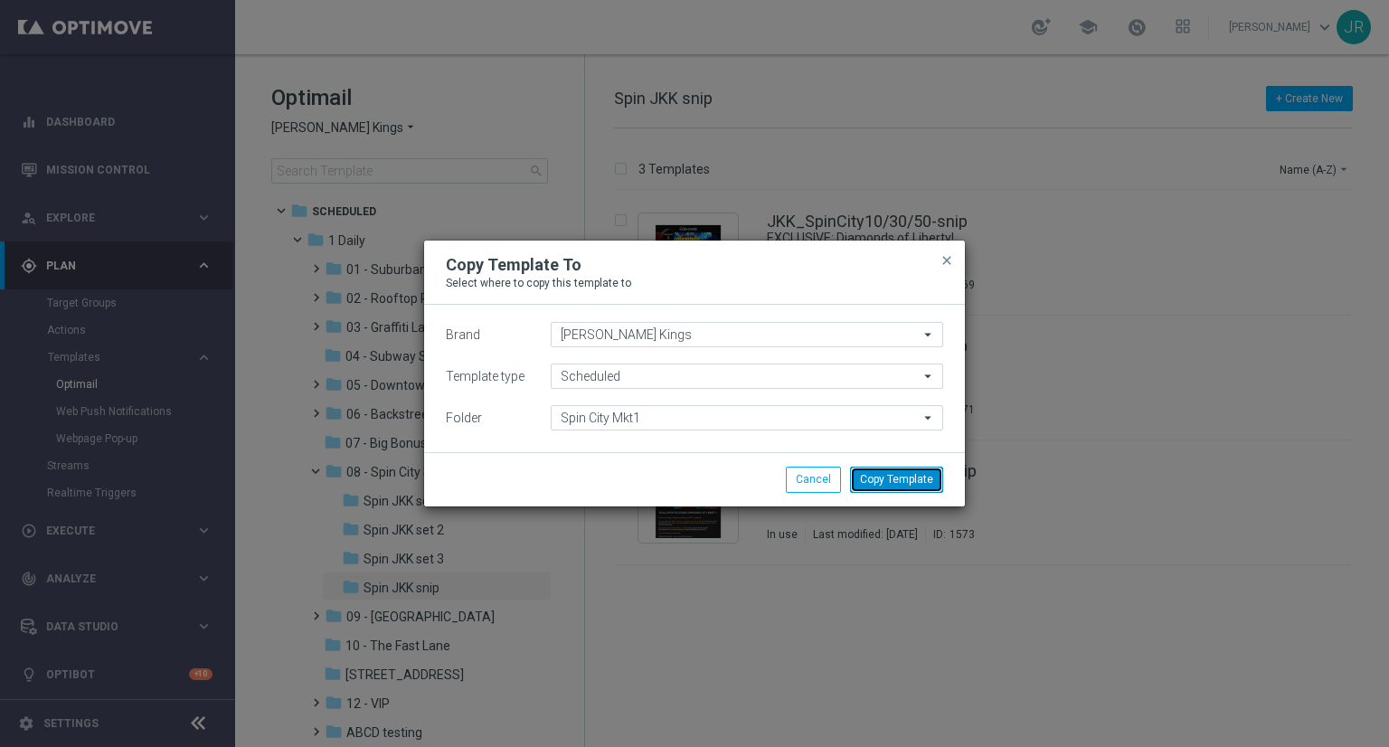
click at [893, 475] on button "Copy Template" at bounding box center [896, 479] width 93 height 25
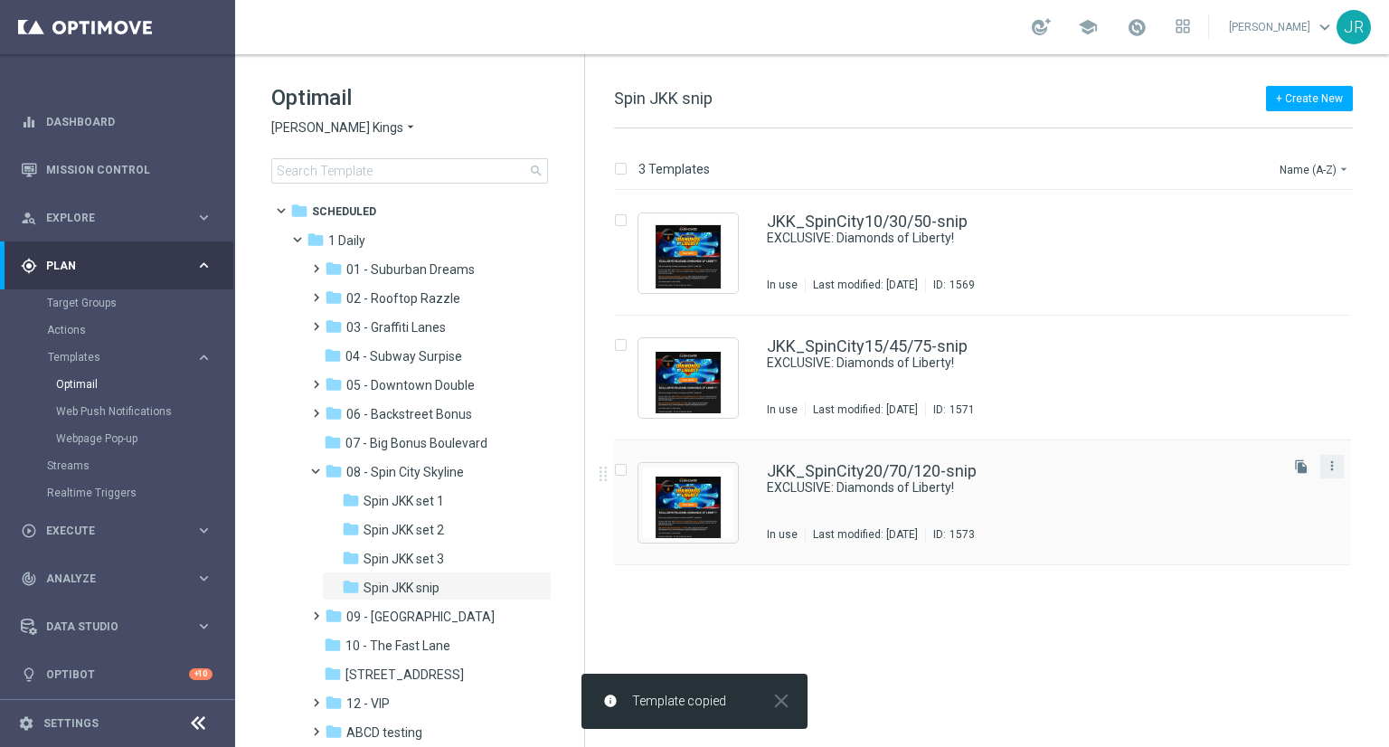
click at [1341, 471] on button "more_vert" at bounding box center [1332, 466] width 18 height 22
click at [1233, 517] on div "drive_file_move Copy To" at bounding box center [1251, 510] width 145 height 25
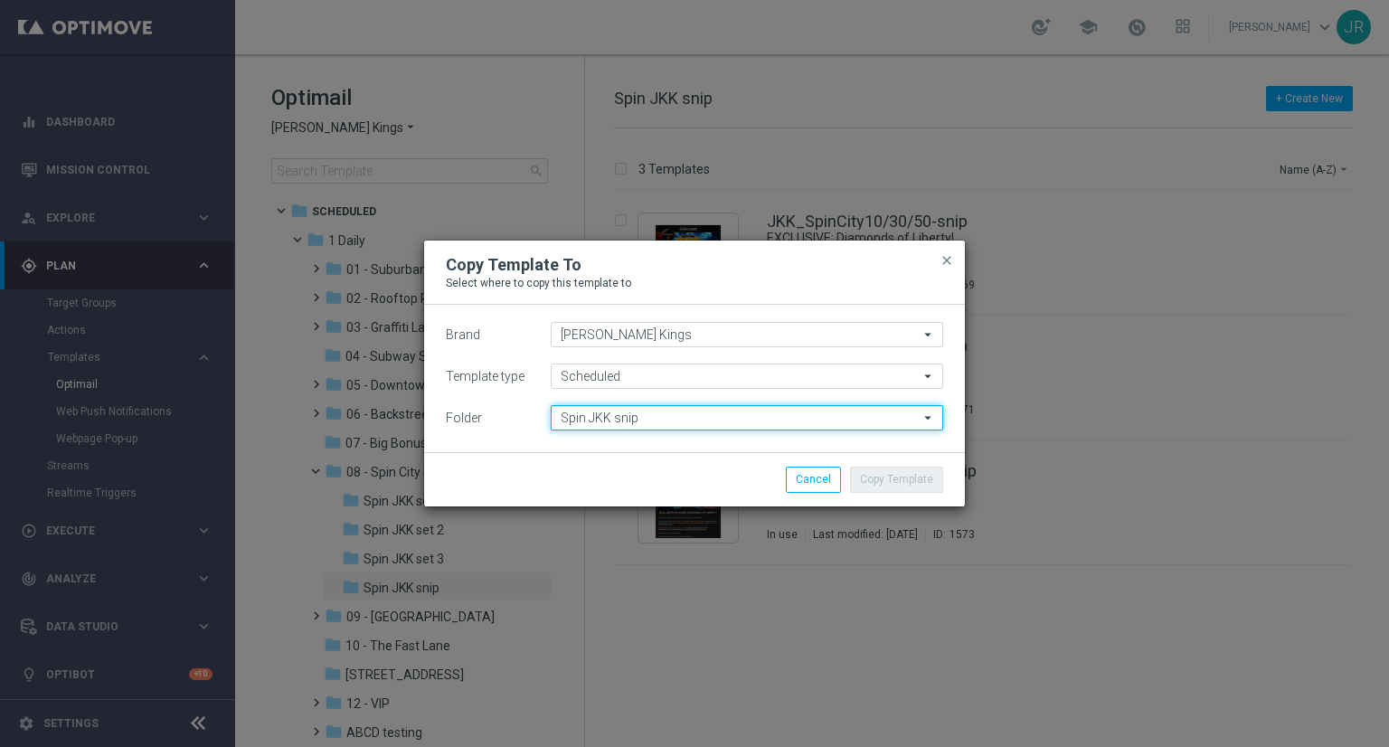
click at [651, 415] on input "Spin JKK snip" at bounding box center [747, 417] width 393 height 25
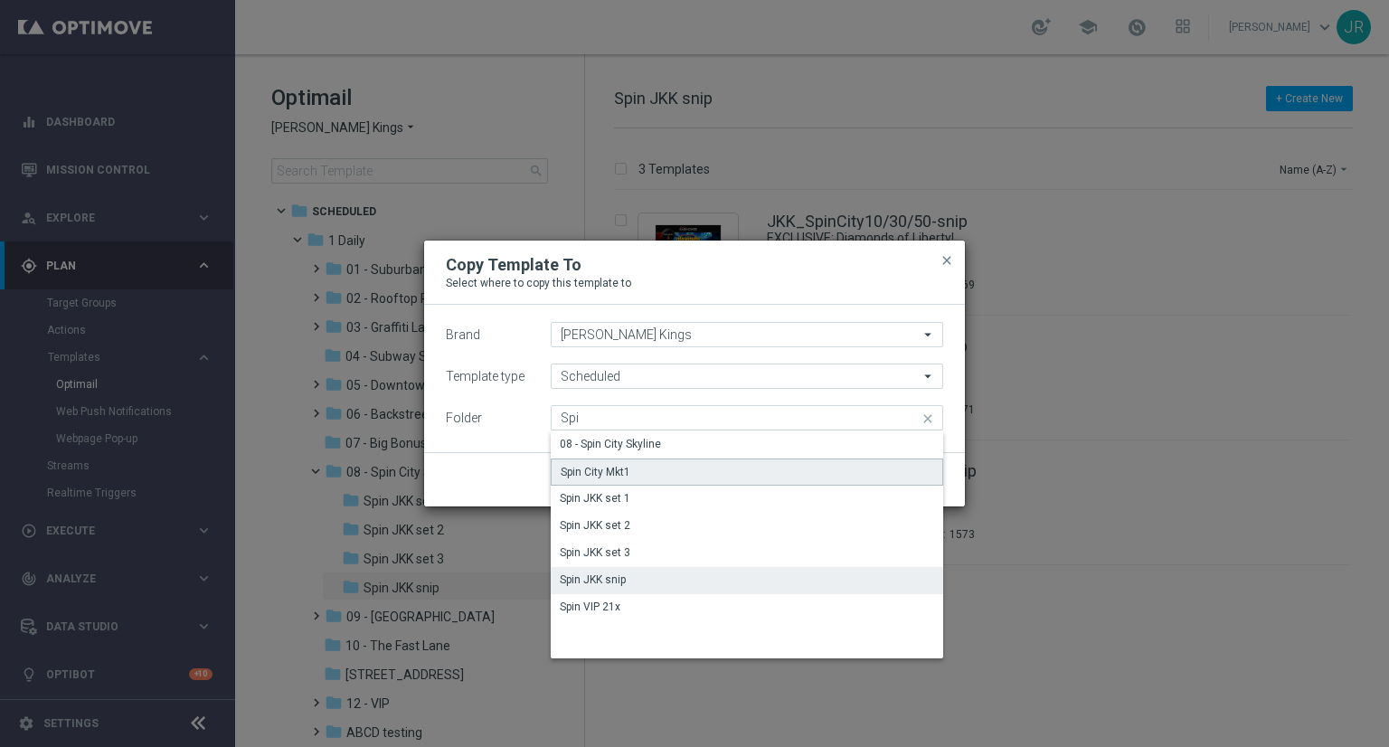
click at [711, 471] on div "Spin City Mkt1" at bounding box center [747, 472] width 393 height 27
type input "Spin City Mkt1"
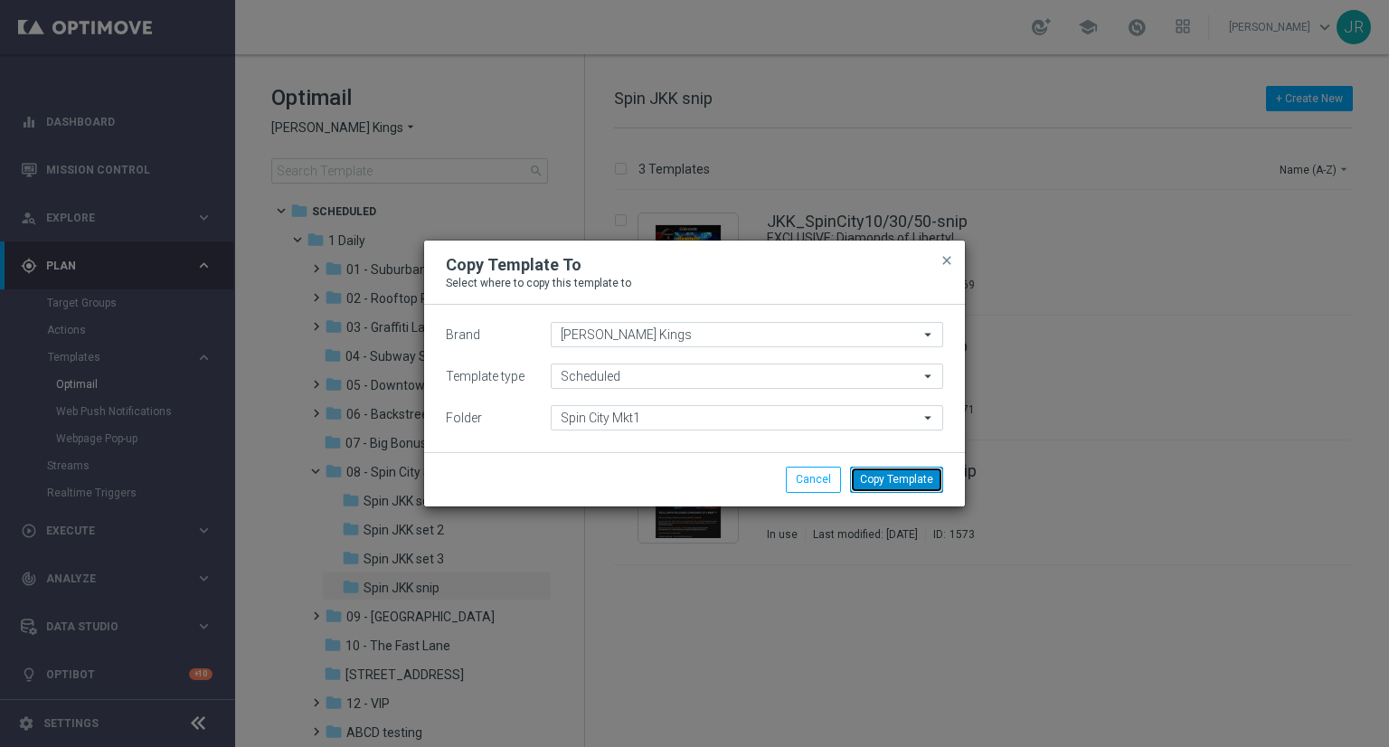
click at [934, 479] on button "Copy Template" at bounding box center [896, 479] width 93 height 25
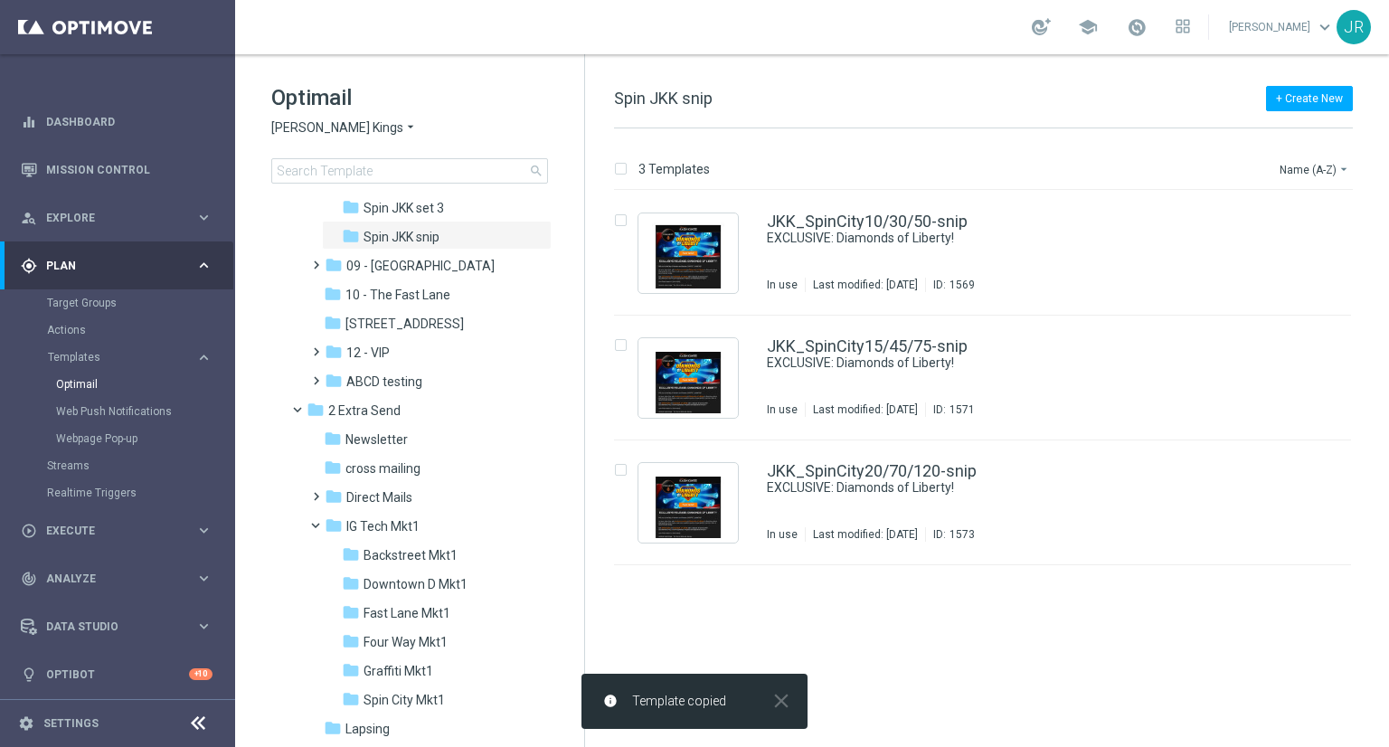
scroll to position [512, 0]
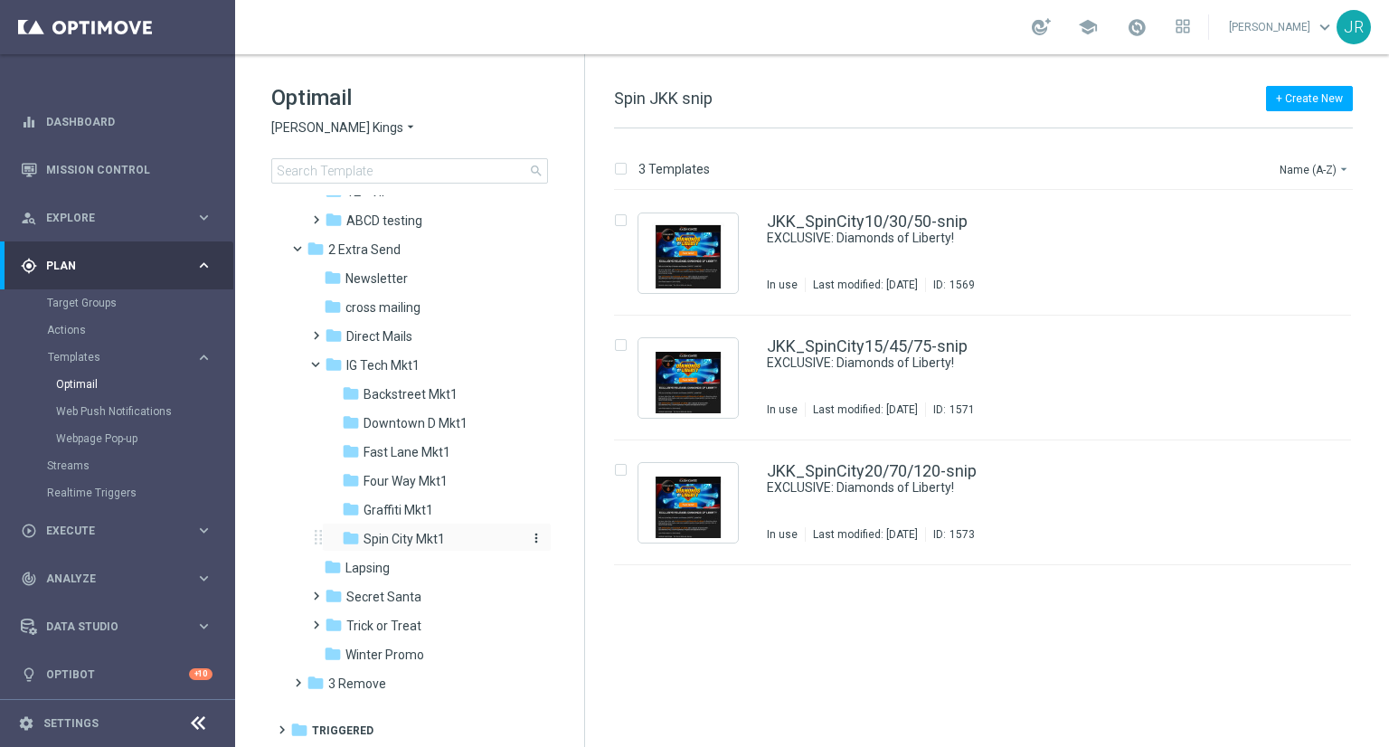
click at [390, 529] on div "folder Spin City Mkt1" at bounding box center [431, 539] width 178 height 21
click at [703, 242] on img "Press SPACE to select this row." at bounding box center [688, 253] width 90 height 71
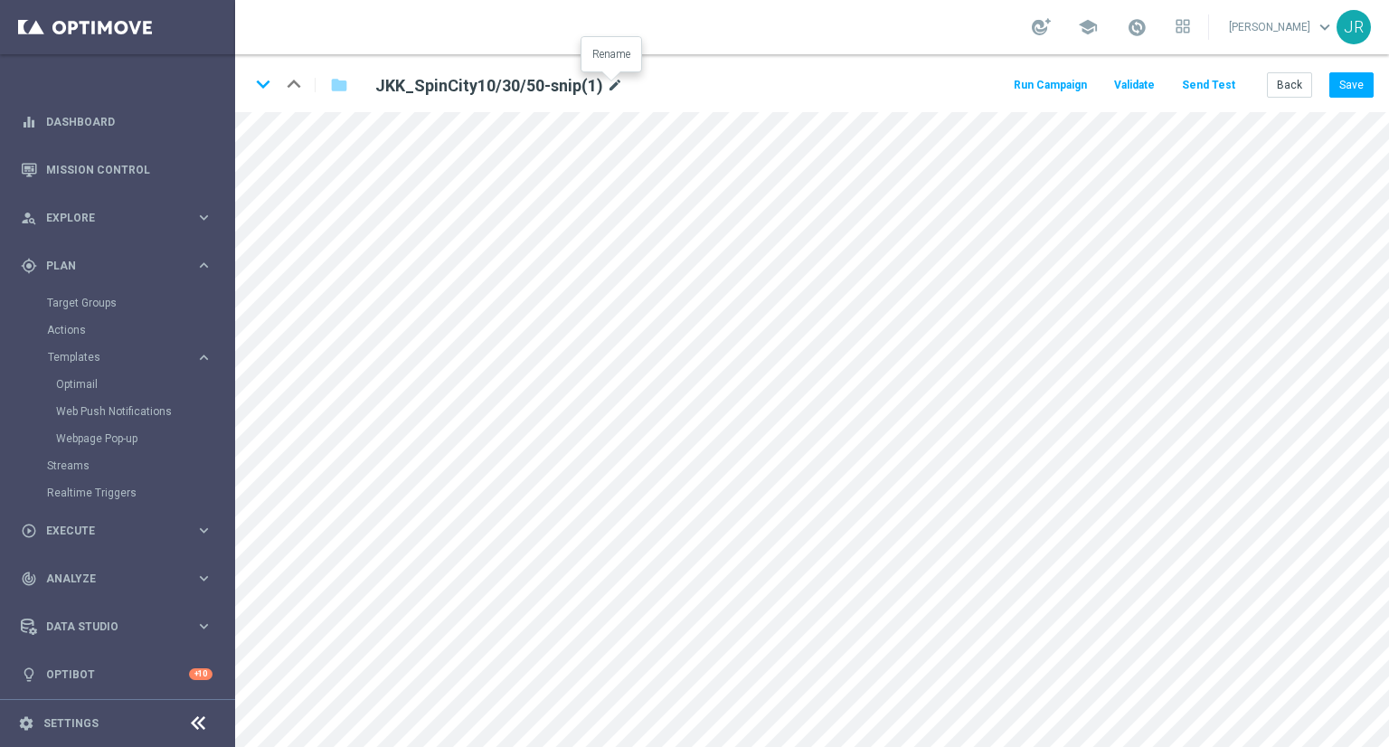
click at [607, 79] on icon "mode_edit" at bounding box center [615, 86] width 16 height 22
click at [562, 83] on input "JKK_SpinCity10/30/50-snip(1)" at bounding box center [586, 84] width 449 height 25
click at [546, 87] on input "JKK_SpinCity10/30/50-snip(1)" at bounding box center [586, 84] width 449 height 25
click at [545, 87] on input "JKK_SpinCity10/30/50-snip(1)" at bounding box center [586, 84] width 449 height 25
drag, startPoint x: 543, startPoint y: 74, endPoint x: 492, endPoint y: 86, distance: 52.0
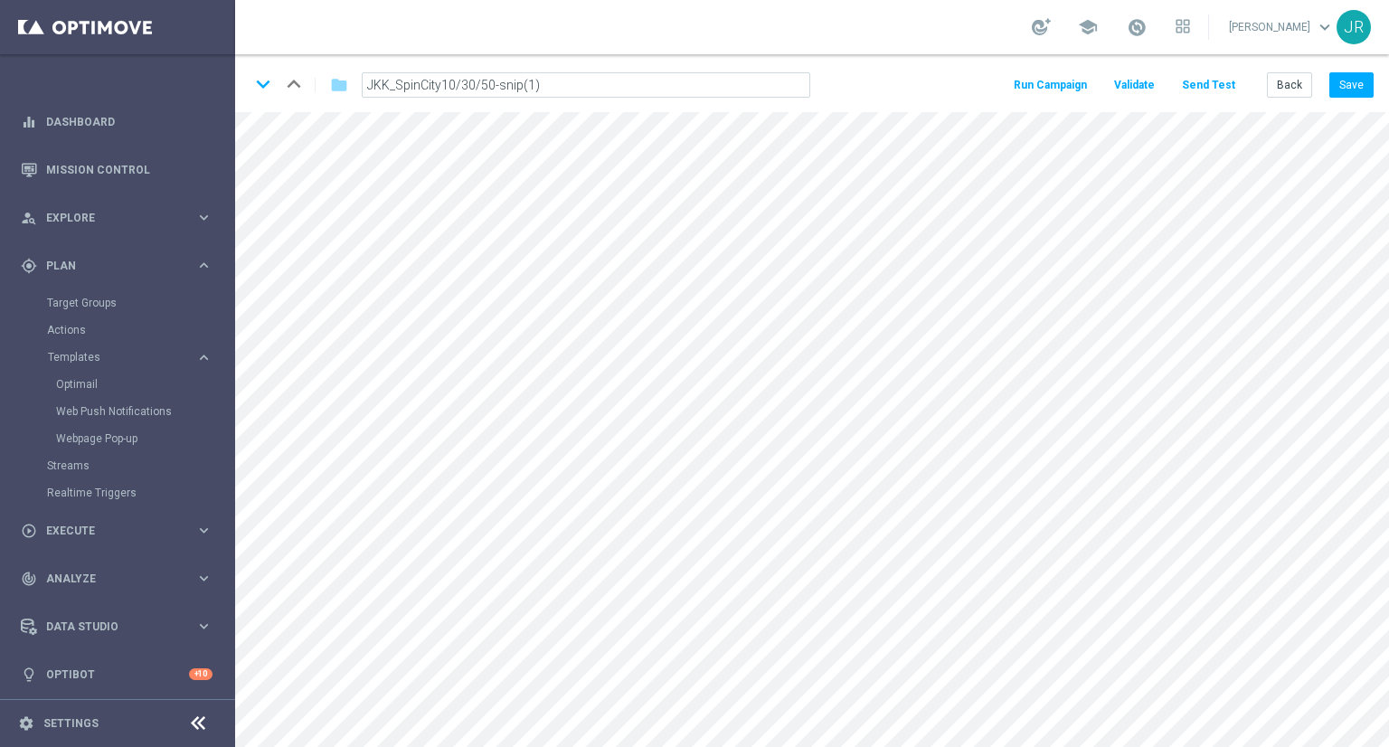
click at [492, 86] on input "JKK_SpinCity10/30/50-snip(1)" at bounding box center [586, 84] width 449 height 25
type input "JKK_SpinCity10/30/50-Snip-Igtech-MKT1-ONLY"
click at [1360, 91] on button "Save" at bounding box center [1352, 84] width 44 height 25
click at [1278, 81] on button "Back" at bounding box center [1289, 84] width 45 height 25
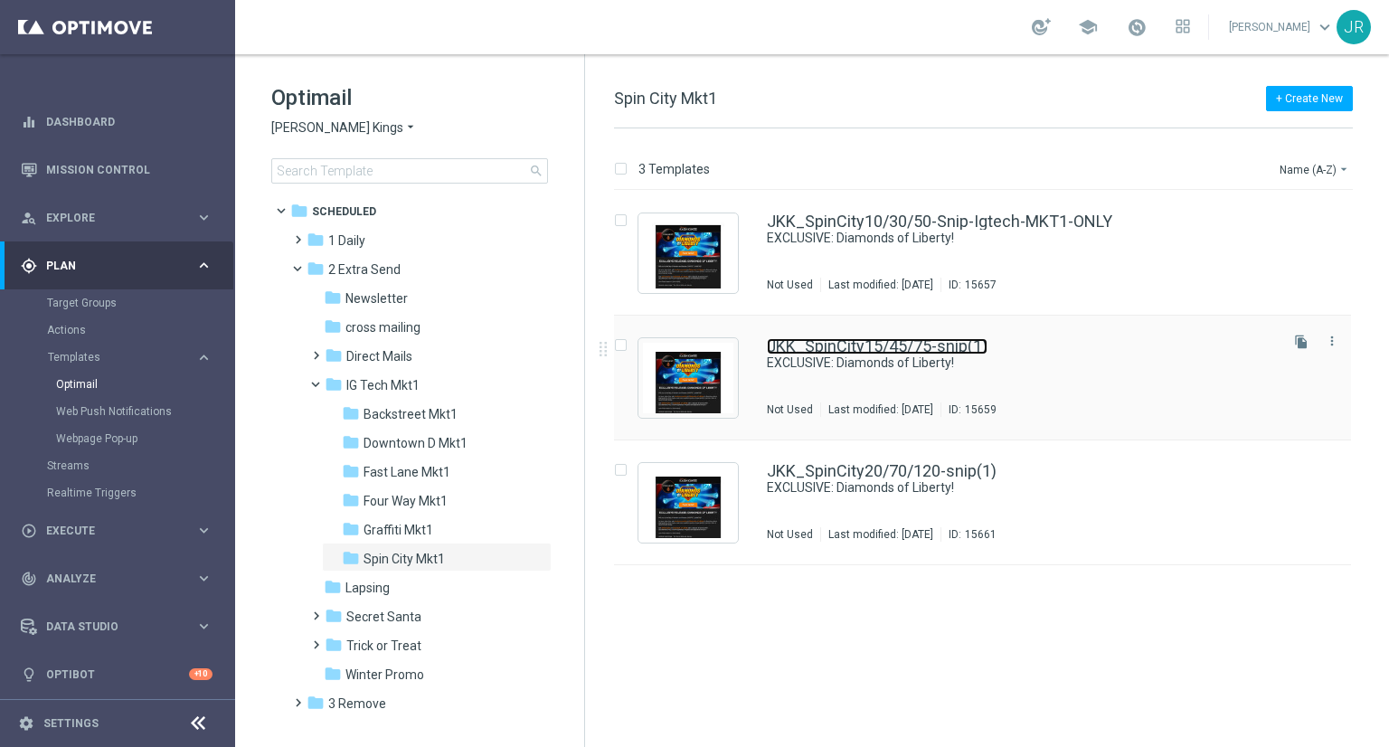
click at [820, 346] on link "JKK_SpinCity15/45/75-snip(1)" at bounding box center [877, 346] width 221 height 16
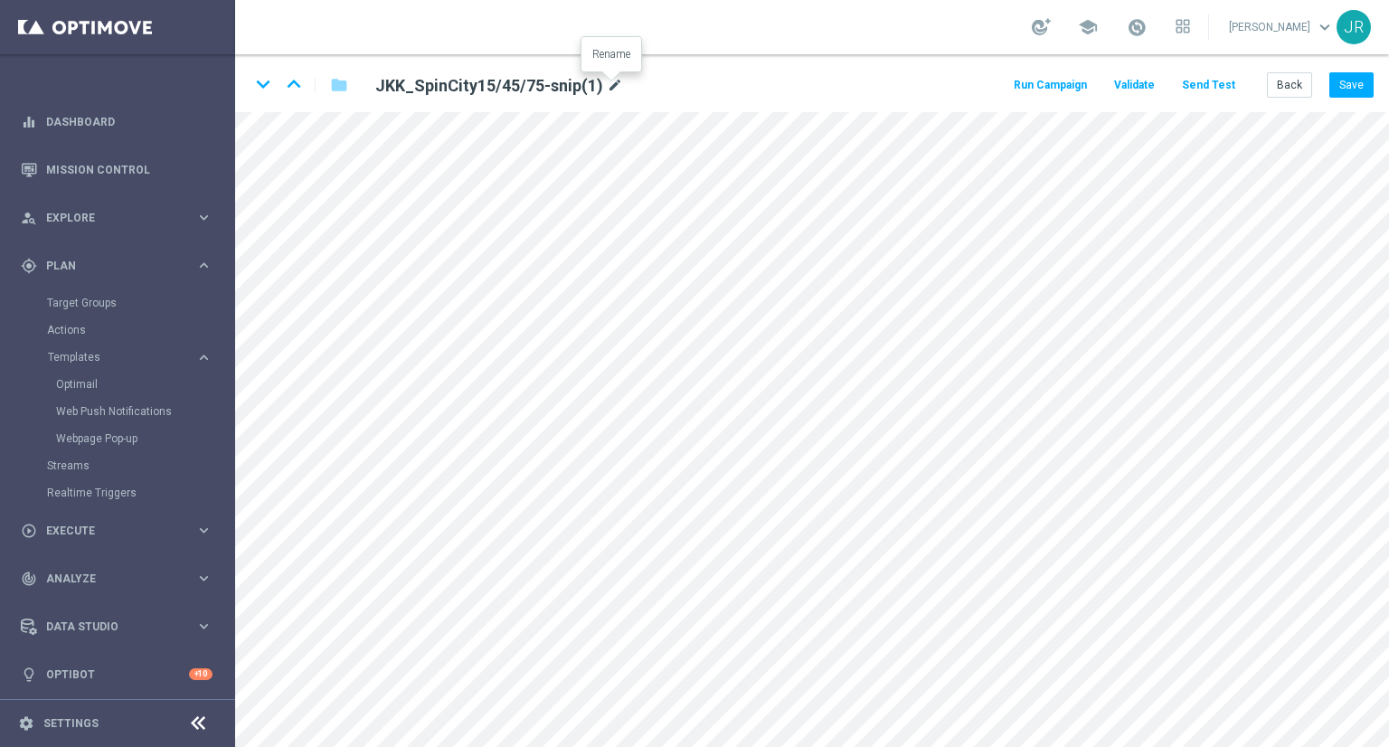
click at [612, 86] on icon "mode_edit" at bounding box center [615, 86] width 16 height 22
click at [574, 66] on div "keyboard_arrow_down keyboard_arrow_up folder JKK_SpinCity15/45/75-snip(1) Run C…" at bounding box center [812, 83] width 1154 height 58
click at [552, 81] on h2 "JKK_SpinCity15/45/75-snip(1)" at bounding box center [489, 86] width 228 height 22
click at [613, 90] on icon "mode_edit" at bounding box center [615, 86] width 16 height 22
click at [556, 84] on input "JKK_SpinCity15/45/75-snip(1)" at bounding box center [586, 84] width 449 height 25
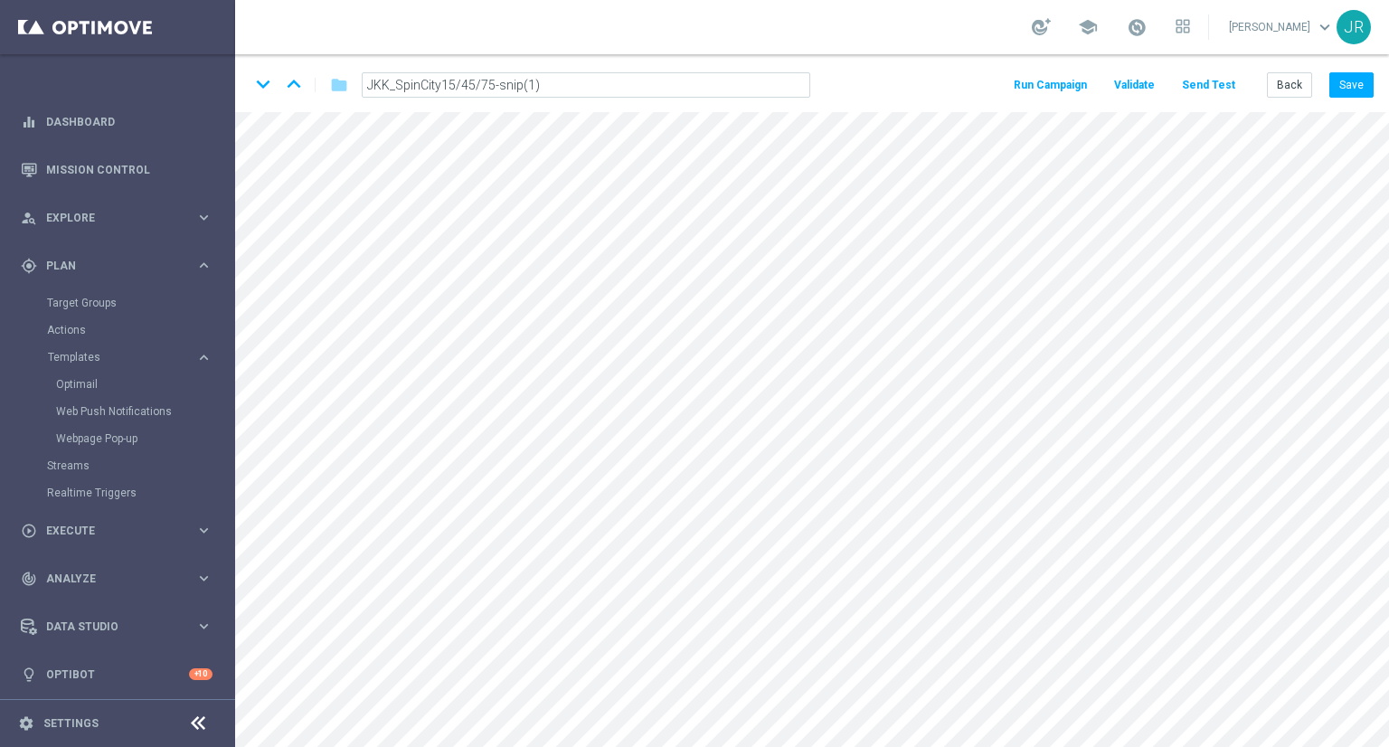
click at [554, 84] on input "JKK_SpinCity15/45/75-snip(1)" at bounding box center [586, 84] width 449 height 25
drag, startPoint x: 554, startPoint y: 84, endPoint x: 493, endPoint y: 90, distance: 60.9
click at [493, 90] on input "JKK_SpinCity15/45/75-snip(1)" at bounding box center [586, 84] width 449 height 25
type input "JKK_SpinCity15/45/75-Snip-Igtech-MKT1-ONLY"
click at [1368, 75] on button "Save" at bounding box center [1352, 84] width 44 height 25
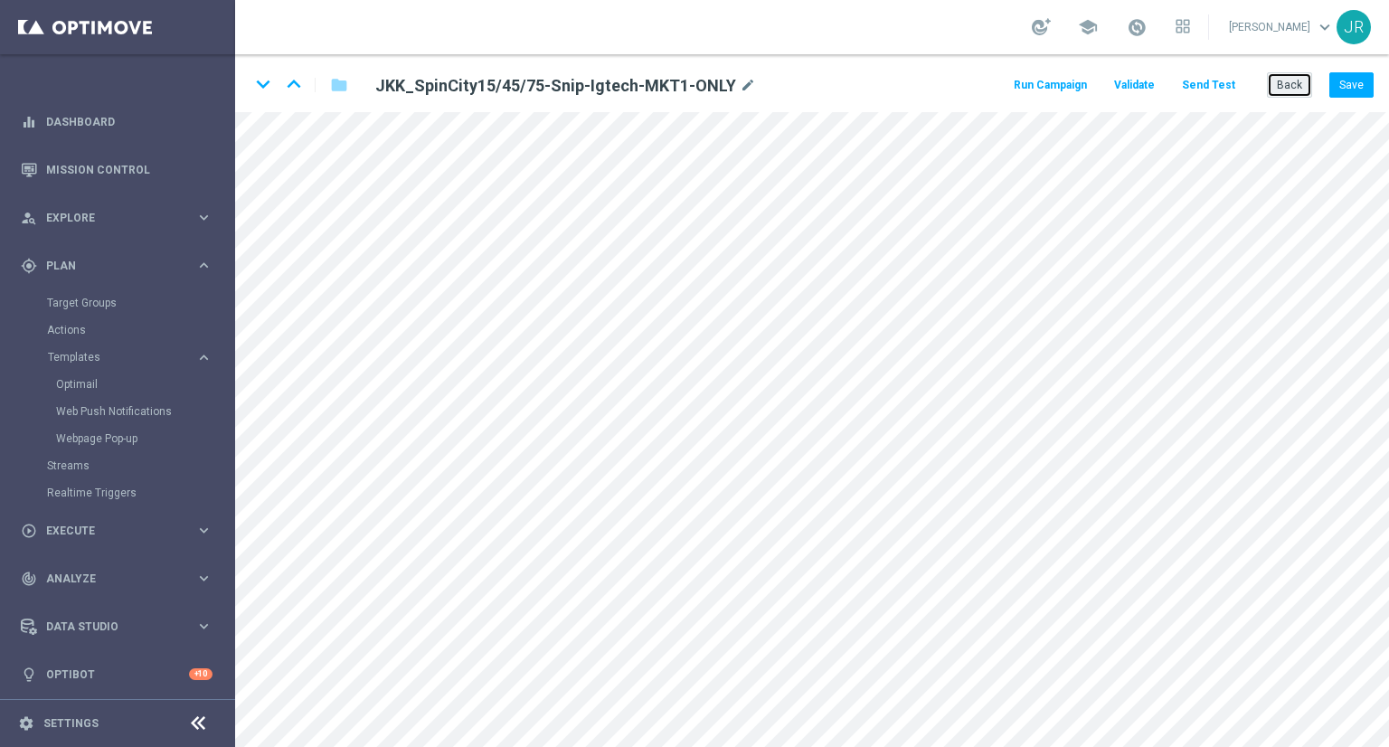
click at [1307, 73] on button "Back" at bounding box center [1289, 84] width 45 height 25
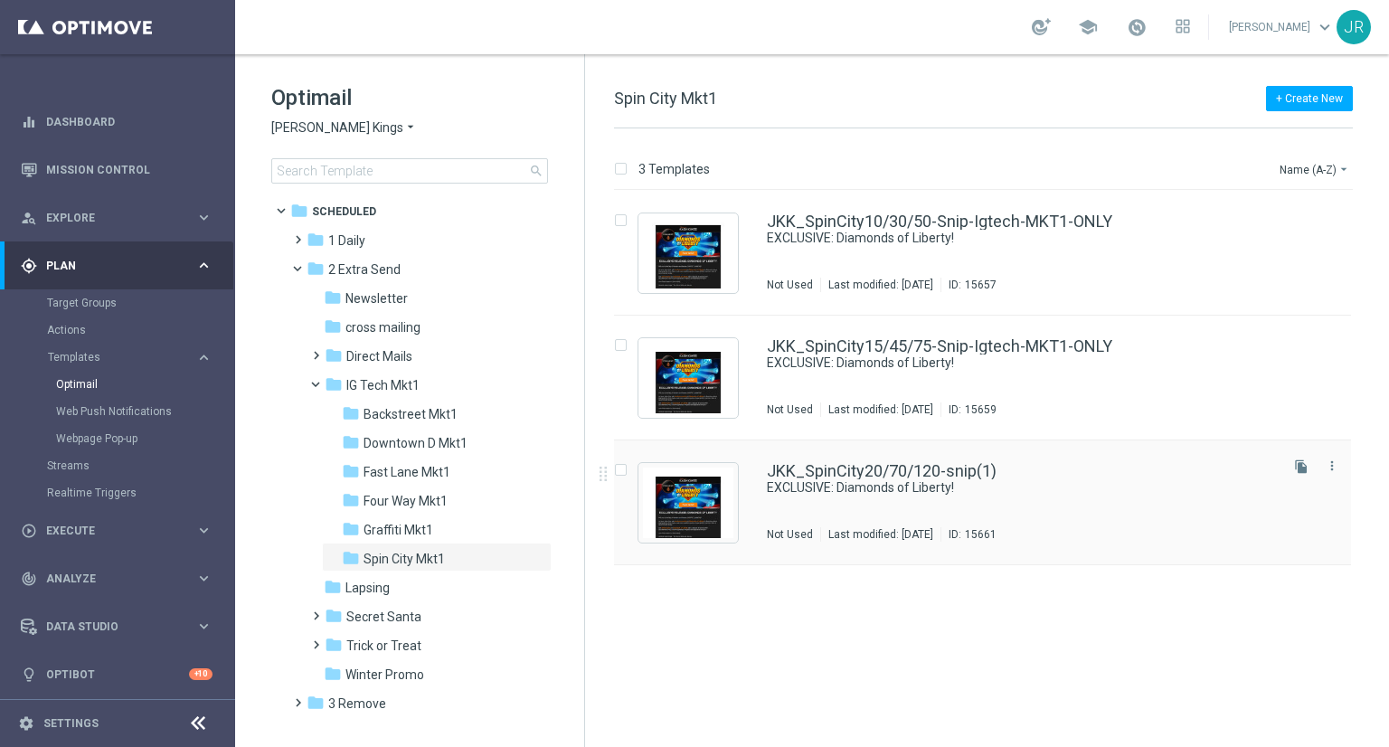
click at [875, 500] on div "JKK_SpinCity20/70/120-snip(1) EXCLUSIVE: Diamonds of Liberty! Not Used Last mod…" at bounding box center [1021, 502] width 508 height 79
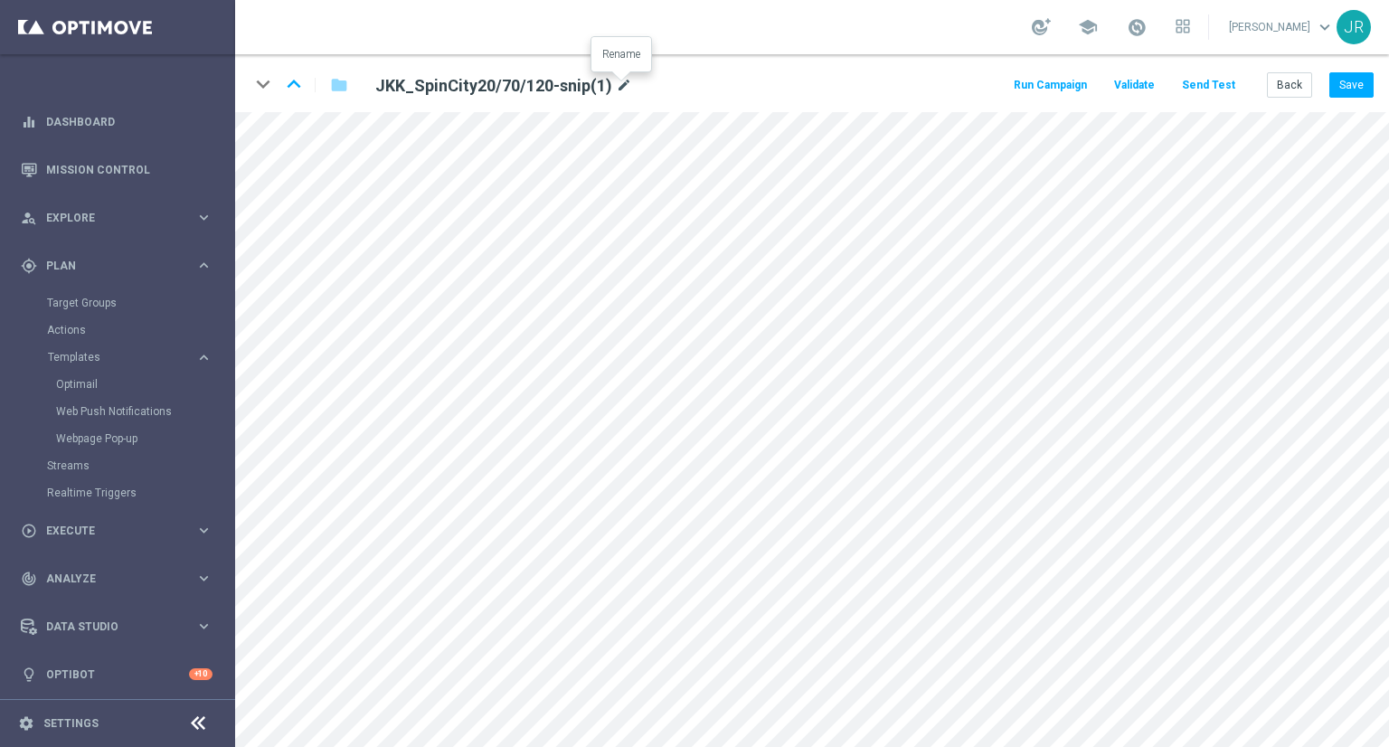
click at [619, 84] on icon "mode_edit" at bounding box center [624, 86] width 16 height 22
click at [572, 77] on input "JKK_SpinCity20/70/120-snip(1)" at bounding box center [586, 84] width 449 height 25
drag, startPoint x: 574, startPoint y: 82, endPoint x: 499, endPoint y: 86, distance: 75.2
click at [499, 86] on input "JKK_SpinCity20/70/120-snip(1)" at bounding box center [586, 84] width 449 height 25
type input "JKK_SpinCity20/70/120-Snip-Igtech-MKT1-ONLY"
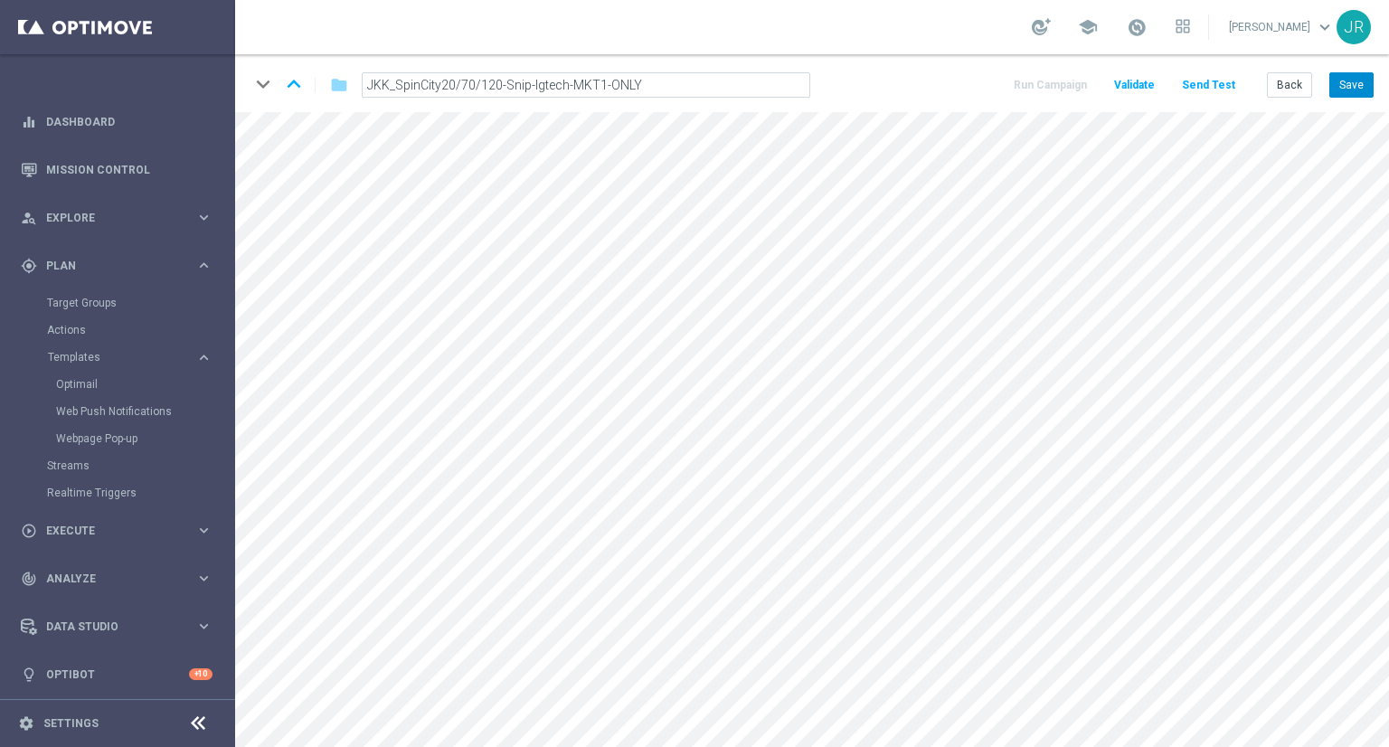
click at [1357, 81] on button "Save" at bounding box center [1352, 84] width 44 height 25
click at [1360, 88] on button "Save" at bounding box center [1352, 84] width 44 height 25
click at [1368, 90] on button "Save" at bounding box center [1352, 84] width 44 height 25
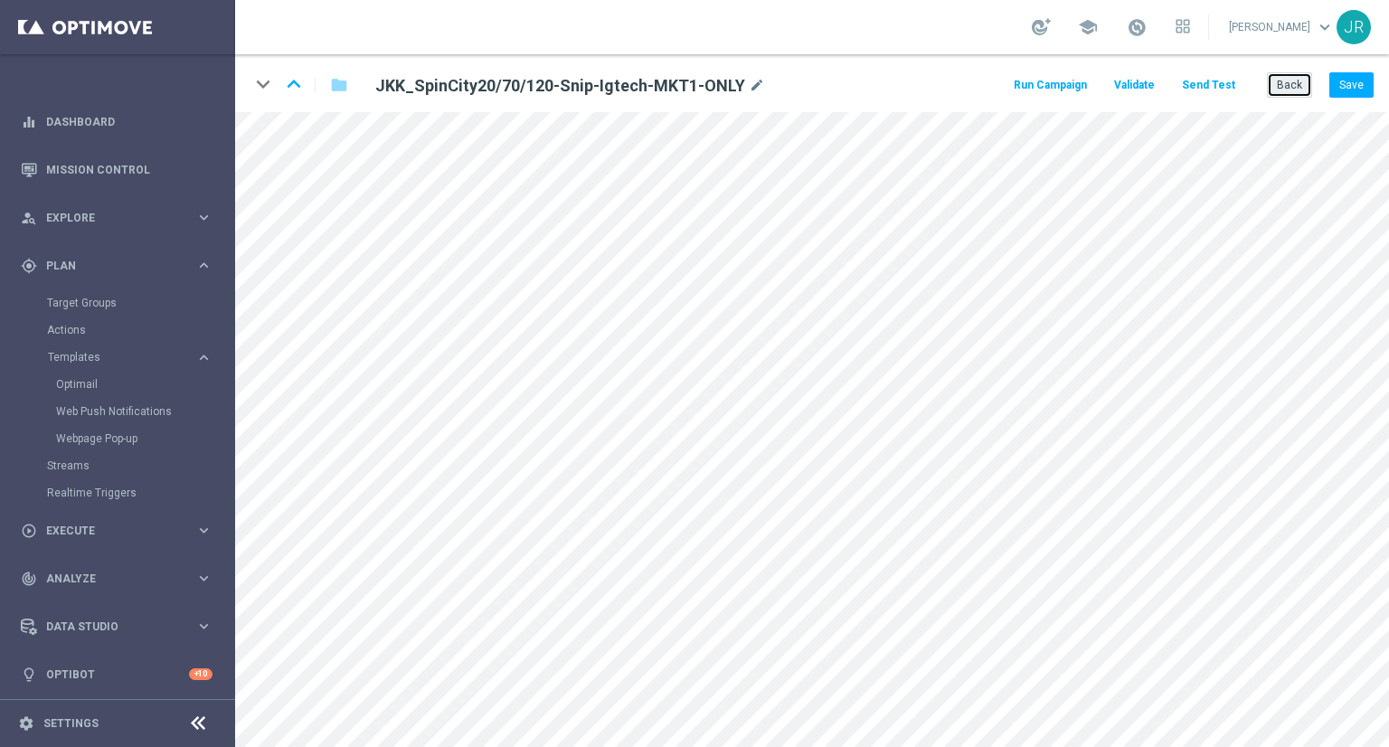
click at [1277, 93] on button "Back" at bounding box center [1289, 84] width 45 height 25
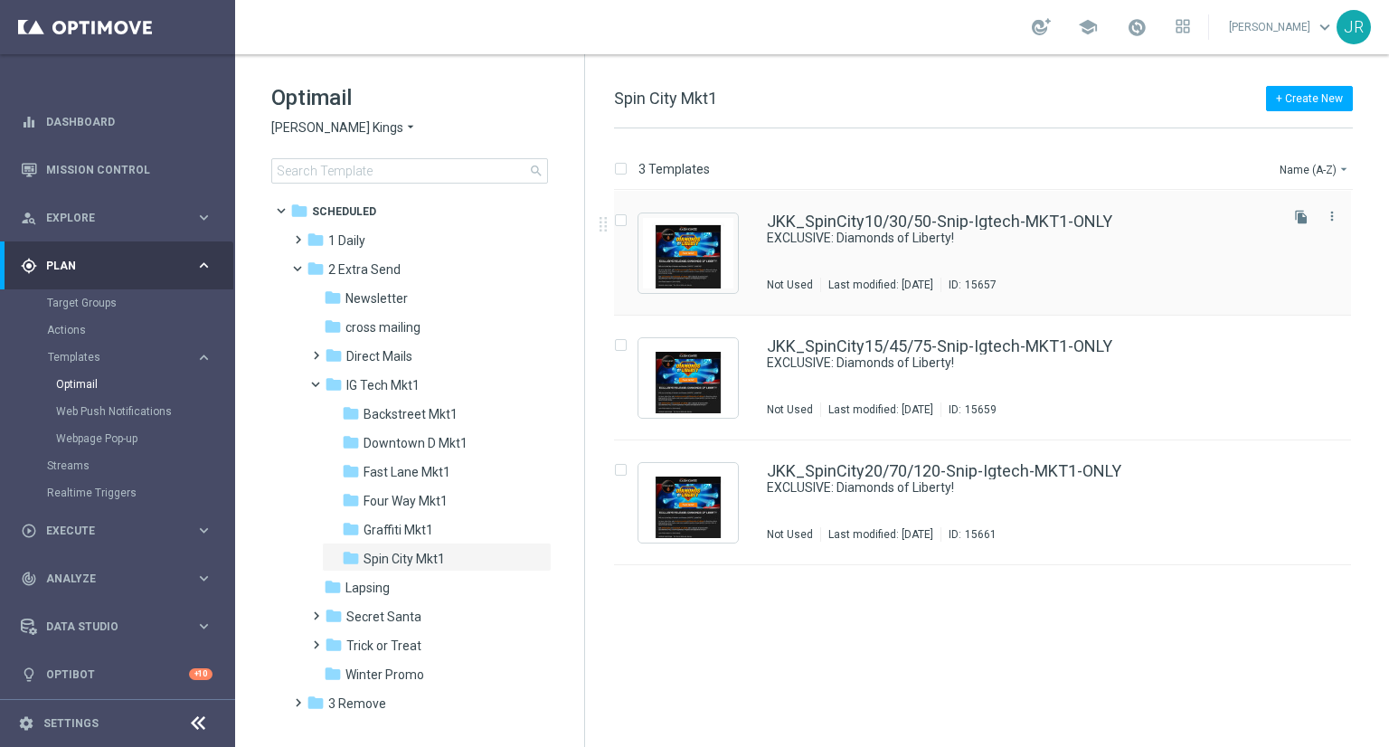
click at [785, 248] on div "JKK_SpinCity10/30/50-Snip-Igtech-MKT1-ONLY EXCLUSIVE: Diamonds of Liberty! Not …" at bounding box center [1021, 252] width 508 height 79
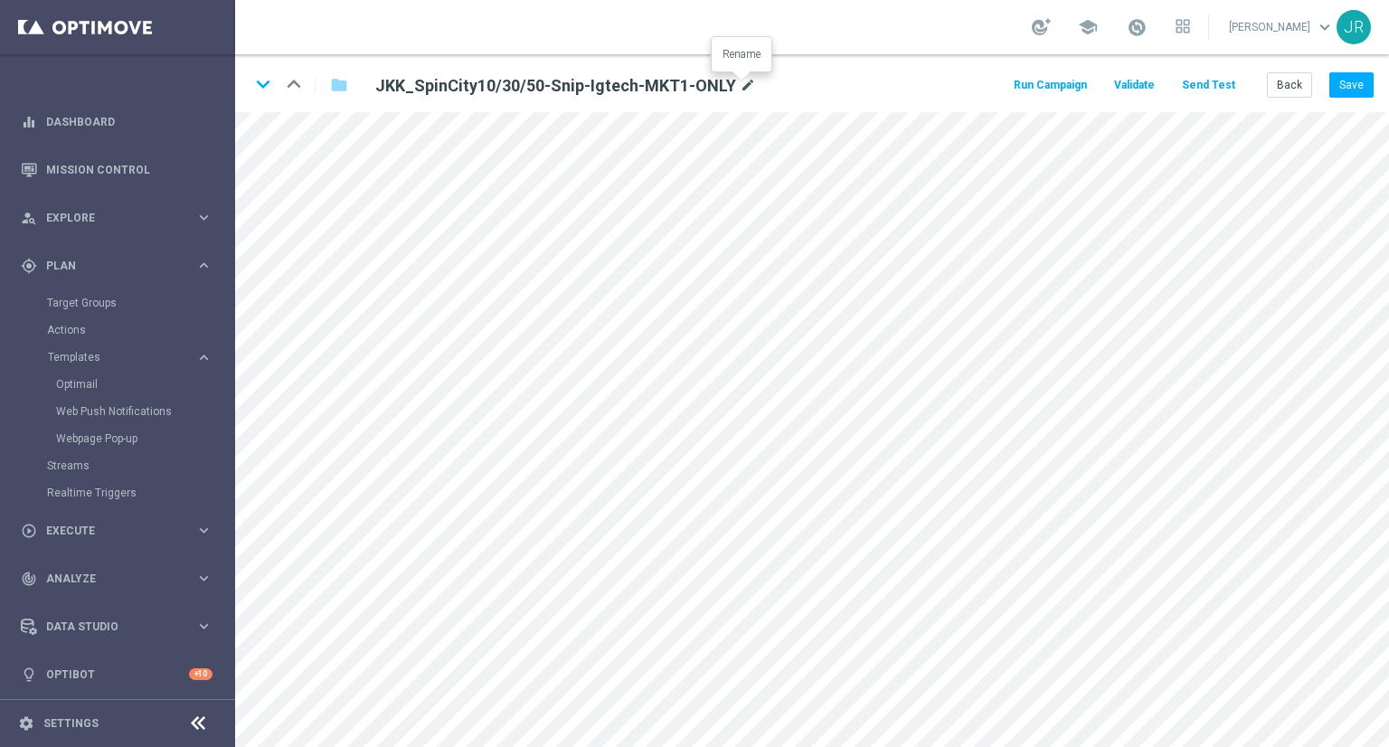
click at [744, 88] on icon "mode_edit" at bounding box center [748, 86] width 16 height 22
click at [637, 84] on input "JKK_SpinCity10/30/50-Snip-Igtech-MKT1-ONLY" at bounding box center [586, 84] width 449 height 25
click at [308, 114] on form "keyboard_arrow_down keyboard_arrow_up folder JKK_SpinCity10/30/50-Snip-Igtech-M…" at bounding box center [812, 400] width 1154 height 693
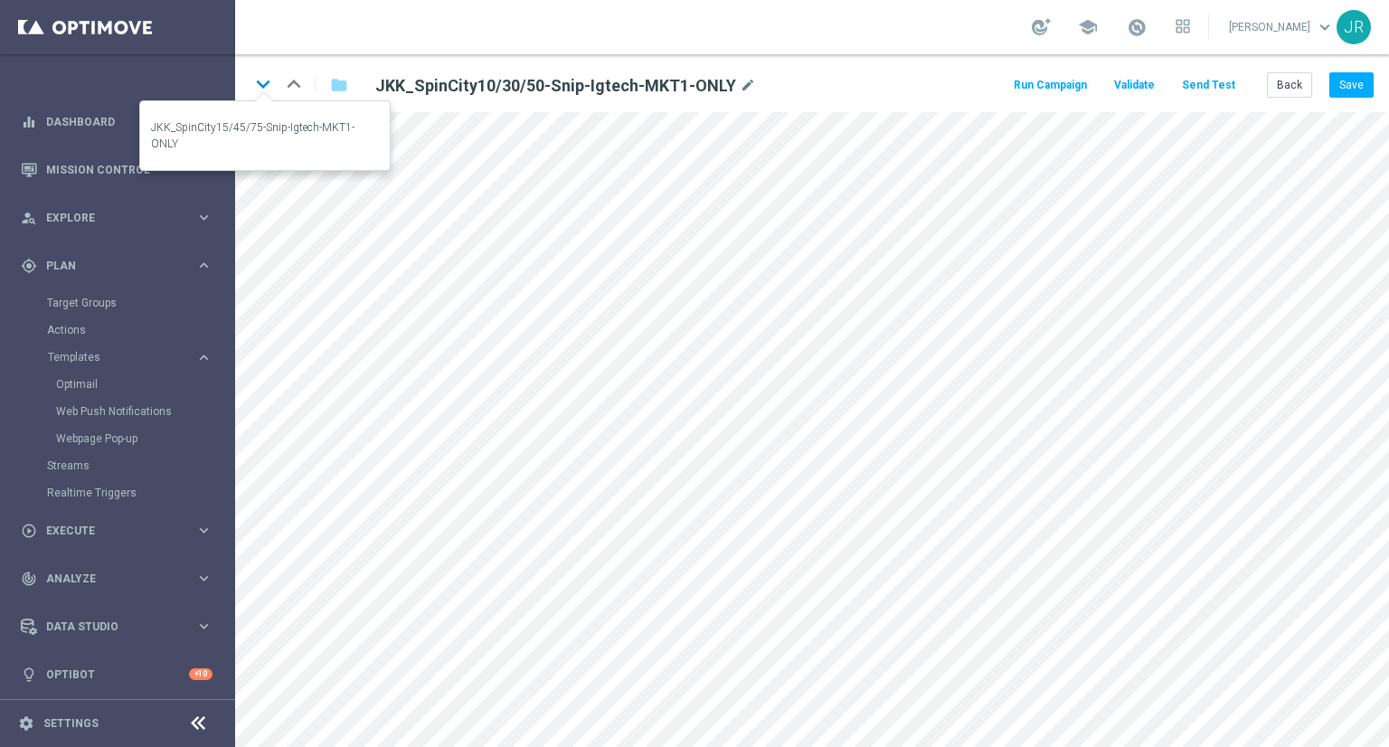
click at [262, 92] on icon "keyboard_arrow_down" at bounding box center [263, 84] width 27 height 27
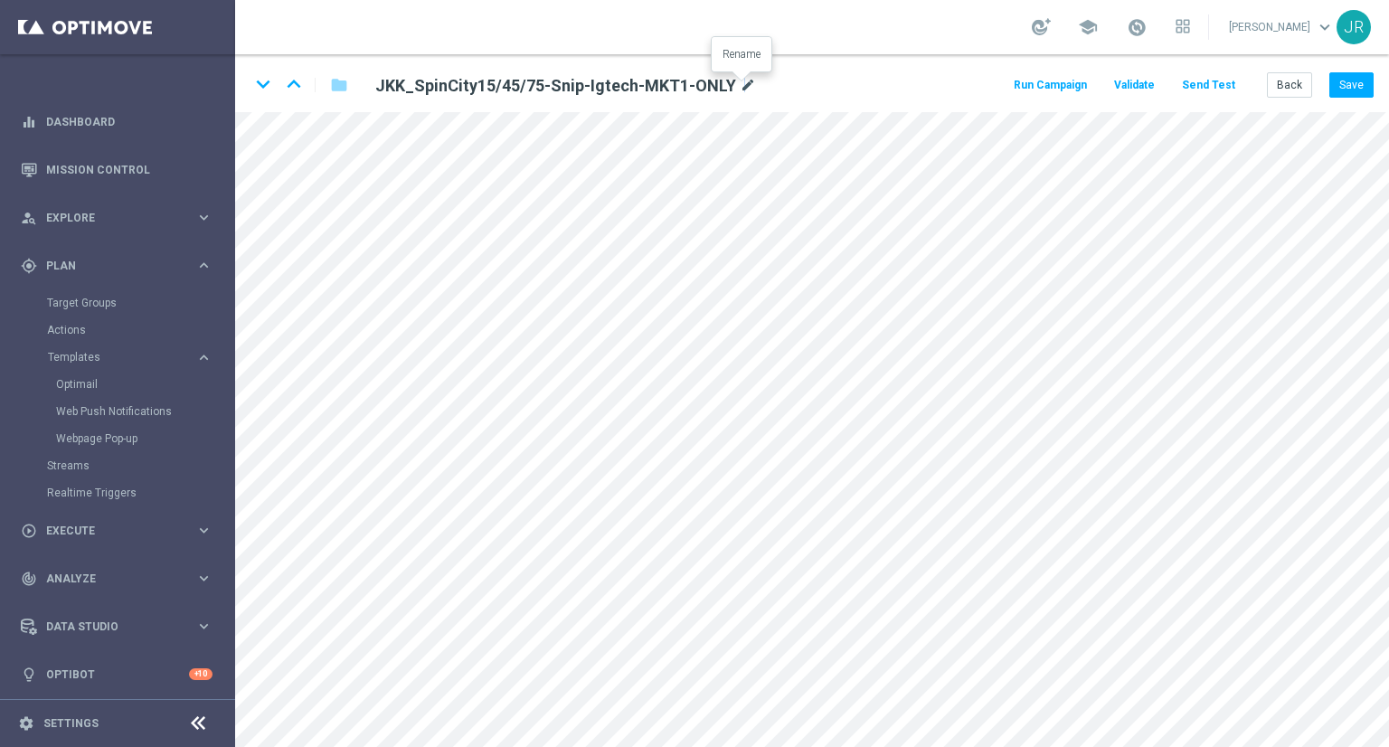
click at [740, 81] on icon "mode_edit" at bounding box center [748, 86] width 16 height 22
click at [652, 84] on input "JKK_SpinCity15/45/75-Snip-Igtech-MKT1-ONLY" at bounding box center [586, 84] width 449 height 25
drag, startPoint x: 651, startPoint y: 84, endPoint x: 374, endPoint y: 90, distance: 277.8
click at [374, 90] on input "JKK_SpinCity15/45/75-Snip-Igtech-MKT1-ONLY" at bounding box center [586, 84] width 449 height 25
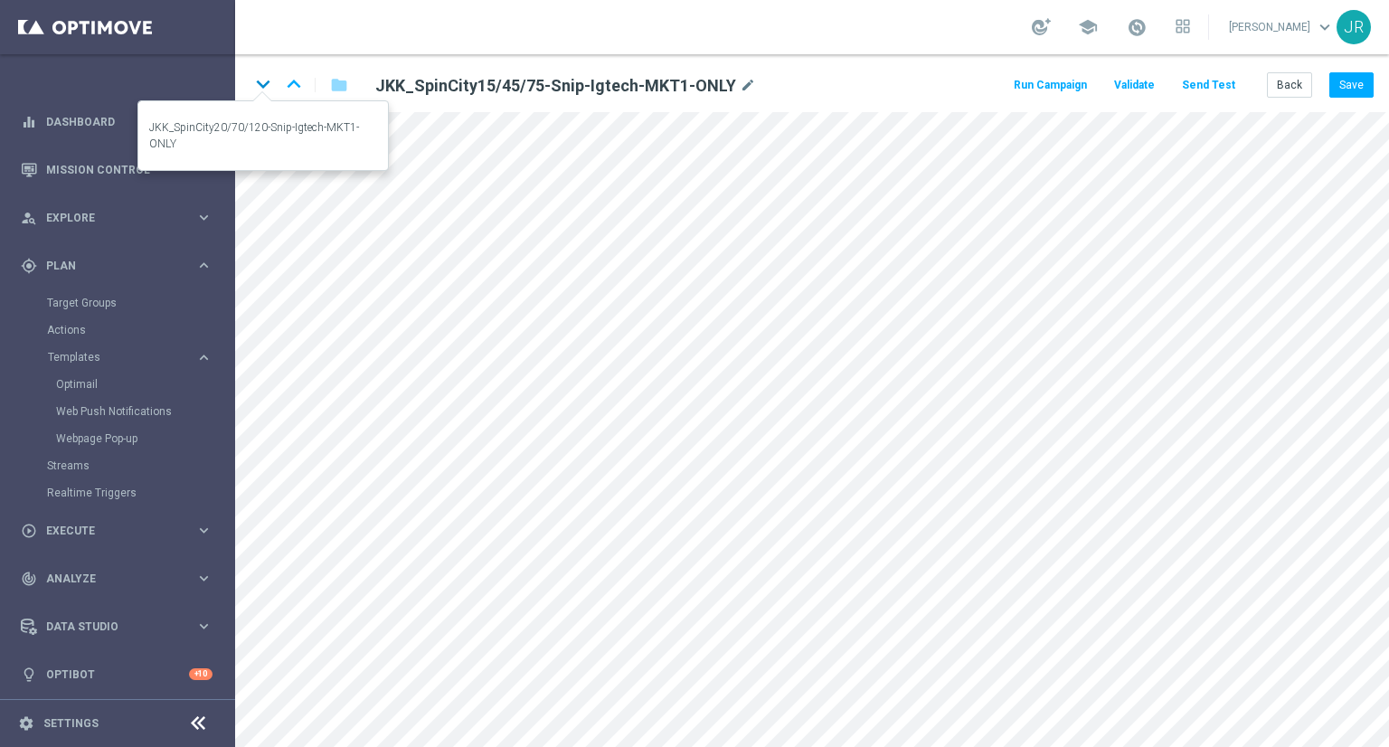
click at [261, 77] on icon "keyboard_arrow_down" at bounding box center [263, 84] width 27 height 27
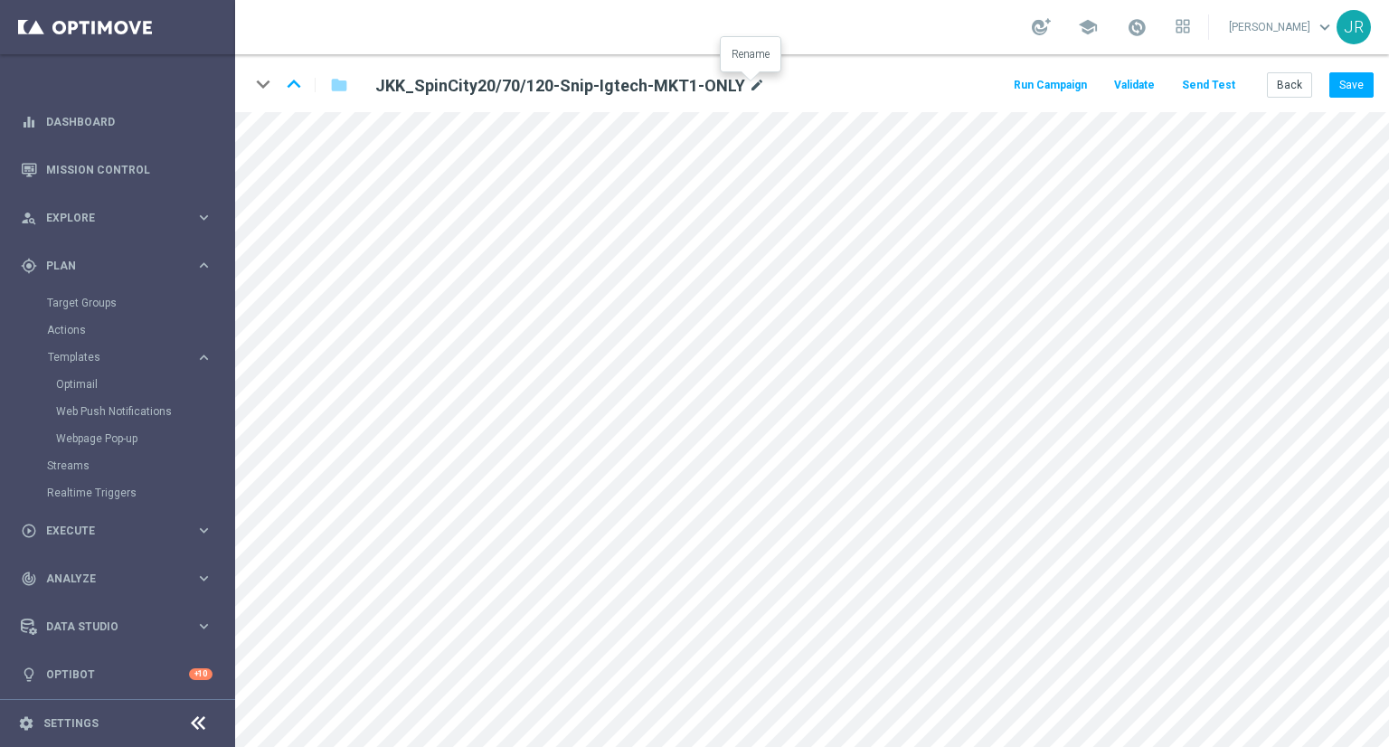
click at [749, 85] on icon "mode_edit" at bounding box center [757, 86] width 16 height 22
click at [668, 82] on input "JKK_SpinCity20/70/120-Snip-Igtech-MKT1-ONLY" at bounding box center [586, 84] width 449 height 25
drag, startPoint x: 668, startPoint y: 82, endPoint x: 232, endPoint y: 99, distance: 436.3
click at [232, 99] on main "equalizer Dashboard Mission Control" at bounding box center [694, 373] width 1389 height 747
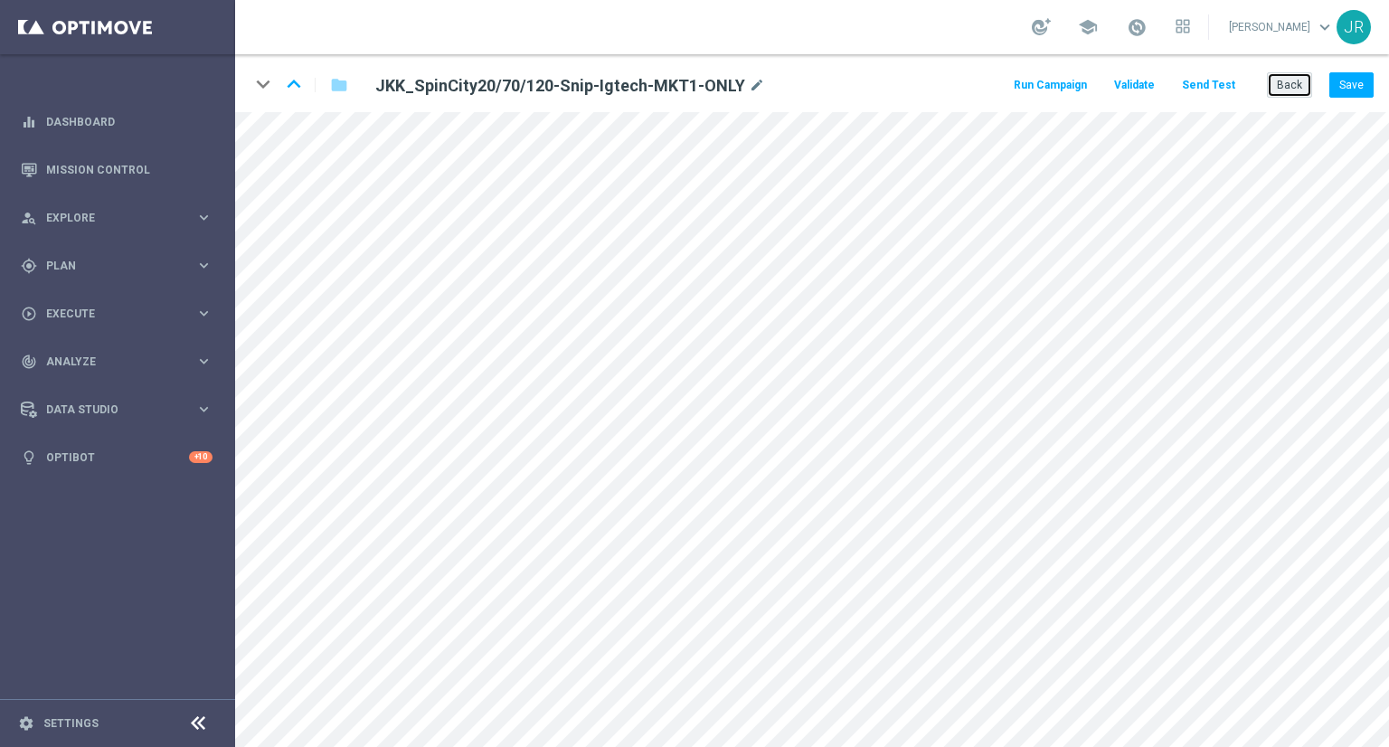
click at [1275, 90] on button "Back" at bounding box center [1289, 84] width 45 height 25
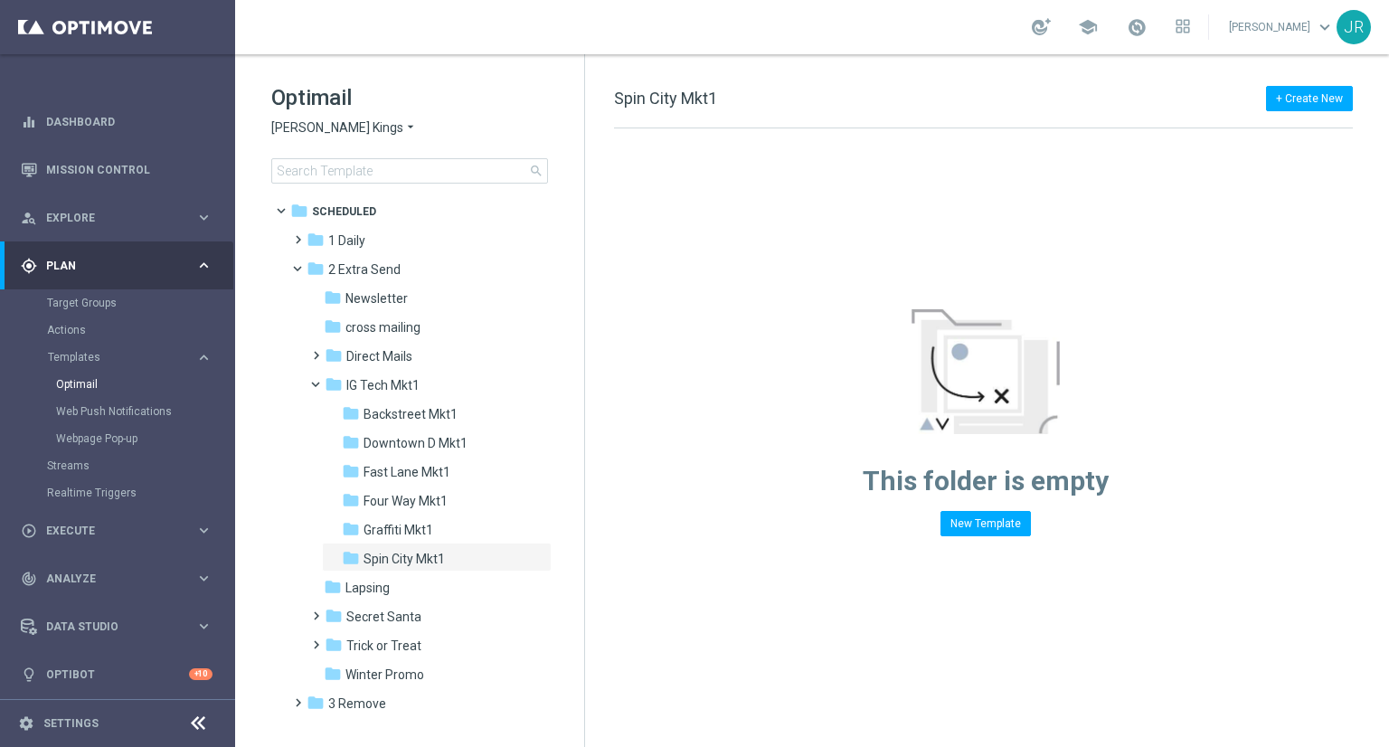
click at [290, 126] on span "[PERSON_NAME] Kings" at bounding box center [337, 127] width 132 height 17
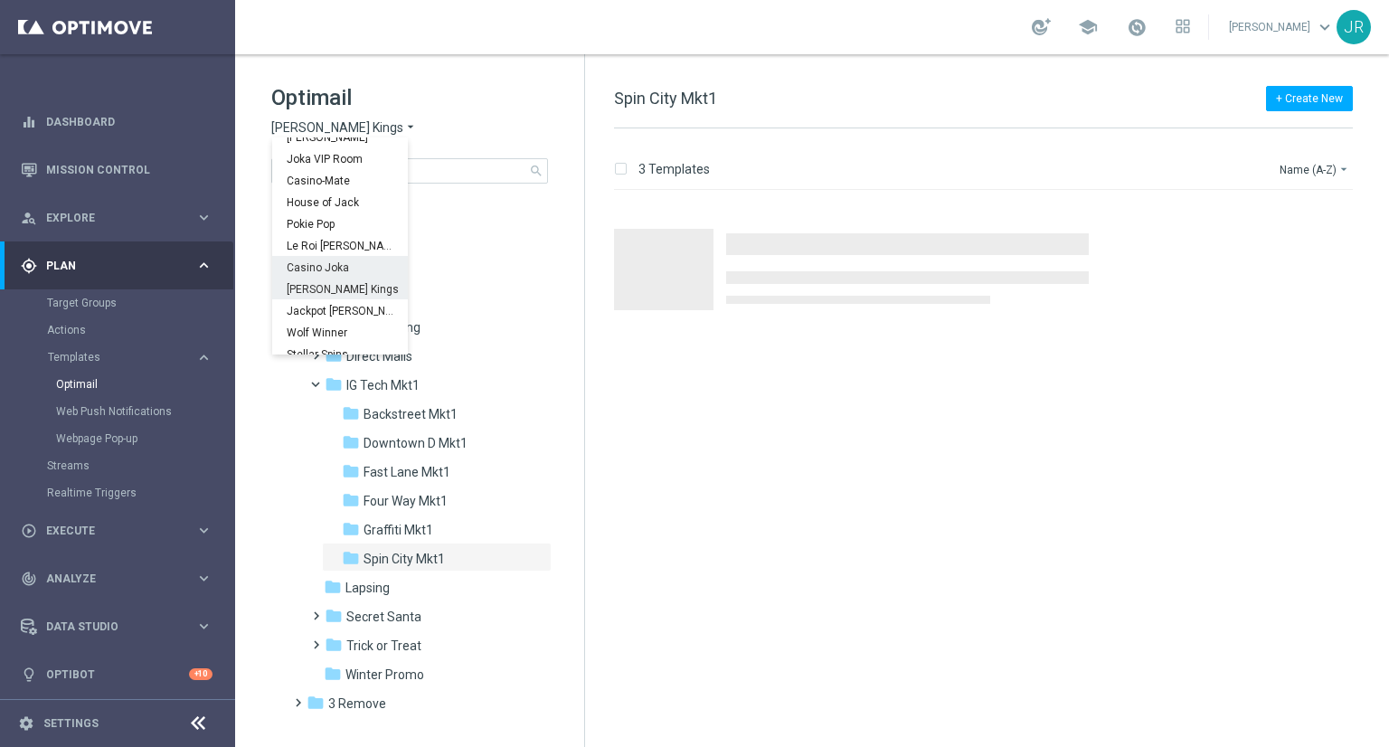
scroll to position [65, 0]
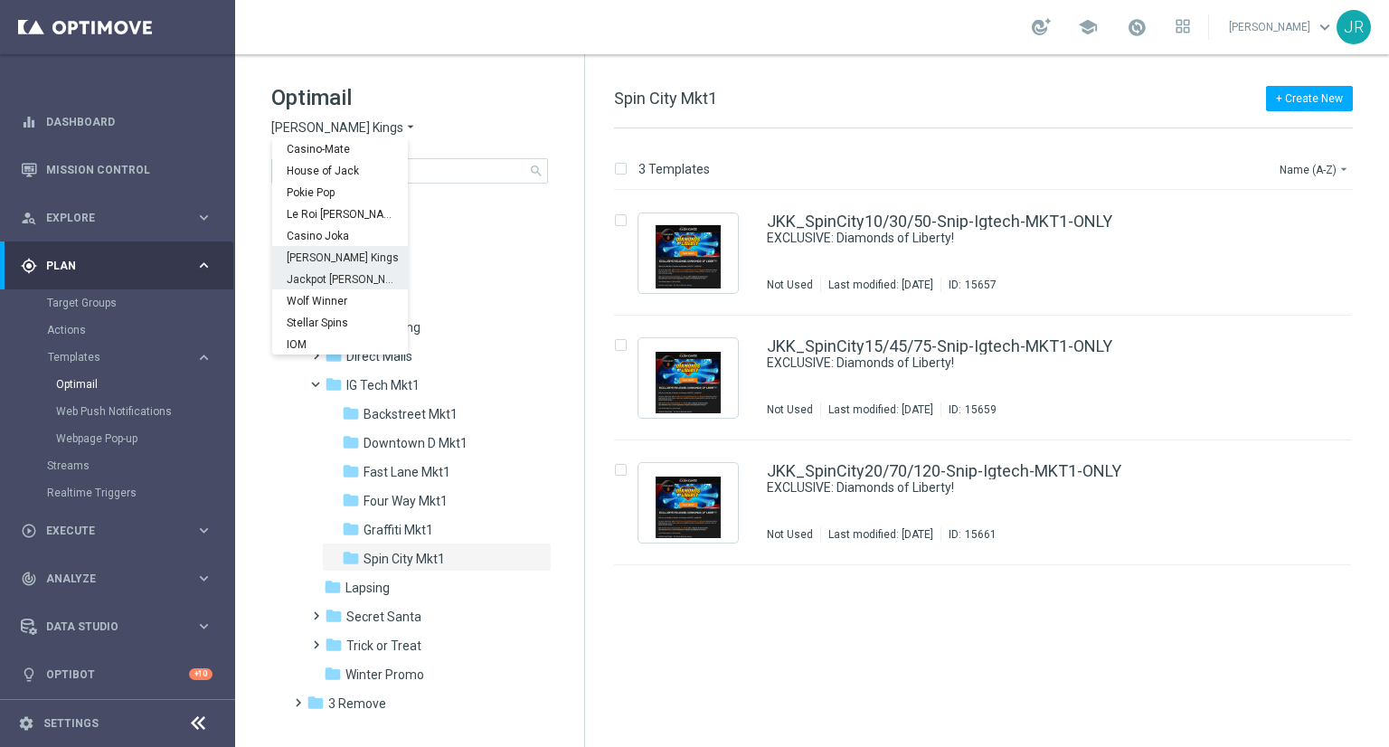
click at [327, 270] on div "Jackpot [PERSON_NAME]" at bounding box center [340, 279] width 136 height 22
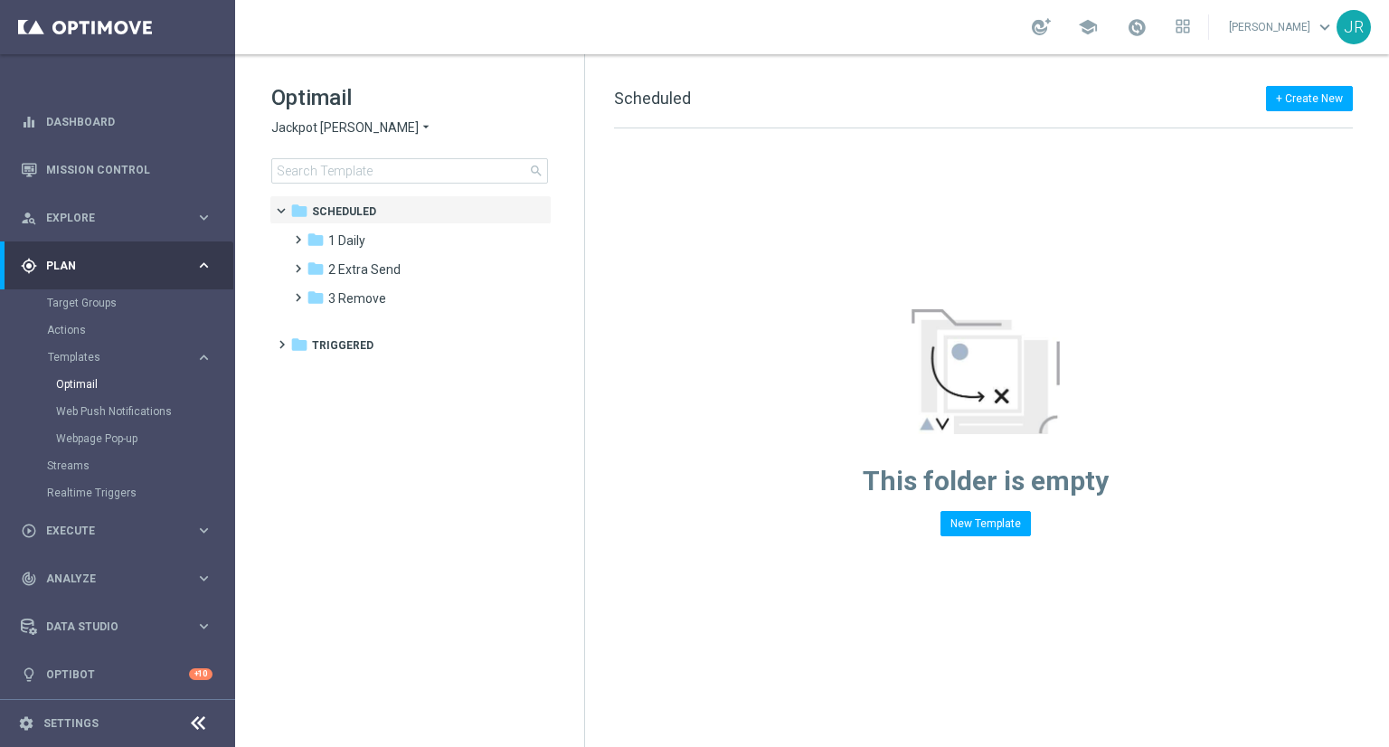
click at [361, 244] on span "1 Daily" at bounding box center [346, 240] width 37 height 16
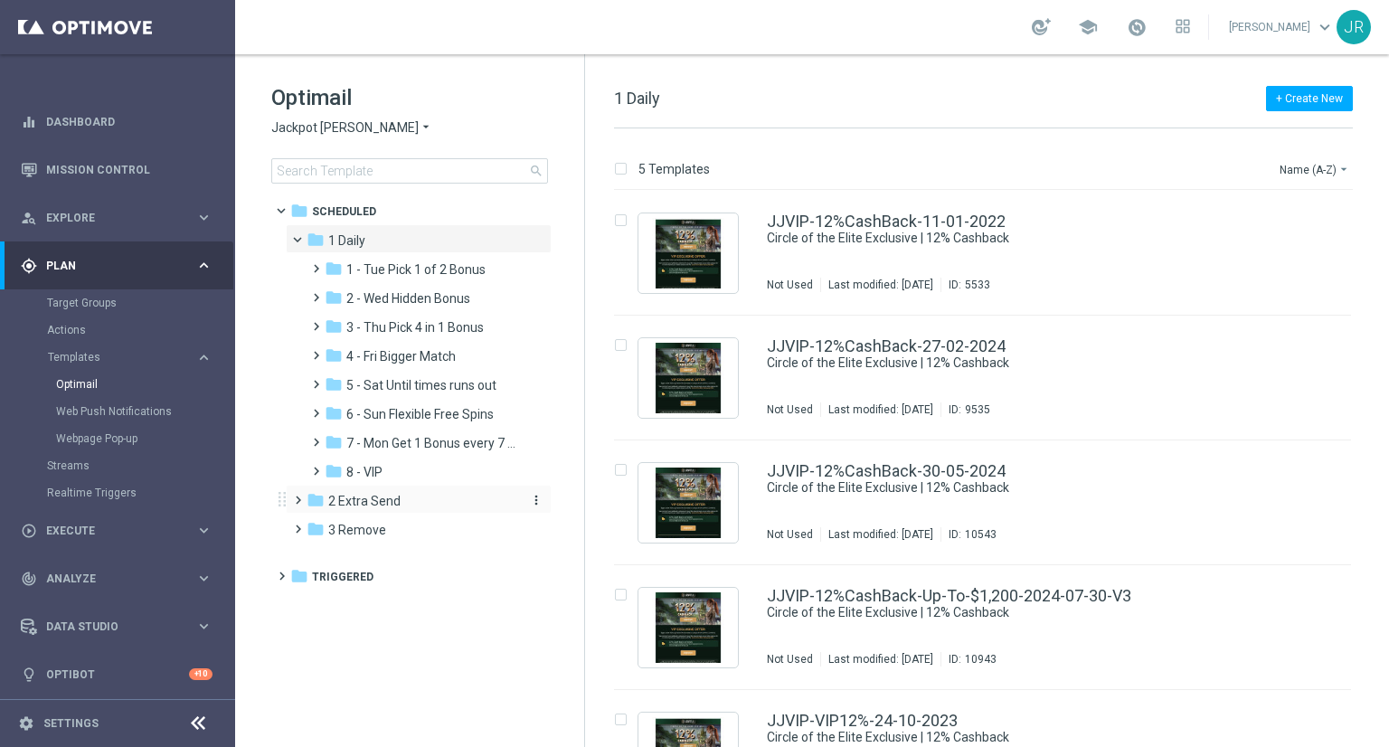
click at [386, 501] on span "2 Extra Send" at bounding box center [364, 501] width 72 height 16
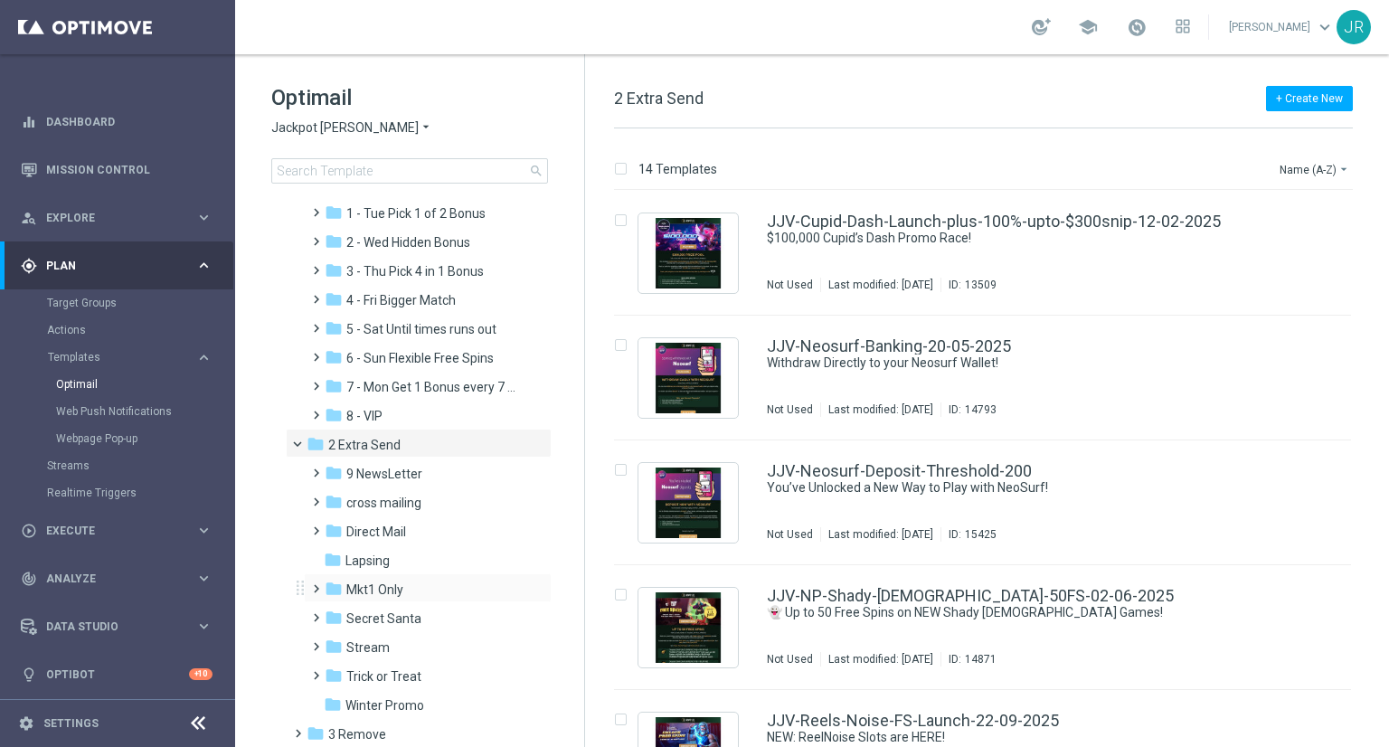
scroll to position [107, 0]
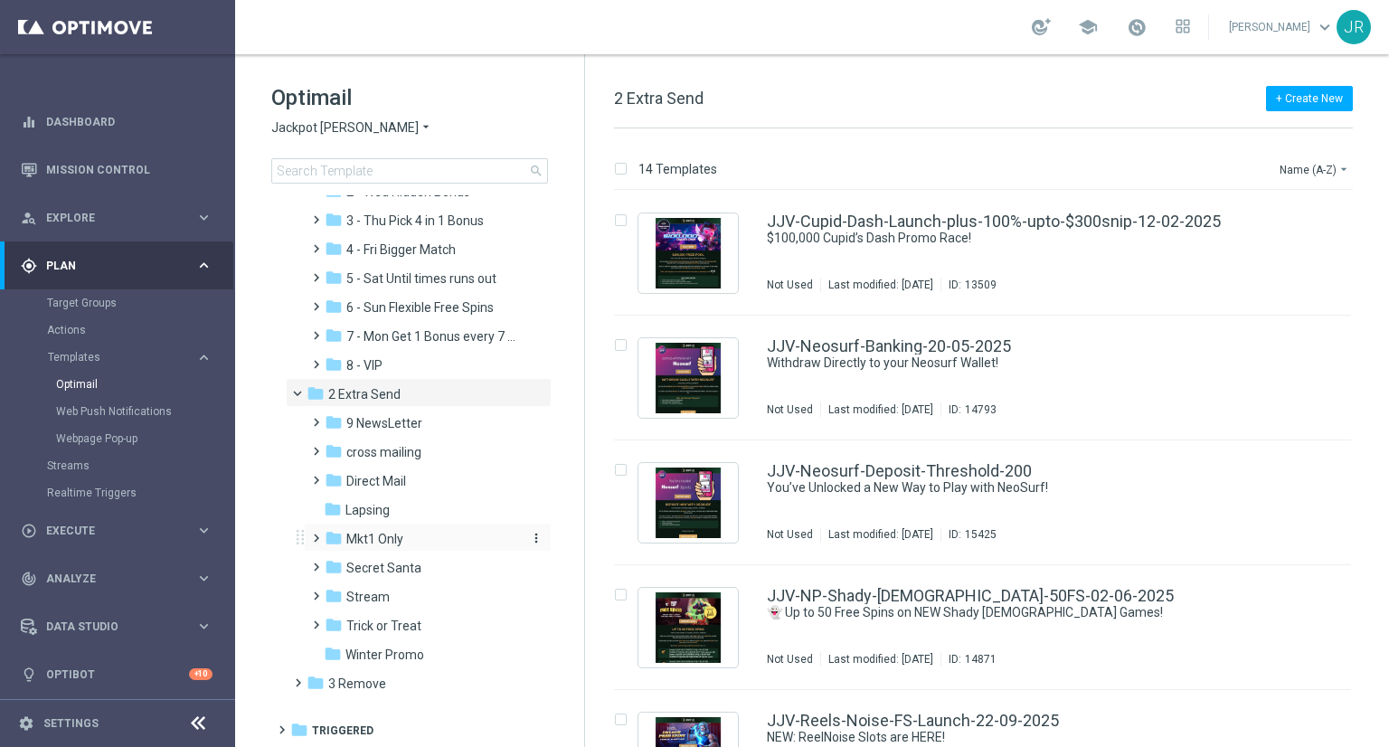
click at [376, 544] on span "Mkt1 Only" at bounding box center [374, 539] width 57 height 16
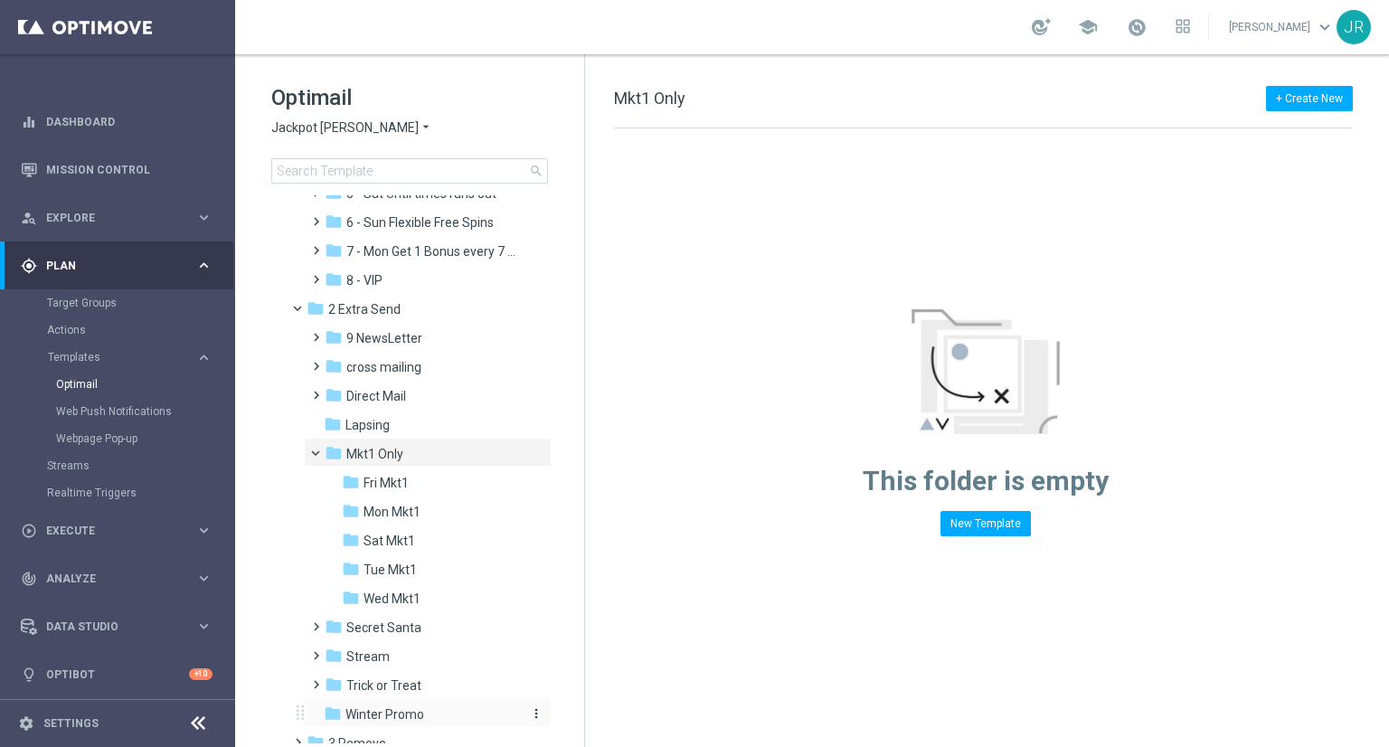
scroll to position [251, 0]
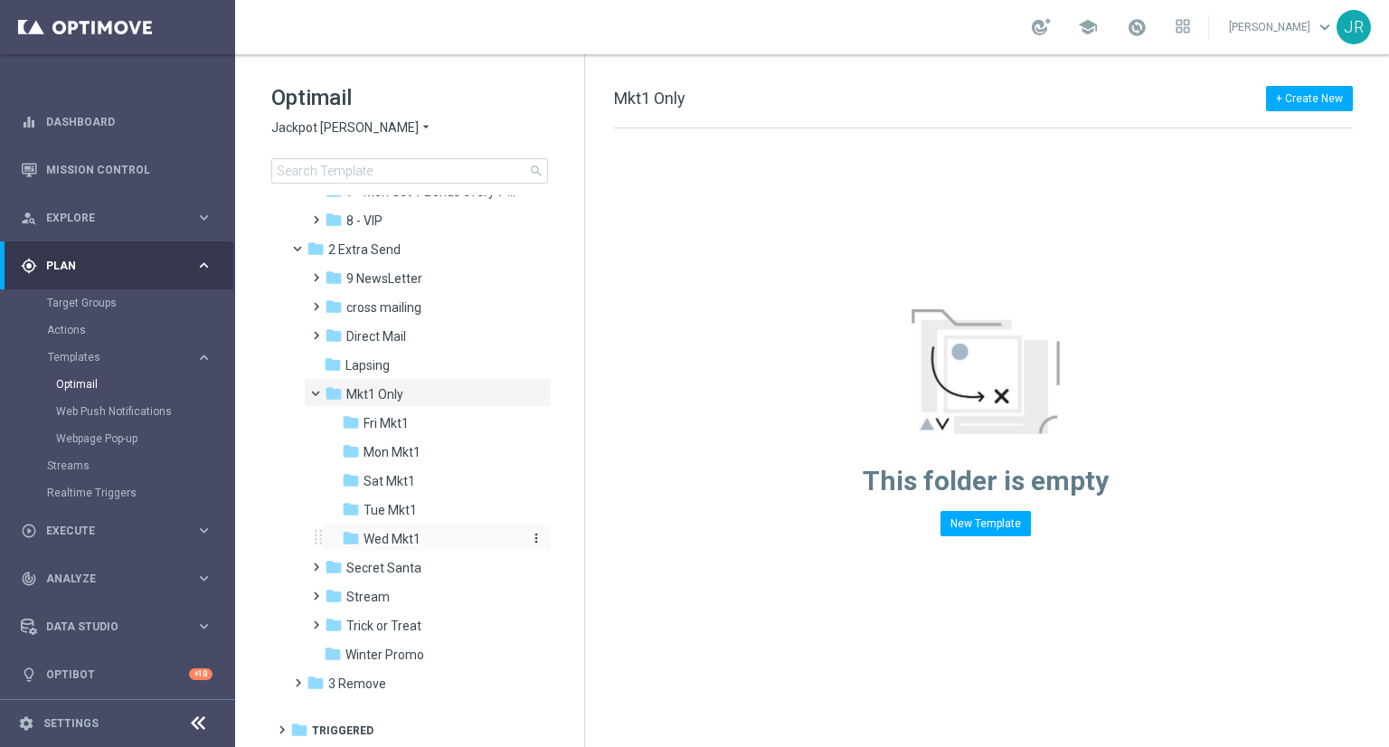
click at [399, 529] on div "folder Wed Mkt1" at bounding box center [431, 539] width 178 height 21
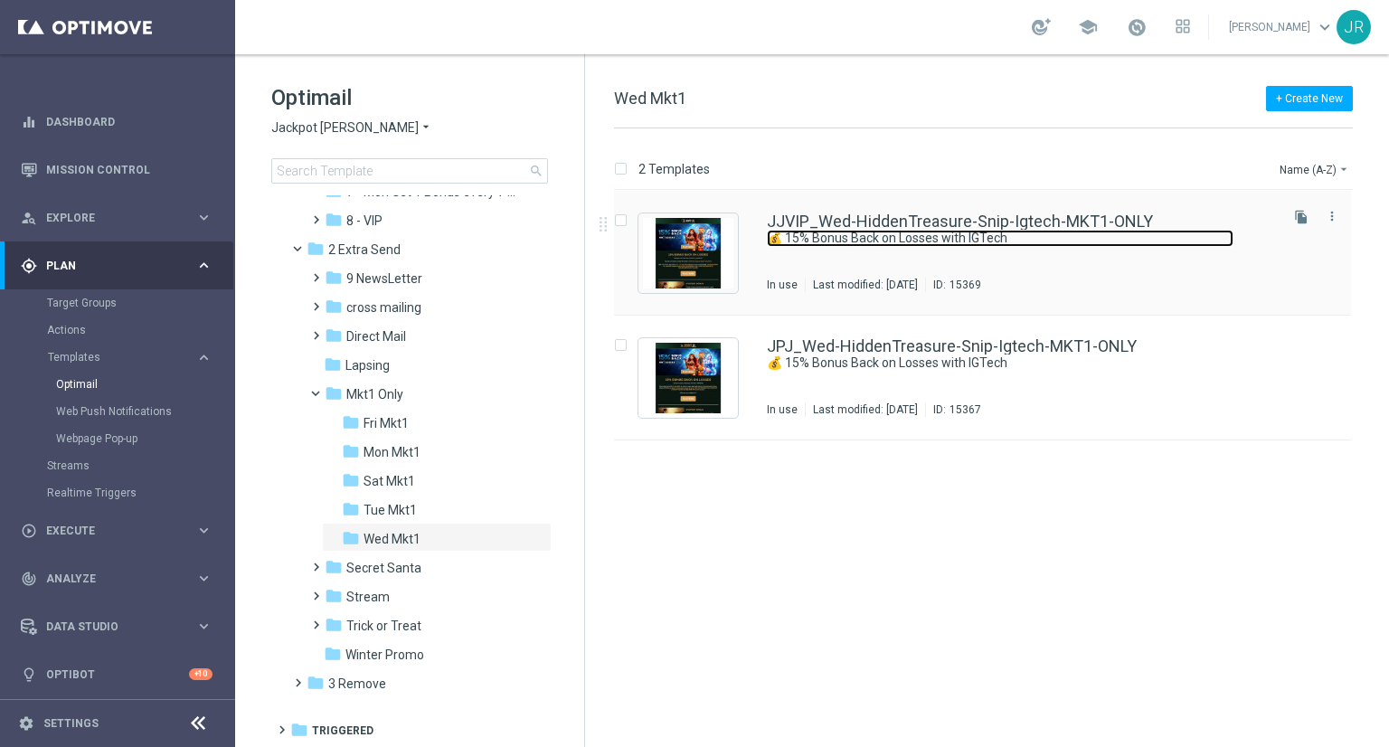
click at [938, 243] on link "💰 15% Bonus Back on Losses with IGTech" at bounding box center [1000, 238] width 467 height 17
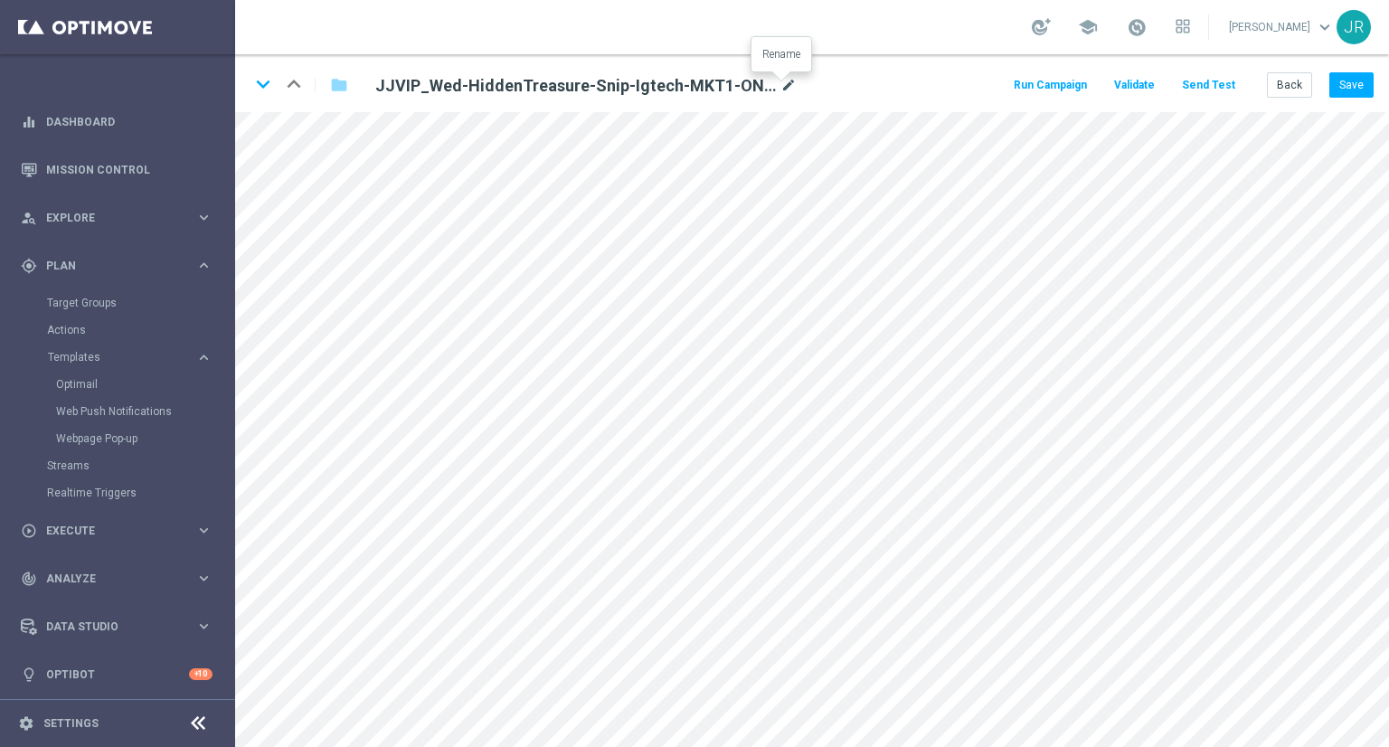
click at [782, 86] on icon "mode_edit" at bounding box center [789, 86] width 16 height 22
click at [719, 78] on input "JJVIP_Wed-HiddenTreasure-Snip-Igtech-MKT1-ONLY" at bounding box center [586, 84] width 449 height 25
click at [698, 85] on input "JJVIP_Wed-HiddenTreasure-Snip-Igtech-MKT1-ONLY" at bounding box center [586, 84] width 449 height 25
click at [689, 81] on input "JJVIP_Wed-HiddenTreasure-Snip-Igtech-MKT1-ONLY" at bounding box center [586, 84] width 449 height 25
drag, startPoint x: 667, startPoint y: 84, endPoint x: 523, endPoint y: 88, distance: 143.9
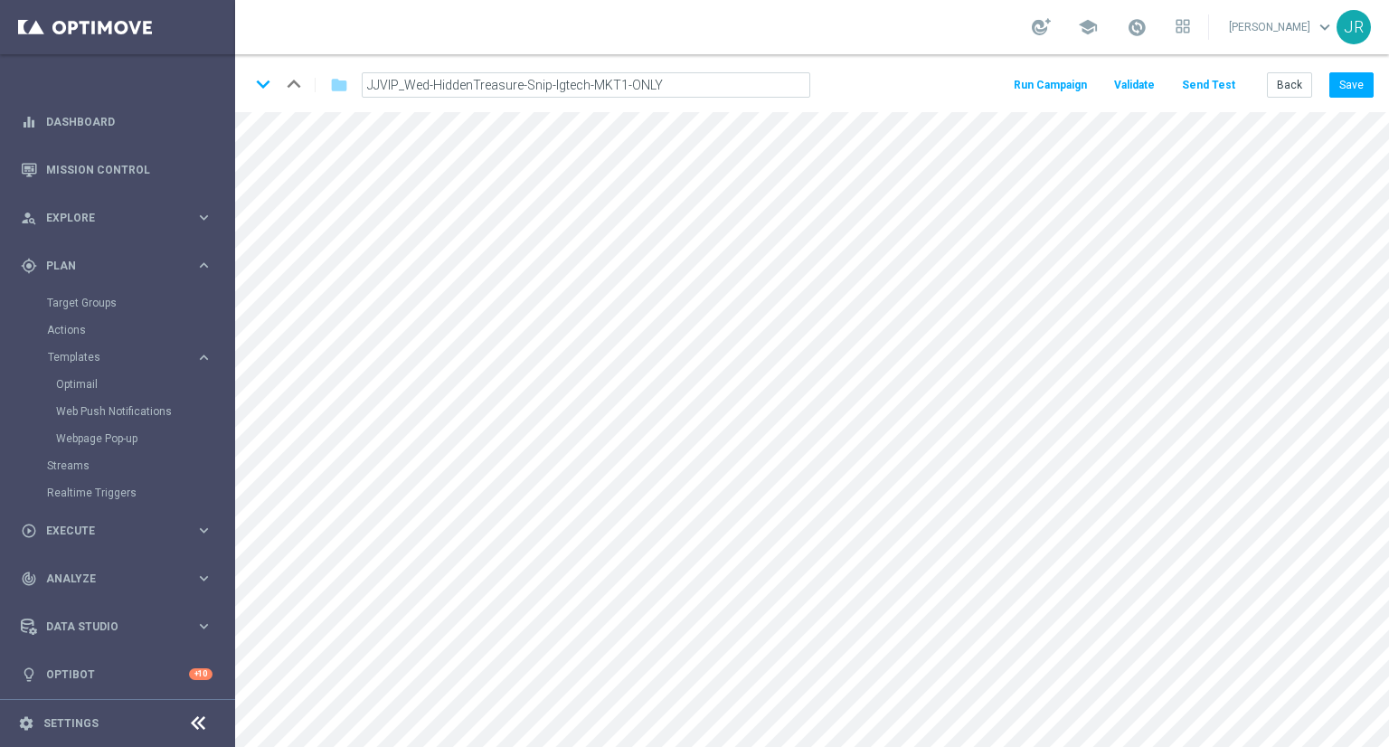
click at [523, 88] on input "JJVIP_Wed-HiddenTreasure-Snip-Igtech-MKT1-ONLY" at bounding box center [586, 84] width 449 height 25
click at [786, 88] on icon "mode_edit" at bounding box center [789, 86] width 16 height 22
click at [680, 91] on input "JJVIP_Wed-HiddenTreasure-Snip-Igtech-MKT1-ONLY" at bounding box center [586, 84] width 449 height 25
drag, startPoint x: 577, startPoint y: 81, endPoint x: 308, endPoint y: 85, distance: 268.7
click at [308, 85] on div "keyboard_arrow_down keyboard_arrow_up folder JJVIP_Wed-HiddenTreasure-Snip-Igte…" at bounding box center [537, 85] width 575 height 29
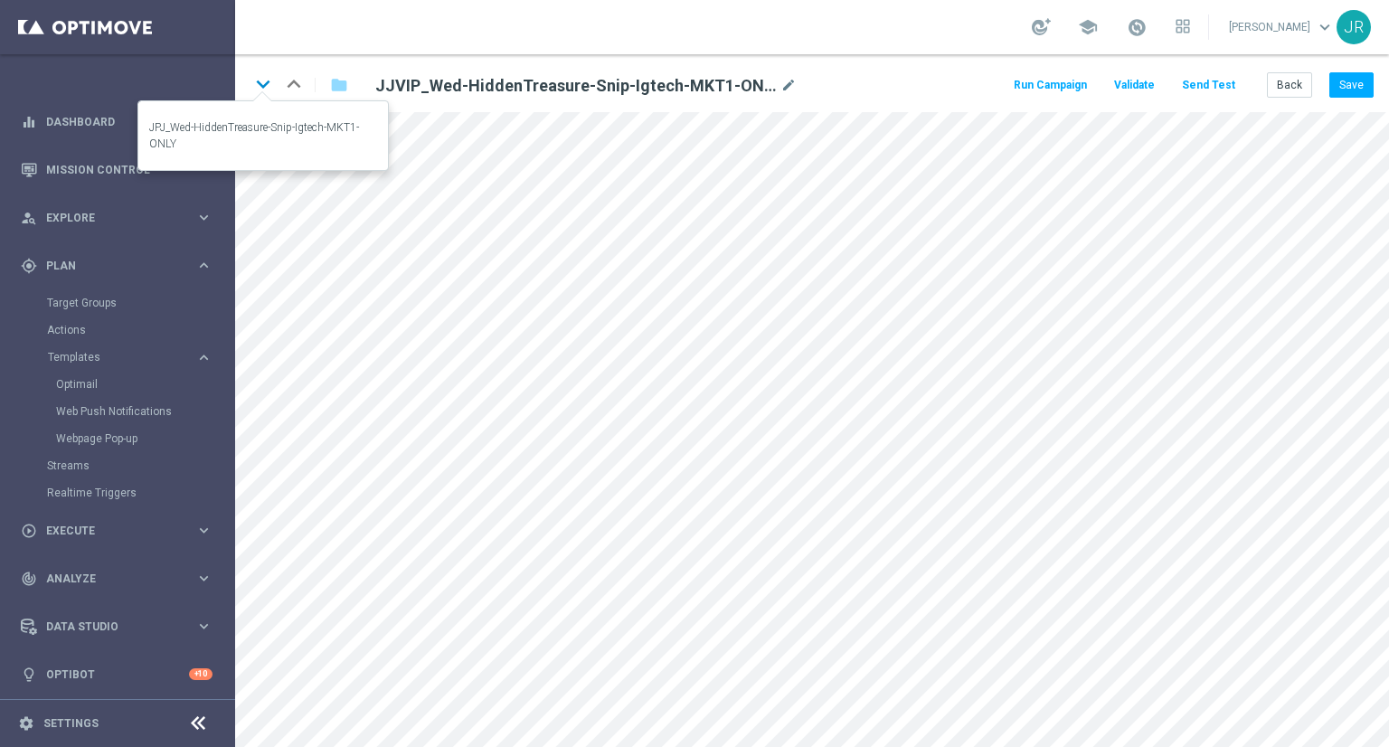
click at [266, 88] on icon "keyboard_arrow_down" at bounding box center [263, 84] width 27 height 27
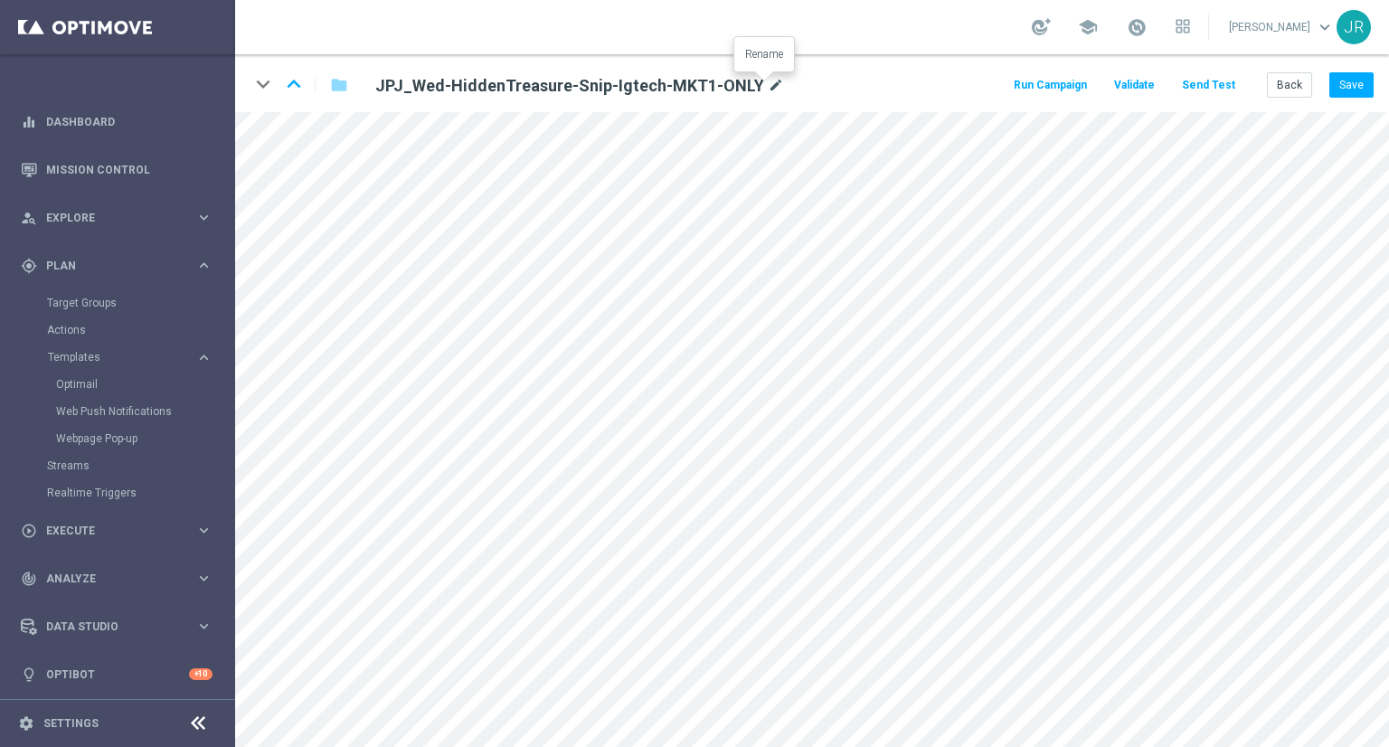
click at [768, 81] on icon "mode_edit" at bounding box center [776, 86] width 16 height 22
click at [719, 82] on input "JPJ_Wed-HiddenTreasure-Snip-Igtech-MKT1-ONLY" at bounding box center [586, 84] width 449 height 25
drag, startPoint x: 718, startPoint y: 82, endPoint x: 157, endPoint y: 145, distance: 564.3
click at [157, 145] on main "equalizer Dashboard Mission Control" at bounding box center [694, 373] width 1389 height 747
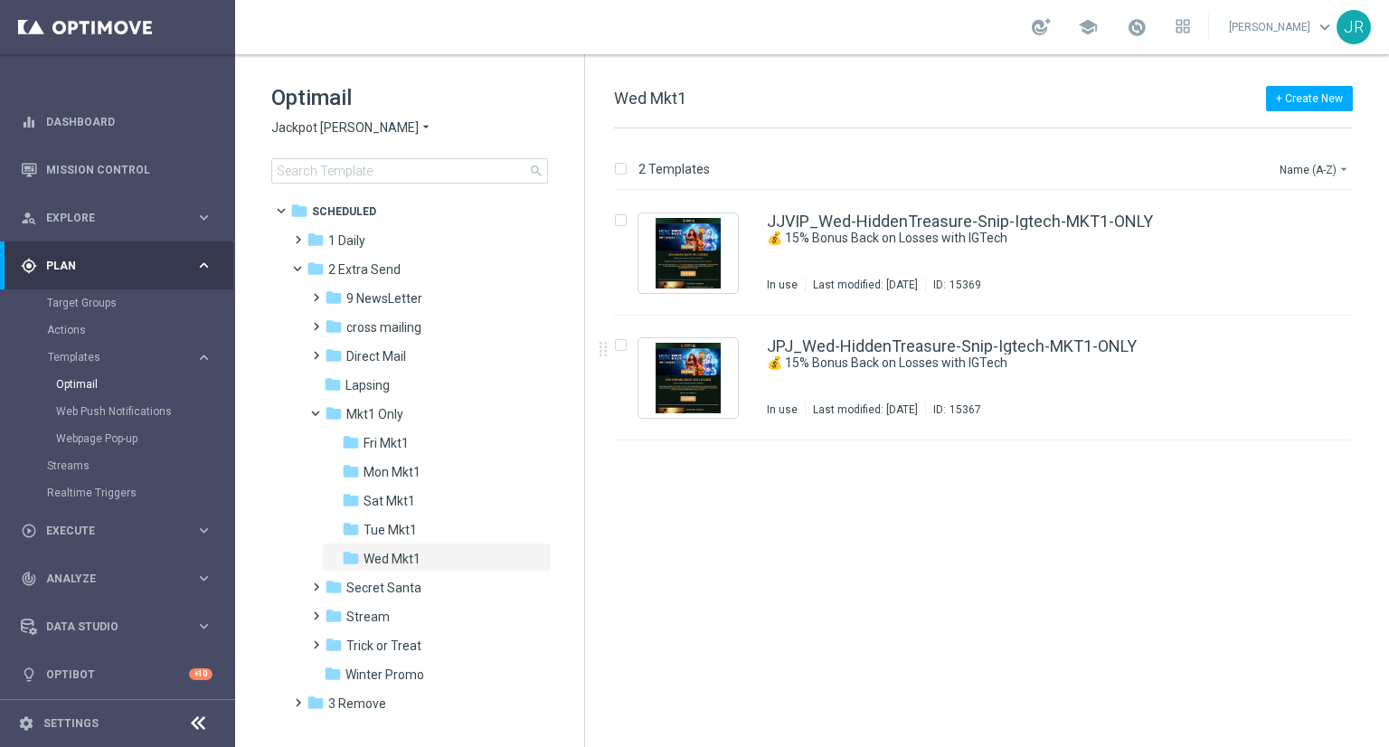
click at [331, 132] on span "Jackpot [PERSON_NAME]" at bounding box center [344, 127] width 147 height 17
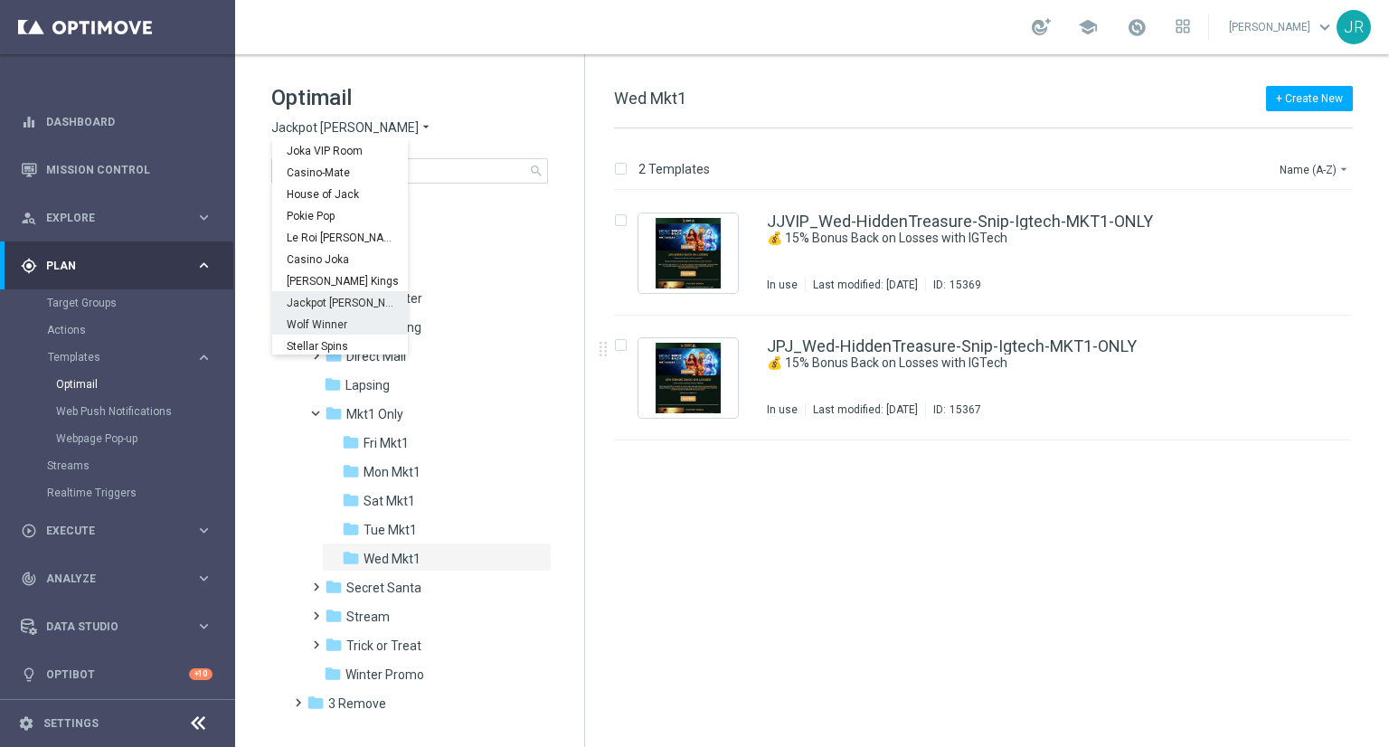
scroll to position [65, 0]
click at [0, 0] on span "Wolf Winner" at bounding box center [0, 0] width 0 height 0
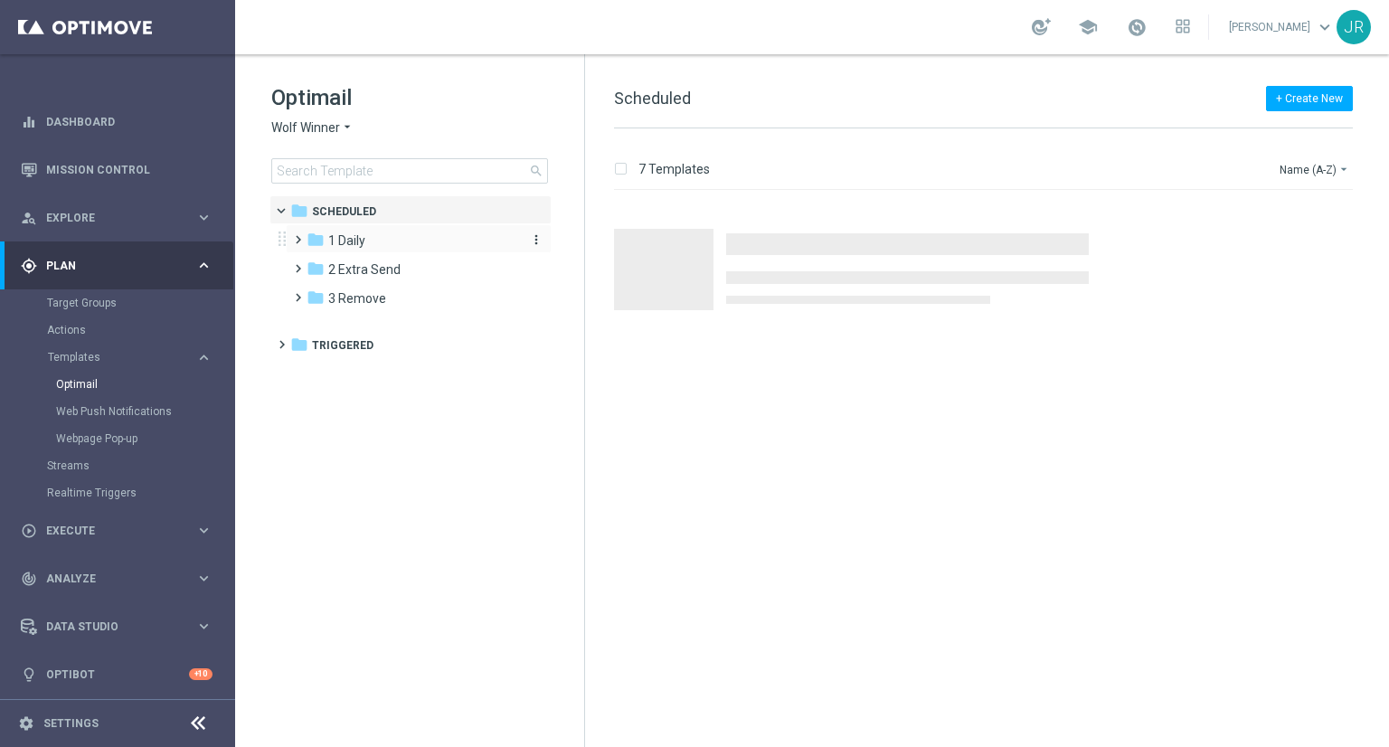
click at [365, 244] on div "folder 1 Daily" at bounding box center [411, 241] width 208 height 21
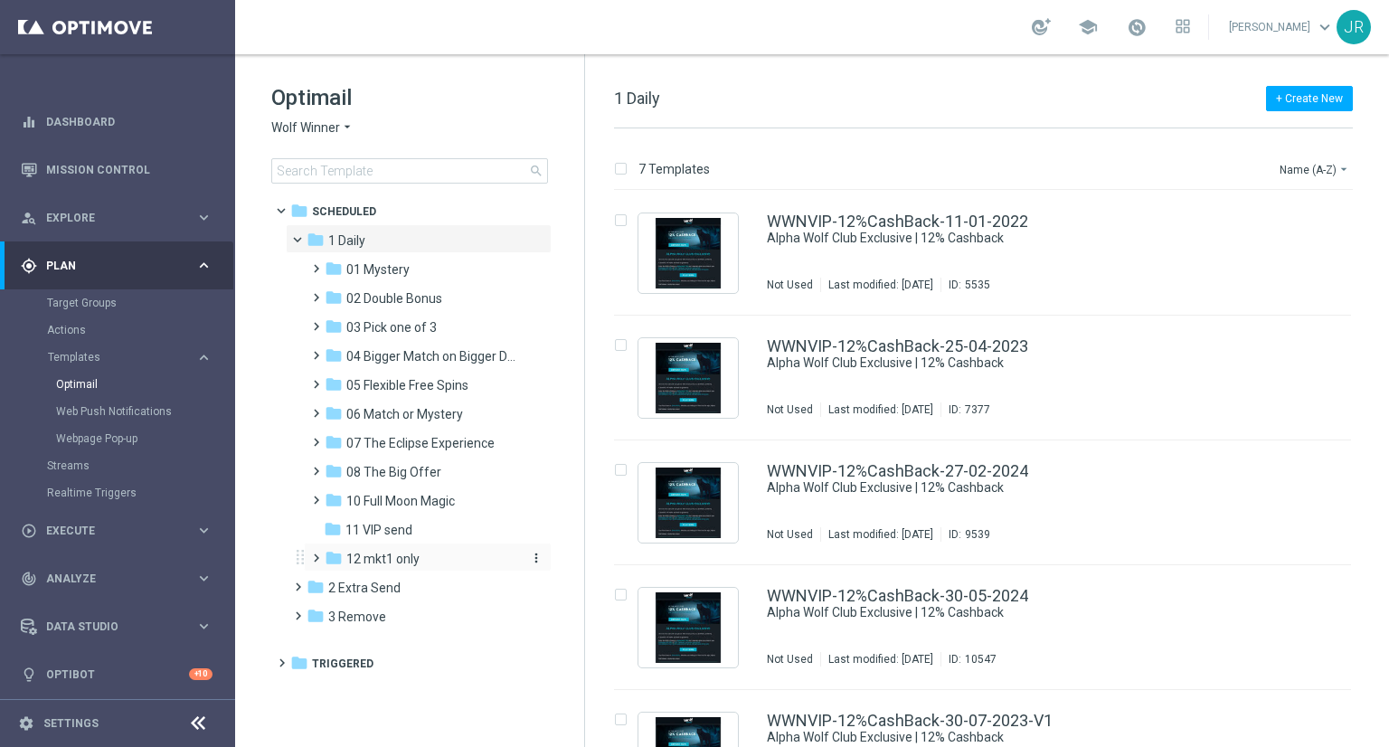
click at [378, 564] on span "12 mkt1 only" at bounding box center [382, 559] width 73 height 16
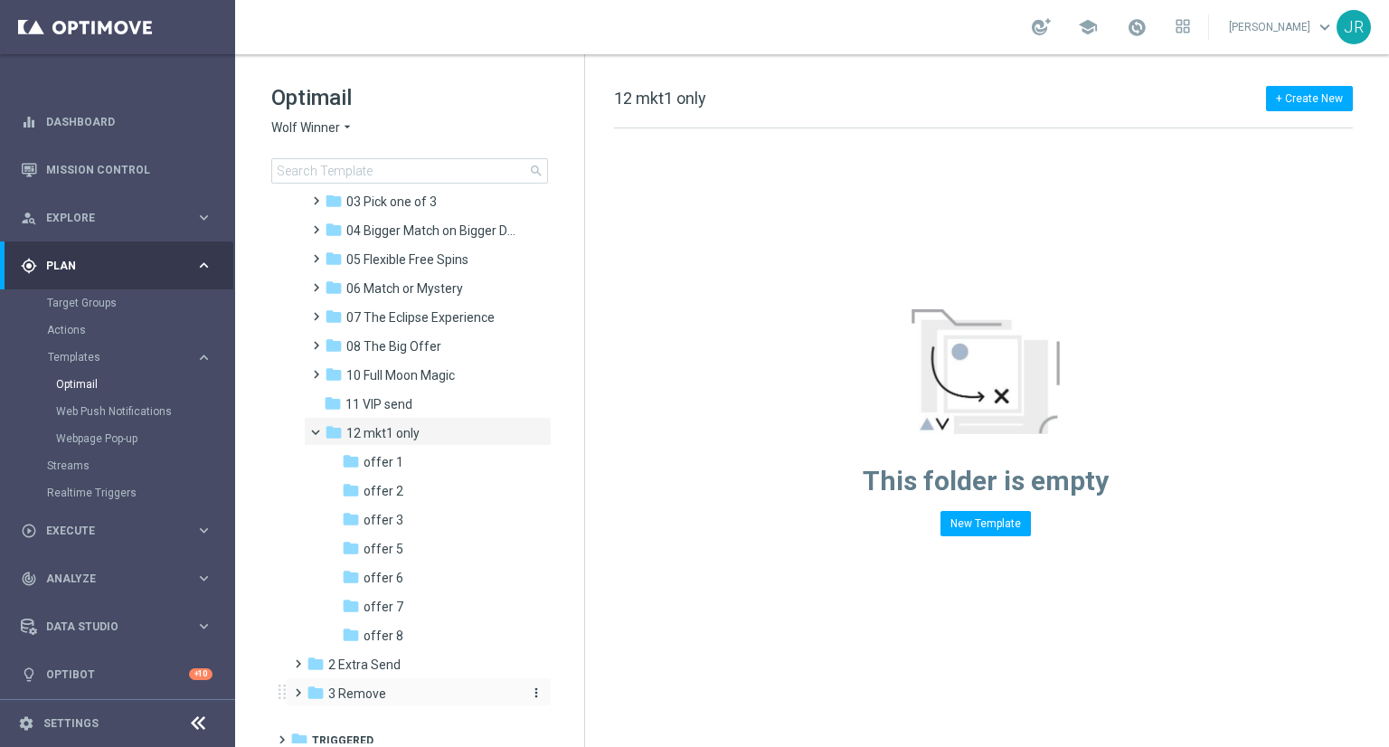
scroll to position [136, 0]
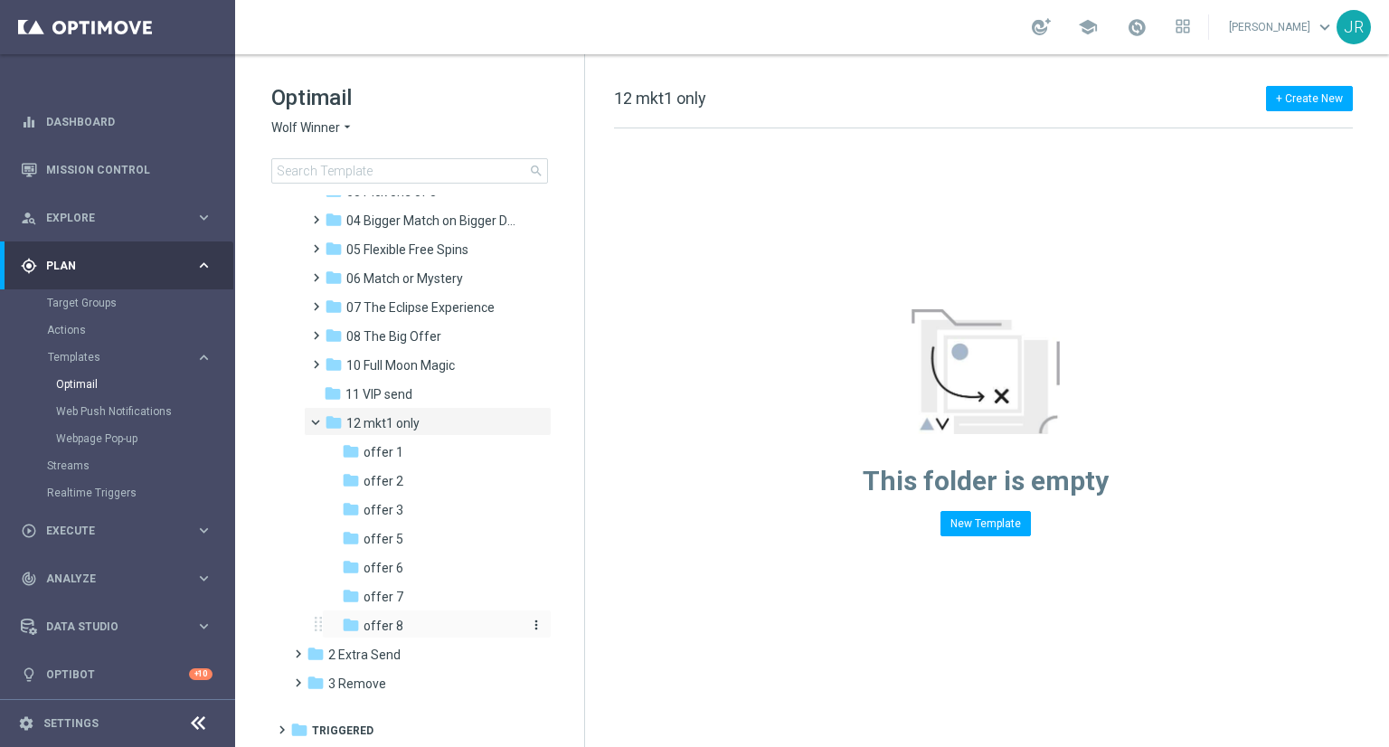
click at [396, 623] on span "offer 8" at bounding box center [384, 626] width 40 height 16
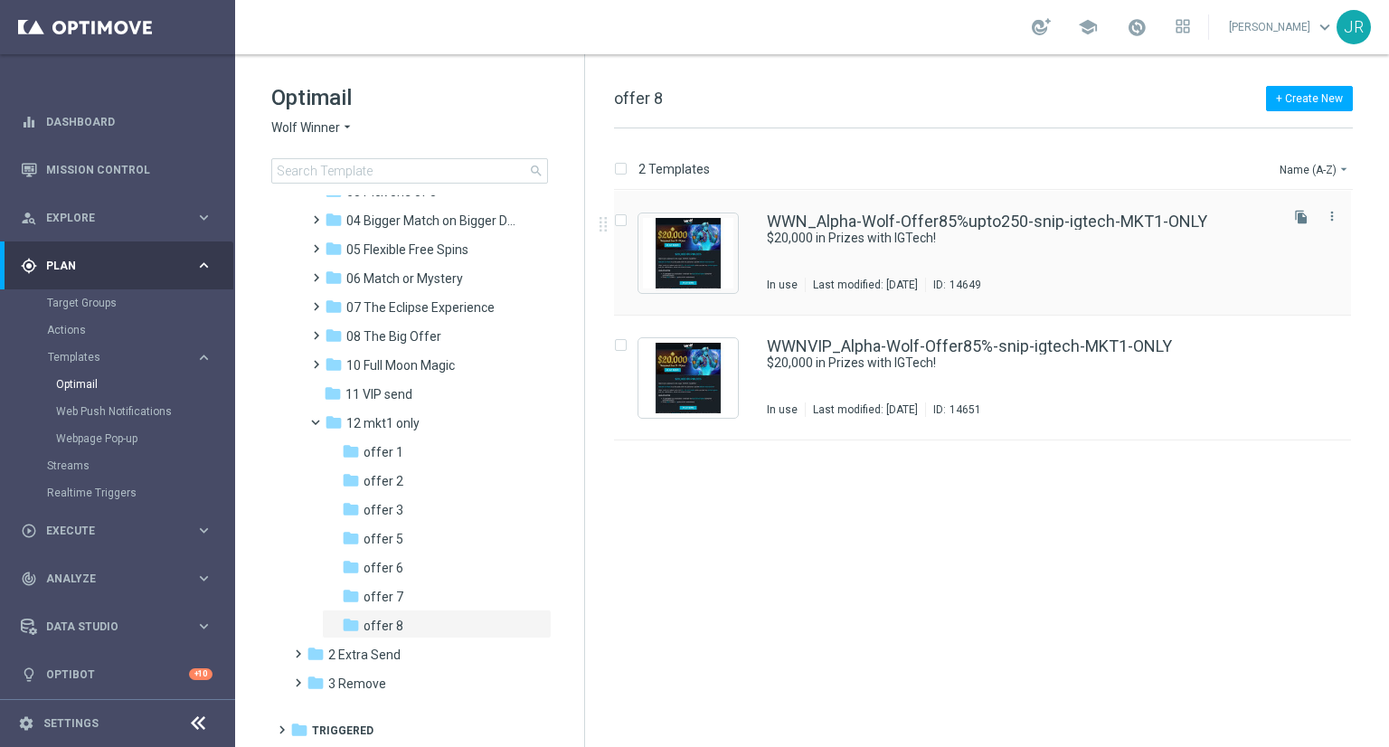
click at [1075, 259] on div "WWN_Alpha-Wolf-Offer85%upto250-snip-igtech-MKT1-ONLY $20,000 in Prizes with IGT…" at bounding box center [1021, 252] width 508 height 79
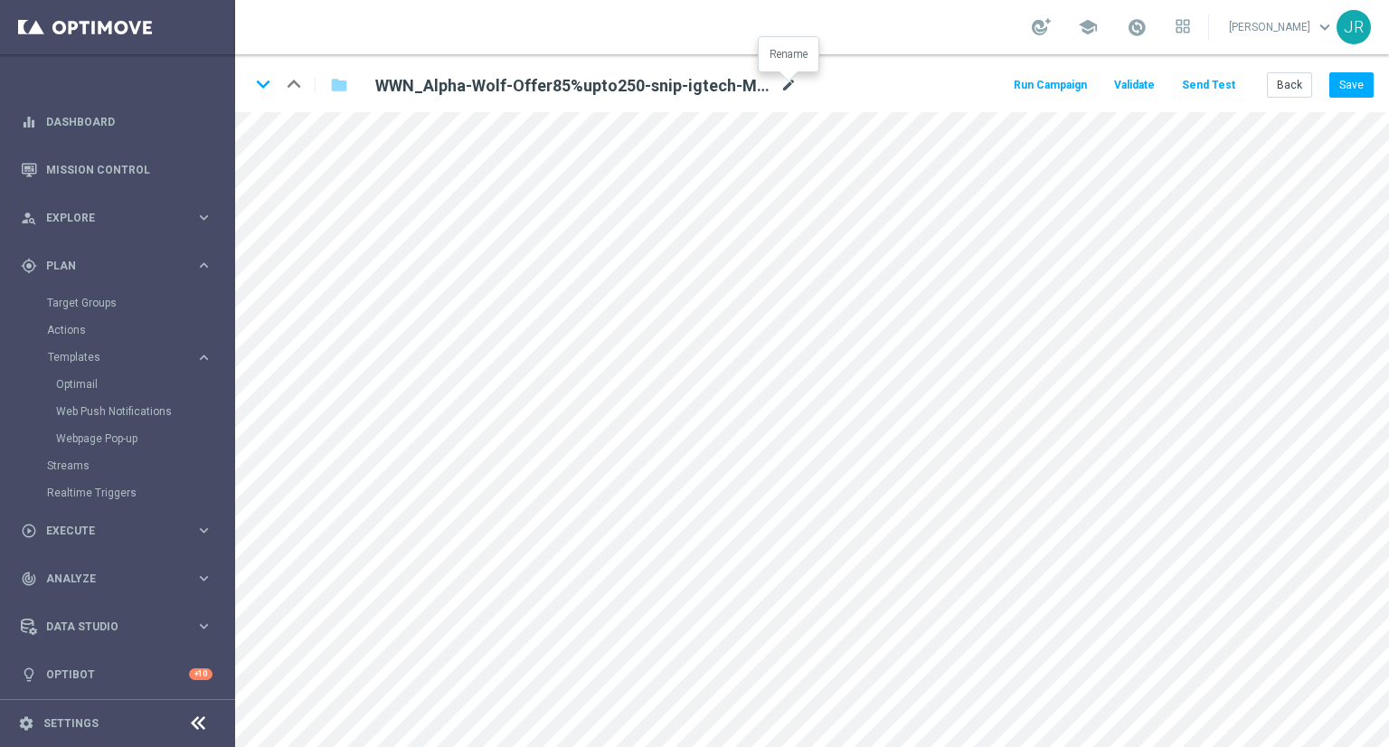
click at [791, 84] on icon "mode_edit" at bounding box center [789, 86] width 16 height 22
click at [736, 87] on input "WWN_Alpha-Wolf-Offer85%upto250-snip-igtech-MKT1-ONLY" at bounding box center [586, 84] width 449 height 25
click at [732, 87] on input "WWN_Alpha-Wolf-Offer85%upto250-snip-igtech-MKT1-ONLY" at bounding box center [586, 84] width 449 height 25
click at [786, 87] on icon "mode_edit" at bounding box center [789, 86] width 16 height 22
click at [720, 85] on input "WWN_Alpha-Wolf-Offer85%upto250-snip-igtech-MKT1-ONLY" at bounding box center [586, 84] width 449 height 25
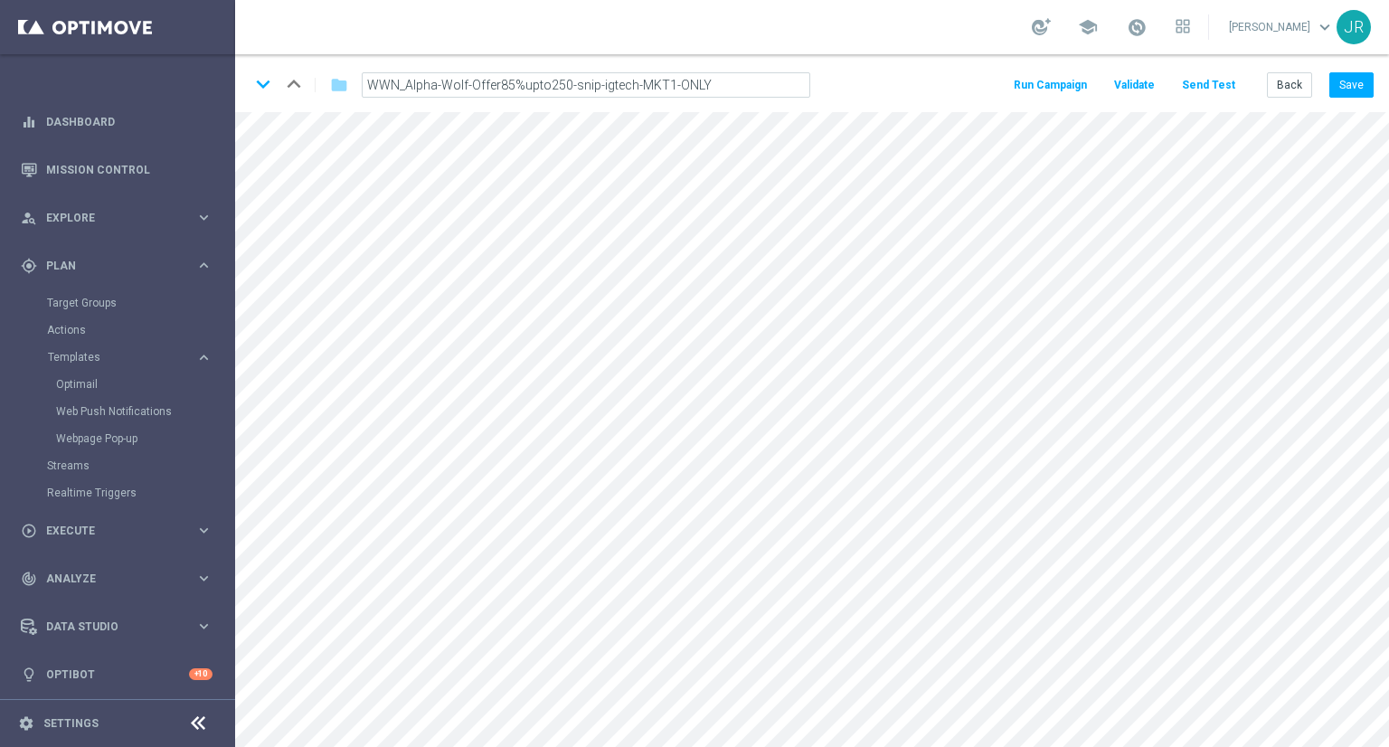
drag, startPoint x: 716, startPoint y: 84, endPoint x: 570, endPoint y: 86, distance: 145.6
click at [564, 87] on input "WWN_Alpha-Wolf-Offer85%upto250-snip-igtech-MKT1-ONLY" at bounding box center [586, 84] width 449 height 25
type input "WWN_Alpha-Wolf-Offer85%upto250-Snip-Igtech-MKT1-ONLY"
click at [1357, 84] on button "Save" at bounding box center [1352, 84] width 44 height 25
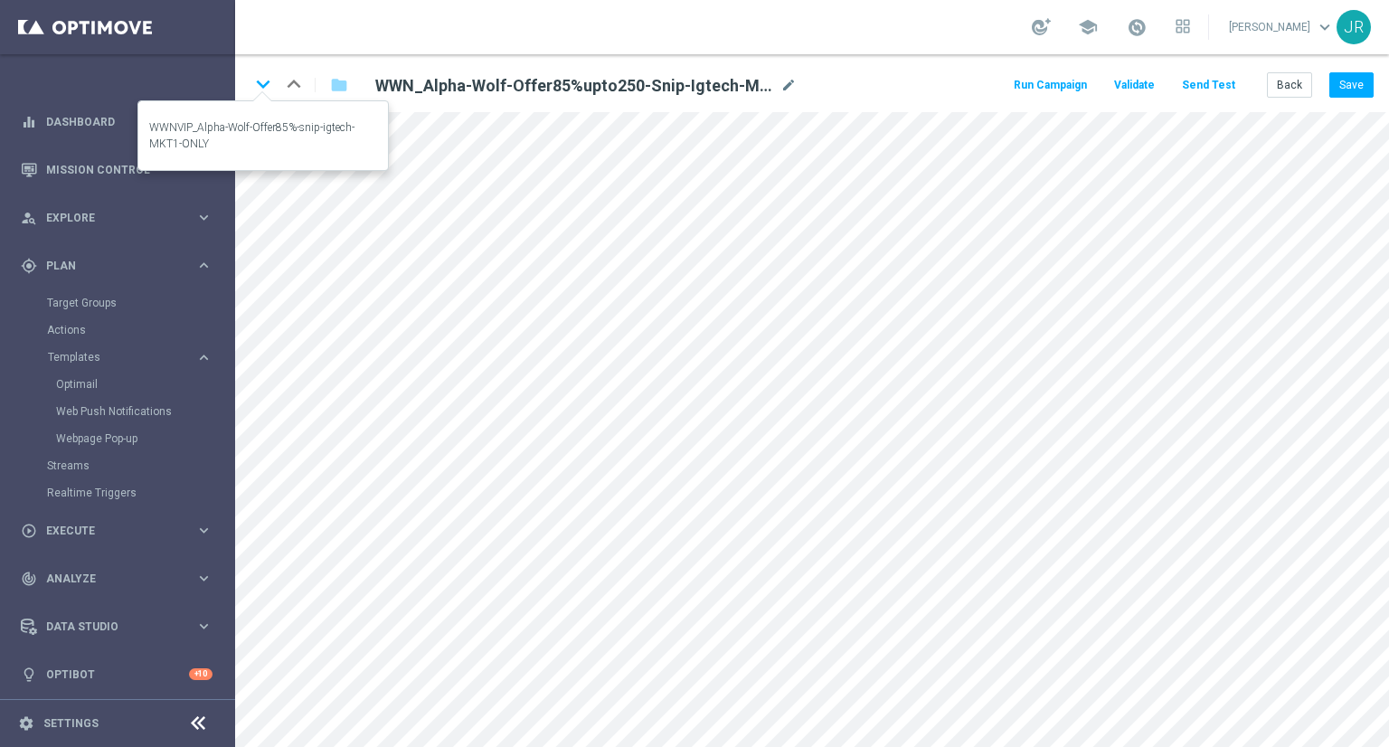
click at [266, 81] on icon "keyboard_arrow_down" at bounding box center [263, 84] width 27 height 27
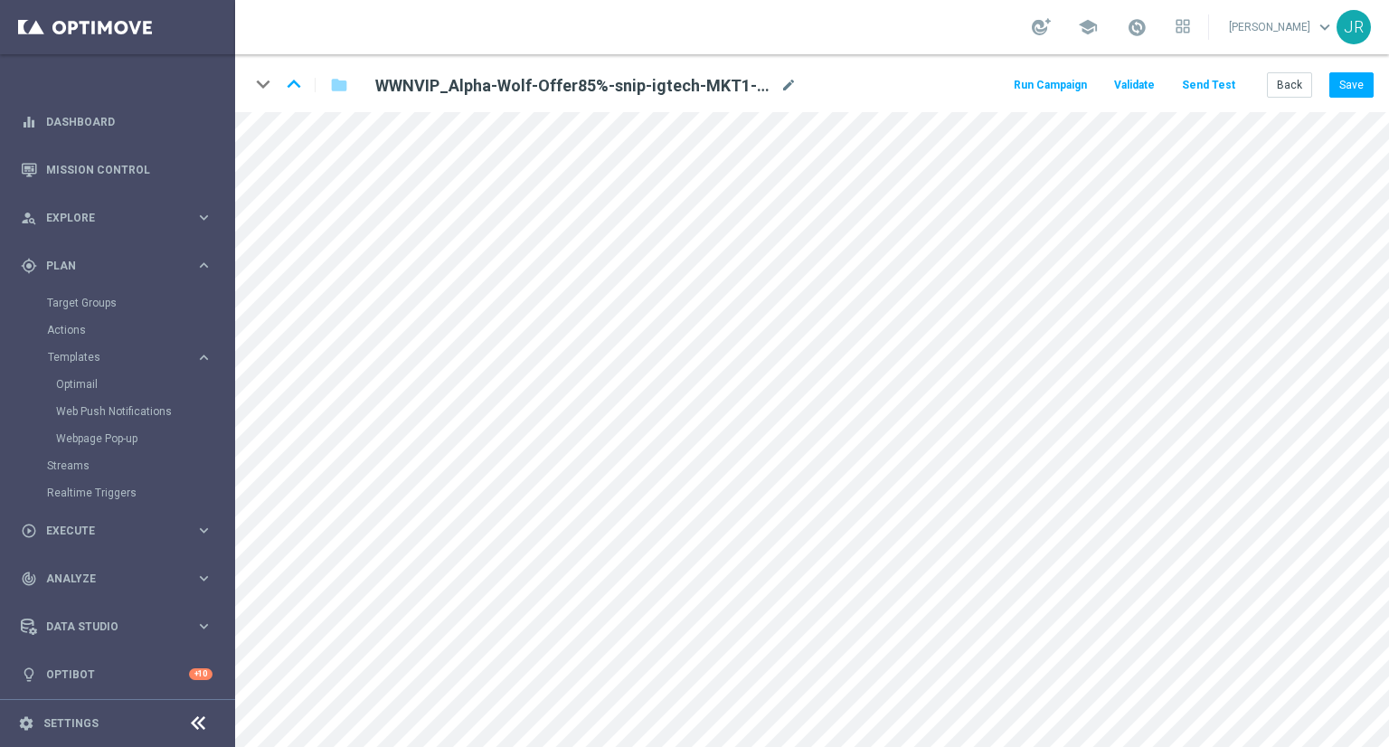
click at [778, 88] on div "WWNVIP_Alpha-Wolf-Offer85%-snip-igtech-MKT1-ONLY mode_edit" at bounding box center [586, 86] width 422 height 22
click at [782, 84] on icon "mode_edit" at bounding box center [789, 86] width 16 height 22
click at [695, 84] on input "WWNVIP_Alpha-Wolf-Offer85%-snip-igtech-MKT1-ONLY" at bounding box center [586, 84] width 449 height 25
drag, startPoint x: 694, startPoint y: 84, endPoint x: 538, endPoint y: 85, distance: 155.6
click at [538, 85] on input "WWNVIP_Alpha-Wolf-Offer85%-snip-igtech-MKT1-ONLY" at bounding box center [586, 84] width 449 height 25
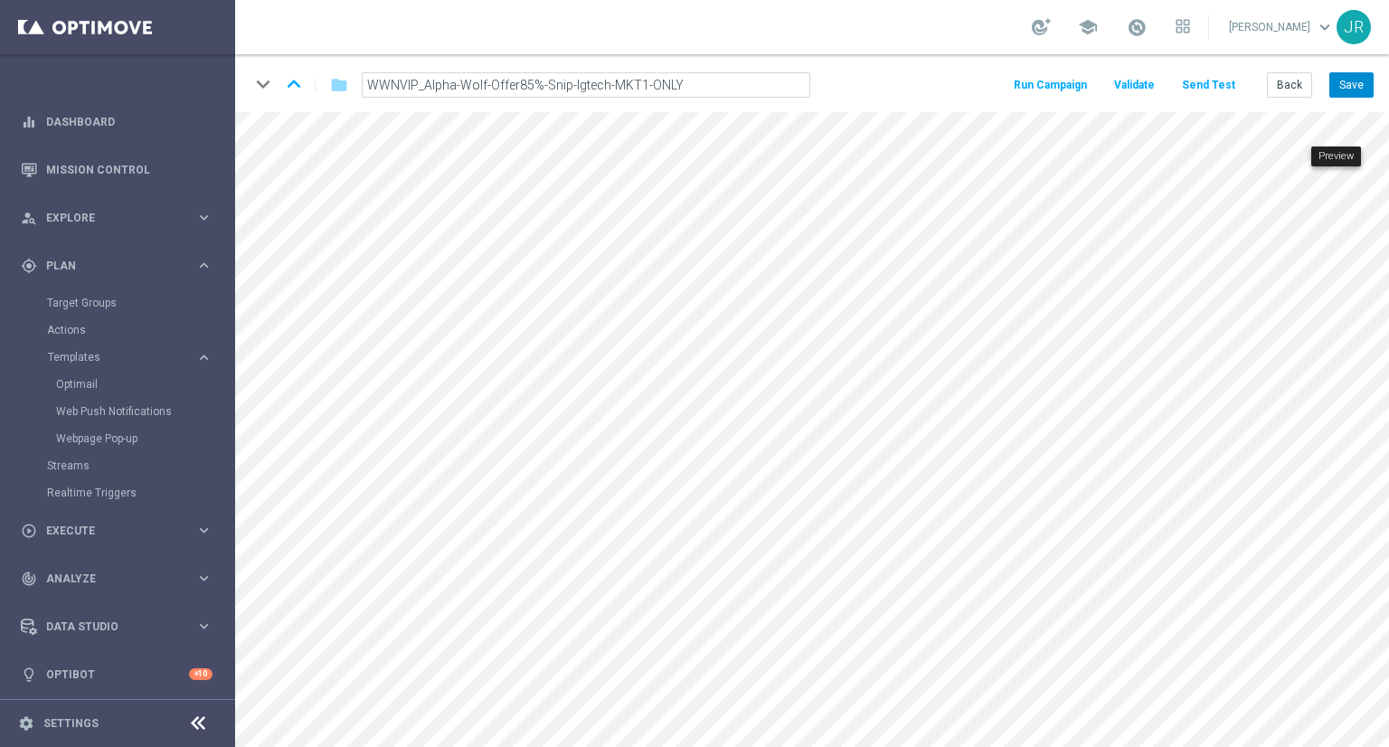
type input "WWNVIP_Alpha-Wolf-Offer85%-Snip-Igtech-MKT1-ONLY"
click at [1354, 91] on button "Save" at bounding box center [1352, 84] width 44 height 25
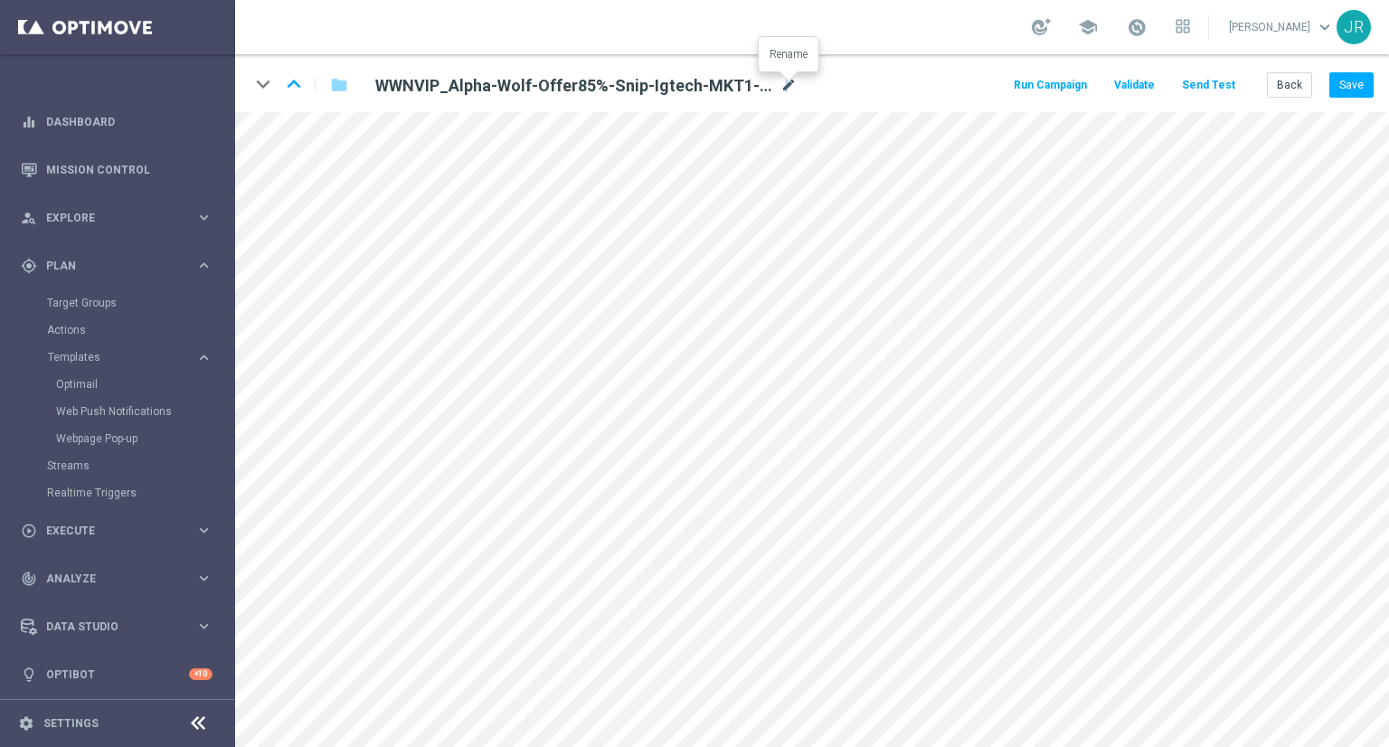
click at [783, 88] on icon "mode_edit" at bounding box center [789, 86] width 16 height 22
click at [722, 82] on input "WWNVIP_Alpha-Wolf-Offer85%-Snip-Igtech-MKT1-ONLY" at bounding box center [586, 84] width 449 height 25
click at [713, 81] on input "WWNVIP_Alpha-Wolf-Offer85%-Snip-Igtech-MKT1-ONLY" at bounding box center [586, 84] width 449 height 25
click at [684, 82] on input "WWNVIP_Alpha-Wolf-Offer85%-Snip-Igtech-MKT1-ONLY" at bounding box center [586, 84] width 449 height 25
drag, startPoint x: 684, startPoint y: 82, endPoint x: 330, endPoint y: 95, distance: 353.9
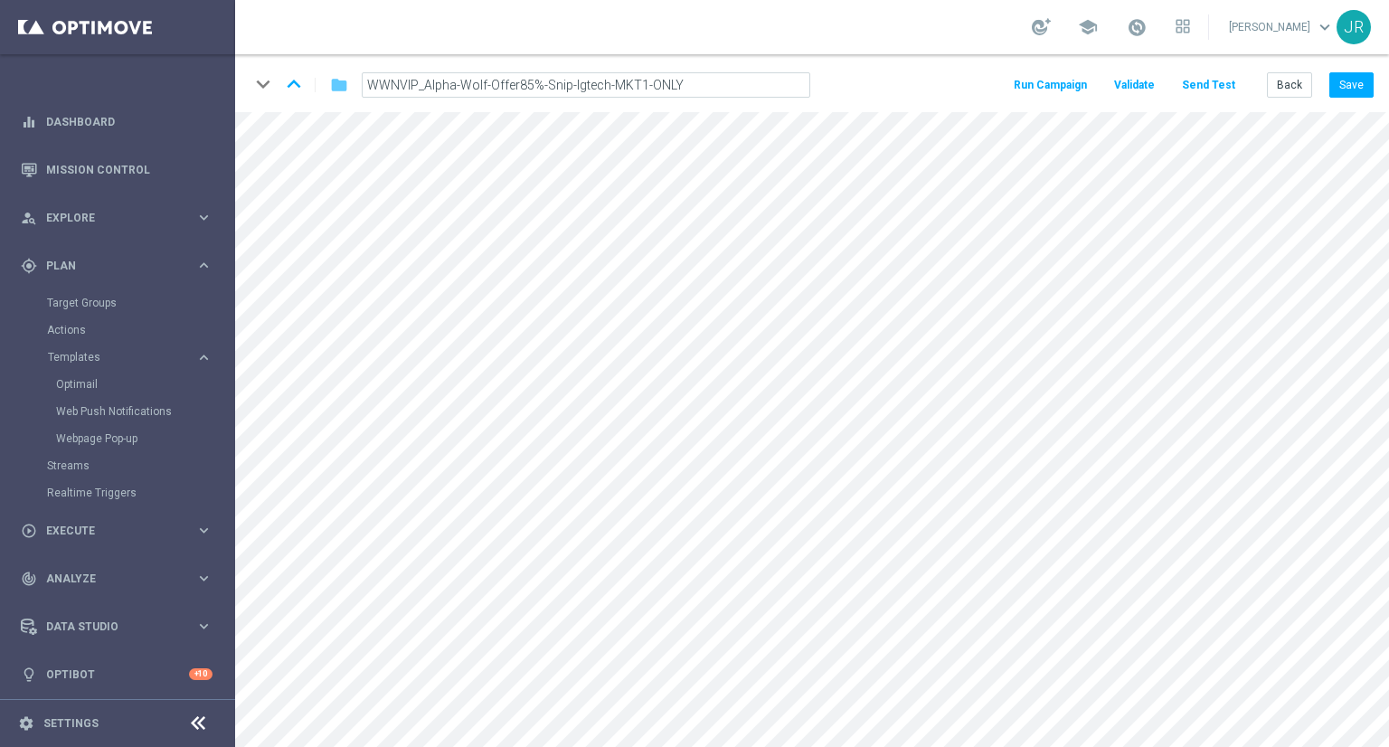
click at [330, 95] on div "keyboard_arrow_down keyboard_arrow_up folder WWNVIP_Alpha-Wolf-Offer85%-Snip-Ig…" at bounding box center [537, 85] width 575 height 29
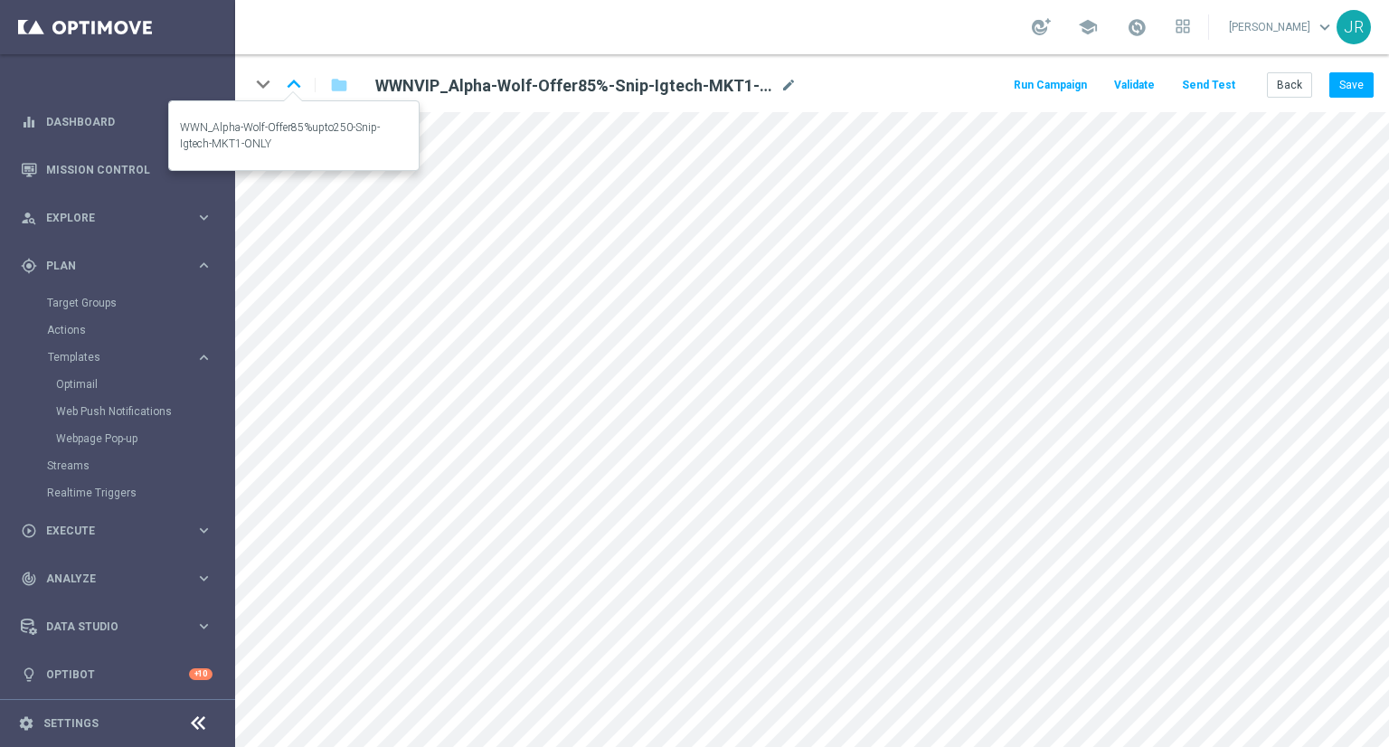
drag, startPoint x: 289, startPoint y: 83, endPoint x: 297, endPoint y: 92, distance: 11.6
click at [289, 83] on icon "keyboard_arrow_up" at bounding box center [293, 84] width 27 height 27
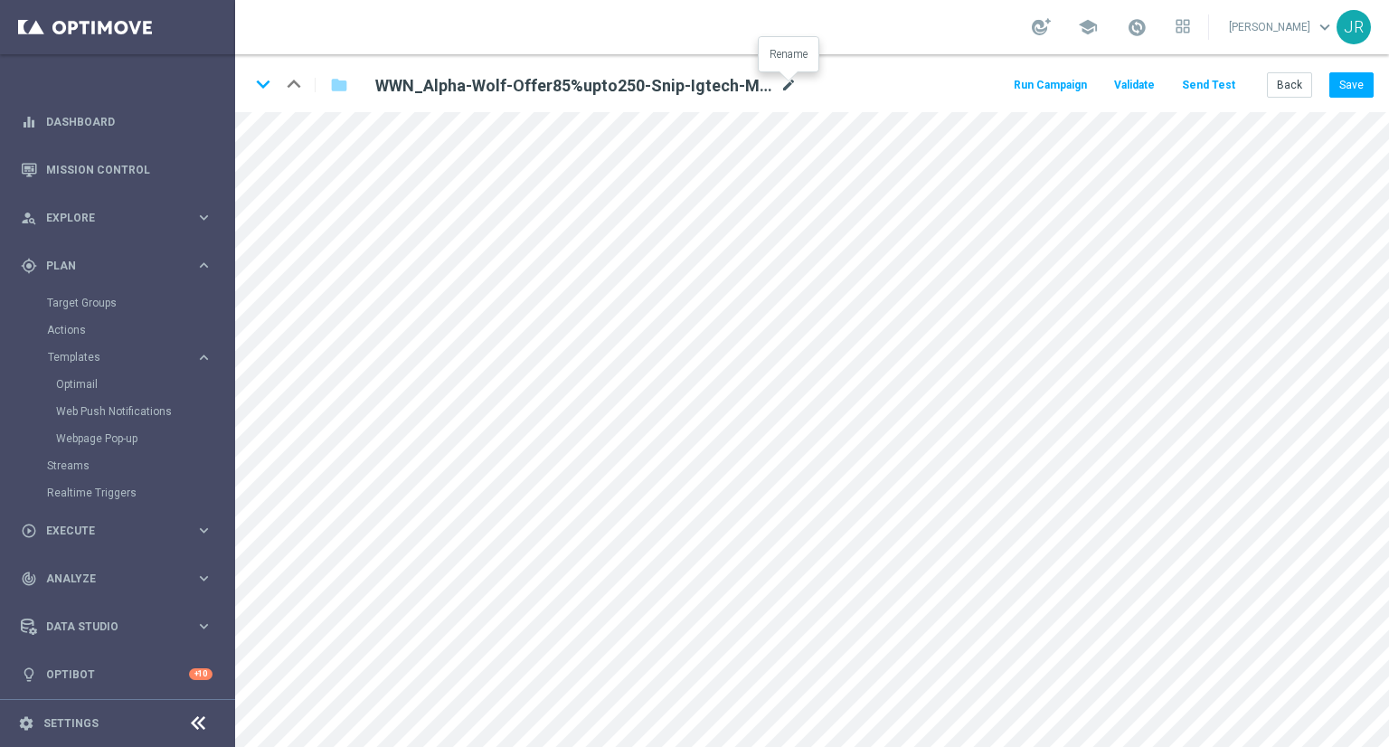
click at [789, 86] on icon "mode_edit" at bounding box center [789, 86] width 16 height 22
click at [704, 83] on input "WWN_Alpha-Wolf-Offer85%upto250-Snip-Igtech-MKT1-ONLY" at bounding box center [586, 84] width 449 height 25
drag, startPoint x: 490, startPoint y: 106, endPoint x: 340, endPoint y: 83, distance: 151.9
click at [340, 83] on div "WWN_Alpha-Wolf-Offer85%upto250-Snip-Igtech-MKT1-ONLY" at bounding box center [586, 84] width 503 height 25
click at [1351, 85] on button "Save" at bounding box center [1352, 84] width 44 height 25
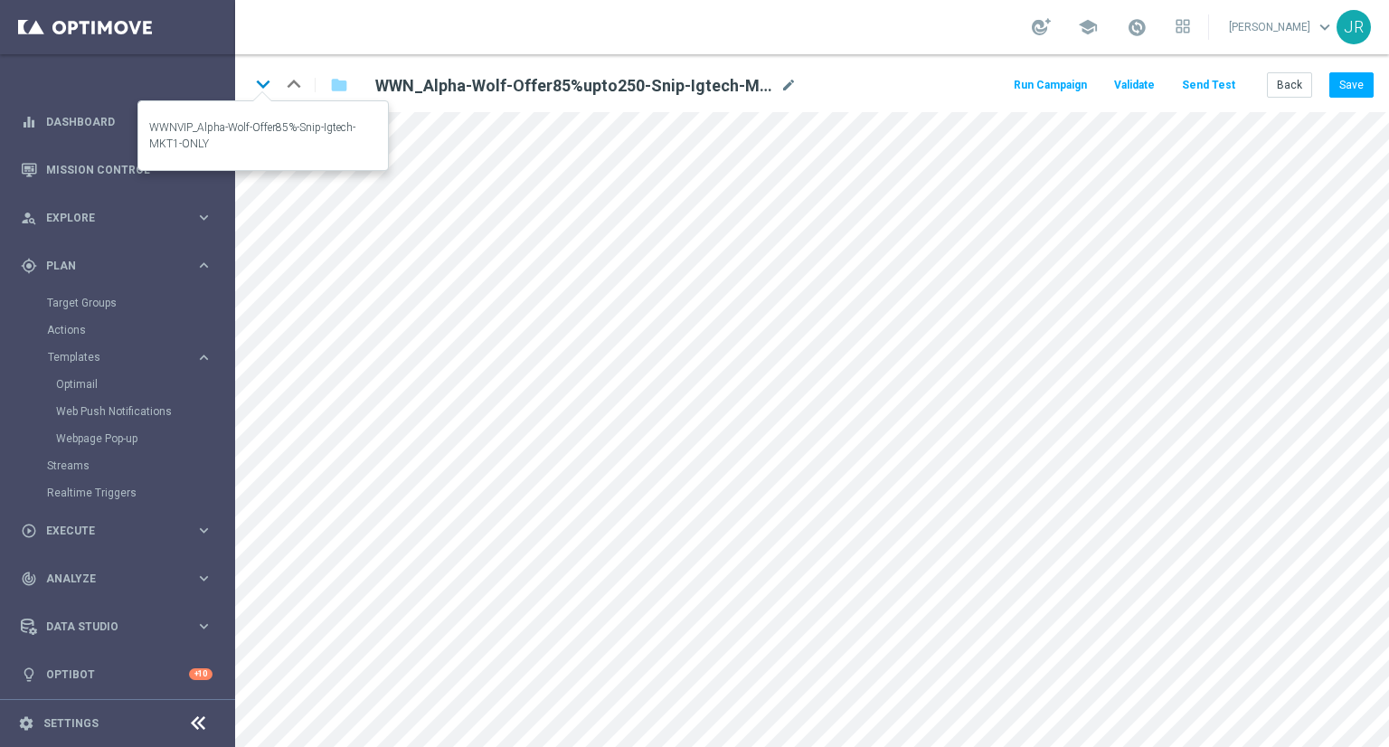
click at [264, 84] on icon "keyboard_arrow_down" at bounding box center [263, 84] width 27 height 27
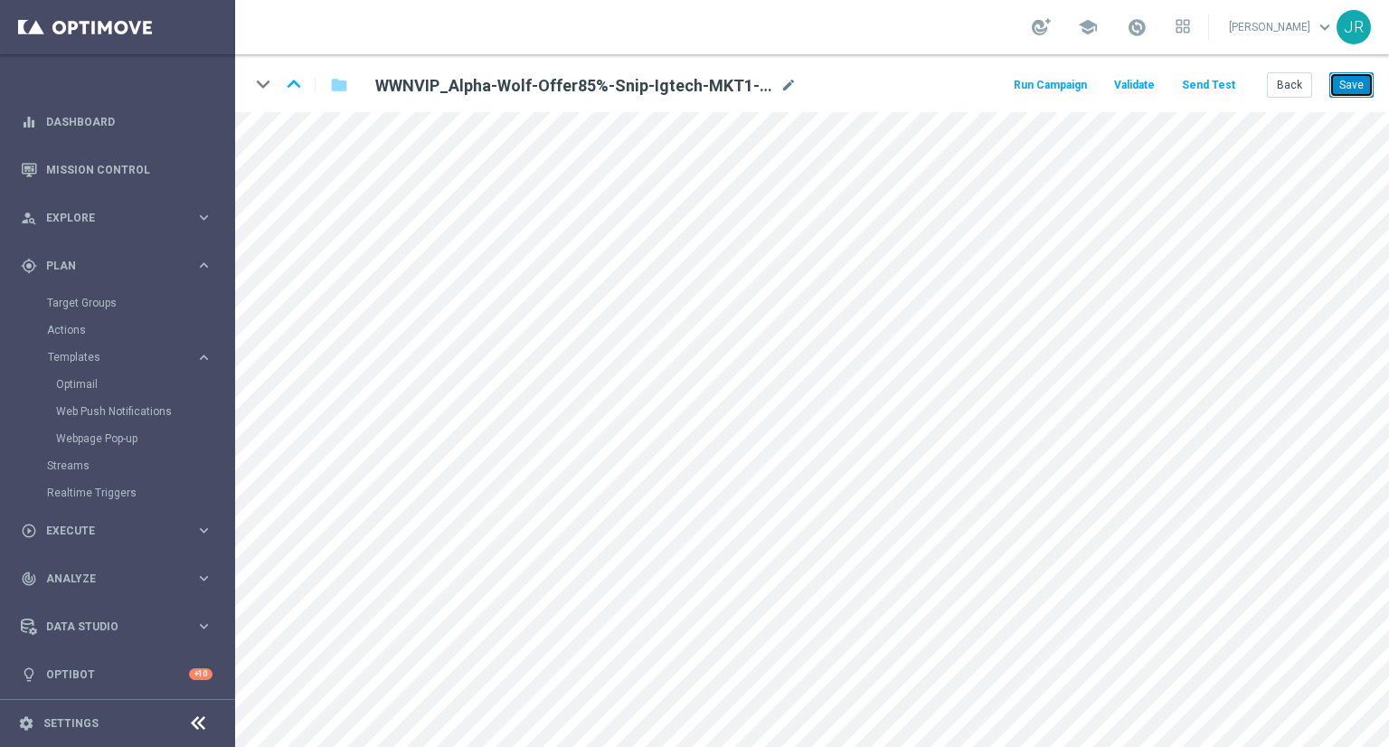
drag, startPoint x: 1354, startPoint y: 82, endPoint x: 1345, endPoint y: 107, distance: 26.0
click at [1351, 82] on button "Save" at bounding box center [1352, 84] width 44 height 25
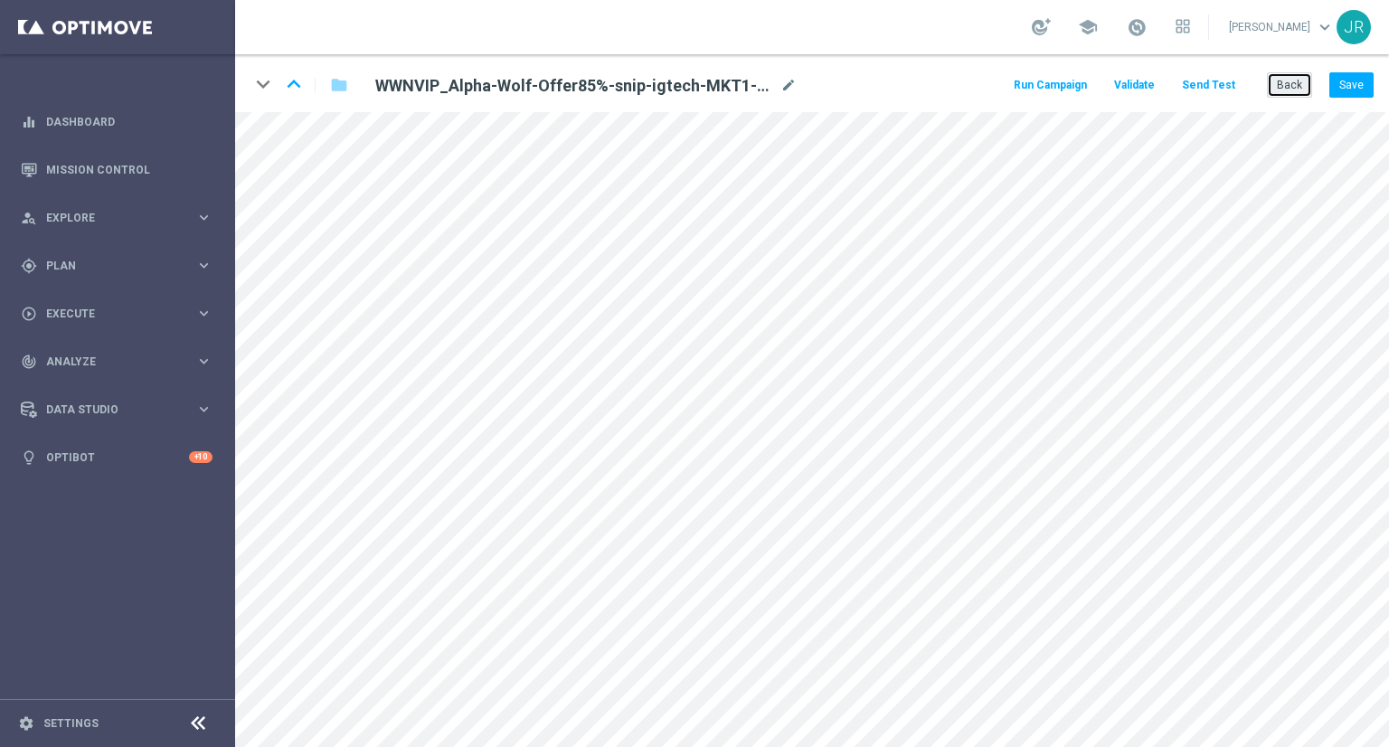
click at [1285, 90] on button "Back" at bounding box center [1289, 84] width 45 height 25
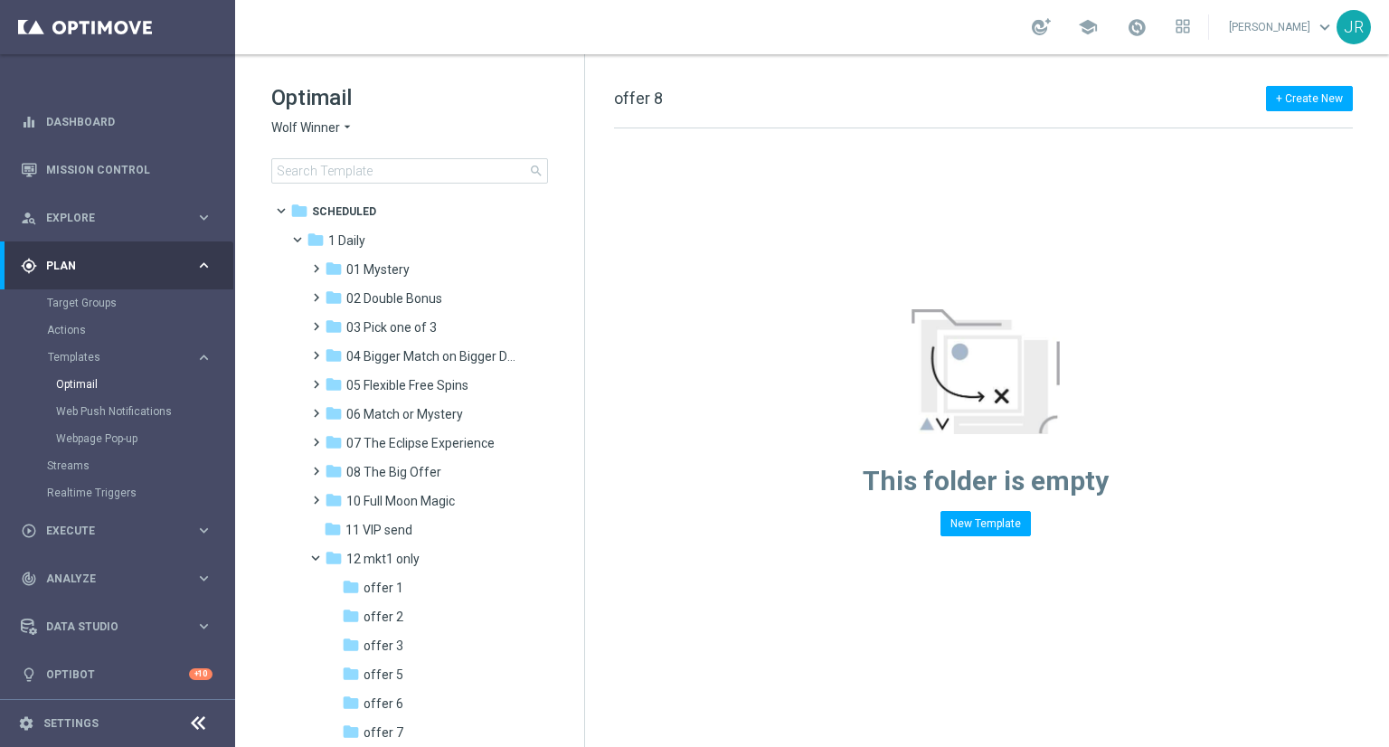
click at [305, 131] on span "Wolf Winner" at bounding box center [305, 127] width 69 height 17
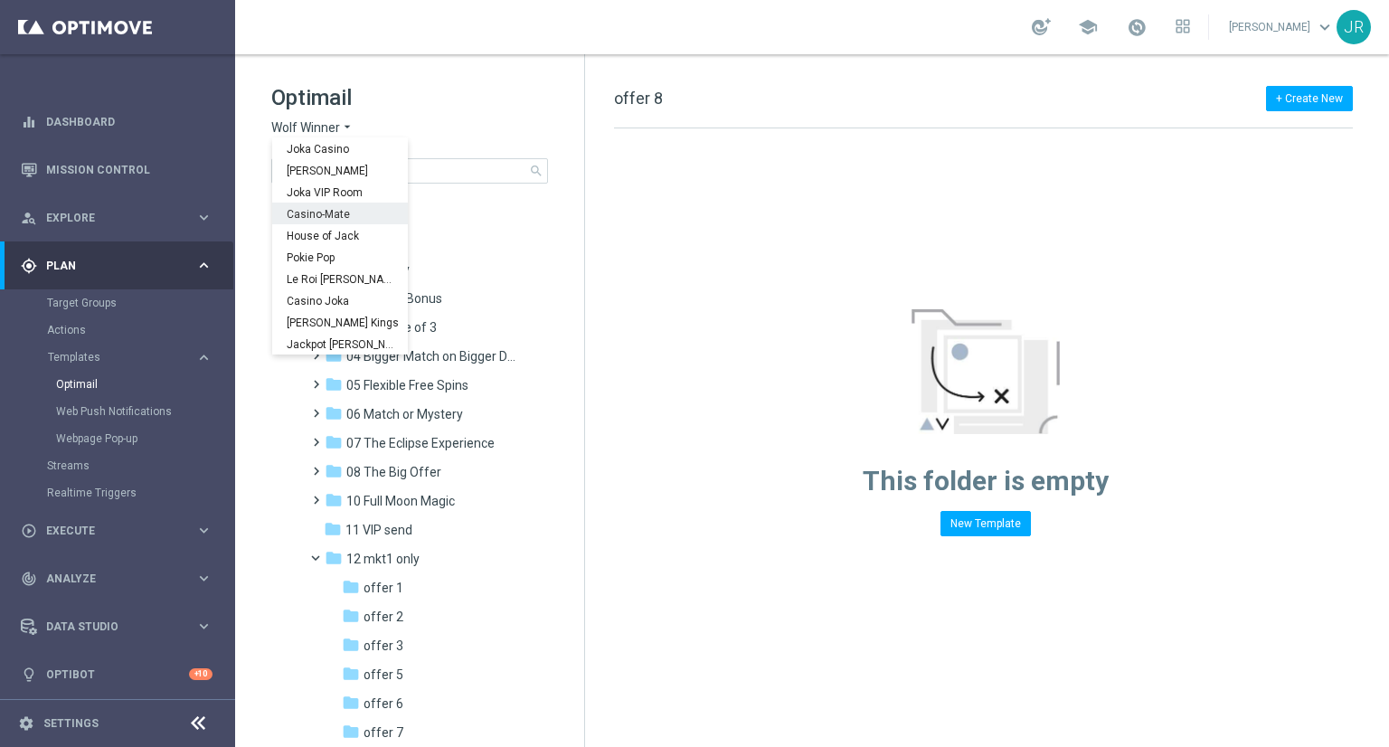
scroll to position [65, 0]
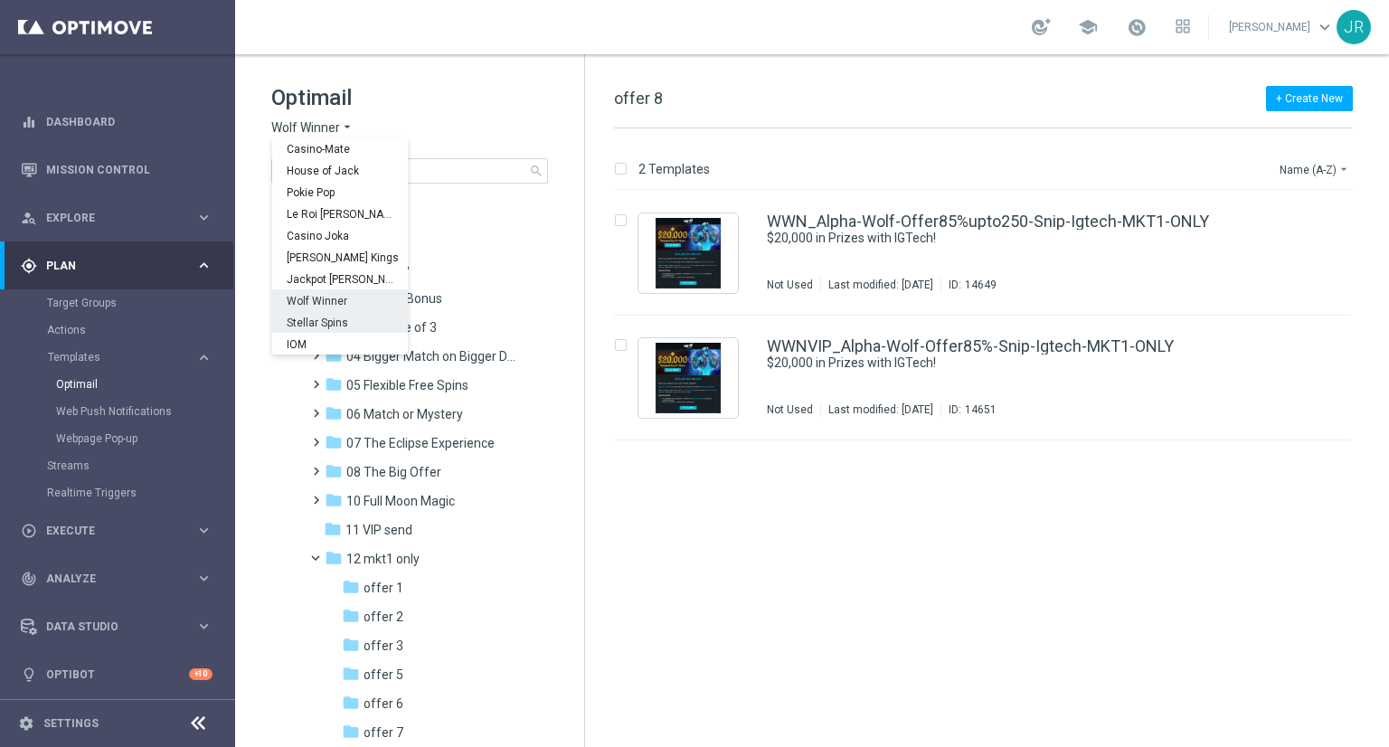
click at [0, 0] on span "Stellar Spins" at bounding box center [0, 0] width 0 height 0
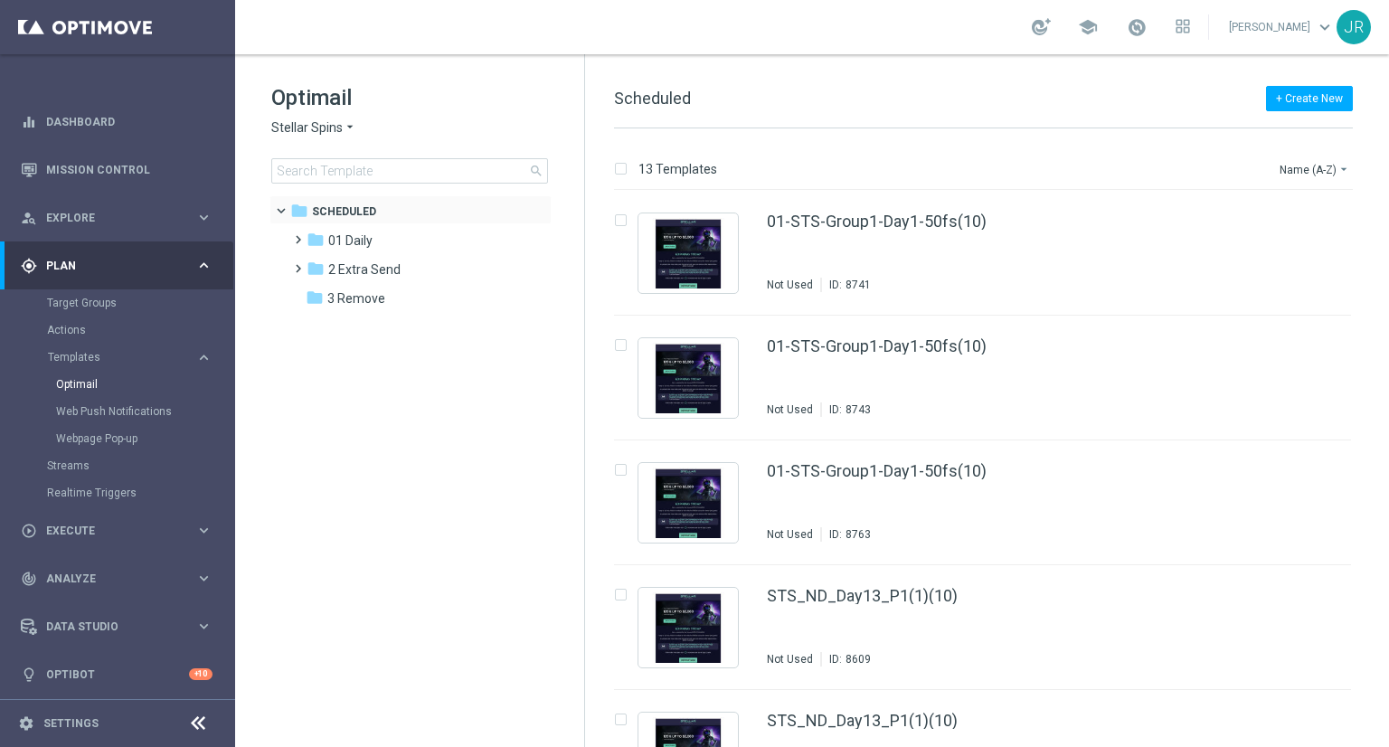
click at [368, 223] on div "folder Scheduled more_vert" at bounding box center [411, 209] width 282 height 29
click at [356, 239] on span "01 Daily" at bounding box center [350, 240] width 44 height 16
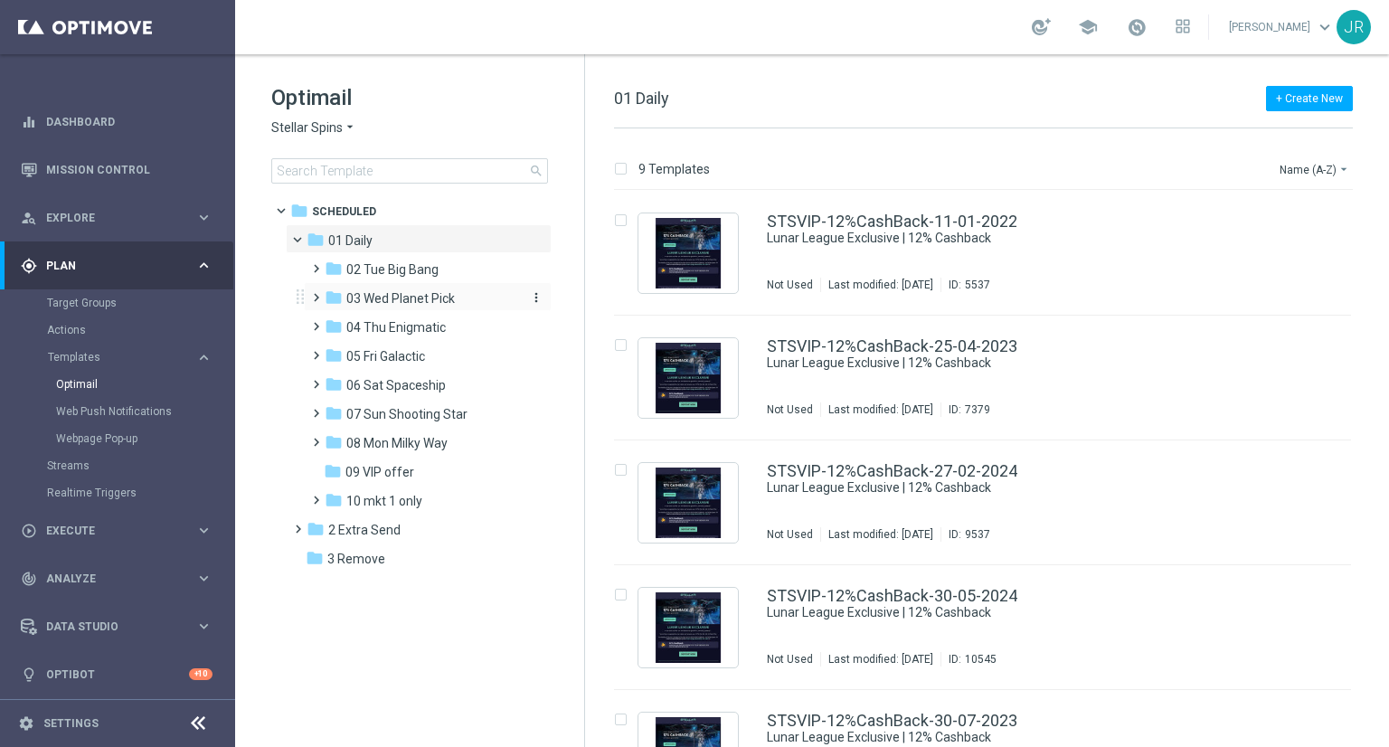
click at [402, 299] on span "03 Wed Planet Pick" at bounding box center [400, 298] width 109 height 16
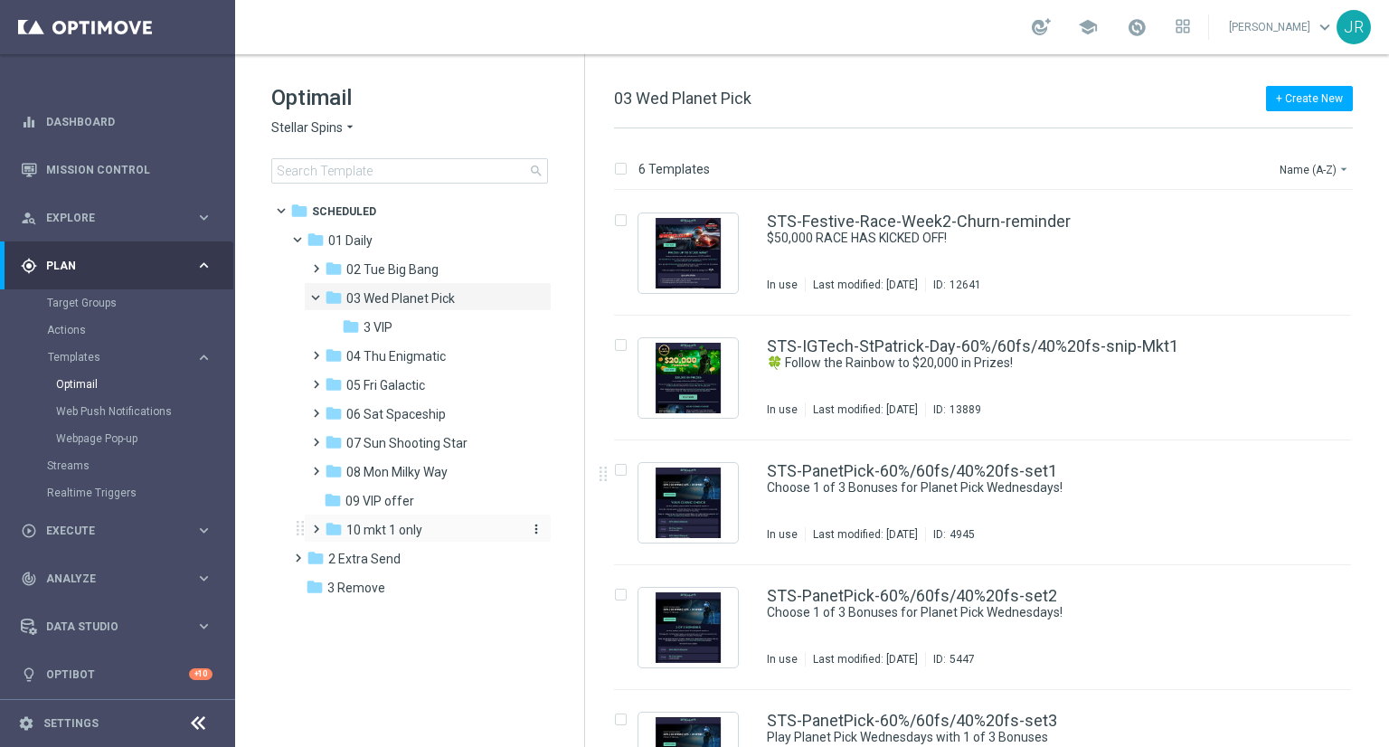
click at [403, 532] on span "10 mkt 1 only" at bounding box center [384, 530] width 76 height 16
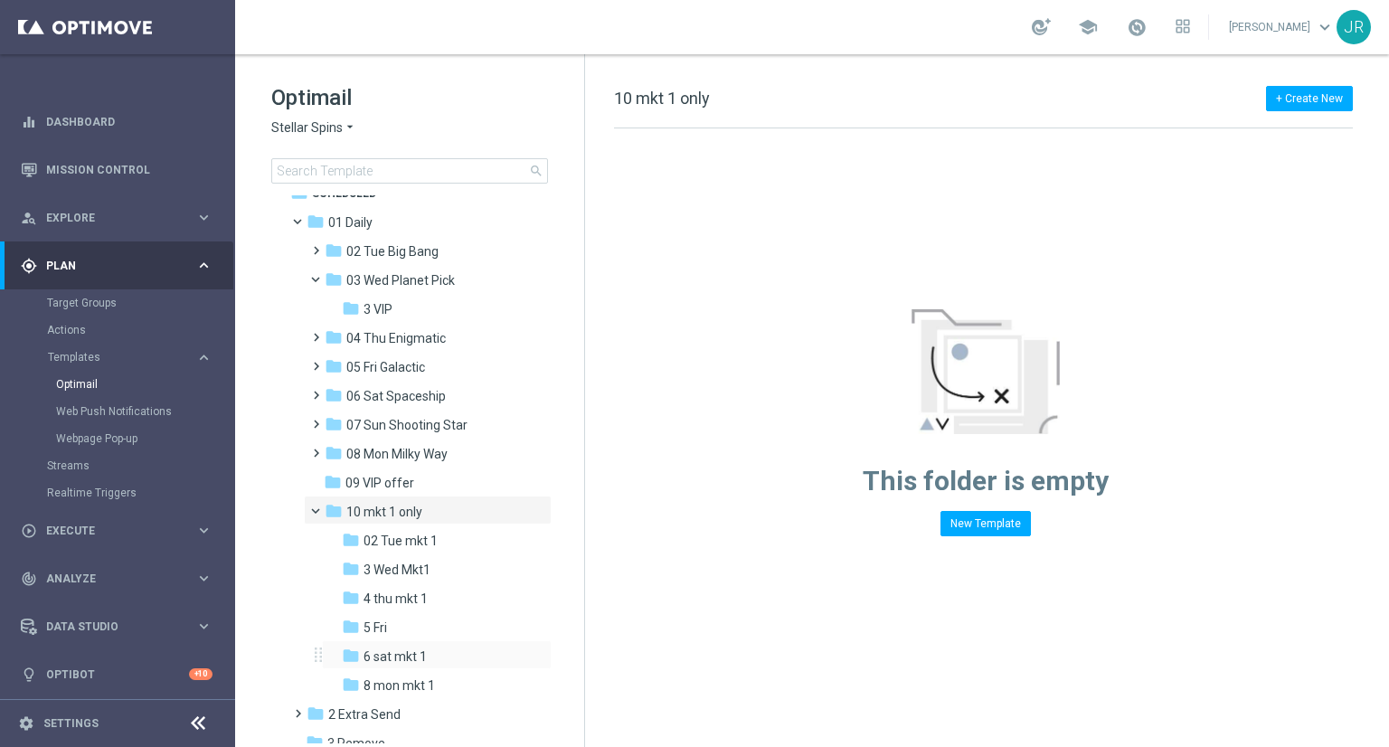
scroll to position [33, 0]
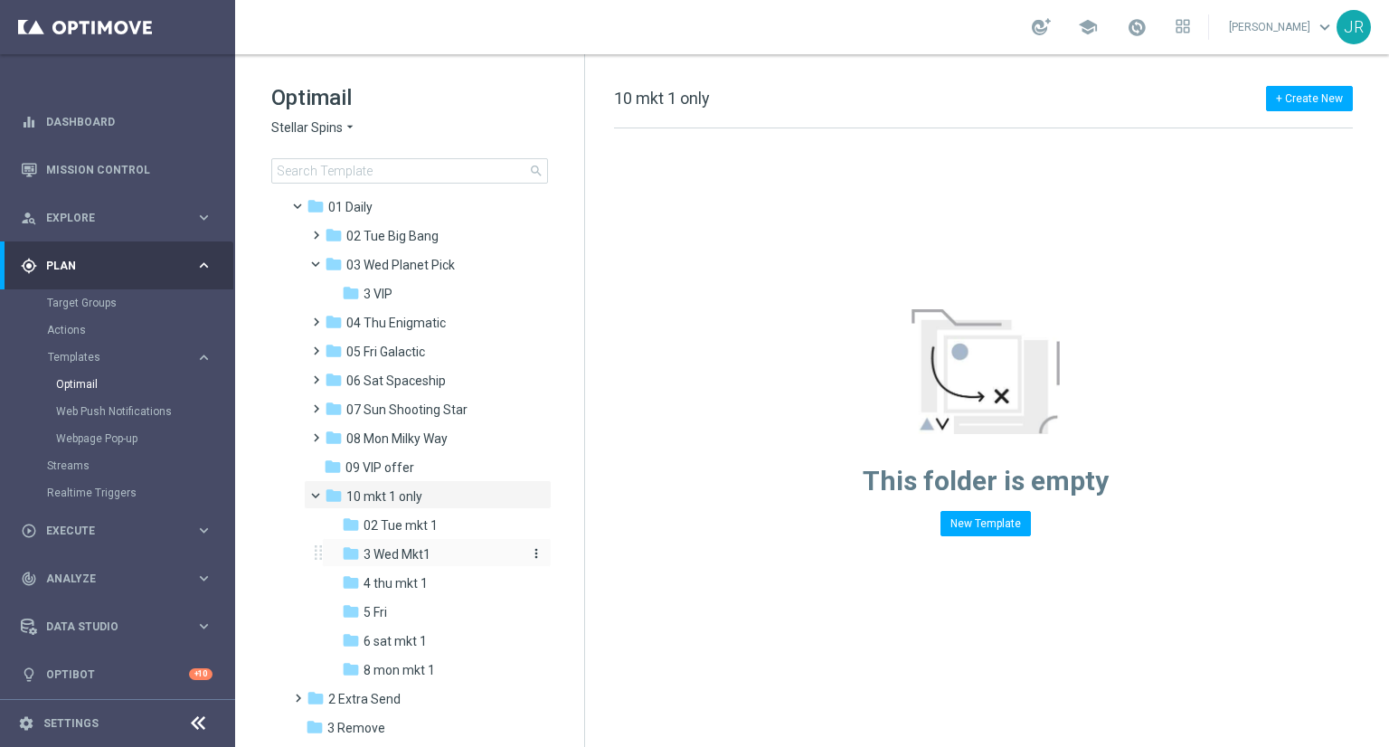
click at [401, 551] on span "3 Wed Mkt1" at bounding box center [397, 554] width 67 height 16
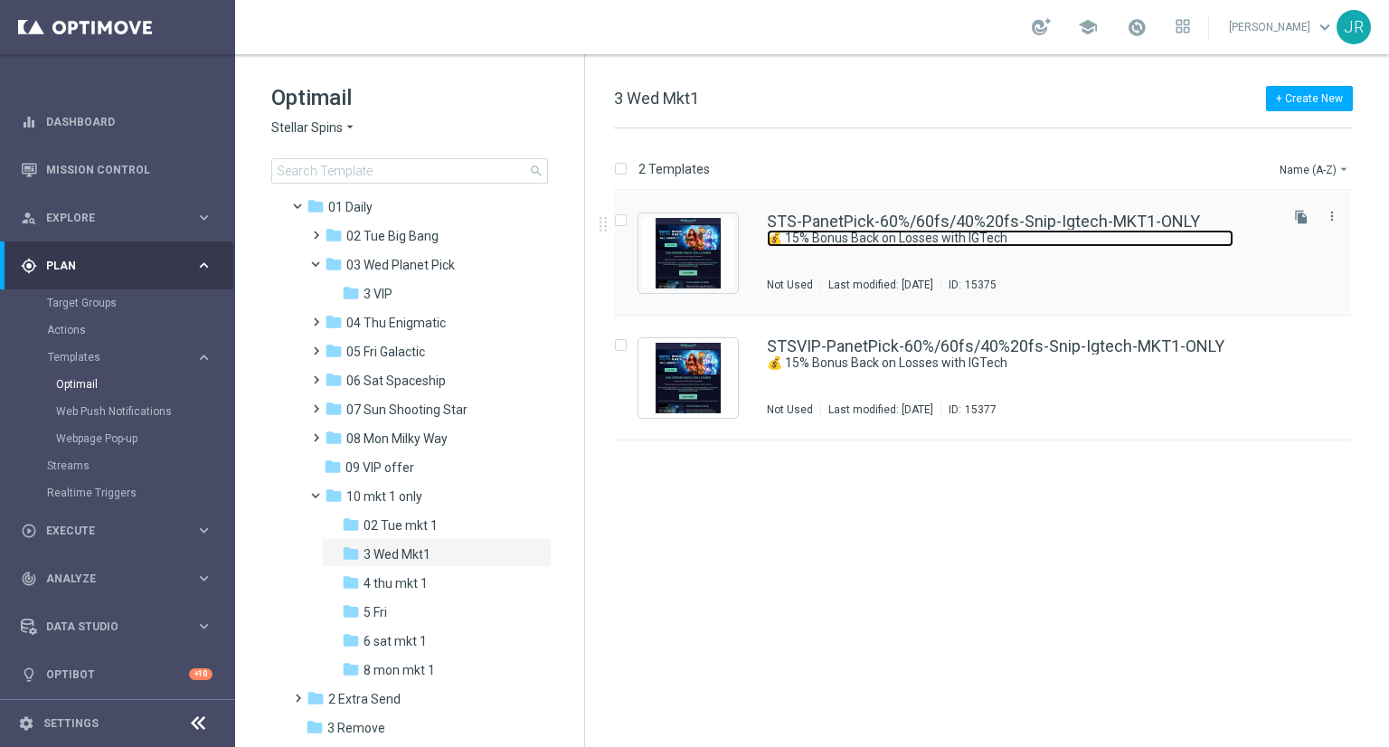
click at [1000, 237] on link "💰 15% Bonus Back on Losses with IGTech" at bounding box center [1000, 238] width 467 height 17
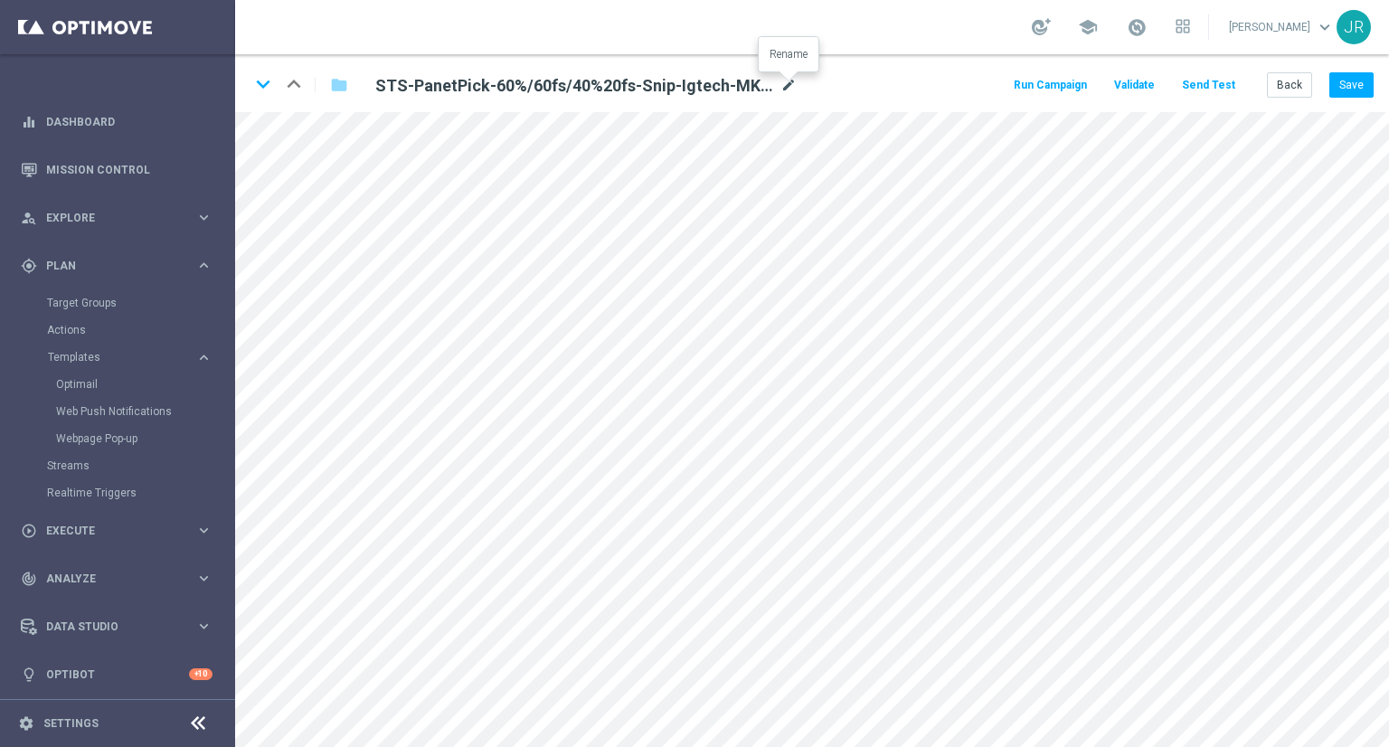
click at [785, 84] on icon "mode_edit" at bounding box center [789, 86] width 16 height 22
click at [739, 82] on input "STS-PanetPick-60%/60fs/40%20fs-Snip-Igtech-MKT1-ONLY" at bounding box center [586, 84] width 449 height 25
click at [737, 83] on input "STS-PanetPick-60%/60fs/40%20fs-Snip-Igtech-MKT1-ONLY" at bounding box center [586, 84] width 449 height 25
click at [725, 88] on input "STS-PanetPick-60%/60fs/40%20fs-Snip-Igtech-MKT1-ONLY" at bounding box center [586, 84] width 449 height 25
click at [337, 113] on form "keyboard_arrow_down keyboard_arrow_up folder STS-PanetPick-60%/60fs/40%20fs-Sni…" at bounding box center [812, 400] width 1154 height 693
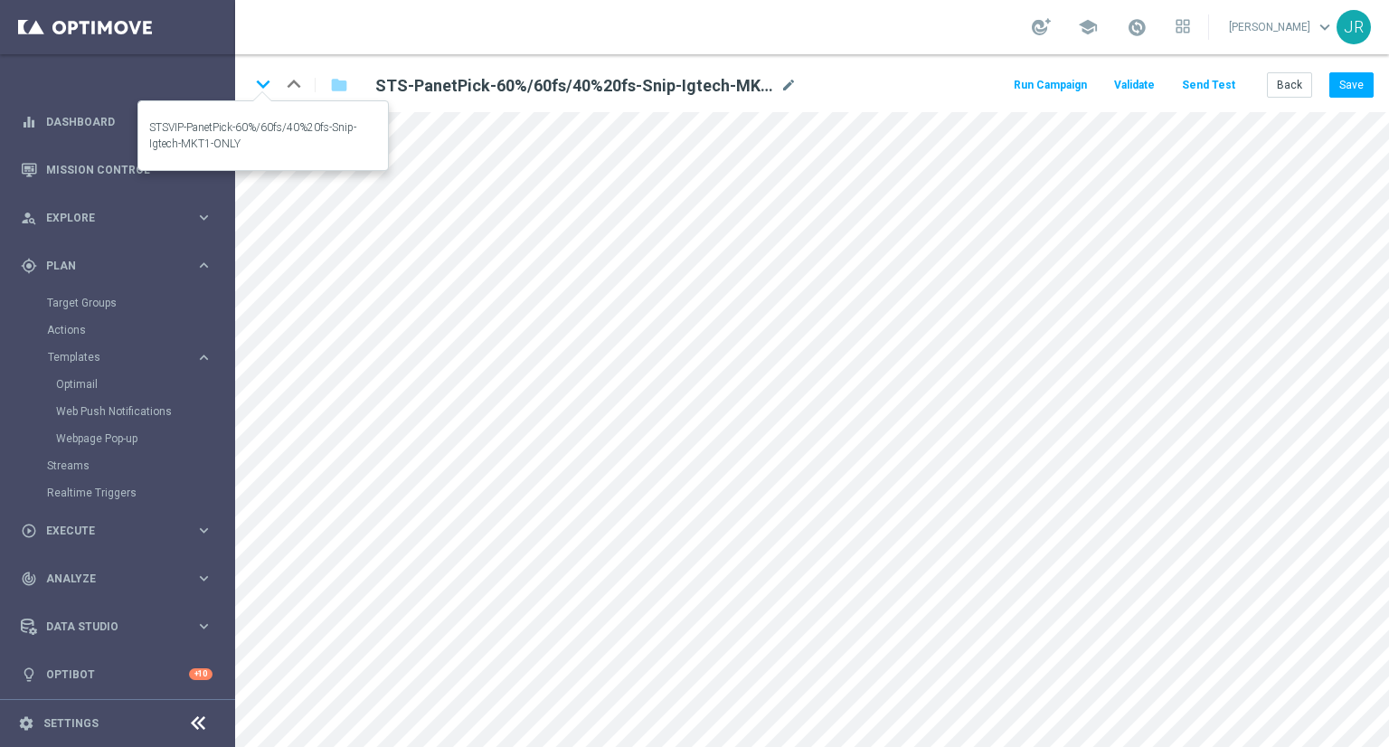
click at [270, 83] on icon "keyboard_arrow_down" at bounding box center [263, 84] width 27 height 27
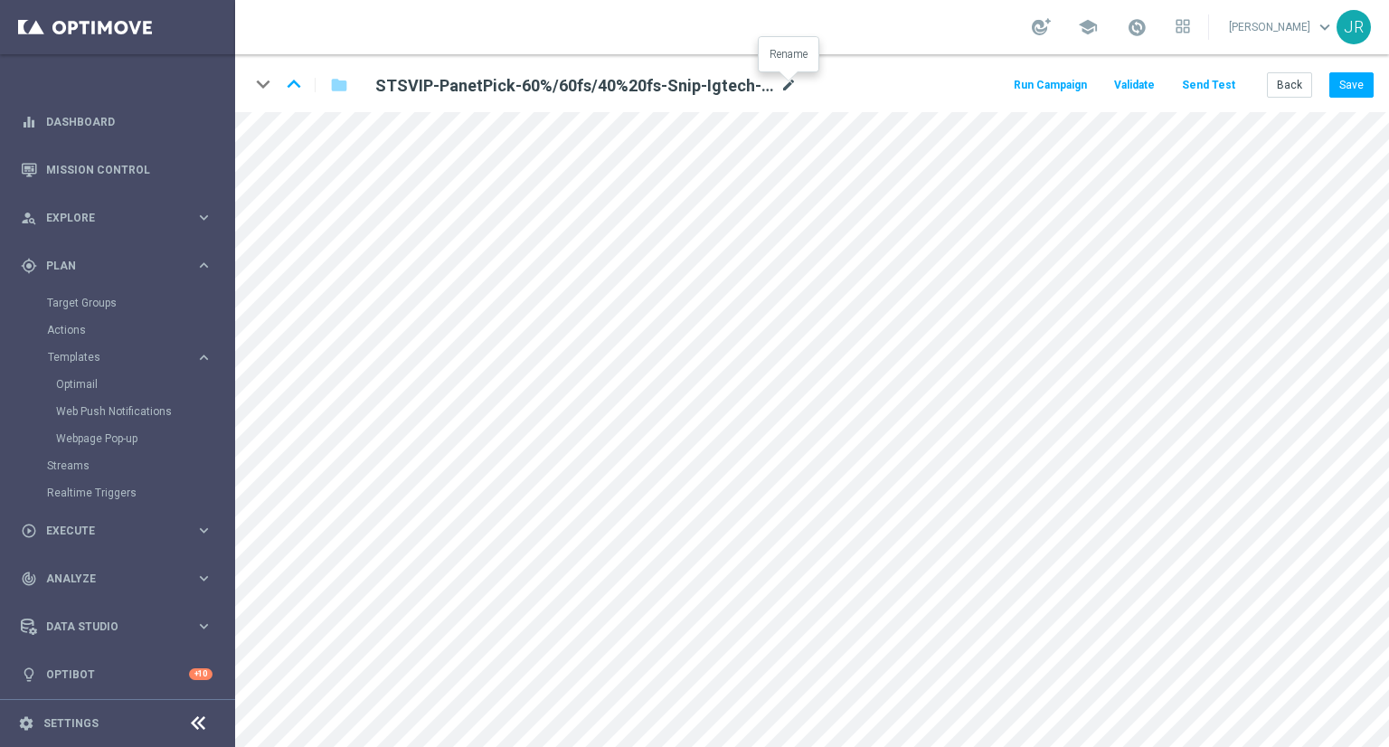
click at [789, 83] on icon "mode_edit" at bounding box center [789, 86] width 16 height 22
click at [740, 89] on input "STSVIP-PanetPick-60%/60fs/40%20fs-Snip-Igtech-MKT1-ONLY" at bounding box center [586, 84] width 449 height 25
drag, startPoint x: 736, startPoint y: 88, endPoint x: 340, endPoint y: 105, distance: 396.6
click at [340, 105] on div "keyboard_arrow_down keyboard_arrow_up folder STSVIP-PanetPick-60%/60fs/40%20fs-…" at bounding box center [812, 83] width 1154 height 58
click at [789, 80] on icon "mode_edit" at bounding box center [789, 86] width 16 height 22
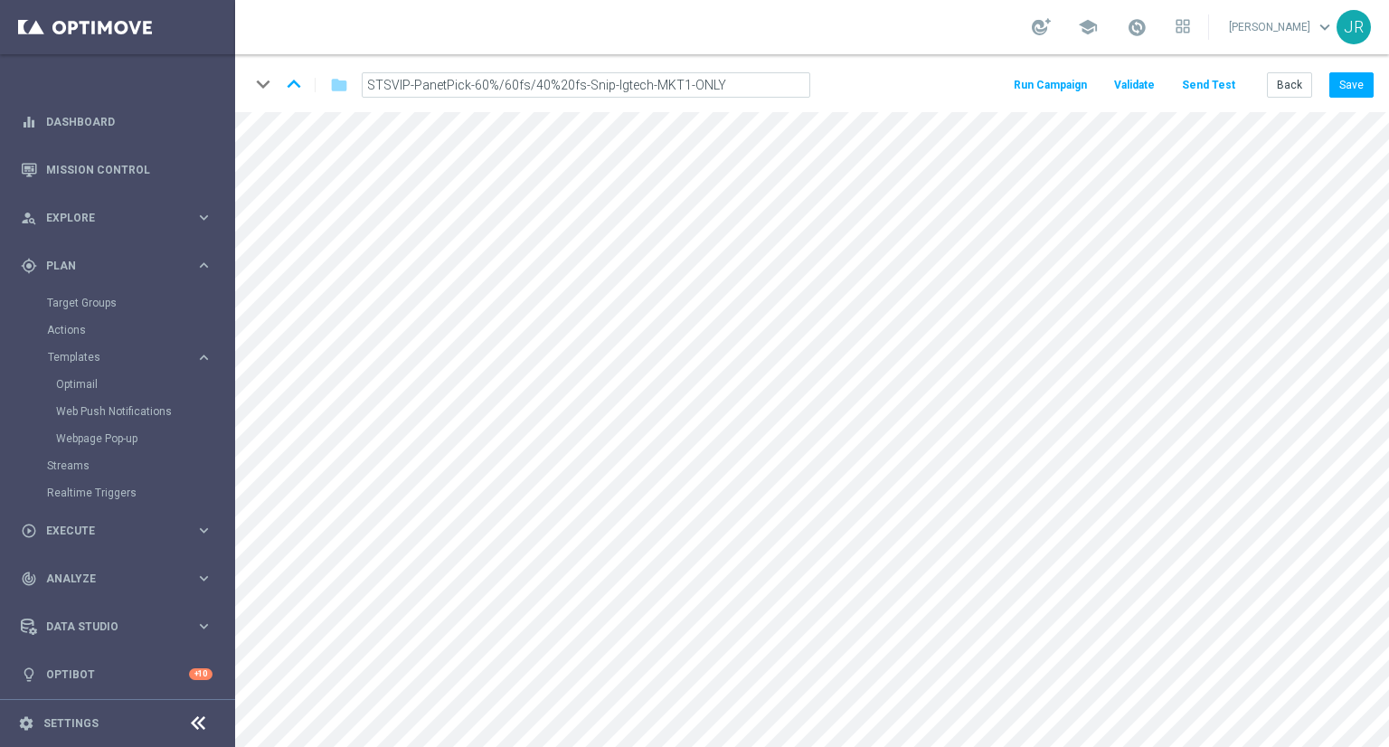
click at [735, 86] on input "STSVIP-PanetPick-60%/60fs/40%20fs-Snip-Igtech-MKT1-ONLY" at bounding box center [586, 84] width 449 height 25
click at [729, 82] on input "STSVIP-PanetPick-60%/60fs/40%20fs-Snip-Igtech-MKT1-ONLY" at bounding box center [586, 84] width 449 height 25
drag, startPoint x: 729, startPoint y: 82, endPoint x: 348, endPoint y: 89, distance: 380.9
click at [348, 89] on div "STSVIP-PanetPick-60%/60fs/40%20fs-Snip-Igtech-MKT1-ONLY" at bounding box center [586, 84] width 476 height 25
